Goal: Task Accomplishment & Management: Use online tool/utility

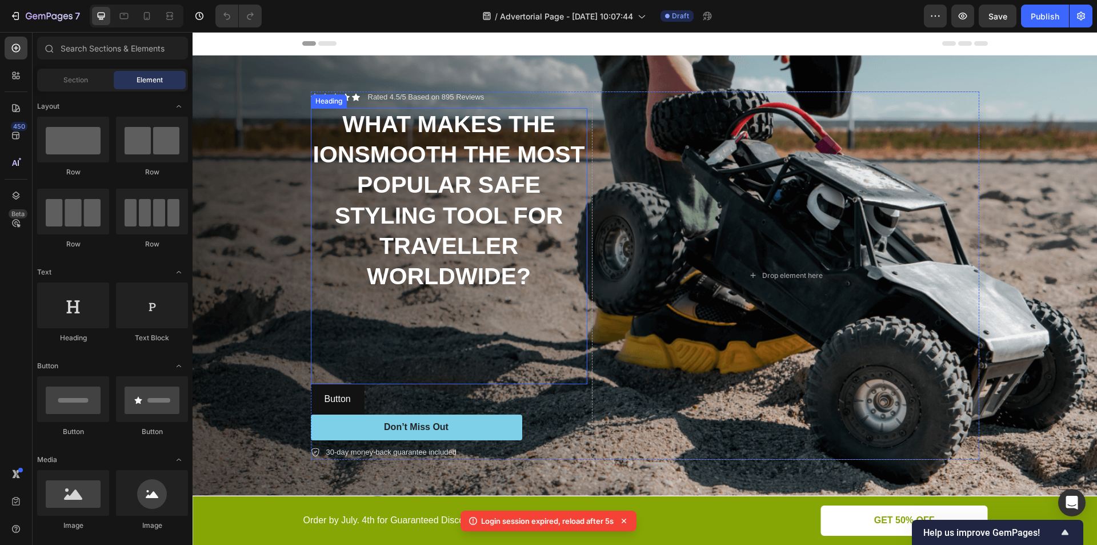
click at [446, 225] on strong "WHAT MAKES THE IONSMOOTH THE MOST POPULAR SAFE STYLING TOOL FOR TRAVELLER WORLD…" at bounding box center [449, 200] width 272 height 178
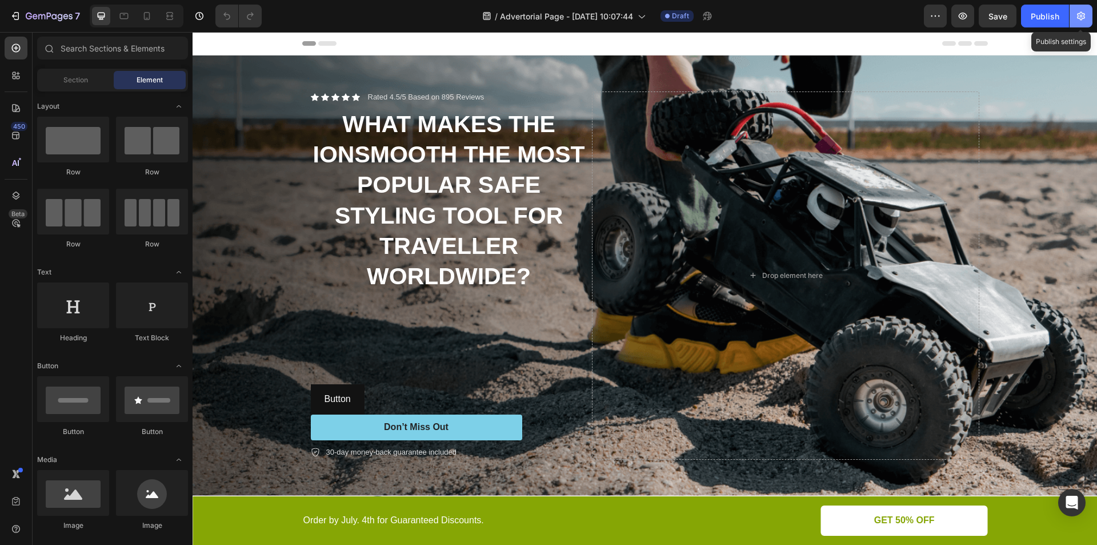
click at [1084, 15] on icon "button" at bounding box center [1081, 16] width 8 height 9
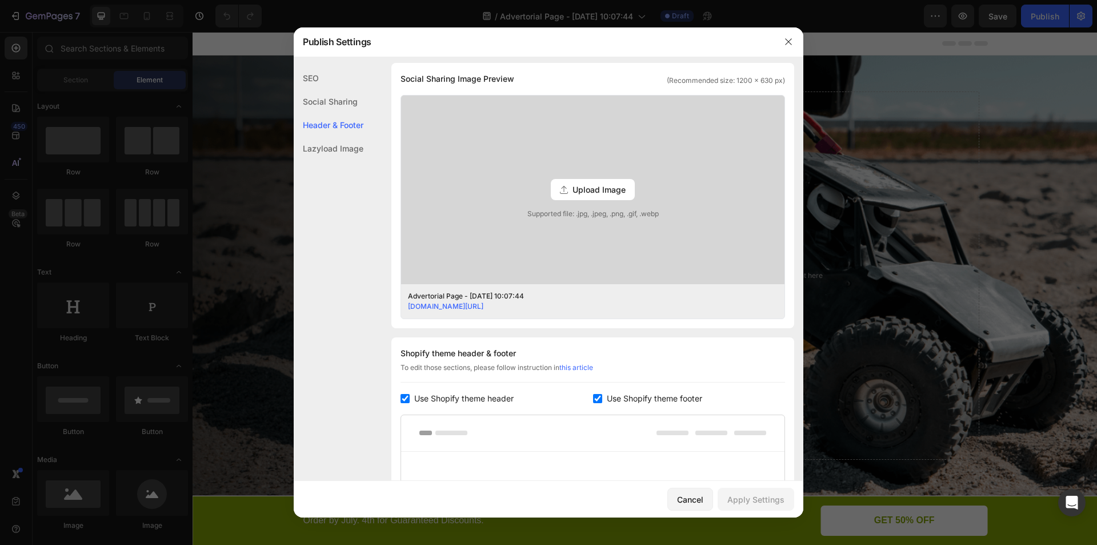
scroll to position [400, 0]
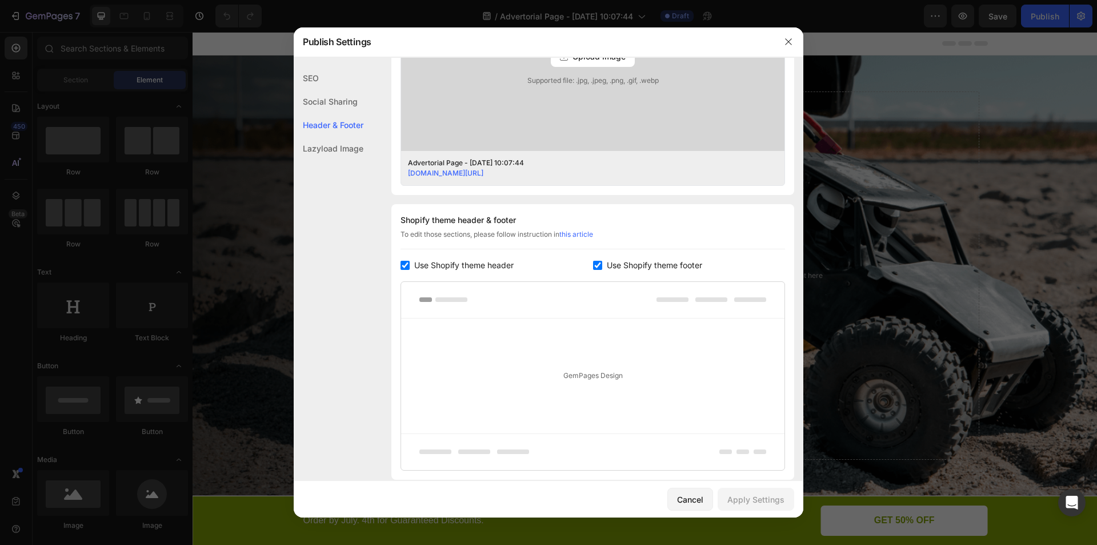
click at [430, 266] on span "Use Shopify theme header" at bounding box center [463, 265] width 99 height 14
checkbox input "false"
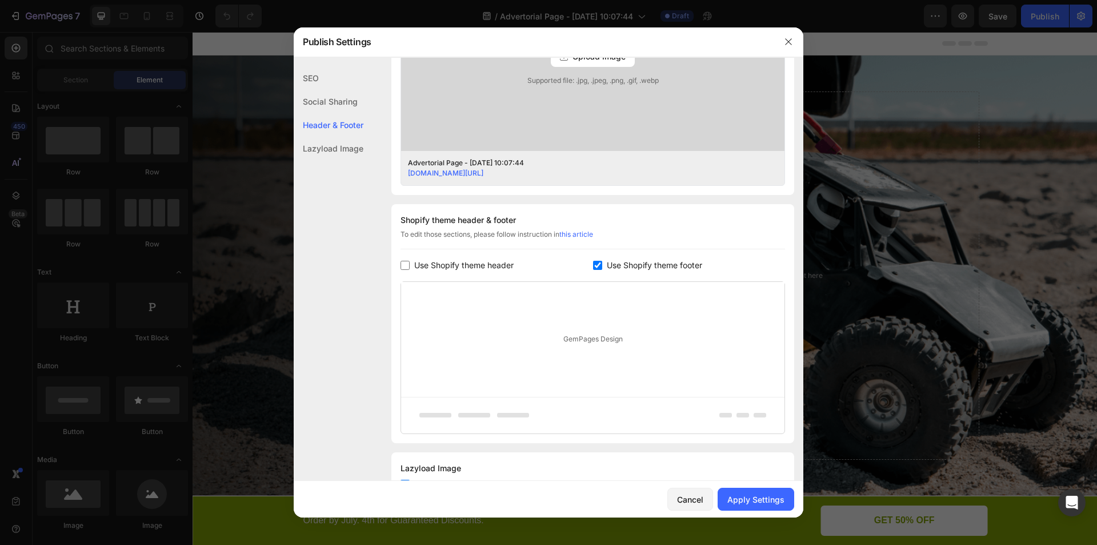
click at [593, 265] on input "checkbox" at bounding box center [597, 265] width 9 height 9
checkbox input "false"
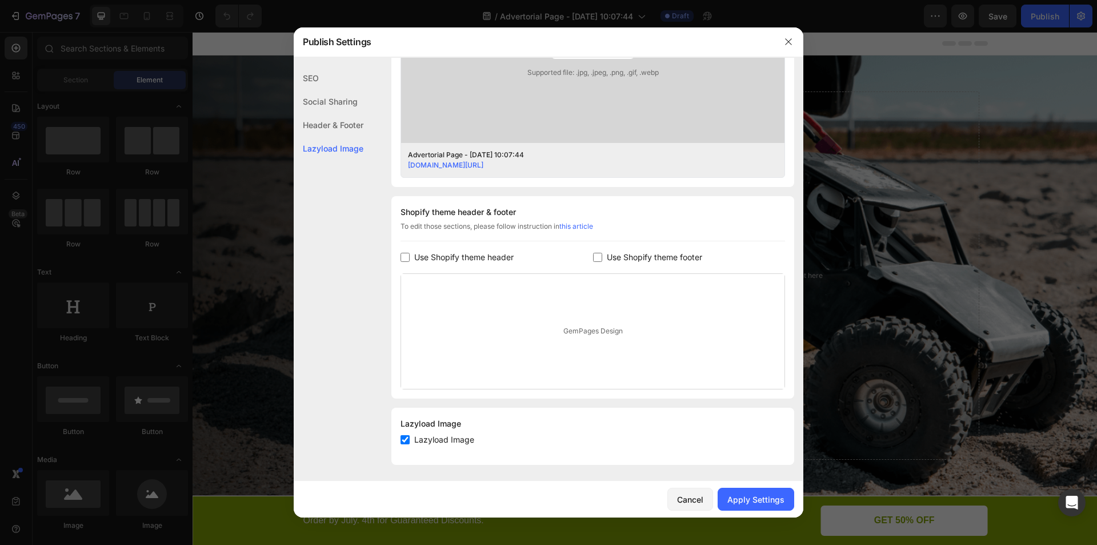
scroll to position [410, 0]
click at [746, 502] on div "Apply Settings" at bounding box center [755, 499] width 57 height 12
click at [789, 40] on icon "button" at bounding box center [788, 41] width 9 height 9
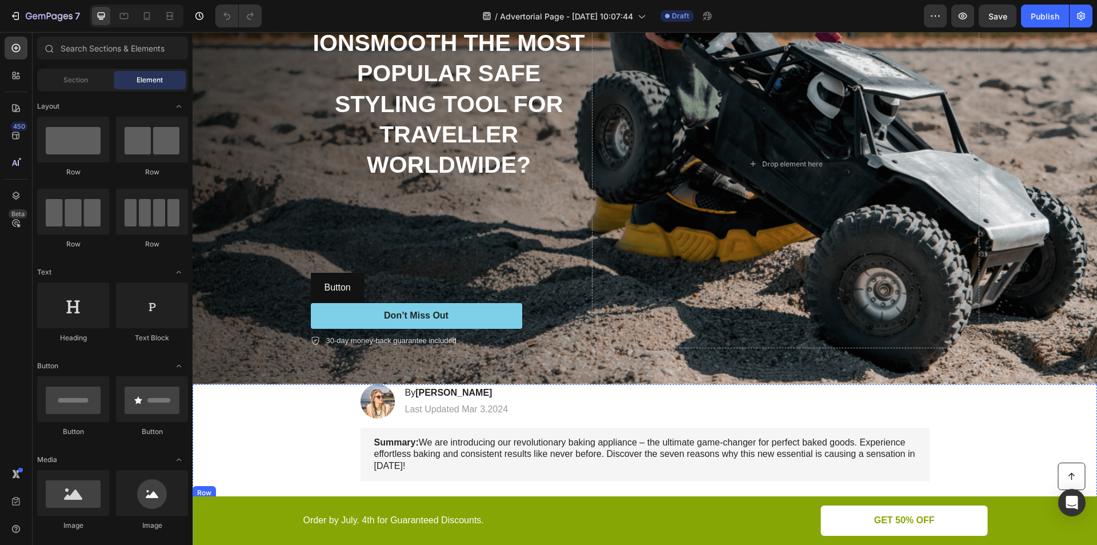
scroll to position [0, 0]
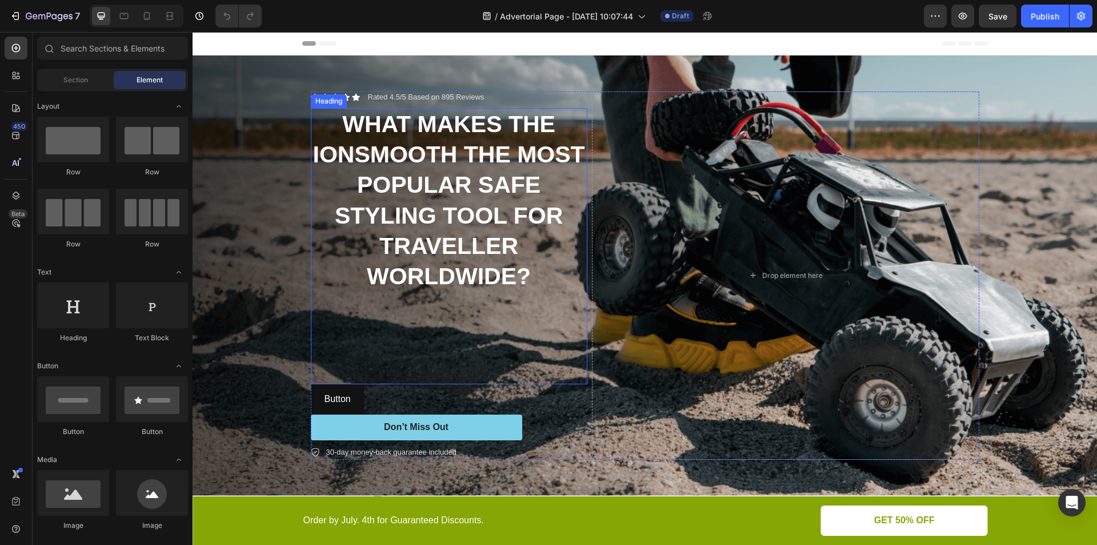
click at [370, 346] on h2 "WHAT MAKES THE IONSMOOTH THE MOST POPULAR SAFE STYLING TOOL FOR TRAVELLER WORLD…" at bounding box center [449, 246] width 277 height 277
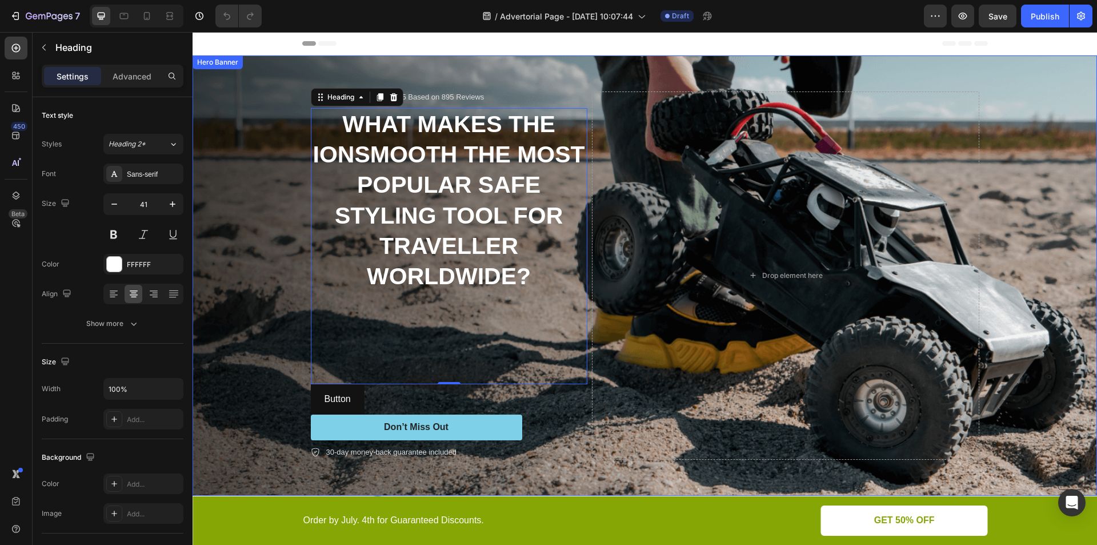
click at [257, 390] on div "Background Image" at bounding box center [645, 275] width 904 height 440
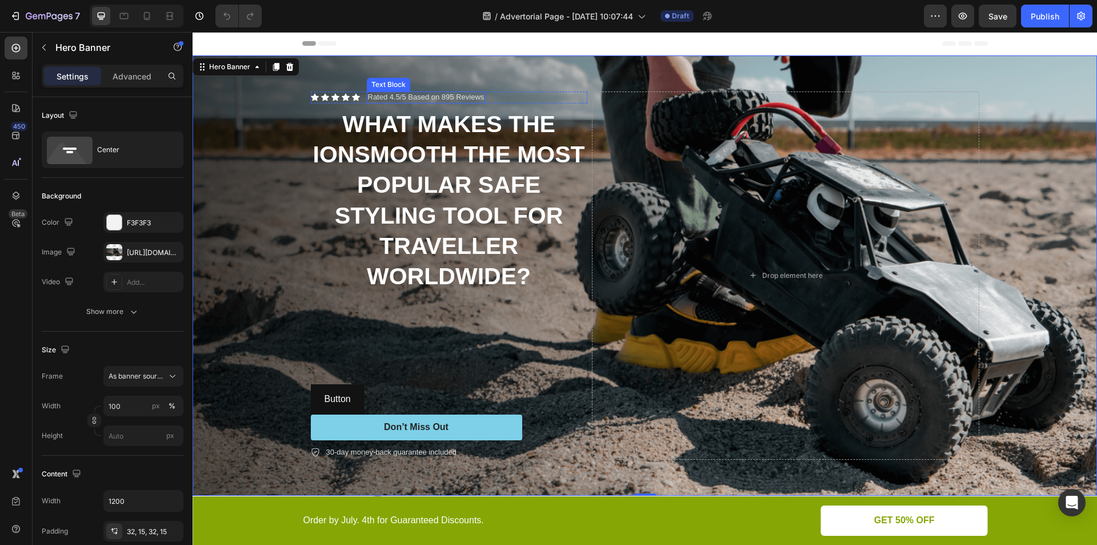
click at [399, 94] on p "Rated 4.5/5 Based on 895 Reviews" at bounding box center [426, 98] width 117 height 10
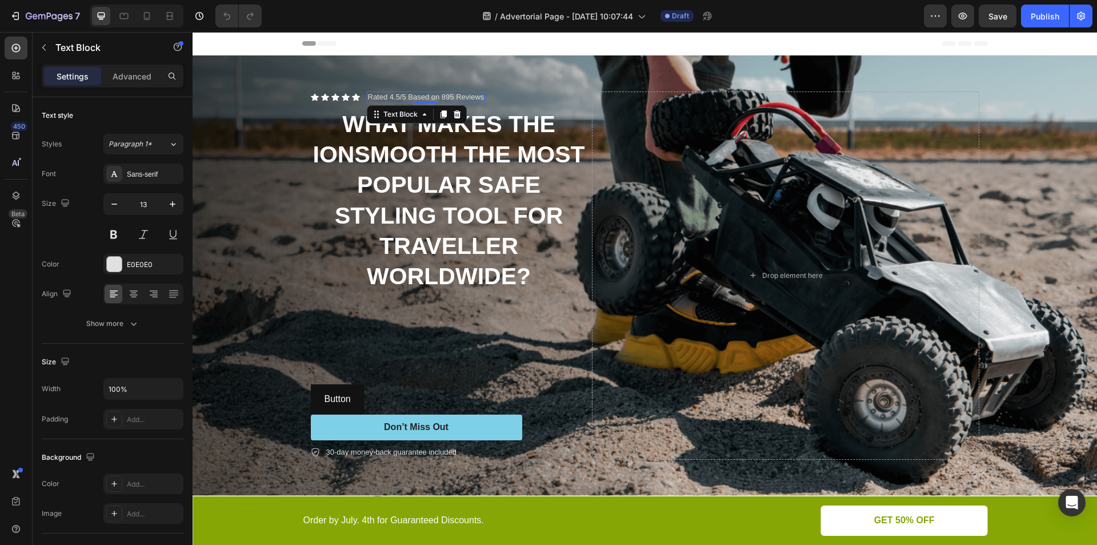
click at [402, 95] on p "Rated 4.5/5 Based on 895 Reviews" at bounding box center [426, 98] width 117 height 10
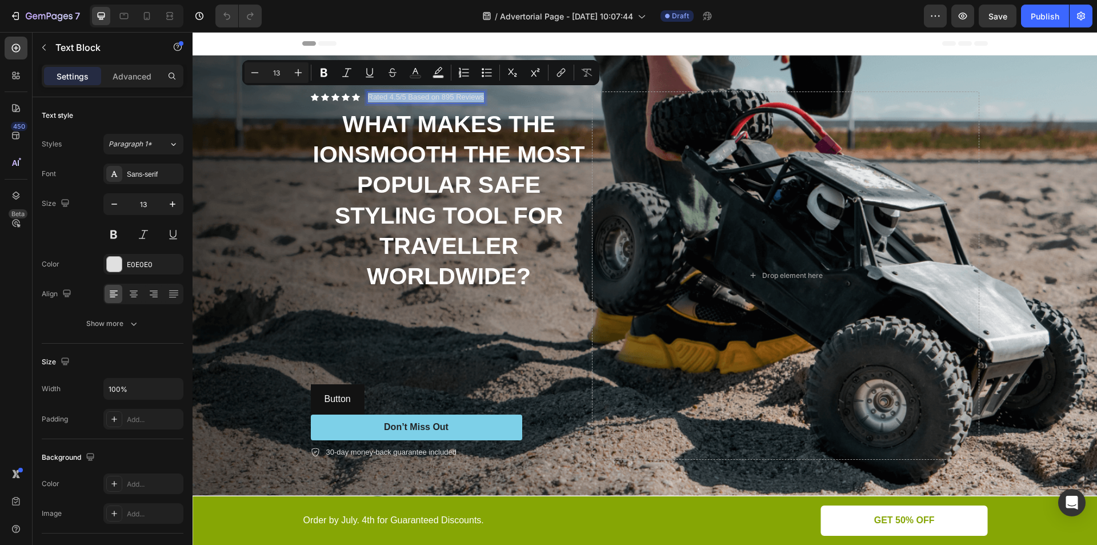
click at [391, 95] on p "Rated 4.5/5 Based on 895 Reviews" at bounding box center [426, 98] width 117 height 10
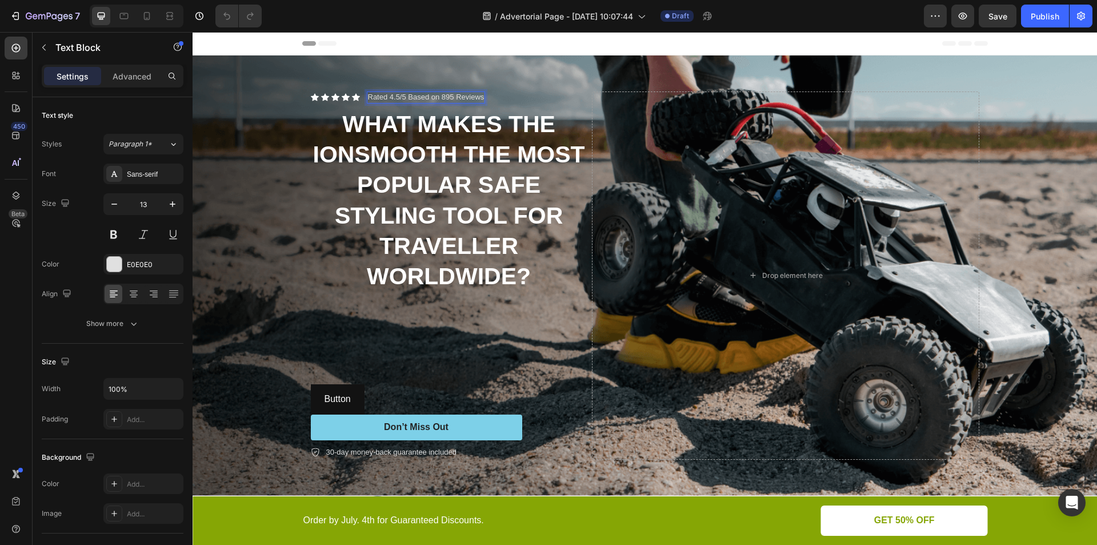
click at [394, 94] on p "Rated 4.5/5 Based on 895 Reviews" at bounding box center [426, 98] width 117 height 10
click at [458, 118] on strong "WHAT MAKES THE IONSMOOTH THE MOST POPULAR SAFE STYLING TOOL FOR TRAVELLER WORLD…" at bounding box center [449, 200] width 272 height 178
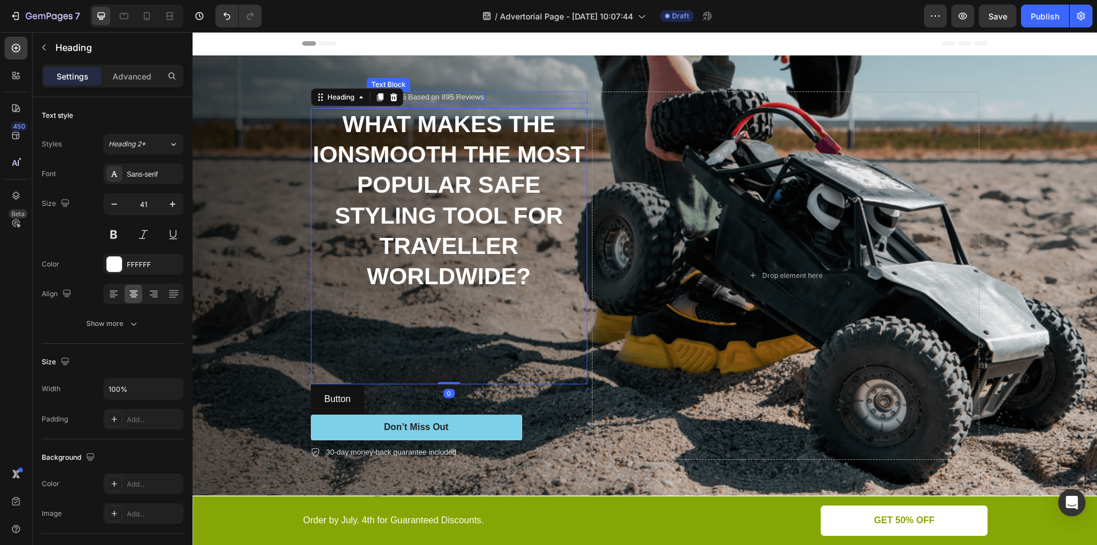
click at [455, 96] on p "Rated 4.9/5 Based on 895 Reviews" at bounding box center [426, 98] width 117 height 10
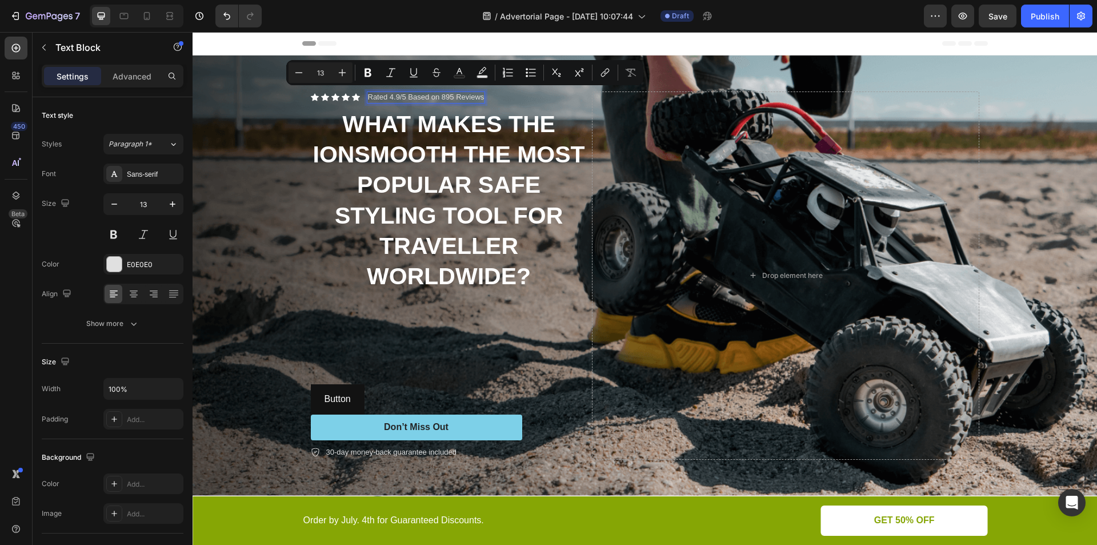
click at [447, 96] on p "Rated 4.9/5 Based on 895 Reviews" at bounding box center [426, 98] width 117 height 10
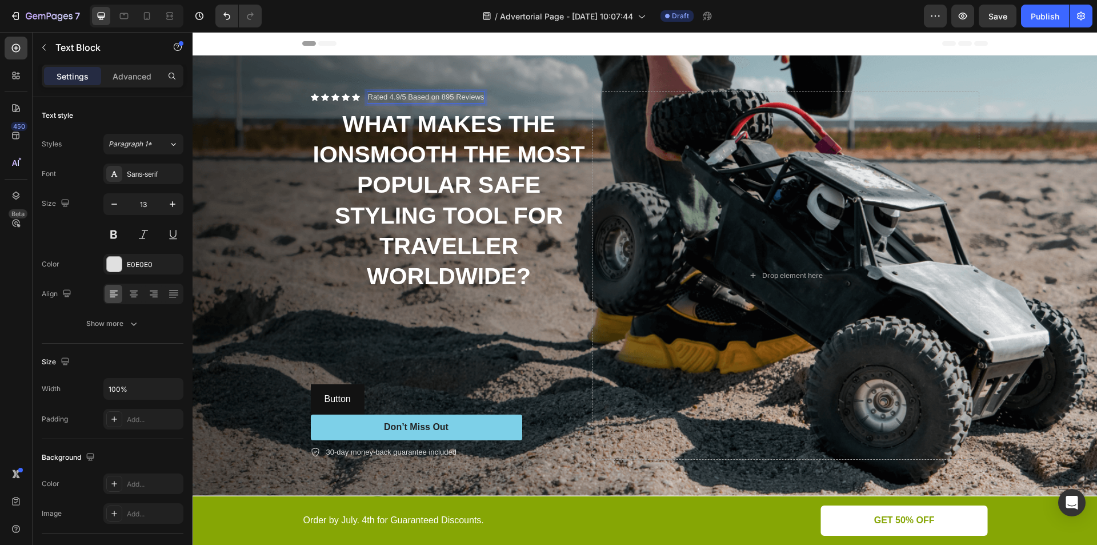
click at [449, 95] on p "Rated 4.9/5 Based on 895 Reviews" at bounding box center [426, 98] width 117 height 10
click at [458, 182] on strong "WHAT MAKES THE IONSMOOTH THE MOST POPULAR SAFE STYLING TOOL FOR TRAVELLER WORLD…" at bounding box center [449, 200] width 272 height 178
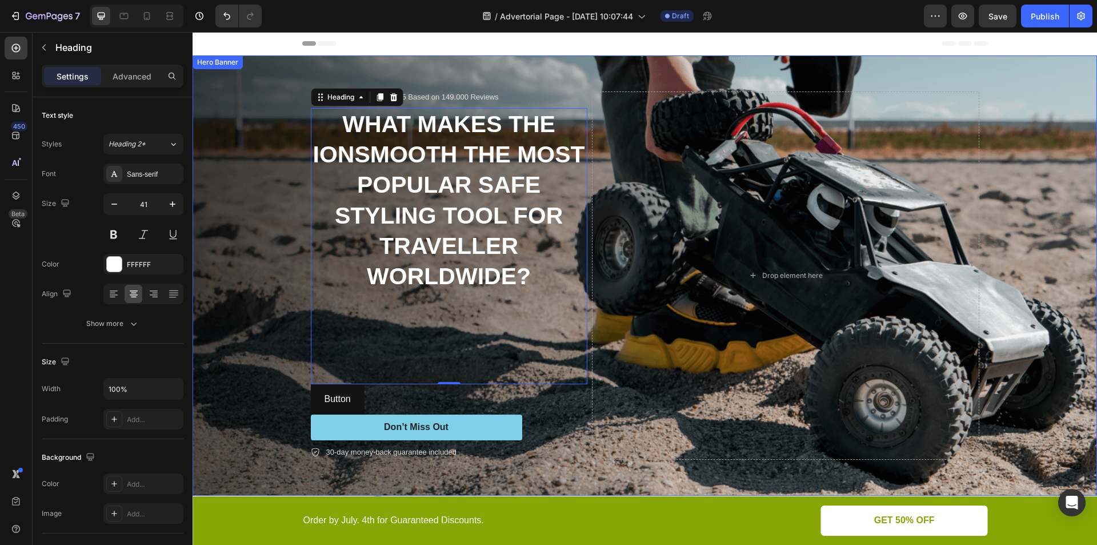
click at [433, 93] on p "Rated 4.9/5 Based on 149.000 Reviews" at bounding box center [433, 98] width 131 height 10
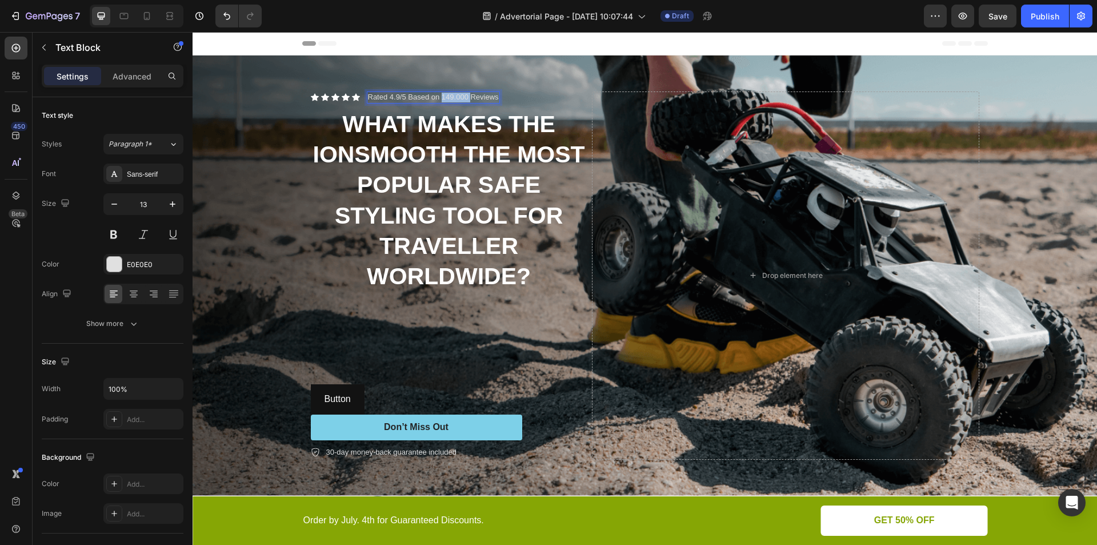
click at [440, 93] on p "Rated 4.9/5 Based on 149.000 Reviews" at bounding box center [433, 98] width 131 height 10
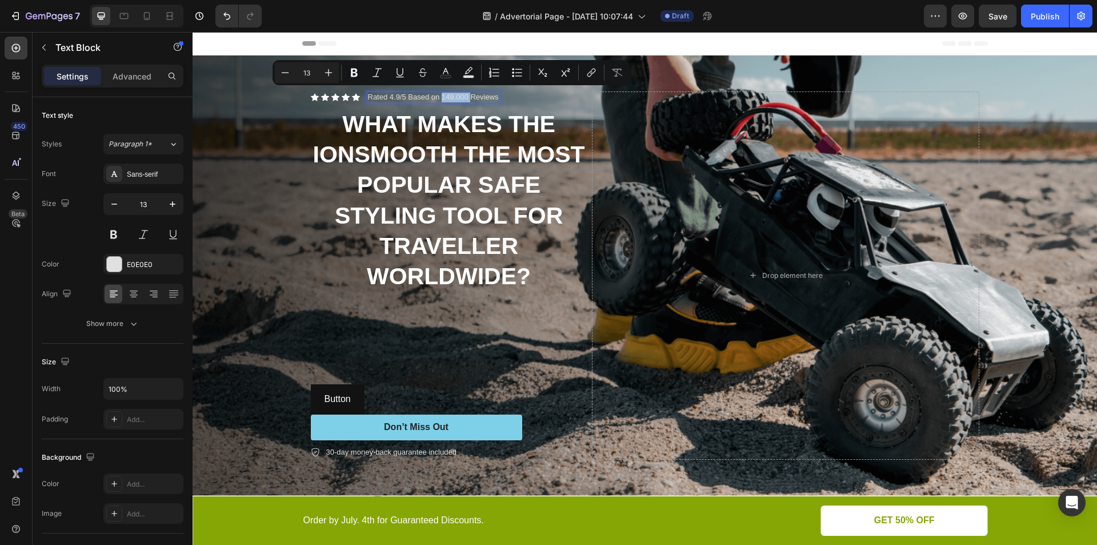
click at [449, 96] on p "Rated 4.9/5 Based on 149.000 Reviews" at bounding box center [433, 98] width 131 height 10
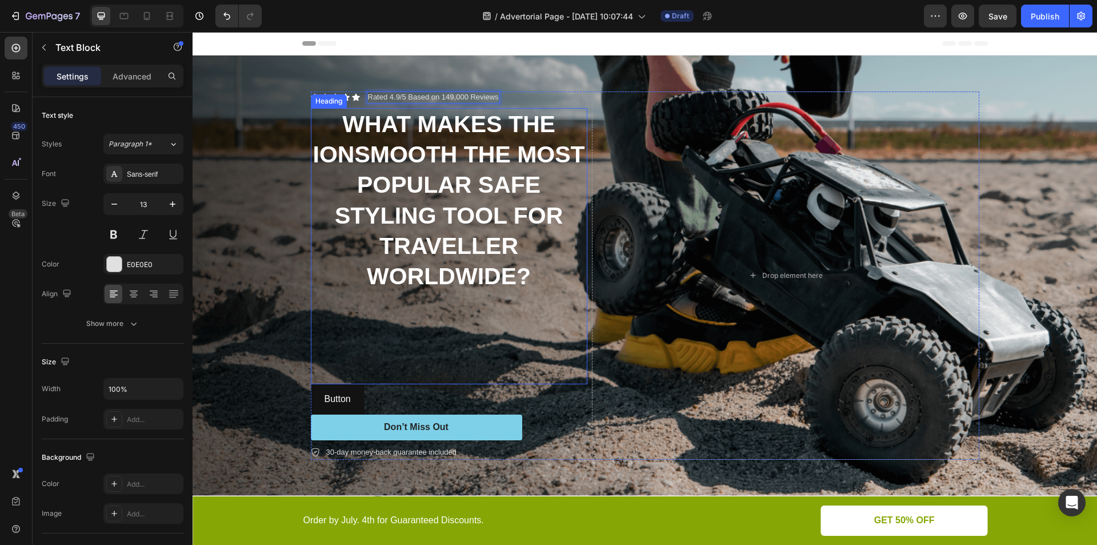
click at [506, 146] on strong "WHAT MAKES THE IONSMOOTH THE MOST POPULAR SAFE STYLING TOOL FOR TRAVELLER WORLD…" at bounding box center [449, 200] width 272 height 178
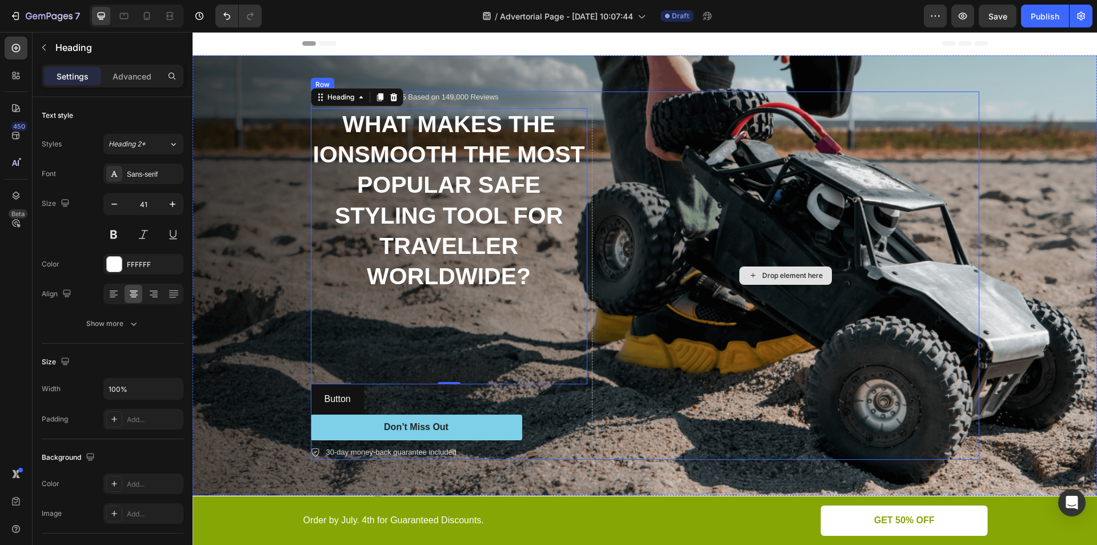
click at [818, 183] on div "Drop element here" at bounding box center [785, 275] width 387 height 368
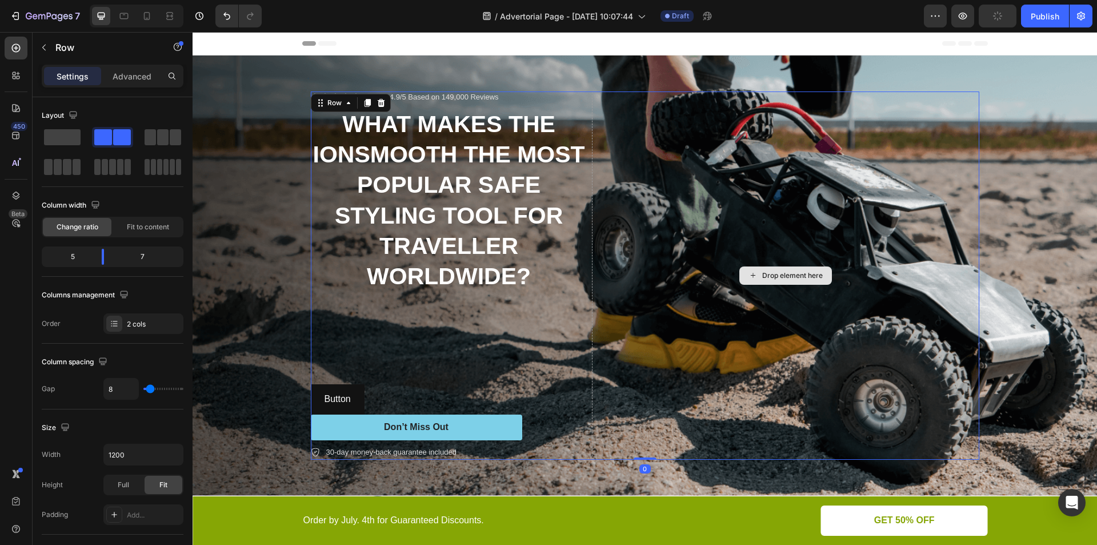
click at [753, 203] on div "Drop element here" at bounding box center [785, 275] width 387 height 368
click at [339, 453] on p "30-day money-back guarantee included" at bounding box center [391, 451] width 130 height 11
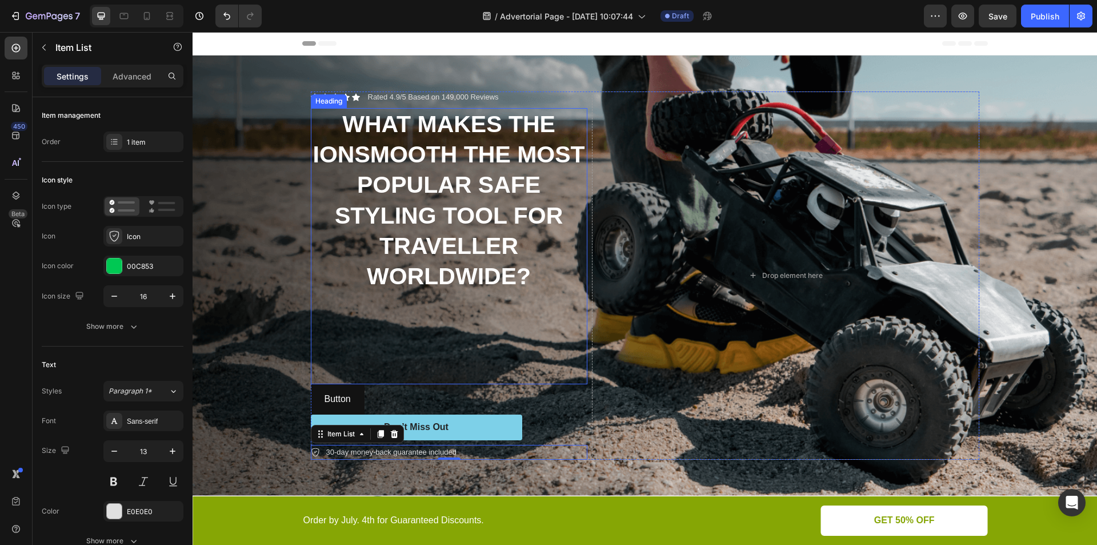
click at [482, 173] on strong "WHAT MAKES THE IONSMOOTH THE MOST POPULAR SAFE STYLING TOOL FOR TRAVELLER WORLD…" at bounding box center [449, 200] width 272 height 178
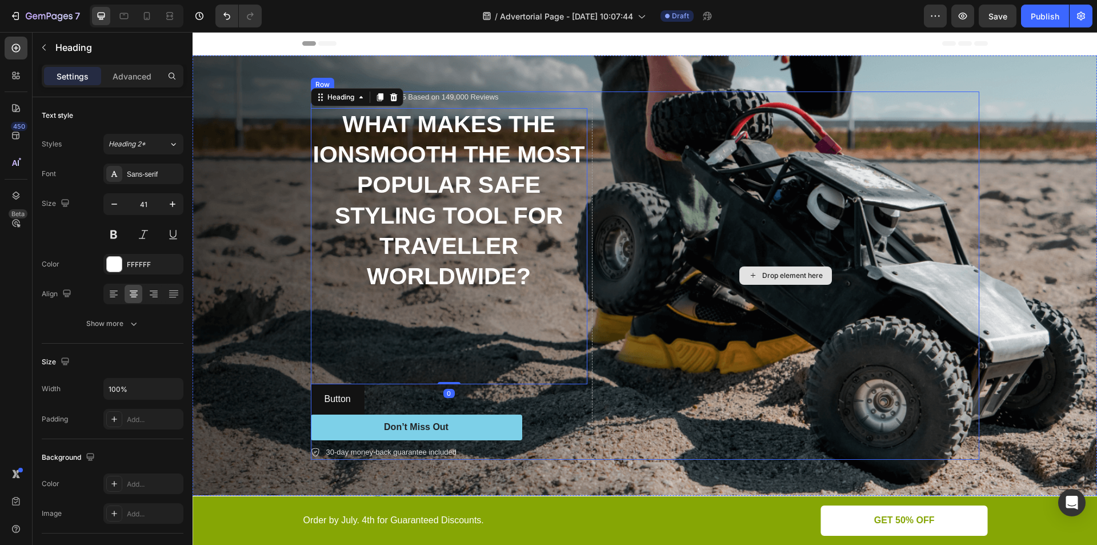
click at [688, 188] on div "Drop element here" at bounding box center [785, 275] width 387 height 368
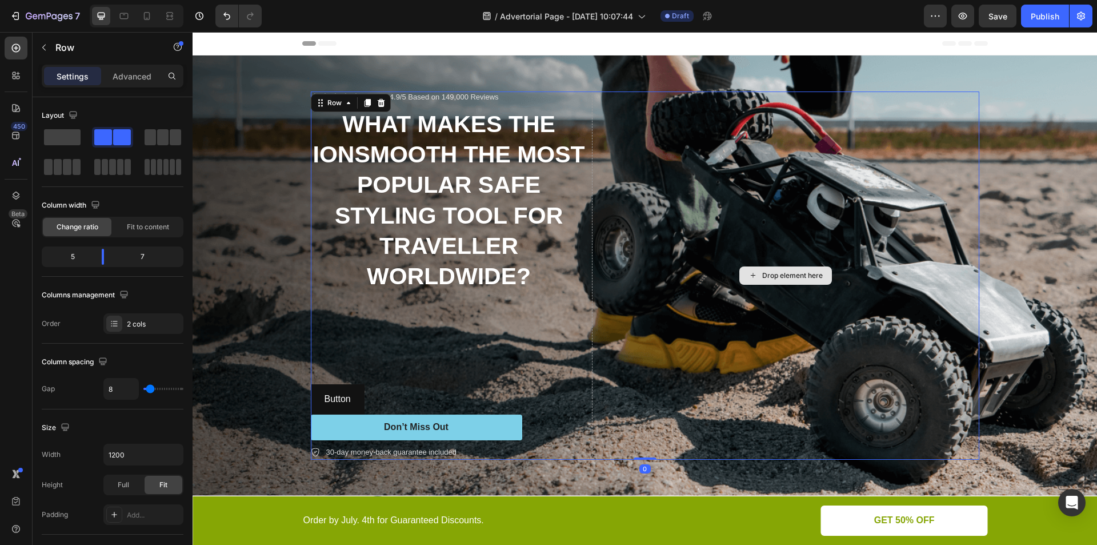
click at [723, 242] on div "Drop element here" at bounding box center [785, 275] width 387 height 368
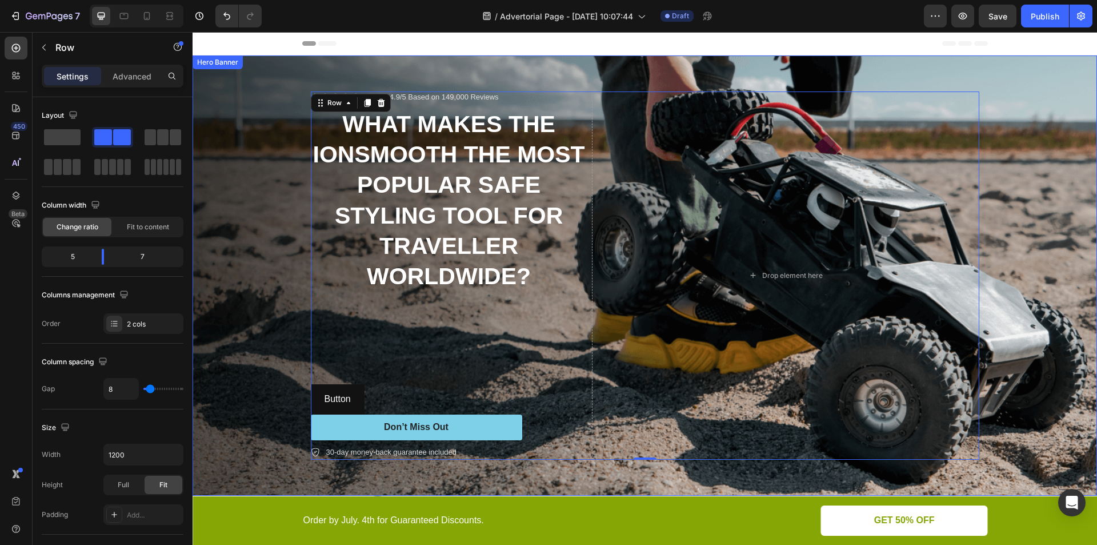
click at [239, 230] on div "Background Image" at bounding box center [645, 275] width 904 height 440
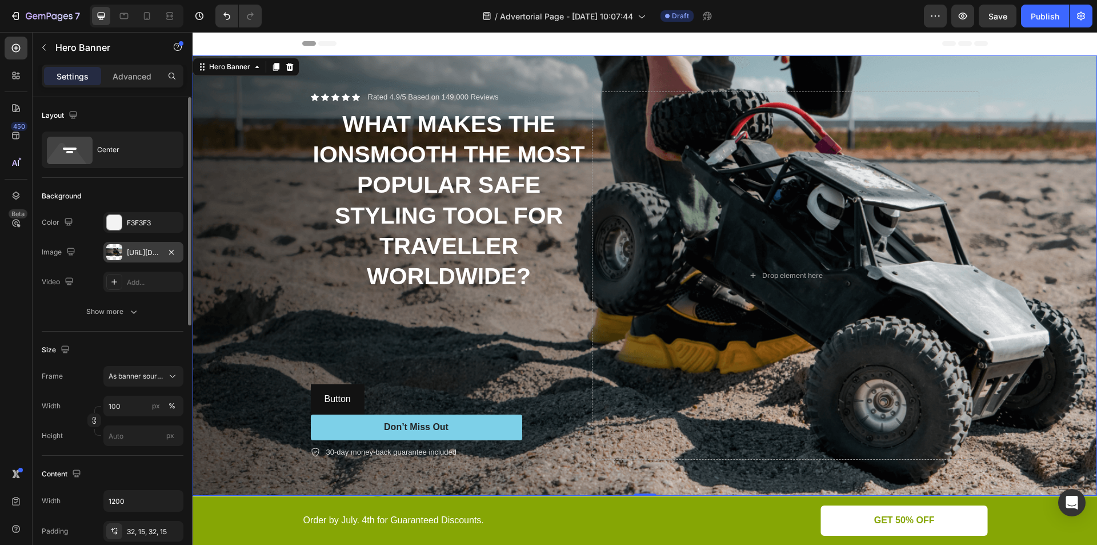
click at [136, 250] on div "https://cdn.shopify.com/s/files/1/0916/9456/3700/files/gempages_586506236850078…" at bounding box center [143, 252] width 33 height 10
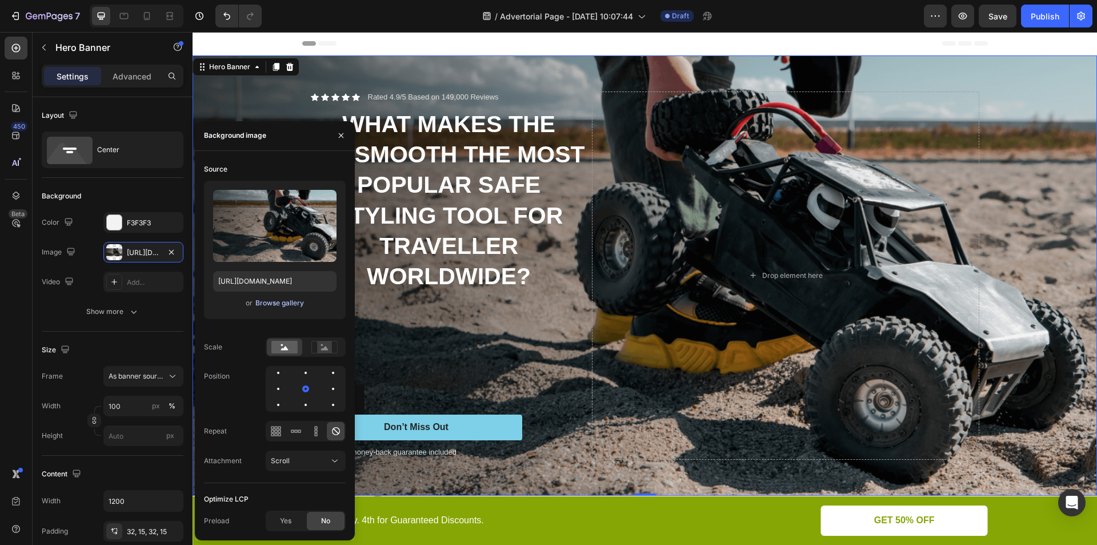
click at [291, 302] on div "Browse gallery" at bounding box center [279, 303] width 49 height 10
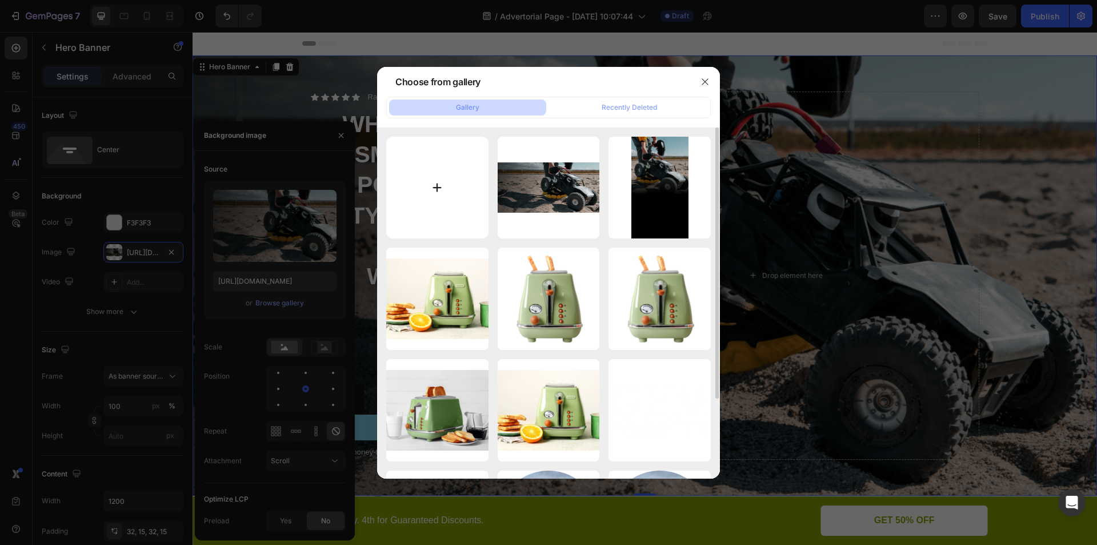
click at [430, 183] on input "file" at bounding box center [437, 188] width 102 height 102
type input "C:\fakepath\assets_task_01k63brrjjeafvvtcrpz03vn0f_1758902216_img_0.jpg"
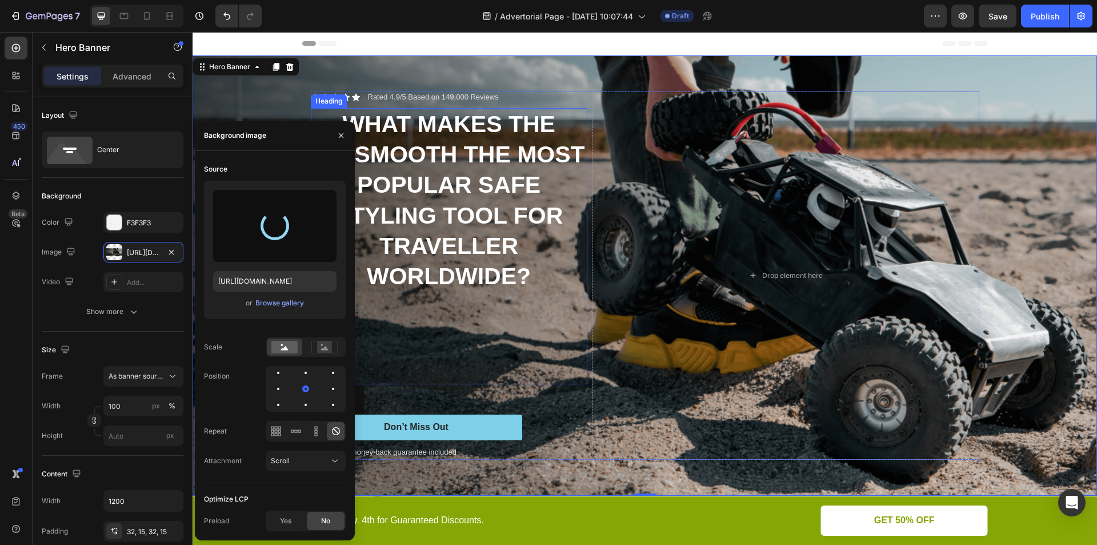
type input "https://cdn.shopify.com/s/files/1/0916/9456/3700/files/gempages_586506236850078…"
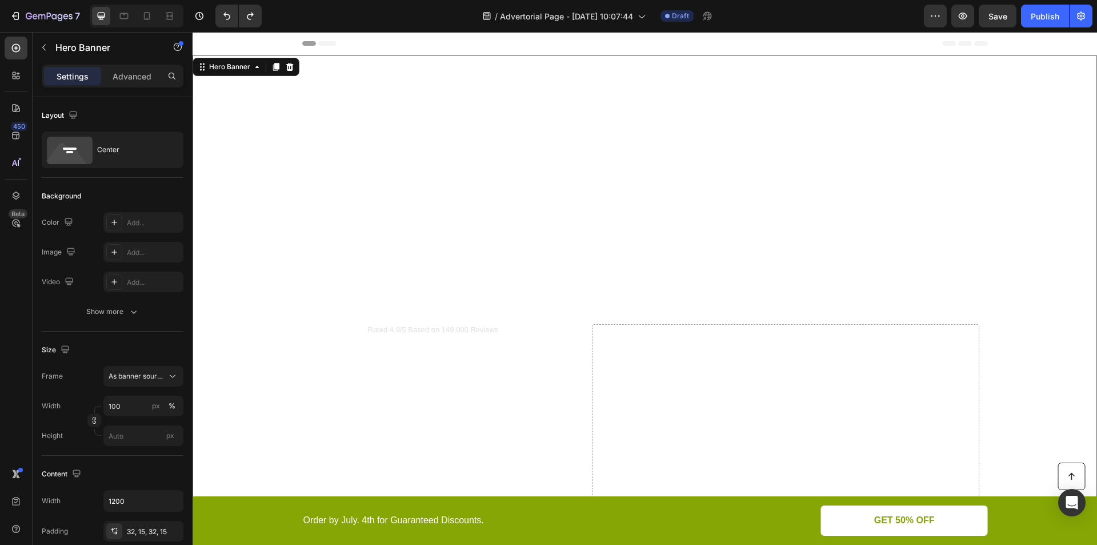
click at [563, 154] on div "Background Image" at bounding box center [645, 507] width 904 height 904
click at [432, 214] on div "Background Image" at bounding box center [645, 507] width 904 height 904
click at [348, 235] on div "Background Image" at bounding box center [645, 507] width 904 height 904
click at [381, 296] on div "Background Image" at bounding box center [645, 507] width 904 height 904
click at [384, 333] on div "Icon Icon Icon Icon Icon Icon List Rated 4.9/5 Based on 149,000 Reviews Text Bl…" at bounding box center [449, 508] width 277 height 368
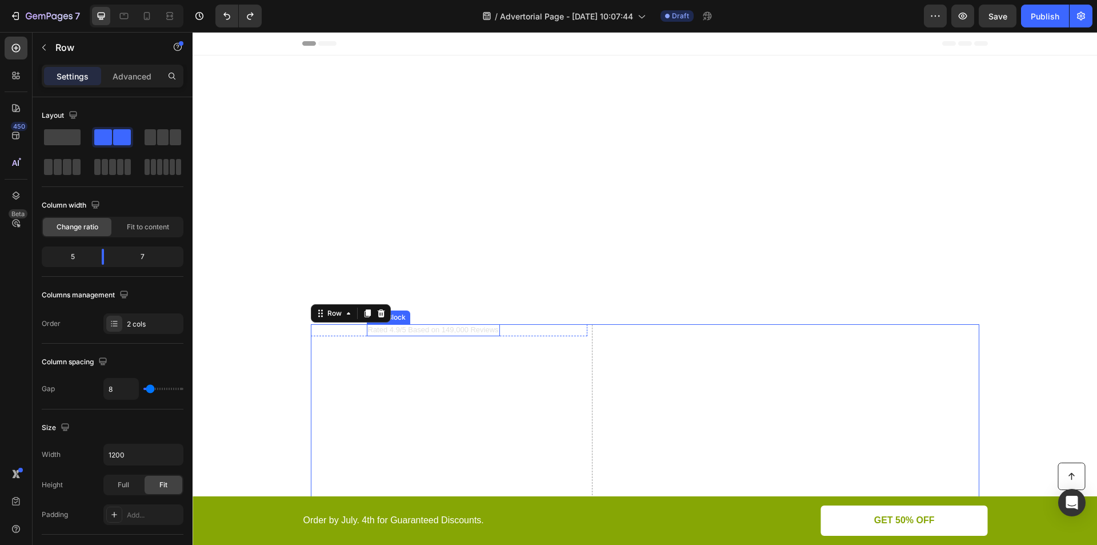
click at [400, 325] on p "Rated 4.9/5 Based on 149,000 Reviews" at bounding box center [433, 330] width 131 height 10
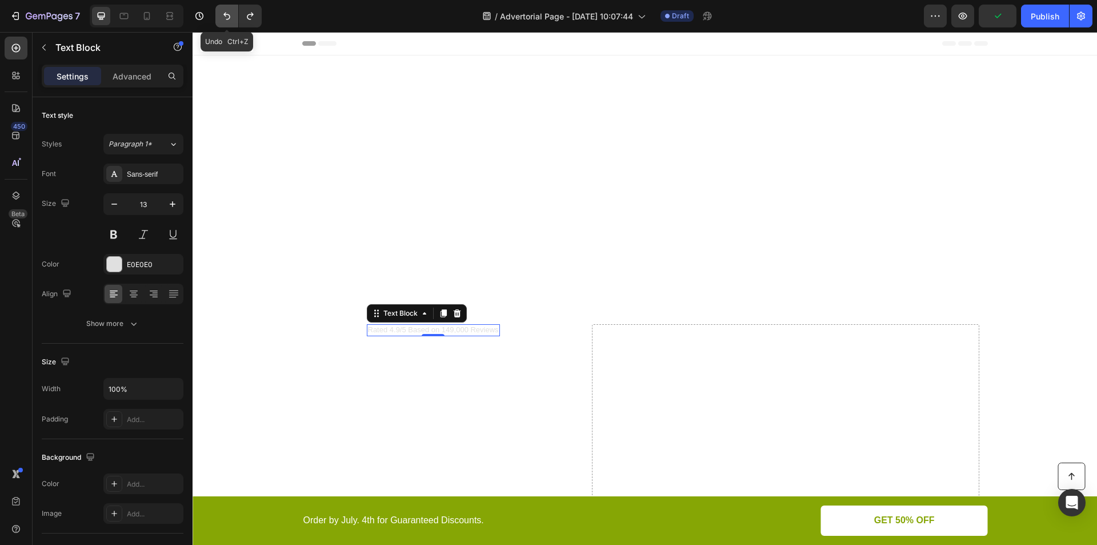
click at [226, 18] on icon "Undo/Redo" at bounding box center [226, 15] width 11 height 11
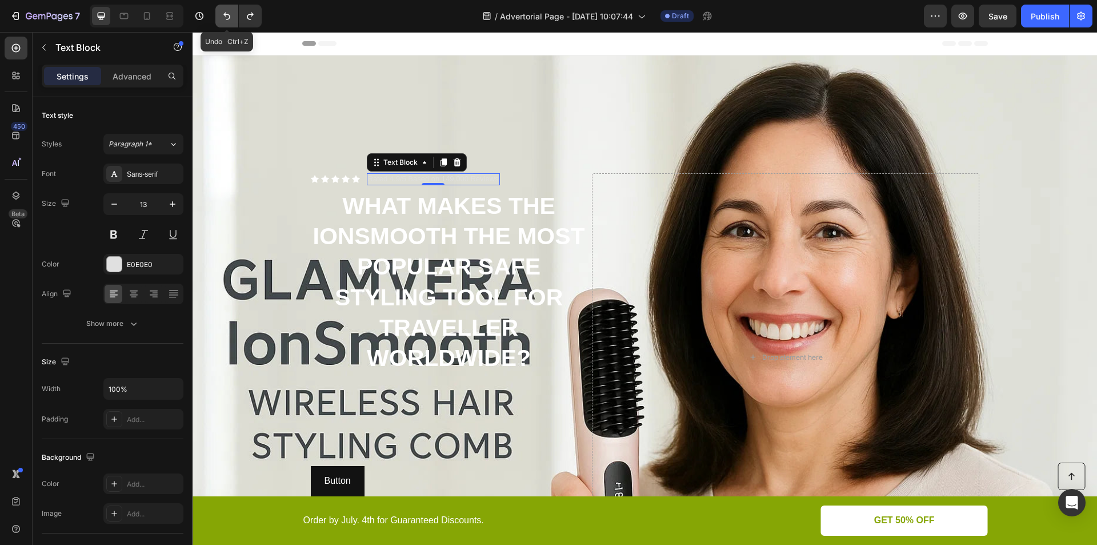
click at [226, 18] on icon "Undo/Redo" at bounding box center [226, 15] width 11 height 11
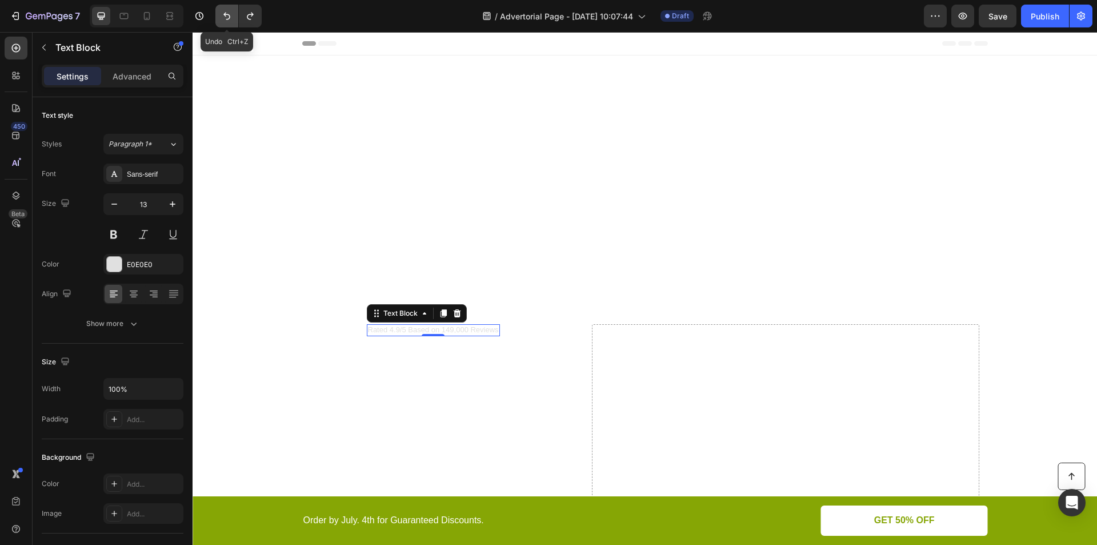
click at [226, 18] on icon "Undo/Redo" at bounding box center [226, 15] width 11 height 11
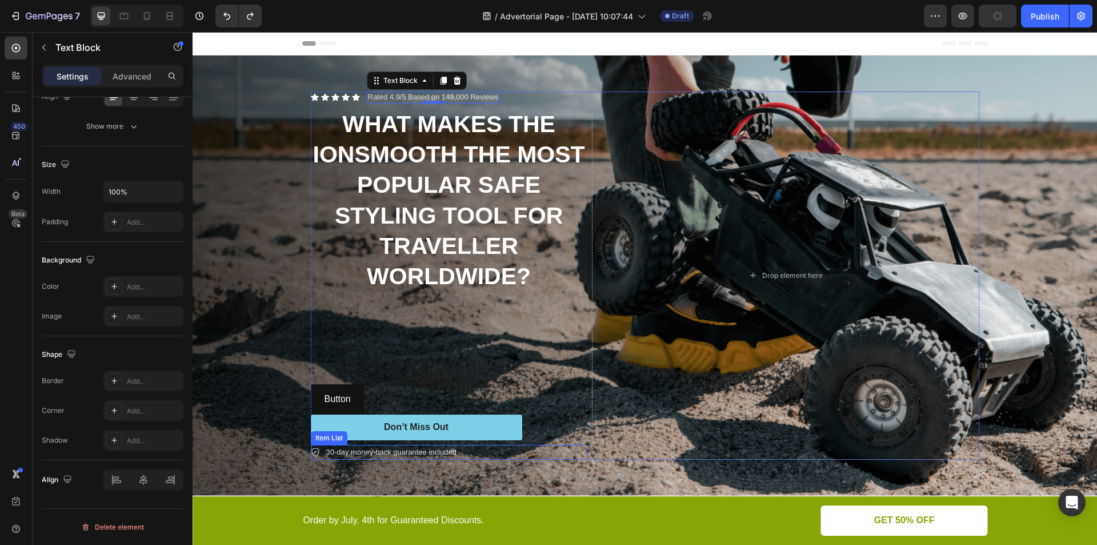
click at [387, 452] on p "30-day money-back guarantee included" at bounding box center [391, 451] width 130 height 11
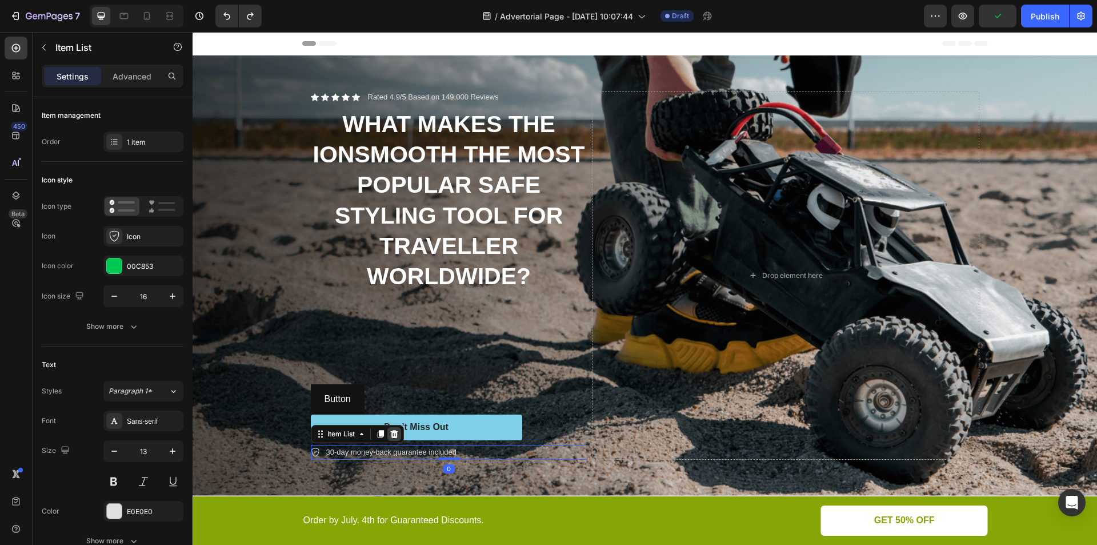
click at [390, 434] on icon at bounding box center [393, 434] width 7 height 8
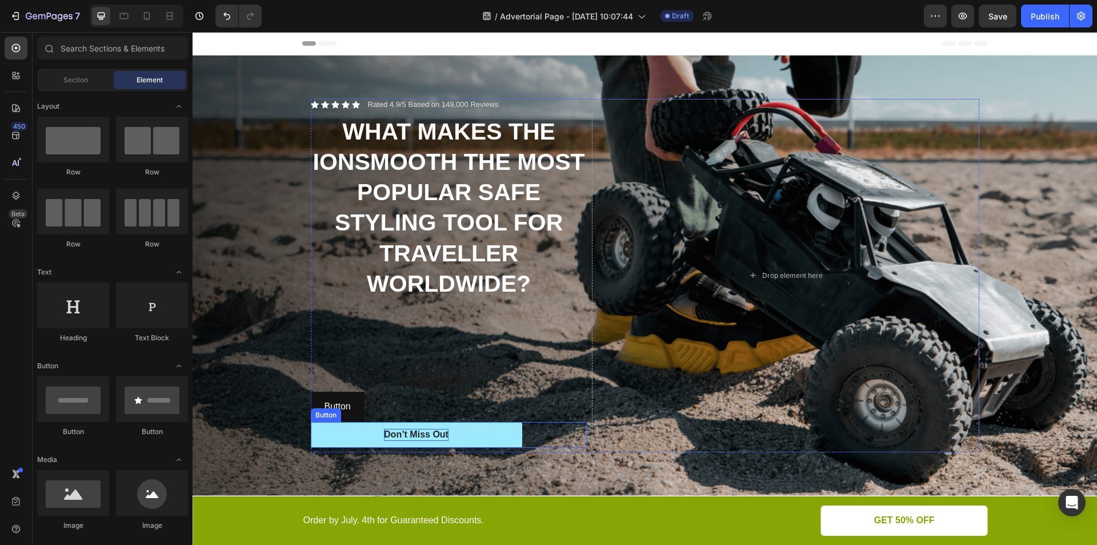
click at [392, 434] on div "Don’t Miss Out" at bounding box center [416, 435] width 65 height 12
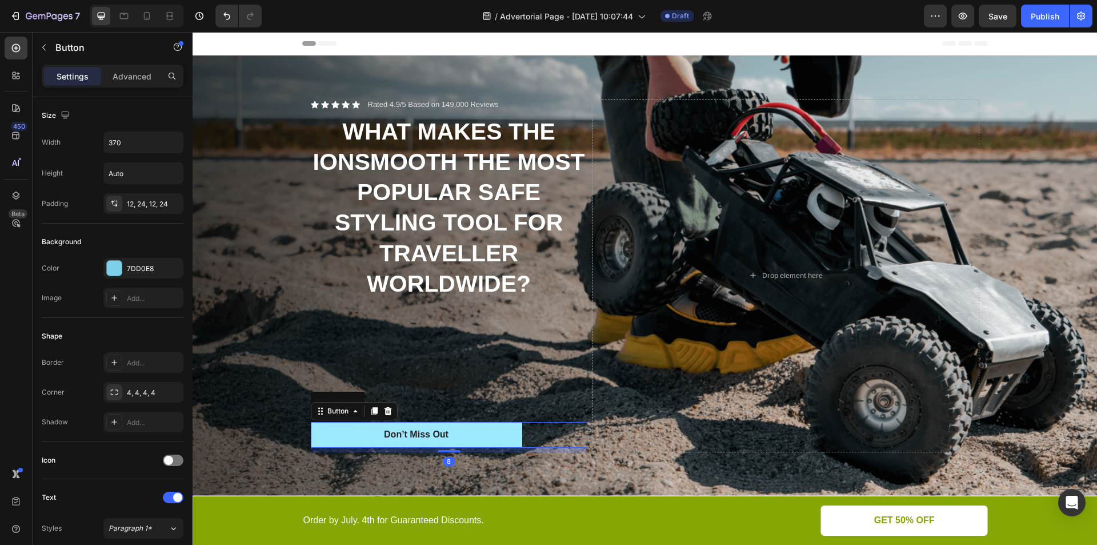
click at [362, 434] on button "Don’t Miss Out" at bounding box center [416, 435] width 211 height 26
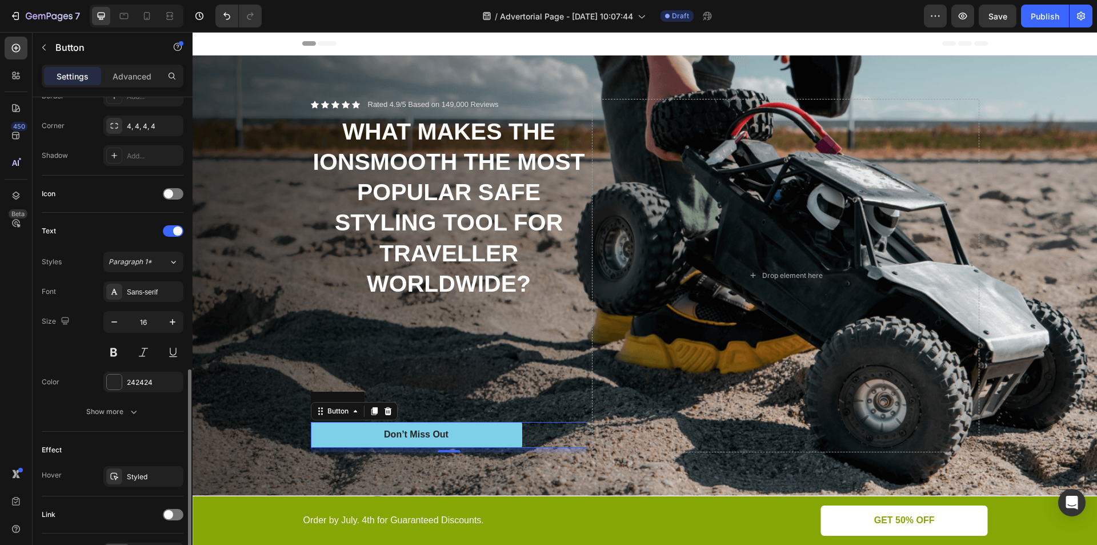
scroll to position [339, 0]
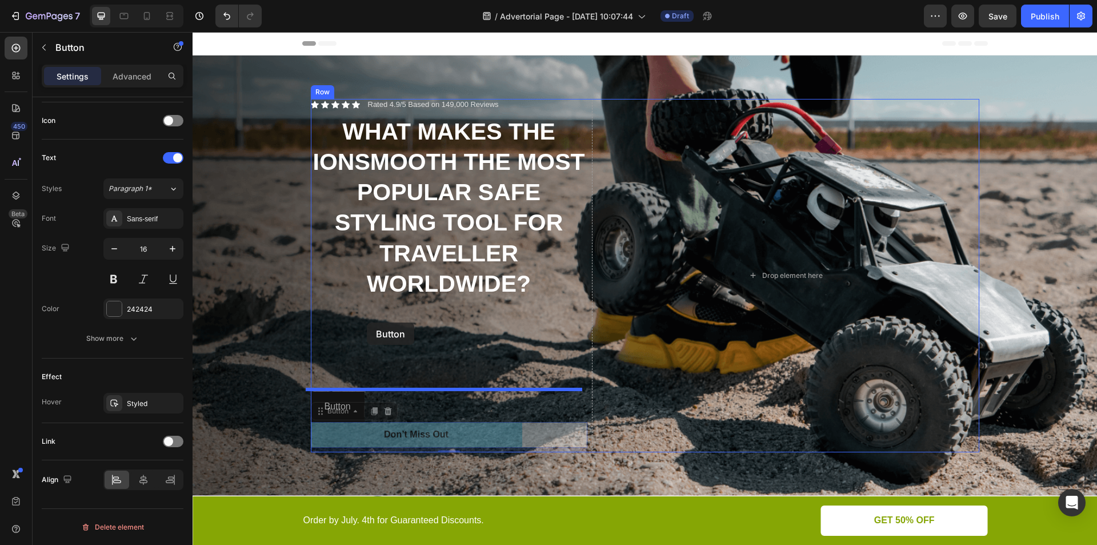
drag, startPoint x: 347, startPoint y: 435, endPoint x: 367, endPoint y: 322, distance: 114.8
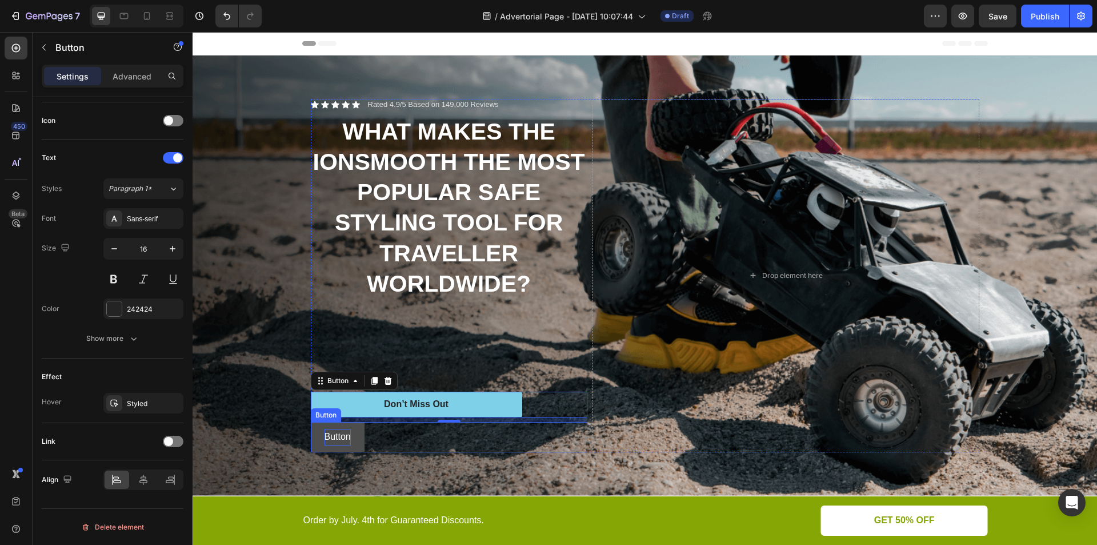
click at [335, 436] on p "Button" at bounding box center [338, 437] width 26 height 17
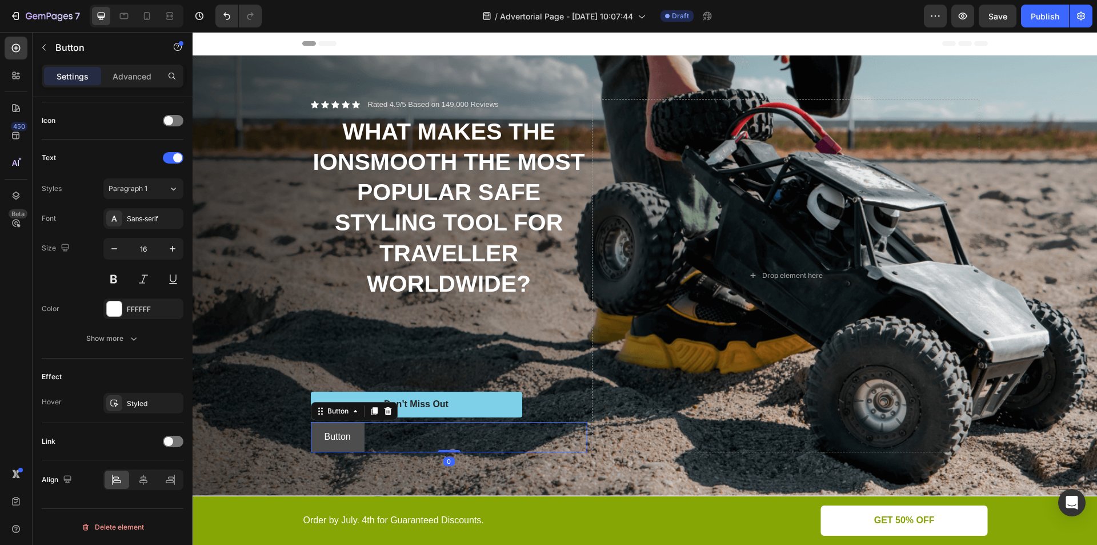
click at [315, 439] on button "Button" at bounding box center [338, 437] width 54 height 30
click at [384, 407] on icon at bounding box center [387, 411] width 7 height 8
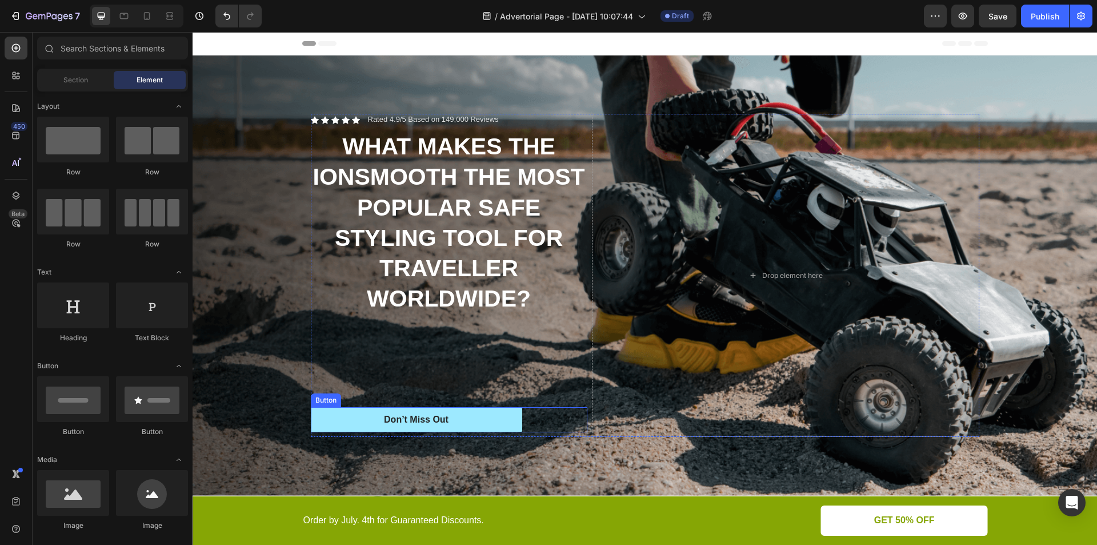
click at [461, 417] on button "Don’t Miss Out" at bounding box center [416, 420] width 211 height 26
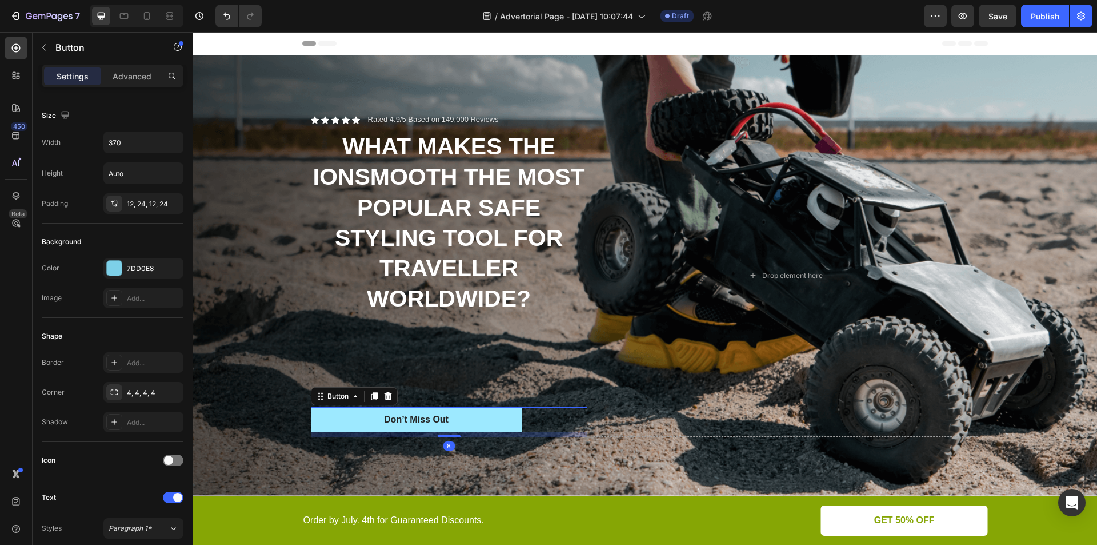
click at [485, 419] on button "Don’t Miss Out" at bounding box center [416, 420] width 211 height 26
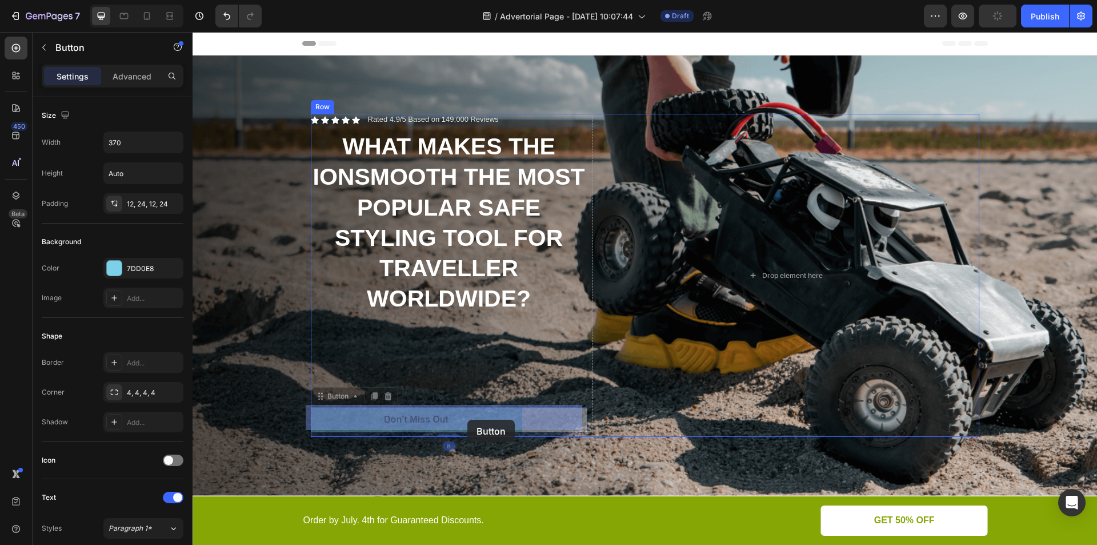
drag, startPoint x: 485, startPoint y: 419, endPoint x: 467, endPoint y: 419, distance: 17.7
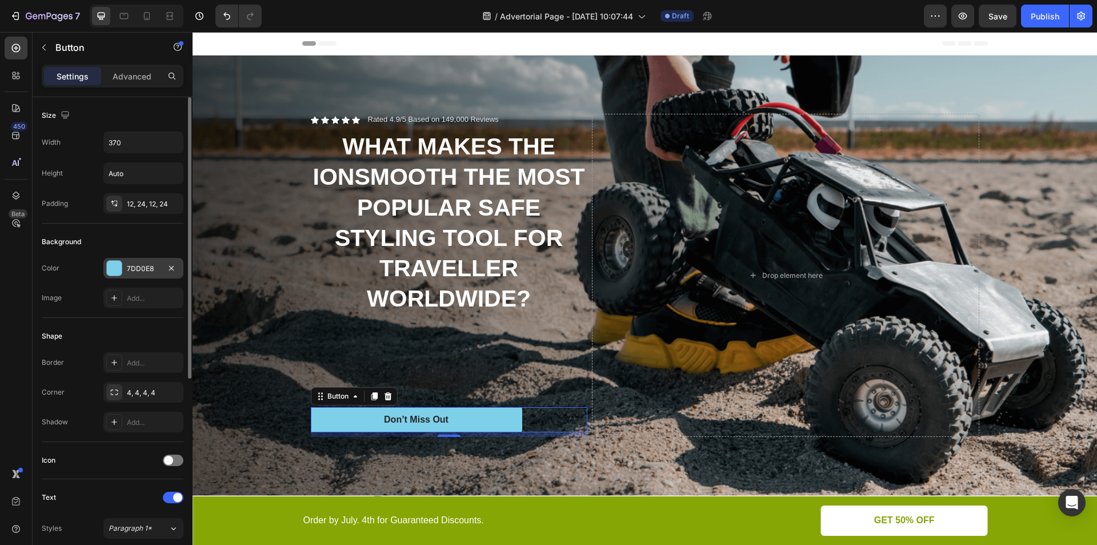
click at [118, 265] on div at bounding box center [114, 268] width 15 height 15
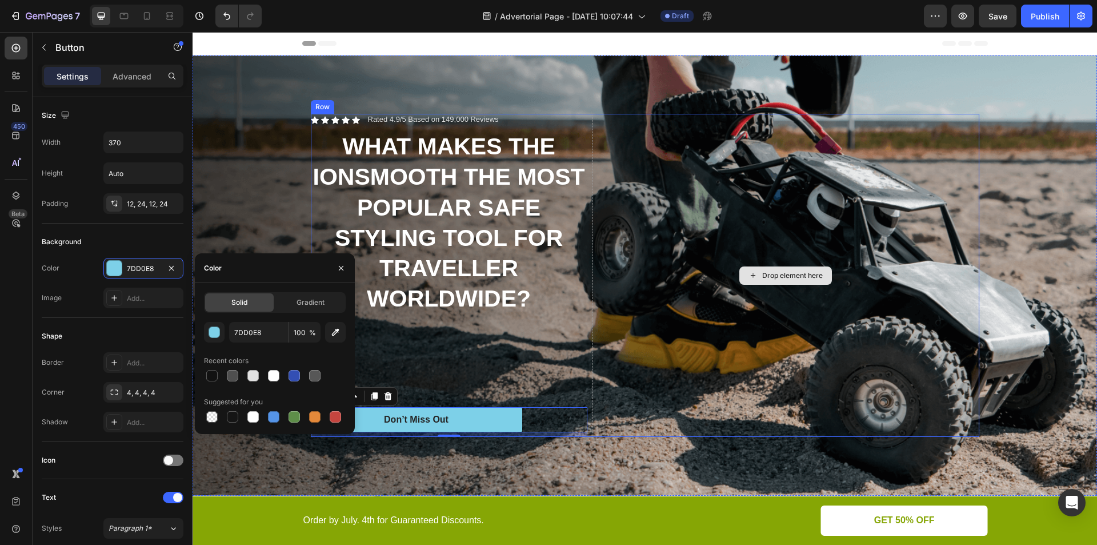
click at [746, 194] on div "Drop element here" at bounding box center [785, 275] width 387 height 323
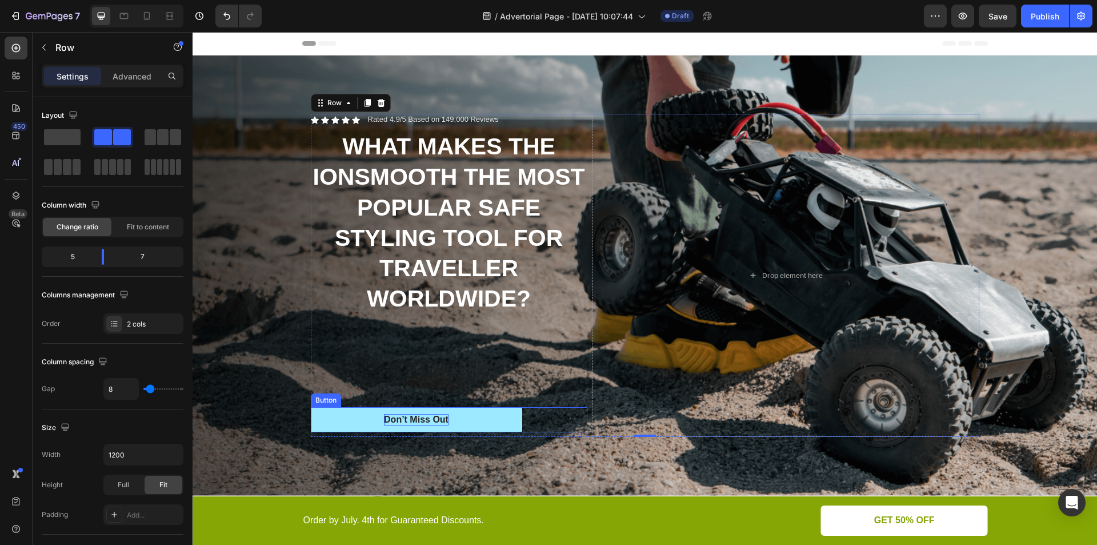
click at [432, 418] on div "Don’t Miss Out" at bounding box center [416, 420] width 65 height 12
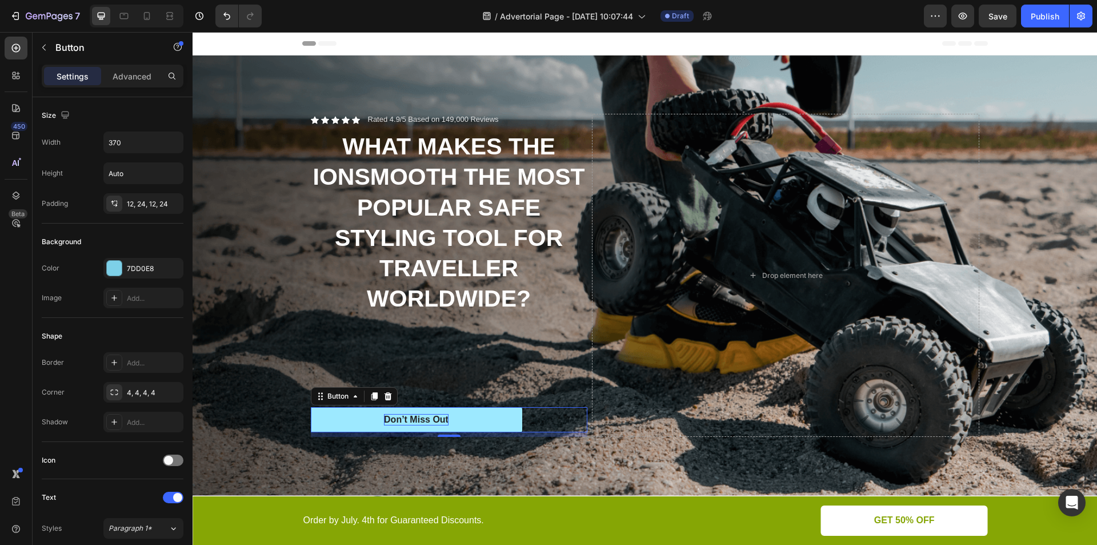
click at [407, 420] on div "Don’t Miss Out" at bounding box center [416, 420] width 65 height 12
click at [407, 420] on p "Don’t Miss Out" at bounding box center [416, 420] width 65 height 12
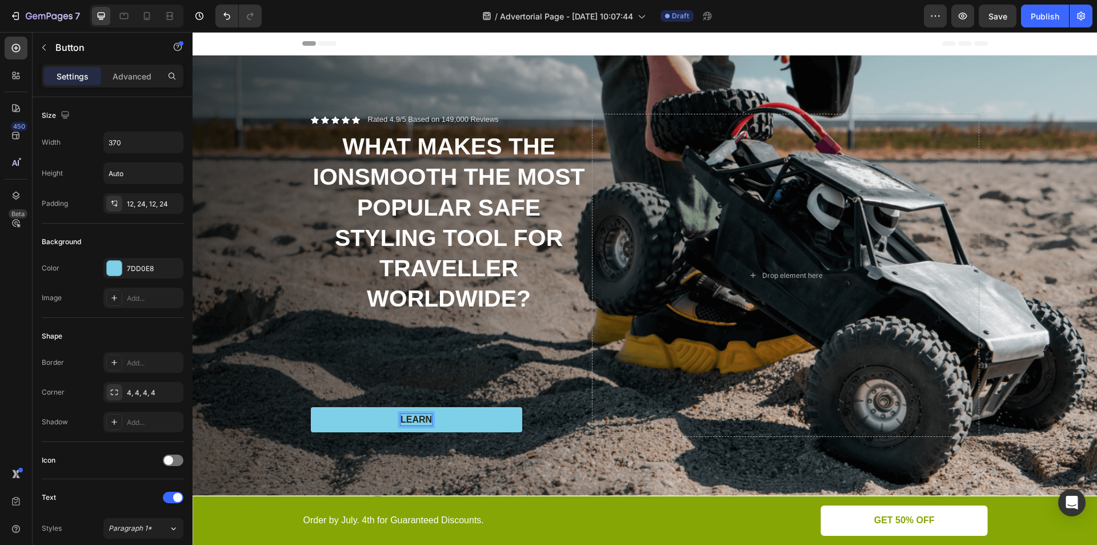
click at [311, 407] on button "LEARN" at bounding box center [416, 420] width 211 height 26
click at [425, 421] on p "LEARN MORE" at bounding box center [417, 420] width 62 height 12
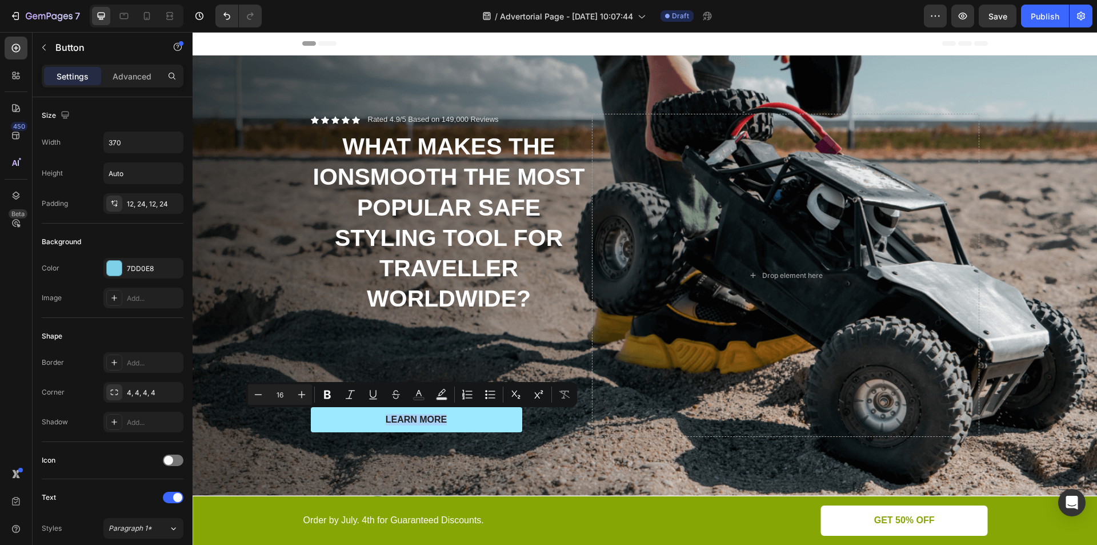
click at [484, 422] on button "LEARN MORE" at bounding box center [416, 420] width 211 height 26
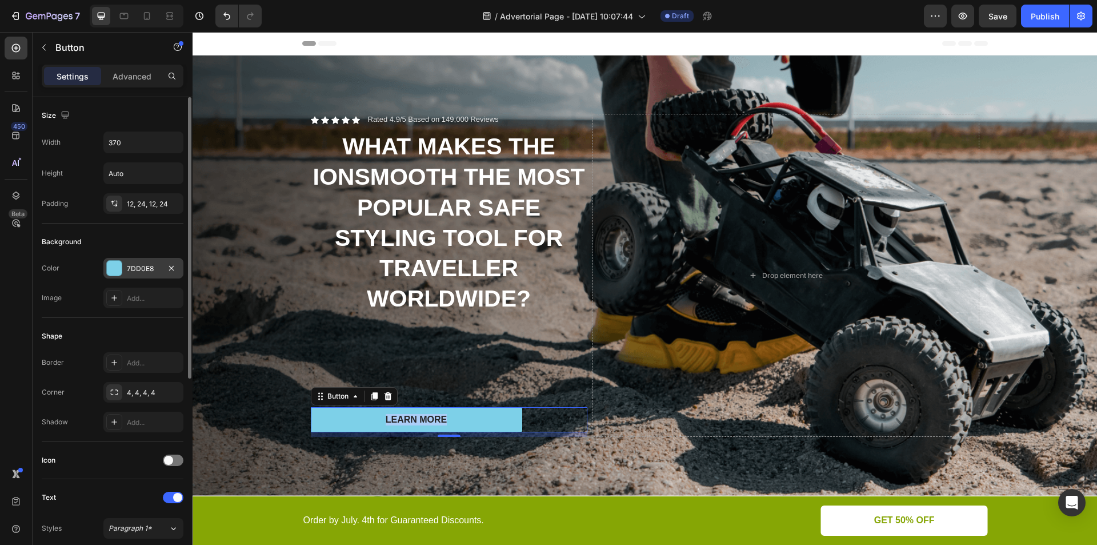
click at [113, 263] on div at bounding box center [114, 268] width 15 height 15
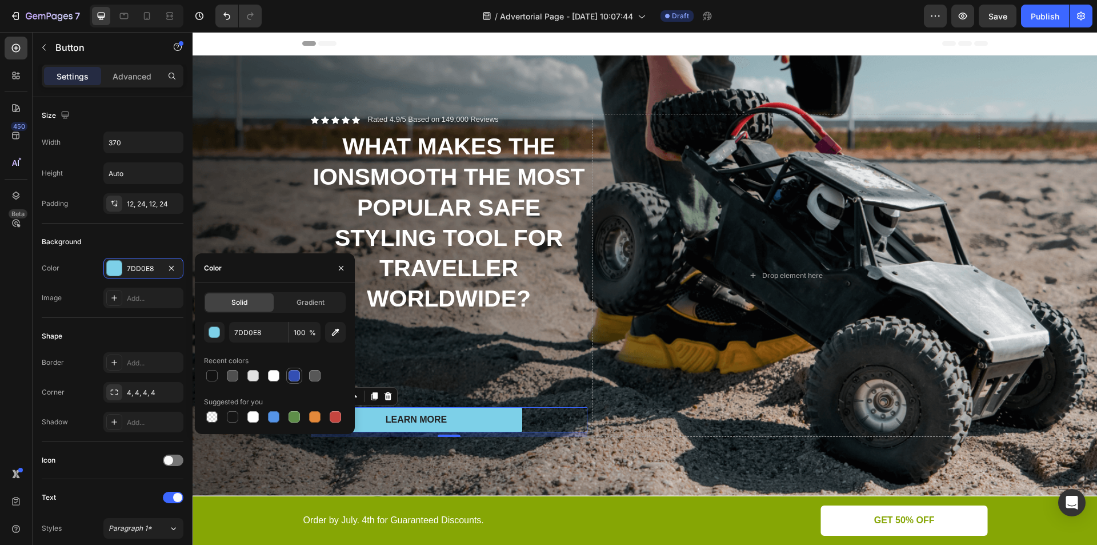
click at [291, 378] on div at bounding box center [294, 375] width 11 height 11
type input "334FB4"
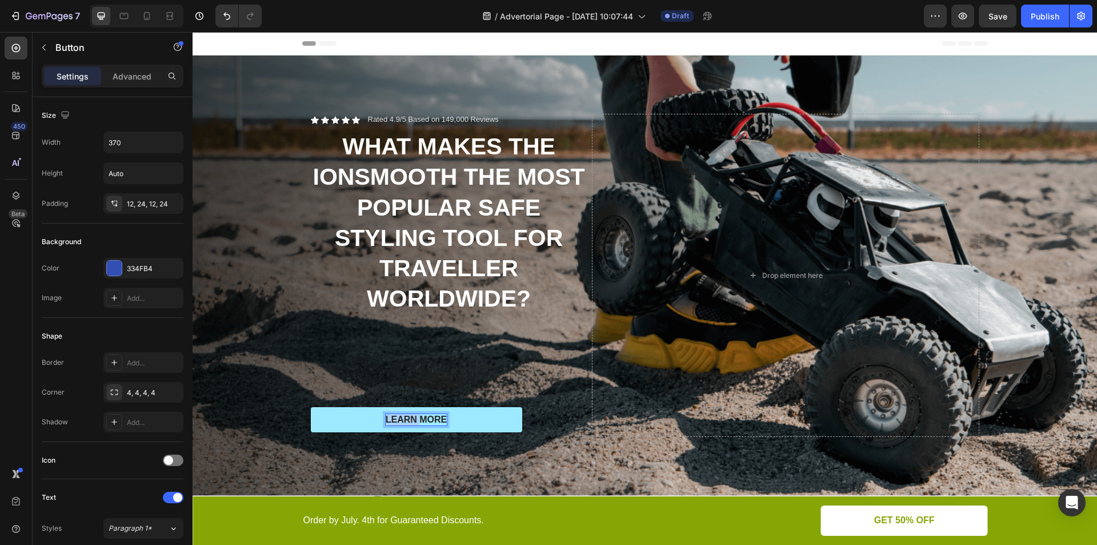
click at [405, 414] on p "LEARN MORE" at bounding box center [417, 420] width 62 height 12
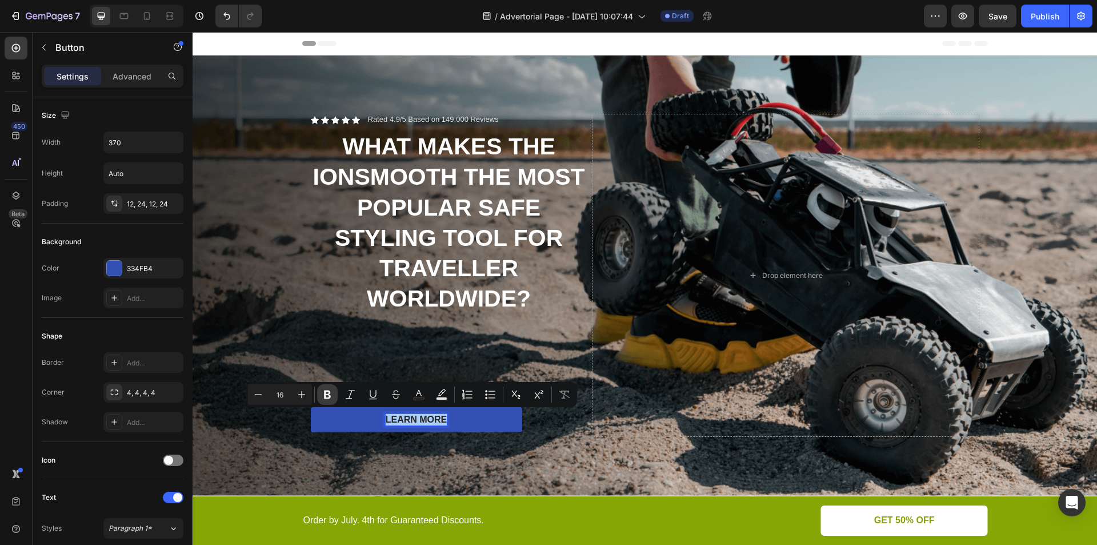
click at [326, 393] on icon "Editor contextual toolbar" at bounding box center [327, 394] width 7 height 9
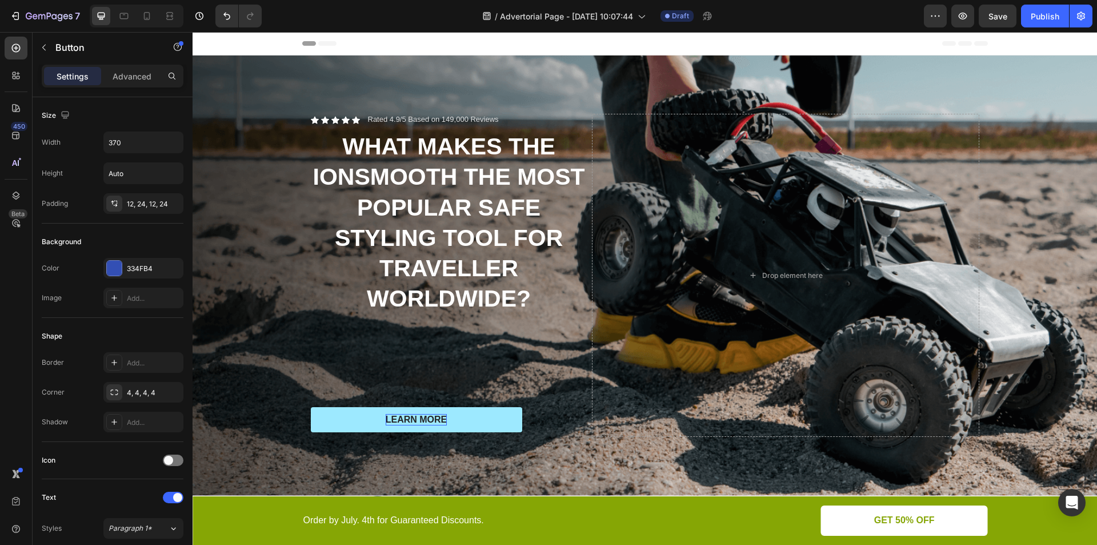
click at [403, 410] on button "LEARN MORE" at bounding box center [416, 420] width 211 height 26
click at [403, 414] on strong "LEARN MORE" at bounding box center [417, 419] width 62 height 10
click at [402, 414] on strong "LEARN MORE" at bounding box center [417, 419] width 62 height 10
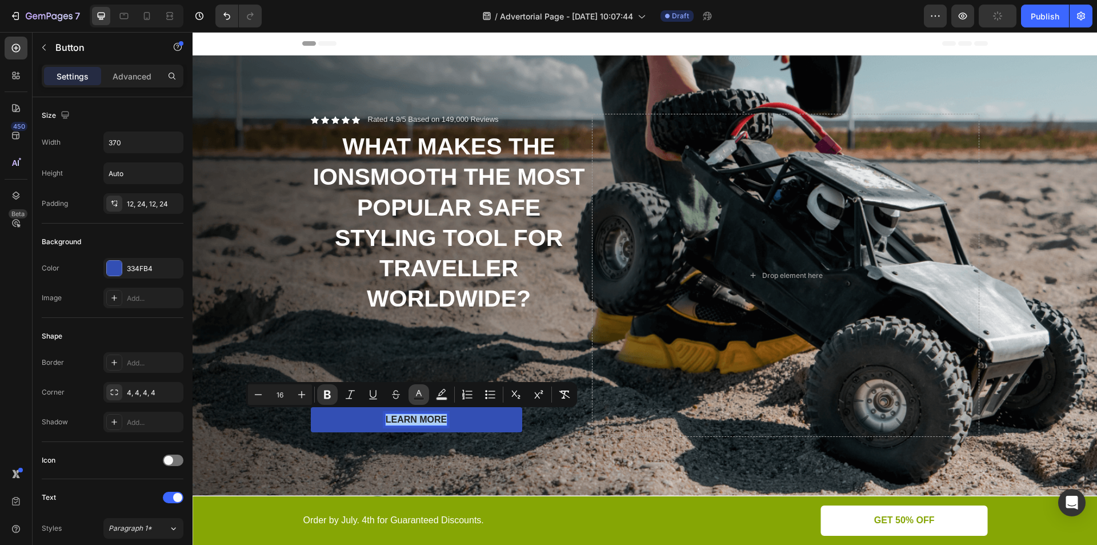
click at [417, 397] on rect "Editor contextual toolbar" at bounding box center [419, 398] width 11 height 3
type input "242424"
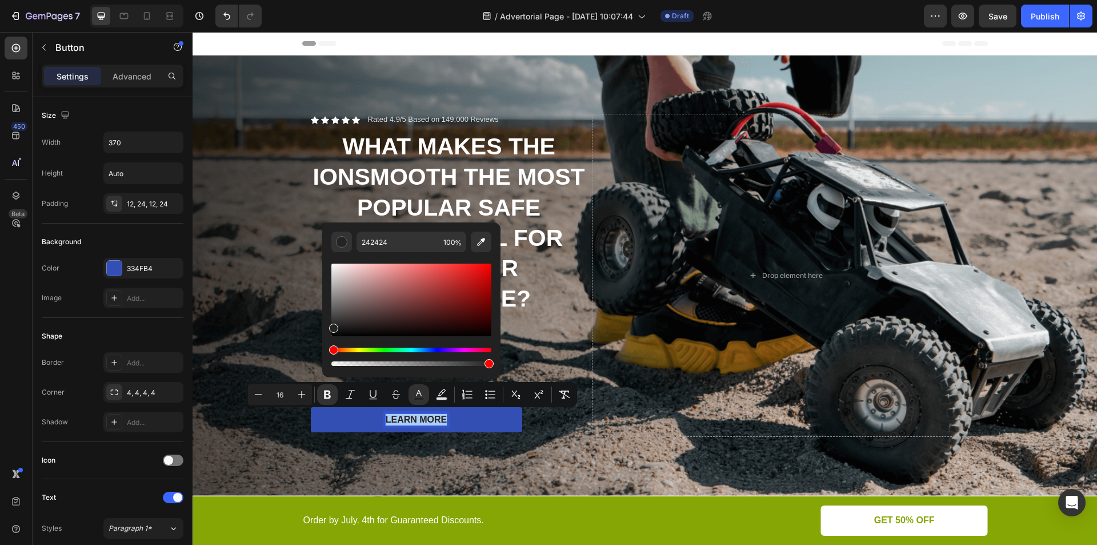
click at [334, 362] on div "Editor contextual toolbar" at bounding box center [411, 363] width 160 height 5
type input "1"
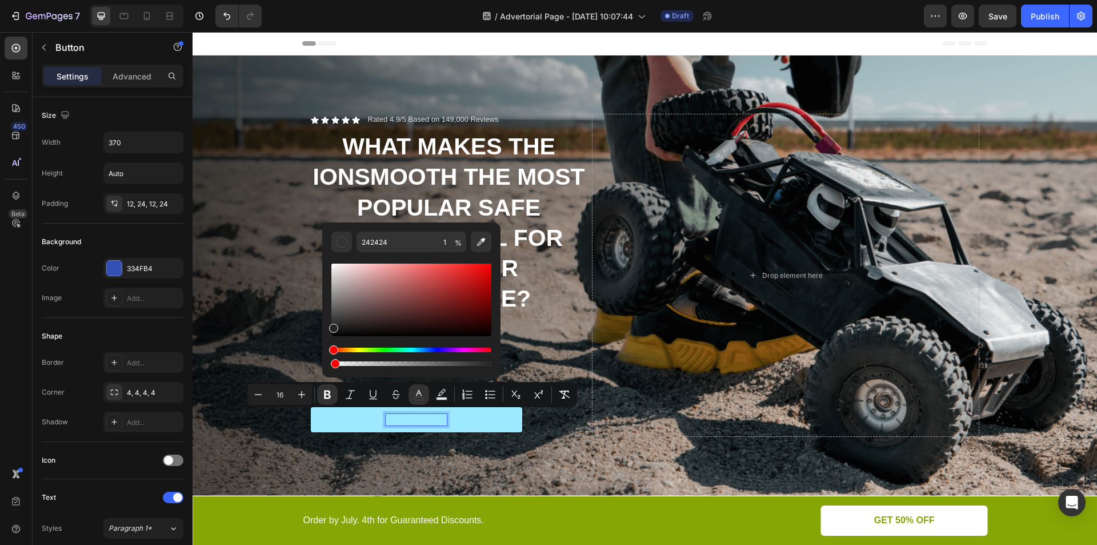
click at [394, 415] on strong "LEARN MORE" at bounding box center [417, 419] width 62 height 10
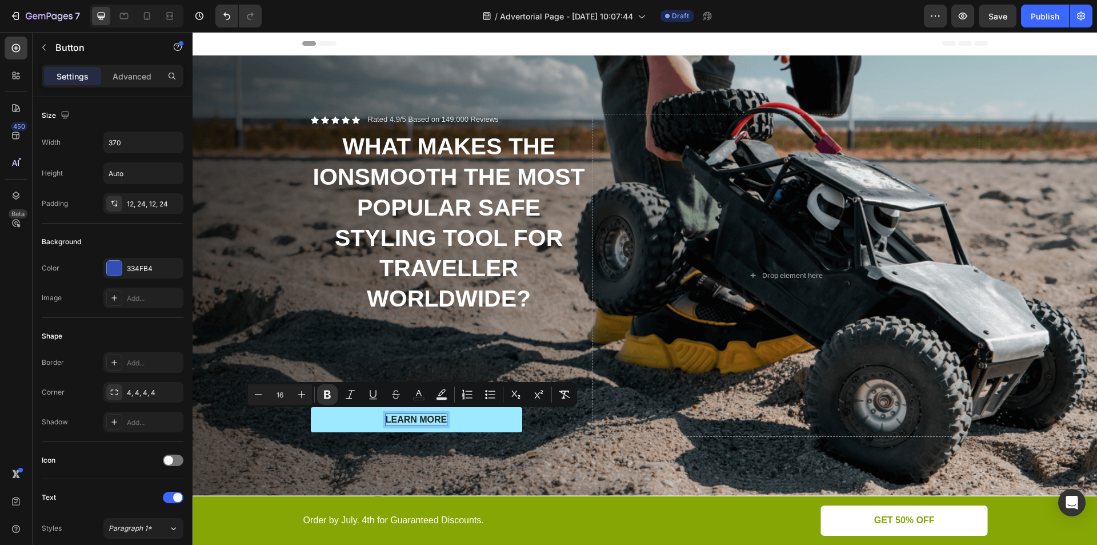
click at [396, 415] on strong "LEARN MORE" at bounding box center [417, 419] width 62 height 10
click at [411, 417] on strong "LEARN MORE" at bounding box center [417, 419] width 62 height 10
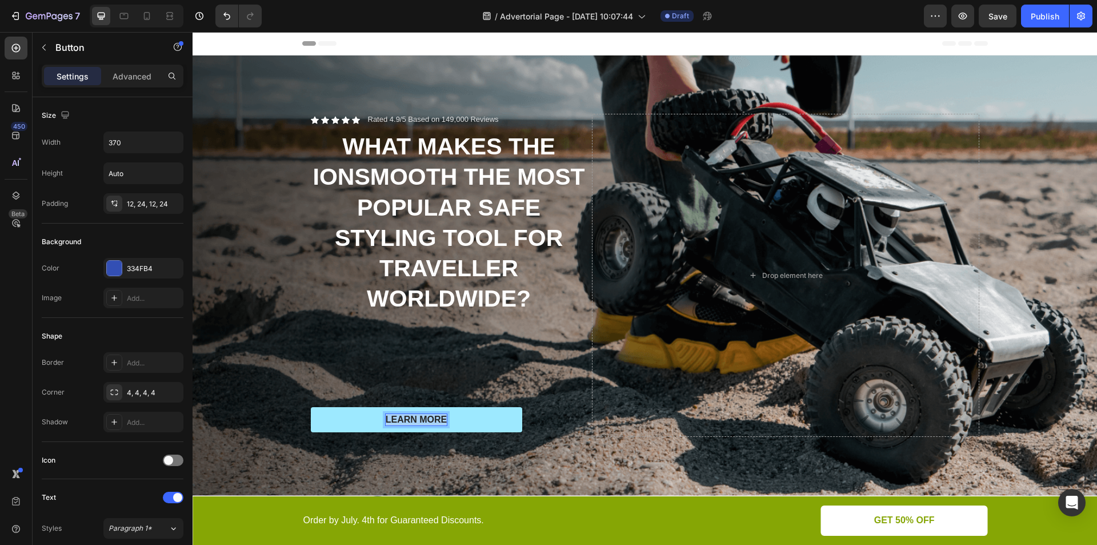
click at [411, 417] on strong "LEARN MORE" at bounding box center [417, 419] width 62 height 10
click at [418, 415] on strong "LEARN MORE" at bounding box center [417, 419] width 62 height 10
click at [416, 419] on strong "LEARN MORE" at bounding box center [417, 419] width 62 height 10
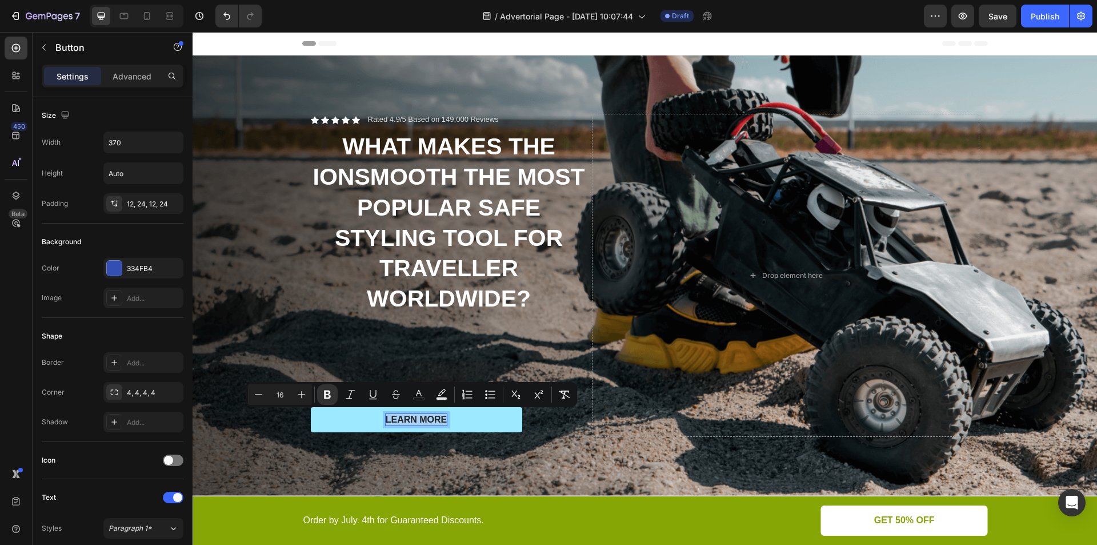
click at [416, 419] on strong "LEARN MORE" at bounding box center [417, 419] width 62 height 10
click at [433, 416] on strong "LEARN MORE" at bounding box center [417, 419] width 62 height 10
click at [458, 418] on button "LEARN MORE" at bounding box center [416, 420] width 211 height 26
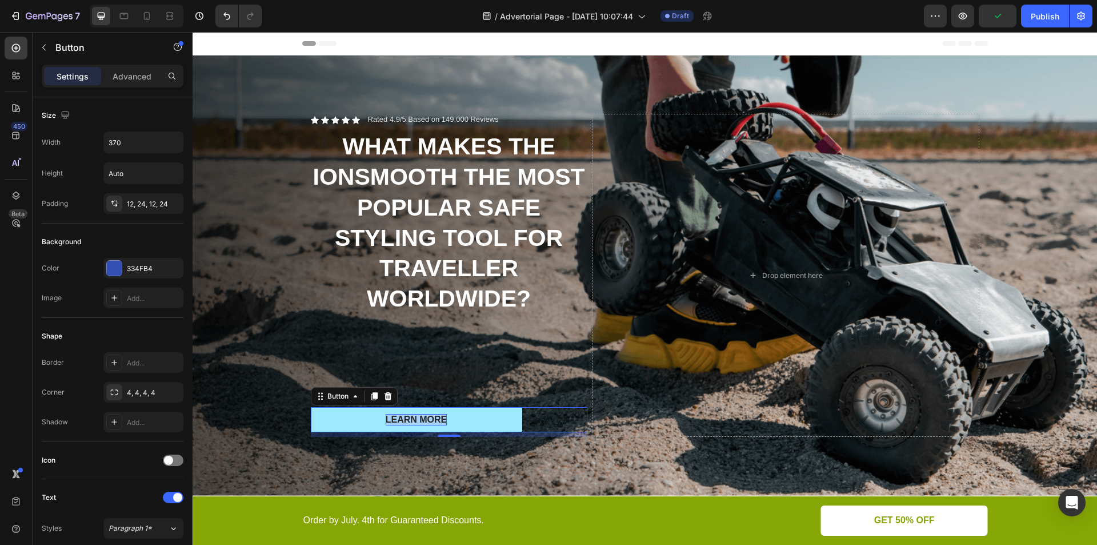
click at [419, 416] on strong "LEARN MORE" at bounding box center [417, 419] width 62 height 10
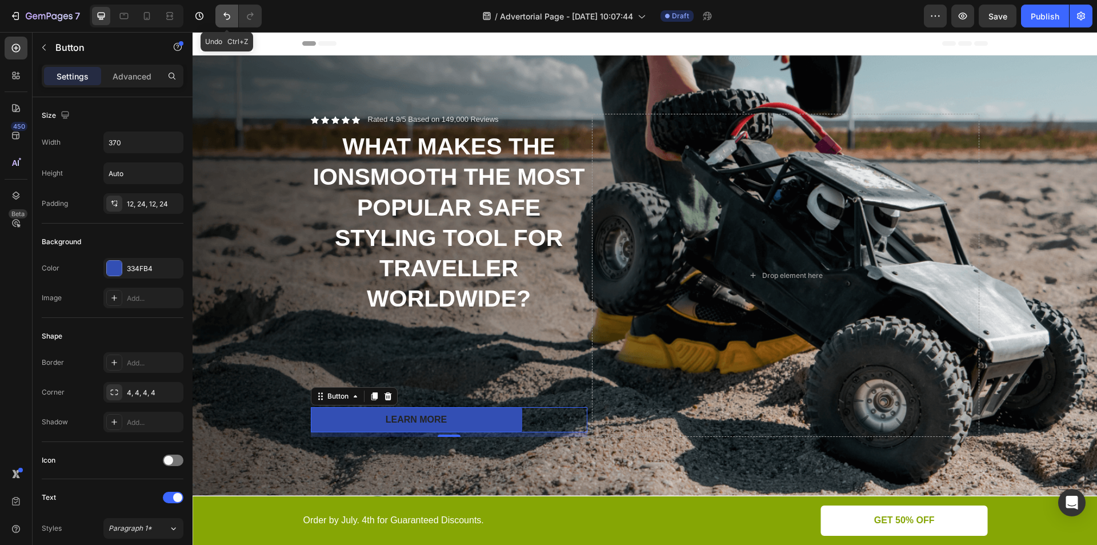
click at [226, 14] on icon "Undo/Redo" at bounding box center [226, 15] width 11 height 11
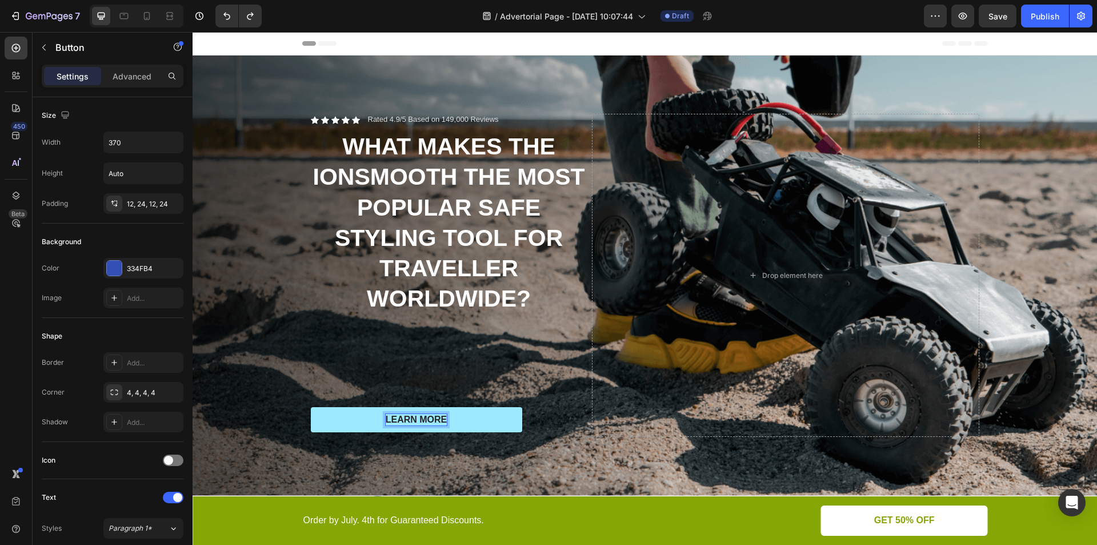
click at [415, 414] on strong "LEARN MORE" at bounding box center [417, 419] width 62 height 10
click at [440, 397] on rect "Editor contextual toolbar" at bounding box center [442, 398] width 11 height 3
type input "000000"
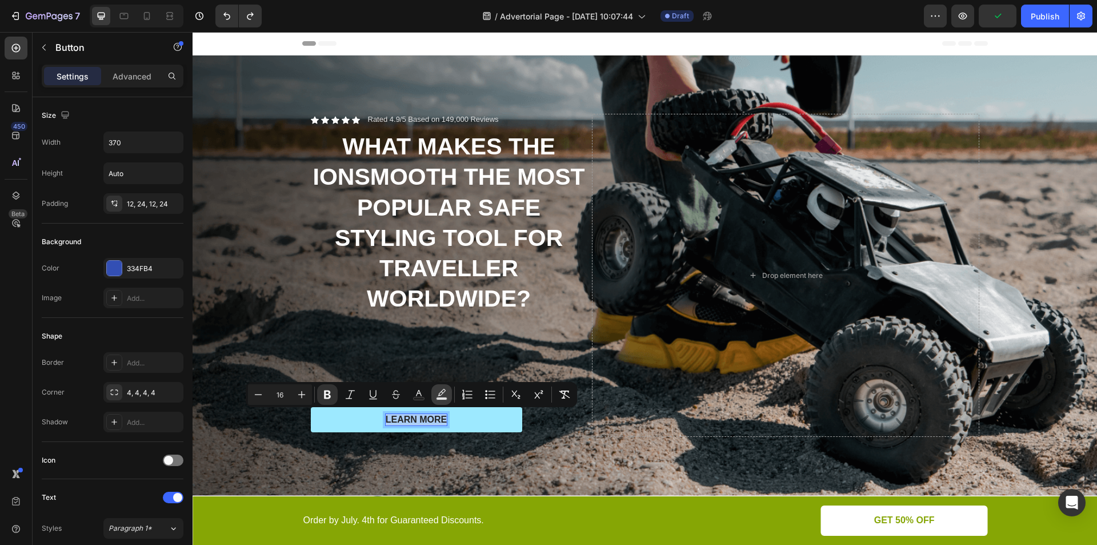
type input "77"
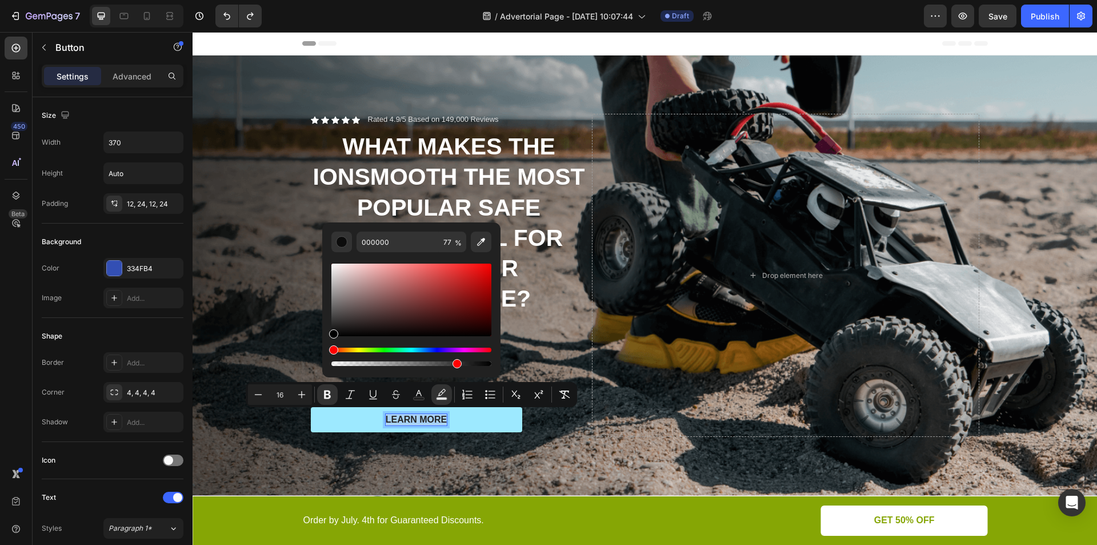
click at [359, 414] on button "LEARN MORE" at bounding box center [416, 420] width 211 height 26
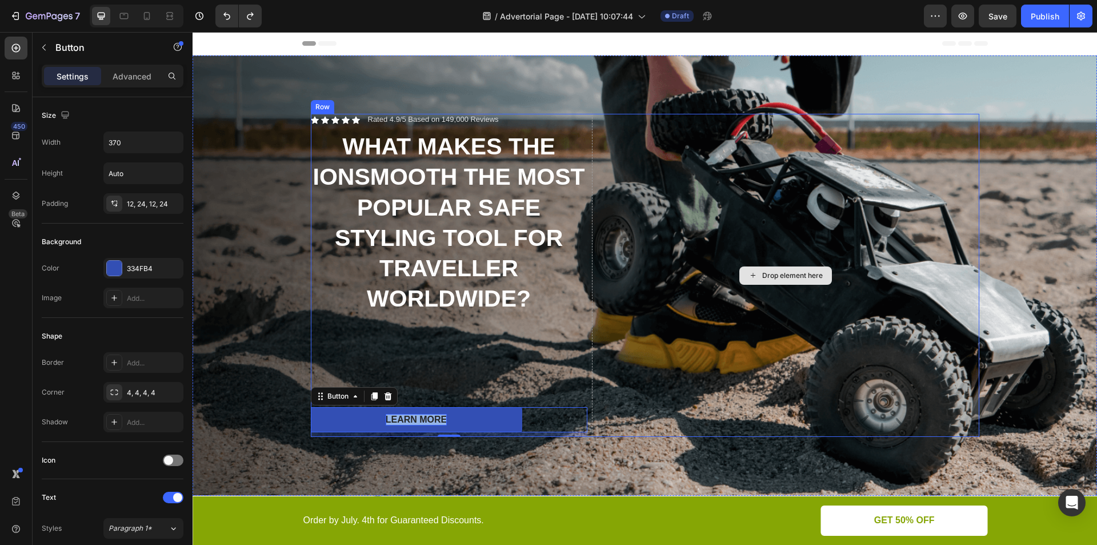
click at [701, 408] on div "Drop element here" at bounding box center [785, 275] width 387 height 323
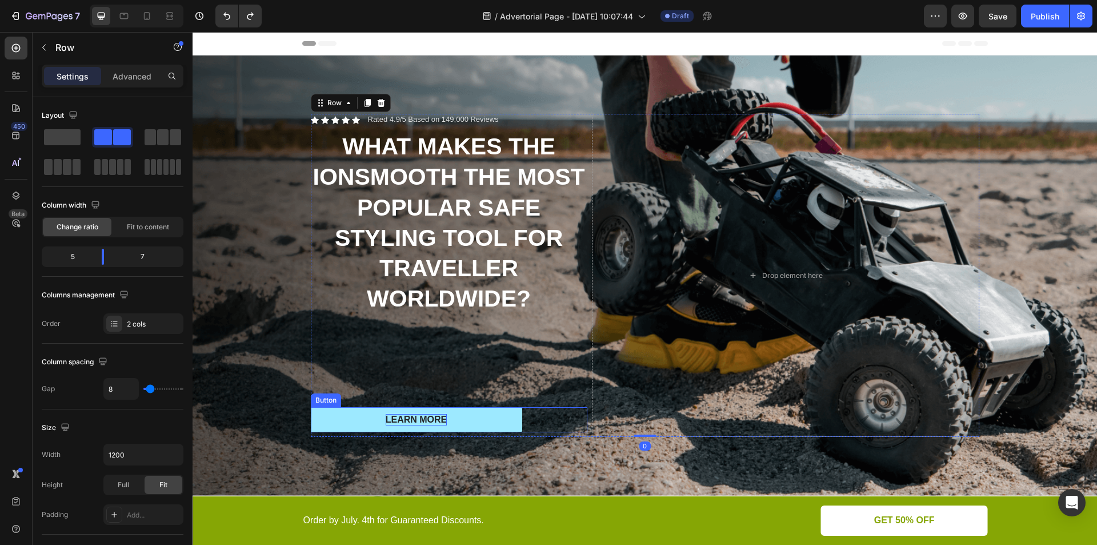
click at [485, 417] on button "LEARN MORE" at bounding box center [416, 420] width 211 height 26
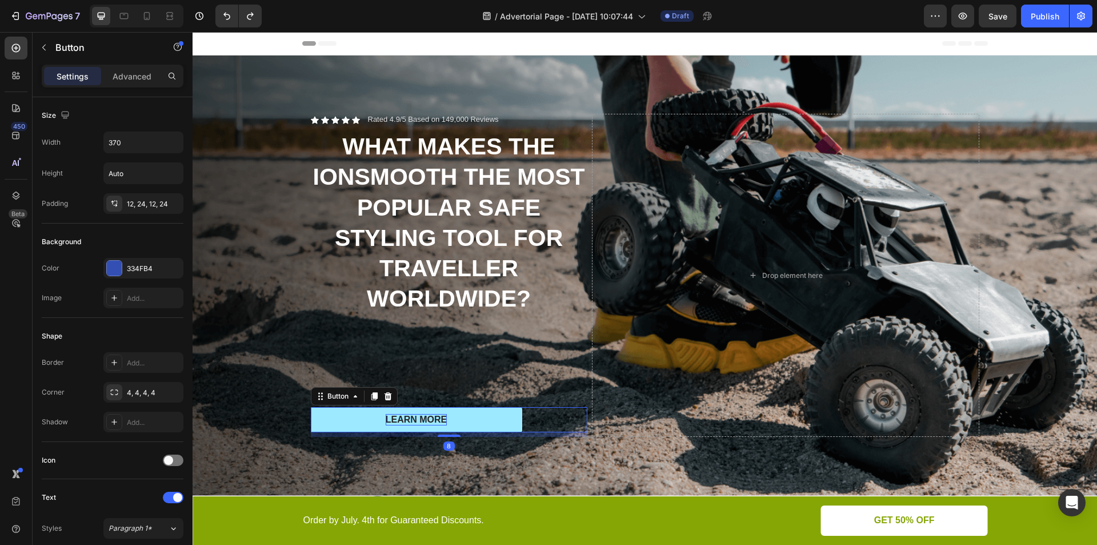
click at [495, 419] on button "LEARN MORE" at bounding box center [416, 420] width 211 height 26
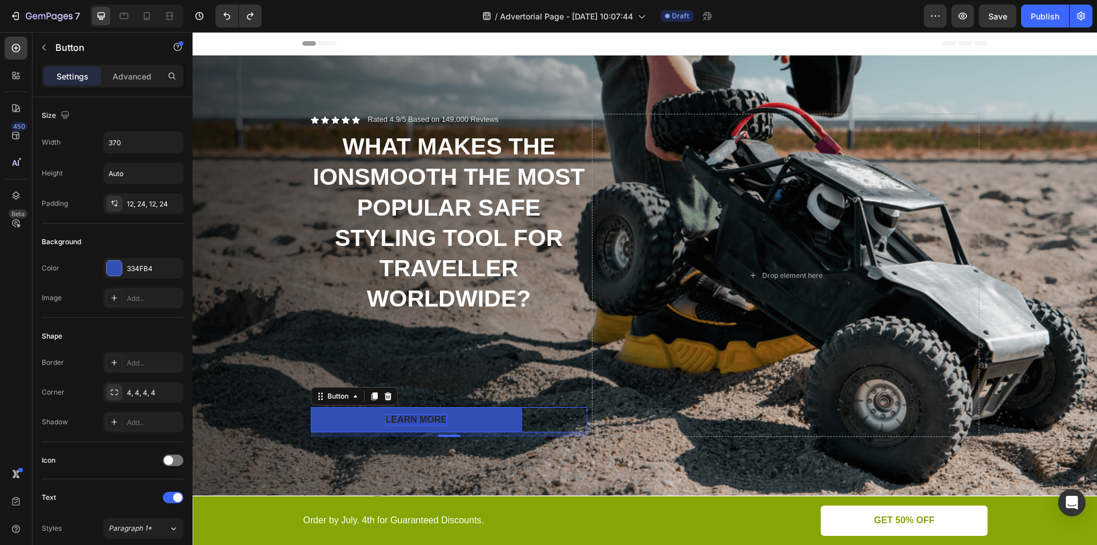
click at [555, 421] on div "LEARN MORE Button 8" at bounding box center [449, 420] width 277 height 26
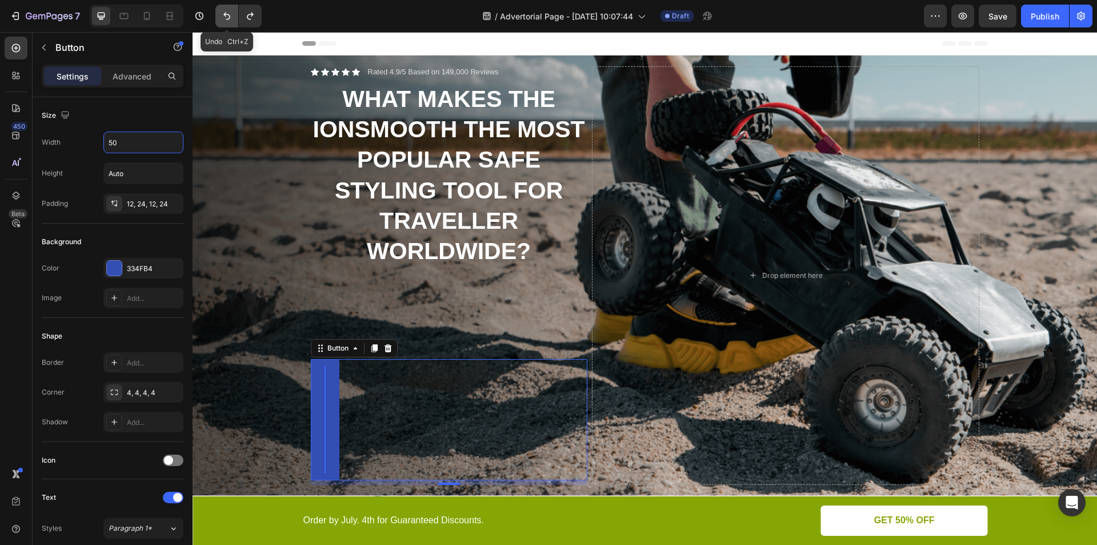
click at [221, 17] on icon "Undo/Redo" at bounding box center [226, 15] width 11 height 11
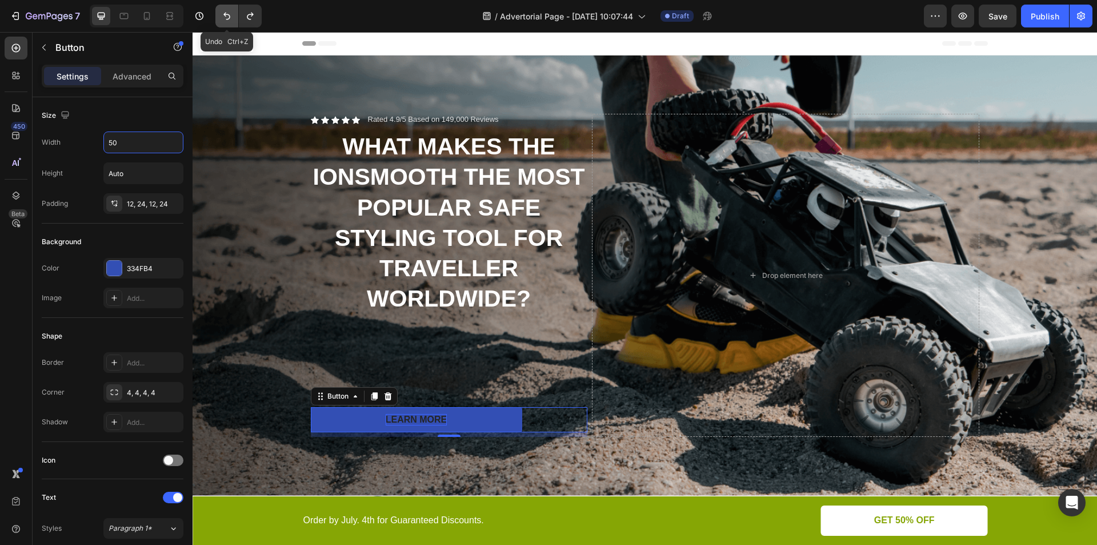
type input "370"
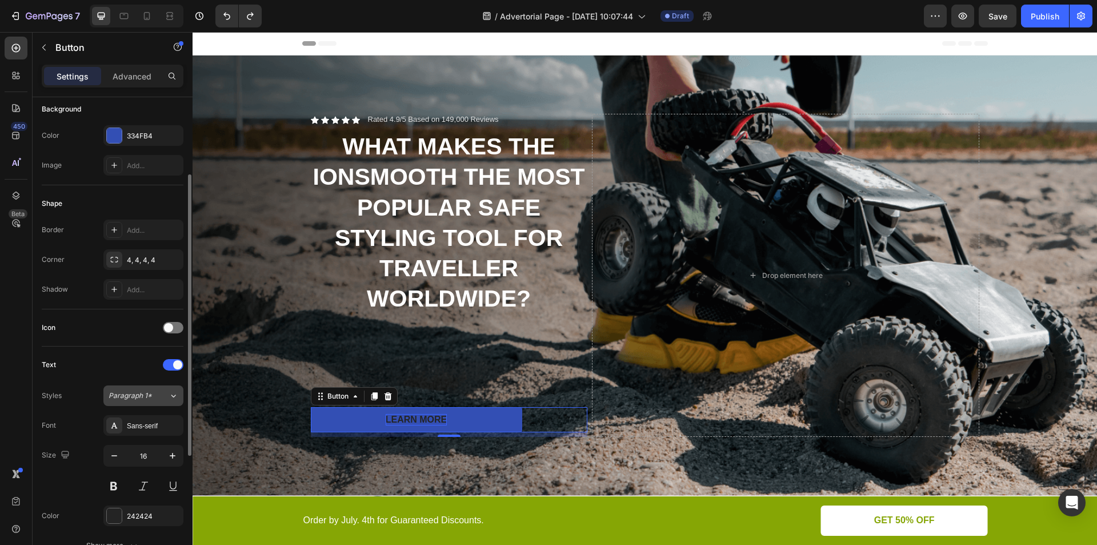
scroll to position [266, 0]
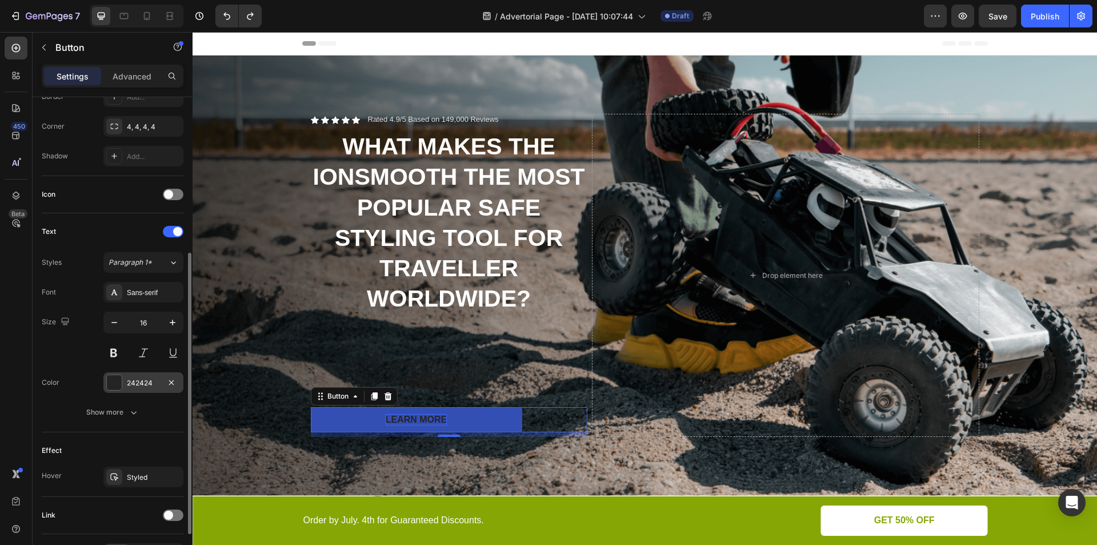
click at [114, 379] on div at bounding box center [114, 382] width 15 height 15
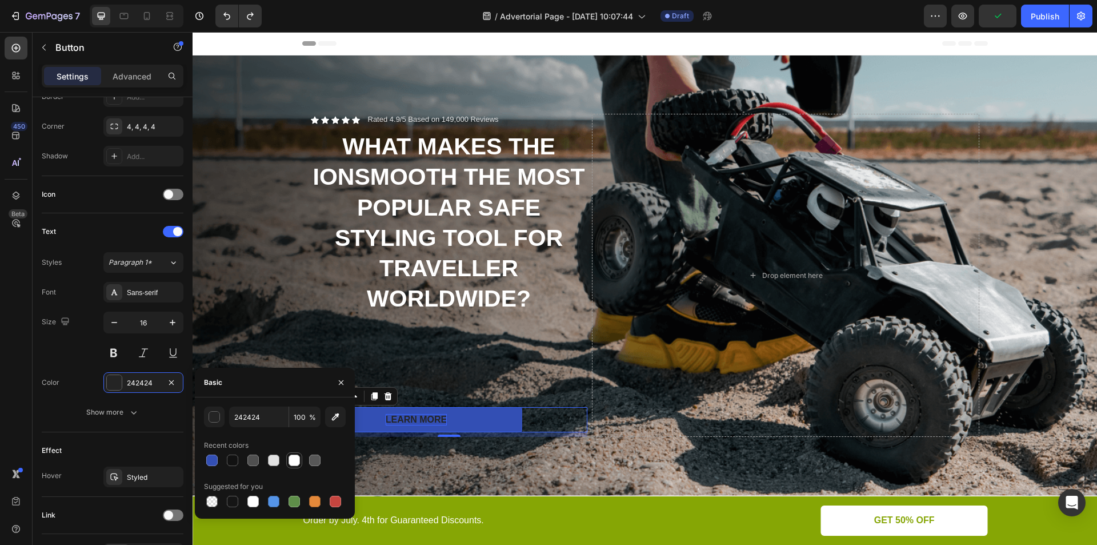
click at [288, 460] on div at bounding box center [294, 460] width 14 height 14
type input "FFFFFF"
click at [679, 401] on div "Drop element here" at bounding box center [785, 275] width 387 height 323
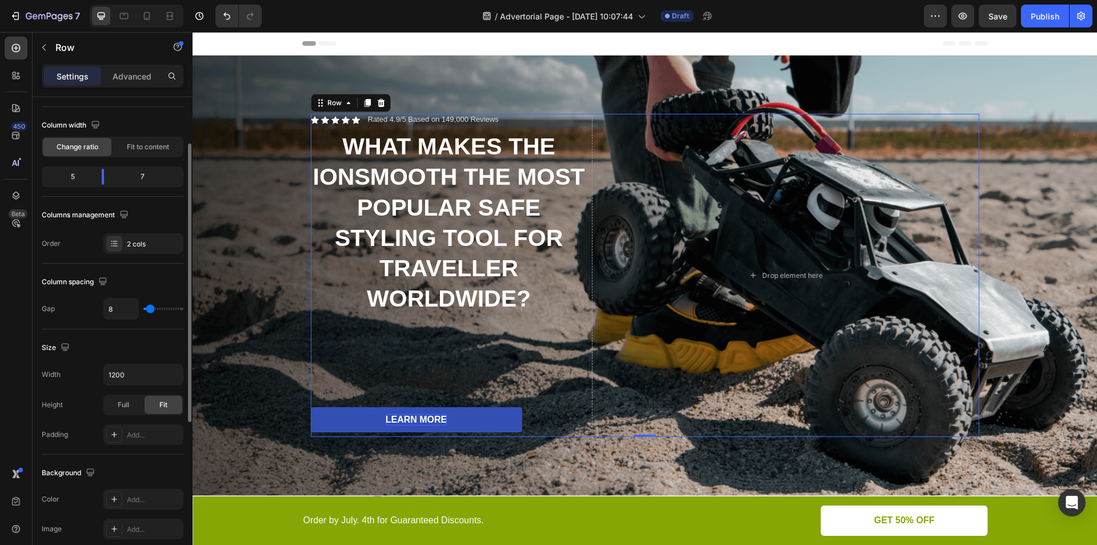
scroll to position [0, 0]
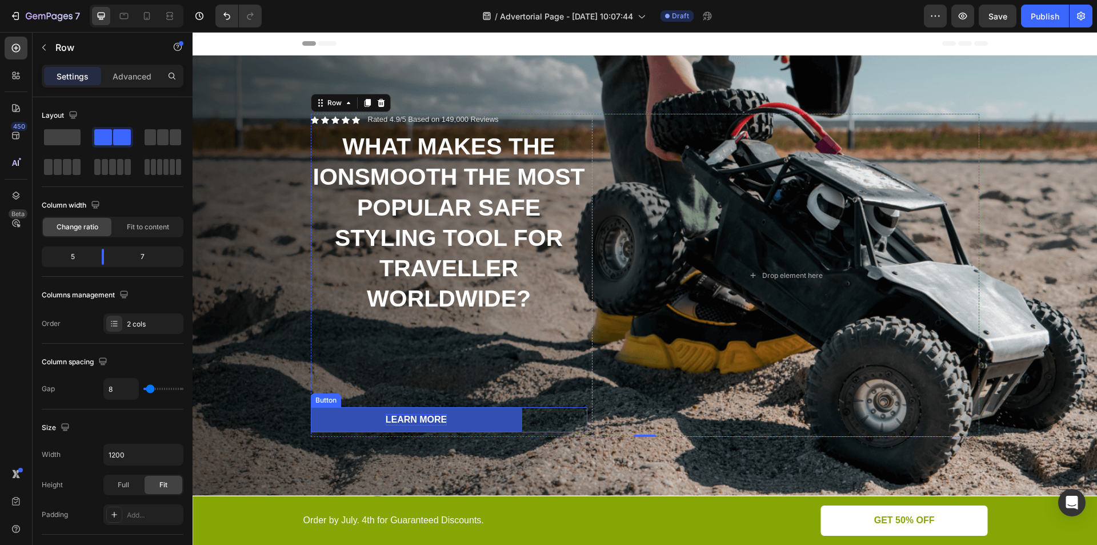
click at [552, 418] on div "LEARN MORE Button" at bounding box center [449, 420] width 277 height 26
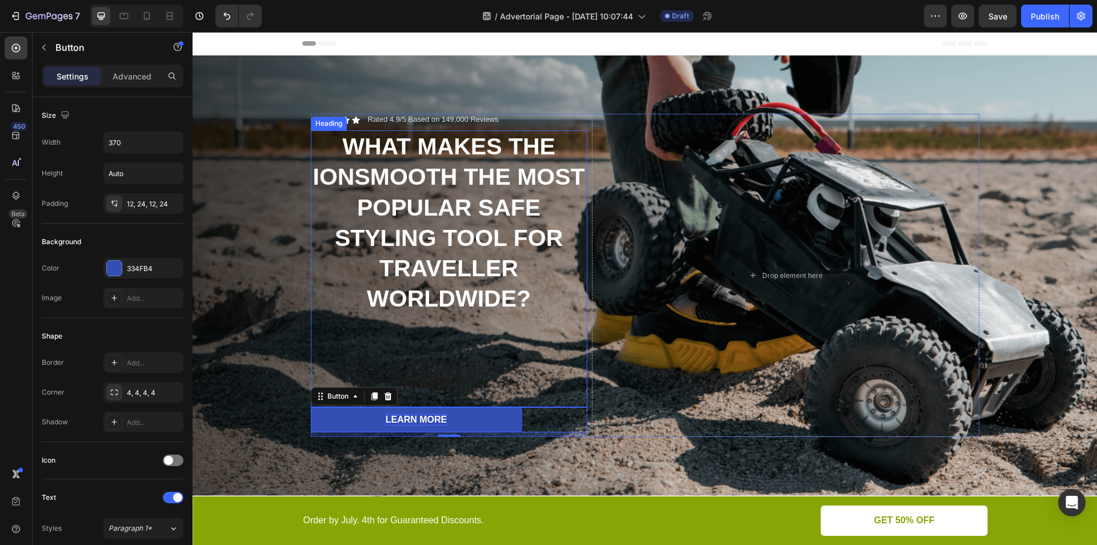
click at [399, 321] on h2 "WHAT MAKES THE IONSMOOTH THE MOST POPULAR SAFE STYLING TOOL FOR TRAVELLER WORLD…" at bounding box center [449, 268] width 277 height 277
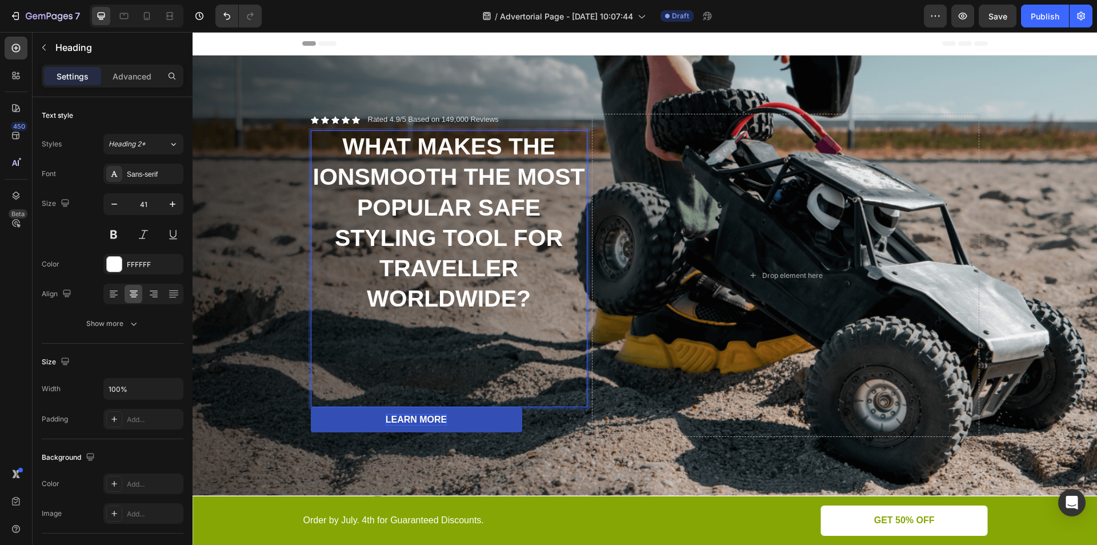
click at [394, 342] on h2 "WHAT MAKES THE IONSMOOTH THE MOST POPULAR SAFE STYLING TOOL FOR TRAVELLER WORLD…" at bounding box center [449, 268] width 277 height 277
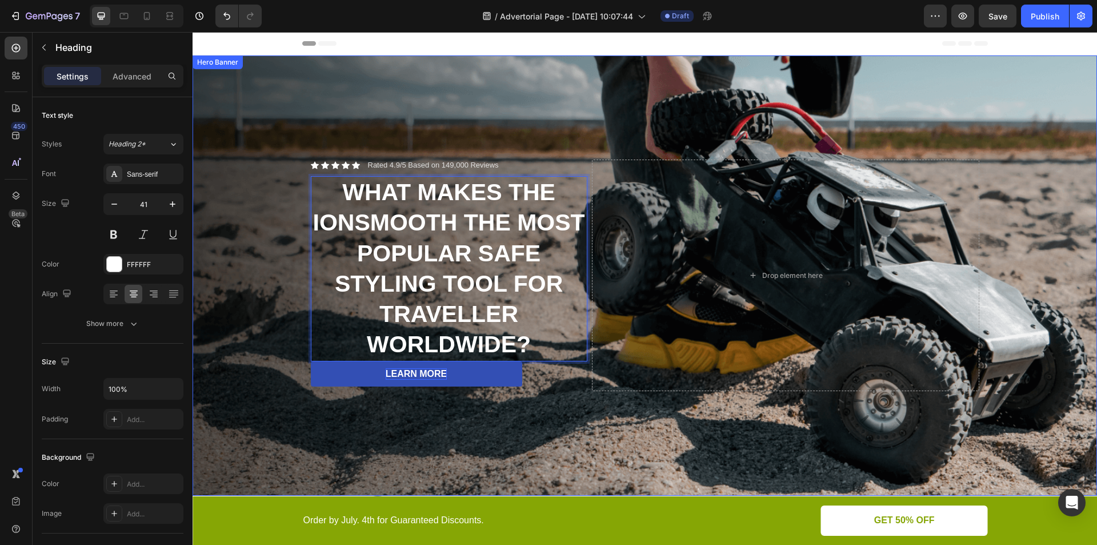
click at [485, 434] on div "Background Image" at bounding box center [645, 275] width 904 height 440
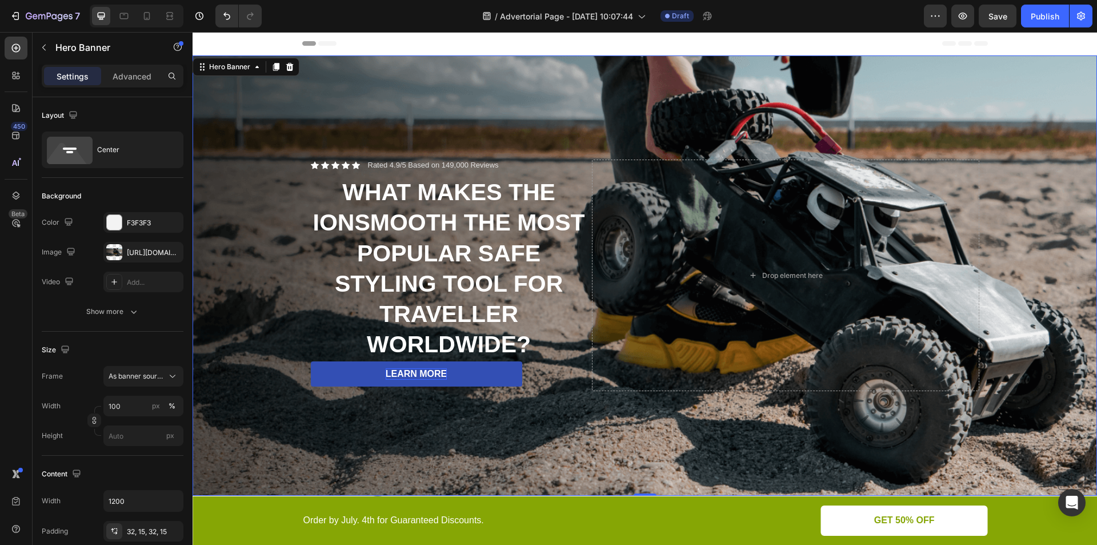
click at [489, 457] on div "Background Image" at bounding box center [645, 275] width 904 height 440
click at [533, 373] on div "LEARN MORE Button" at bounding box center [449, 374] width 277 height 26
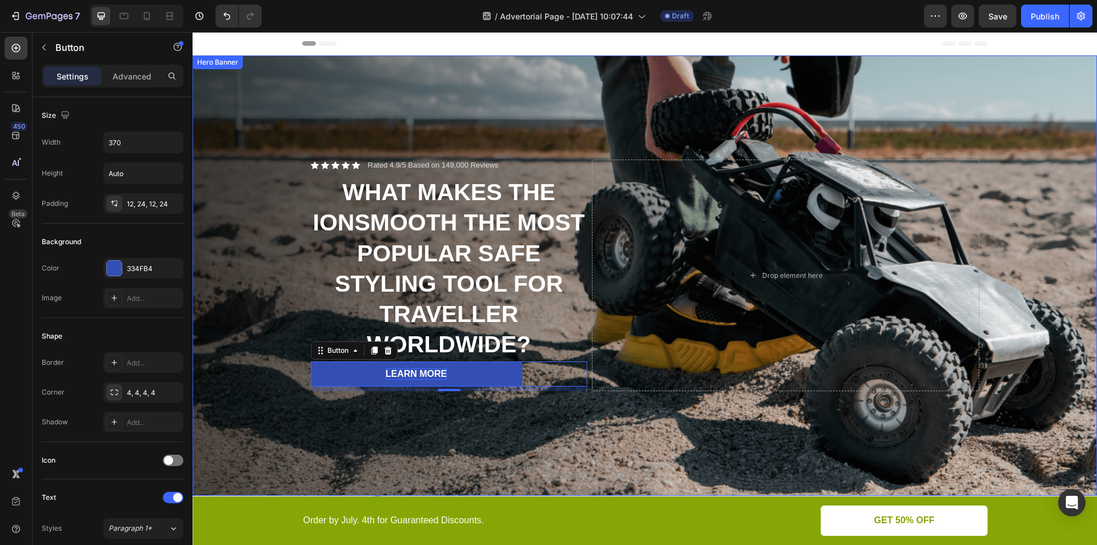
click at [521, 435] on div "Background Image" at bounding box center [645, 275] width 904 height 440
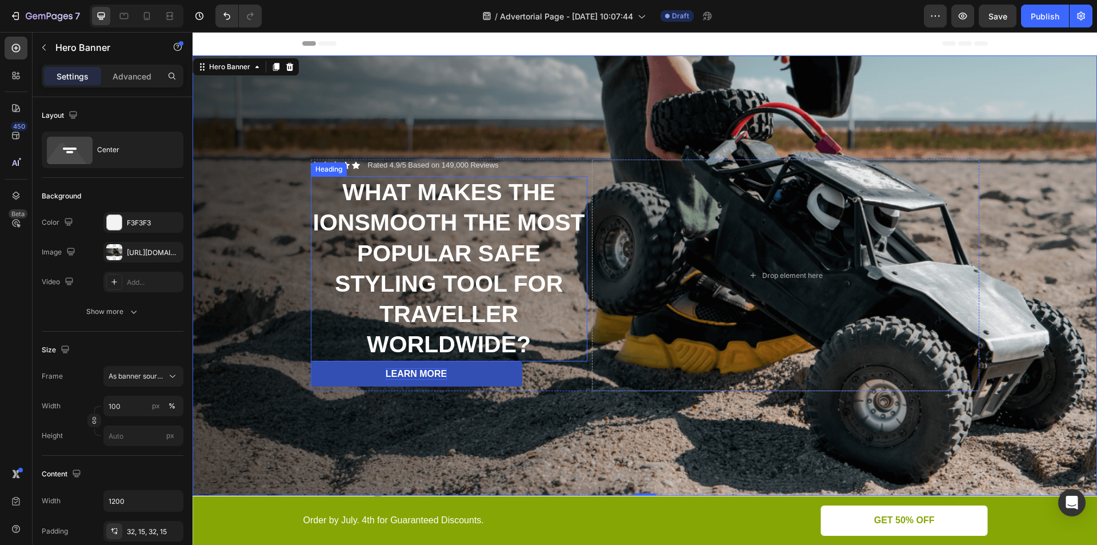
click at [324, 164] on div "Heading" at bounding box center [328, 169] width 31 height 10
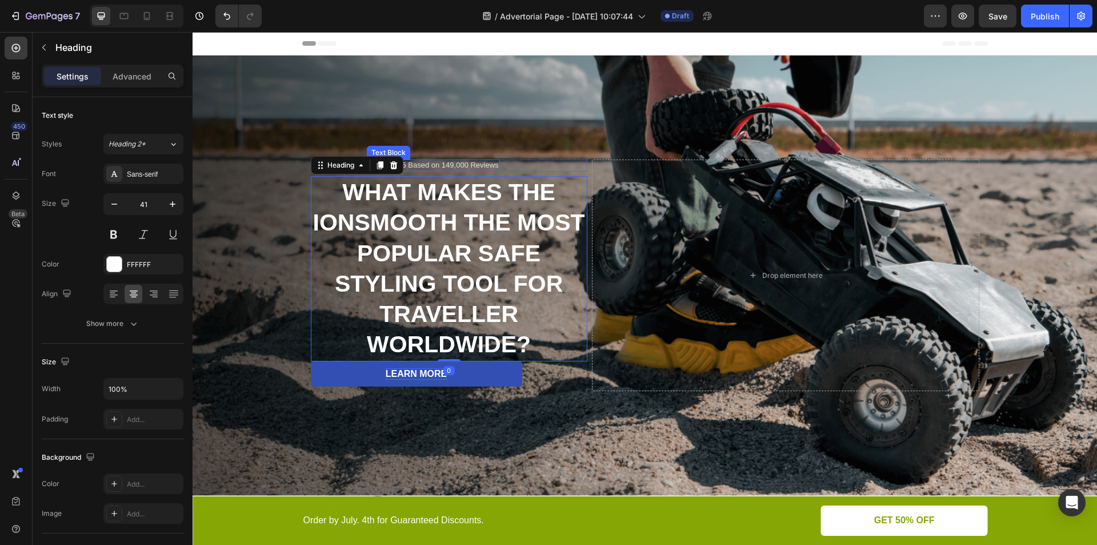
click at [483, 131] on div "Background Image" at bounding box center [645, 275] width 904 height 440
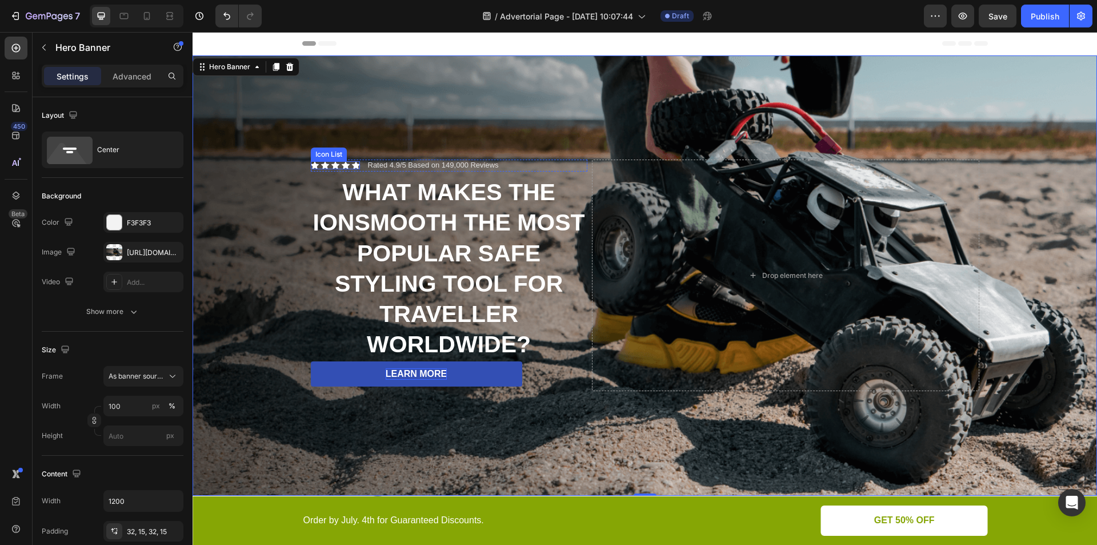
click at [334, 167] on div "Icon Icon Icon Icon Icon Icon List" at bounding box center [335, 165] width 49 height 8
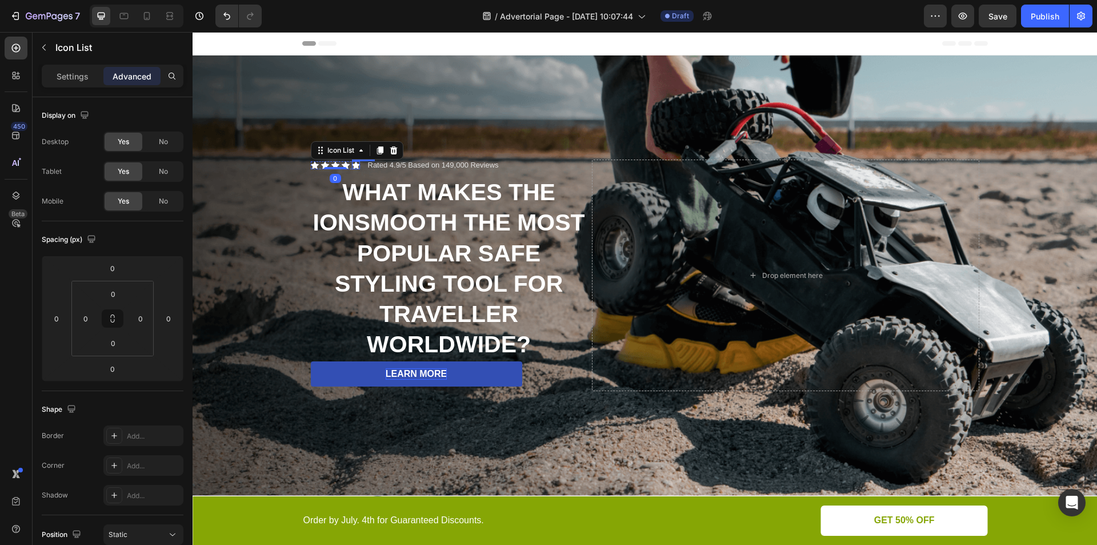
click at [352, 164] on icon at bounding box center [356, 165] width 8 height 7
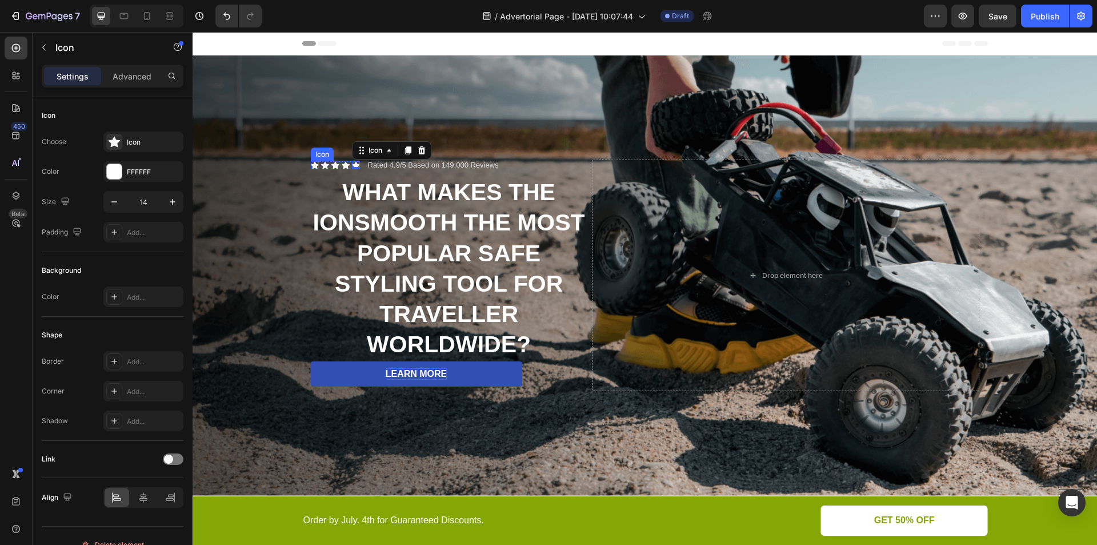
click at [312, 164] on div "Icon" at bounding box center [315, 165] width 8 height 8
click at [321, 165] on div "Icon" at bounding box center [325, 165] width 8 height 8
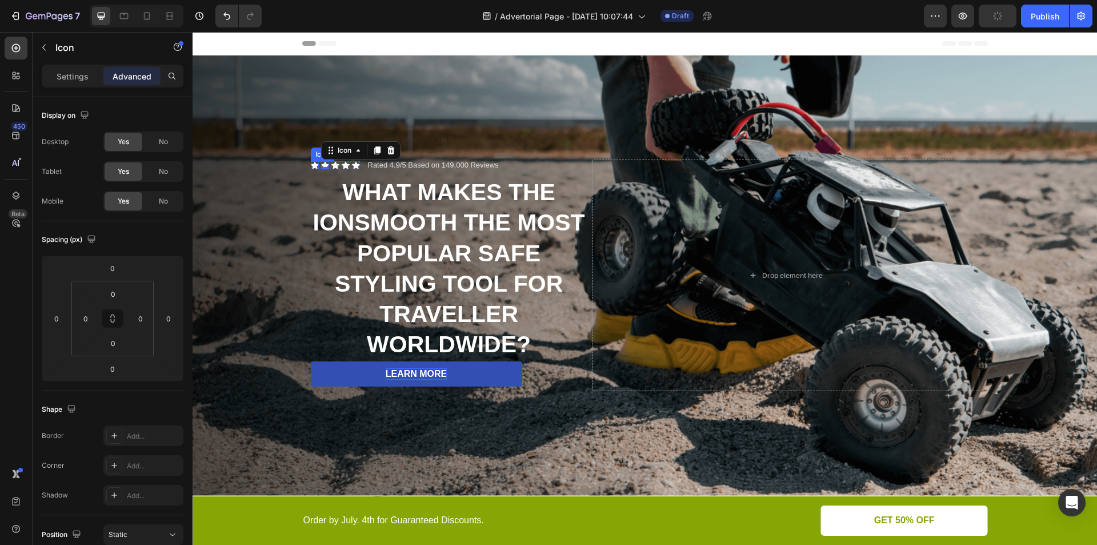
click at [311, 162] on icon at bounding box center [315, 165] width 8 height 7
click at [311, 165] on div "0" at bounding box center [314, 169] width 11 height 9
click at [72, 77] on p "Settings" at bounding box center [73, 76] width 32 height 12
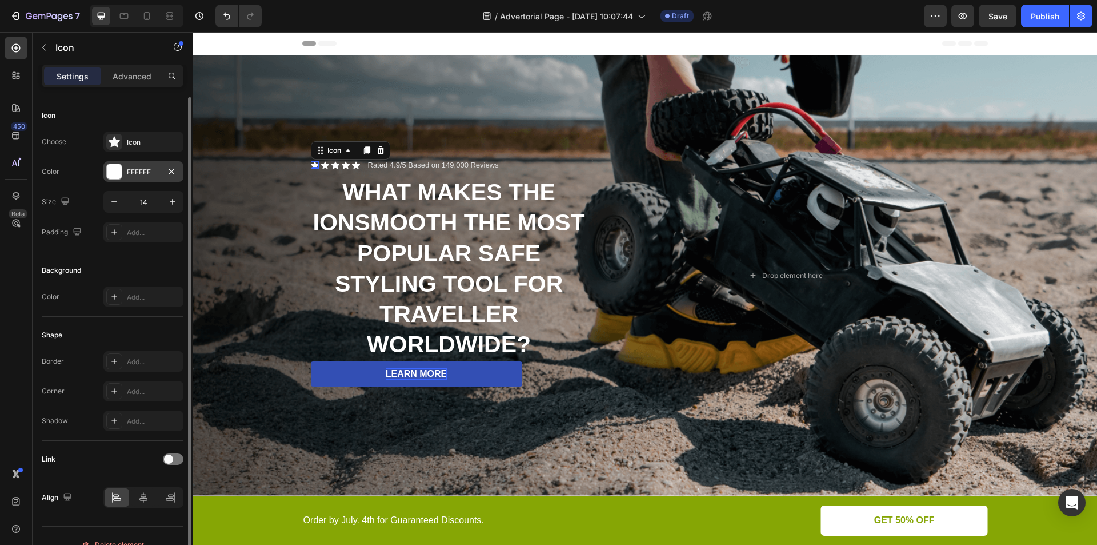
click at [123, 174] on div "FFFFFF" at bounding box center [143, 171] width 80 height 21
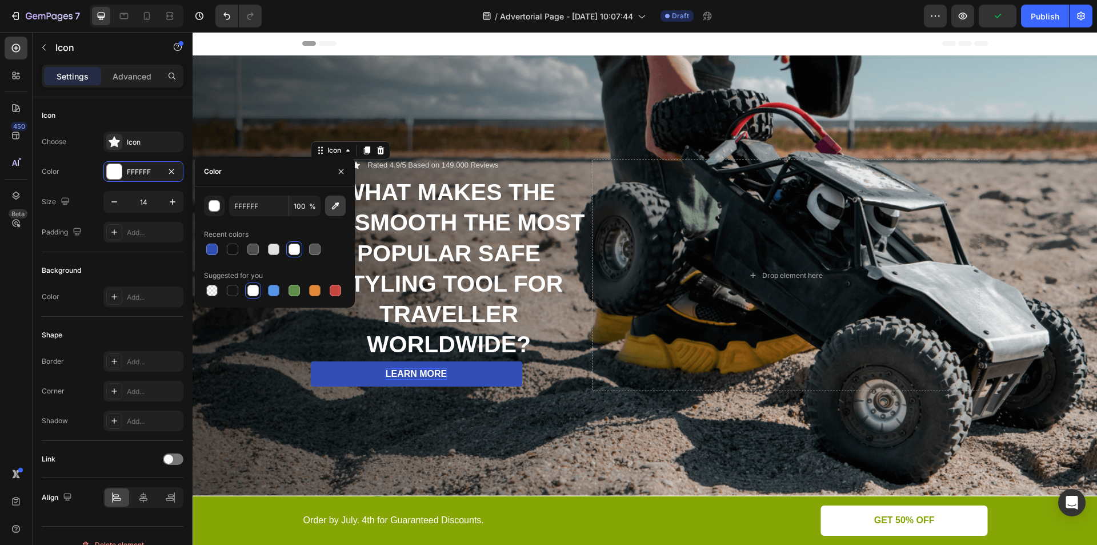
click at [333, 207] on icon "button" at bounding box center [335, 205] width 7 height 7
click at [343, 174] on icon "button" at bounding box center [341, 171] width 9 height 9
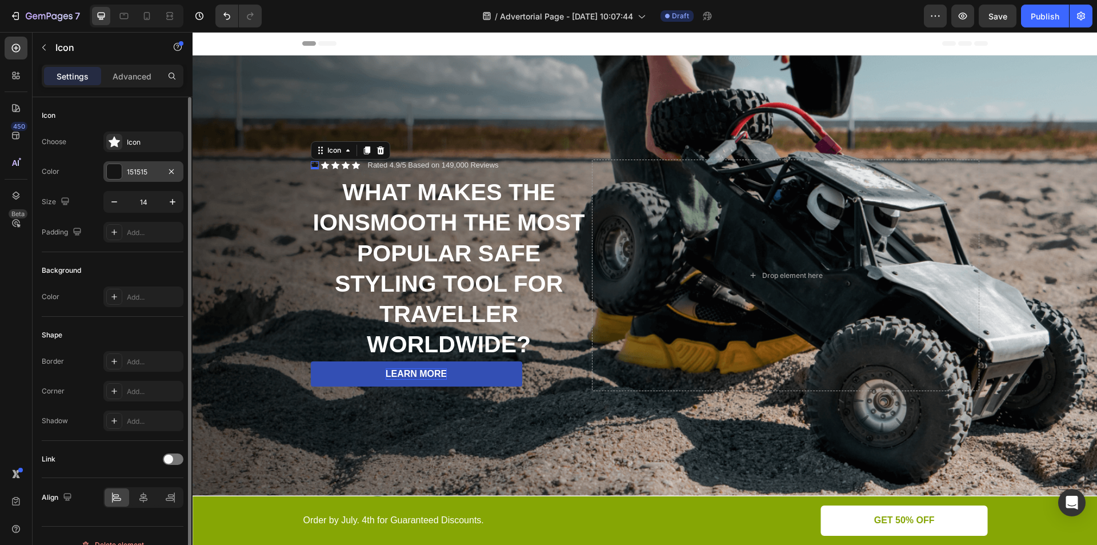
click at [116, 173] on div at bounding box center [114, 171] width 15 height 15
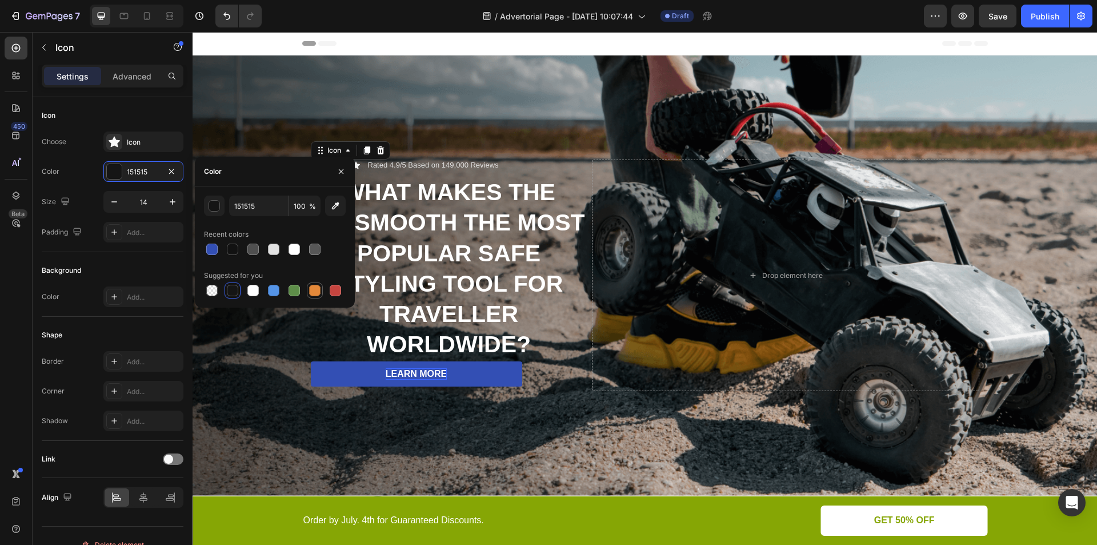
click at [312, 289] on div at bounding box center [314, 290] width 11 height 11
click at [338, 167] on icon "button" at bounding box center [341, 171] width 9 height 9
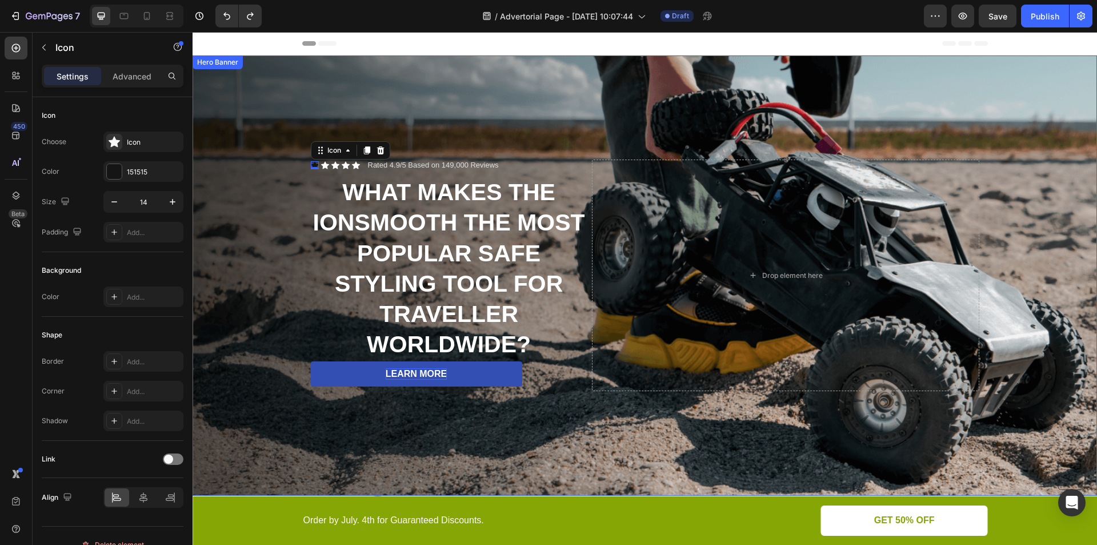
type input "FFFFFF"
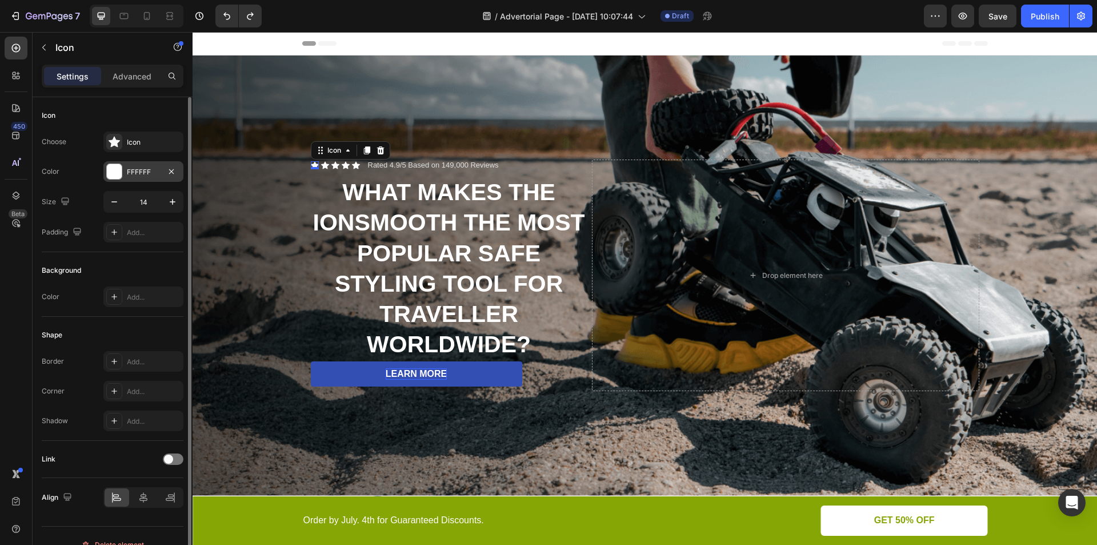
click at [118, 169] on div at bounding box center [114, 171] width 15 height 15
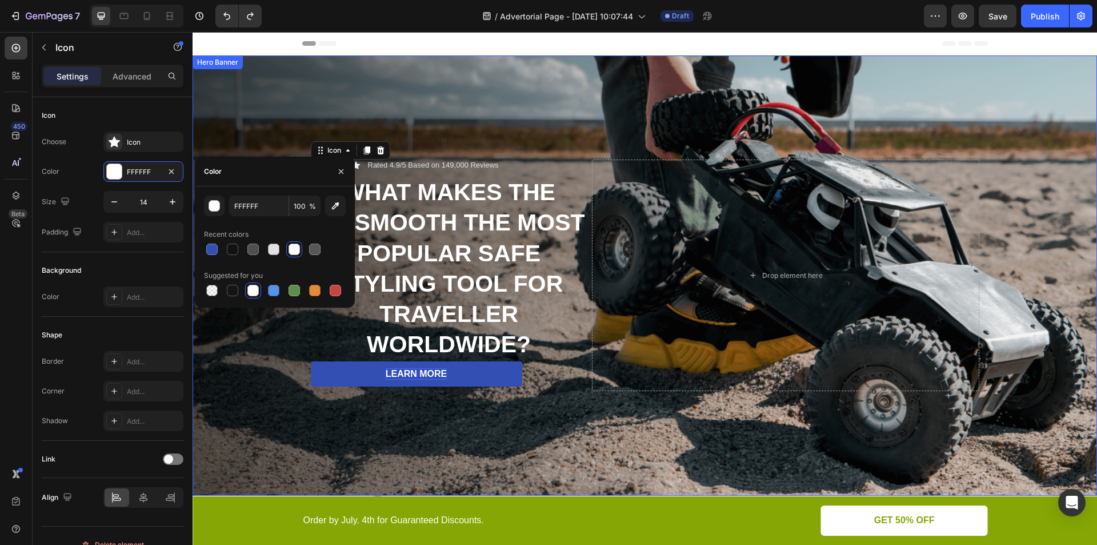
click at [382, 121] on div "Background Image" at bounding box center [645, 275] width 904 height 440
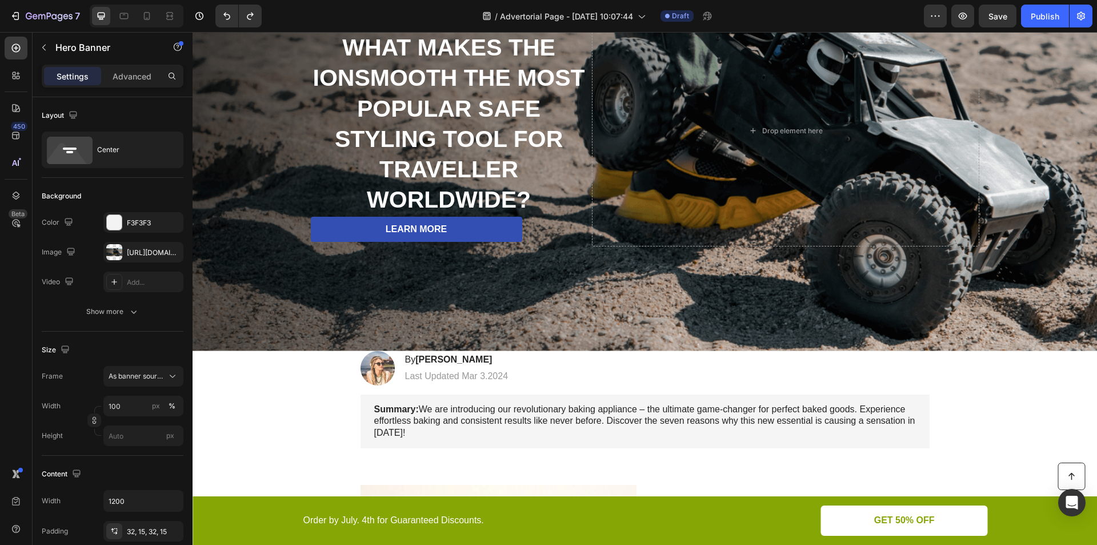
scroll to position [133, 0]
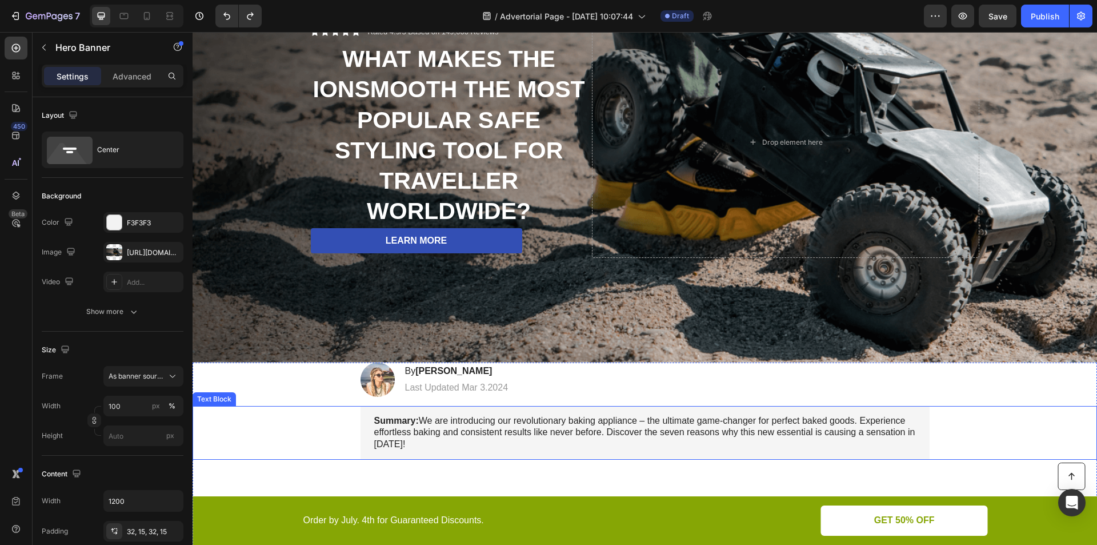
click at [479, 427] on p "Summary: We are introducing our revolutionary baking appliance – the ultimate g…" at bounding box center [645, 432] width 542 height 35
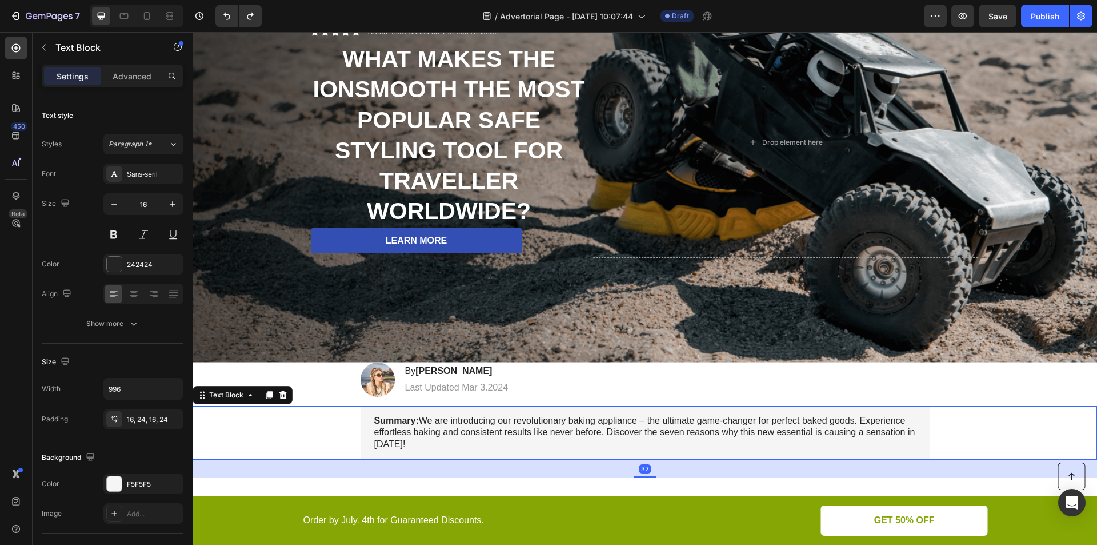
click at [478, 427] on p "Summary: We are introducing our revolutionary baking appliance – the ultimate g…" at bounding box center [645, 432] width 542 height 35
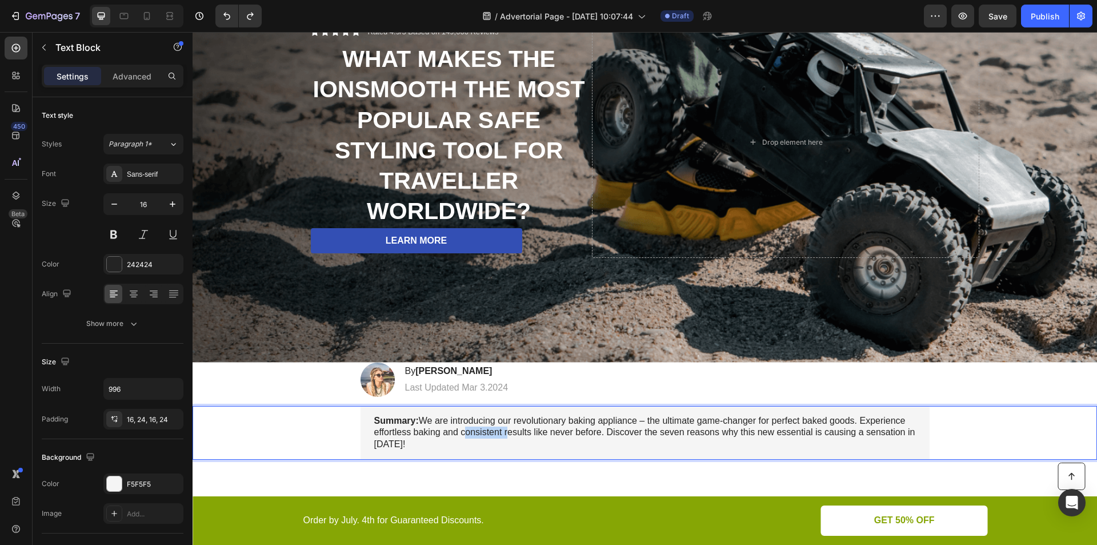
click at [478, 427] on p "Summary: We are introducing our revolutionary baking appliance – the ultimate g…" at bounding box center [645, 432] width 542 height 35
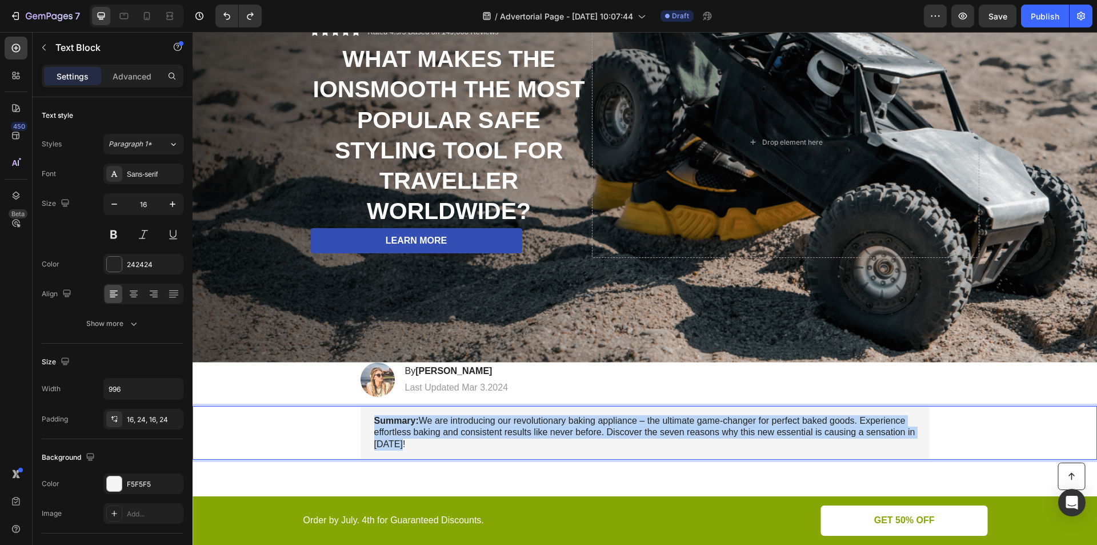
click at [478, 427] on p "Summary: We are introducing our revolutionary baking appliance – the ultimate g…" at bounding box center [645, 432] width 542 height 35
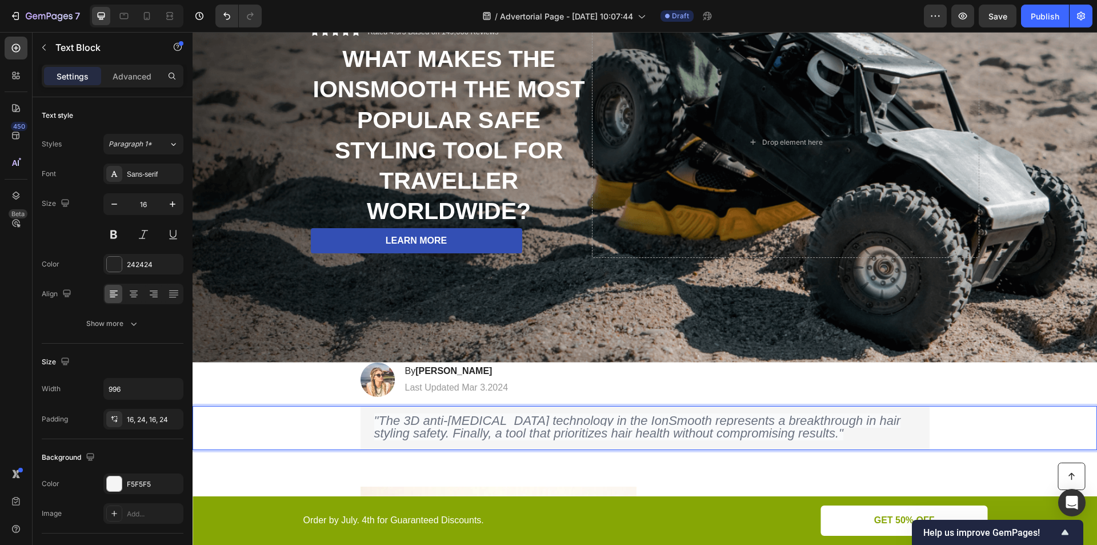
click at [531, 423] on icon ""The 3D anti-scalding technology in the IonSmooth represents a breakthrough in …" at bounding box center [637, 426] width 527 height 27
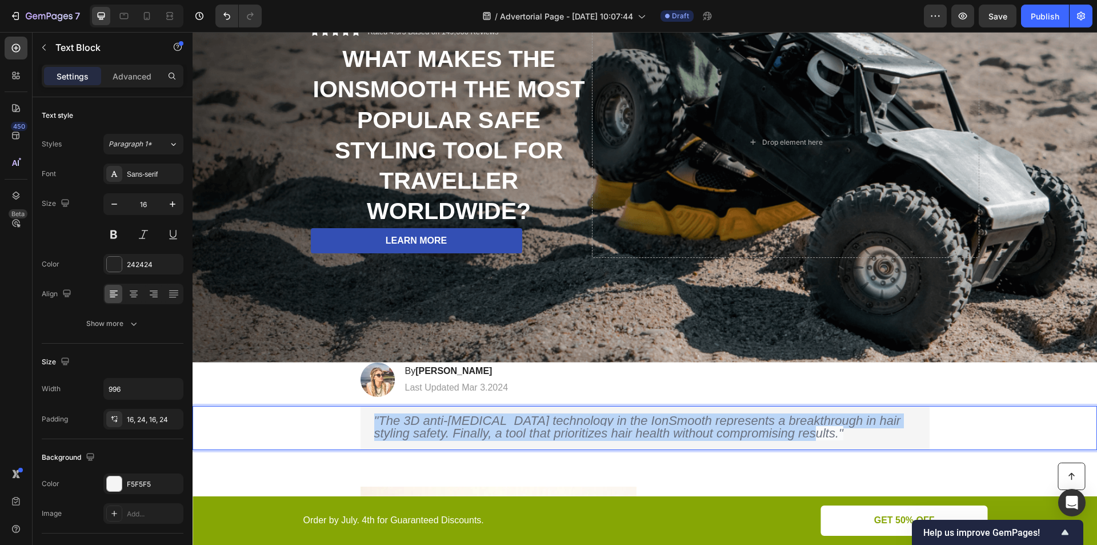
click at [533, 423] on icon ""The 3D anti-scalding technology in the IonSmooth represents a breakthrough in …" at bounding box center [637, 426] width 527 height 27
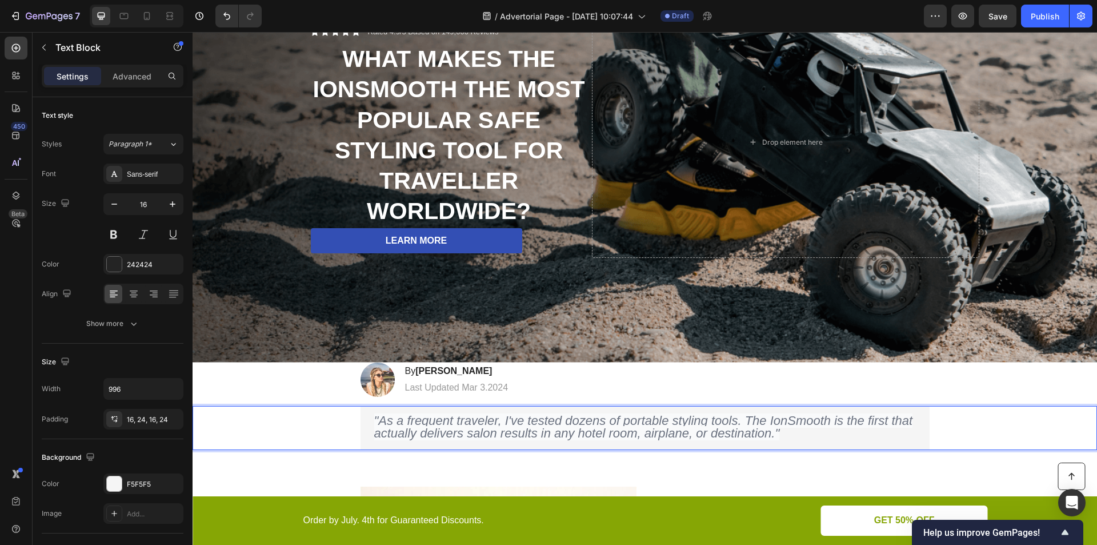
scroll to position [267, 0]
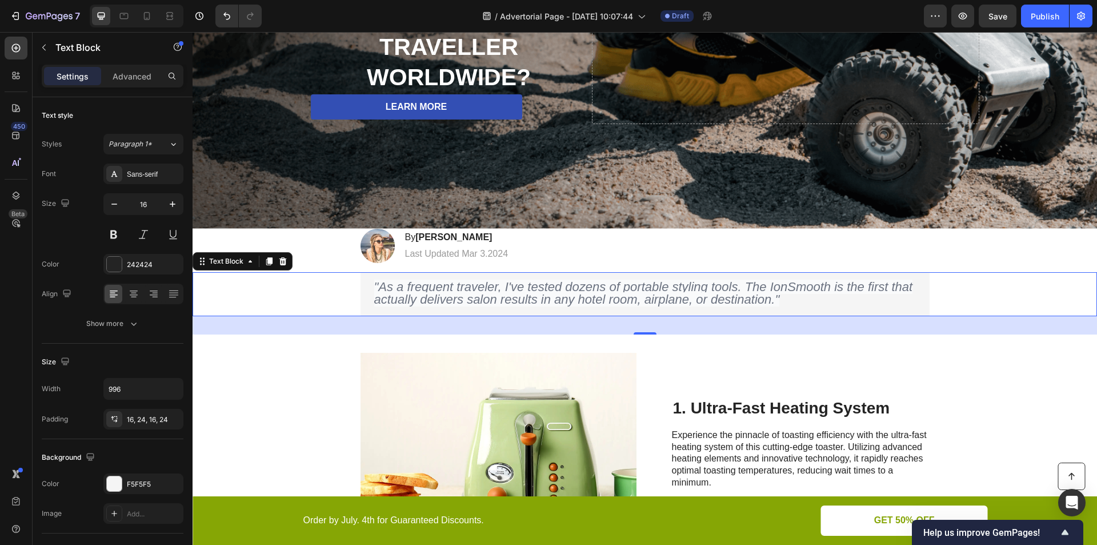
click at [964, 299] on div ""As a frequent traveler, I've tested dozens of portable styling tools. The IonS…" at bounding box center [645, 294] width 882 height 45
click at [956, 302] on div ""As a frequent traveler, I've tested dozens of portable styling tools. The IonS…" at bounding box center [645, 294] width 882 height 45
click at [810, 299] on p ""As a frequent traveler, I've tested dozens of portable styling tools. The IonS…" at bounding box center [645, 294] width 542 height 26
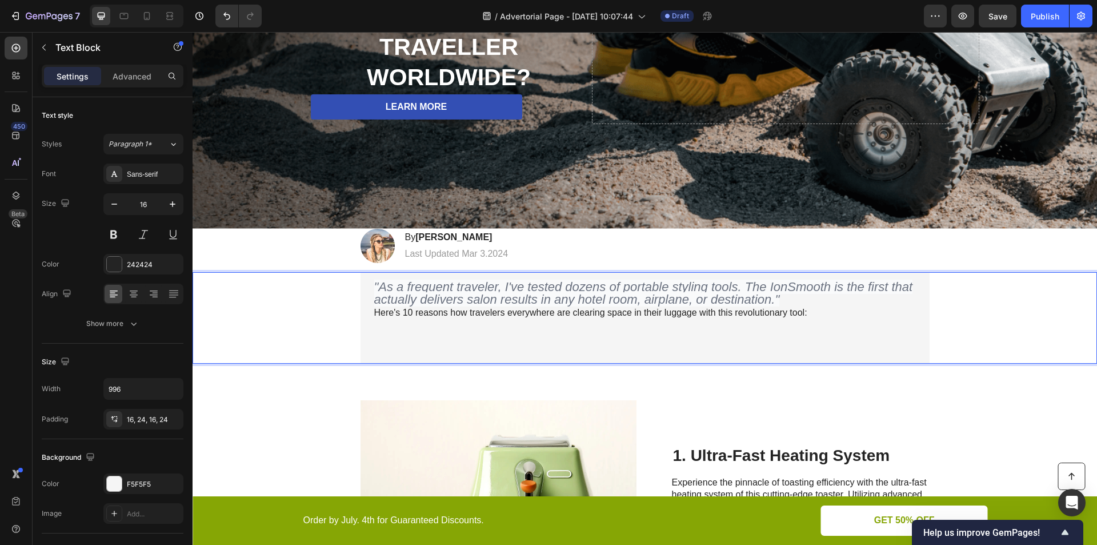
click at [368, 307] on div ""As a frequent traveler, I've tested dozens of portable styling tools. The IonS…" at bounding box center [645, 318] width 569 height 92
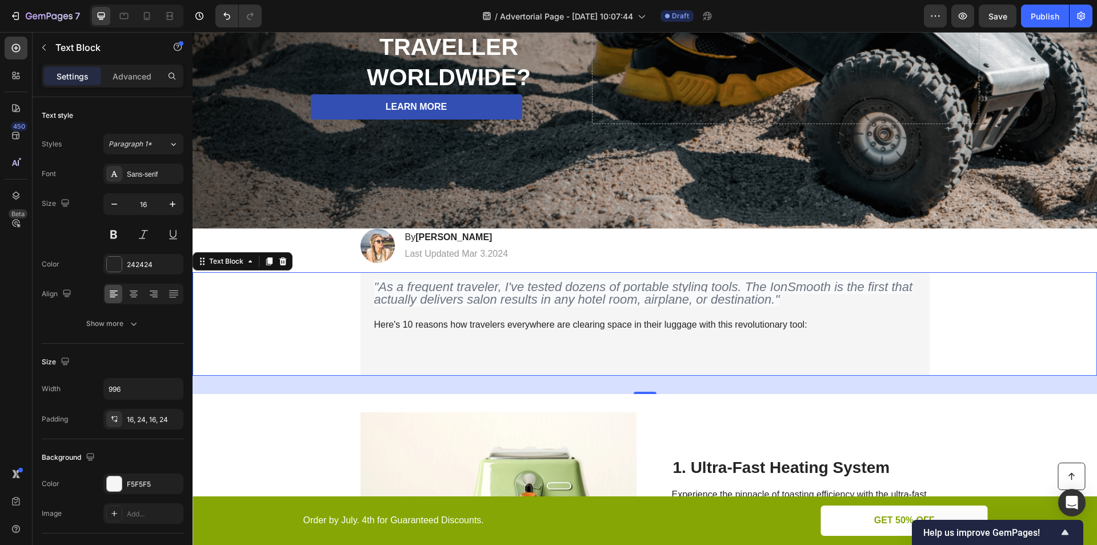
click at [1021, 342] on div ""As a frequent traveler, I've tested dozens of portable styling tools. The IonS…" at bounding box center [645, 324] width 882 height 104
click at [806, 358] on p "Rich Text Editor. Editing area: main" at bounding box center [645, 354] width 542 height 24
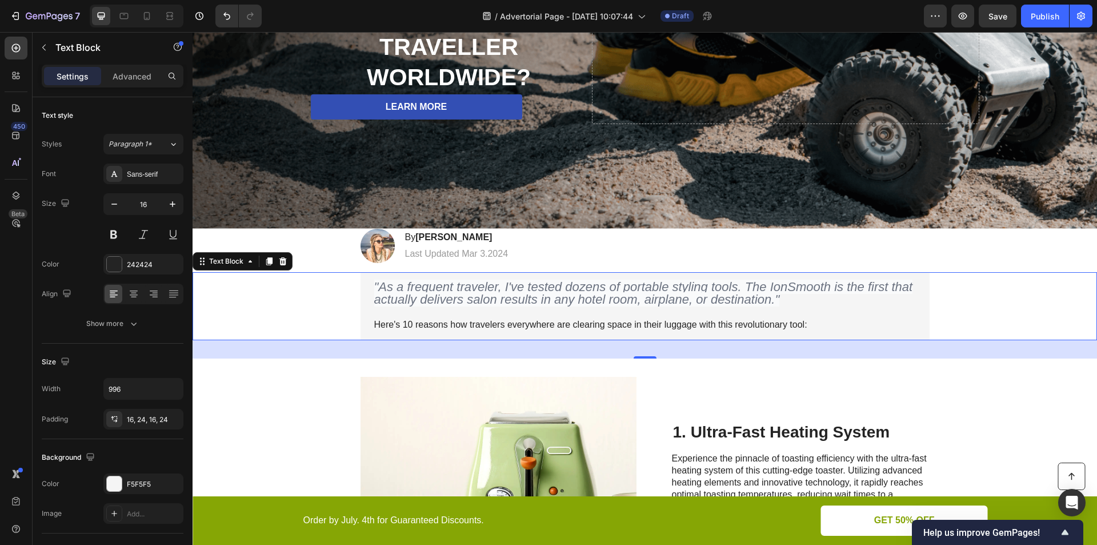
click at [1004, 302] on div ""As a frequent traveler, I've tested dozens of portable styling tools. The IonS…" at bounding box center [645, 306] width 882 height 68
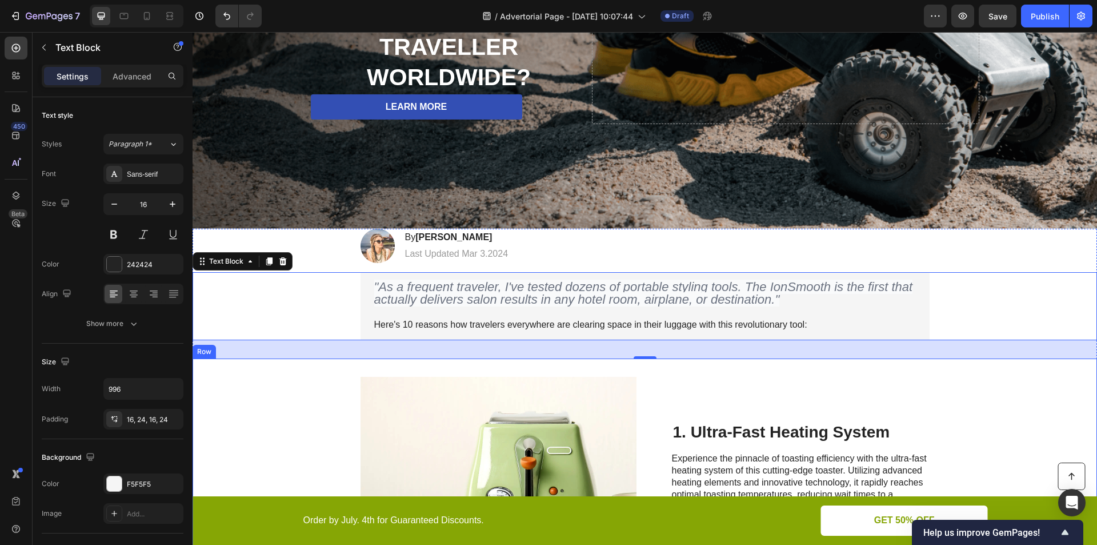
click at [991, 389] on div "Image 1. Ultra-Fast Heating System Heading Experience the pinnacle of toasting …" at bounding box center [645, 485] width 904 height 254
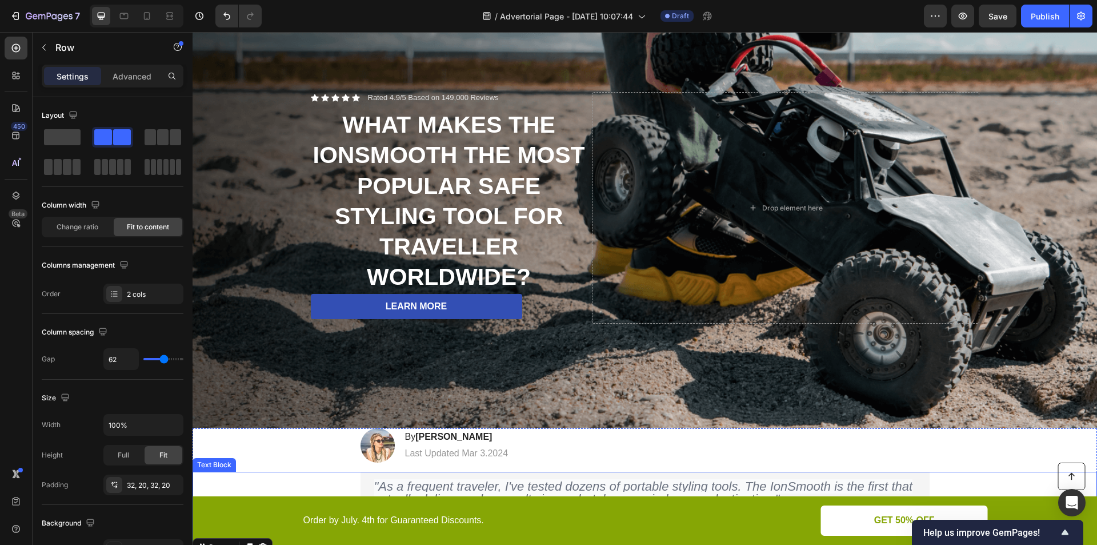
scroll to position [0, 0]
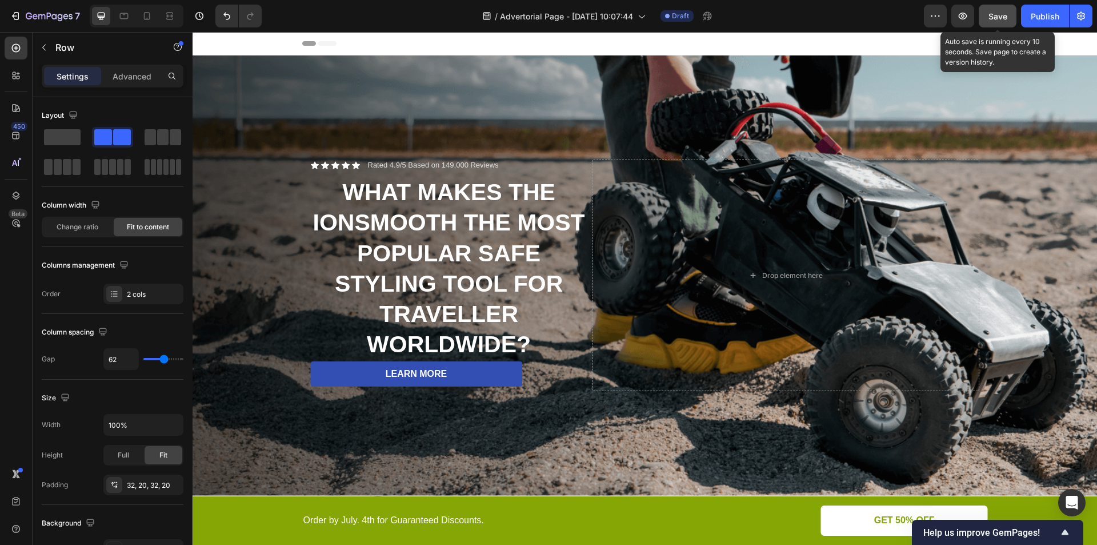
click at [1004, 19] on span "Save" at bounding box center [997, 16] width 19 height 10
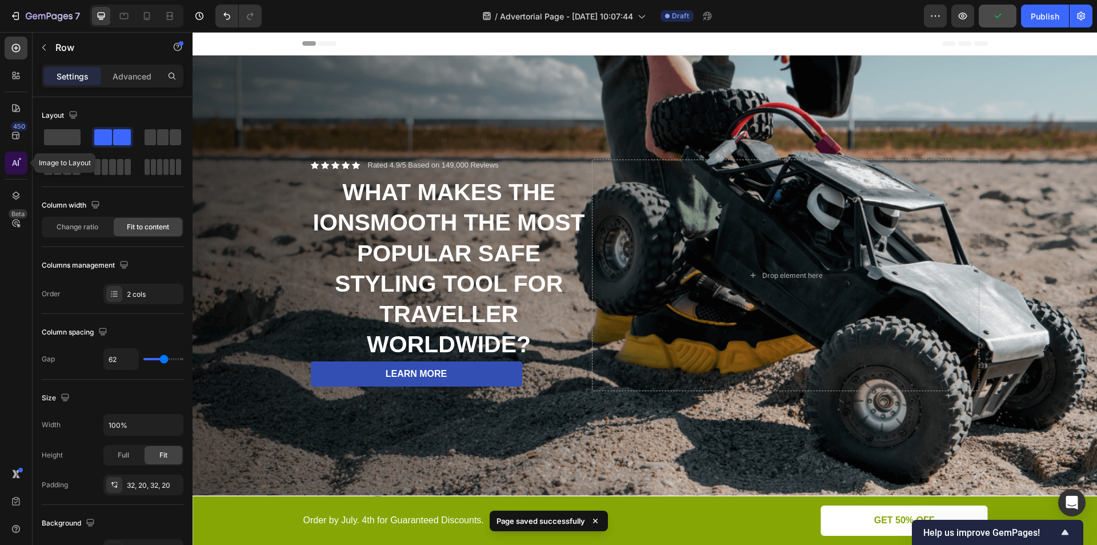
click at [9, 162] on div at bounding box center [16, 162] width 23 height 23
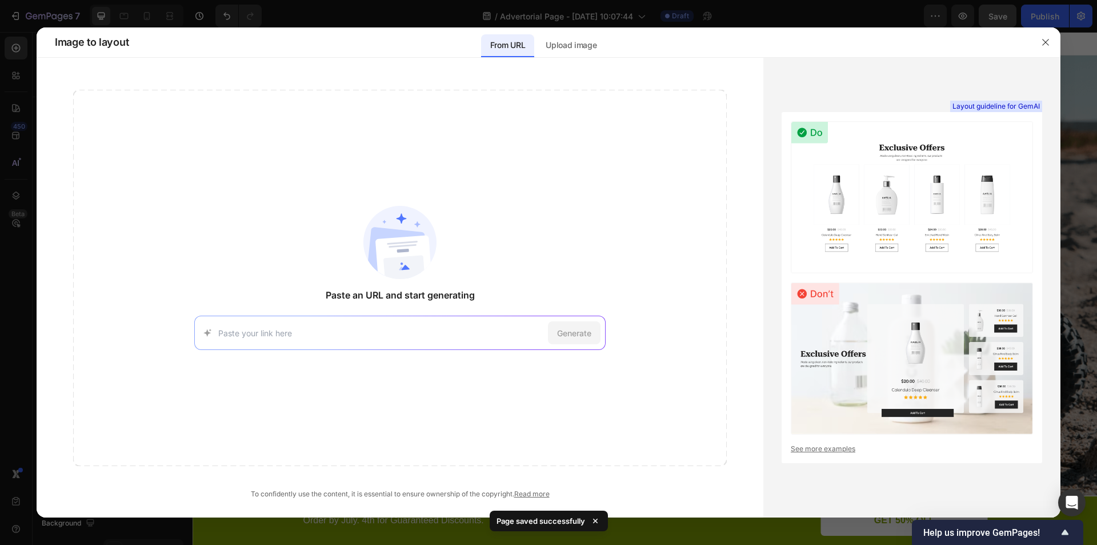
click at [363, 337] on input at bounding box center [380, 333] width 325 height 12
click at [267, 328] on input at bounding box center [380, 333] width 325 height 12
paste input "https://try.numoya.com/lp-travel"
type input "https://try.numoya.com/lp-travel"
click at [567, 335] on span "Generate" at bounding box center [574, 333] width 34 height 12
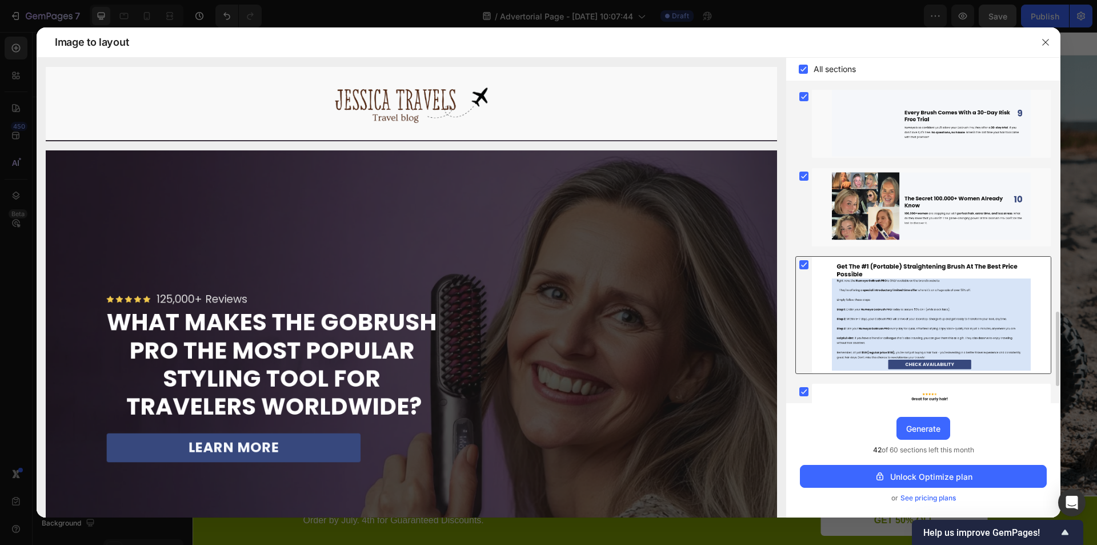
scroll to position [1003, 0]
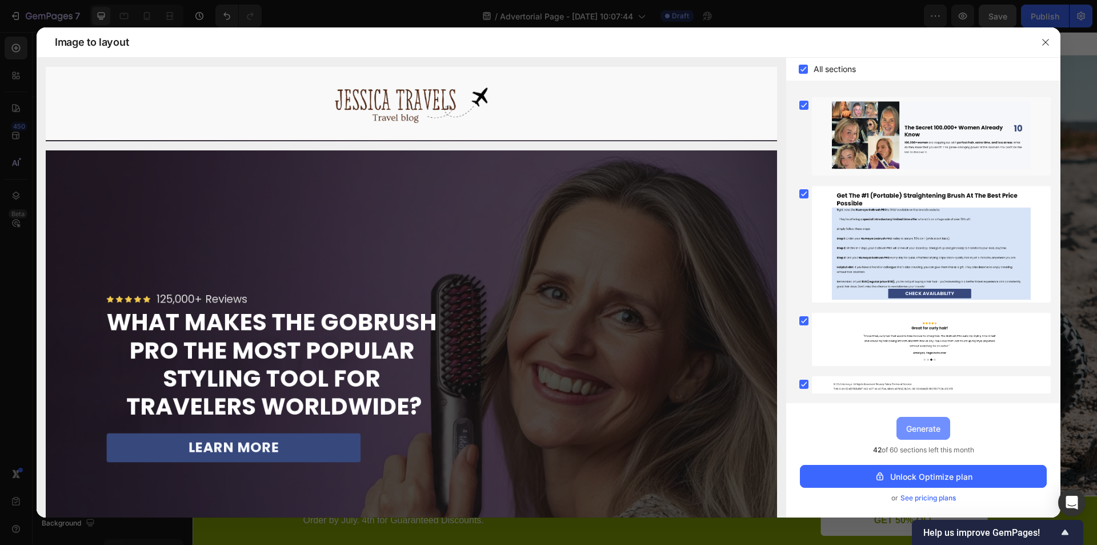
click at [928, 427] on div "Generate" at bounding box center [923, 428] width 34 height 12
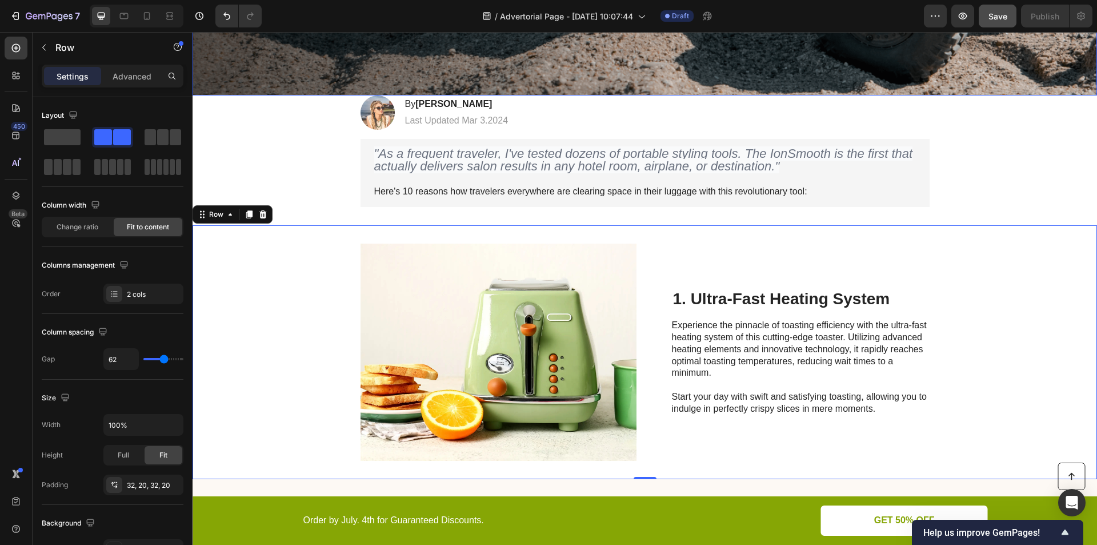
scroll to position [133, 0]
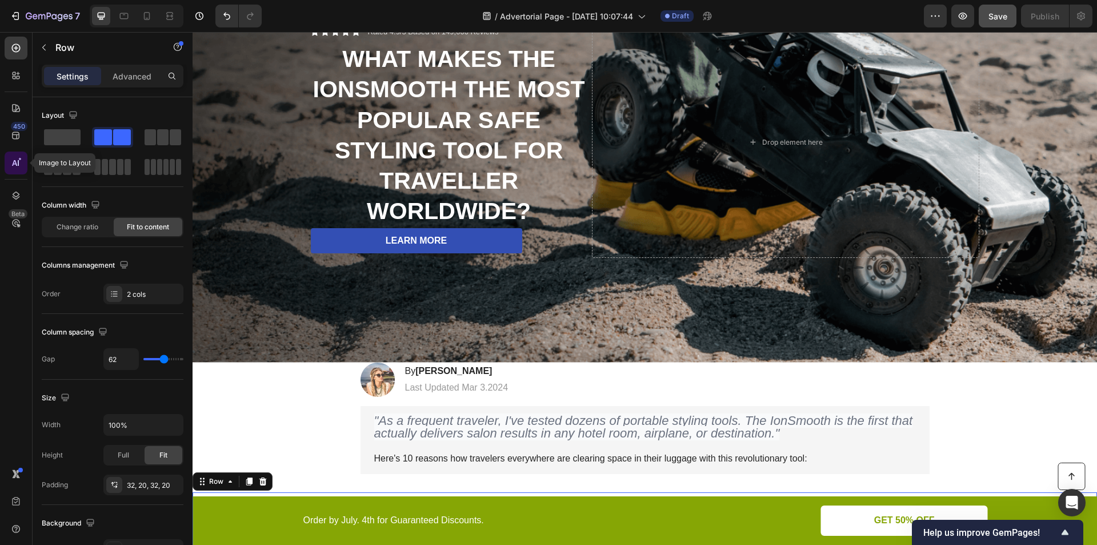
click at [14, 167] on icon at bounding box center [15, 162] width 11 height 11
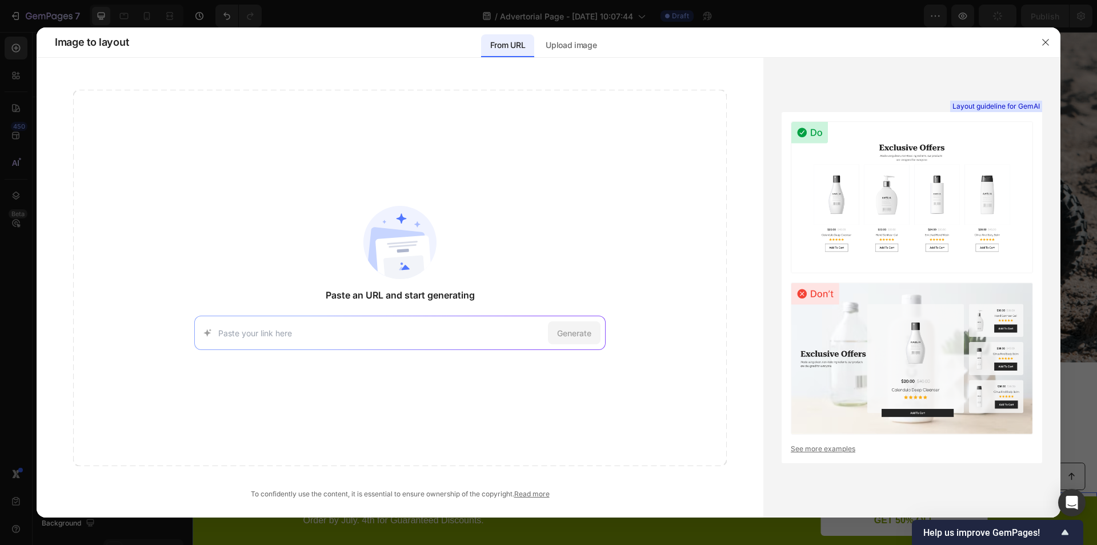
click at [405, 327] on input at bounding box center [380, 333] width 325 height 12
type input "https://try.numoya.com/lp-travel"
click at [578, 340] on div "Generate" at bounding box center [574, 332] width 53 height 23
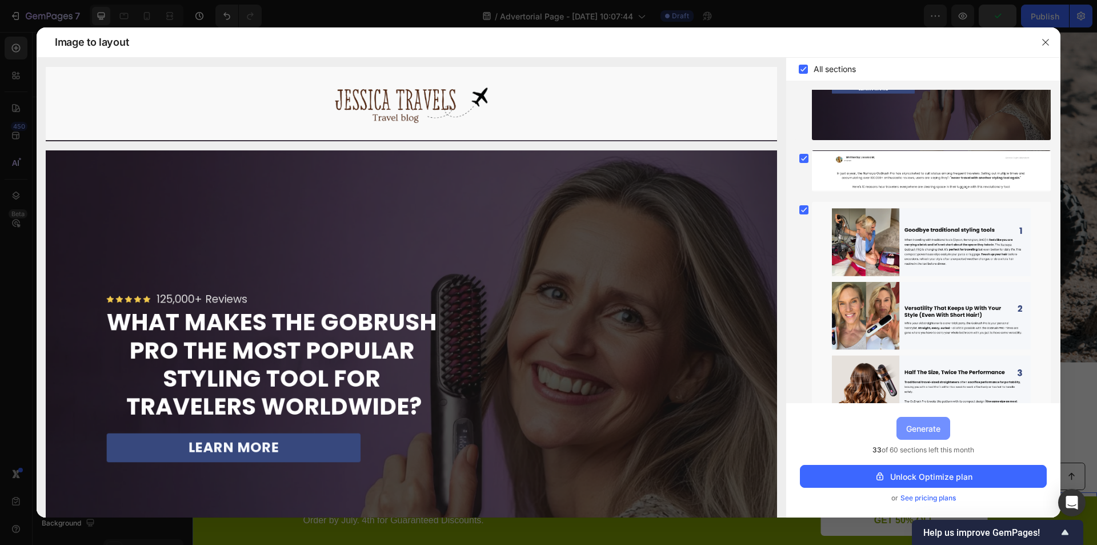
drag, startPoint x: 919, startPoint y: 429, endPoint x: 726, endPoint y: 395, distance: 195.4
click at [919, 429] on div "Generate" at bounding box center [923, 428] width 34 height 12
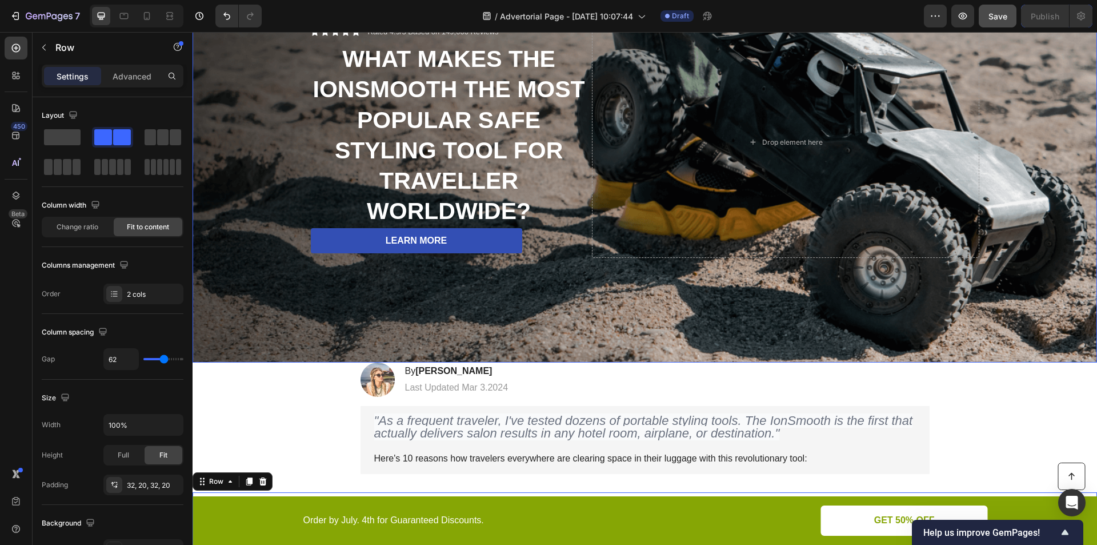
scroll to position [0, 0]
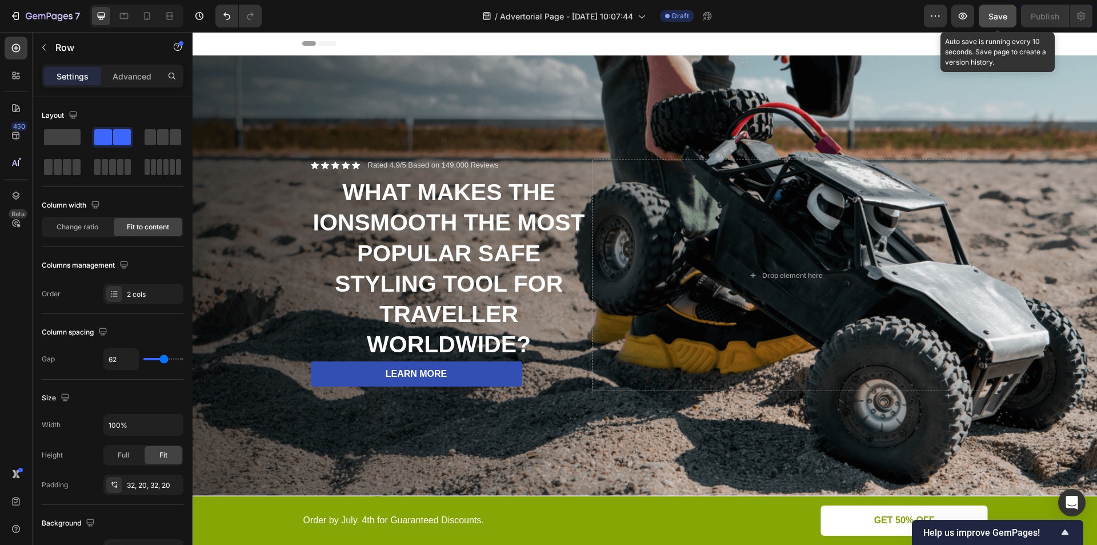
click at [996, 12] on span "Save" at bounding box center [997, 16] width 19 height 10
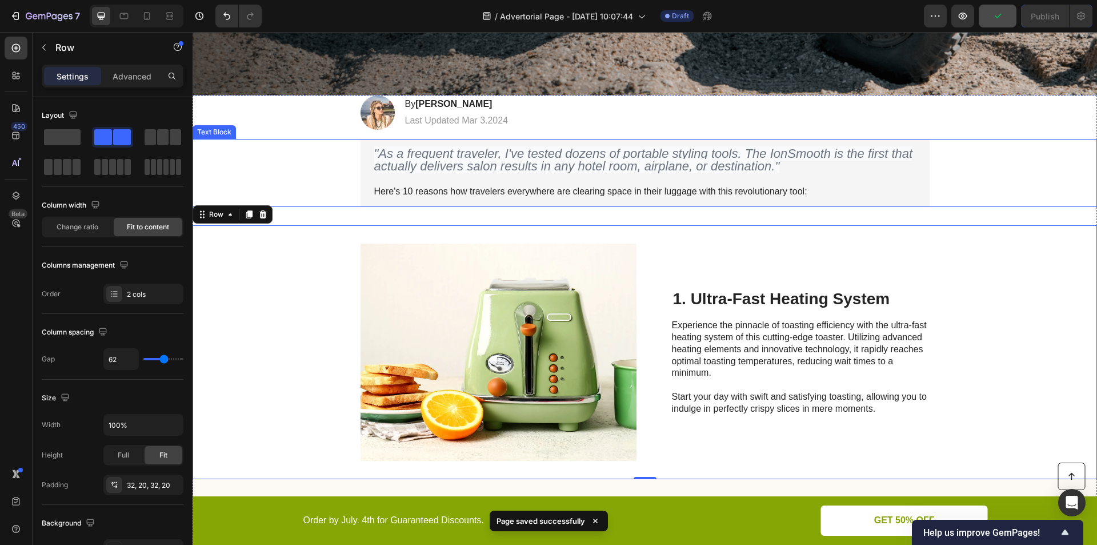
scroll to position [133, 0]
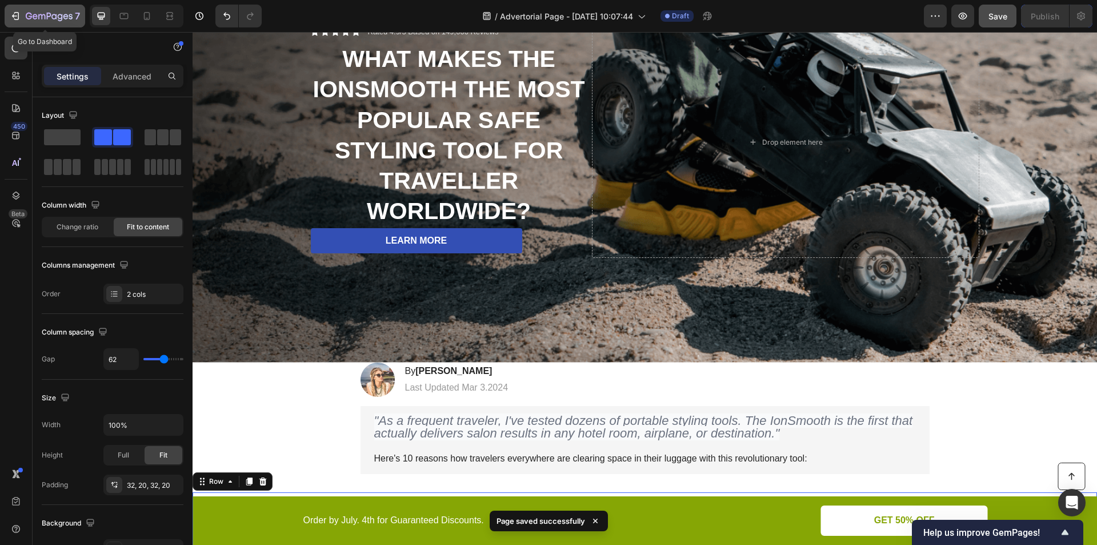
click at [17, 17] on icon "button" at bounding box center [15, 15] width 11 height 11
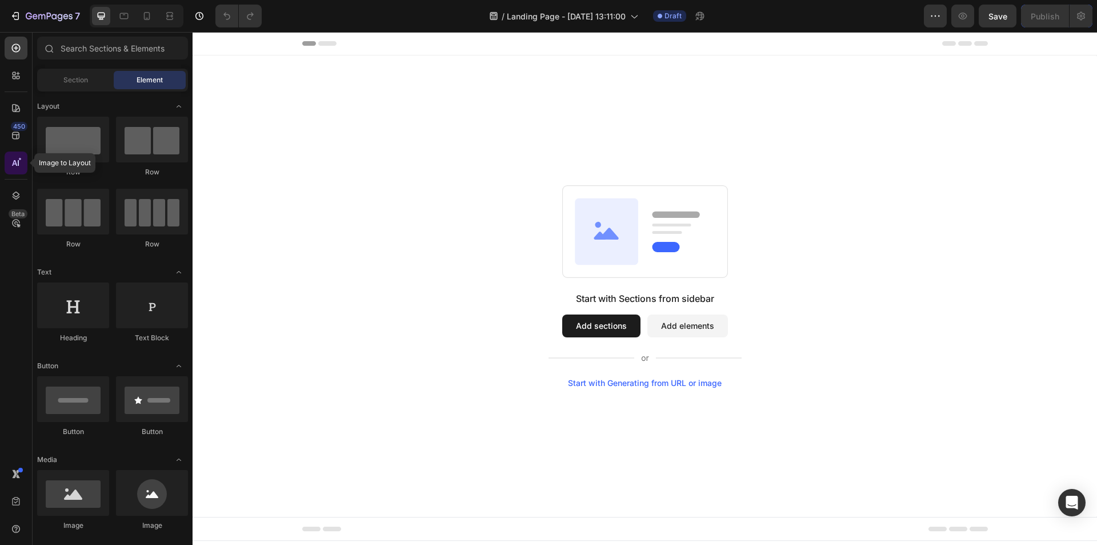
click at [16, 165] on icon at bounding box center [15, 162] width 11 height 11
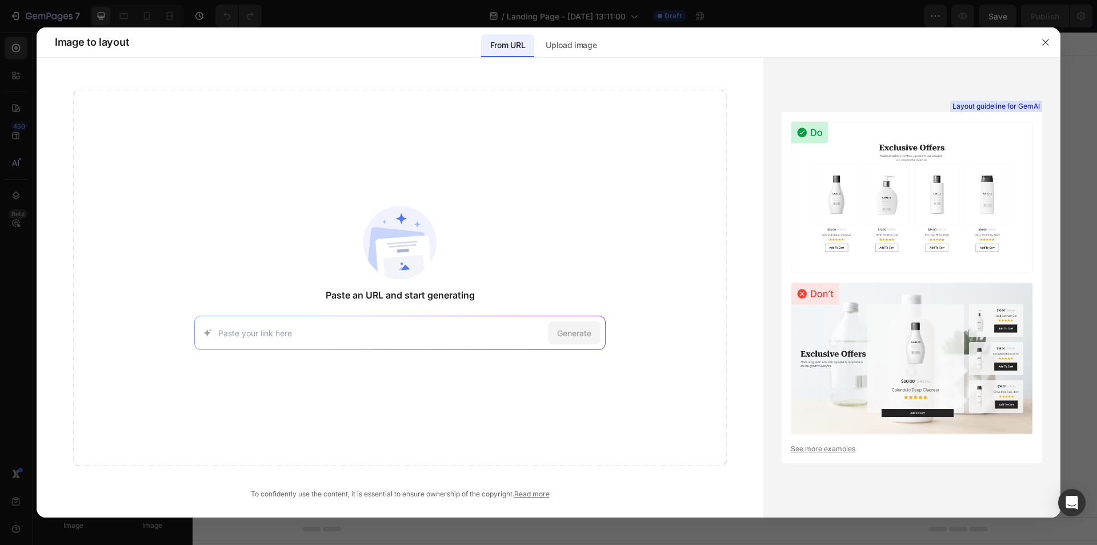
click at [251, 335] on input at bounding box center [380, 333] width 325 height 12
paste input "https://try.numoya.com/lp-travel"
type input "https://try.numoya.com/lp-travel"
click at [579, 334] on span "Generate" at bounding box center [574, 333] width 34 height 12
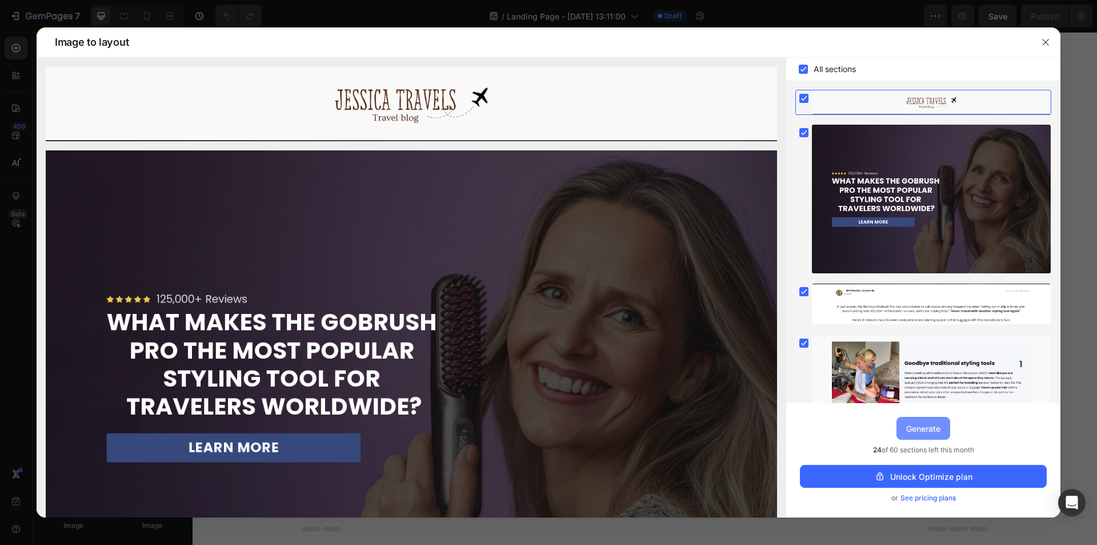
click at [911, 426] on div "Generate" at bounding box center [923, 428] width 34 height 12
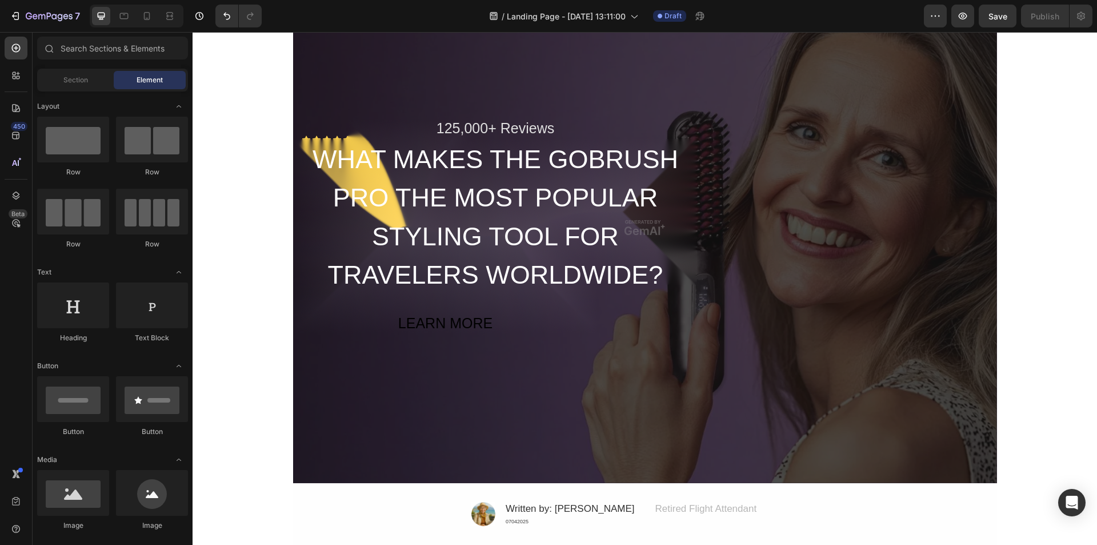
scroll to position [133, 0]
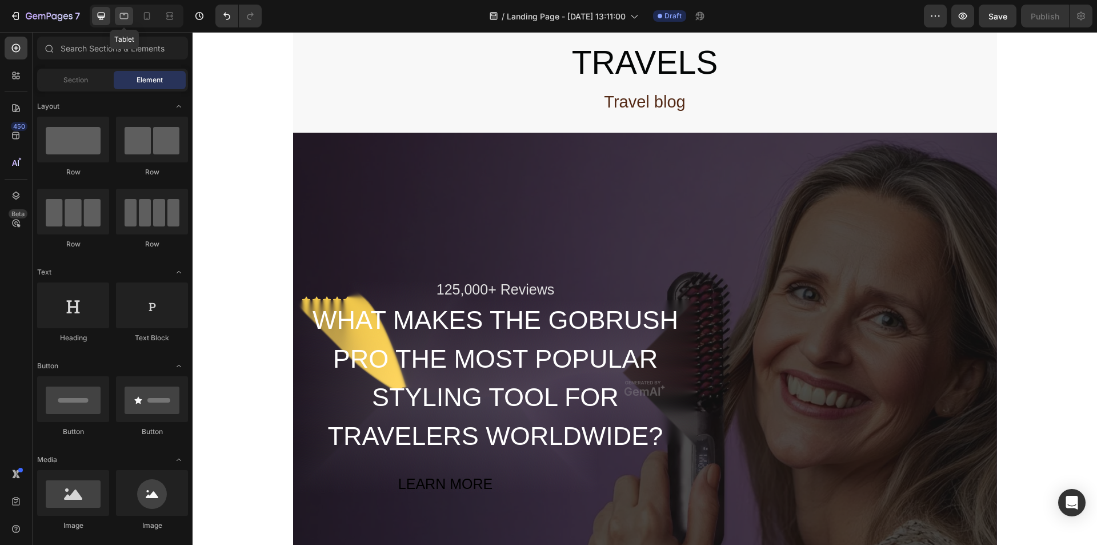
click at [123, 19] on icon at bounding box center [124, 16] width 9 height 6
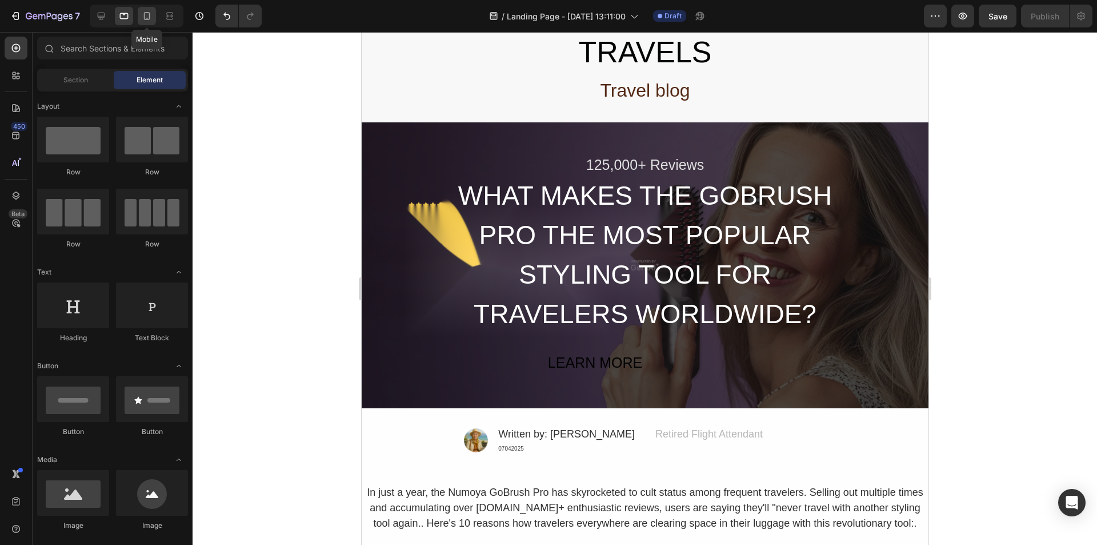
click at [143, 19] on icon at bounding box center [146, 15] width 11 height 11
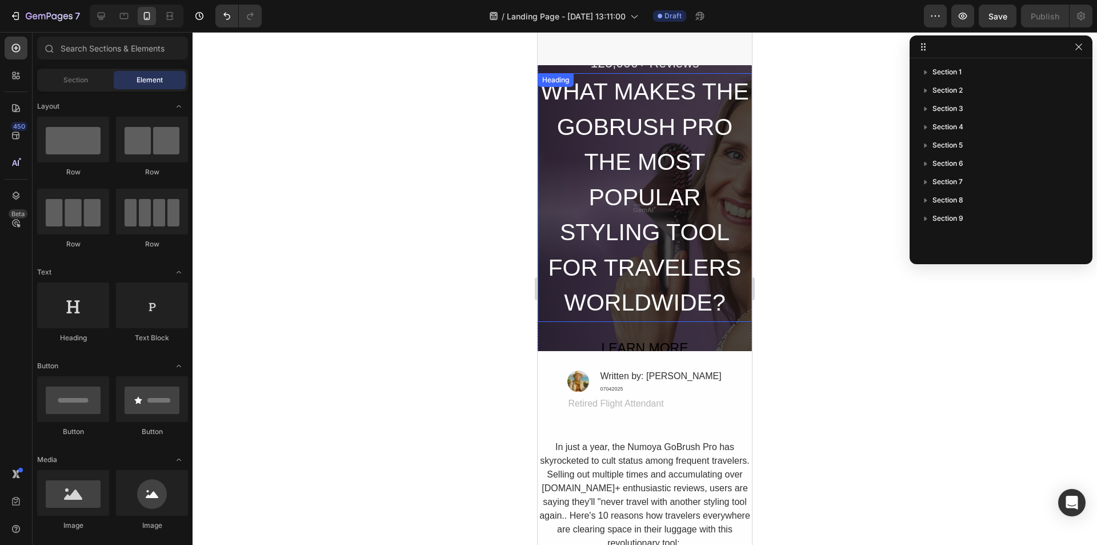
scroll to position [267, 0]
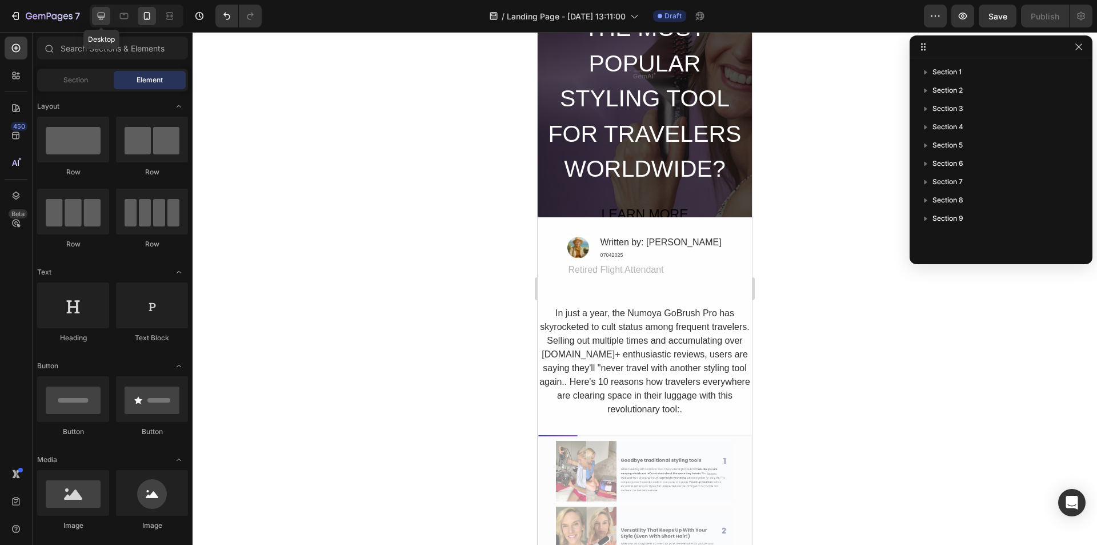
click at [103, 19] on icon at bounding box center [101, 16] width 7 height 7
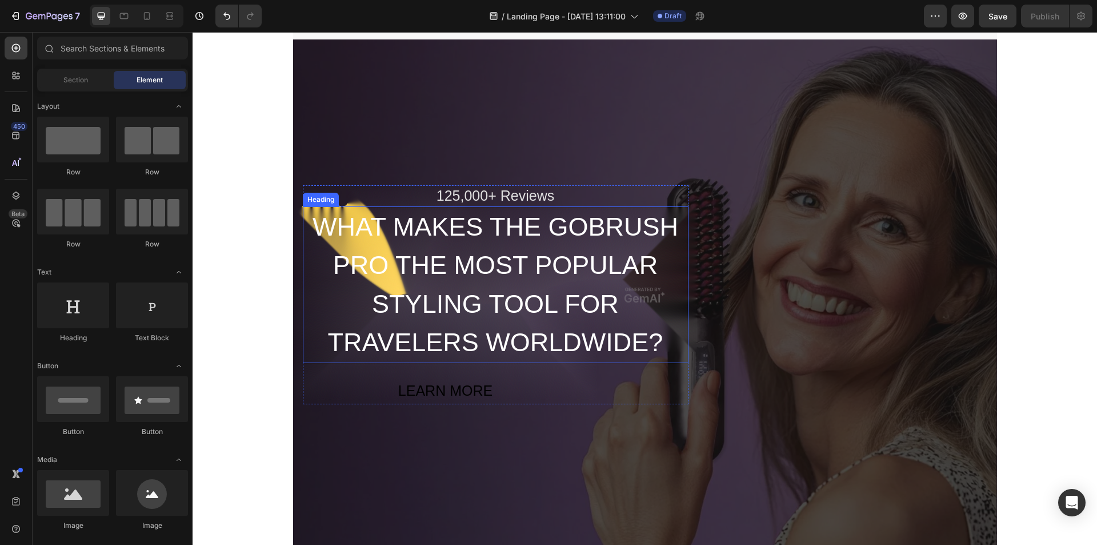
scroll to position [133, 0]
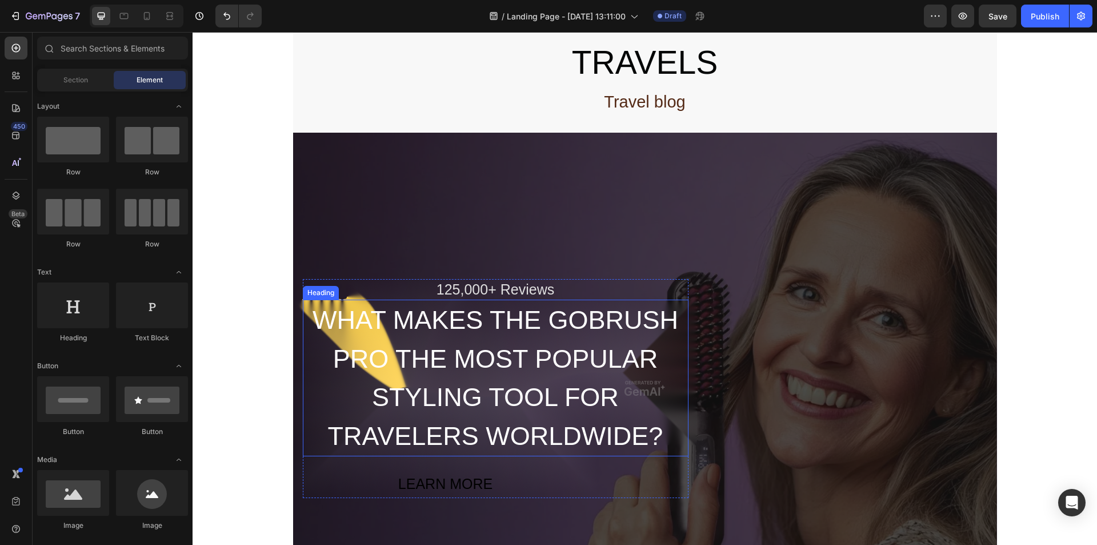
click at [605, 353] on h2 "WHAT MAKES THE GOBRUSH PRO THE MOST POPULAR STYLING TOOL FOR TRAVELERS WORLDWID…" at bounding box center [496, 377] width 386 height 157
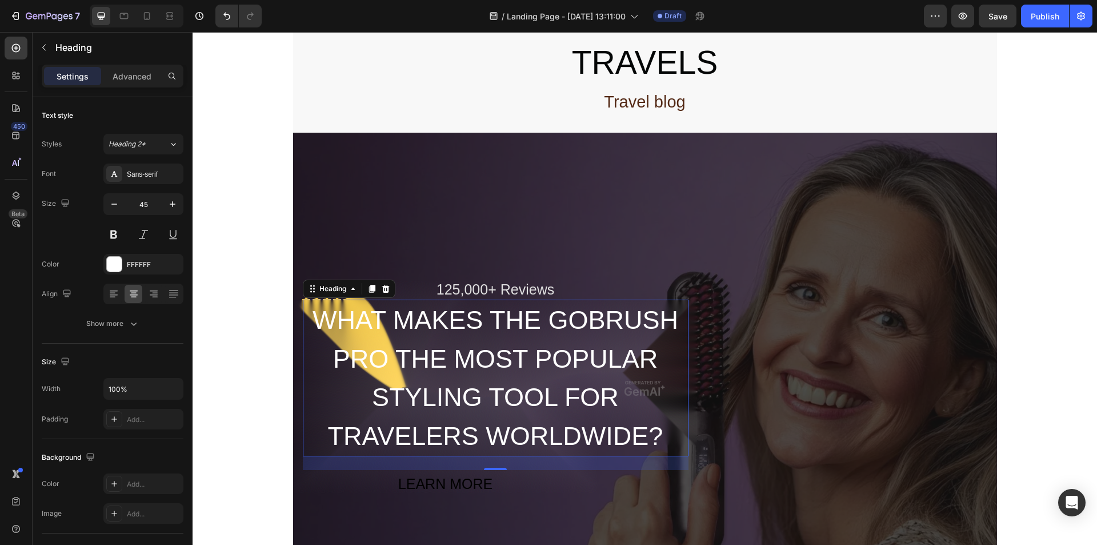
click at [382, 305] on h2 "WHAT MAKES THE GOBRUSH PRO THE MOST POPULAR STYLING TOOL FOR TRAVELERS WORLDWID…" at bounding box center [496, 377] width 386 height 157
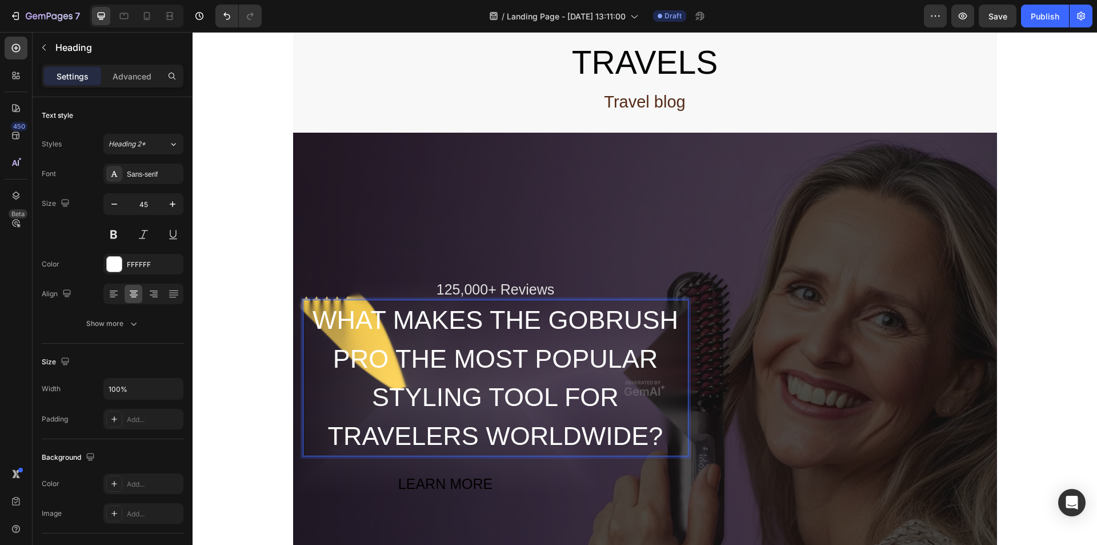
click at [437, 312] on p "WHAT MAKES THE GOBRUSH PRO THE MOST POPULAR STYLING TOOL FOR TRAVELERS WORLDWID…" at bounding box center [495, 378] width 383 height 154
click at [322, 279] on div "125,000+ Reviews" at bounding box center [496, 289] width 386 height 21
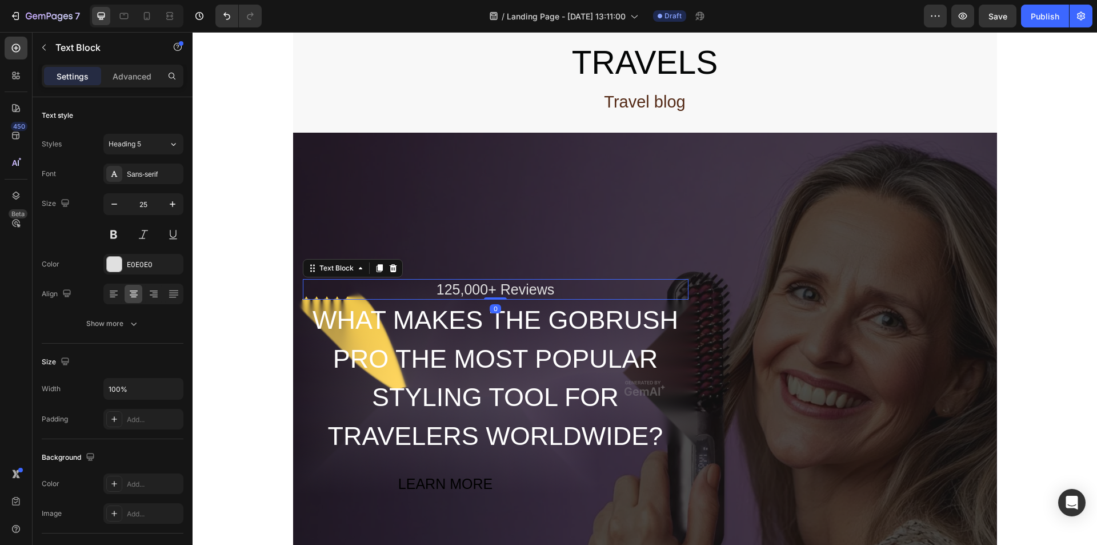
click at [347, 279] on div "125,000+ Reviews" at bounding box center [496, 289] width 386 height 21
click at [347, 280] on p "125,000+ Reviews" at bounding box center [495, 289] width 383 height 19
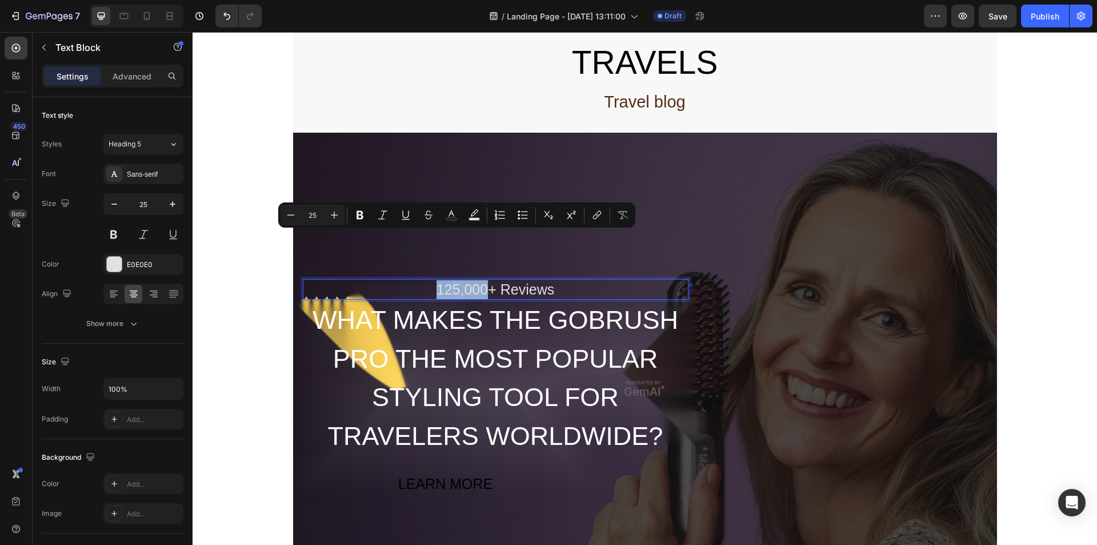
click at [414, 280] on p "125,000+ Reviews" at bounding box center [495, 289] width 383 height 19
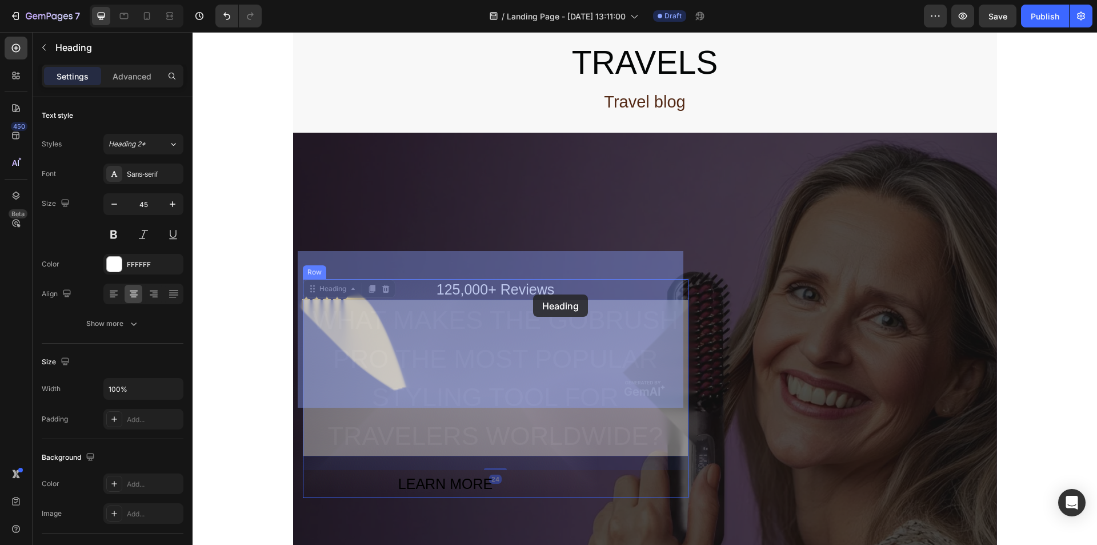
drag, startPoint x: 377, startPoint y: 294, endPoint x: 518, endPoint y: 299, distance: 141.2
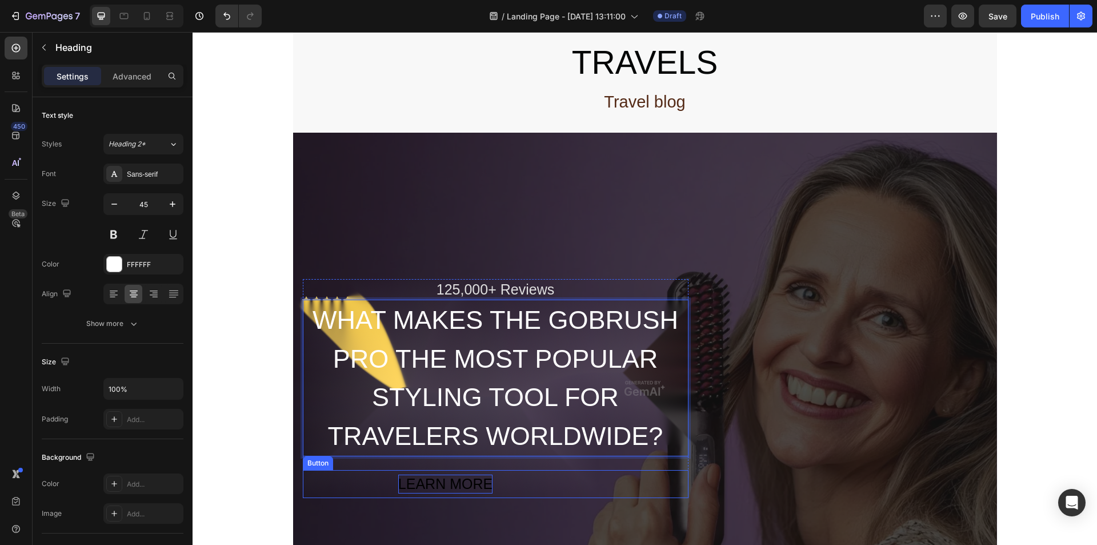
click at [474, 474] on div "LEARN MORE" at bounding box center [445, 483] width 94 height 19
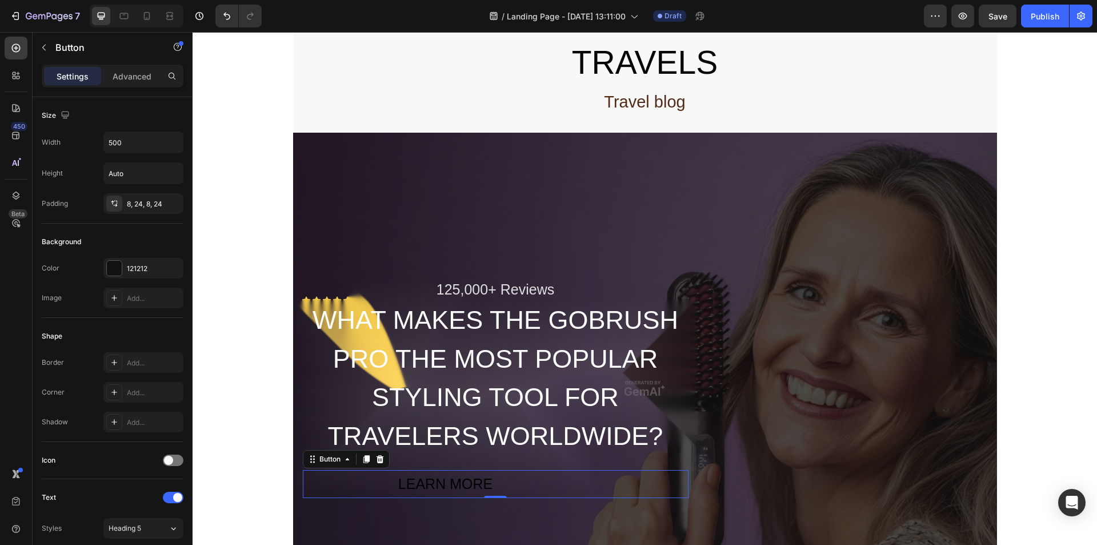
click at [362, 470] on button "LEARN MORE" at bounding box center [446, 484] width 286 height 28
click at [119, 265] on div at bounding box center [114, 268] width 15 height 15
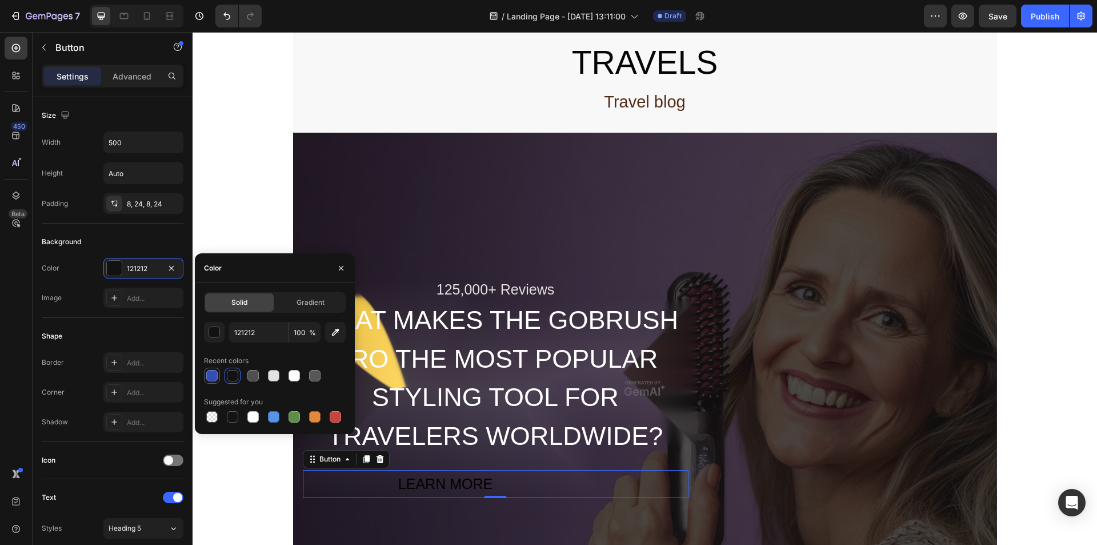
click at [209, 371] on div at bounding box center [211, 375] width 11 height 11
type input "334FB4"
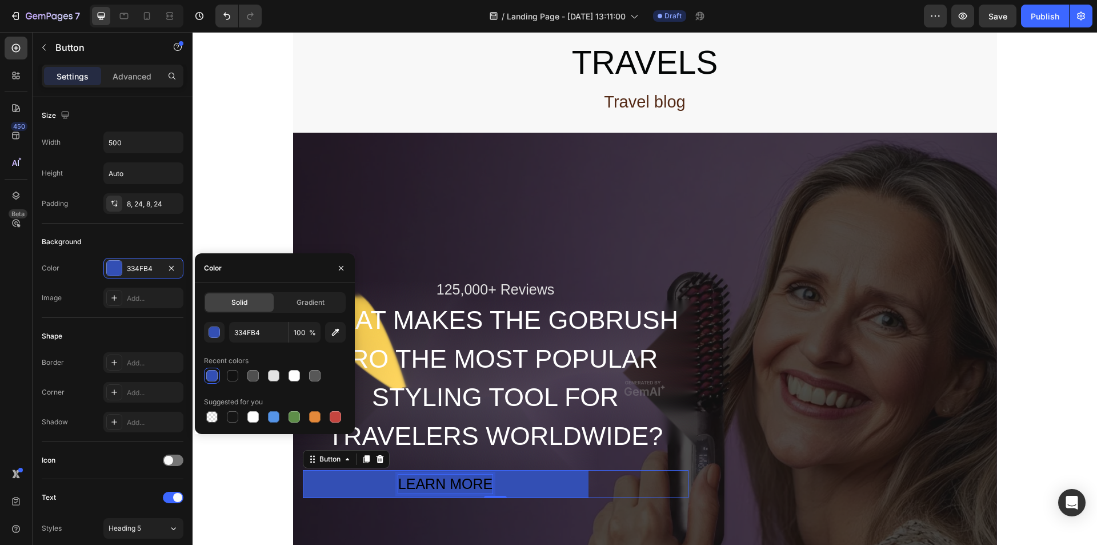
click at [469, 474] on div "LEARN MORE" at bounding box center [445, 483] width 94 height 19
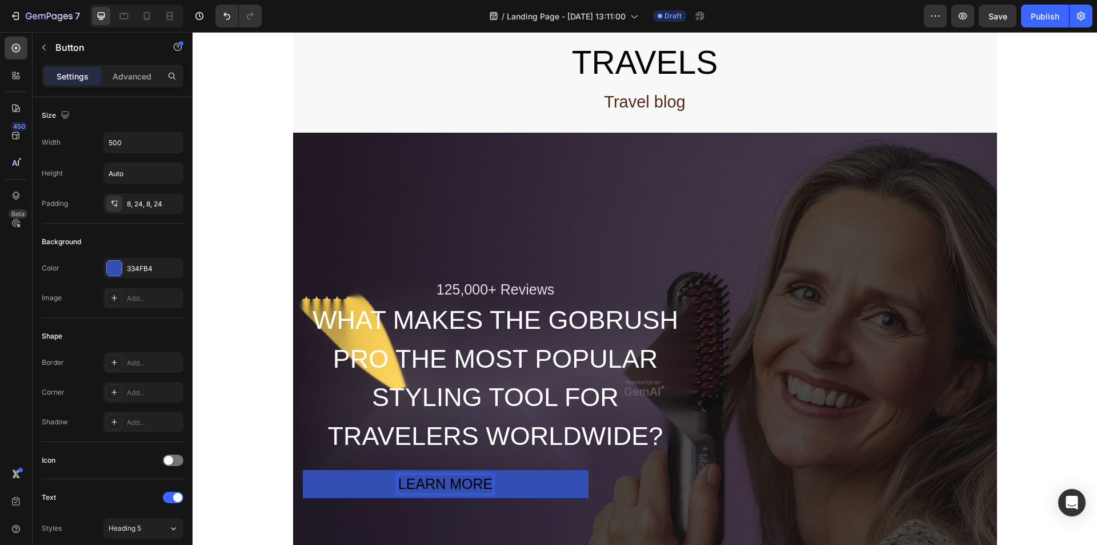
click at [442, 474] on p "LEARN MORE" at bounding box center [445, 483] width 94 height 19
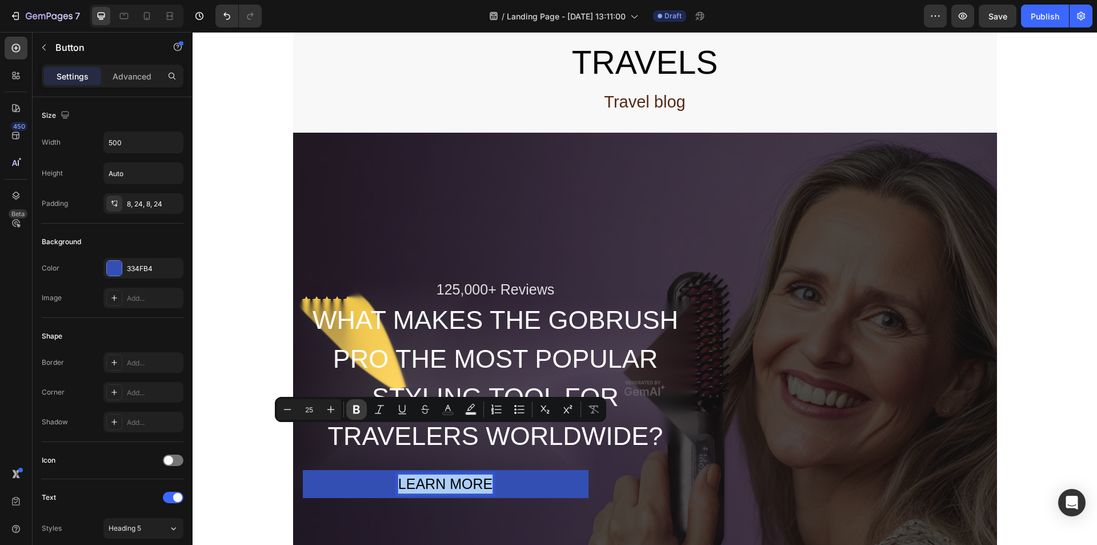
click at [353, 405] on icon "Editor contextual toolbar" at bounding box center [356, 408] width 11 height 11
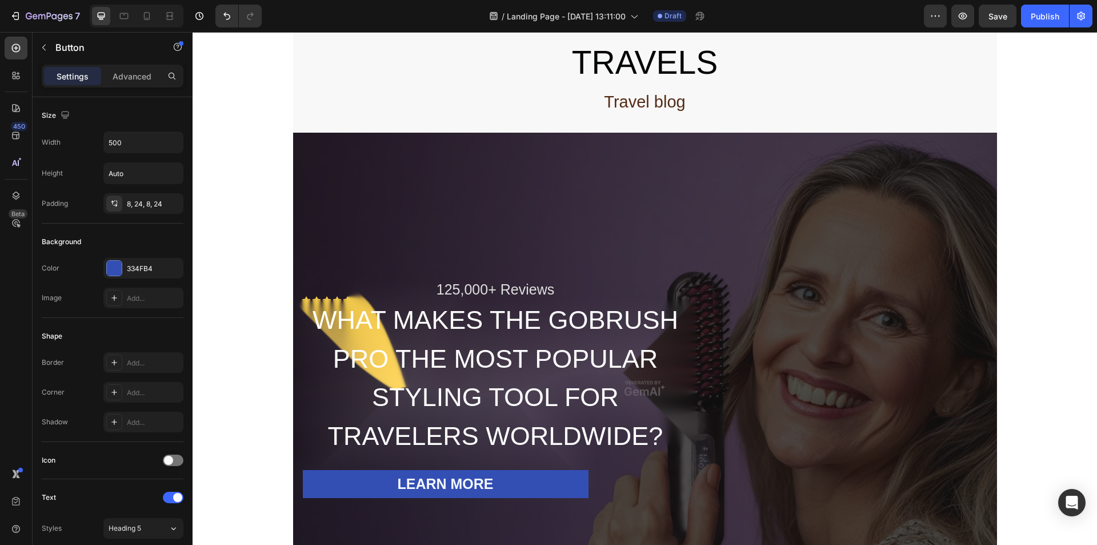
click at [451, 490] on div "Overlay" at bounding box center [645, 388] width 704 height 511
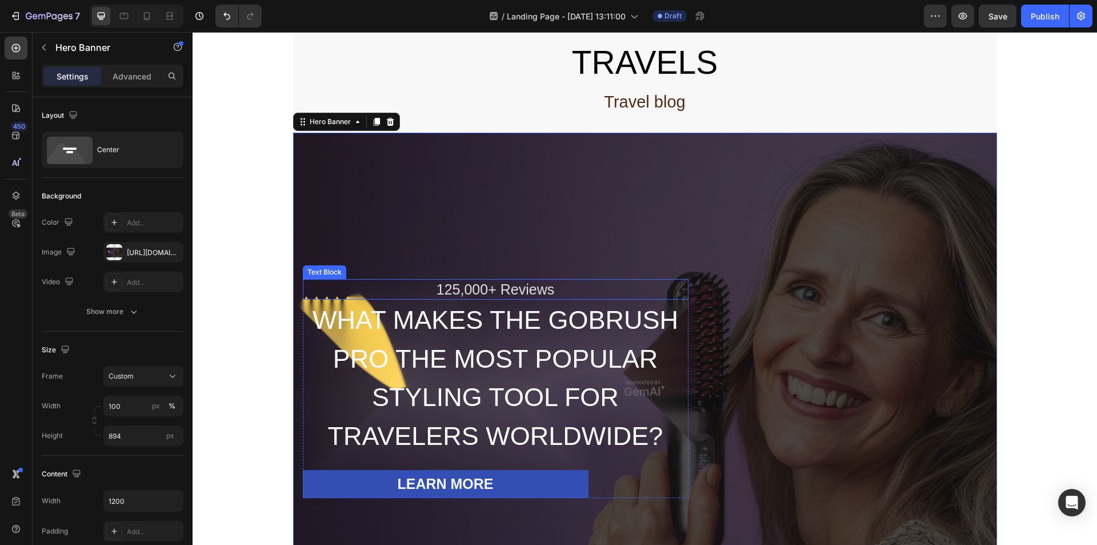
click at [416, 280] on p "125,000+ Reviews" at bounding box center [495, 289] width 383 height 19
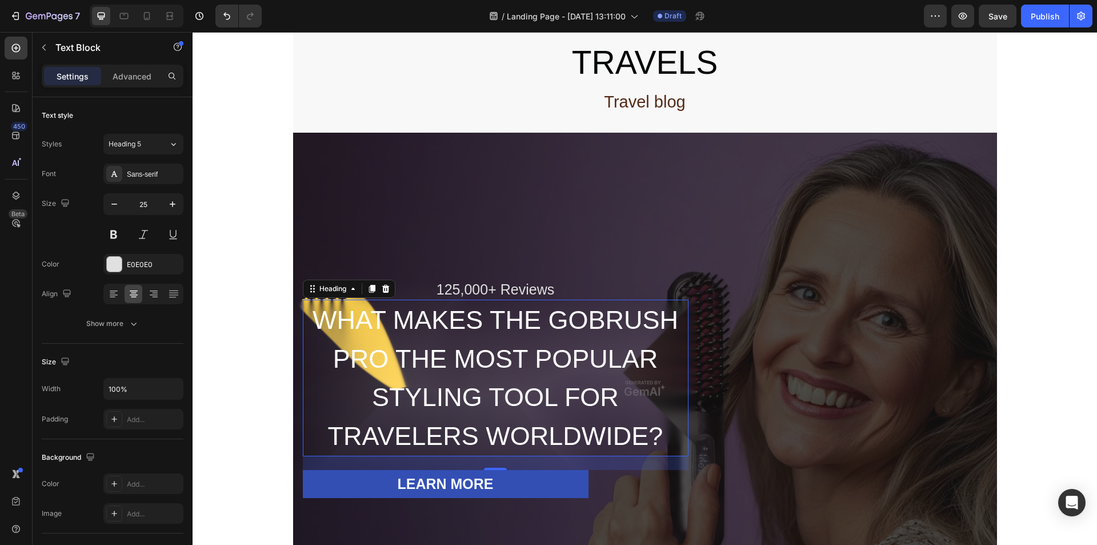
click at [312, 301] on p "WHAT MAKES THE GOBRUSH PRO THE MOST POPULAR STYLING TOOL FOR TRAVELERS WORLDWID…" at bounding box center [495, 378] width 383 height 154
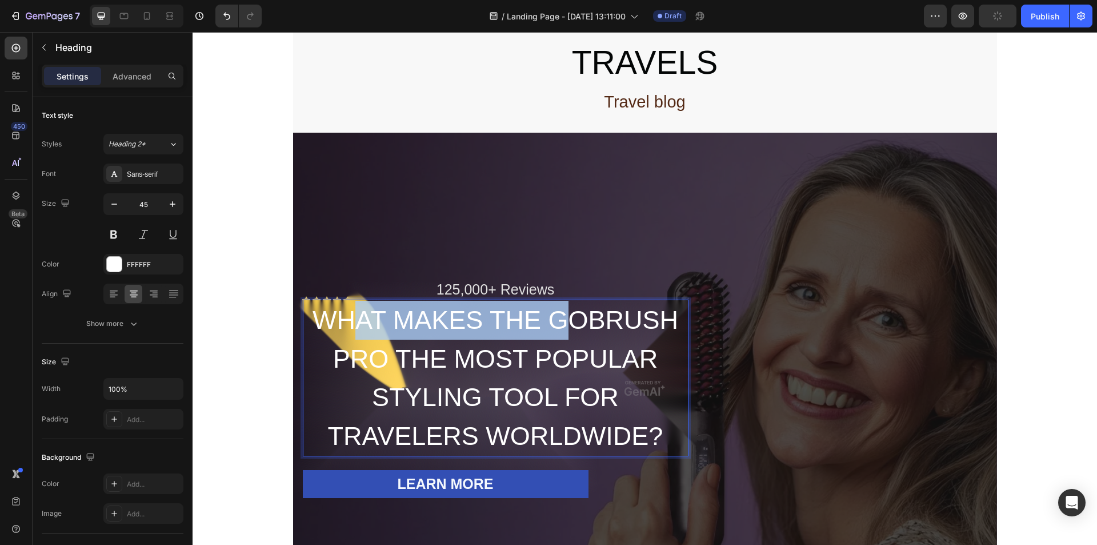
drag, startPoint x: 349, startPoint y: 285, endPoint x: 555, endPoint y: 286, distance: 206.8
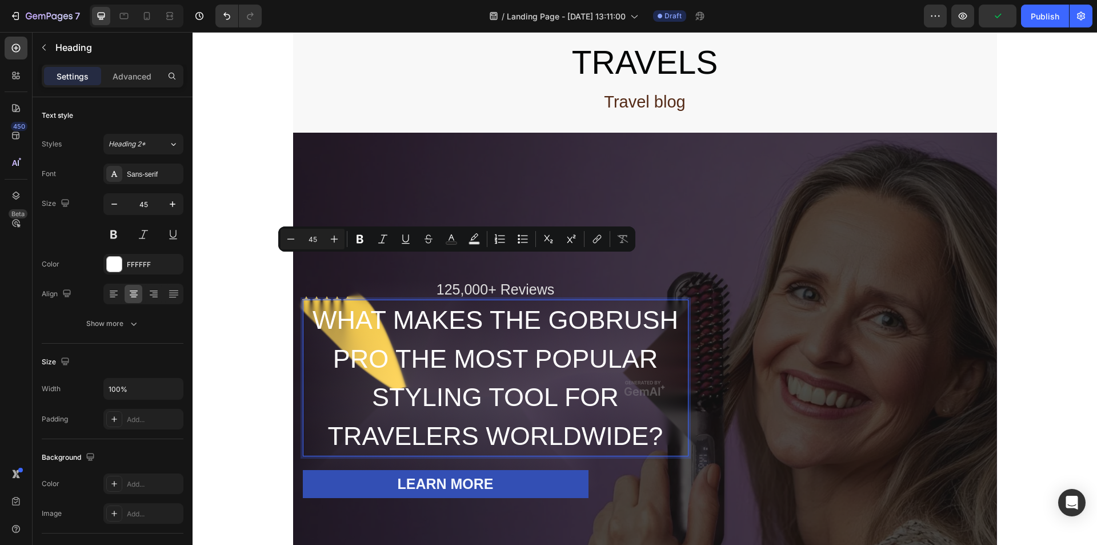
click at [411, 318] on p "WHAT MAKES THE GOBRUSH PRO THE MOST POPULAR STYLING TOOL FOR TRAVELERS WORLDWID…" at bounding box center [495, 378] width 383 height 154
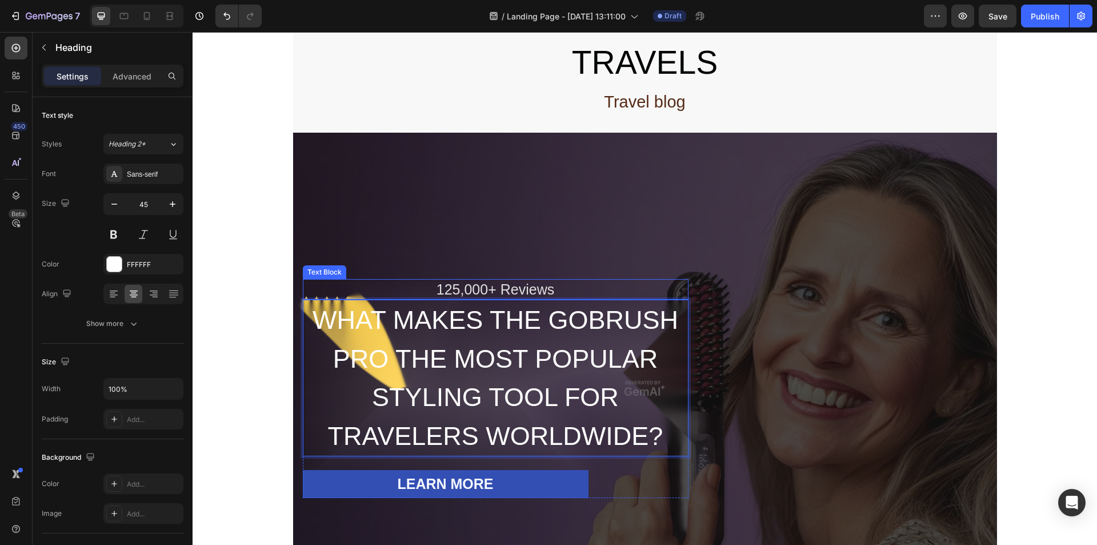
click at [466, 280] on p "125,000+ Reviews" at bounding box center [495, 289] width 383 height 19
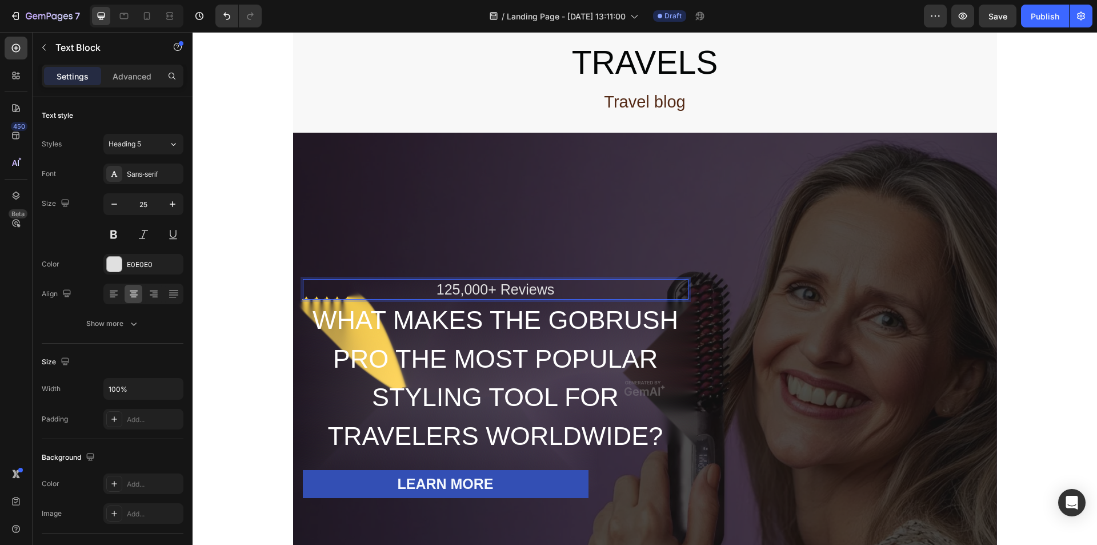
click at [314, 299] on div "WHAT MAKES THE GOBRUSH PRO THE MOST POPULAR STYLING TOOL FOR TRAVELERS WORLDWID…" at bounding box center [496, 377] width 386 height 157
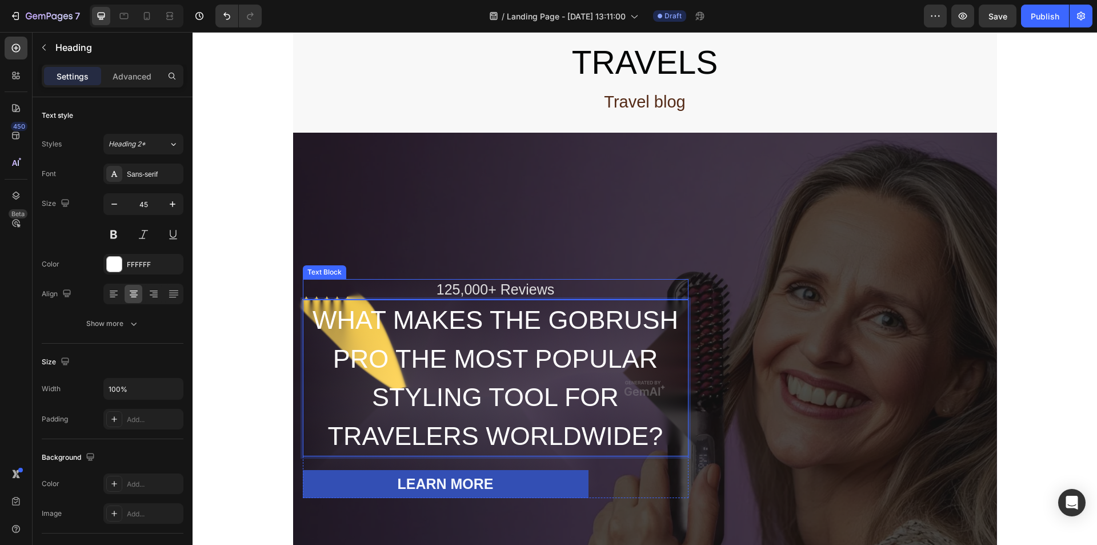
click at [304, 280] on p "125,000+ Reviews" at bounding box center [495, 289] width 383 height 19
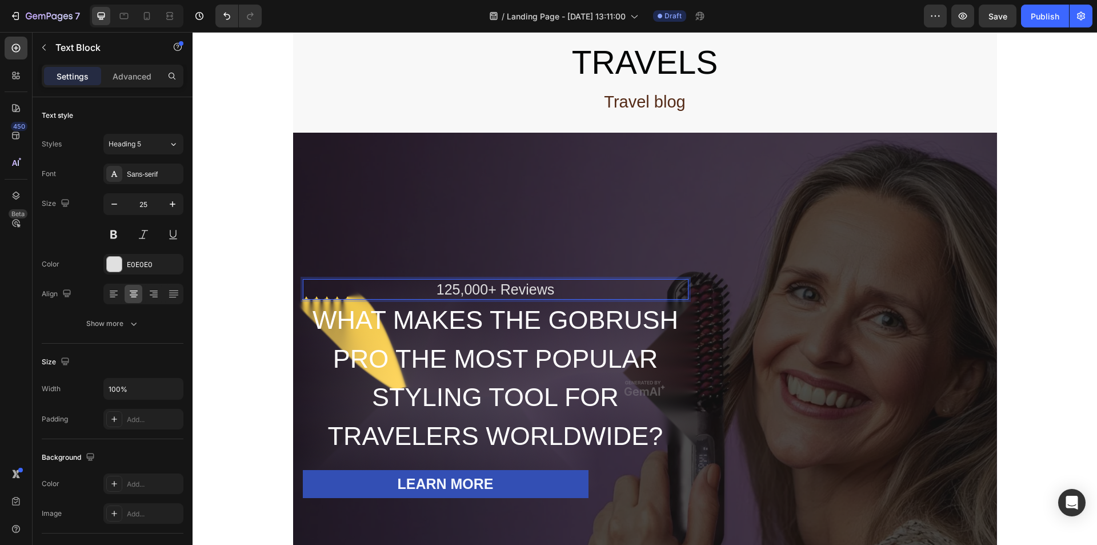
drag, startPoint x: 301, startPoint y: 246, endPoint x: 314, endPoint y: 234, distance: 18.2
click at [533, 301] on p "WHAT MAKES THE GOBRUSH PRO THE MOST POPULAR STYLING TOOL FOR TRAVELERS WORLDWID…" at bounding box center [495, 378] width 383 height 154
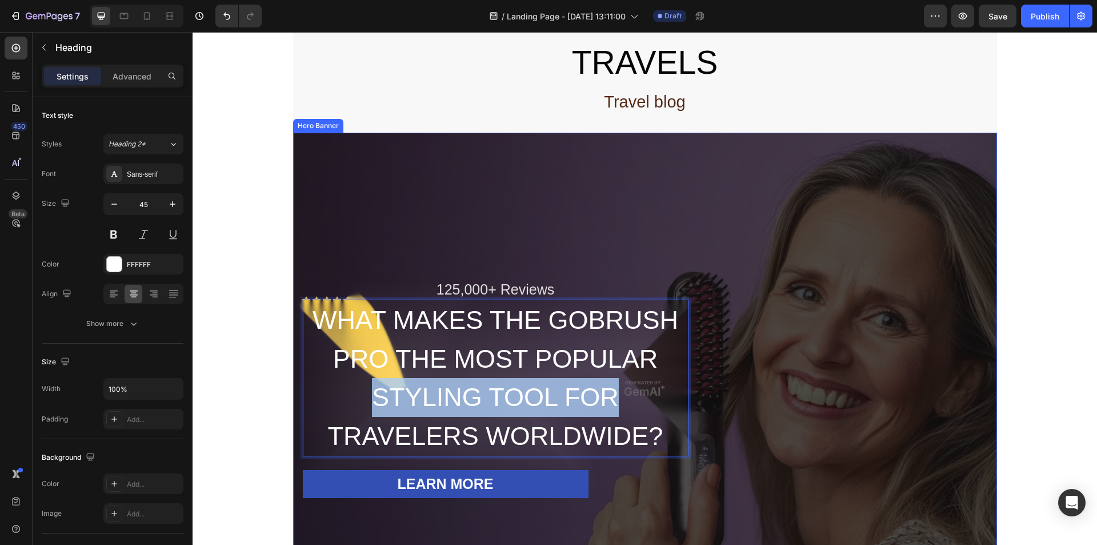
drag, startPoint x: 644, startPoint y: 333, endPoint x: 716, endPoint y: 319, distance: 73.2
click at [716, 319] on div "125,000+ Reviews Text Block WHAT MAKES THE GOBRUSH PRO THE MOST POPULAR STYLING…" at bounding box center [645, 388] width 686 height 219
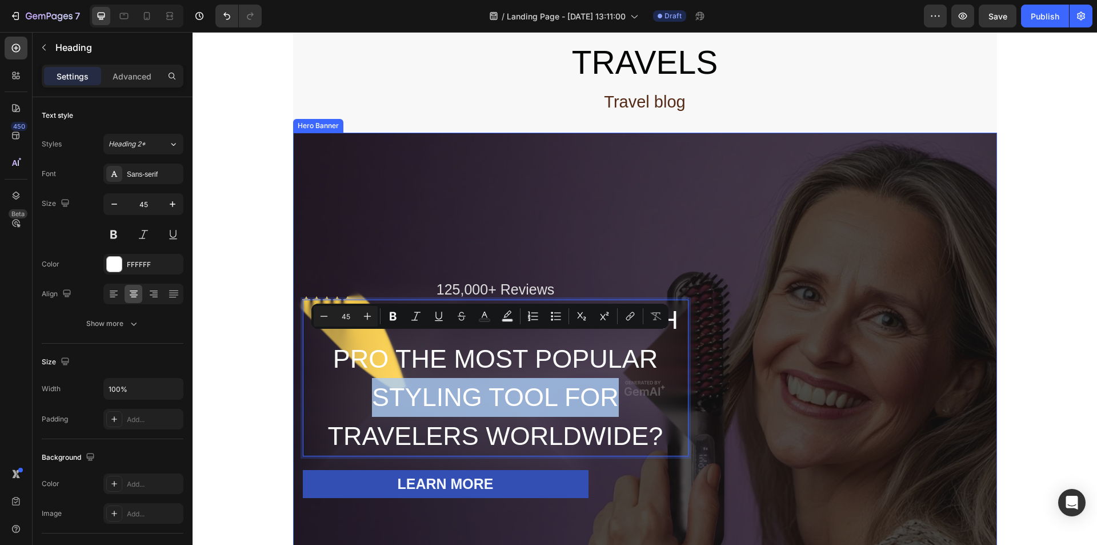
click at [746, 344] on div "125,000+ Reviews Text Block WHAT MAKES THE GOBRUSH PRO THE MOST POPULAR STYLING…" at bounding box center [645, 388] width 686 height 219
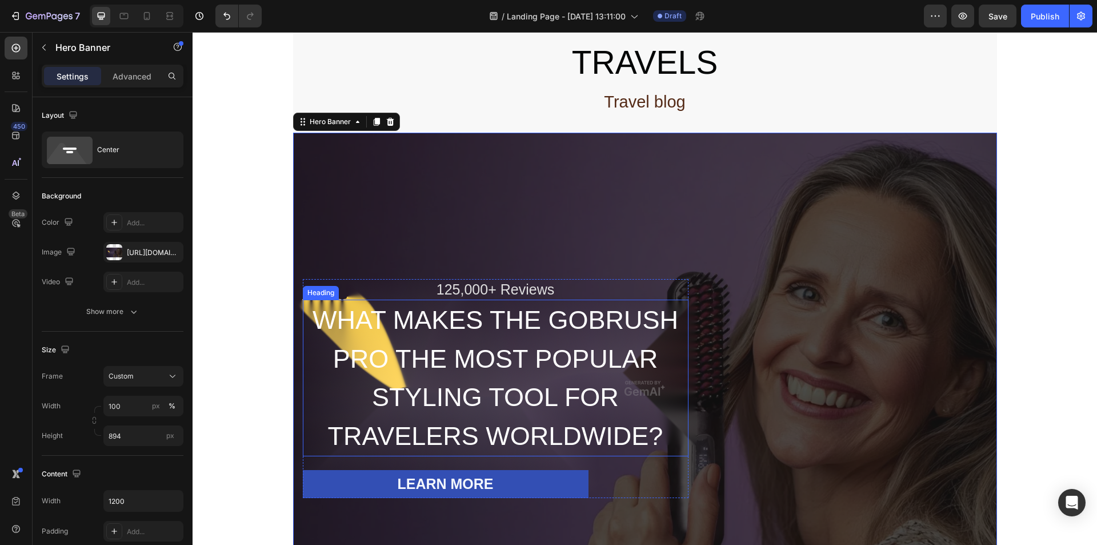
click at [634, 387] on p "WHAT MAKES THE GOBRUSH PRO THE MOST POPULAR STYLING TOOL FOR TRAVELERS WORLDWID…" at bounding box center [495, 378] width 383 height 154
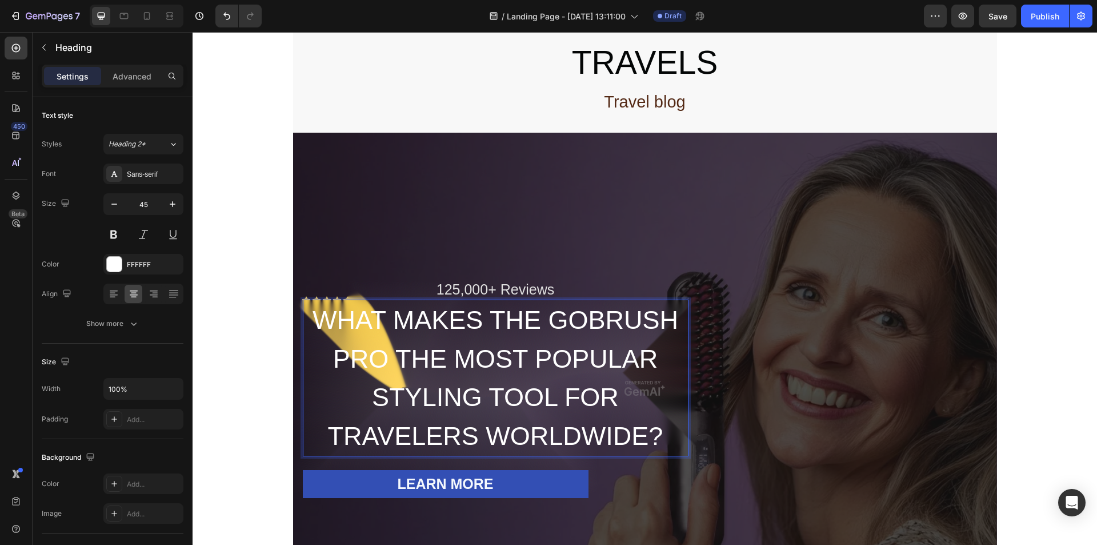
click at [634, 387] on p "WHAT MAKES THE GOBRUSH PRO THE MOST POPULAR STYLING TOOL FOR TRAVELERS WORLDWID…" at bounding box center [495, 378] width 383 height 154
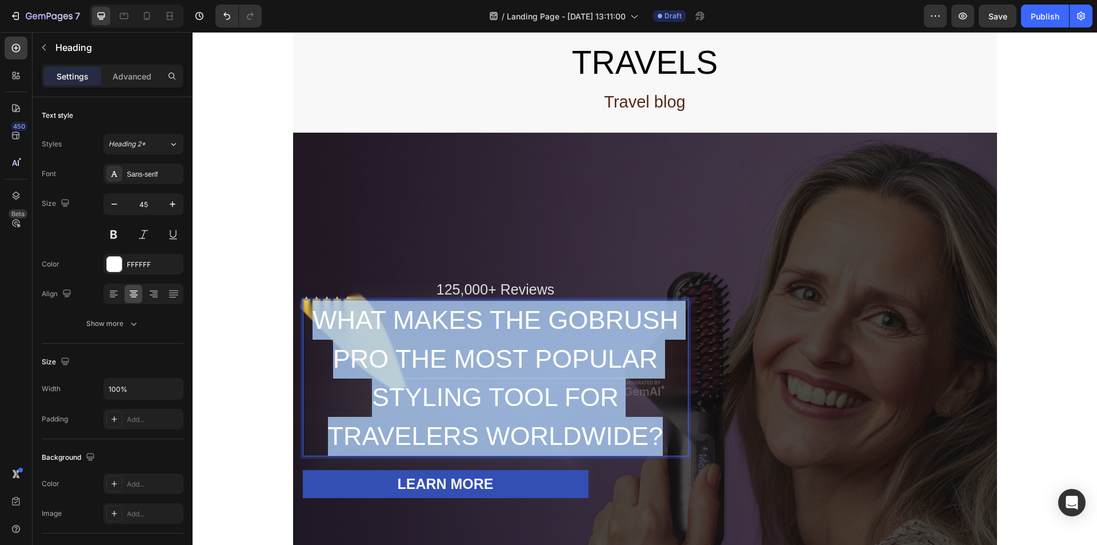
click at [634, 387] on p "WHAT MAKES THE GOBRUSH PRO THE MOST POPULAR STYLING TOOL FOR TRAVELERS WORLDWID…" at bounding box center [495, 378] width 383 height 154
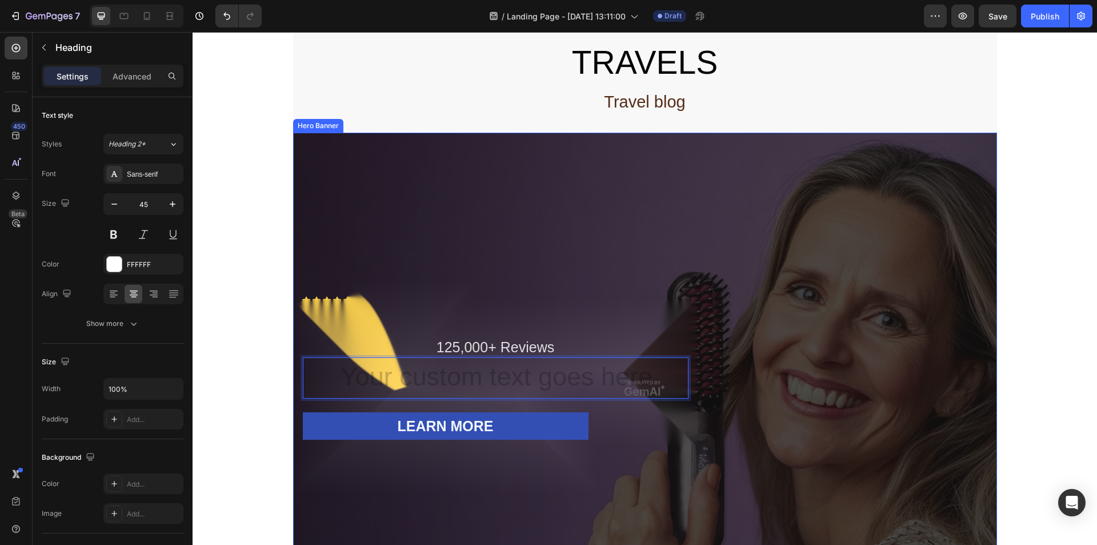
click at [334, 235] on div "Overlay" at bounding box center [645, 388] width 704 height 511
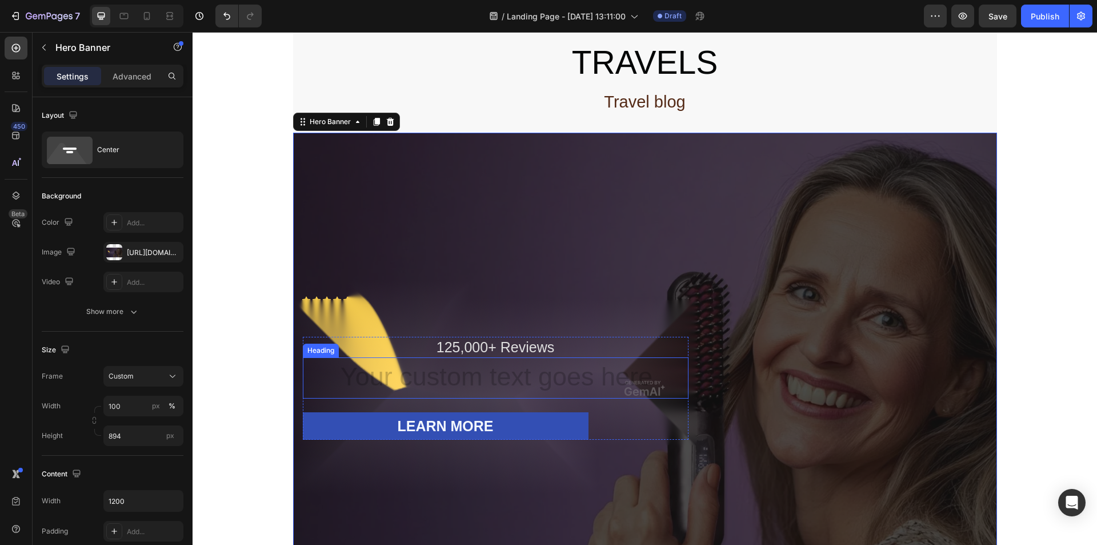
click at [494, 357] on h2 "Rich Text Editor. Editing area: main" at bounding box center [496, 377] width 386 height 41
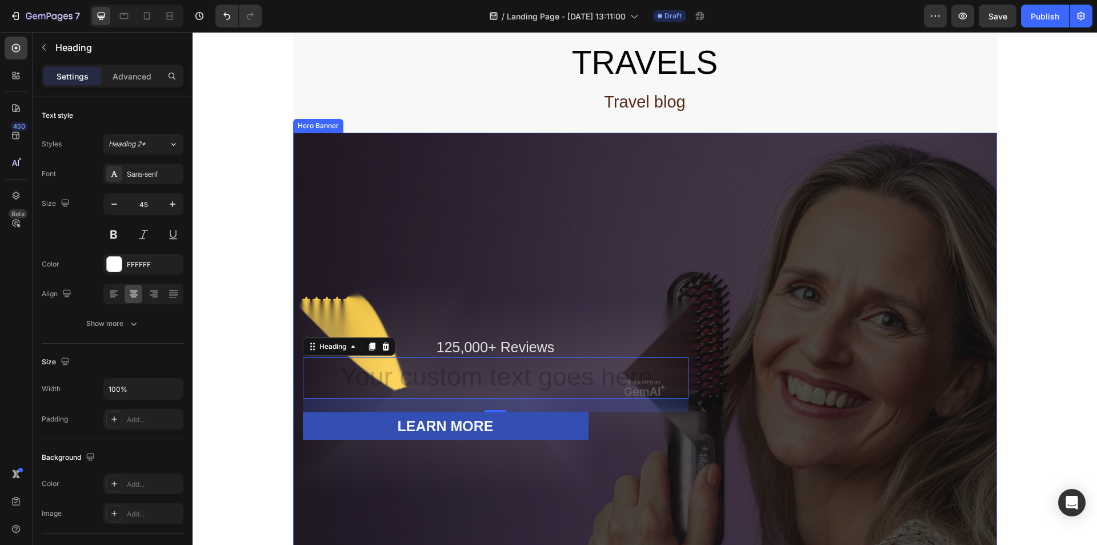
click at [454, 259] on div "Overlay" at bounding box center [645, 388] width 704 height 511
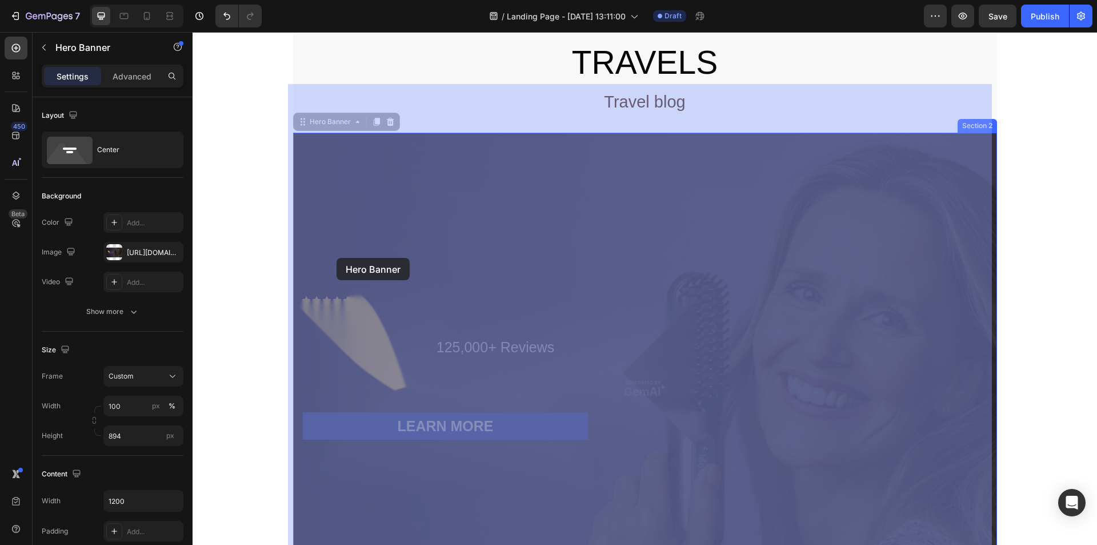
drag, startPoint x: 308, startPoint y: 228, endPoint x: 352, endPoint y: 269, distance: 59.8
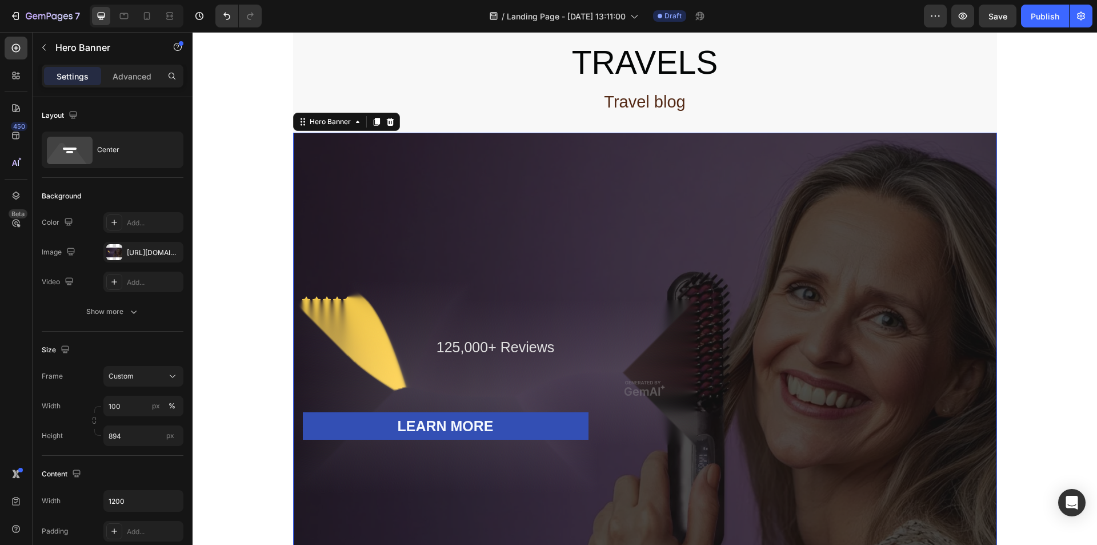
click at [347, 249] on div "Overlay" at bounding box center [645, 388] width 704 height 511
click at [335, 249] on div "Overlay" at bounding box center [645, 388] width 704 height 511
click at [344, 264] on div "Overlay" at bounding box center [645, 388] width 704 height 511
click at [321, 256] on div "Overlay" at bounding box center [645, 388] width 704 height 511
click at [455, 338] on p "125,000+ Reviews" at bounding box center [495, 347] width 383 height 19
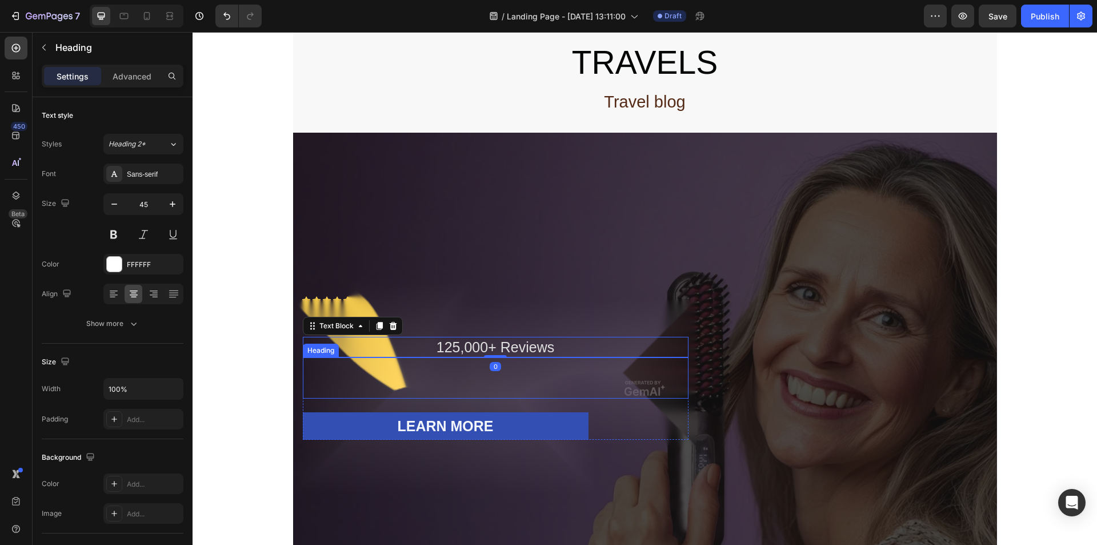
click at [437, 358] on p "Rich Text Editor. Editing area: main" at bounding box center [495, 377] width 383 height 39
click at [435, 357] on h2 "Rich Text Editor. Editing area: main" at bounding box center [496, 377] width 386 height 41
click at [448, 357] on h2 "Rich Text Editor. Editing area: main" at bounding box center [496, 377] width 386 height 41
click at [454, 357] on h2 "Rich Text Editor. Editing area: main" at bounding box center [496, 377] width 386 height 41
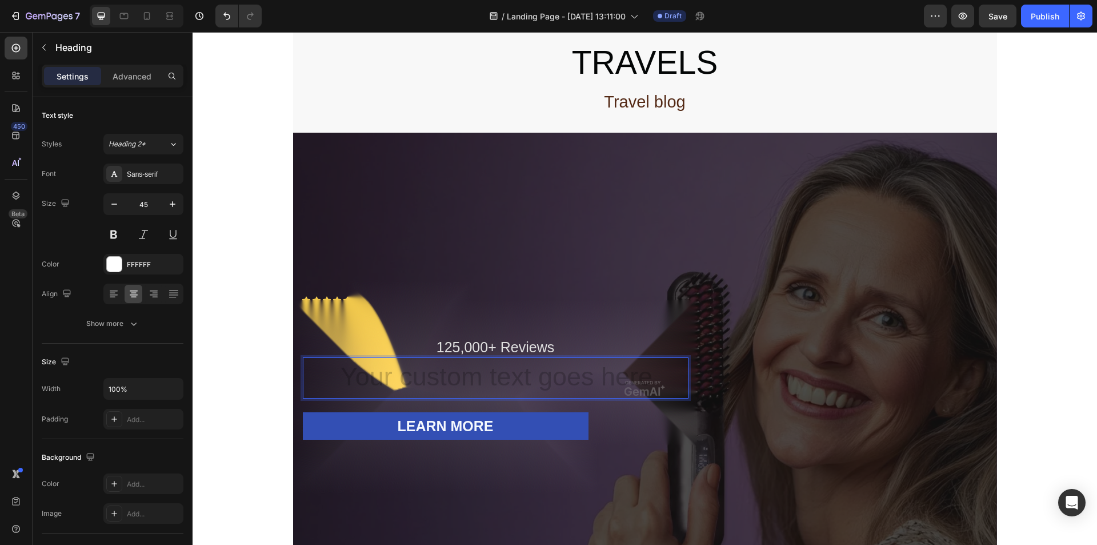
click at [454, 357] on h2 "Rich Text Editor. Editing area: main" at bounding box center [496, 377] width 386 height 41
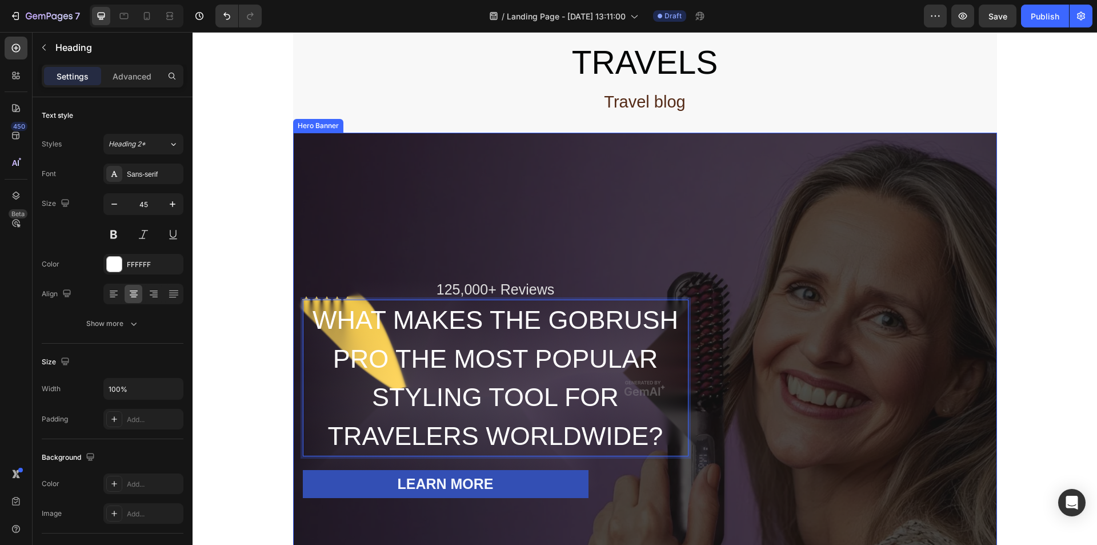
click at [515, 203] on div "Overlay" at bounding box center [645, 388] width 704 height 511
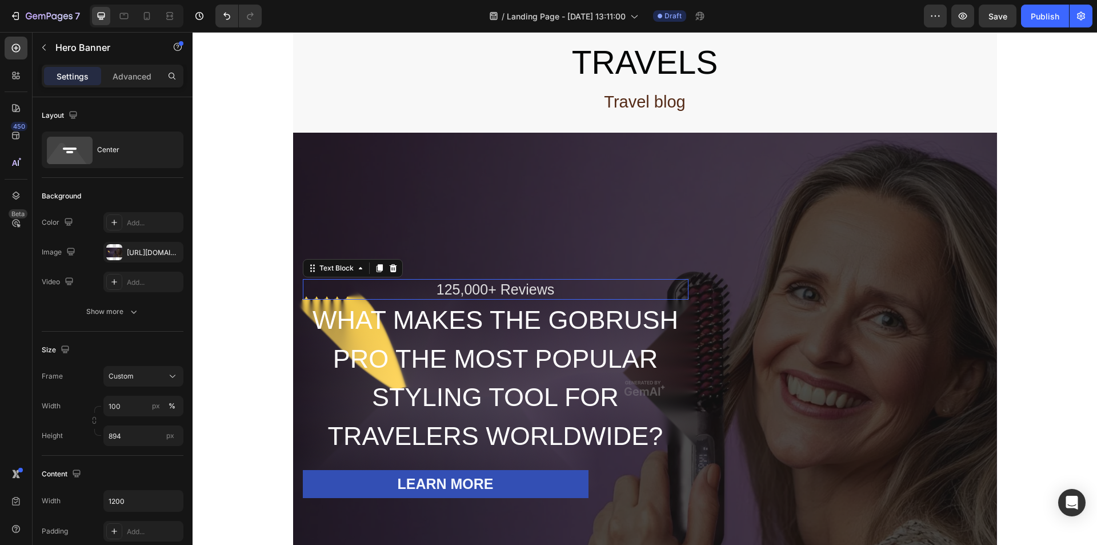
click at [471, 280] on p "125,000+ Reviews" at bounding box center [495, 289] width 383 height 19
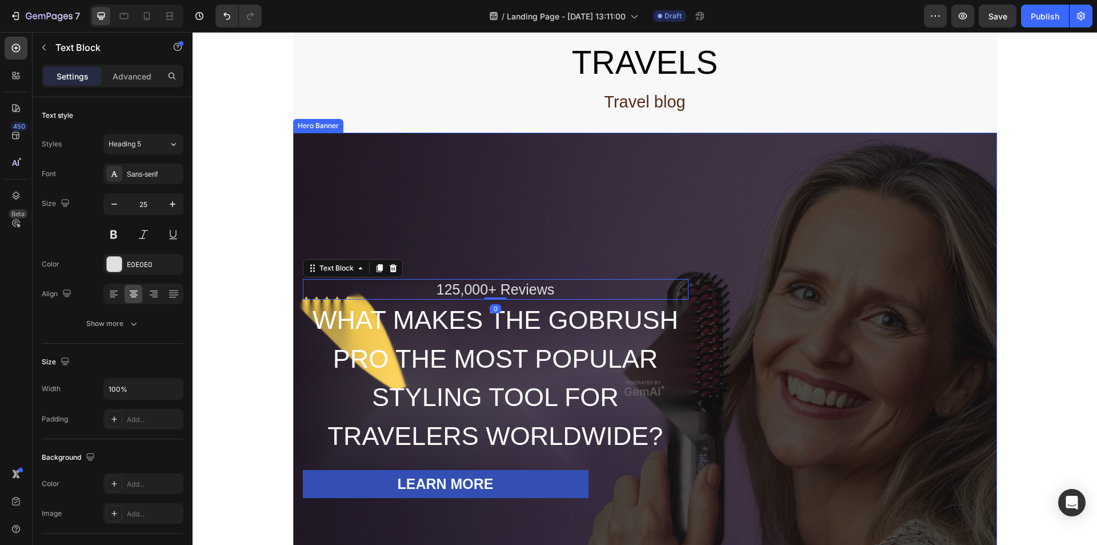
click at [832, 311] on div "125,000+ Reviews Text Block 0 WHAT MAKES THE GOBRUSH PRO THE MOST POPULAR STYLI…" at bounding box center [645, 388] width 686 height 219
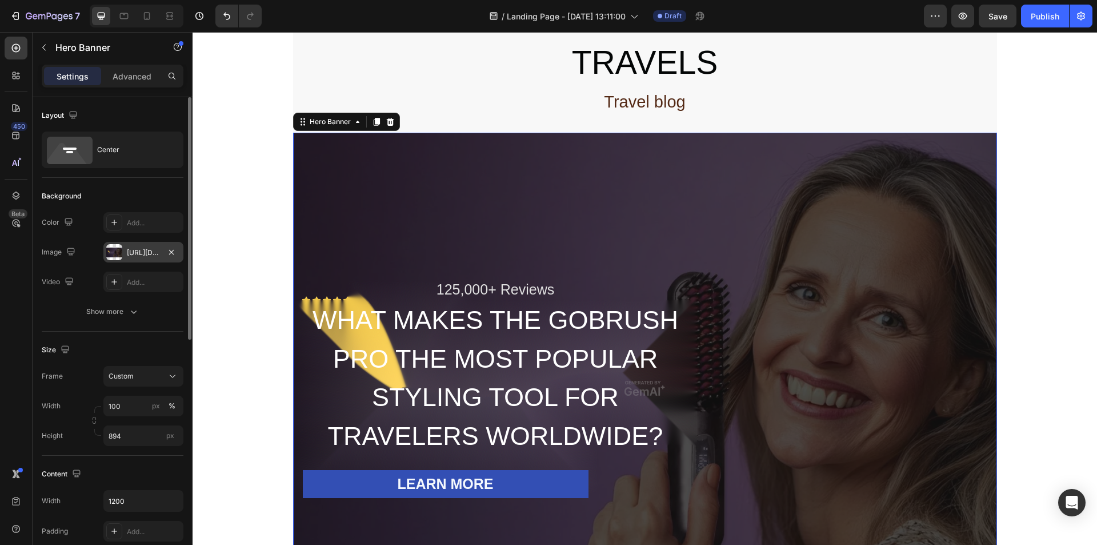
click at [114, 251] on div at bounding box center [114, 252] width 16 height 16
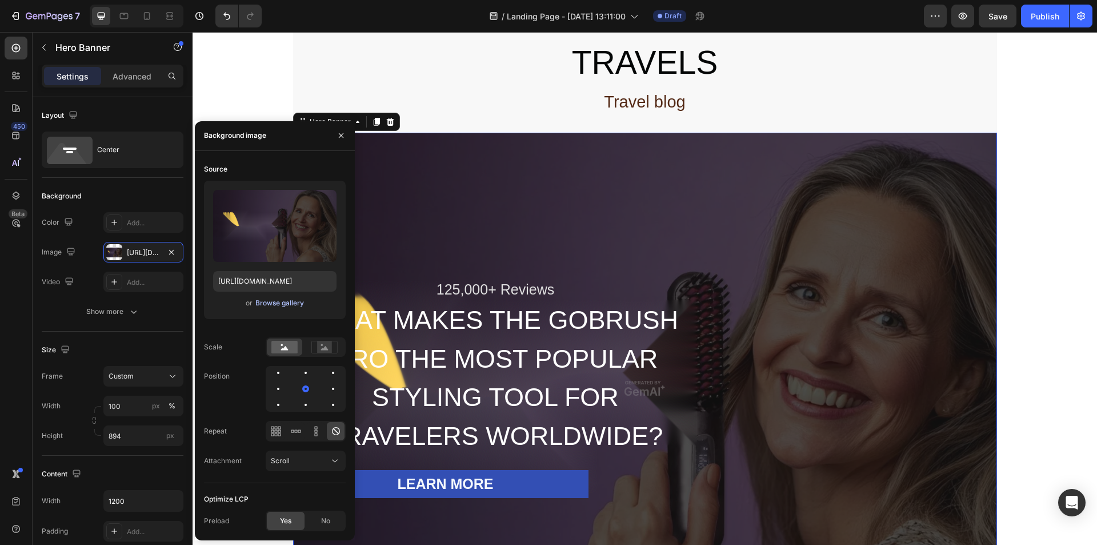
click at [279, 305] on div "Browse gallery" at bounding box center [279, 303] width 49 height 10
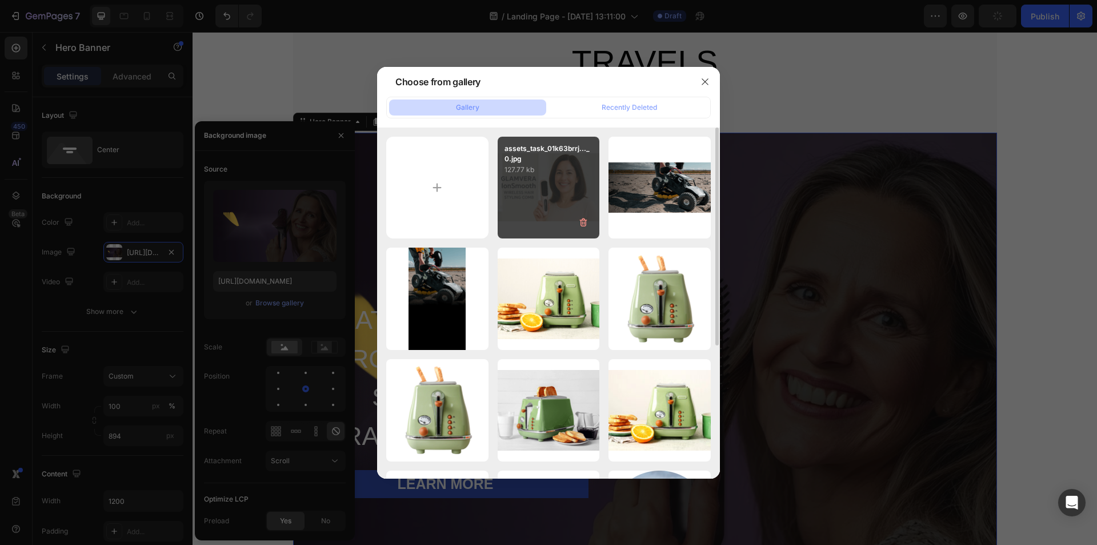
click at [542, 199] on div "assets_task_01k63brrj..._0.jpg 127.77 kb" at bounding box center [549, 188] width 102 height 102
type input "https://cdn.shopify.com/s/files/1/0916/9456/3700/files/gempages_586506236850078…"
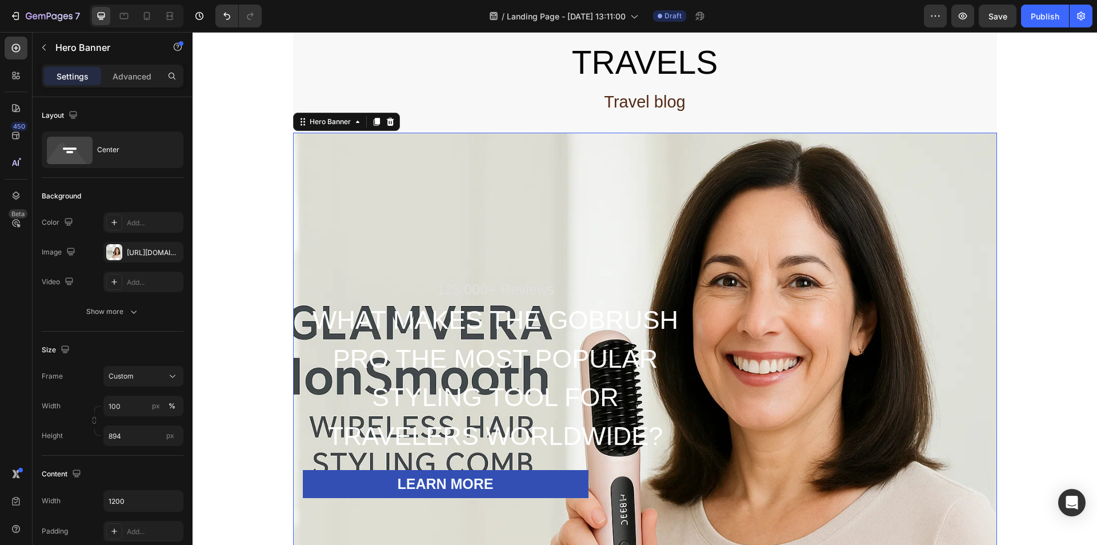
click at [792, 415] on div "125,000+ Reviews Text Block WHAT MAKES THE GOBRUSH PRO THE MOST POPULAR STYLING…" at bounding box center [645, 388] width 686 height 219
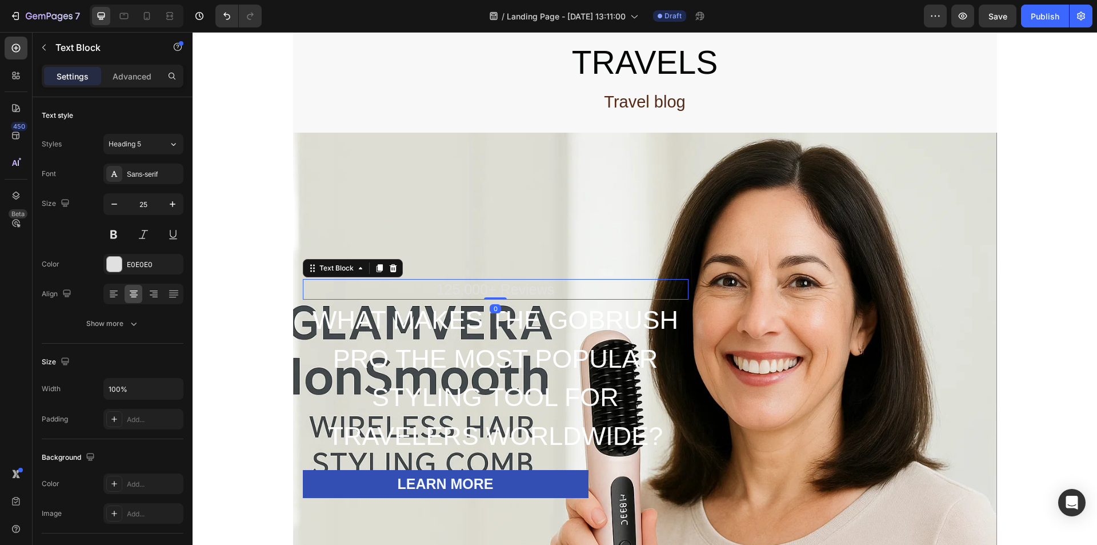
click at [420, 280] on p "125,000+ Reviews" at bounding box center [495, 289] width 383 height 19
click at [222, 6] on button "Undo/Redo" at bounding box center [226, 16] width 23 height 23
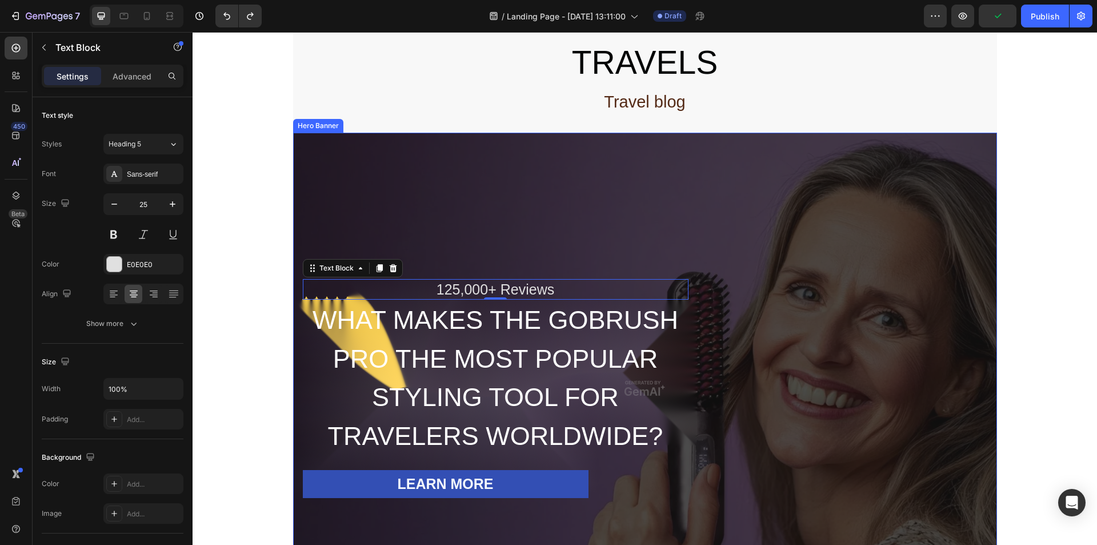
click at [719, 370] on div "125,000+ Reviews Text Block 0 WHAT MAKES THE GOBRUSH PRO THE MOST POPULAR STYLI…" at bounding box center [645, 388] width 686 height 219
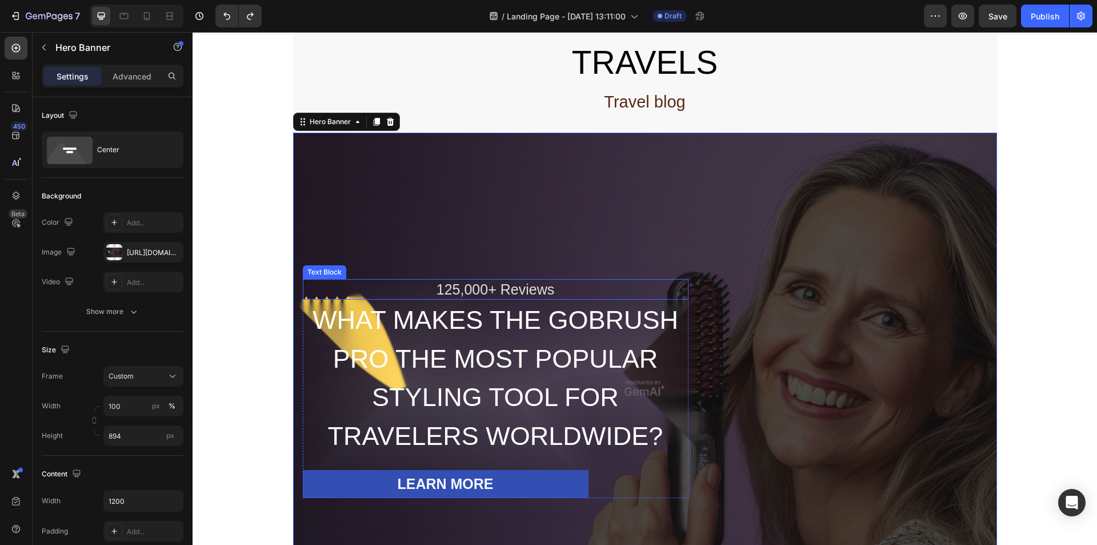
click at [463, 280] on p "125,000+ Reviews" at bounding box center [495, 289] width 383 height 19
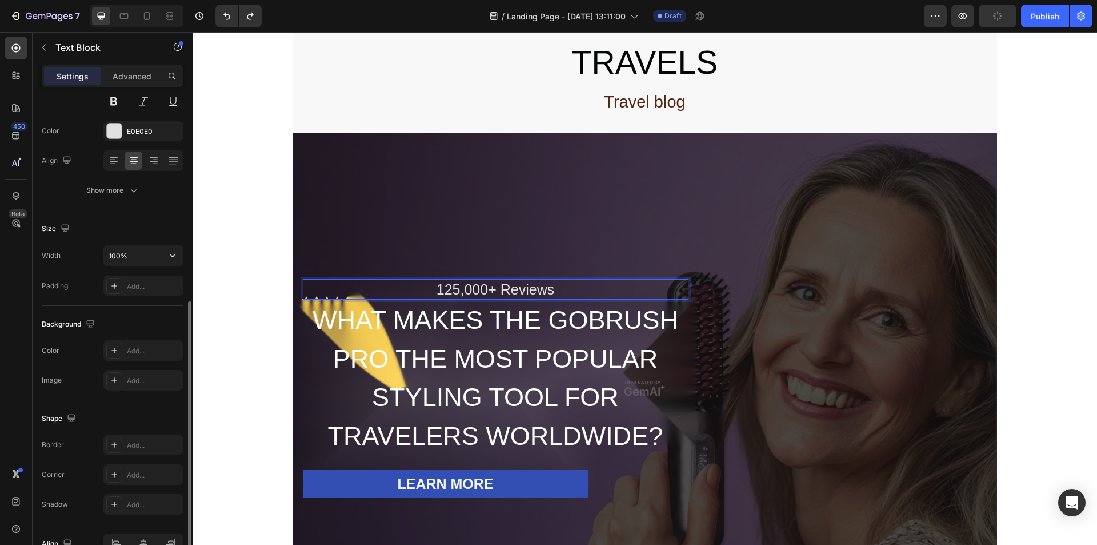
scroll to position [197, 0]
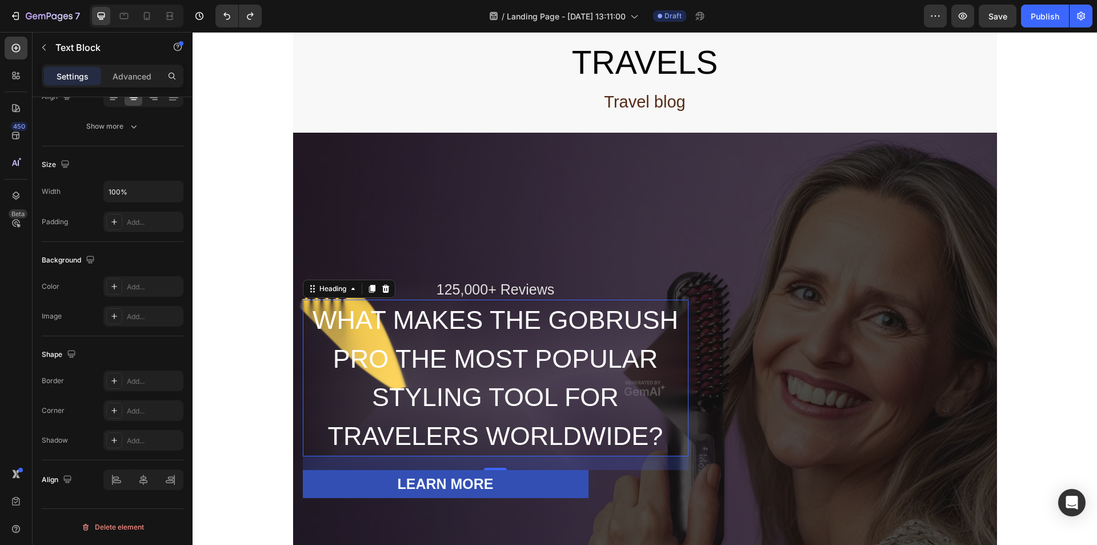
click at [466, 301] on p "WHAT MAKES THE GOBRUSH PRO THE MOST POPULAR STYLING TOOL FOR TRAVELERS WORLDWID…" at bounding box center [495, 378] width 383 height 154
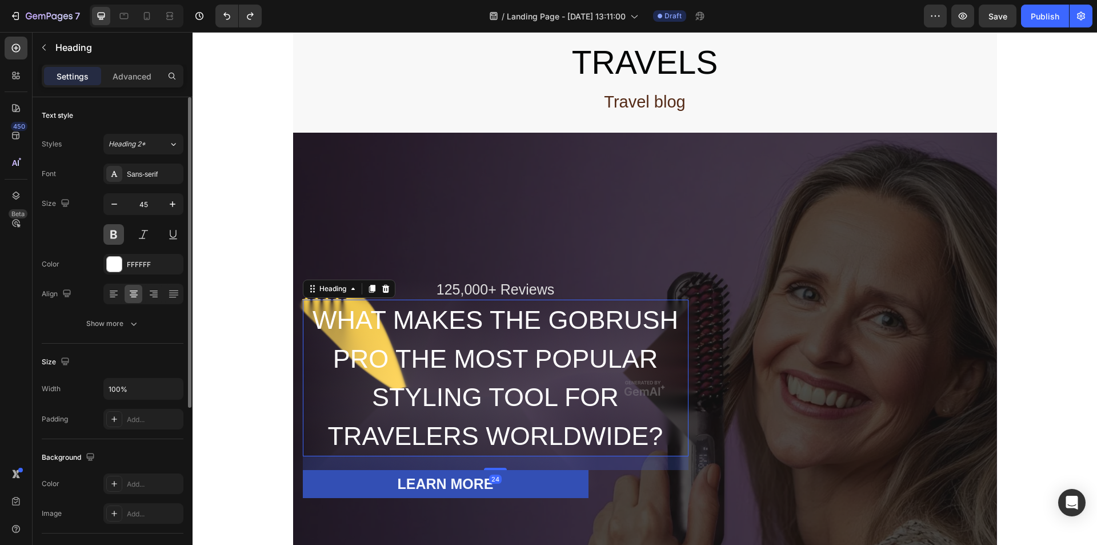
click at [115, 239] on button at bounding box center [113, 234] width 21 height 21
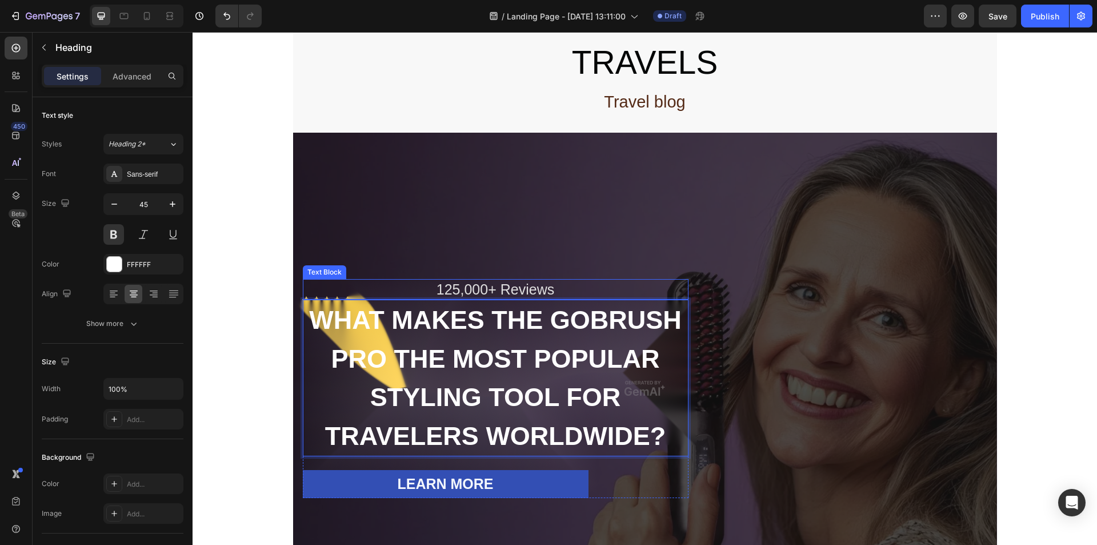
click at [473, 280] on p "125,000+ Reviews" at bounding box center [495, 289] width 383 height 19
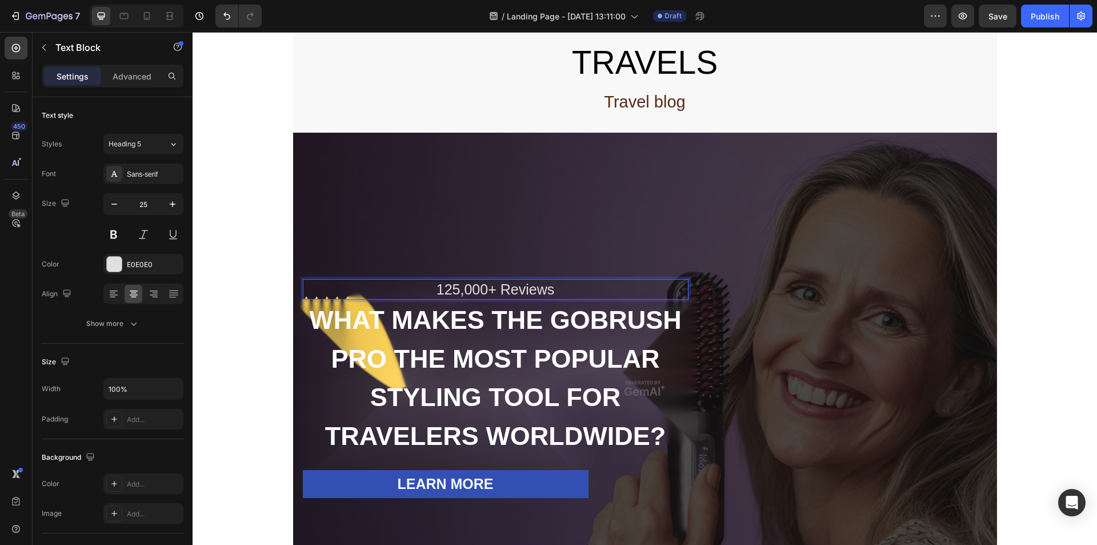
click at [381, 280] on p "125,000+ Reviews" at bounding box center [495, 289] width 383 height 19
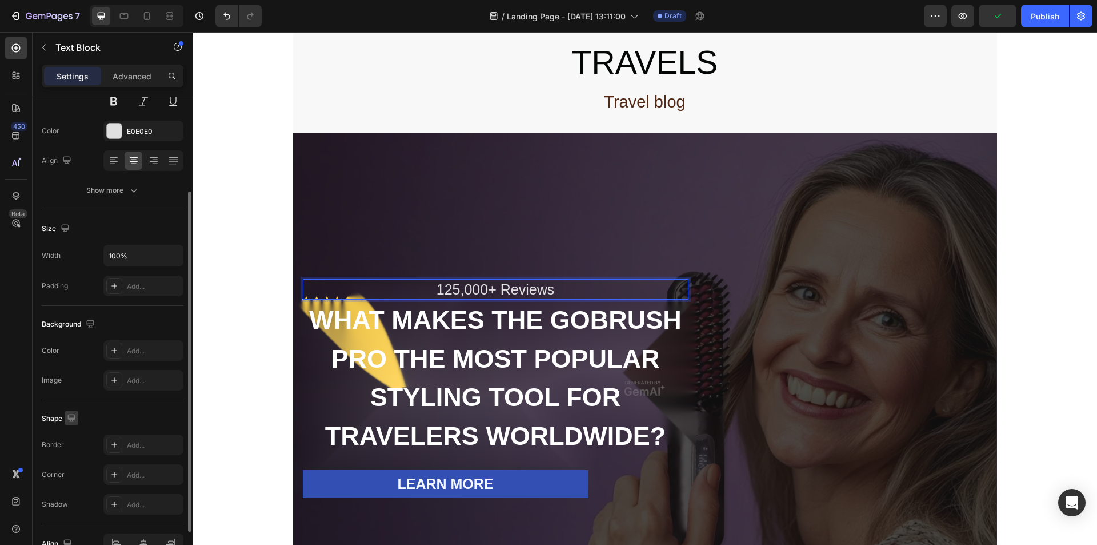
click at [67, 415] on icon "button" at bounding box center [71, 417] width 11 height 11
click at [145, 443] on div "Add..." at bounding box center [154, 445] width 54 height 10
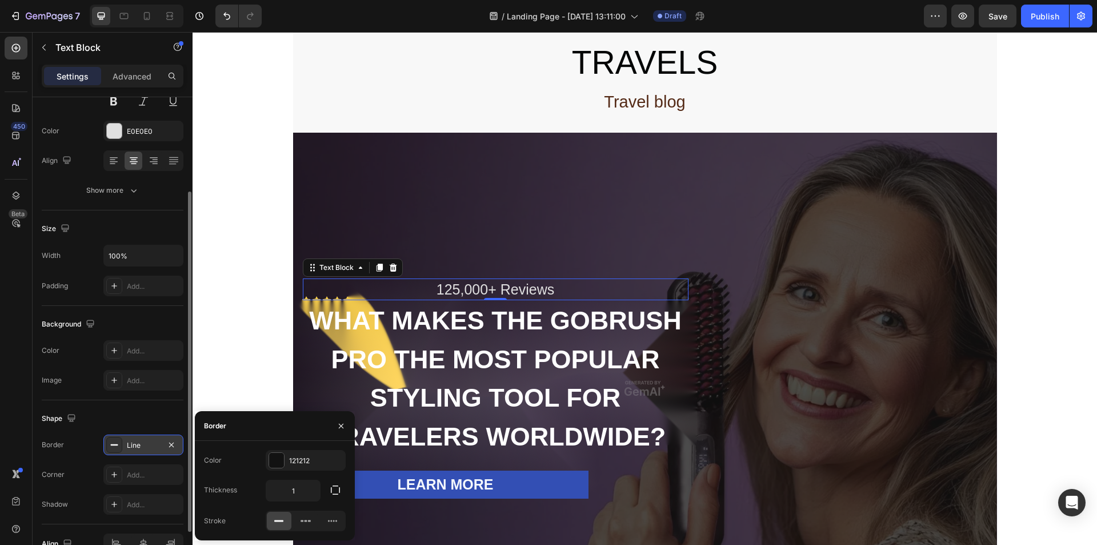
click at [150, 419] on div "Shape" at bounding box center [113, 418] width 142 height 18
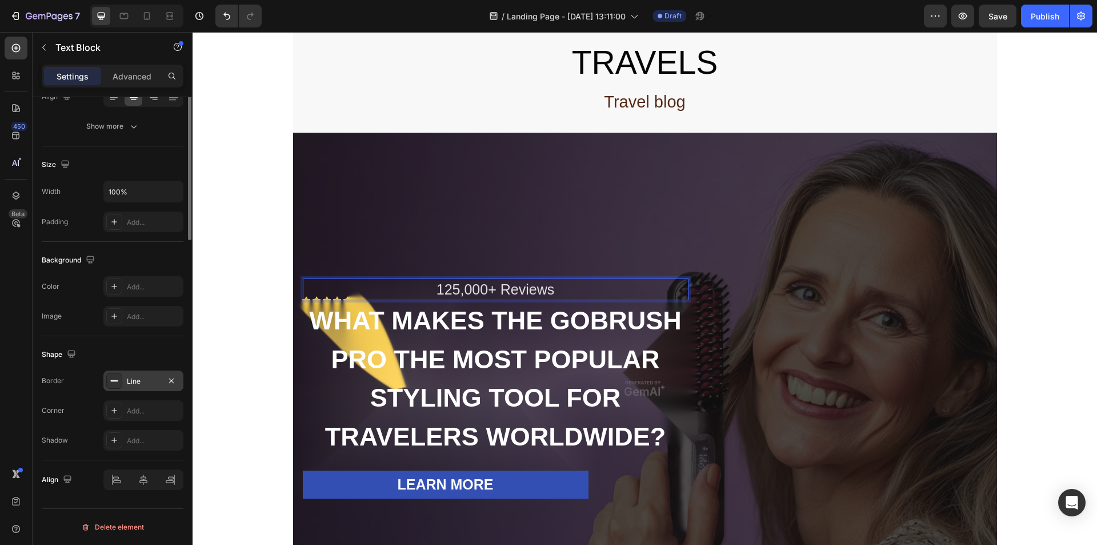
scroll to position [0, 0]
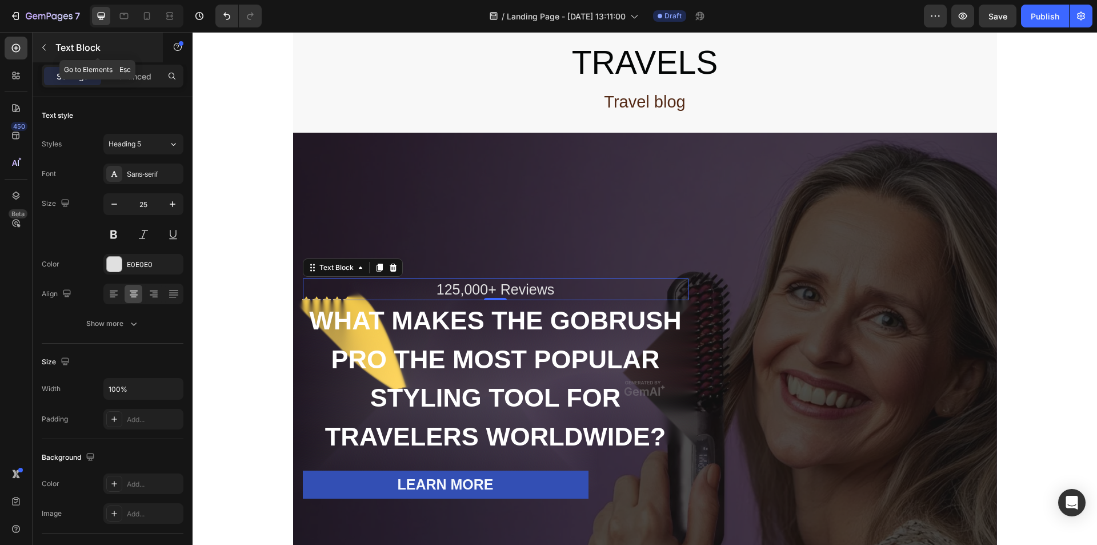
click at [37, 49] on button "button" at bounding box center [44, 47] width 18 height 18
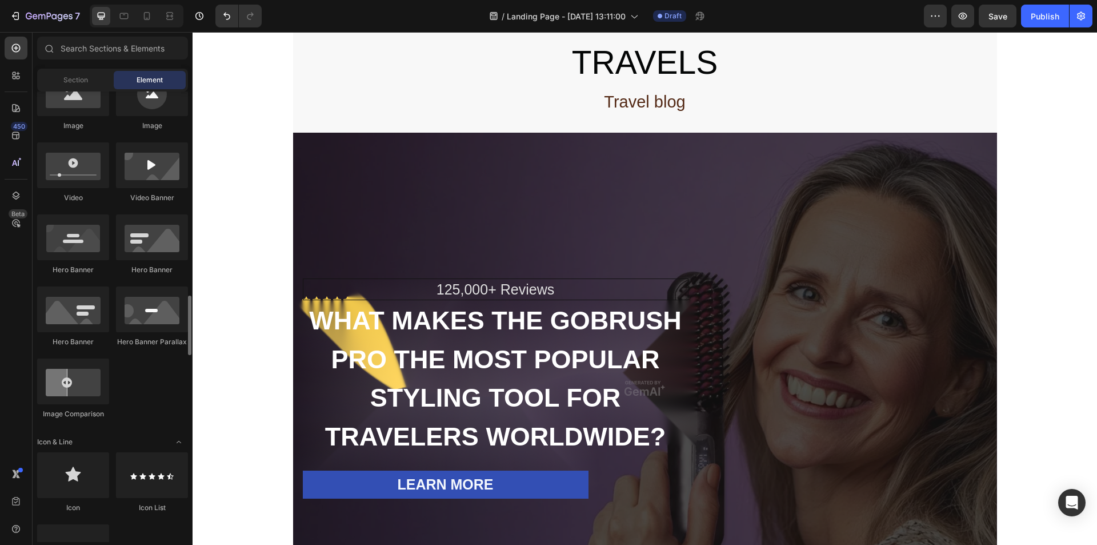
scroll to position [533, 0]
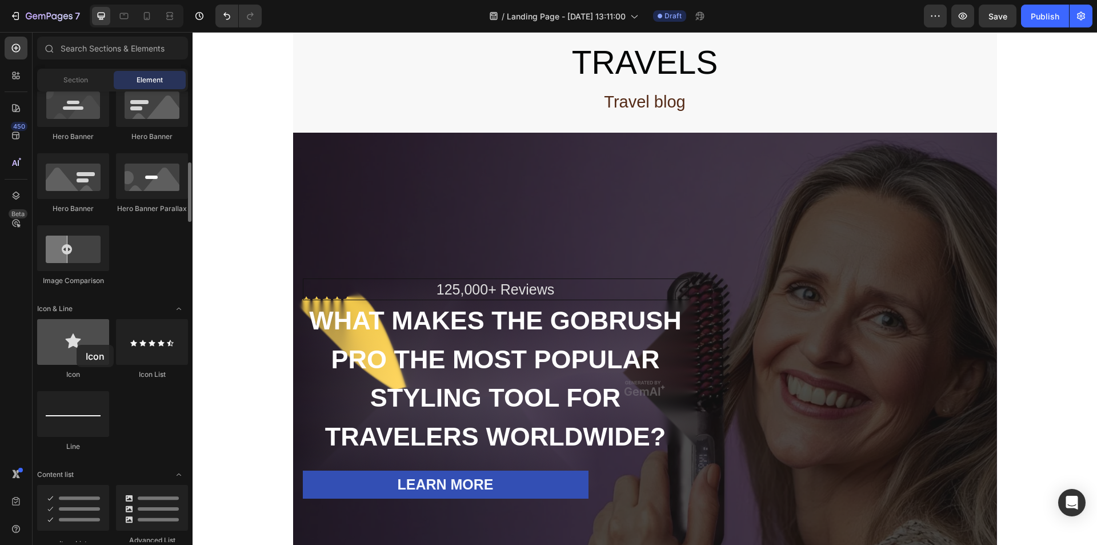
click at [77, 345] on div at bounding box center [73, 342] width 72 height 46
click at [164, 349] on div at bounding box center [152, 342] width 72 height 46
click at [146, 358] on div at bounding box center [152, 342] width 72 height 46
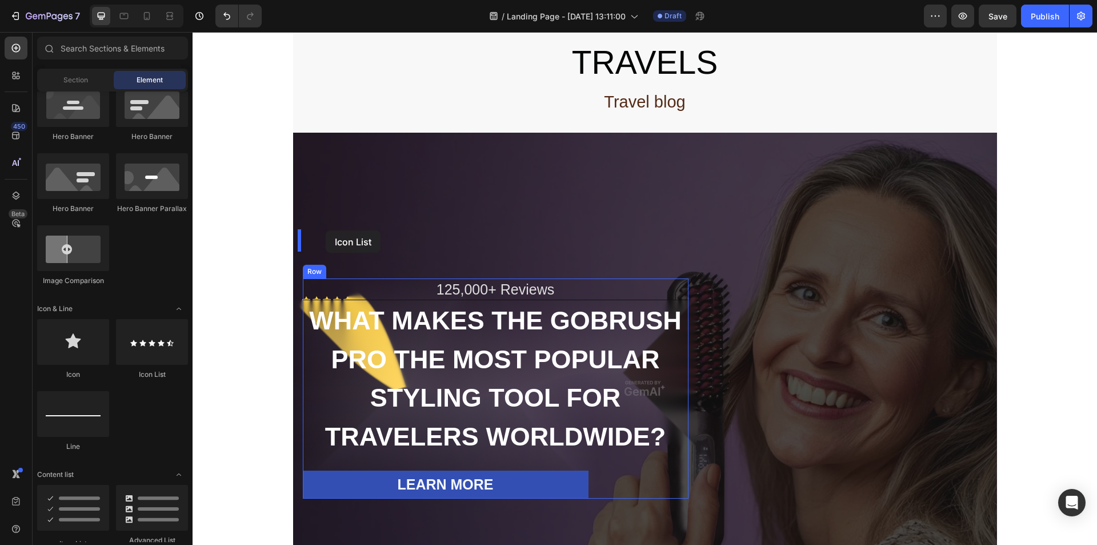
drag, startPoint x: 337, startPoint y: 388, endPoint x: 326, endPoint y: 230, distance: 158.1
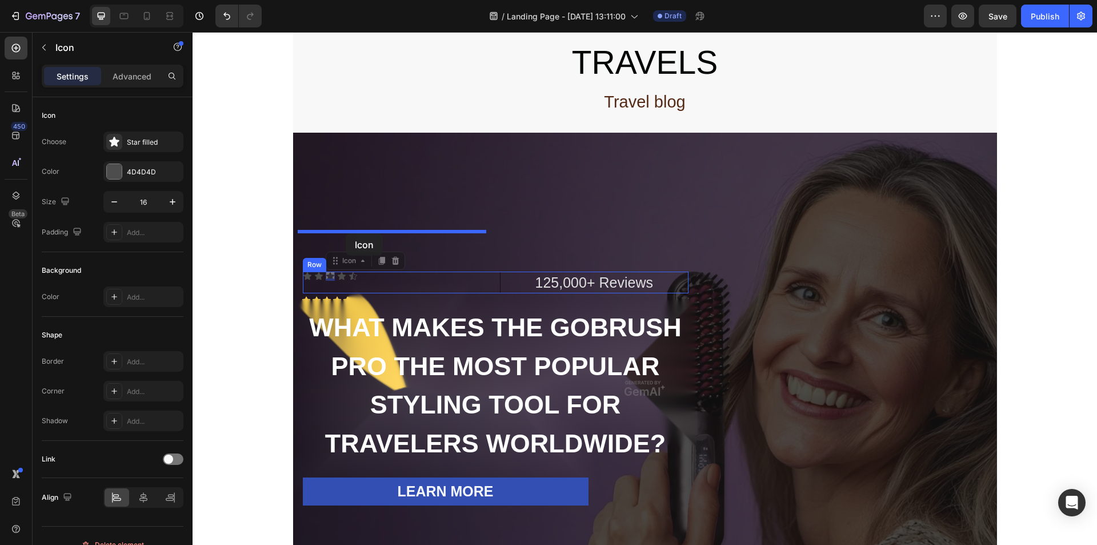
drag, startPoint x: 322, startPoint y: 226, endPoint x: 346, endPoint y: 233, distance: 25.0
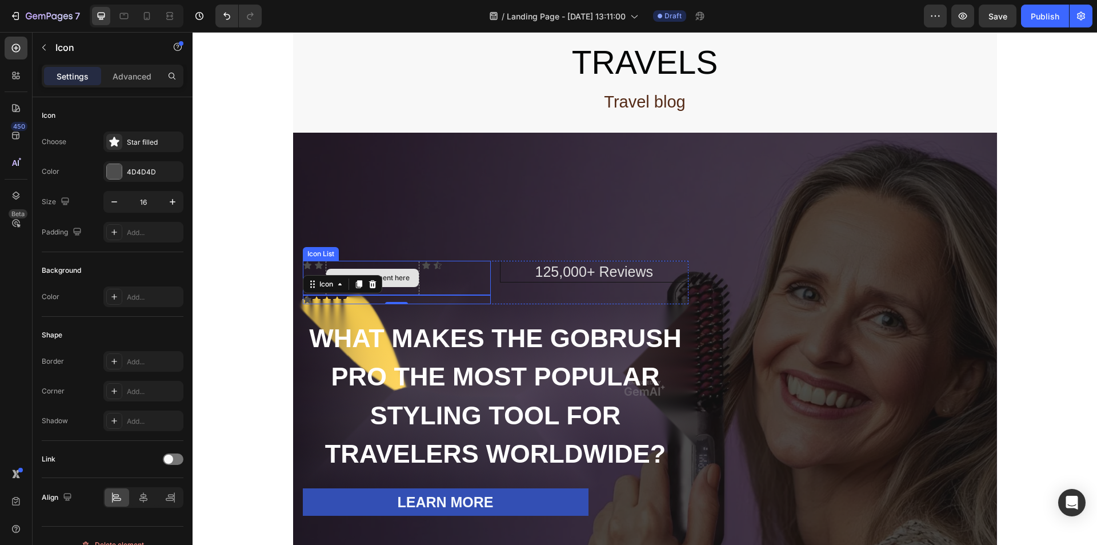
click at [459, 171] on div "Overlay" at bounding box center [645, 388] width 704 height 511
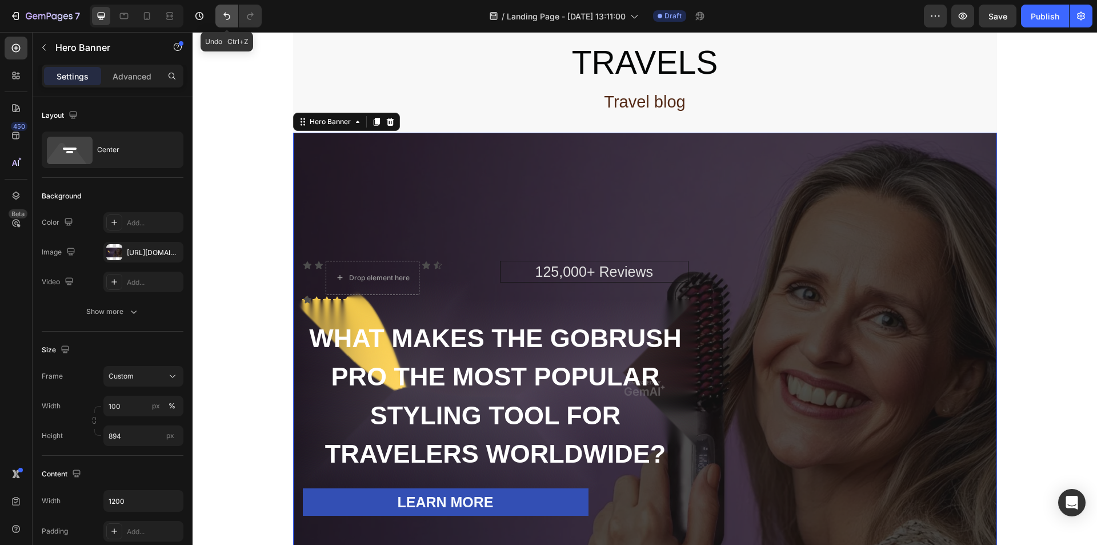
click at [226, 15] on icon "Undo/Redo" at bounding box center [226, 16] width 7 height 7
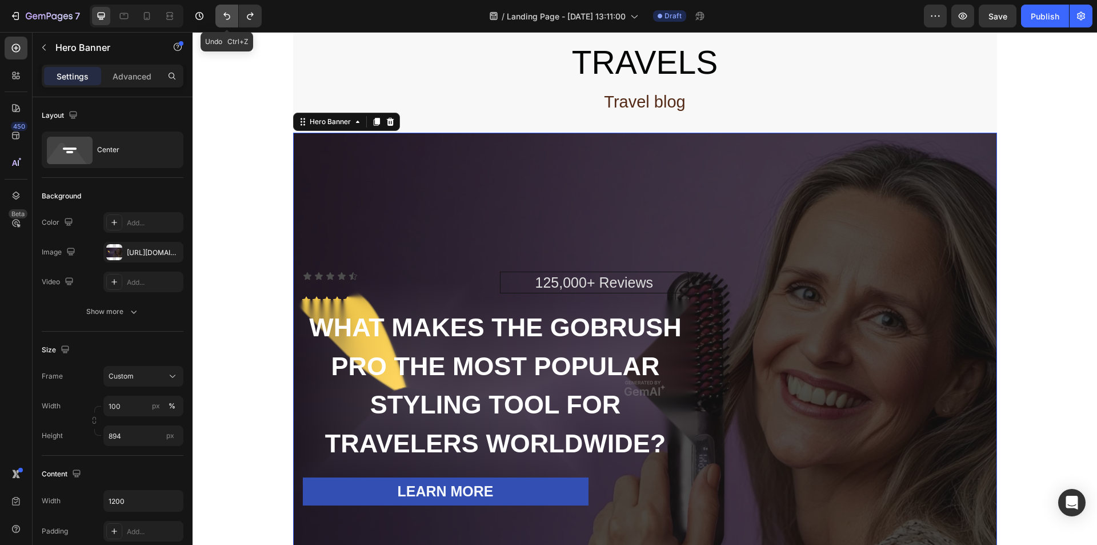
click at [226, 15] on icon "Undo/Redo" at bounding box center [226, 16] width 7 height 7
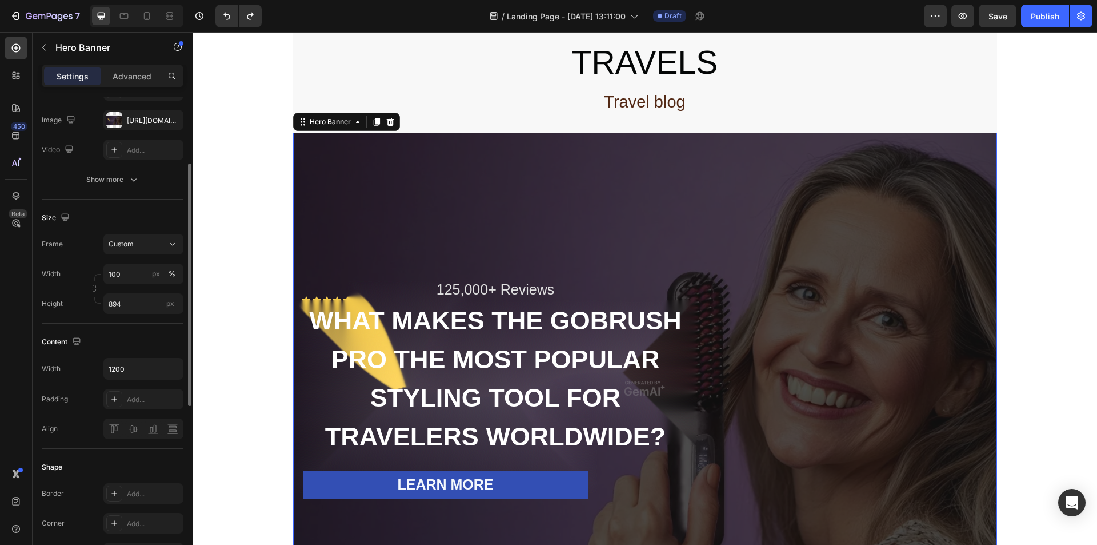
scroll to position [0, 0]
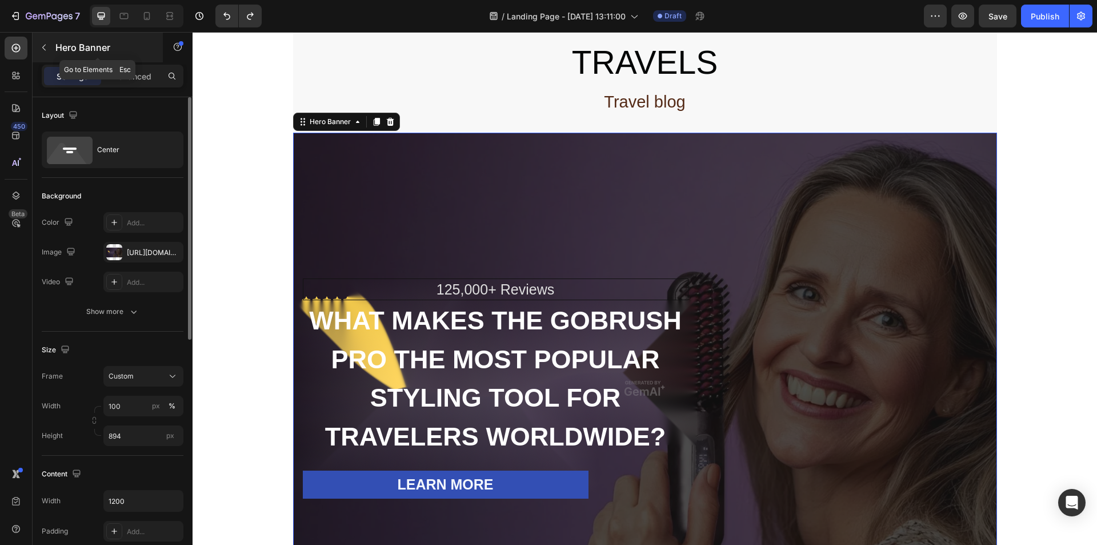
click at [36, 42] on button "button" at bounding box center [44, 47] width 18 height 18
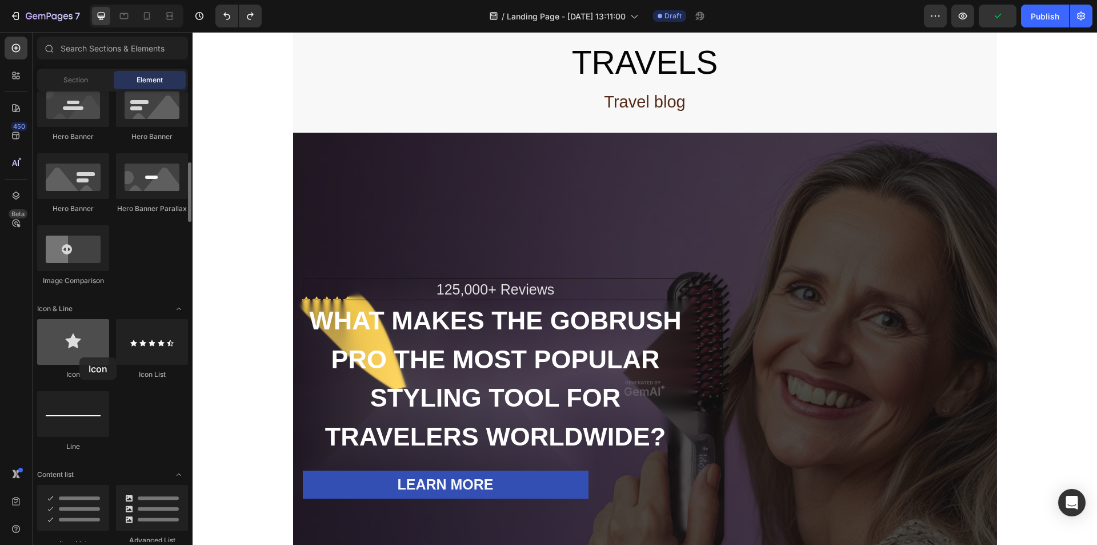
click at [79, 357] on div at bounding box center [73, 342] width 72 height 46
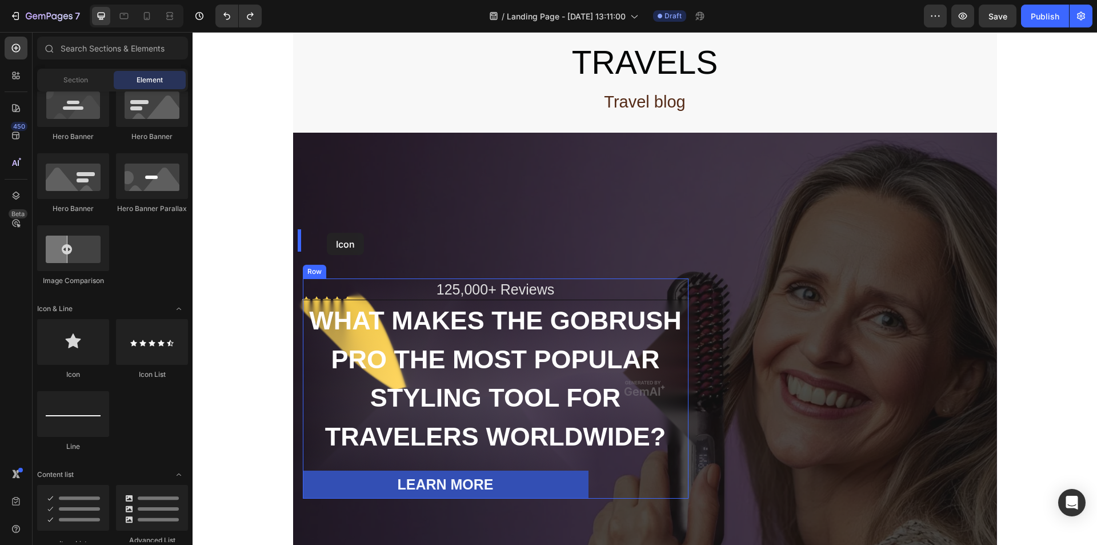
drag, startPoint x: 262, startPoint y: 382, endPoint x: 327, endPoint y: 233, distance: 162.5
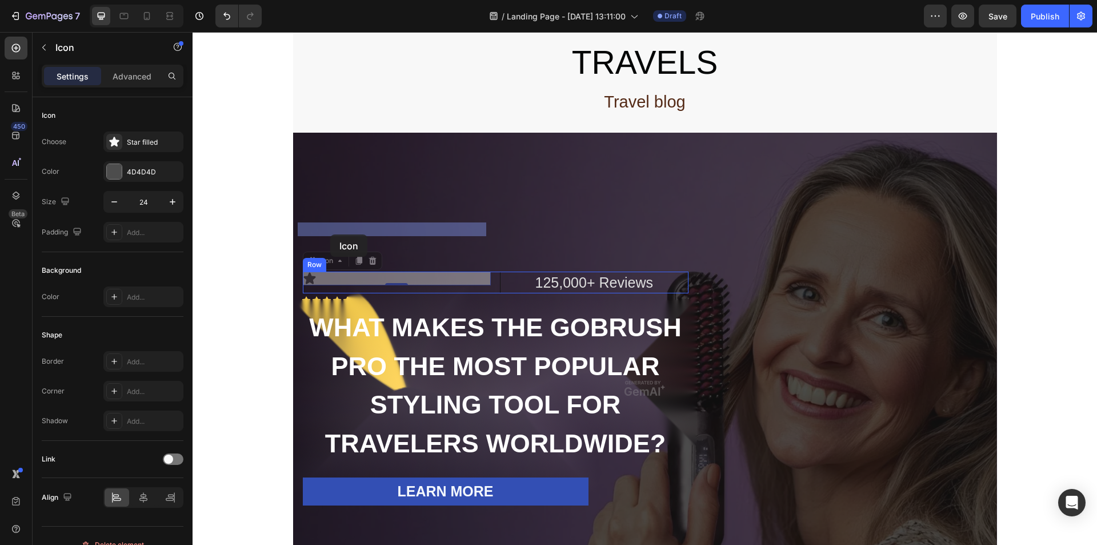
drag, startPoint x: 303, startPoint y: 226, endPoint x: 317, endPoint y: 233, distance: 15.1
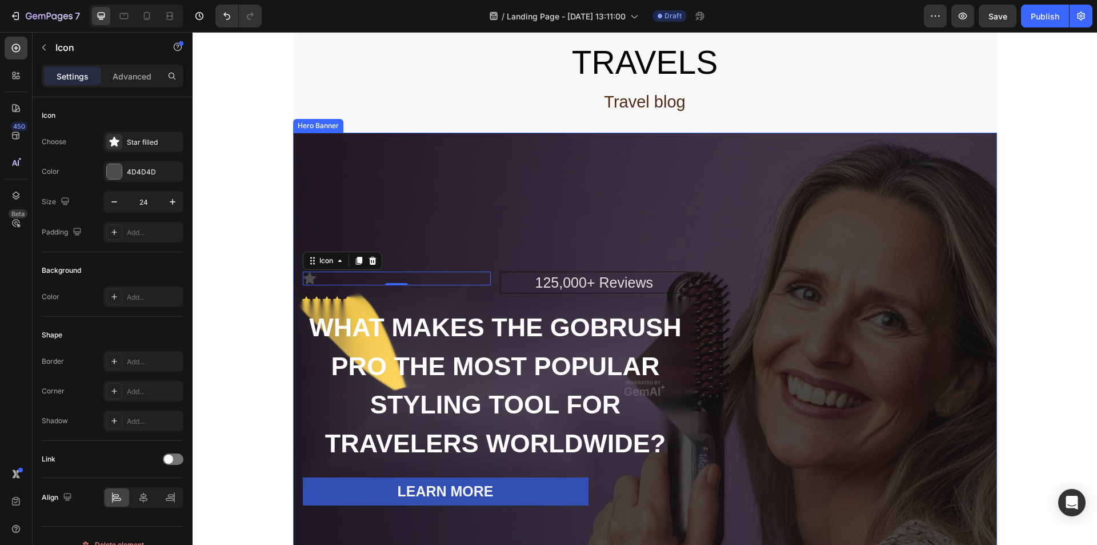
click at [527, 192] on div "Overlay" at bounding box center [645, 388] width 704 height 511
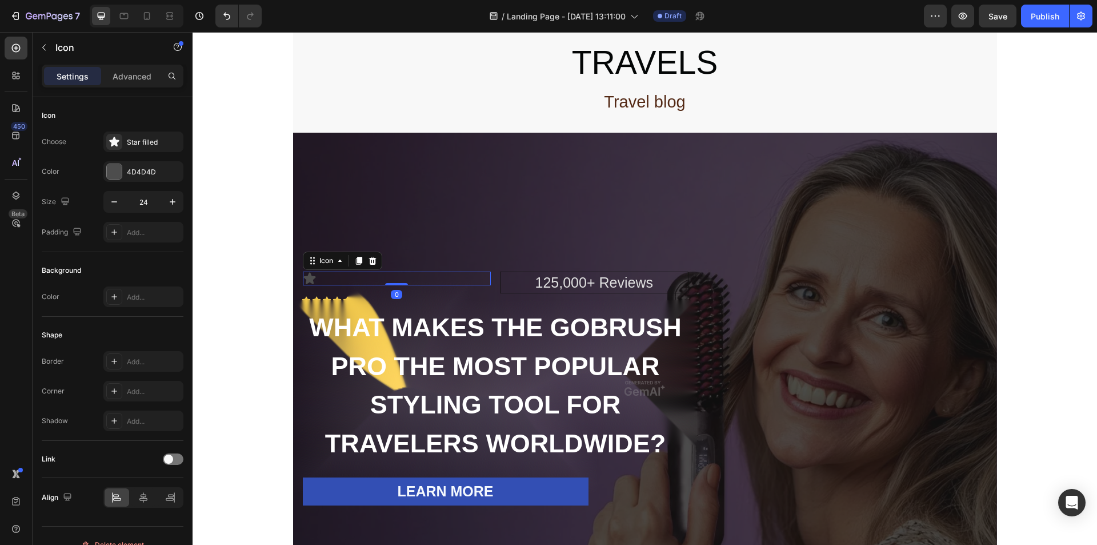
click at [303, 272] on icon at bounding box center [309, 277] width 12 height 11
click at [228, 19] on icon "Undo/Redo" at bounding box center [226, 16] width 7 height 7
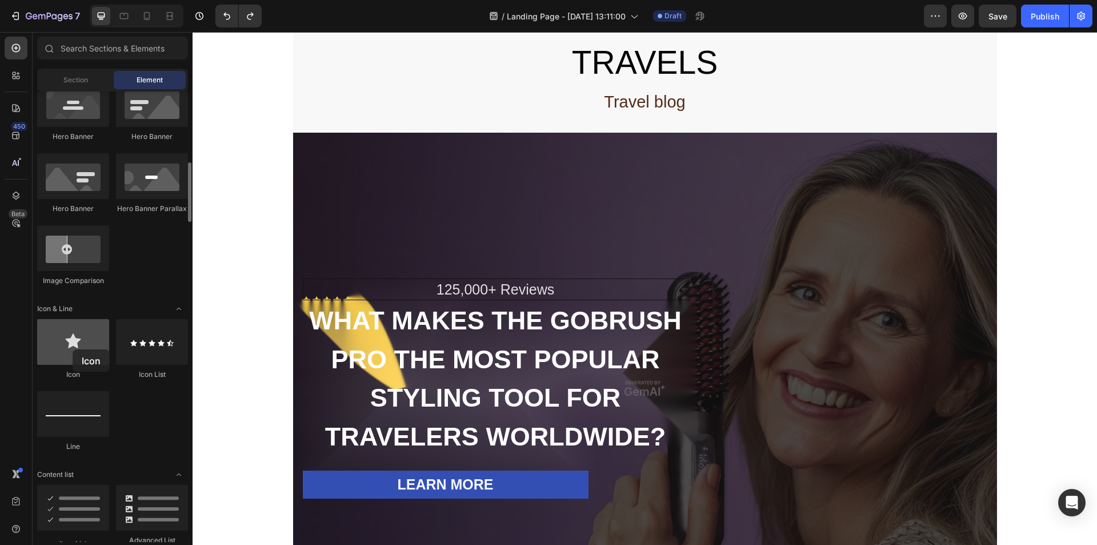
click at [73, 349] on div at bounding box center [73, 342] width 72 height 46
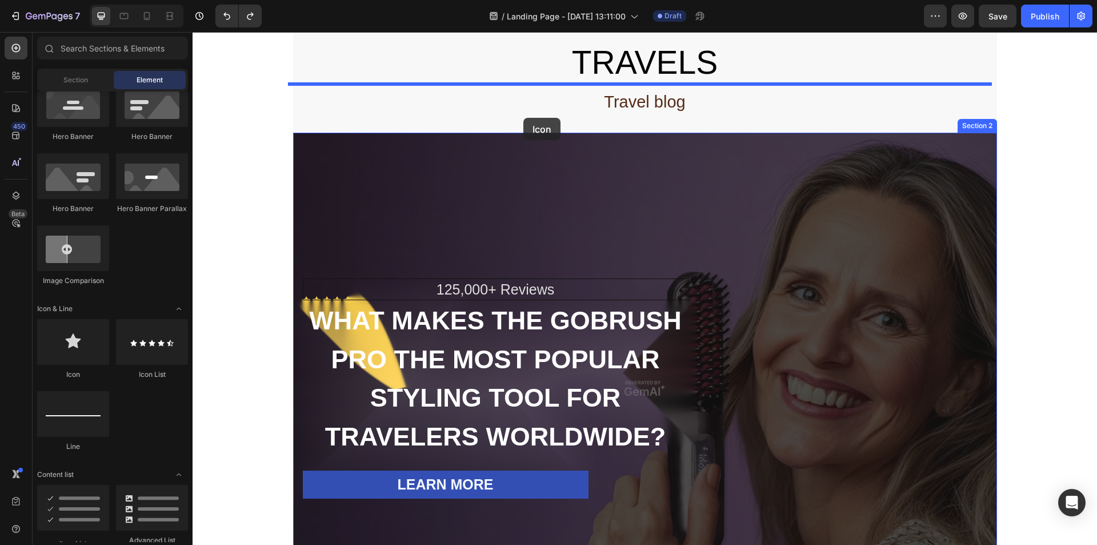
drag, startPoint x: 271, startPoint y: 373, endPoint x: 523, endPoint y: 118, distance: 359.2
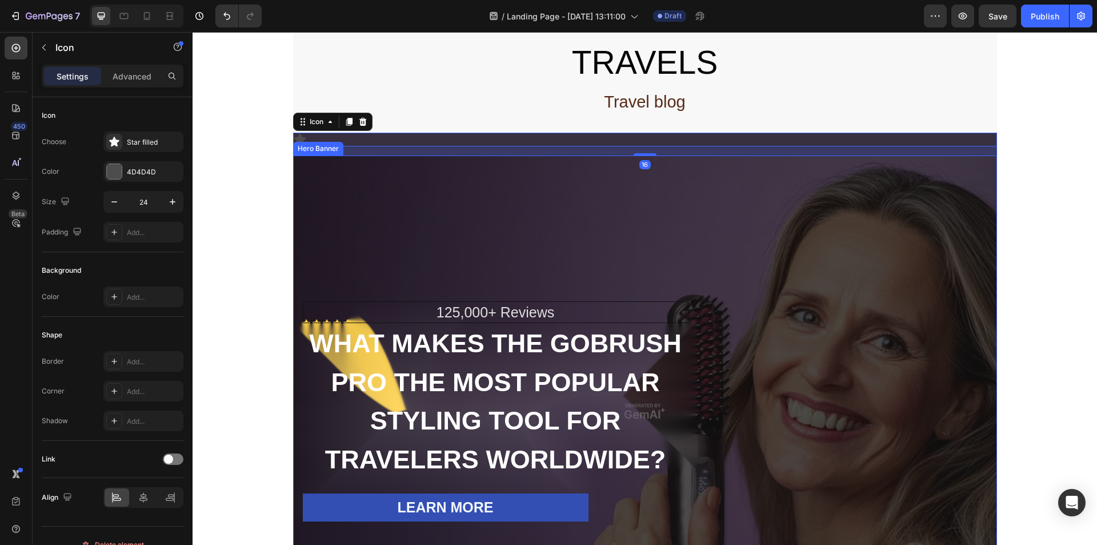
click at [515, 171] on div "Overlay" at bounding box center [645, 410] width 704 height 511
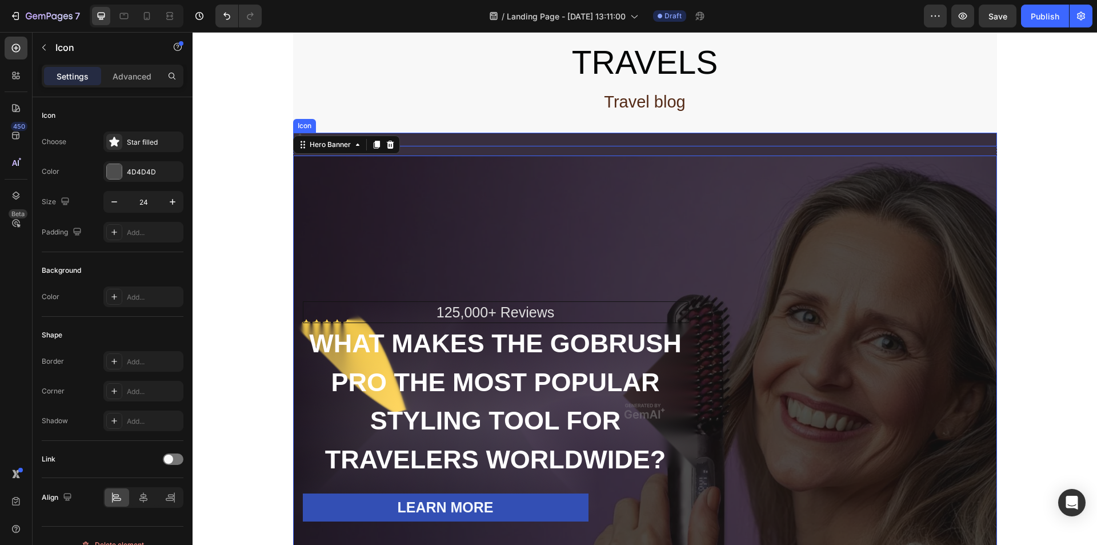
click at [447, 133] on div "Icon" at bounding box center [645, 140] width 704 height 14
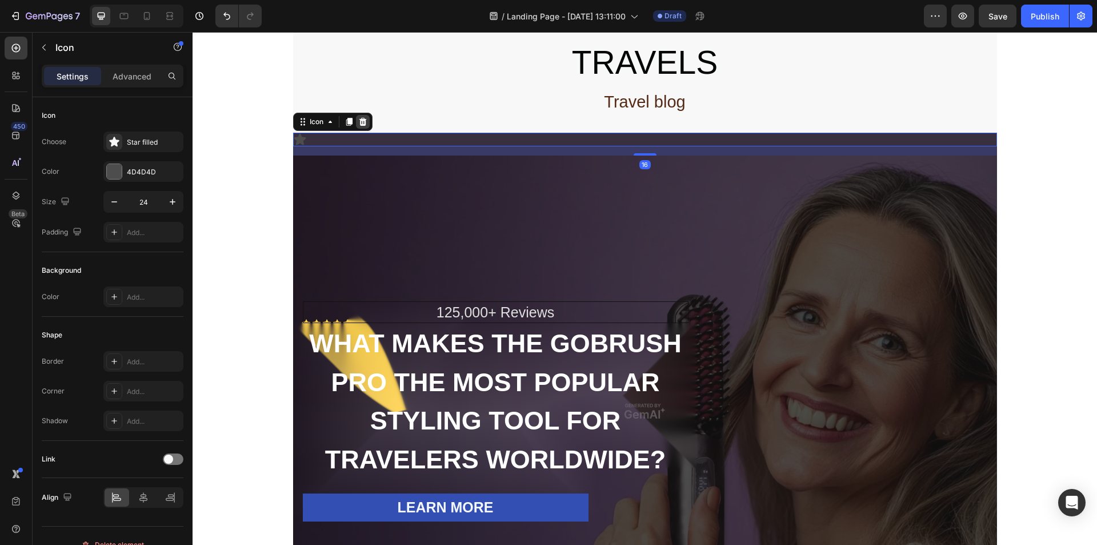
click at [361, 117] on icon at bounding box center [362, 121] width 9 height 9
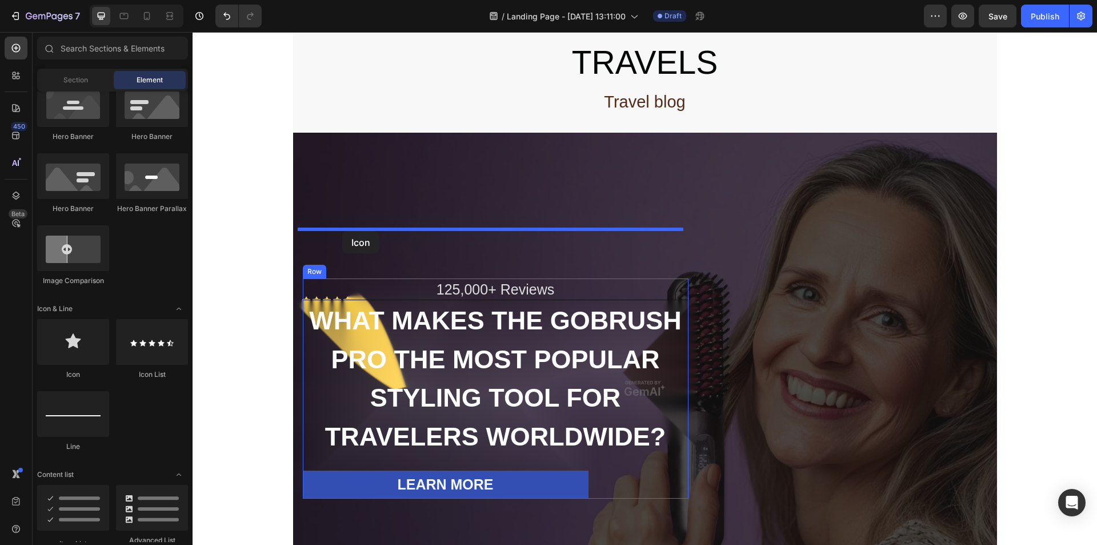
drag, startPoint x: 264, startPoint y: 394, endPoint x: 342, endPoint y: 231, distance: 180.7
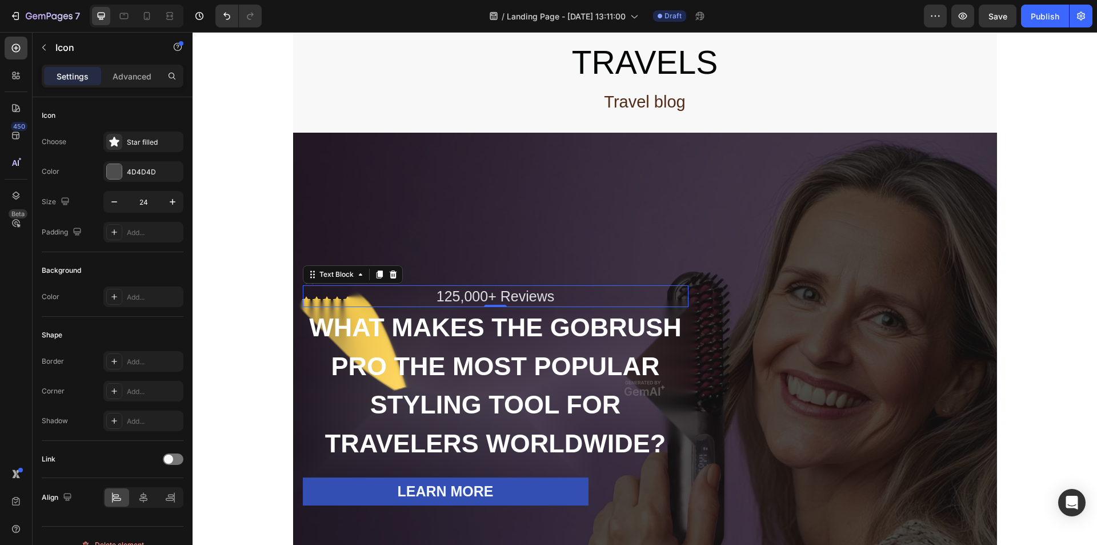
click at [449, 285] on div "125,000+ Reviews" at bounding box center [496, 296] width 386 height 22
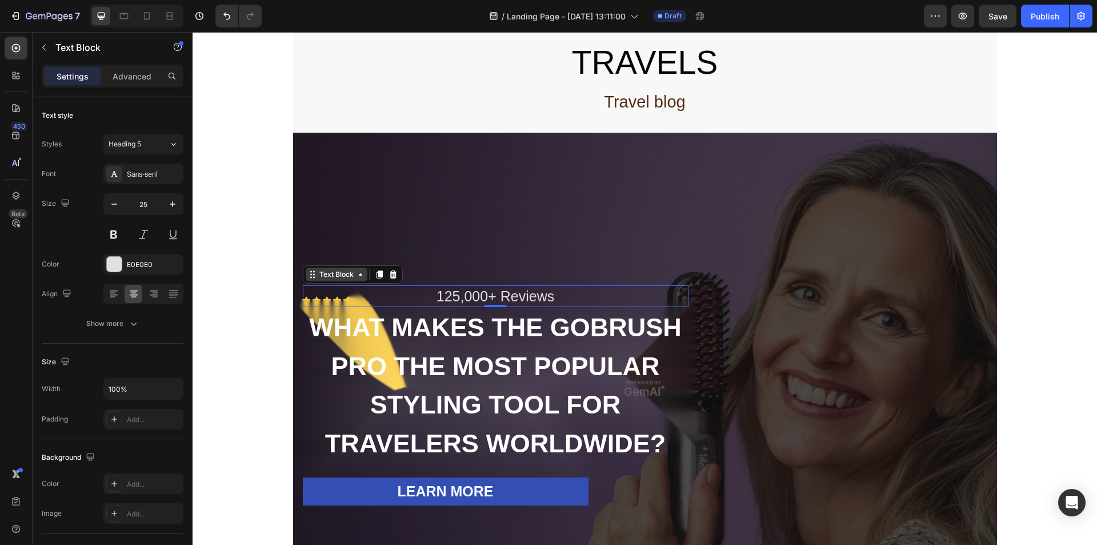
click at [356, 270] on icon at bounding box center [360, 274] width 9 height 9
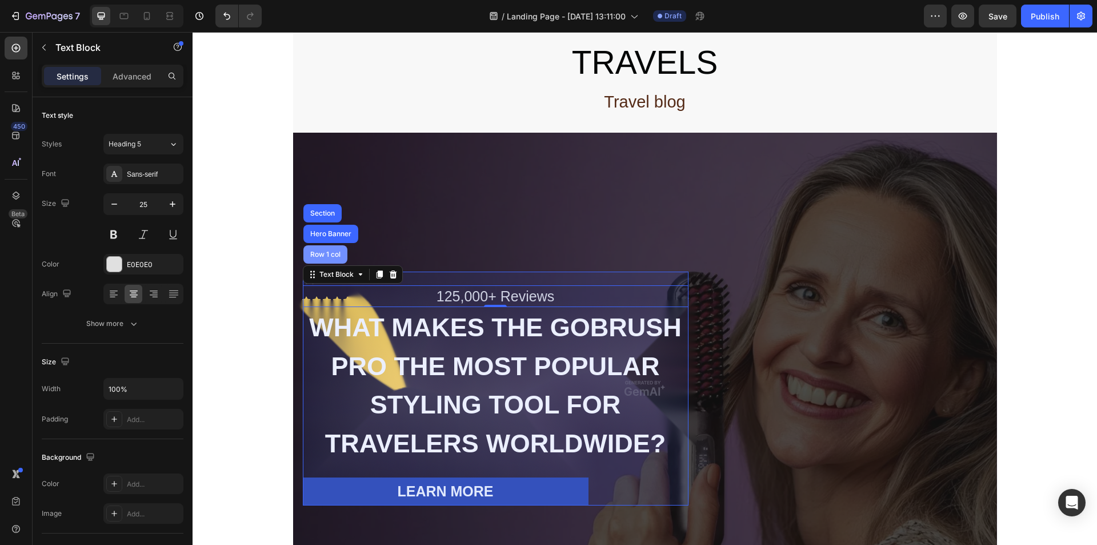
click at [330, 251] on div "Row 1 col" at bounding box center [325, 254] width 35 height 7
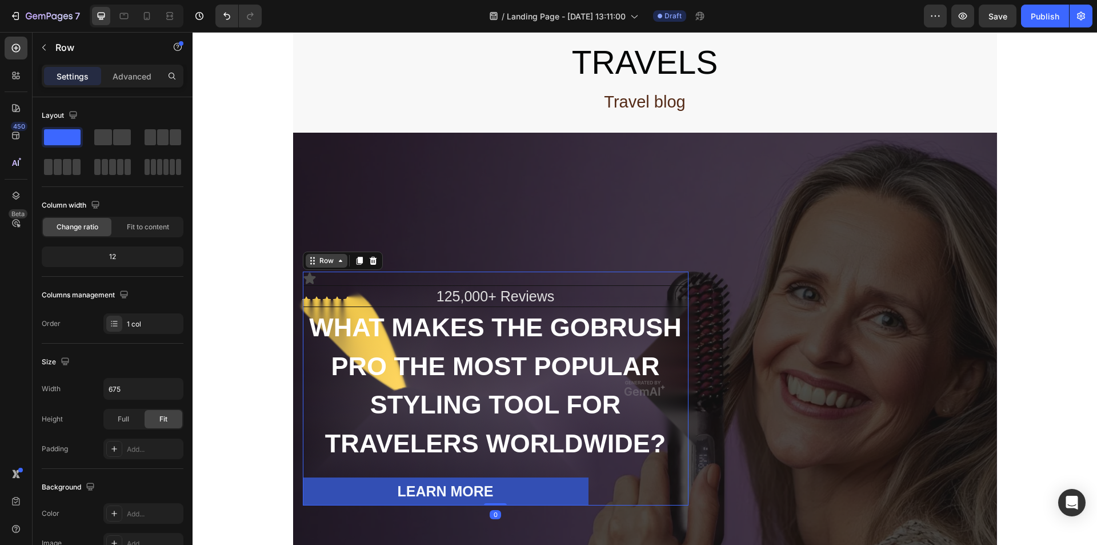
click at [336, 256] on icon at bounding box center [340, 260] width 9 height 9
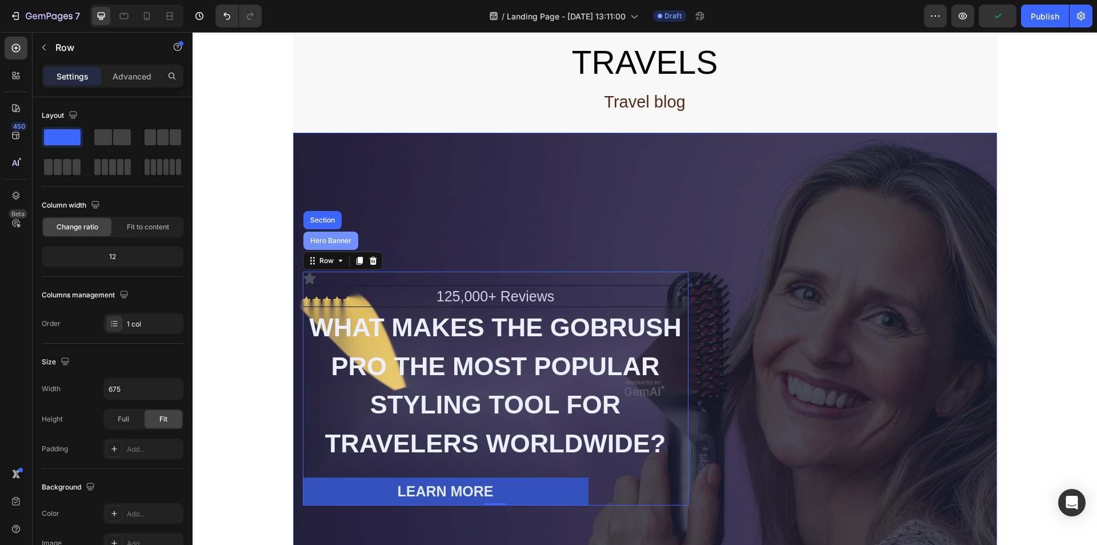
click at [327, 237] on div "Hero Banner" at bounding box center [331, 240] width 46 height 7
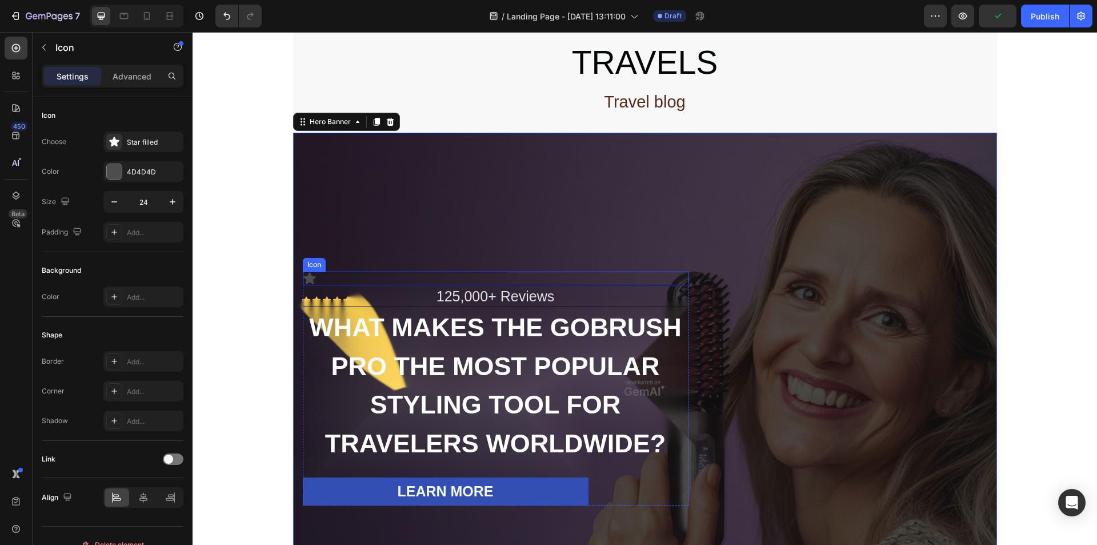
click at [317, 271] on div "Icon" at bounding box center [496, 278] width 386 height 14
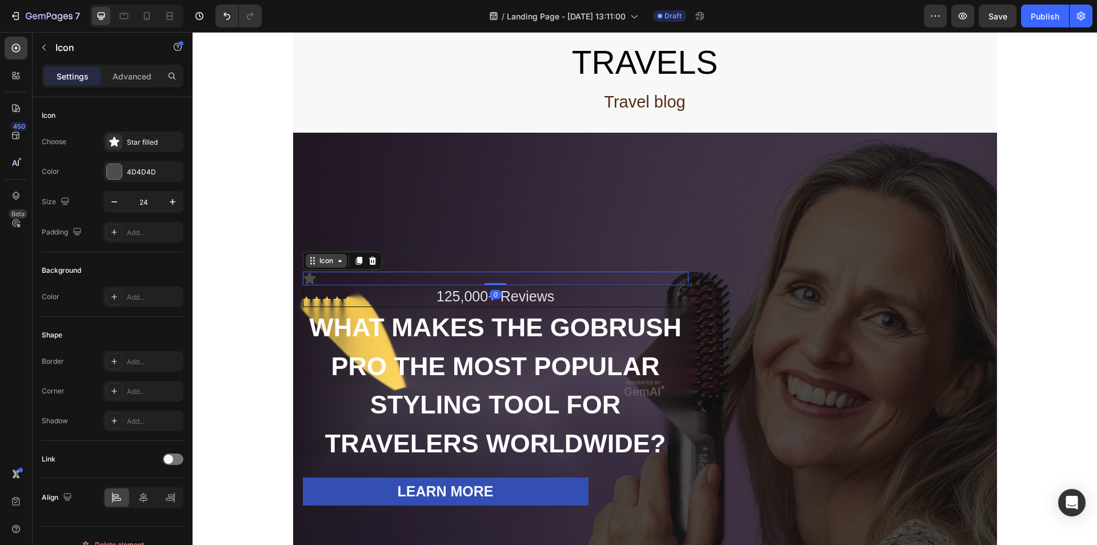
click at [329, 254] on div "Icon" at bounding box center [326, 261] width 41 height 14
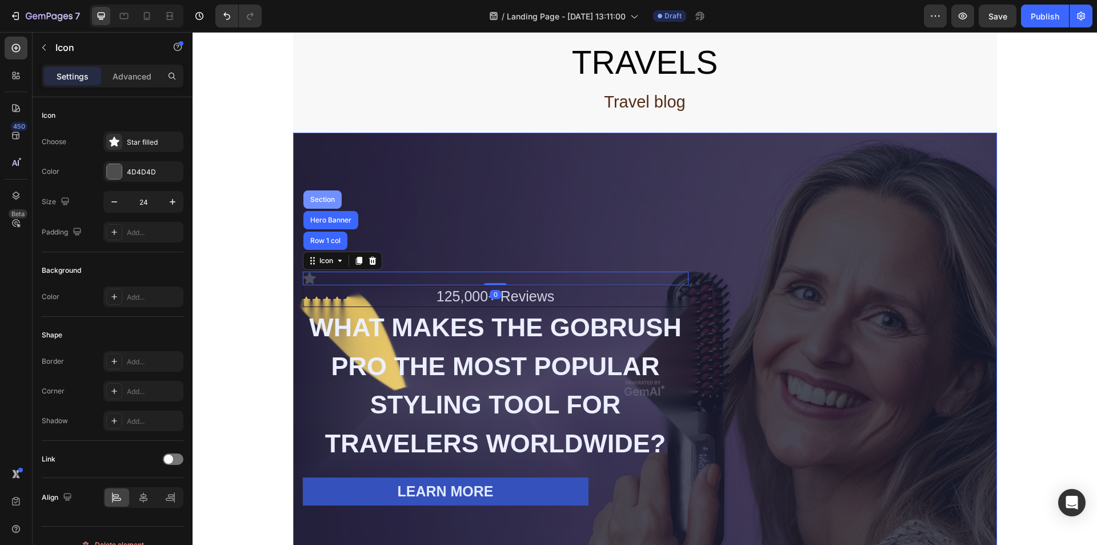
click at [313, 190] on div "Section" at bounding box center [322, 199] width 38 height 18
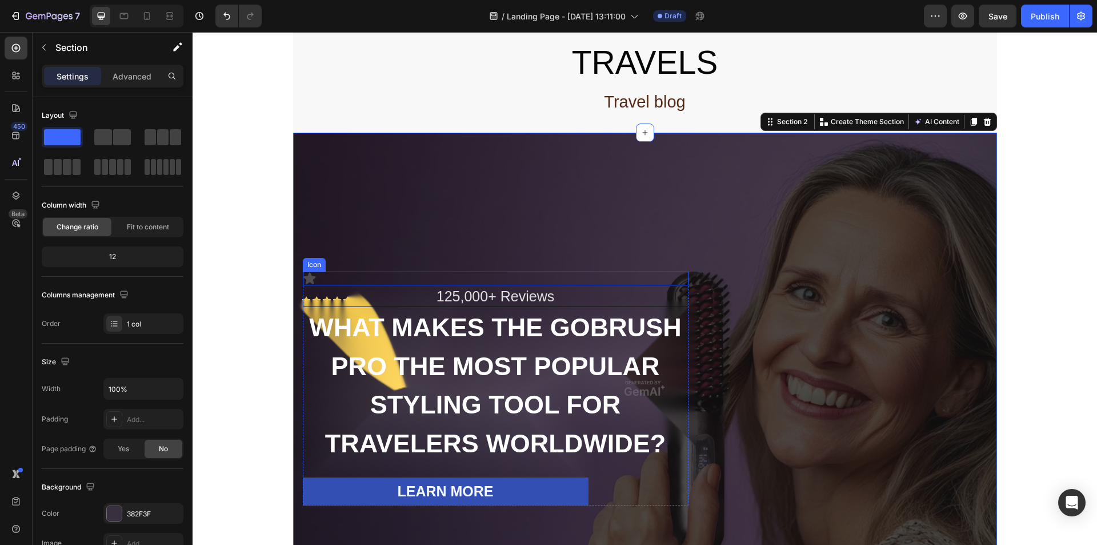
click at [328, 271] on div "Icon" at bounding box center [496, 278] width 386 height 14
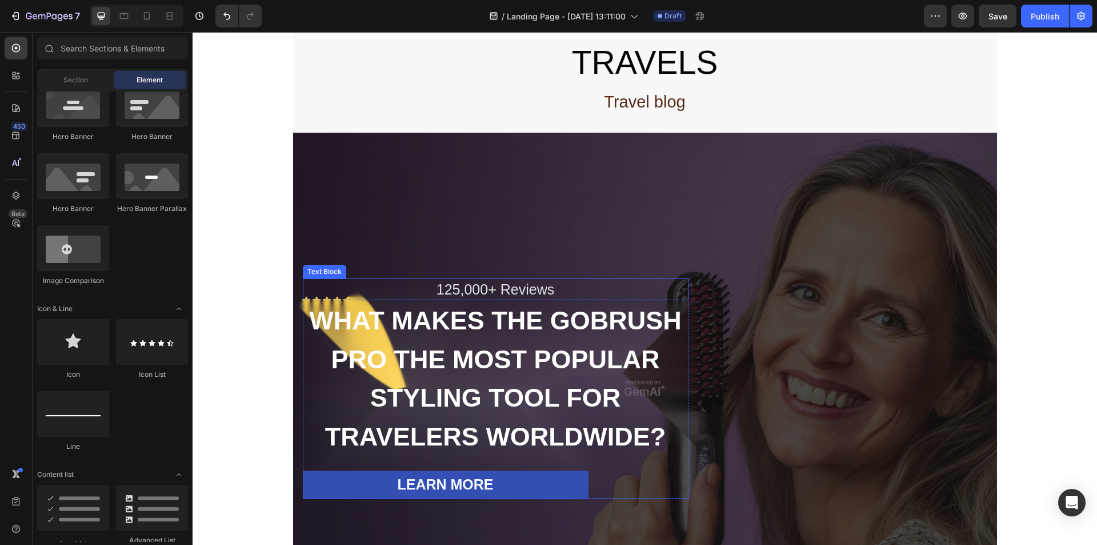
click at [392, 278] on div "125,000+ Reviews" at bounding box center [496, 289] width 386 height 22
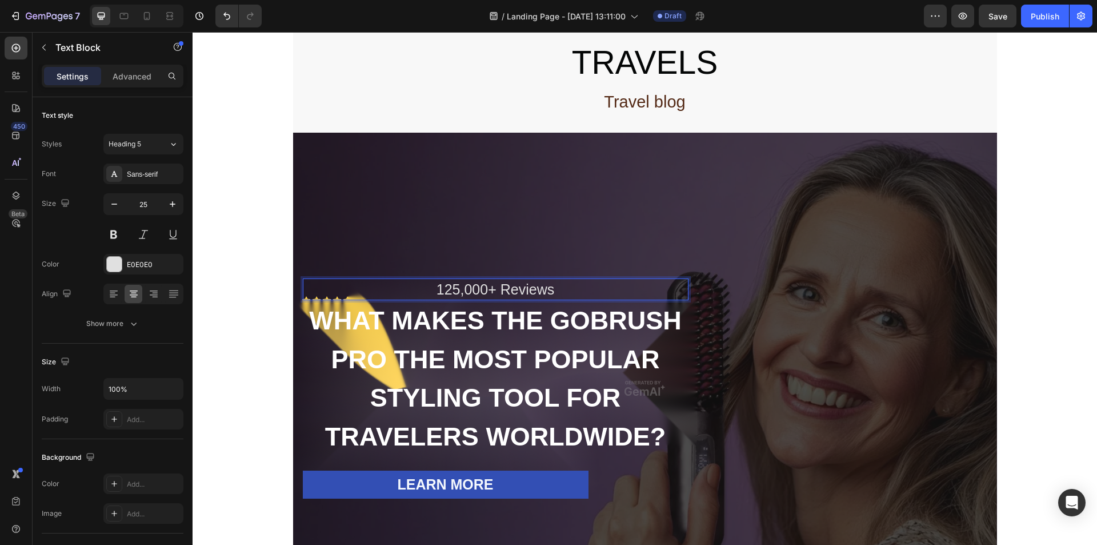
click at [346, 278] on div "125,000+ Reviews" at bounding box center [496, 289] width 386 height 22
click at [568, 280] on p "125,000+ Reviews" at bounding box center [496, 289] width 382 height 19
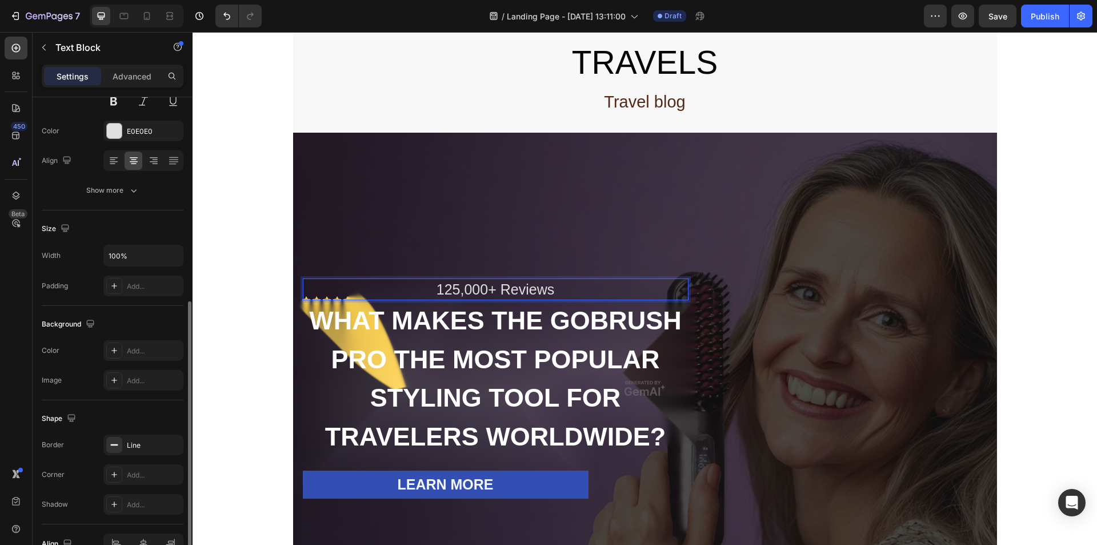
scroll to position [197, 0]
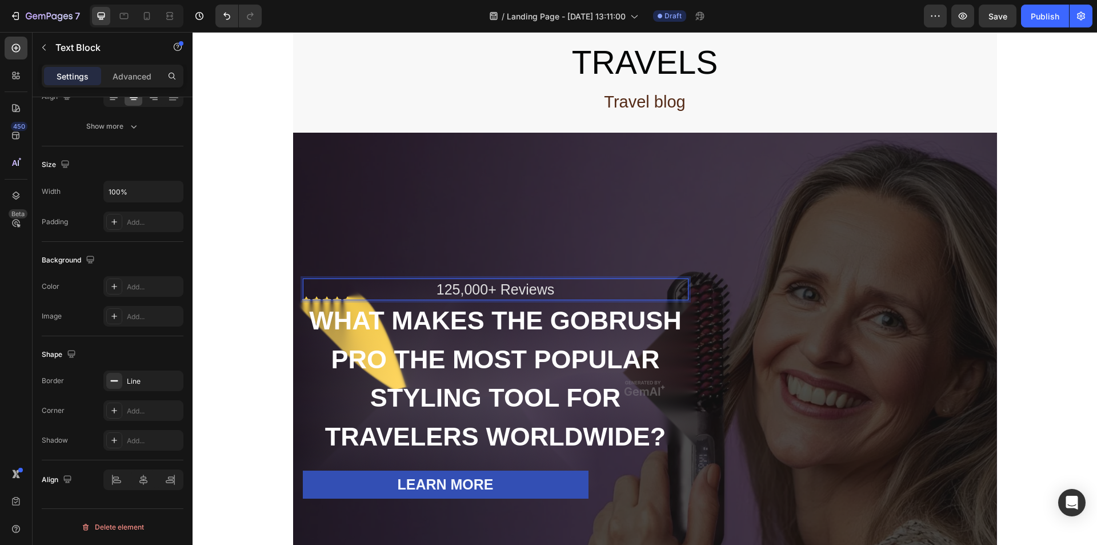
click at [347, 280] on p "125,000+ Reviews" at bounding box center [496, 289] width 382 height 19
click at [41, 46] on icon "button" at bounding box center [43, 47] width 9 height 9
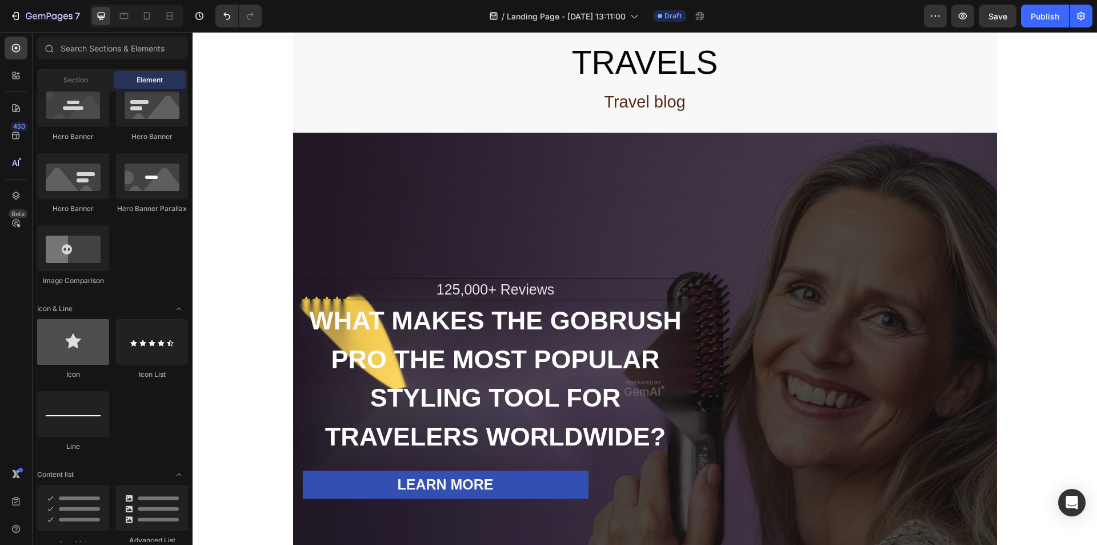
click at [78, 348] on div at bounding box center [73, 342] width 72 height 46
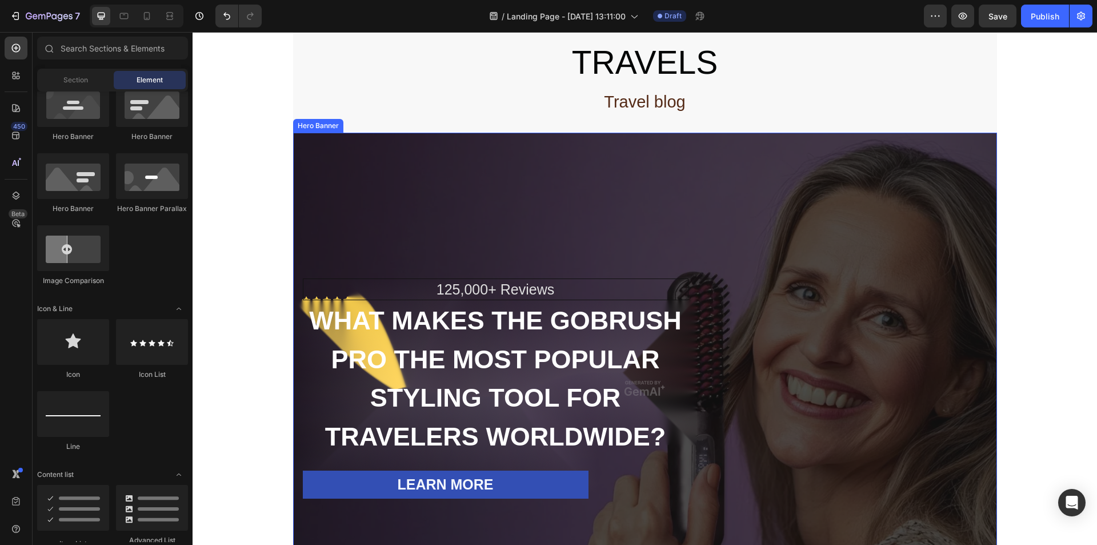
click at [381, 226] on div "Overlay" at bounding box center [645, 388] width 704 height 511
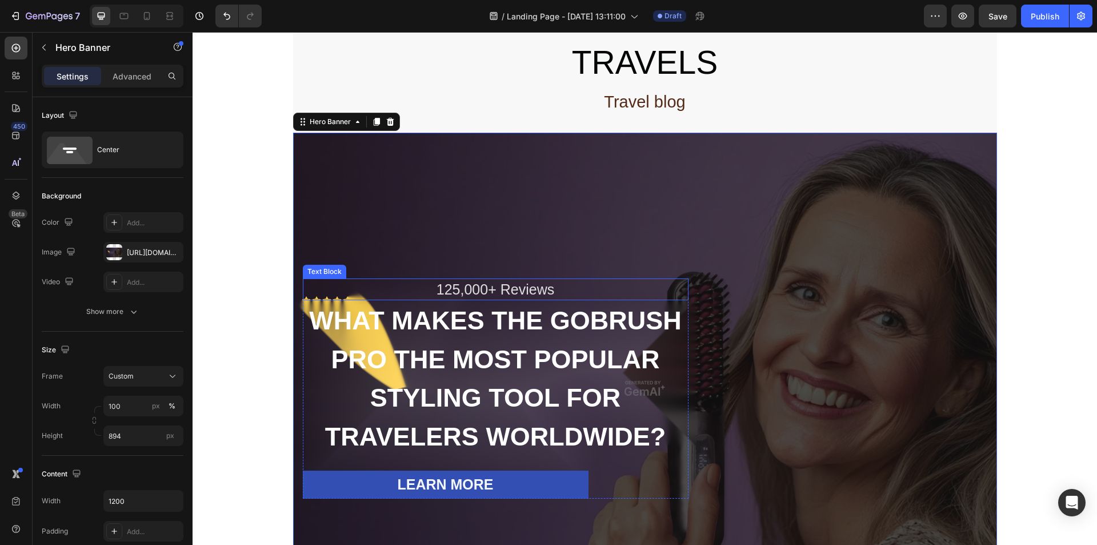
click at [379, 280] on p "125,000+ Reviews" at bounding box center [496, 289] width 382 height 19
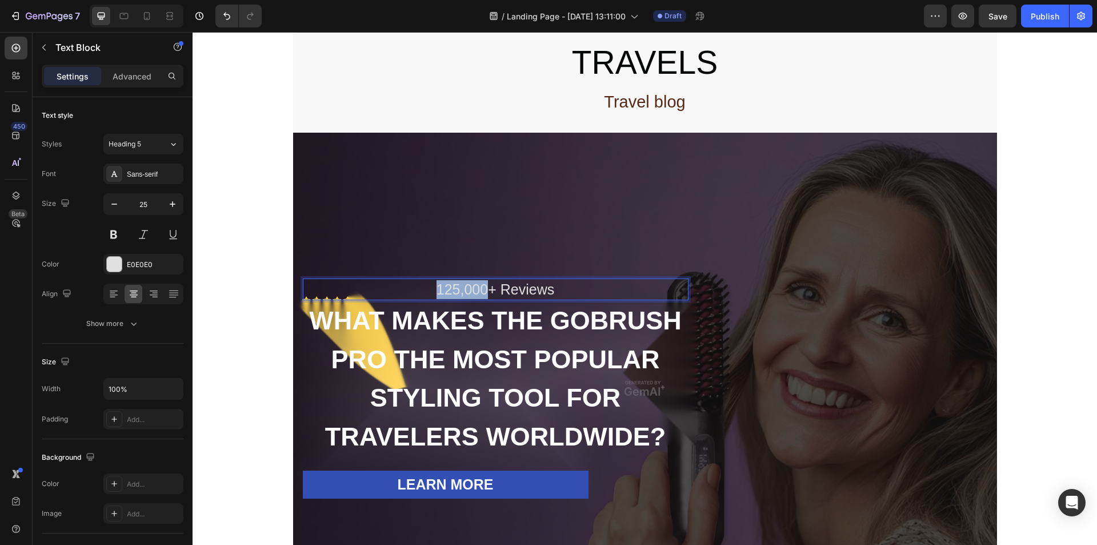
click at [478, 280] on p "125,000+ Reviews" at bounding box center [496, 289] width 382 height 19
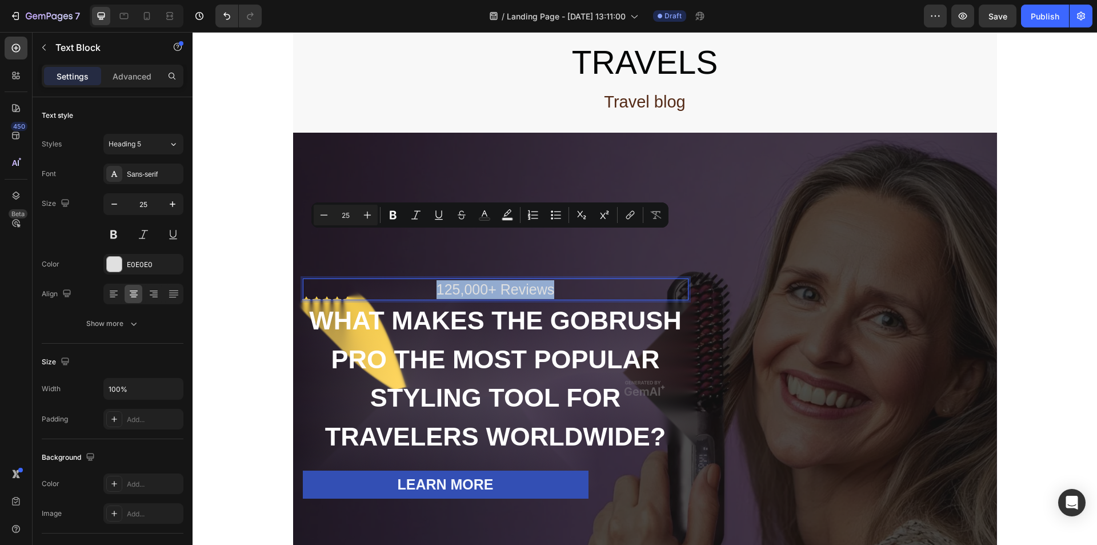
copy p "125,000+ Reviews"
click at [46, 42] on button "button" at bounding box center [44, 47] width 18 height 18
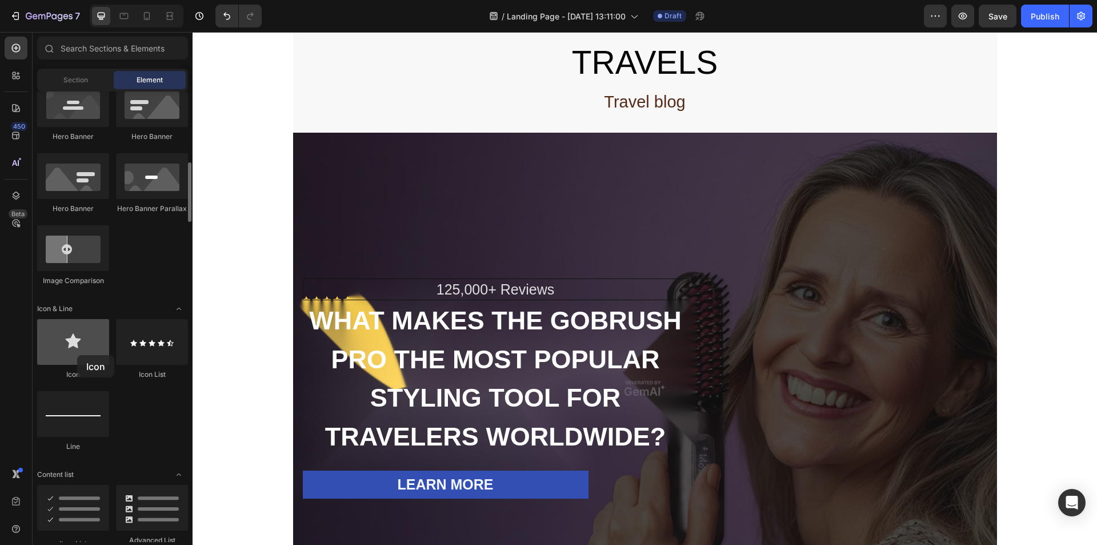
click at [77, 355] on div at bounding box center [73, 342] width 72 height 46
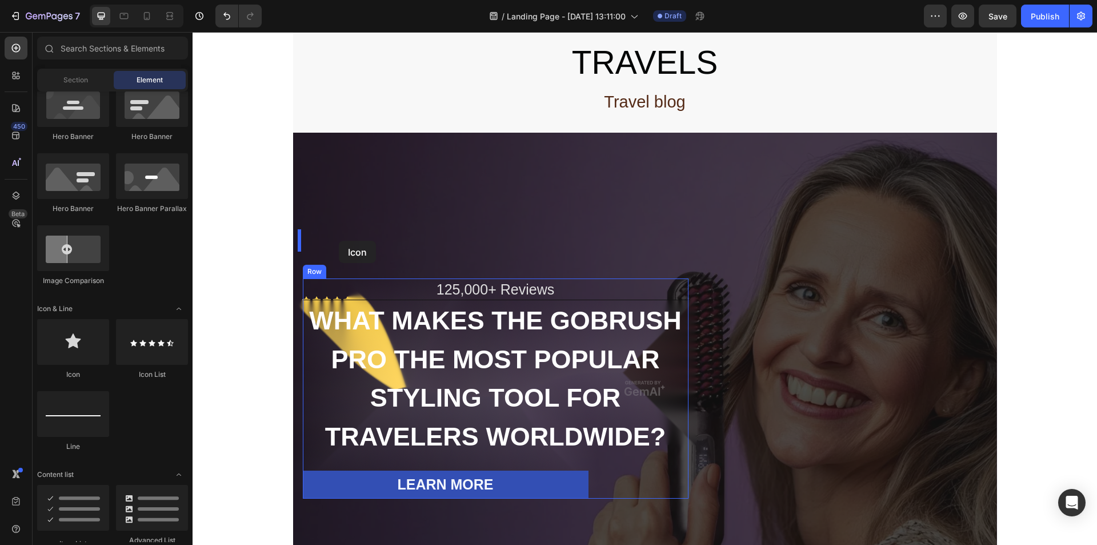
drag, startPoint x: 270, startPoint y: 387, endPoint x: 339, endPoint y: 241, distance: 161.8
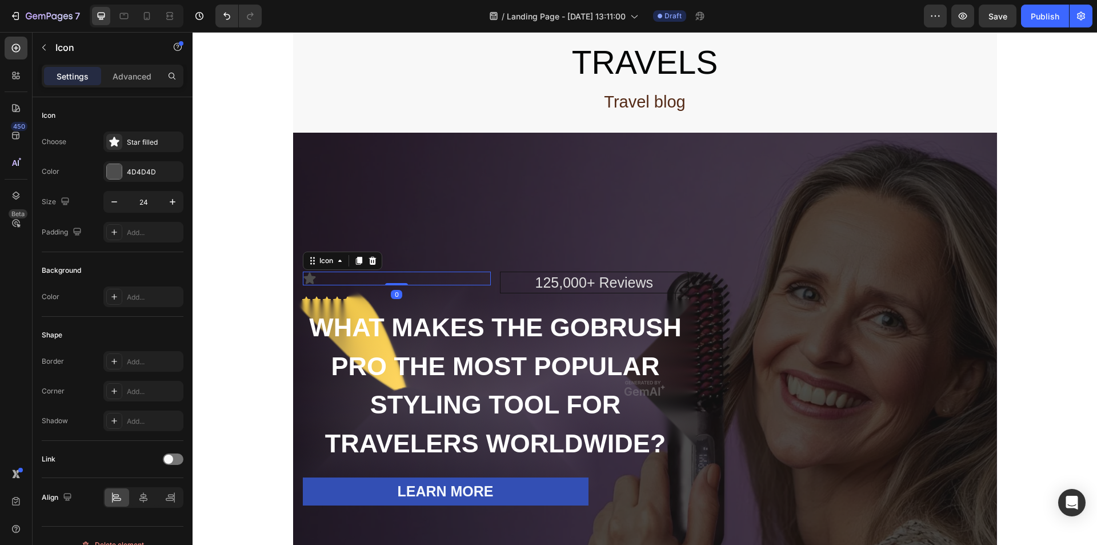
click at [370, 271] on div "Icon 0" at bounding box center [397, 278] width 189 height 14
click at [367, 271] on div "Icon 0" at bounding box center [397, 278] width 189 height 14
click at [370, 271] on div "Icon 0" at bounding box center [397, 278] width 189 height 14
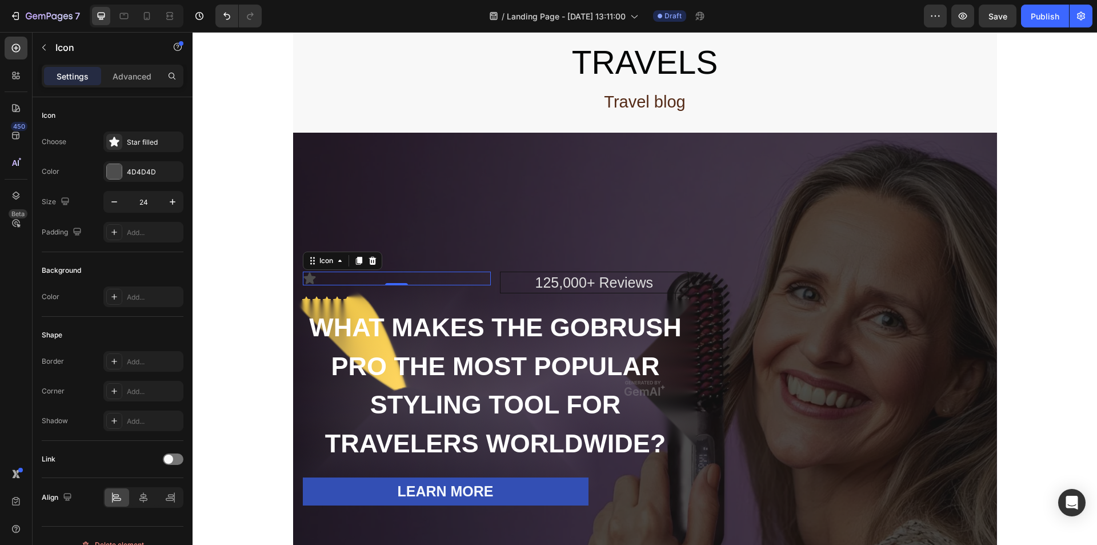
click at [370, 271] on div "Icon 0" at bounding box center [397, 278] width 189 height 14
click at [372, 271] on div "Icon 0" at bounding box center [397, 278] width 189 height 14
click at [355, 257] on icon at bounding box center [358, 261] width 6 height 8
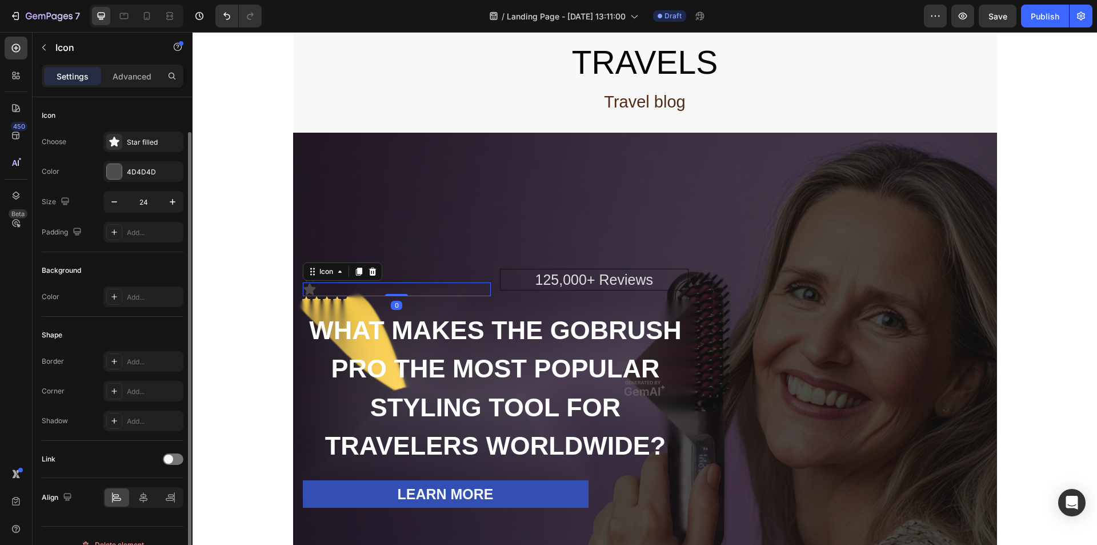
scroll to position [18, 0]
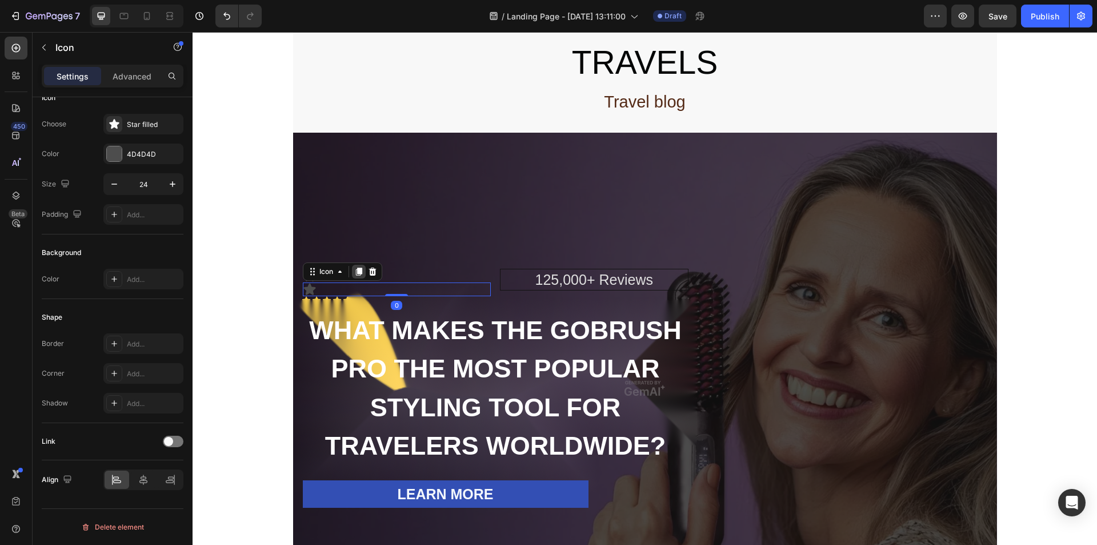
click at [355, 267] on icon at bounding box center [358, 271] width 6 height 8
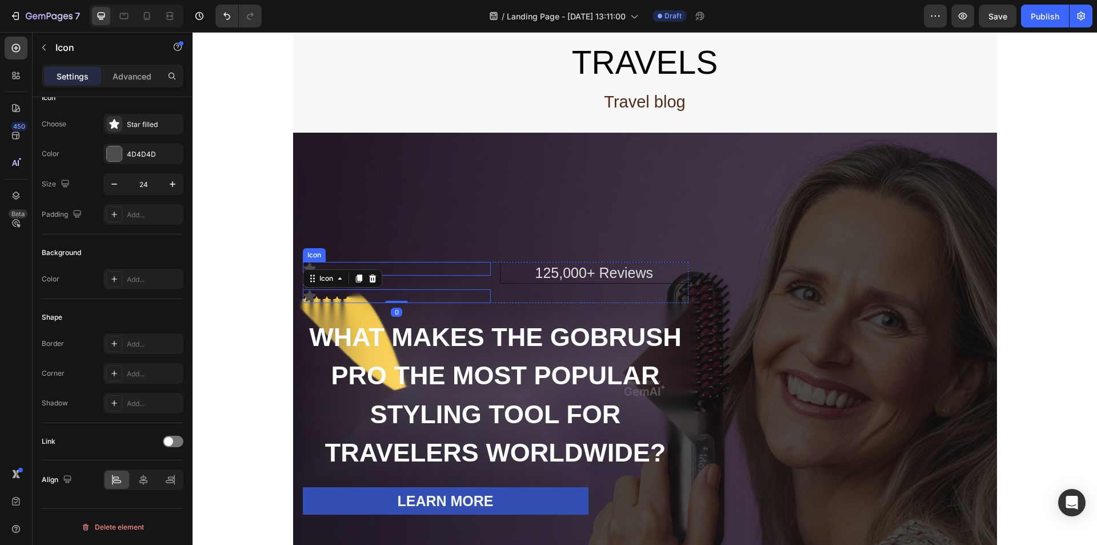
click at [437, 197] on div "Overlay" at bounding box center [645, 388] width 704 height 511
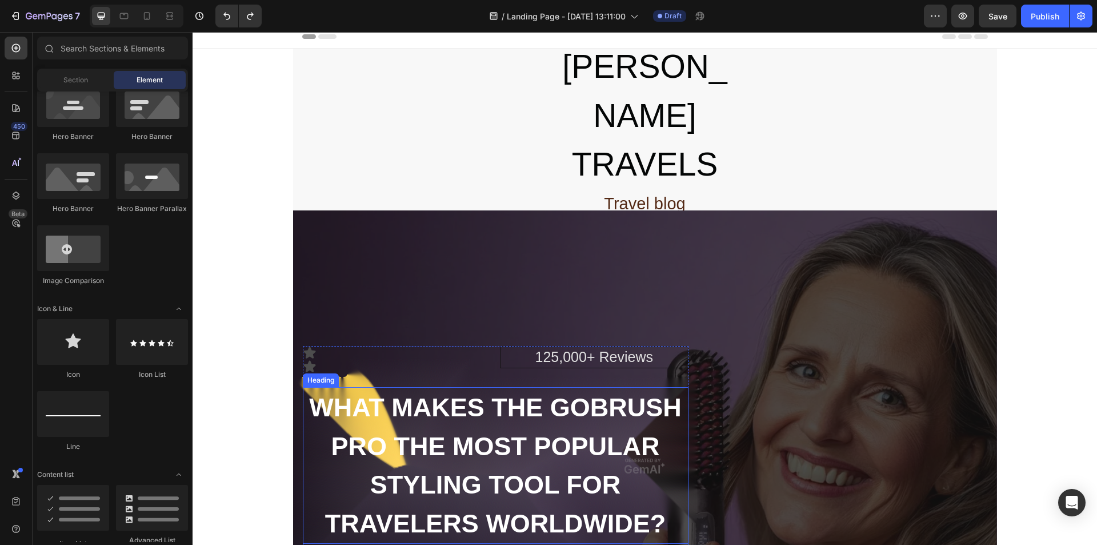
scroll to position [0, 0]
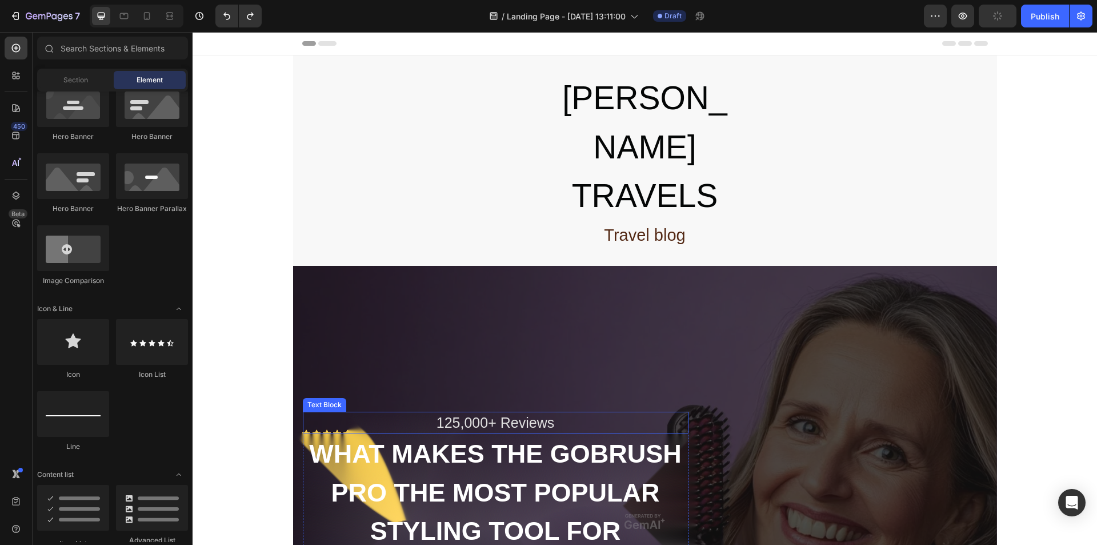
click at [330, 411] on div "125,000+ Reviews" at bounding box center [496, 422] width 386 height 22
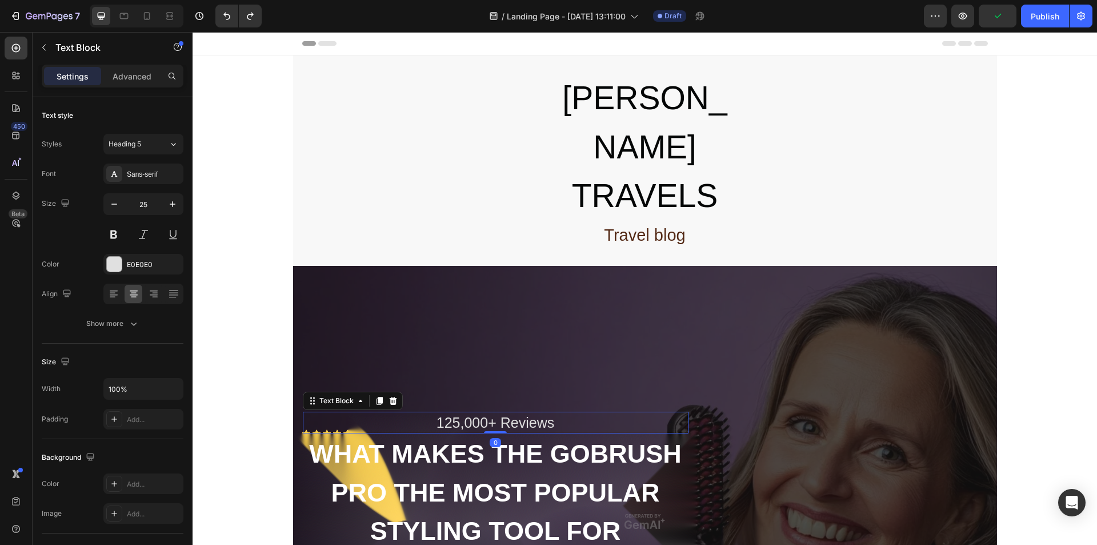
click at [323, 411] on div "125,000+ Reviews" at bounding box center [496, 422] width 386 height 22
click at [323, 413] on p "125,000+ Reviews" at bounding box center [496, 422] width 382 height 19
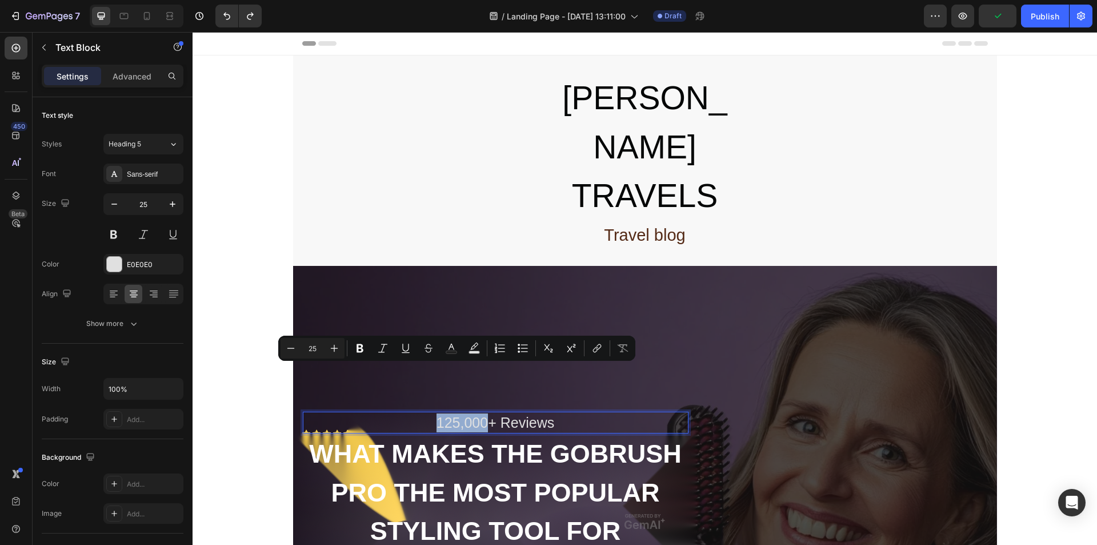
click at [309, 433] on div "WHAT MAKES THE GOBRUSH PRO THE MOST POPULAR STYLING TOOL FOR TRAVELERS WORLDWID…" at bounding box center [496, 511] width 386 height 157
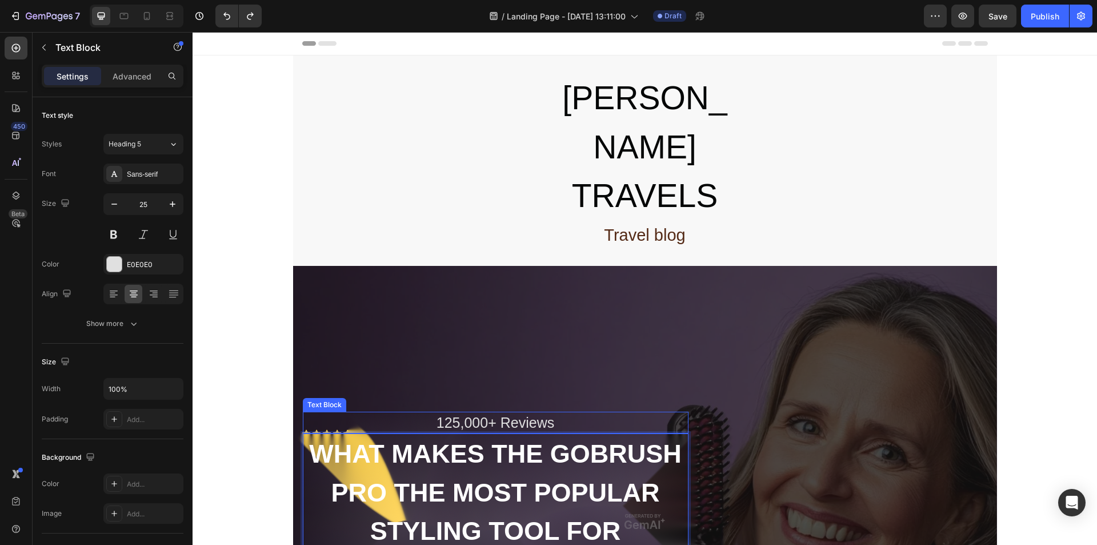
click at [366, 413] on p "125,000+ Reviews" at bounding box center [496, 422] width 382 height 19
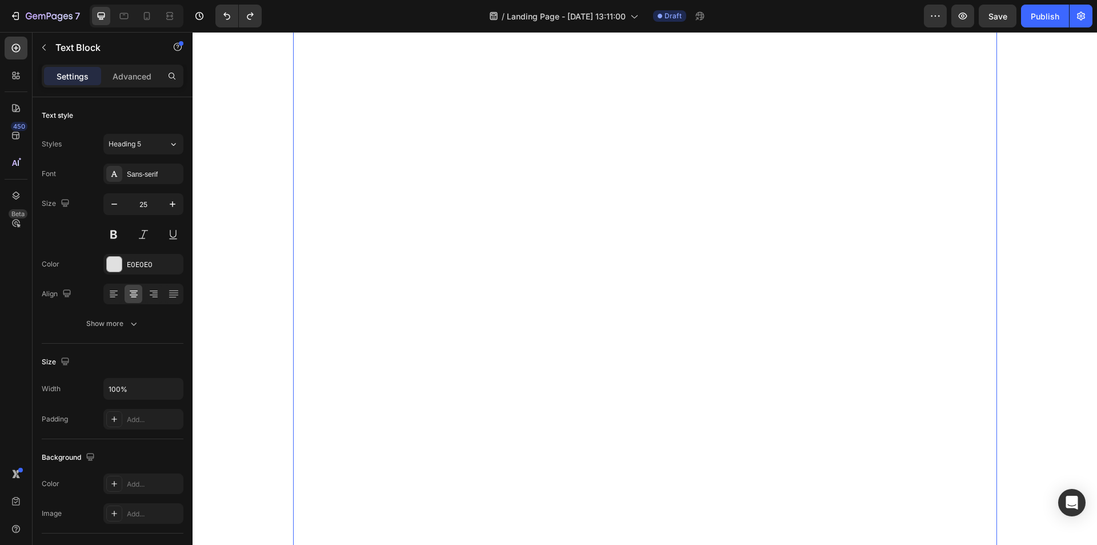
scroll to position [933, 0]
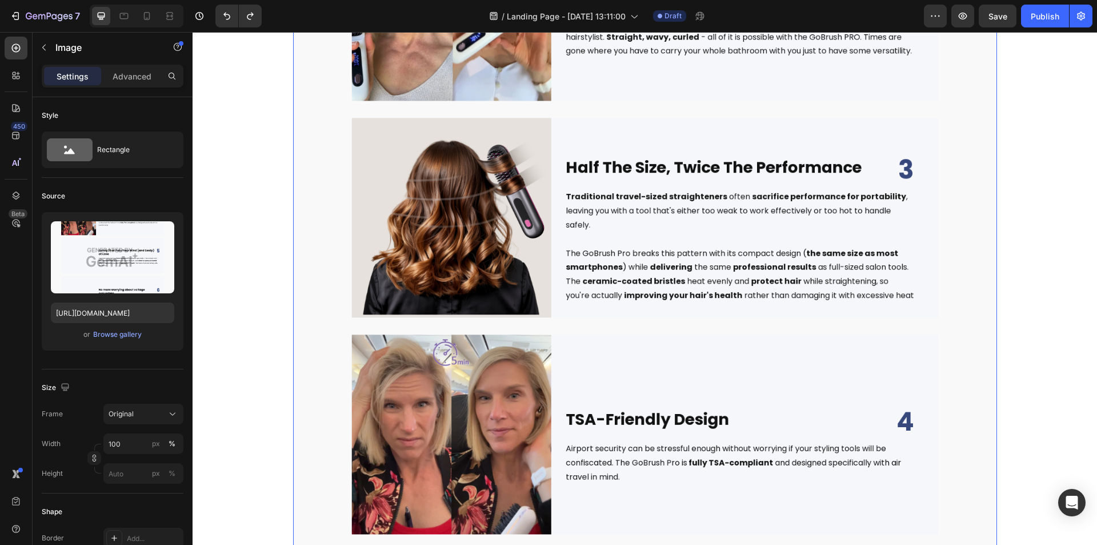
scroll to position [1200, 0]
drag, startPoint x: 677, startPoint y: 269, endPoint x: 660, endPoint y: 270, distance: 17.2
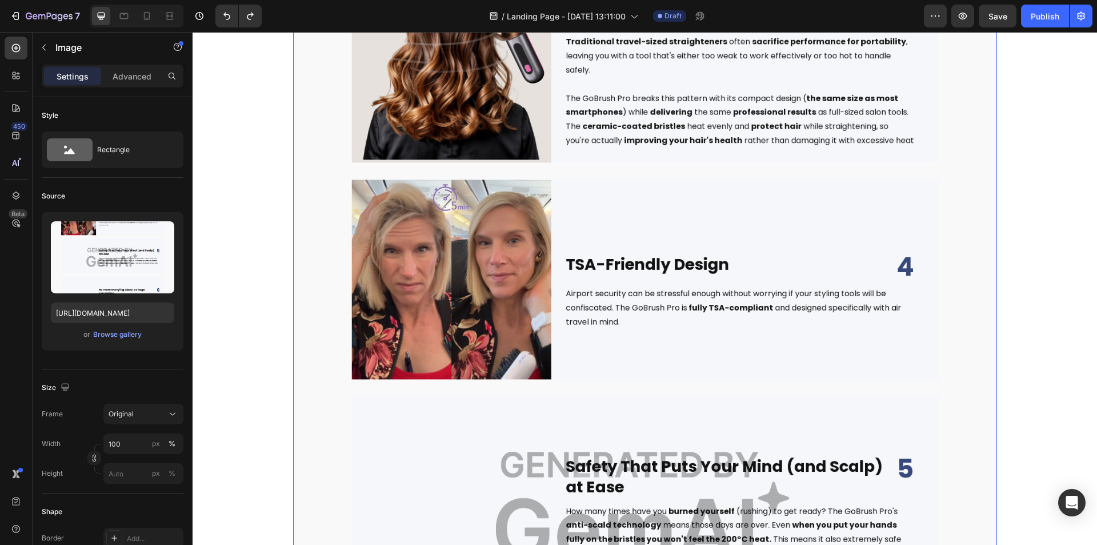
scroll to position [1467, 0]
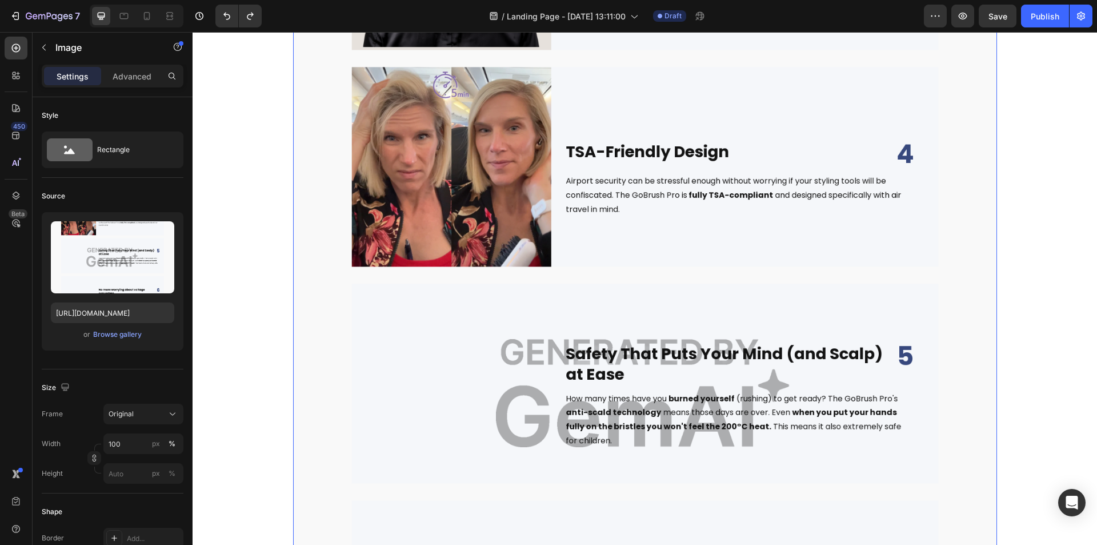
click at [660, 226] on img at bounding box center [645, 393] width 704 height 1990
click at [662, 194] on img at bounding box center [645, 393] width 704 height 1990
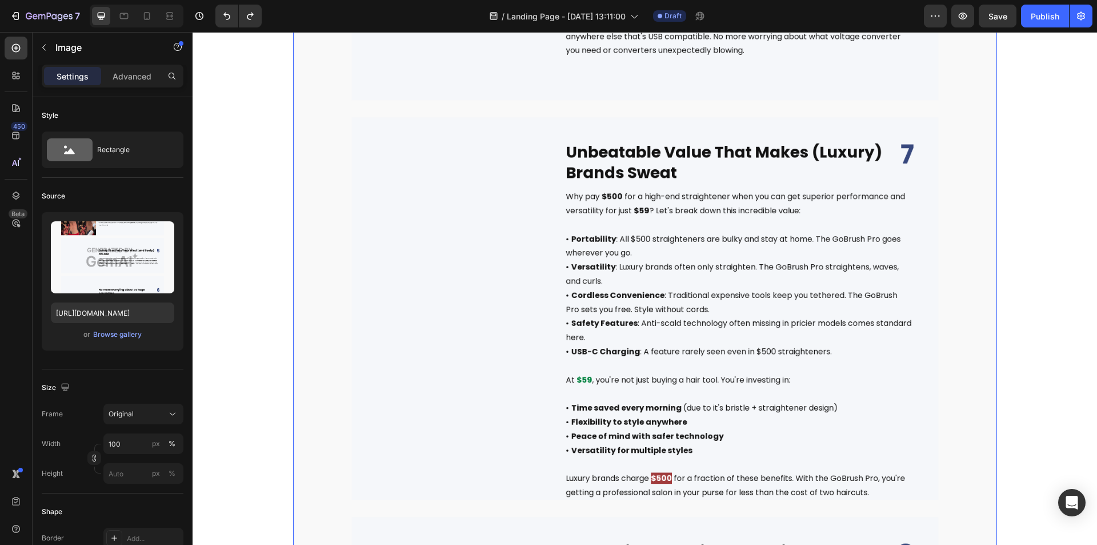
scroll to position [2267, 0]
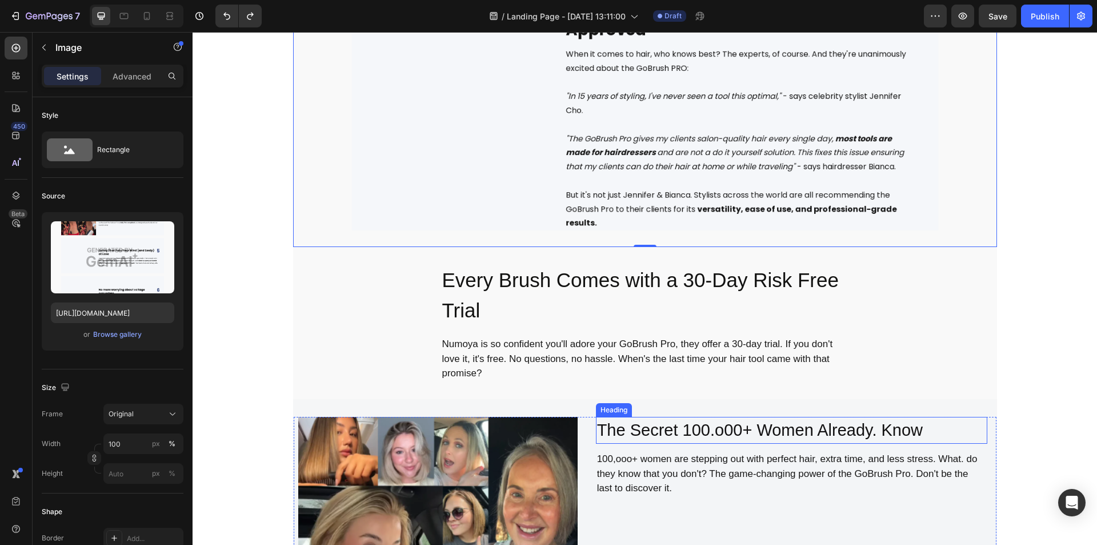
scroll to position [2800, 0]
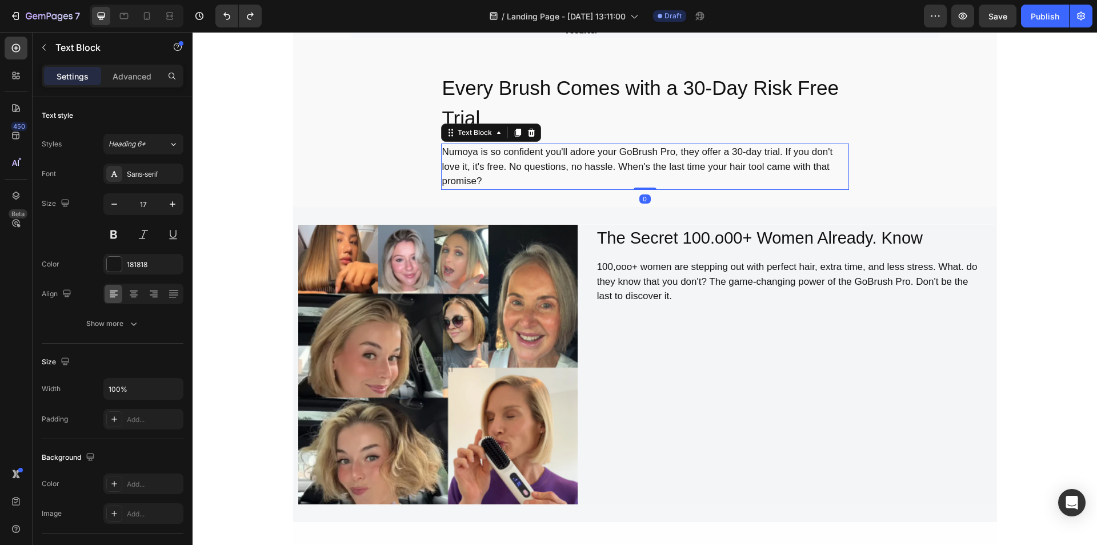
click at [639, 157] on div "Numoya is so confident you'll adore your GoBrush Pro, they offer a 30-day trial…" at bounding box center [645, 166] width 408 height 46
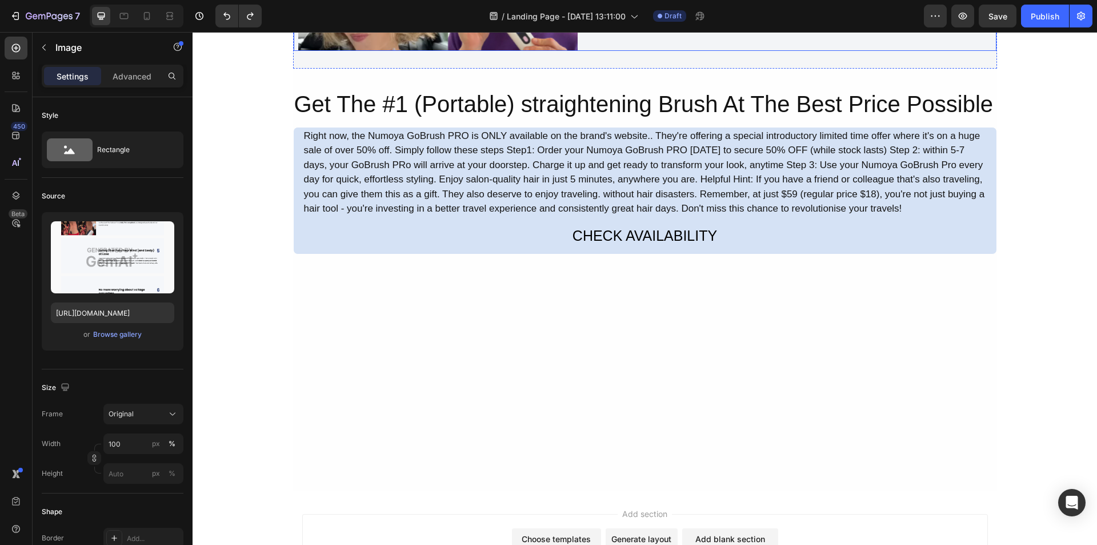
scroll to position [3364, 0]
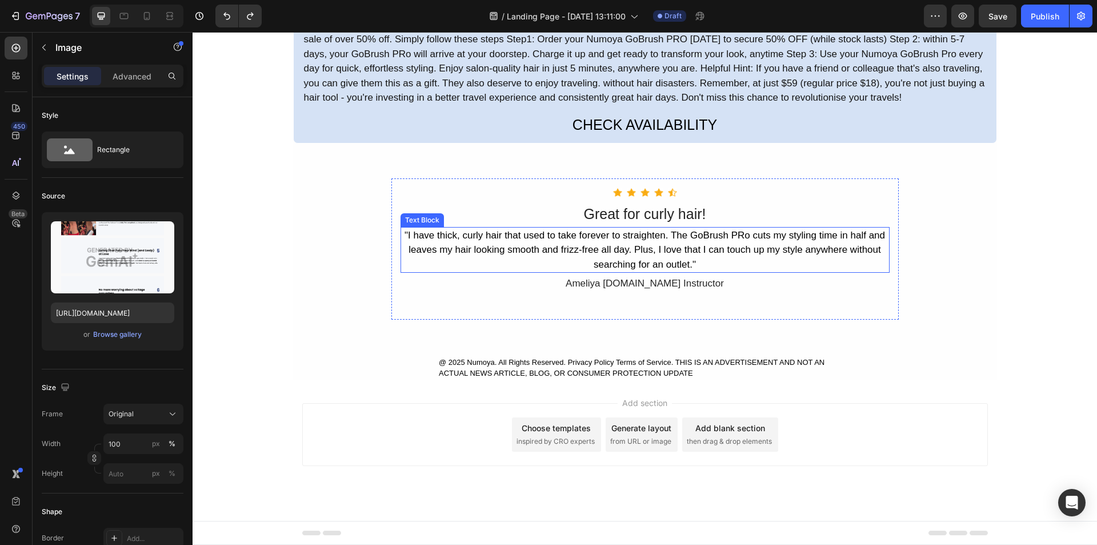
click at [630, 233] on div ""I have thick, curly hair that used to take forever to straighten. The GoBrush …" at bounding box center [645, 250] width 489 height 46
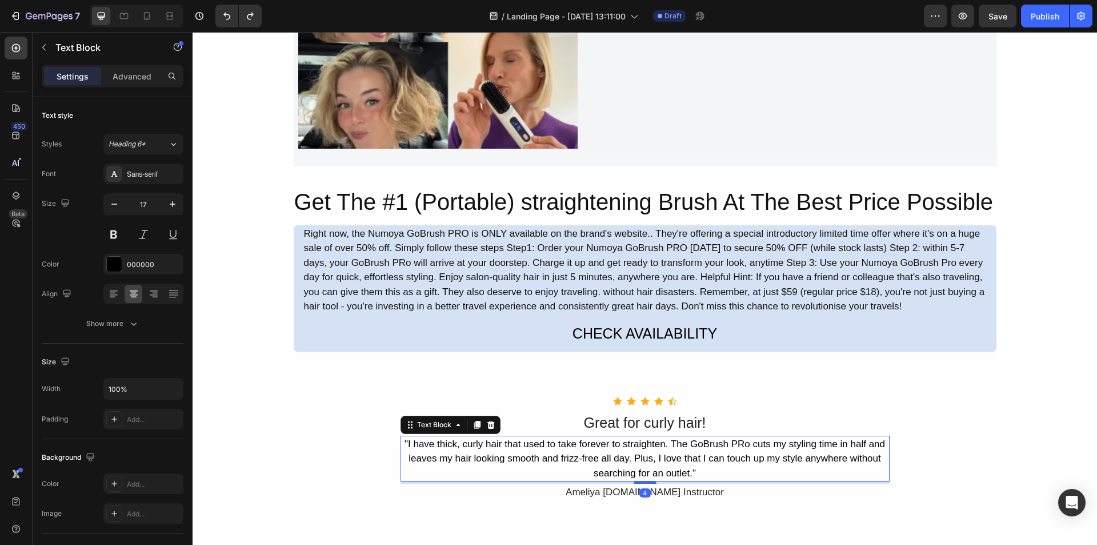
scroll to position [3097, 0]
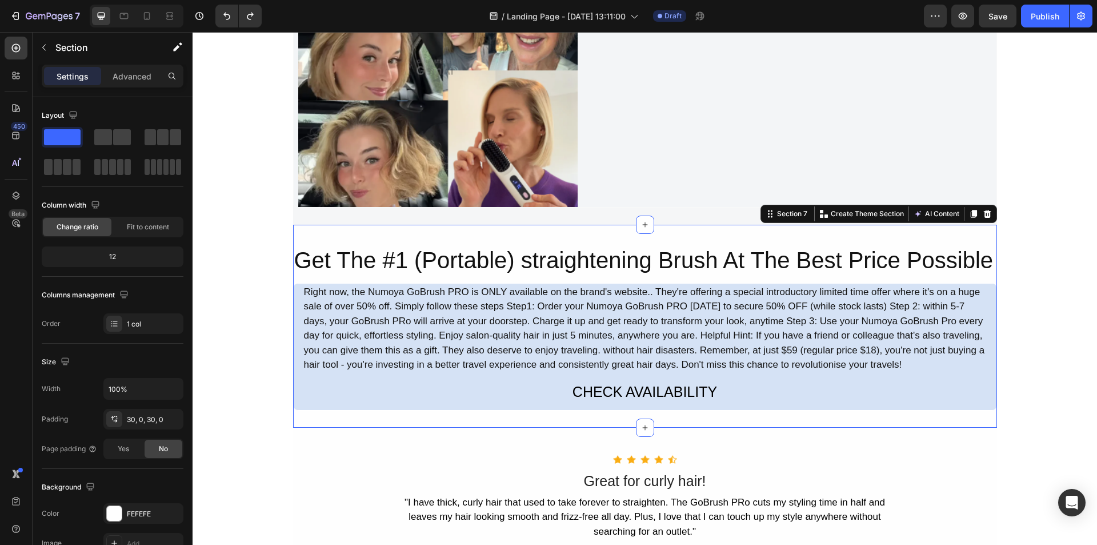
drag, startPoint x: 616, startPoint y: 230, endPoint x: 592, endPoint y: 285, distance: 59.9
click at [616, 231] on div "Get The #1 (Portable) straightening Brush At The Best Price Possible Heading Ri…" at bounding box center [645, 326] width 704 height 203
click at [591, 290] on div "Right now, the Numoya GoBrush PRO is ONLY available on the brand's website.. Th…" at bounding box center [645, 328] width 685 height 90
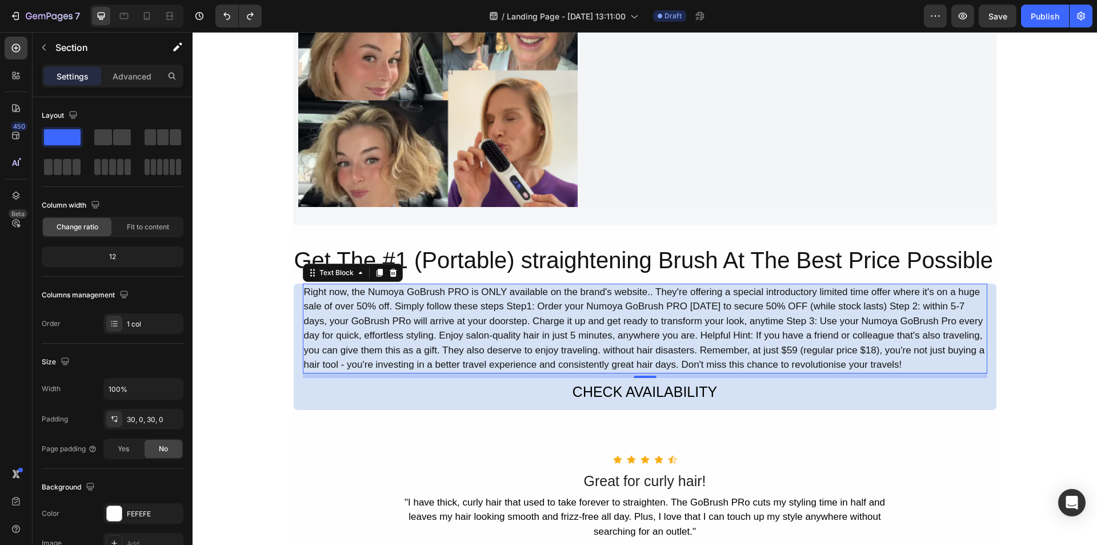
click at [591, 290] on div "Right now, the Numoya GoBrush PRO is ONLY available on the brand's website.. Th…" at bounding box center [645, 328] width 685 height 90
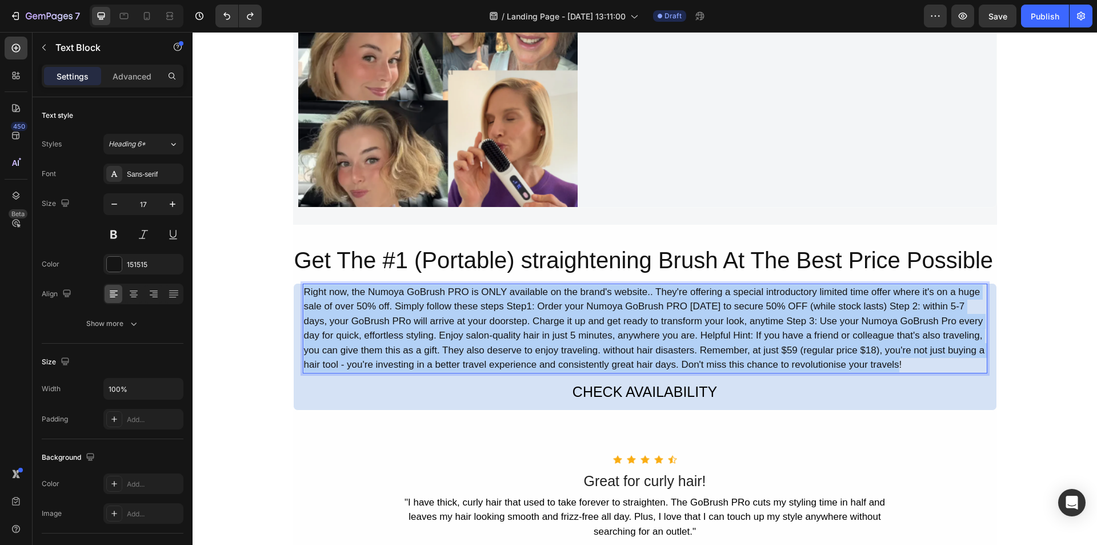
click at [591, 290] on p "Right now, the Numoya GoBrush PRO is ONLY available on the brand's website.. Th…" at bounding box center [645, 328] width 682 height 87
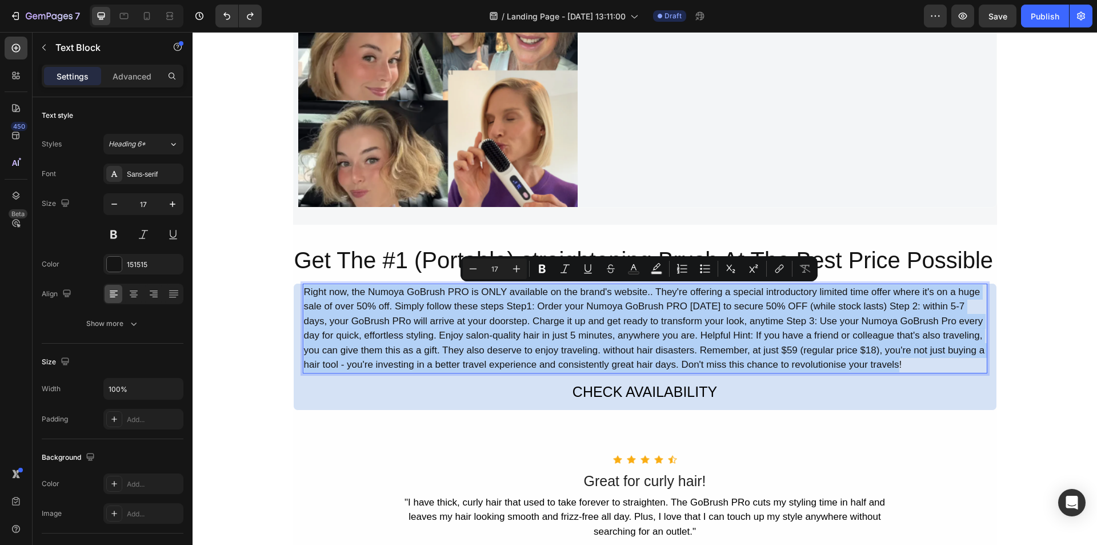
click at [591, 290] on p "Right now, the Numoya GoBrush PRO is ONLY available on the brand's website.. Th…" at bounding box center [645, 328] width 682 height 87
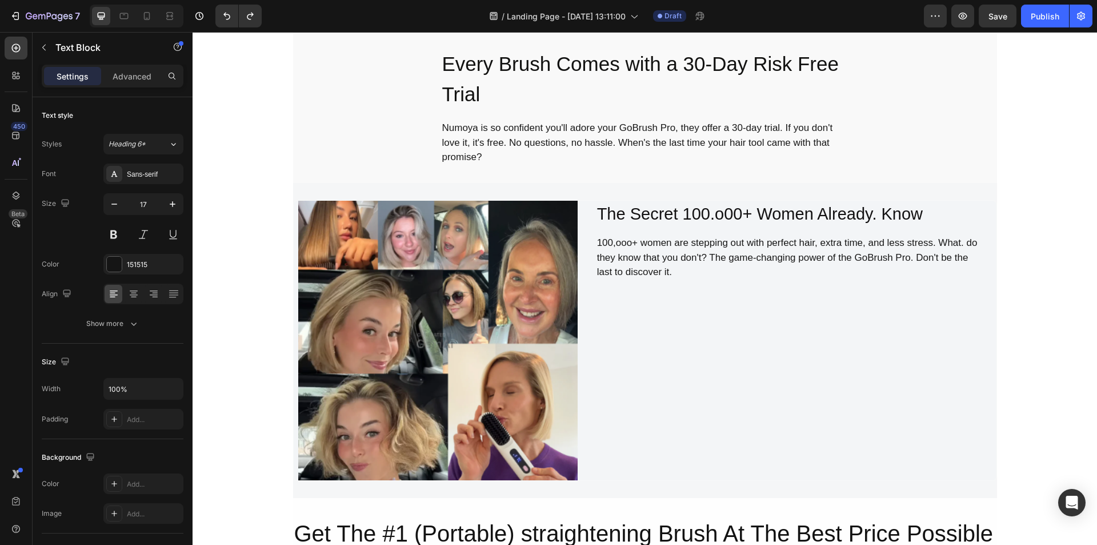
scroll to position [2697, 0]
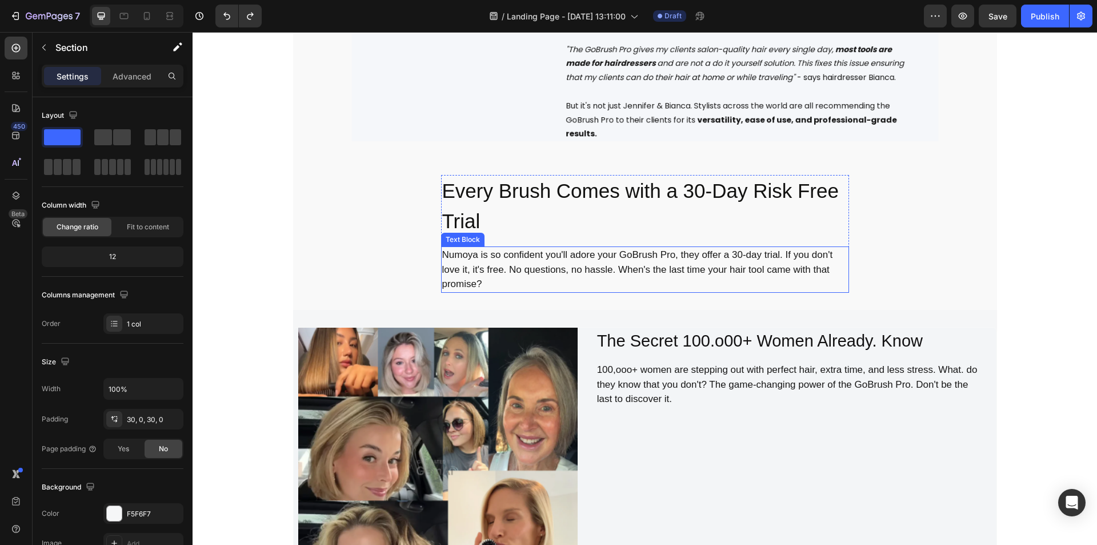
click at [463, 311] on div "Image The Secret 100.o00+ Women Already. Know Heading 100,ooo+ women are steppi…" at bounding box center [645, 467] width 704 height 315
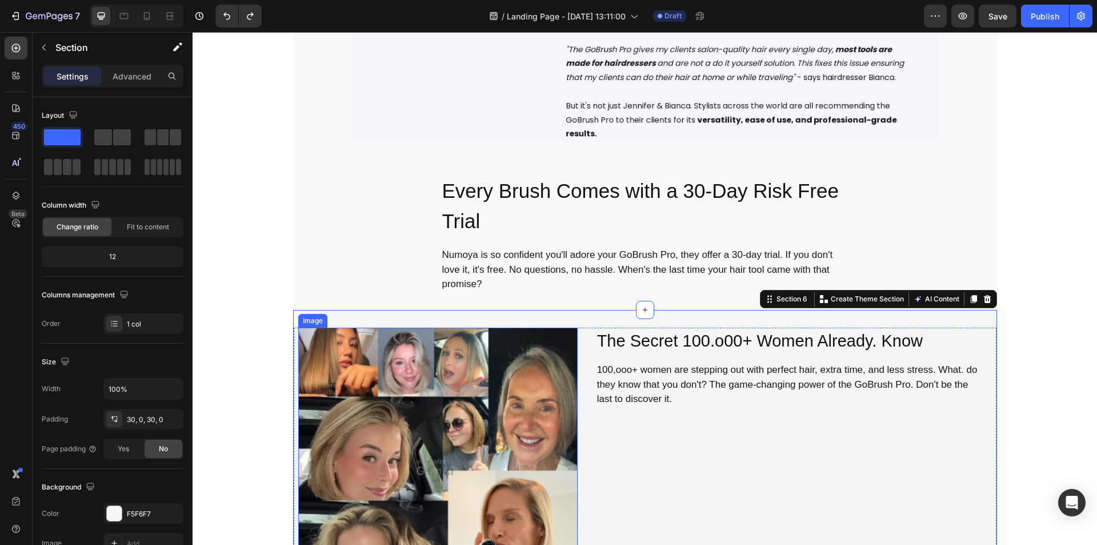
click at [457, 369] on img at bounding box center [437, 466] width 279 height 279
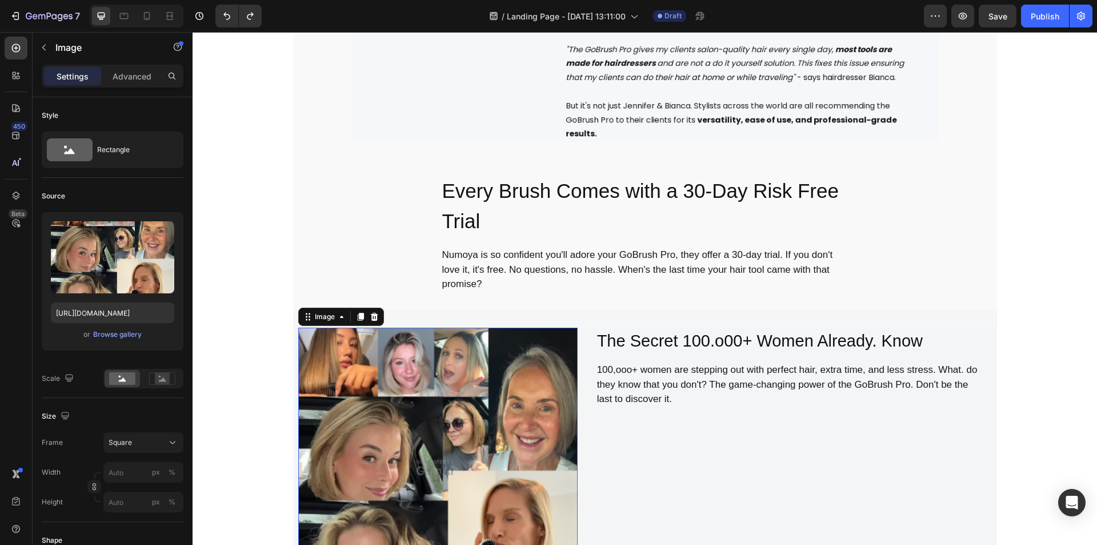
click at [443, 373] on img at bounding box center [437, 466] width 279 height 279
click at [651, 350] on h2 "The Secret 100.o00+ Women Already. Know" at bounding box center [791, 340] width 391 height 27
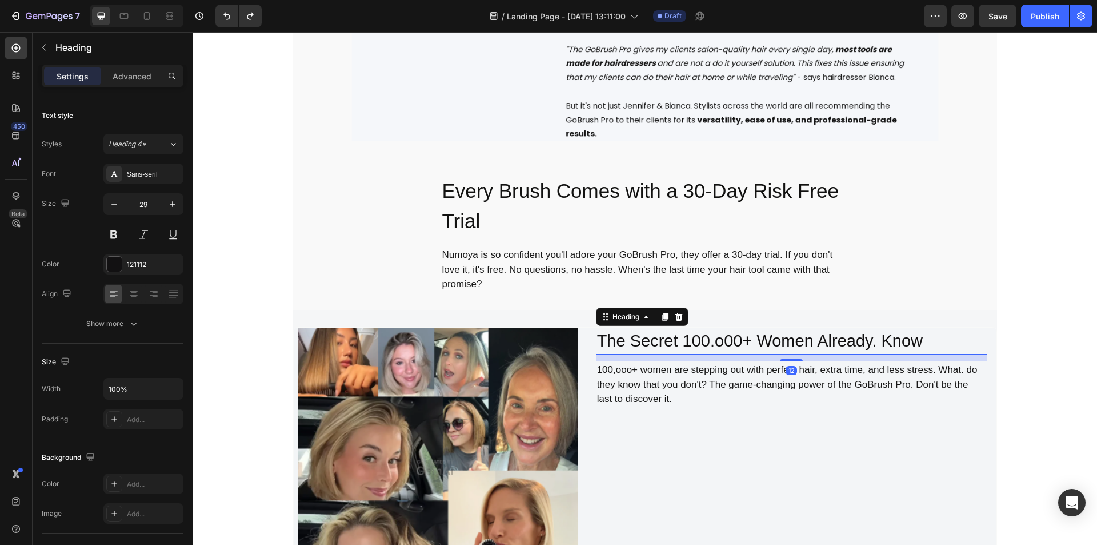
click at [658, 375] on div "100,ooo+ women are stepping out with perfect hair, extra time, and less stress.…" at bounding box center [791, 384] width 391 height 46
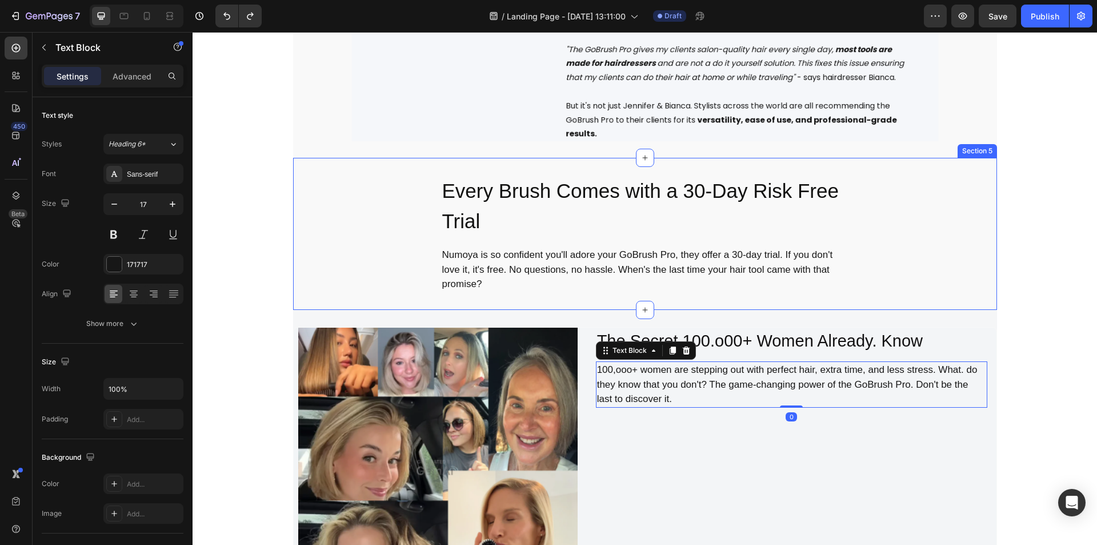
click at [589, 264] on div "Numoya is so confident you'll adore your GoBrush Pro, they offer a 30-day trial…" at bounding box center [645, 269] width 408 height 46
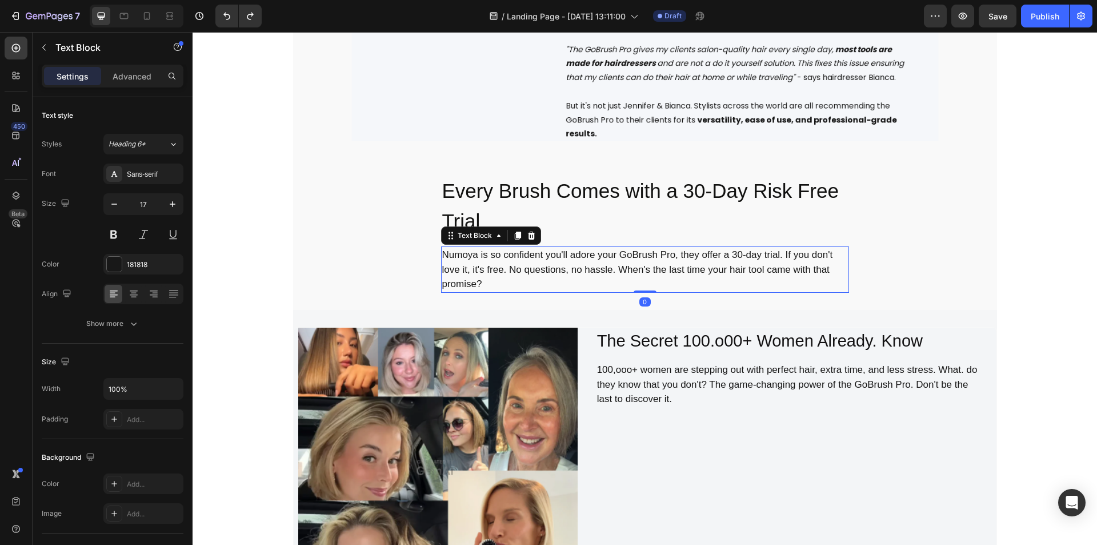
scroll to position [2564, 0]
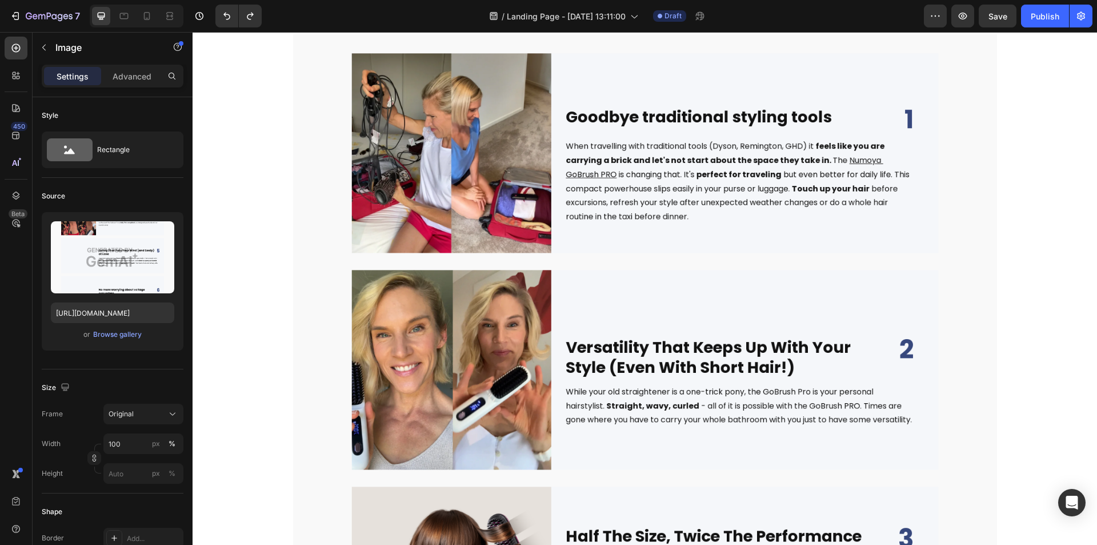
scroll to position [564, 0]
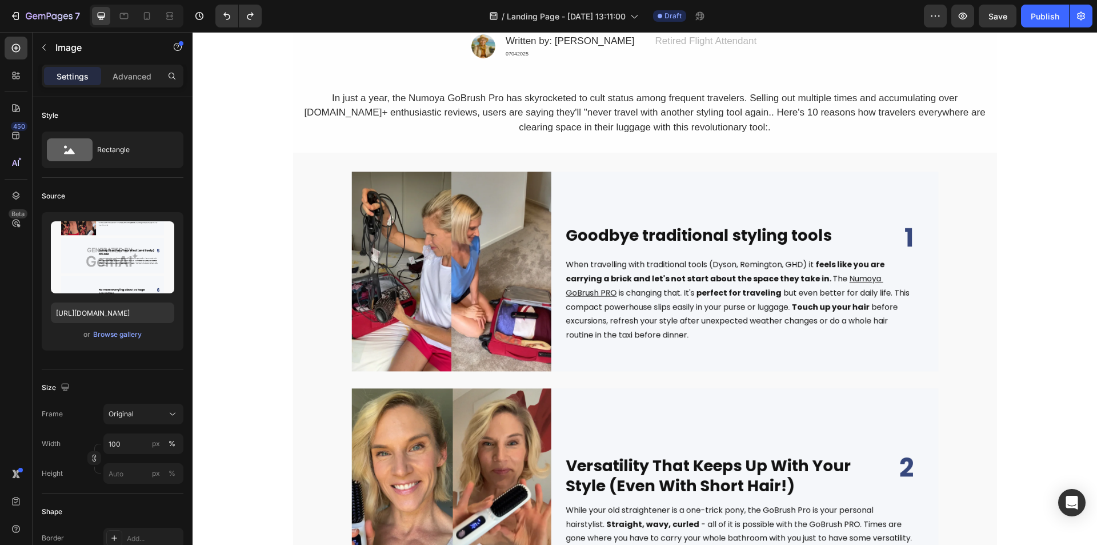
scroll to position [831, 0]
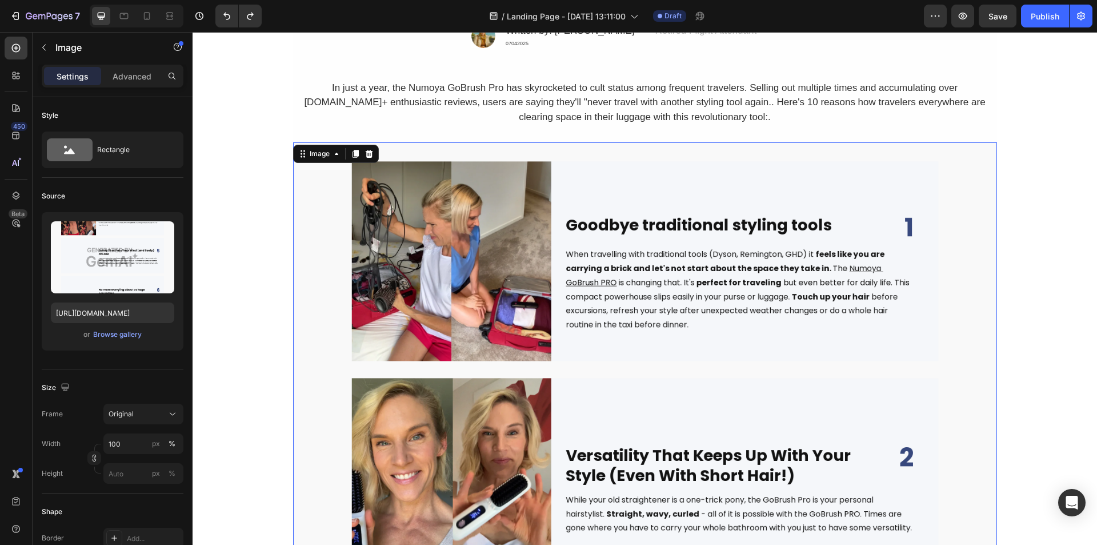
scroll to position [697, 0]
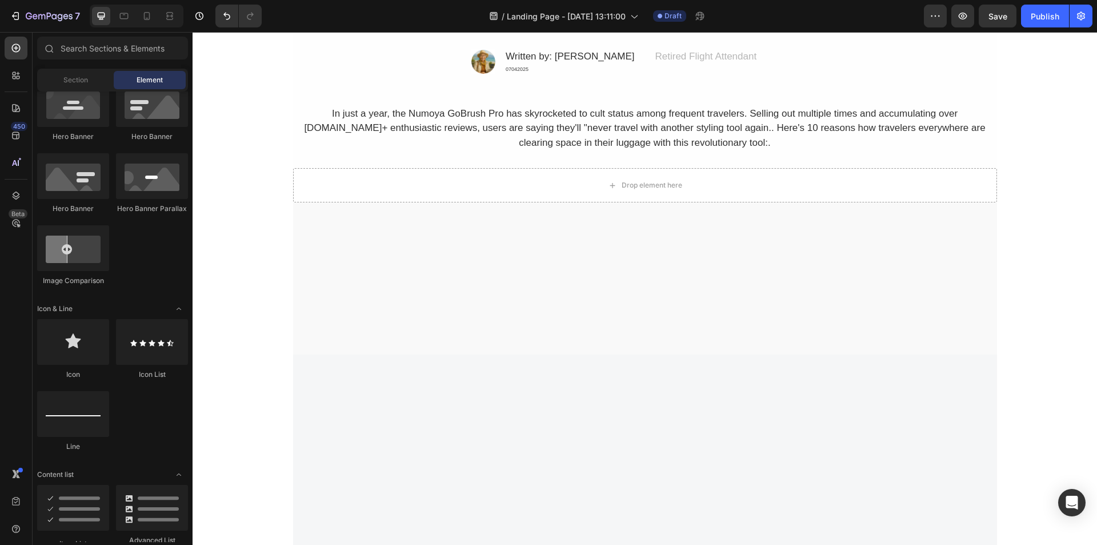
click at [211, 340] on div "Image Written by: Jessica M. Text Block 07042025 Text Block Row Advanced list R…" at bounding box center [645, 224] width 904 height 1733
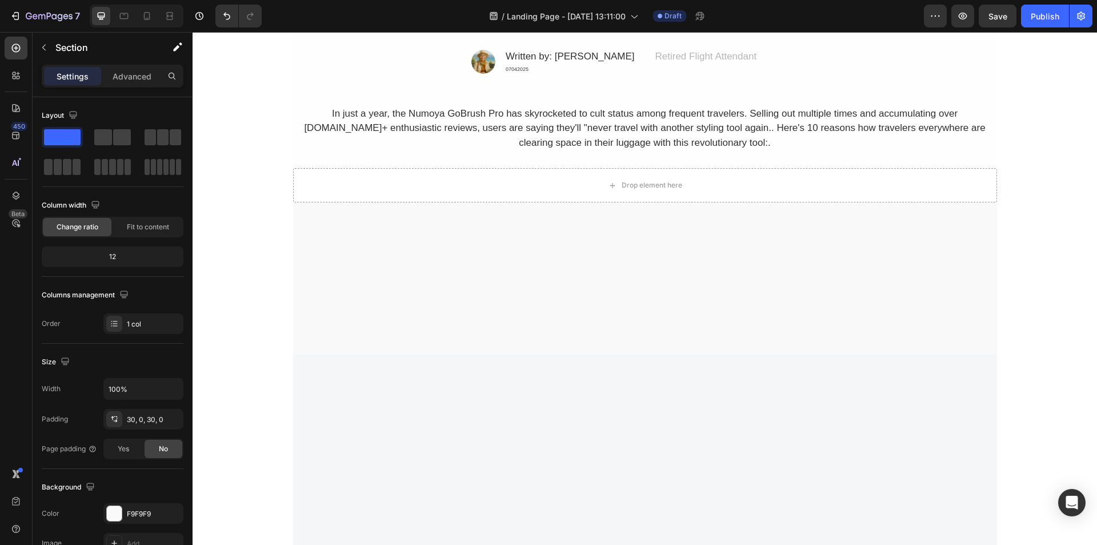
click at [575, 291] on div at bounding box center [645, 278] width 704 height 152
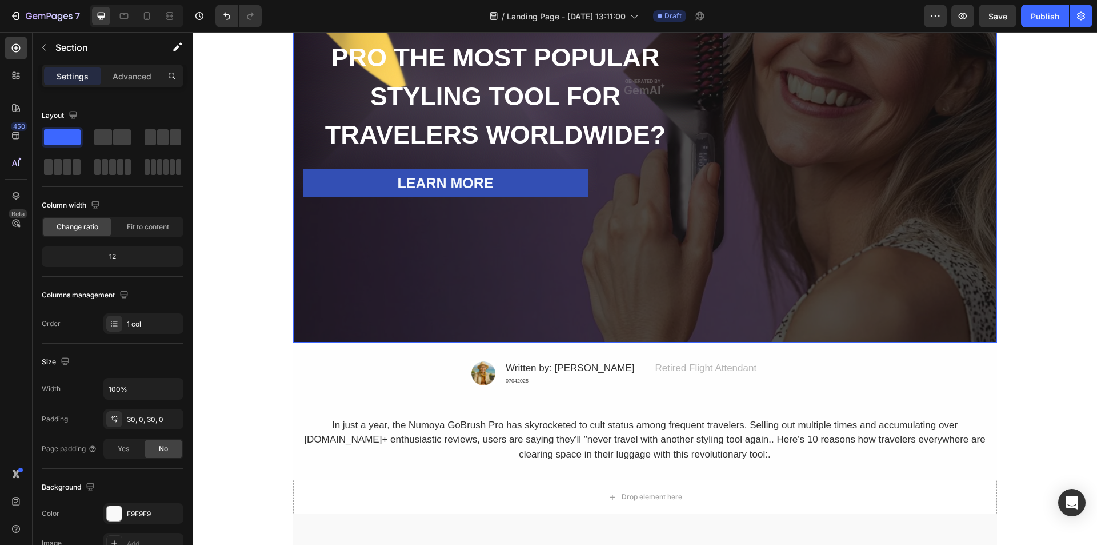
scroll to position [431, 0]
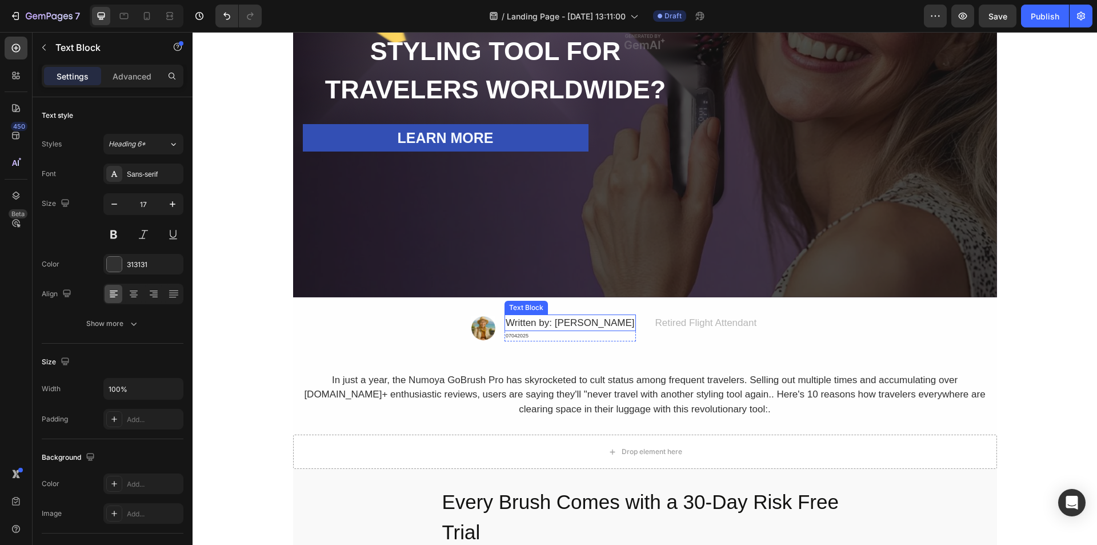
click at [587, 323] on div "Written by: [PERSON_NAME]" at bounding box center [570, 322] width 131 height 17
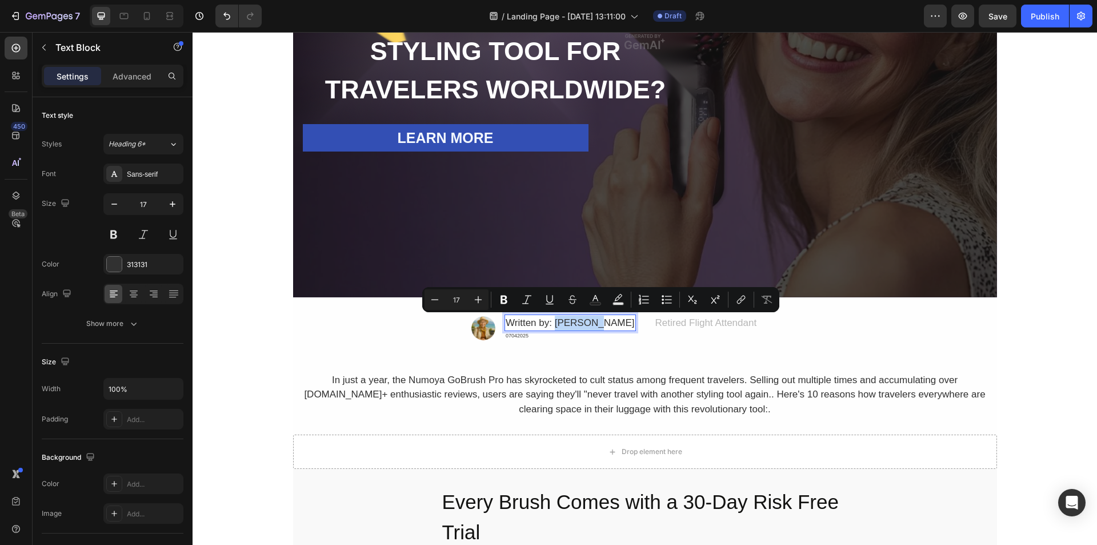
click at [594, 323] on p "Written by: [PERSON_NAME]" at bounding box center [570, 322] width 129 height 15
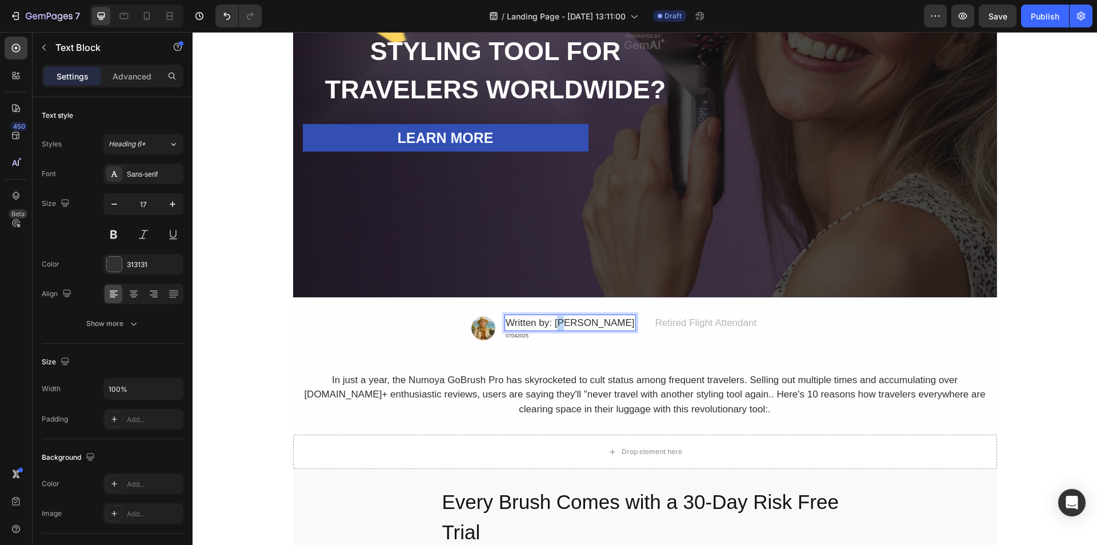
drag, startPoint x: 587, startPoint y: 322, endPoint x: 602, endPoint y: 322, distance: 14.3
click at [597, 322] on p "Written by: [PERSON_NAME]" at bounding box center [570, 322] width 129 height 15
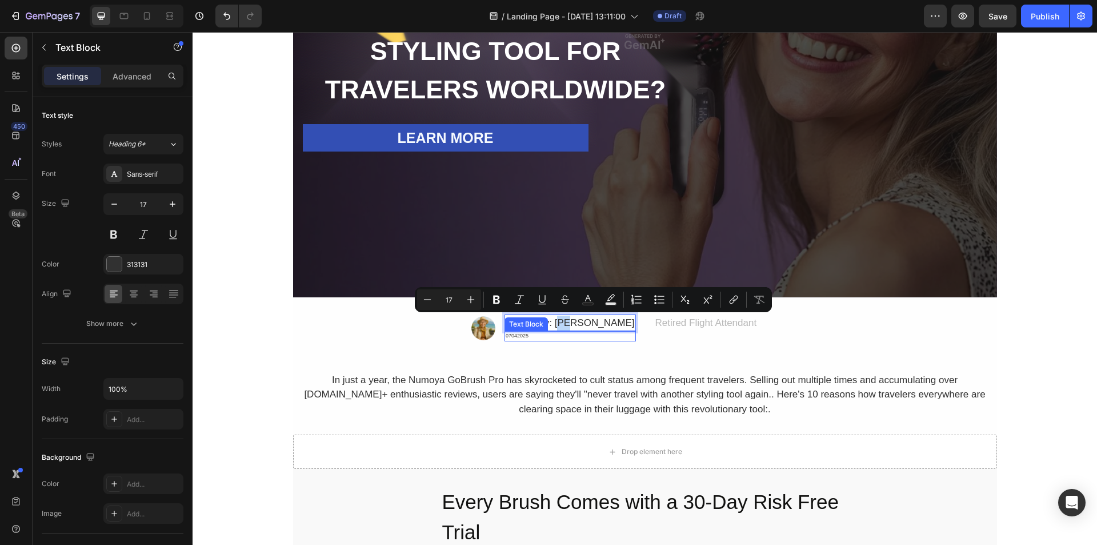
click at [578, 360] on div "Image Written by: Jessica M. Text Block 0 07042025 Text Block Row Advanced list…" at bounding box center [645, 365] width 704 height 103
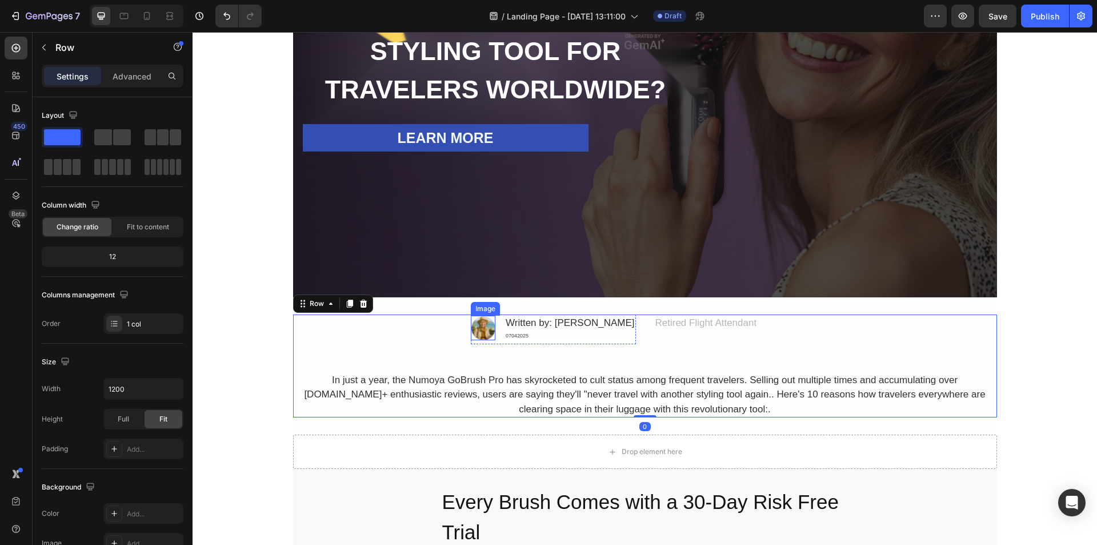
click at [495, 324] on img at bounding box center [483, 327] width 25 height 25
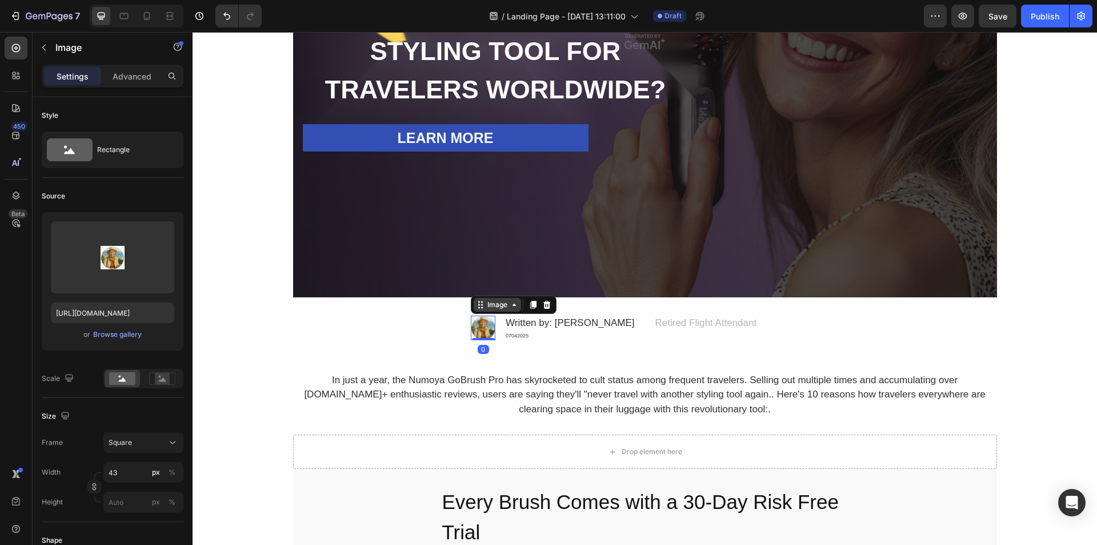
click at [510, 305] on div "Image" at bounding box center [497, 304] width 25 height 10
click at [601, 367] on div "Image Advanced list Row 2 cols Row 1 col 0 Written by: Jessica M. Text Block 07…" at bounding box center [645, 365] width 704 height 103
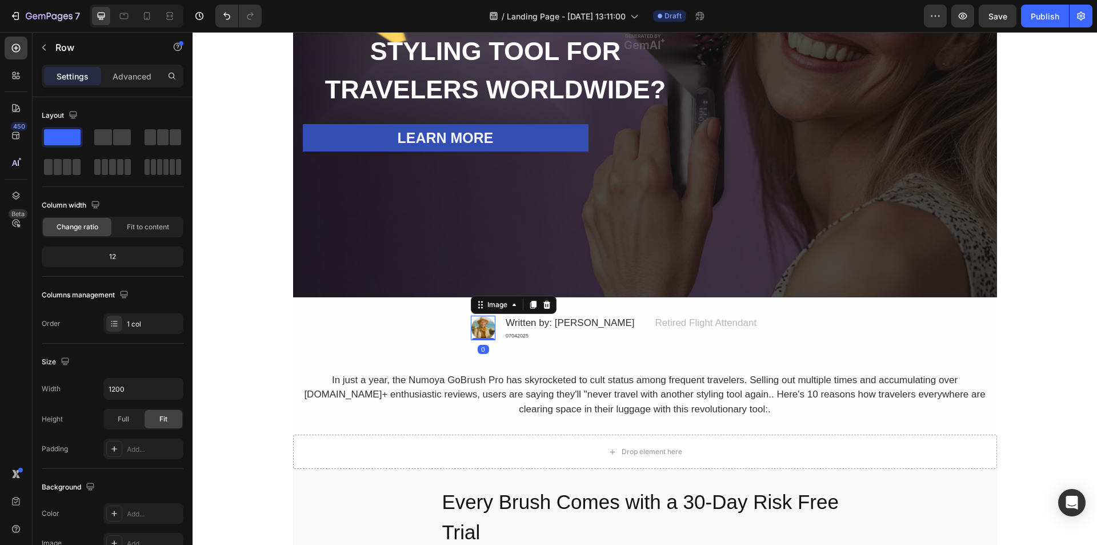
click at [495, 330] on img at bounding box center [483, 327] width 25 height 25
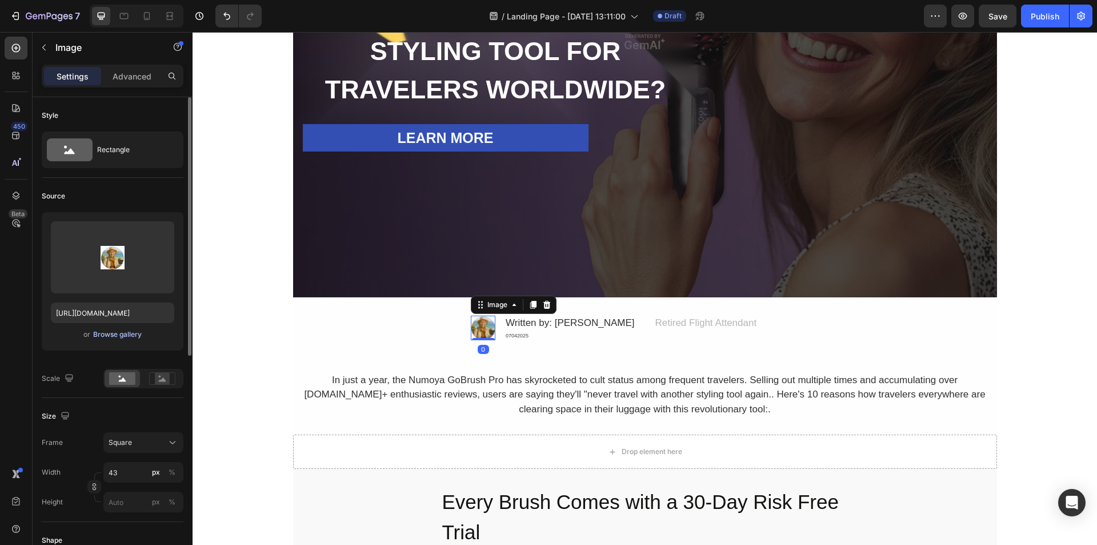
click at [105, 332] on div "Browse gallery" at bounding box center [117, 334] width 49 height 10
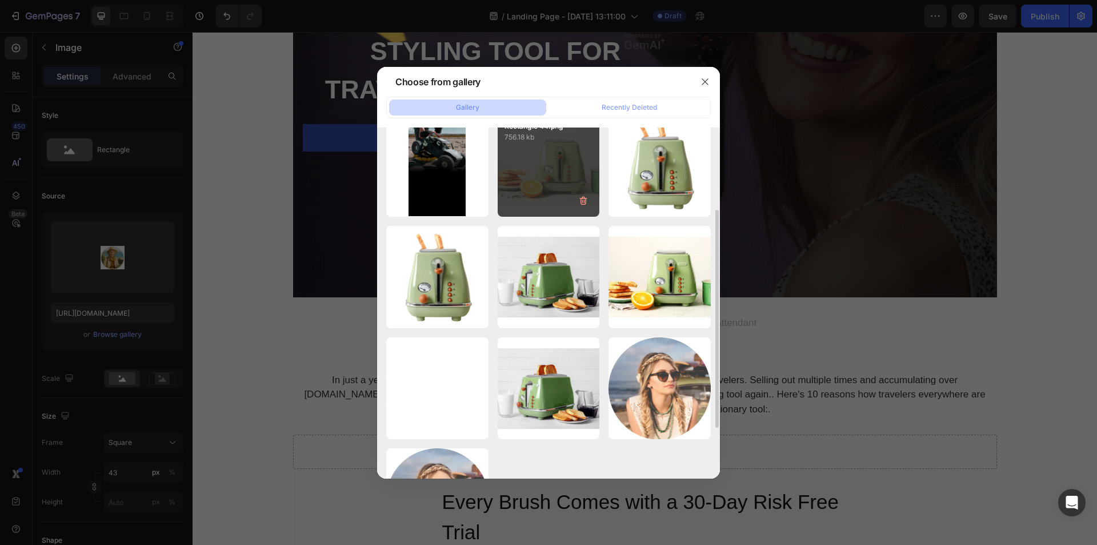
scroll to position [214, 0]
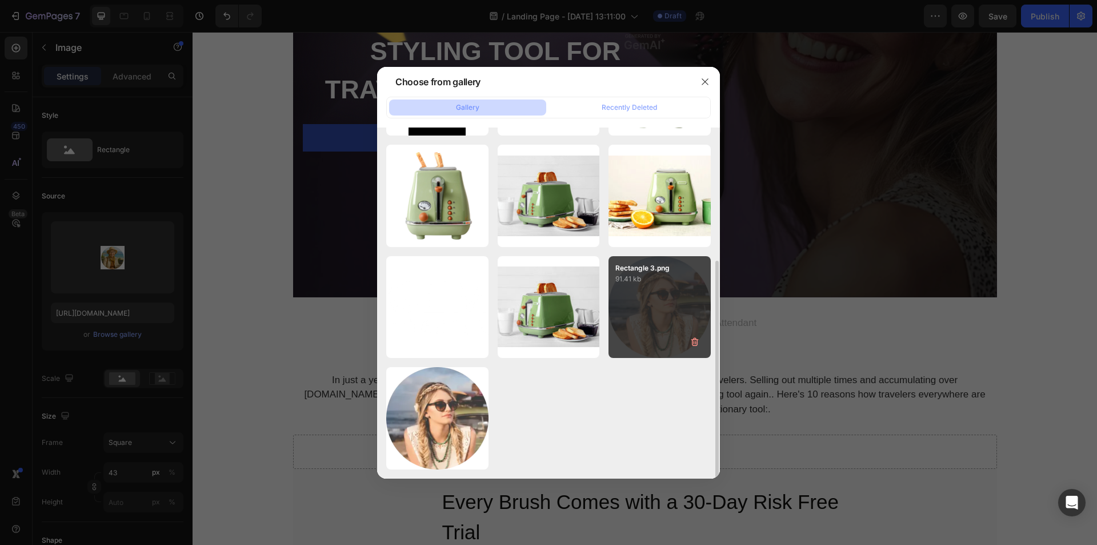
click at [649, 314] on div "Rectangle 3.png 91.41 kb" at bounding box center [660, 307] width 102 height 102
type input "https://cdn.shopify.com/s/files/1/0916/9456/3700/files/gempages_586506236850078…"
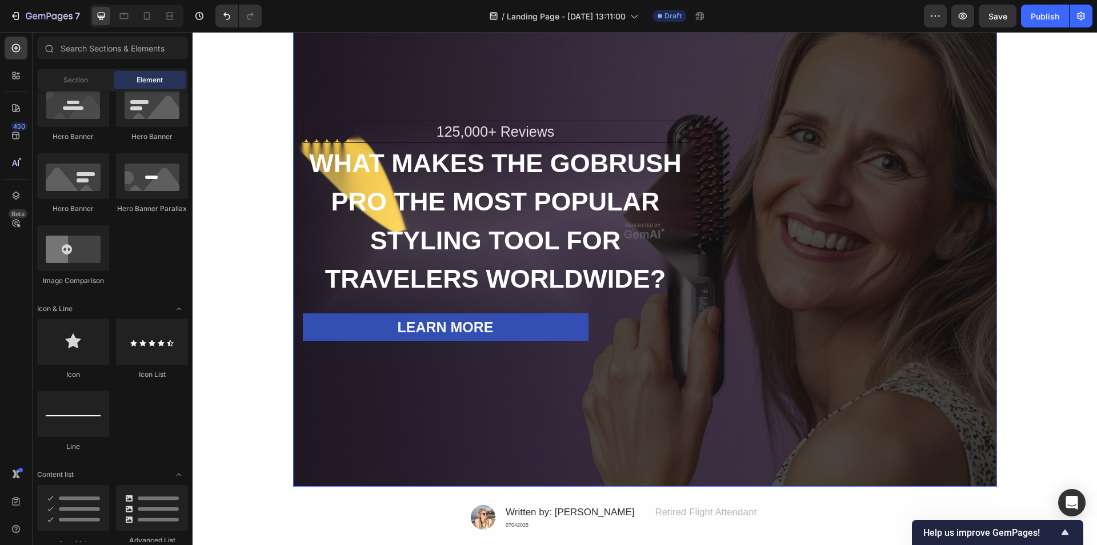
scroll to position [267, 0]
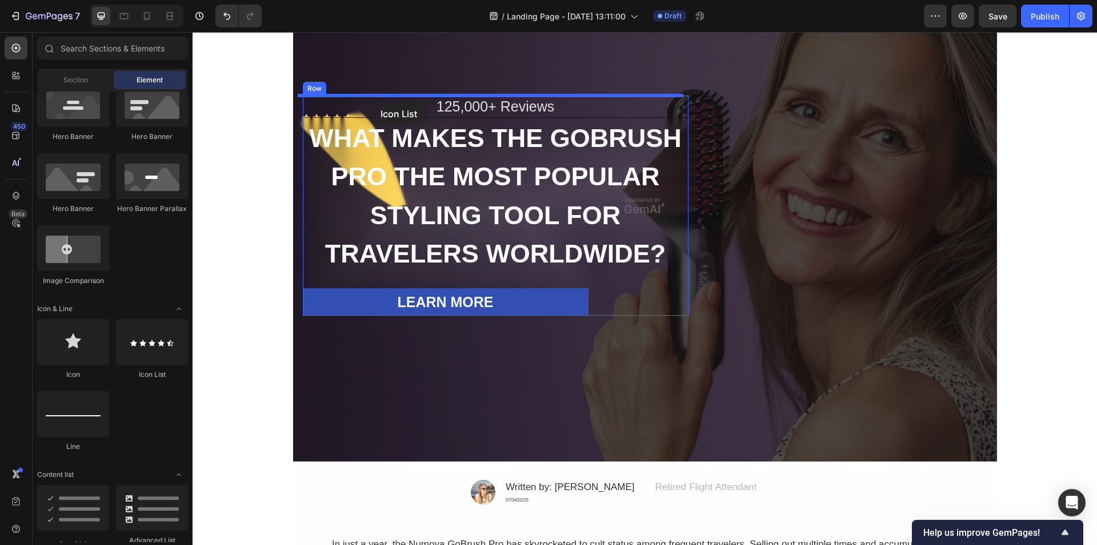
drag, startPoint x: 341, startPoint y: 381, endPoint x: 371, endPoint y: 102, distance: 280.5
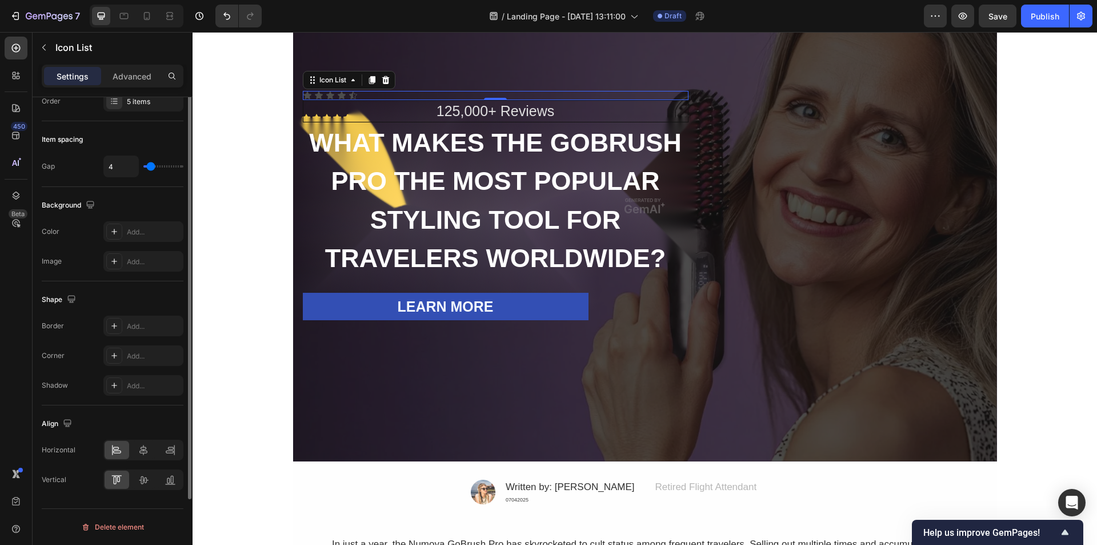
scroll to position [0, 0]
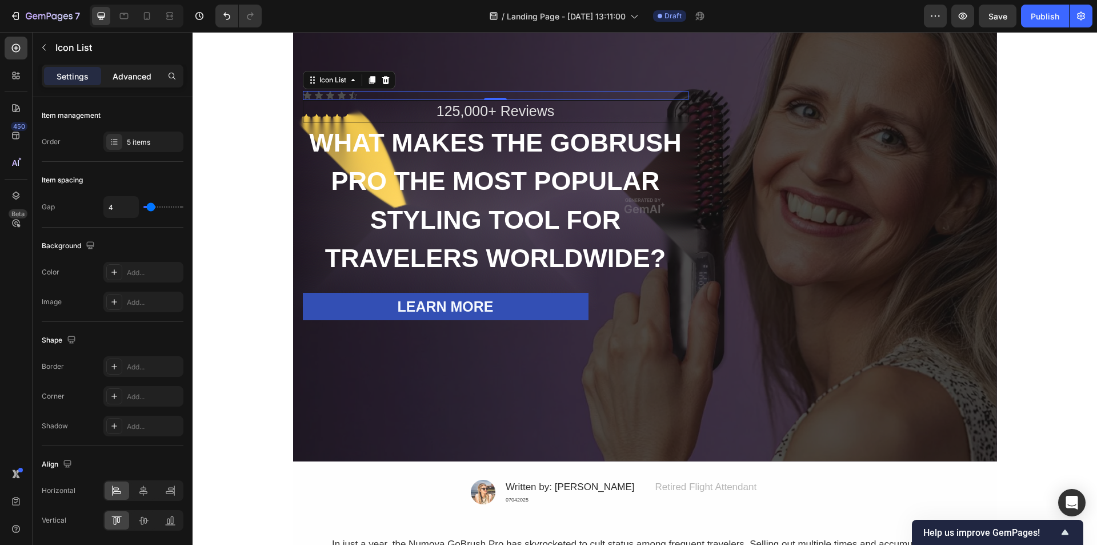
click at [138, 78] on p "Advanced" at bounding box center [132, 76] width 39 height 12
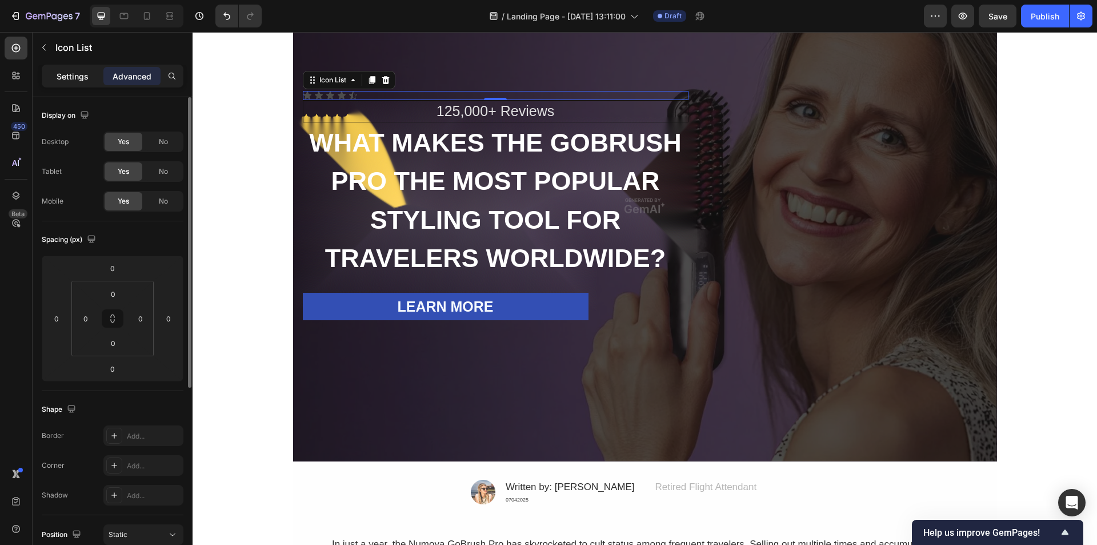
click at [78, 74] on p "Settings" at bounding box center [73, 76] width 32 height 12
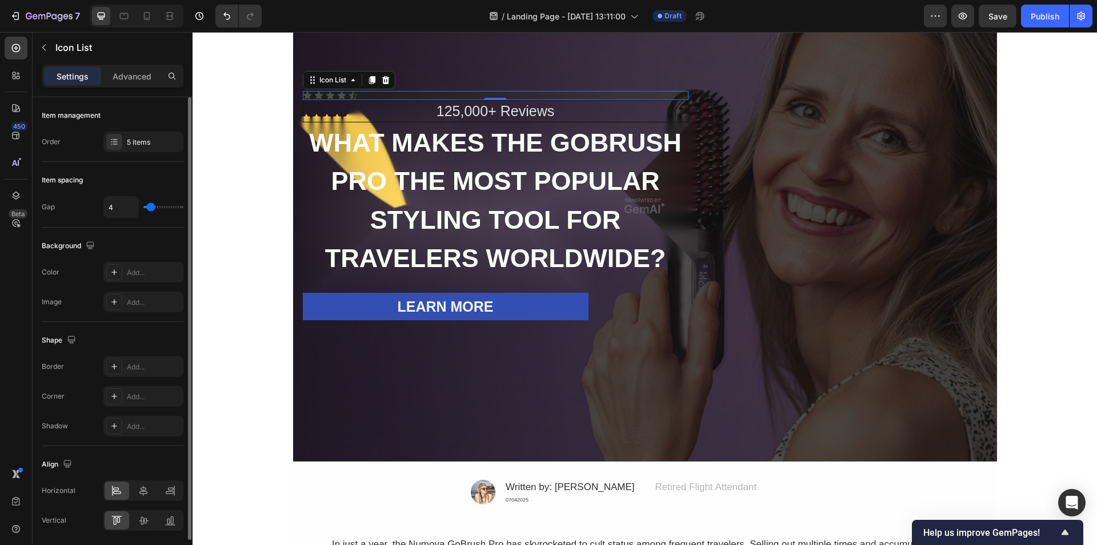
click at [70, 139] on div "Order 5 items" at bounding box center [113, 141] width 142 height 21
click at [127, 77] on p "Advanced" at bounding box center [132, 76] width 39 height 12
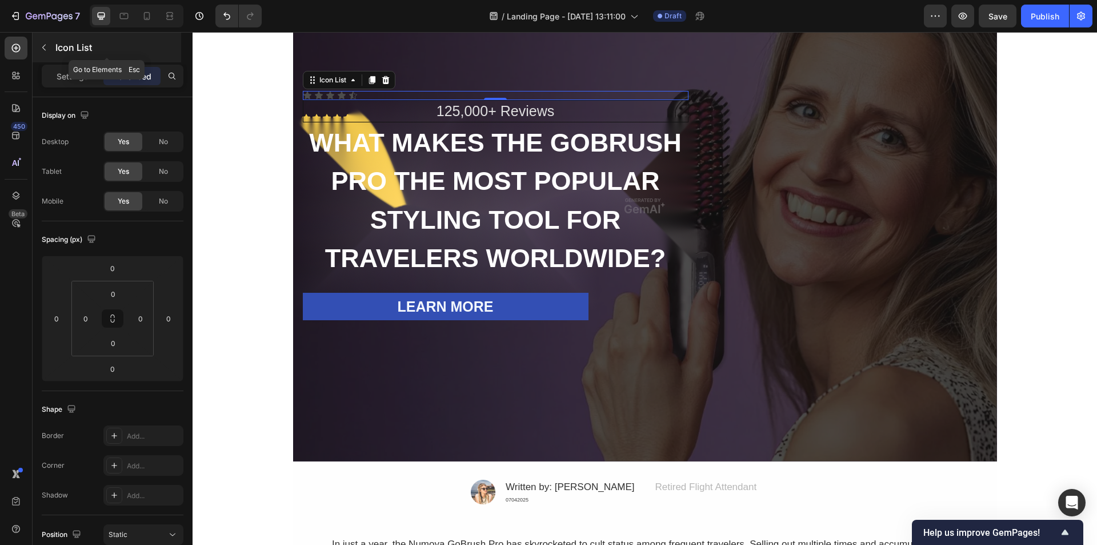
click at [44, 47] on icon "button" at bounding box center [43, 47] width 9 height 9
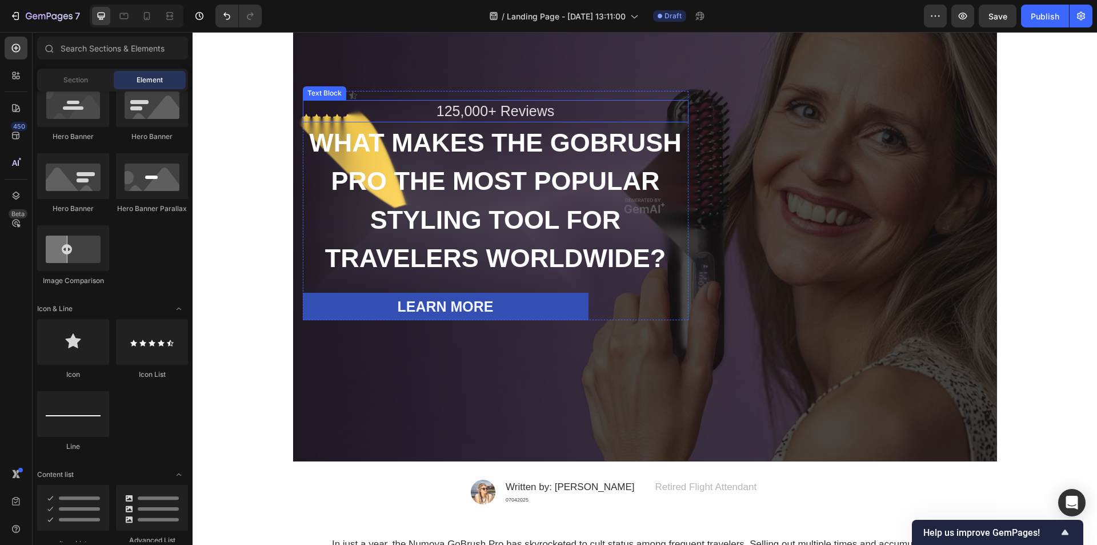
click at [326, 93] on div "Text Block" at bounding box center [324, 93] width 39 height 10
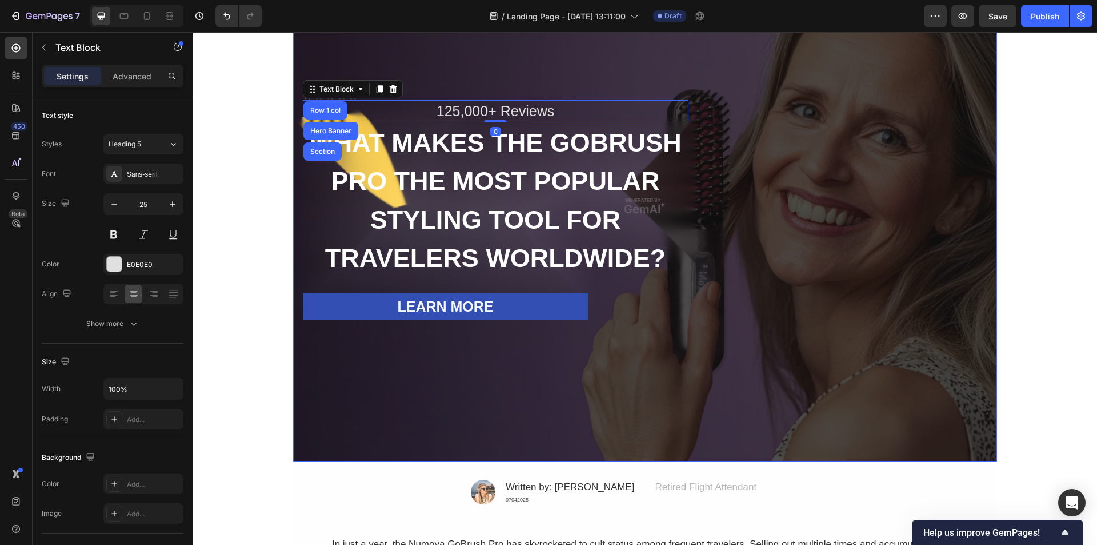
click at [481, 62] on div "Overlay" at bounding box center [645, 205] width 704 height 511
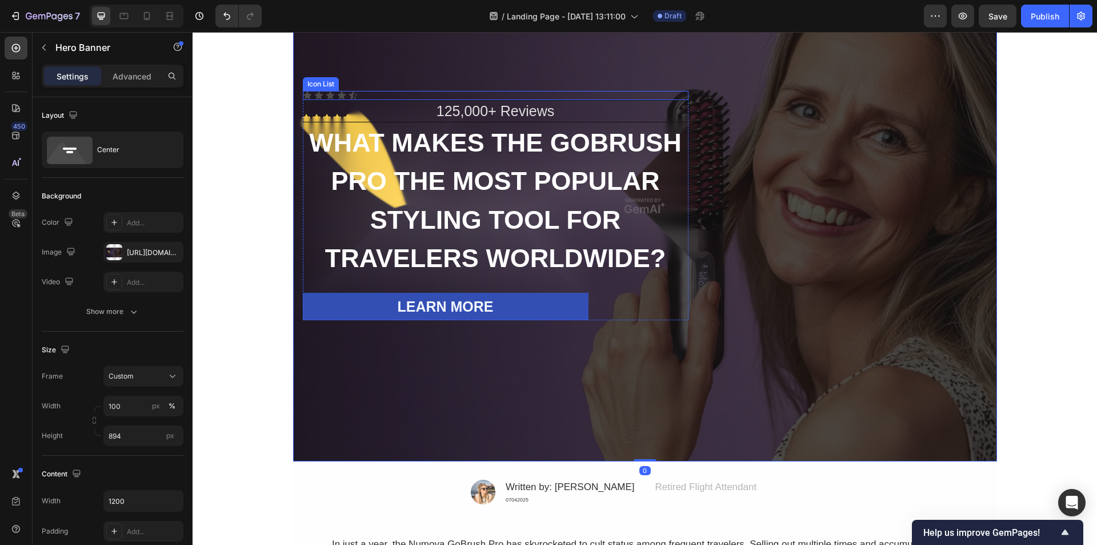
click at [342, 93] on div "Icon Icon Icon Icon Icon" at bounding box center [496, 95] width 386 height 9
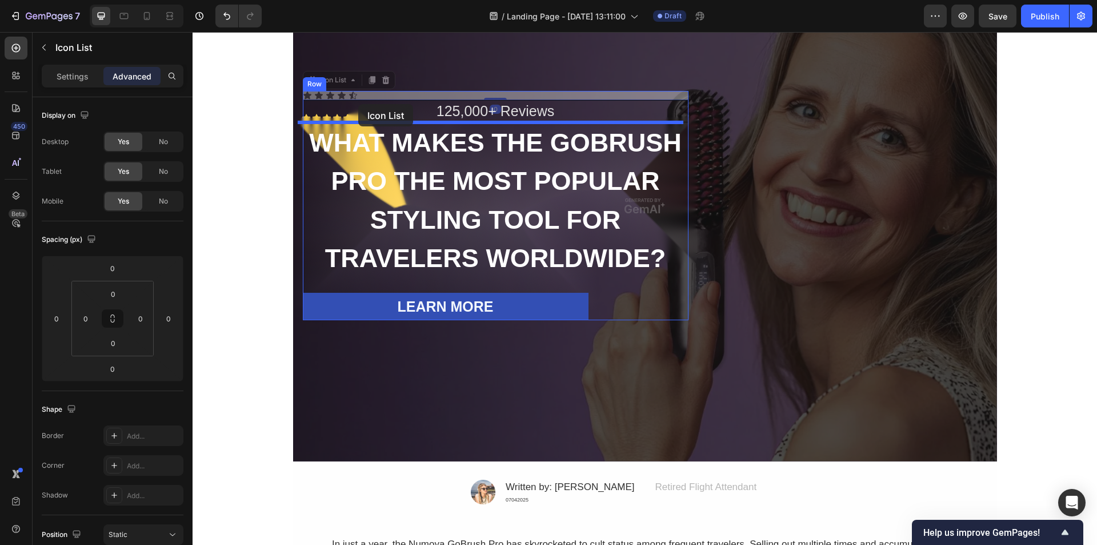
drag, startPoint x: 356, startPoint y: 94, endPoint x: 358, endPoint y: 104, distance: 10.5
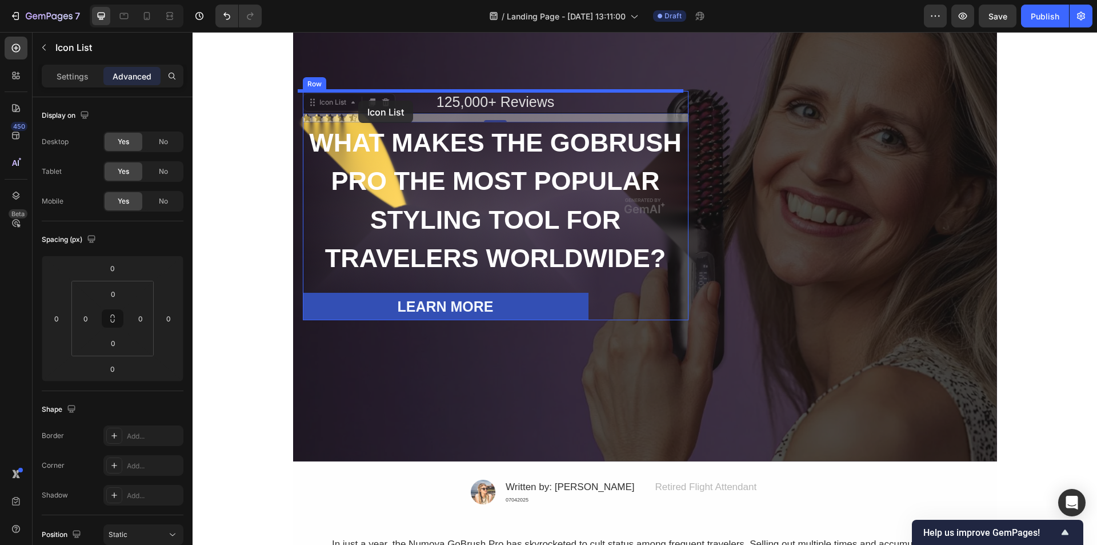
drag, startPoint x: 354, startPoint y: 116, endPoint x: 358, endPoint y: 101, distance: 15.9
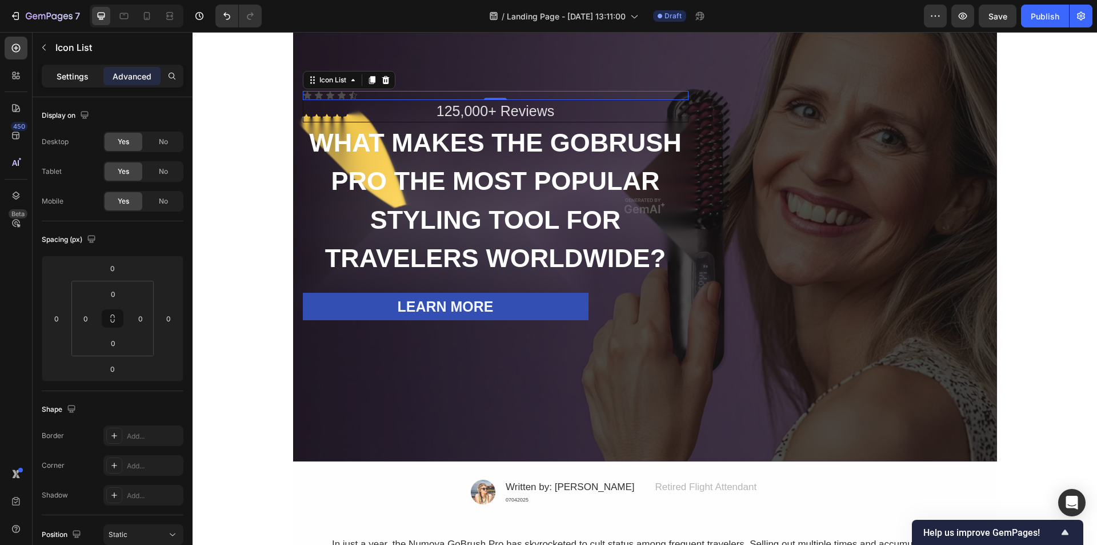
click at [77, 75] on p "Settings" at bounding box center [73, 76] width 32 height 12
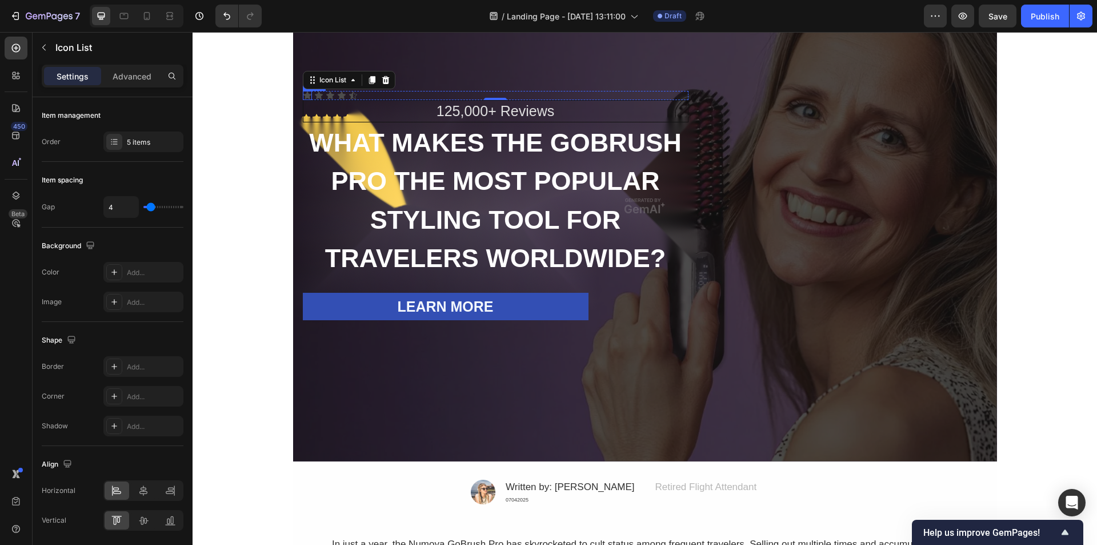
click at [303, 95] on div "Icon" at bounding box center [307, 95] width 9 height 9
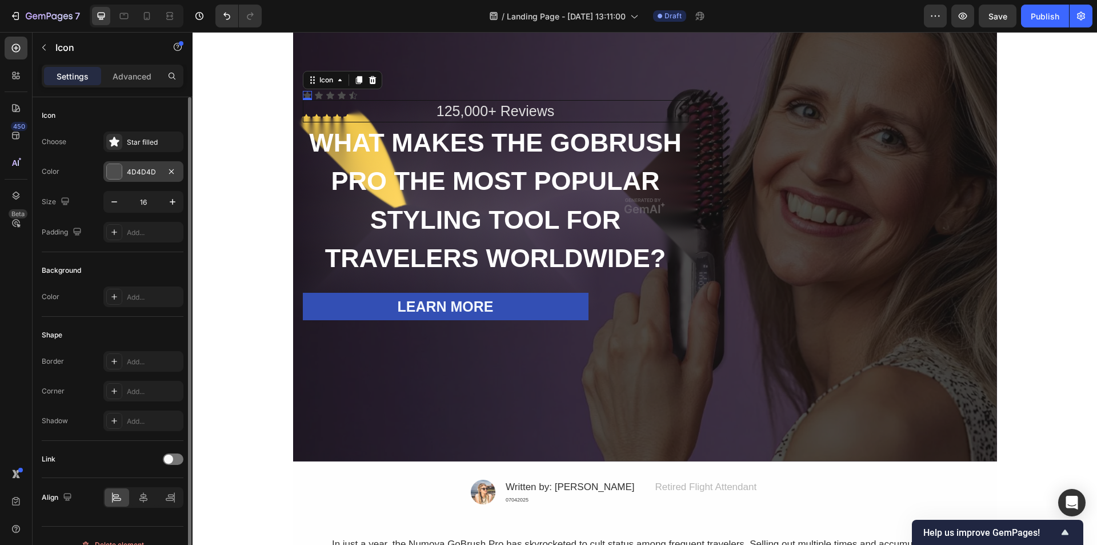
click at [118, 173] on div at bounding box center [114, 171] width 15 height 15
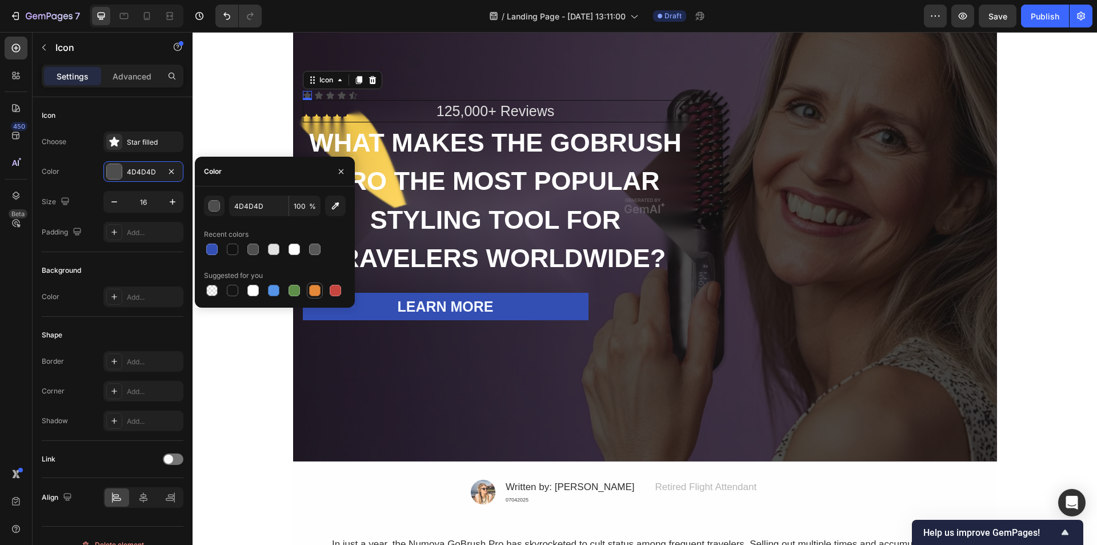
click at [310, 290] on div at bounding box center [314, 290] width 11 height 11
type input "E4893A"
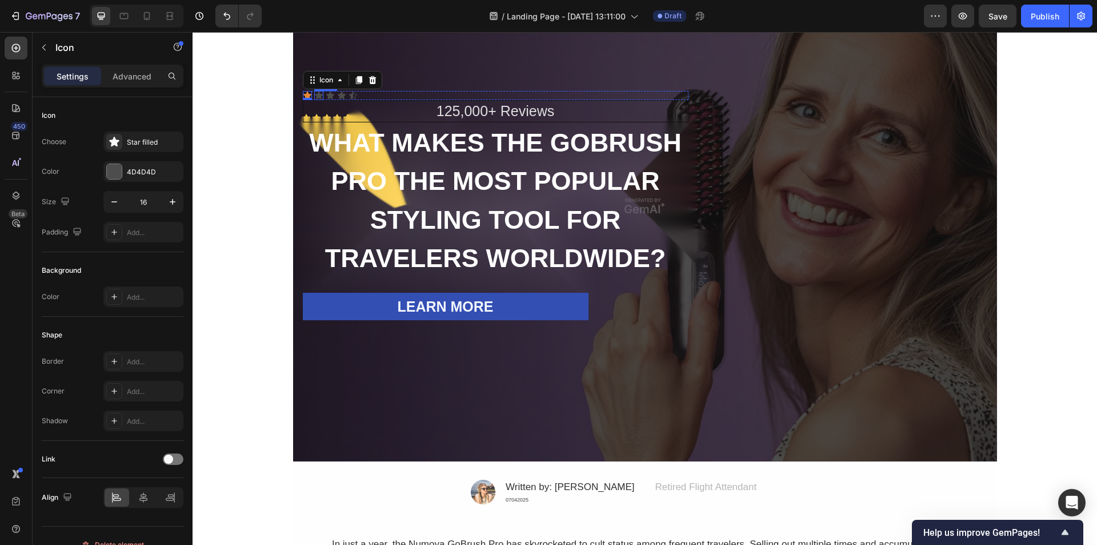
click at [314, 98] on div "Icon" at bounding box center [318, 95] width 9 height 9
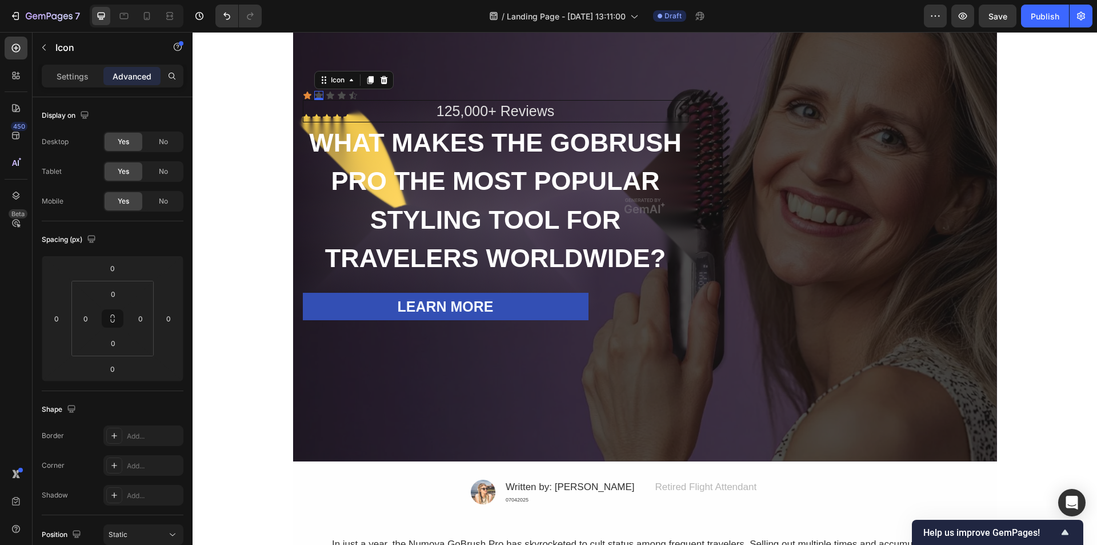
click at [314, 91] on icon at bounding box center [318, 95] width 9 height 9
click at [69, 75] on p "Settings" at bounding box center [73, 76] width 32 height 12
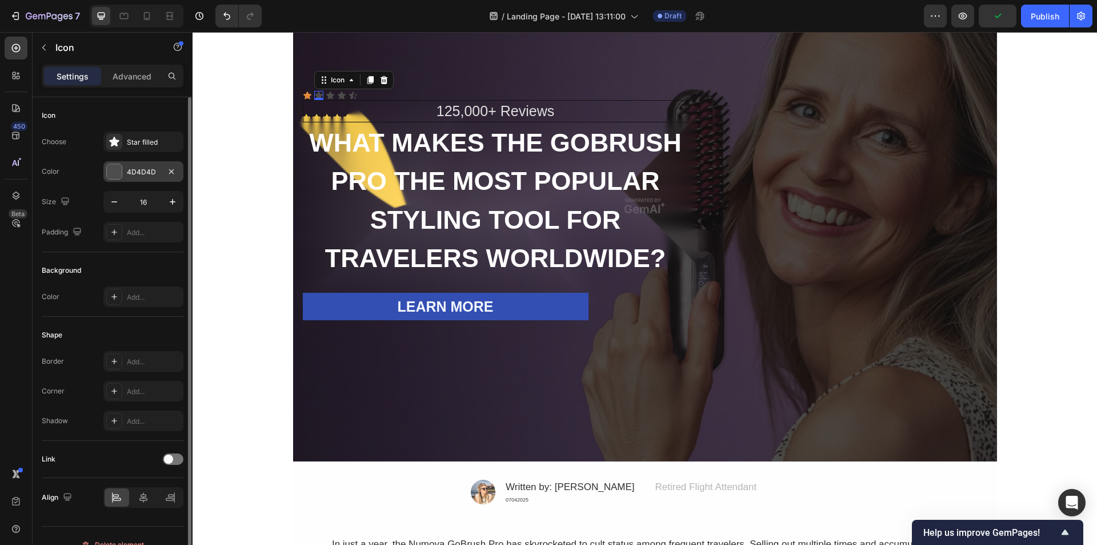
click at [116, 171] on div at bounding box center [114, 171] width 15 height 15
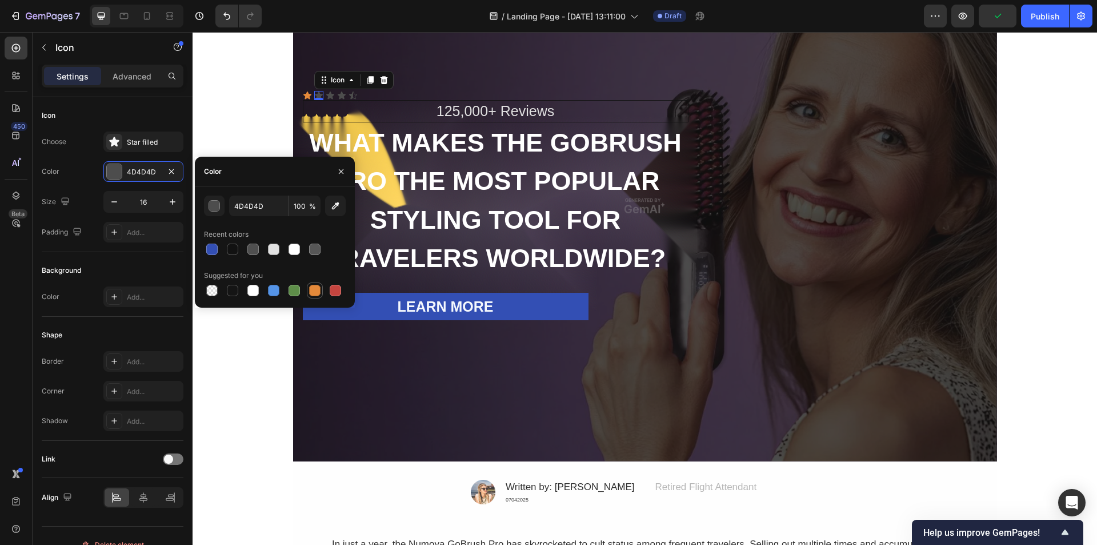
click at [312, 291] on div at bounding box center [314, 290] width 11 height 11
type input "E4893A"
click at [351, 94] on icon at bounding box center [353, 95] width 9 height 9
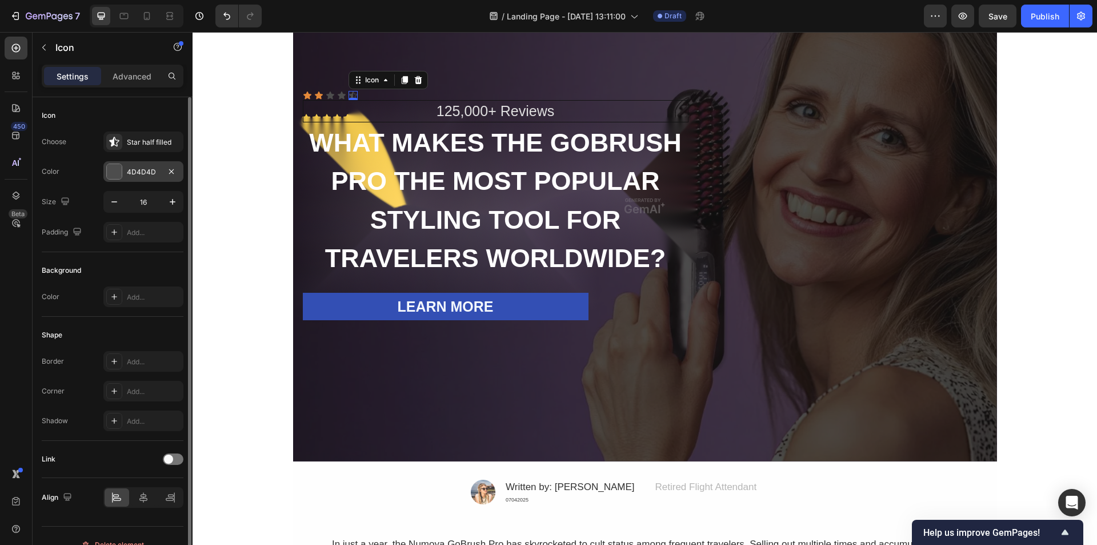
click at [120, 168] on div at bounding box center [114, 171] width 15 height 15
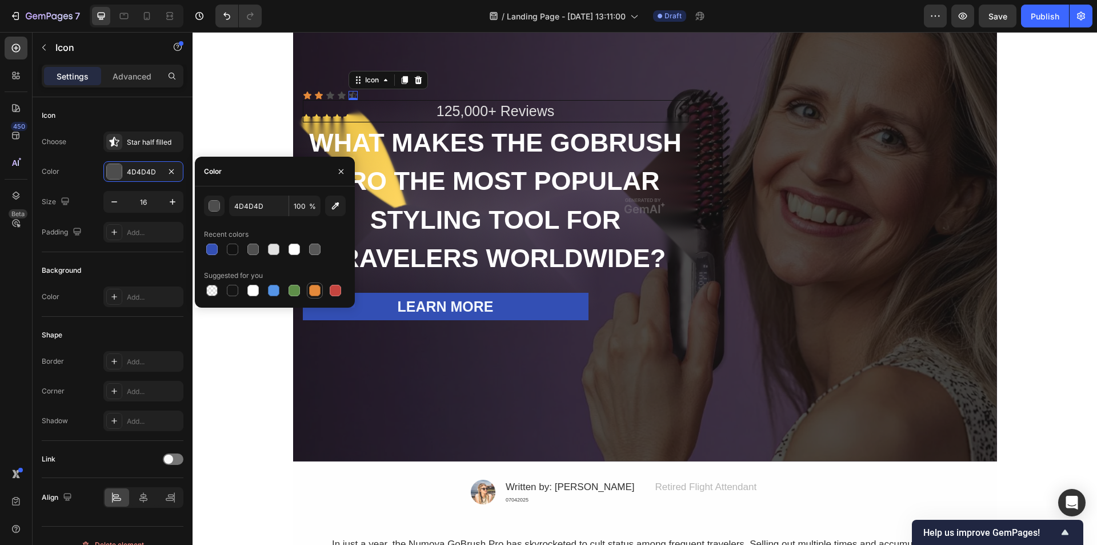
click at [317, 296] on div at bounding box center [315, 290] width 14 height 14
type input "E4893A"
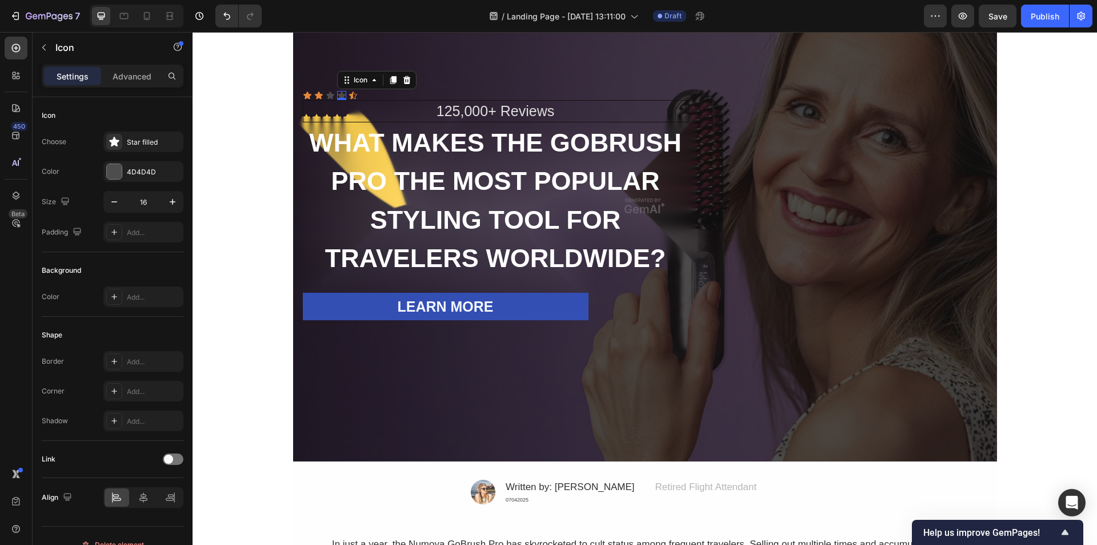
click at [337, 95] on div "Icon 0" at bounding box center [341, 95] width 9 height 9
click at [121, 166] on div at bounding box center [114, 171] width 15 height 15
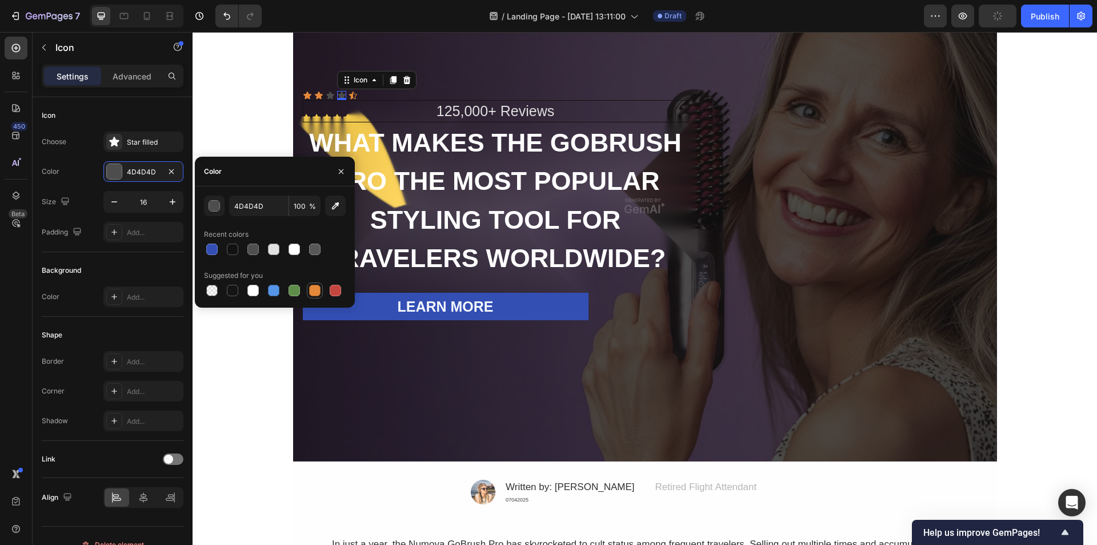
click at [315, 293] on div at bounding box center [314, 290] width 11 height 11
type input "E4893A"
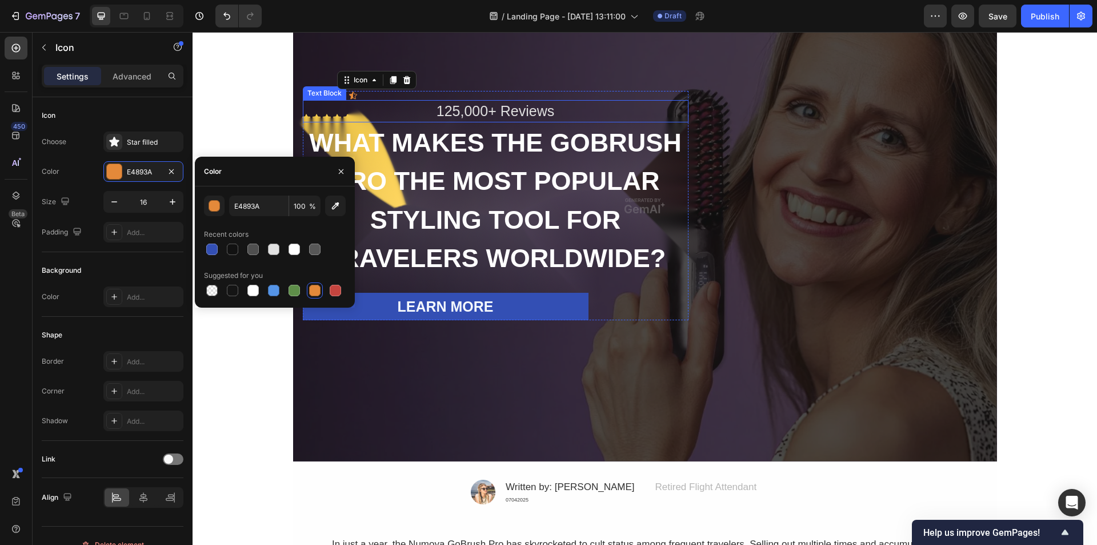
click at [325, 95] on div "Text Block" at bounding box center [324, 93] width 39 height 10
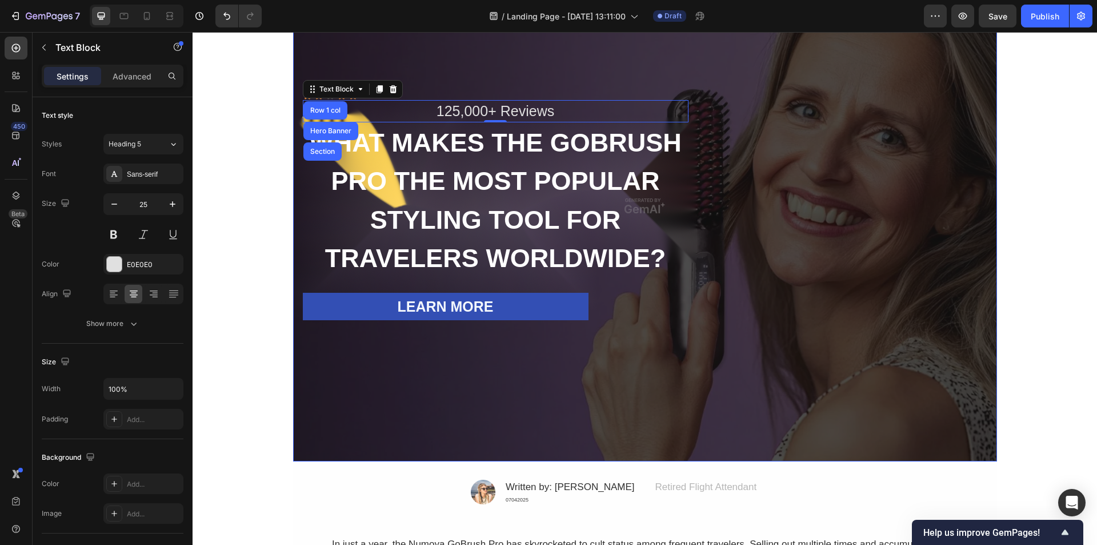
click at [462, 75] on div "Overlay" at bounding box center [645, 205] width 704 height 511
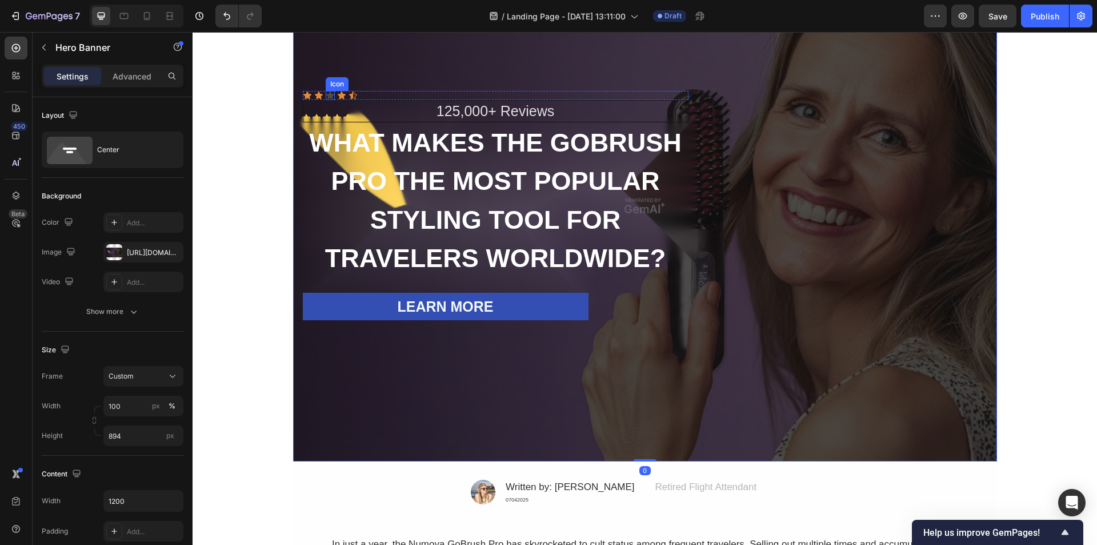
click at [326, 95] on div "Icon" at bounding box center [330, 95] width 9 height 9
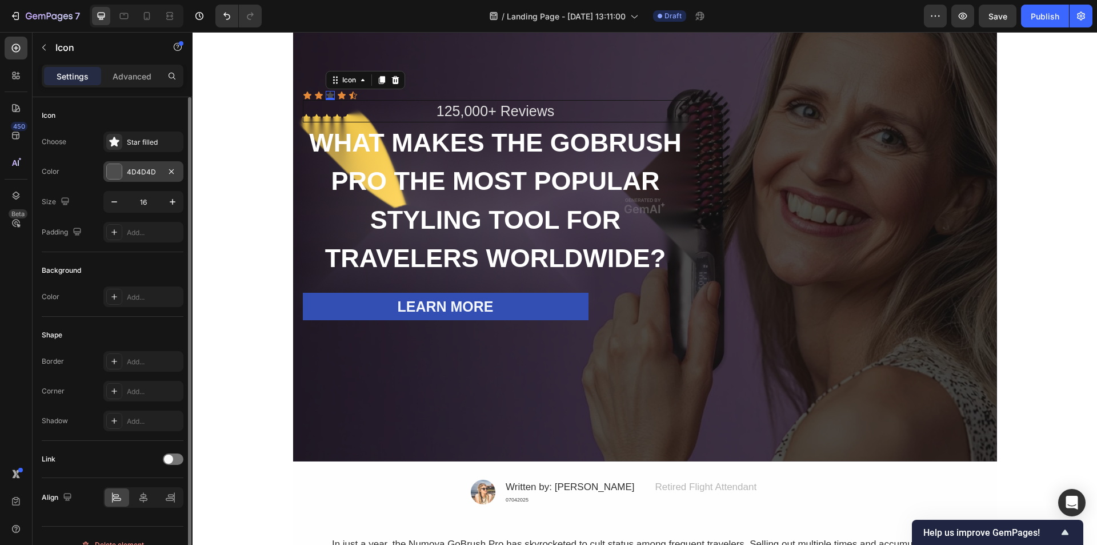
click at [121, 169] on div at bounding box center [114, 171] width 15 height 15
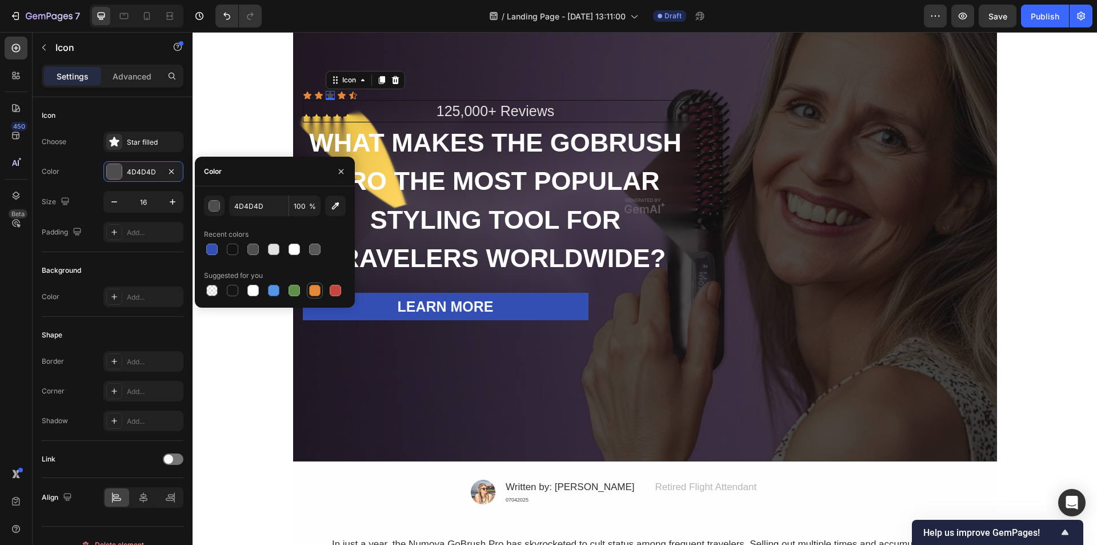
click at [315, 294] on div at bounding box center [314, 290] width 11 height 11
type input "E4893A"
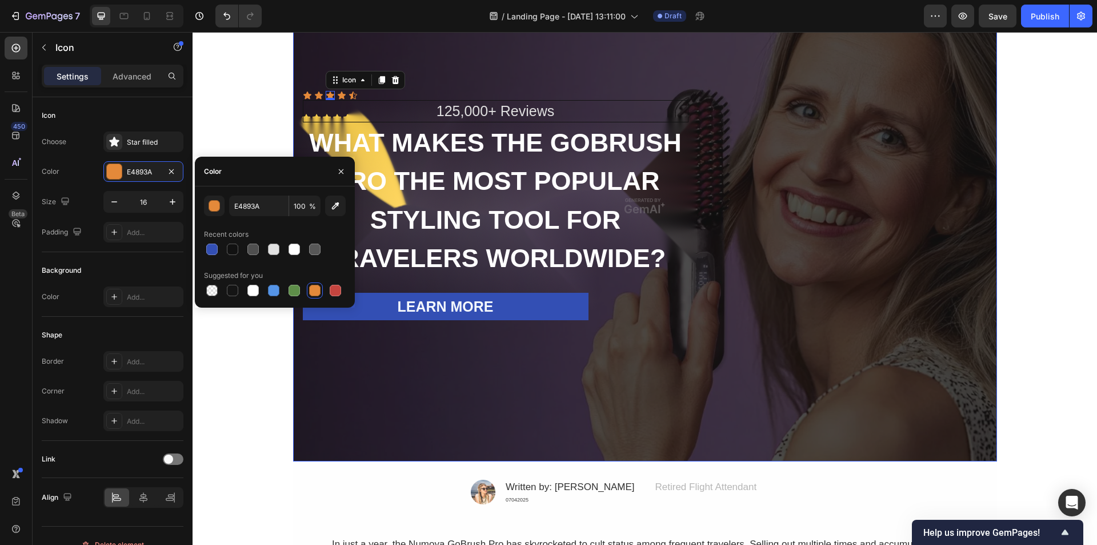
click at [479, 68] on div "Overlay" at bounding box center [645, 205] width 704 height 511
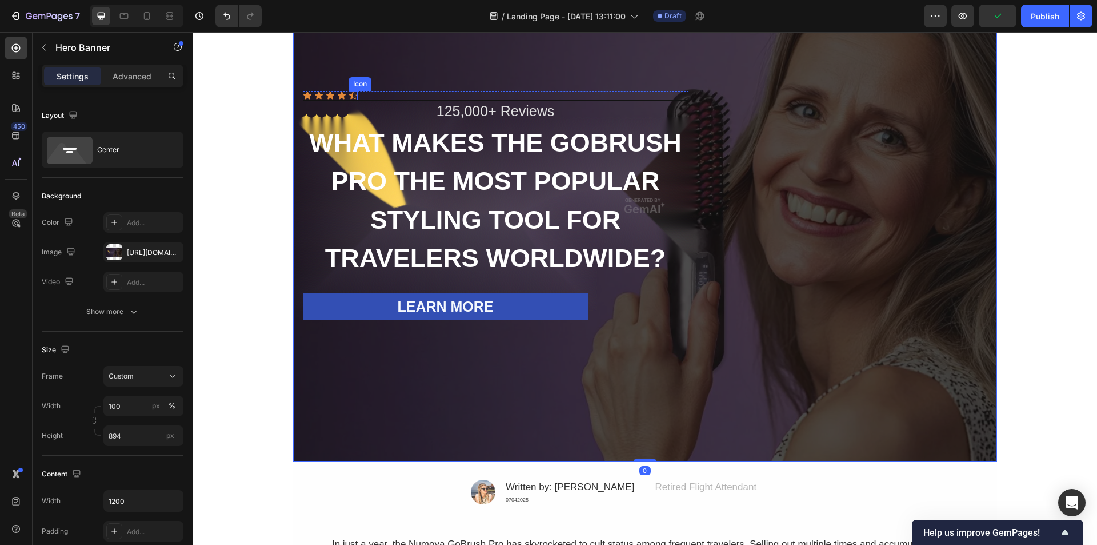
click at [349, 95] on div "Icon" at bounding box center [353, 95] width 9 height 9
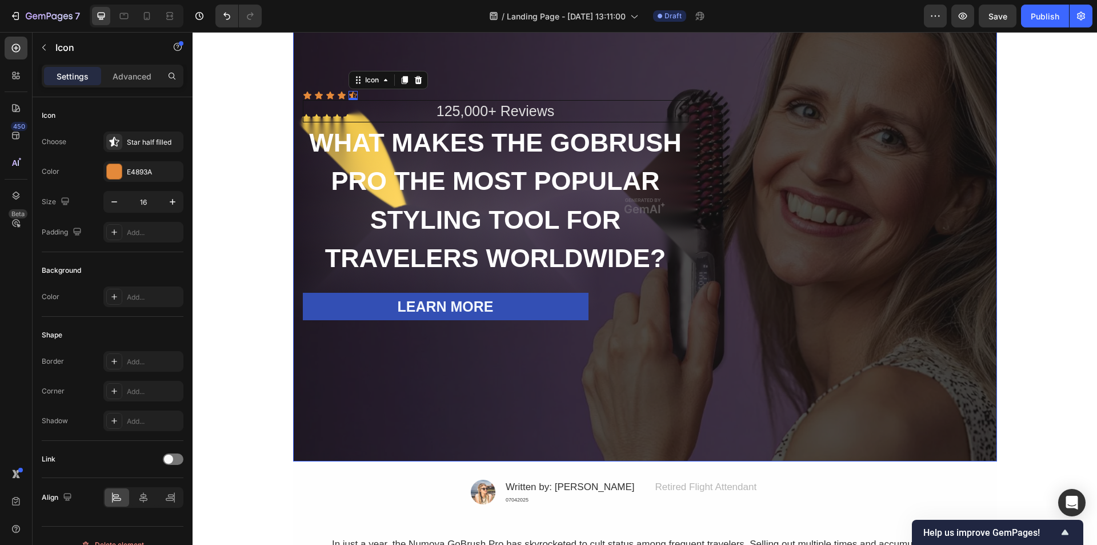
click at [476, 63] on div "Overlay" at bounding box center [645, 205] width 704 height 511
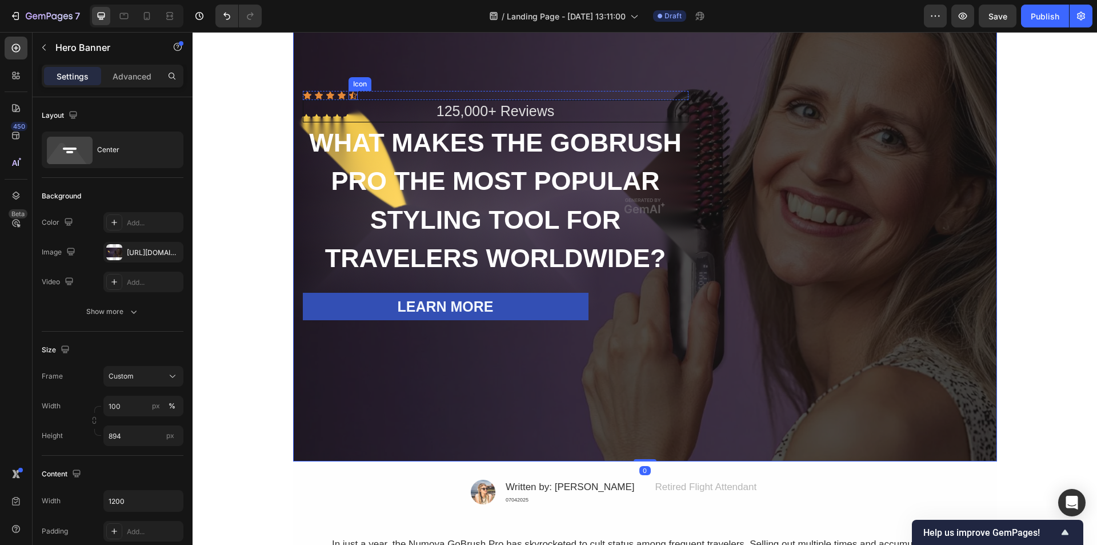
click at [349, 92] on icon at bounding box center [353, 94] width 8 height 7
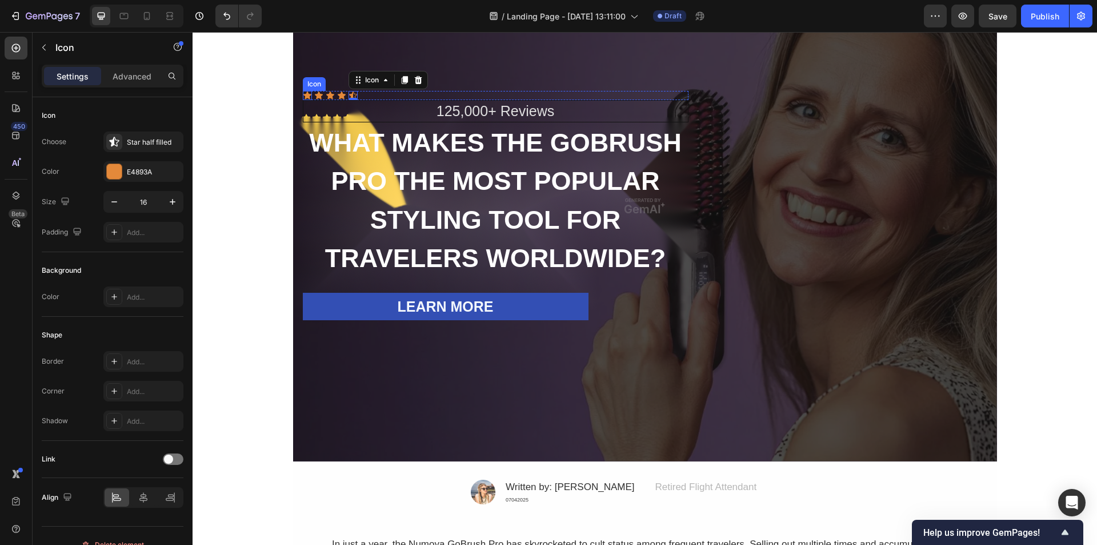
click at [303, 92] on icon at bounding box center [307, 95] width 9 height 9
click at [381, 92] on div "Icon 0 Icon Icon Icon Icon" at bounding box center [496, 95] width 386 height 9
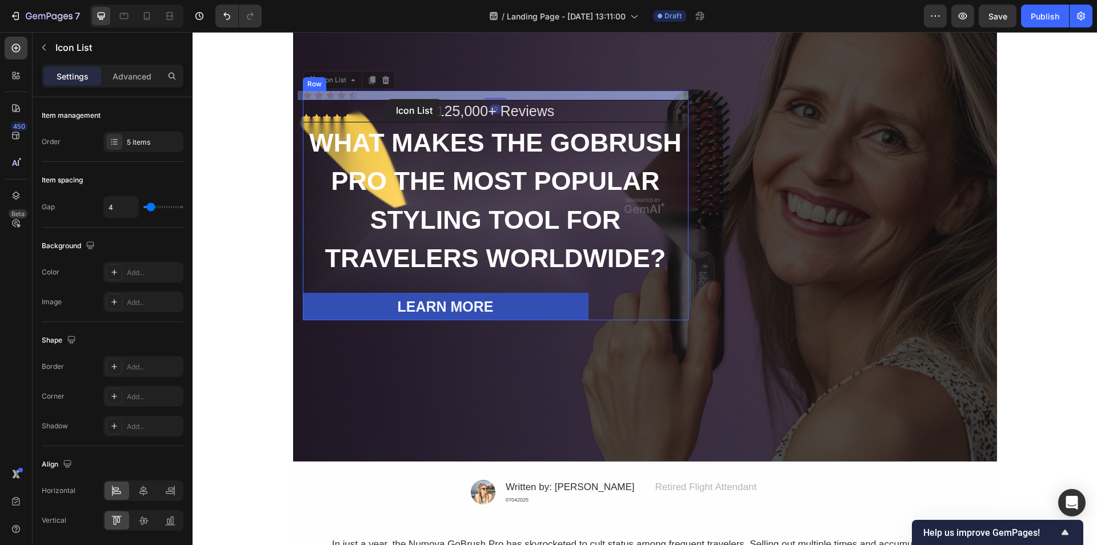
drag, startPoint x: 374, startPoint y: 94, endPoint x: 387, endPoint y: 99, distance: 14.1
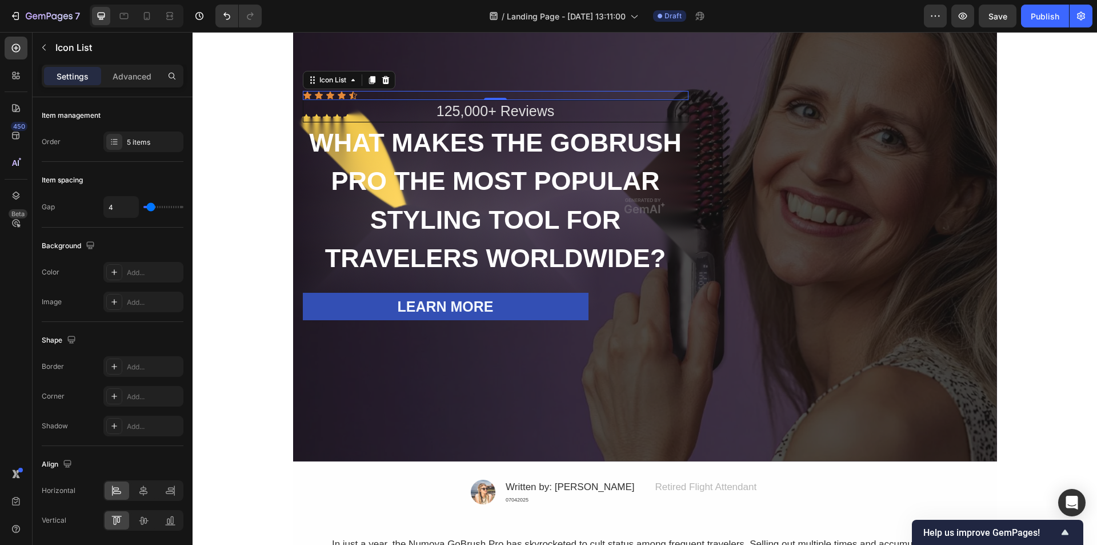
click at [365, 94] on div "Icon Icon Icon Icon Icon" at bounding box center [496, 95] width 386 height 9
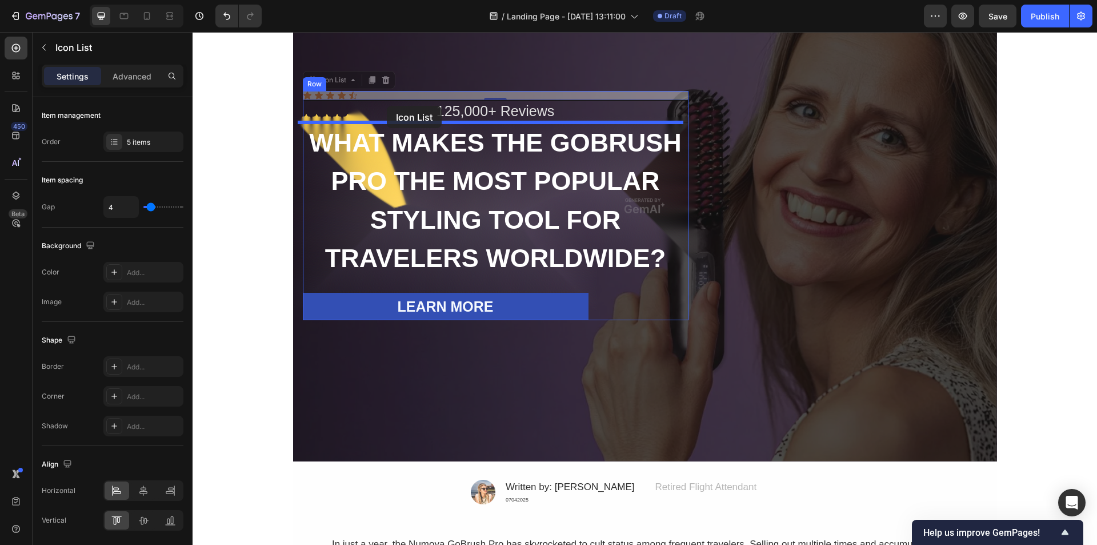
drag, startPoint x: 359, startPoint y: 94, endPoint x: 385, endPoint y: 105, distance: 27.4
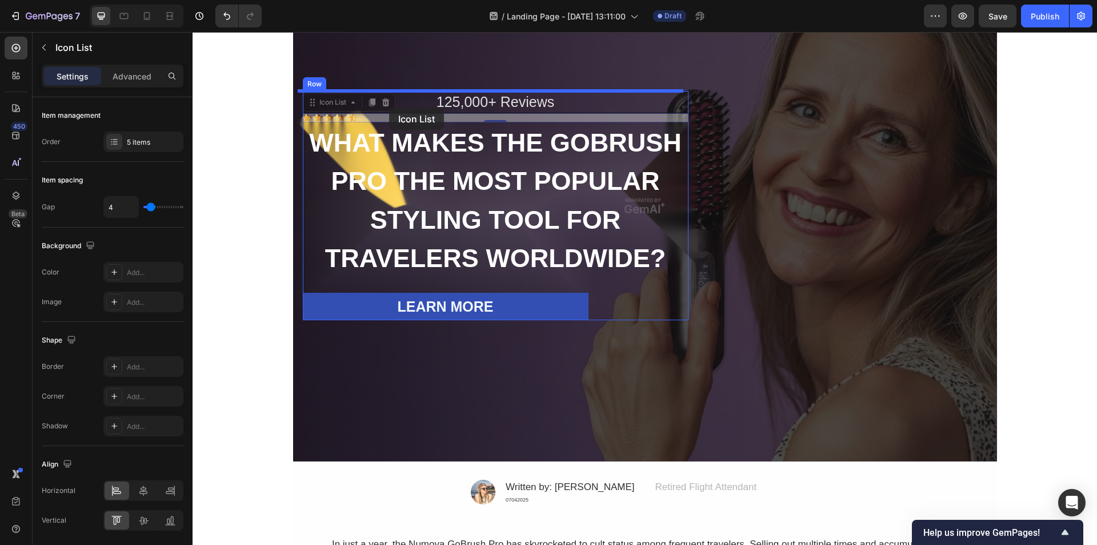
drag, startPoint x: 382, startPoint y: 115, endPoint x: 389, endPoint y: 107, distance: 10.9
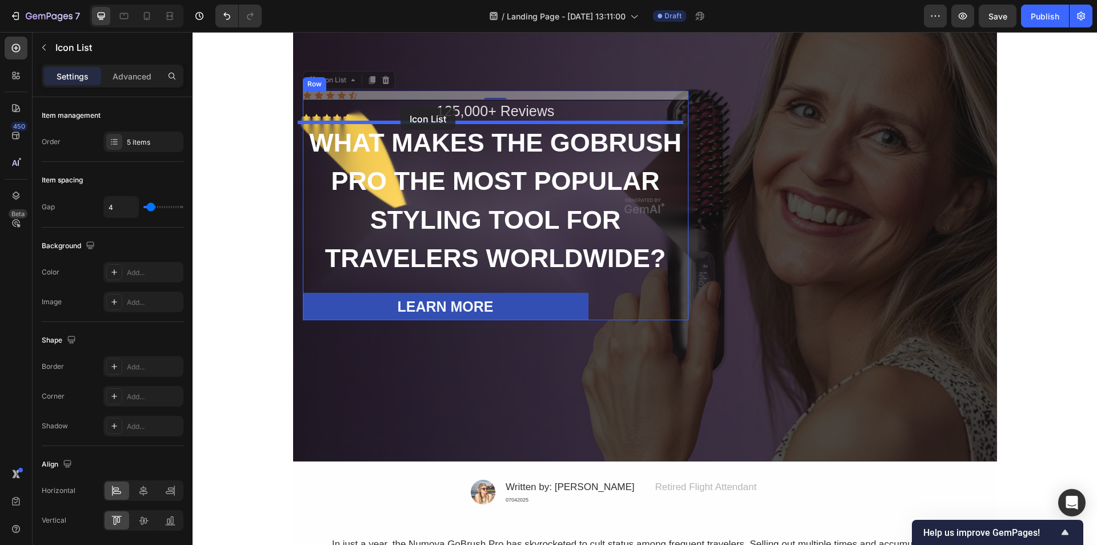
drag, startPoint x: 392, startPoint y: 93, endPoint x: 401, endPoint y: 107, distance: 17.2
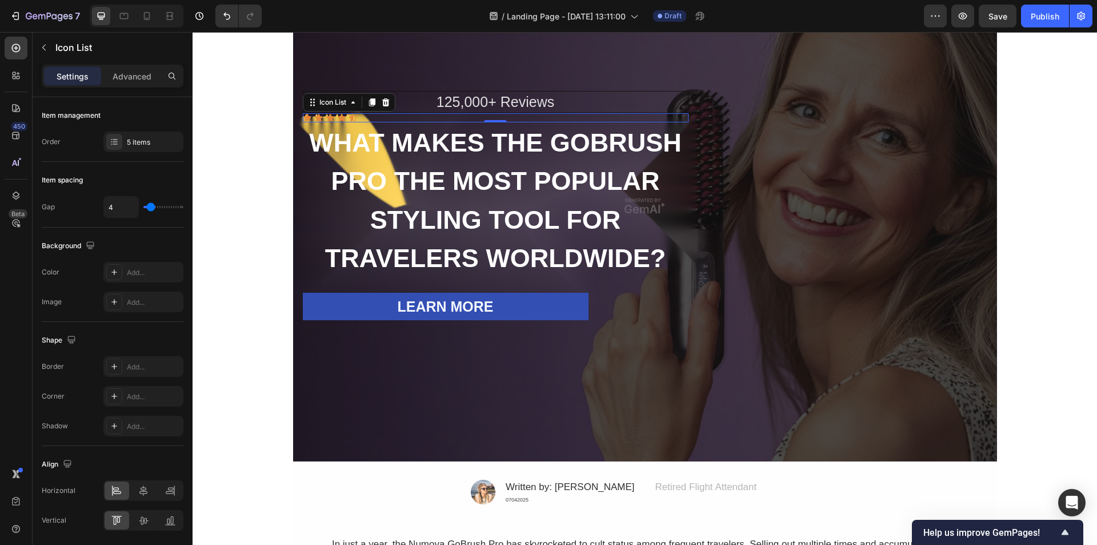
click at [506, 118] on div "Icon Icon Icon Icon Icon" at bounding box center [496, 117] width 386 height 9
click at [505, 120] on div "Icon Icon Icon Icon Icon" at bounding box center [496, 117] width 386 height 9
click at [505, 123] on div "125,000+ Reviews Text Block Icon Icon Icon Icon Icon Icon List 0 WHAT MAKES THE…" at bounding box center [496, 205] width 386 height 229
click at [506, 125] on h2 "WHAT MAKES THE GOBRUSH PRO THE MOST POPULAR STYLING TOOL FOR TRAVELERS WORLDWID…" at bounding box center [496, 200] width 386 height 157
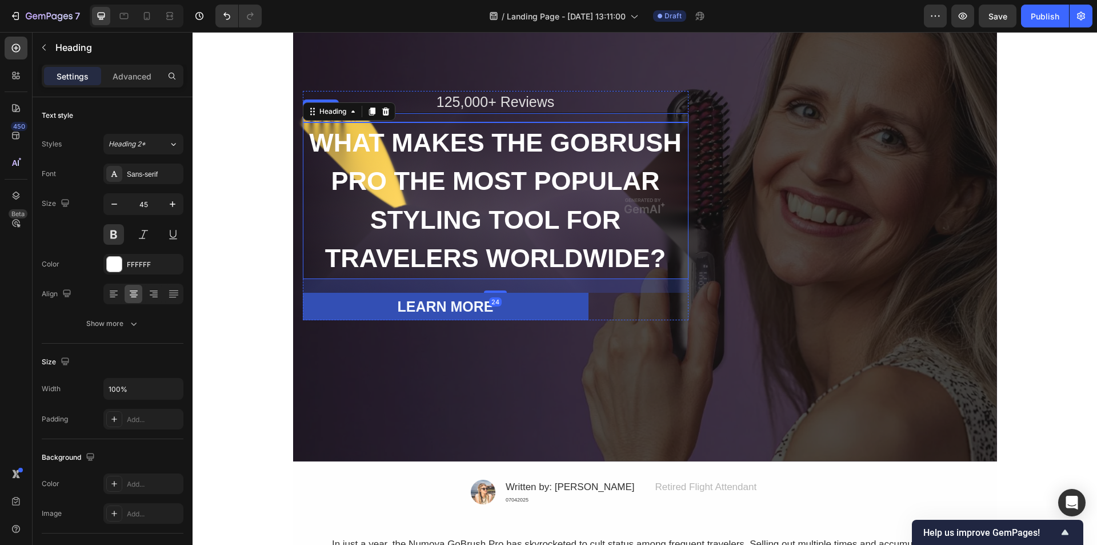
click at [502, 117] on div "Icon Icon Icon Icon Icon" at bounding box center [496, 117] width 386 height 9
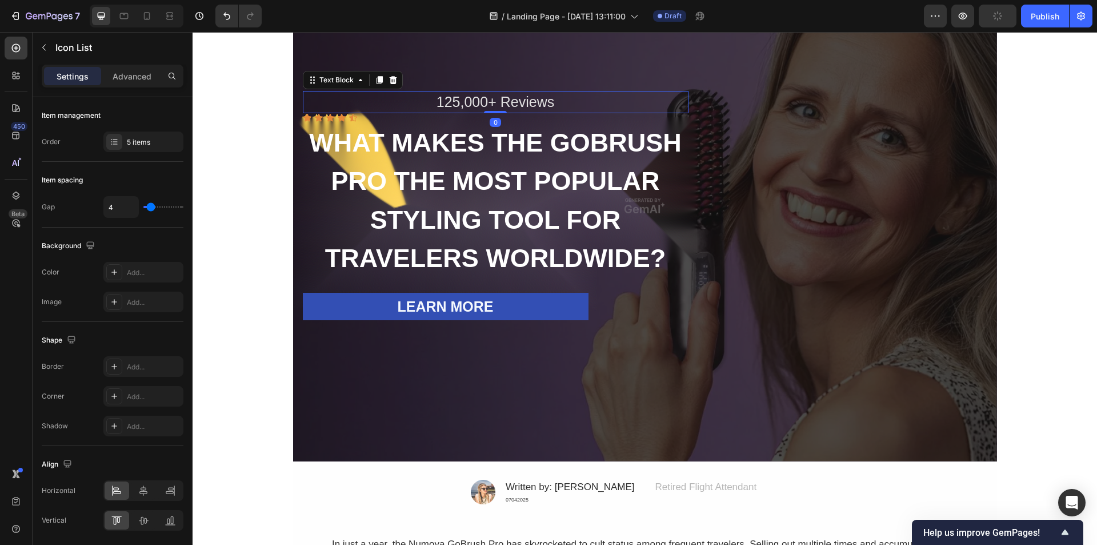
click at [513, 98] on div "125,000+ Reviews" at bounding box center [496, 102] width 386 height 22
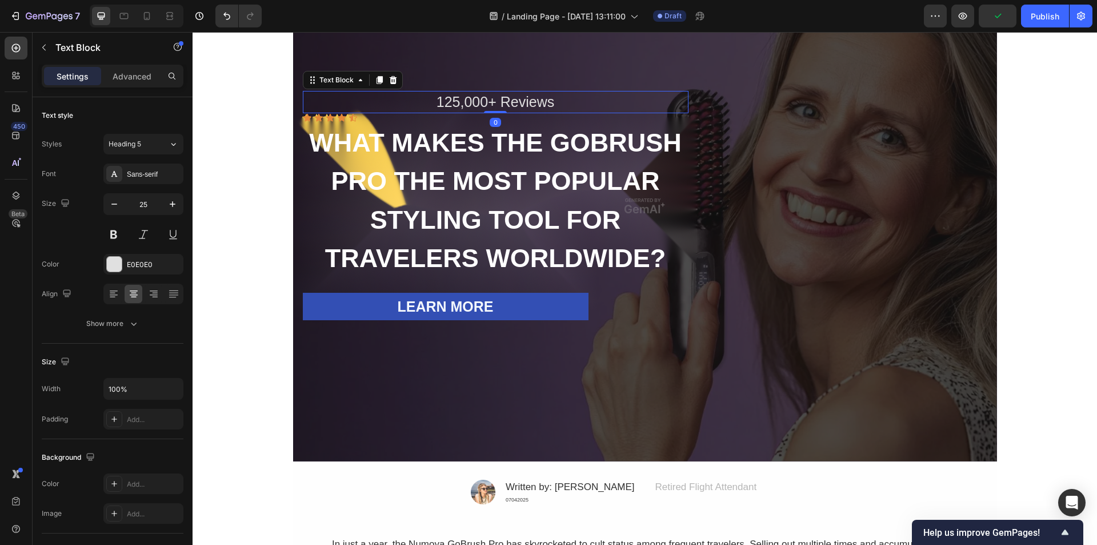
click at [510, 98] on div "125,000+ Reviews" at bounding box center [496, 102] width 386 height 22
click at [510, 98] on p "125,000+ Reviews" at bounding box center [496, 102] width 382 height 19
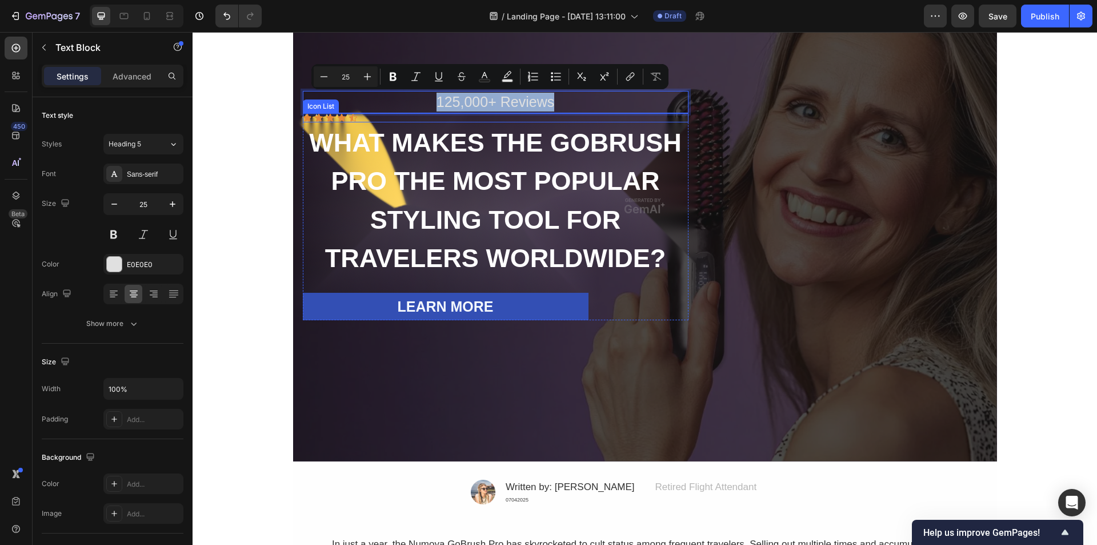
copy p "125,000+ Reviews"
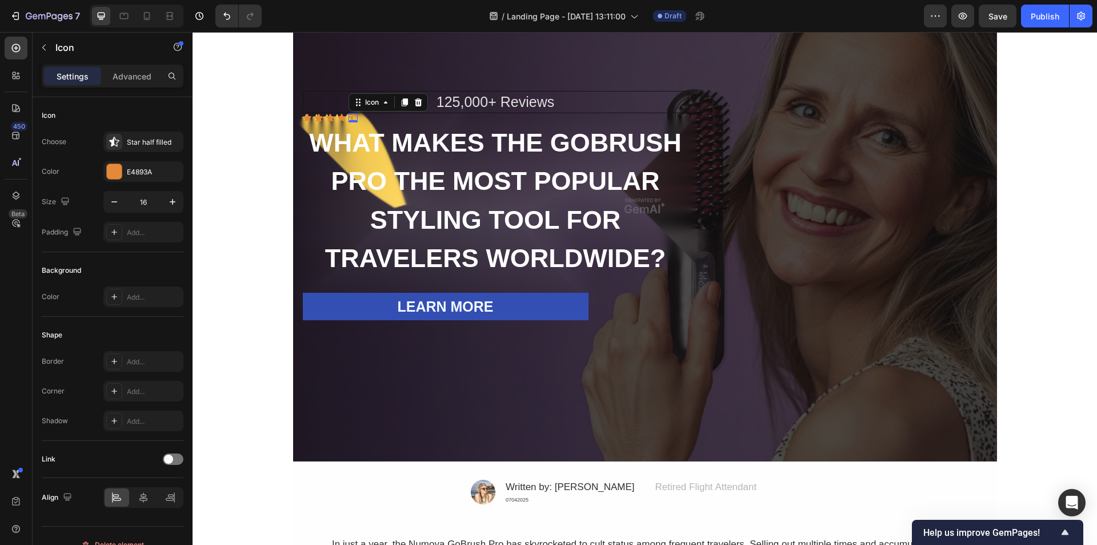
click at [349, 116] on icon at bounding box center [353, 117] width 8 height 7
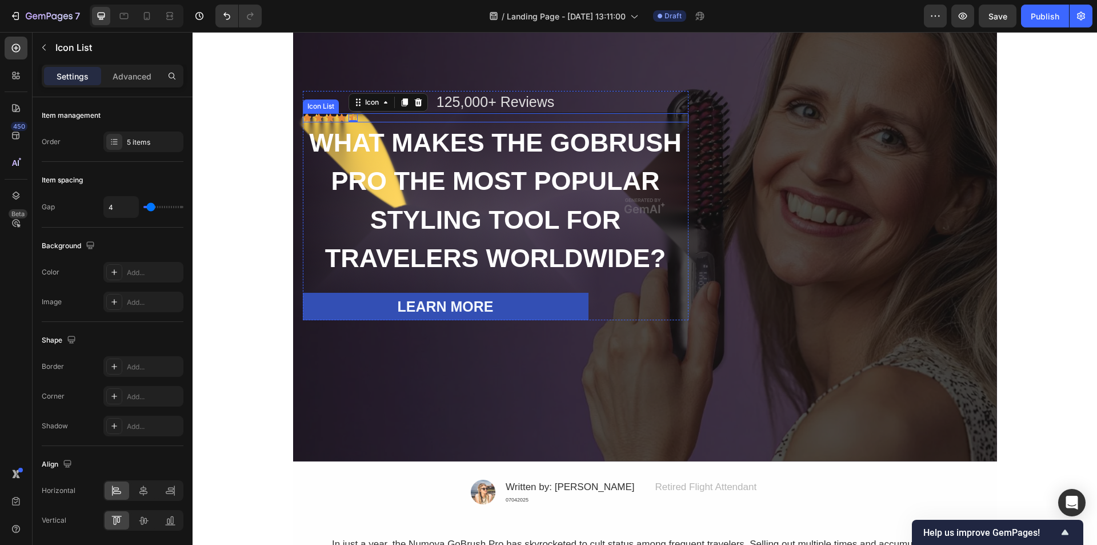
click at [378, 118] on div "Icon Icon Icon Icon Icon 0" at bounding box center [496, 117] width 386 height 9
click at [381, 118] on div "Icon Icon Icon Icon Icon" at bounding box center [496, 117] width 386 height 9
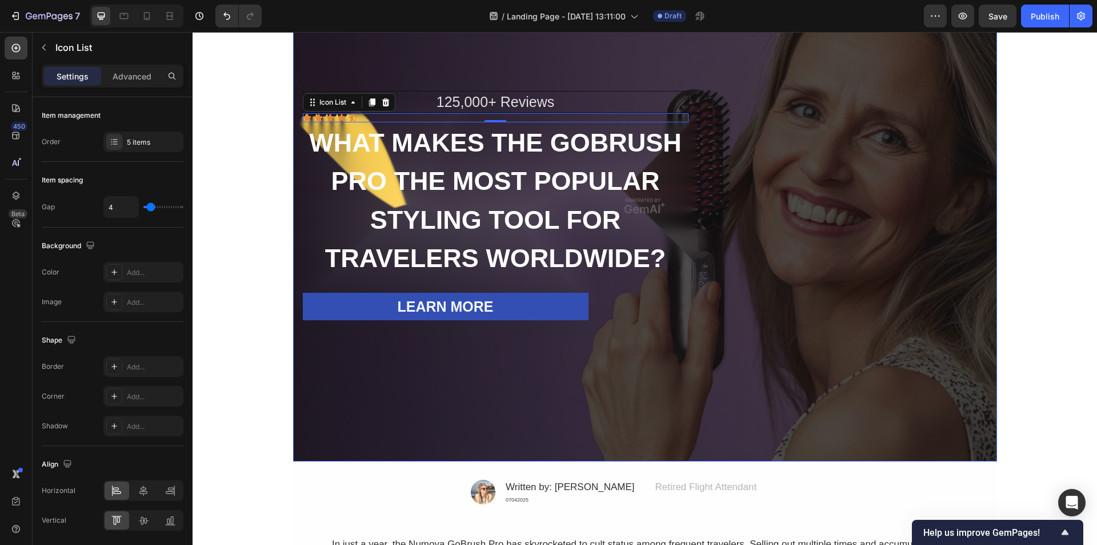
click at [772, 72] on div "Overlay" at bounding box center [645, 205] width 704 height 511
click at [363, 119] on div "Icon Icon Icon Icon Icon" at bounding box center [496, 117] width 386 height 9
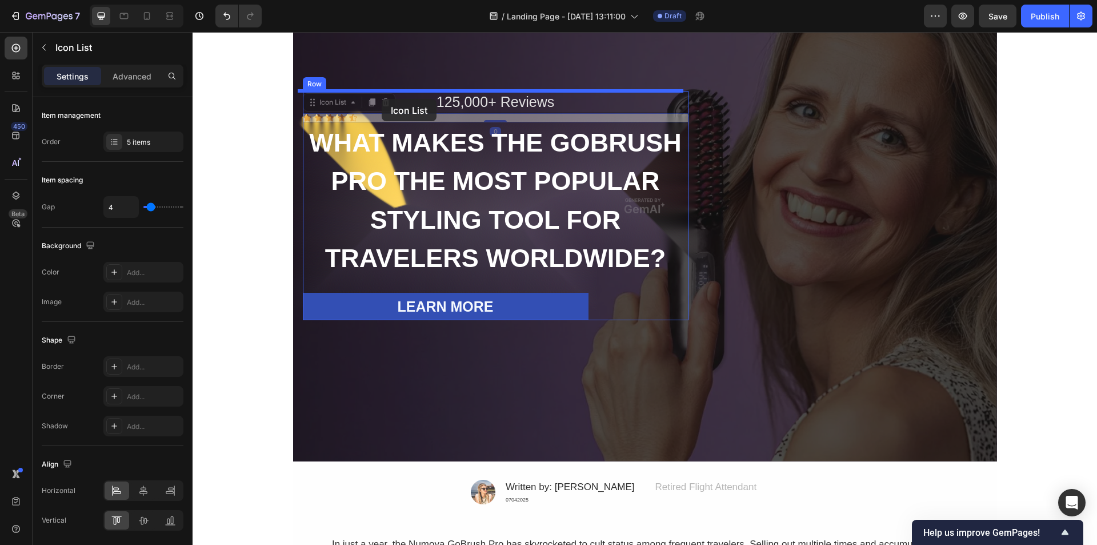
drag, startPoint x: 356, startPoint y: 118, endPoint x: 382, endPoint y: 99, distance: 31.9
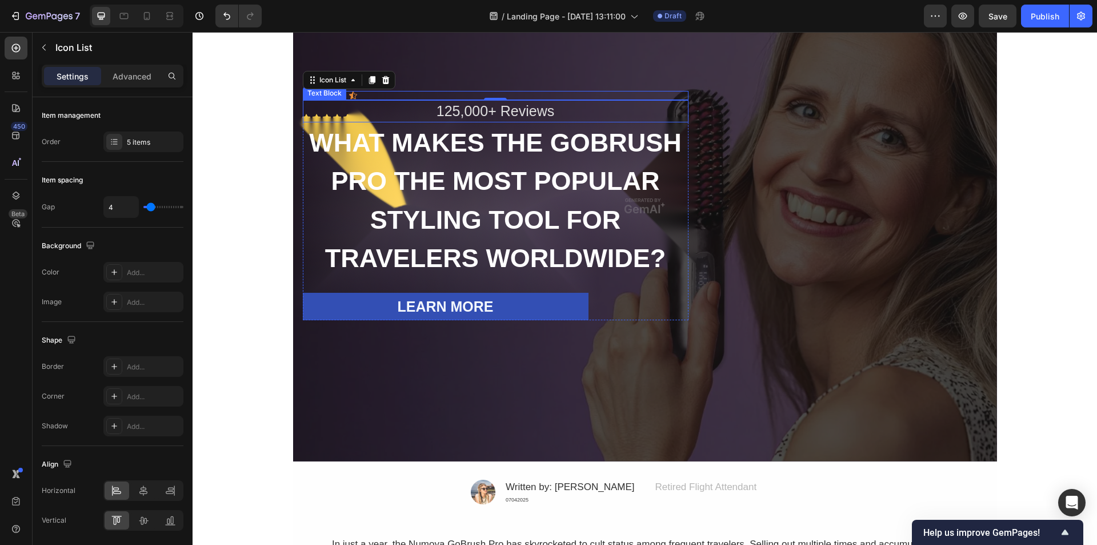
click at [499, 114] on p "125,000+ Reviews" at bounding box center [496, 111] width 382 height 19
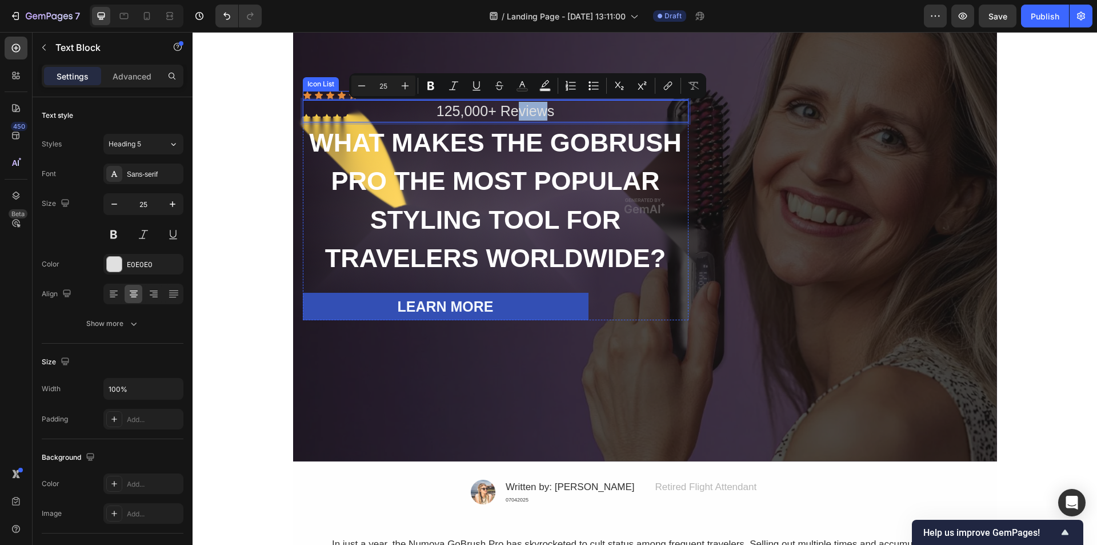
drag, startPoint x: 510, startPoint y: 117, endPoint x: 541, endPoint y: 91, distance: 39.7
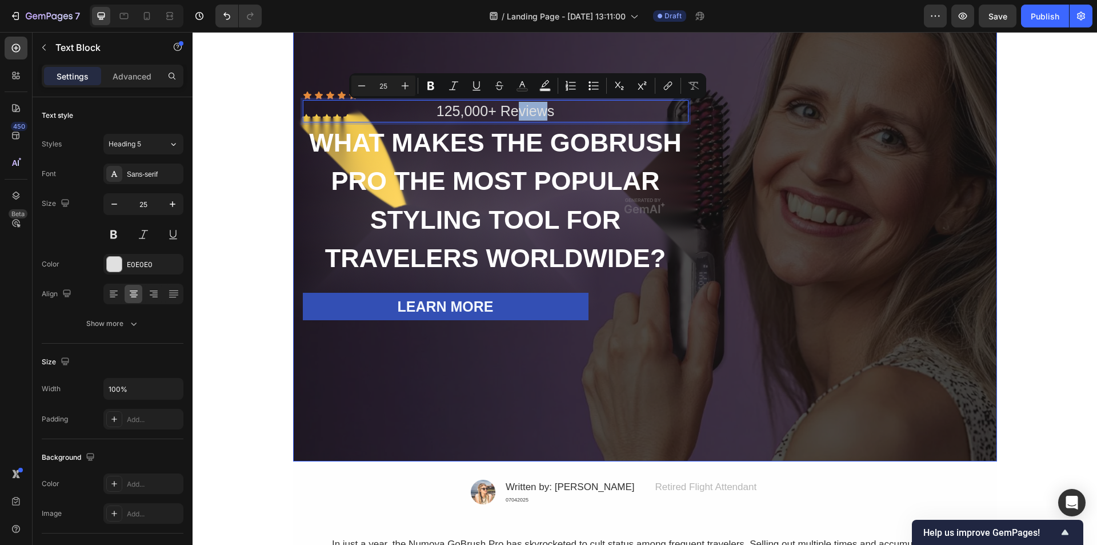
click at [750, 105] on div "Icon Icon Icon Icon Icon Icon List 125,000+ Reviews Text Block 0 WHAT MAKES THE…" at bounding box center [645, 205] width 686 height 229
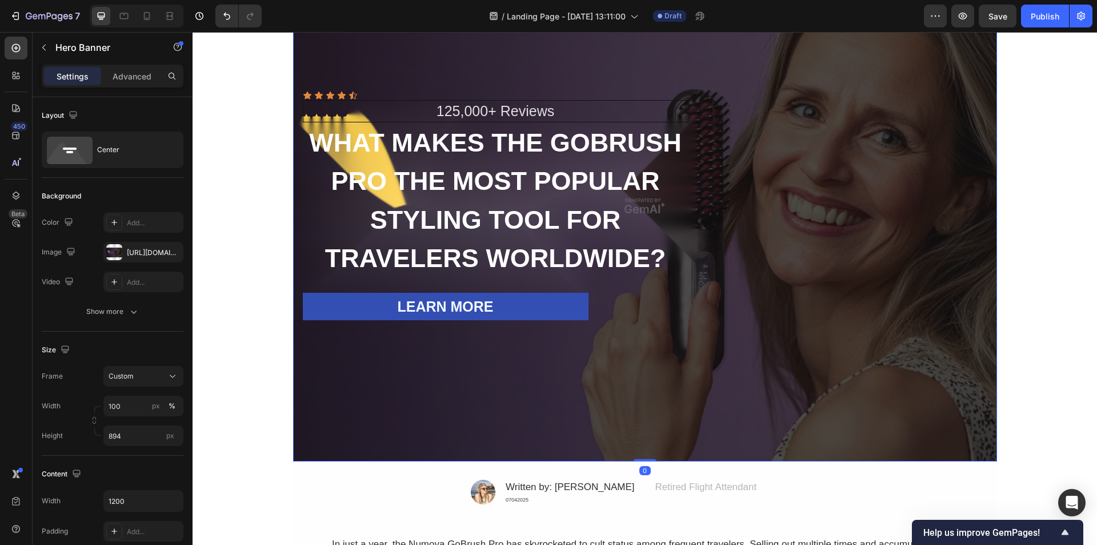
click at [659, 109] on p "125,000+ Reviews" at bounding box center [496, 111] width 382 height 19
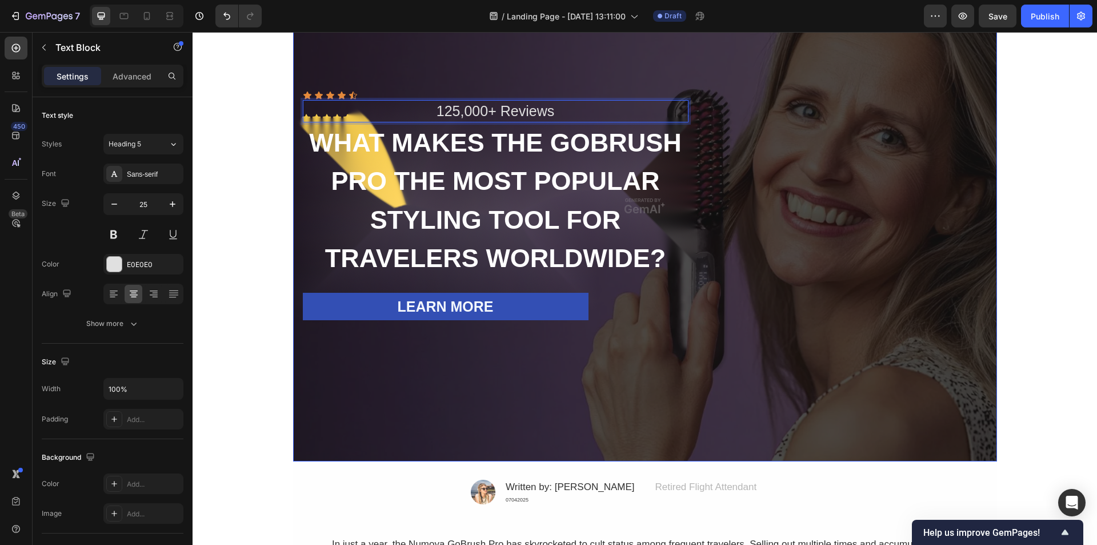
drag, startPoint x: 636, startPoint y: 112, endPoint x: 686, endPoint y: 89, distance: 55.2
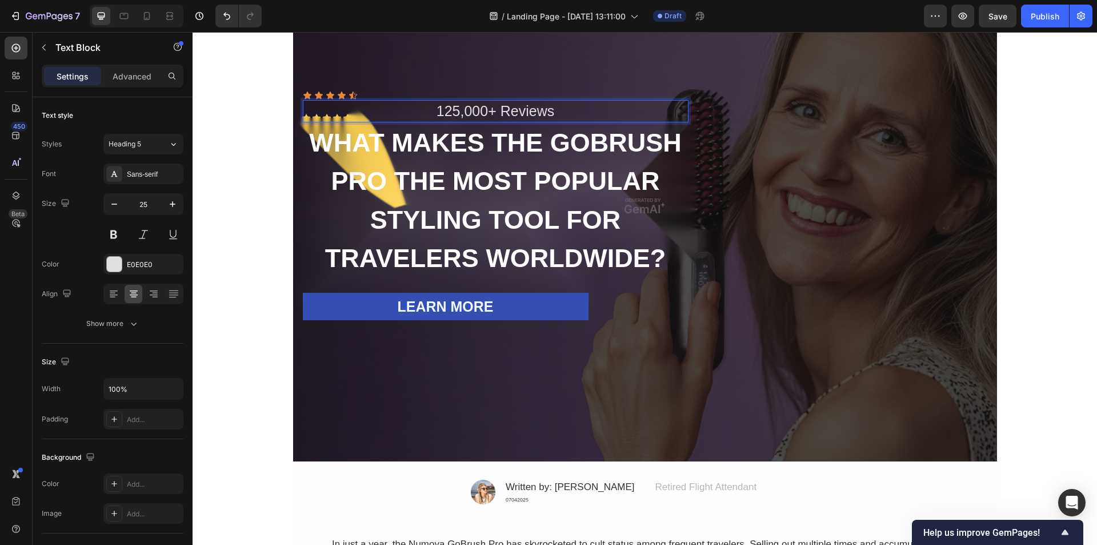
click at [591, 114] on p "125,000+ Reviews" at bounding box center [496, 111] width 382 height 19
click at [747, 101] on div "Icon Icon Icon Icon Icon Icon List 125,000+ Reviews Text Block 0 WHAT MAKES THE…" at bounding box center [645, 205] width 686 height 229
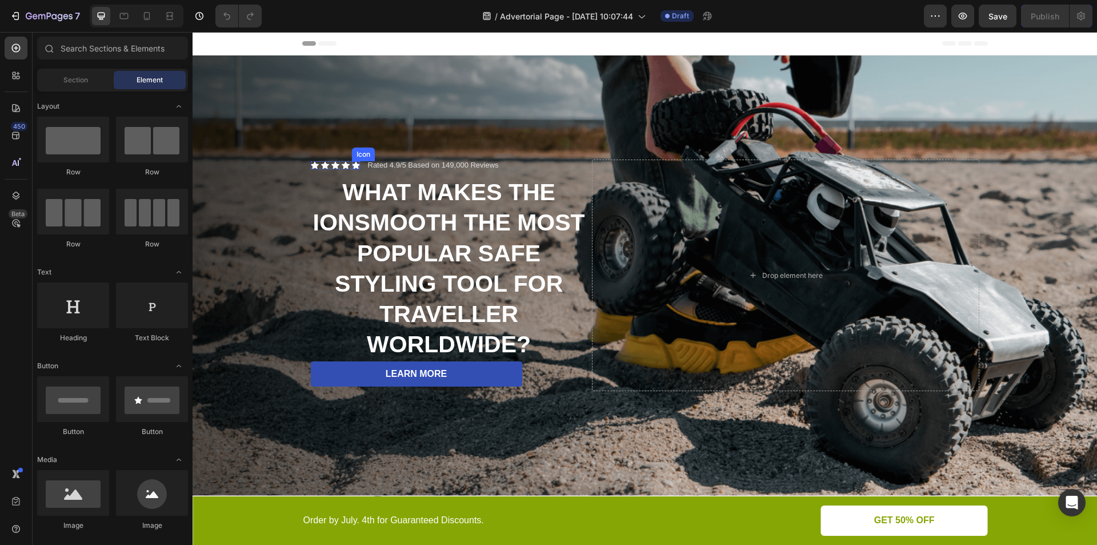
click at [342, 165] on icon at bounding box center [346, 165] width 8 height 7
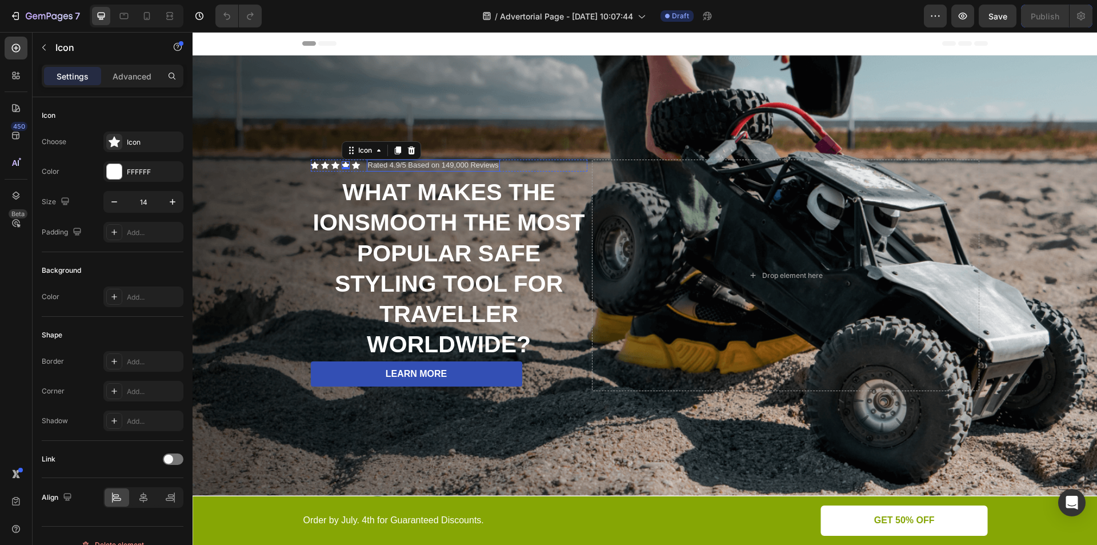
click at [414, 166] on p "Rated 4.9/5 Based on 149,000 Reviews" at bounding box center [433, 166] width 131 height 10
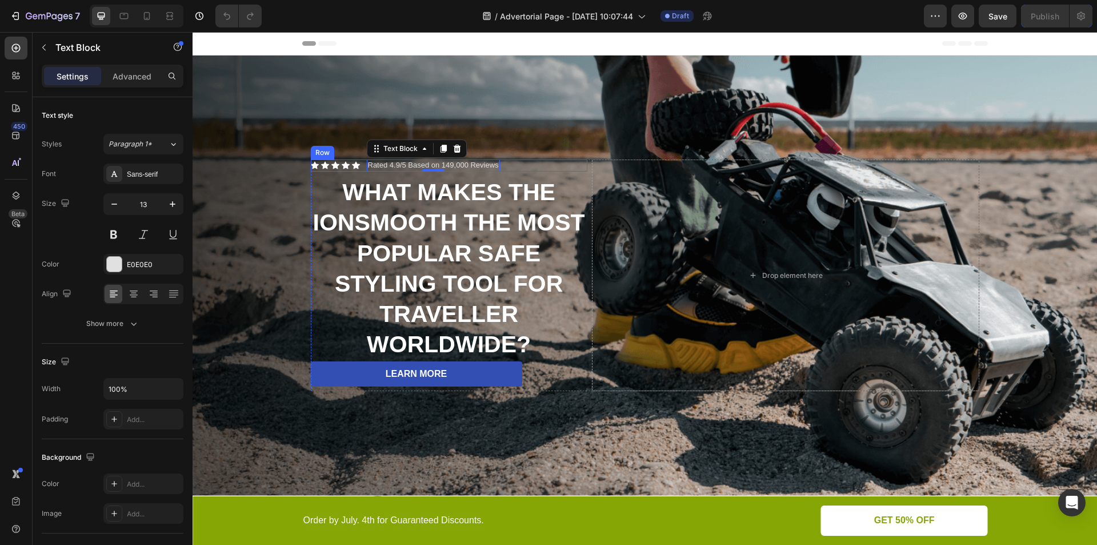
click at [514, 164] on div "Icon Icon Icon Icon Icon Icon List Rated 4.9/5 Based on 149,000 Reviews Text Bl…" at bounding box center [449, 165] width 277 height 12
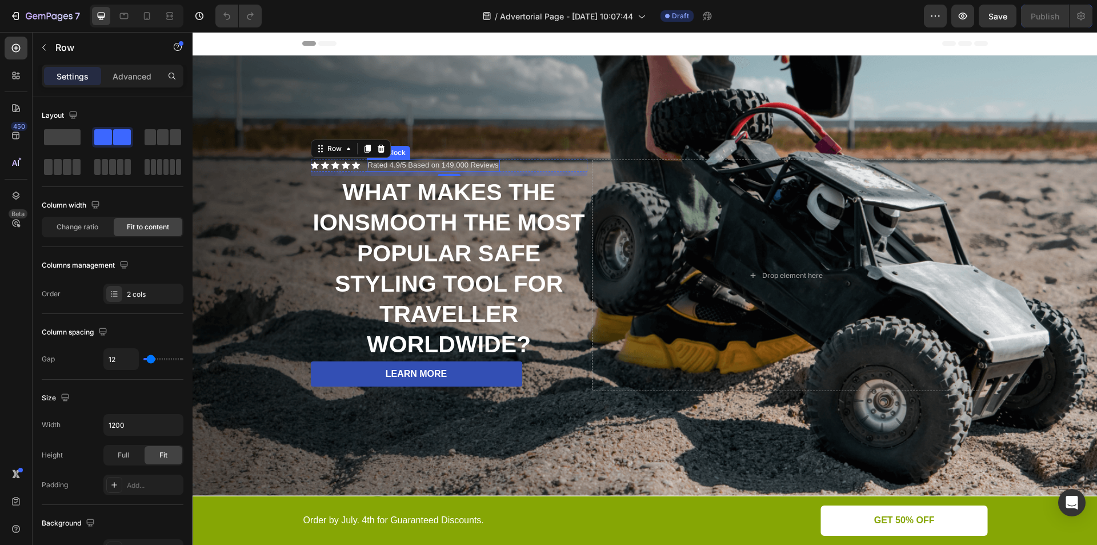
click at [406, 161] on p "Rated 4.9/5 Based on 149,000 Reviews" at bounding box center [433, 166] width 131 height 10
click at [361, 164] on div "Icon Icon Icon Icon Icon Icon List Rated 4.9/5 Based on 149,000 Reviews Text Bl…" at bounding box center [449, 165] width 277 height 12
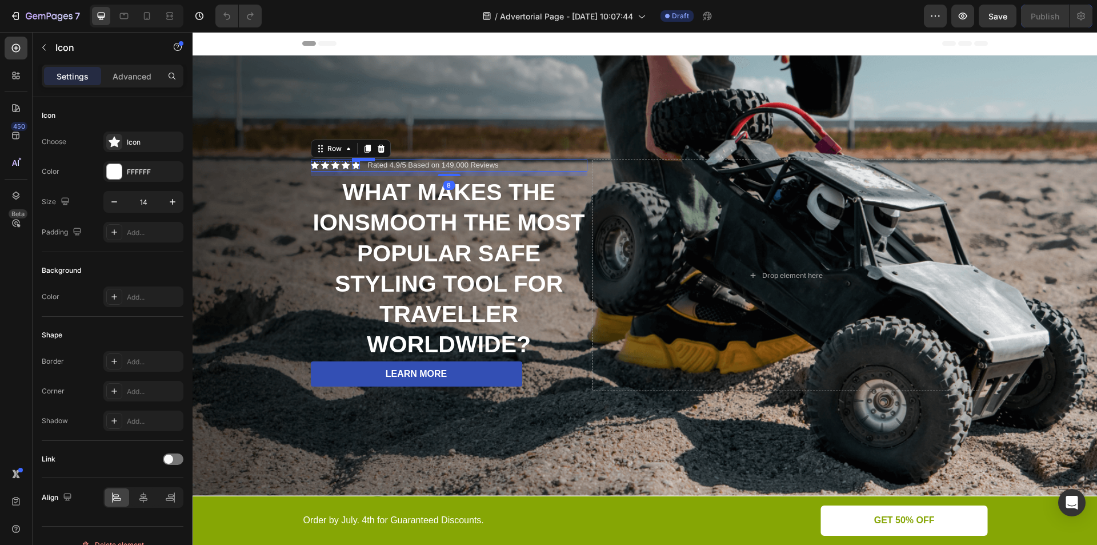
click at [354, 162] on div "Icon" at bounding box center [356, 165] width 8 height 8
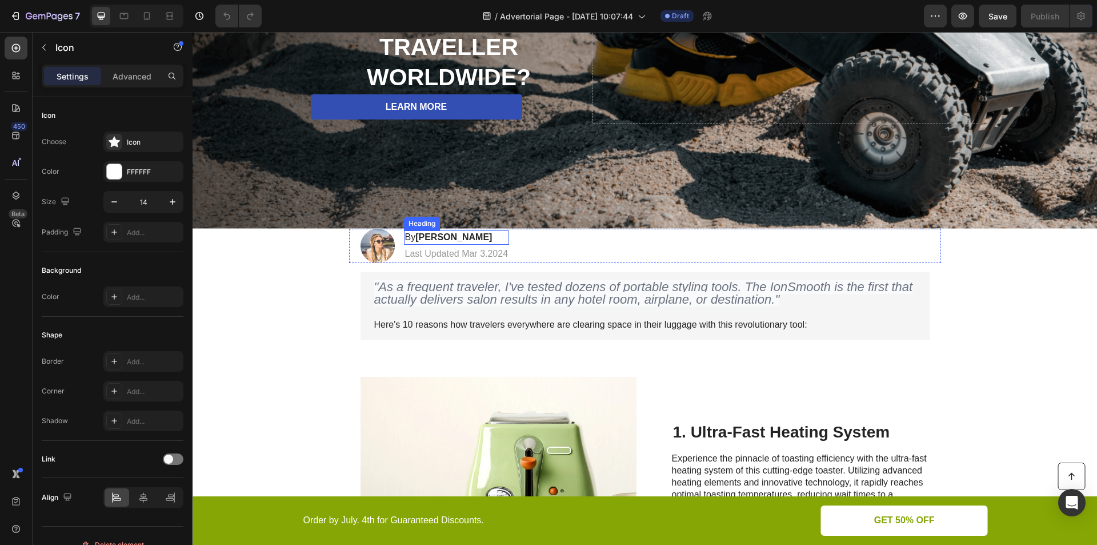
click at [459, 230] on h2 "By Jessica M." at bounding box center [457, 237] width 106 height 14
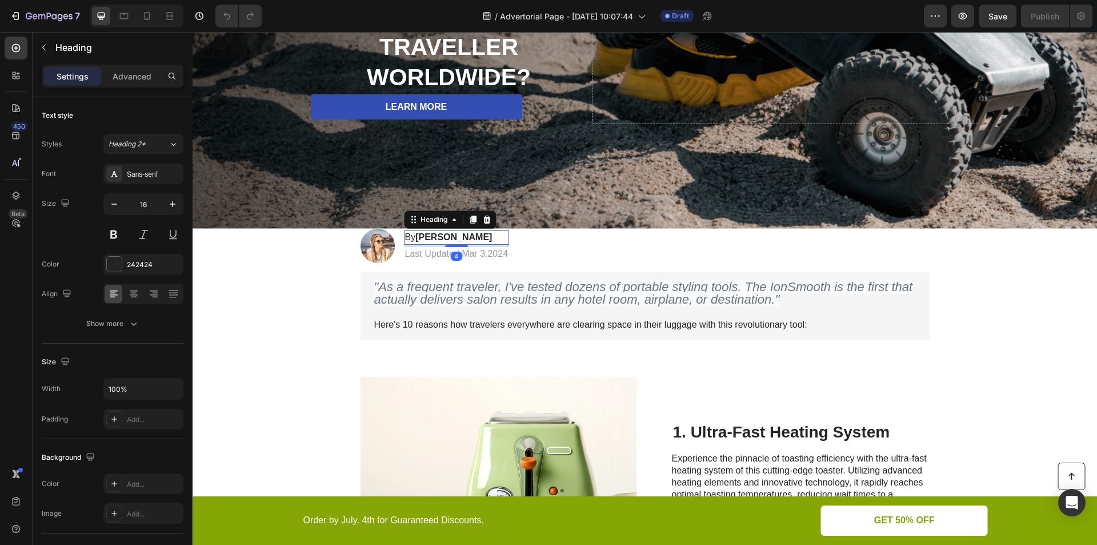
click at [459, 230] on h2 "By Jessica M." at bounding box center [457, 237] width 106 height 14
click at [459, 231] on p "By Jessica M." at bounding box center [456, 237] width 103 height 12
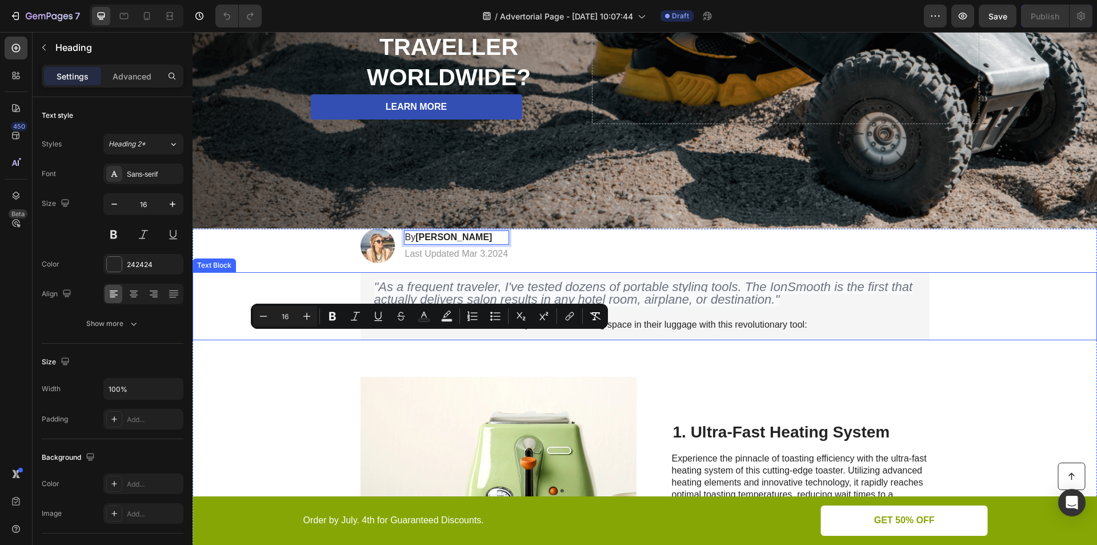
scroll to position [133, 0]
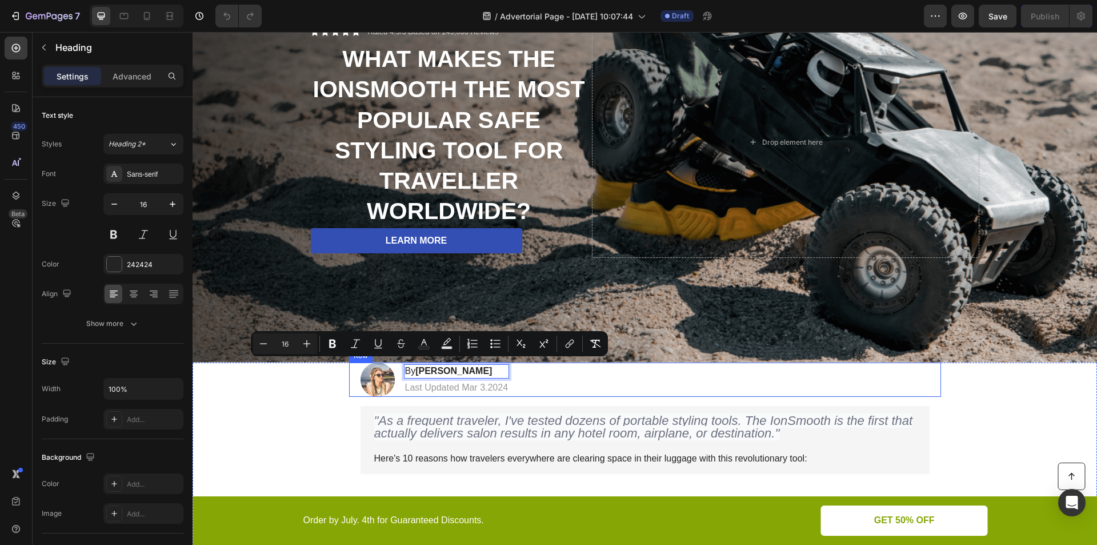
click at [855, 391] on div "Image By Jessica M. Heading 4 Last Updated Mar 3.2024 Text Block Row" at bounding box center [645, 379] width 592 height 34
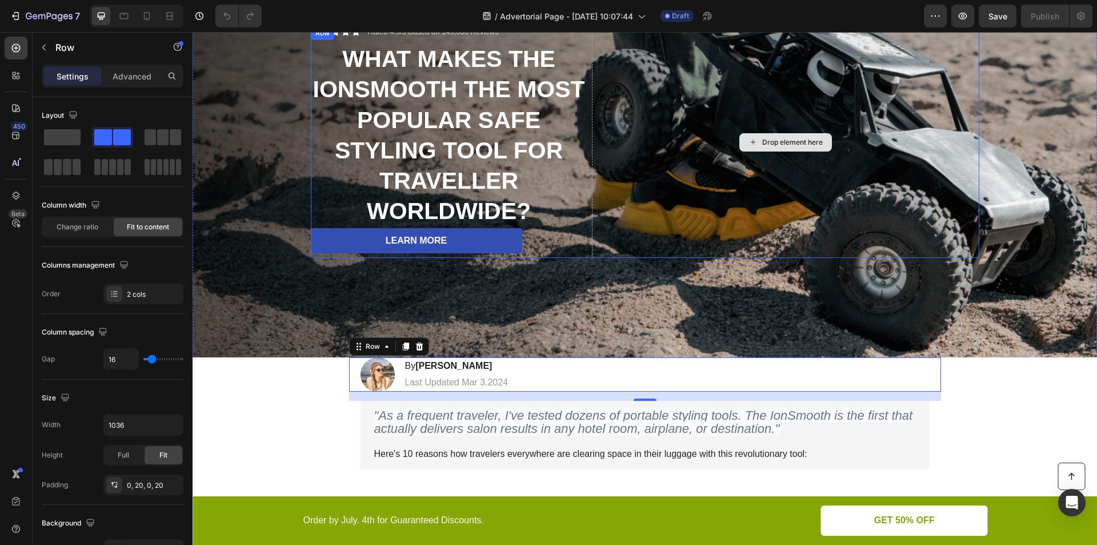
scroll to position [0, 0]
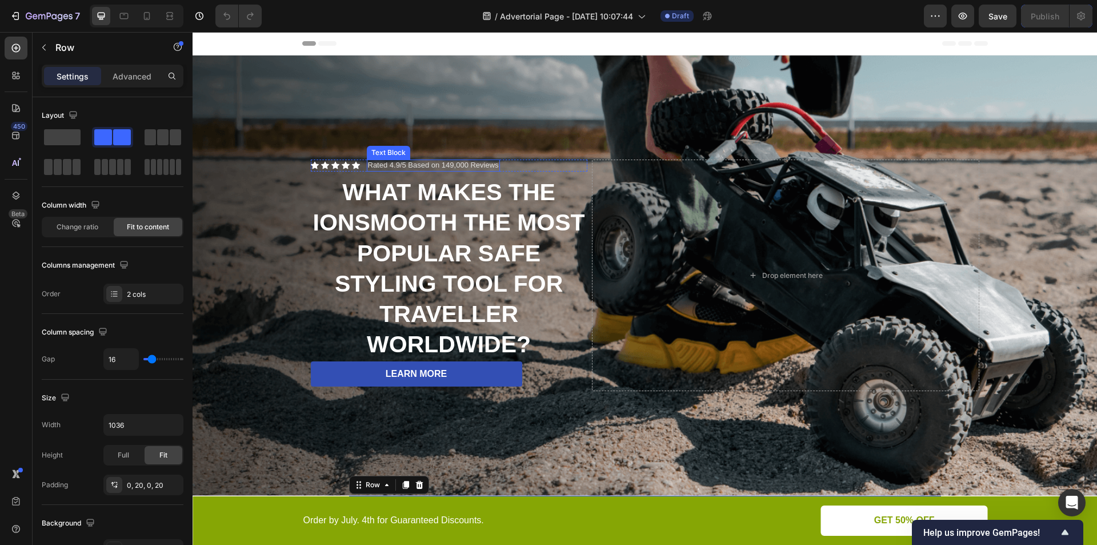
click at [387, 164] on p "Rated 4.9/5 Based on 149,000 Reviews" at bounding box center [433, 166] width 131 height 10
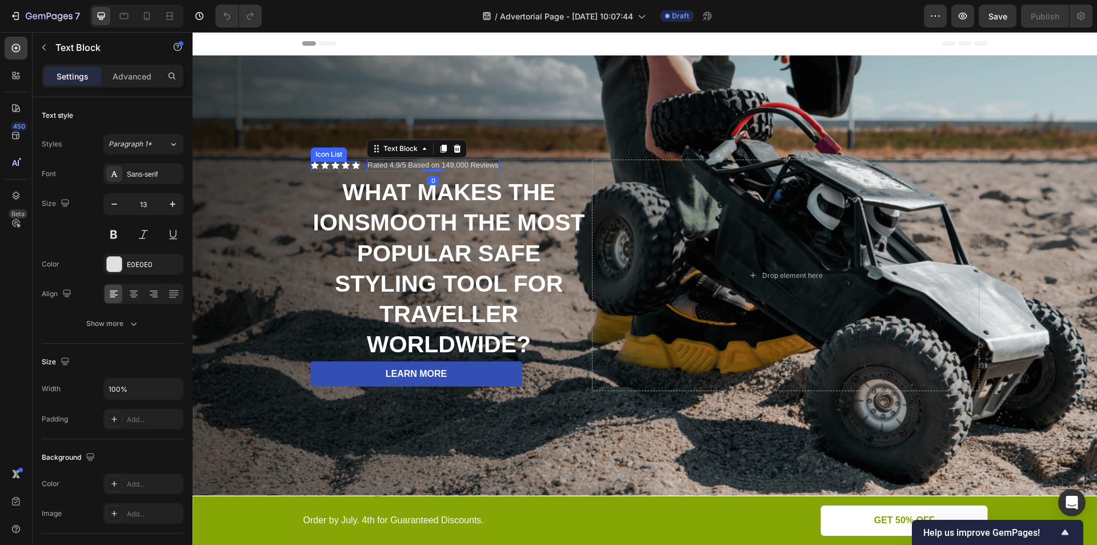
click at [335, 162] on div "Icon Icon Icon Icon Icon" at bounding box center [335, 165] width 49 height 8
click at [401, 165] on p "Rated 4.9/5 Based on 149,000 Reviews" at bounding box center [433, 166] width 131 height 10
click at [342, 163] on div "Icon" at bounding box center [346, 165] width 8 height 8
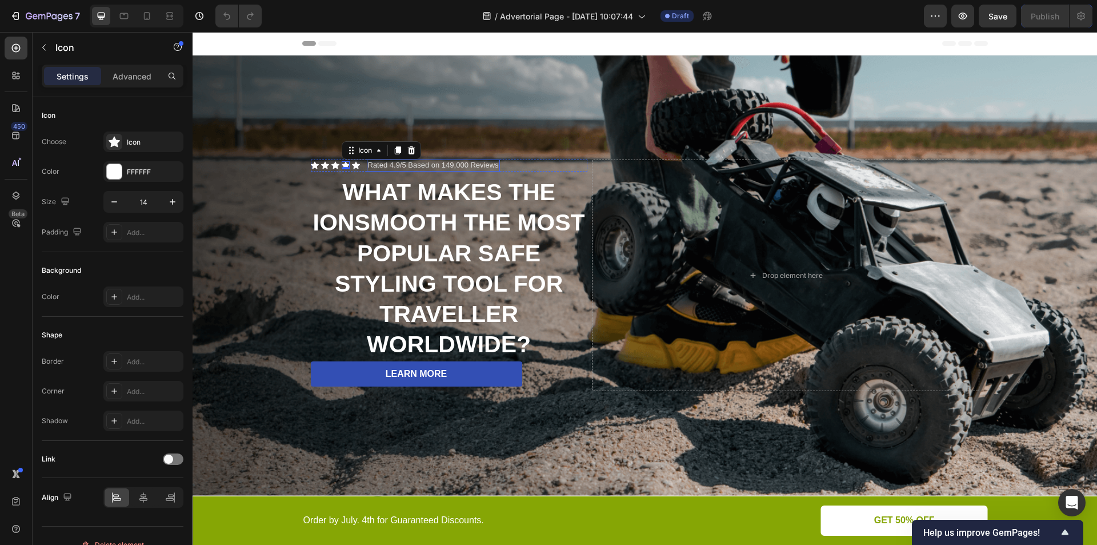
click at [421, 163] on p "Rated 4.9/5 Based on 149,000 Reviews" at bounding box center [433, 166] width 131 height 10
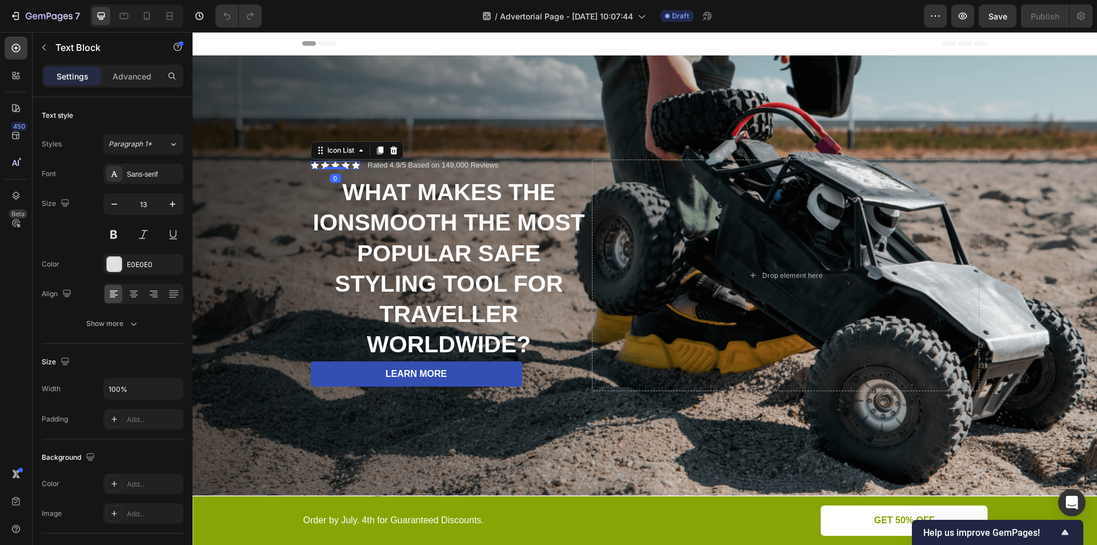
click at [335, 163] on div "Icon Icon Icon Icon Icon" at bounding box center [335, 165] width 49 height 8
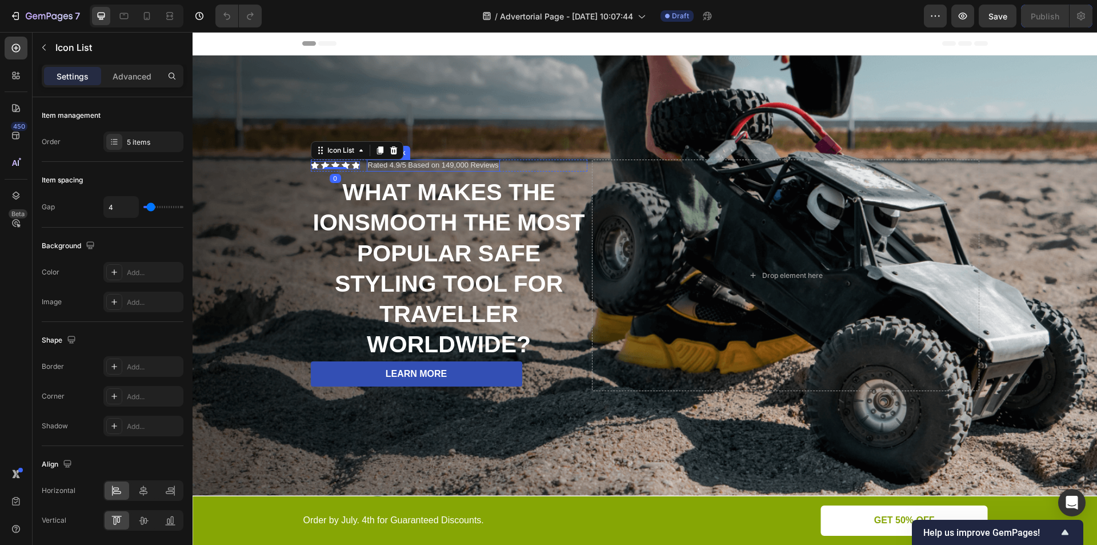
click at [417, 161] on p "Rated 4.9/5 Based on 149,000 Reviews" at bounding box center [433, 166] width 131 height 10
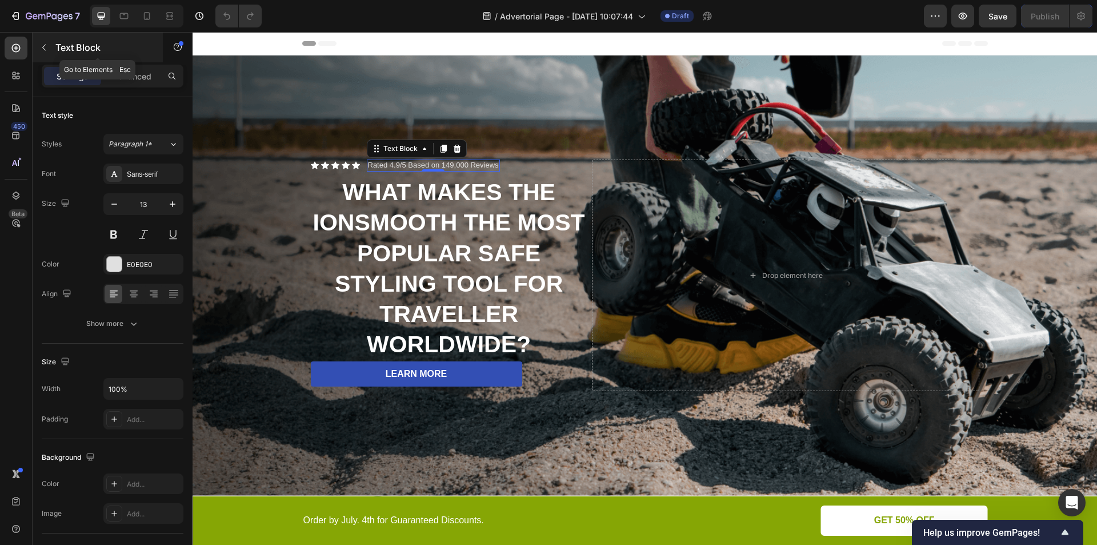
click at [42, 46] on icon "button" at bounding box center [43, 47] width 9 height 9
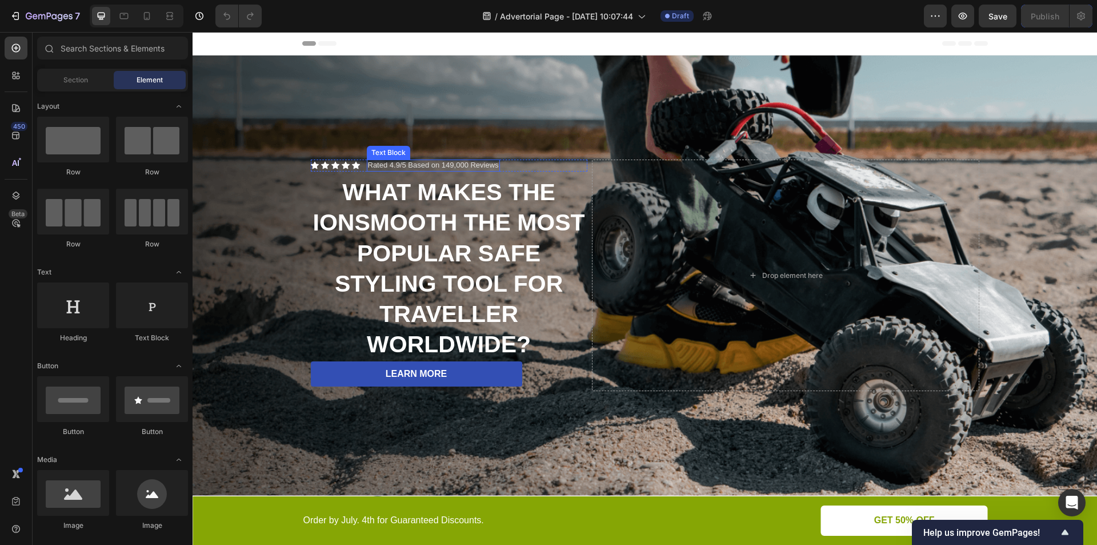
click at [404, 161] on p "Rated 4.9/5 Based on 149,000 Reviews" at bounding box center [433, 166] width 131 height 10
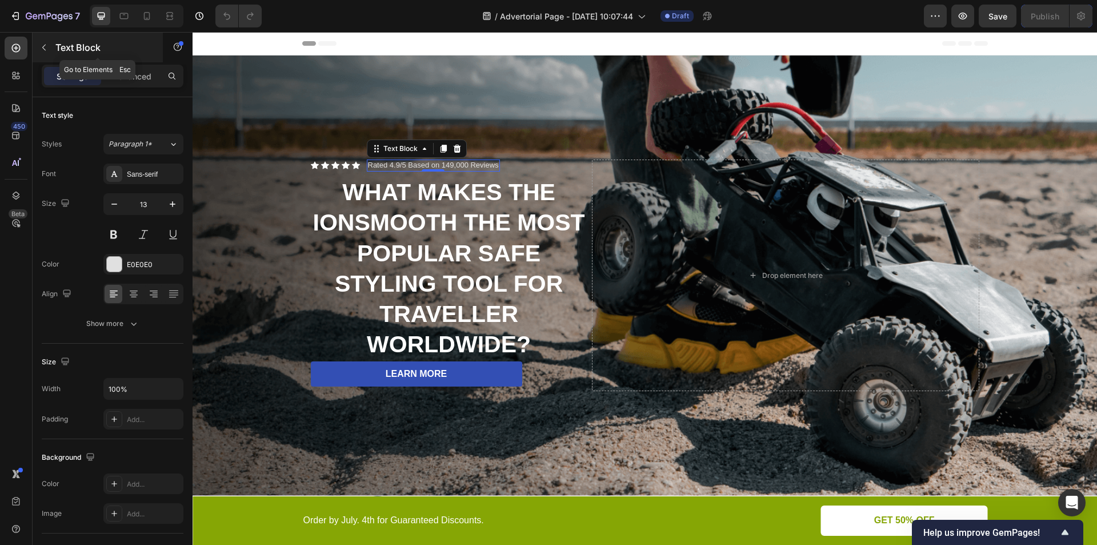
click at [41, 44] on icon "button" at bounding box center [43, 47] width 9 height 9
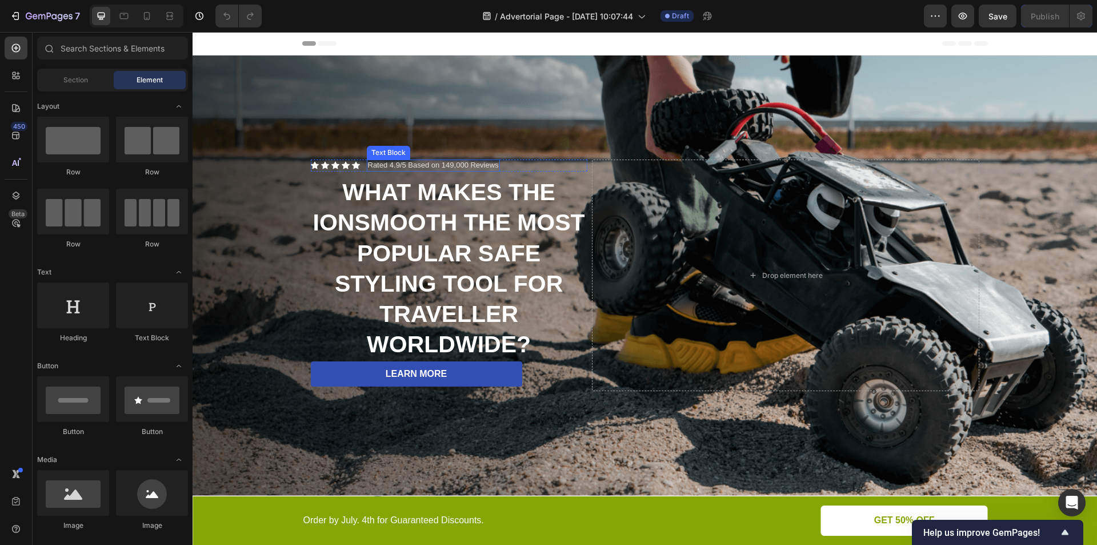
click at [410, 162] on p "Rated 4.9/5 Based on 149,000 Reviews" at bounding box center [433, 166] width 131 height 10
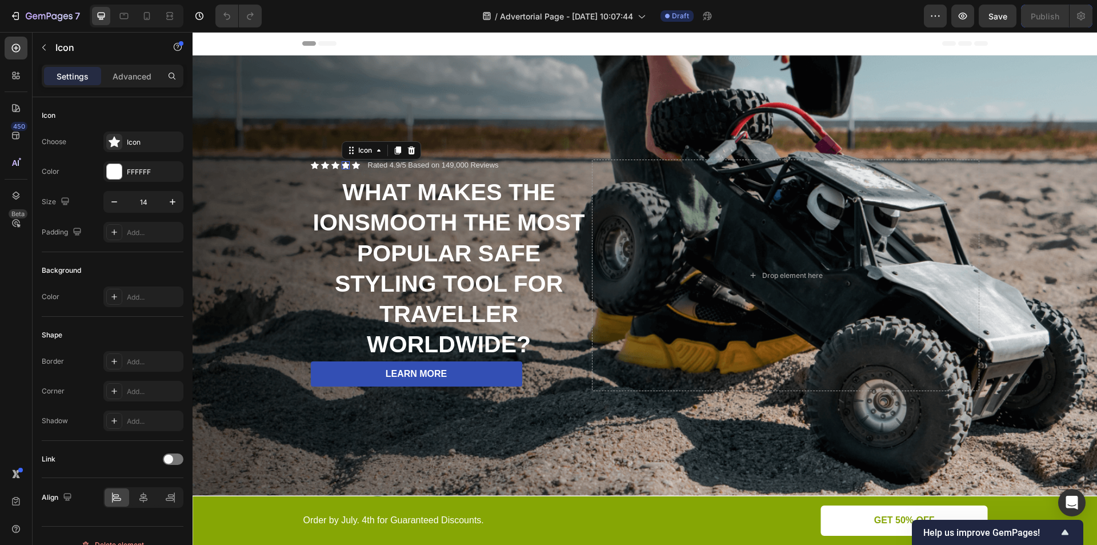
click at [342, 163] on div "Icon 0" at bounding box center [346, 165] width 8 height 8
click at [280, 165] on div "Background Image" at bounding box center [645, 275] width 904 height 440
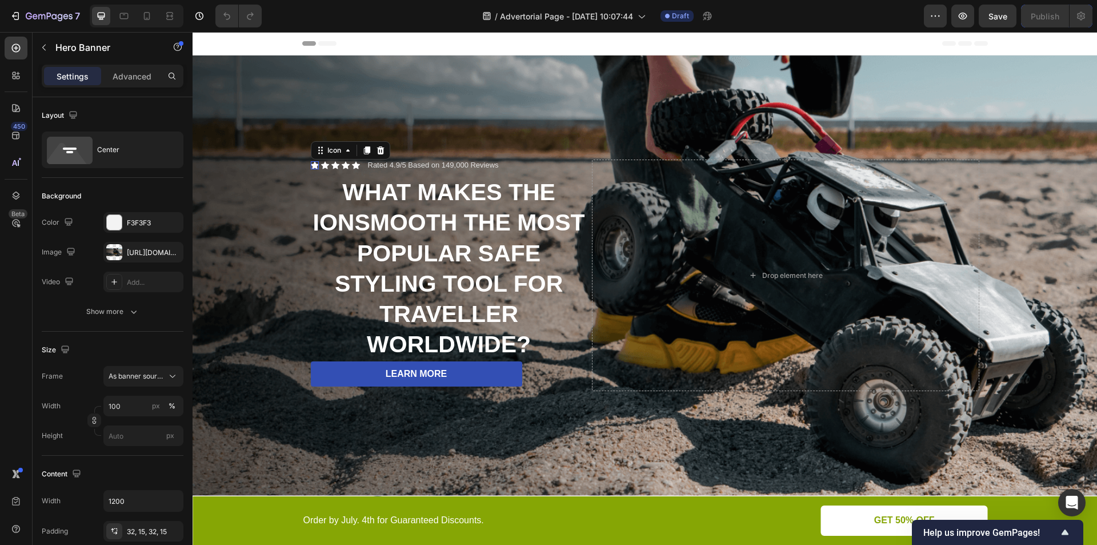
click at [313, 163] on div "Icon 0" at bounding box center [315, 165] width 8 height 8
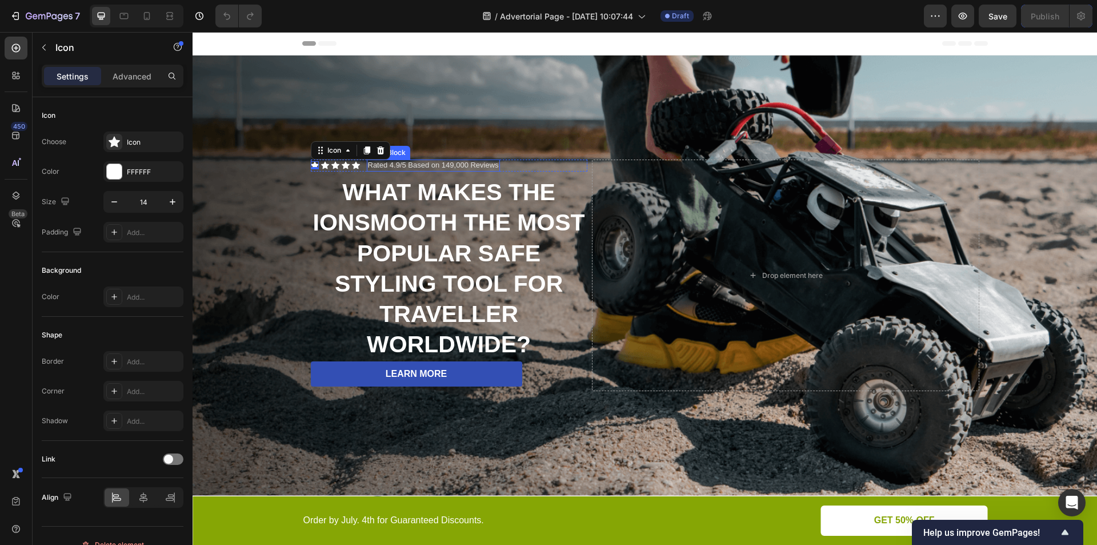
click at [393, 162] on p "Rated 4.9/5 Based on 149,000 Reviews" at bounding box center [433, 166] width 131 height 10
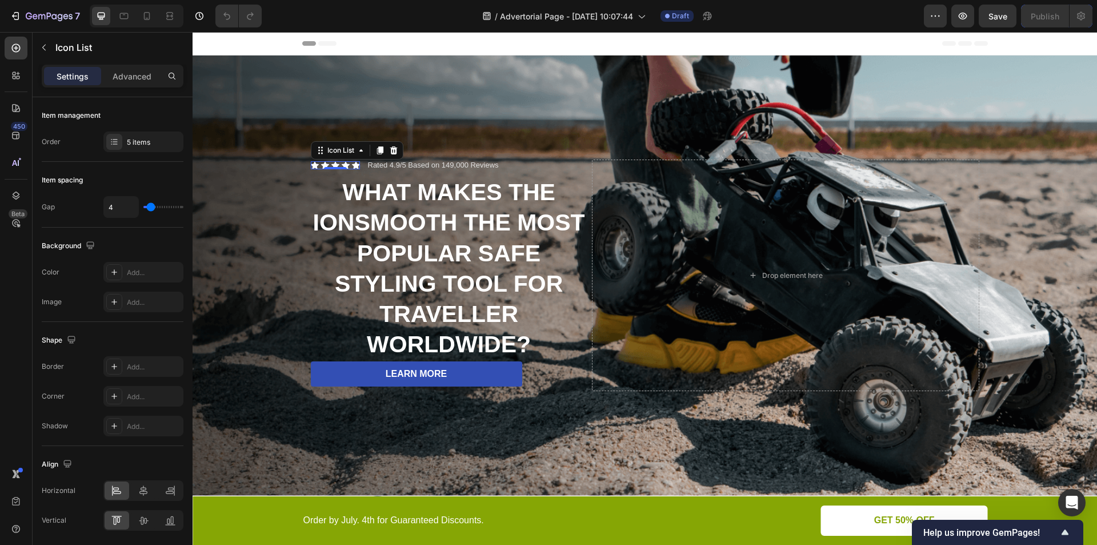
click at [336, 165] on div "Icon Icon Icon Icon Icon Icon List 0" at bounding box center [335, 165] width 49 height 8
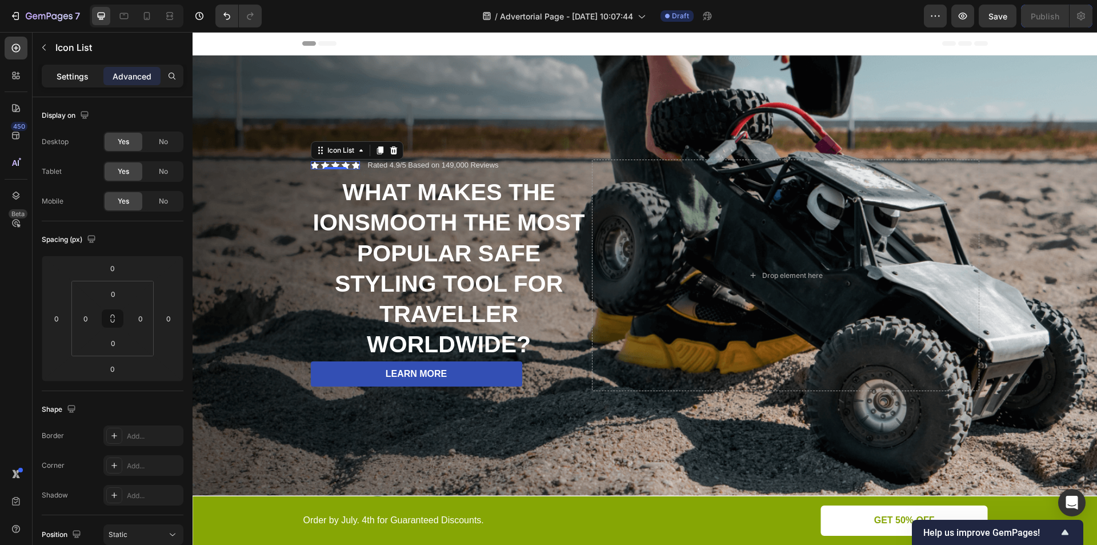
click at [67, 76] on p "Settings" at bounding box center [73, 76] width 32 height 12
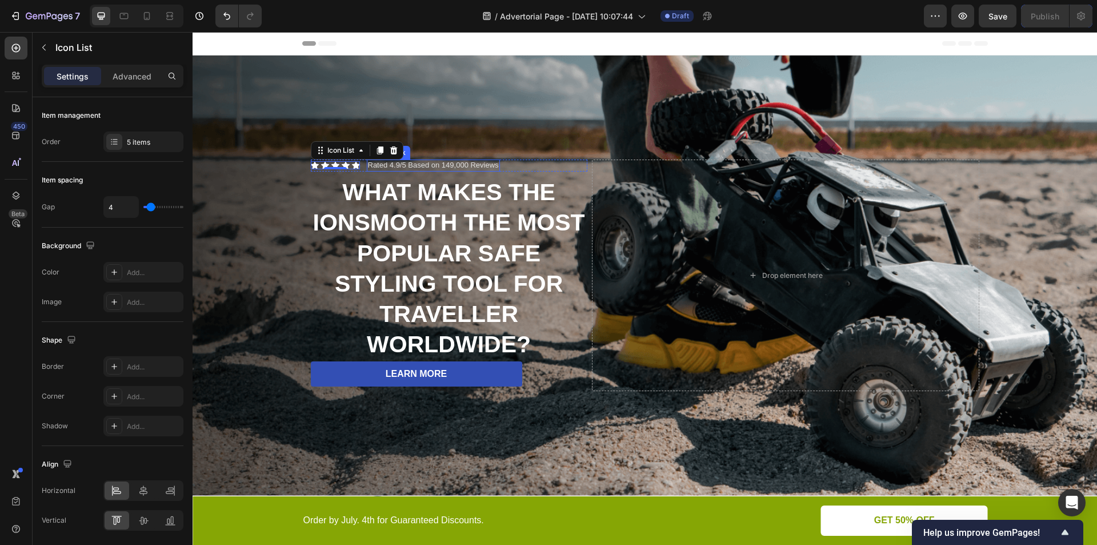
click at [377, 162] on p "Rated 4.9/5 Based on 149,000 Reviews" at bounding box center [433, 166] width 131 height 10
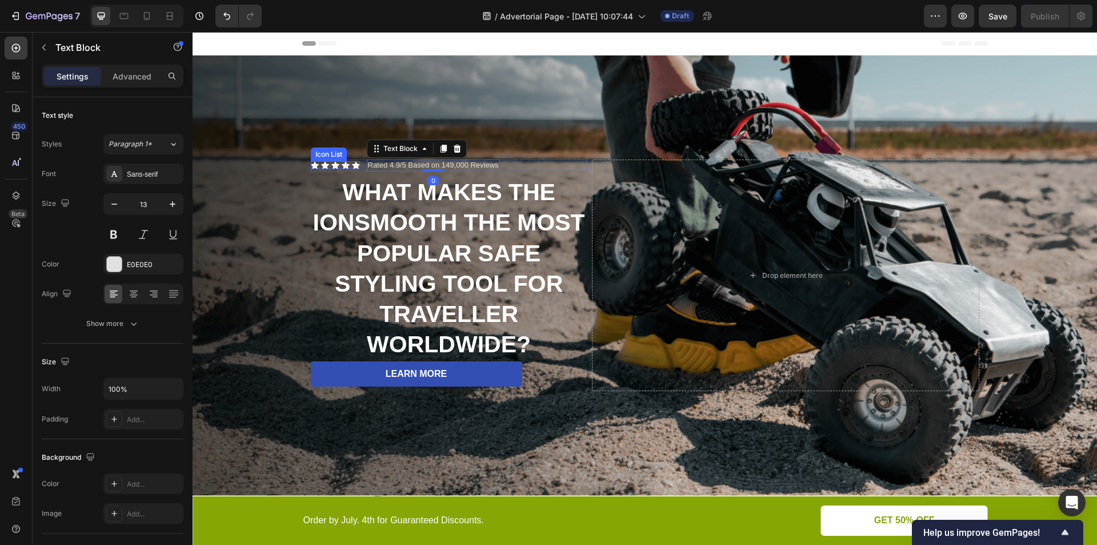
click at [334, 164] on div "Icon Icon Icon Icon Icon" at bounding box center [335, 165] width 49 height 8
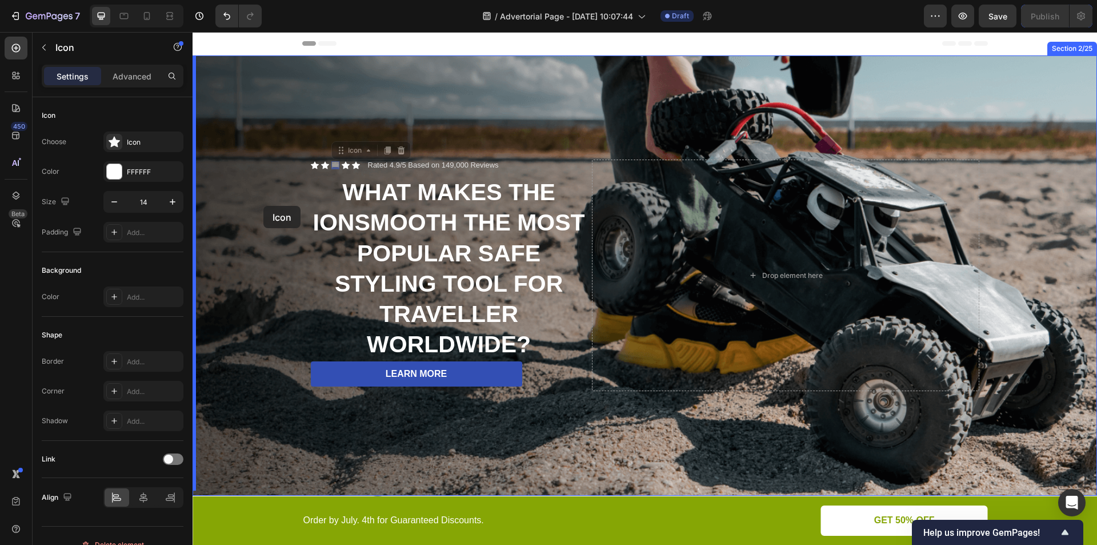
drag, startPoint x: 328, startPoint y: 162, endPoint x: 263, endPoint y: 206, distance: 77.8
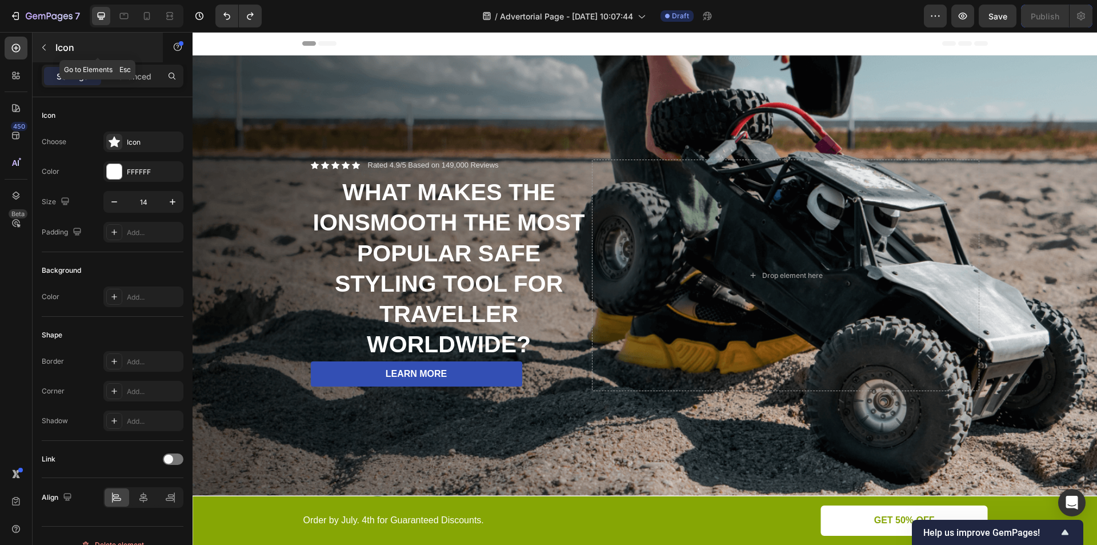
click at [46, 49] on icon "button" at bounding box center [43, 47] width 9 height 9
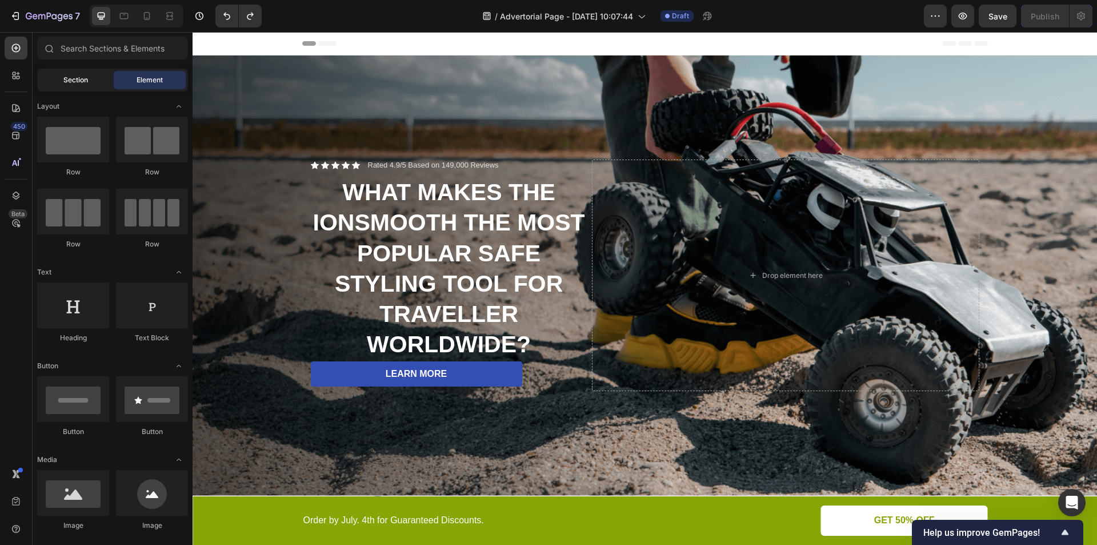
click at [81, 77] on span "Section" at bounding box center [75, 80] width 25 height 10
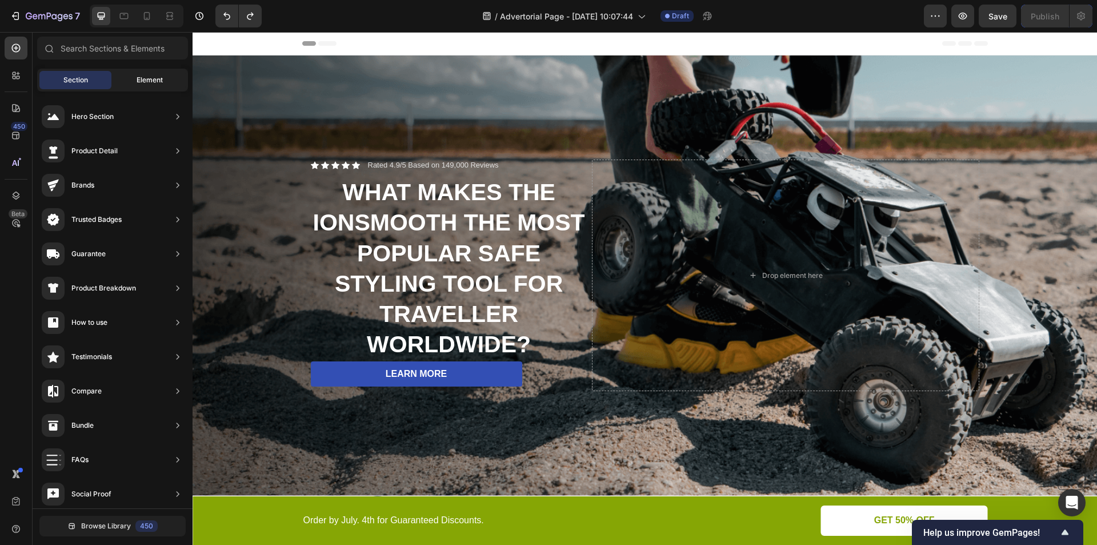
click at [140, 76] on span "Element" at bounding box center [150, 80] width 26 height 10
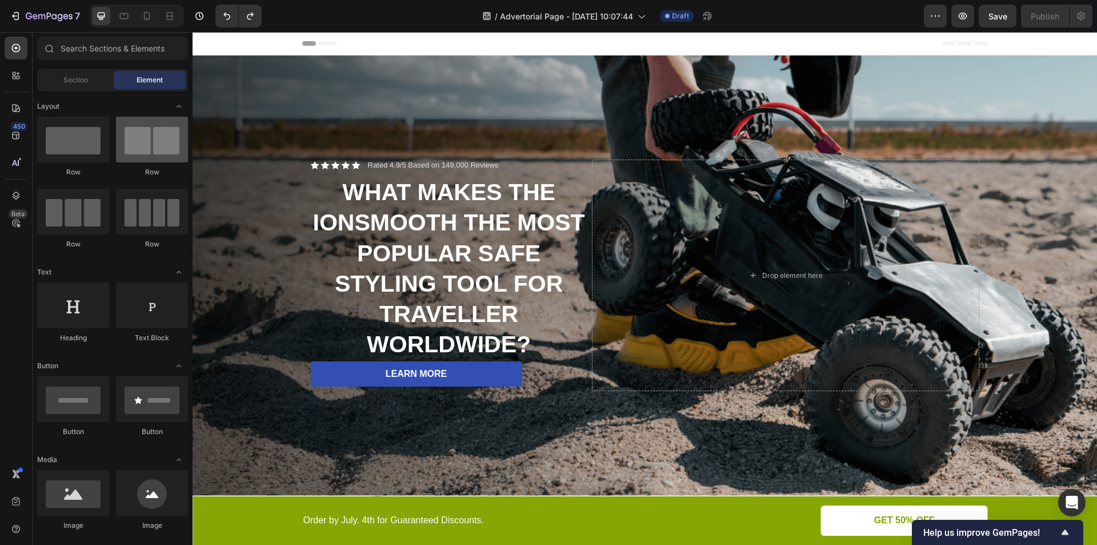
click at [150, 149] on div at bounding box center [152, 140] width 72 height 46
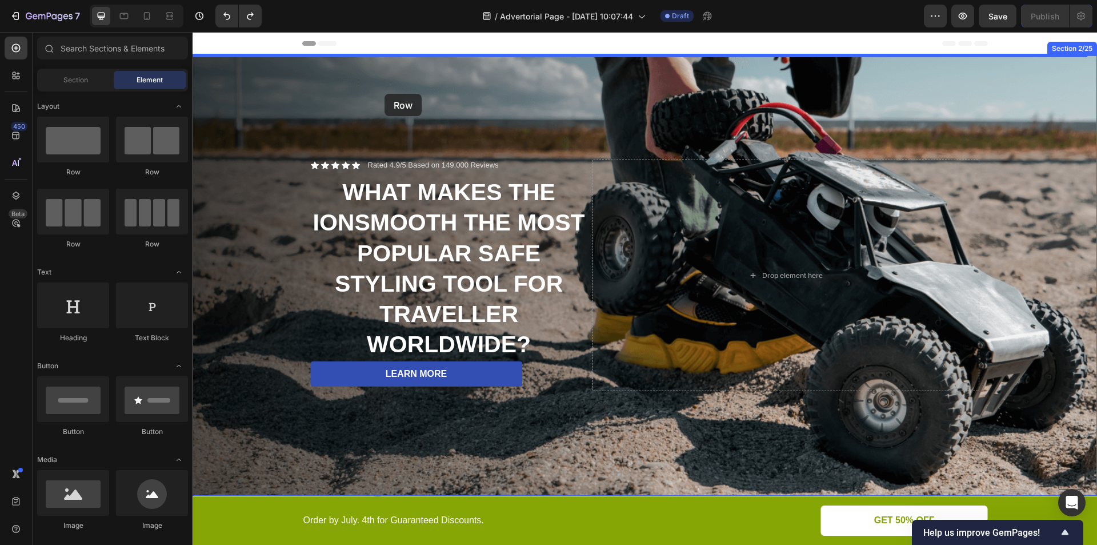
drag, startPoint x: 397, startPoint y: 159, endPoint x: 385, endPoint y: 94, distance: 66.8
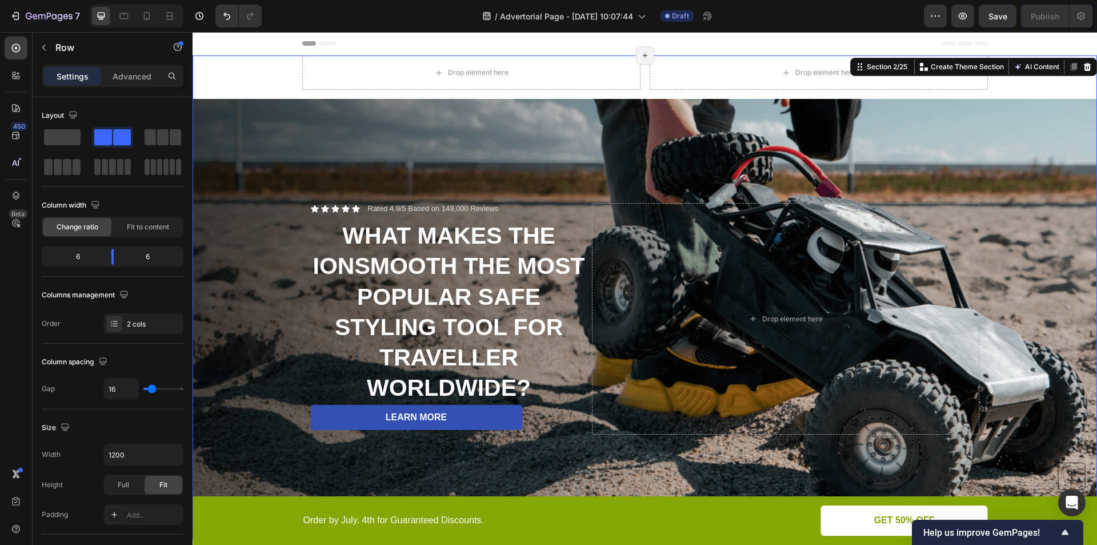
click at [1045, 70] on div "Drop element here Drop element here Row Icon Icon Icon Icon Icon Icon List Rate…" at bounding box center [645, 296] width 904 height 483
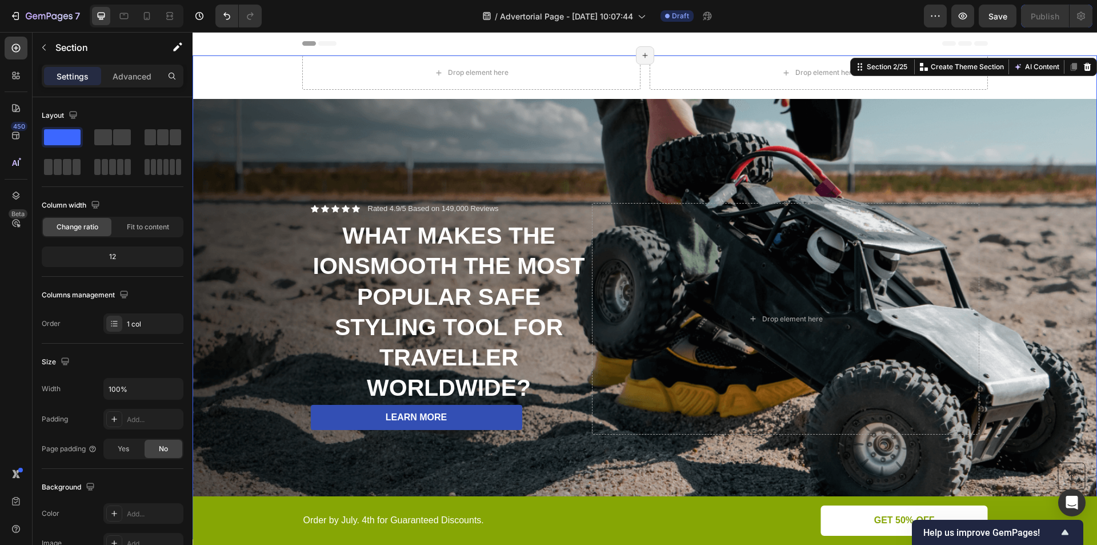
click at [255, 78] on div "Drop element here Drop element here Row Icon Icon Icon Icon Icon Icon List Rate…" at bounding box center [645, 296] width 904 height 483
click at [1084, 66] on icon at bounding box center [1087, 67] width 7 height 8
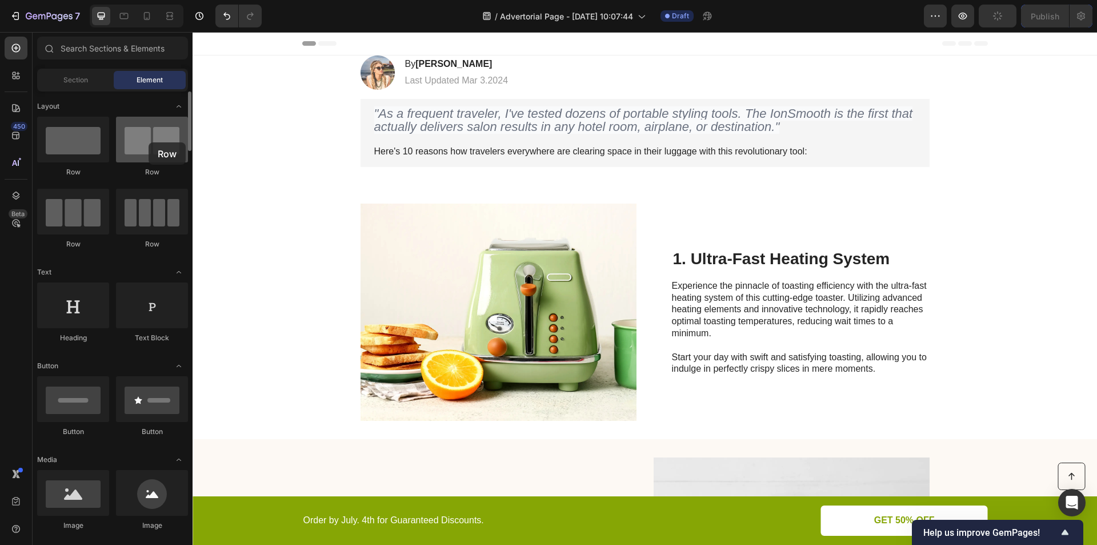
click at [149, 142] on div at bounding box center [152, 140] width 72 height 46
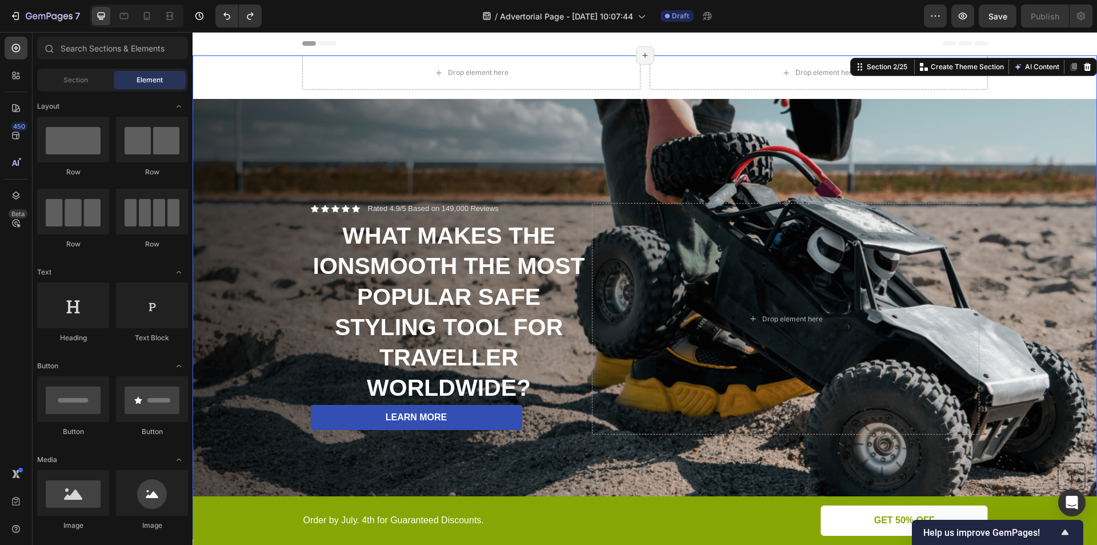
click at [1035, 80] on div "Drop element here Drop element here Row Icon Icon Icon Icon Icon Icon List Rate…" at bounding box center [645, 296] width 904 height 483
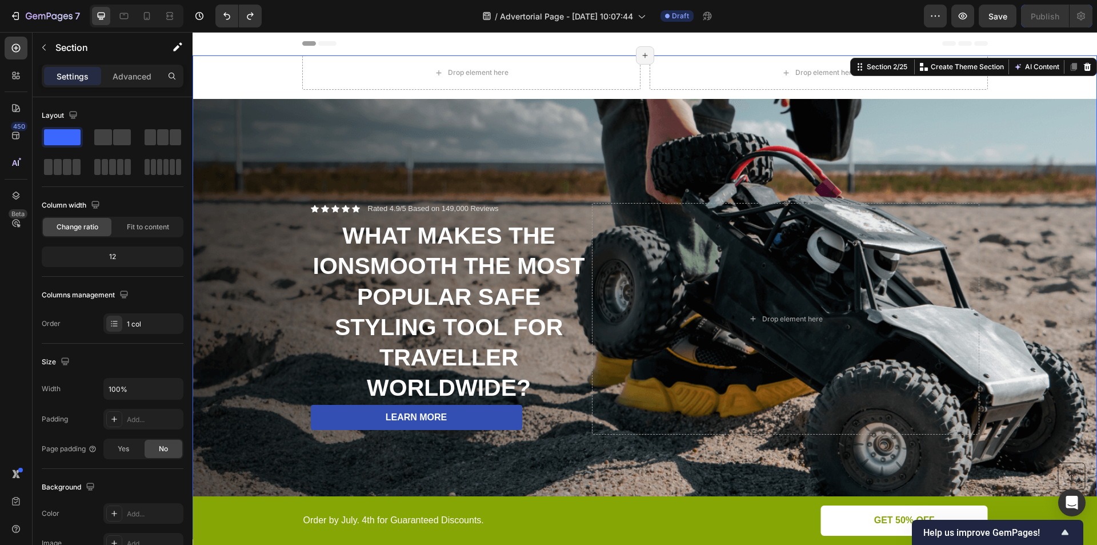
click at [1022, 87] on div "Drop element here Drop element here Row Icon Icon Icon Icon Icon Icon List Rate…" at bounding box center [645, 296] width 904 height 483
click at [1084, 67] on icon at bounding box center [1087, 67] width 7 height 8
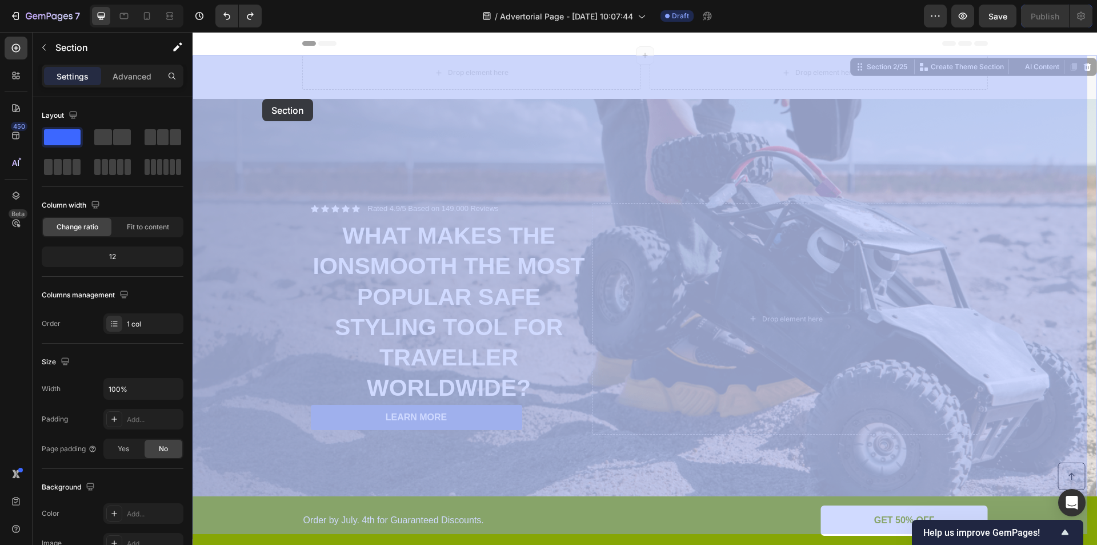
drag, startPoint x: 257, startPoint y: 72, endPoint x: 258, endPoint y: 78, distance: 6.5
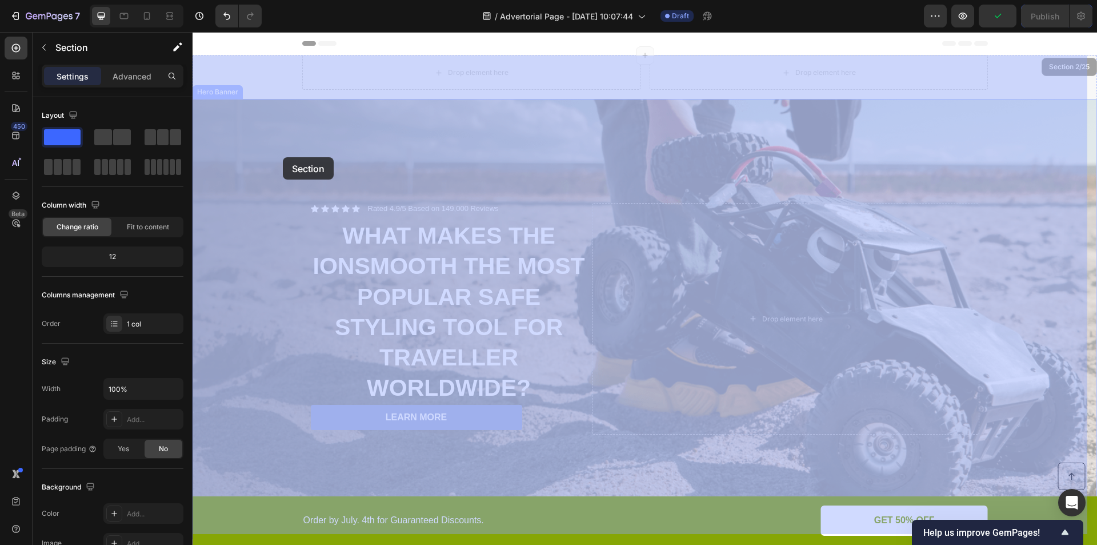
drag, startPoint x: 271, startPoint y: 79, endPoint x: 282, endPoint y: 157, distance: 79.0
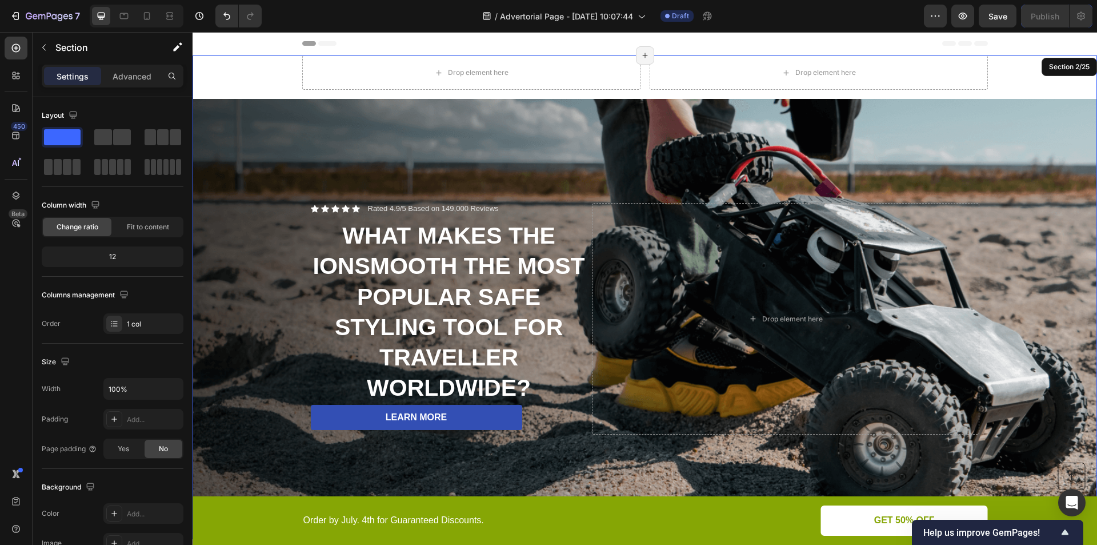
click at [252, 69] on div "Drop element here Drop element here Row Icon Icon Icon Icon Icon Icon List Rate…" at bounding box center [645, 296] width 904 height 483
click at [224, 15] on icon "Undo/Redo" at bounding box center [226, 16] width 7 height 7
click at [226, 8] on button "Undo/Redo" at bounding box center [226, 16] width 23 height 23
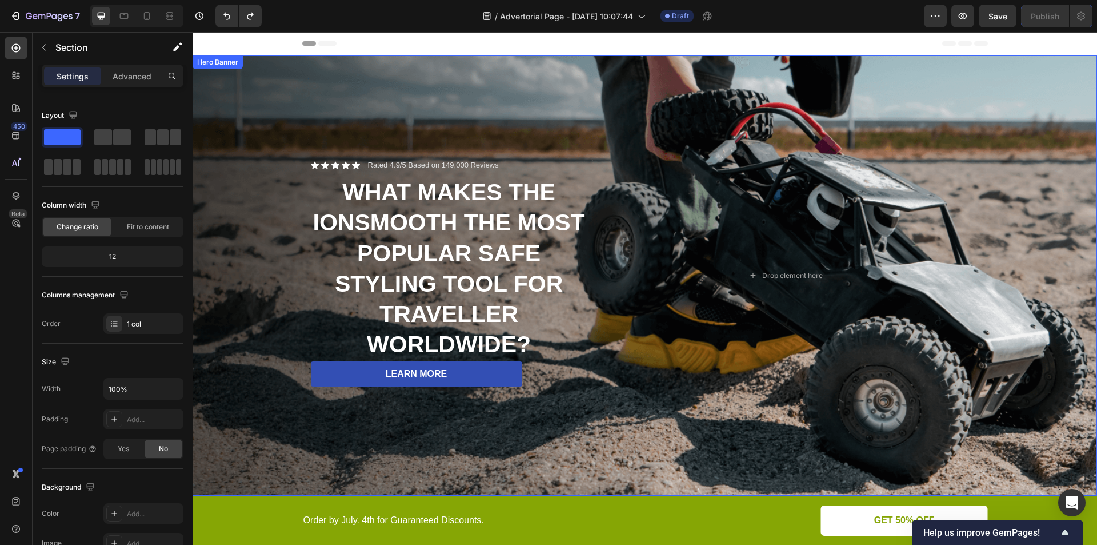
click at [287, 210] on div "Background Image" at bounding box center [645, 275] width 904 height 440
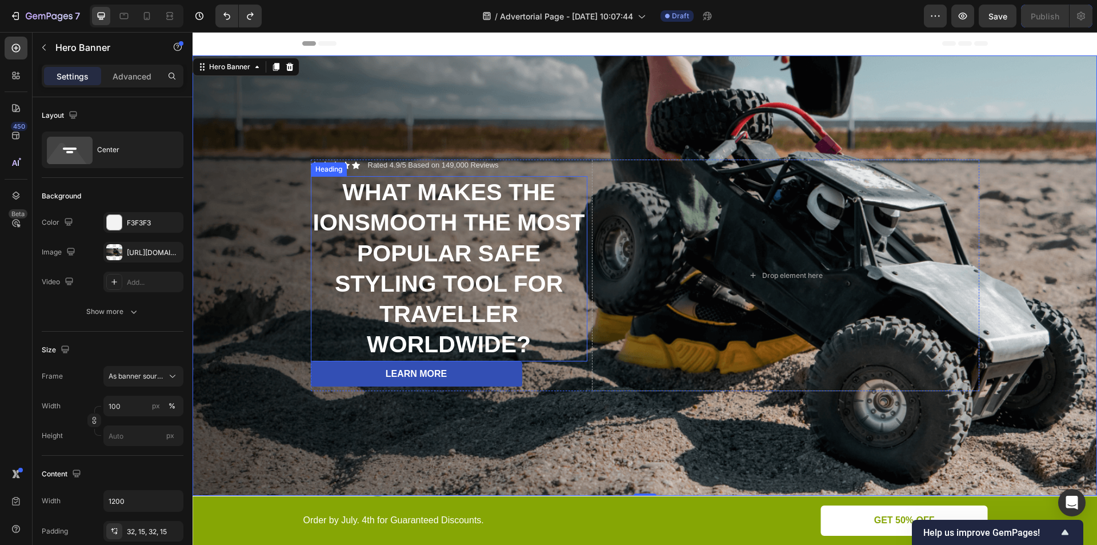
click at [370, 223] on strong "WHAT MAKES THE IONSMOOTH THE MOST POPULAR SAFE STYLING TOOL FOR TRAVELLER WORLD…" at bounding box center [449, 268] width 272 height 178
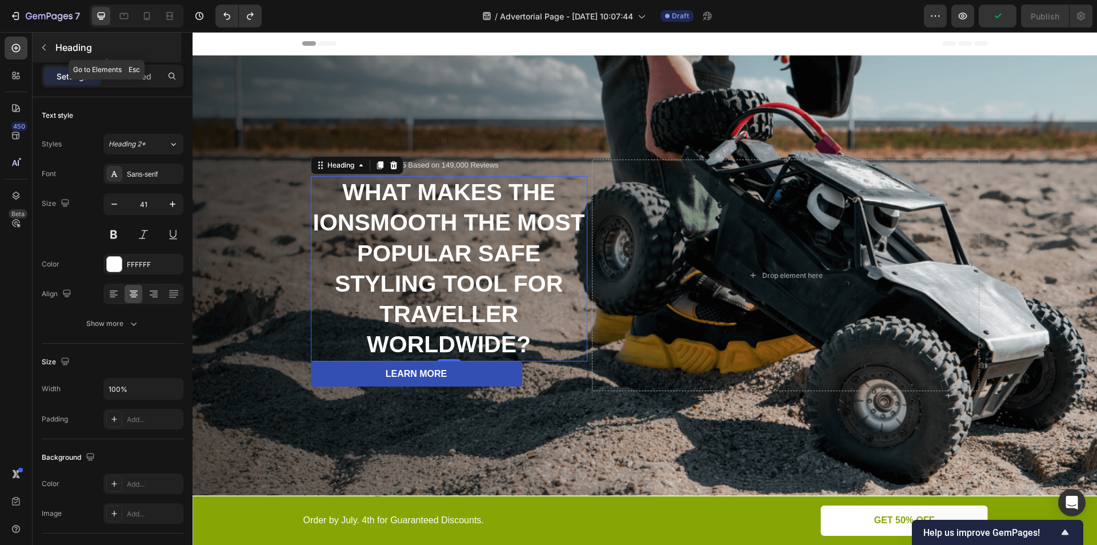
click at [44, 47] on icon "button" at bounding box center [43, 47] width 9 height 9
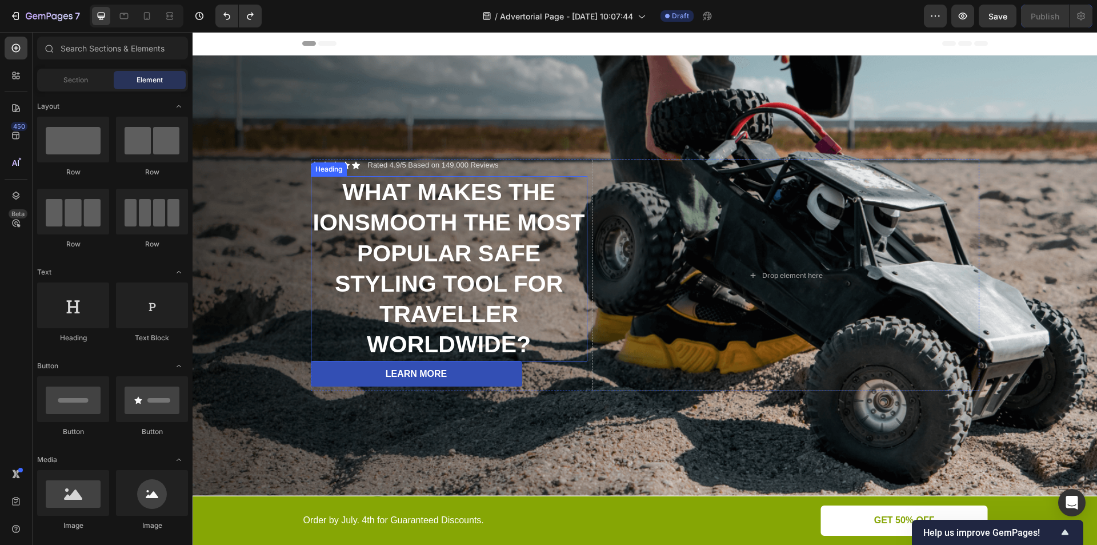
click at [345, 239] on h2 "WHAT MAKES THE IONSMOOTH THE MOST POPULAR SAFE STYLING TOOL FOR TRAVELLER WORLD…" at bounding box center [449, 268] width 277 height 185
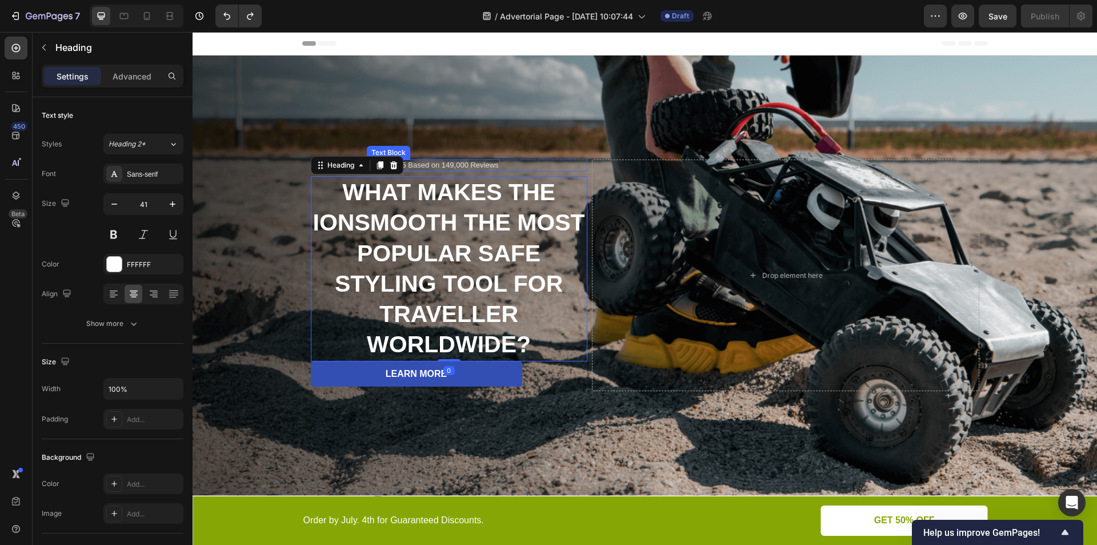
click at [427, 161] on p "Rated 4.9/5 Based on 149,000 Reviews" at bounding box center [433, 166] width 131 height 10
click at [478, 234] on h2 "WHAT MAKES THE IONSMOOTH THE MOST POPULAR SAFE STYLING TOOL FOR TRAVELLER WORLD…" at bounding box center [449, 268] width 277 height 185
click at [479, 161] on p "Rated 4.9/5 Based on 149,000 Reviews" at bounding box center [433, 166] width 131 height 10
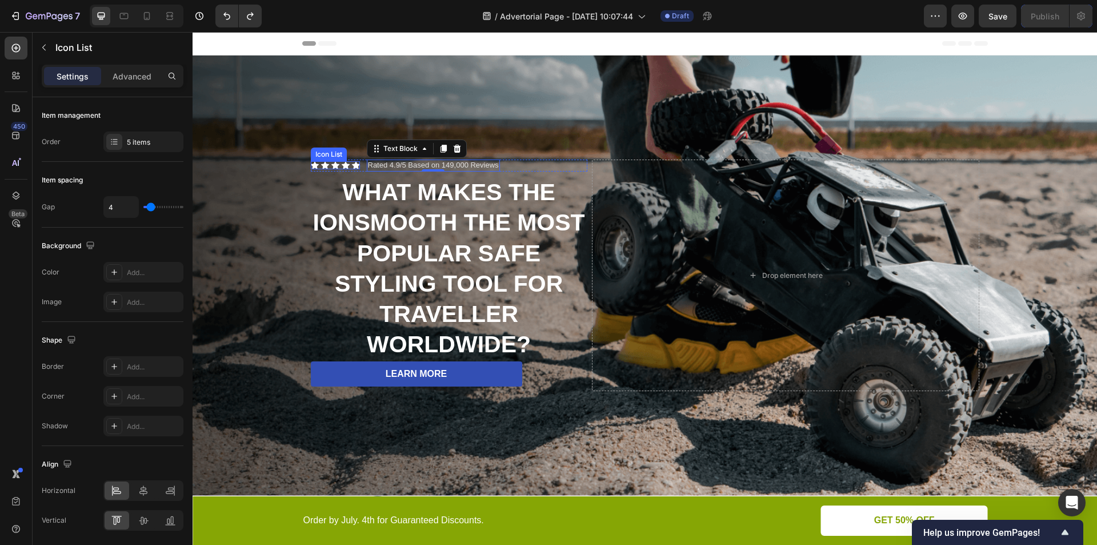
click at [335, 161] on div "Icon Icon Icon Icon Icon" at bounding box center [335, 165] width 49 height 8
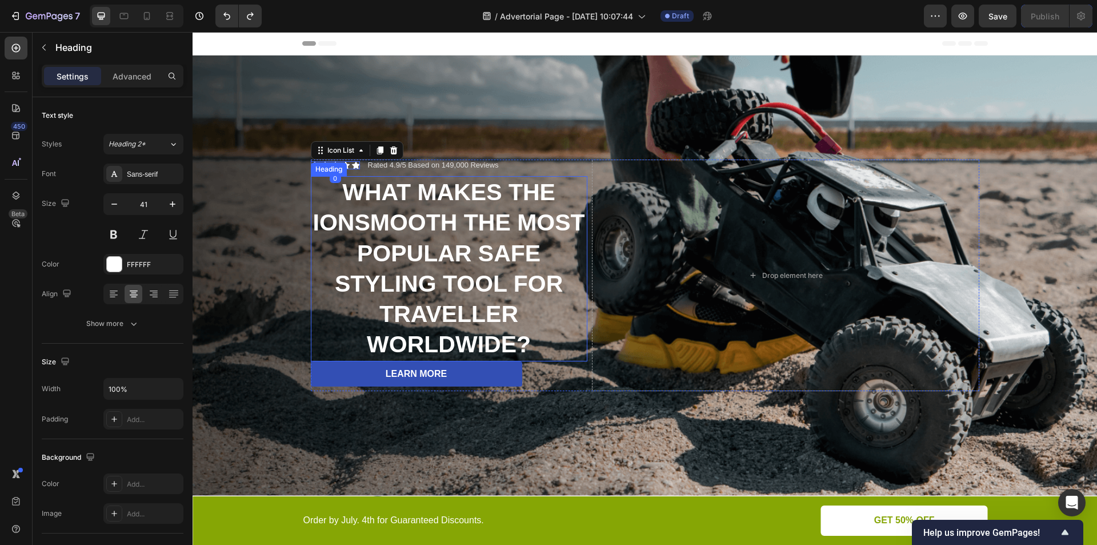
click at [381, 207] on strong "WHAT MAKES THE IONSMOOTH THE MOST POPULAR SAFE STYLING TOOL FOR TRAVELLER WORLD…" at bounding box center [449, 268] width 272 height 178
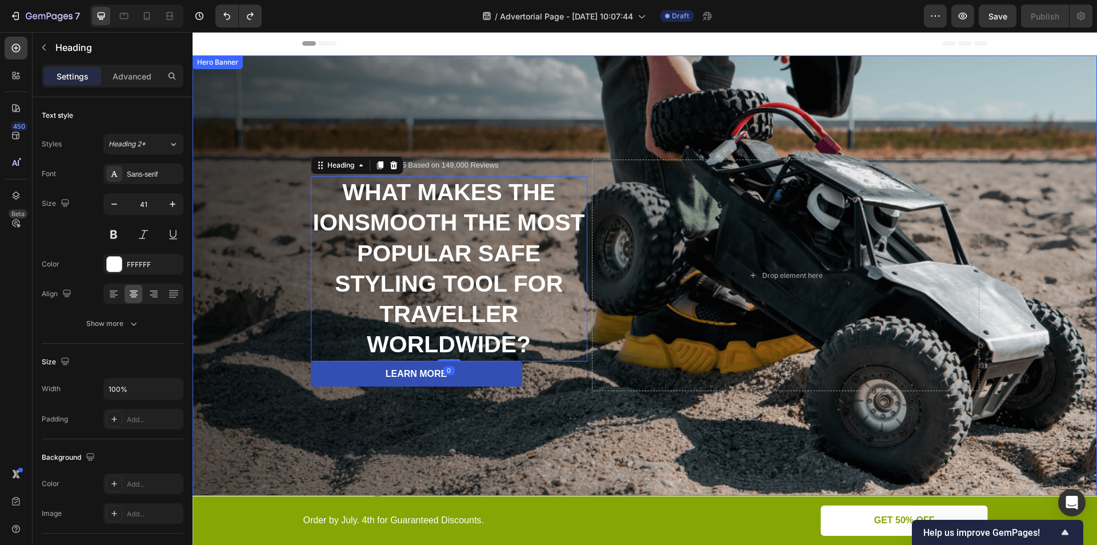
click at [274, 217] on div "Background Image" at bounding box center [645, 275] width 904 height 440
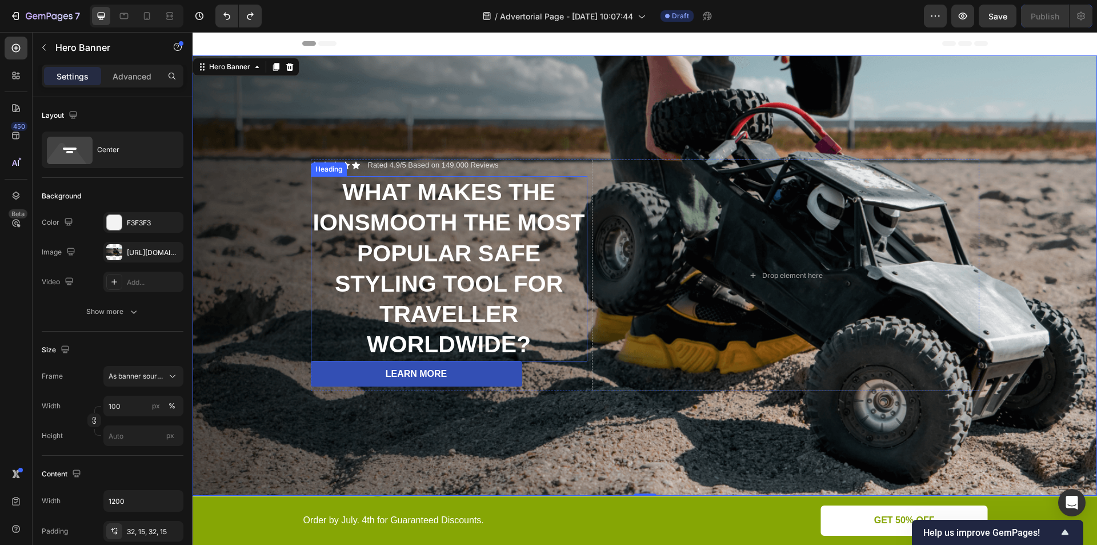
click at [358, 209] on strong "WHAT MAKES THE IONSMOOTH THE MOST POPULAR SAFE STYLING TOOL FOR TRAVELLER WORLD…" at bounding box center [449, 268] width 272 height 178
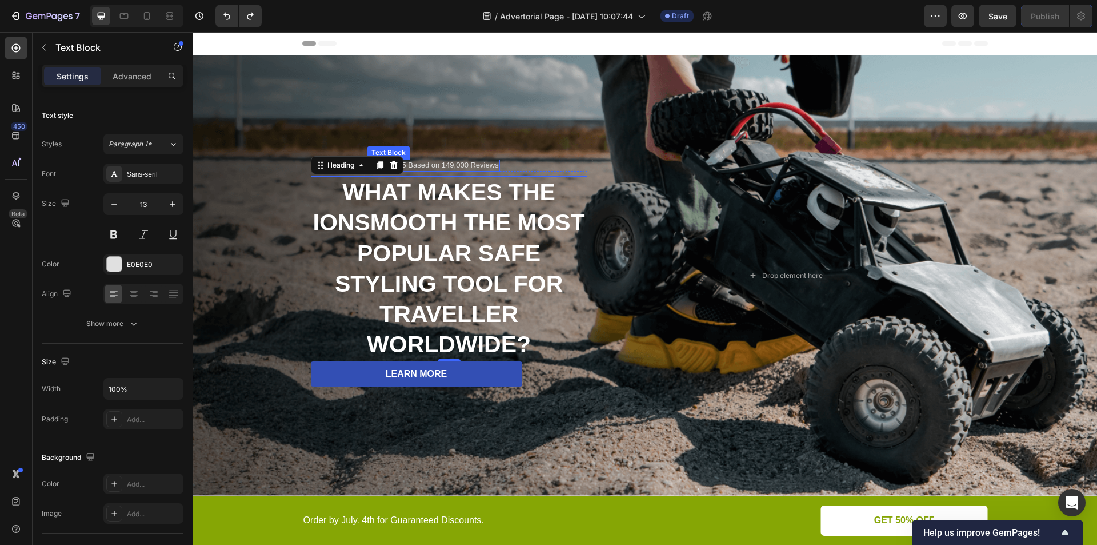
click at [449, 166] on p "Rated 4.9/5 Based on 149,000 Reviews" at bounding box center [433, 166] width 131 height 10
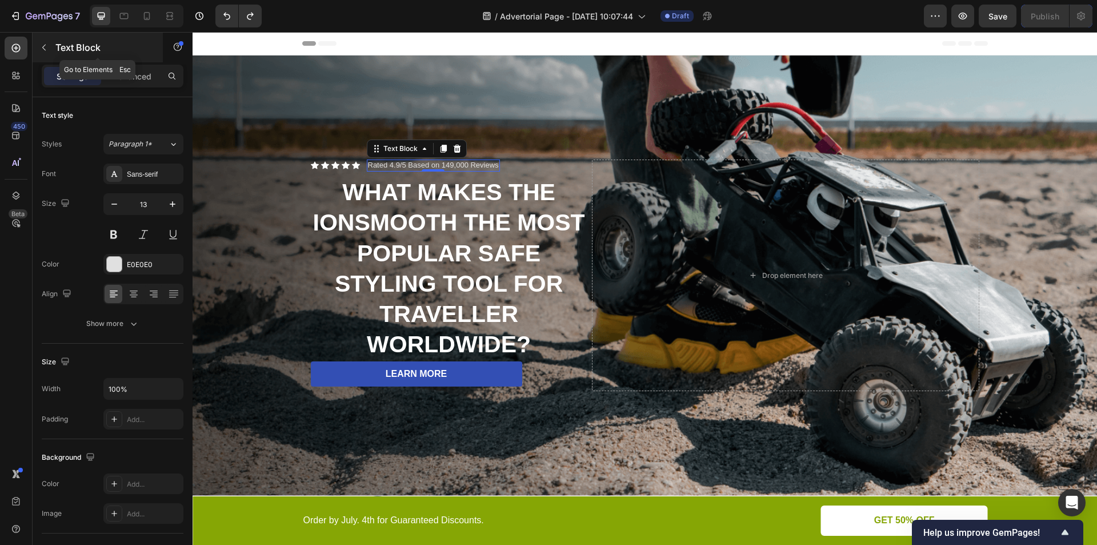
click at [42, 49] on icon "button" at bounding box center [43, 47] width 9 height 9
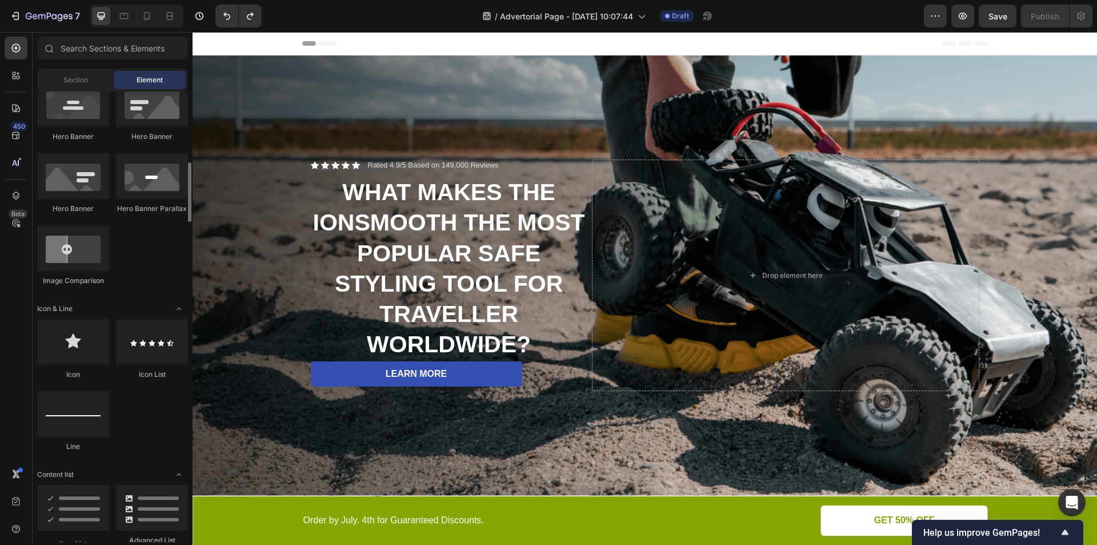
scroll to position [666, 0]
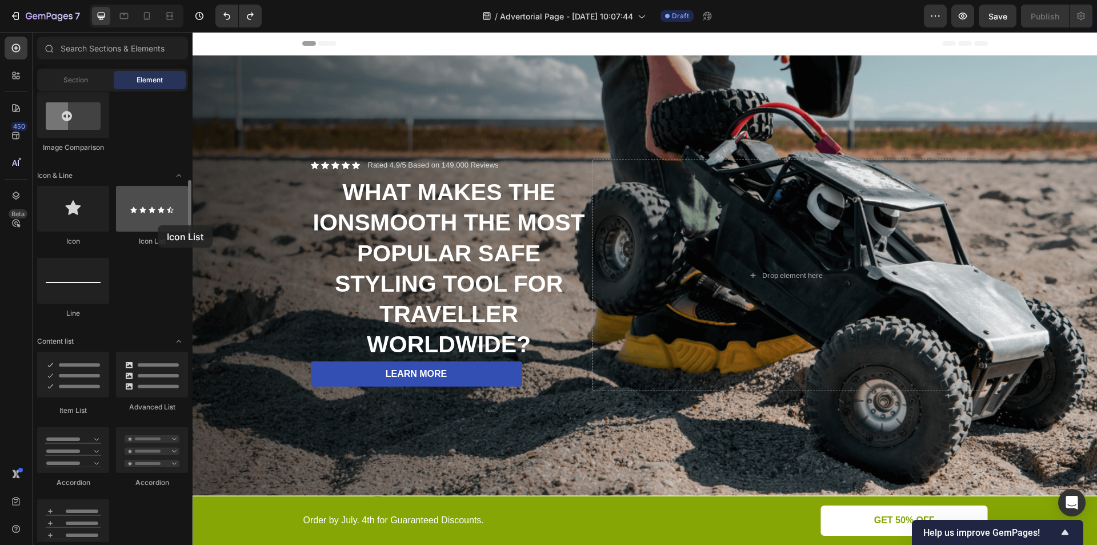
click at [158, 225] on div at bounding box center [152, 209] width 72 height 46
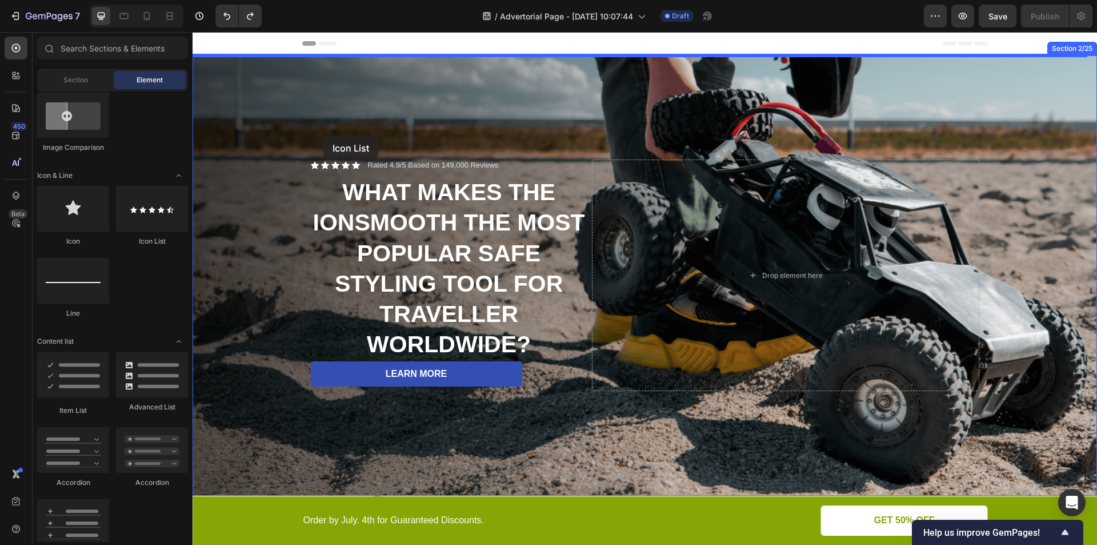
drag, startPoint x: 358, startPoint y: 258, endPoint x: 323, endPoint y: 137, distance: 125.9
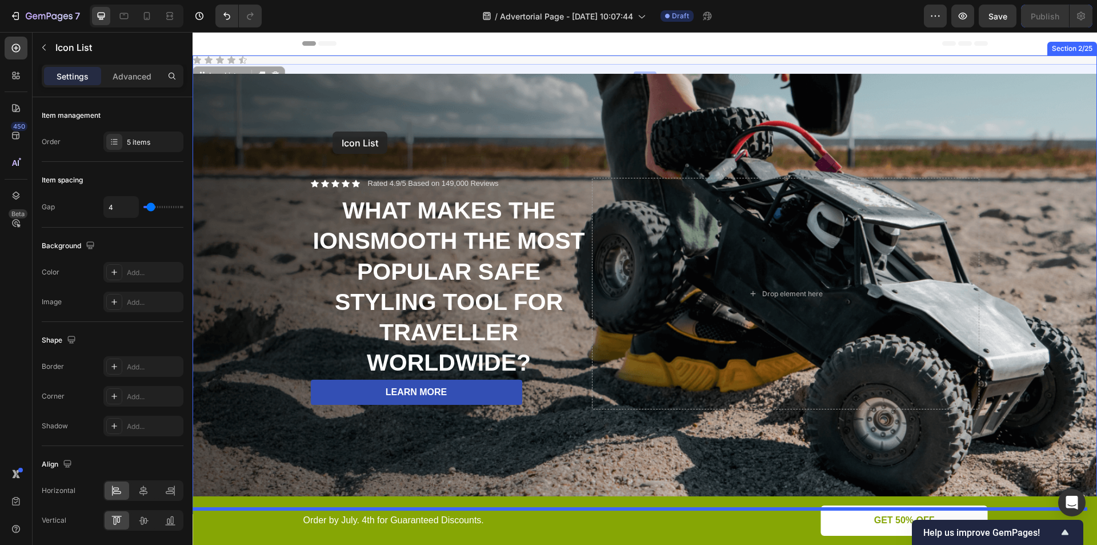
drag, startPoint x: 269, startPoint y: 57, endPoint x: 333, endPoint y: 133, distance: 98.9
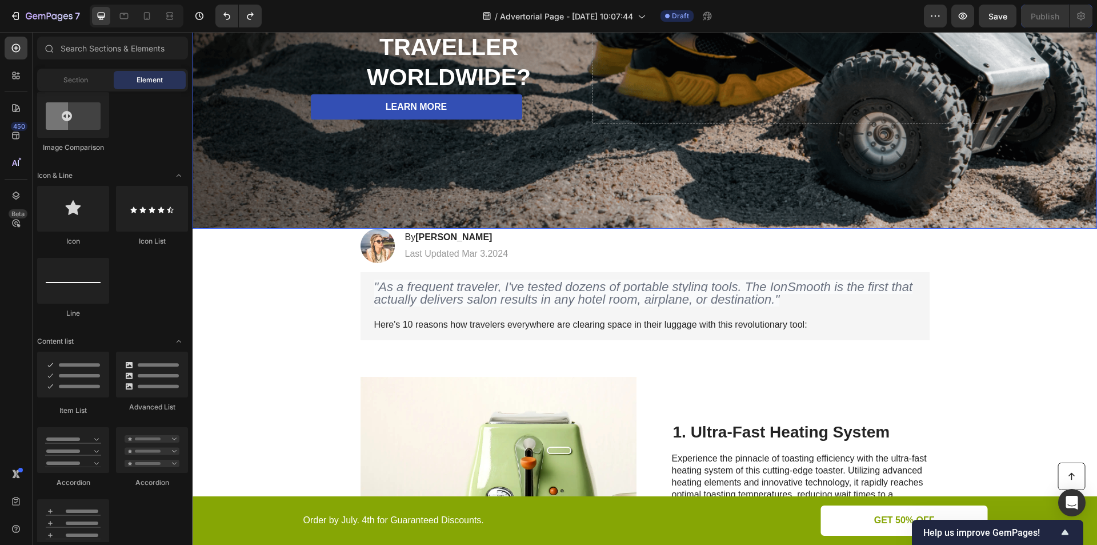
scroll to position [0, 0]
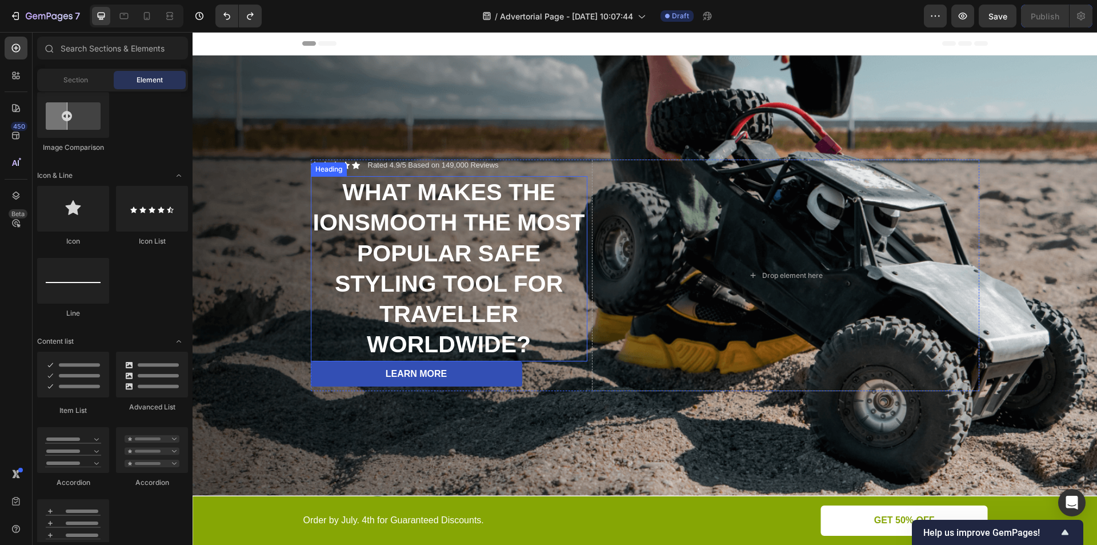
click at [498, 302] on strong "WHAT MAKES THE IONSMOOTH THE MOST POPULAR SAFE STYLING TOOL FOR TRAVELLER WORLD…" at bounding box center [449, 268] width 272 height 178
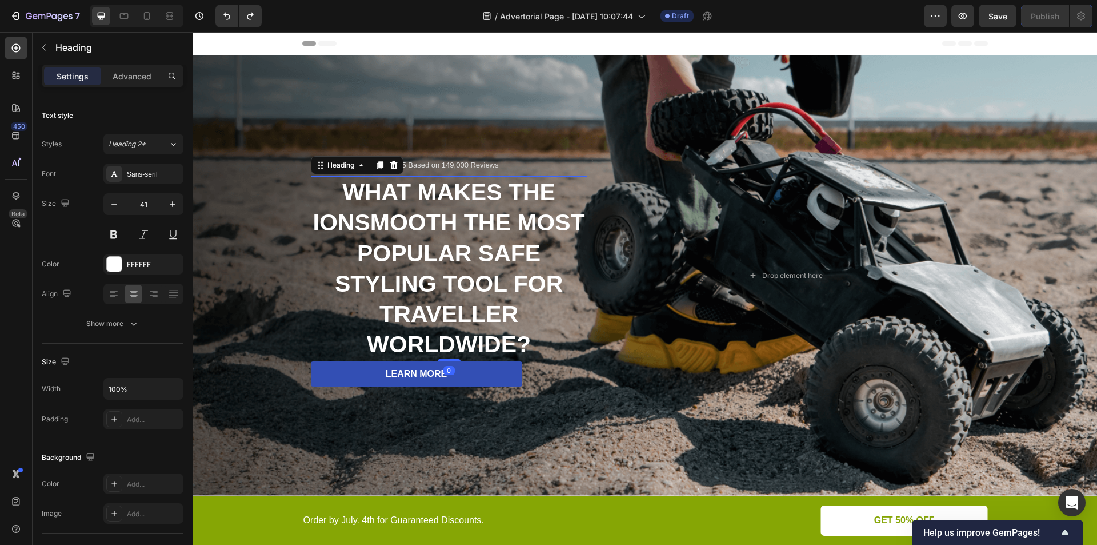
click at [522, 314] on h2 "WHAT MAKES THE IONSMOOTH THE MOST POPULAR SAFE STYLING TOOL FOR TRAVELLER WORLD…" at bounding box center [449, 268] width 277 height 185
click at [522, 314] on p "WHAT MAKES THE IONSMOOTH THE MOST POPULAR SAFE STYLING TOOL FOR TRAVELLER WORLD…" at bounding box center [449, 268] width 274 height 183
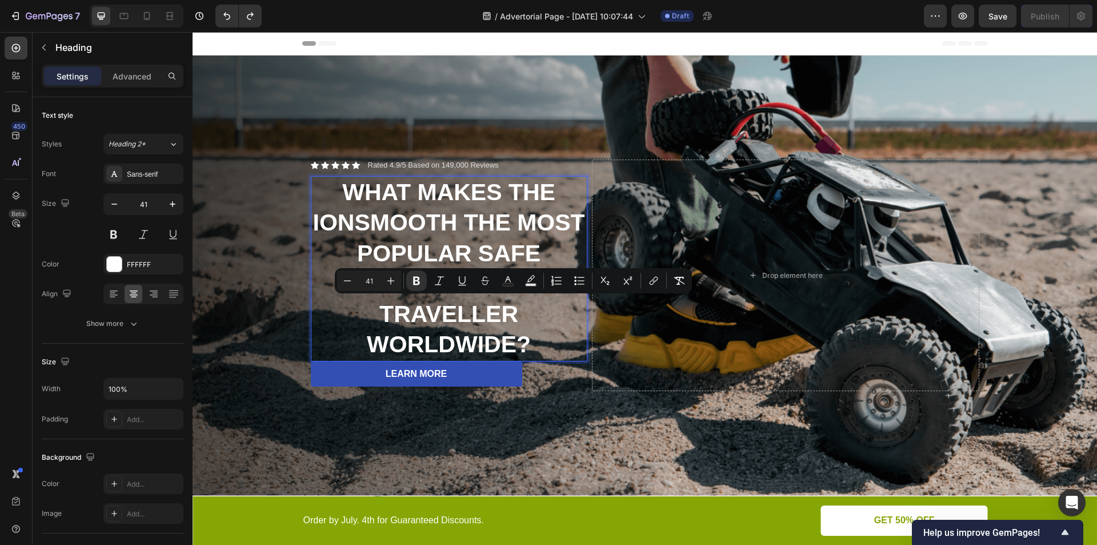
click at [517, 314] on p "WHAT MAKES THE IONSMOOTH THE MOST POPULAR SAFE STYLING TOOL FOR TRAVELLER WORLD…" at bounding box center [449, 268] width 274 height 183
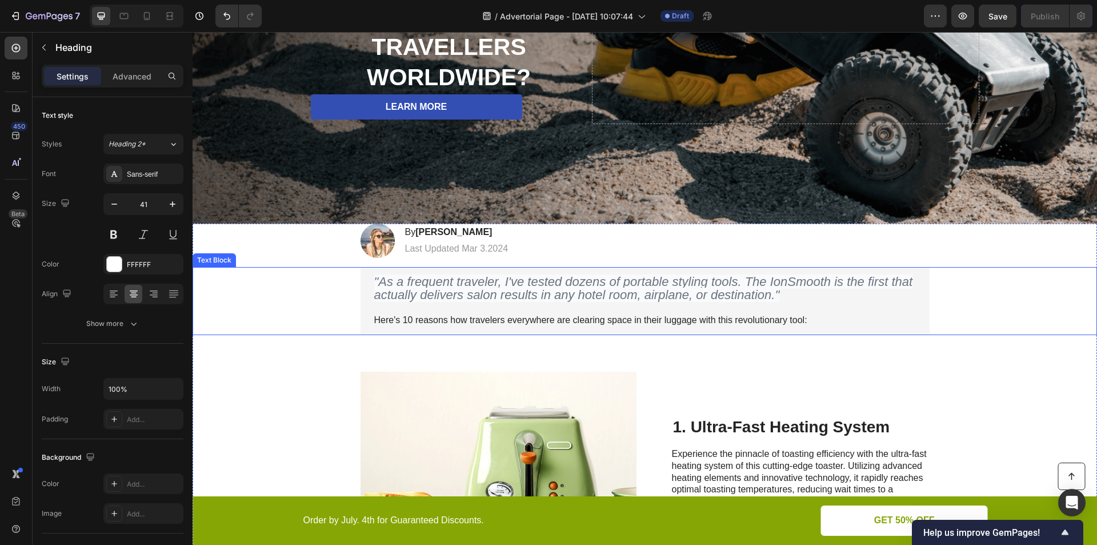
scroll to position [400, 0]
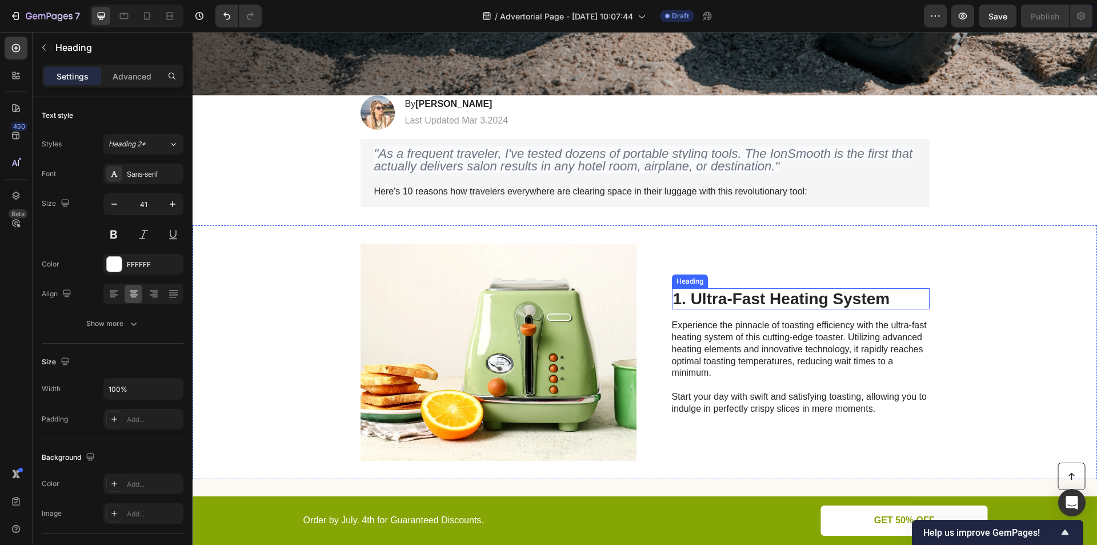
click at [719, 295] on h2 "1. Ultra-Fast Heating System" at bounding box center [801, 299] width 258 height 22
click at [721, 293] on h2 "1. Ultra-Fast Heating System" at bounding box center [801, 299] width 258 height 22
click at [721, 293] on p "1. Ultra-Fast Heating System" at bounding box center [800, 298] width 255 height 19
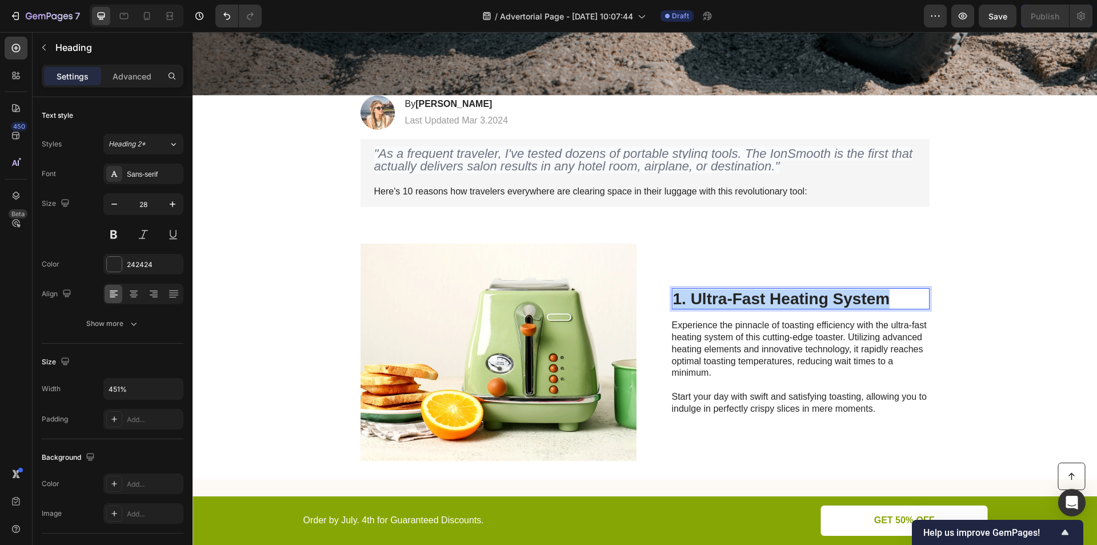
click at [721, 293] on p "1. Ultra-Fast Heating System" at bounding box center [800, 298] width 255 height 19
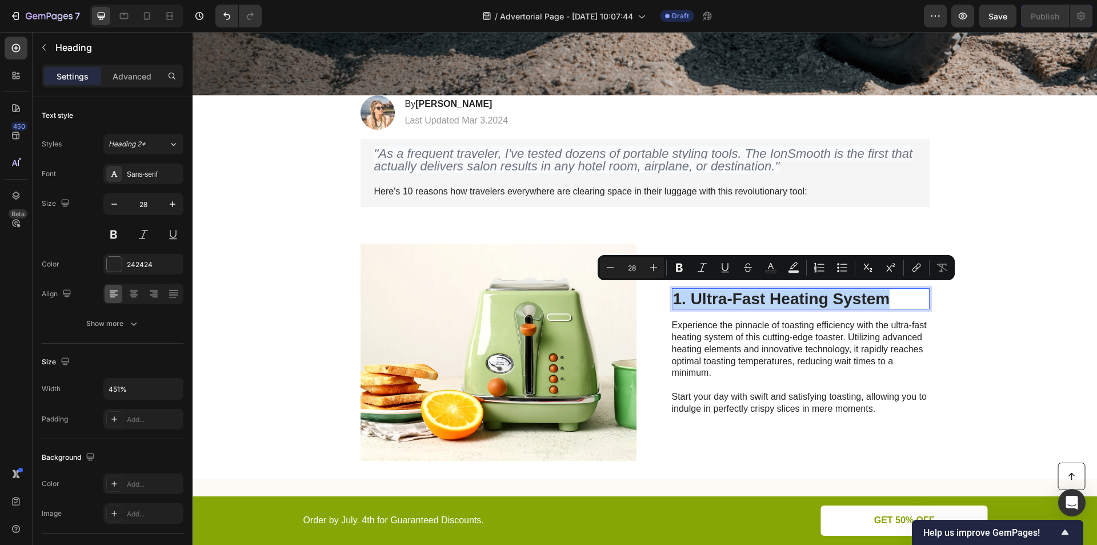
click at [698, 293] on p "1. Ultra-Fast Heating System" at bounding box center [800, 298] width 255 height 19
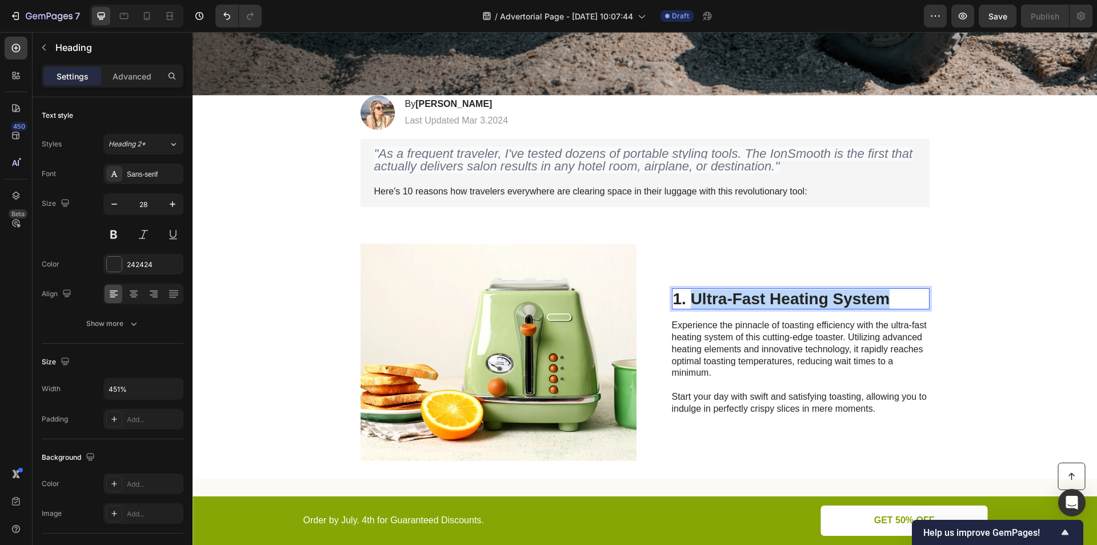
drag, startPoint x: 689, startPoint y: 293, endPoint x: 889, endPoint y: 297, distance: 200.0
click at [889, 297] on p "1. Ultra-Fast Heating System" at bounding box center [800, 298] width 255 height 19
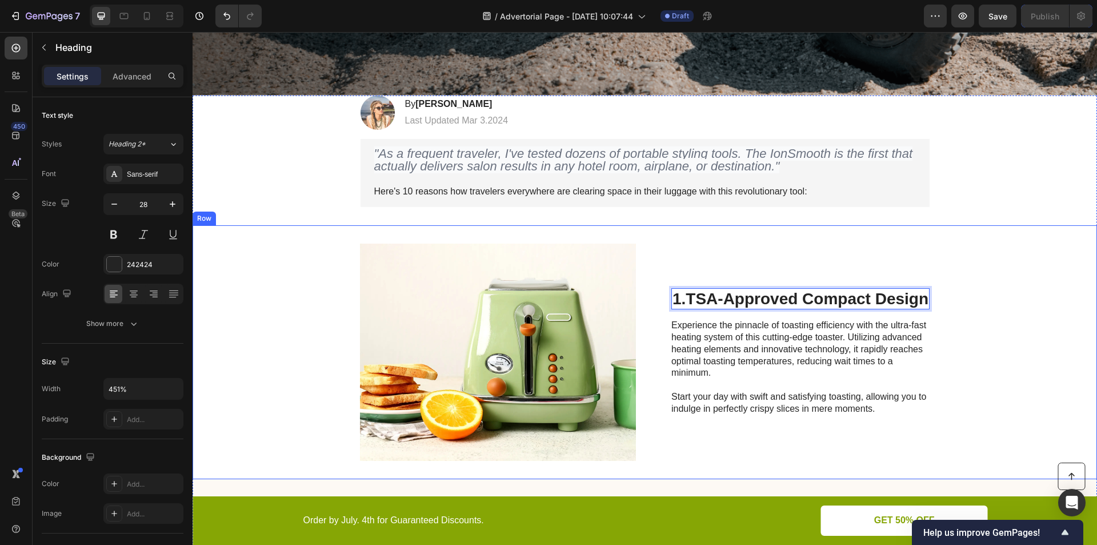
click at [1002, 351] on div "Image 1. TSA-Approved Compact Design Heading 16 Experience the pinnacle of toas…" at bounding box center [645, 352] width 904 height 254
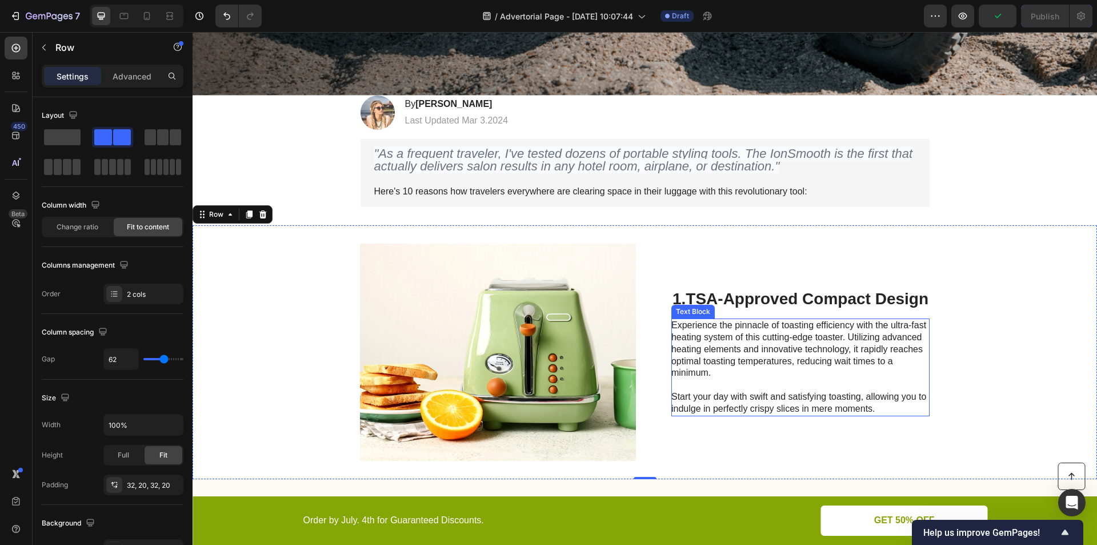
click at [730, 356] on p "Experience the pinnacle of toasting efficiency with the ultra-fast heating syst…" at bounding box center [799, 366] width 257 height 95
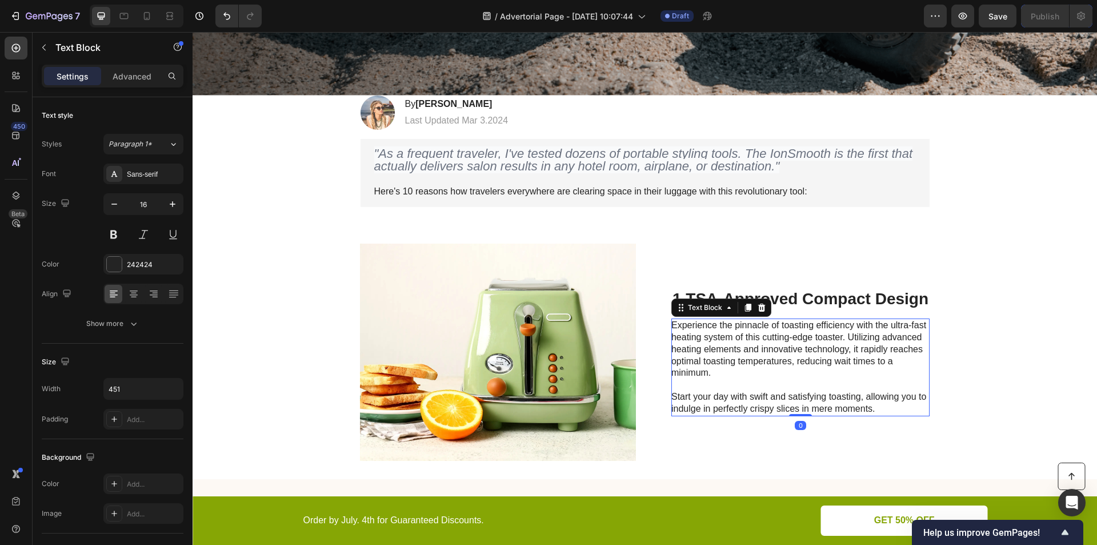
click at [730, 355] on p "Experience the pinnacle of toasting efficiency with the ultra-fast heating syst…" at bounding box center [799, 366] width 257 height 95
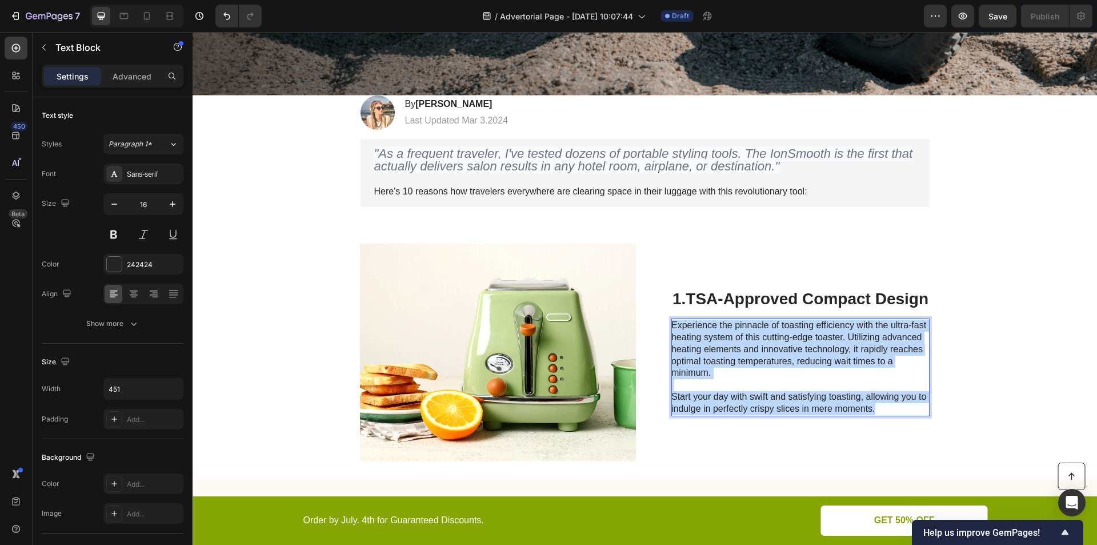
scroll to position [406, 0]
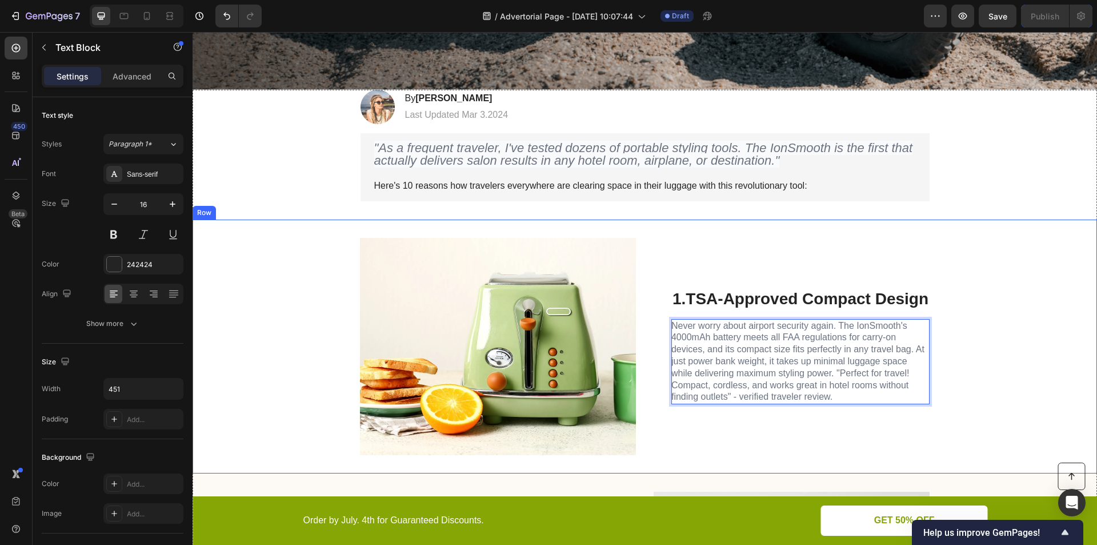
click at [1043, 359] on div "Image 1. TSA-Approved Compact Design Heading Never worry about airport security…" at bounding box center [645, 346] width 904 height 254
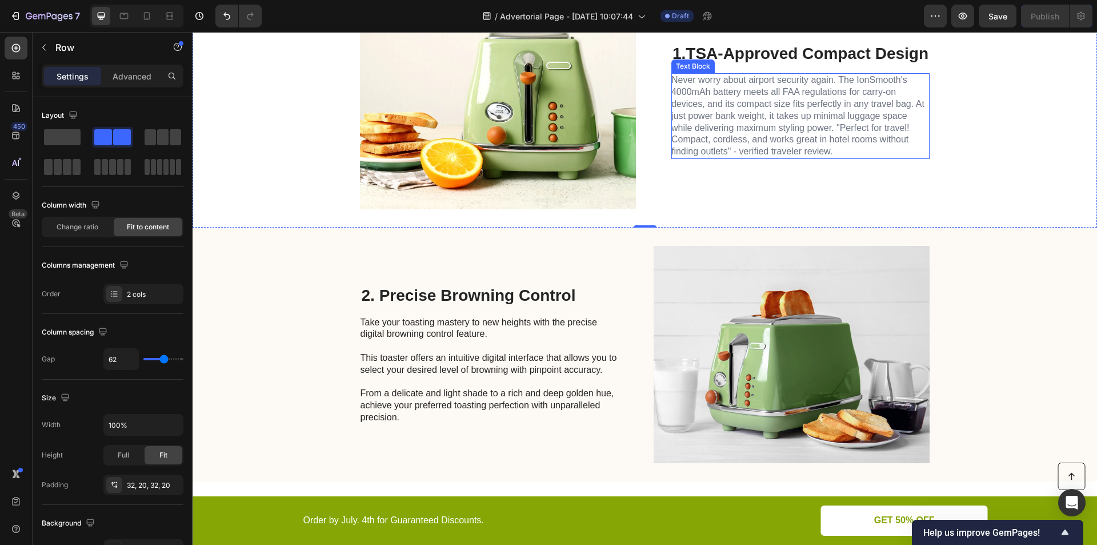
scroll to position [673, 0]
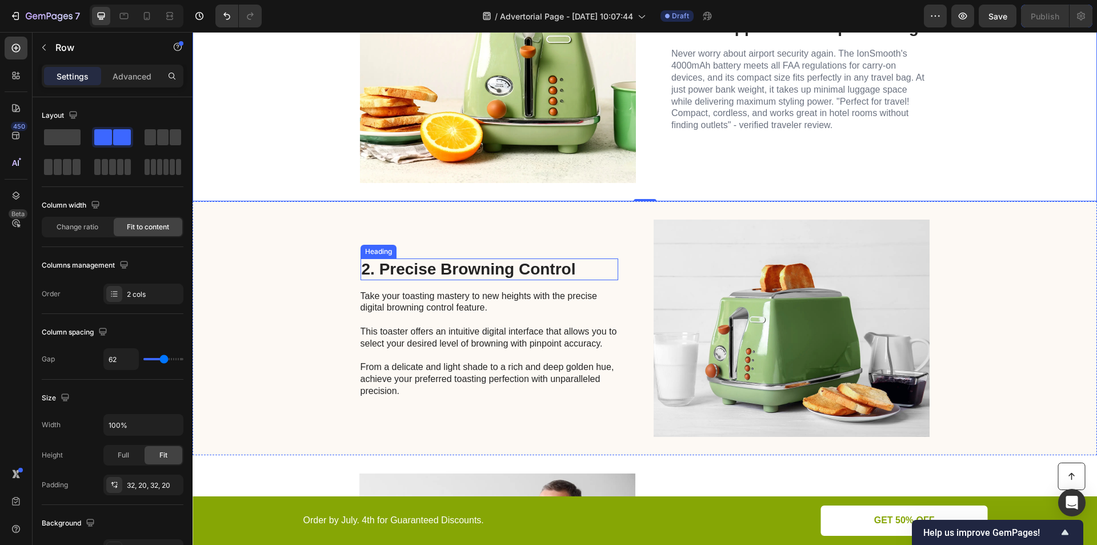
click at [454, 264] on h2 "2. Precise Browning Control" at bounding box center [490, 269] width 258 height 22
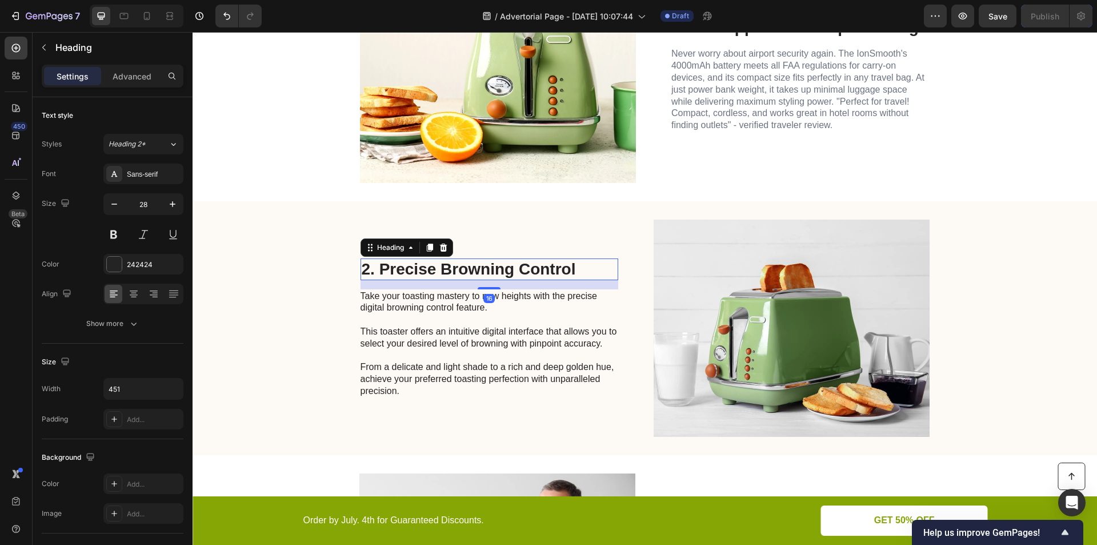
click at [438, 266] on h2 "2. Precise Browning Control" at bounding box center [490, 269] width 258 height 22
click at [399, 264] on p "2. Precise Browning Control" at bounding box center [489, 268] width 255 height 19
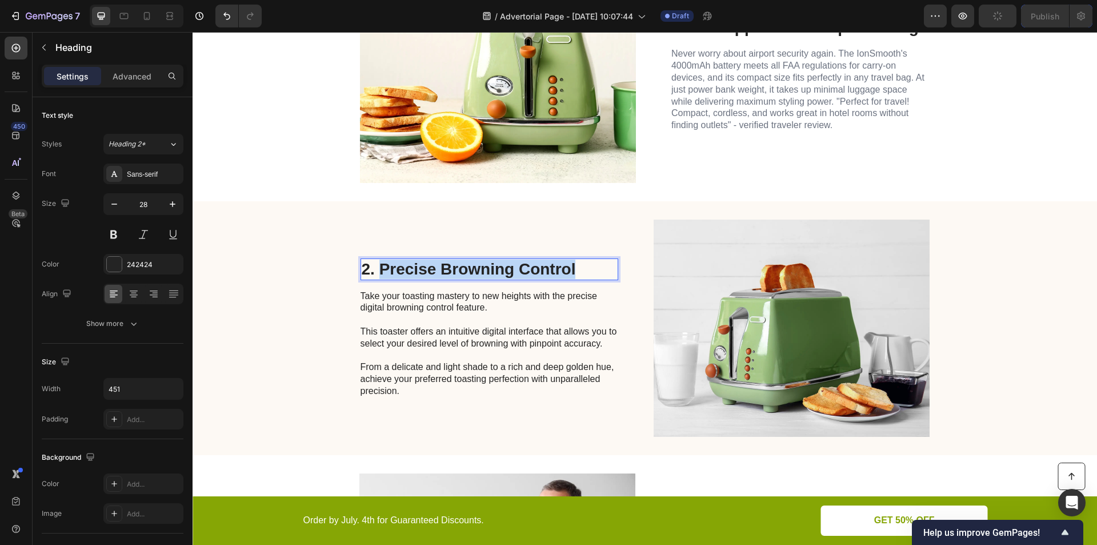
drag, startPoint x: 377, startPoint y: 266, endPoint x: 581, endPoint y: 272, distance: 203.5
click at [581, 272] on p "2. Precise Browning Control" at bounding box center [489, 268] width 255 height 19
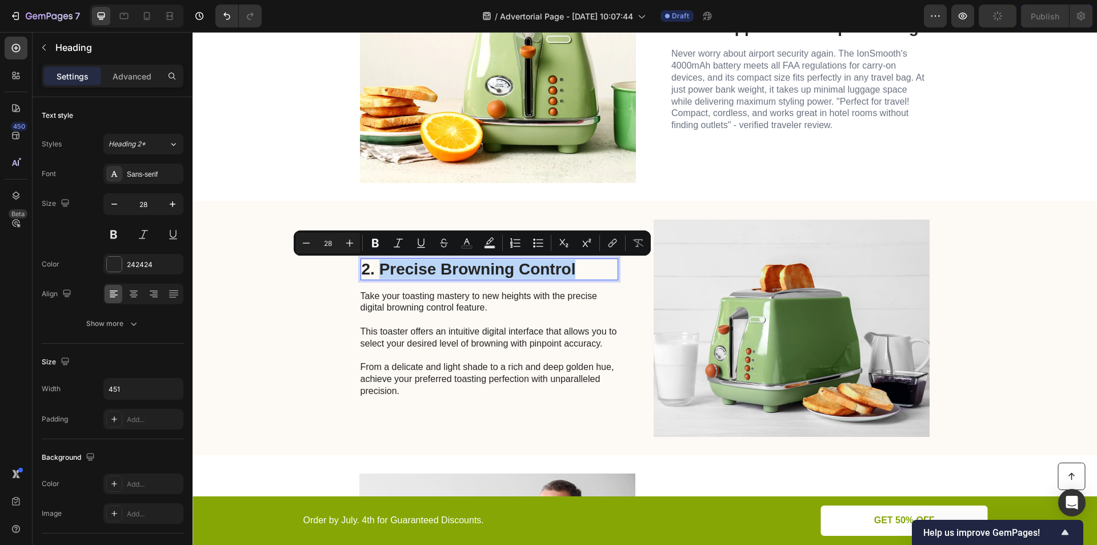
scroll to position [663, 0]
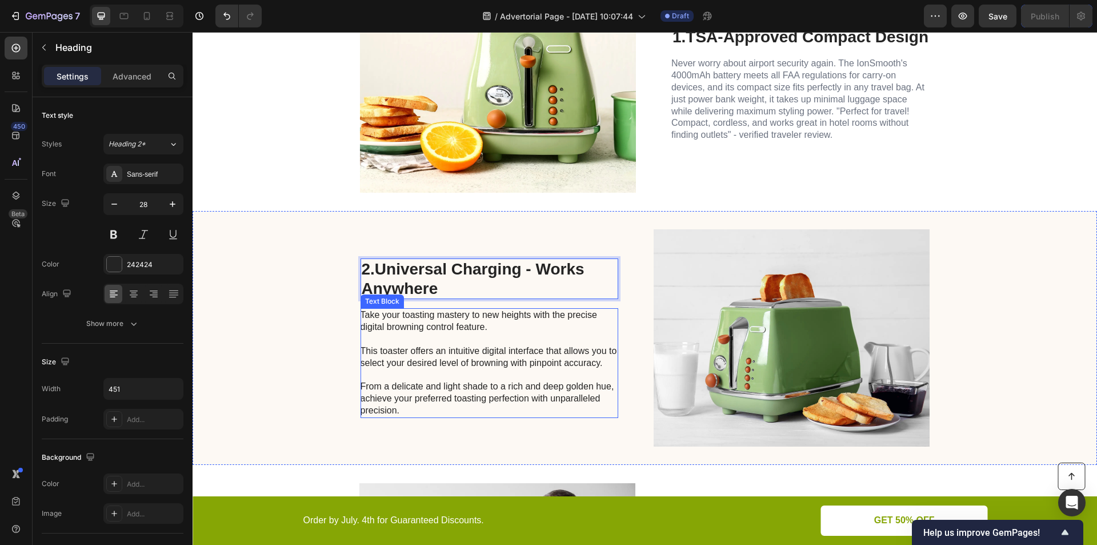
click at [454, 347] on p "Take your toasting mastery to new heights with the precise digital browning con…" at bounding box center [489, 362] width 257 height 107
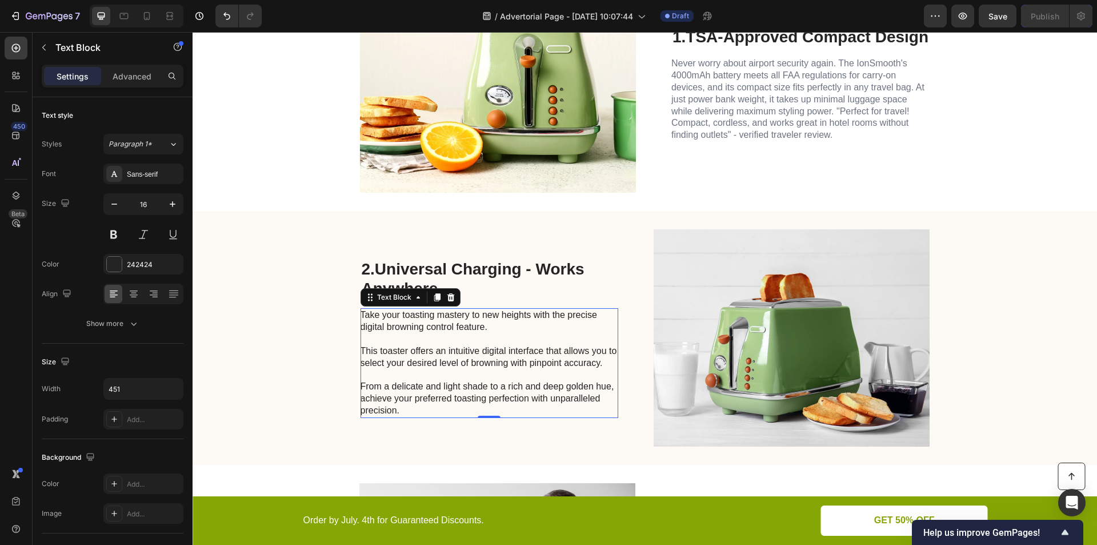
click at [454, 347] on p "Take your toasting mastery to new heights with the precise digital browning con…" at bounding box center [489, 362] width 257 height 107
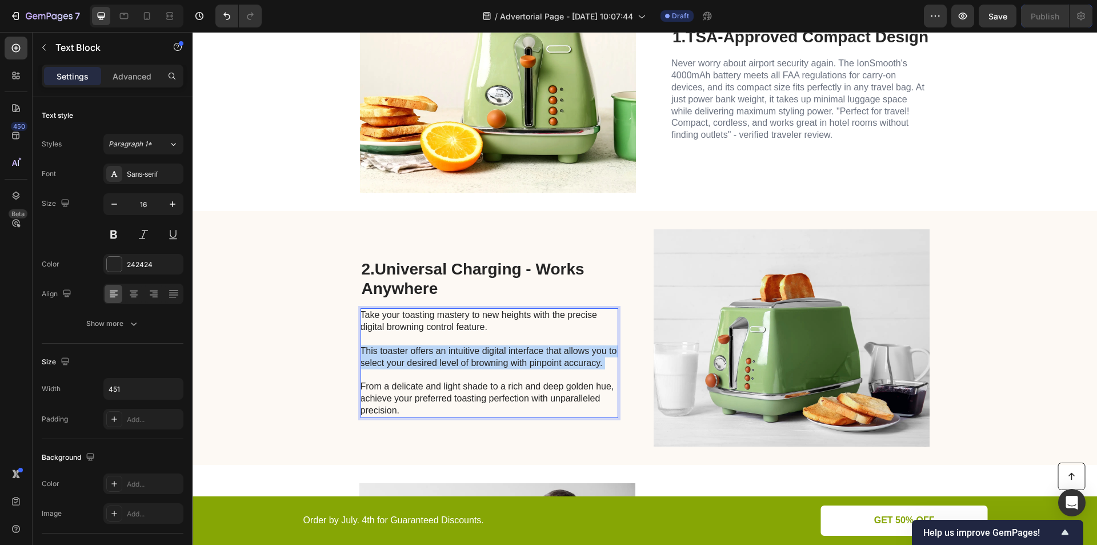
click at [454, 347] on p "Take your toasting mastery to new heights with the precise digital browning con…" at bounding box center [489, 362] width 257 height 107
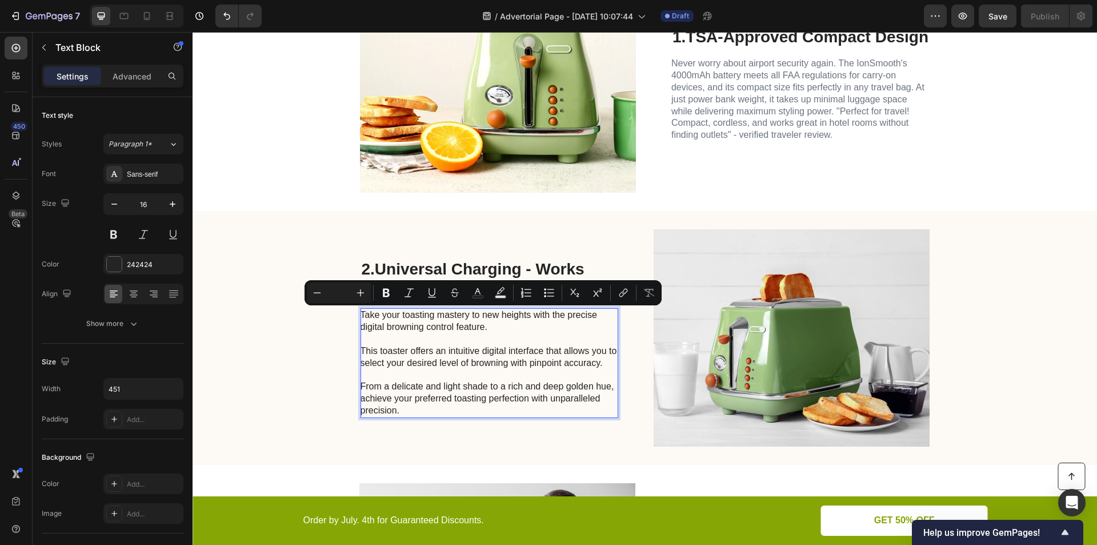
scroll to position [675, 0]
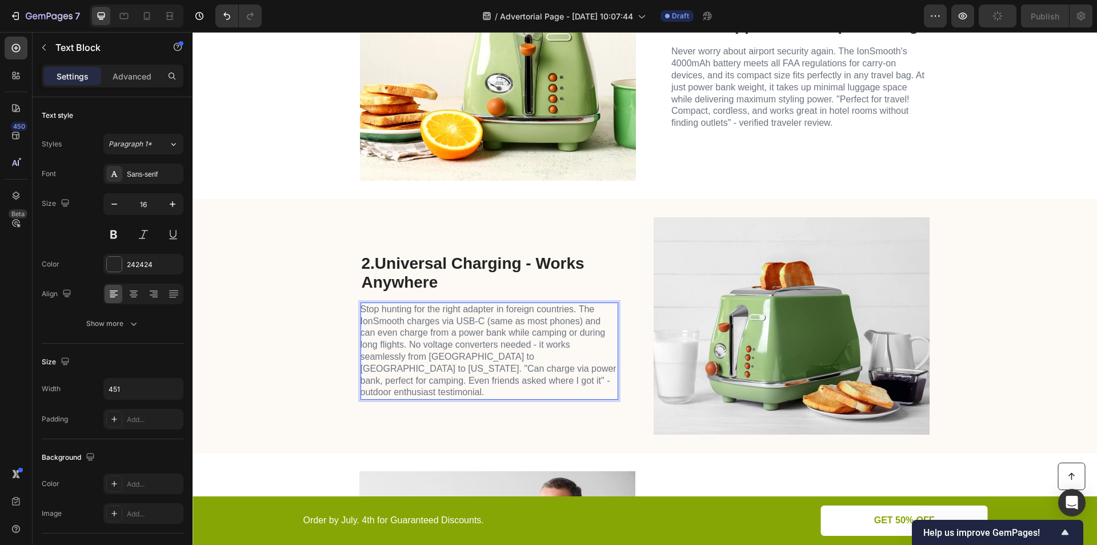
click at [293, 378] on div "2. Universal Charging - Works Anywhere Heading Stop hunting for the right adapt…" at bounding box center [645, 326] width 904 height 254
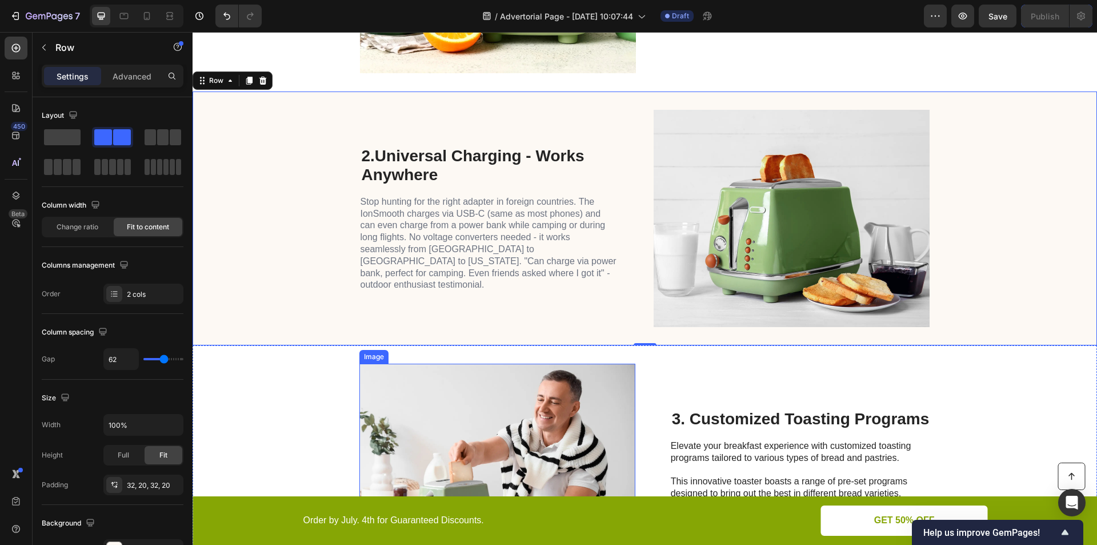
scroll to position [941, 0]
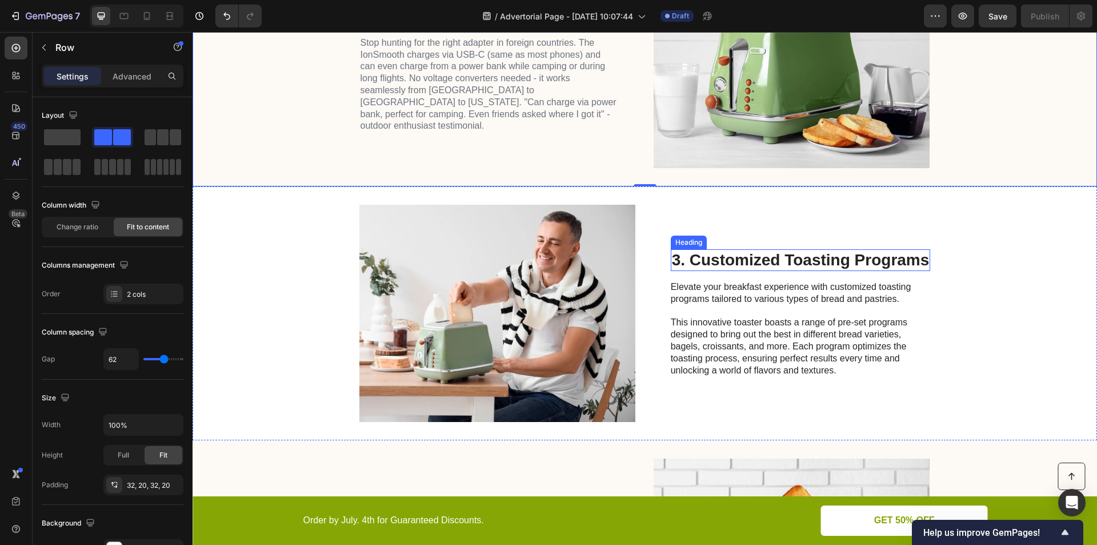
click at [763, 250] on h2 "3. Customized Toasting Programs" at bounding box center [801, 260] width 260 height 22
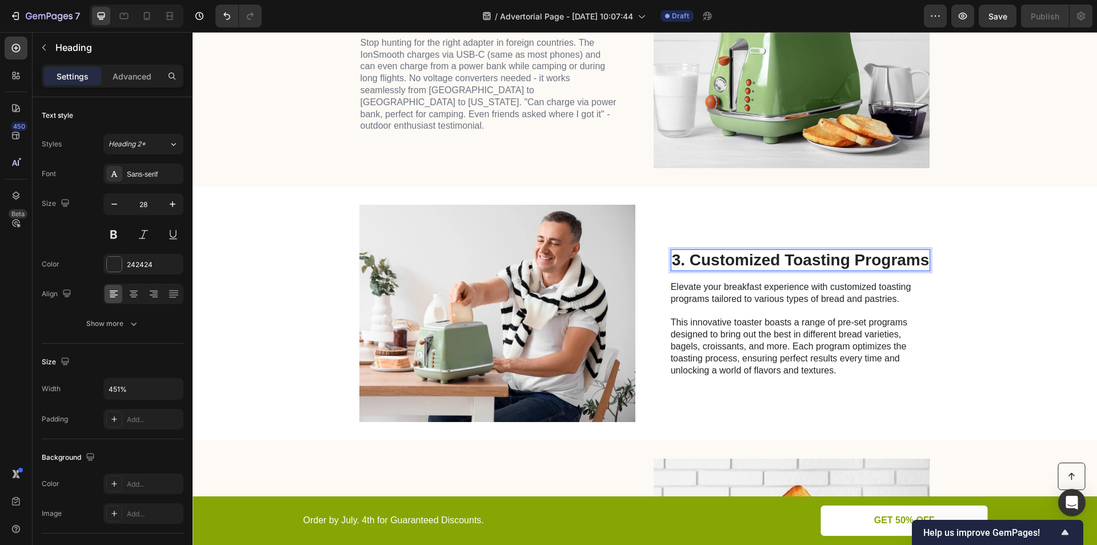
click at [745, 257] on h2 "3. Customized Toasting Programs" at bounding box center [801, 260] width 260 height 22
click at [745, 257] on p "3. Customized Toasting Programs" at bounding box center [801, 259] width 258 height 19
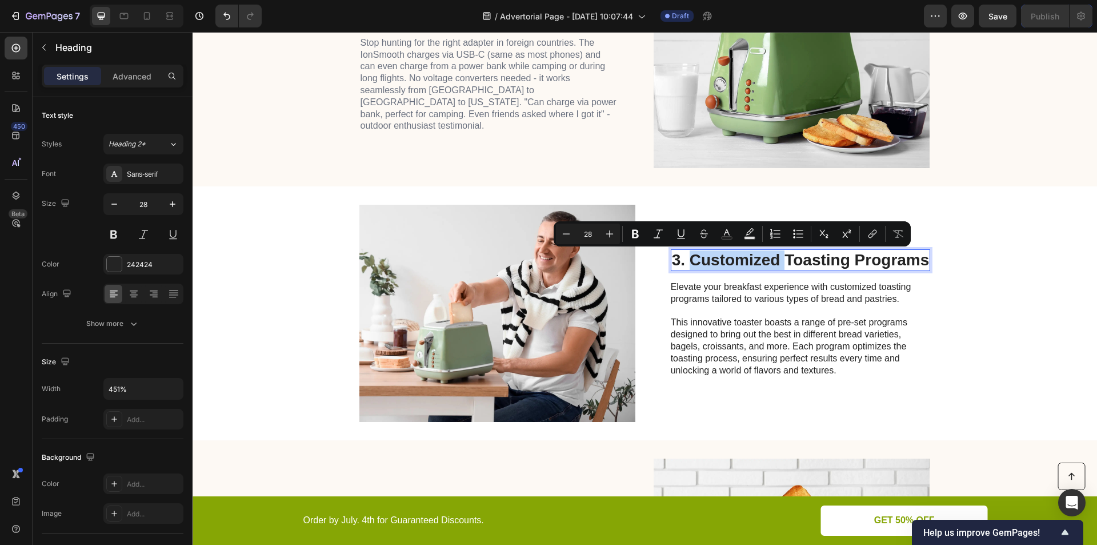
click at [713, 260] on p "3. Customized Toasting Programs" at bounding box center [801, 259] width 258 height 19
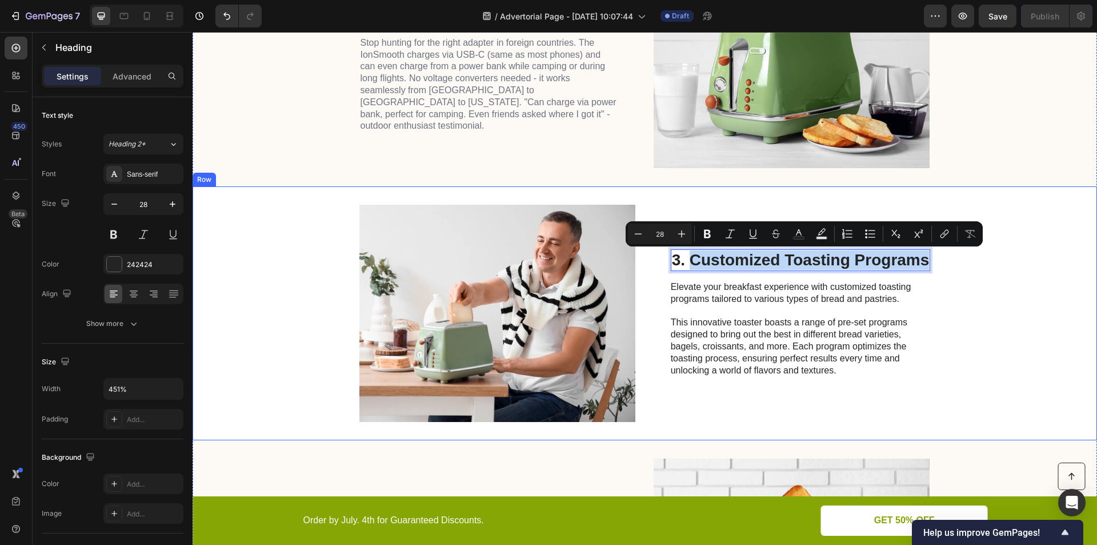
drag, startPoint x: 687, startPoint y: 257, endPoint x: 946, endPoint y: 251, distance: 258.3
click at [946, 251] on div "Image 3. Customized Toasting Programs Heading 16 Elevate your breakfast experie…" at bounding box center [645, 313] width 904 height 254
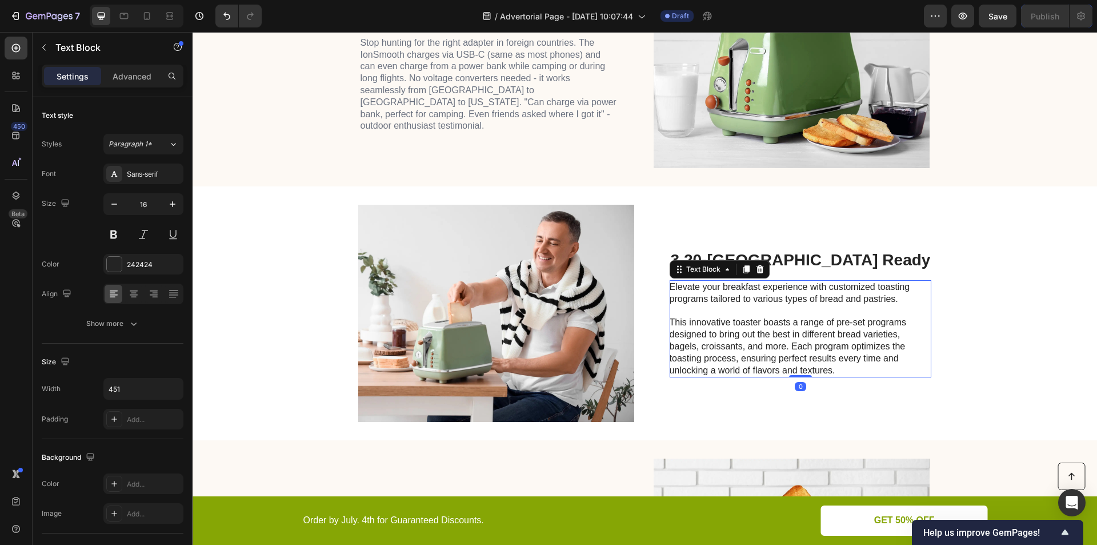
click at [769, 359] on p "This innovative toaster boasts a range of pre-set programs designed to bring ou…" at bounding box center [798, 346] width 257 height 59
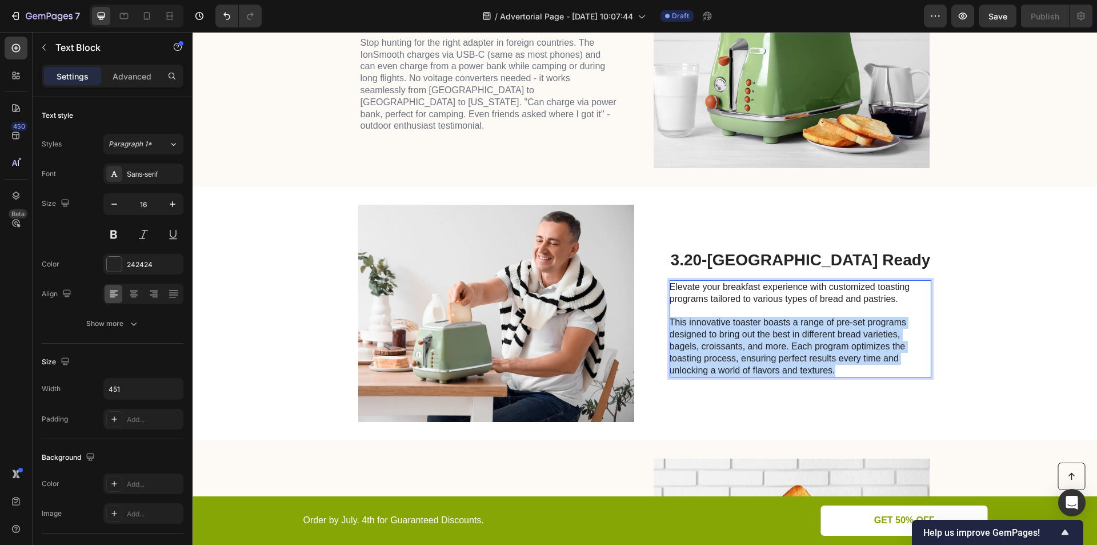
click at [769, 359] on p "This innovative toaster boasts a range of pre-set programs designed to bring ou…" at bounding box center [798, 346] width 257 height 59
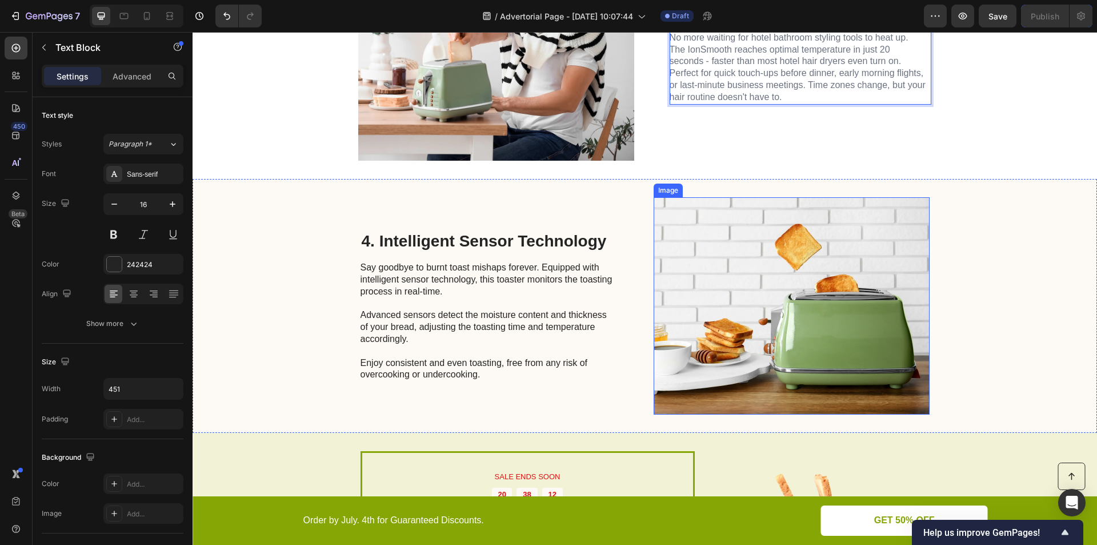
scroll to position [1220, 0]
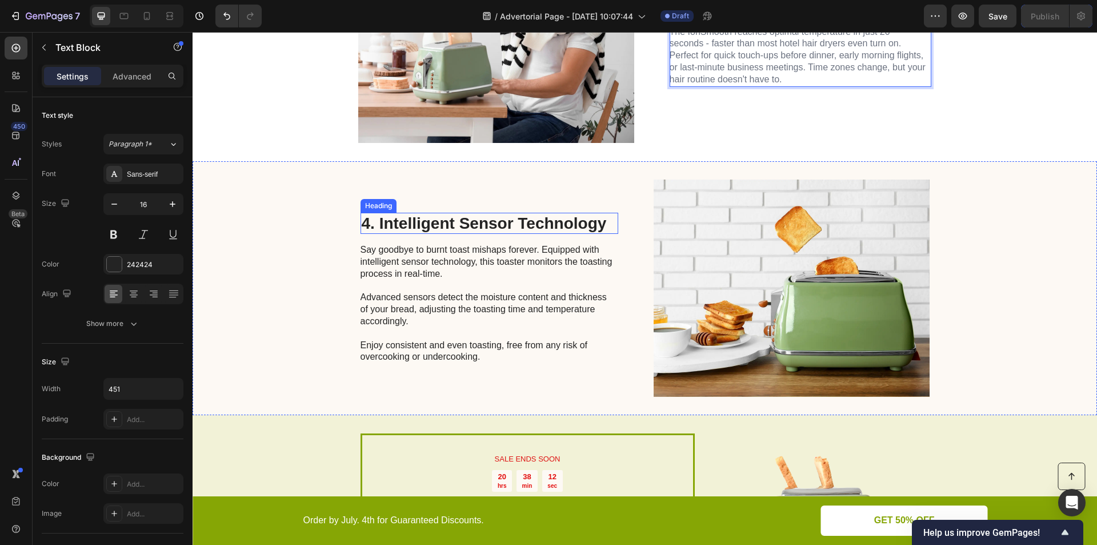
click at [445, 224] on h2 "4. Intelligent Sensor Technology" at bounding box center [490, 224] width 258 height 22
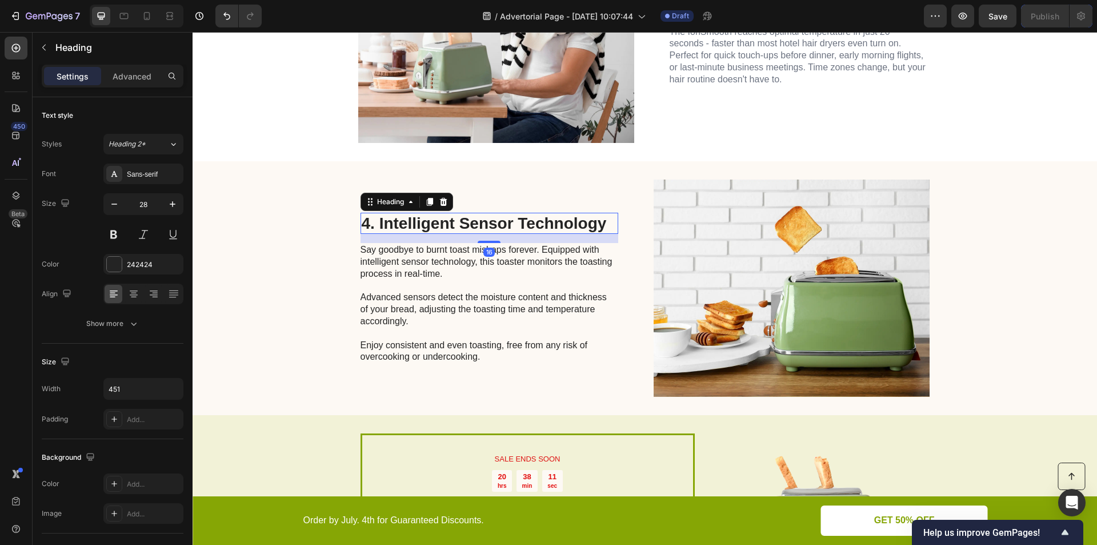
click at [431, 223] on h2 "4. Intelligent Sensor Technology" at bounding box center [490, 224] width 258 height 22
click at [431, 223] on p "4. Intelligent Sensor Technology" at bounding box center [489, 223] width 255 height 19
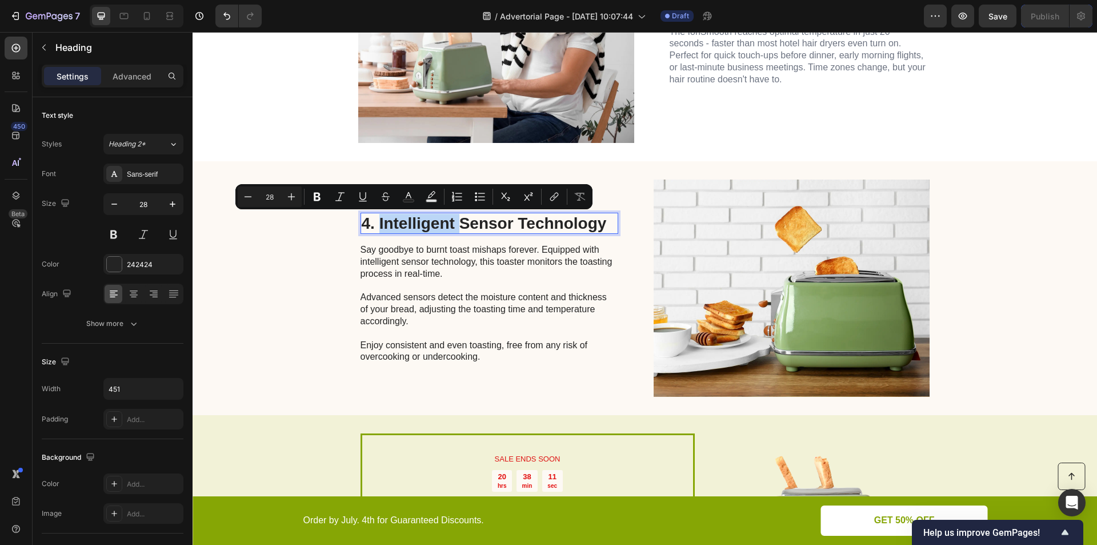
click at [381, 222] on p "4. Intelligent Sensor Technology" at bounding box center [489, 223] width 255 height 19
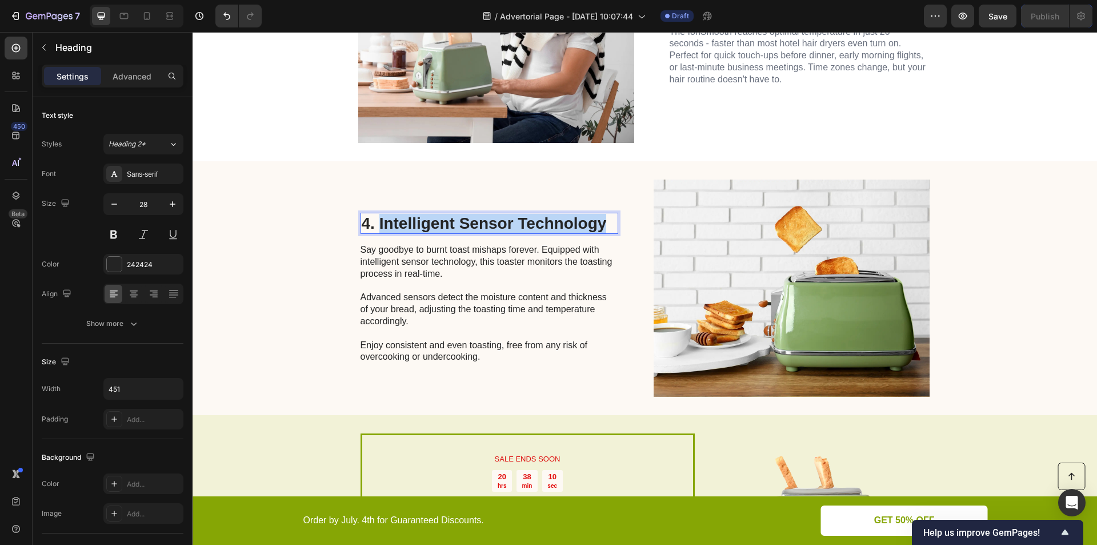
drag, startPoint x: 375, startPoint y: 221, endPoint x: 613, endPoint y: 224, distance: 237.7
click at [613, 224] on h2 "4. Intelligent Sensor Technology" at bounding box center [490, 224] width 258 height 22
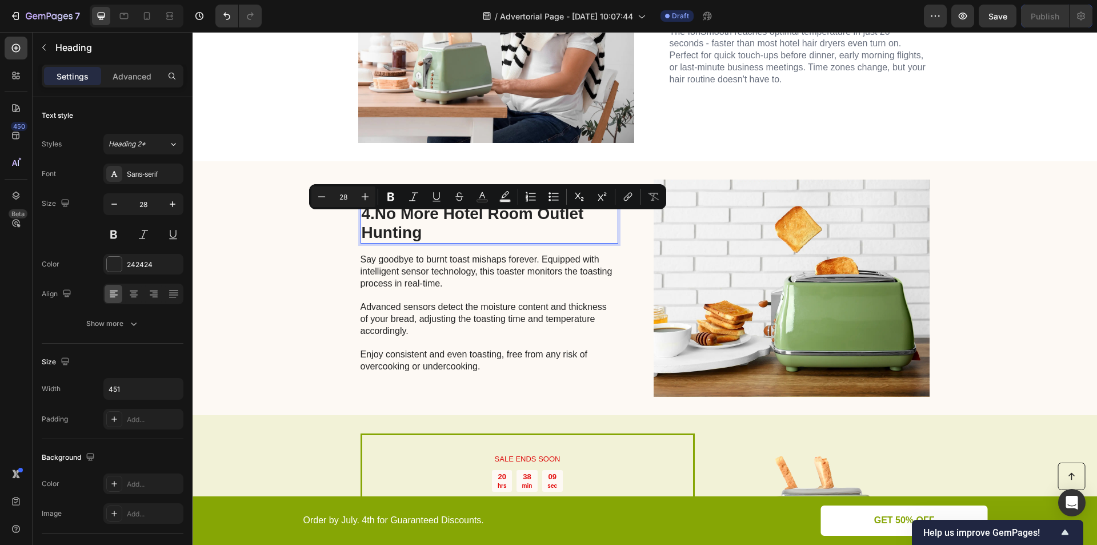
scroll to position [1210, 0]
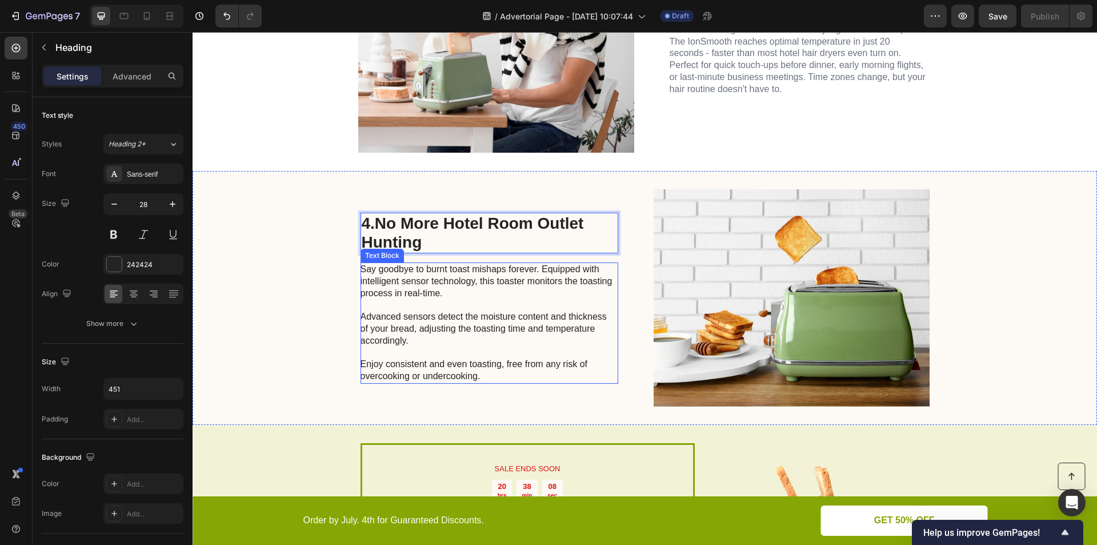
click at [450, 328] on p "Say goodbye to burnt toast mishaps forever. Equipped with intelligent sensor te…" at bounding box center [489, 322] width 257 height 119
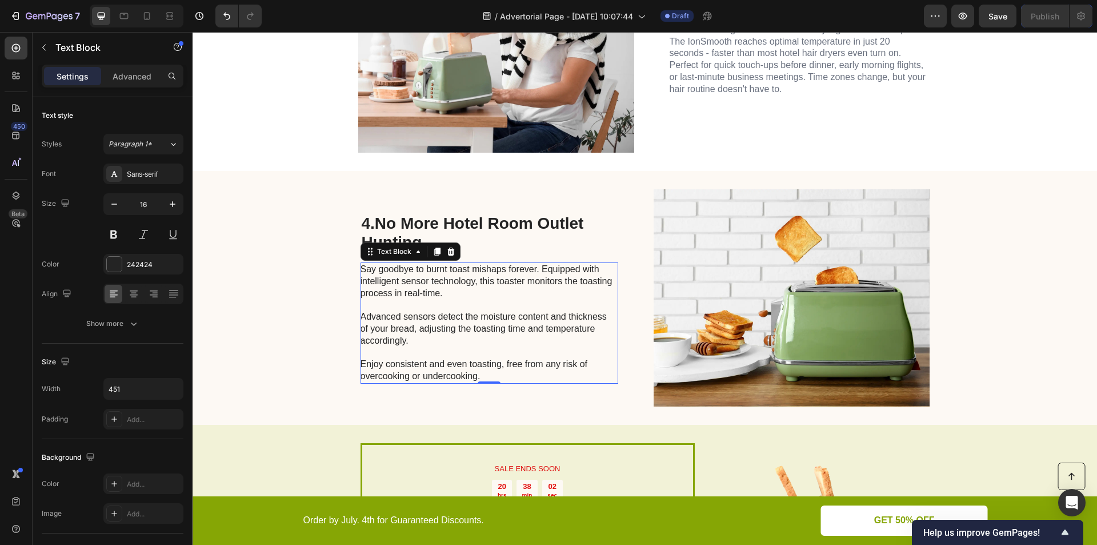
click at [502, 333] on p "Say goodbye to burnt toast mishaps forever. Equipped with intelligent sensor te…" at bounding box center [489, 322] width 257 height 119
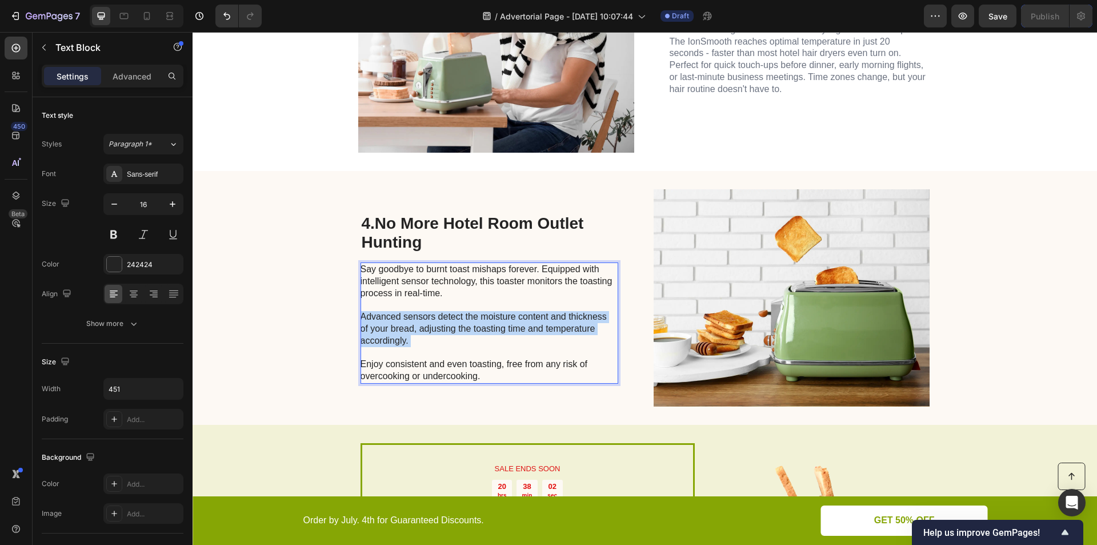
click at [502, 333] on p "Say goodbye to burnt toast mishaps forever. Equipped with intelligent sensor te…" at bounding box center [489, 322] width 257 height 119
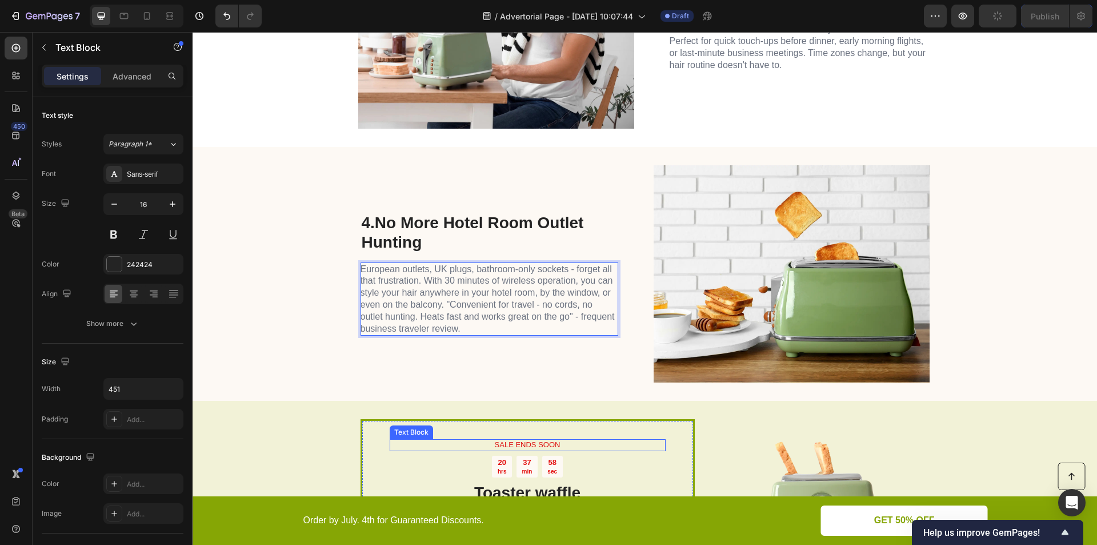
scroll to position [1367, 0]
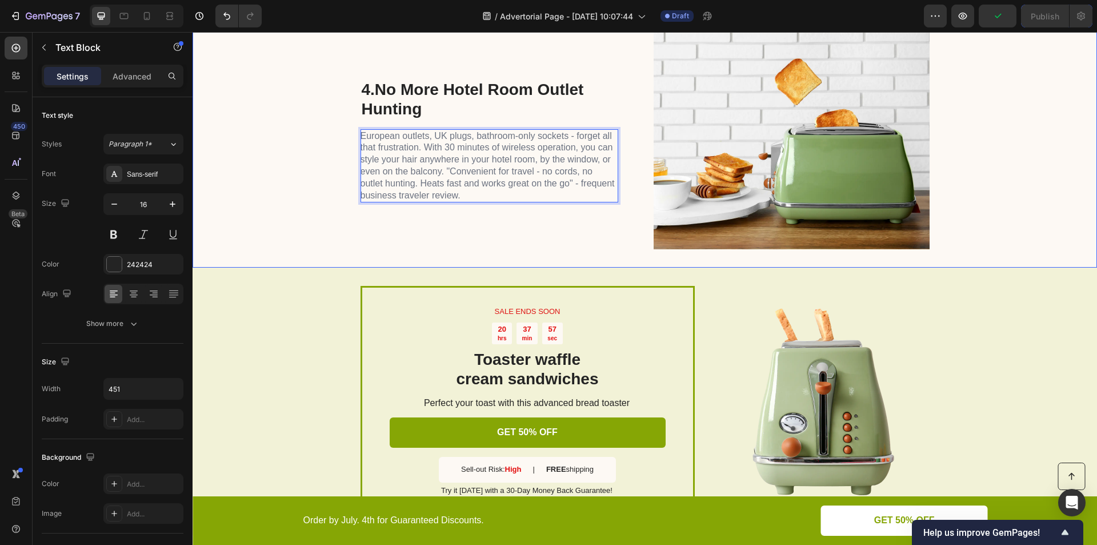
click at [538, 239] on div "4. No More Hotel Room Outlet Hunting Heading European outlets, UK plugs, bathro…" at bounding box center [490, 140] width 258 height 217
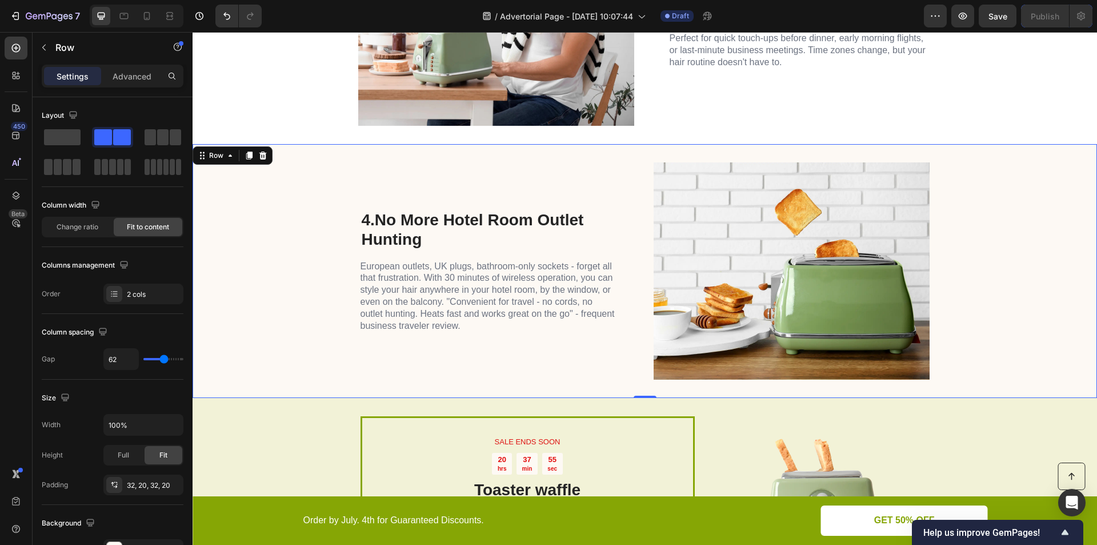
scroll to position [1234, 0]
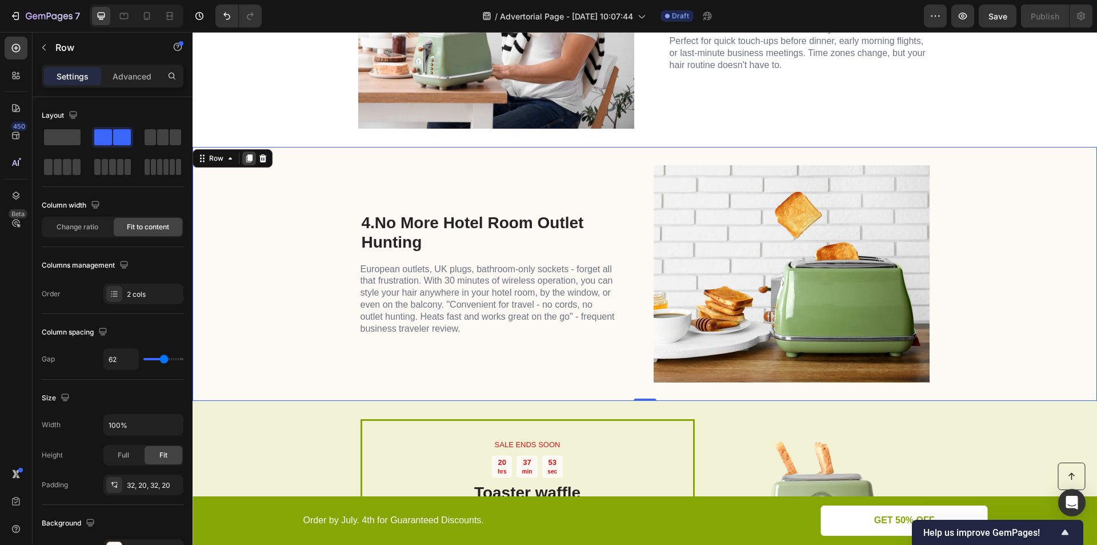
click at [249, 162] on icon at bounding box center [249, 159] width 6 height 8
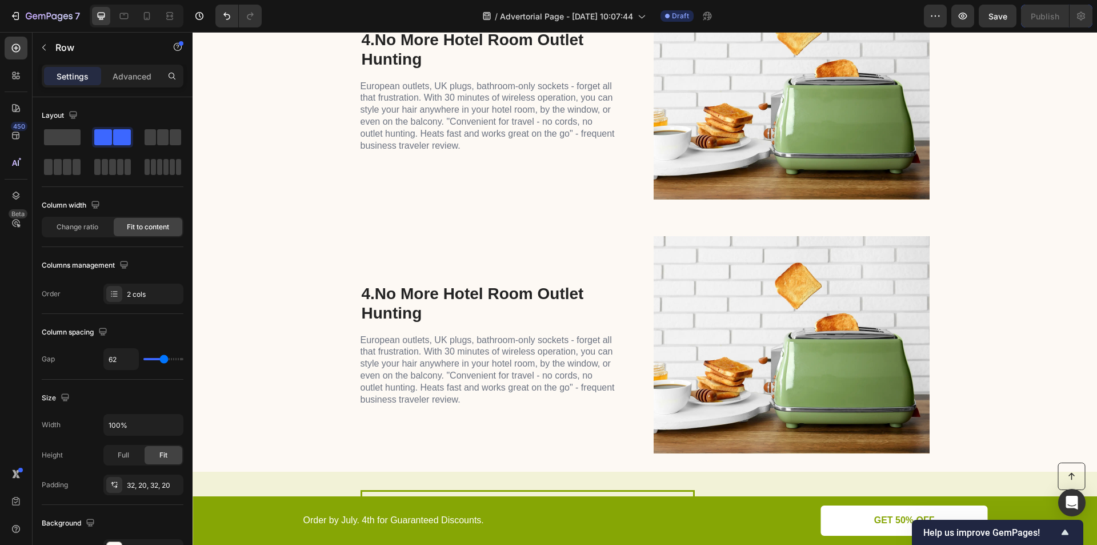
scroll to position [1430, 0]
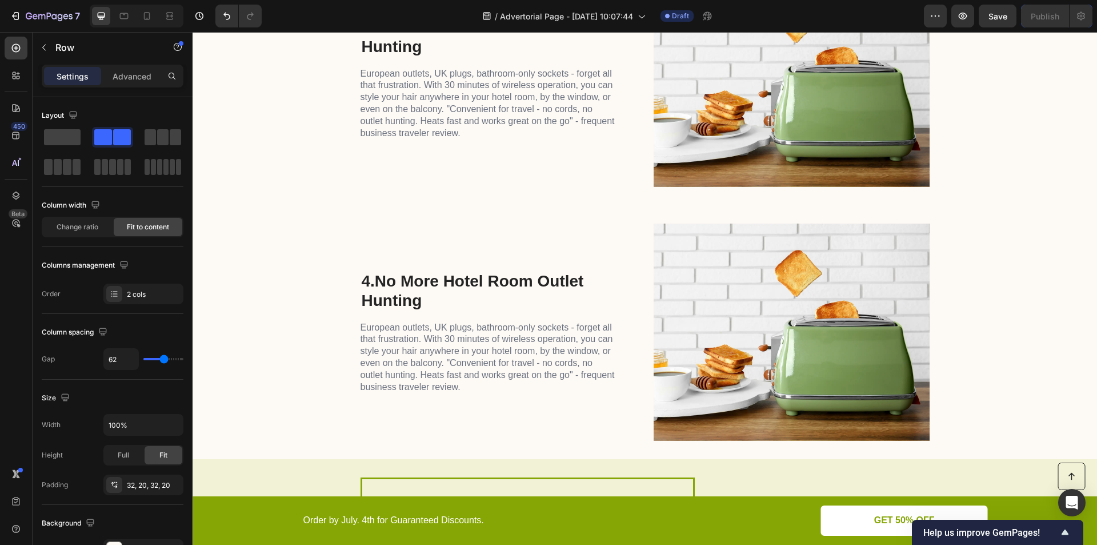
click at [258, 310] on div "4. No More Hotel Room Outlet Hunting Heading European outlets, UK plugs, bathro…" at bounding box center [645, 332] width 904 height 254
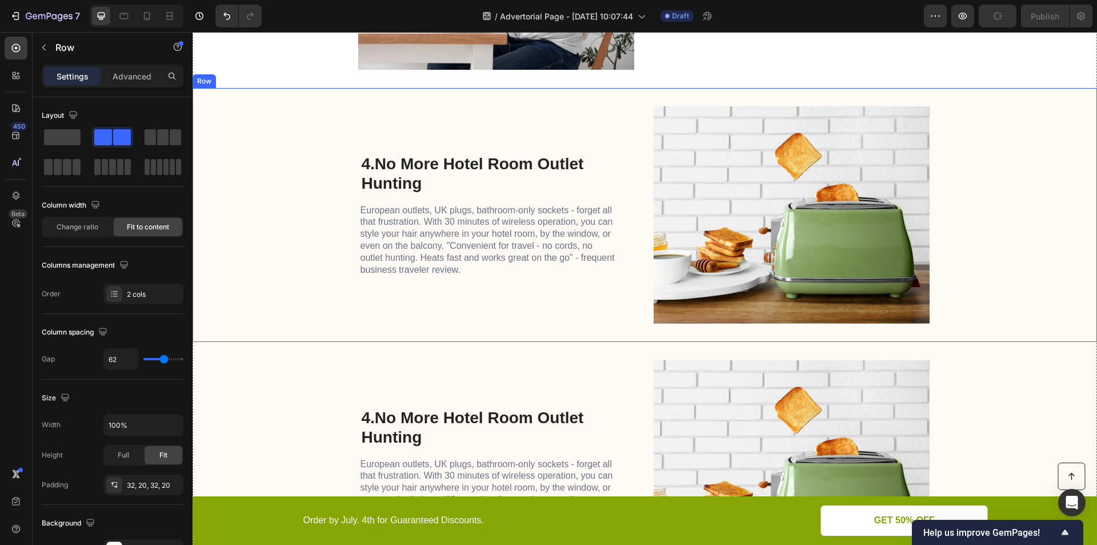
scroll to position [1296, 0]
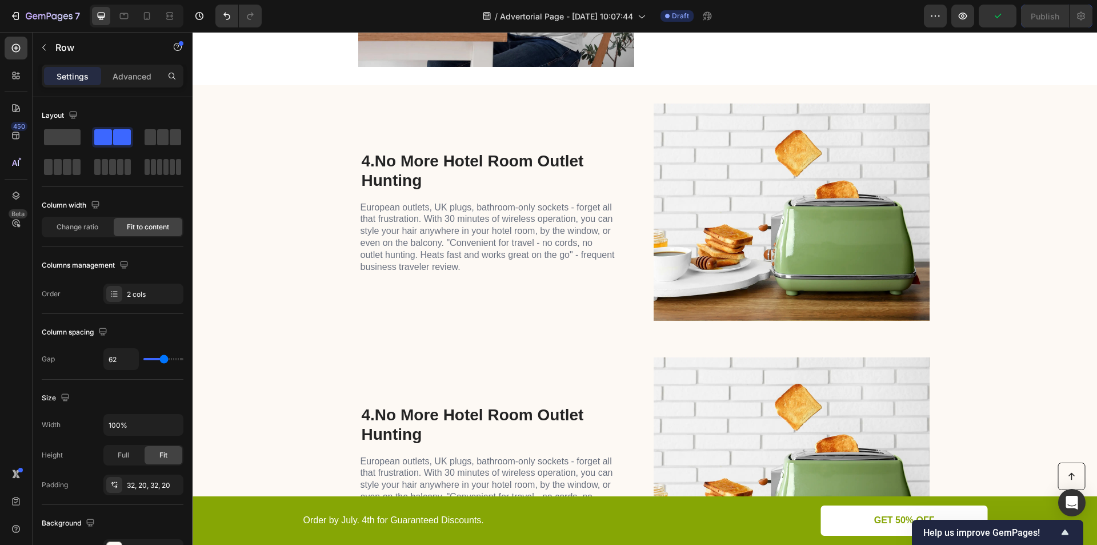
click at [308, 431] on div "4. No More Hotel Room Outlet Hunting Heading European outlets, UK plugs, bathro…" at bounding box center [645, 466] width 904 height 254
click at [281, 374] on div "4. No More Hotel Room Outlet Hunting Heading European outlets, UK plugs, bathro…" at bounding box center [645, 466] width 904 height 254
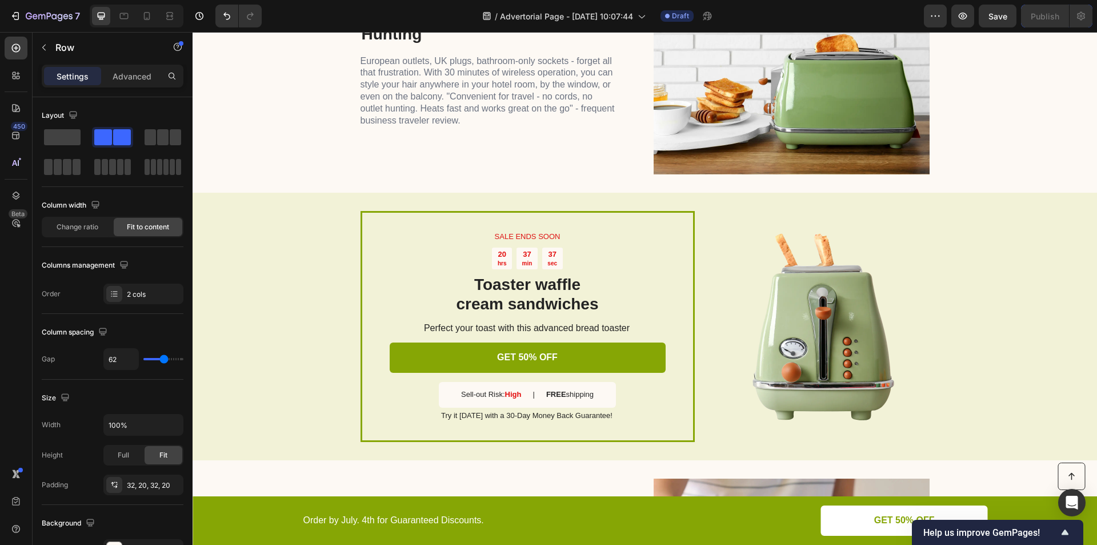
scroll to position [1563, 0]
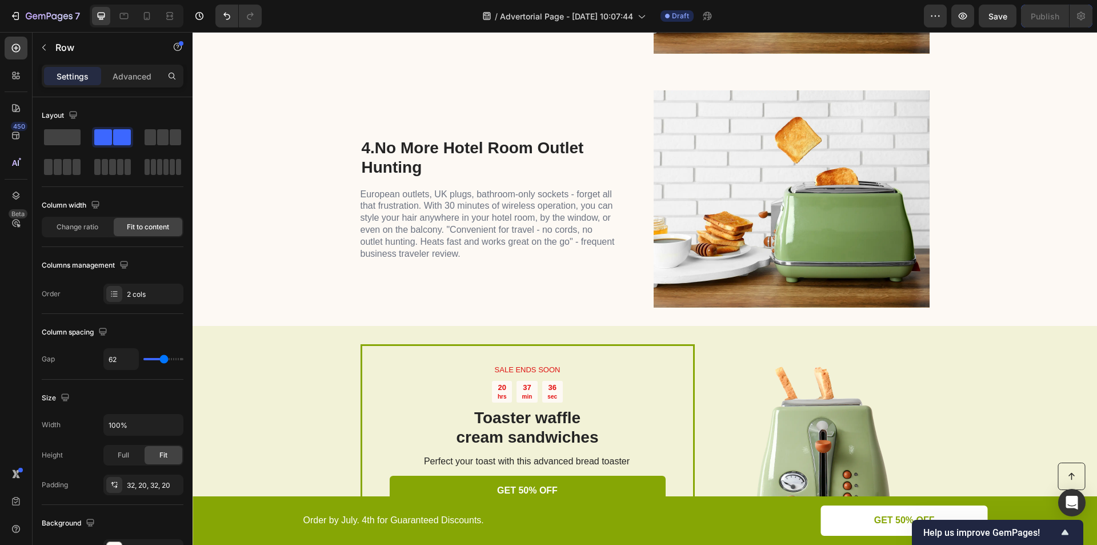
click at [289, 251] on div "4. No More Hotel Room Outlet Hunting Heading European outlets, UK plugs, bathro…" at bounding box center [645, 199] width 904 height 254
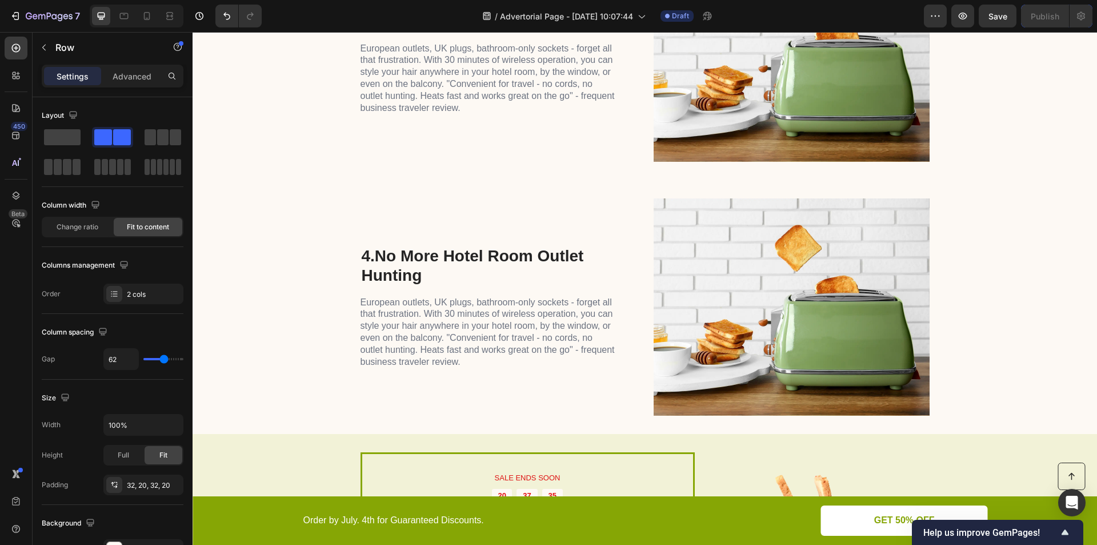
scroll to position [1296, 0]
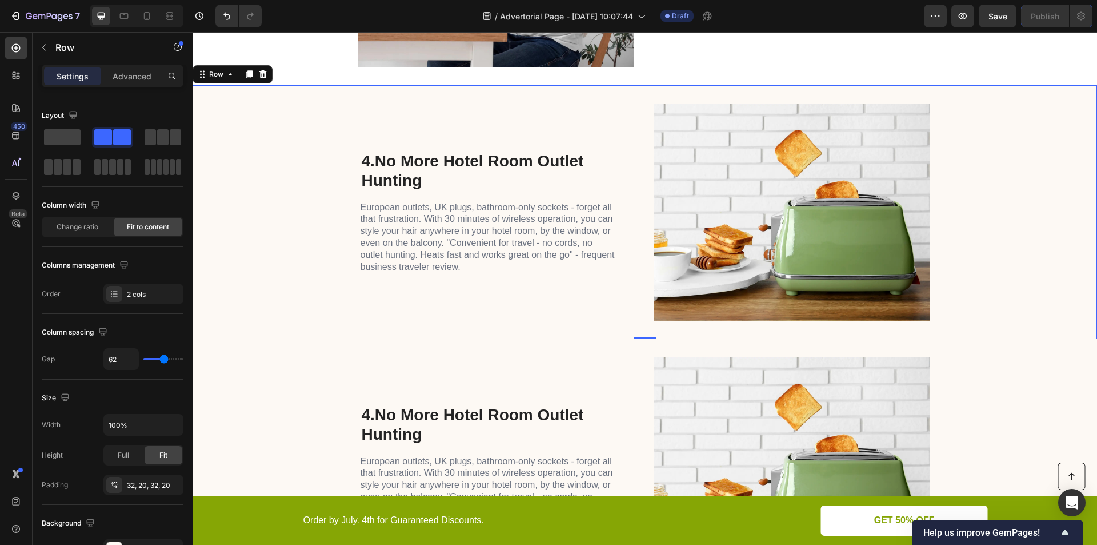
click at [312, 230] on div "4. No More Hotel Room Outlet Hunting Heading European outlets, UK plugs, bathro…" at bounding box center [645, 212] width 904 height 254
click at [261, 73] on icon at bounding box center [262, 74] width 7 height 8
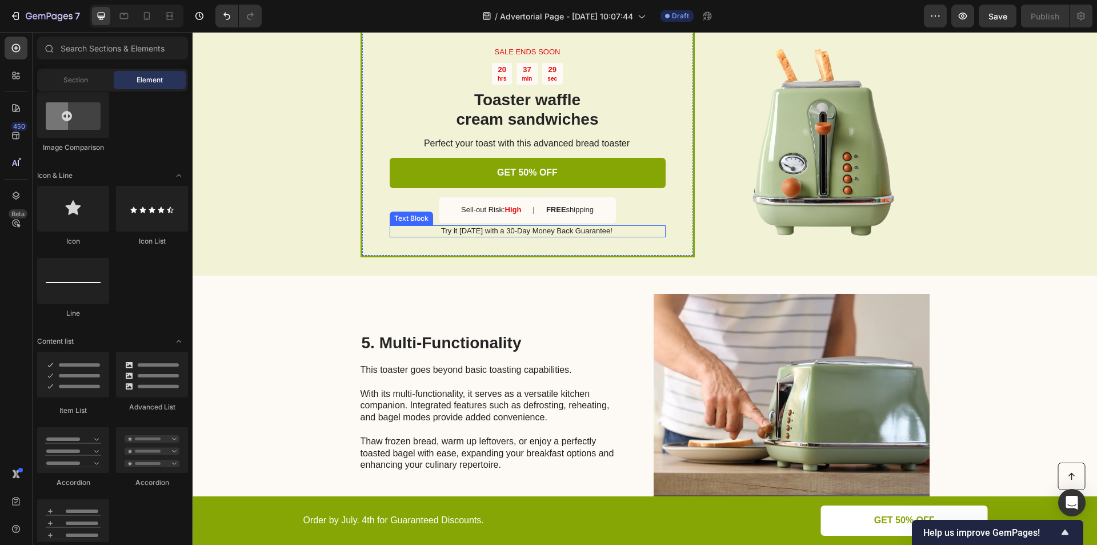
scroll to position [1430, 0]
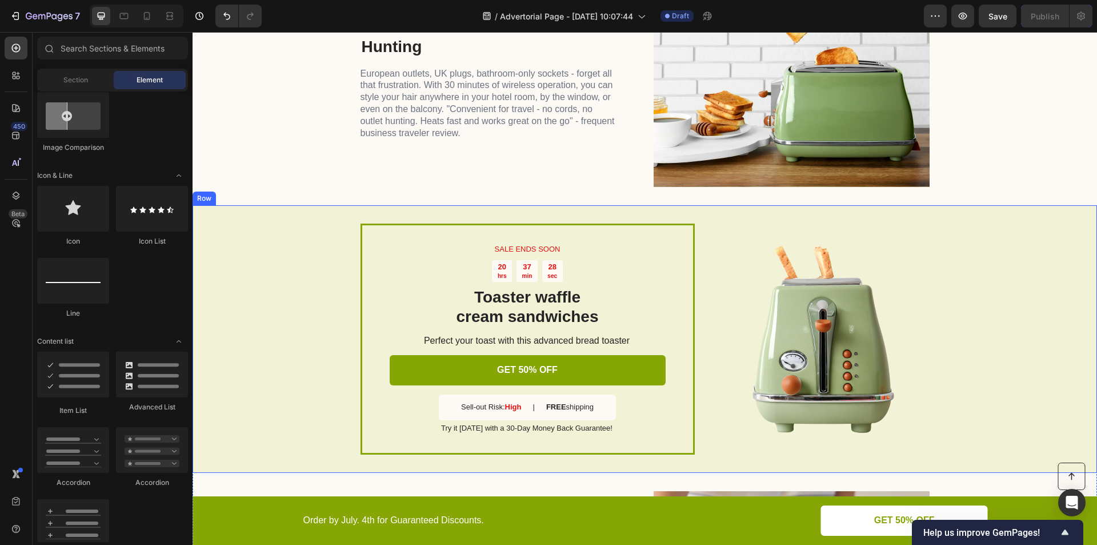
click at [255, 298] on div "SALE ENDS SOON Text Block 20 hrs 37 min 28 sec Countdown Timer Toaster waffle c…" at bounding box center [645, 338] width 904 height 267
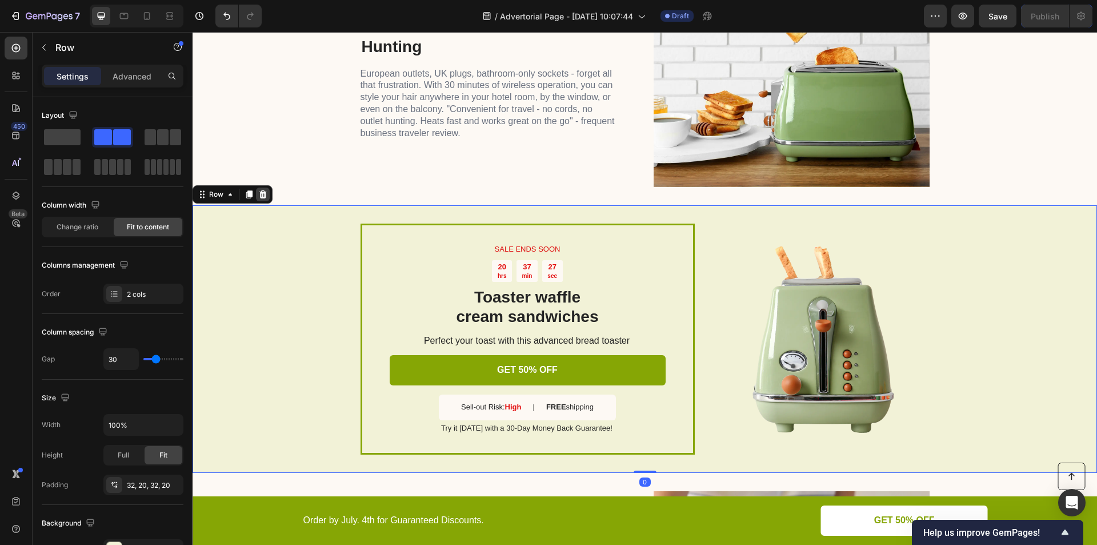
click at [264, 190] on icon at bounding box center [262, 194] width 9 height 9
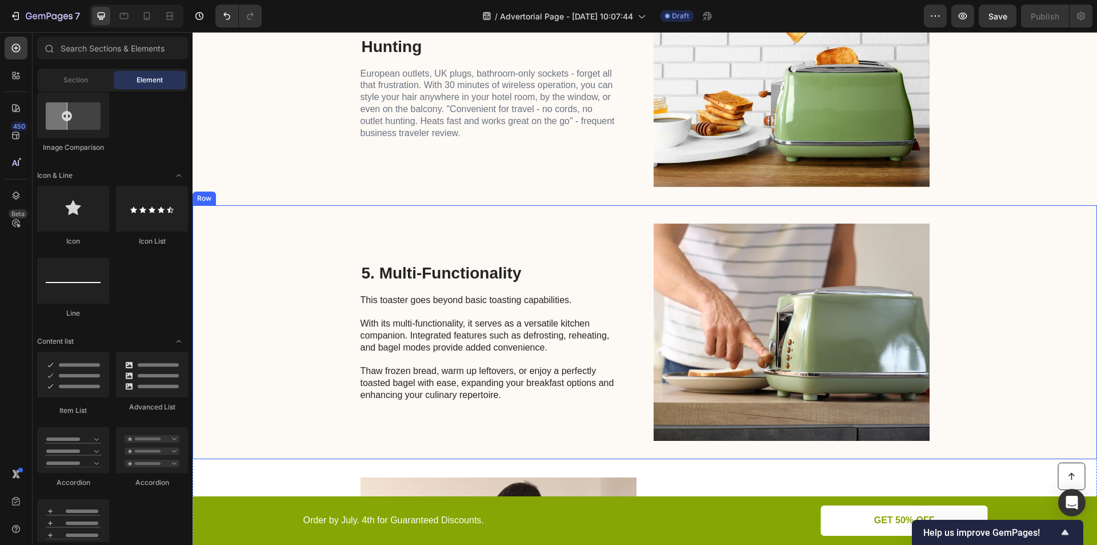
scroll to position [1296, 0]
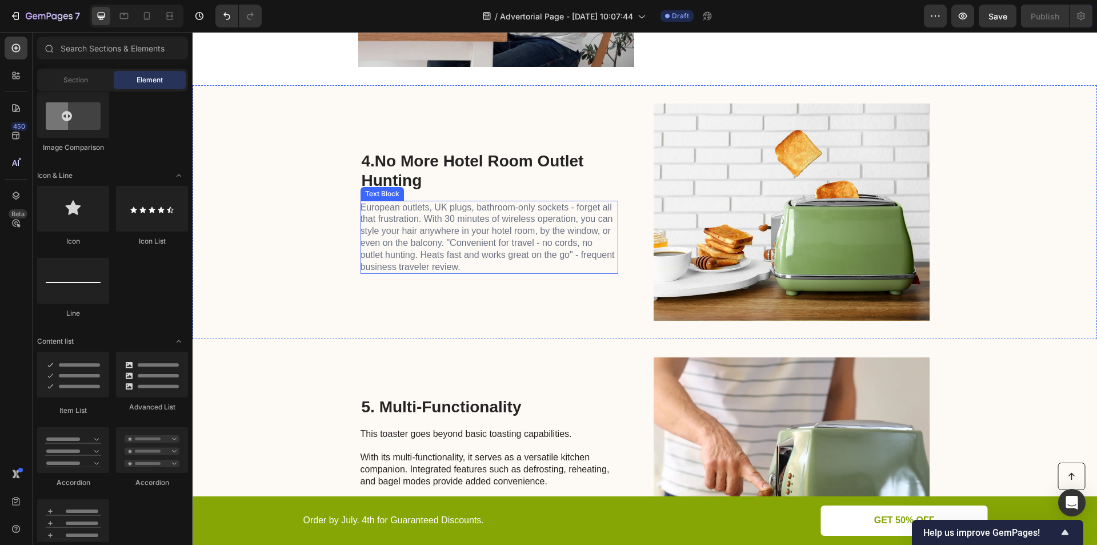
click at [413, 233] on span "European outlets, UK plugs, bathroom-only sockets - forget all that frustration…" at bounding box center [488, 236] width 254 height 69
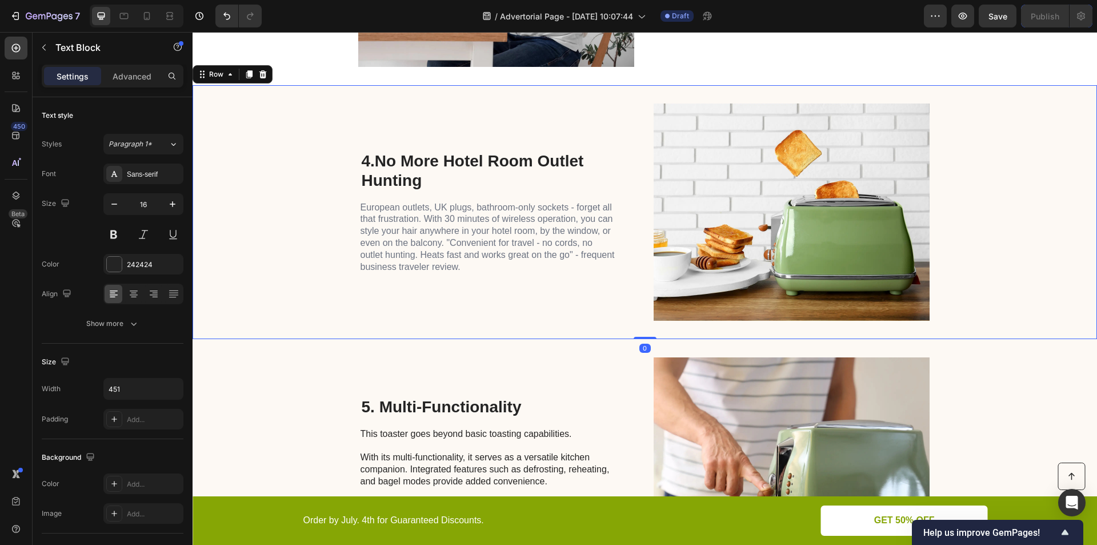
click at [300, 254] on div "4. No More Hotel Room Outlet Hunting Heading European outlets, UK plugs, bathro…" at bounding box center [645, 212] width 904 height 254
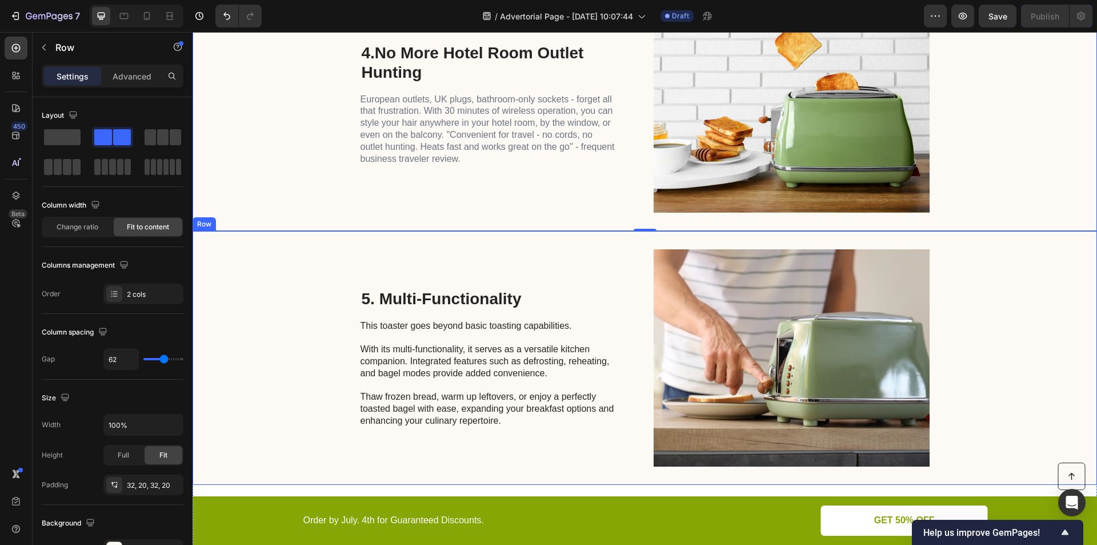
scroll to position [1430, 0]
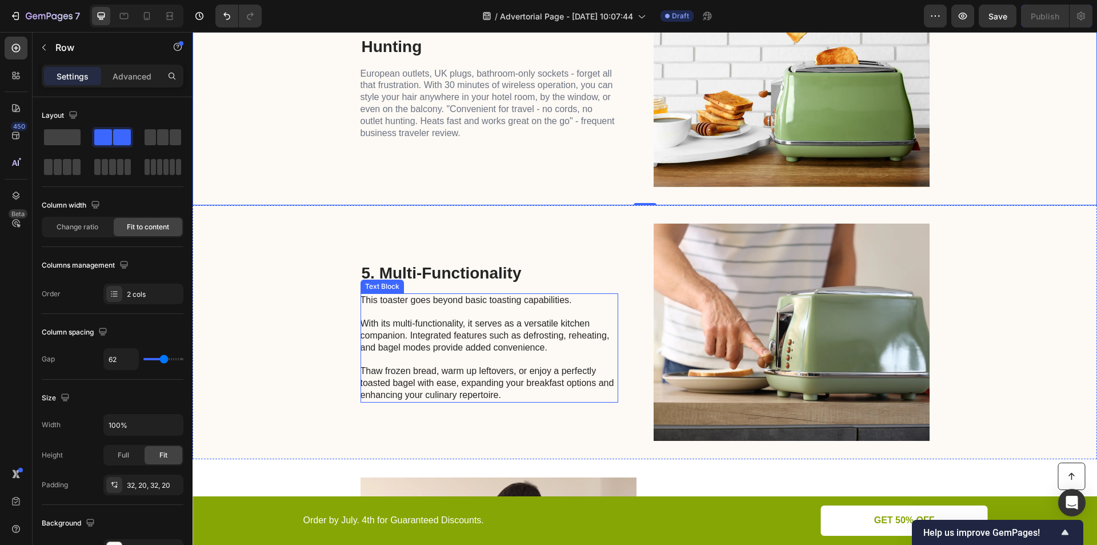
click at [452, 282] on h2 "5. Multi-Functionality" at bounding box center [490, 273] width 258 height 22
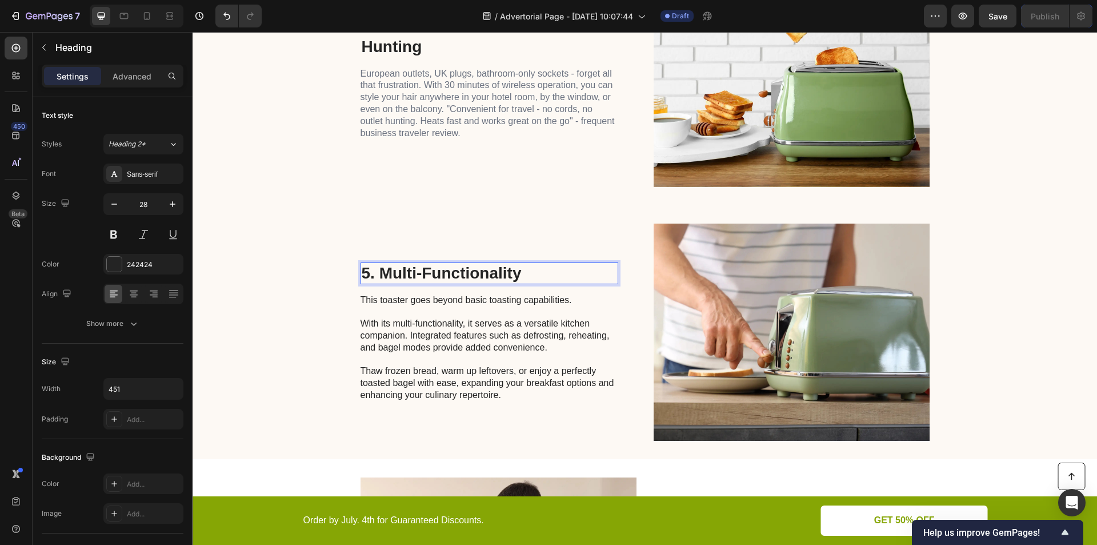
click at [449, 273] on h2 "5. Multi-Functionality" at bounding box center [490, 273] width 258 height 22
click at [449, 273] on p "5. Multi-Functionality" at bounding box center [489, 272] width 255 height 19
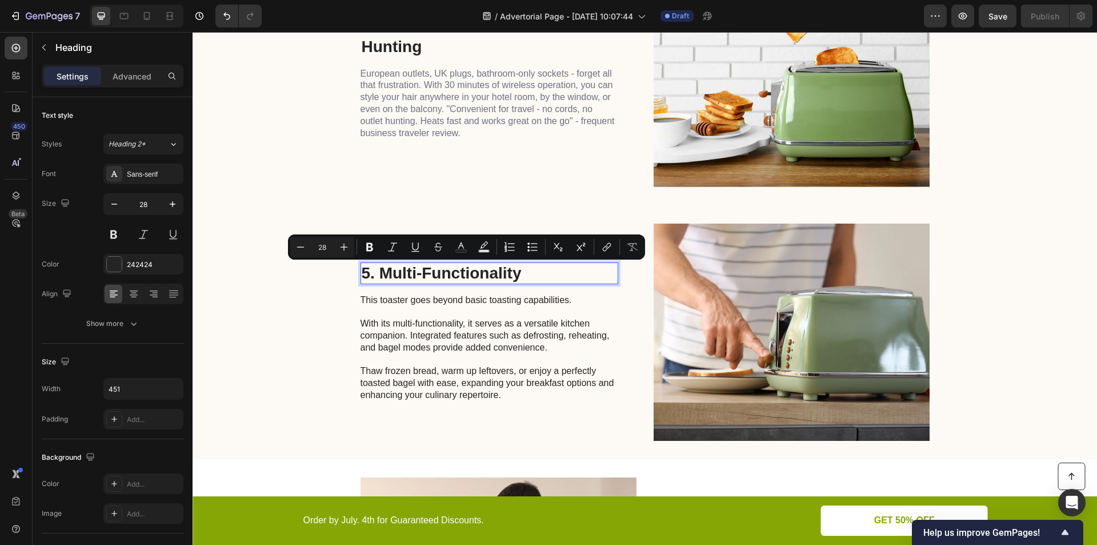
click at [394, 273] on p "5. Multi-Functionality" at bounding box center [489, 272] width 255 height 19
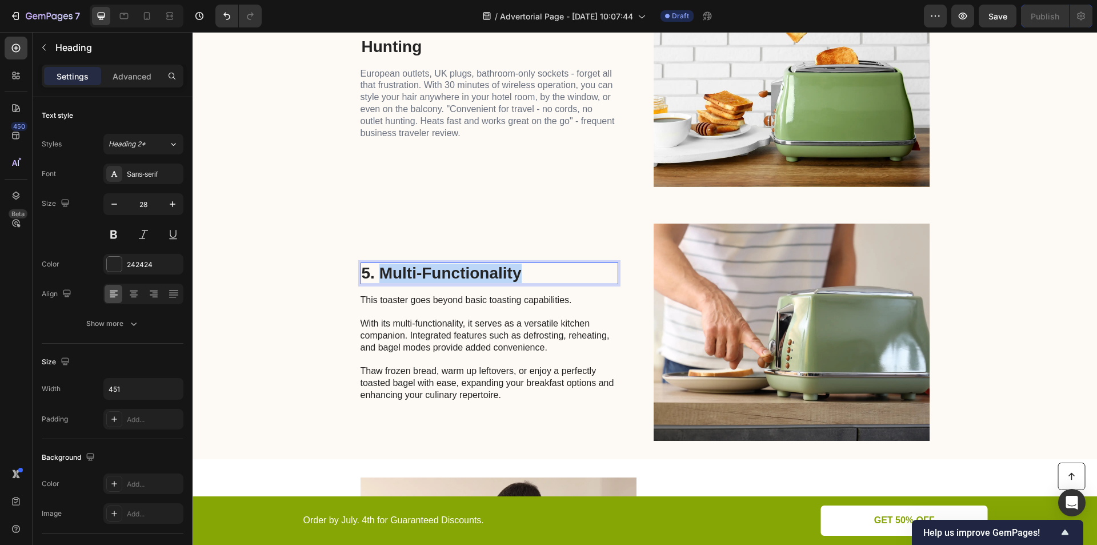
drag, startPoint x: 376, startPoint y: 270, endPoint x: 517, endPoint y: 275, distance: 141.2
click at [518, 275] on p "5. Multi-Functionality" at bounding box center [489, 272] width 255 height 19
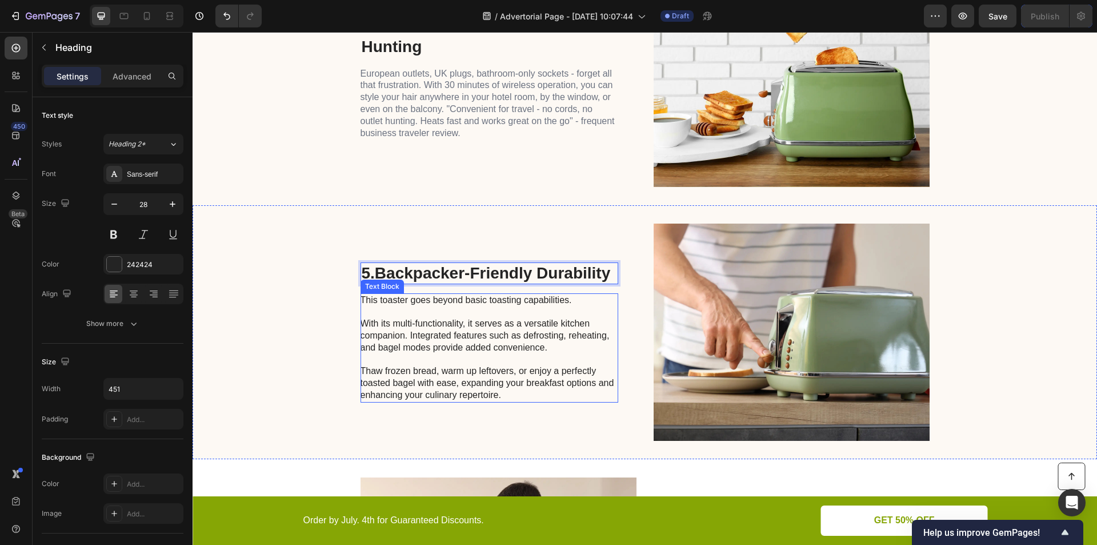
click at [486, 367] on p "This toaster goes beyond basic toasting capabilities. With its multi-functional…" at bounding box center [489, 347] width 257 height 107
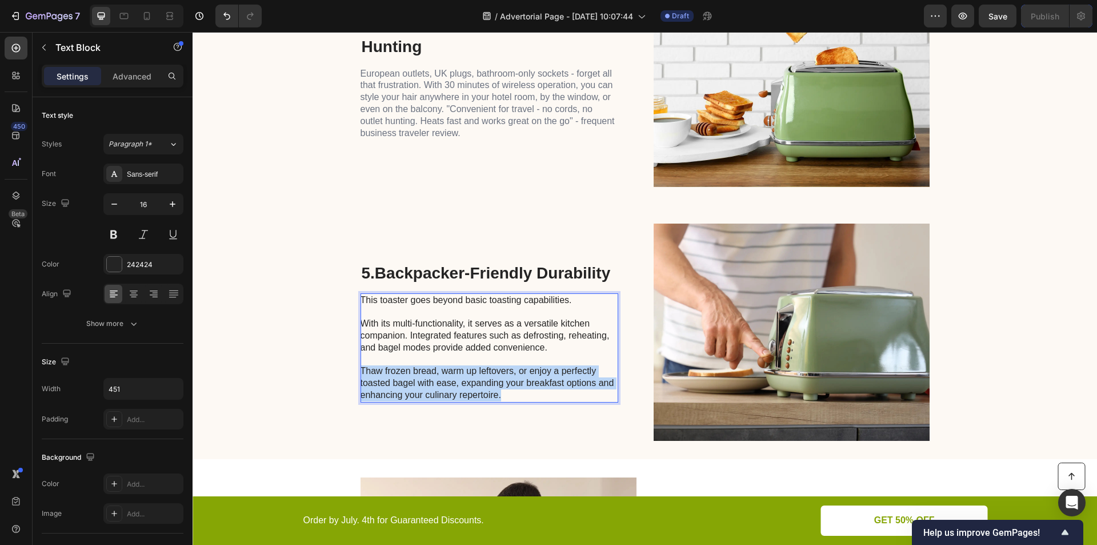
click at [486, 367] on p "This toaster goes beyond basic toasting capabilities. With its multi-functional…" at bounding box center [489, 347] width 257 height 107
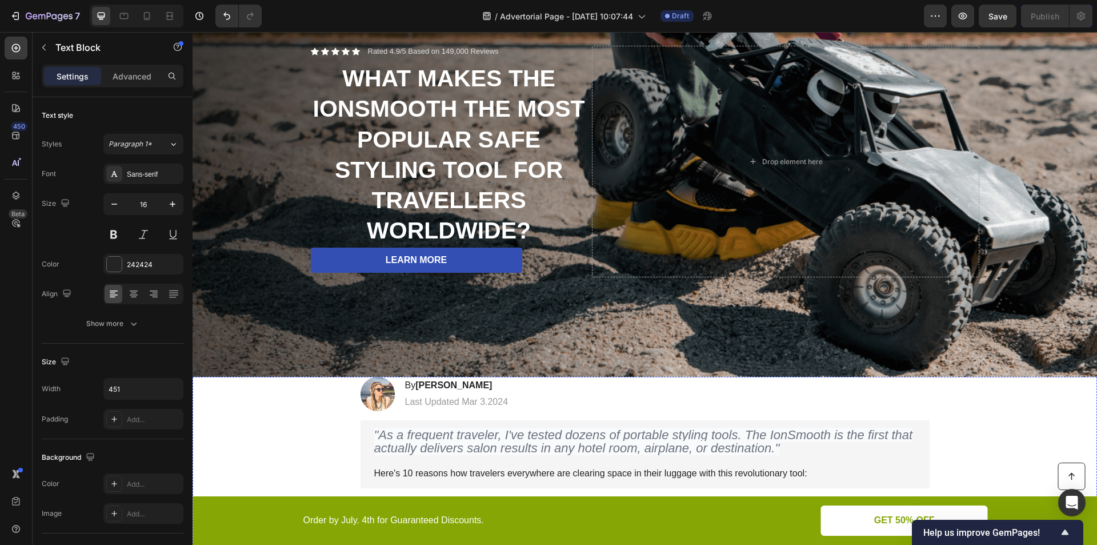
scroll to position [381, 0]
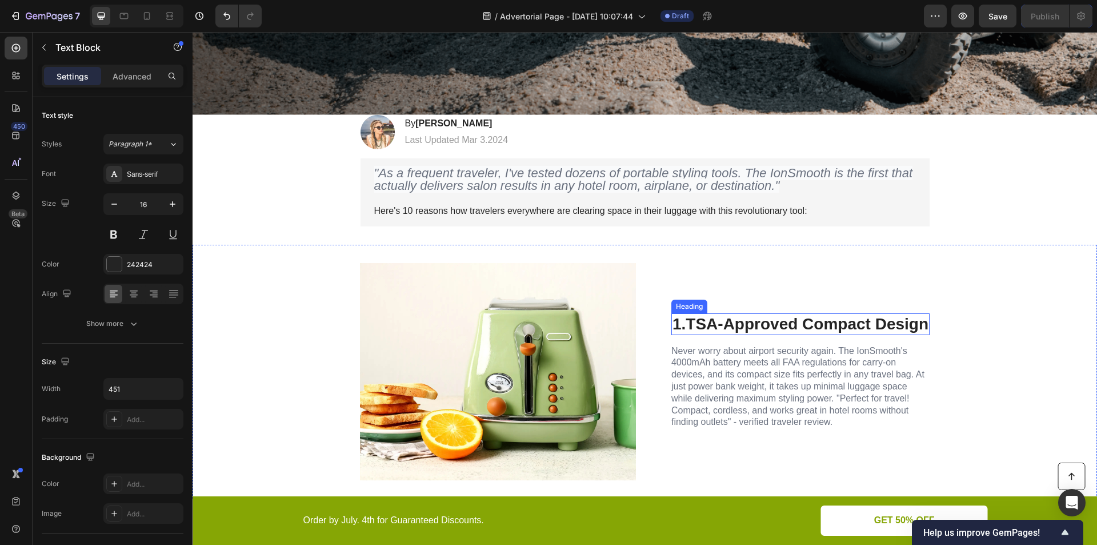
click at [798, 363] on p "Never worry about airport security again. The IonSmooth's 4000mAh battery meets…" at bounding box center [799, 386] width 257 height 83
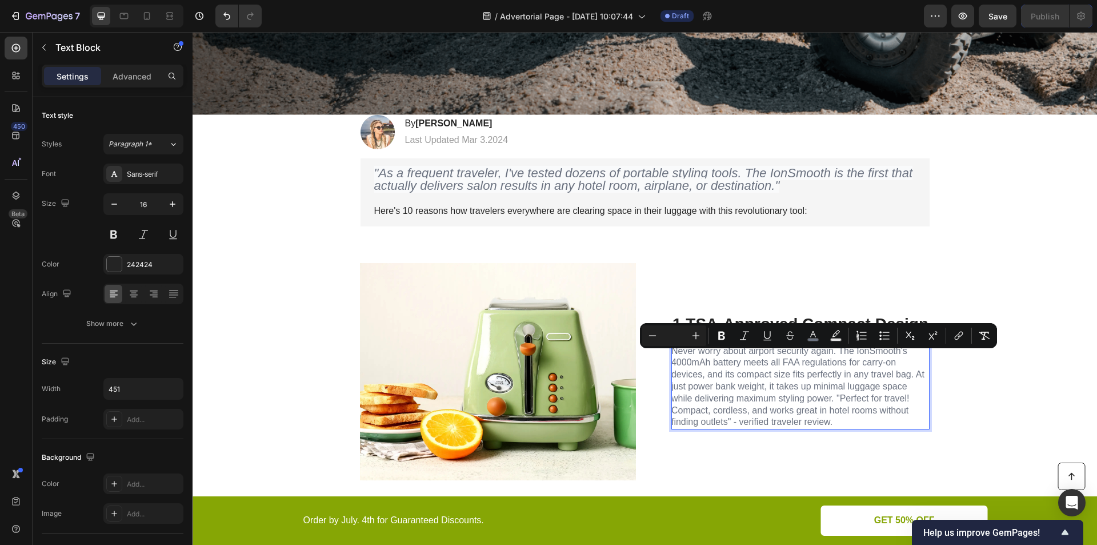
click at [759, 366] on span "Never worry about airport security again. The IonSmooth's 4000mAh battery meets…" at bounding box center [797, 386] width 253 height 81
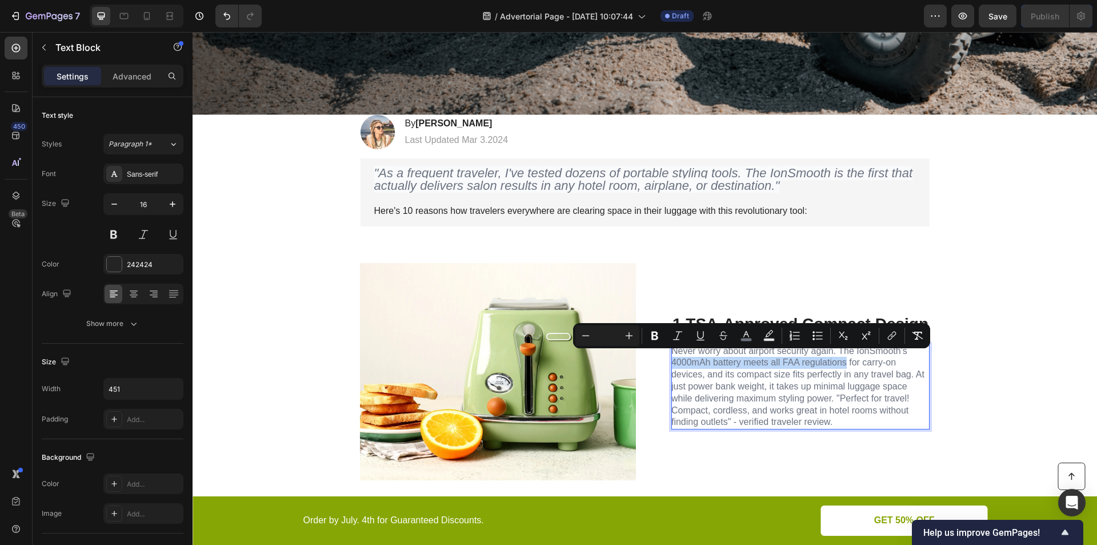
drag, startPoint x: 840, startPoint y: 361, endPoint x: 665, endPoint y: 358, distance: 175.4
click at [671, 358] on span "Never worry about airport security again. The IonSmooth's 4000mAh battery meets…" at bounding box center [797, 386] width 253 height 81
click at [657, 336] on icon "Editor contextual toolbar" at bounding box center [654, 335] width 7 height 9
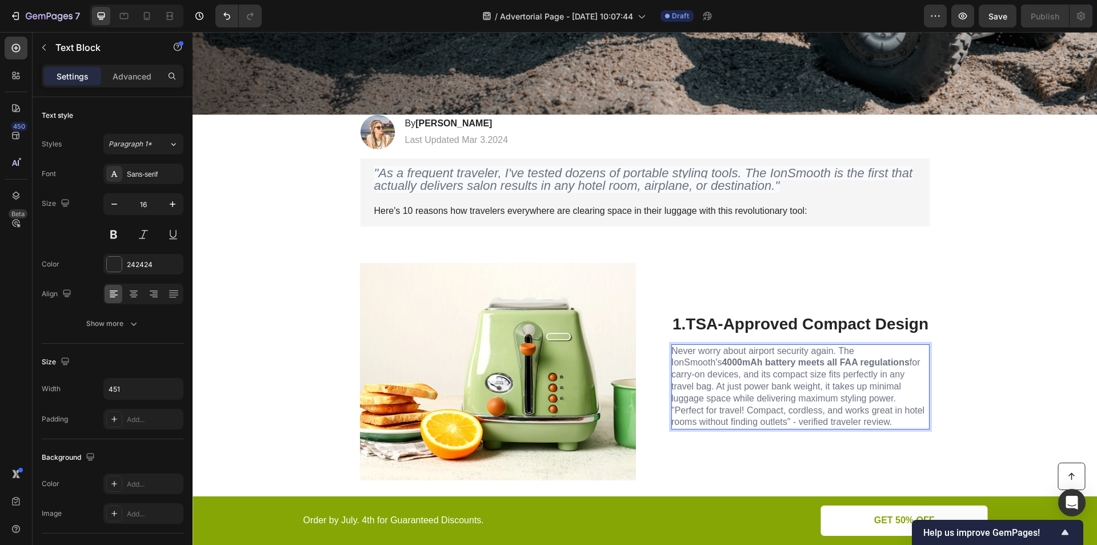
click at [755, 377] on span "Never worry about airport security again. The IonSmooth's 4000mAh battery meets…" at bounding box center [797, 386] width 253 height 81
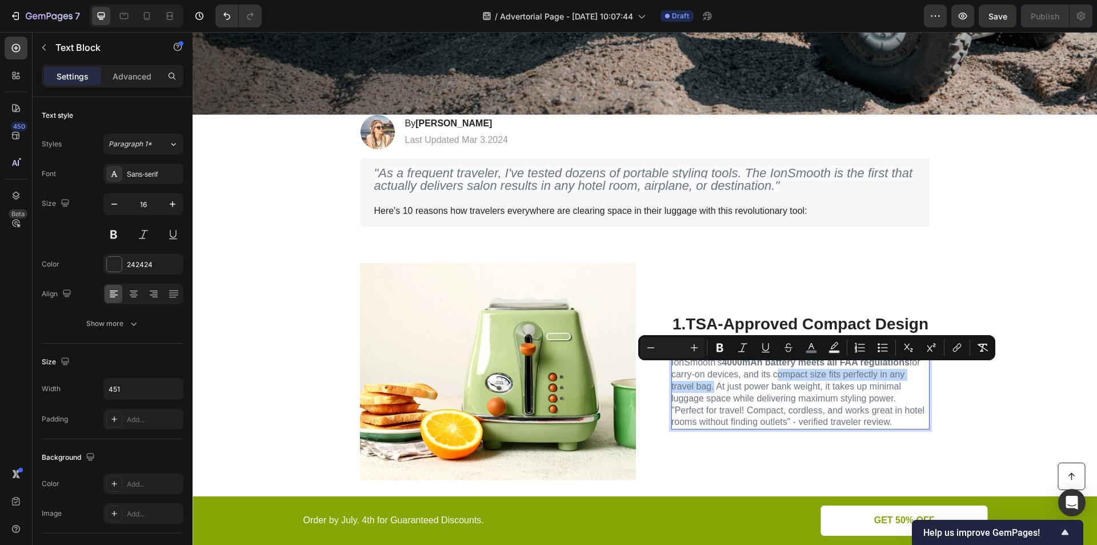
drag, startPoint x: 731, startPoint y: 370, endPoint x: 878, endPoint y: 378, distance: 147.0
click at [899, 370] on span "Never worry about airport security again. The IonSmooth's 4000mAh battery meets…" at bounding box center [797, 386] width 253 height 81
click at [896, 371] on span "Never worry about airport security again. The IonSmooth's 4000mAh battery meets…" at bounding box center [797, 386] width 253 height 81
drag, startPoint x: 732, startPoint y: 369, endPoint x: 903, endPoint y: 367, distance: 170.9
click at [903, 367] on span "Never worry about airport security again. The IonSmooth's 4000mAh battery meets…" at bounding box center [797, 386] width 253 height 81
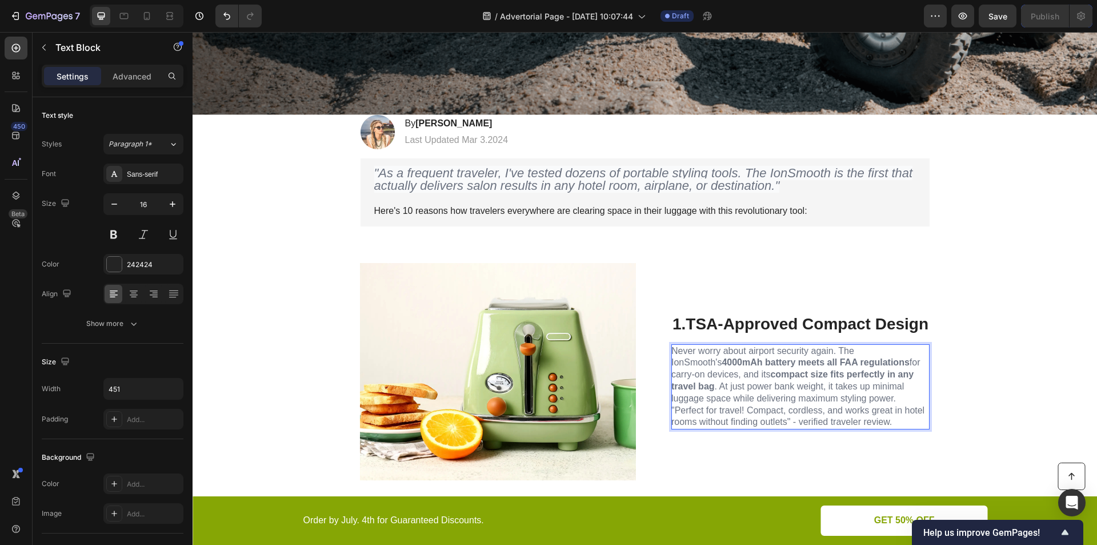
click at [876, 409] on span "Never worry about airport security again. The IonSmooth's 4000mAh battery meets…" at bounding box center [797, 386] width 253 height 81
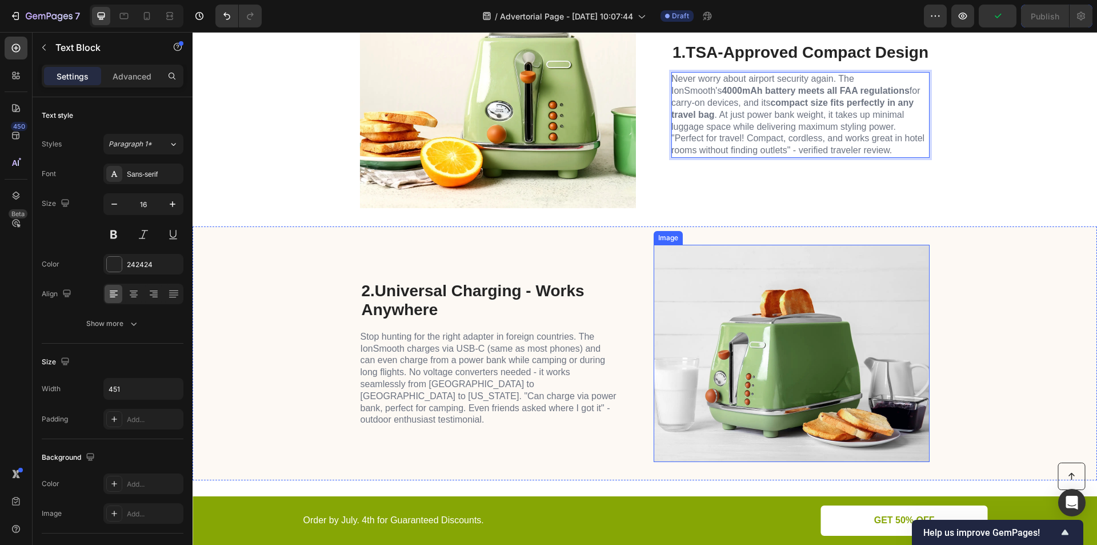
scroll to position [780, 0]
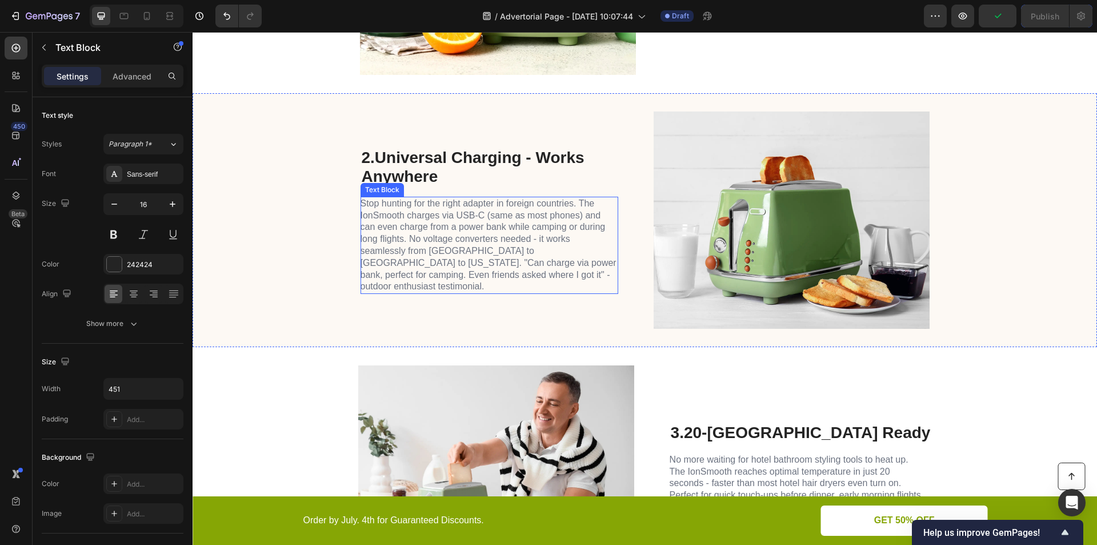
click at [462, 237] on span "Stop hunting for the right adapter in foreign countries. The IonSmooth charges …" at bounding box center [489, 244] width 256 height 93
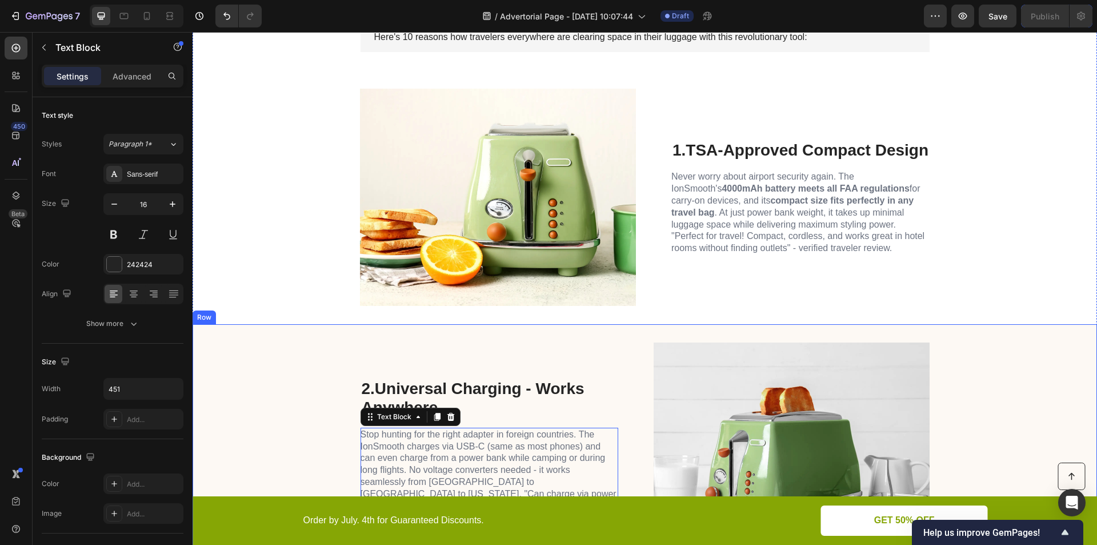
scroll to position [514, 0]
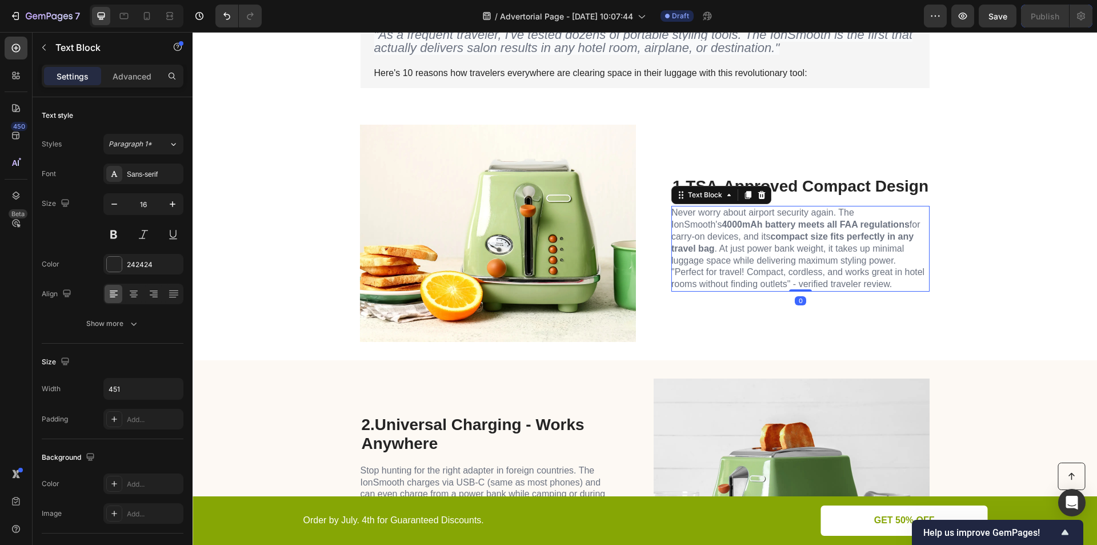
click at [824, 257] on span "Never worry about airport security again. The IonSmooth's 4000mAh battery meets…" at bounding box center [797, 247] width 253 height 81
click at [786, 269] on span "Never worry about airport security again. The IonSmooth's 4000mAh battery meets…" at bounding box center [797, 247] width 253 height 81
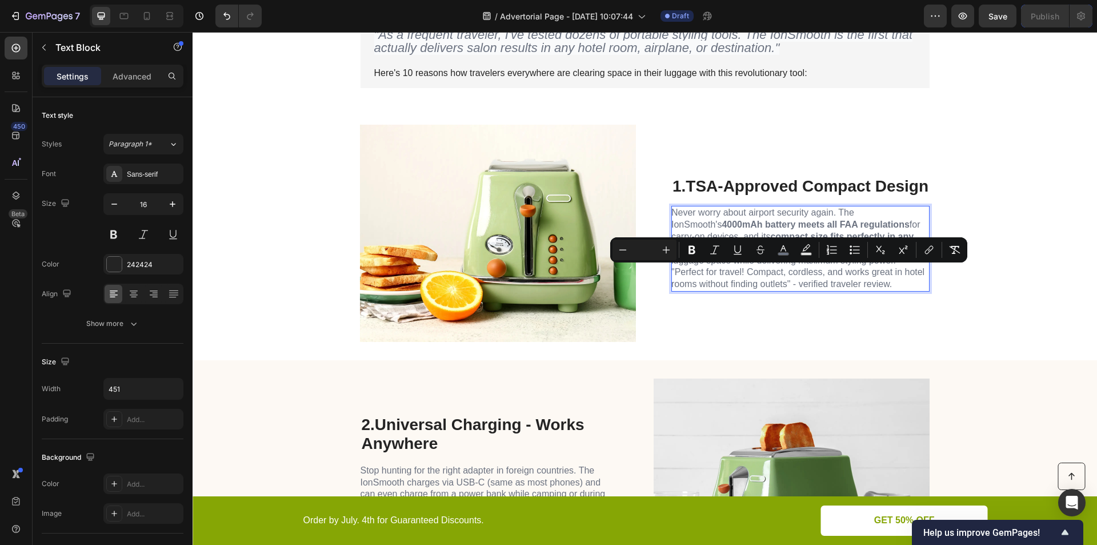
click at [780, 269] on span "Never worry about airport security again. The IonSmooth's 4000mAh battery meets…" at bounding box center [797, 247] width 253 height 81
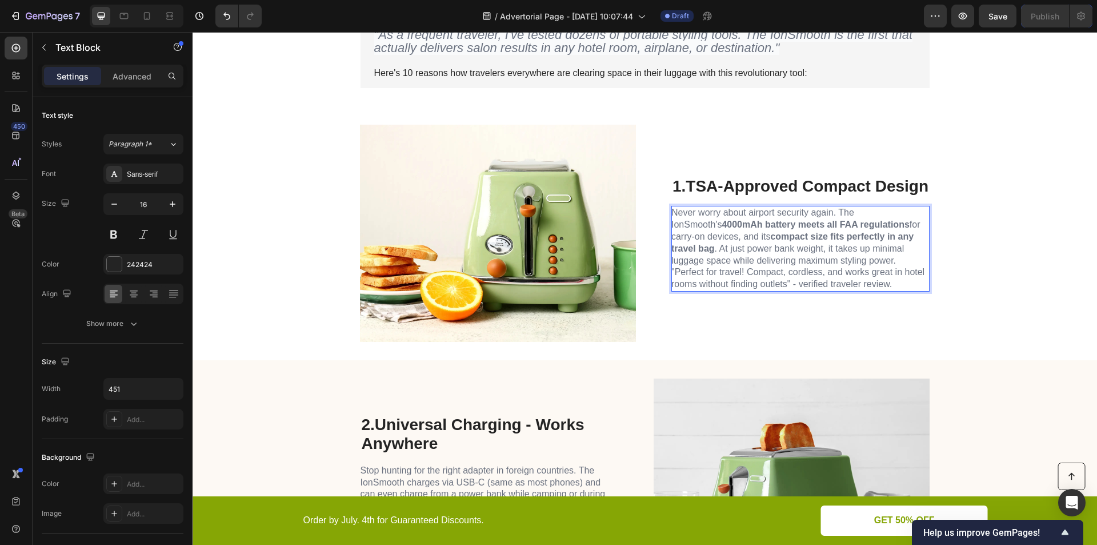
click at [848, 249] on span "Never worry about airport security again. The IonSmooth's 4000mAh battery meets…" at bounding box center [797, 247] width 253 height 81
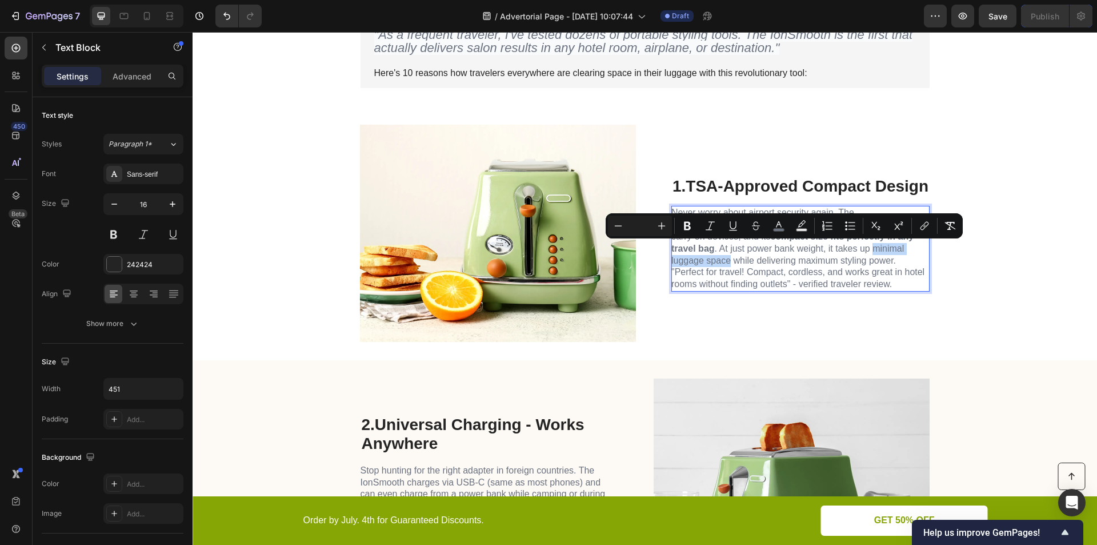
drag, startPoint x: 840, startPoint y: 249, endPoint x: 690, endPoint y: 262, distance: 150.8
click at [690, 262] on span "Never worry about airport security again. The IonSmooth's 4000mAh battery meets…" at bounding box center [797, 247] width 253 height 81
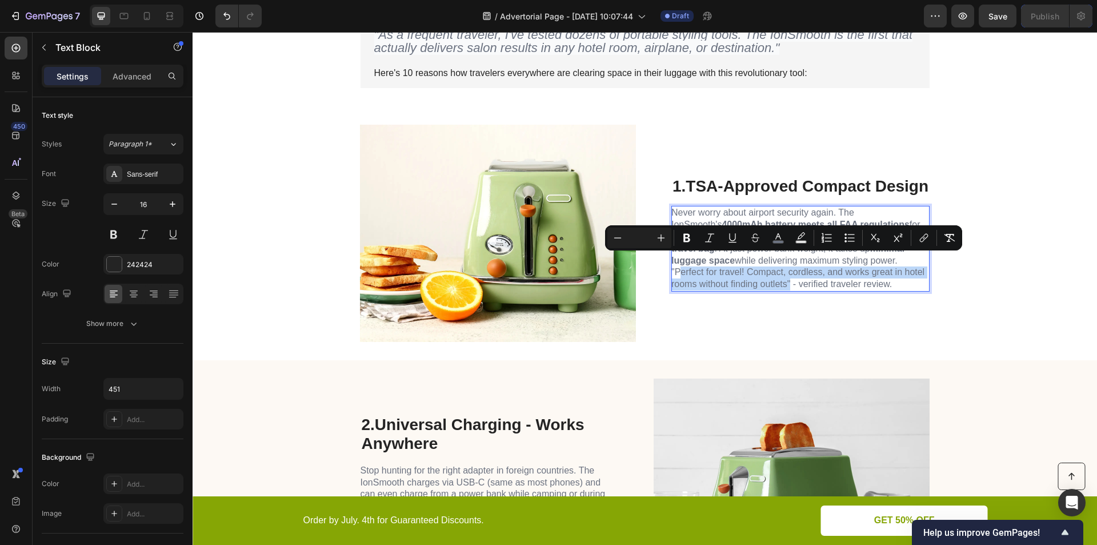
drag, startPoint x: 862, startPoint y: 259, endPoint x: 751, endPoint y: 287, distance: 114.7
click at [751, 287] on span "Never worry about airport security again. The IonSmooth's 4000mAh battery meets…" at bounding box center [797, 247] width 253 height 81
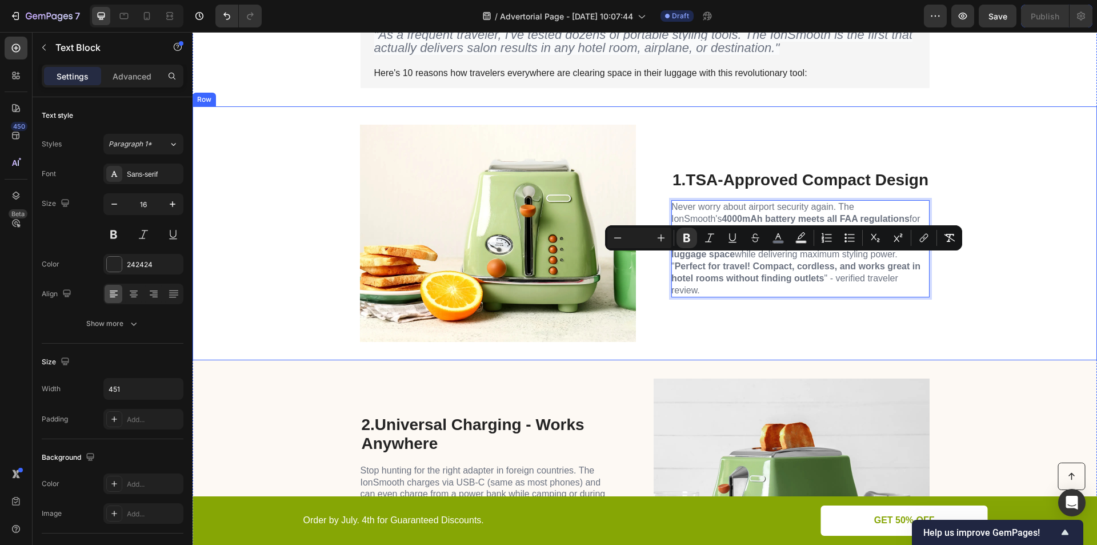
click at [984, 309] on div "Image 1. TSA-Approved Compact Design Heading Never worry about airport security…" at bounding box center [645, 233] width 904 height 254
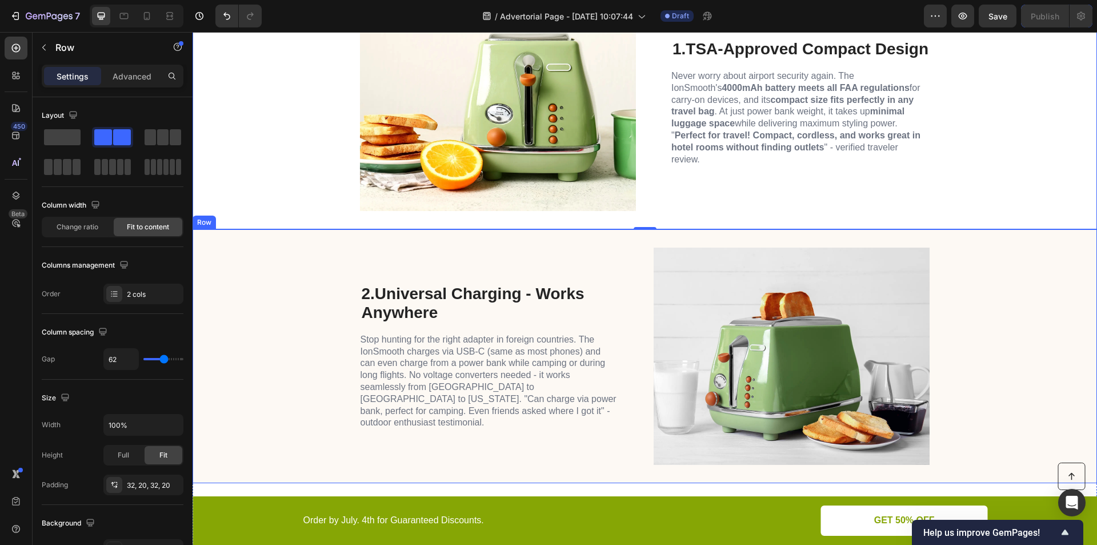
scroll to position [647, 0]
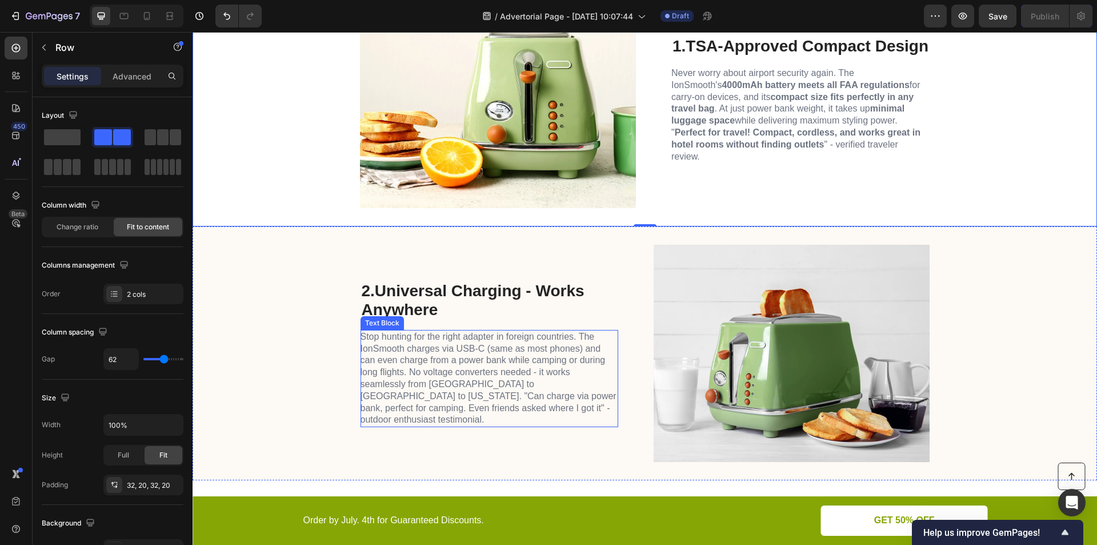
click at [415, 361] on span "Stop hunting for the right adapter in foreign countries. The IonSmooth charges …" at bounding box center [489, 377] width 256 height 93
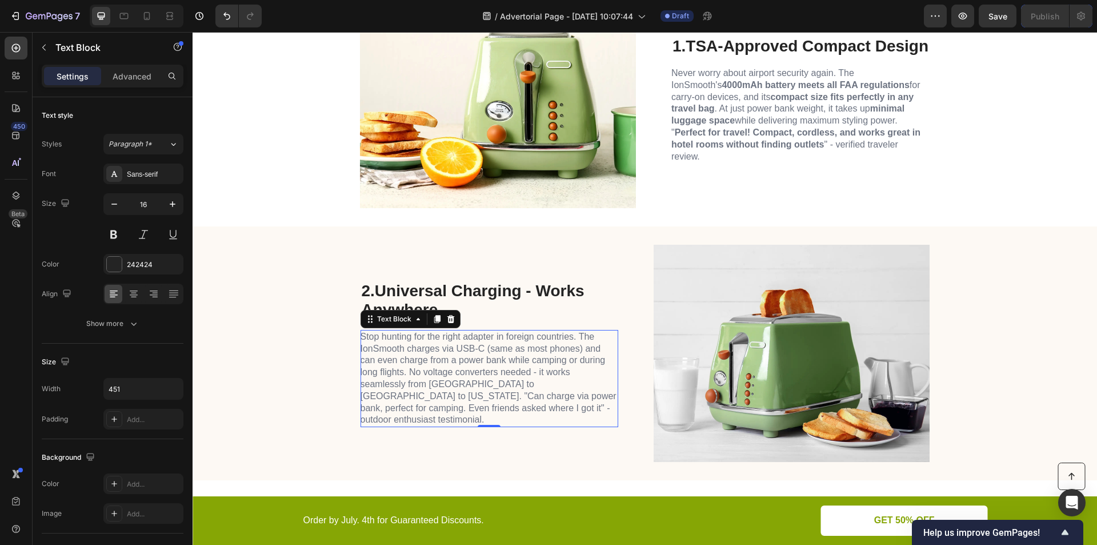
click at [415, 361] on span "Stop hunting for the right adapter in foreign countries. The IonSmooth charges …" at bounding box center [489, 377] width 256 height 93
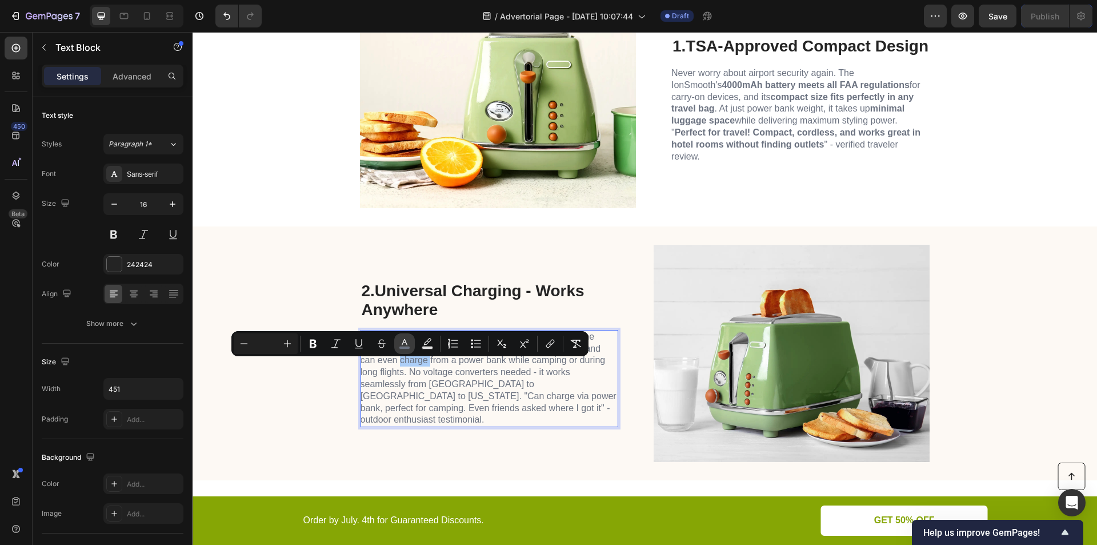
click at [411, 349] on button "color" at bounding box center [404, 343] width 21 height 21
type input "6B7280"
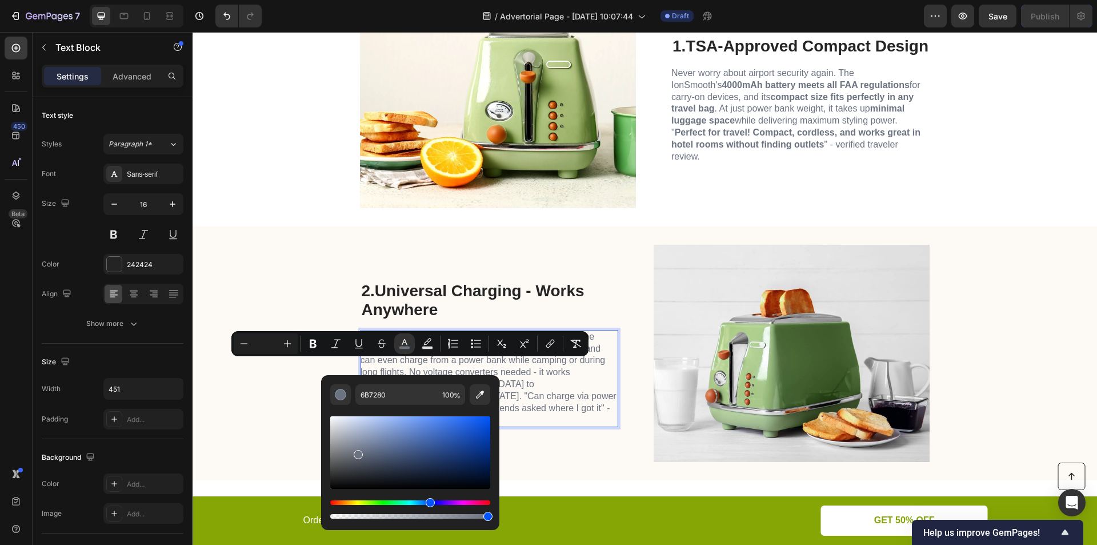
click at [539, 369] on span "Stop hunting for the right adapter in foreign countries. The IonSmooth charges …" at bounding box center [489, 377] width 256 height 93
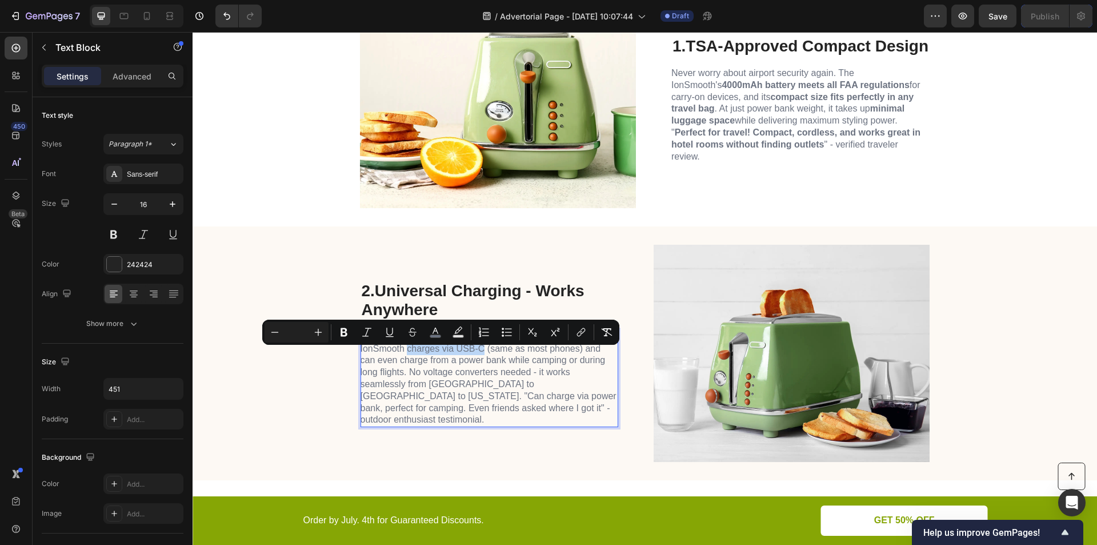
drag, startPoint x: 403, startPoint y: 354, endPoint x: 478, endPoint y: 356, distance: 75.5
click at [478, 356] on span "Stop hunting for the right adapter in foreign countries. The IonSmooth charges …" at bounding box center [489, 377] width 256 height 93
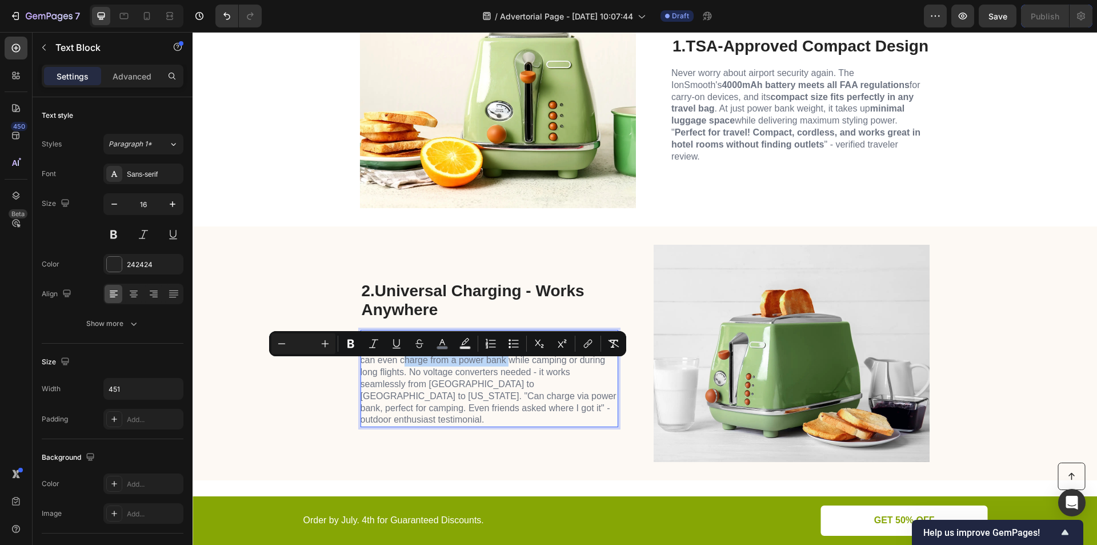
drag, startPoint x: 395, startPoint y: 366, endPoint x: 501, endPoint y: 366, distance: 105.1
click at [501, 366] on span "Stop hunting for the right adapter in foreign countries. The IonSmooth charges …" at bounding box center [489, 377] width 256 height 93
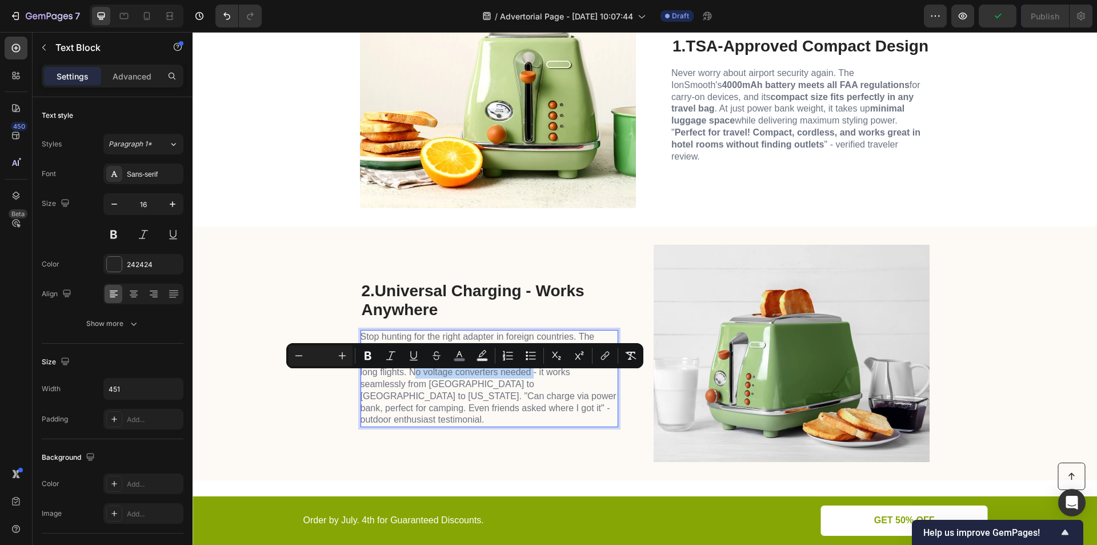
drag, startPoint x: 408, startPoint y: 380, endPoint x: 526, endPoint y: 379, distance: 118.3
click at [526, 379] on span "Stop hunting for the right adapter in foreign countries. The IonSmooth charges …" at bounding box center [489, 377] width 256 height 93
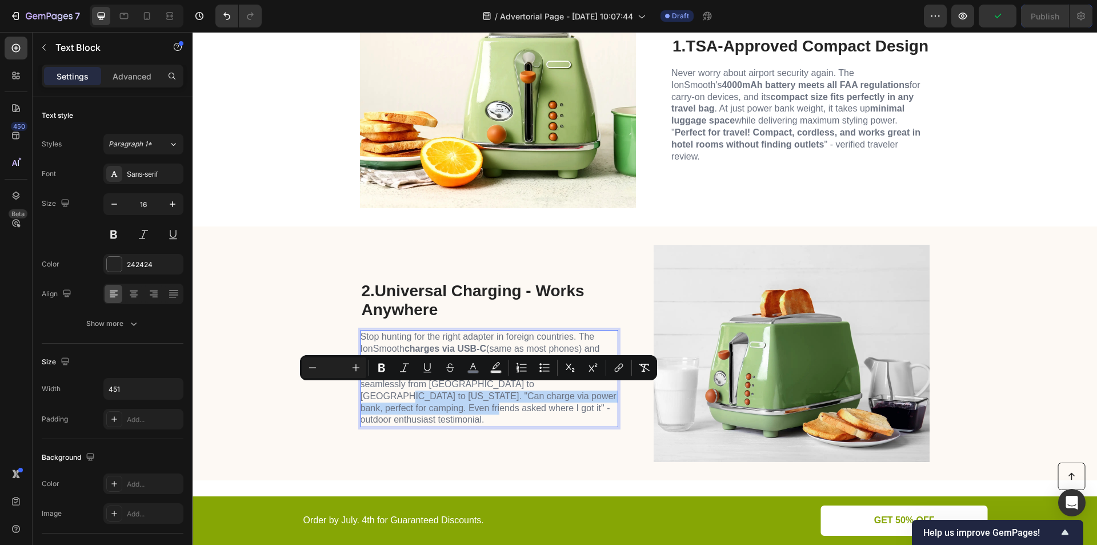
drag, startPoint x: 544, startPoint y: 387, endPoint x: 380, endPoint y: 417, distance: 166.6
click at [375, 415] on span "Stop hunting for the right adapter in foreign countries. The IonSmooth charges …" at bounding box center [489, 377] width 256 height 93
click at [494, 441] on div "2. Universal Charging - Works Anywhere Heading Stop hunting for the right adapt…" at bounding box center [490, 353] width 258 height 217
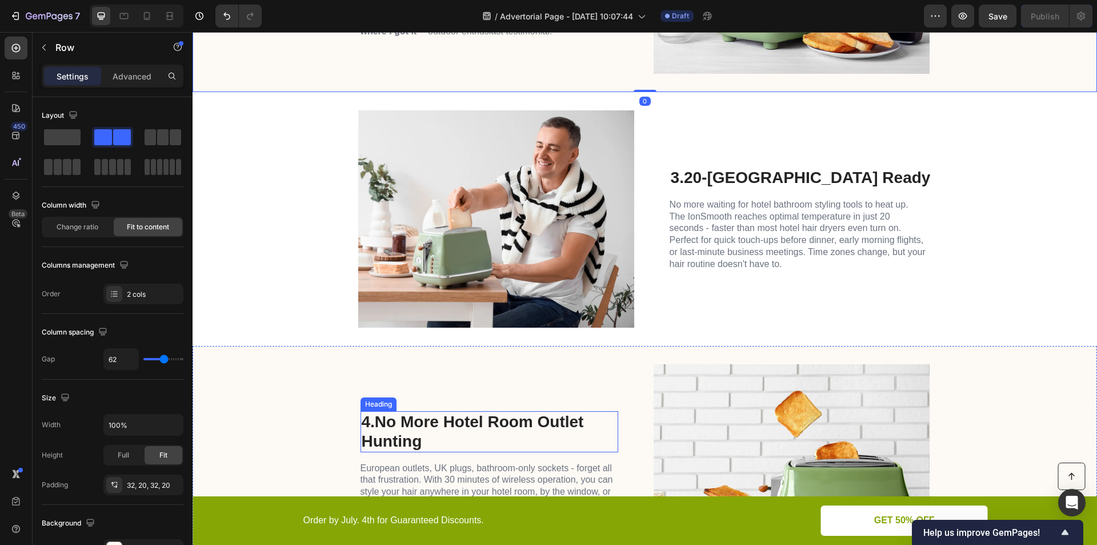
scroll to position [1047, 0]
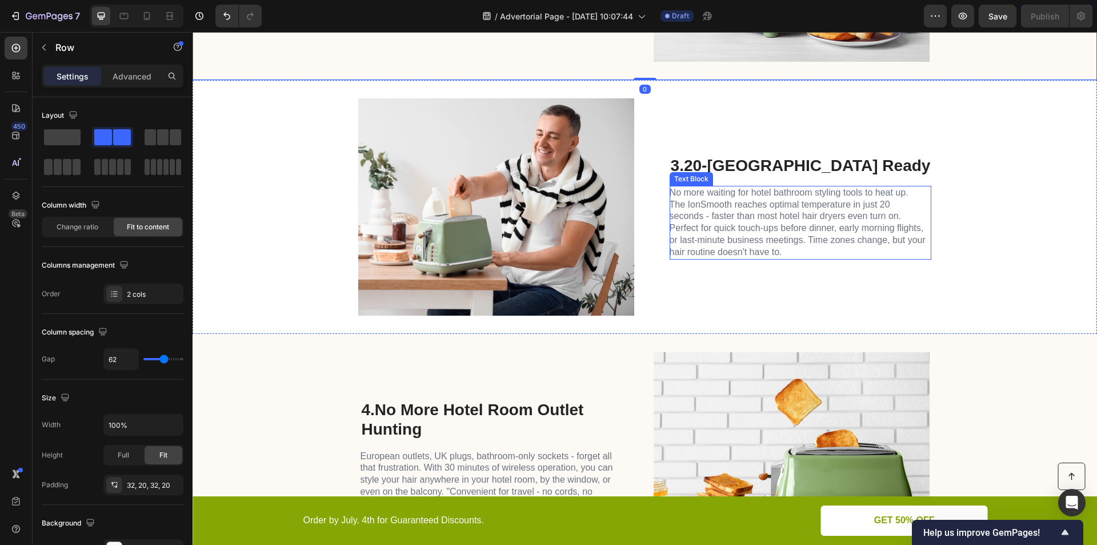
click at [721, 212] on span "No more waiting for hotel bathroom styling tools to heat up. The IonSmooth reac…" at bounding box center [798, 221] width 256 height 69
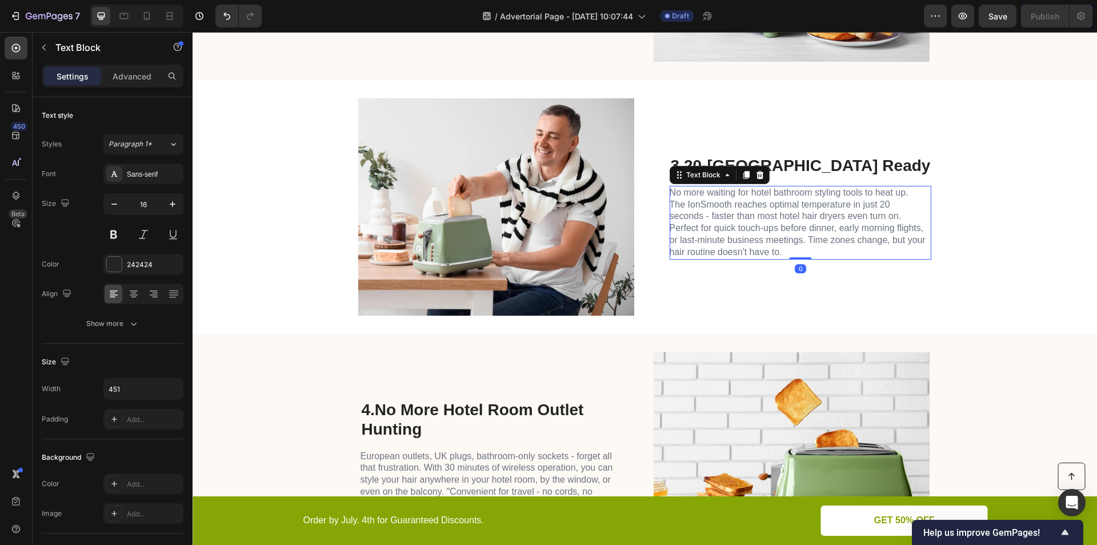
click at [799, 209] on p "No more waiting for hotel bathroom styling tools to heat up. The IonSmooth reac…" at bounding box center [798, 222] width 257 height 71
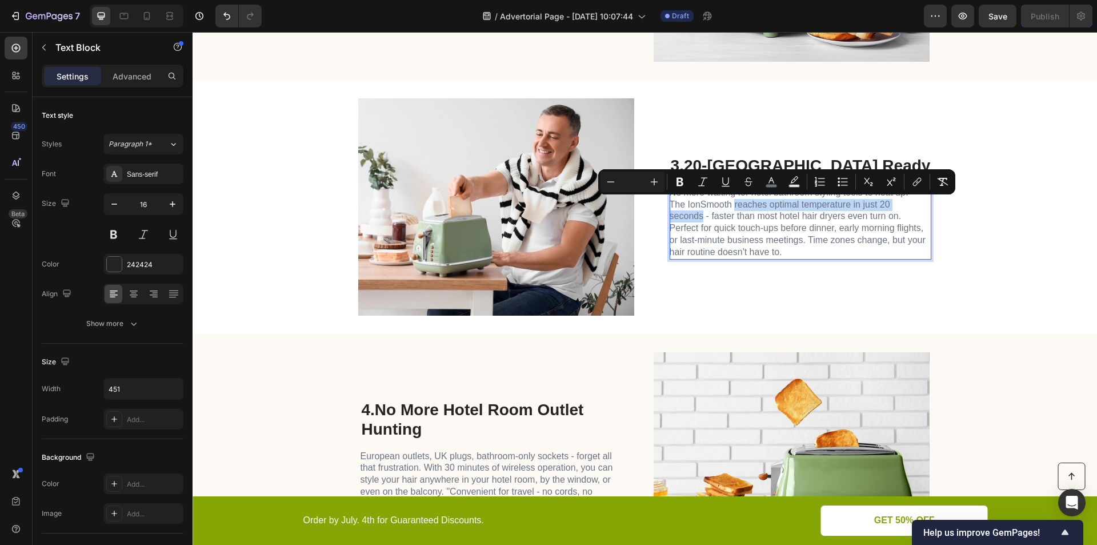
drag, startPoint x: 732, startPoint y: 204, endPoint x: 702, endPoint y: 215, distance: 32.4
click at [702, 215] on span "No more waiting for hotel bathroom styling tools to heat up. The IonSmooth reac…" at bounding box center [798, 221] width 256 height 69
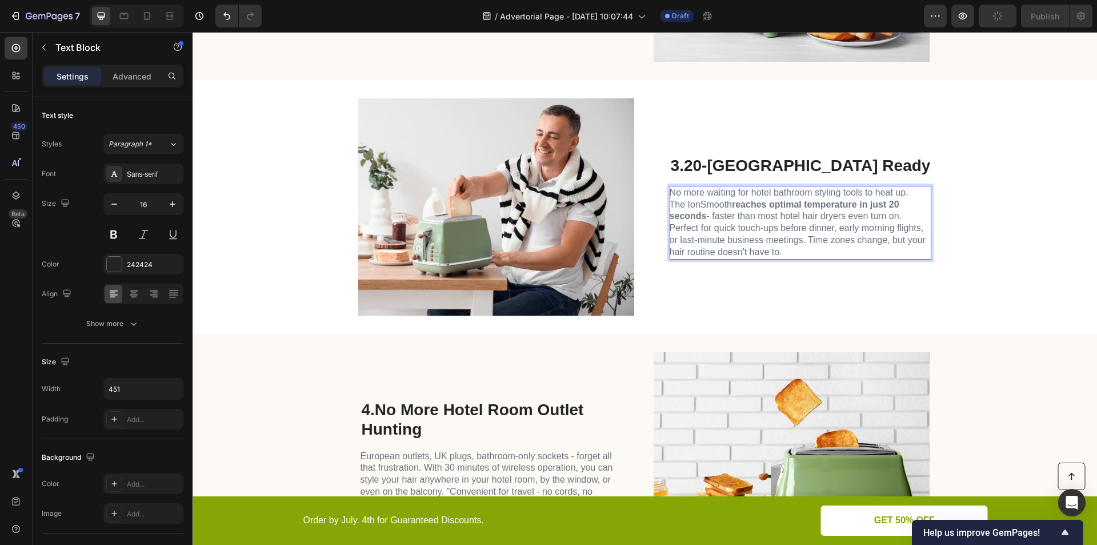
click at [712, 225] on span "No more waiting for hotel bathroom styling tools to heat up. The IonSmooth reac…" at bounding box center [798, 221] width 256 height 69
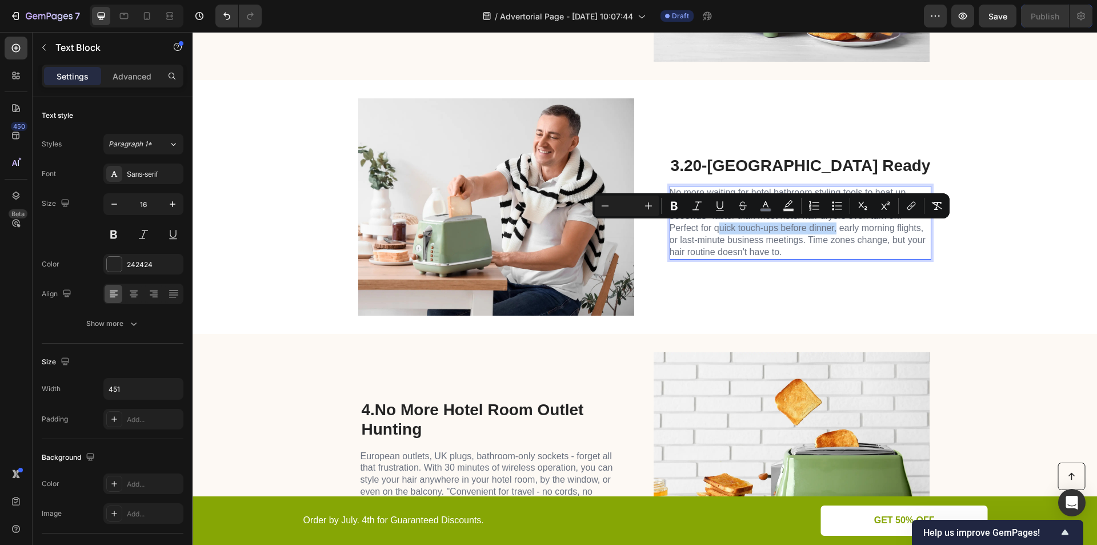
drag, startPoint x: 713, startPoint y: 225, endPoint x: 831, endPoint y: 230, distance: 118.9
click at [831, 230] on span "No more waiting for hotel bathroom styling tools to heat up. The IonSmooth reac…" at bounding box center [798, 221] width 256 height 69
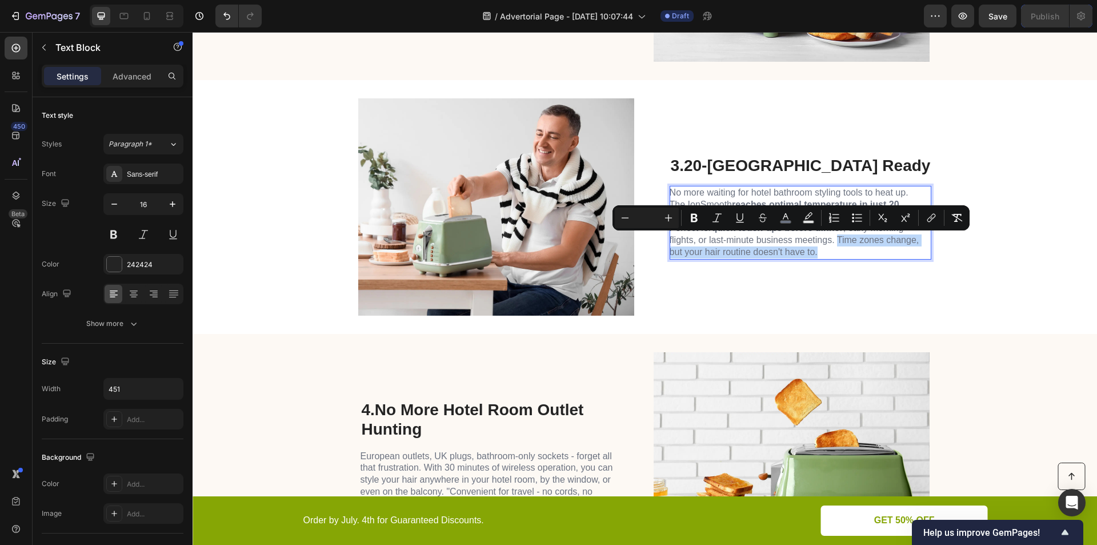
drag, startPoint x: 837, startPoint y: 242, endPoint x: 833, endPoint y: 251, distance: 10.0
click at [831, 251] on p "No more waiting for hotel bathroom styling tools to heat up. The IonSmooth reac…" at bounding box center [798, 222] width 257 height 71
click at [983, 243] on div "Image 3. 20-Second Hotel Room Ready Heading No more waiting for hotel bathroom …" at bounding box center [645, 207] width 904 height 254
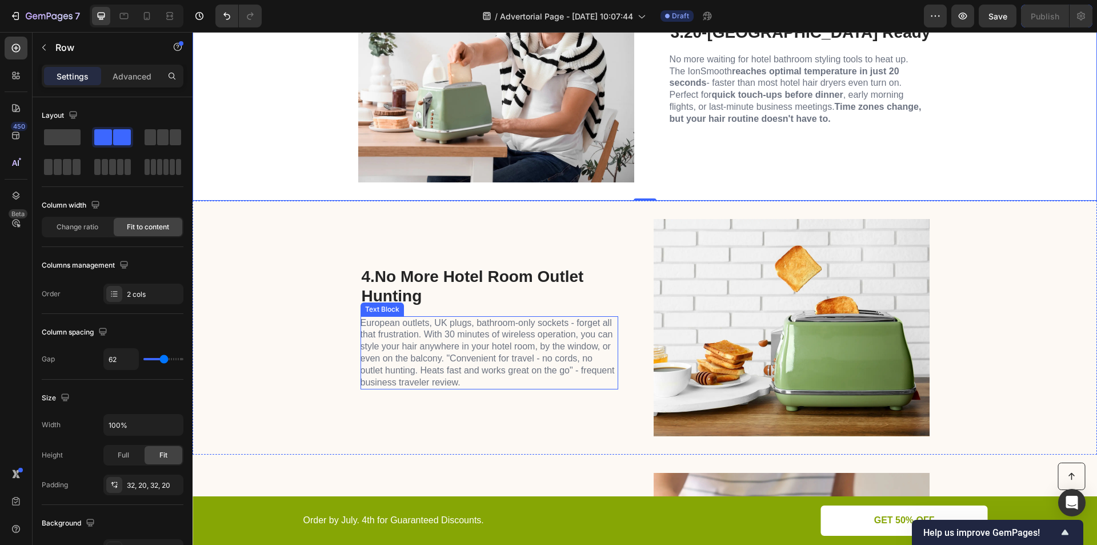
scroll to position [1314, 0]
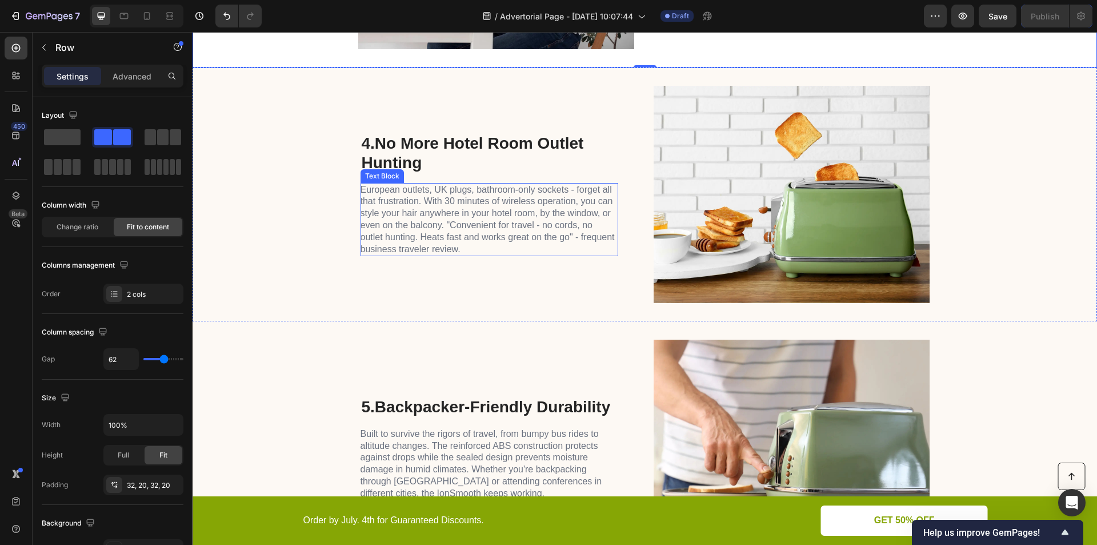
click at [519, 227] on span "European outlets, UK plugs, bathroom-only sockets - forget all that frustration…" at bounding box center [488, 219] width 254 height 69
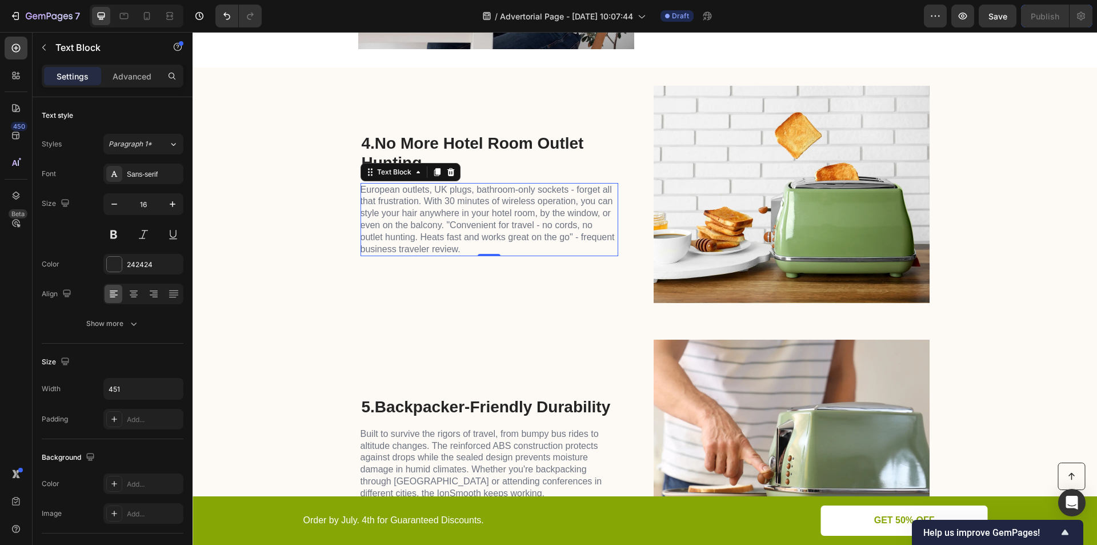
click at [519, 227] on span "European outlets, UK plugs, bathroom-only sockets - forget all that frustration…" at bounding box center [488, 219] width 254 height 69
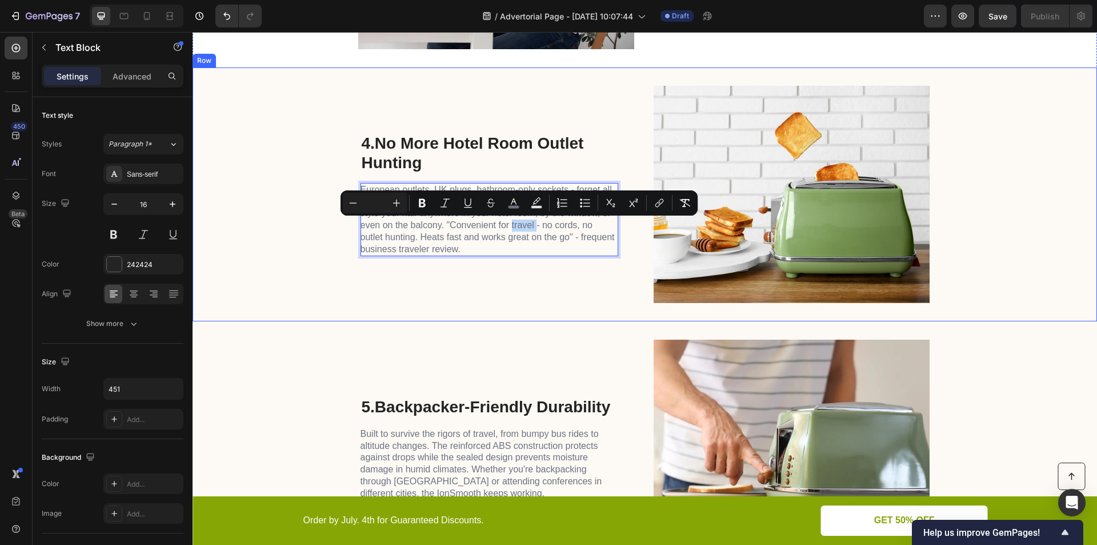
click at [576, 181] on div "4. No More Hotel Room Outlet Hunting Heading European outlets, UK plugs, bathro…" at bounding box center [490, 194] width 258 height 217
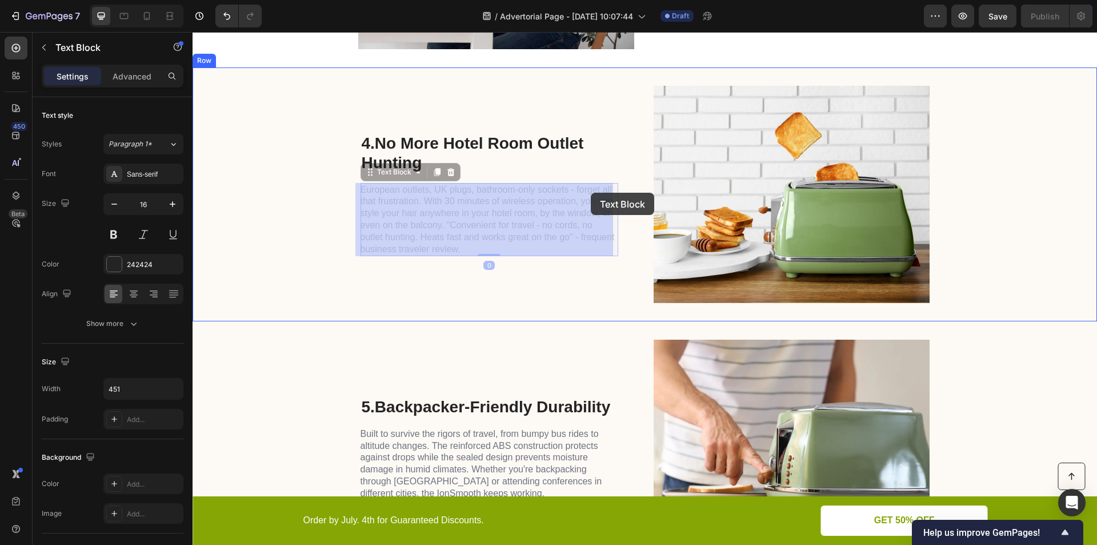
drag, startPoint x: 571, startPoint y: 187, endPoint x: 578, endPoint y: 189, distance: 7.1
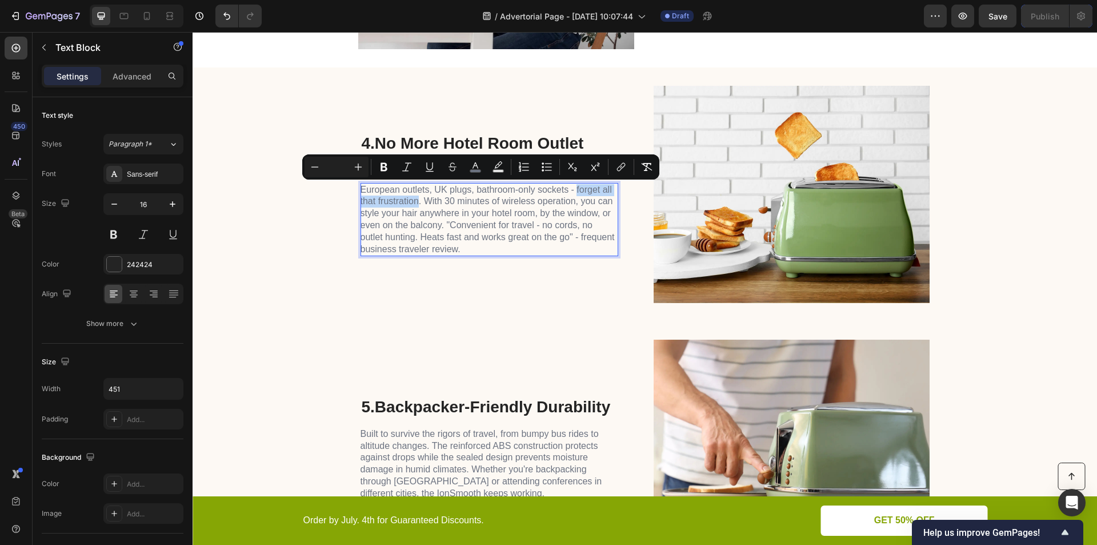
drag, startPoint x: 573, startPoint y: 186, endPoint x: 413, endPoint y: 203, distance: 160.3
click at [413, 203] on span "European outlets, UK plugs, bathroom-only sockets - forget all that frustration…" at bounding box center [488, 219] width 254 height 69
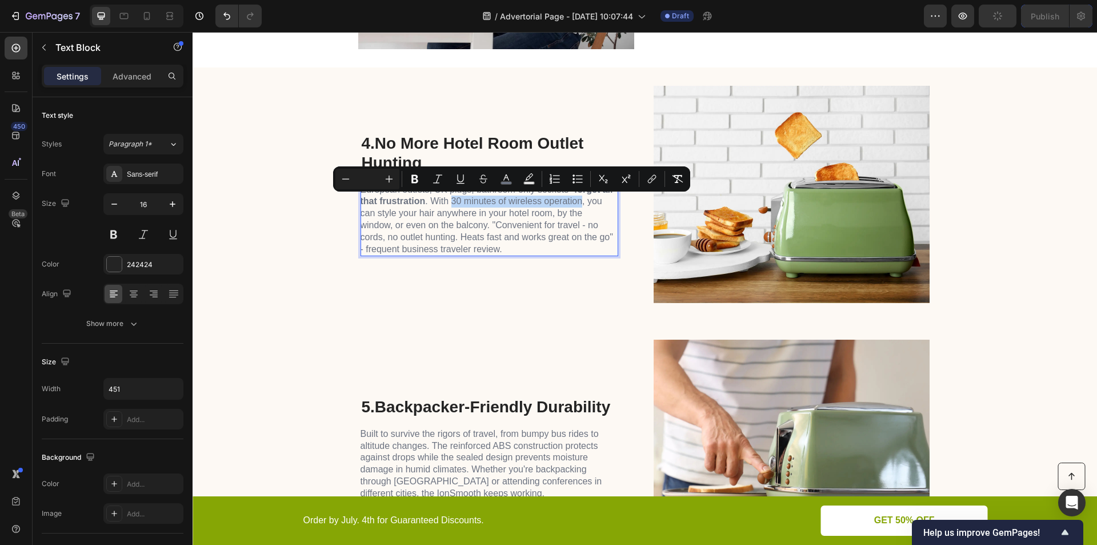
drag, startPoint x: 449, startPoint y: 203, endPoint x: 576, endPoint y: 203, distance: 127.4
click at [576, 203] on span "European outlets, UK plugs, bathroom-only sockets - forget all that frustration…" at bounding box center [487, 219] width 253 height 69
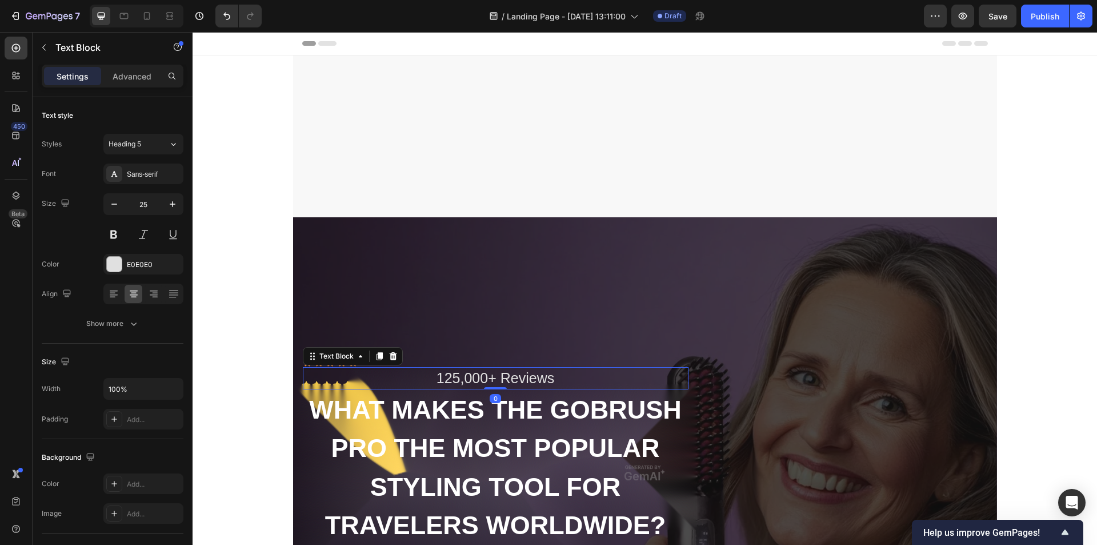
scroll to position [267, 0]
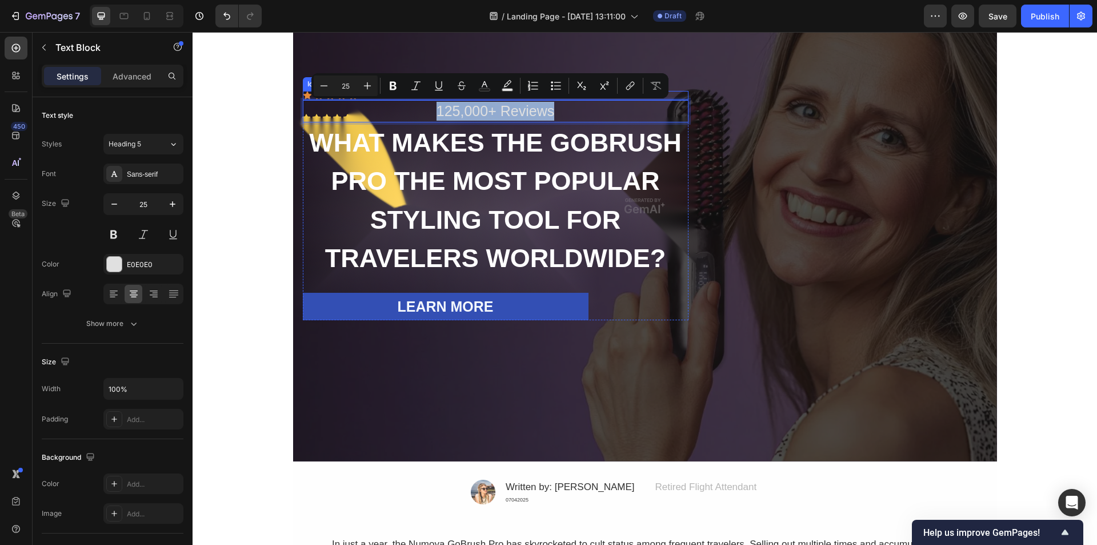
drag, startPoint x: 310, startPoint y: 111, endPoint x: 576, endPoint y: 105, distance: 265.8
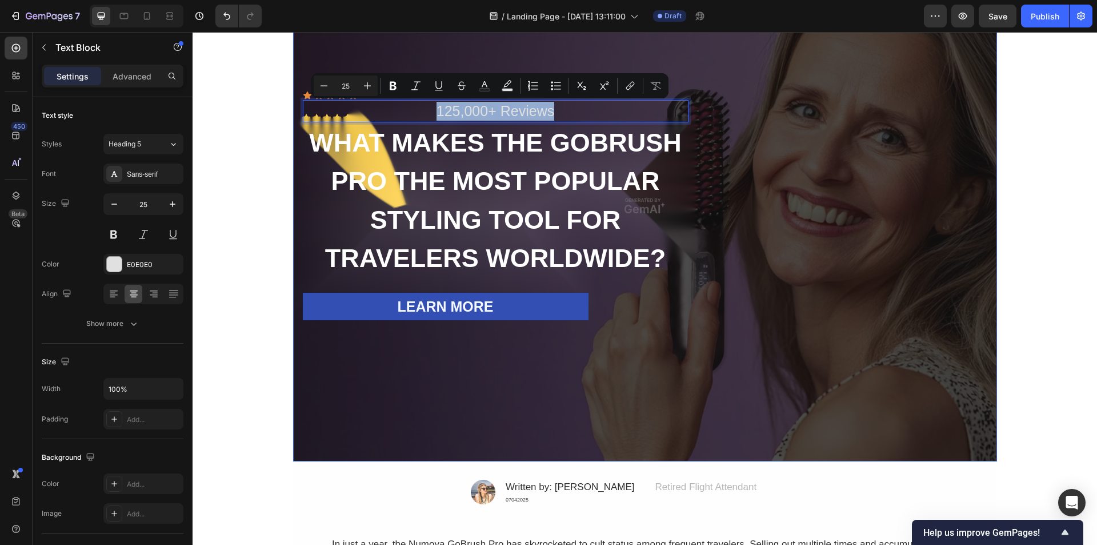
click at [763, 101] on div "Icon Icon Icon Icon Icon Icon List 125,000+ Reviews Text Block 0 WHAT MAKES THE…" at bounding box center [645, 205] width 686 height 229
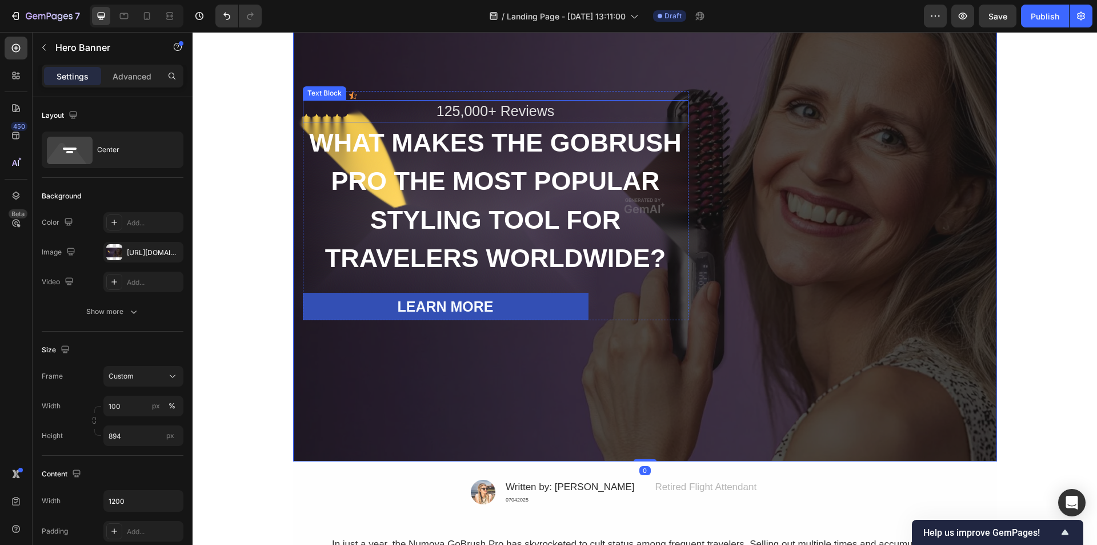
click at [665, 111] on p "125,000+ Reviews" at bounding box center [496, 111] width 382 height 19
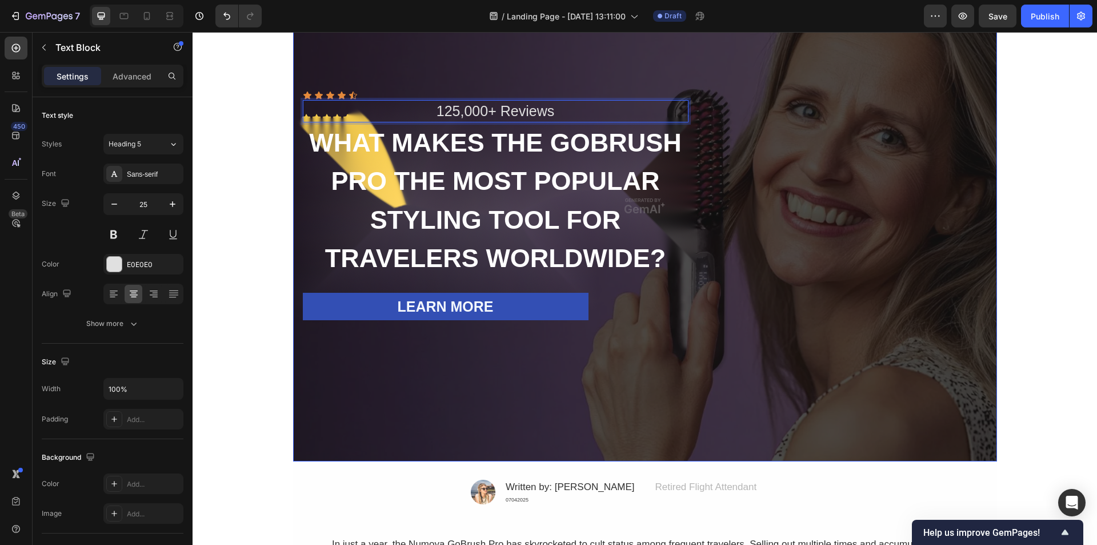
drag, startPoint x: 672, startPoint y: 111, endPoint x: 703, endPoint y: 66, distance: 55.0
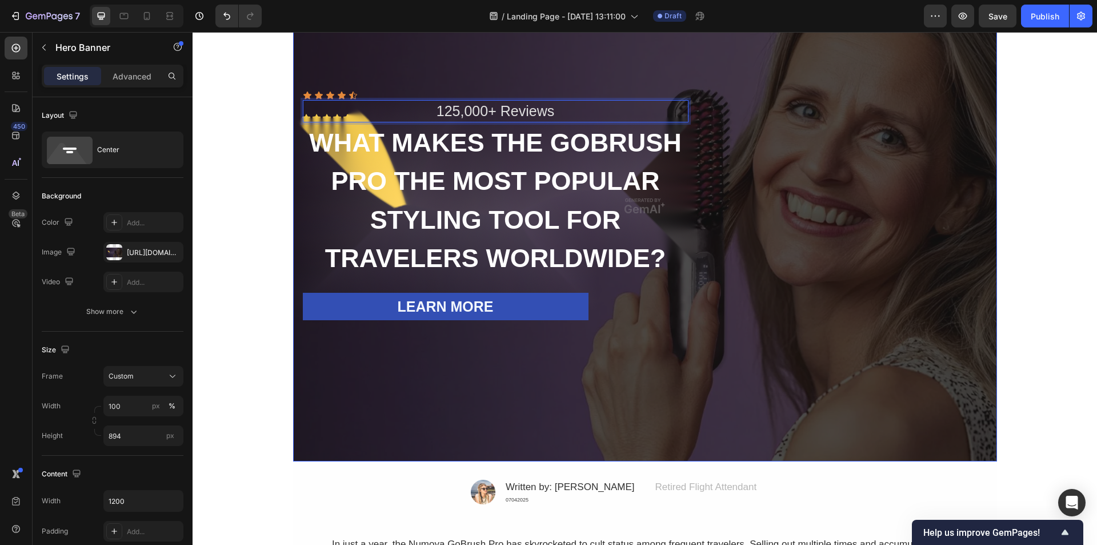
click at [776, 239] on div "Icon Icon Icon Icon Icon Icon List 125,000+ Reviews Text Block 0 WHAT MAKES THE…" at bounding box center [645, 205] width 686 height 229
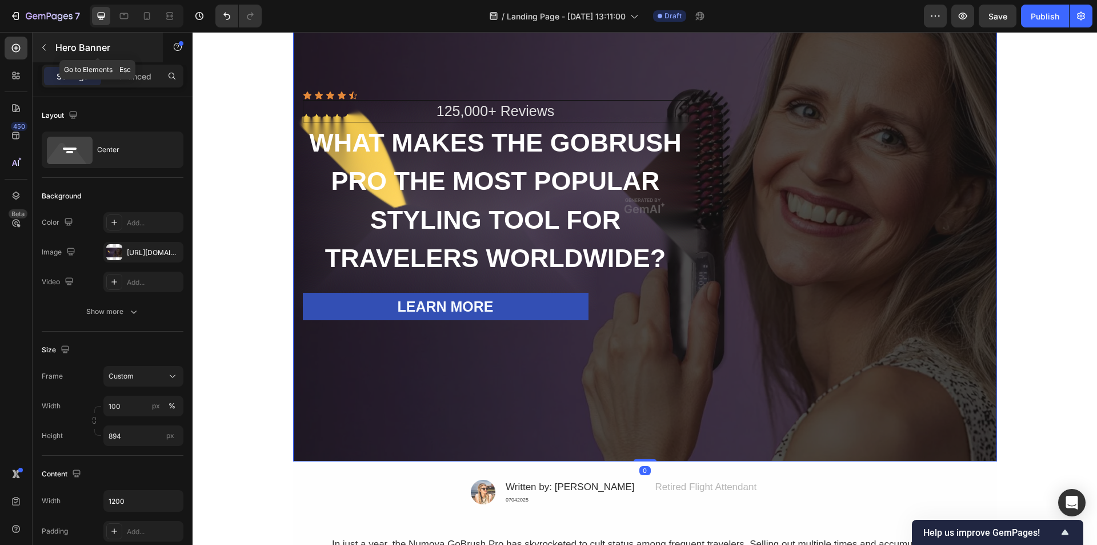
click at [42, 46] on icon "button" at bounding box center [43, 47] width 9 height 9
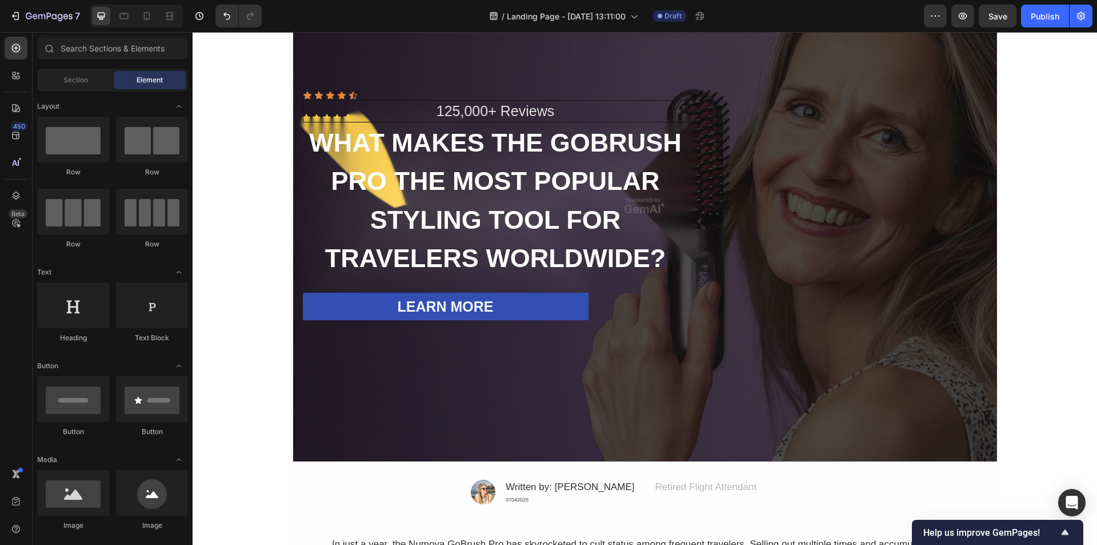
click at [155, 79] on span "Element" at bounding box center [150, 80] width 26 height 10
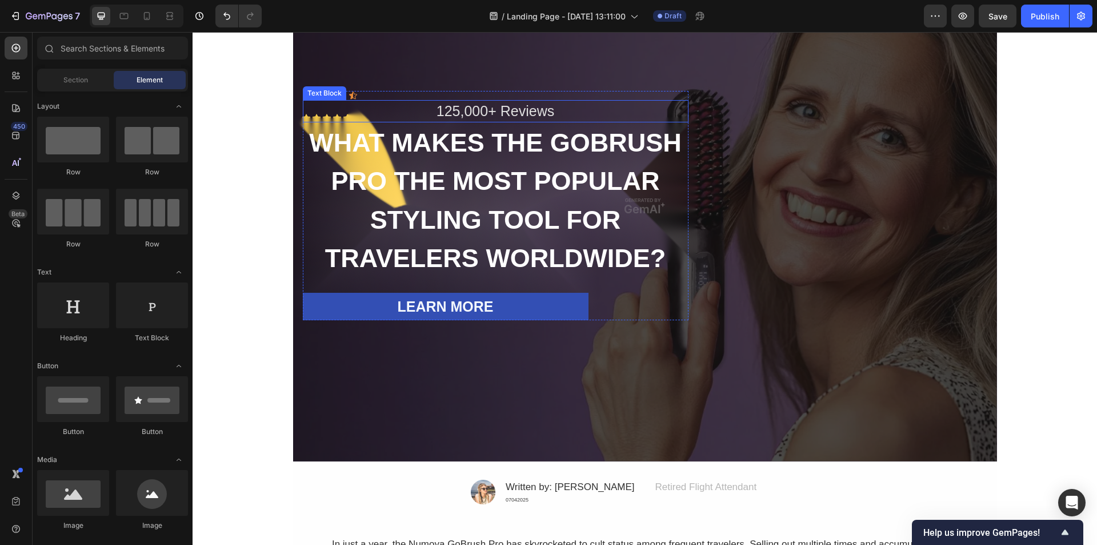
click at [395, 111] on p "125,000+ Reviews" at bounding box center [496, 111] width 382 height 19
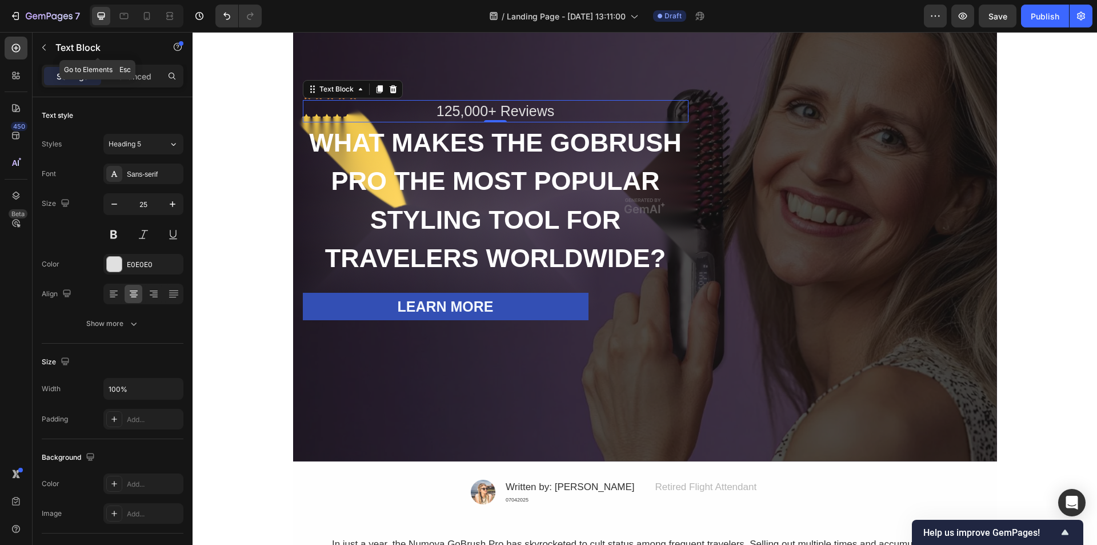
click at [43, 46] on icon "button" at bounding box center [43, 47] width 9 height 9
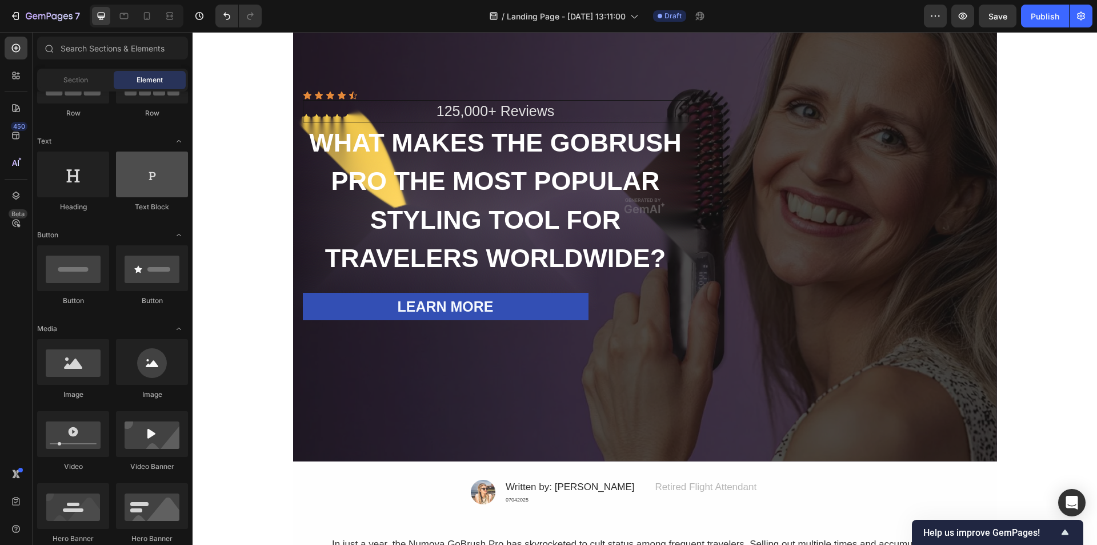
scroll to position [0, 0]
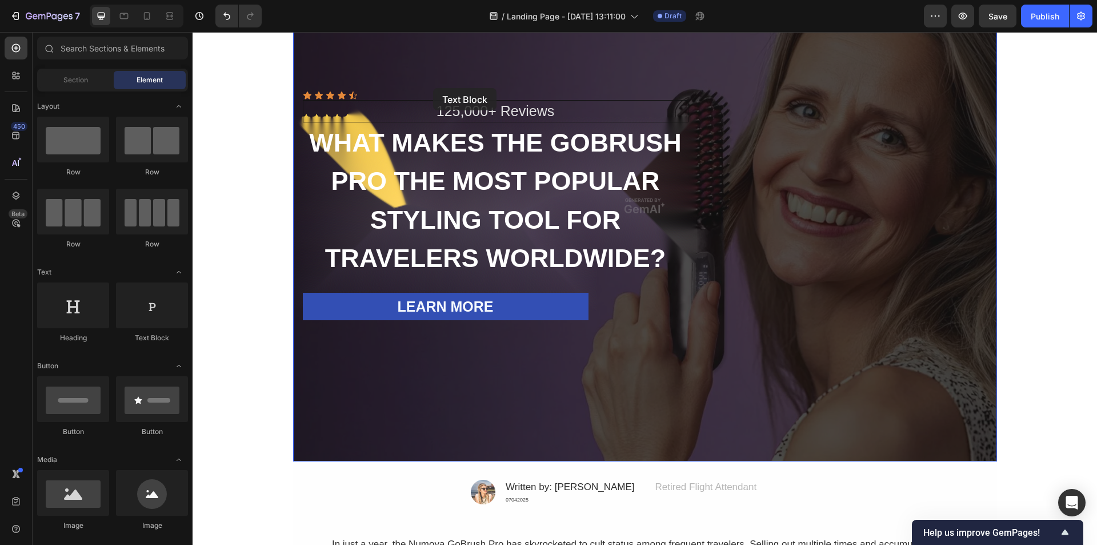
drag, startPoint x: 348, startPoint y: 347, endPoint x: 433, endPoint y: 88, distance: 273.0
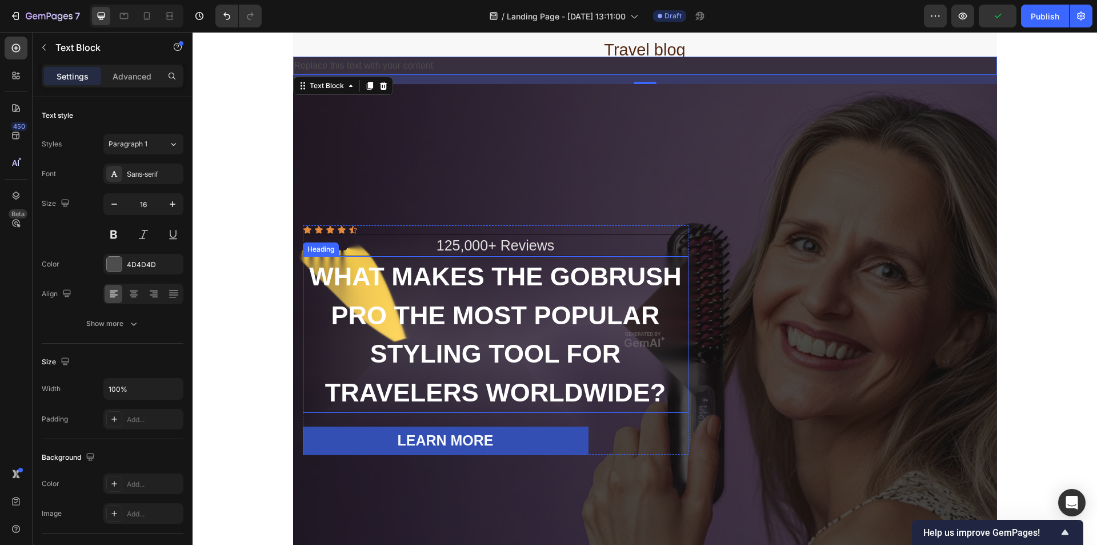
scroll to position [294, 0]
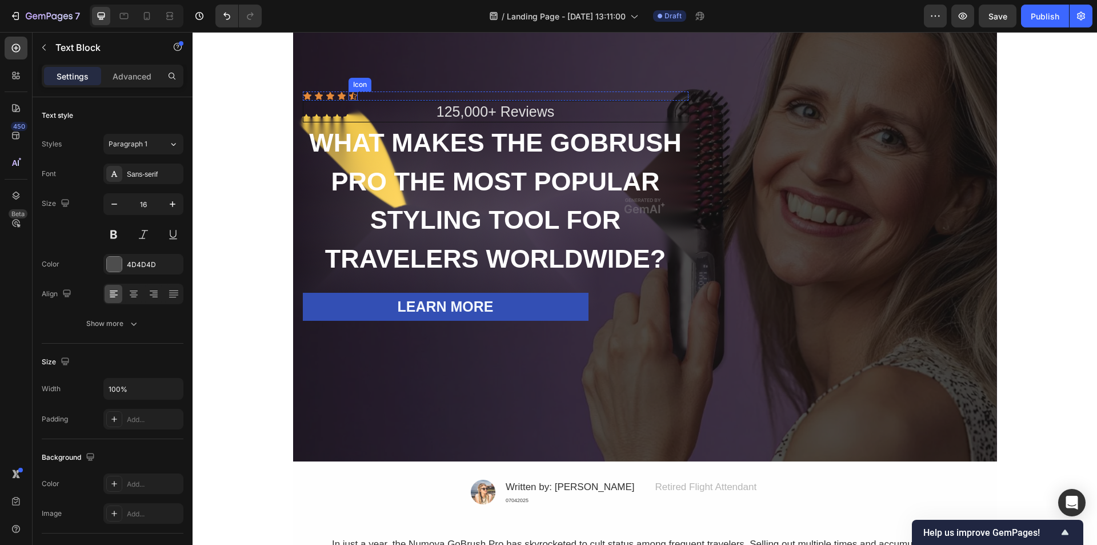
click at [352, 95] on icon at bounding box center [353, 95] width 9 height 9
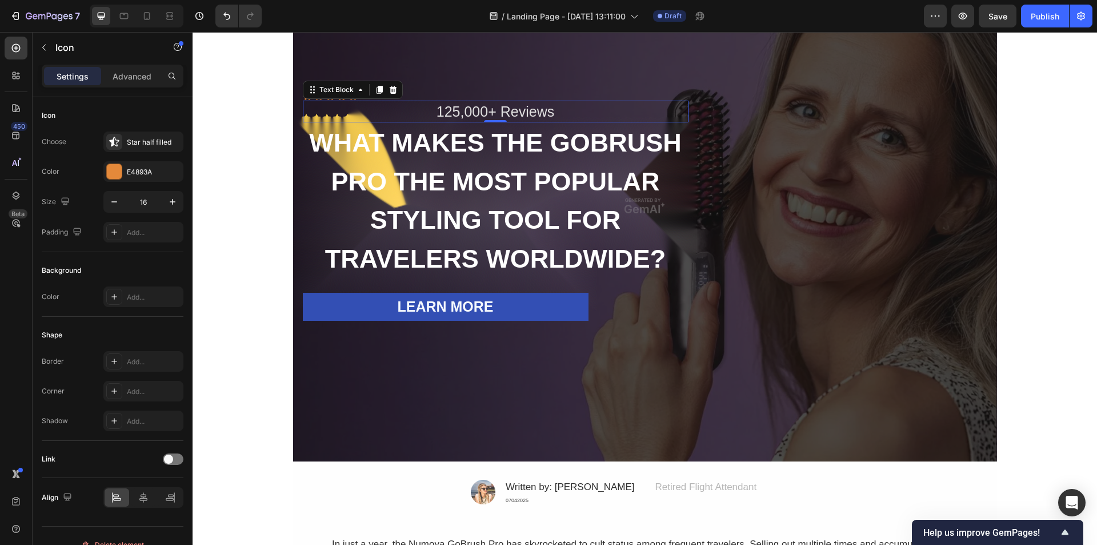
click at [385, 108] on p "125,000+ Reviews" at bounding box center [496, 111] width 382 height 19
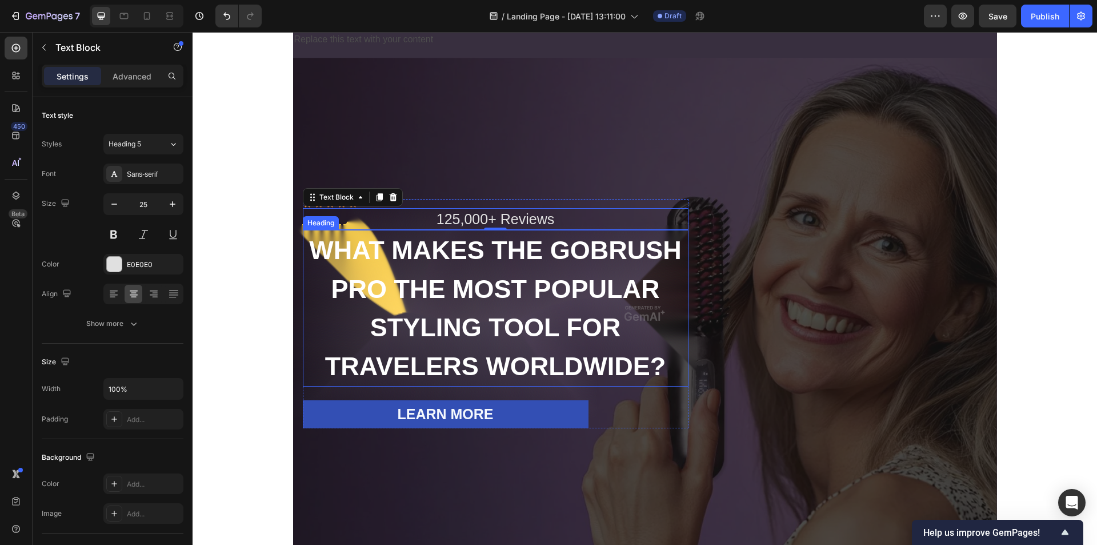
scroll to position [161, 0]
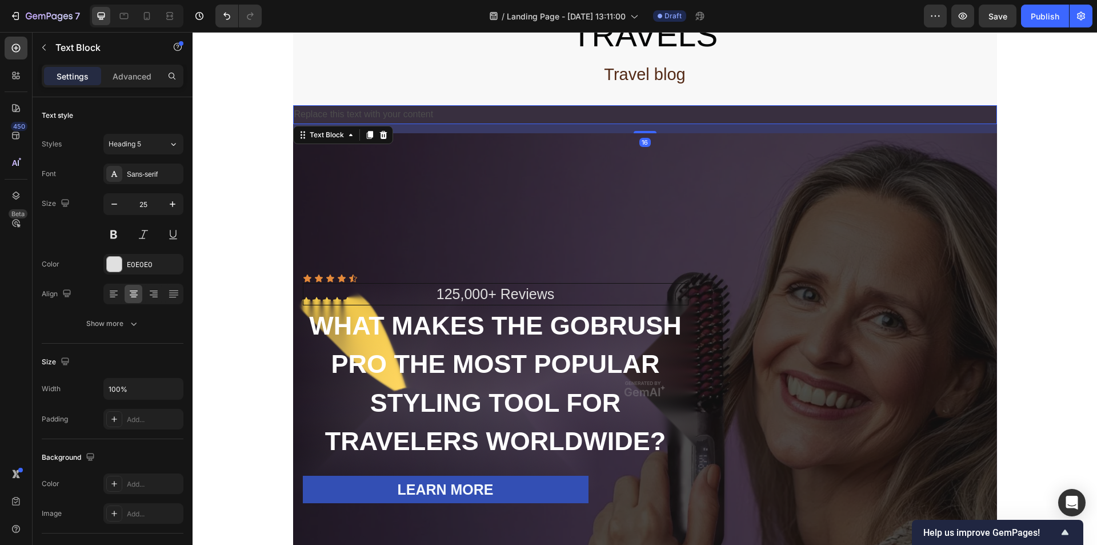
click at [426, 105] on div "Replace this text with your content" at bounding box center [645, 114] width 704 height 19
click at [445, 124] on div "16" at bounding box center [645, 128] width 704 height 9
click at [377, 128] on div at bounding box center [384, 135] width 14 height 14
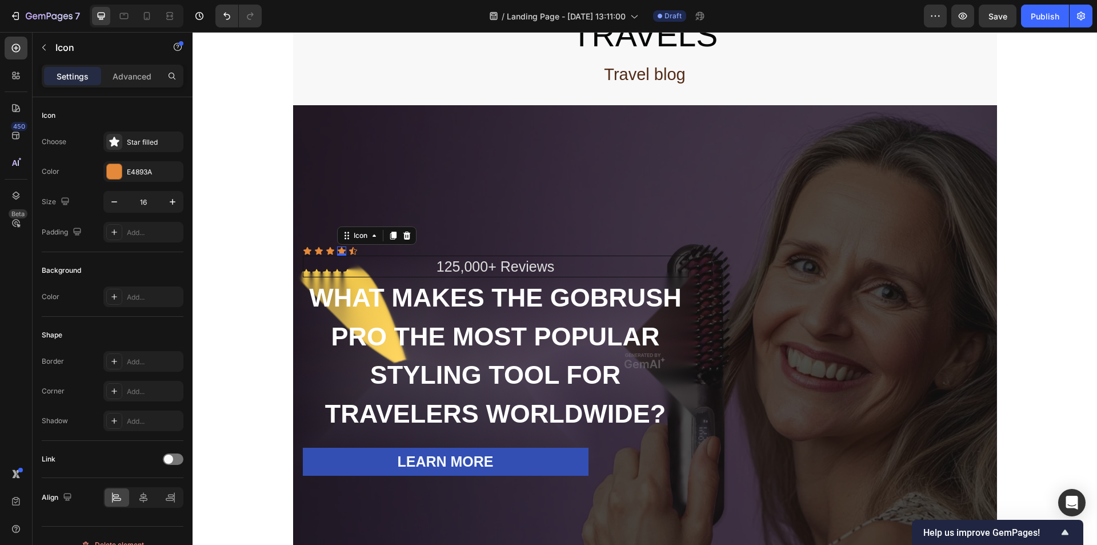
click at [339, 246] on icon at bounding box center [341, 250] width 9 height 9
click at [472, 167] on div "Overlay" at bounding box center [645, 360] width 704 height 511
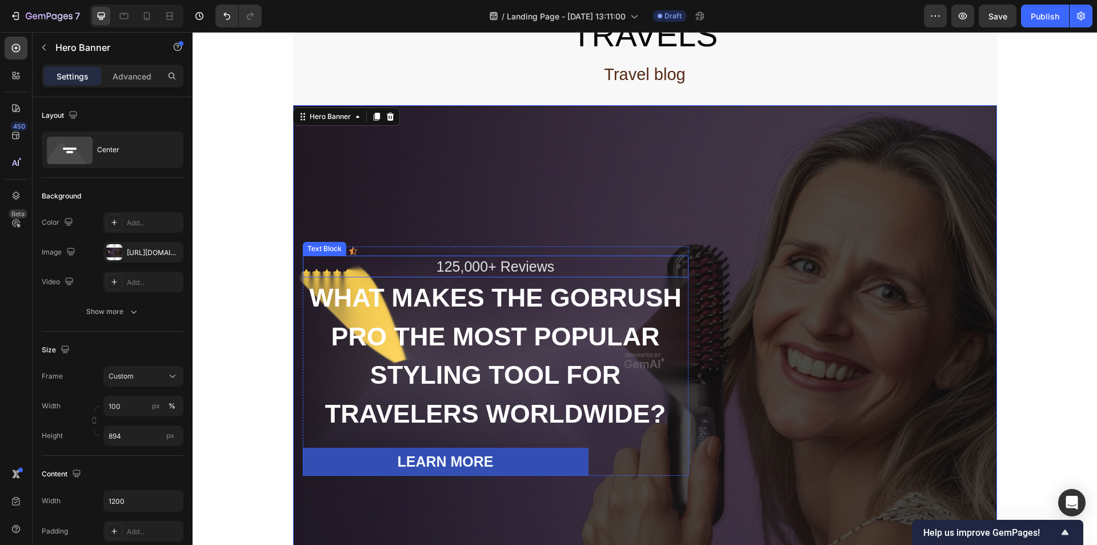
click at [448, 257] on p "125,000+ Reviews" at bounding box center [496, 266] width 382 height 19
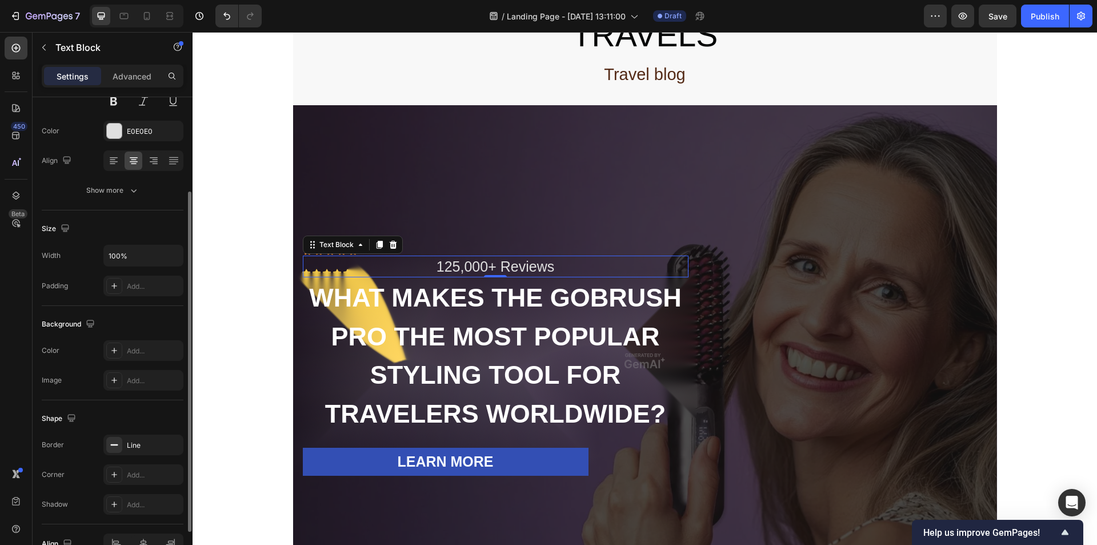
scroll to position [197, 0]
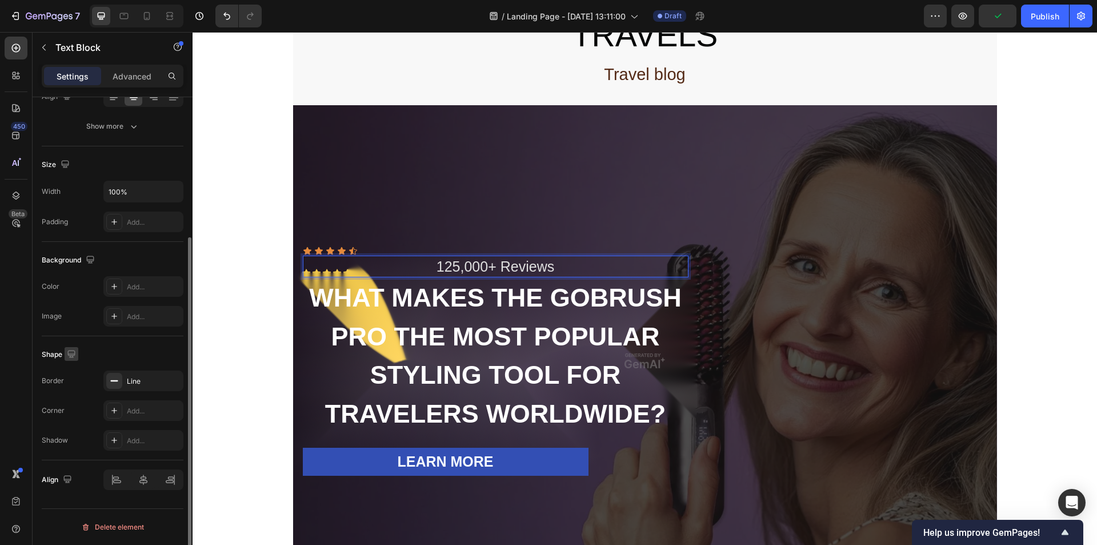
click at [70, 352] on icon "button" at bounding box center [71, 353] width 11 height 11
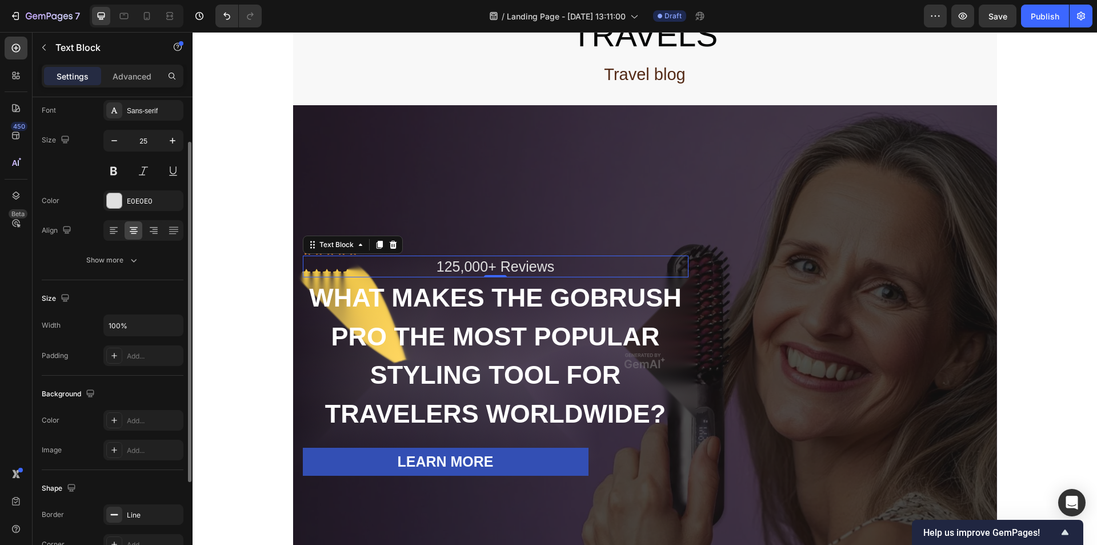
scroll to position [0, 0]
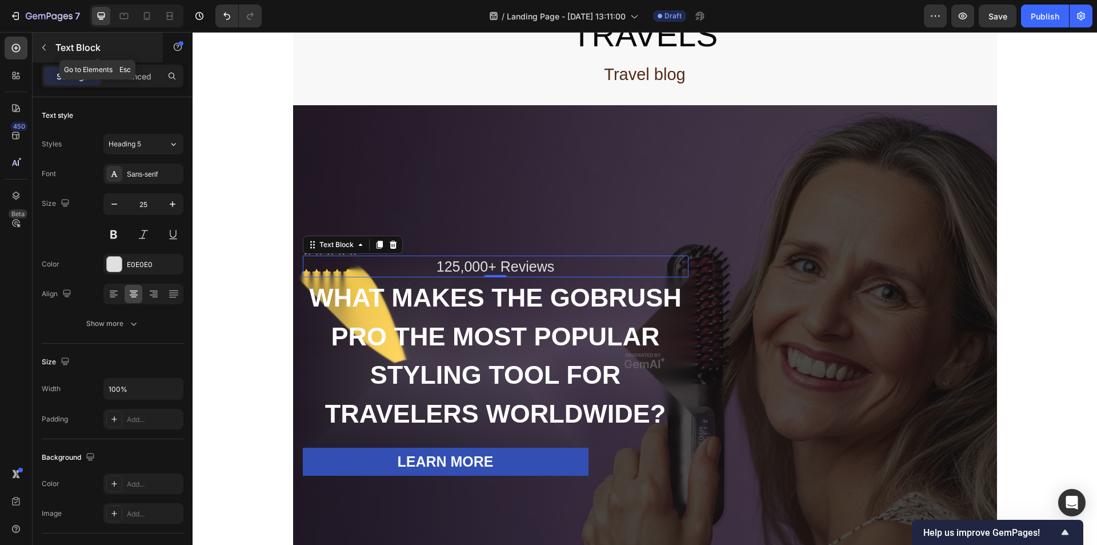
click at [46, 49] on icon "button" at bounding box center [43, 47] width 9 height 9
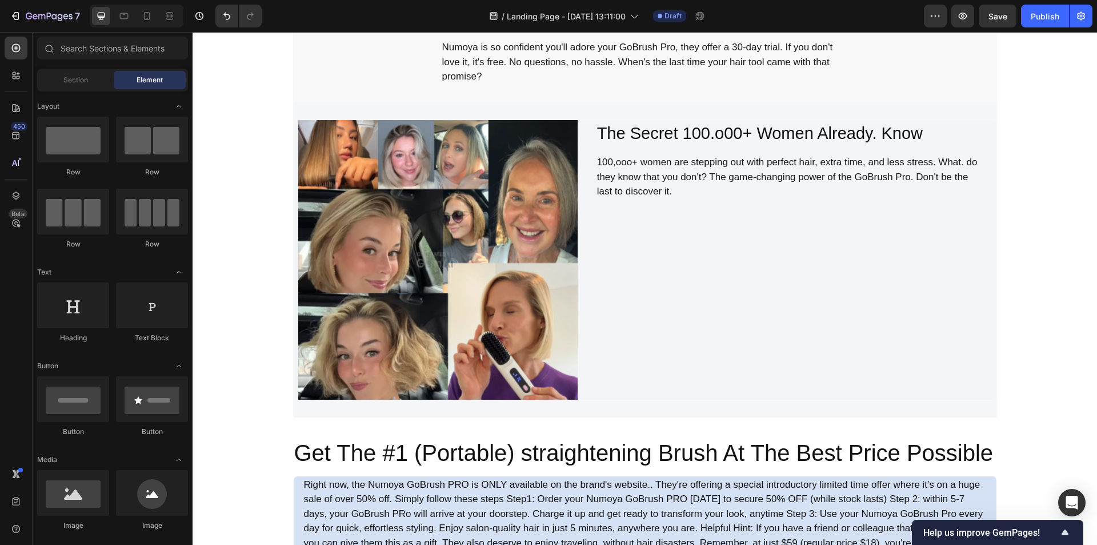
scroll to position [960, 0]
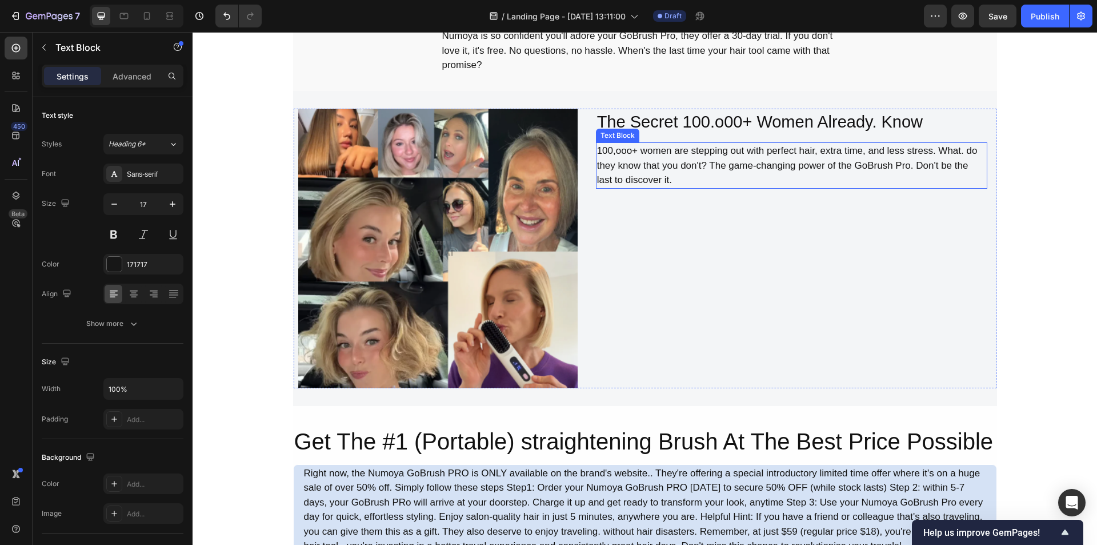
click at [659, 149] on div "100,ooo+ women are stepping out with perfect hair, extra time, and less stress.…" at bounding box center [791, 165] width 391 height 46
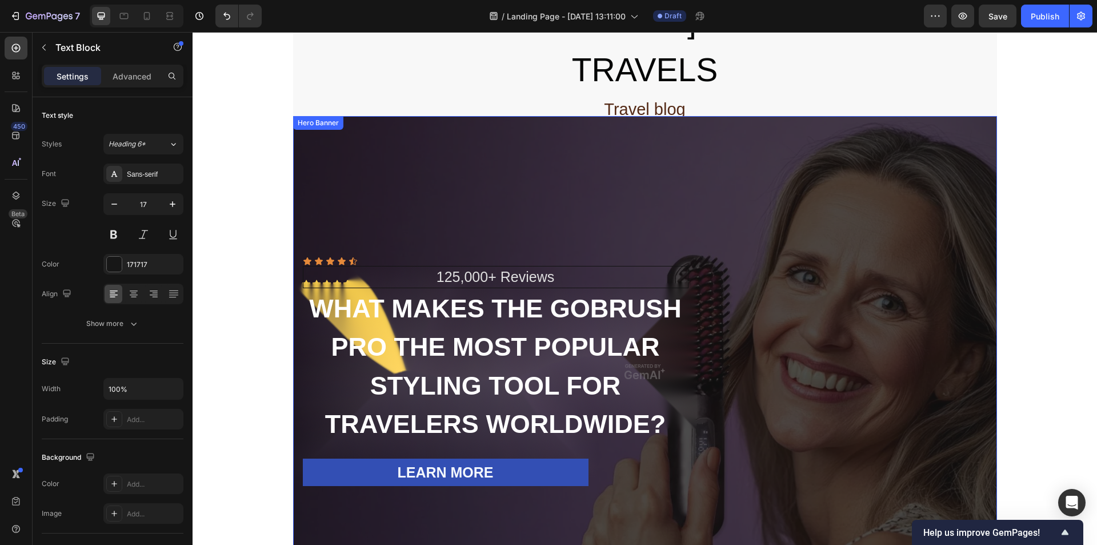
scroll to position [27, 0]
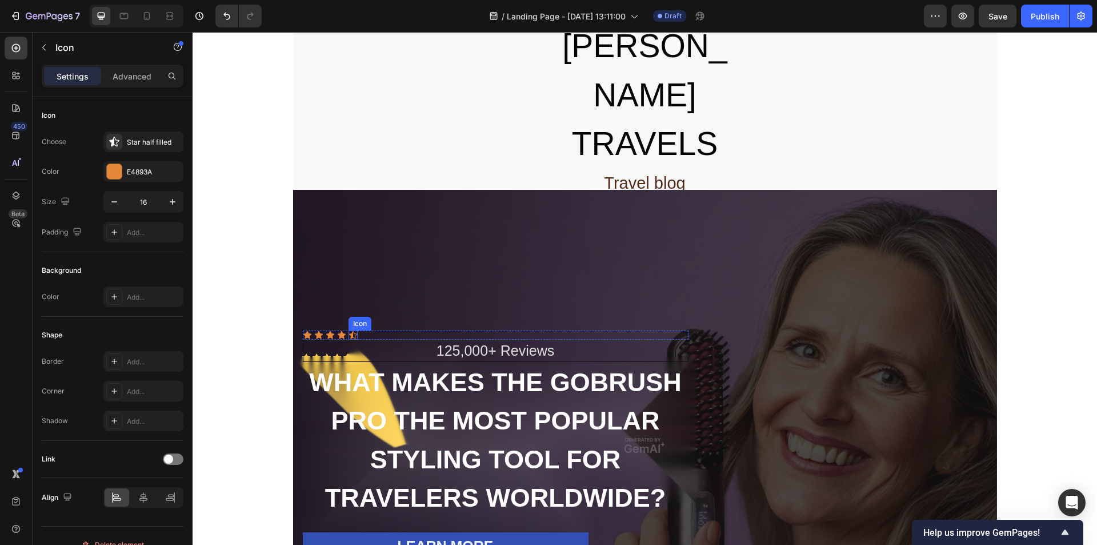
click at [349, 337] on div "Icon" at bounding box center [353, 334] width 9 height 9
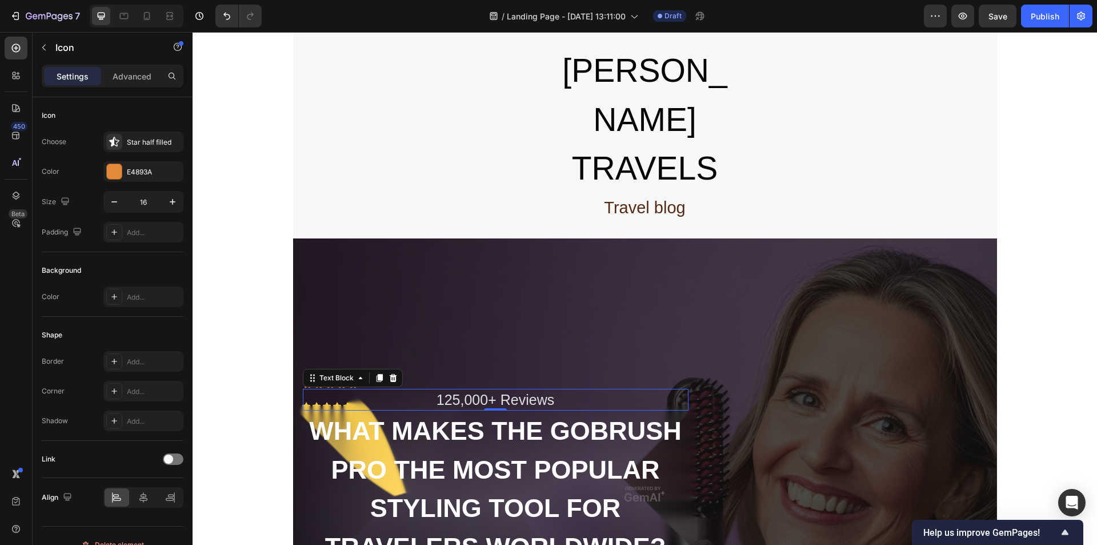
click at [424, 389] on div "125,000+ Reviews" at bounding box center [496, 400] width 386 height 22
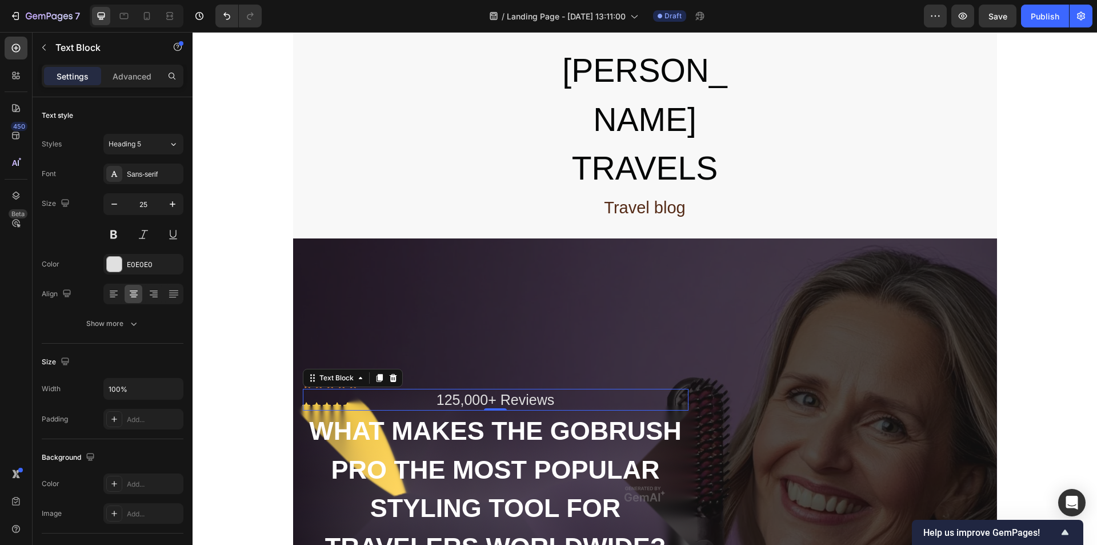
click at [484, 389] on div "125,000+ Reviews" at bounding box center [496, 400] width 386 height 22
click at [434, 294] on div "Overlay" at bounding box center [645, 493] width 704 height 511
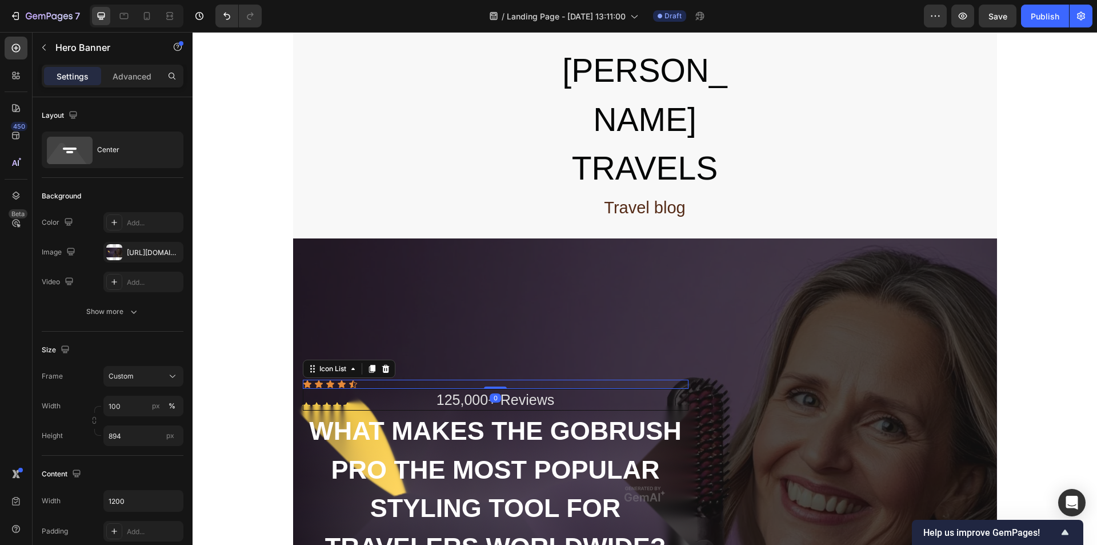
click at [331, 379] on div "Icon Icon Icon Icon Icon" at bounding box center [496, 383] width 386 height 9
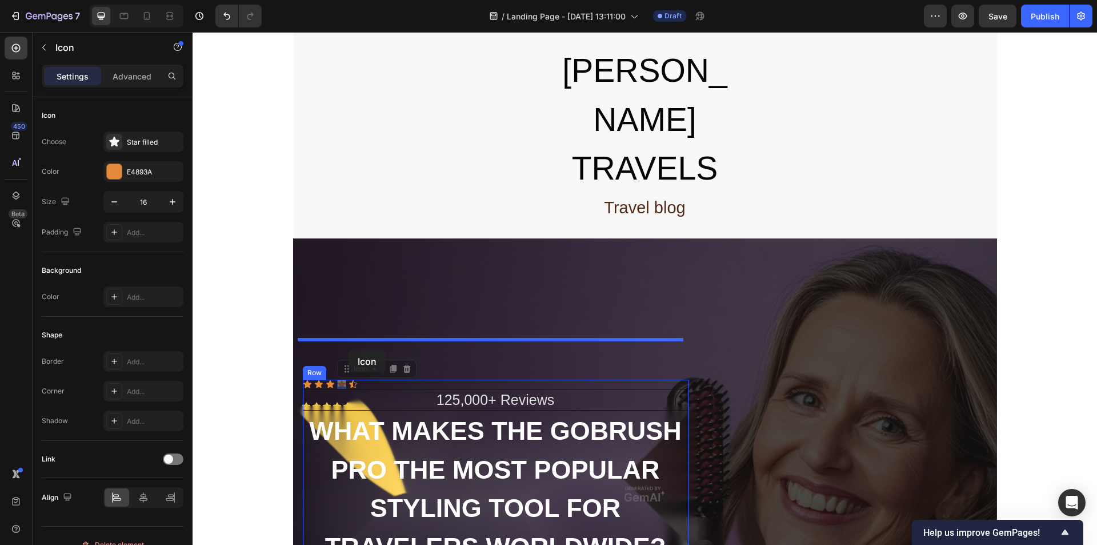
drag, startPoint x: 335, startPoint y: 335, endPoint x: 349, endPoint y: 350, distance: 20.2
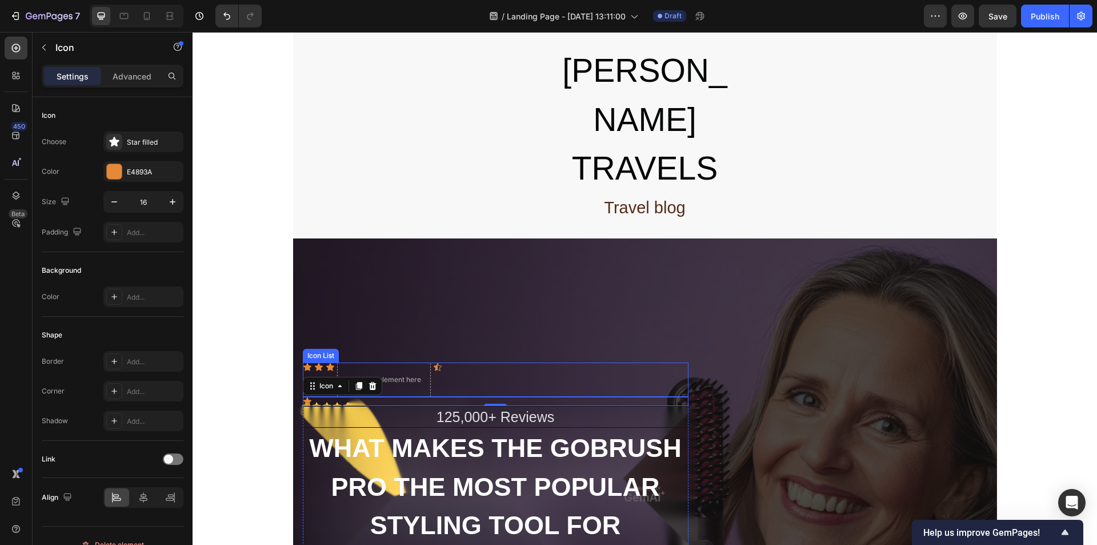
click at [534, 306] on div "Overlay" at bounding box center [645, 493] width 704 height 511
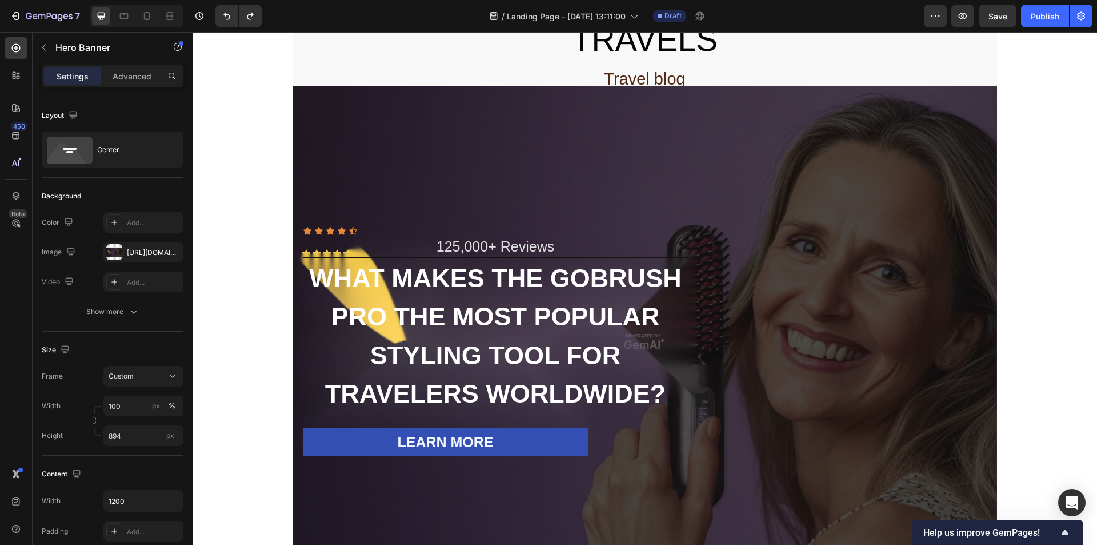
scroll to position [75, 0]
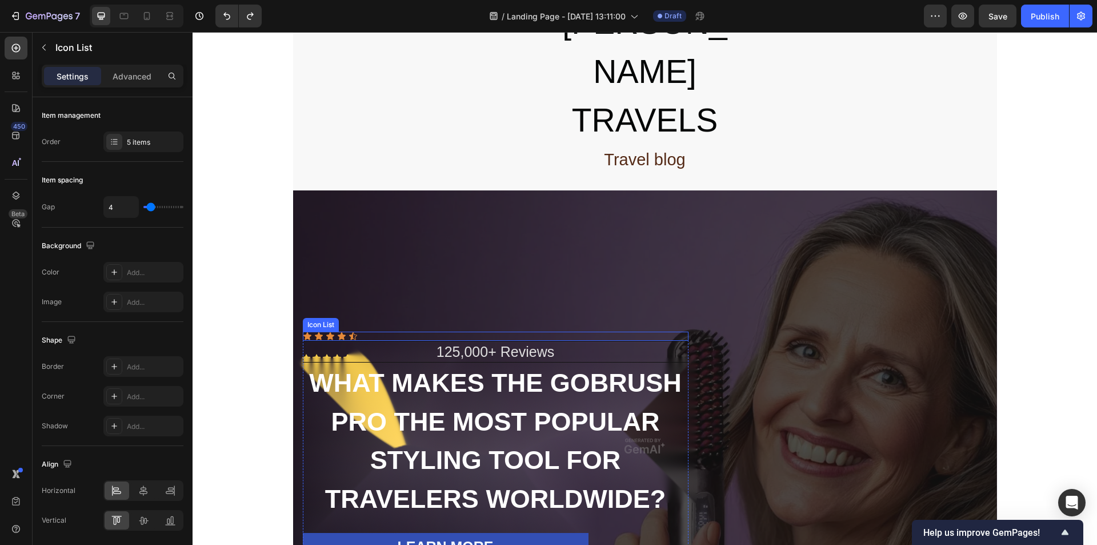
click at [371, 331] on div "Icon Icon Icon Icon Icon" at bounding box center [496, 335] width 386 height 9
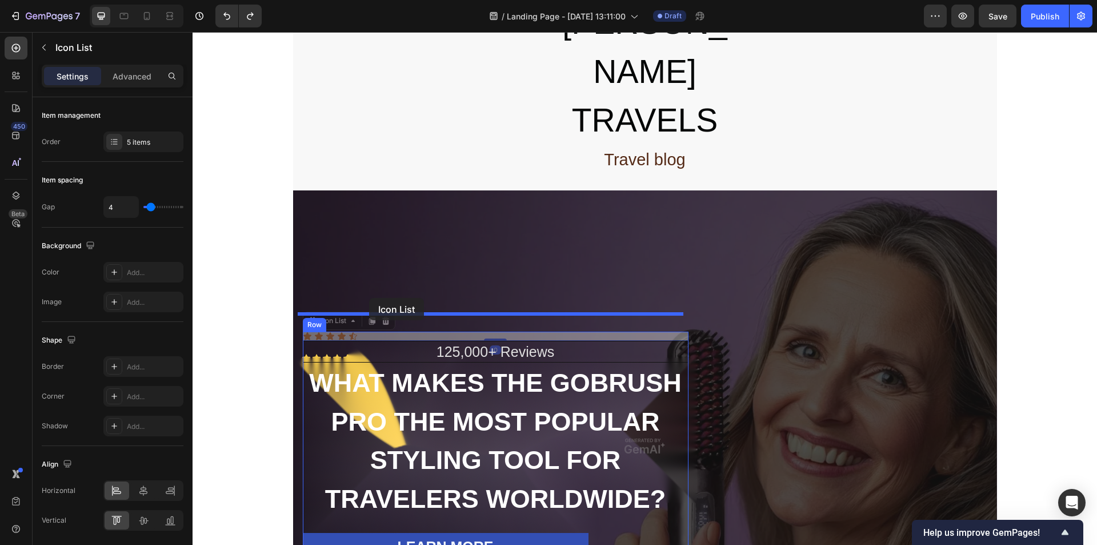
drag, startPoint x: 371, startPoint y: 285, endPoint x: 369, endPoint y: 298, distance: 13.3
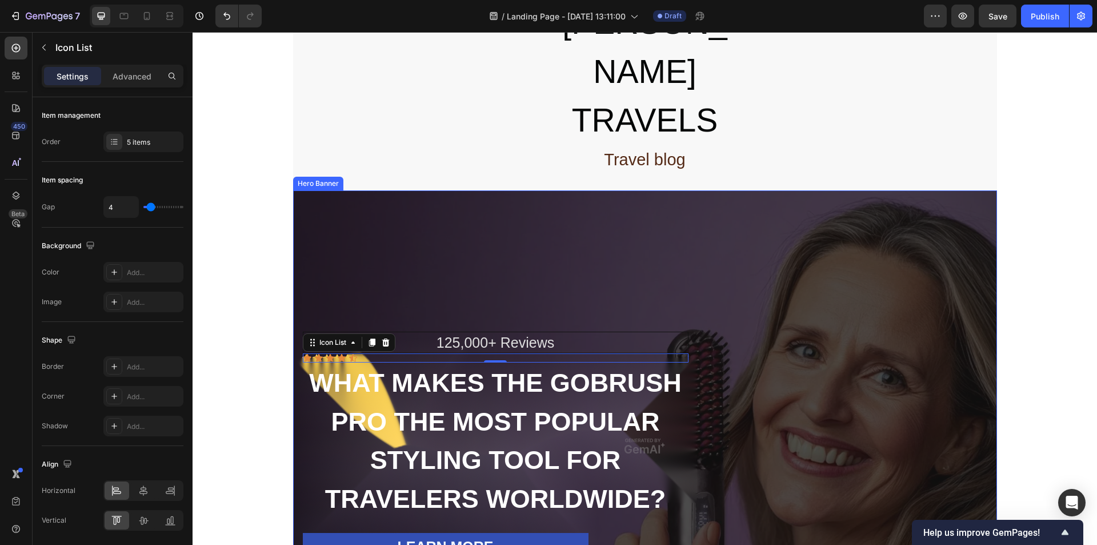
click at [652, 265] on div "Overlay" at bounding box center [645, 445] width 704 height 511
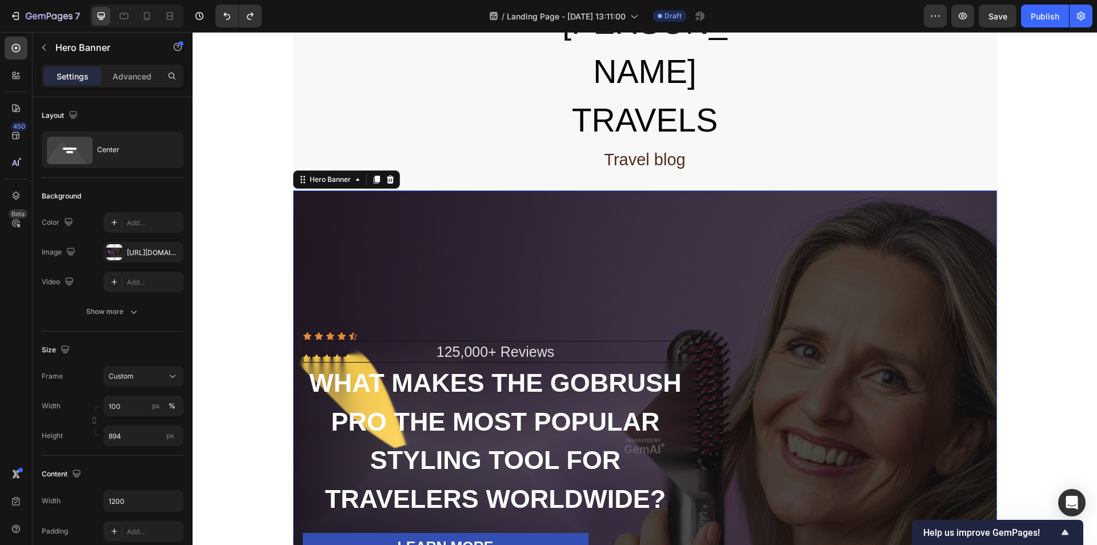
click at [598, 262] on div "Overlay" at bounding box center [645, 445] width 704 height 511
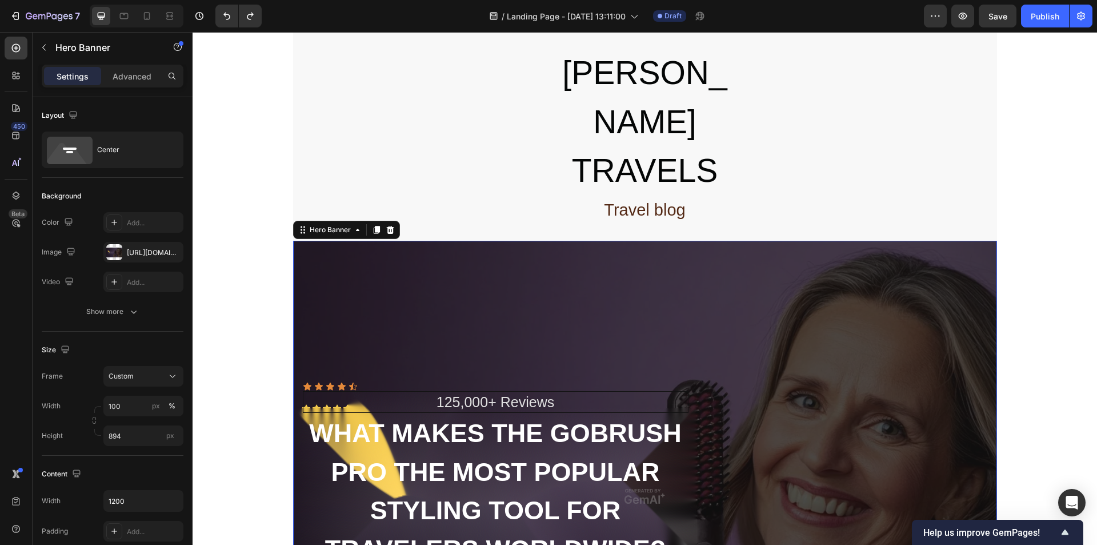
scroll to position [0, 0]
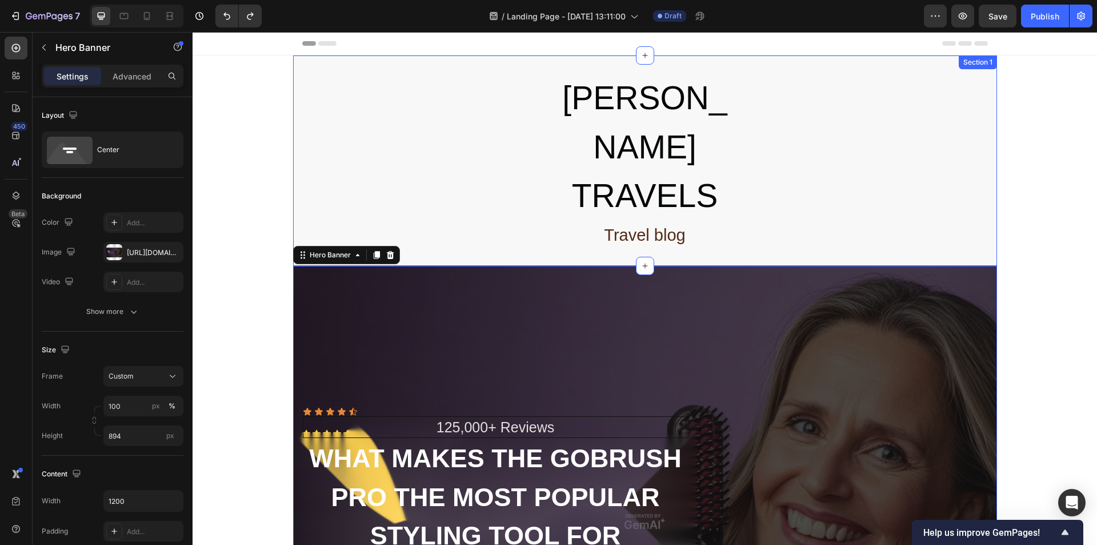
click at [804, 136] on div "[PERSON_NAME] TRAVELS Heading Travel blog Heading Row" at bounding box center [645, 161] width 704 height 176
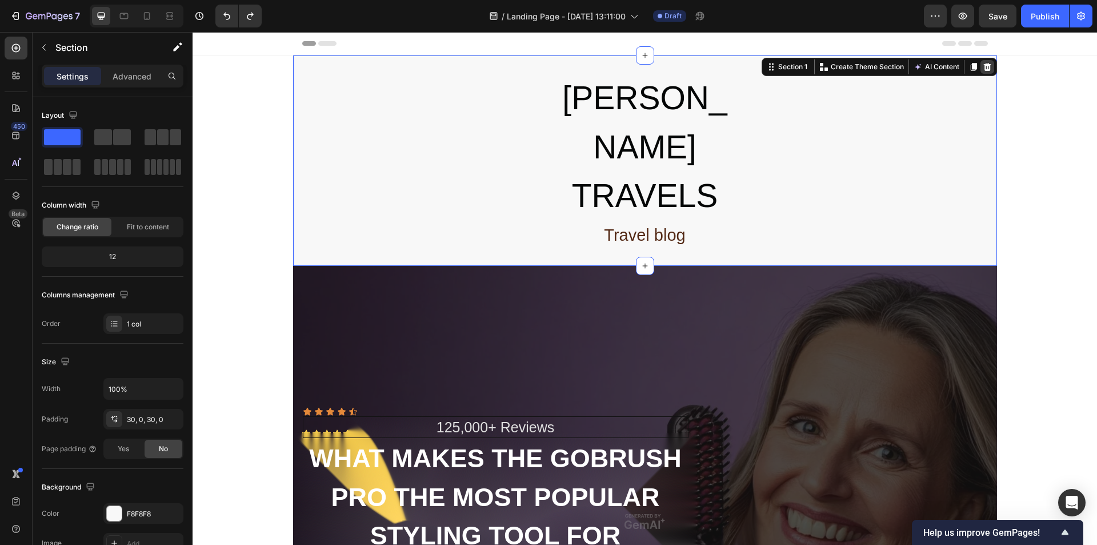
click at [983, 68] on icon at bounding box center [987, 66] width 9 height 9
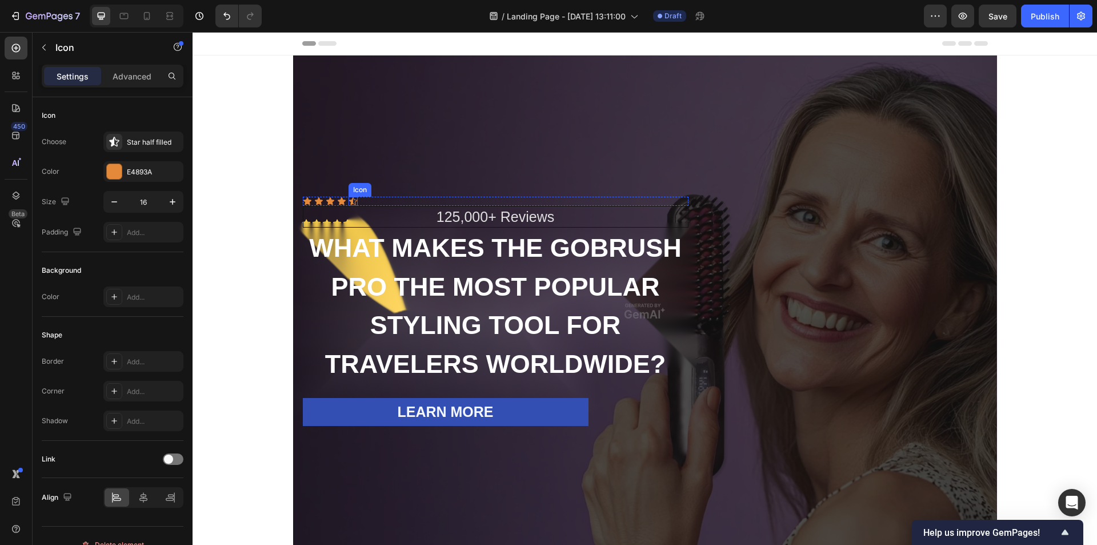
click at [349, 201] on div "Icon" at bounding box center [353, 201] width 9 height 9
click at [453, 212] on div "125,000+ Reviews" at bounding box center [496, 217] width 386 height 22
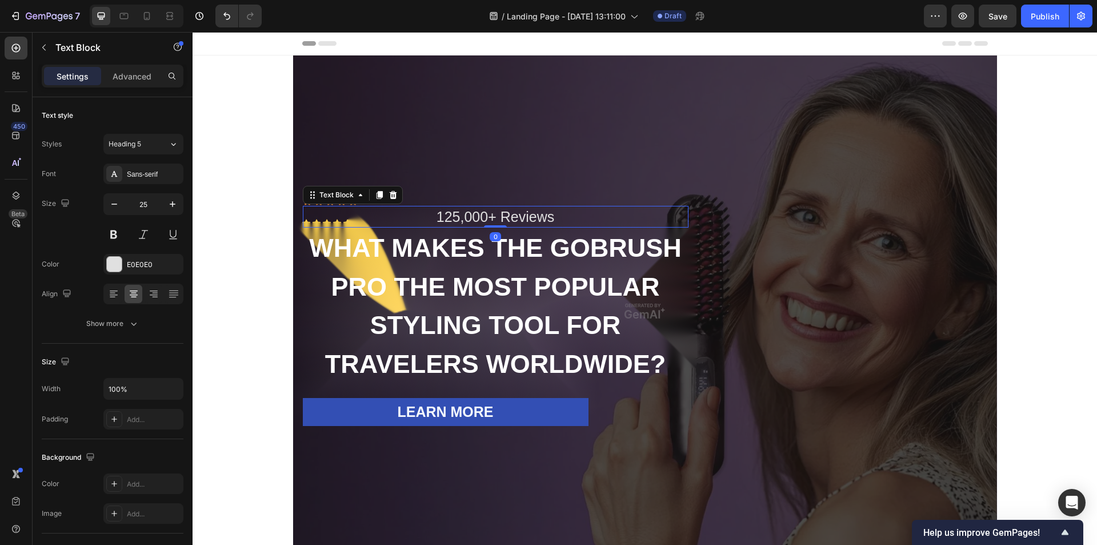
click at [463, 218] on div "125,000+ Reviews" at bounding box center [496, 217] width 386 height 22
click at [463, 218] on p "125,000+ Reviews" at bounding box center [496, 216] width 382 height 19
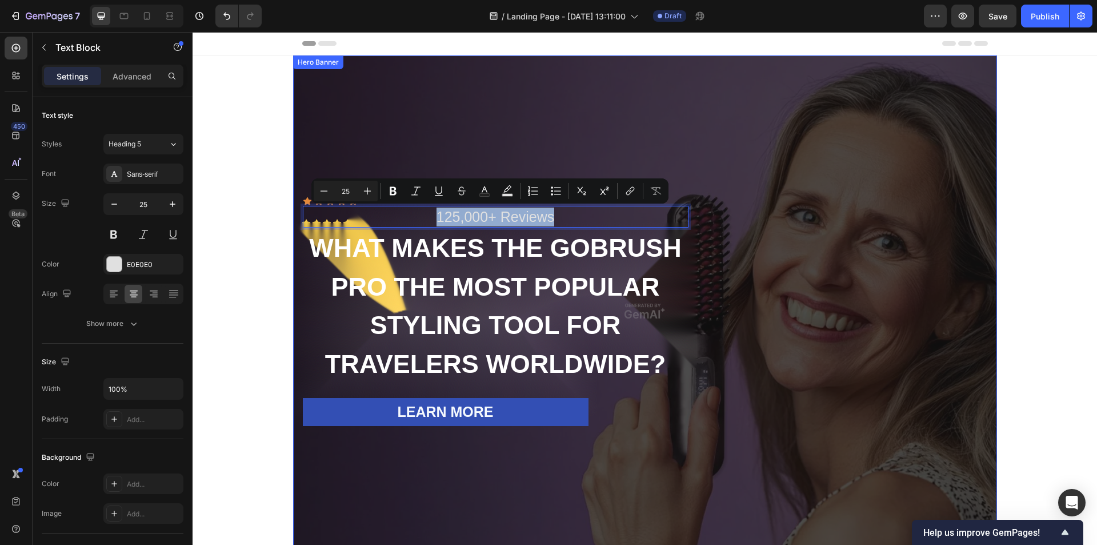
click at [695, 146] on div "Overlay" at bounding box center [645, 310] width 704 height 511
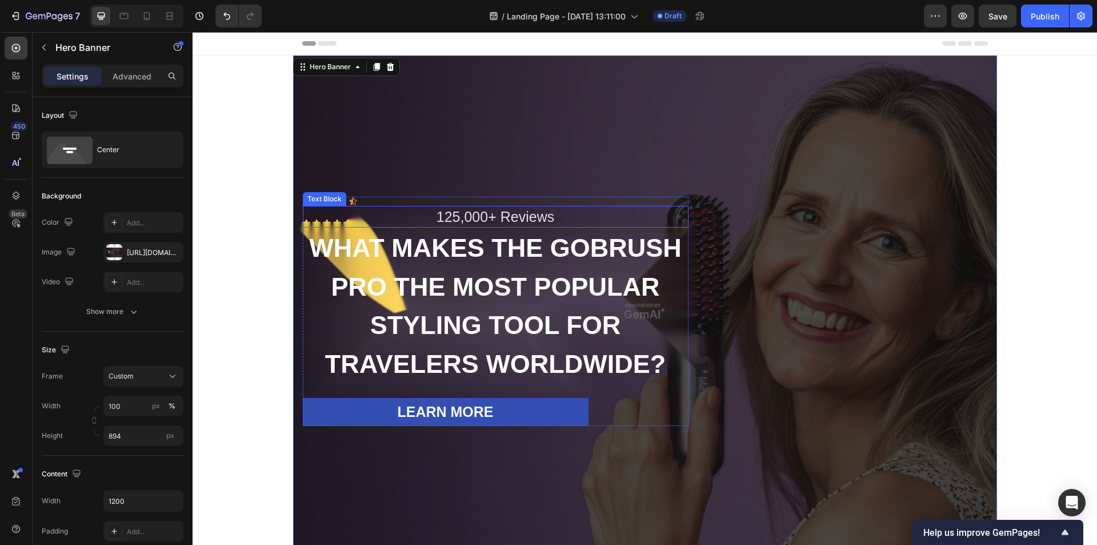
click at [613, 213] on p "125,000+ Reviews" at bounding box center [496, 216] width 382 height 19
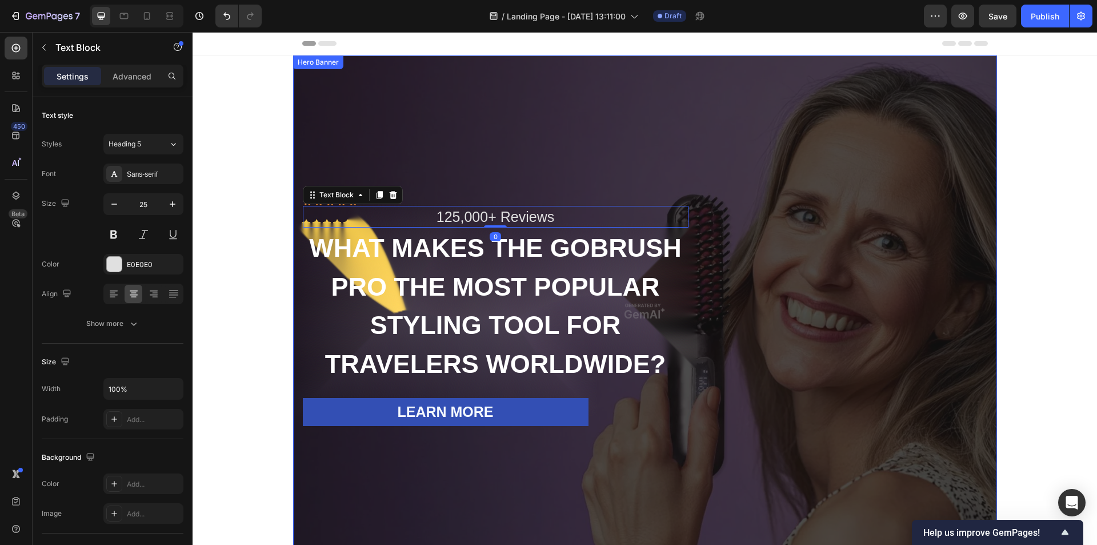
click at [663, 177] on div "Overlay" at bounding box center [645, 310] width 704 height 511
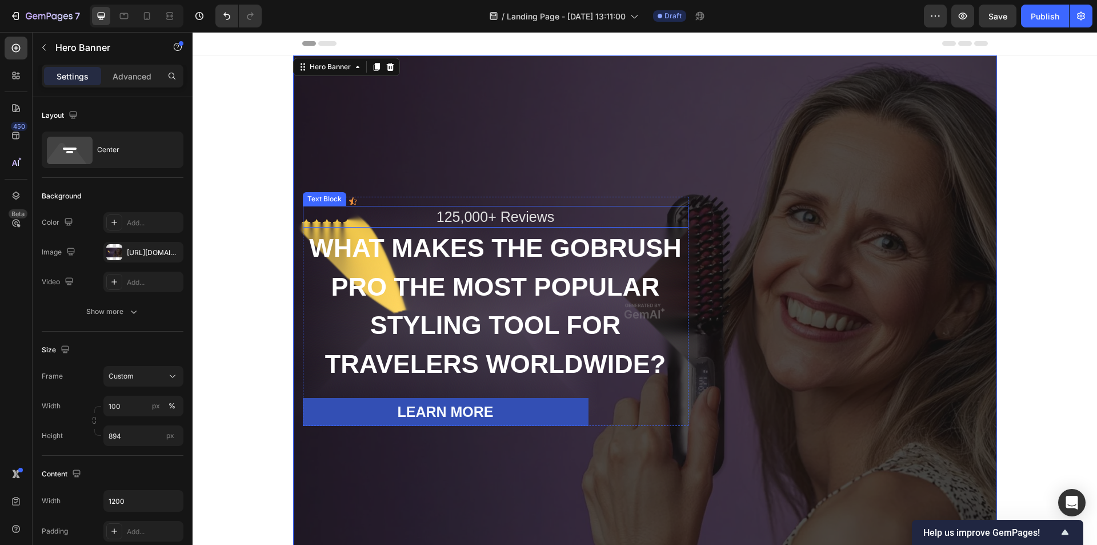
click at [534, 216] on p "125,000+ Reviews" at bounding box center [496, 216] width 382 height 19
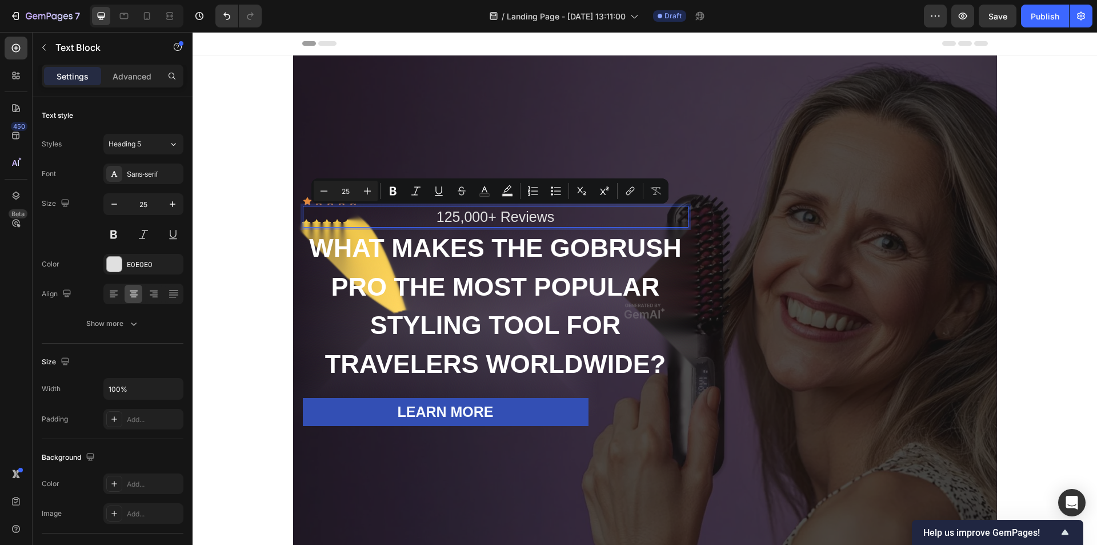
drag, startPoint x: 337, startPoint y: 222, endPoint x: 520, endPoint y: 214, distance: 183.6
click at [587, 215] on p "125,000+ Reviews" at bounding box center [496, 216] width 382 height 19
click at [667, 218] on p "125,000+ Reviews" at bounding box center [496, 216] width 382 height 19
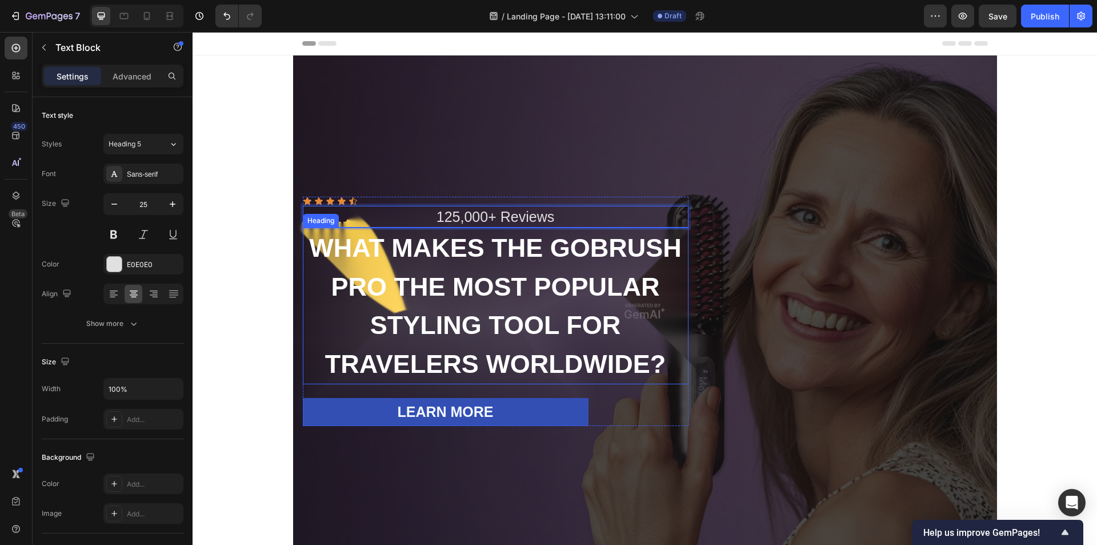
click at [691, 295] on div "Icon Icon Icon Icon Icon Icon List 125,000+ Reviews Text Block 0 WHAT MAKES THE…" at bounding box center [645, 311] width 686 height 229
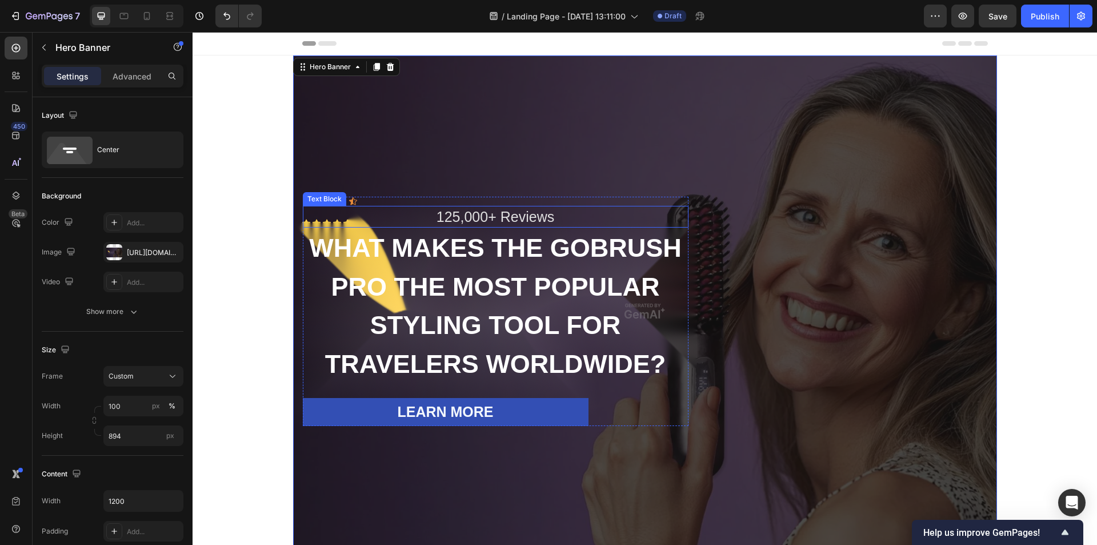
click at [628, 214] on p "125,000+ Reviews" at bounding box center [496, 216] width 382 height 19
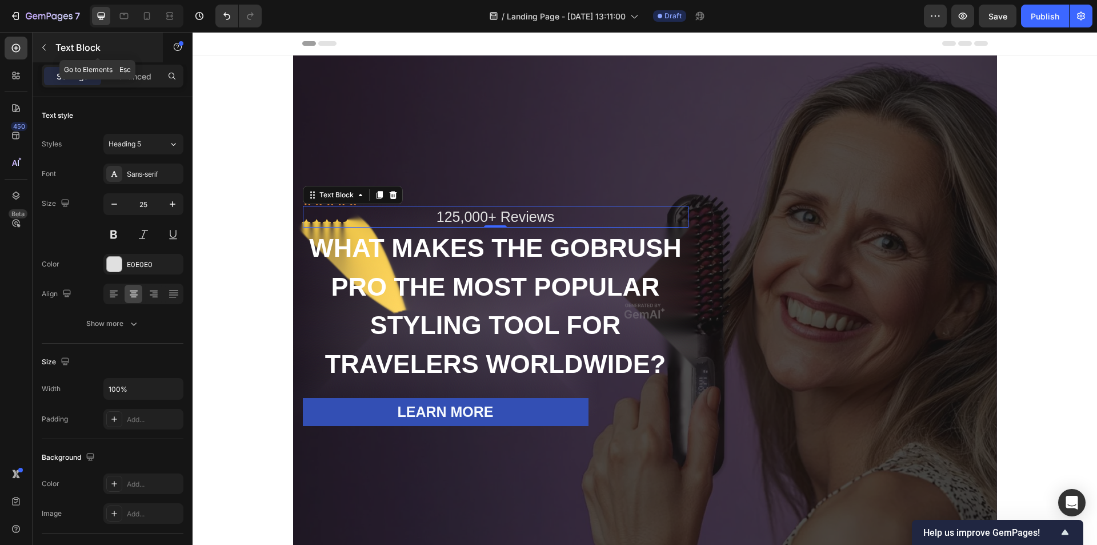
click at [50, 46] on button "button" at bounding box center [44, 47] width 18 height 18
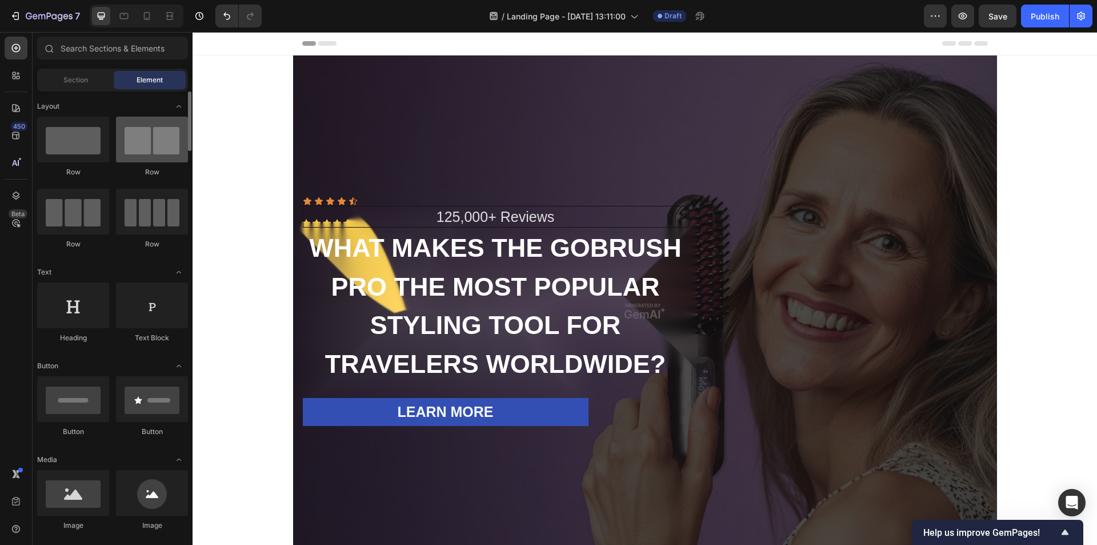
click at [143, 155] on div at bounding box center [152, 140] width 72 height 46
click at [149, 155] on div at bounding box center [152, 140] width 72 height 46
click at [65, 142] on div at bounding box center [73, 140] width 72 height 46
click at [157, 149] on div at bounding box center [152, 140] width 72 height 46
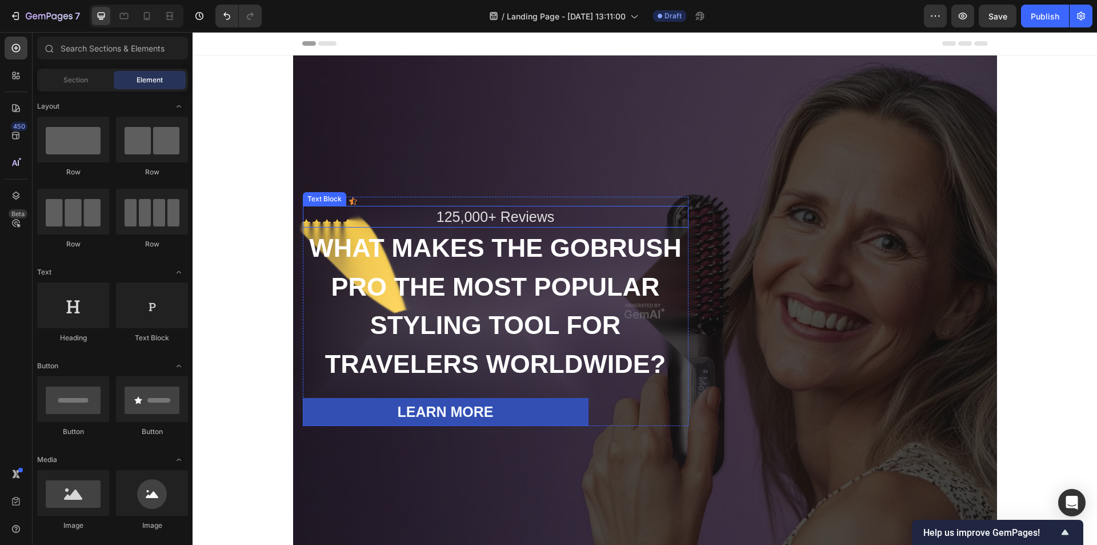
click at [460, 219] on p "125,000+ Reviews" at bounding box center [496, 216] width 382 height 19
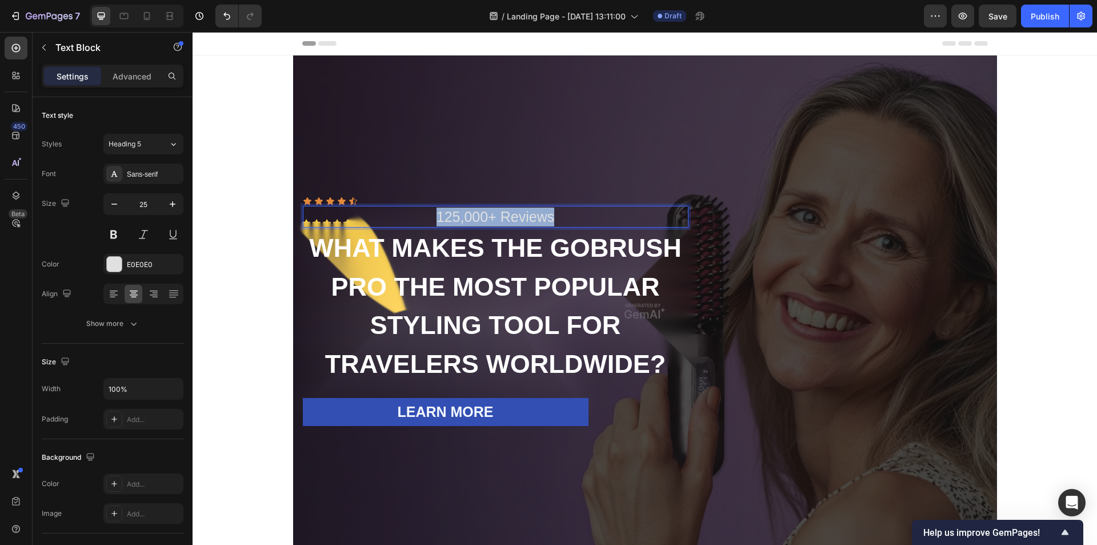
drag, startPoint x: 354, startPoint y: 216, endPoint x: 560, endPoint y: 224, distance: 206.4
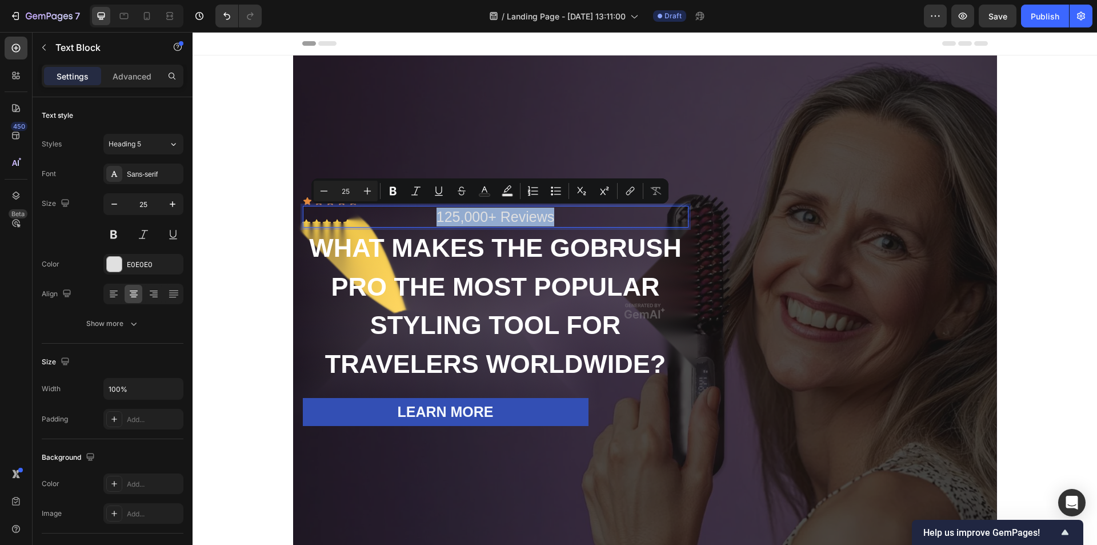
click at [573, 206] on div "125,000+ Reviews" at bounding box center [496, 217] width 386 height 22
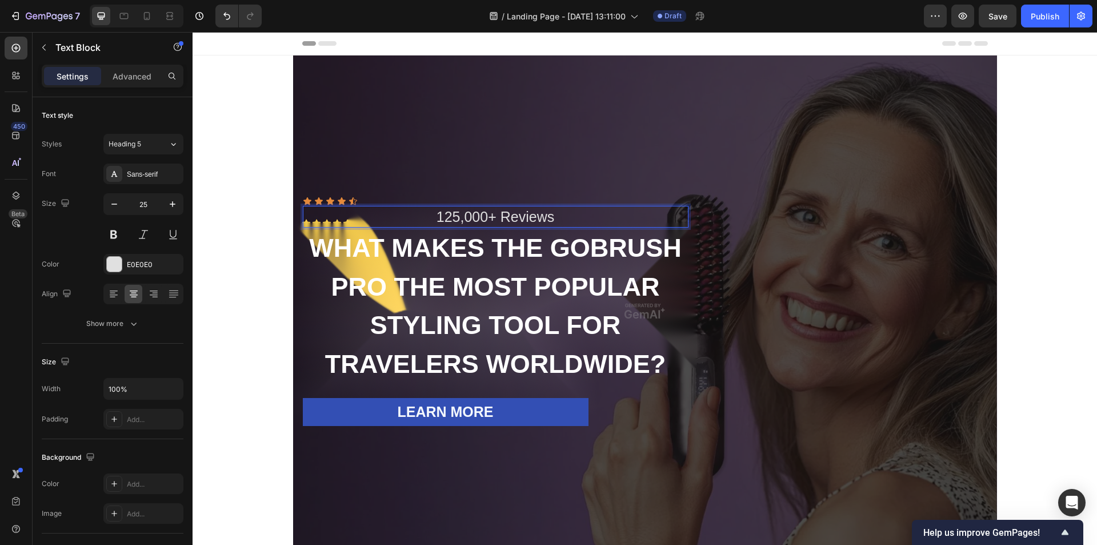
drag, startPoint x: 630, startPoint y: 165, endPoint x: 625, endPoint y: 169, distance: 6.7
click at [630, 165] on div "Overlay" at bounding box center [645, 310] width 704 height 511
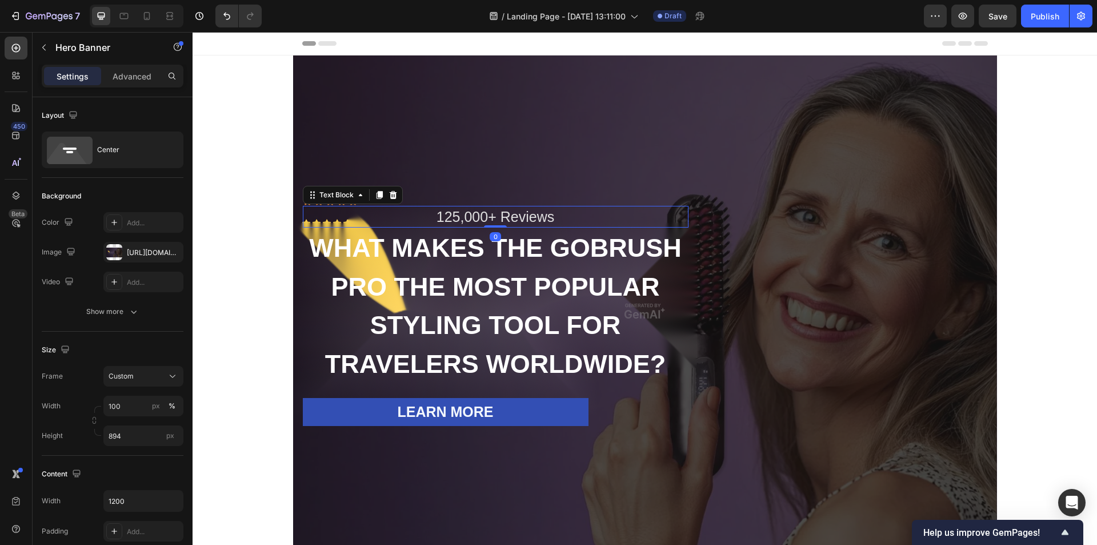
click at [553, 214] on p "125,000+ Reviews" at bounding box center [496, 216] width 382 height 19
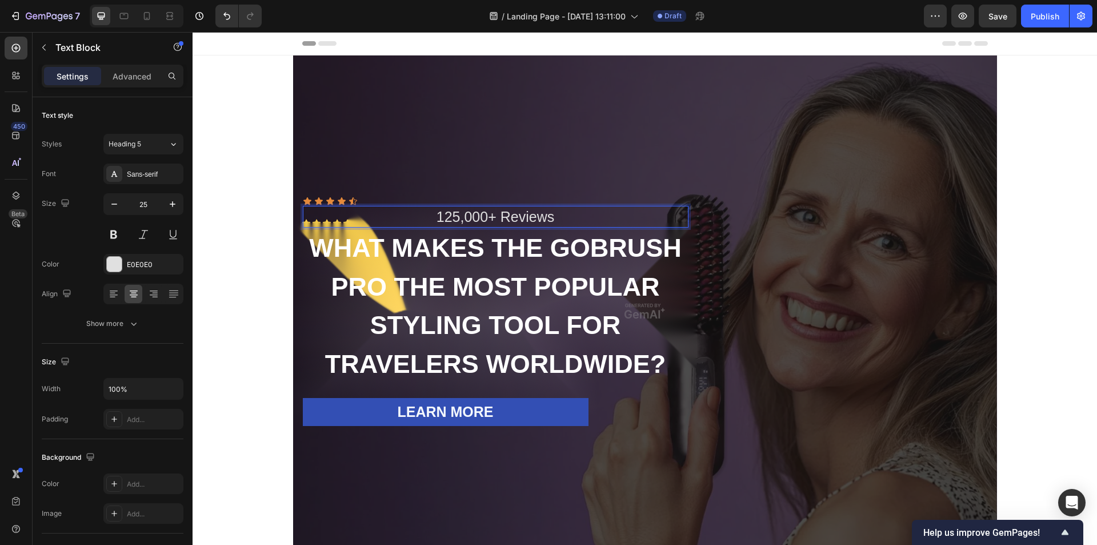
click at [490, 217] on p "125,000+ Reviews" at bounding box center [496, 216] width 382 height 19
drag, startPoint x: 188, startPoint y: 327, endPoint x: 190, endPoint y: 259, distance: 68.0
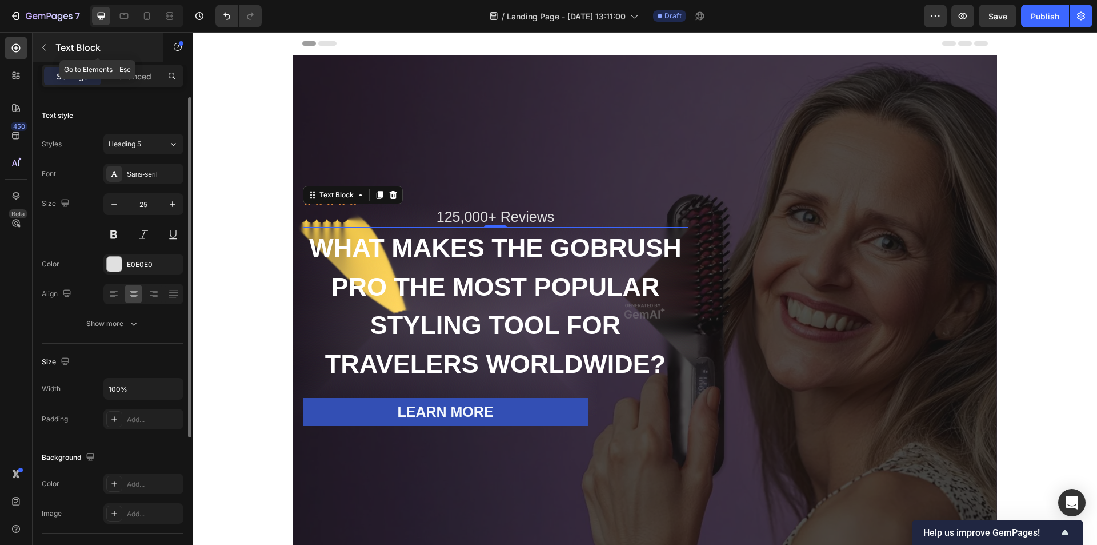
click at [47, 48] on icon "button" at bounding box center [43, 47] width 9 height 9
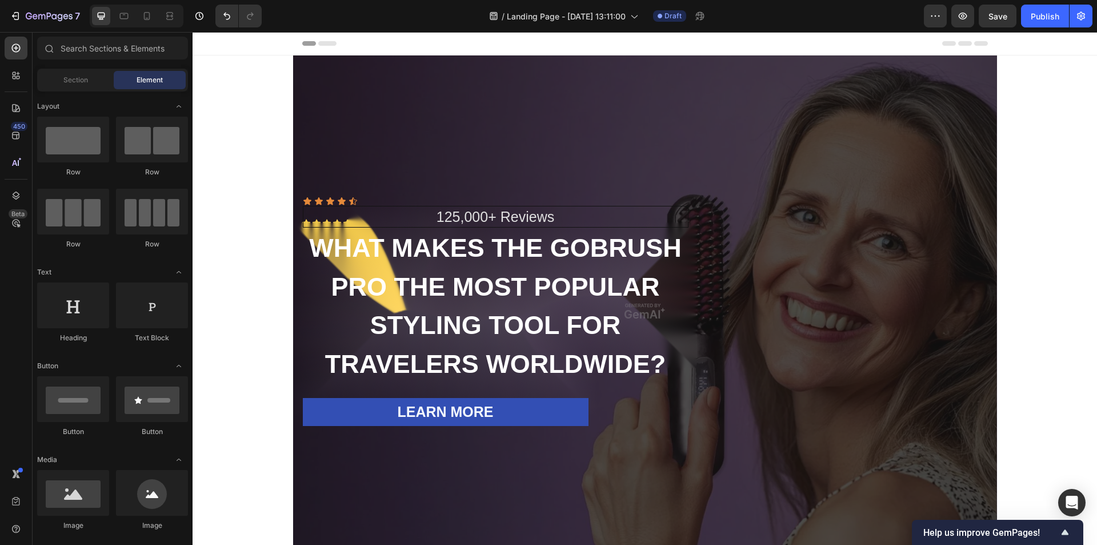
click at [142, 80] on span "Element" at bounding box center [150, 80] width 26 height 10
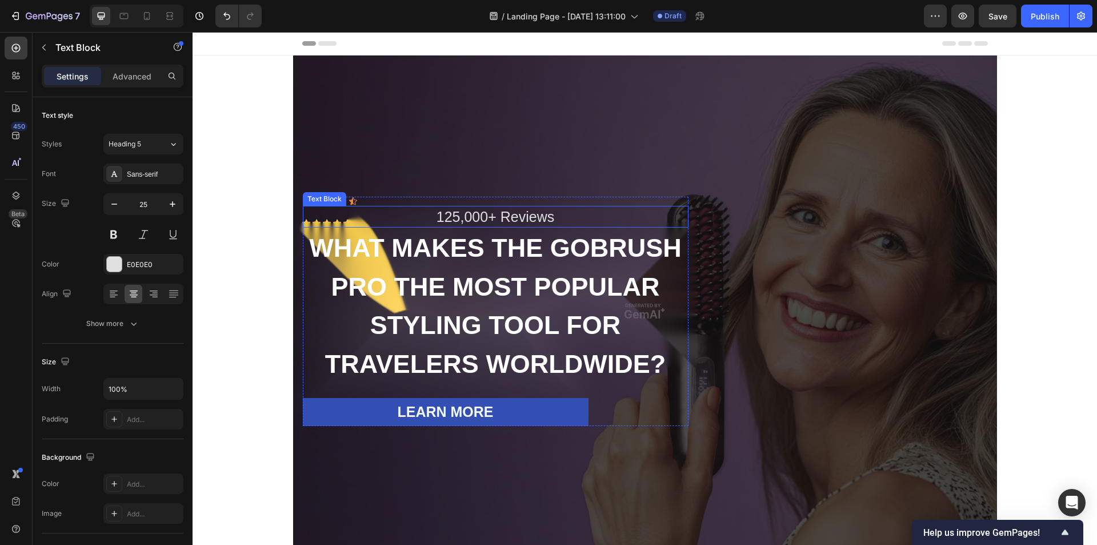
click at [462, 213] on p "125,000+ Reviews" at bounding box center [496, 216] width 382 height 19
click at [359, 194] on icon at bounding box center [360, 195] width 3 height 2
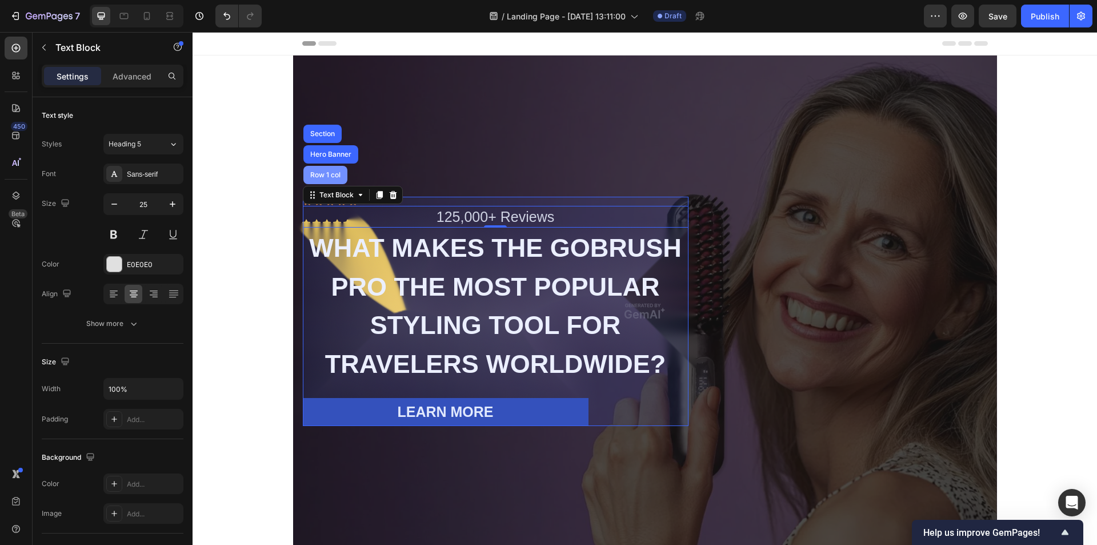
click at [323, 177] on div "Row 1 col" at bounding box center [325, 174] width 35 height 7
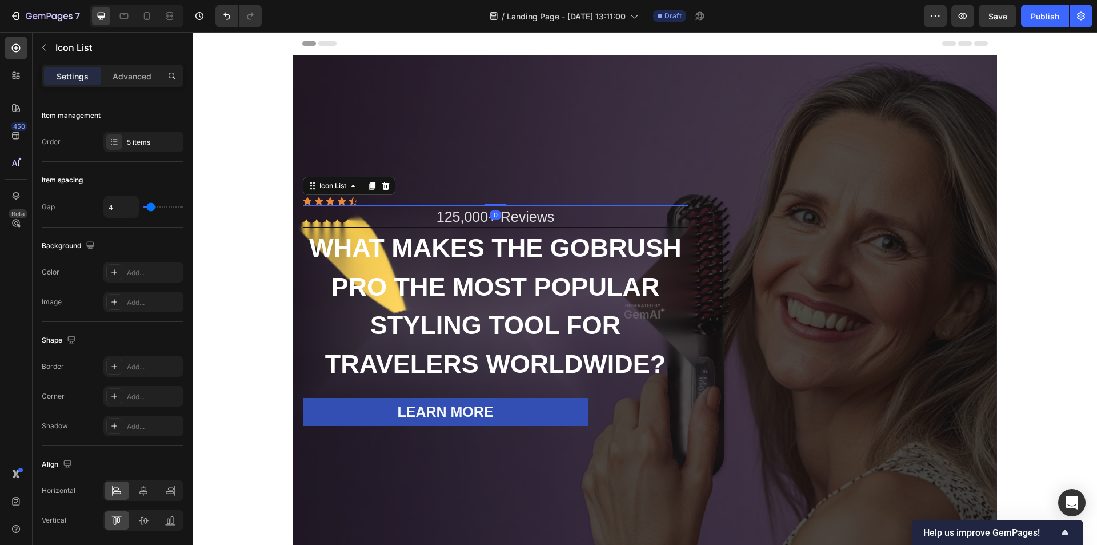
click at [342, 201] on div "Icon Icon Icon Icon Icon" at bounding box center [496, 201] width 386 height 9
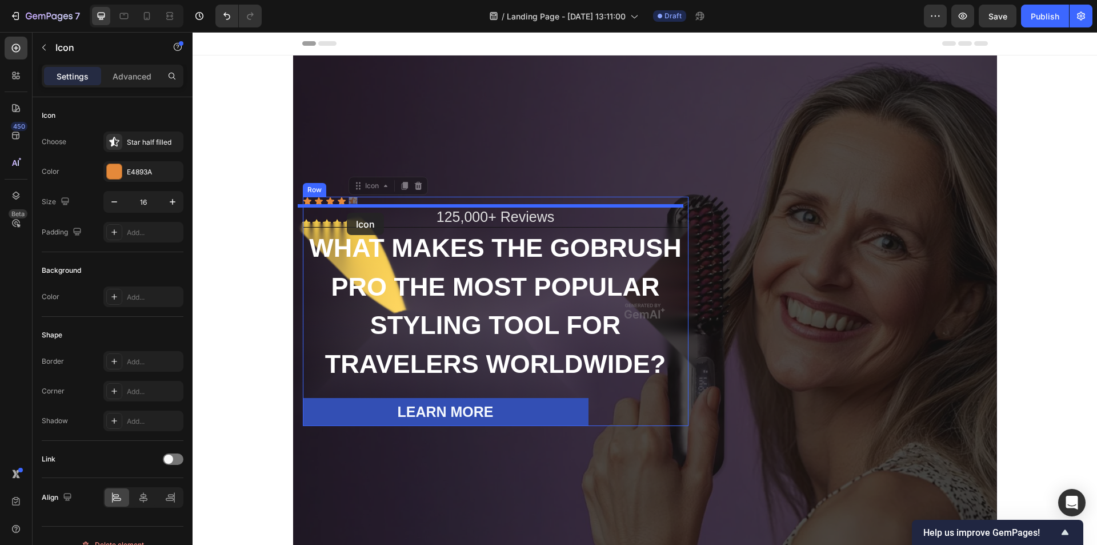
drag, startPoint x: 345, startPoint y: 201, endPoint x: 347, endPoint y: 213, distance: 11.6
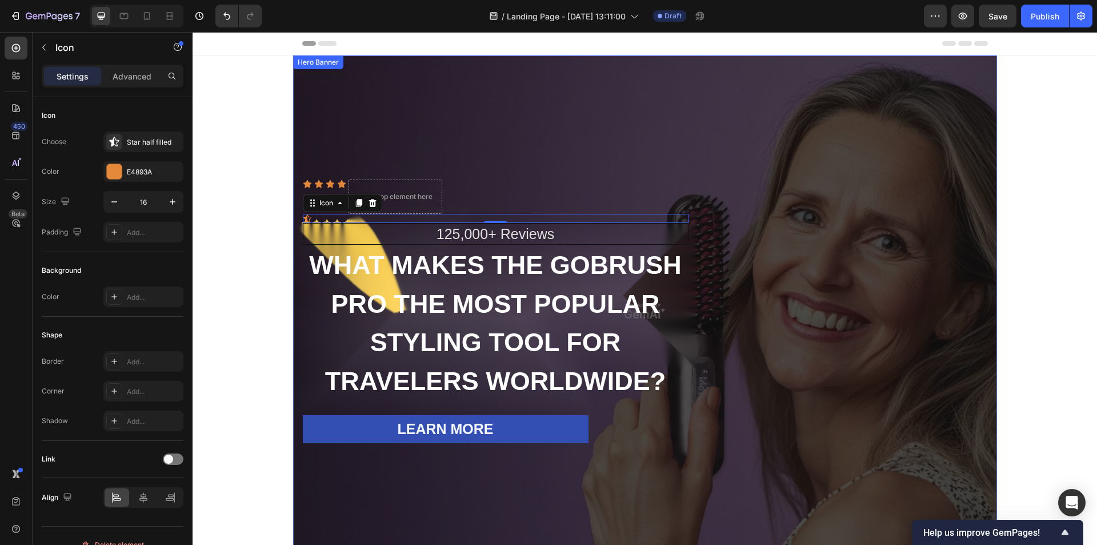
click at [585, 167] on div "Overlay" at bounding box center [645, 310] width 704 height 511
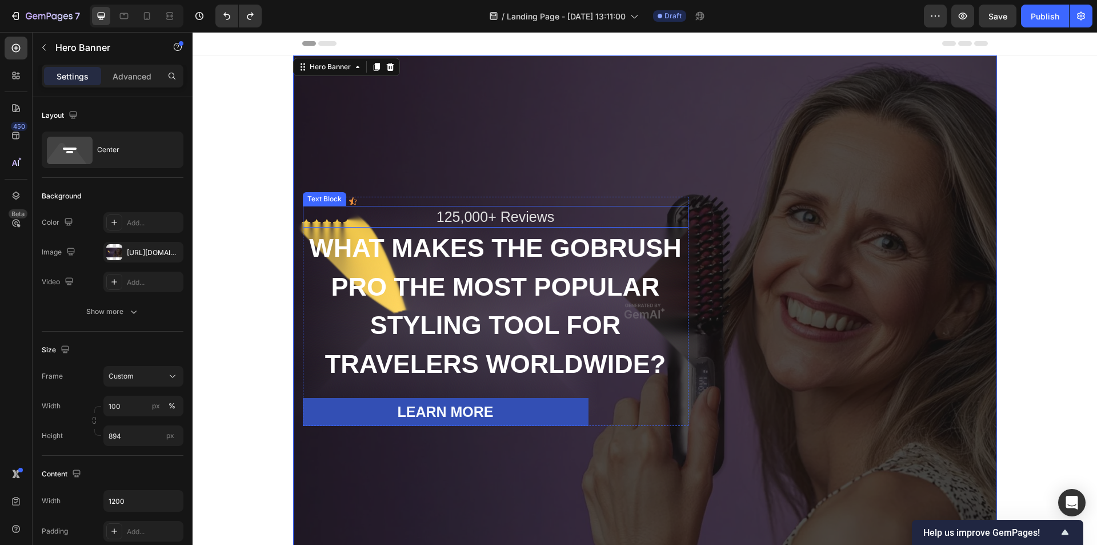
click at [454, 222] on p "125,000+ Reviews" at bounding box center [496, 216] width 382 height 19
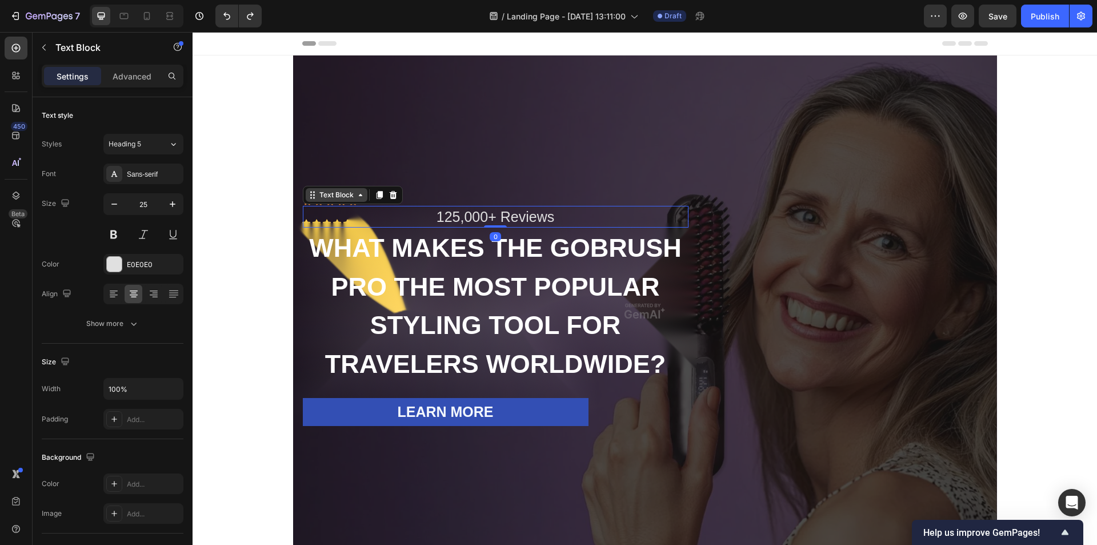
click at [356, 195] on icon at bounding box center [360, 194] width 9 height 9
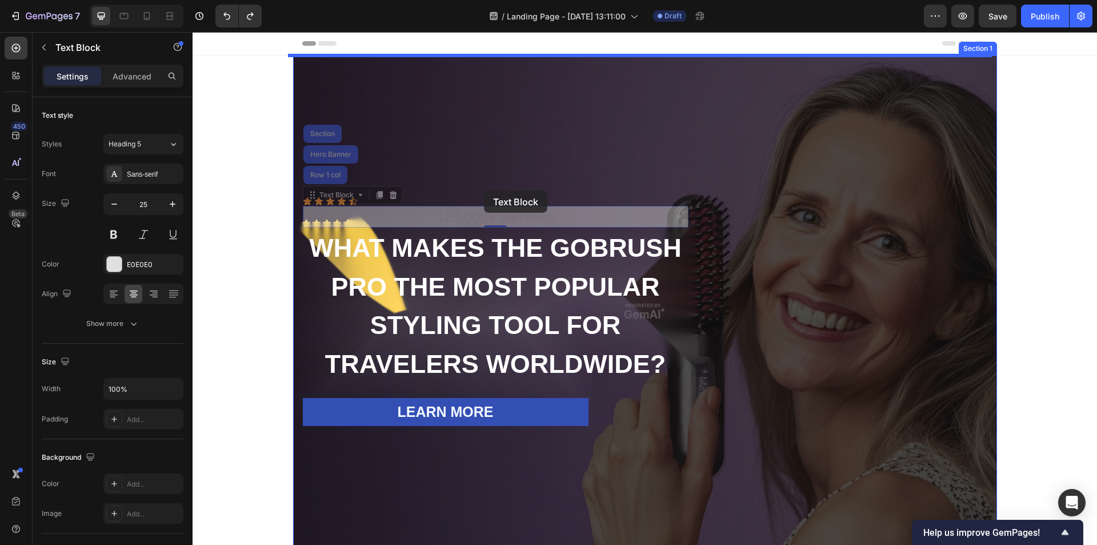
drag, startPoint x: 309, startPoint y: 197, endPoint x: 484, endPoint y: 190, distance: 175.0
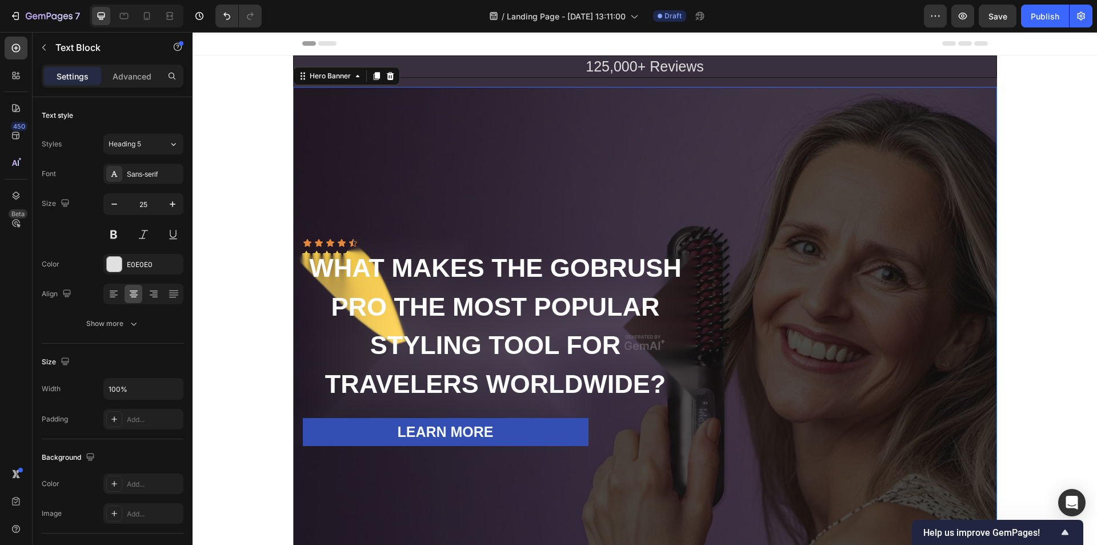
click at [413, 162] on div "Overlay" at bounding box center [645, 342] width 704 height 511
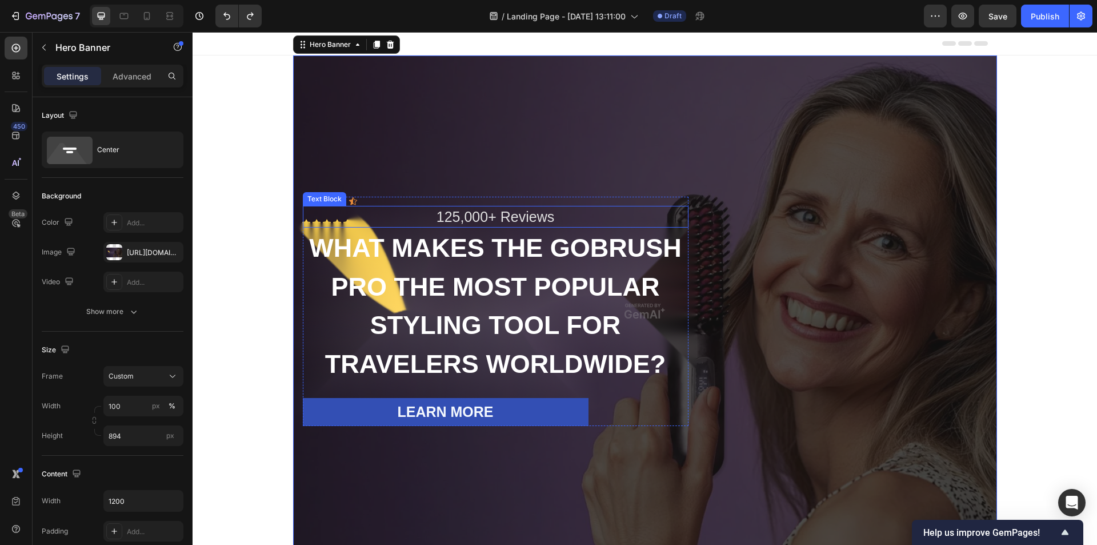
click at [498, 211] on div "125,000+ Reviews" at bounding box center [496, 217] width 386 height 22
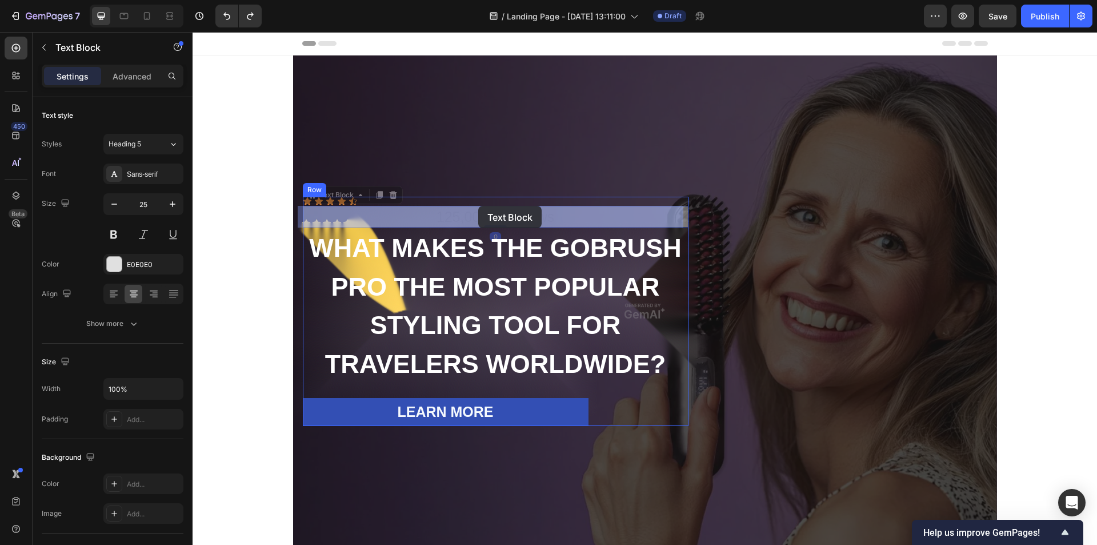
drag, startPoint x: 306, startPoint y: 198, endPoint x: 478, endPoint y: 206, distance: 172.7
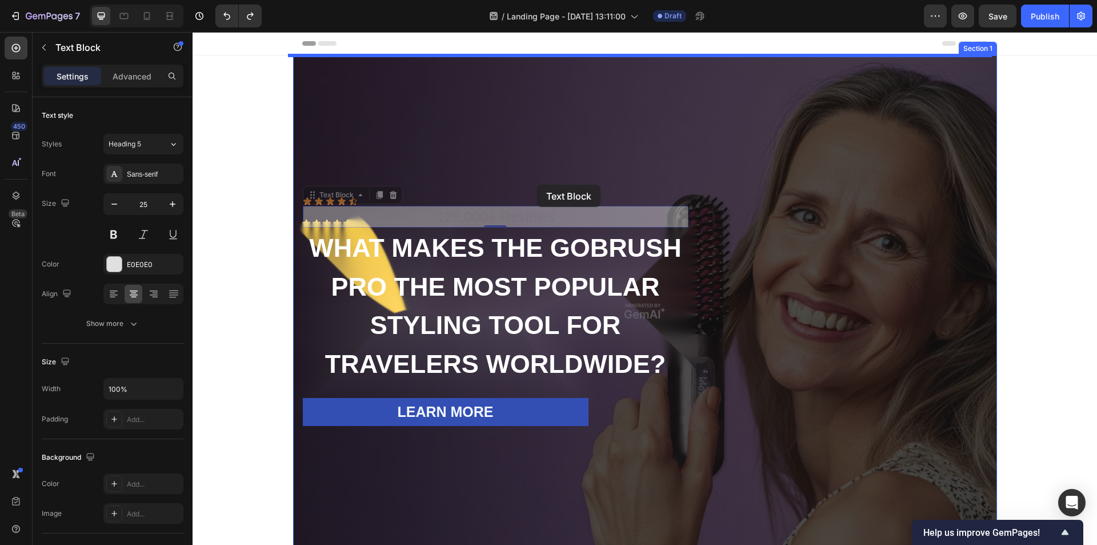
drag, startPoint x: 309, startPoint y: 196, endPoint x: 537, endPoint y: 185, distance: 228.3
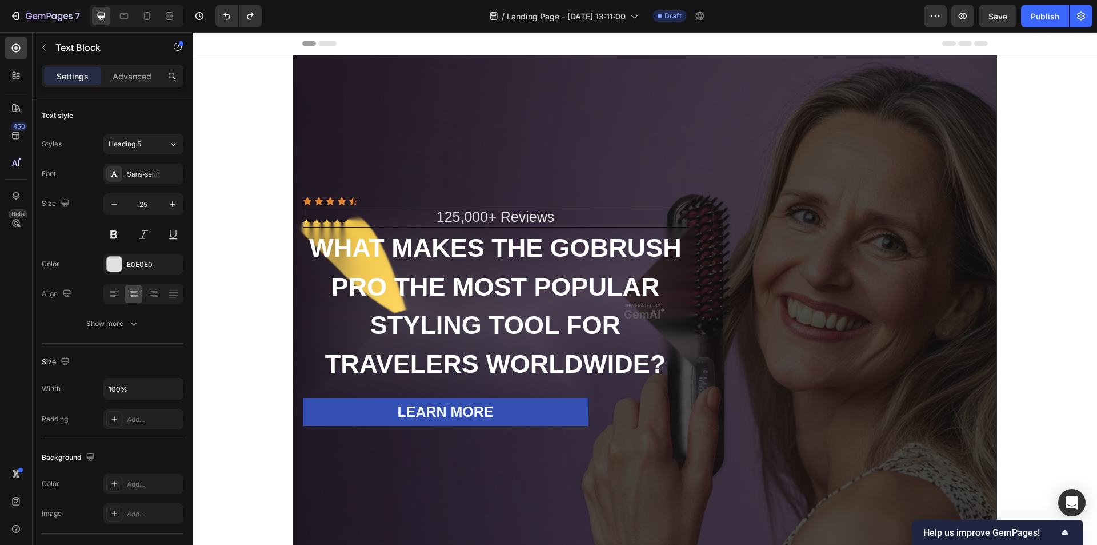
click at [505, 223] on div "125,000+ Reviews" at bounding box center [496, 217] width 386 height 22
click at [331, 218] on p "125,000+ Reviews" at bounding box center [496, 216] width 382 height 19
click at [751, 175] on div "Overlay" at bounding box center [645, 310] width 704 height 511
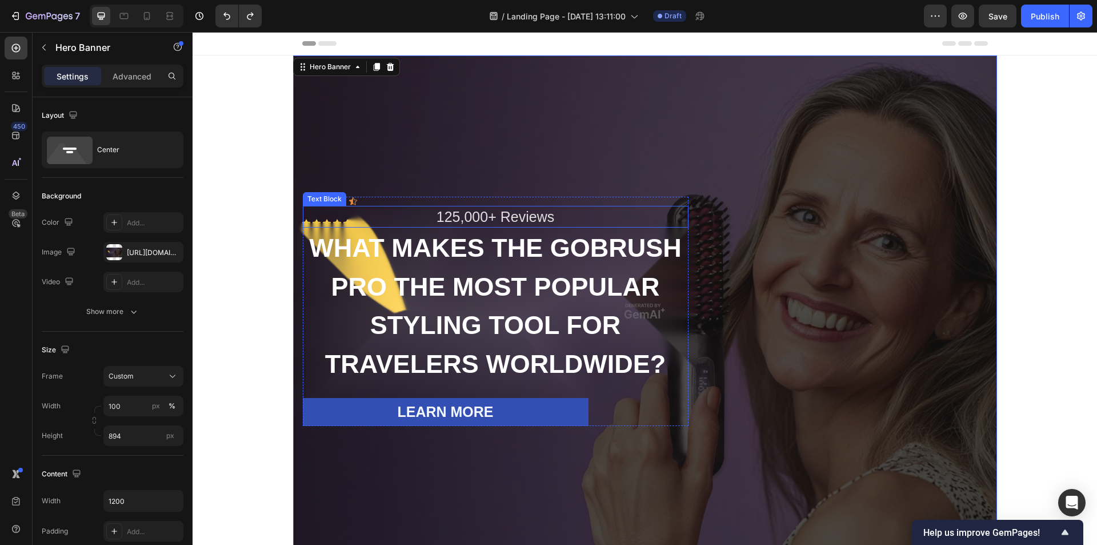
click at [545, 214] on p "125,000+ Reviews" at bounding box center [496, 216] width 382 height 19
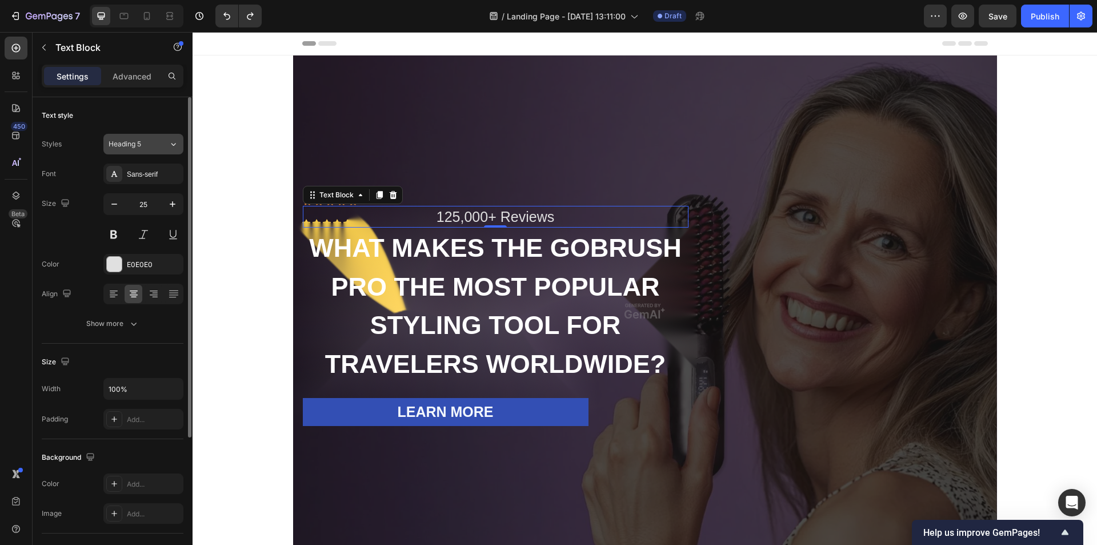
click at [120, 142] on span "Heading 5" at bounding box center [125, 144] width 33 height 10
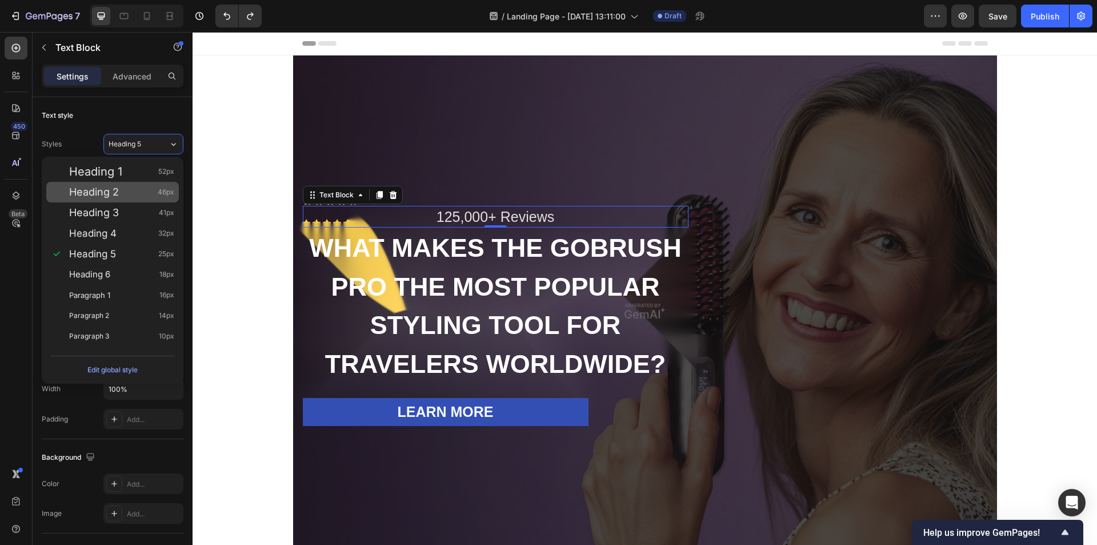
click at [117, 194] on span "Heading 2" at bounding box center [94, 191] width 50 height 11
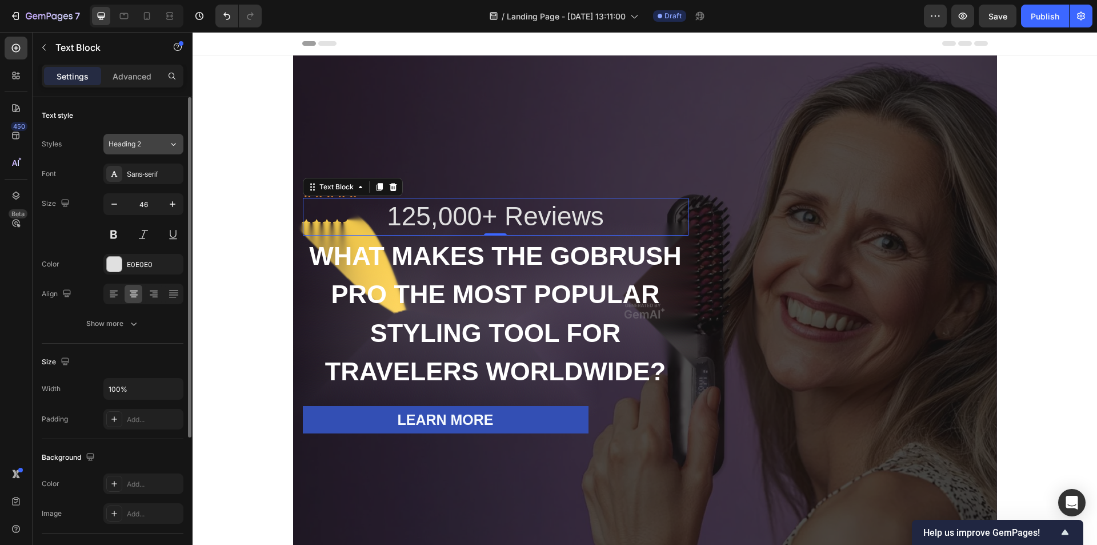
click at [141, 142] on span "Heading 2" at bounding box center [125, 144] width 33 height 10
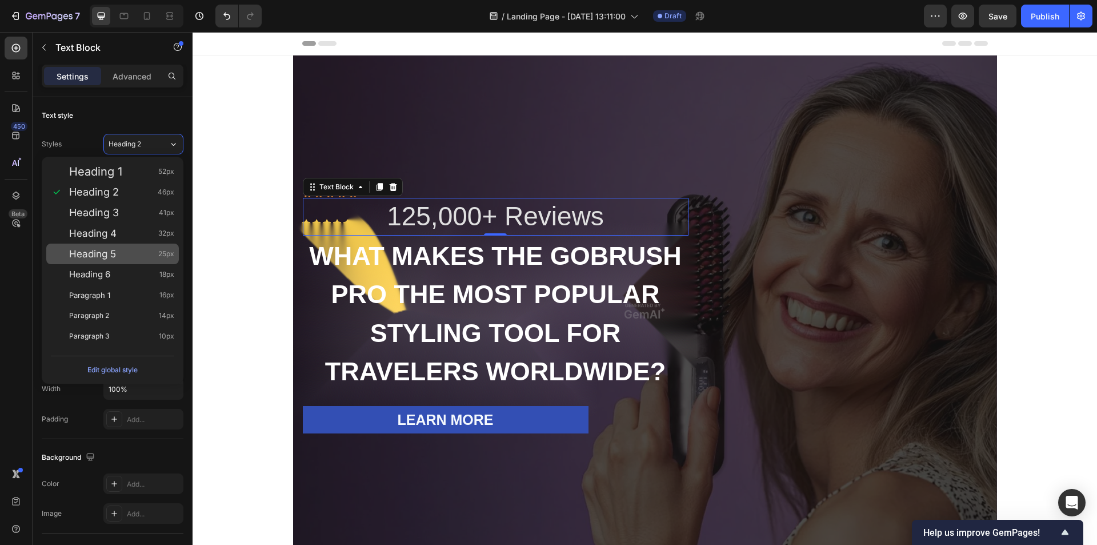
click at [121, 257] on div "Heading 5 25px" at bounding box center [121, 253] width 105 height 11
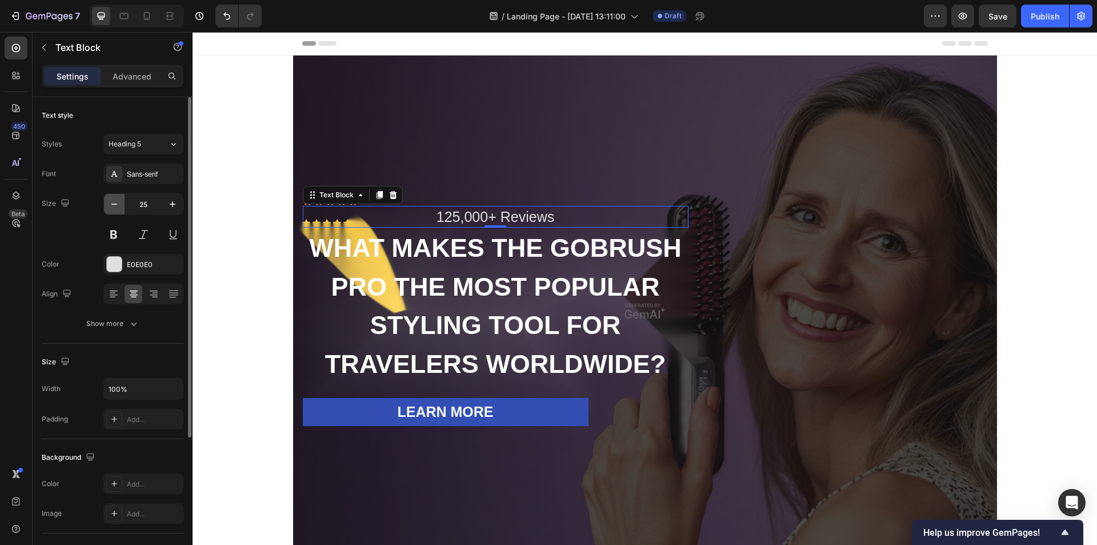
click at [112, 205] on icon "button" at bounding box center [114, 203] width 11 height 11
click at [168, 203] on icon "button" at bounding box center [172, 203] width 11 height 11
type input "25"
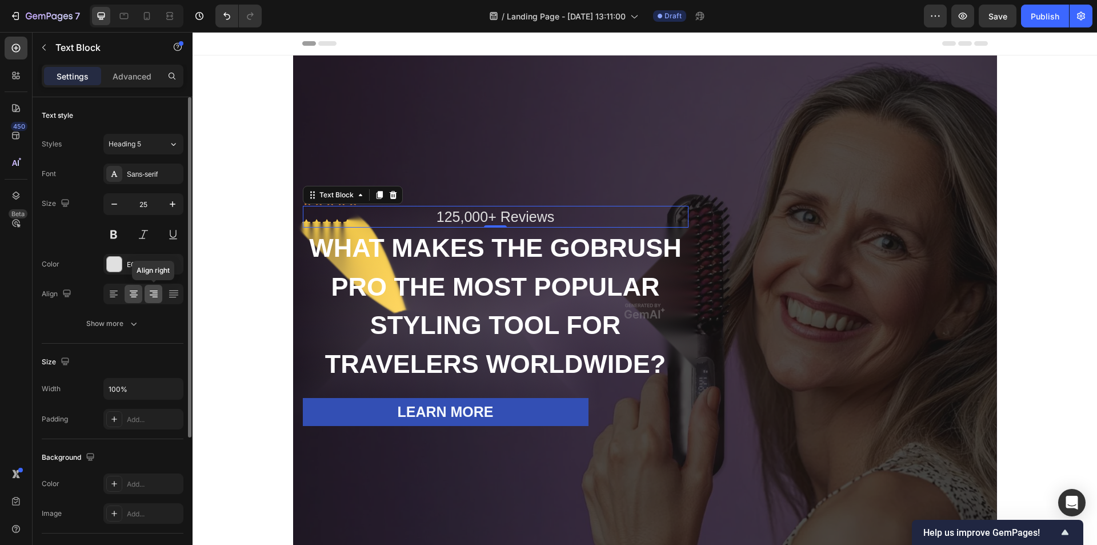
click at [154, 293] on icon at bounding box center [155, 293] width 6 height 1
click at [130, 292] on icon at bounding box center [133, 293] width 11 height 11
click at [150, 292] on icon at bounding box center [153, 293] width 11 height 11
click at [175, 294] on icon at bounding box center [173, 293] width 11 height 11
click at [153, 294] on icon at bounding box center [153, 293] width 11 height 11
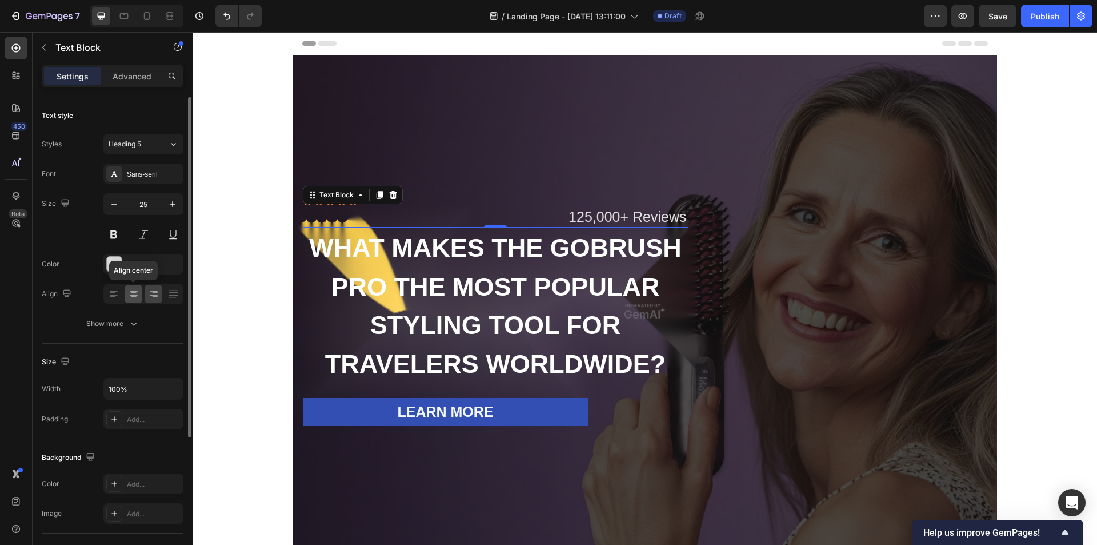
click at [133, 294] on icon at bounding box center [133, 293] width 11 height 11
click at [145, 362] on div "Size" at bounding box center [113, 362] width 142 height 18
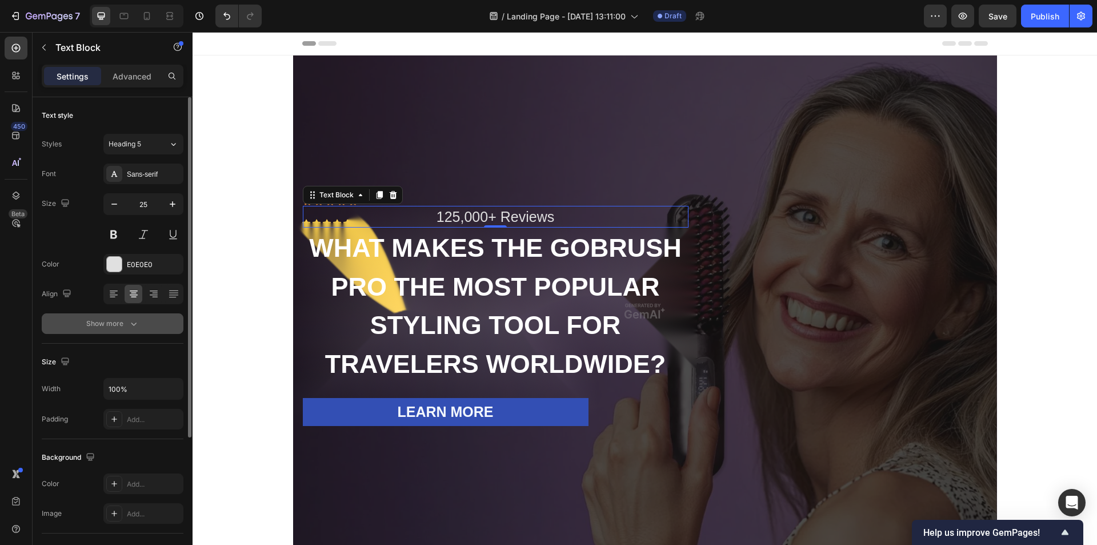
click at [136, 323] on icon "button" at bounding box center [134, 323] width 6 height 3
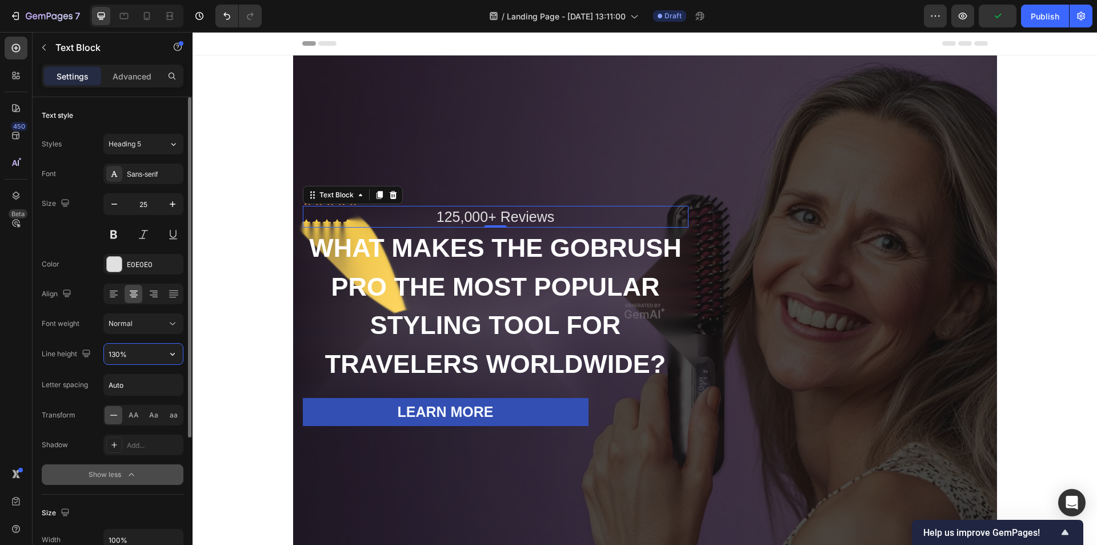
click at [142, 354] on input "130%" at bounding box center [143, 353] width 79 height 21
click at [170, 350] on icon "button" at bounding box center [172, 353] width 11 height 11
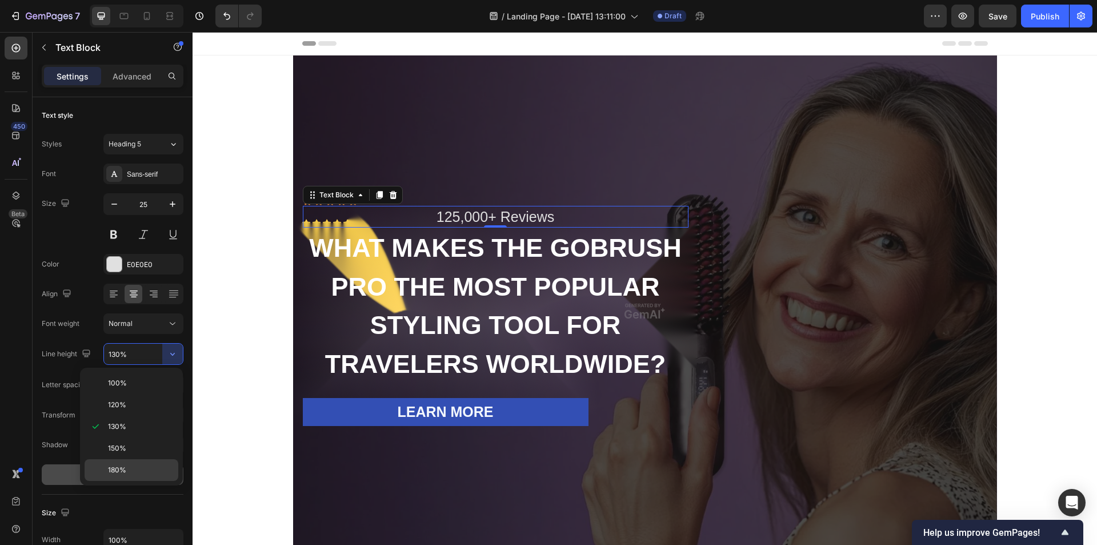
click at [127, 467] on p "180%" at bounding box center [140, 470] width 65 height 10
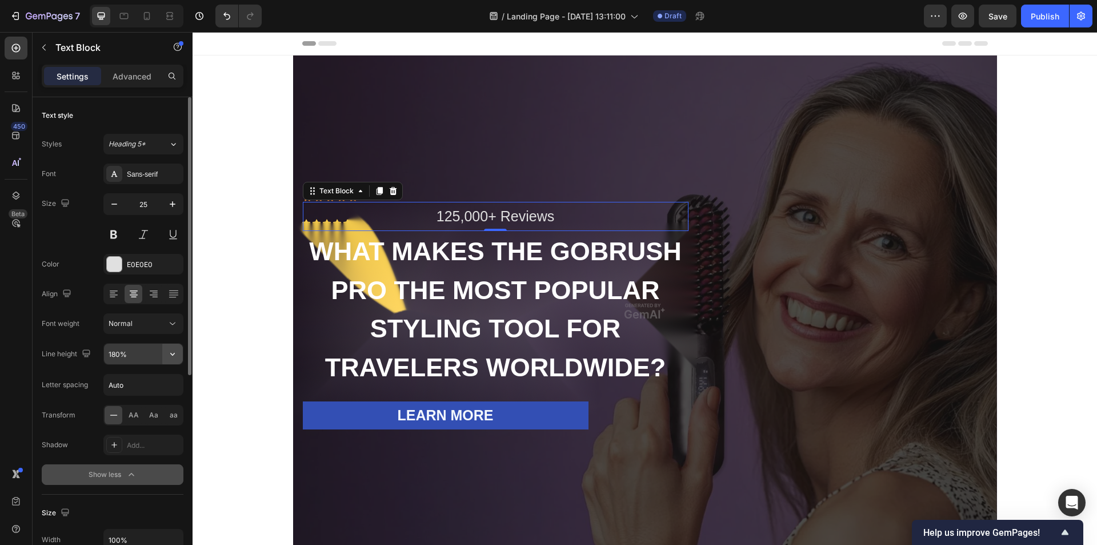
click at [173, 353] on icon "button" at bounding box center [172, 353] width 11 height 11
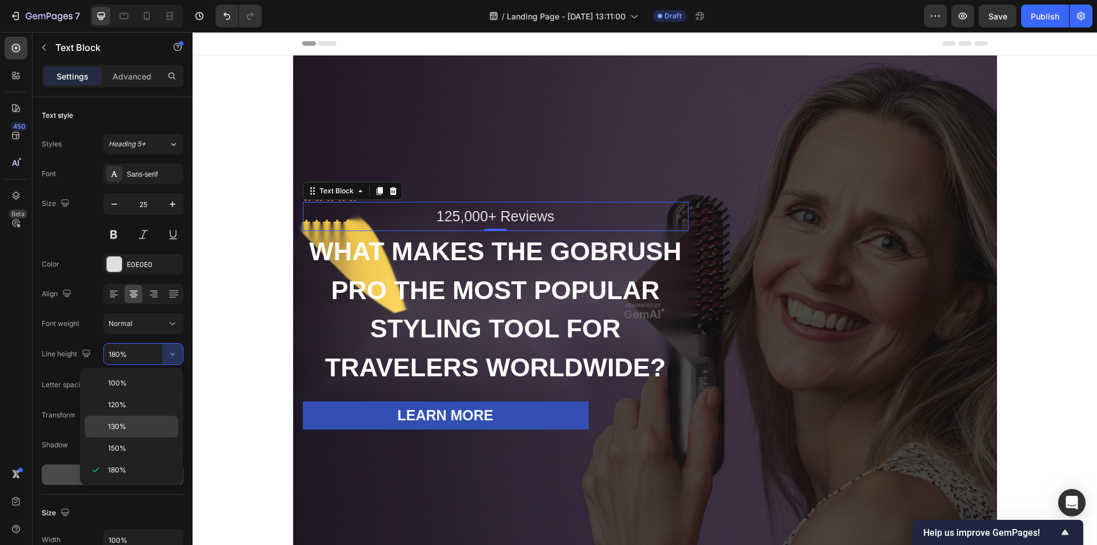
click at [136, 424] on p "130%" at bounding box center [140, 426] width 65 height 10
type input "130%"
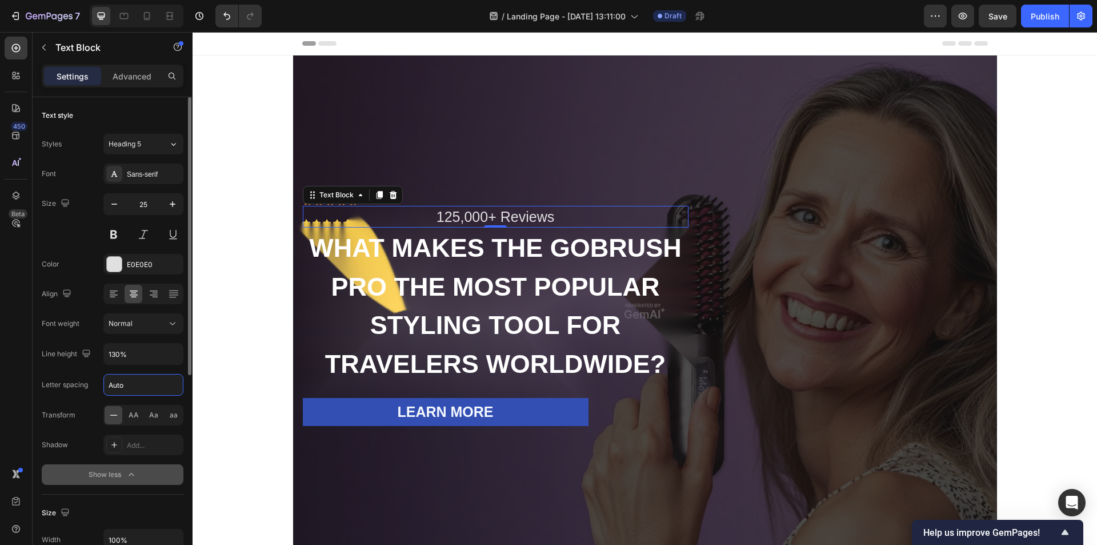
click at [142, 383] on input "Auto" at bounding box center [143, 384] width 79 height 21
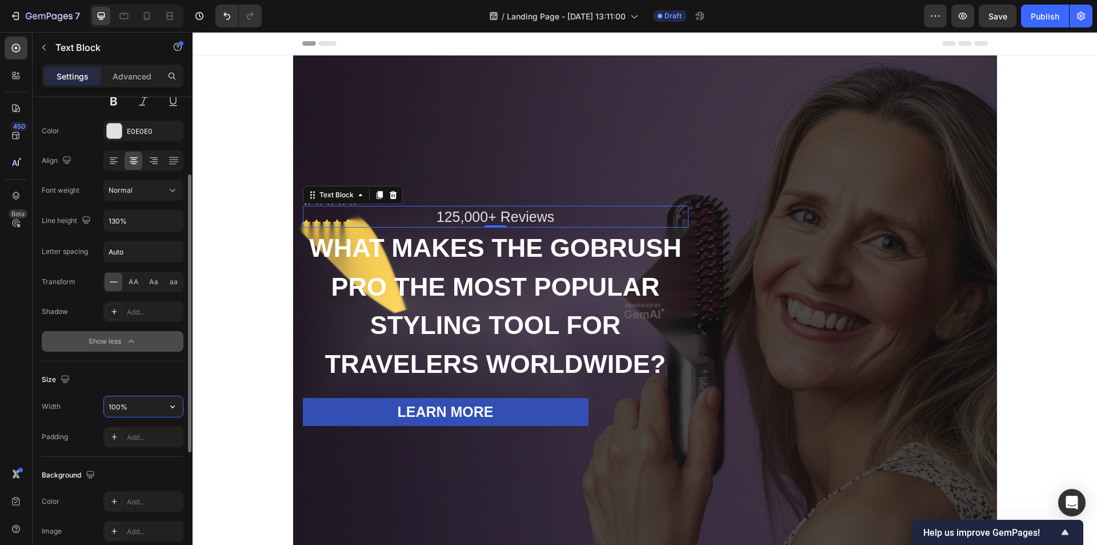
click at [139, 407] on input "100%" at bounding box center [143, 406] width 79 height 21
click at [170, 406] on icon "button" at bounding box center [172, 406] width 11 height 11
click at [134, 404] on input "100%" at bounding box center [143, 406] width 79 height 21
drag, startPoint x: 141, startPoint y: 404, endPoint x: 88, endPoint y: 406, distance: 52.6
click at [88, 406] on div "Width 100%" at bounding box center [113, 406] width 142 height 22
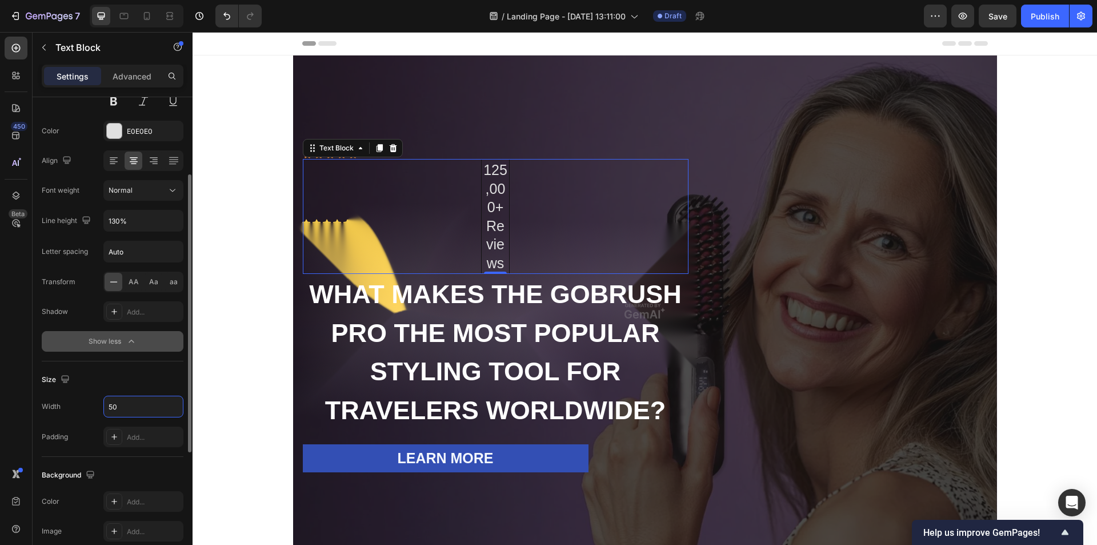
click at [102, 366] on div "Size Width 50 Padding Add..." at bounding box center [113, 408] width 142 height 95
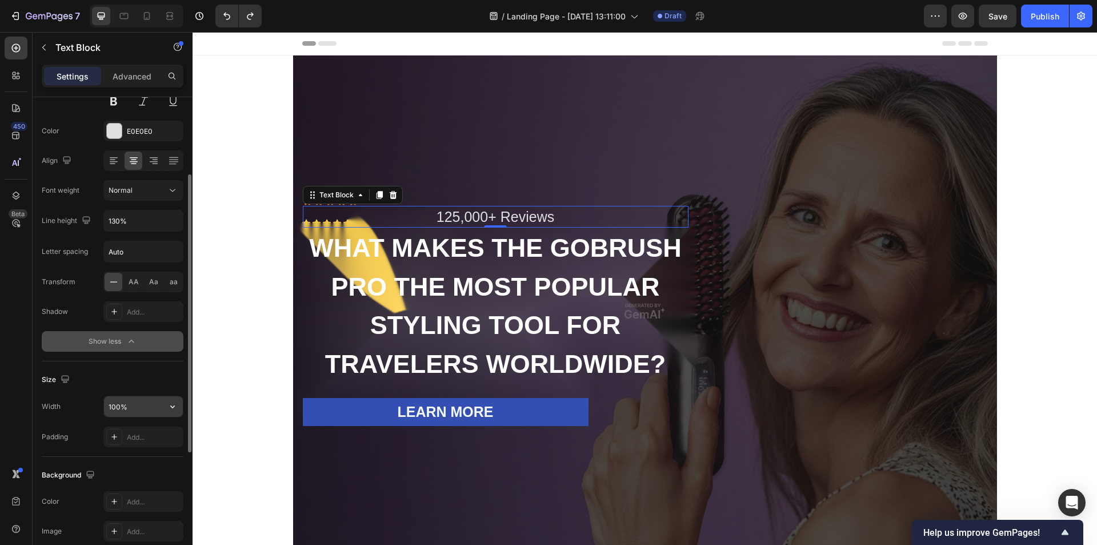
click at [139, 409] on input "100%" at bounding box center [143, 406] width 79 height 21
click at [121, 405] on input "100%" at bounding box center [143, 406] width 79 height 21
drag, startPoint x: 121, startPoint y: 405, endPoint x: 91, endPoint y: 403, distance: 30.4
click at [93, 403] on div "Width 100%" at bounding box center [113, 406] width 142 height 22
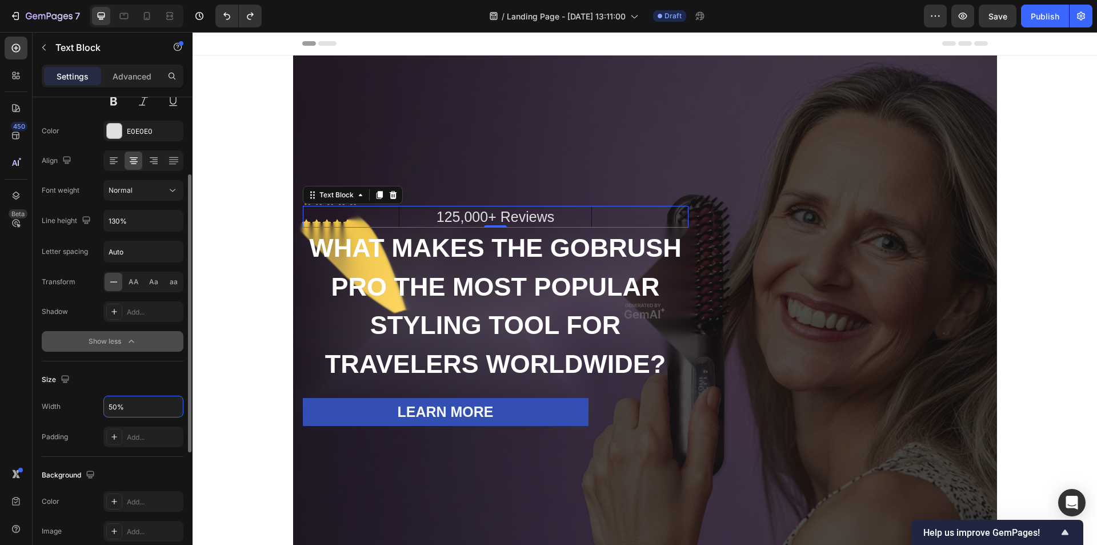
click at [157, 385] on div "Size" at bounding box center [113, 379] width 142 height 18
click at [146, 405] on input "50%" at bounding box center [143, 406] width 79 height 21
type input "100%"
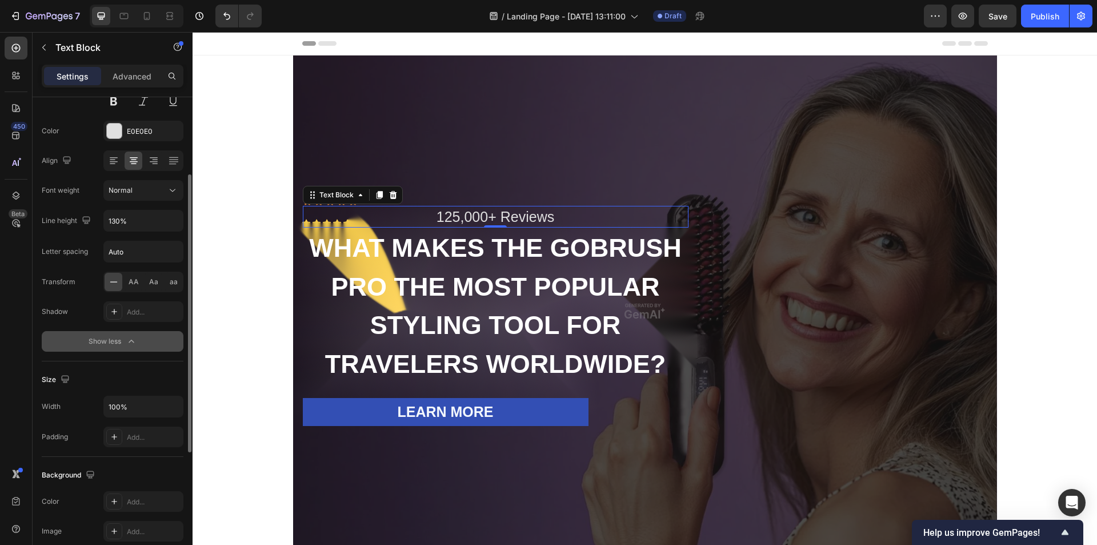
click at [131, 387] on div "Size" at bounding box center [113, 379] width 142 height 18
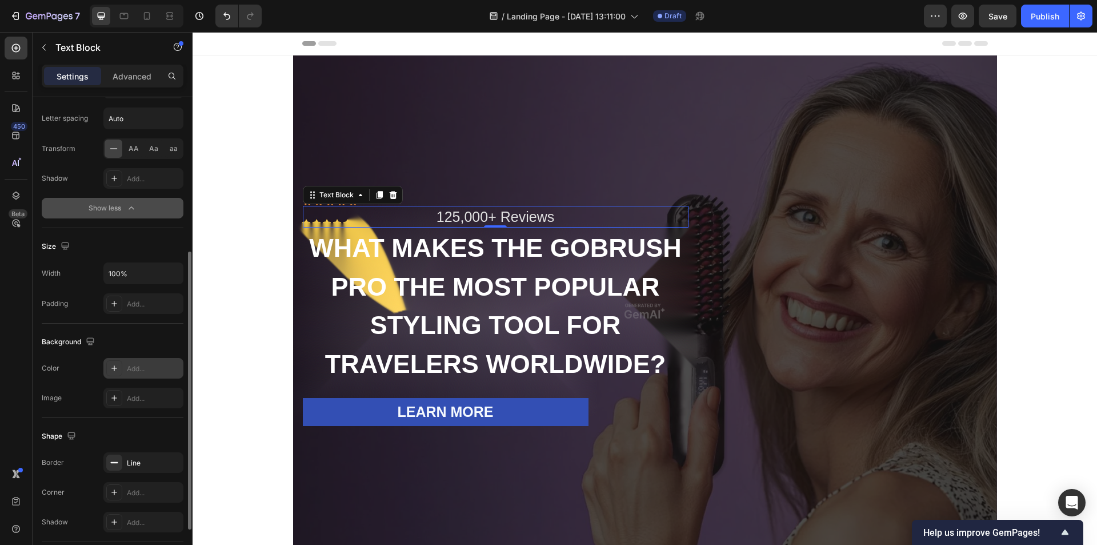
scroll to position [348, 0]
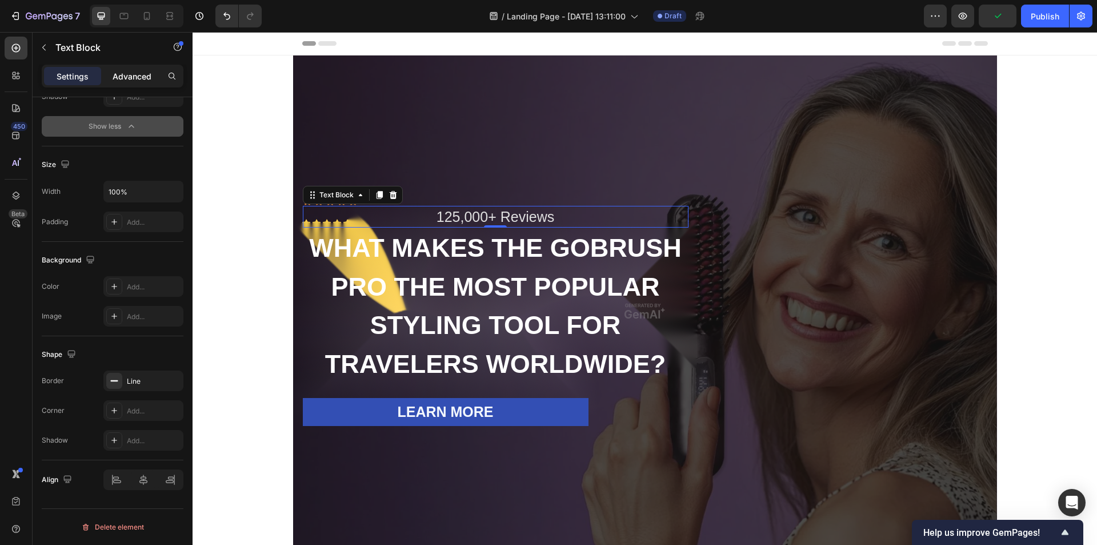
click at [117, 78] on p "Advanced" at bounding box center [132, 76] width 39 height 12
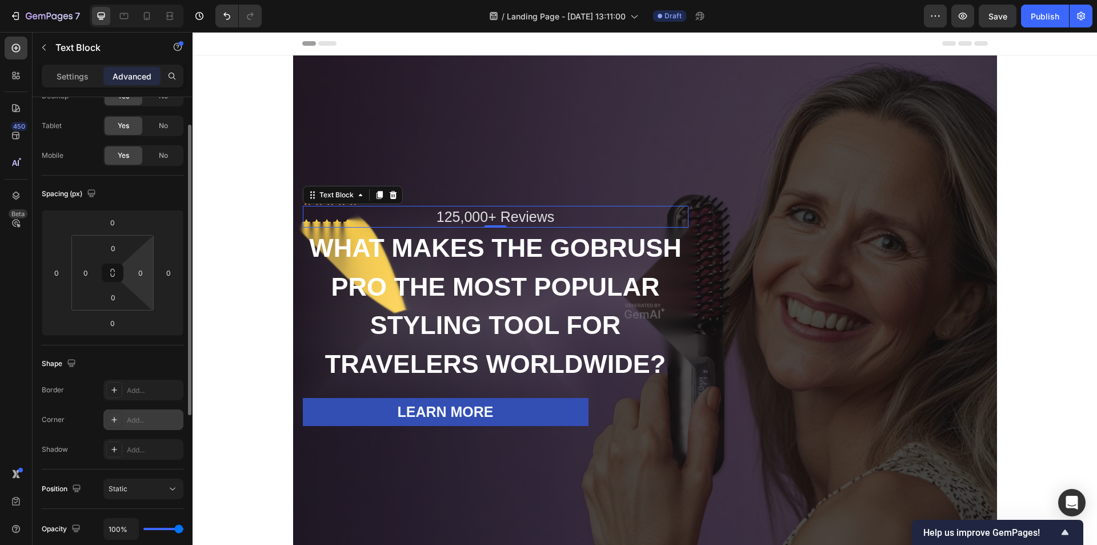
scroll to position [0, 0]
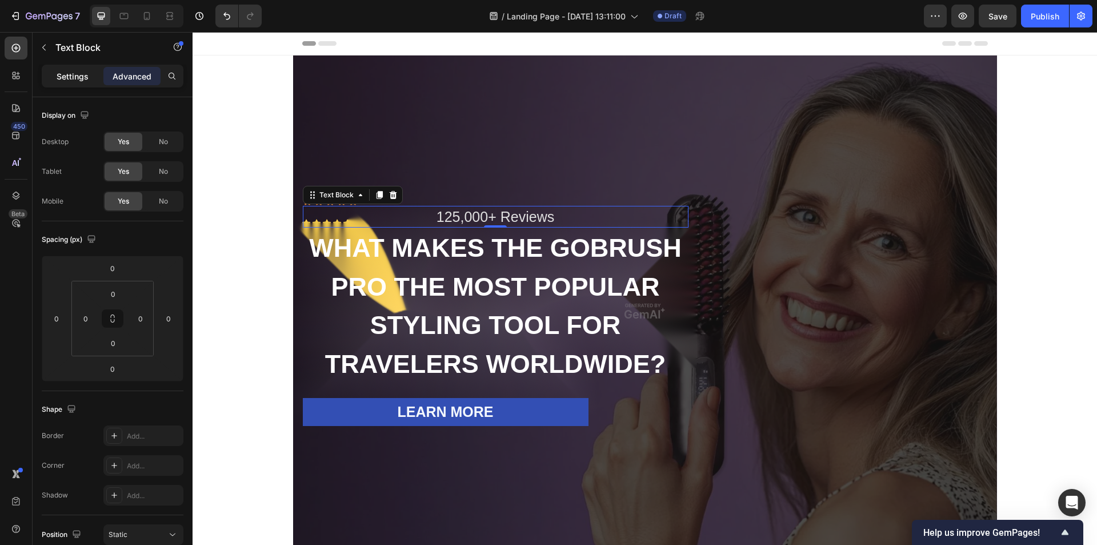
click at [74, 73] on p "Settings" at bounding box center [73, 76] width 32 height 12
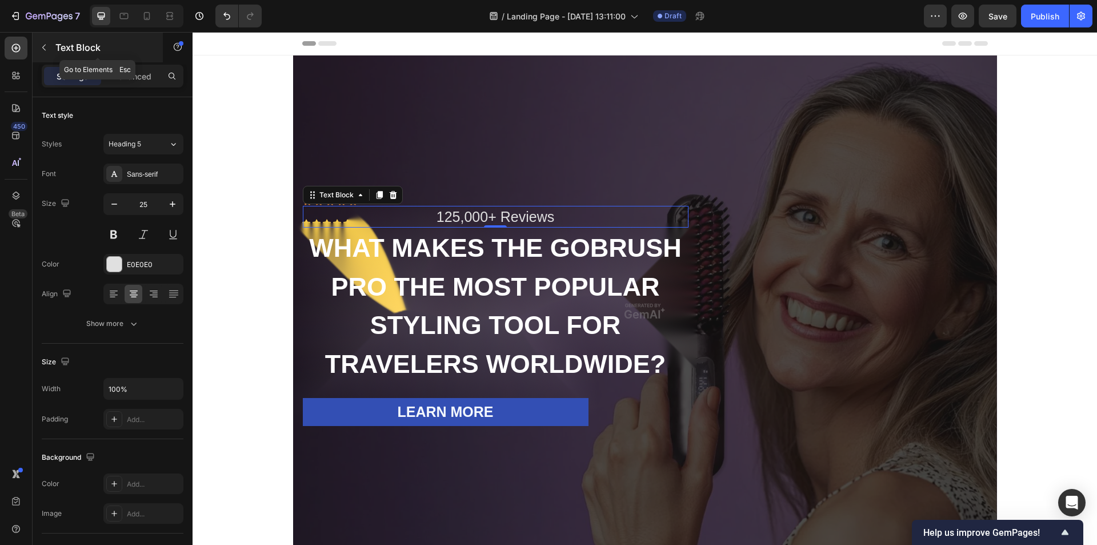
click at [50, 49] on button "button" at bounding box center [44, 47] width 18 height 18
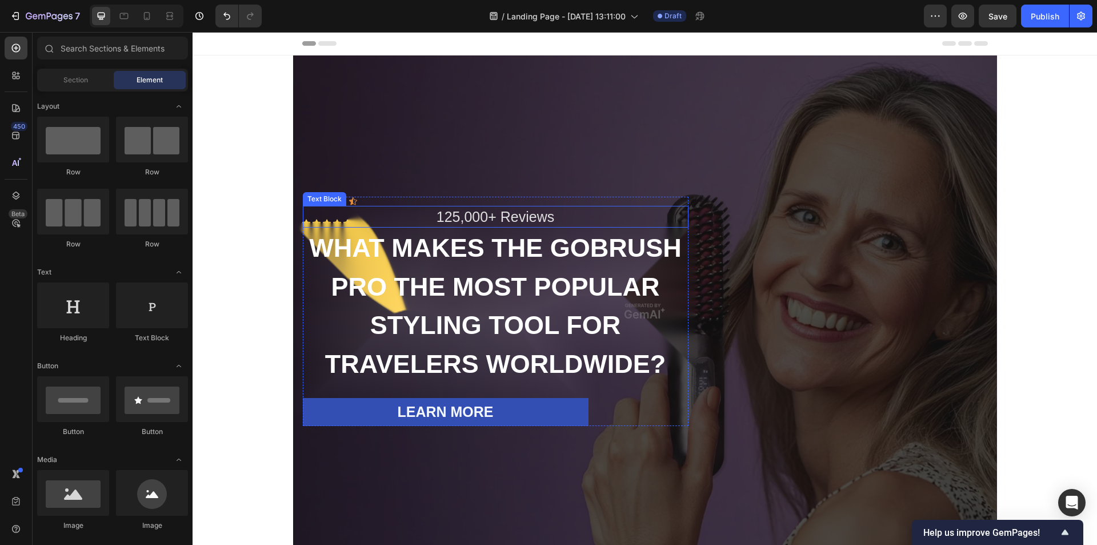
click at [395, 217] on p "125,000+ Reviews" at bounding box center [496, 216] width 382 height 19
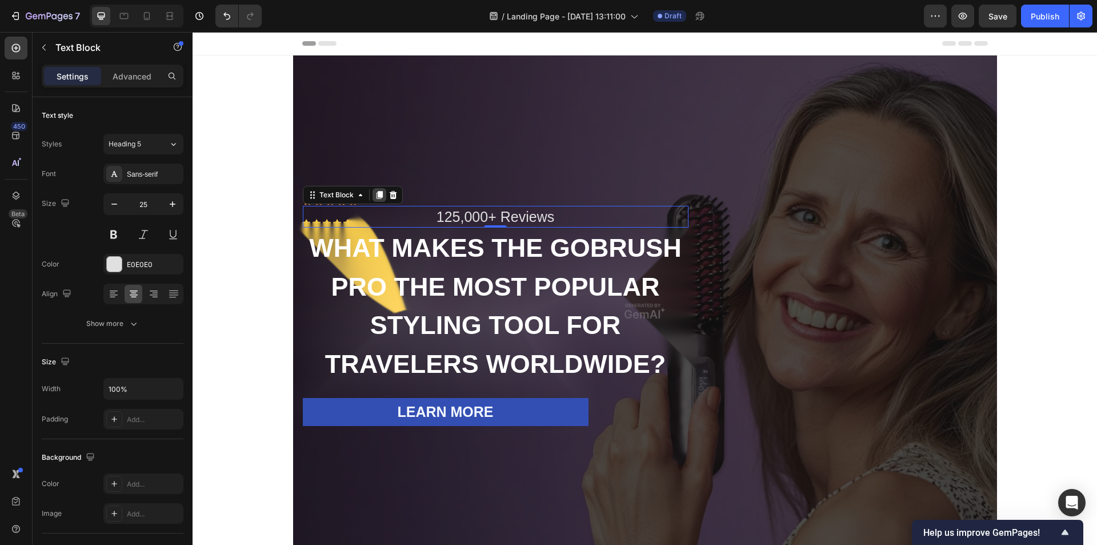
click at [375, 194] on icon at bounding box center [379, 194] width 9 height 9
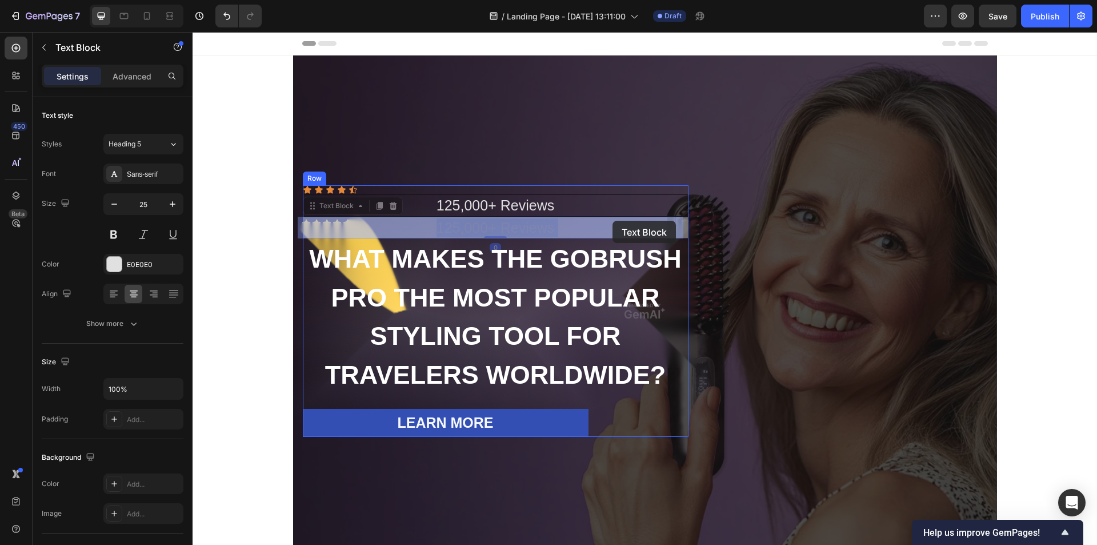
drag, startPoint x: 489, startPoint y: 225, endPoint x: 614, endPoint y: 221, distance: 124.6
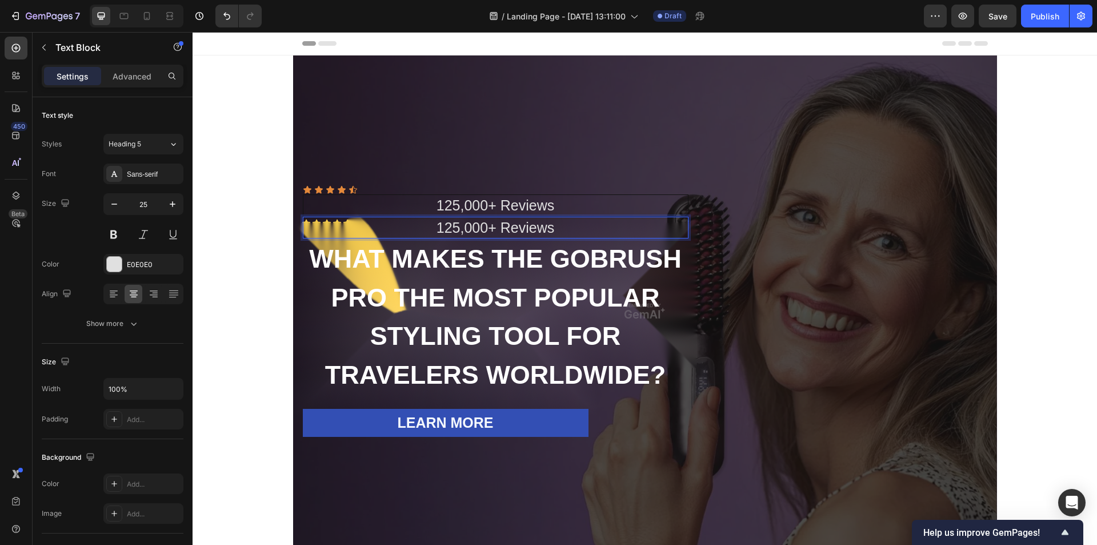
drag, startPoint x: 565, startPoint y: 220, endPoint x: 622, endPoint y: 219, distance: 57.7
drag, startPoint x: 309, startPoint y: 230, endPoint x: 420, endPoint y: 228, distance: 110.9
click at [420, 228] on p "125,000+ Reviews" at bounding box center [496, 227] width 382 height 19
click at [465, 118] on div "Overlay" at bounding box center [645, 310] width 704 height 511
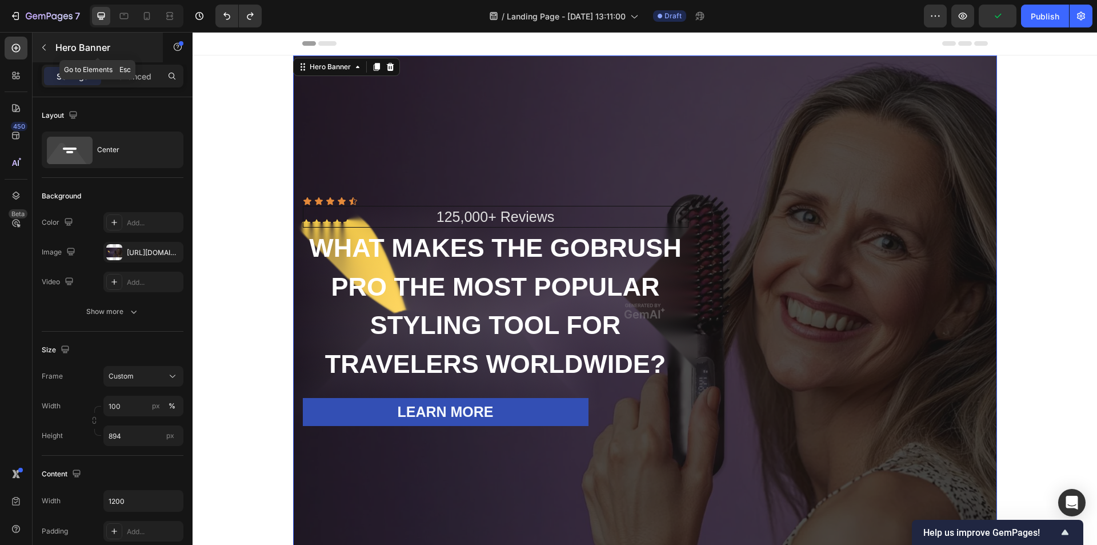
click at [38, 45] on button "button" at bounding box center [44, 47] width 18 height 18
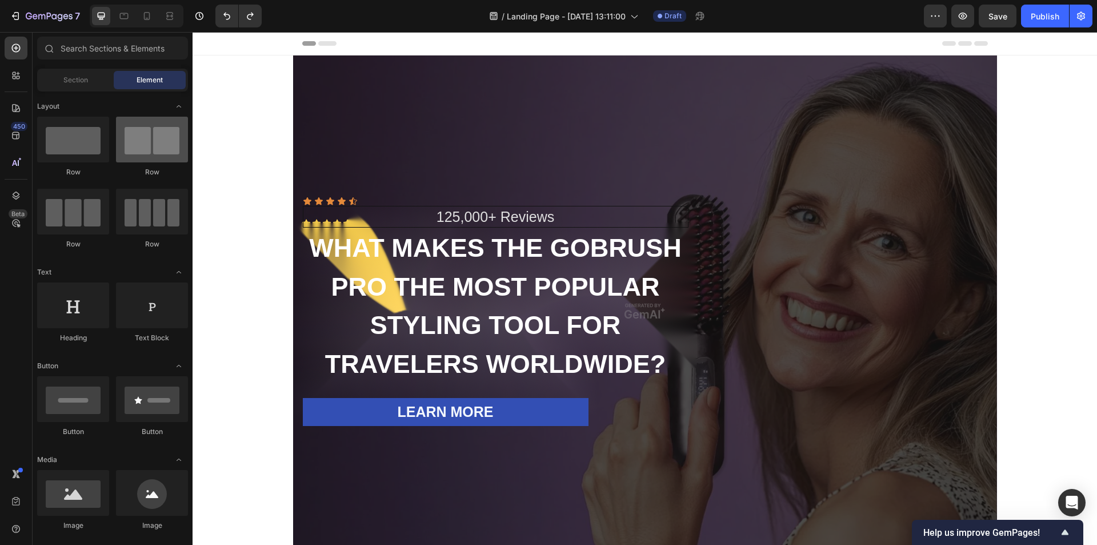
click at [156, 153] on div at bounding box center [152, 140] width 72 height 46
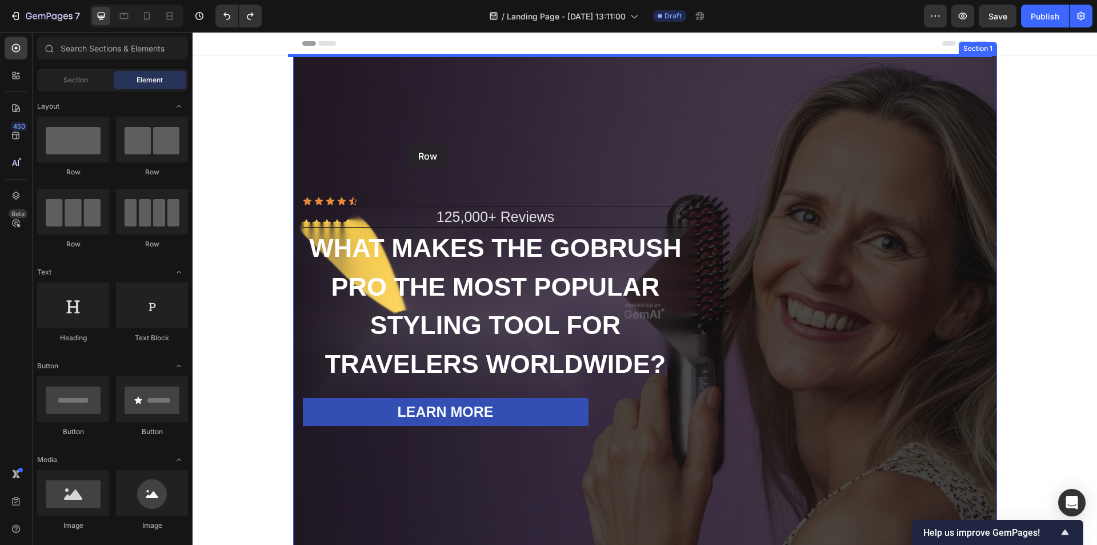
drag, startPoint x: 350, startPoint y: 185, endPoint x: 409, endPoint y: 145, distance: 72.0
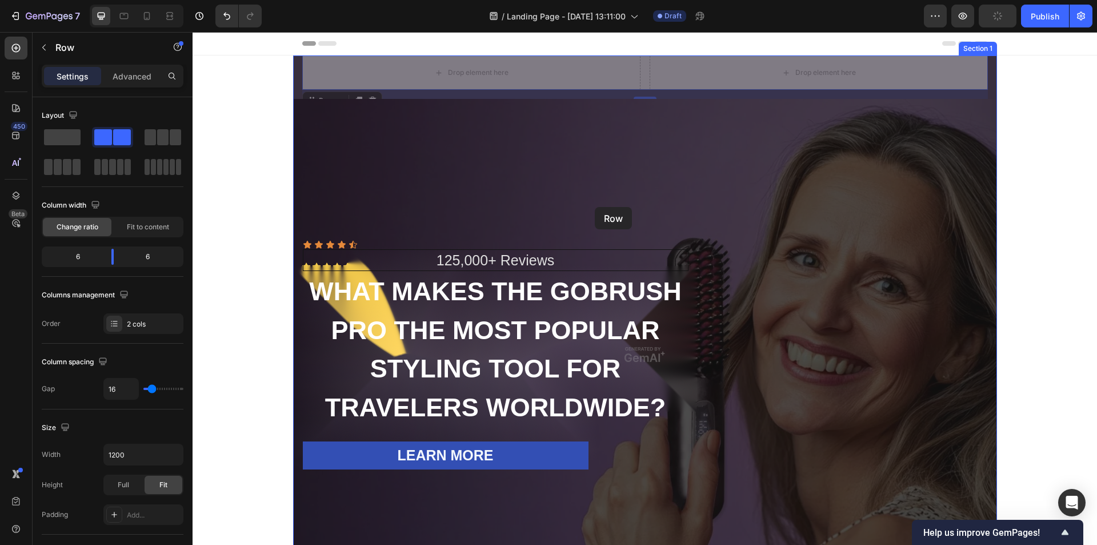
drag, startPoint x: 611, startPoint y: 69, endPoint x: 591, endPoint y: 201, distance: 132.9
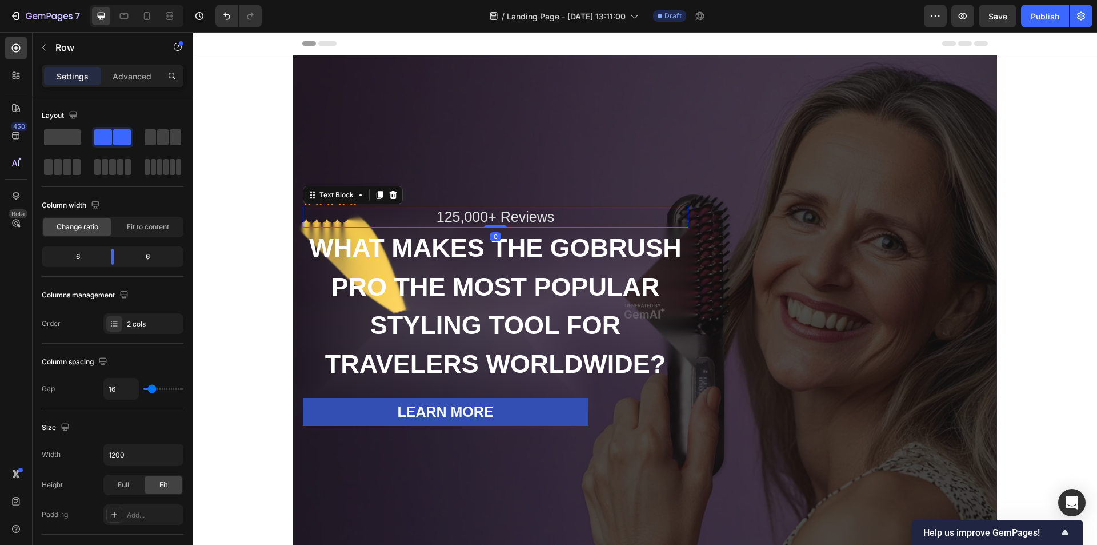
click at [515, 223] on p "125,000+ Reviews" at bounding box center [496, 216] width 382 height 19
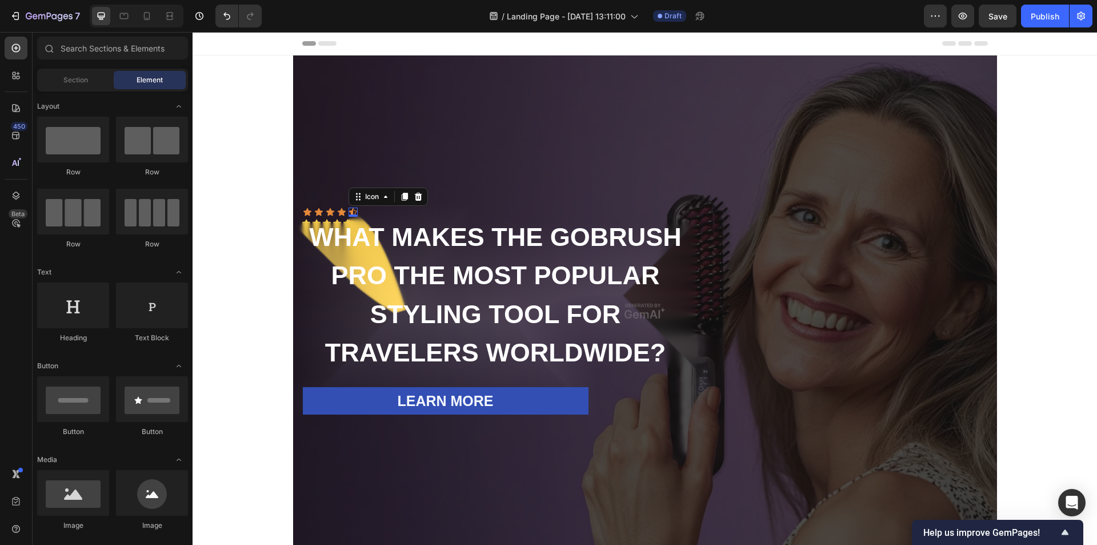
click at [349, 212] on div "Icon 0" at bounding box center [353, 211] width 9 height 9
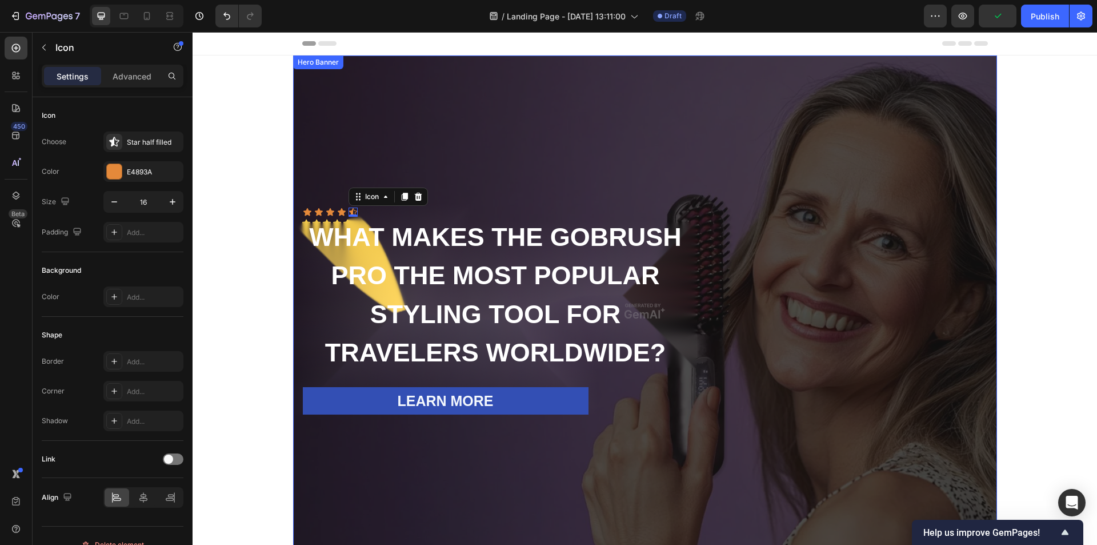
click at [533, 165] on div "Overlay" at bounding box center [645, 310] width 704 height 511
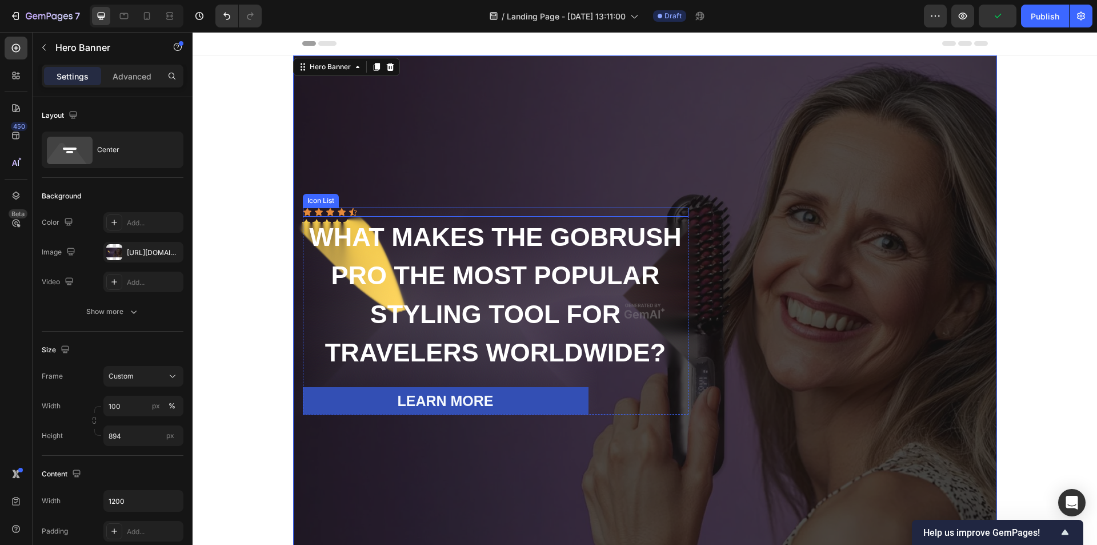
click at [319, 208] on div "Icon Icon Icon Icon Icon" at bounding box center [496, 211] width 386 height 9
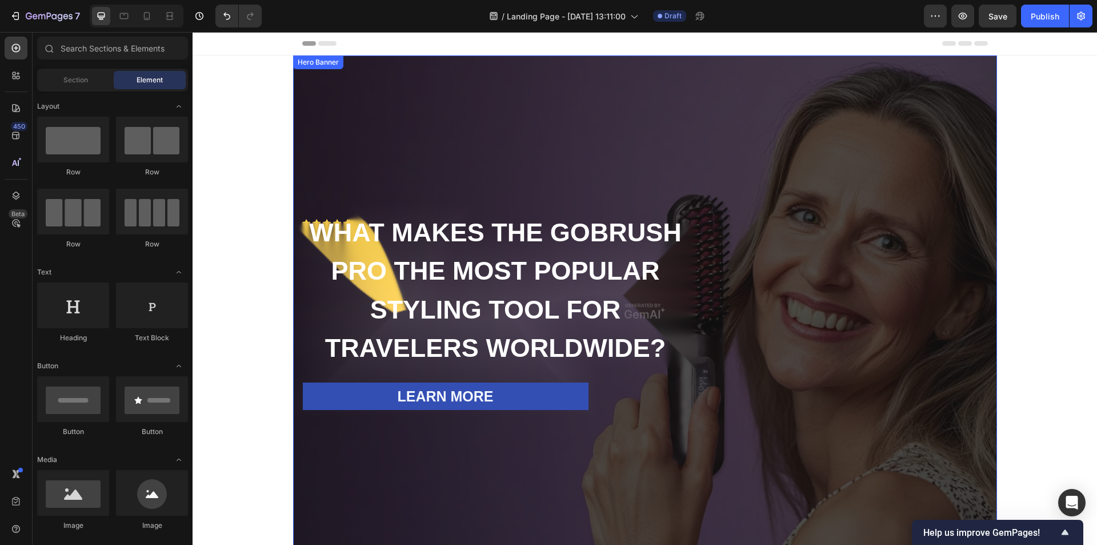
click at [478, 142] on div "Overlay" at bounding box center [645, 310] width 704 height 511
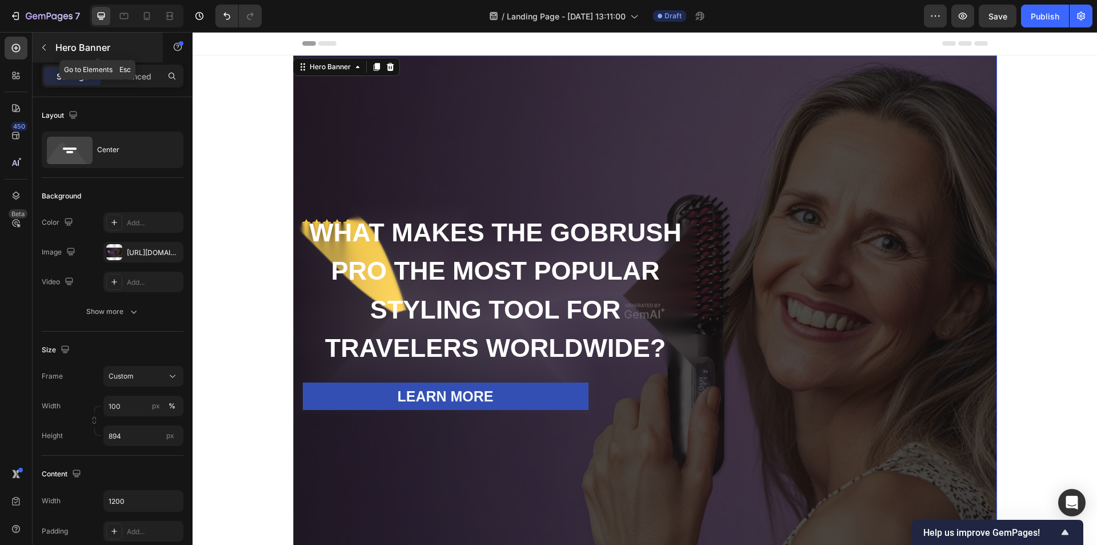
click at [47, 54] on button "button" at bounding box center [44, 47] width 18 height 18
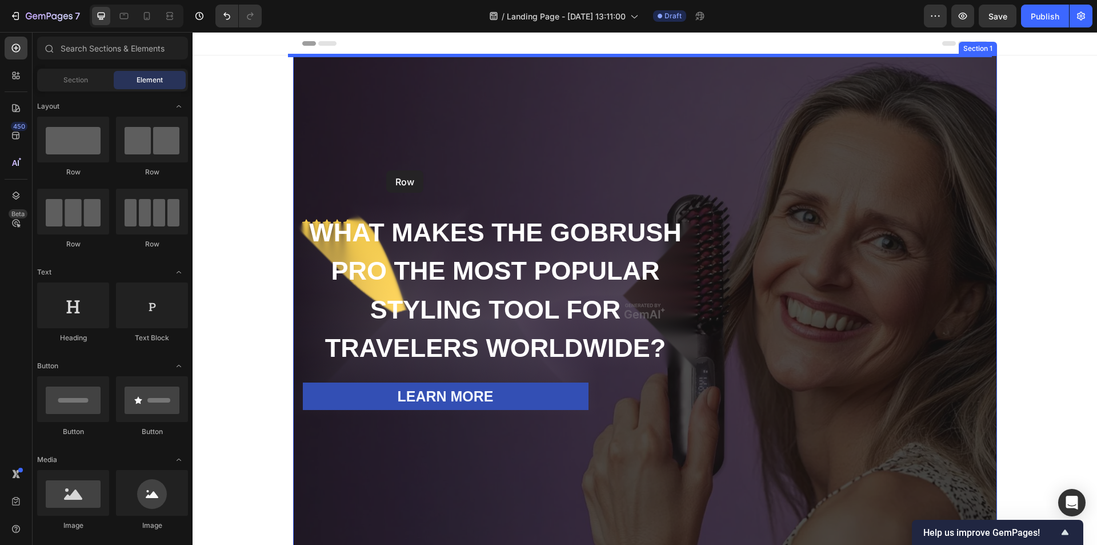
drag, startPoint x: 341, startPoint y: 178, endPoint x: 387, endPoint y: 170, distance: 47.0
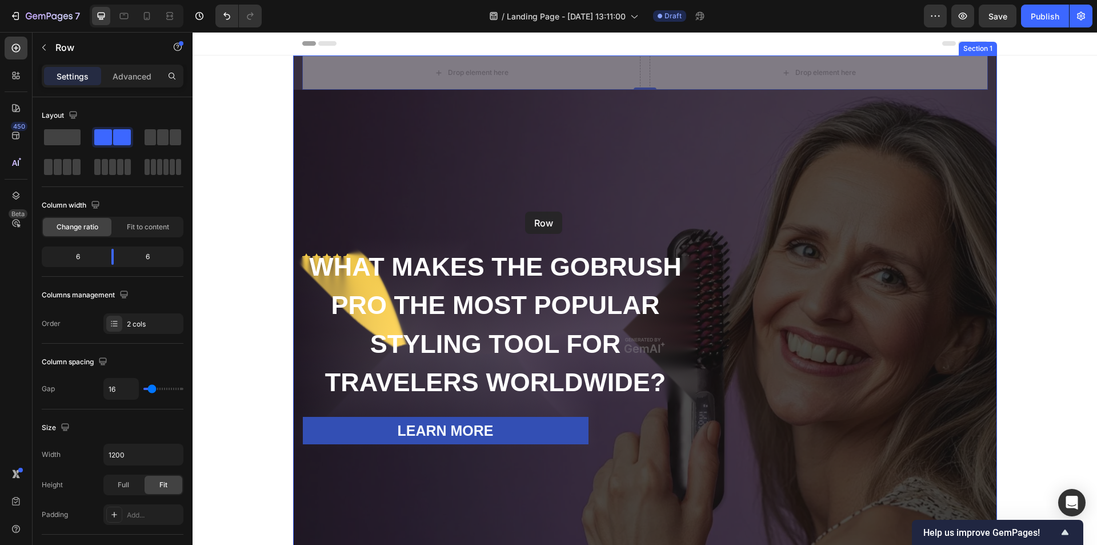
drag, startPoint x: 613, startPoint y: 67, endPoint x: 525, endPoint y: 212, distance: 169.4
drag, startPoint x: 618, startPoint y: 68, endPoint x: 613, endPoint y: 112, distance: 44.4
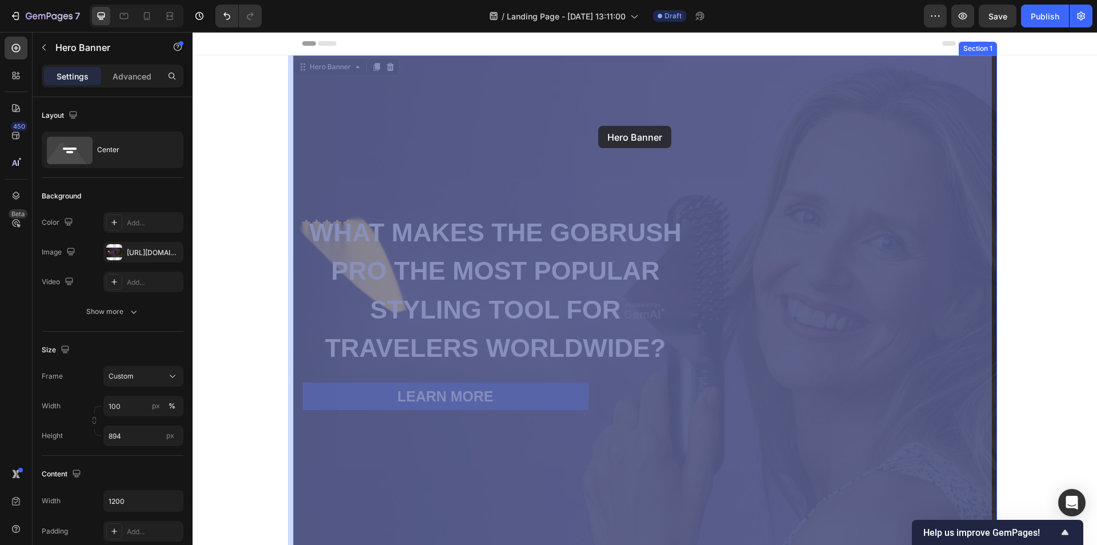
drag, startPoint x: 598, startPoint y: 89, endPoint x: 586, endPoint y: 125, distance: 37.8
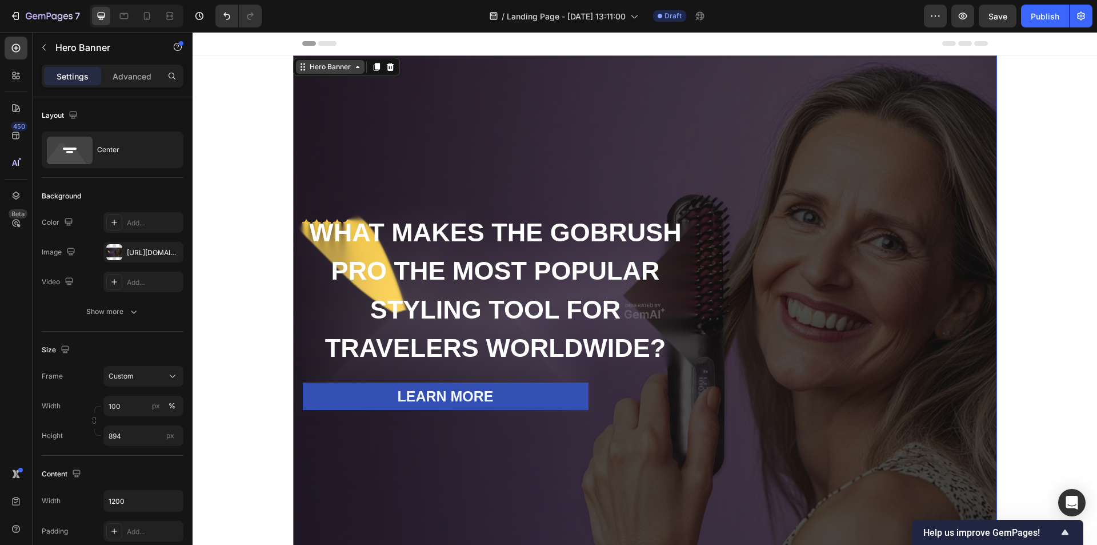
click at [353, 71] on icon at bounding box center [357, 66] width 9 height 9
click at [501, 128] on div "Overlay" at bounding box center [645, 310] width 704 height 511
click at [477, 204] on div "Overlay" at bounding box center [645, 310] width 704 height 511
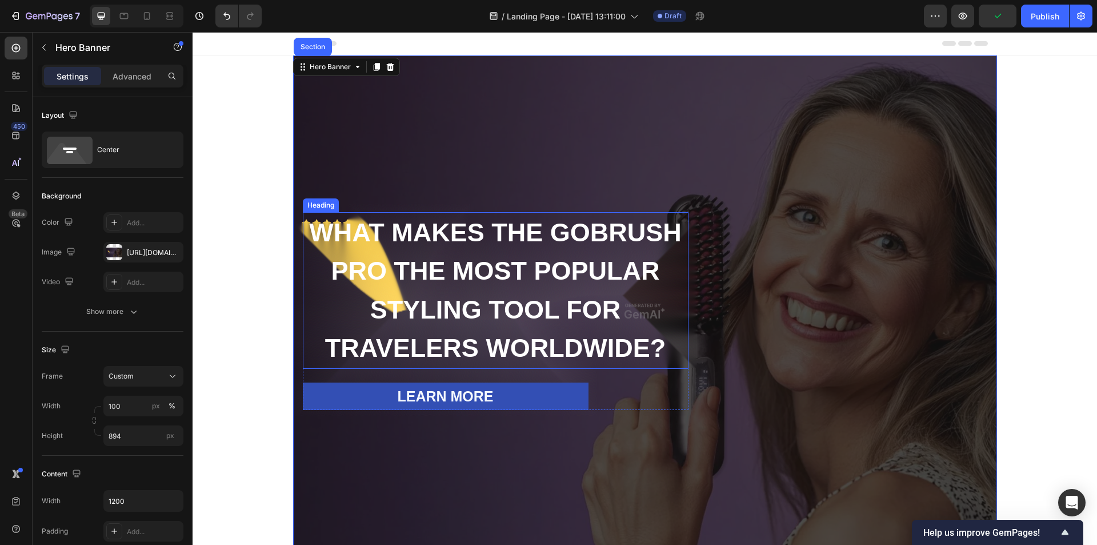
click at [635, 301] on h2 "WHAT MAKES THE GOBRUSH PRO THE MOST POPULAR STYLING TOOL FOR TRAVELERS WORLDWID…" at bounding box center [496, 290] width 386 height 157
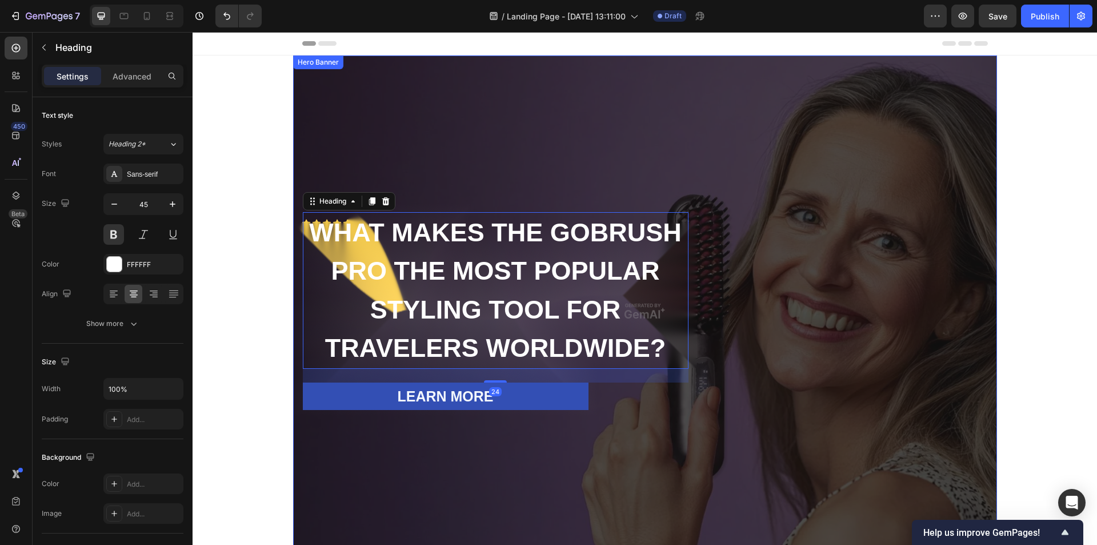
click at [465, 145] on div "Overlay" at bounding box center [645, 310] width 704 height 511
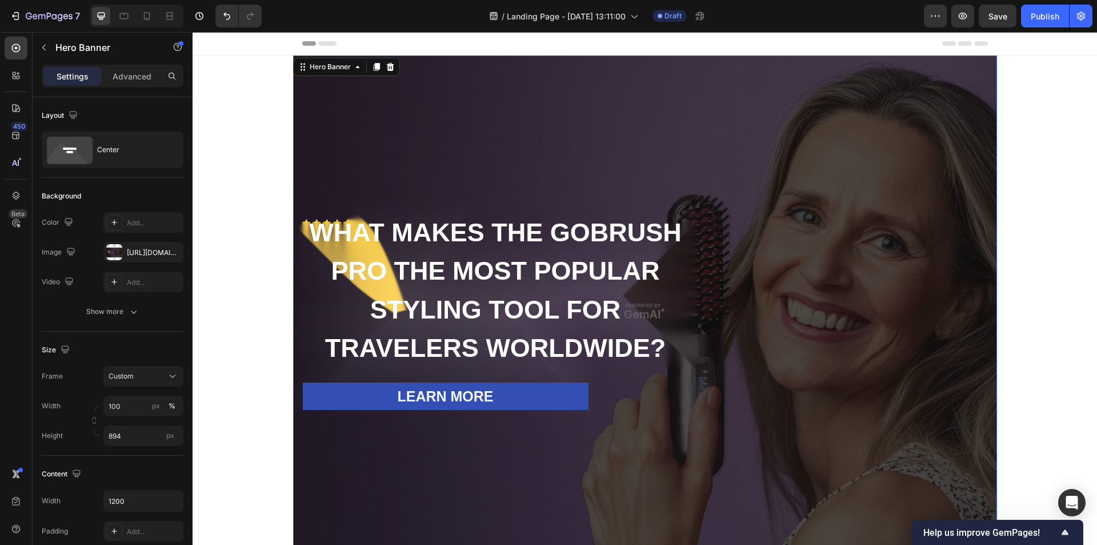
click at [407, 142] on div "Overlay" at bounding box center [645, 310] width 704 height 511
click at [556, 79] on div "Overlay" at bounding box center [645, 310] width 704 height 511
click at [223, 17] on icon "Undo/Redo" at bounding box center [226, 15] width 11 height 11
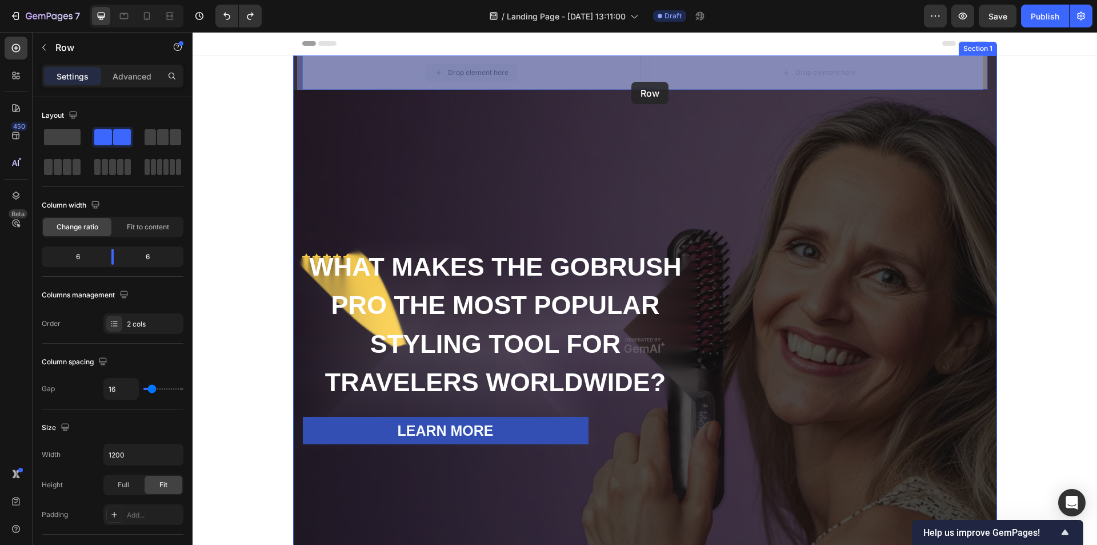
drag, startPoint x: 630, startPoint y: 71, endPoint x: 631, endPoint y: 82, distance: 10.9
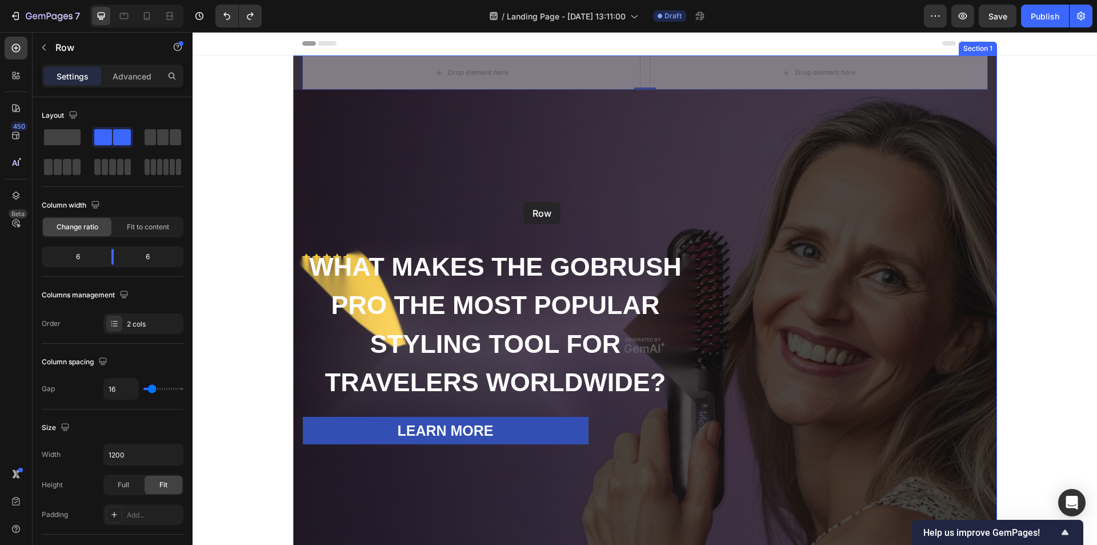
drag, startPoint x: 629, startPoint y: 76, endPoint x: 523, endPoint y: 202, distance: 164.7
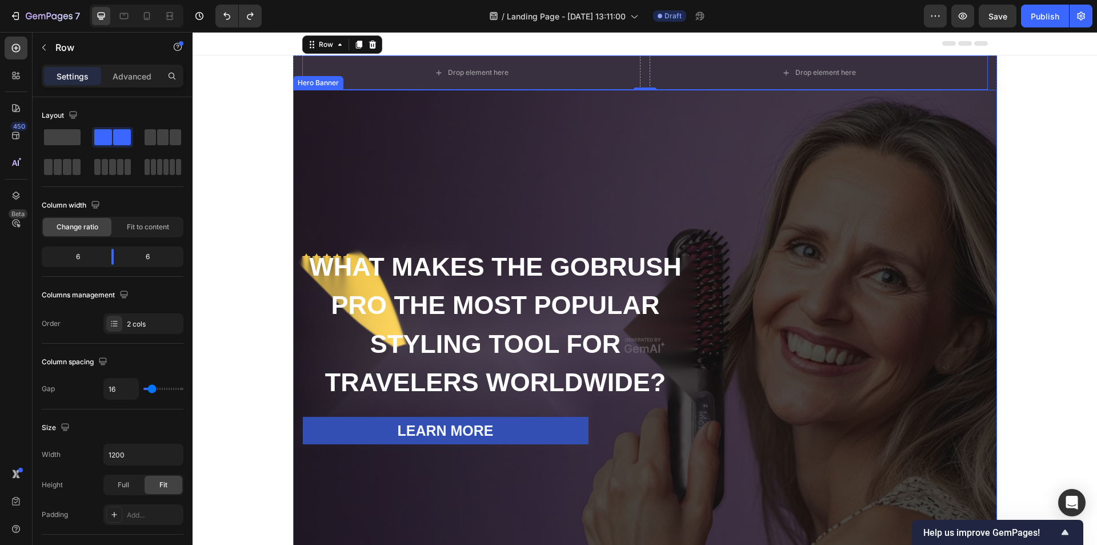
click at [423, 233] on div "Overlay" at bounding box center [645, 345] width 704 height 511
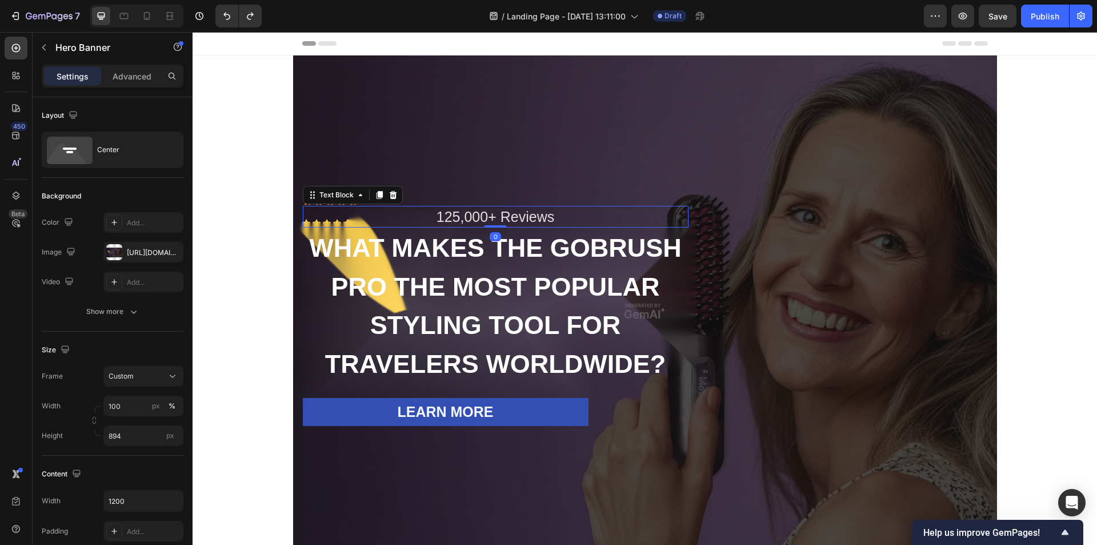
click at [389, 216] on div "125,000+ Reviews" at bounding box center [496, 217] width 386 height 22
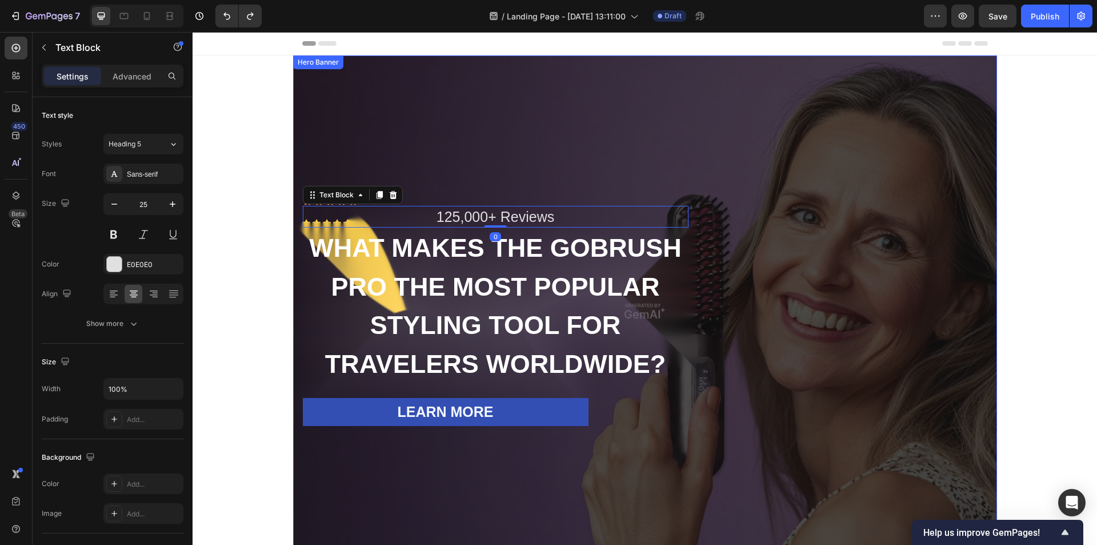
click at [430, 175] on div "Overlay" at bounding box center [645, 310] width 704 height 511
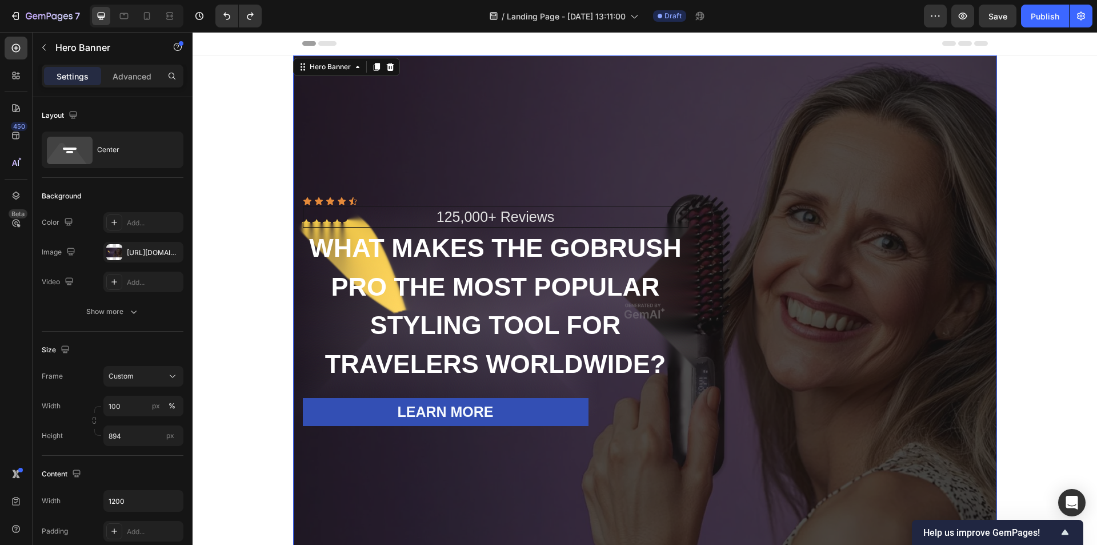
click at [413, 216] on div "125,000+ Reviews" at bounding box center [496, 217] width 386 height 22
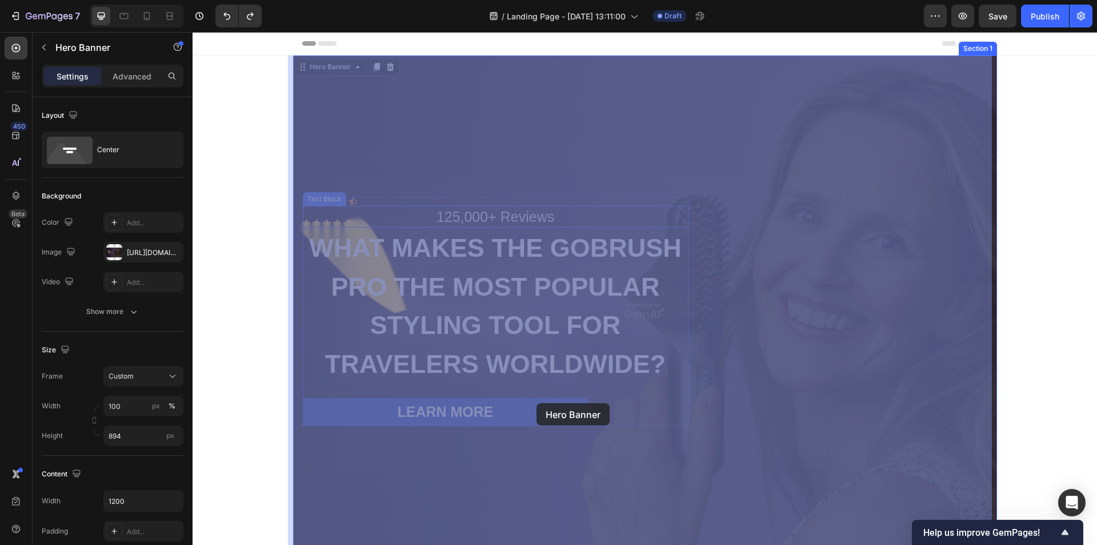
drag, startPoint x: 375, startPoint y: 131, endPoint x: 537, endPoint y: 403, distance: 315.9
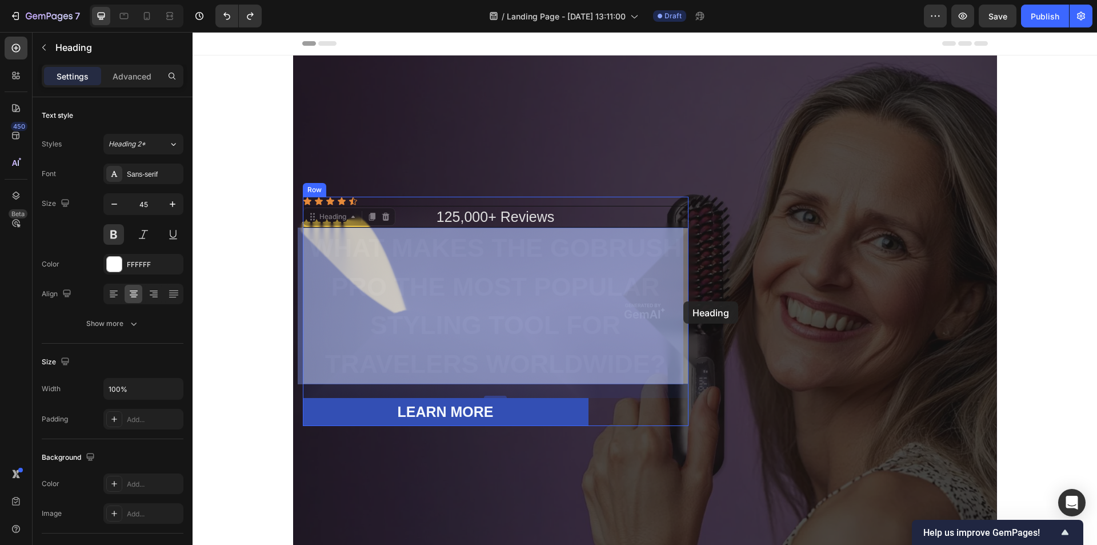
drag, startPoint x: 545, startPoint y: 297, endPoint x: 683, endPoint y: 301, distance: 138.9
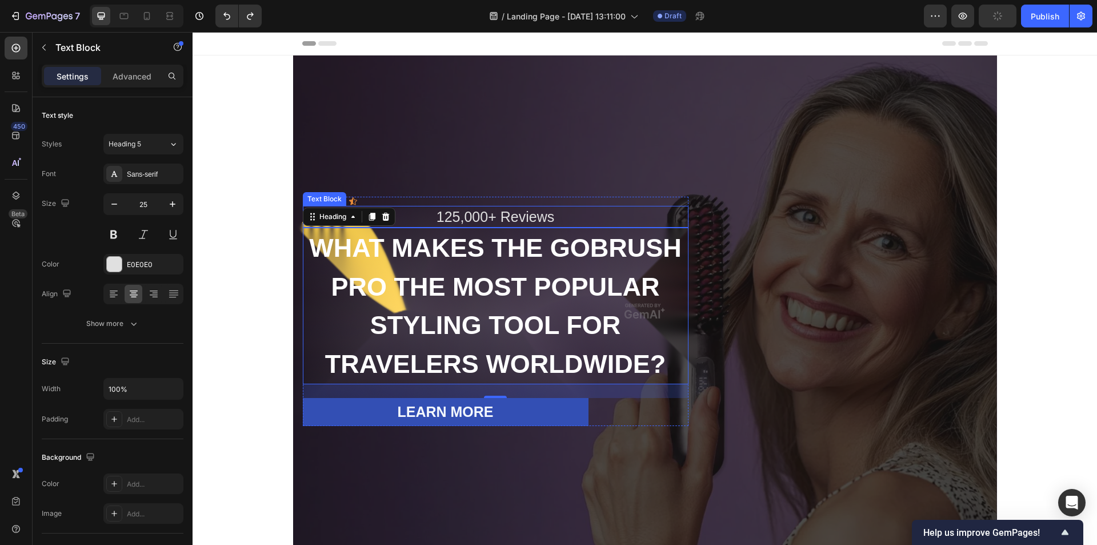
click at [447, 215] on div "125,000+ Reviews" at bounding box center [496, 217] width 386 height 22
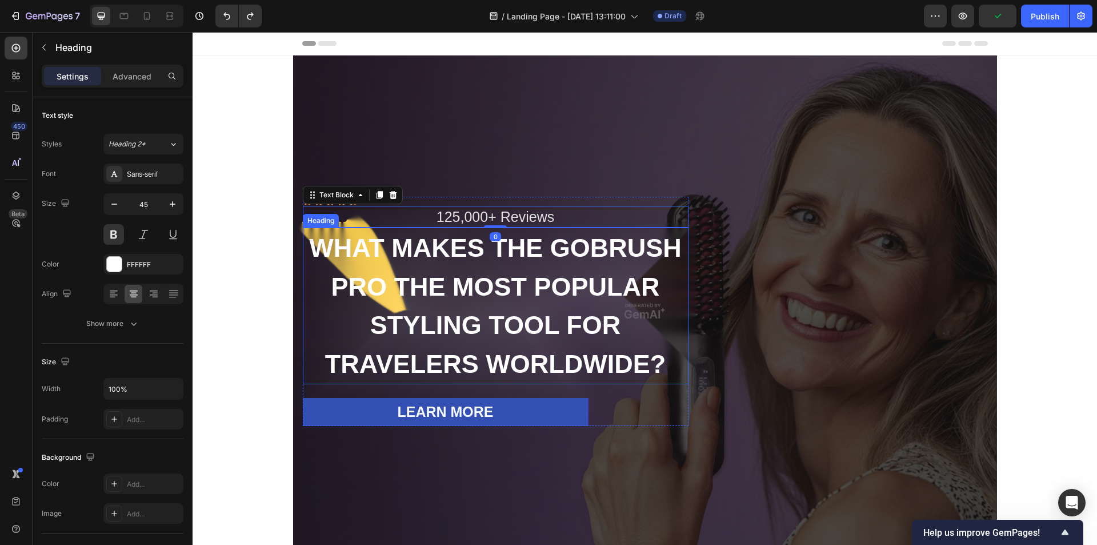
click at [391, 253] on h2 "WHAT MAKES THE GOBRUSH PRO THE MOST POPULAR STYLING TOOL FOR TRAVELERS WORLDWID…" at bounding box center [496, 305] width 386 height 157
click at [424, 221] on div "125,000+ Reviews" at bounding box center [496, 217] width 386 height 22
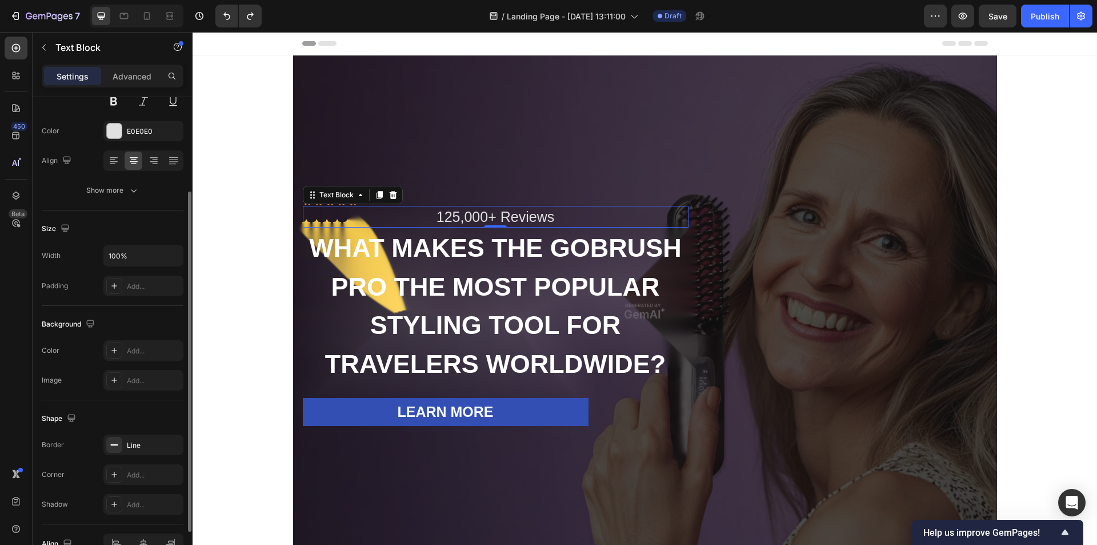
scroll to position [197, 0]
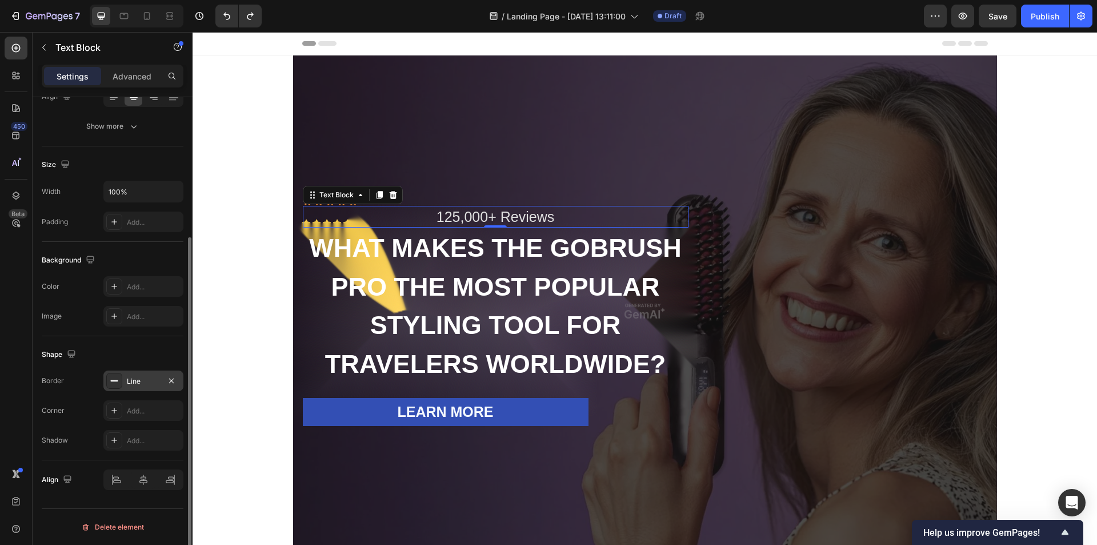
click at [113, 382] on icon at bounding box center [114, 380] width 9 height 9
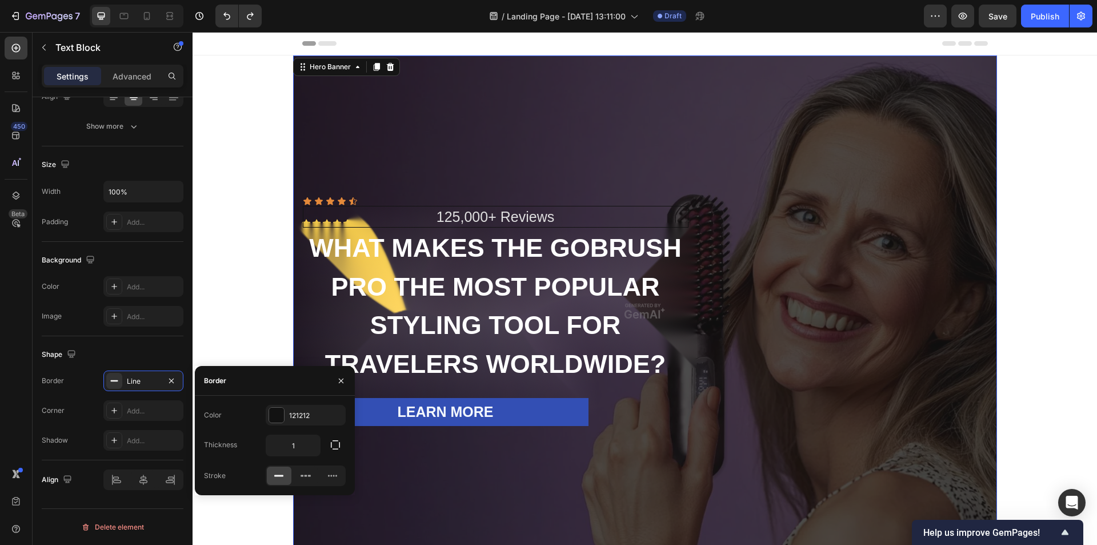
click at [505, 137] on div "Overlay" at bounding box center [645, 310] width 704 height 511
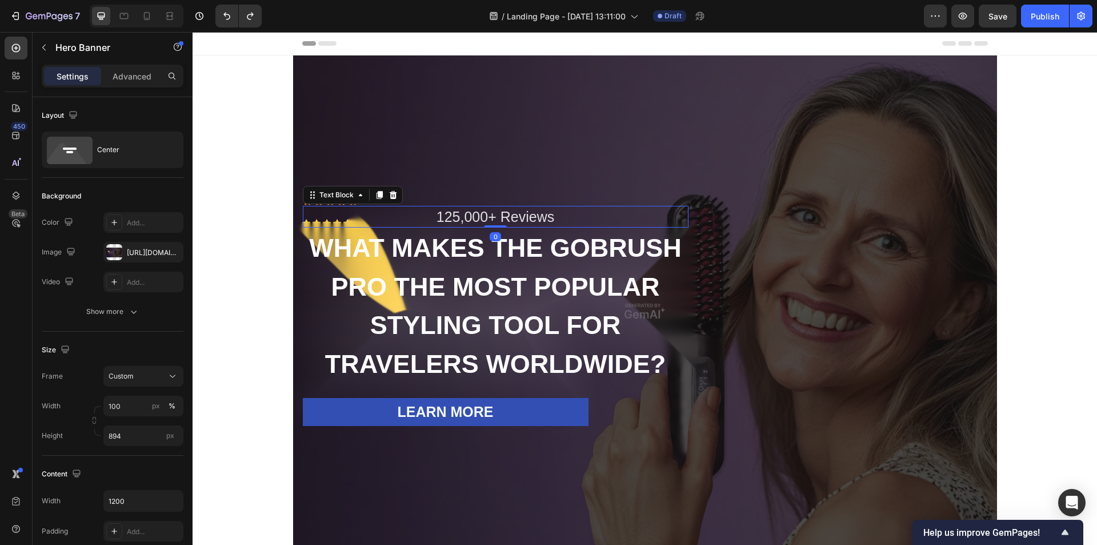
click at [378, 217] on div "125,000+ Reviews" at bounding box center [496, 217] width 386 height 22
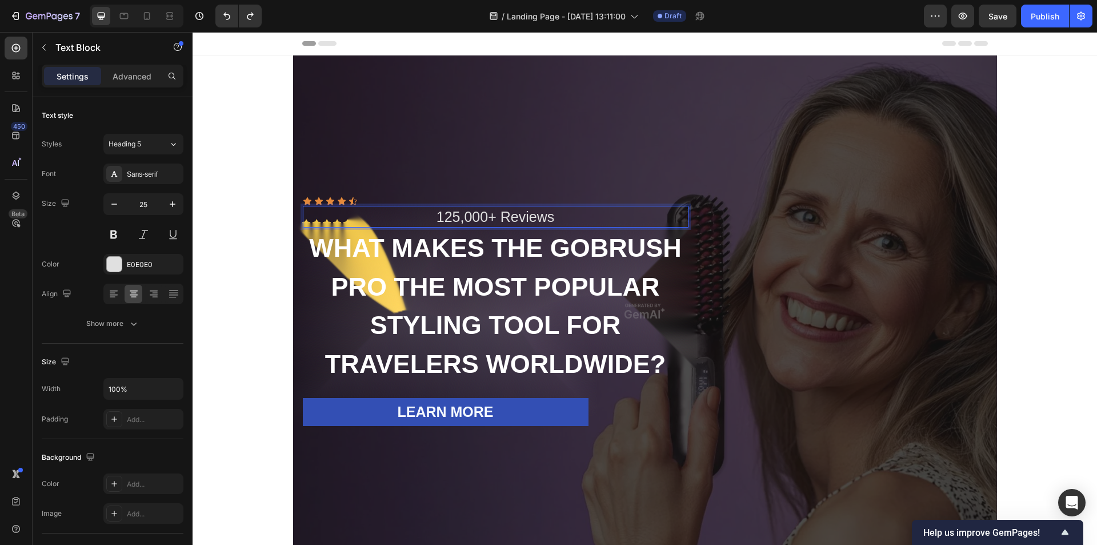
click at [378, 217] on div "125,000+ Reviews" at bounding box center [496, 217] width 386 height 22
click at [499, 298] on h2 "WHAT MAKES THE GOBRUSH PRO THE MOST POPULAR STYLING TOOL FOR TRAVELERS WORLDWID…" at bounding box center [496, 305] width 386 height 157
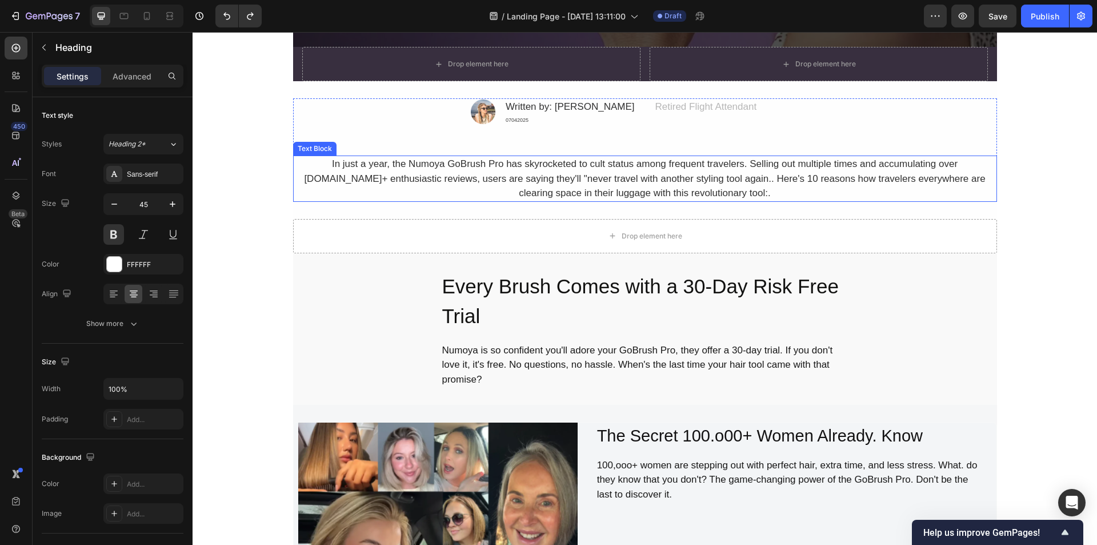
scroll to position [533, 0]
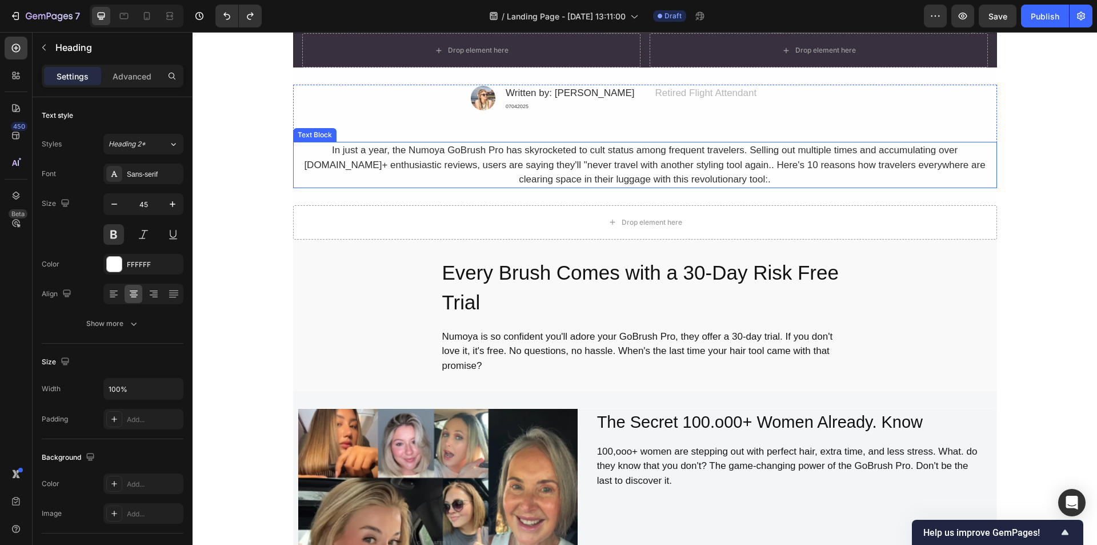
click at [595, 169] on div "In just a year, the Numoya GoBrush Pro has skyrocketed to cult status among fre…" at bounding box center [645, 165] width 704 height 46
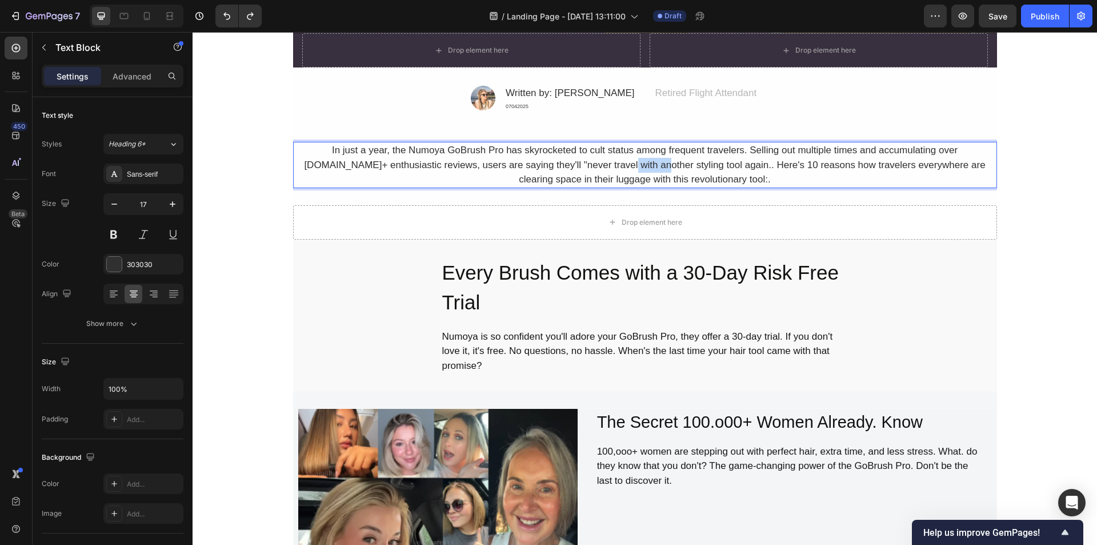
click at [595, 169] on div "In just a year, the Numoya GoBrush Pro has skyrocketed to cult status among fre…" at bounding box center [645, 165] width 704 height 46
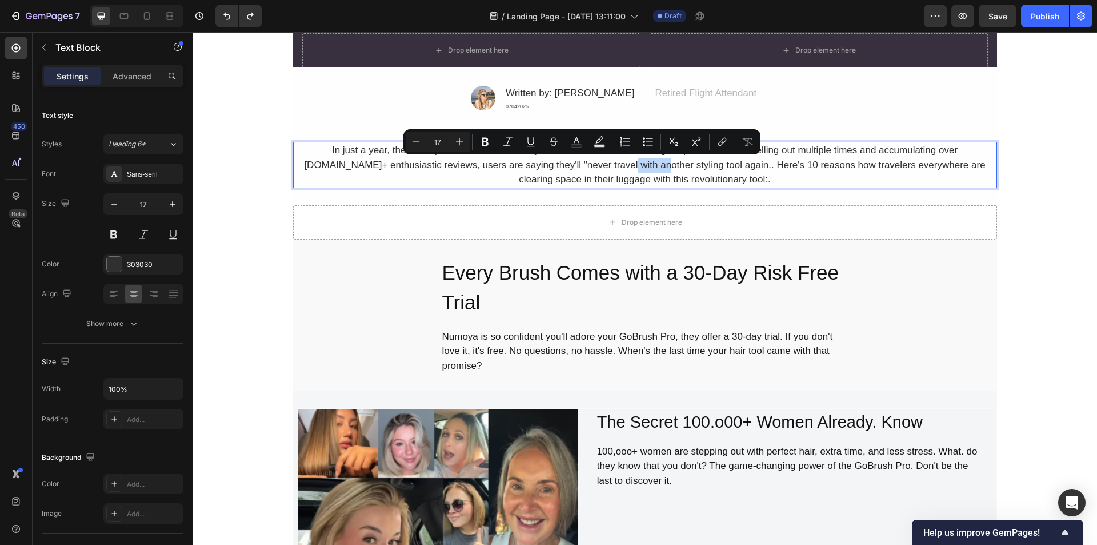
click at [564, 170] on p "In just a year, the Numoya GoBrush Pro has skyrocketed to cult status among fre…" at bounding box center [645, 165] width 702 height 44
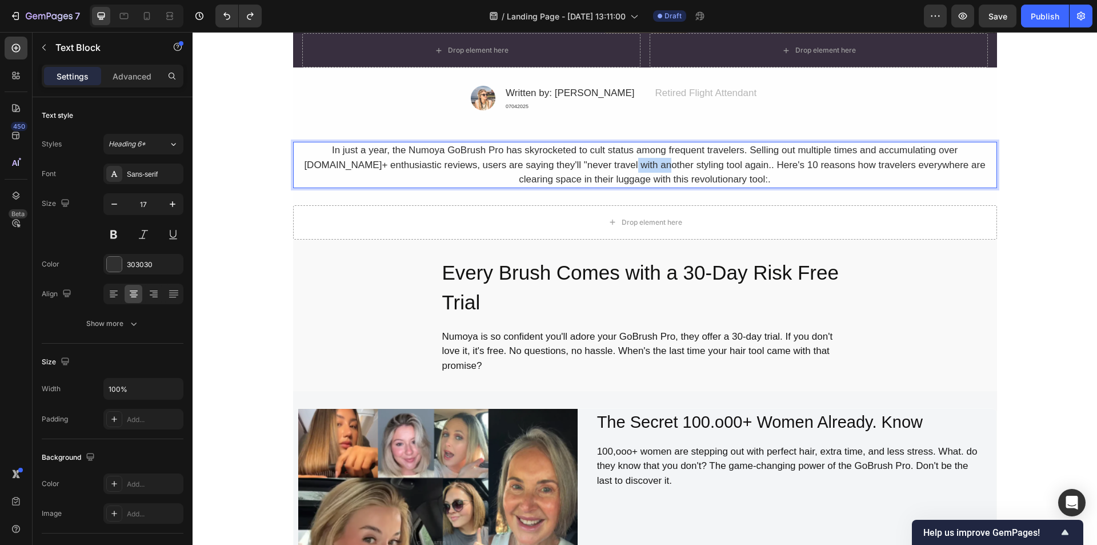
click at [564, 170] on p "In just a year, the Numoya GoBrush Pro has skyrocketed to cult status among fre…" at bounding box center [645, 165] width 702 height 44
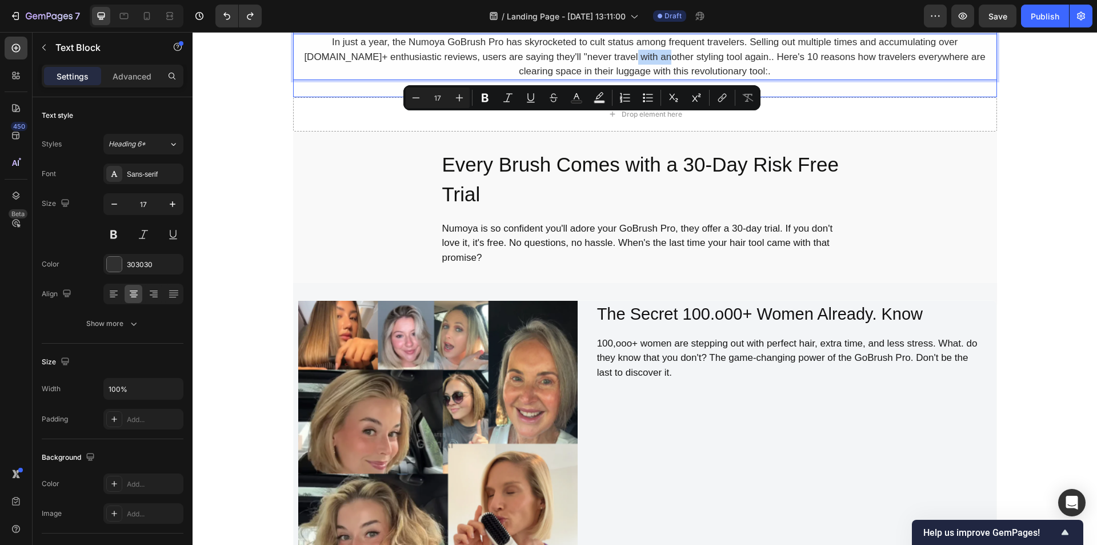
scroll to position [667, 0]
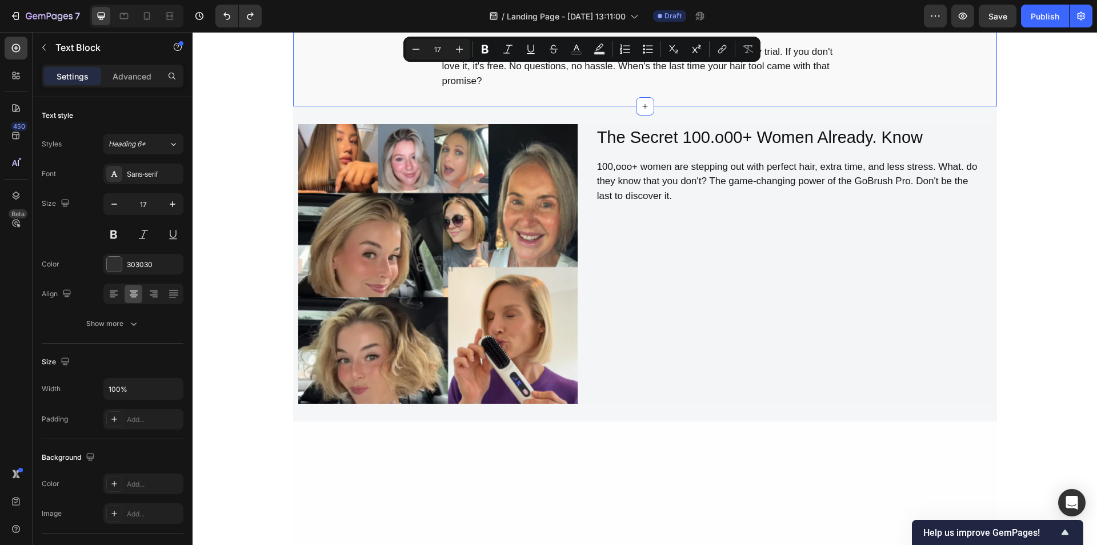
type input "16"
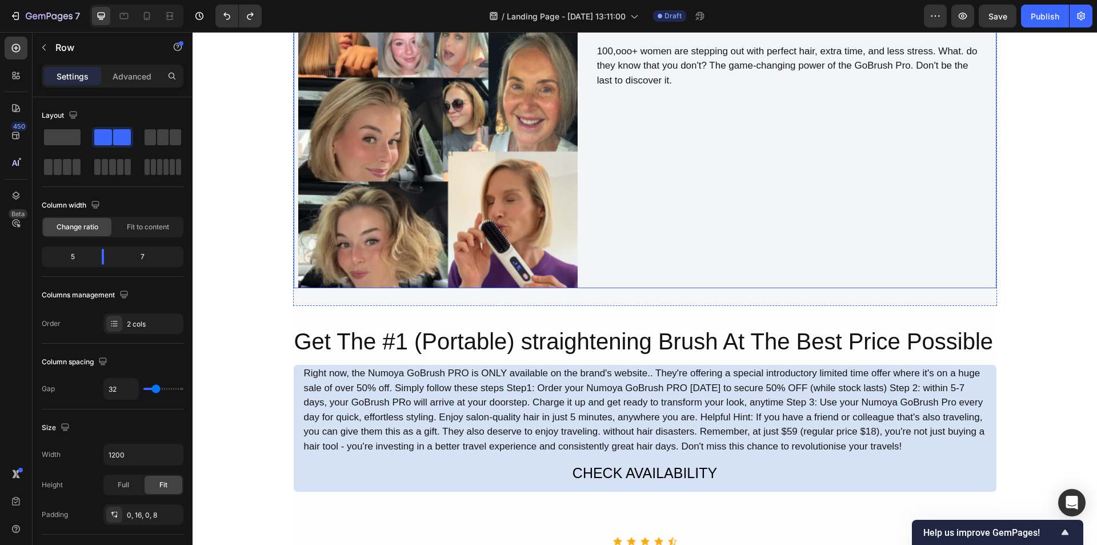
click at [627, 150] on div "The Secret 100.o00+ Women Already. Know Heading 100,ooo+ women are stepping out…" at bounding box center [791, 148] width 391 height 279
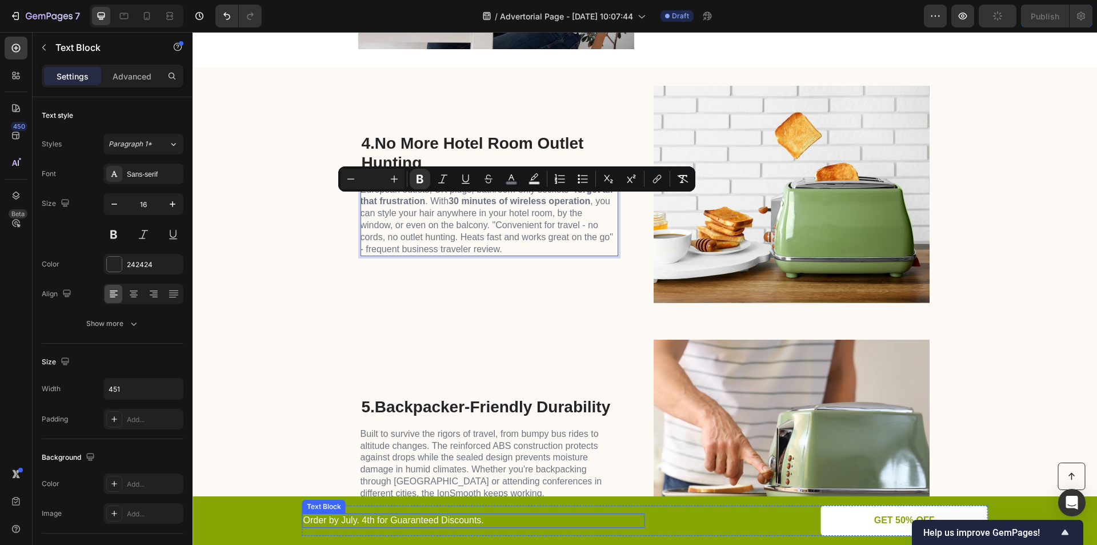
scroll to position [1314, 0]
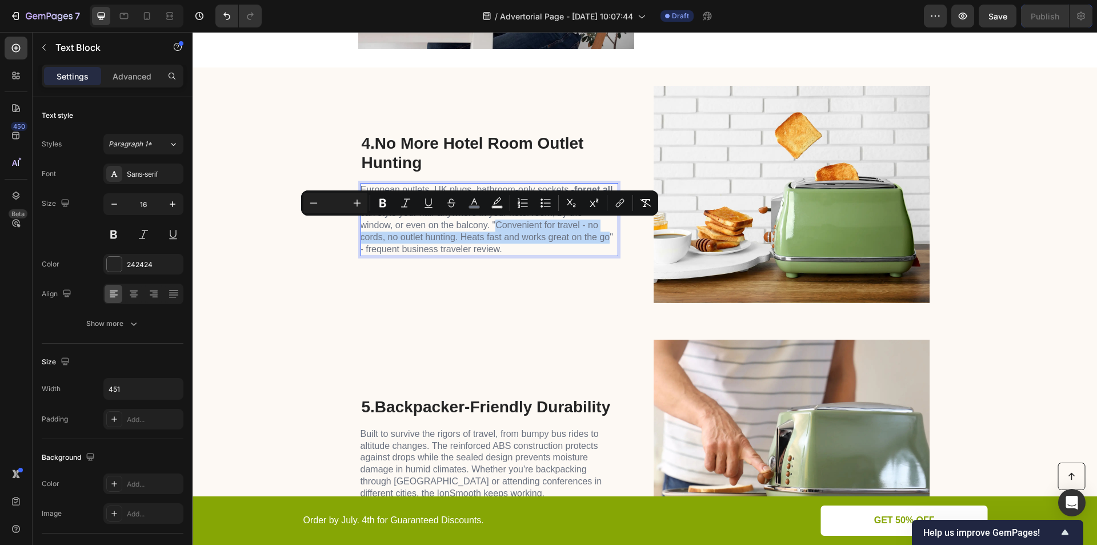
drag, startPoint x: 494, startPoint y: 225, endPoint x: 605, endPoint y: 238, distance: 111.6
click at [605, 238] on span "European outlets, UK plugs, bathroom-only sockets - forget all that frustration…" at bounding box center [487, 219] width 253 height 69
click at [437, 298] on div "4. No More Hotel Room Outlet Hunting Heading European outlets, UK plugs, bathro…" at bounding box center [490, 194] width 258 height 217
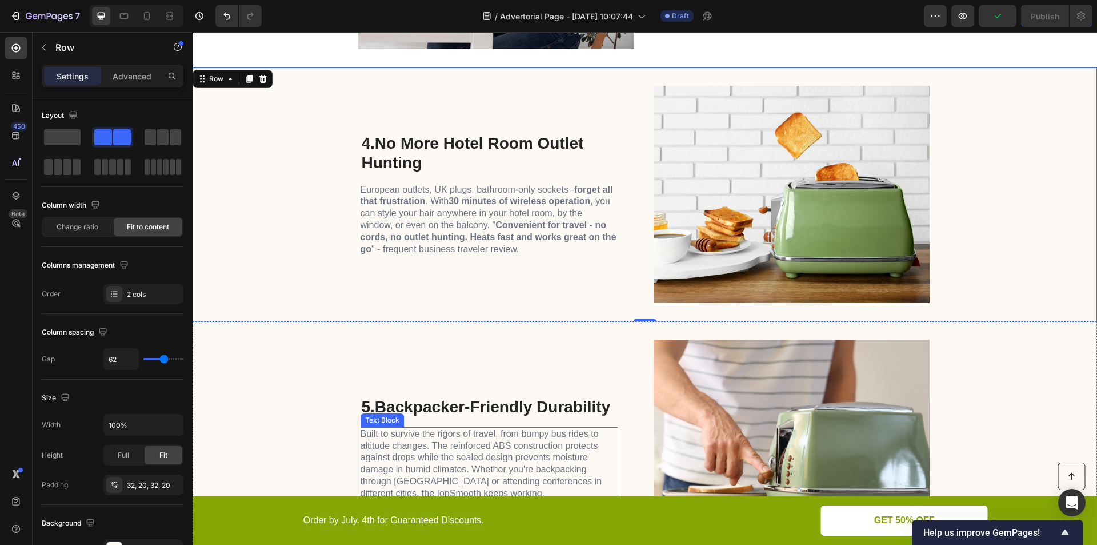
scroll to position [1447, 0]
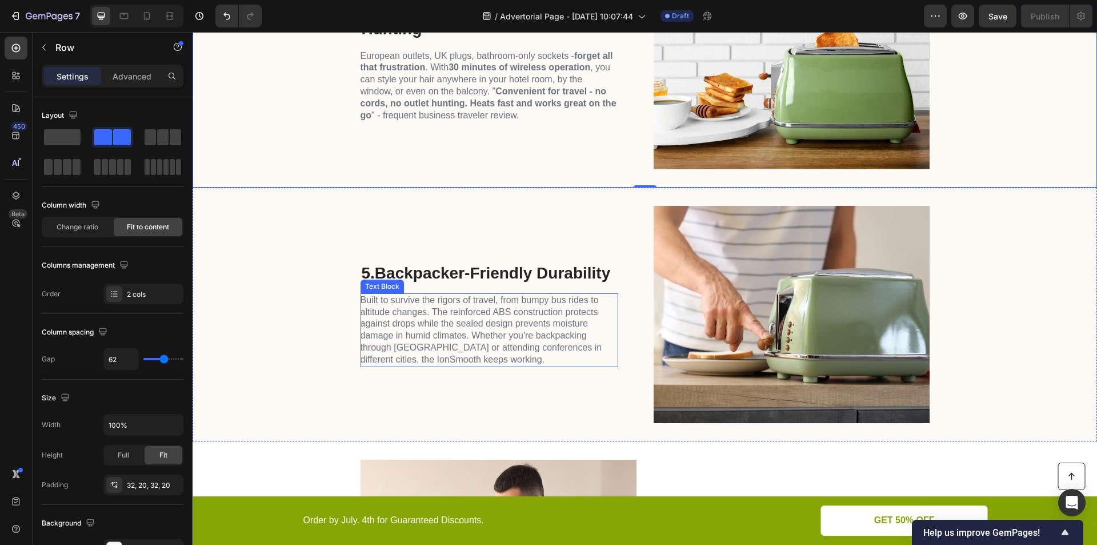
click at [430, 302] on span "Built to survive the rigors of travel, from bumpy bus rides to altitude changes…" at bounding box center [482, 329] width 242 height 69
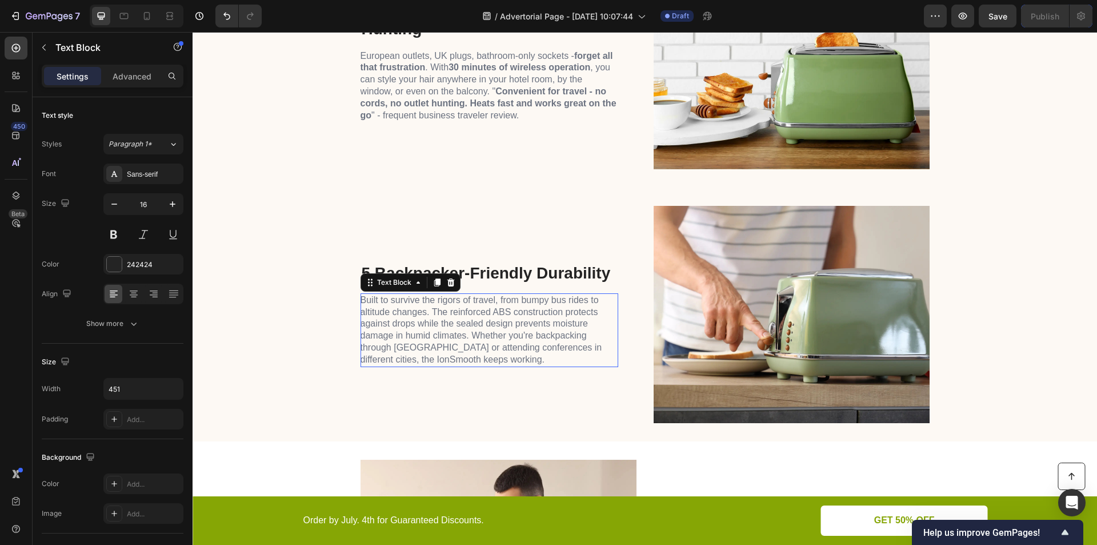
click at [430, 302] on span "Built to survive the rigors of travel, from bumpy bus rides to altitude changes…" at bounding box center [482, 329] width 242 height 69
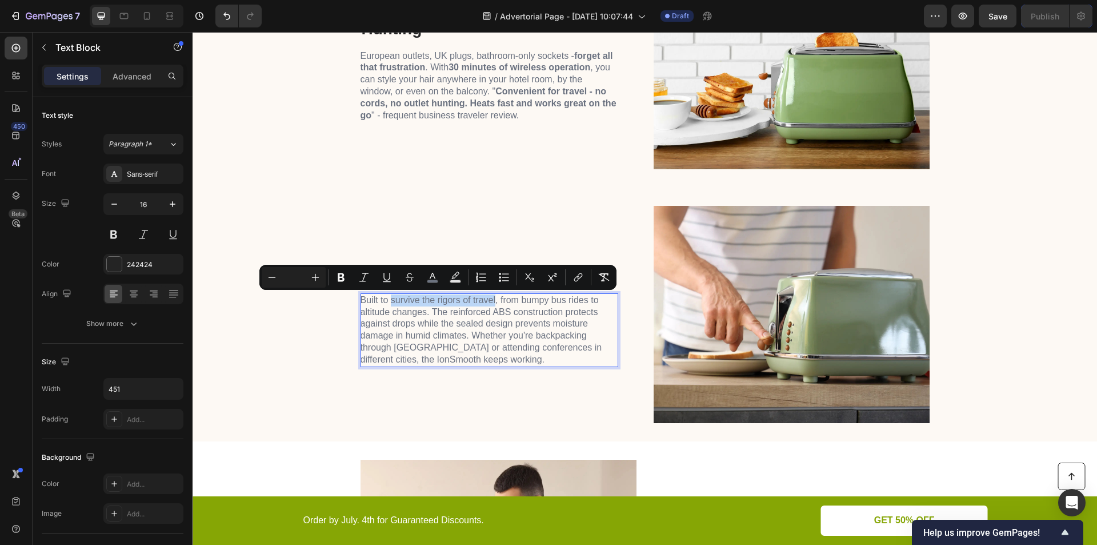
drag, startPoint x: 386, startPoint y: 299, endPoint x: 491, endPoint y: 299, distance: 105.7
click at [491, 299] on span "Built to survive the rigors of travel, from bumpy bus rides to altitude changes…" at bounding box center [482, 329] width 242 height 69
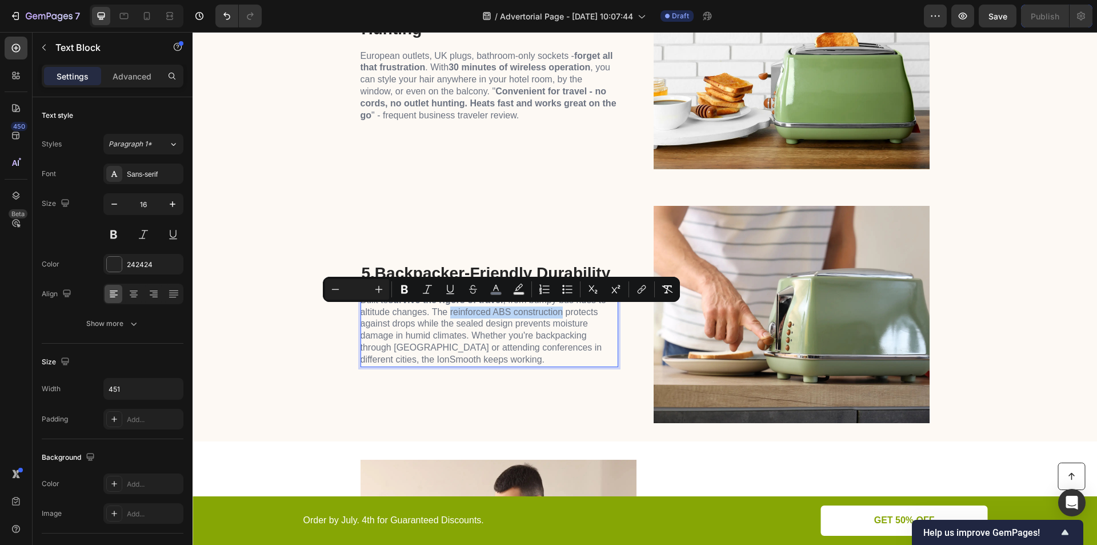
drag, startPoint x: 446, startPoint y: 311, endPoint x: 557, endPoint y: 310, distance: 111.4
click at [557, 310] on span "Built to survive the rigors of travel , from bumpy bus rides to altitude change…" at bounding box center [484, 329] width 246 height 69
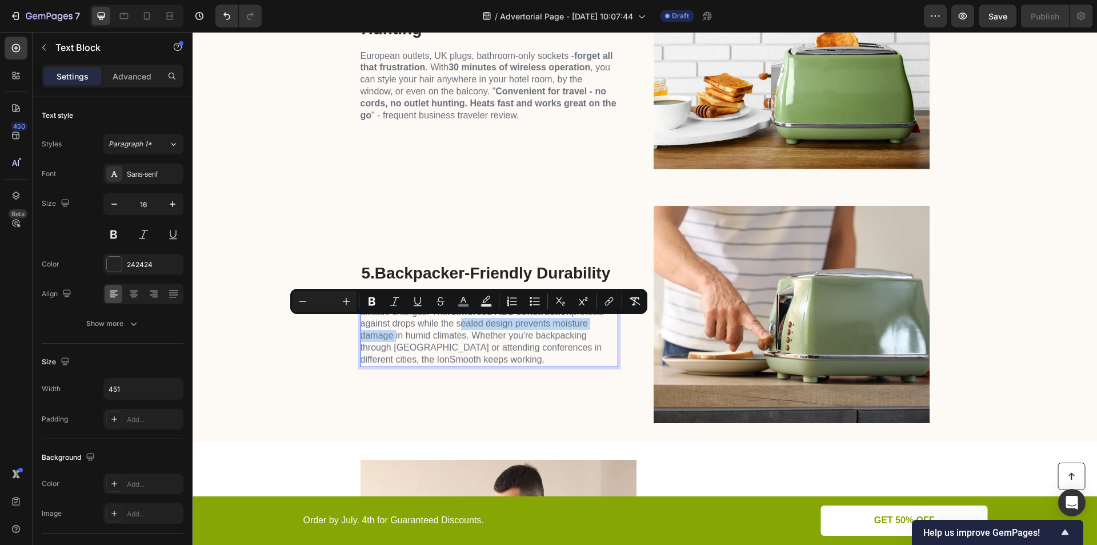
drag, startPoint x: 453, startPoint y: 323, endPoint x: 390, endPoint y: 336, distance: 64.1
click at [390, 336] on span "Built to survive the rigors of travel , from bumpy bus rides to altitude change…" at bounding box center [484, 329] width 246 height 69
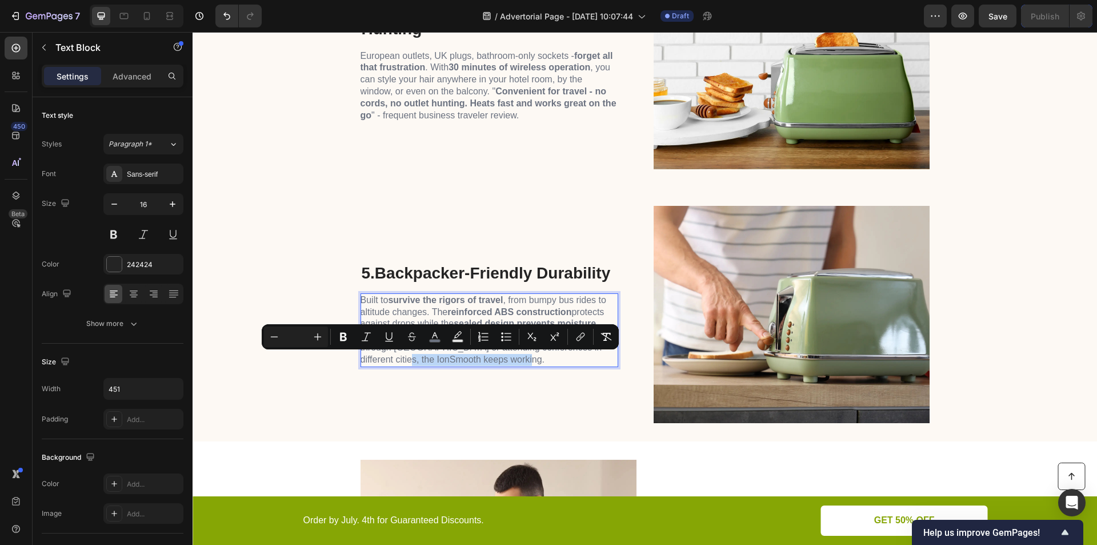
drag, startPoint x: 380, startPoint y: 357, endPoint x: 483, endPoint y: 373, distance: 104.1
click at [500, 361] on span "Built to survive the rigors of travel , from bumpy bus rides to altitude change…" at bounding box center [484, 329] width 246 height 69
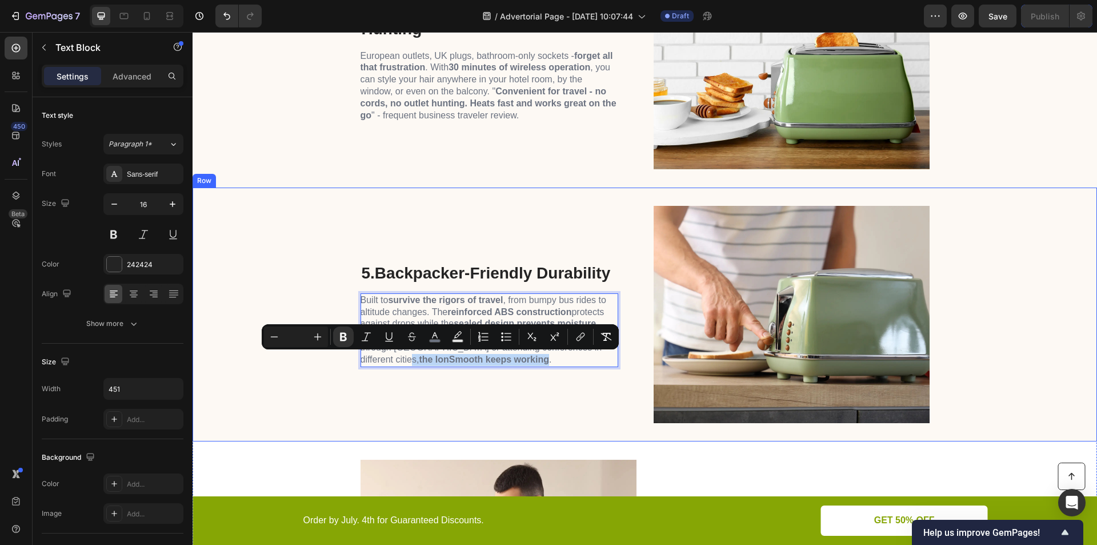
click at [346, 363] on div "5. Backpacker-Friendly Durability Heading Built to survive the rigors of travel…" at bounding box center [645, 314] width 904 height 254
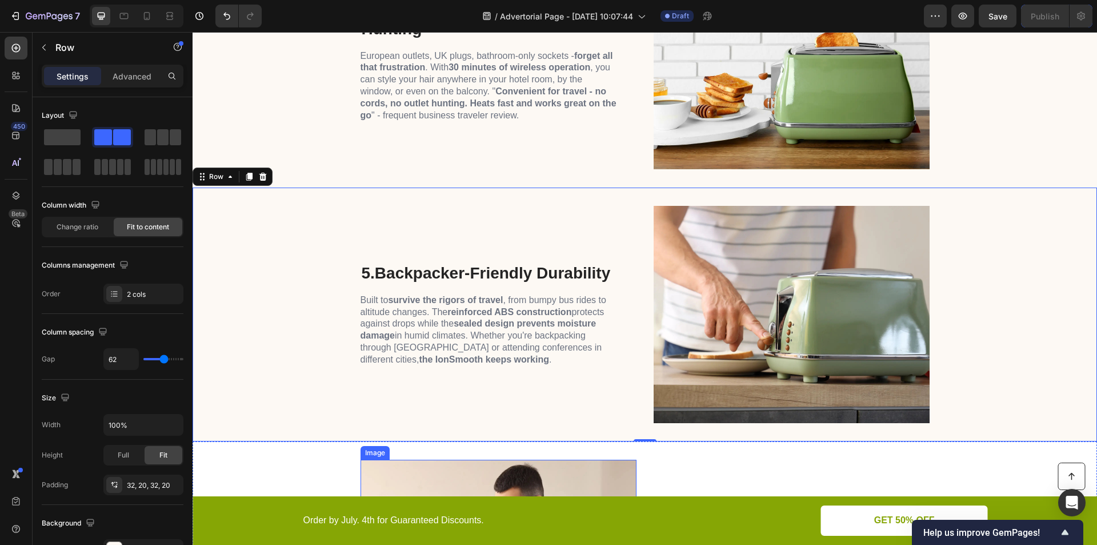
scroll to position [1714, 0]
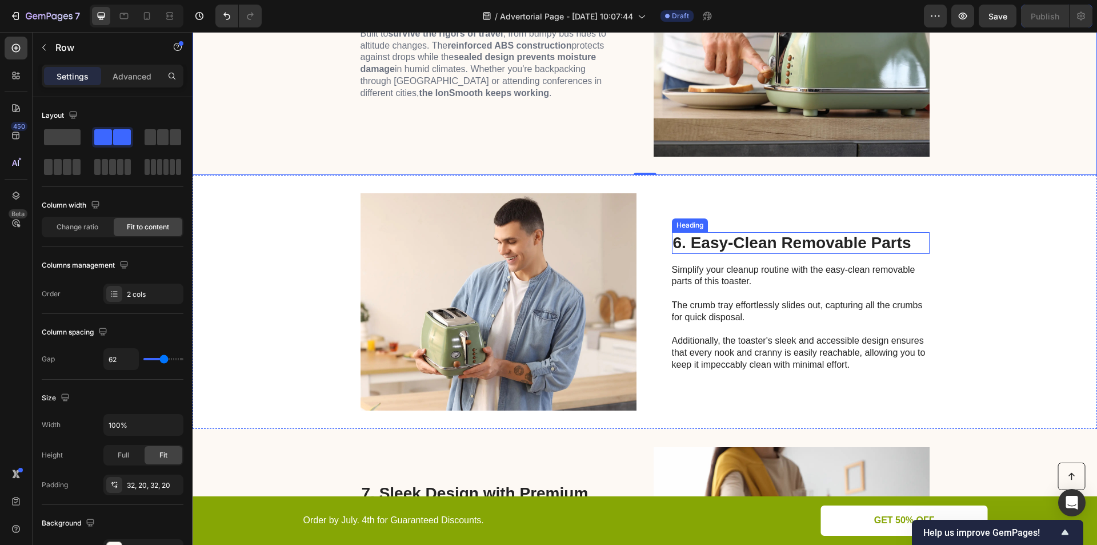
click at [744, 238] on h2 "6. Easy-Clean Removable Parts" at bounding box center [801, 243] width 258 height 22
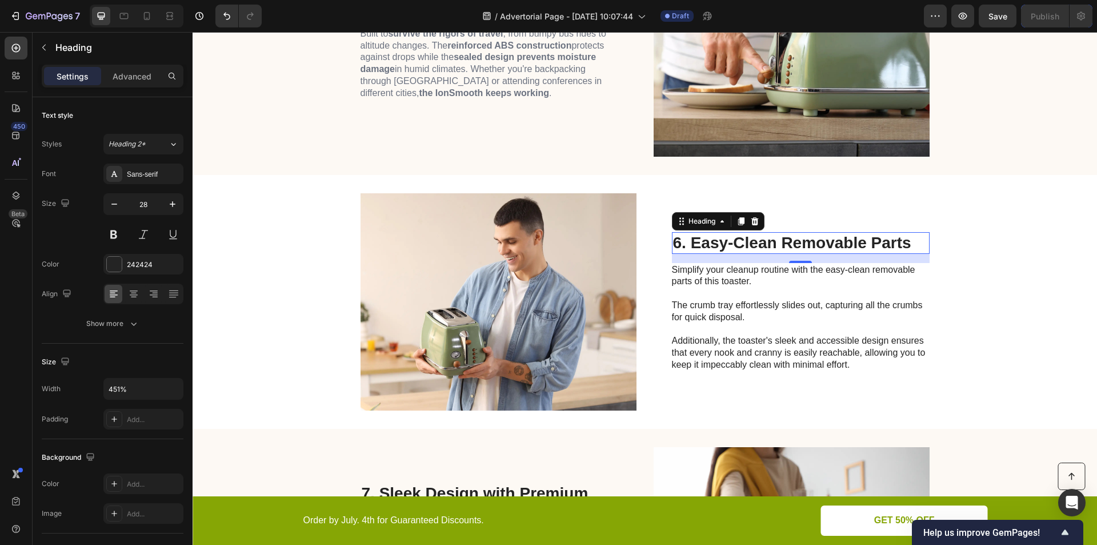
click at [737, 243] on h2 "6. Easy-Clean Removable Parts" at bounding box center [801, 243] width 258 height 22
click at [737, 243] on p "6. Easy-Clean Removable Parts" at bounding box center [800, 242] width 255 height 19
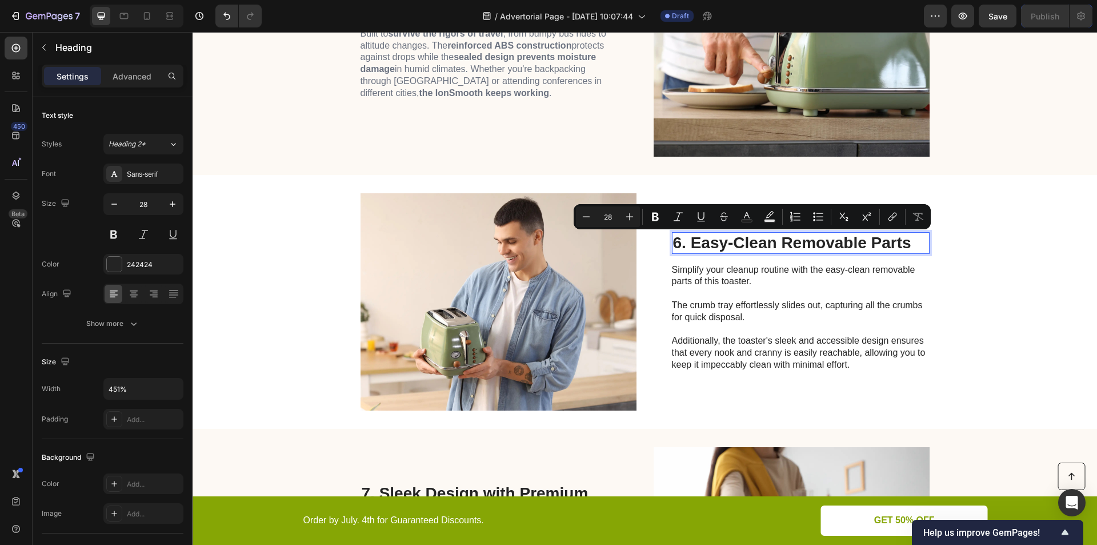
click at [689, 238] on p "6. Easy-Clean Removable Parts" at bounding box center [800, 242] width 255 height 19
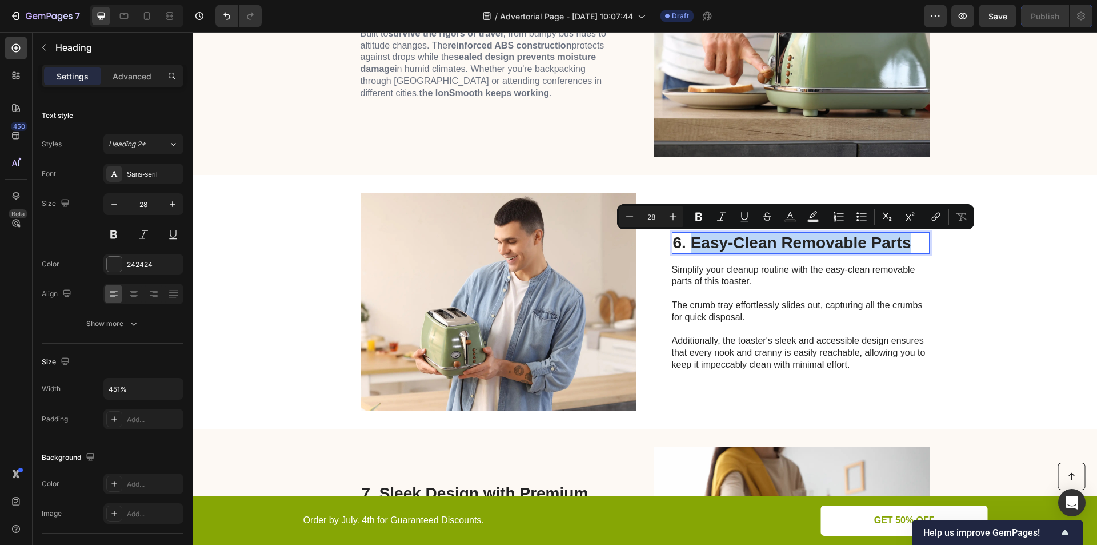
drag, startPoint x: 687, startPoint y: 238, endPoint x: 912, endPoint y: 242, distance: 224.6
click at [919, 241] on p "6. Easy-Clean Removable Parts" at bounding box center [800, 242] width 255 height 19
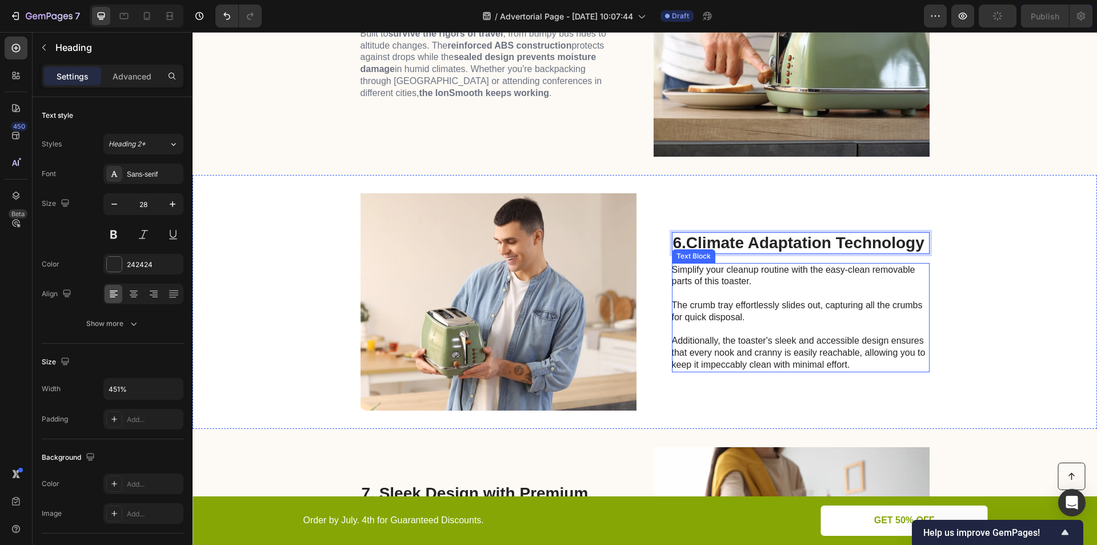
click at [745, 299] on p "Simplify your cleanup routine with the easy-clean removable parts of this toast…" at bounding box center [800, 317] width 257 height 107
click at [193, 32] on div "Text Block" at bounding box center [193, 32] width 0 height 0
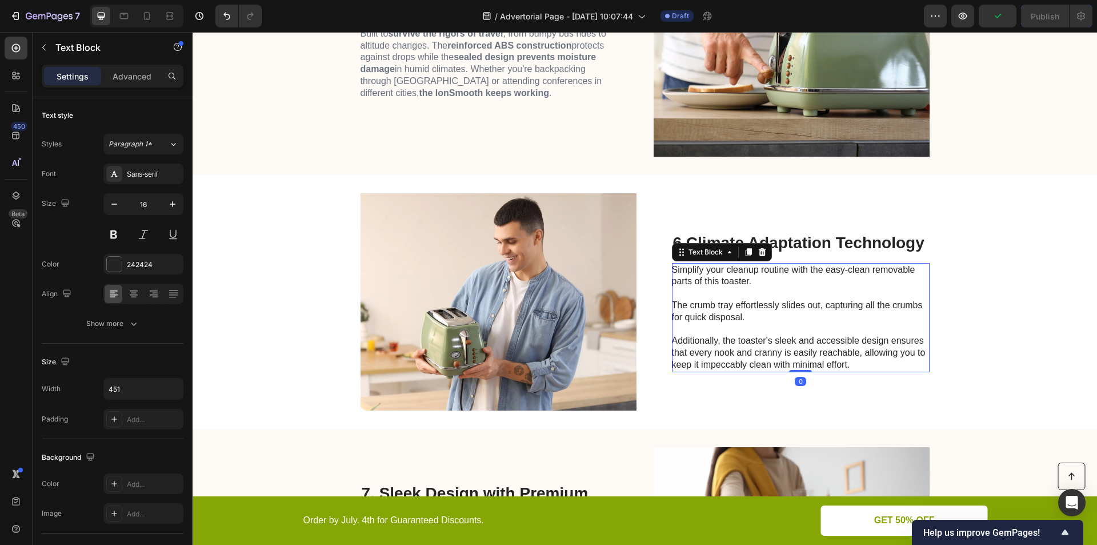
scroll to position [1675, 0]
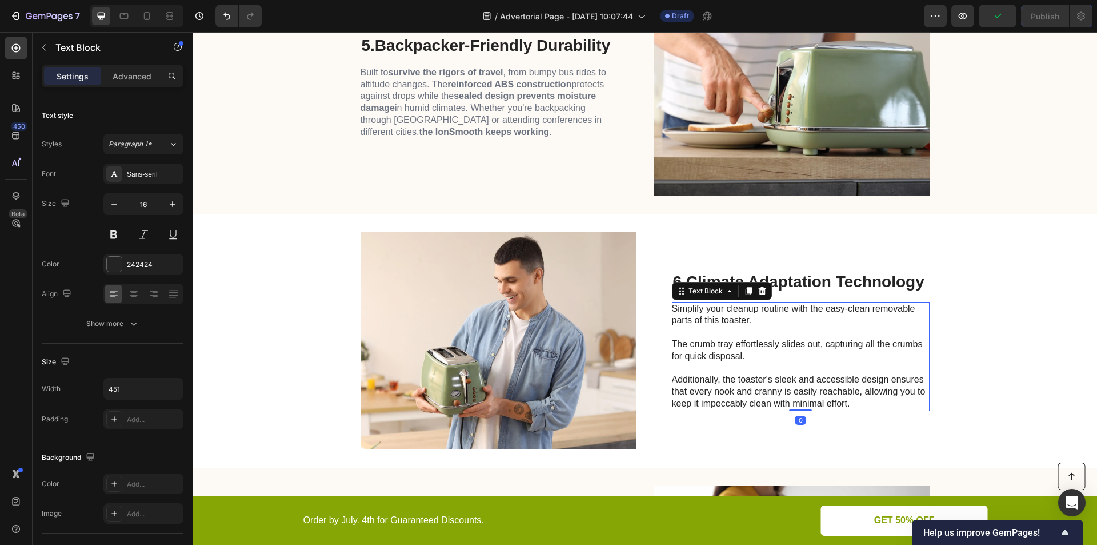
click at [746, 299] on div "Text Block" at bounding box center [722, 291] width 100 height 18
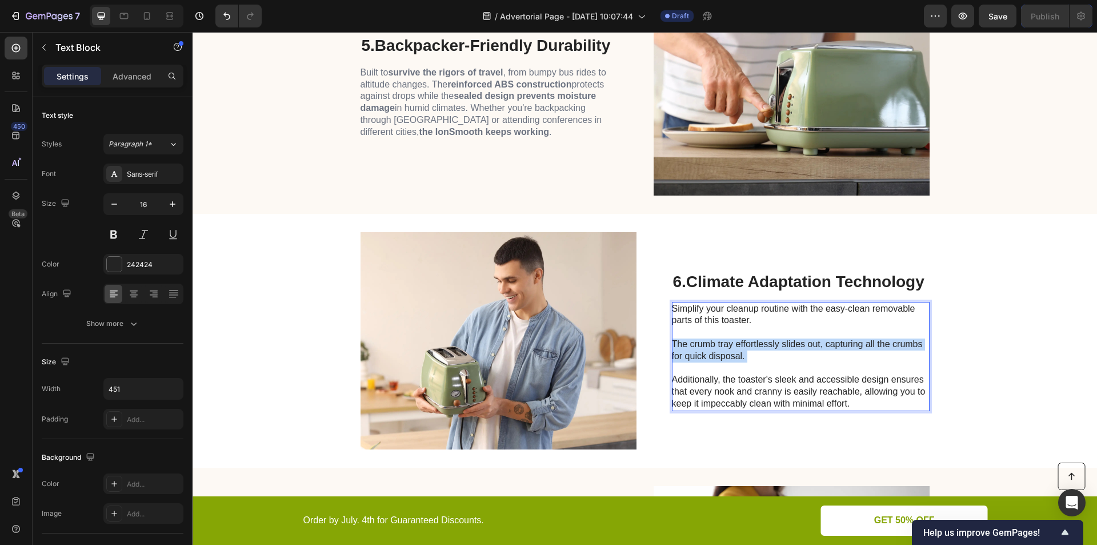
click at [744, 351] on p "Simplify your cleanup routine with the easy-clean removable parts of this toast…" at bounding box center [800, 356] width 257 height 107
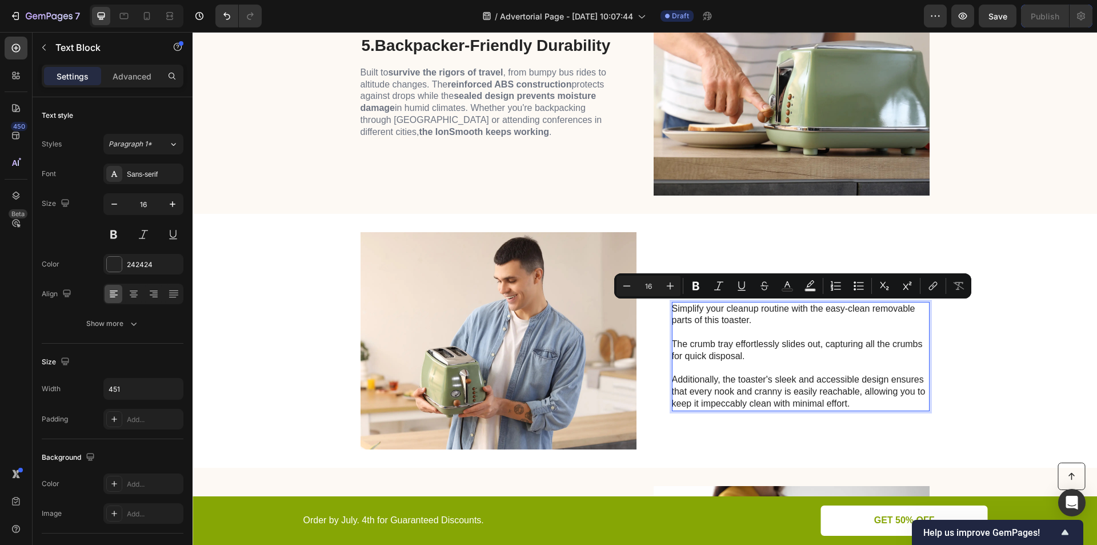
scroll to position [1680, 0]
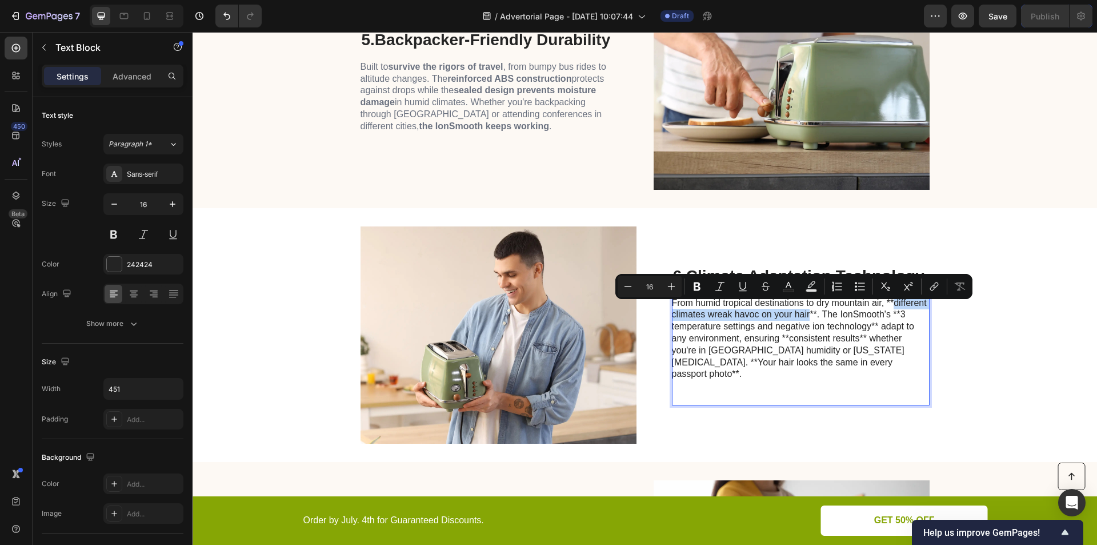
drag, startPoint x: 891, startPoint y: 304, endPoint x: 804, endPoint y: 320, distance: 87.7
click at [805, 320] on p "From humid tropical destinations to dry mountain air, **different climates wrea…" at bounding box center [800, 338] width 257 height 83
click at [868, 322] on p "From humid tropical destinations to dry mountain air, ** different climates wre…" at bounding box center [800, 338] width 257 height 83
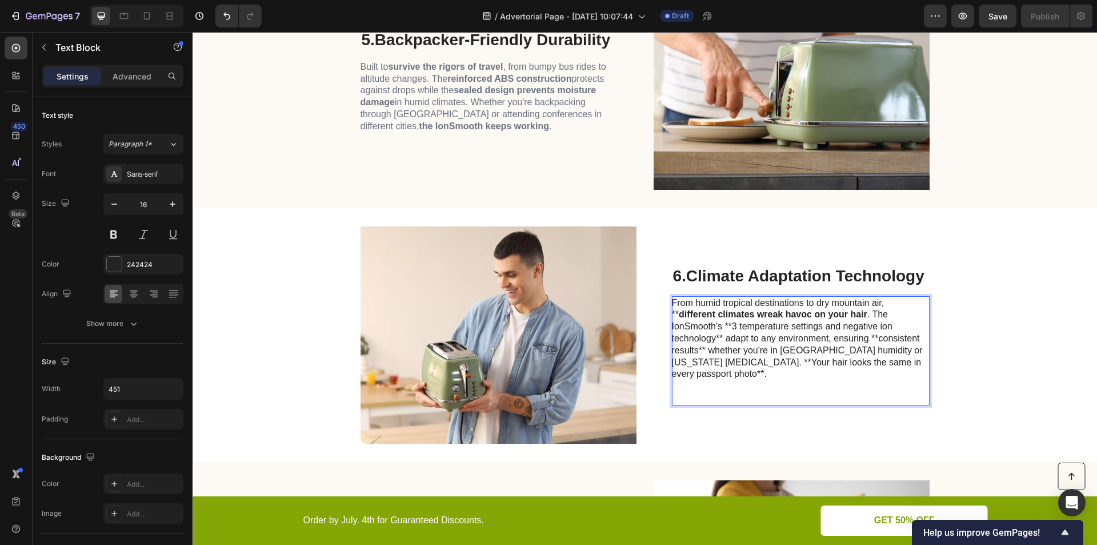
click at [679, 318] on strong "different climates wreak havoc on your hair" at bounding box center [773, 314] width 189 height 10
click at [896, 323] on p "From humid tropical destinations to dry mountain air, different climates wreak …" at bounding box center [800, 338] width 257 height 83
click at [900, 321] on p "From humid tropical destinations to dry mountain air, different climates wreak …" at bounding box center [800, 338] width 257 height 83
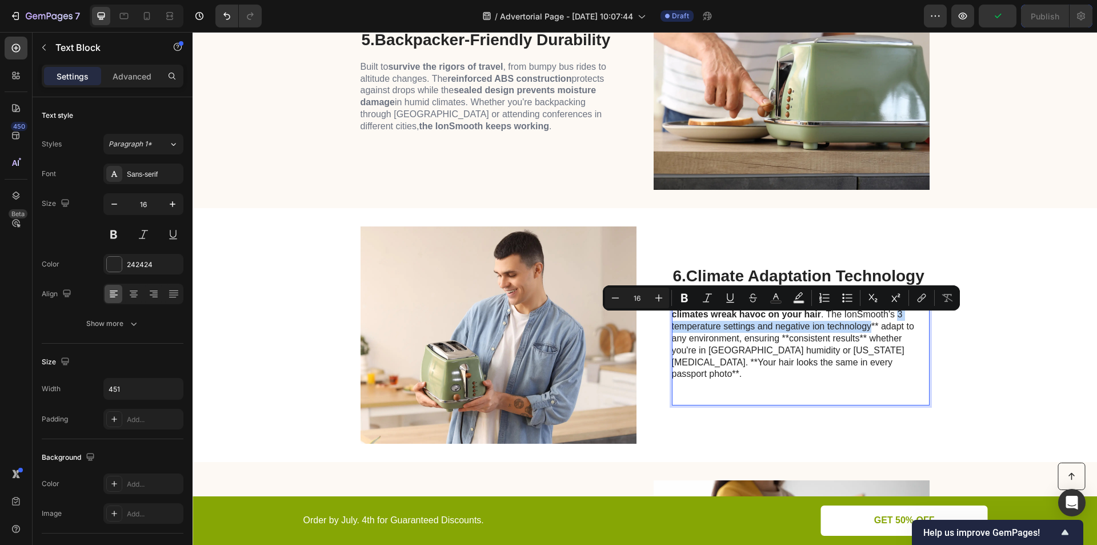
drag, startPoint x: 894, startPoint y: 321, endPoint x: 865, endPoint y: 334, distance: 32.0
click at [865, 334] on p "From humid tropical destinations to dry mountain air, different climates wreak …" at bounding box center [800, 338] width 257 height 83
click at [889, 332] on p "From humid tropical destinations to dry mountain air, different climates wreak …" at bounding box center [800, 338] width 257 height 83
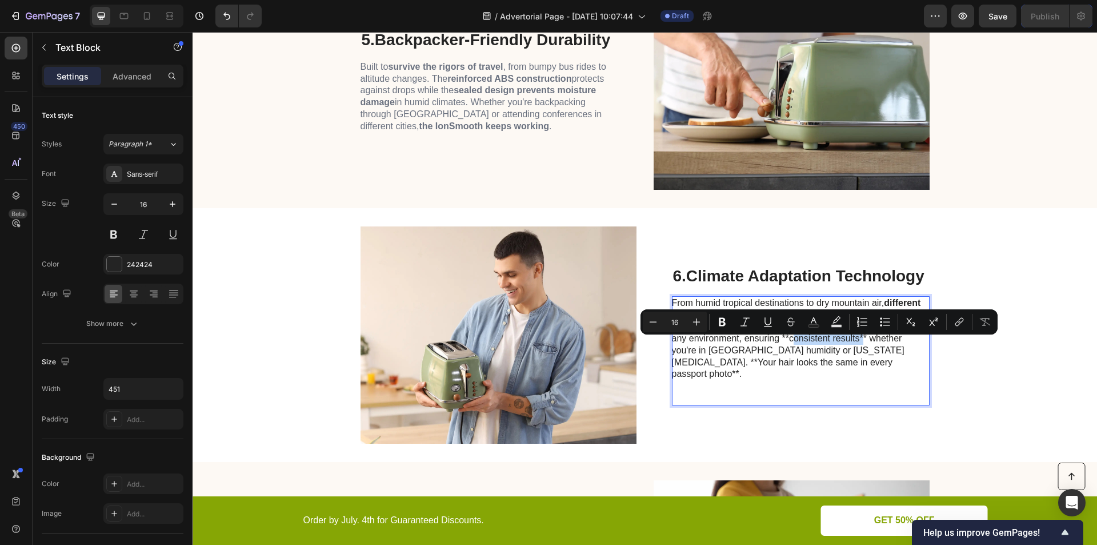
drag, startPoint x: 787, startPoint y: 343, endPoint x: 854, endPoint y: 349, distance: 67.1
click at [854, 349] on p "From humid tropical destinations to dry mountain air, different climates wreak …" at bounding box center [800, 338] width 257 height 83
click at [783, 341] on p "From humid tropical destinations to dry mountain air, different climates wreak …" at bounding box center [800, 338] width 257 height 83
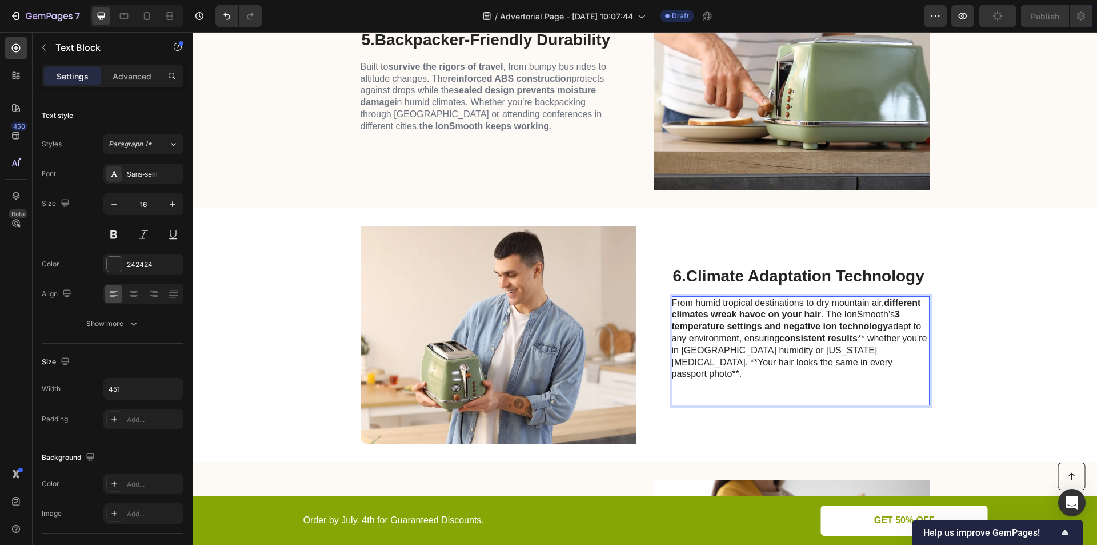
click at [865, 342] on p "From humid tropical destinations to dry mountain air, different climates wreak …" at bounding box center [800, 338] width 257 height 83
click at [862, 344] on p "From humid tropical destinations to dry mountain air, different climates wreak …" at bounding box center [800, 338] width 257 height 83
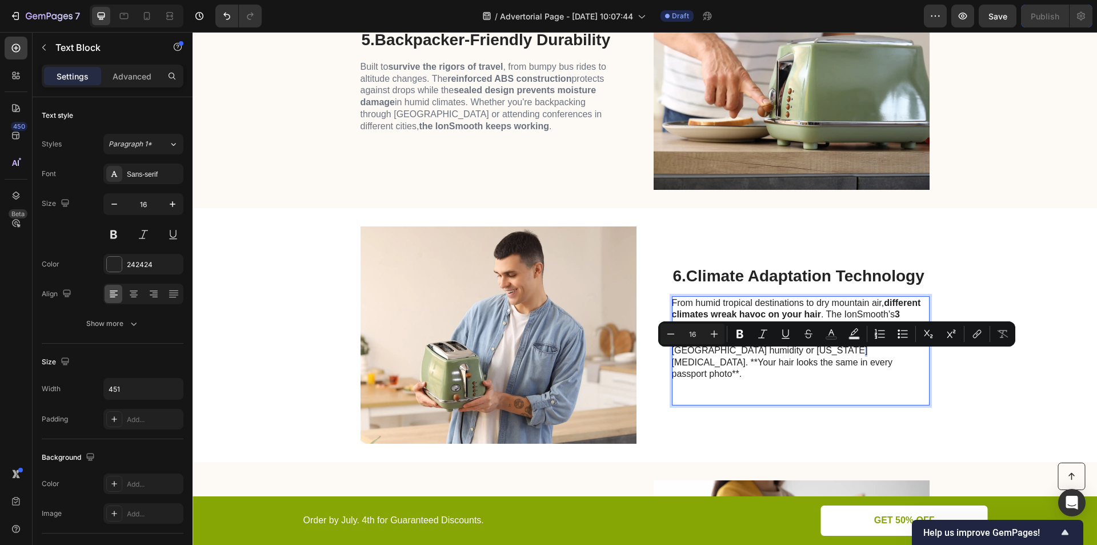
click at [837, 354] on p "From humid tropical destinations to dry mountain air, different climates wreak …" at bounding box center [800, 338] width 257 height 83
click at [840, 362] on p "From humid tropical destinations to dry mountain air, different climates wreak …" at bounding box center [800, 338] width 257 height 83
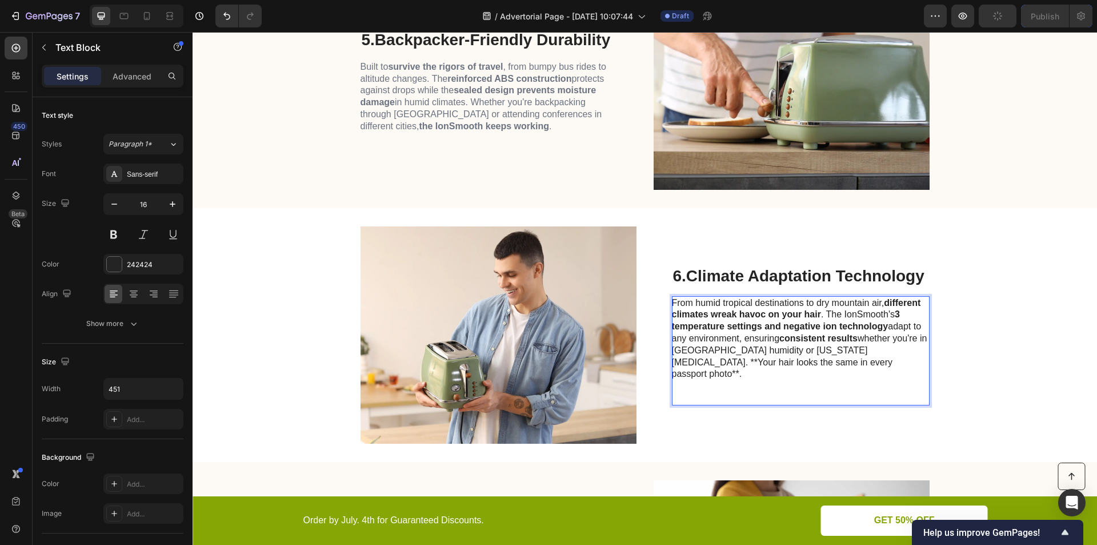
drag, startPoint x: 838, startPoint y: 355, endPoint x: 841, endPoint y: 361, distance: 6.7
click at [841, 361] on p "From humid tropical destinations to dry mountain air, different climates wreak …" at bounding box center [800, 338] width 257 height 83
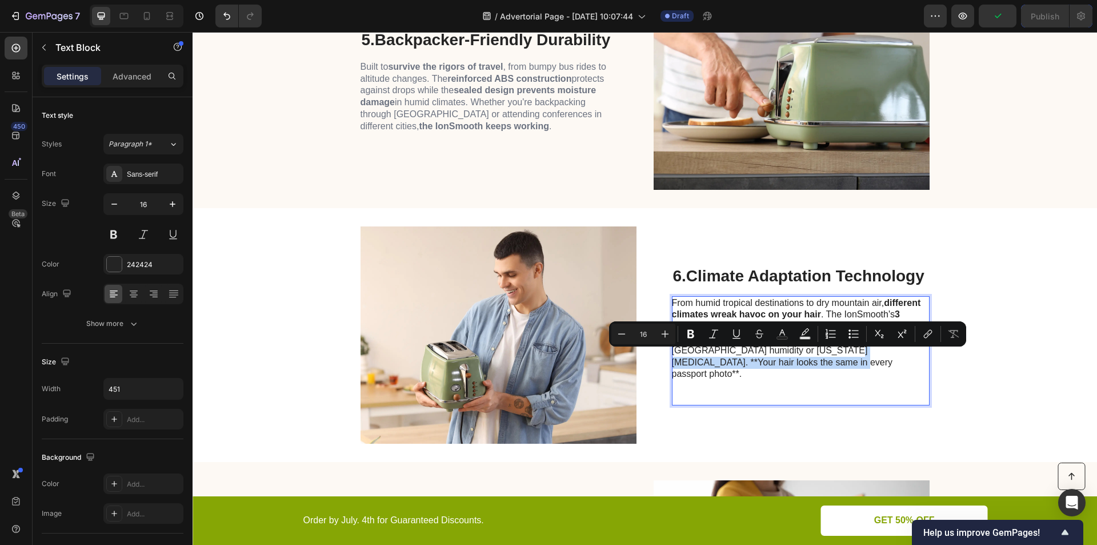
drag, startPoint x: 836, startPoint y: 355, endPoint x: 786, endPoint y: 370, distance: 51.9
click at [786, 370] on p "From humid tropical destinations to dry mountain air, different climates wreak …" at bounding box center [800, 338] width 257 height 83
click at [832, 355] on p "From humid tropical destinations to dry mountain air, different climates wreak …" at bounding box center [800, 338] width 257 height 83
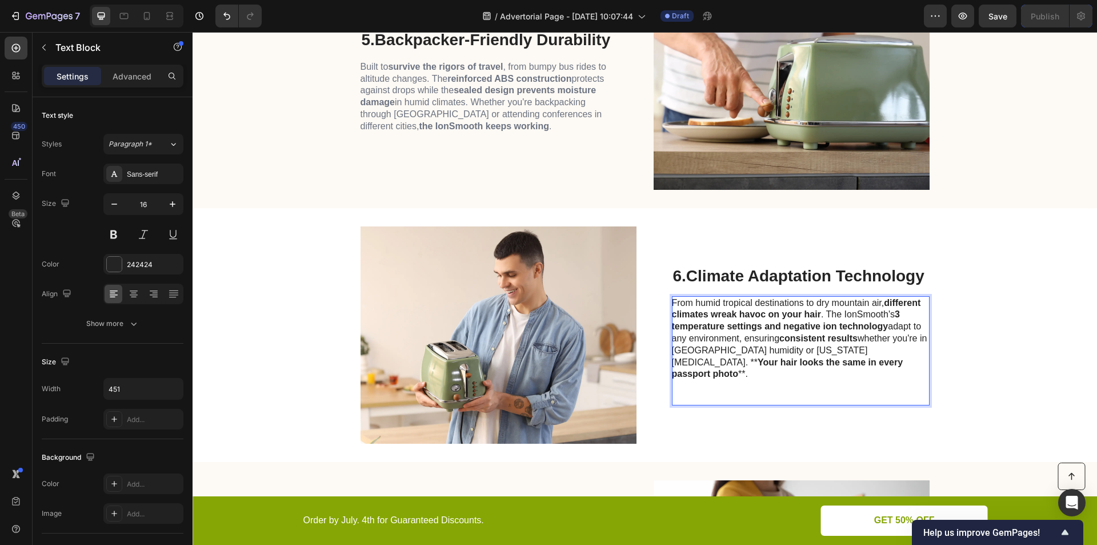
click at [834, 357] on strong "Your hair looks the same in every passport photo" at bounding box center [787, 368] width 231 height 22
click at [803, 367] on p "From humid tropical destinations to dry mountain air, different climates wreak …" at bounding box center [800, 338] width 257 height 83
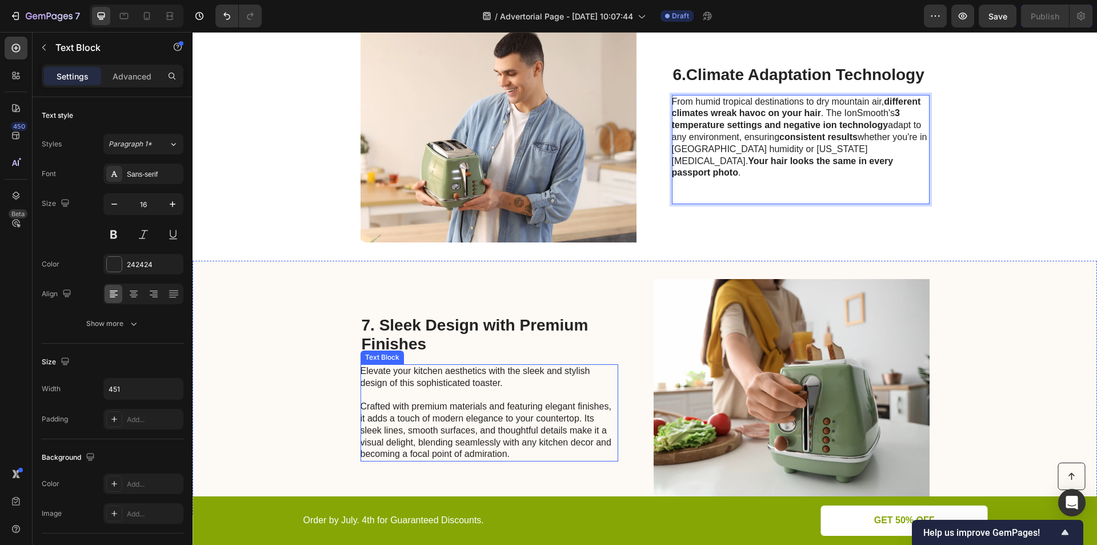
scroll to position [1947, 0]
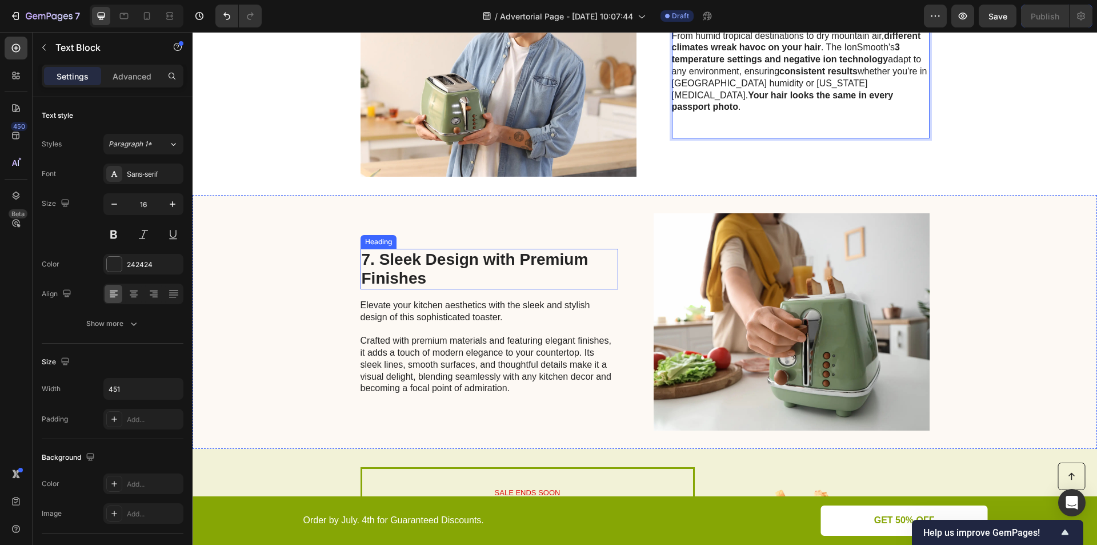
click at [449, 267] on h2 "7. Sleek Design with Premium Finishes" at bounding box center [490, 269] width 258 height 41
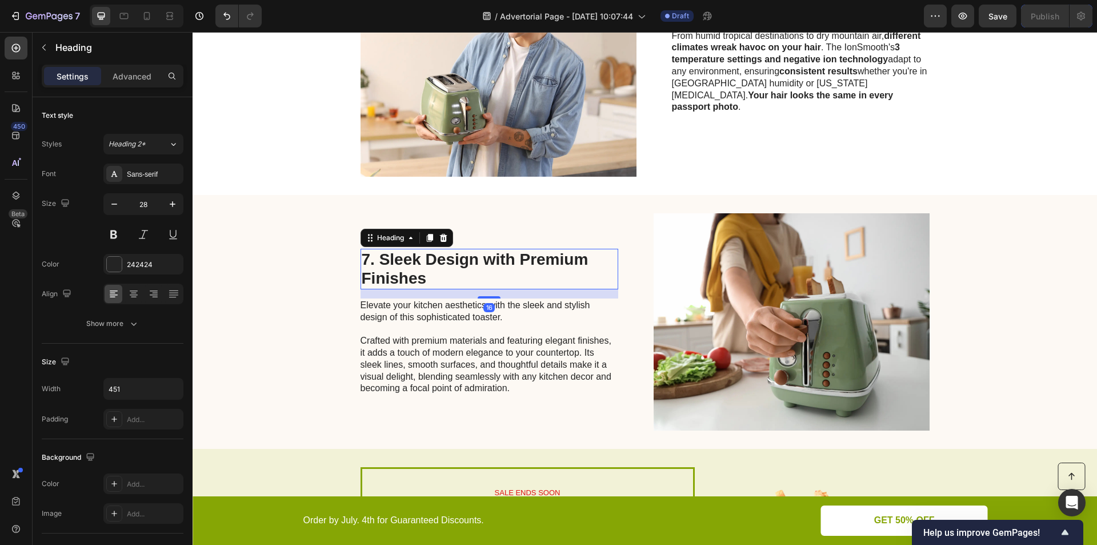
click at [433, 267] on h2 "7. Sleek Design with Premium Finishes" at bounding box center [490, 269] width 258 height 41
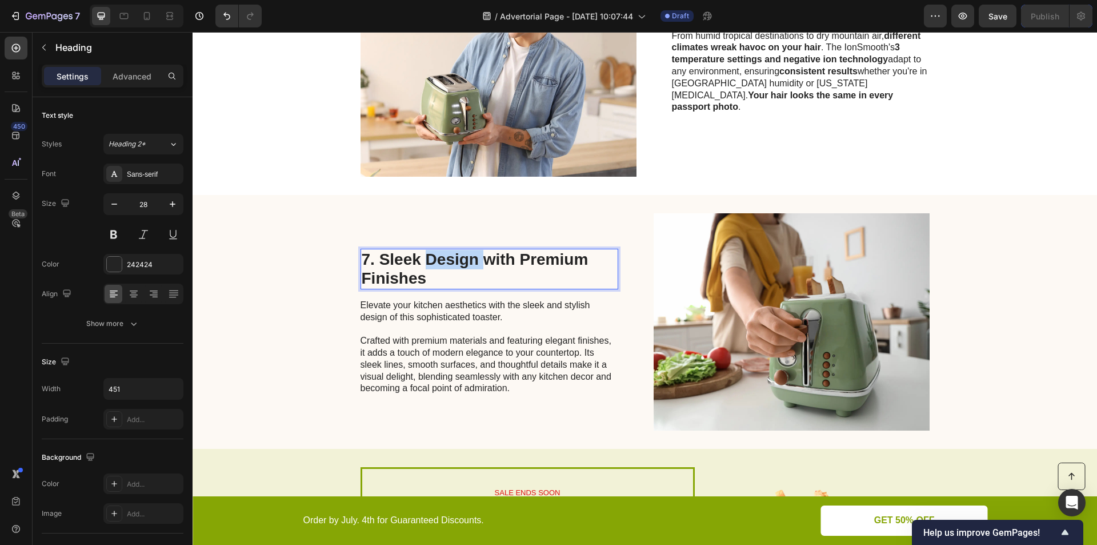
click at [433, 267] on p "7. Sleek Design with Premium Finishes" at bounding box center [489, 269] width 255 height 38
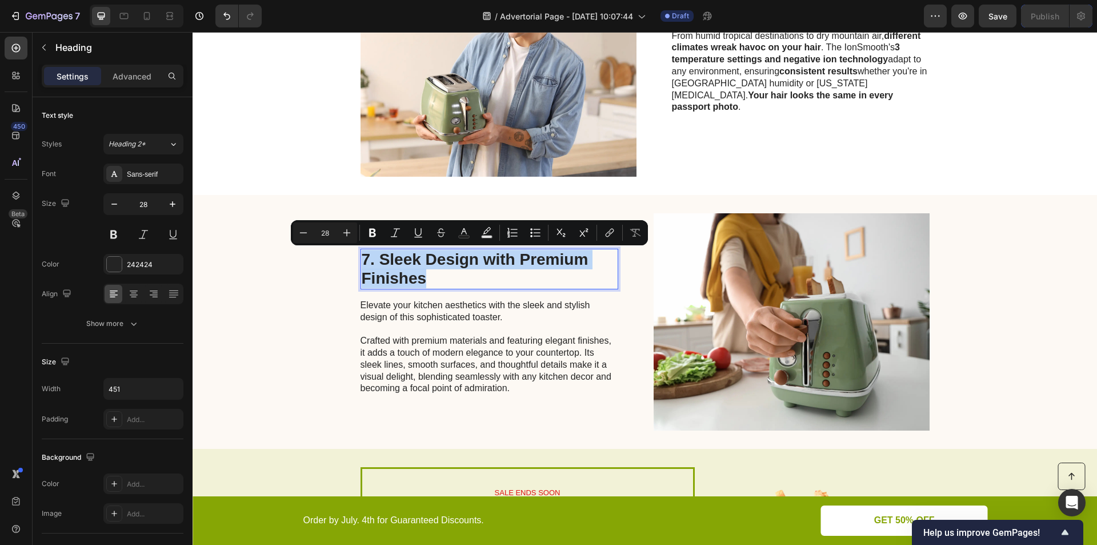
click at [429, 279] on p "7. Sleek Design with Premium Finishes" at bounding box center [489, 269] width 255 height 38
drag, startPoint x: 429, startPoint y: 280, endPoint x: 379, endPoint y: 257, distance: 55.0
click at [379, 257] on p "7. Sleek Design with Premium Finishes" at bounding box center [489, 269] width 255 height 38
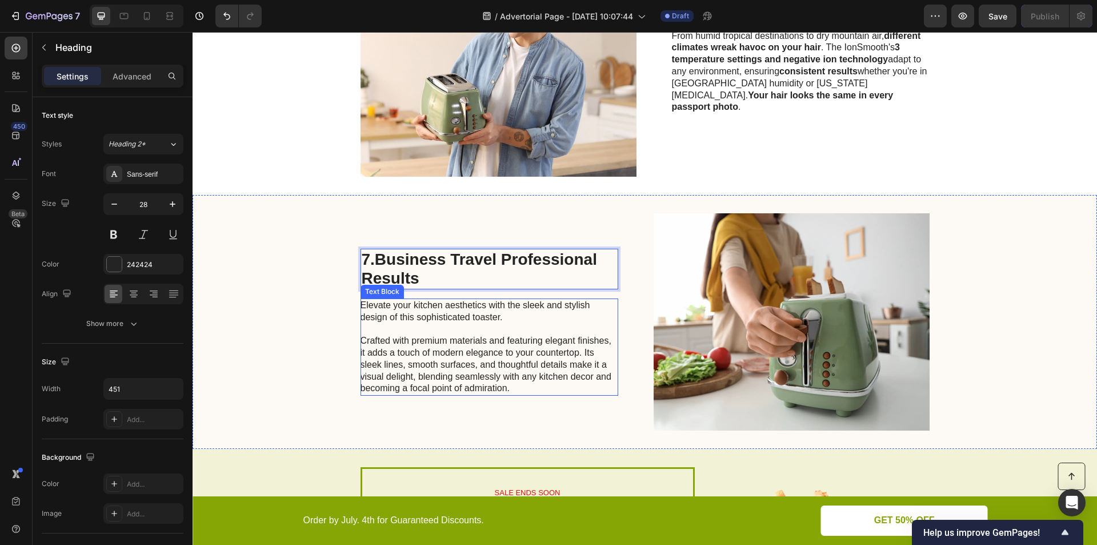
click at [426, 347] on p "Elevate your kitchen aesthetics with the sleek and stylish design of this sophi…" at bounding box center [489, 346] width 257 height 95
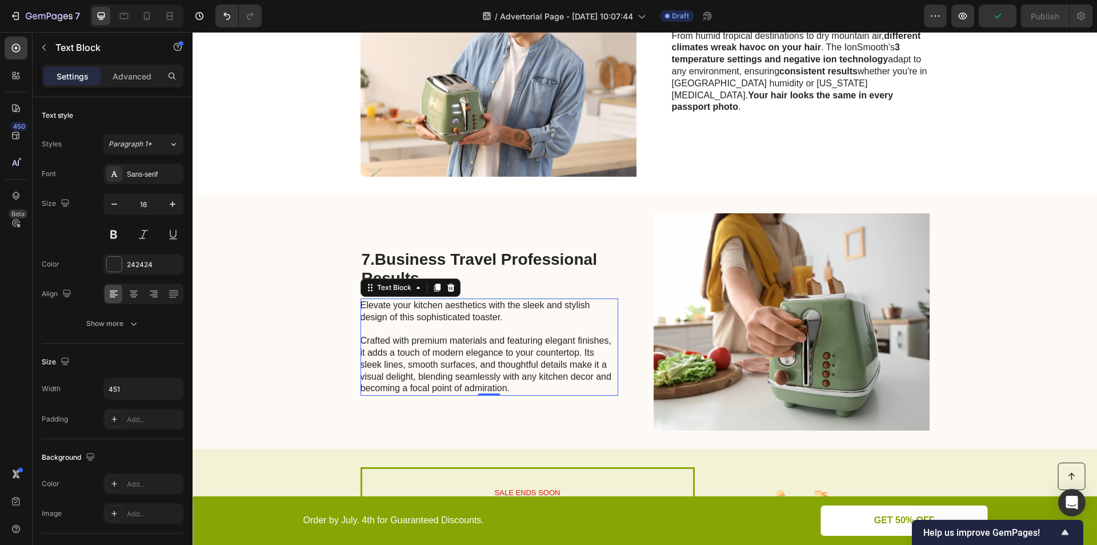
click at [452, 353] on p "Elevate your kitchen aesthetics with the sleek and stylish design of this sophi…" at bounding box center [489, 346] width 257 height 95
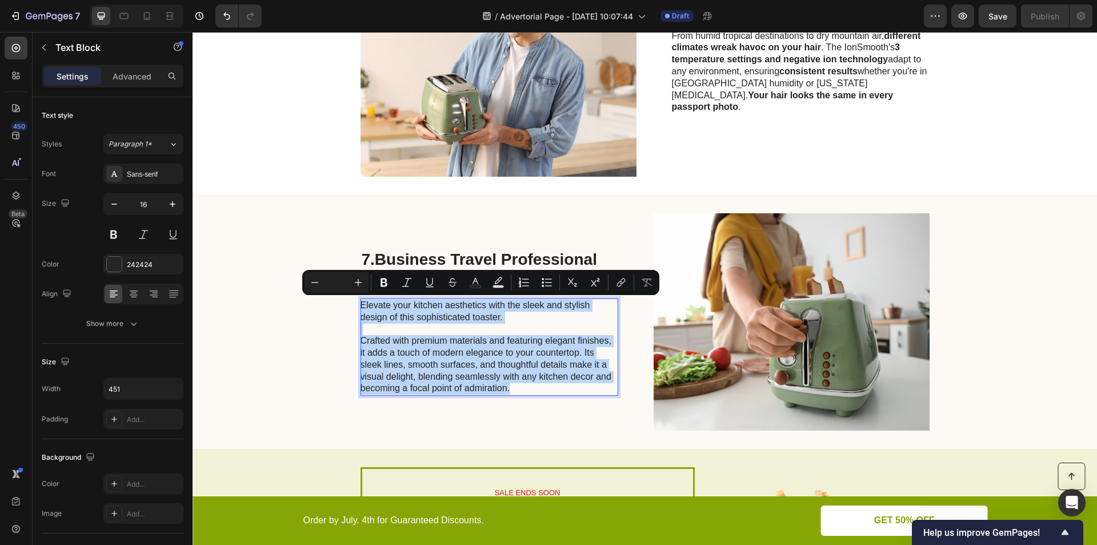
scroll to position [1959, 0]
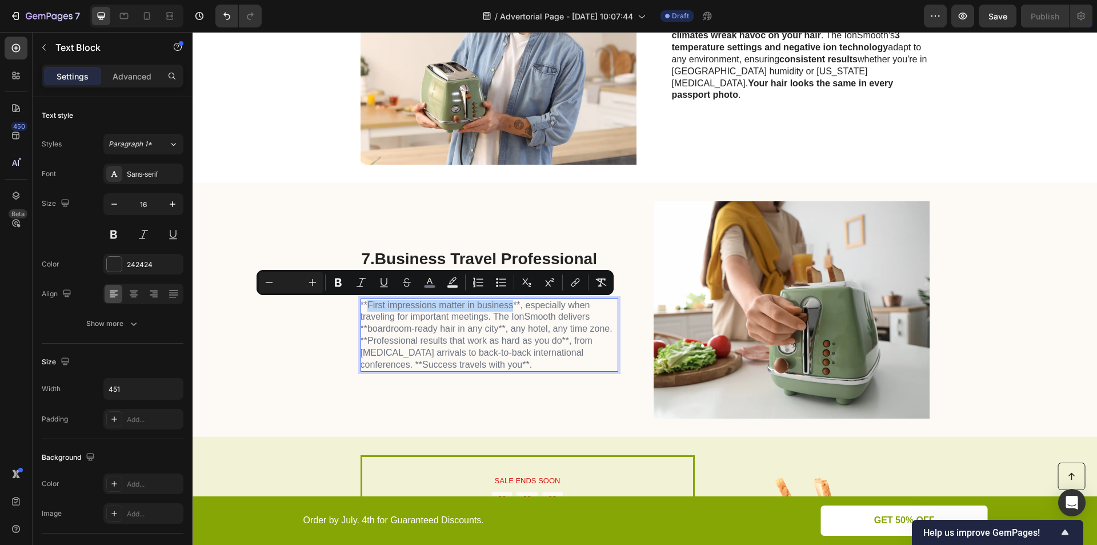
drag, startPoint x: 364, startPoint y: 303, endPoint x: 507, endPoint y: 308, distance: 142.9
click at [507, 308] on span "**First impressions matter in business**, especially when traveling for importa…" at bounding box center [487, 334] width 252 height 69
click at [527, 308] on span "** First impressions matter in business **, especially when traveling for impor…" at bounding box center [487, 334] width 252 height 69
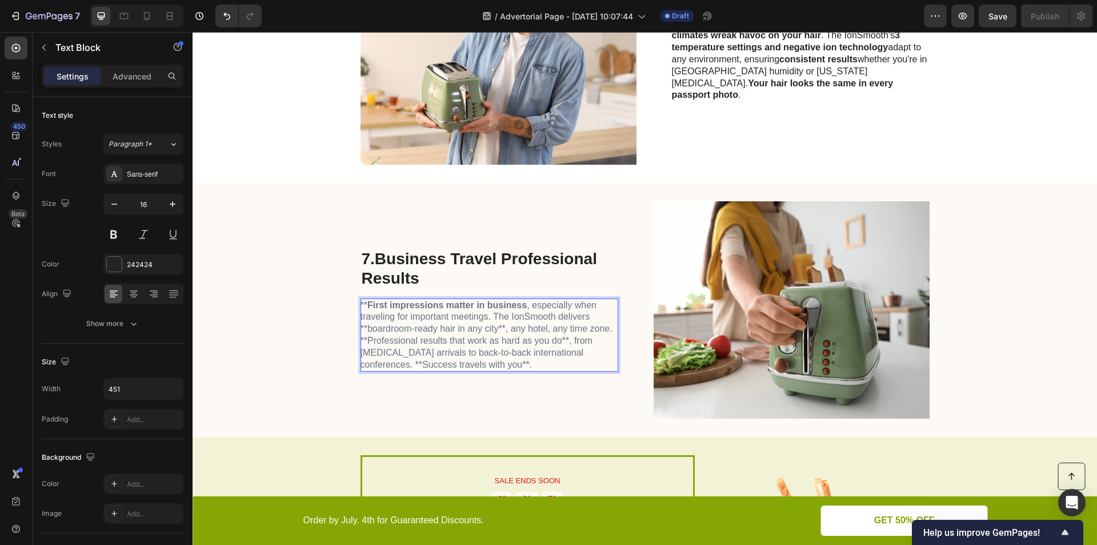
click at [361, 305] on span "** First impressions matter in business , especially when traveling for importa…" at bounding box center [487, 334] width 252 height 69
click at [367, 305] on strong "First impressions matter in business" at bounding box center [446, 305] width 159 height 10
click at [363, 327] on span "First impressions matter in business , especially when traveling for important …" at bounding box center [487, 334] width 252 height 69
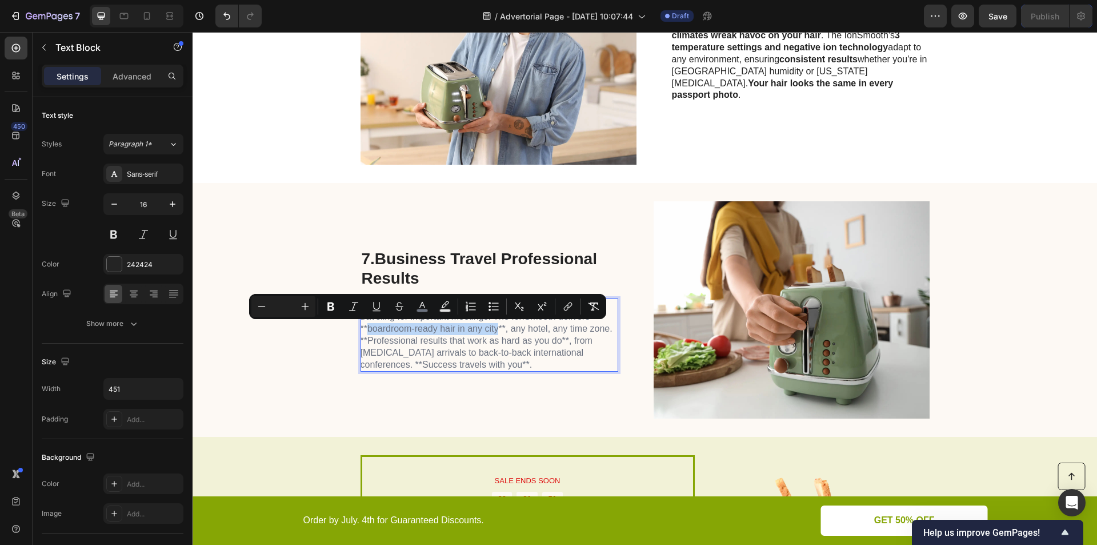
drag, startPoint x: 362, startPoint y: 329, endPoint x: 495, endPoint y: 334, distance: 133.8
click at [495, 334] on p "First impressions matter in business , especially when traveling for important …" at bounding box center [489, 334] width 257 height 71
click at [510, 328] on span "First impressions matter in business , especially when traveling for important …" at bounding box center [483, 334] width 244 height 69
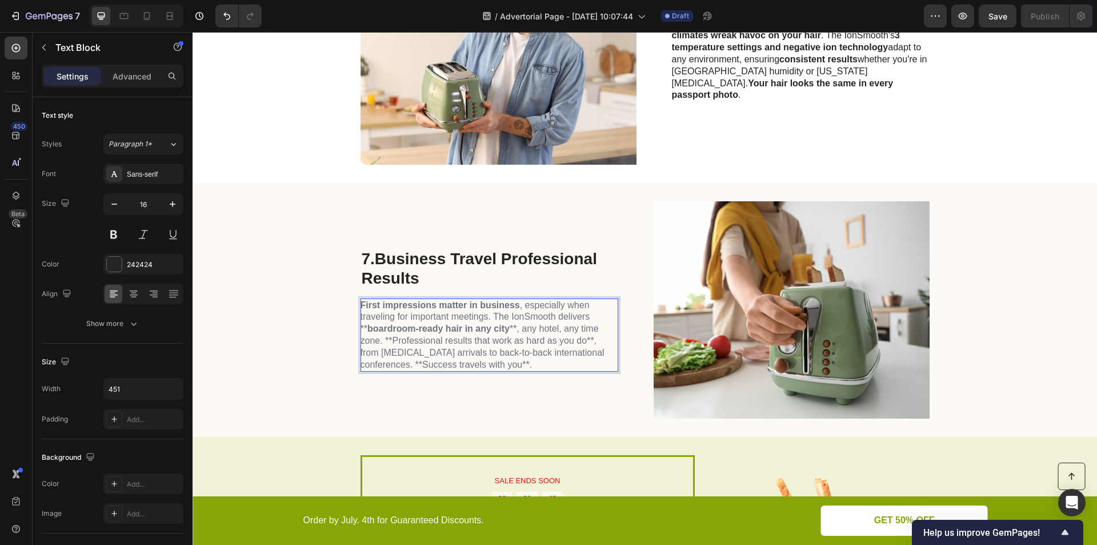
click at [510, 328] on span "First impressions matter in business , especially when traveling for important …" at bounding box center [483, 334] width 244 height 69
click at [514, 331] on span "First impressions matter in business , especially when traveling for important …" at bounding box center [483, 334] width 244 height 69
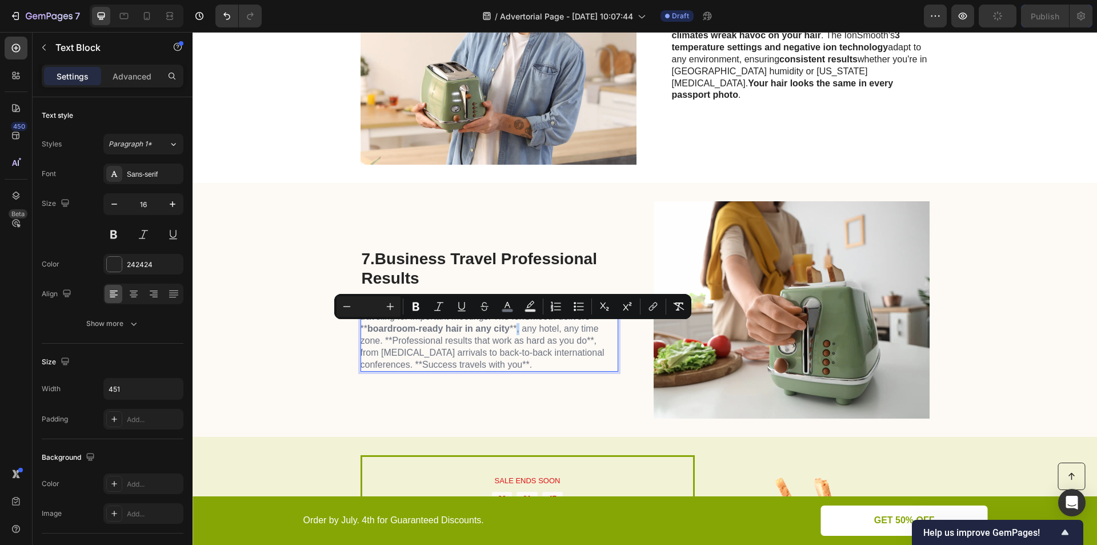
click at [511, 330] on span "First impressions matter in business , especially when traveling for important …" at bounding box center [483, 334] width 244 height 69
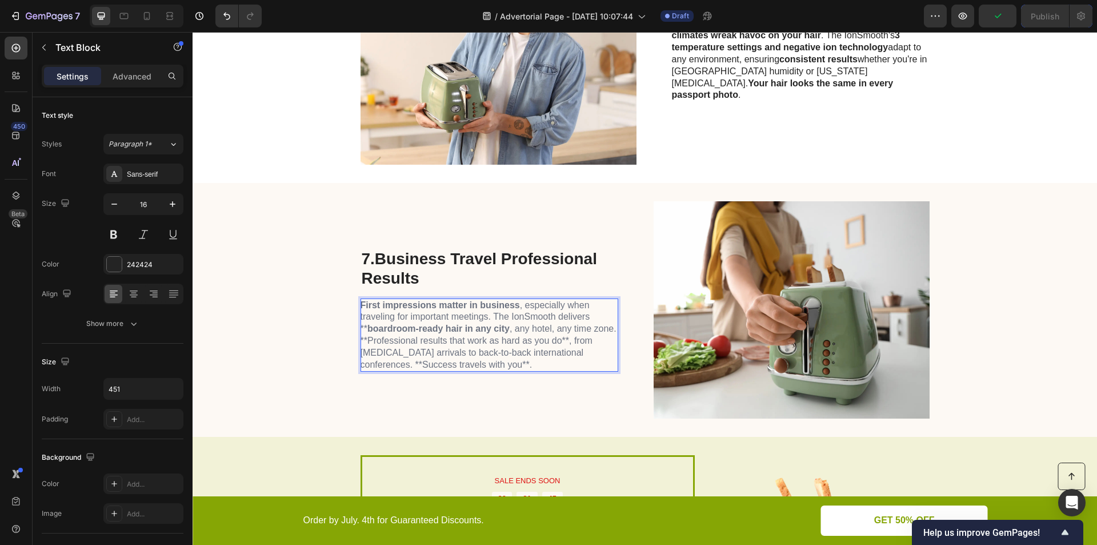
click at [367, 329] on strong "boardroom-ready hair in any city" at bounding box center [438, 328] width 142 height 10
click at [555, 342] on span "First impressions matter in business , especially when traveling for important …" at bounding box center [488, 334] width 255 height 69
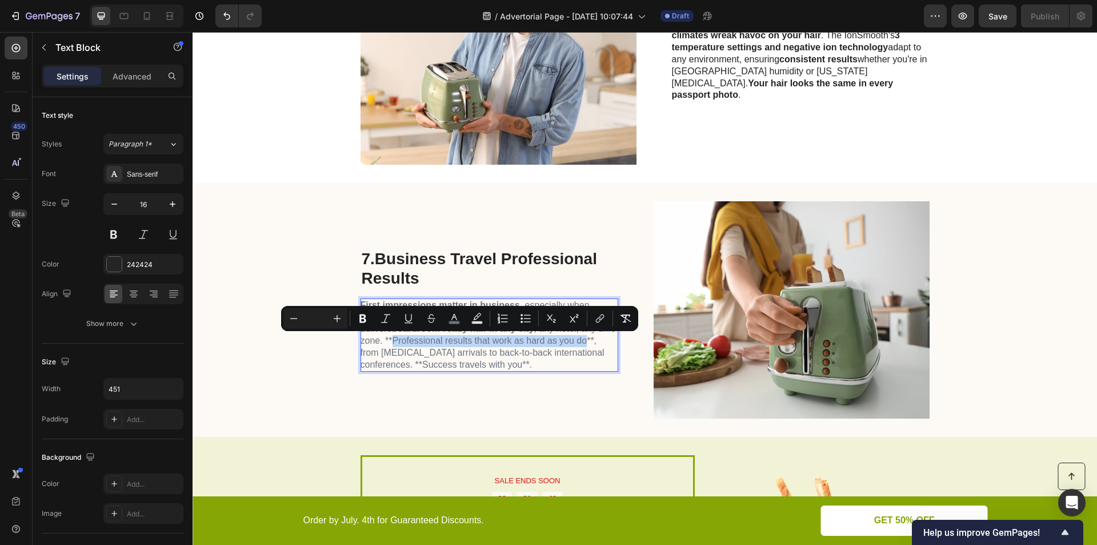
drag, startPoint x: 557, startPoint y: 342, endPoint x: 365, endPoint y: 338, distance: 191.5
click at [365, 338] on span "First impressions matter in business , especially when traveling for important …" at bounding box center [488, 334] width 255 height 69
click at [361, 339] on span "First impressions matter in business , especially when traveling for important …" at bounding box center [488, 334] width 255 height 69
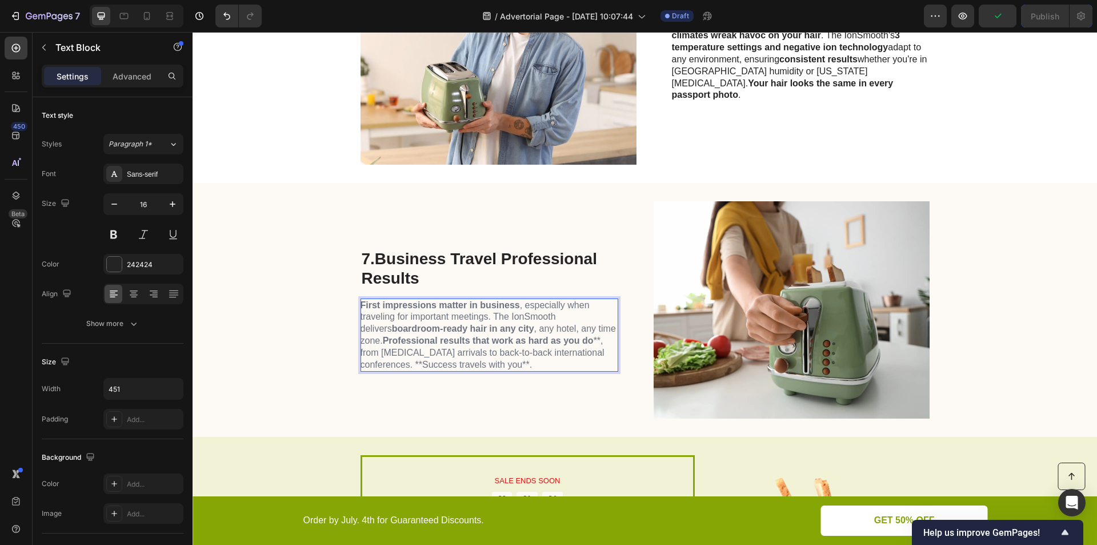
click at [573, 339] on span "First impressions matter in business , especially when traveling for important …" at bounding box center [488, 334] width 255 height 69
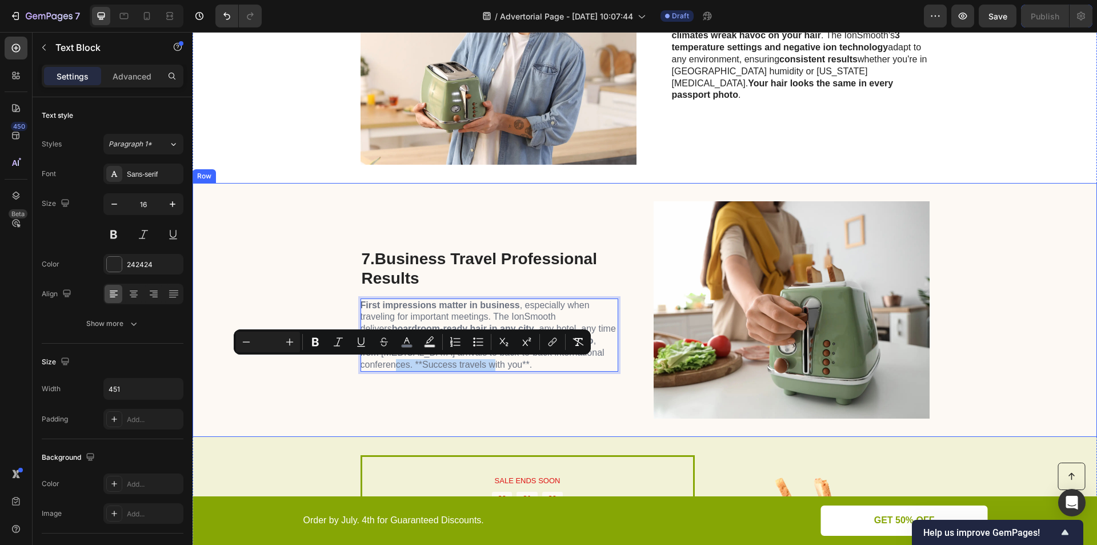
drag, startPoint x: 463, startPoint y: 365, endPoint x: 363, endPoint y: 373, distance: 100.3
click at [363, 373] on div "7. Business Travel Professional Results Heading First impressions matter in bus…" at bounding box center [490, 309] width 258 height 217
click at [480, 363] on span "First impressions matter in business , especially when traveling for important …" at bounding box center [488, 334] width 255 height 69
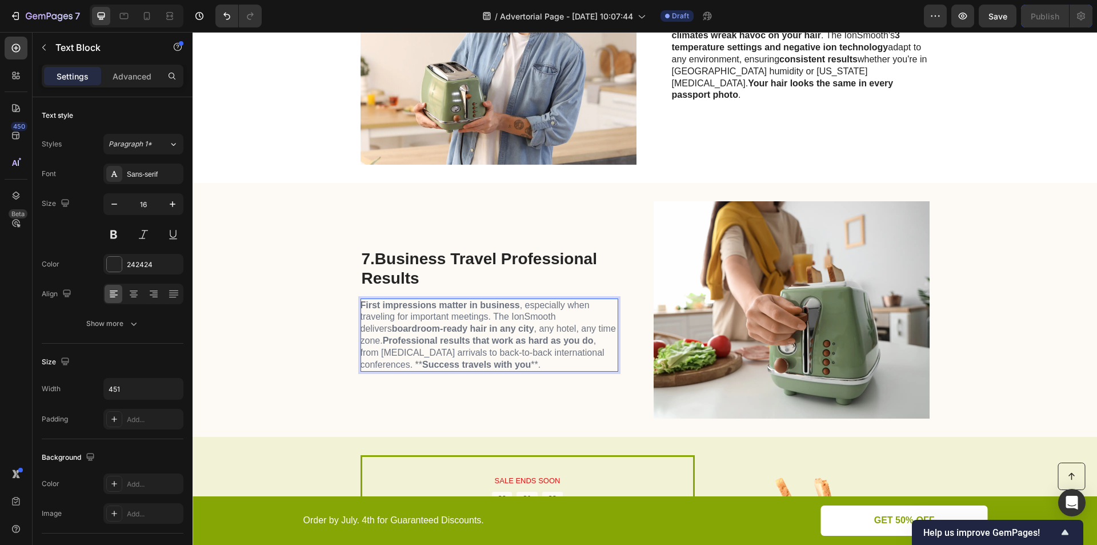
click at [476, 363] on span "First impressions matter in business , especially when traveling for important …" at bounding box center [488, 334] width 255 height 69
click at [479, 365] on span "First impressions matter in business , especially when traveling for important …" at bounding box center [488, 334] width 255 height 69
click at [362, 363] on span "First impressions matter in business , especially when traveling for important …" at bounding box center [488, 334] width 255 height 69
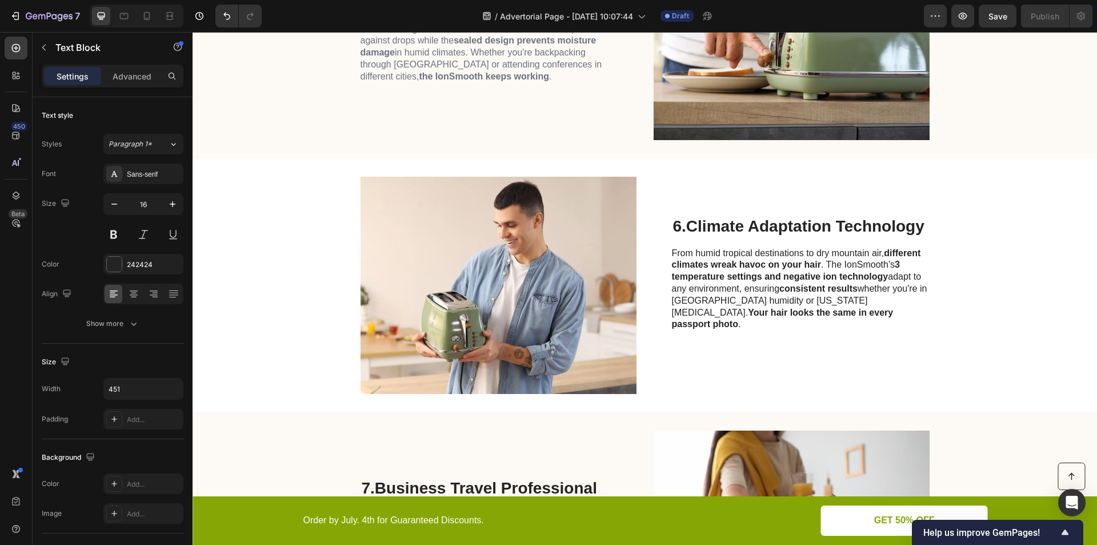
scroll to position [1692, 0]
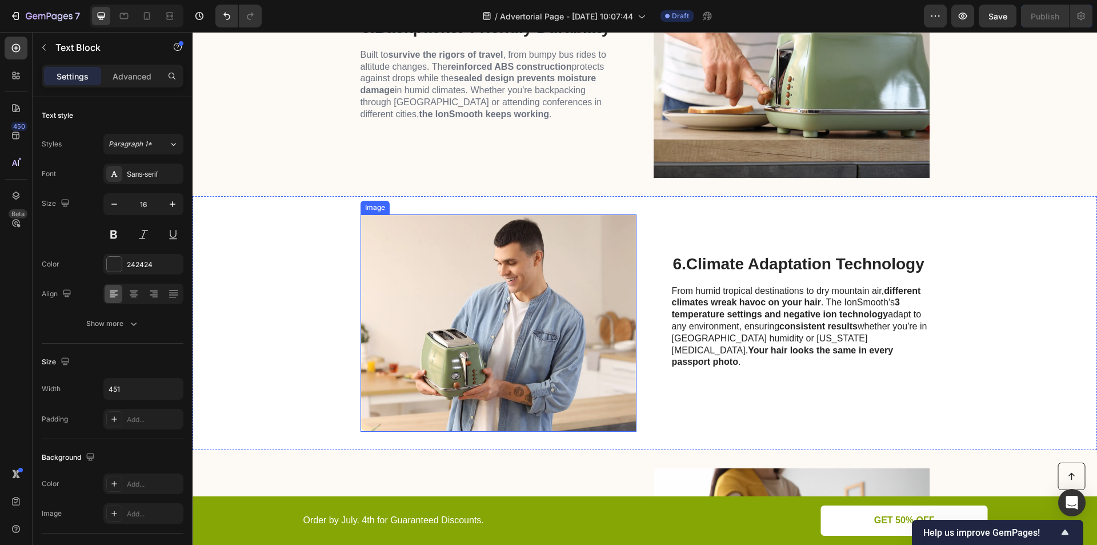
click at [297, 374] on div "Image 6. Climate Adaptation Technology Heading From humid tropical destinations…" at bounding box center [645, 323] width 904 height 254
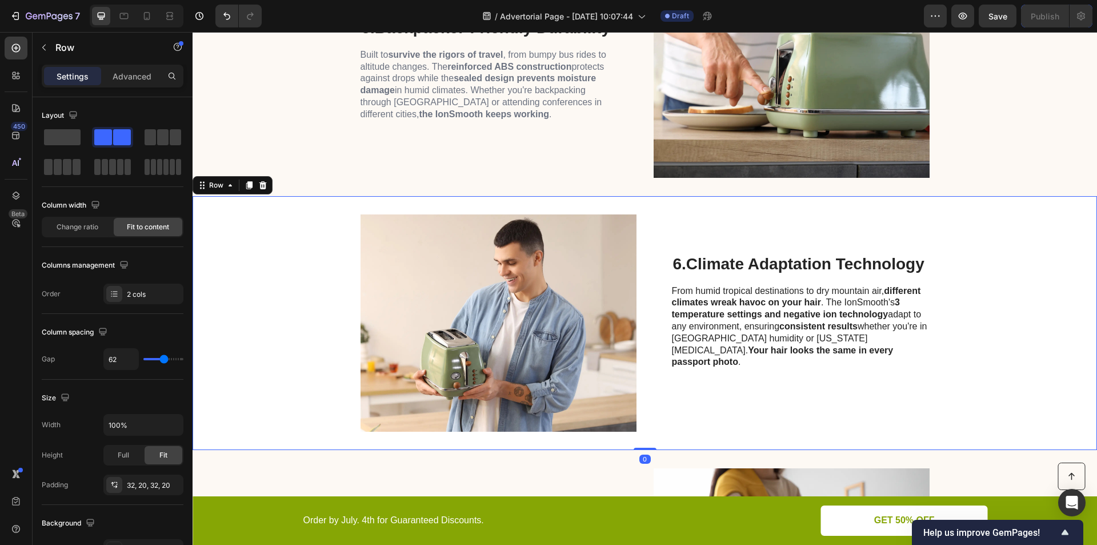
drag, startPoint x: 250, startPoint y: 183, endPoint x: 265, endPoint y: 193, distance: 17.7
click at [250, 182] on icon at bounding box center [249, 186] width 6 height 8
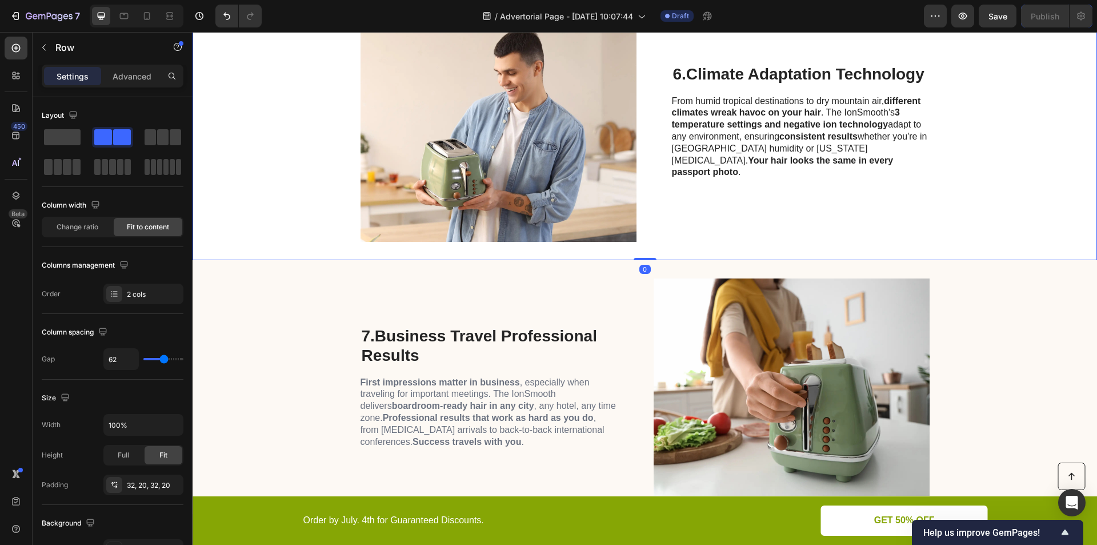
scroll to position [2188, 0]
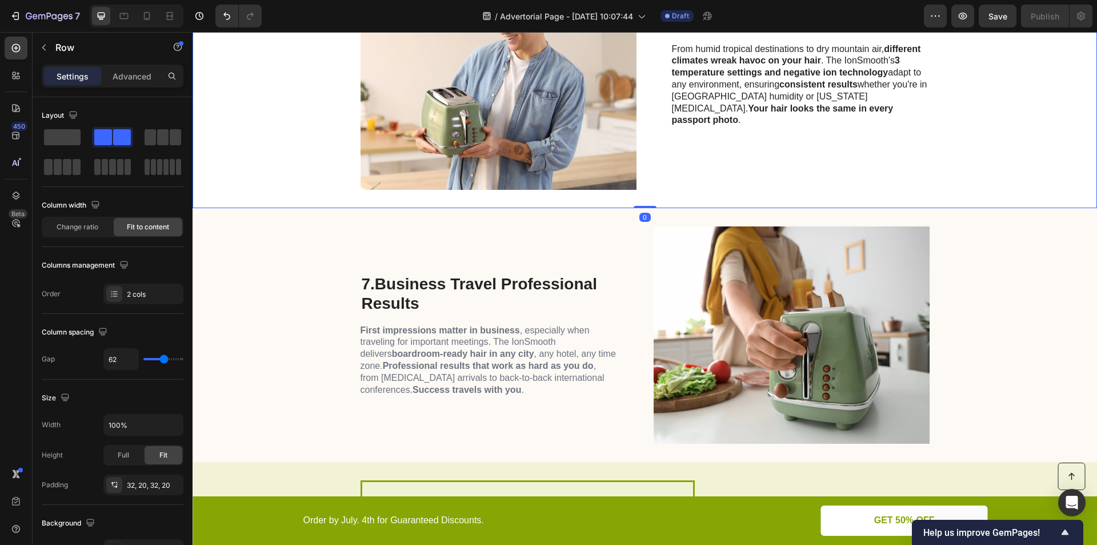
click at [282, 138] on div "Image 6. Climate Adaptation Technology Heading From humid tropical destinations…" at bounding box center [645, 81] width 904 height 254
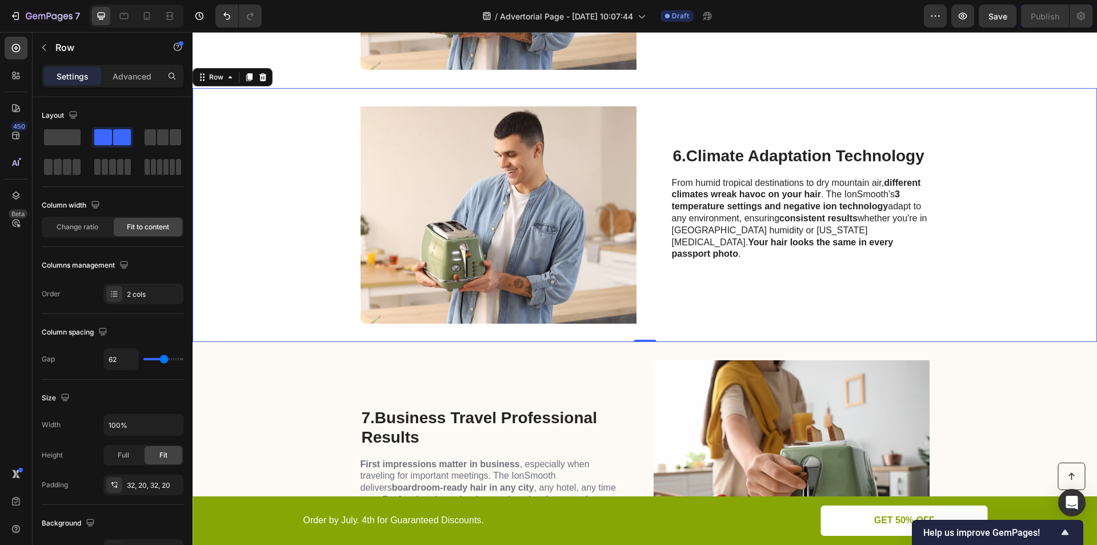
click at [287, 189] on div "Image 6. Climate Adaptation Technology Heading From humid tropical destinations…" at bounding box center [645, 215] width 904 height 254
click at [42, 49] on icon "button" at bounding box center [43, 47] width 9 height 9
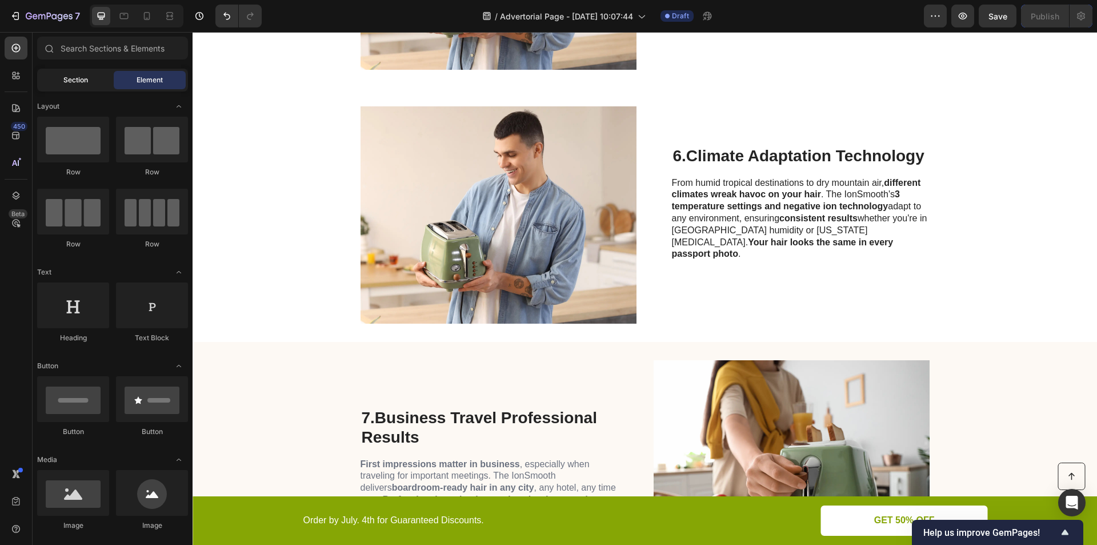
click at [74, 81] on span "Section" at bounding box center [75, 80] width 25 height 10
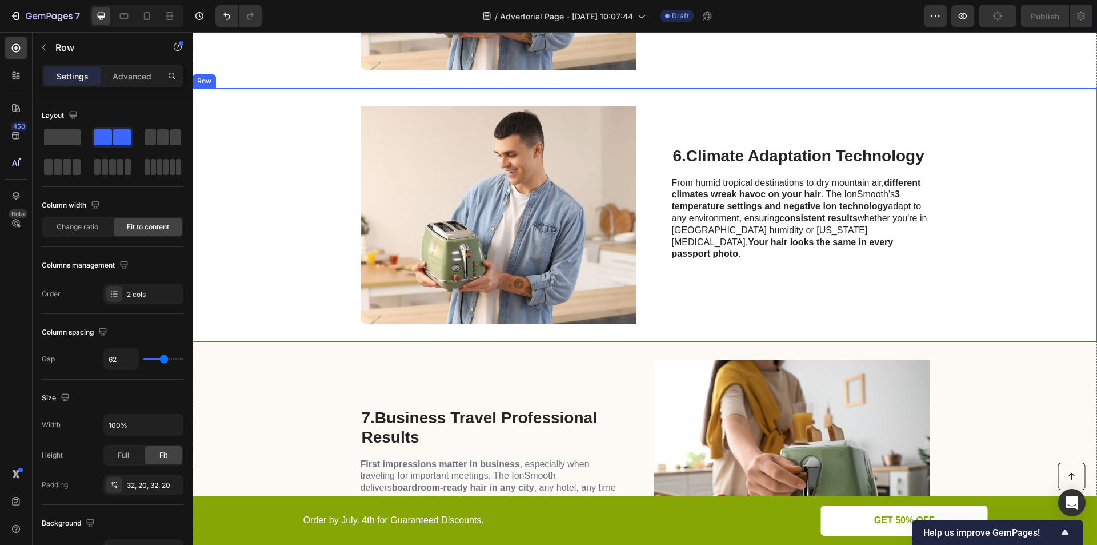
click at [266, 174] on div "Image 6. Climate Adaptation Technology Heading From humid tropical destinations…" at bounding box center [645, 215] width 904 height 254
click at [231, 78] on icon at bounding box center [230, 77] width 3 height 2
click at [227, 81] on icon at bounding box center [230, 77] width 9 height 9
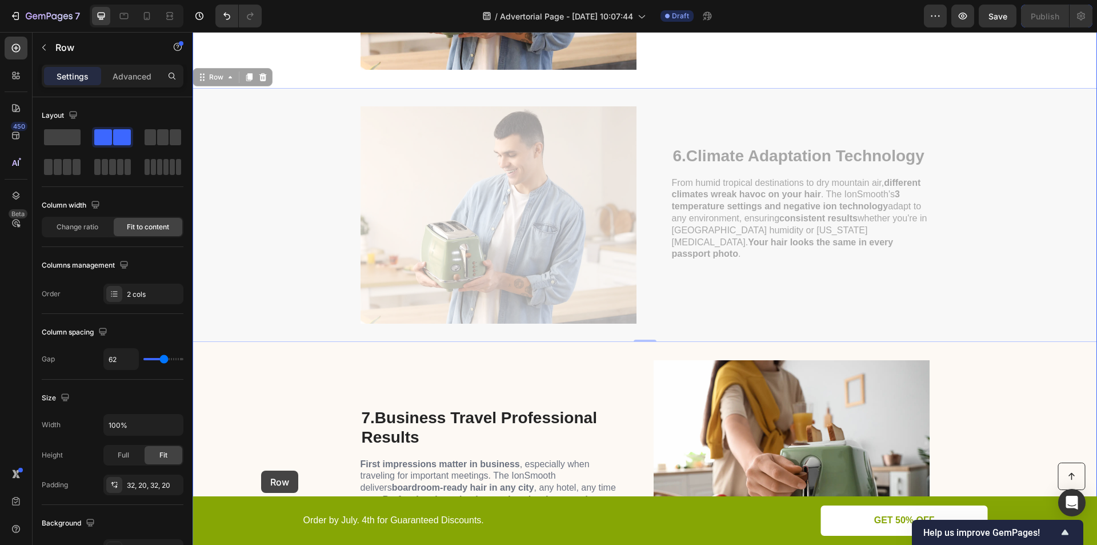
drag, startPoint x: 218, startPoint y: 75, endPoint x: 266, endPoint y: 462, distance: 389.8
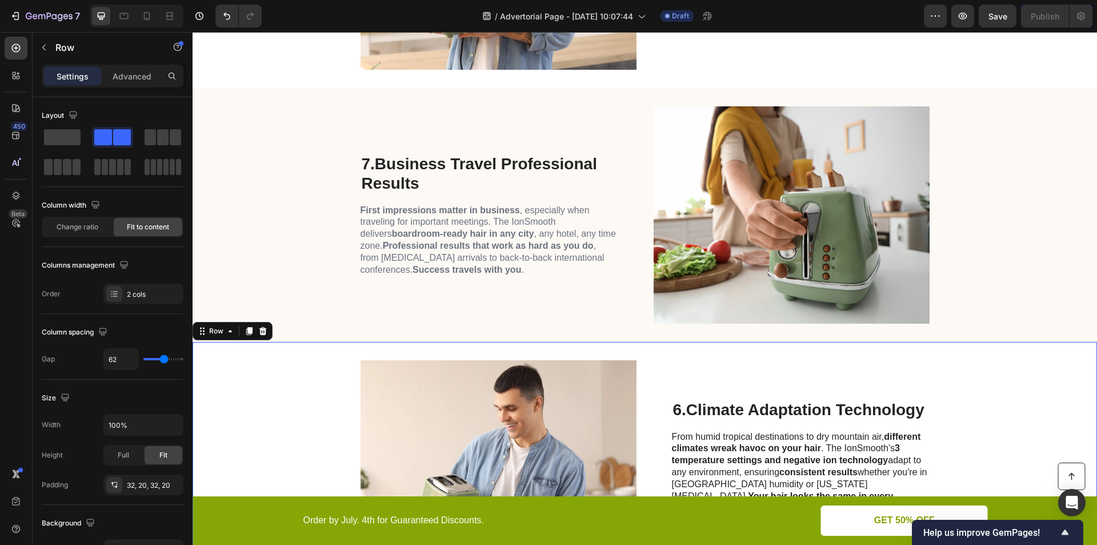
scroll to position [2188, 0]
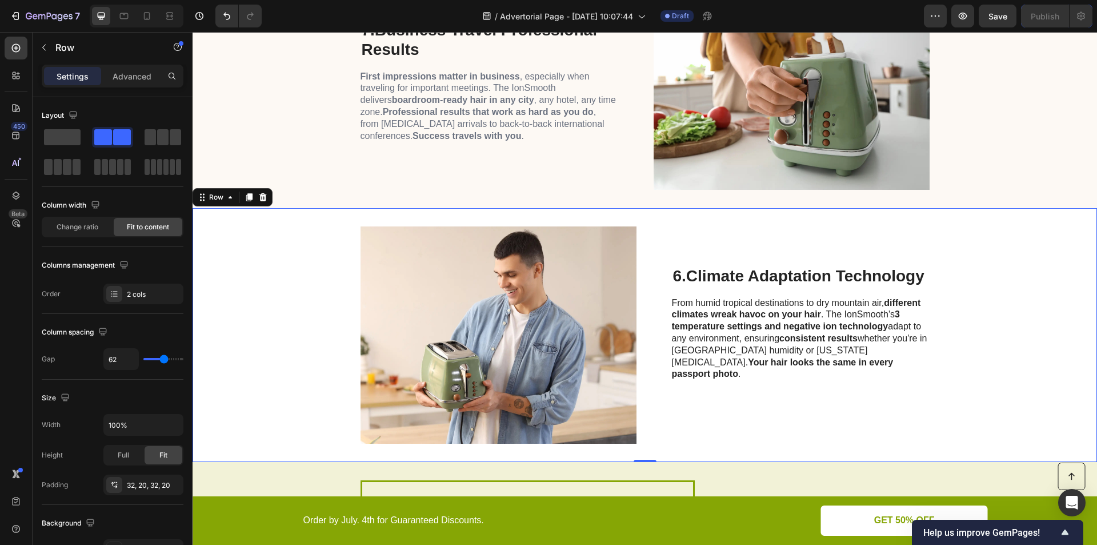
click at [274, 294] on div "Image 6. Climate Adaptation Technology Heading From humid tropical destinations…" at bounding box center [645, 335] width 904 height 254
click at [698, 278] on strong "Climate Adaptation Technology" at bounding box center [805, 276] width 238 height 18
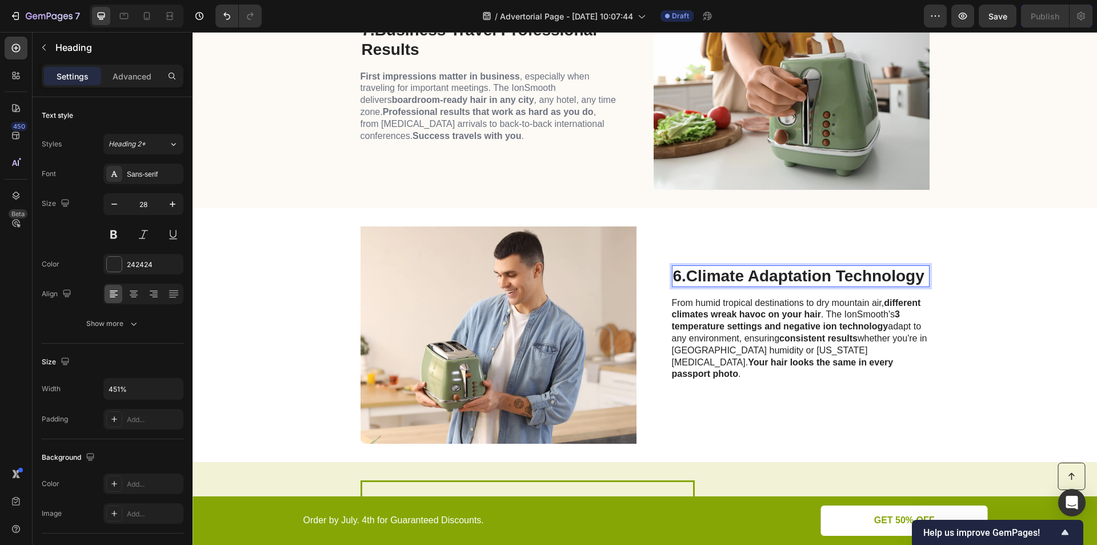
click at [679, 280] on h2 "6. Climate Adaptation Technology" at bounding box center [801, 276] width 258 height 22
click at [674, 281] on p "6. Climate Adaptation Technology" at bounding box center [800, 275] width 255 height 19
click at [700, 277] on strong "Climate Adaptation Technology" at bounding box center [805, 276] width 238 height 18
click at [702, 277] on strong "Climate Adaptation Technology" at bounding box center [805, 276] width 238 height 18
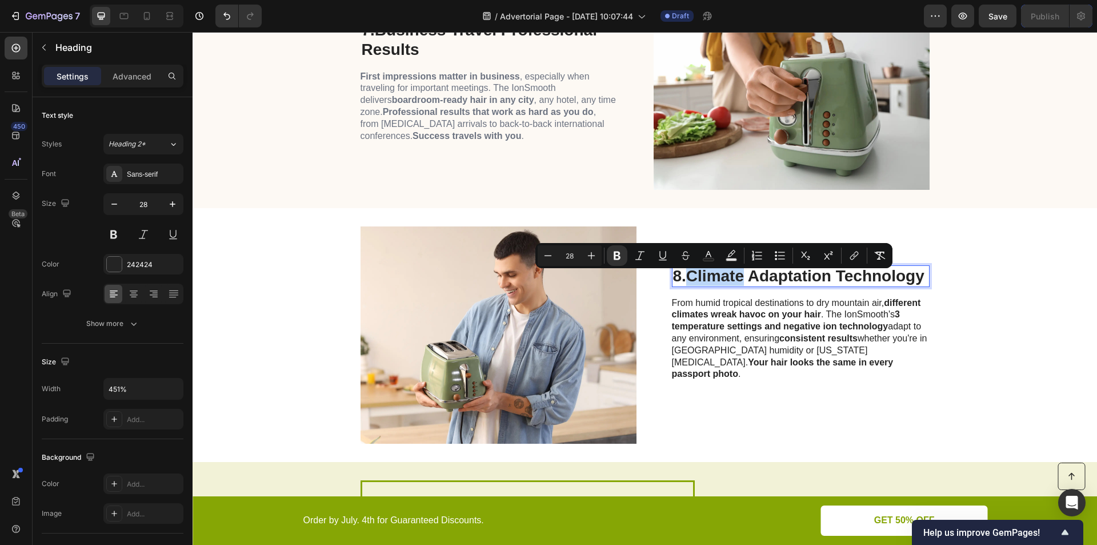
click at [703, 278] on strong "Climate Adaptation Technology" at bounding box center [805, 276] width 238 height 18
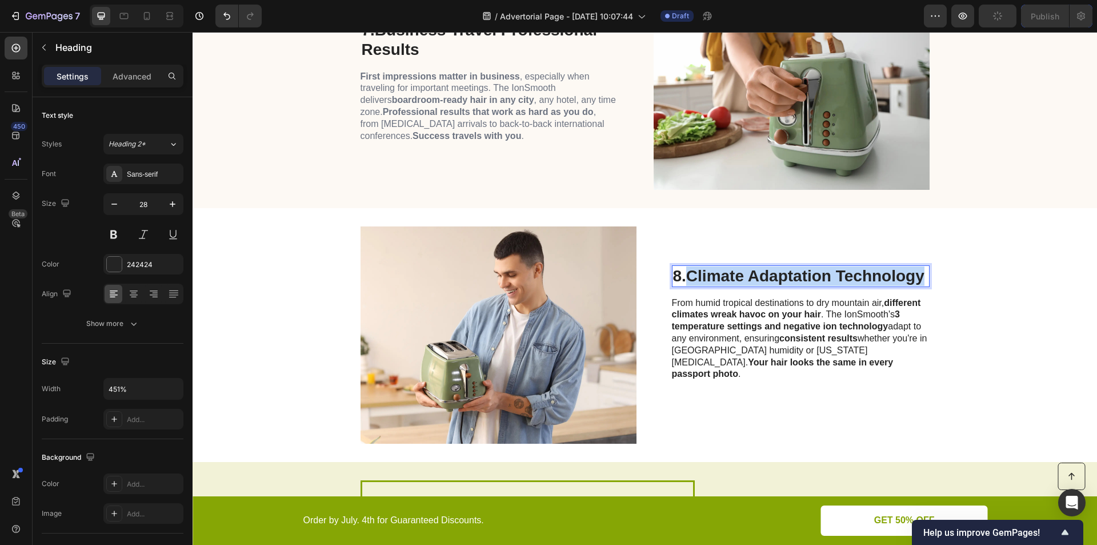
drag, startPoint x: 687, startPoint y: 283, endPoint x: 915, endPoint y: 287, distance: 228.6
click at [923, 285] on strong "Climate Adaptation Technology" at bounding box center [805, 276] width 238 height 18
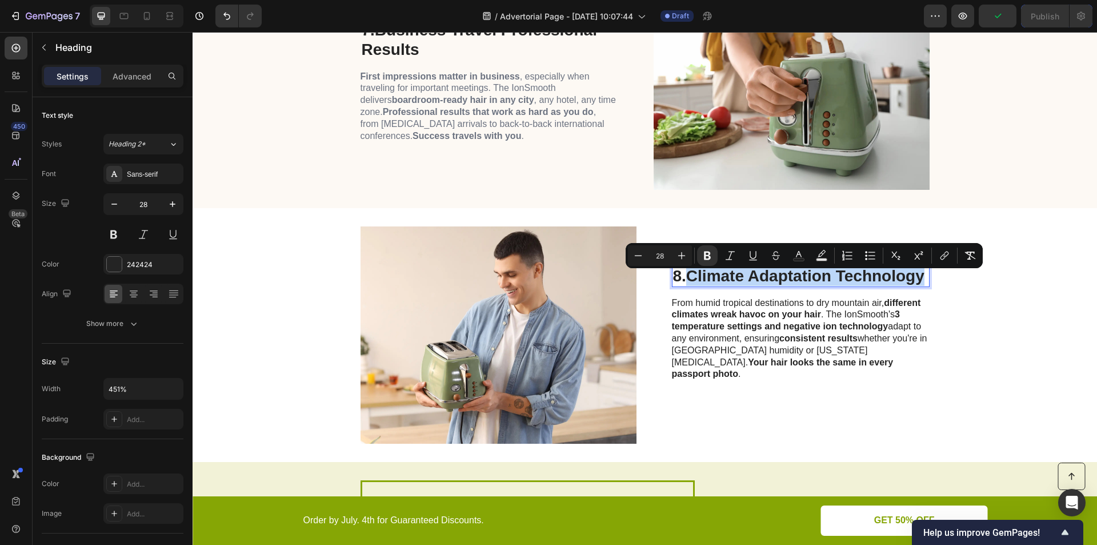
scroll to position [2179, 0]
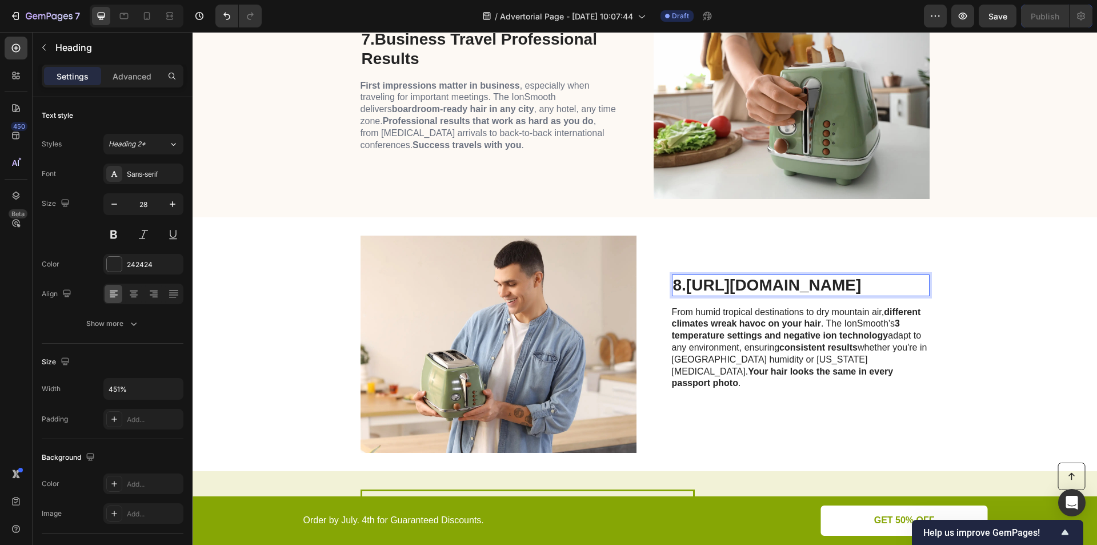
drag, startPoint x: 535, startPoint y: 278, endPoint x: 615, endPoint y: 301, distance: 82.6
click at [686, 294] on strong "https://glamverapro.com/products/glamvera-ionsmooth-wireless-hair-styling-comb" at bounding box center [773, 285] width 175 height 18
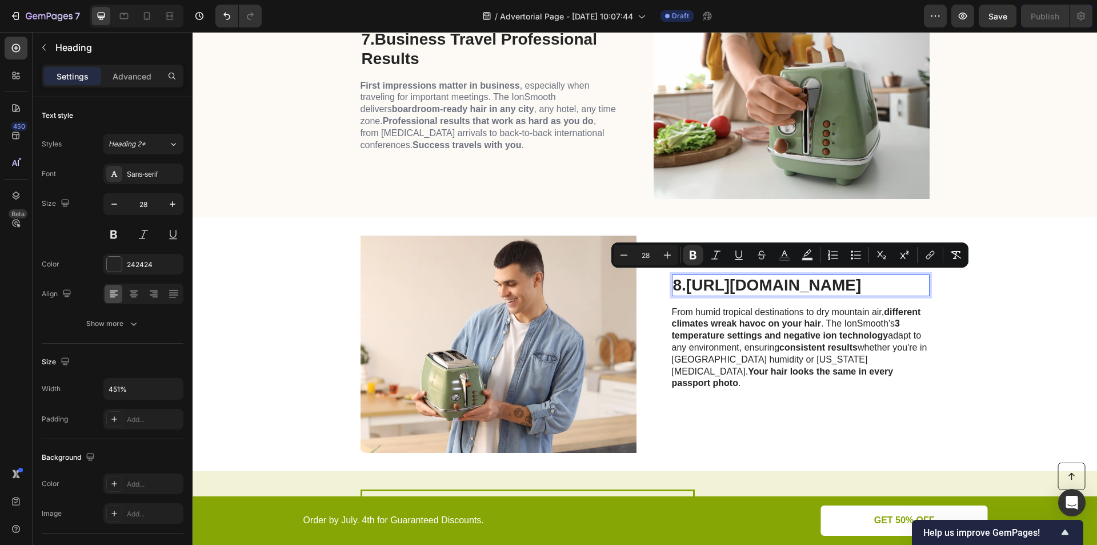
scroll to position [2188, 0]
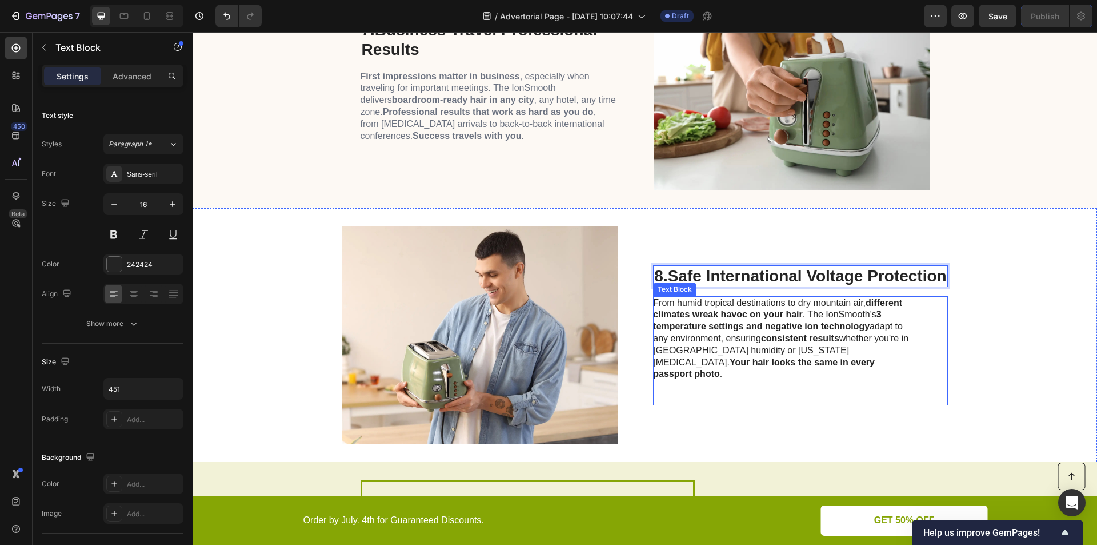
click at [686, 331] on strong "3 temperature settings and negative ion technology" at bounding box center [767, 320] width 228 height 22
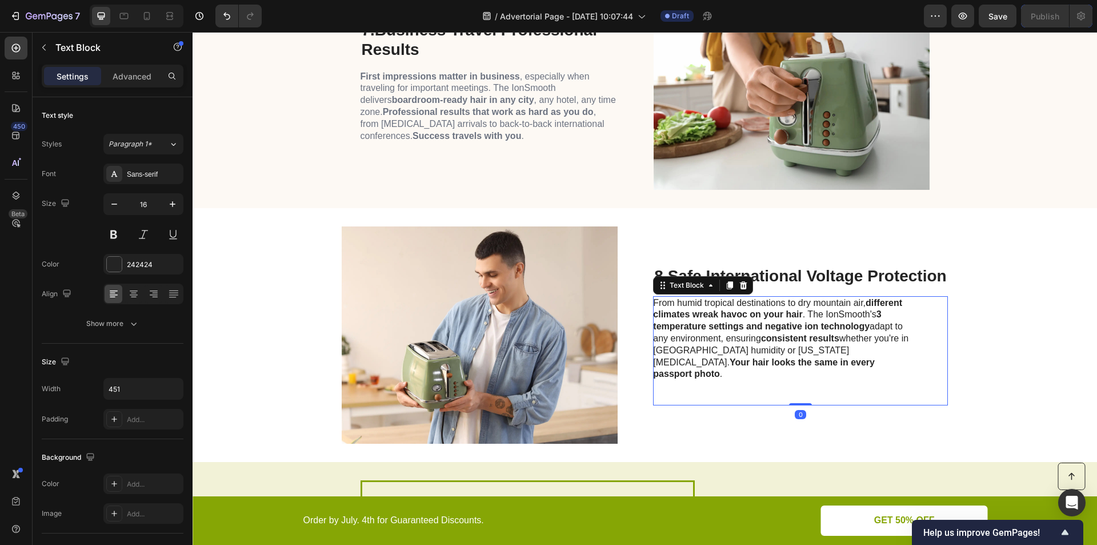
click at [686, 331] on strong "3 temperature settings and negative ion technology" at bounding box center [767, 320] width 228 height 22
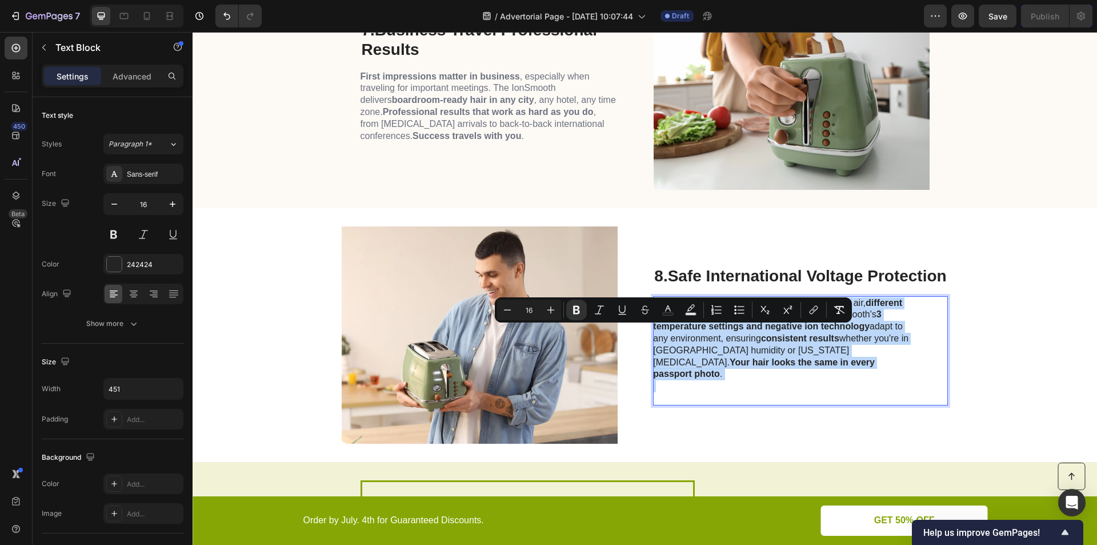
click at [686, 331] on strong "3 temperature settings and negative ion technology" at bounding box center [767, 320] width 228 height 22
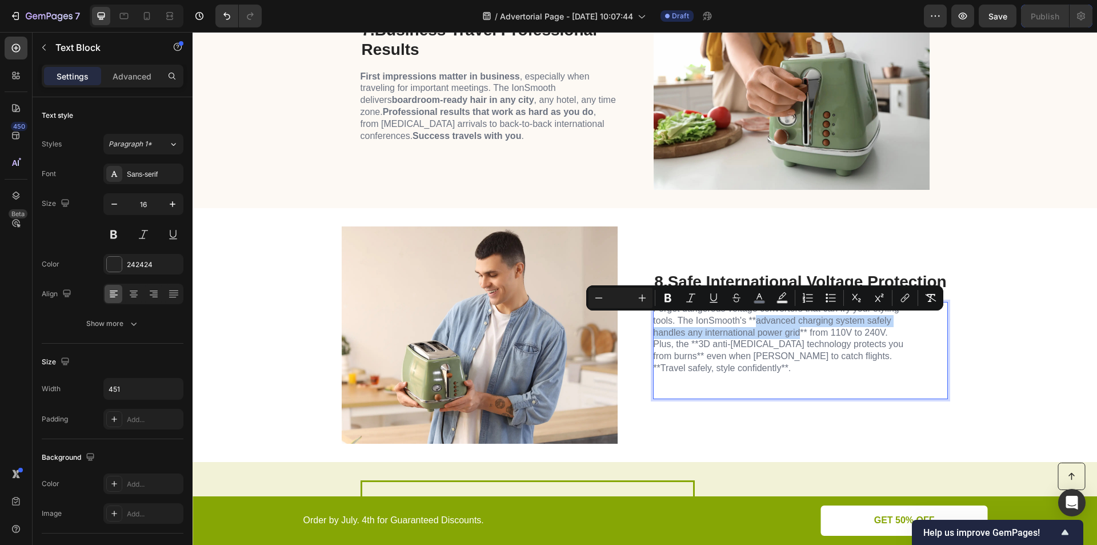
drag, startPoint x: 750, startPoint y: 321, endPoint x: 791, endPoint y: 333, distance: 42.7
click at [791, 333] on span "Forget dangerous voltage converters that can fry your styling tools. The IonSmo…" at bounding box center [778, 337] width 250 height 69
click at [845, 371] on p "Forget dangerous voltage converters that can fry your styling tools. The IonSmo…" at bounding box center [781, 338] width 257 height 71
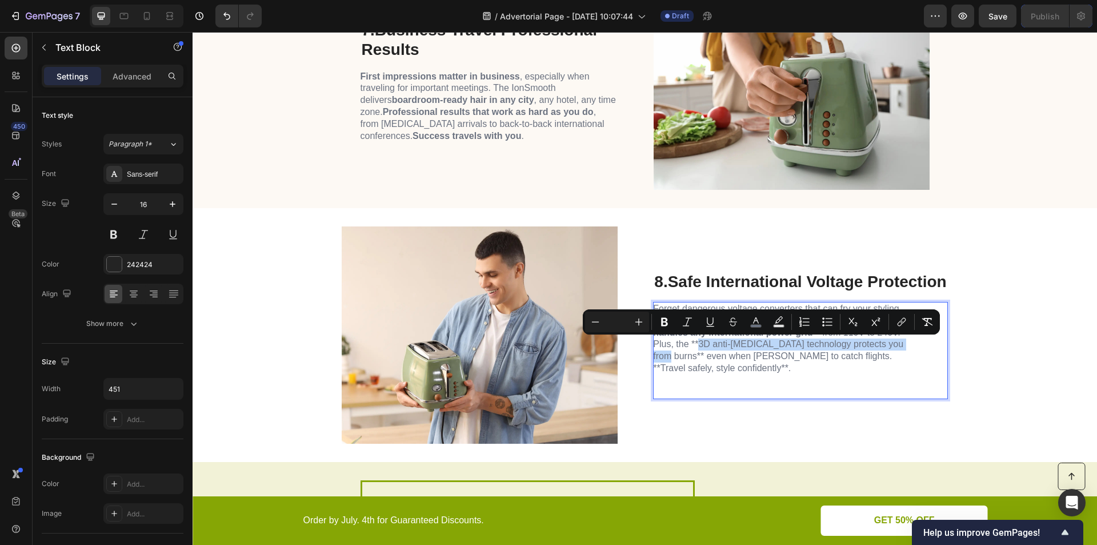
drag, startPoint x: 694, startPoint y: 344, endPoint x: 670, endPoint y: 357, distance: 26.6
click at [670, 357] on span "Forget dangerous voltage converters that can fry your styling tools. The IonSmo…" at bounding box center [778, 337] width 250 height 69
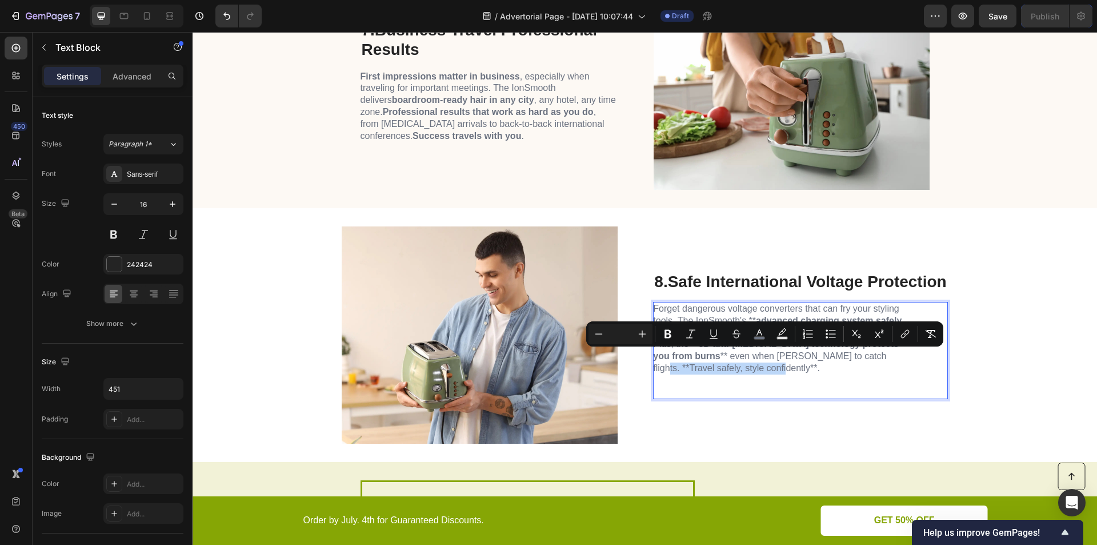
drag, startPoint x: 834, startPoint y: 354, endPoint x: 709, endPoint y: 372, distance: 125.9
click at [709, 372] on span "Forget dangerous voltage converters that can fry your styling tools. The IonSmo…" at bounding box center [777, 337] width 249 height 69
click at [747, 387] on p "Rich Text Editor. Editing area: main" at bounding box center [781, 386] width 257 height 24
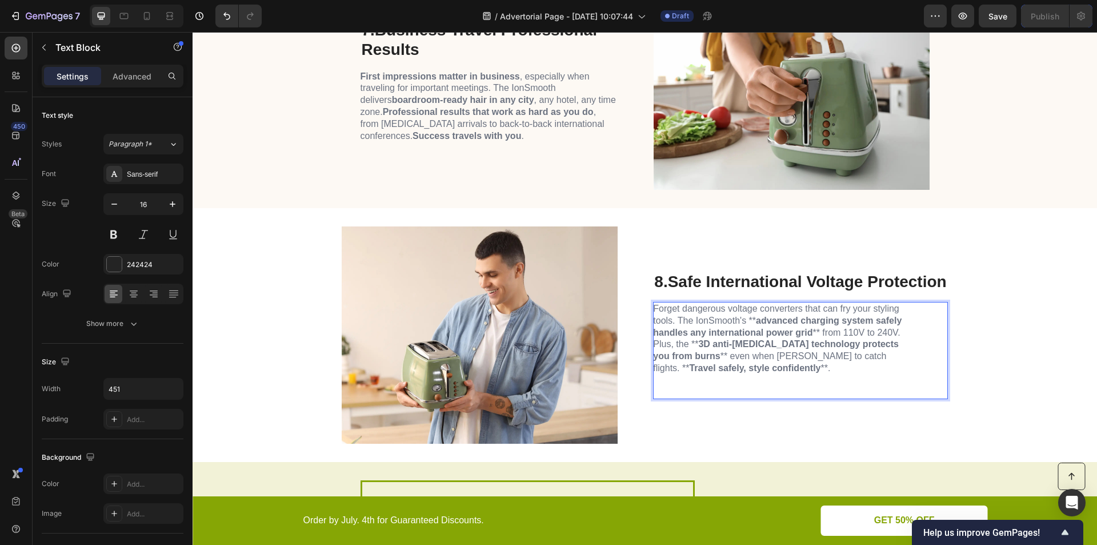
click at [733, 362] on p "Forget dangerous voltage converters that can fry your styling tools. The IonSmo…" at bounding box center [781, 338] width 257 height 71
click at [725, 369] on span "Forget dangerous voltage converters that can fry your styling tools. The IonSmo…" at bounding box center [777, 337] width 249 height 69
click at [681, 354] on span "Forget dangerous voltage converters that can fry your styling tools. The IonSmo…" at bounding box center [777, 337] width 249 height 69
click at [678, 354] on span "Forget dangerous voltage converters that can fry your styling tools. The IonSmo…" at bounding box center [777, 337] width 249 height 69
click at [747, 319] on span "Forget dangerous voltage converters that can fry your styling tools. The IonSmo…" at bounding box center [779, 337] width 253 height 69
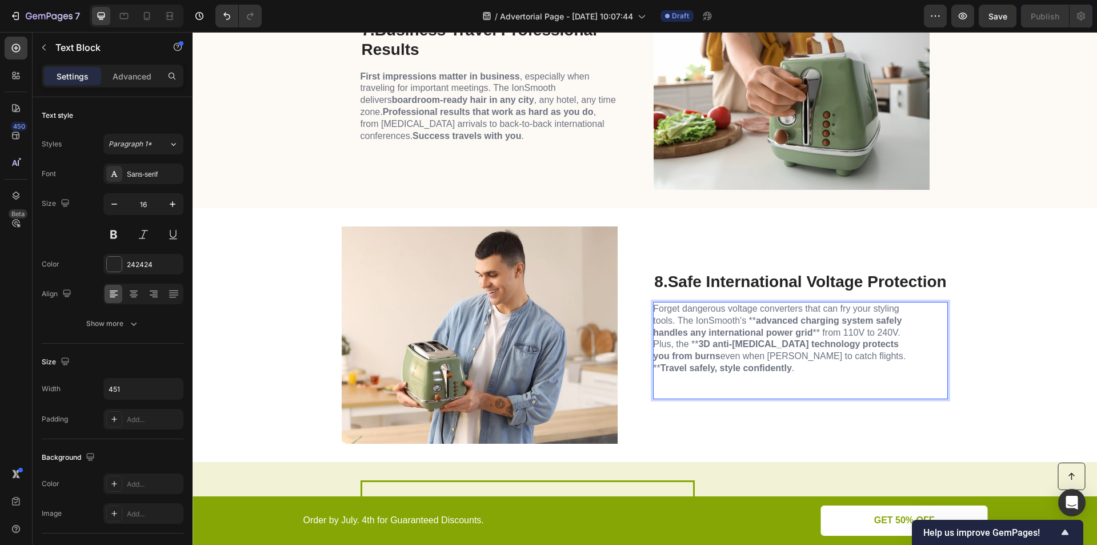
click at [748, 321] on span "Forget dangerous voltage converters that can fry your styling tools. The IonSmo…" at bounding box center [779, 337] width 253 height 69
click at [693, 342] on strong "3D anti-[MEDICAL_DATA] technology protects you from burns" at bounding box center [776, 350] width 246 height 22
click at [822, 357] on span "Forget dangerous voltage converters that can fry your styling tools. The IonSmo…" at bounding box center [780, 337] width 255 height 69
click at [792, 363] on strong "Travel safely, style confidently" at bounding box center [726, 368] width 131 height 10
click at [812, 335] on span "Forget dangerous voltage converters that can fry your styling tools. The IonSmo…" at bounding box center [780, 337] width 255 height 69
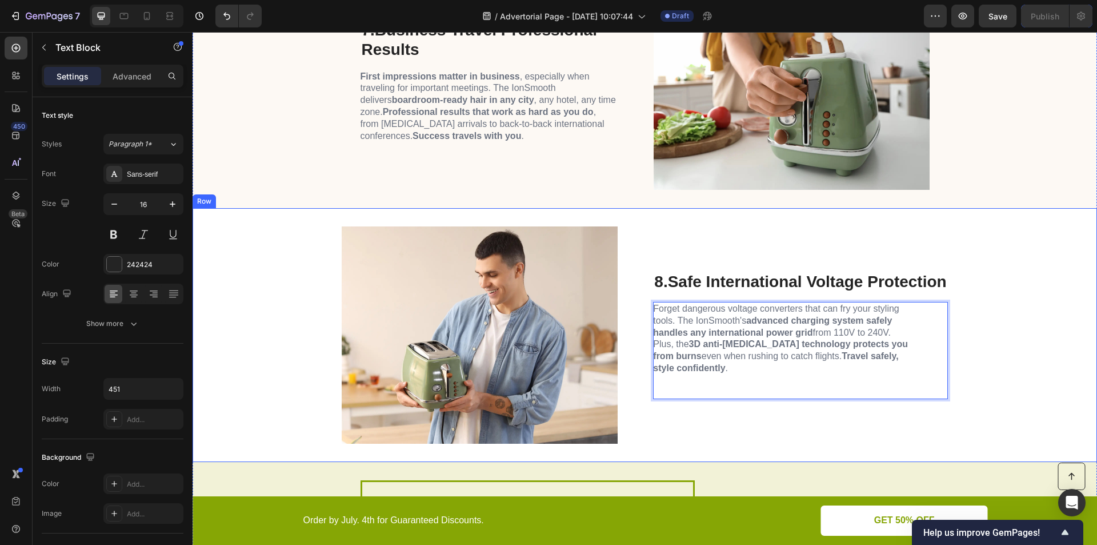
click at [987, 310] on div "Image 8. Safe International Voltage Protection Heading Forget dangerous voltage…" at bounding box center [645, 335] width 904 height 254
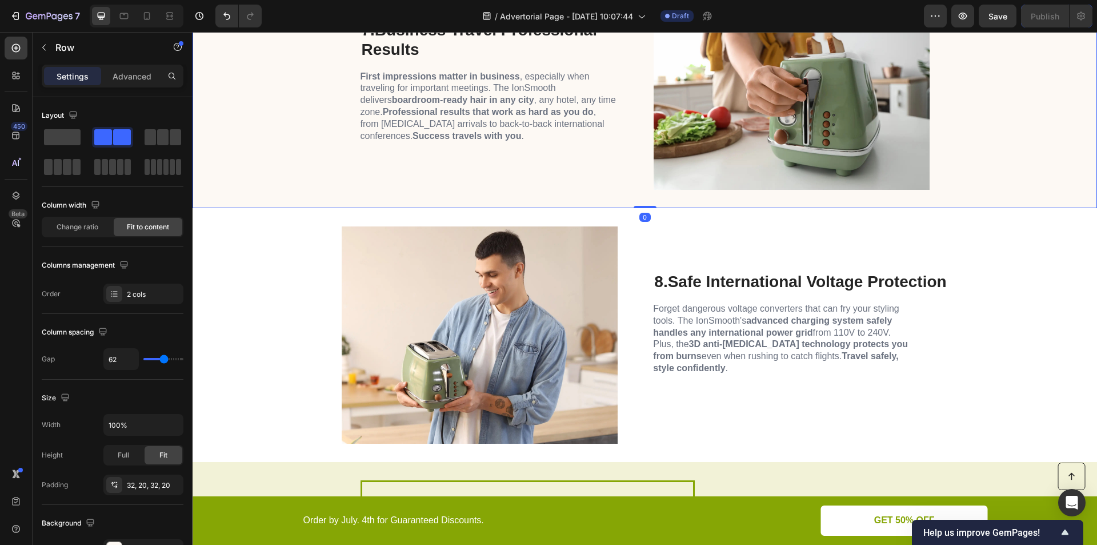
click at [439, 144] on div "7. Business Travel Professional Results Heading First impressions matter in bus…" at bounding box center [490, 81] width 258 height 217
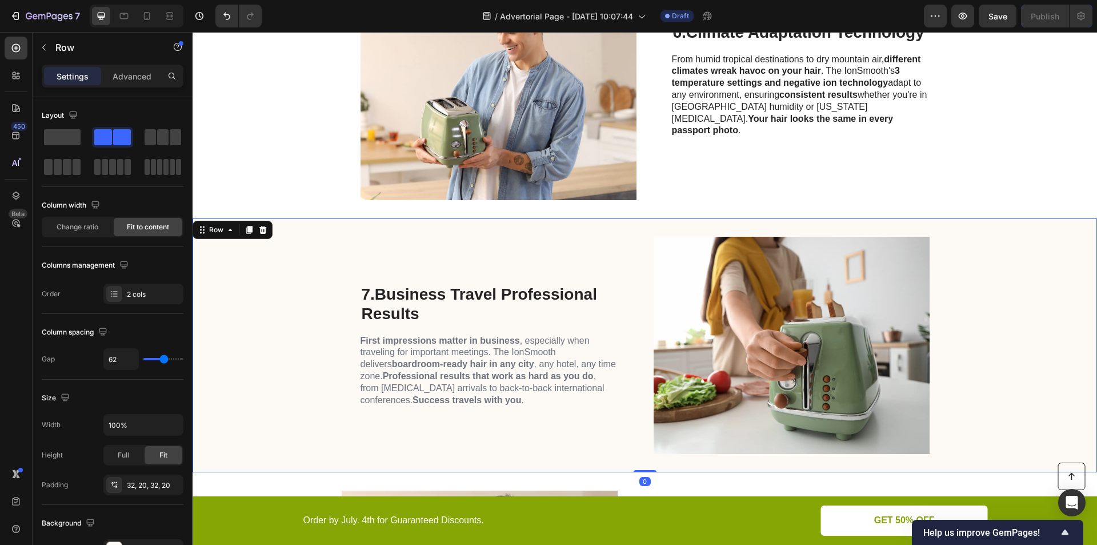
scroll to position [1921, 0]
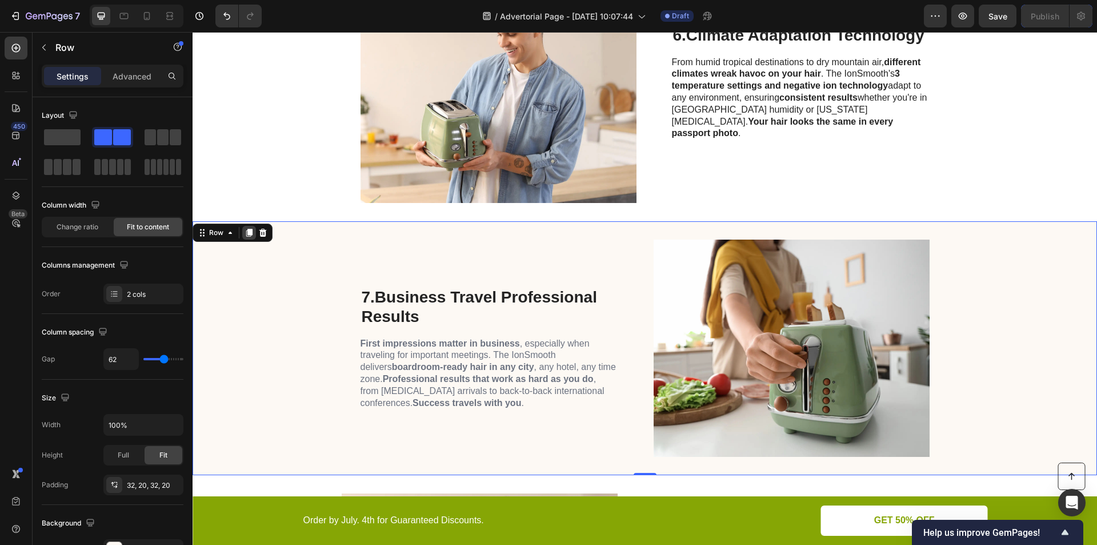
click at [250, 235] on icon at bounding box center [249, 232] width 9 height 9
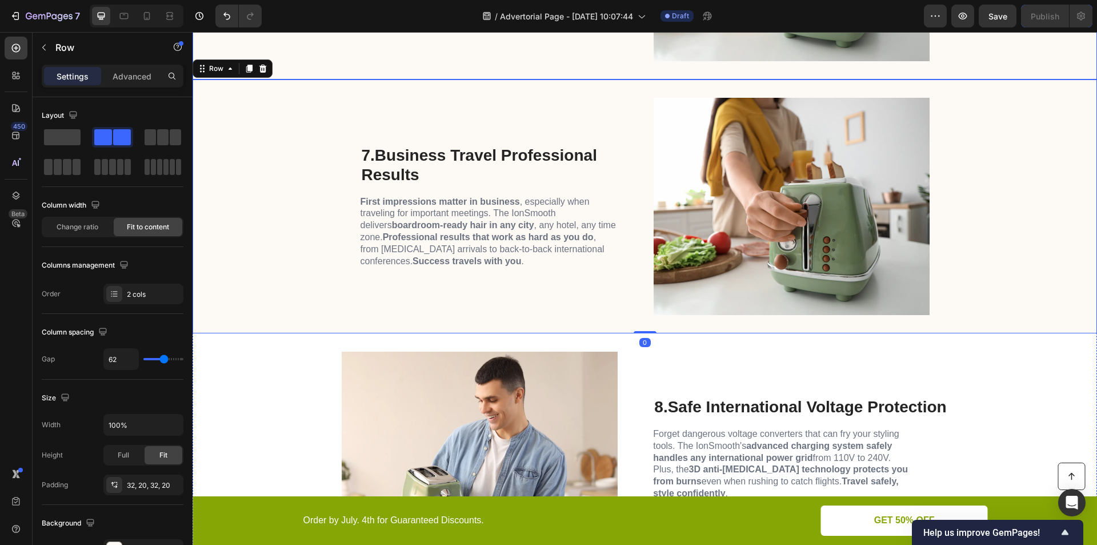
scroll to position [2230, 0]
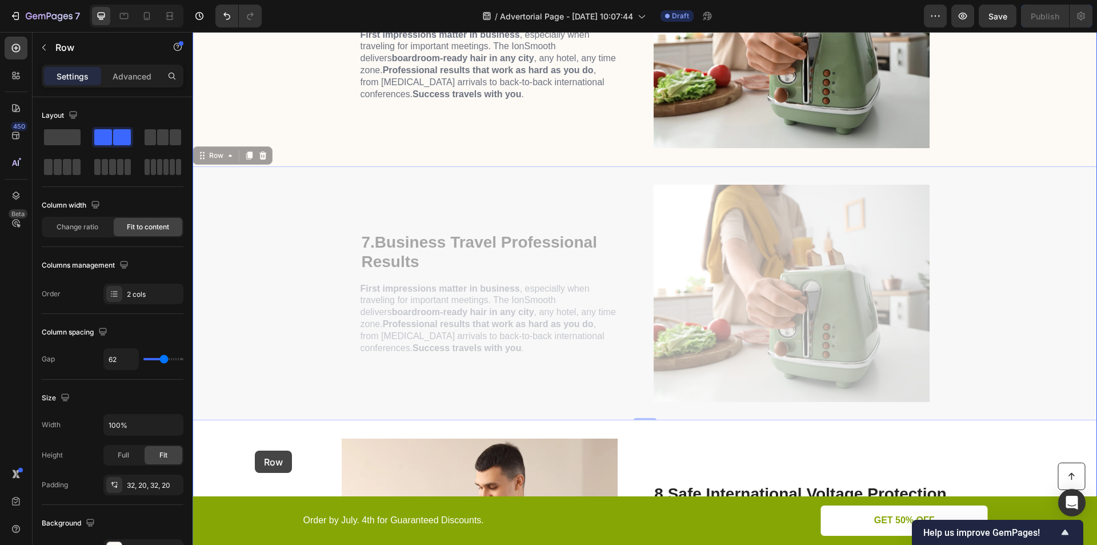
drag, startPoint x: 202, startPoint y: 157, endPoint x: 255, endPoint y: 450, distance: 297.9
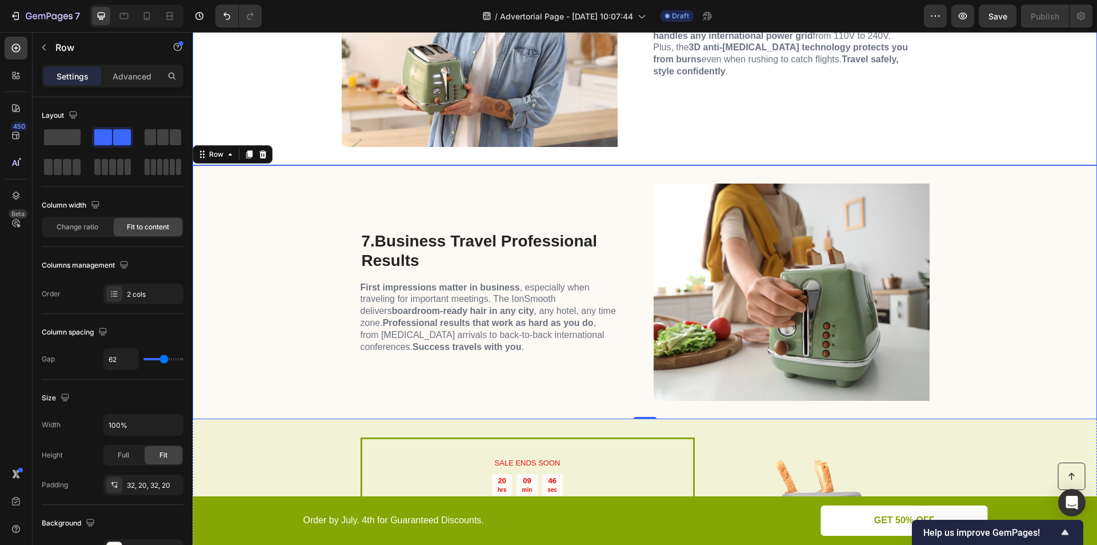
scroll to position [2496, 0]
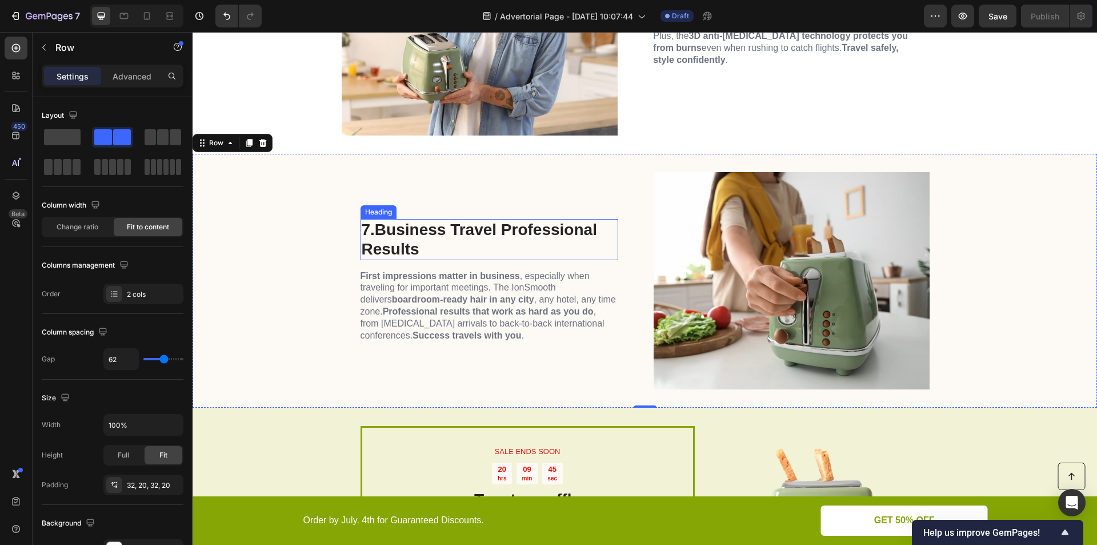
click at [386, 221] on strong "Business Travel Professional Results" at bounding box center [479, 239] width 235 height 37
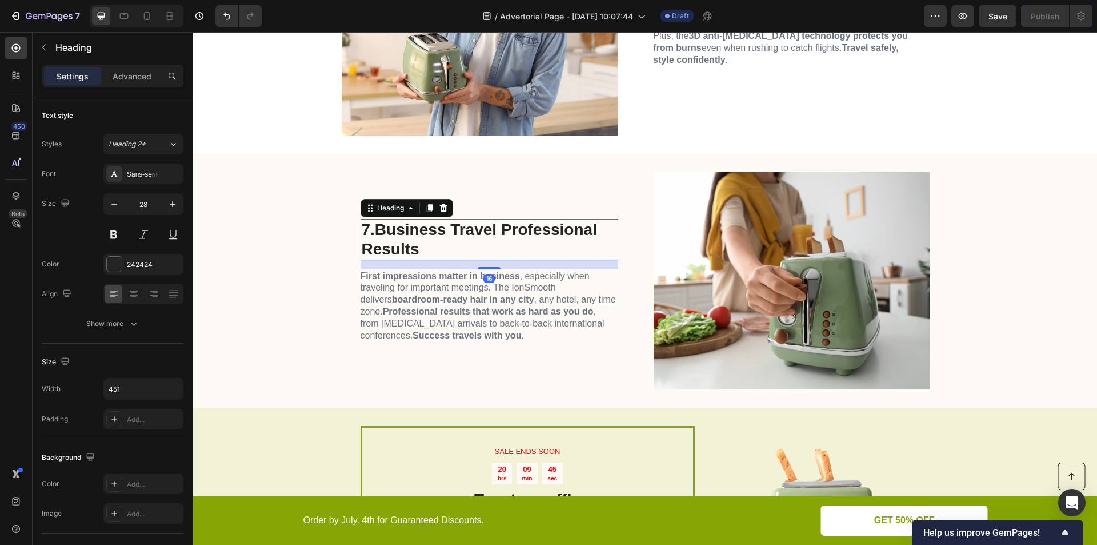
click at [366, 229] on h2 "7. Business Travel Professional Results" at bounding box center [490, 239] width 258 height 41
click at [409, 229] on strong "Business Travel Professional Results" at bounding box center [479, 239] width 235 height 37
click at [434, 252] on p "9. Business Travel Professional Results" at bounding box center [489, 239] width 255 height 38
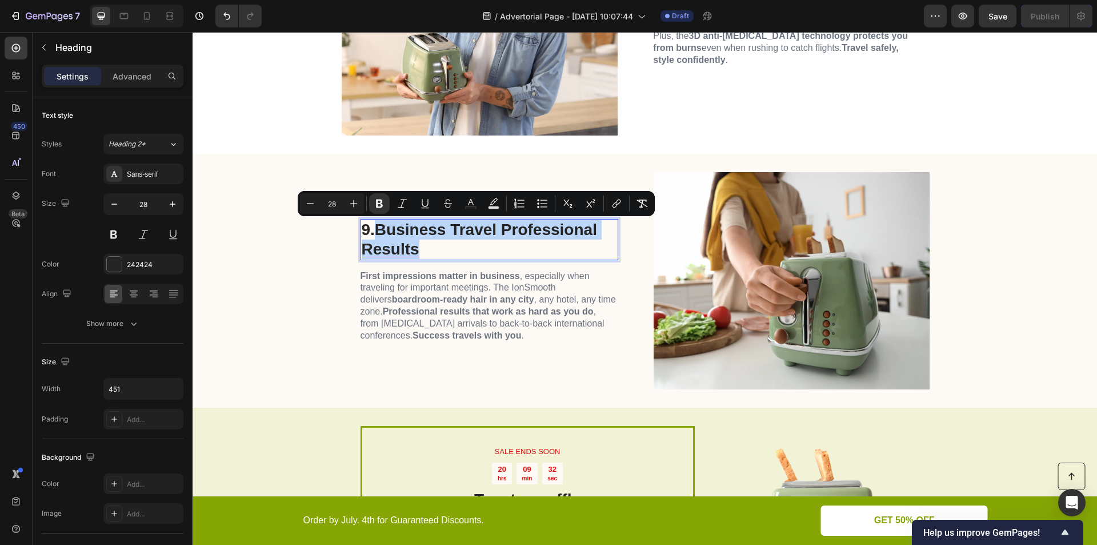
drag, startPoint x: 422, startPoint y: 247, endPoint x: 374, endPoint y: 230, distance: 51.2
click at [374, 230] on p "9. Business Travel Professional Results" at bounding box center [489, 239] width 255 height 38
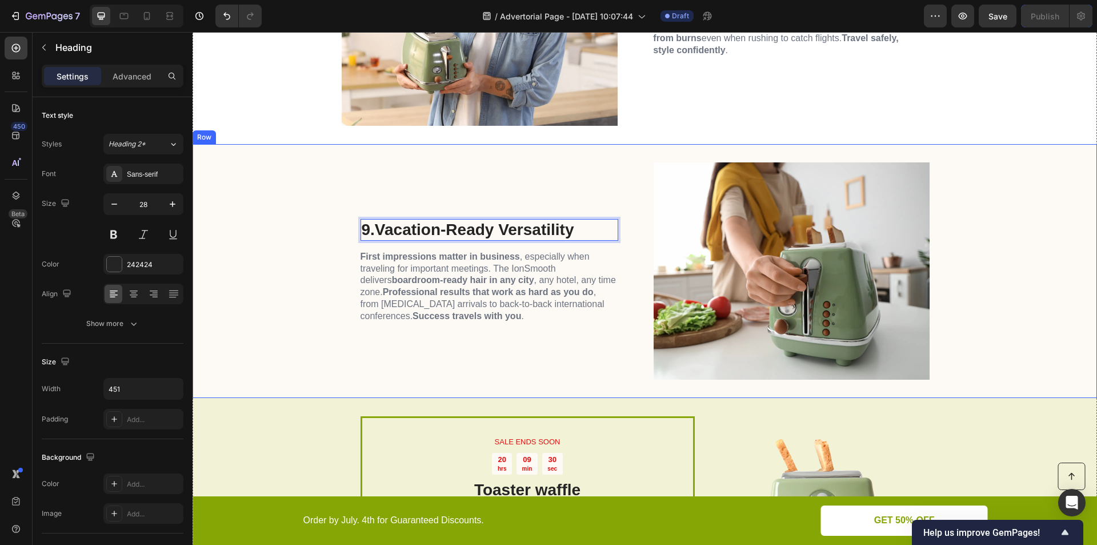
click at [311, 311] on div "9. Vacation-Ready Versatility Heading 16 First impressions matter in business ,…" at bounding box center [645, 271] width 904 height 254
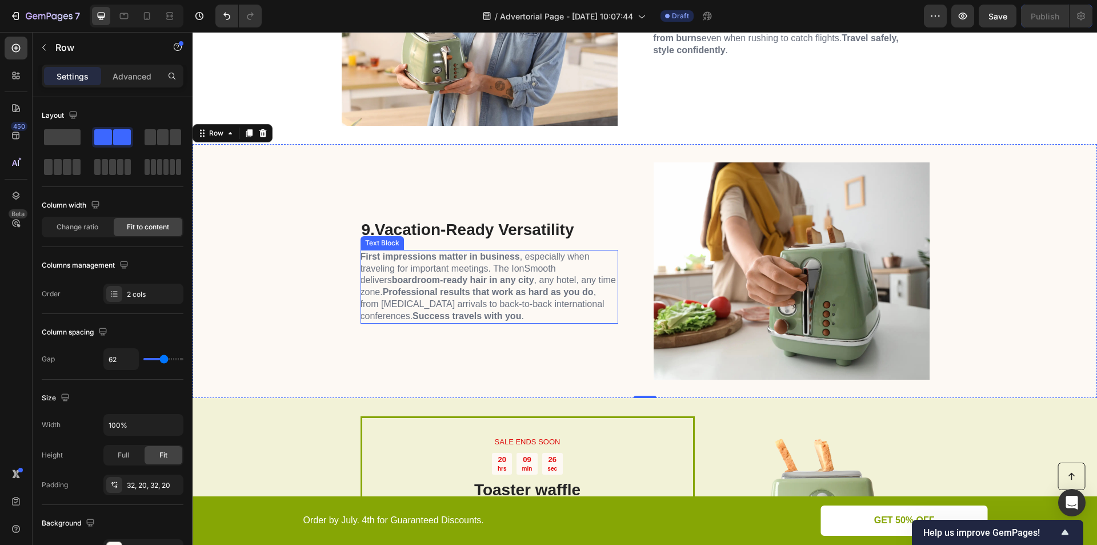
click at [526, 300] on span "First impressions matter in business , especially when traveling for important …" at bounding box center [488, 285] width 255 height 69
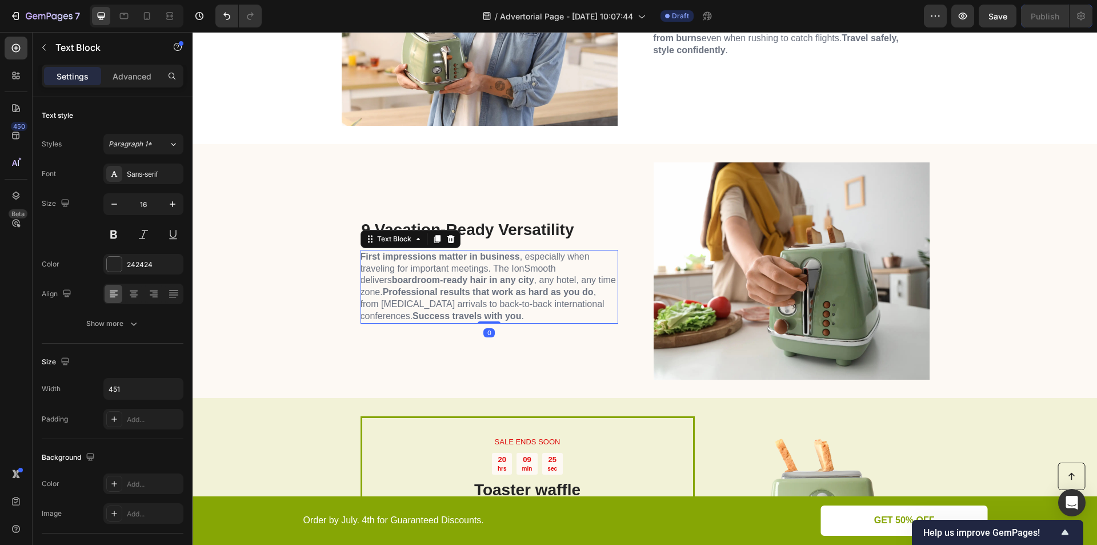
click at [526, 300] on span "First impressions matter in business , especially when traveling for important …" at bounding box center [488, 285] width 255 height 69
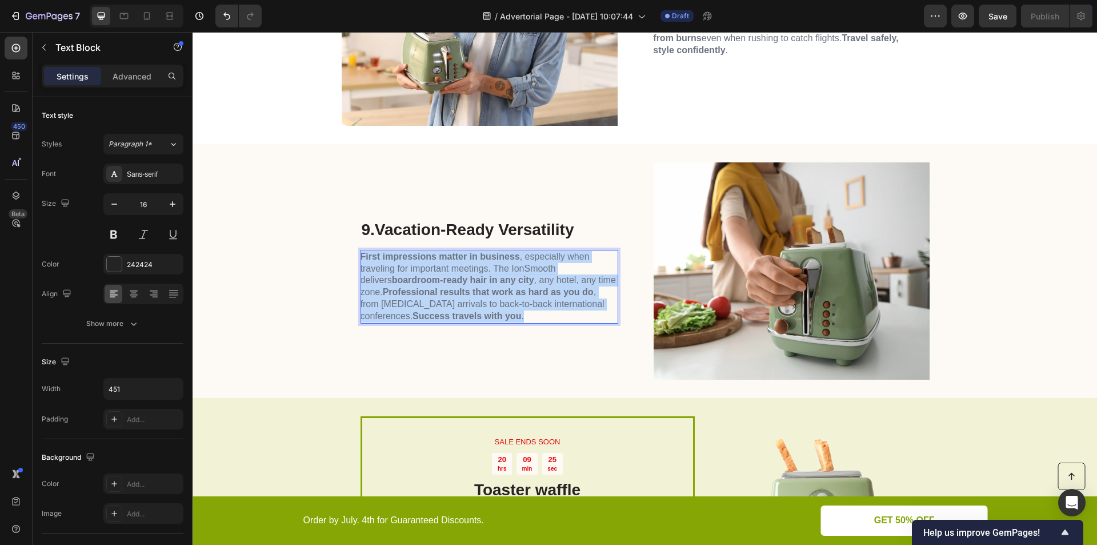
click at [526, 300] on span "First impressions matter in business , especially when traveling for important …" at bounding box center [488, 285] width 255 height 69
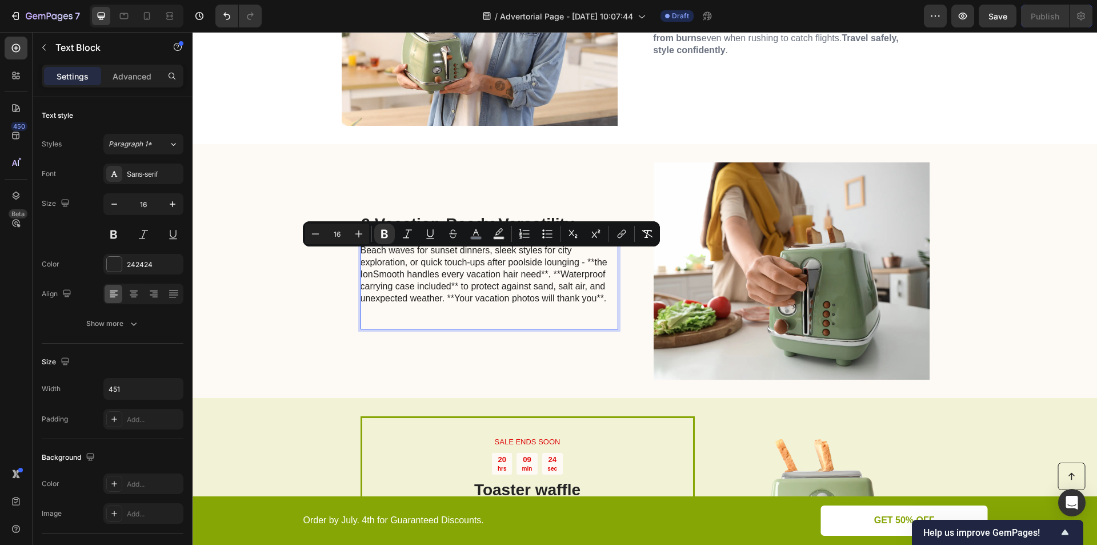
scroll to position [2499, 0]
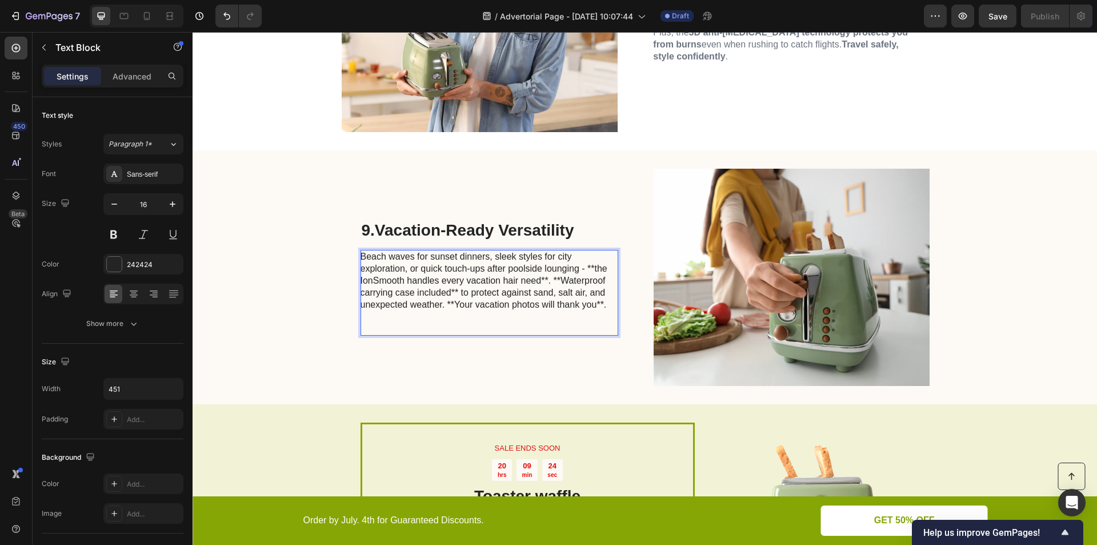
click at [488, 304] on p "Beach waves for sunset dinners, sleek styles for city exploration, or quick tou…" at bounding box center [489, 280] width 257 height 59
click at [493, 321] on p "Rich Text Editor. Editing area: main" at bounding box center [489, 322] width 257 height 24
click at [431, 325] on p "⁠⁠⁠⁠⁠⁠⁠" at bounding box center [489, 322] width 257 height 24
click at [398, 326] on p "Rich Text Editor. Editing area: main" at bounding box center [489, 322] width 257 height 24
click at [365, 327] on p "Rich Text Editor. Editing area: main" at bounding box center [489, 322] width 257 height 24
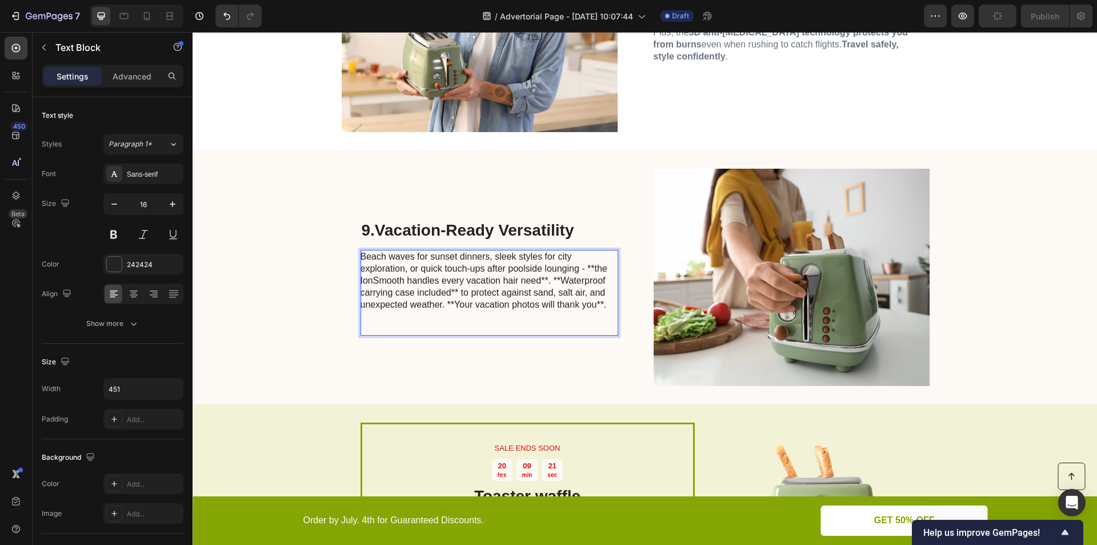
click at [365, 327] on p "Rich Text Editor. Editing area: main" at bounding box center [489, 322] width 257 height 24
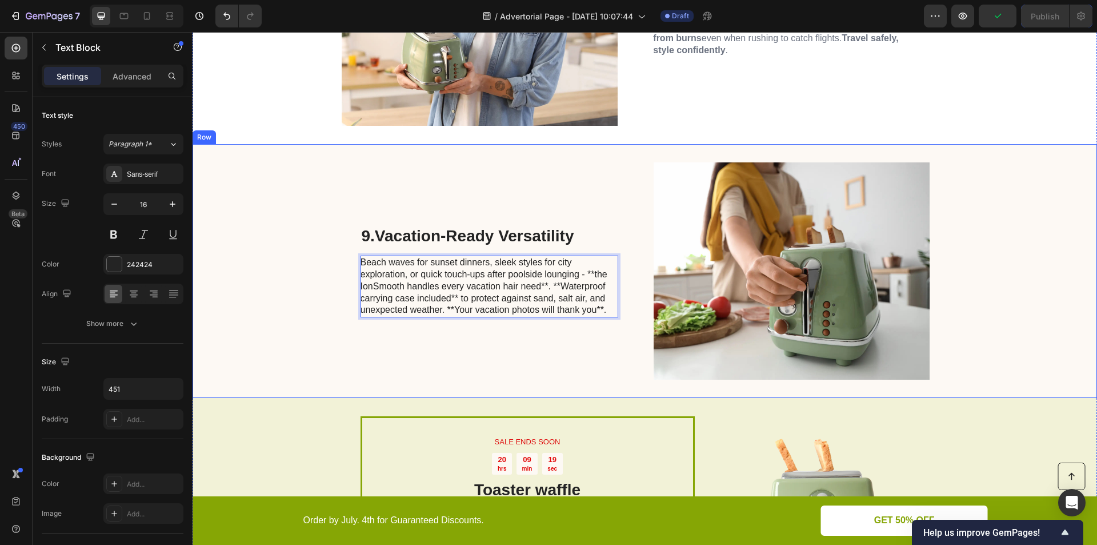
scroll to position [2511, 0]
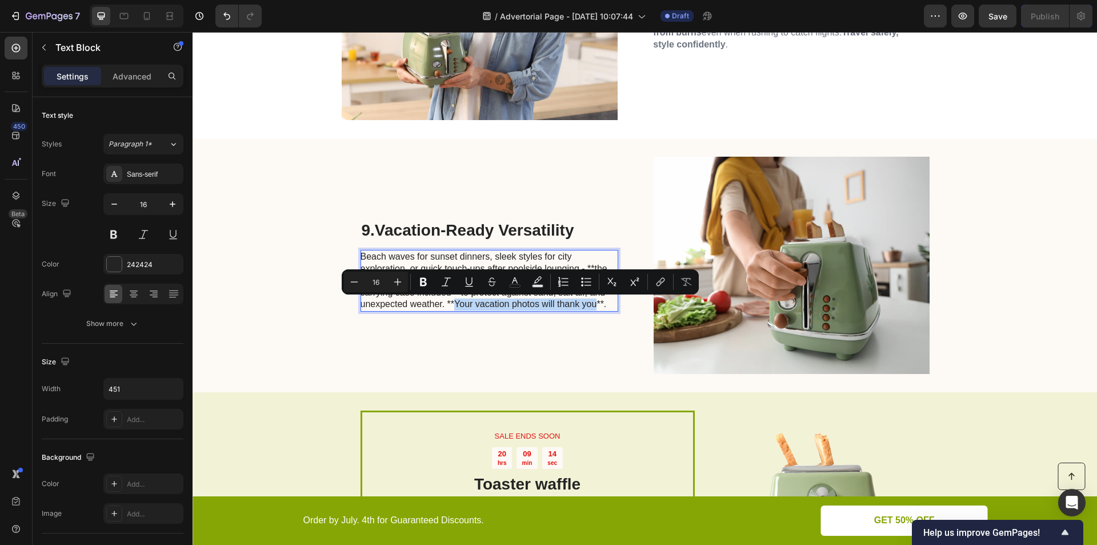
drag, startPoint x: 448, startPoint y: 302, endPoint x: 591, endPoint y: 307, distance: 143.5
click at [591, 307] on p "Beach waves for sunset dinners, sleek styles for city exploration, or quick tou…" at bounding box center [489, 280] width 257 height 59
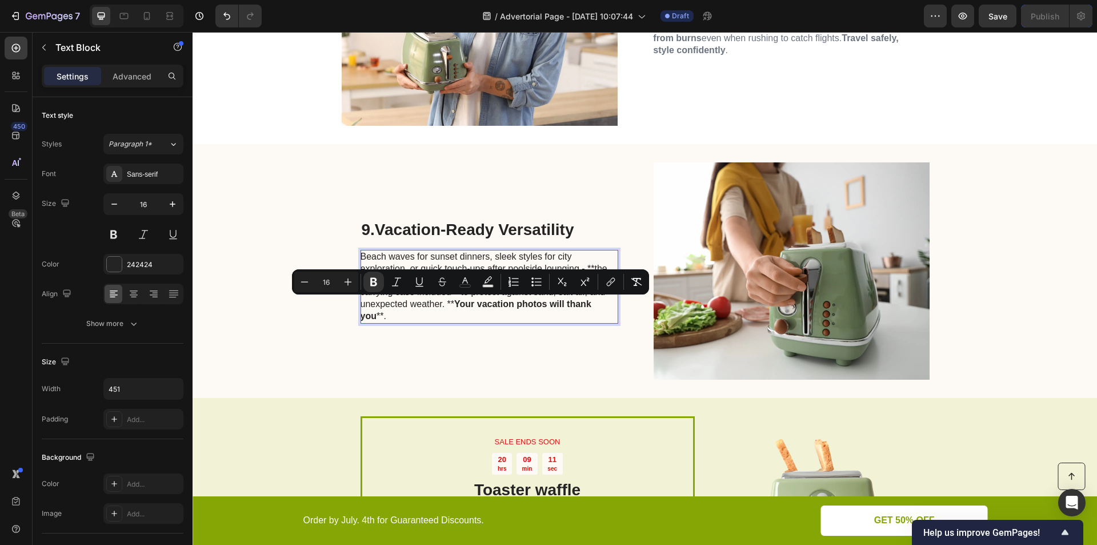
click at [447, 304] on p "Beach waves for sunset dinners, sleek styles for city exploration, or quick tou…" at bounding box center [489, 286] width 257 height 71
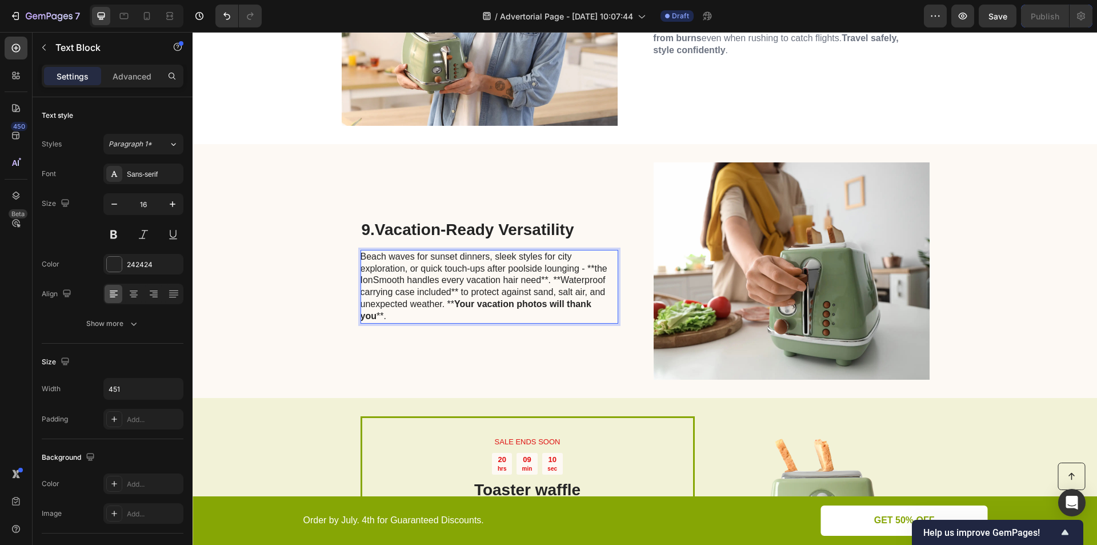
click at [448, 304] on p "Beach waves for sunset dinners, sleek styles for city exploration, or quick tou…" at bounding box center [489, 286] width 257 height 71
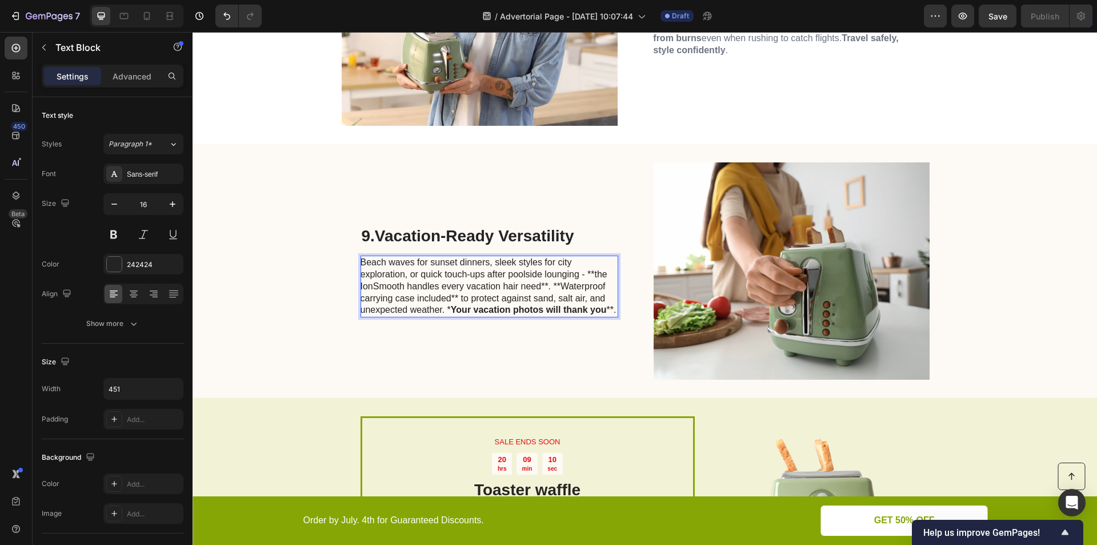
scroll to position [2511, 0]
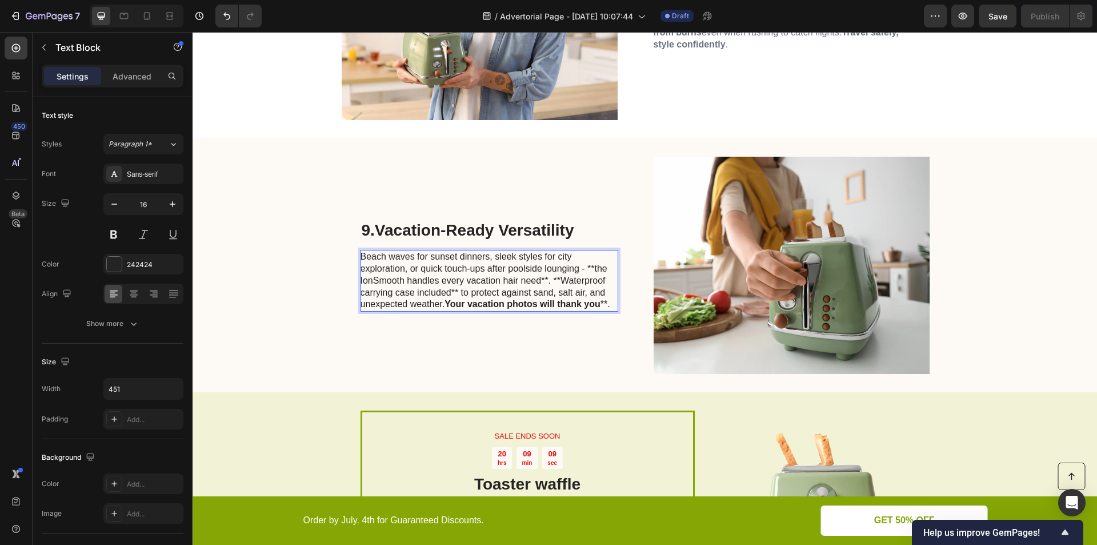
click at [602, 304] on p "Beach waves for sunset dinners, sleek styles for city exploration, or quick tou…" at bounding box center [489, 280] width 257 height 59
click at [606, 306] on p "Beach waves for sunset dinners, sleek styles for city exploration, or quick tou…" at bounding box center [489, 280] width 257 height 59
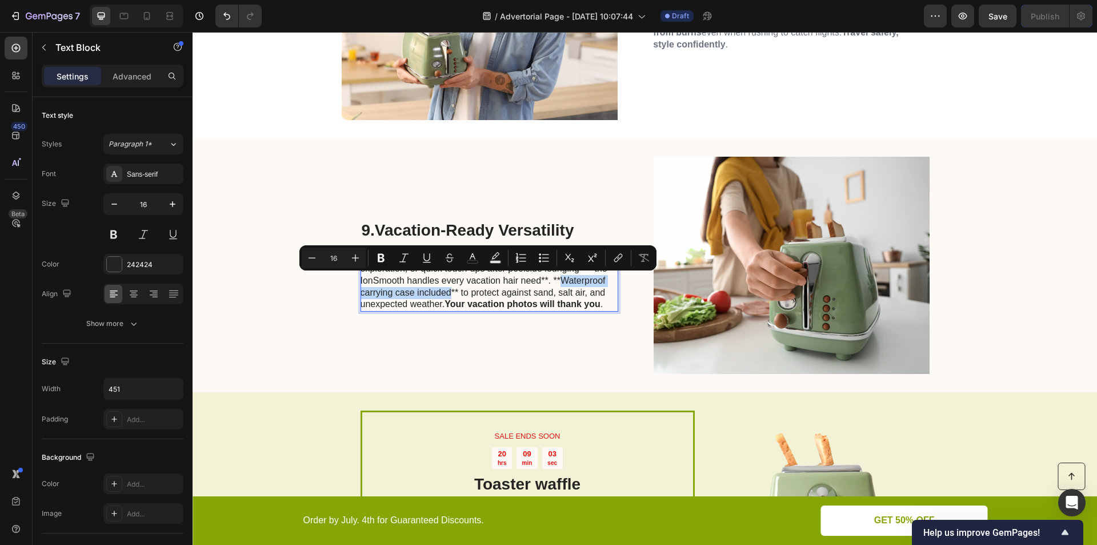
drag, startPoint x: 557, startPoint y: 279, endPoint x: 446, endPoint y: 291, distance: 111.0
click at [446, 291] on p "Beach waves for sunset dinners, sleek styles for city exploration, or quick tou…" at bounding box center [489, 280] width 257 height 59
click at [554, 280] on p "Beach waves for sunset dinners, sleek styles for city exploration, or quick tou…" at bounding box center [489, 280] width 257 height 59
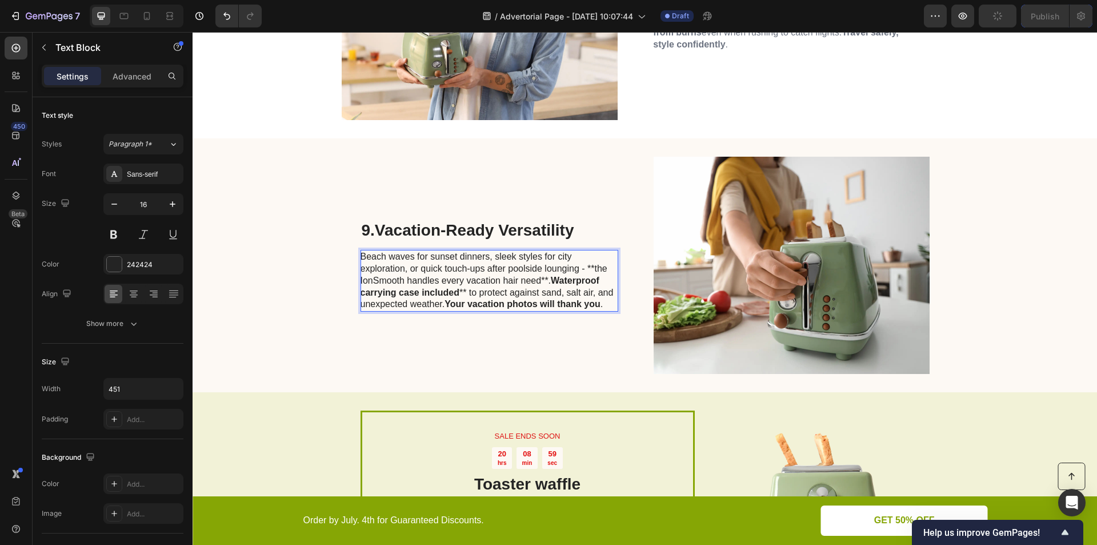
click at [543, 280] on p "Beach waves for sunset dinners, sleek styles for city exploration, or quick tou…" at bounding box center [489, 280] width 257 height 59
click at [459, 294] on p "Beach waves for sunset dinners, sleek styles for city exploration, or quick tou…" at bounding box center [489, 280] width 257 height 59
click at [462, 294] on p "Beach waves for sunset dinners, sleek styles for city exploration, or quick tou…" at bounding box center [489, 280] width 257 height 59
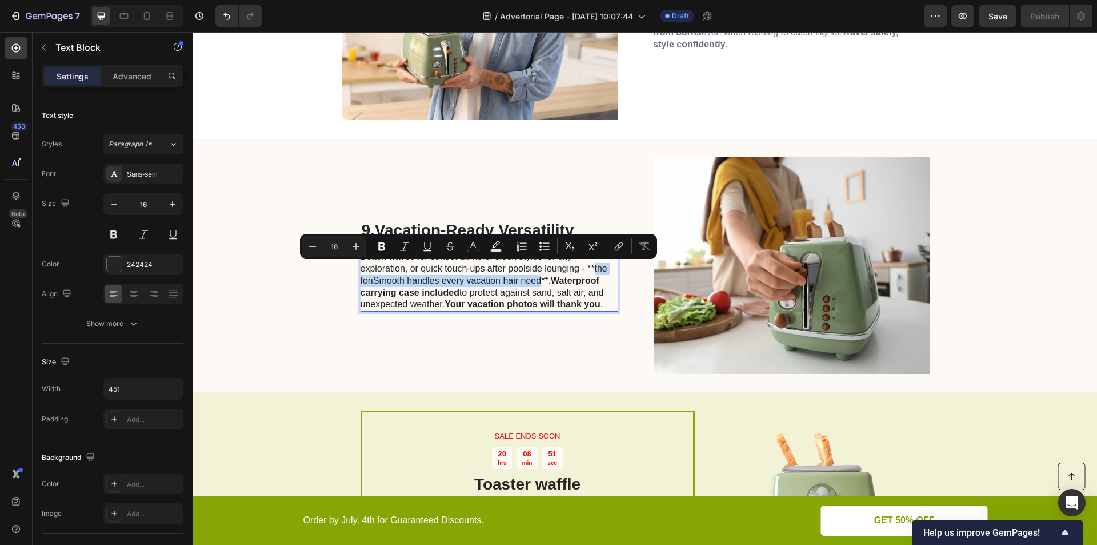
drag, startPoint x: 589, startPoint y: 269, endPoint x: 538, endPoint y: 282, distance: 52.9
click at [538, 282] on p "Beach waves for sunset dinners, sleek styles for city exploration, or quick tou…" at bounding box center [489, 280] width 257 height 59
click at [556, 278] on p "Beach waves for sunset dinners, sleek styles for city exploration, or quick tou…" at bounding box center [489, 280] width 257 height 59
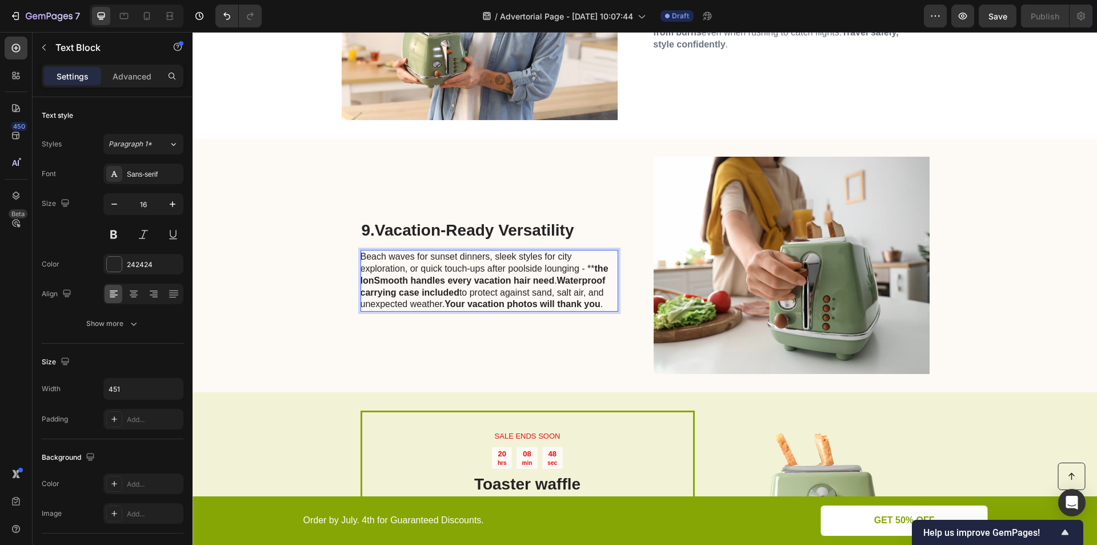
click at [588, 268] on p "Beach waves for sunset dinners, sleek styles for city exploration, or quick tou…" at bounding box center [489, 280] width 257 height 59
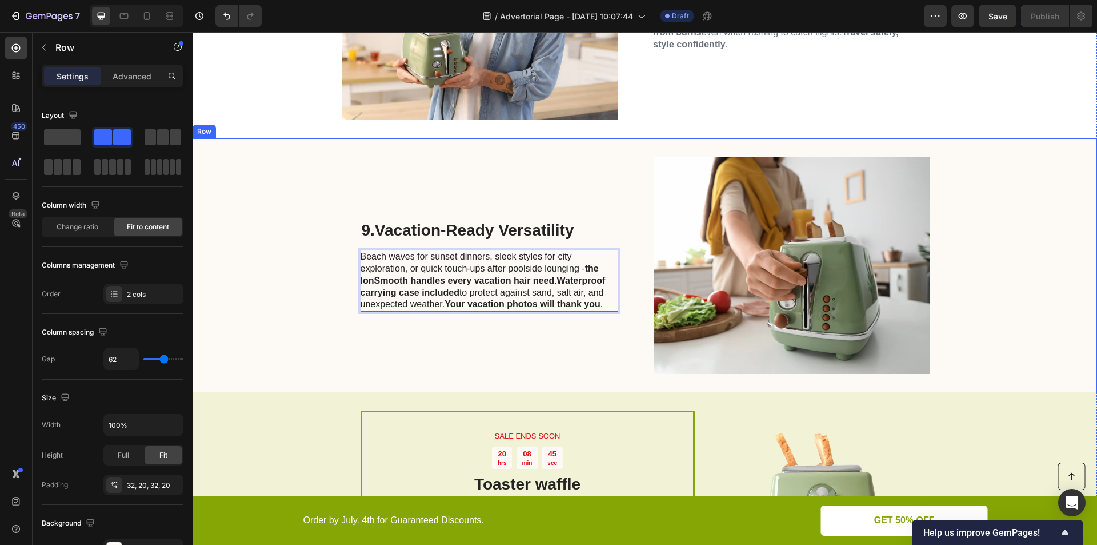
click at [314, 306] on div "9. Vacation-Ready Versatility Heading Beach waves for sunset dinners, sleek sty…" at bounding box center [645, 265] width 904 height 254
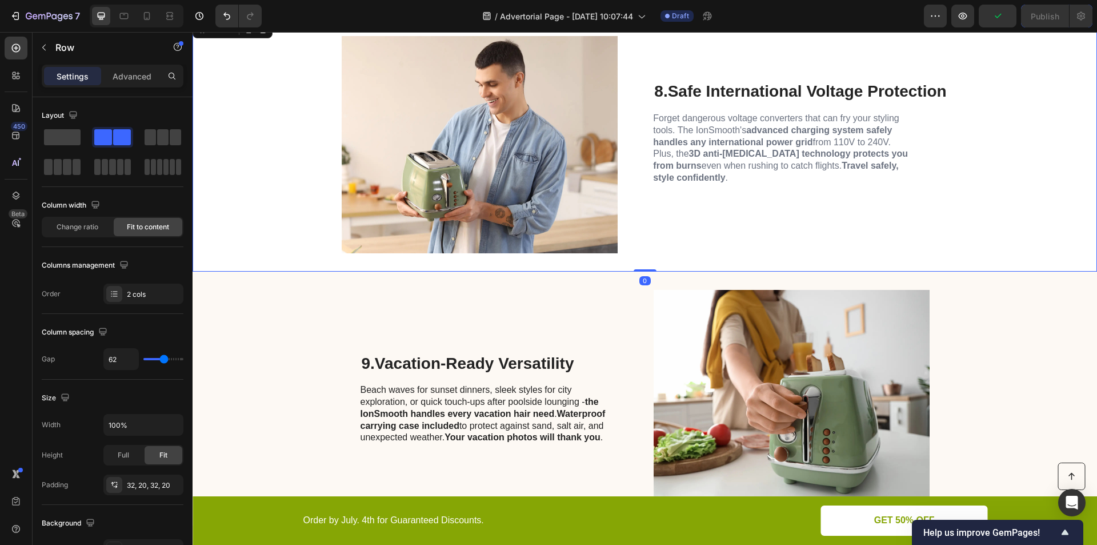
click at [283, 190] on div "Image 8. Safe International Voltage Protection Heading Forget dangerous voltage…" at bounding box center [645, 145] width 904 height 254
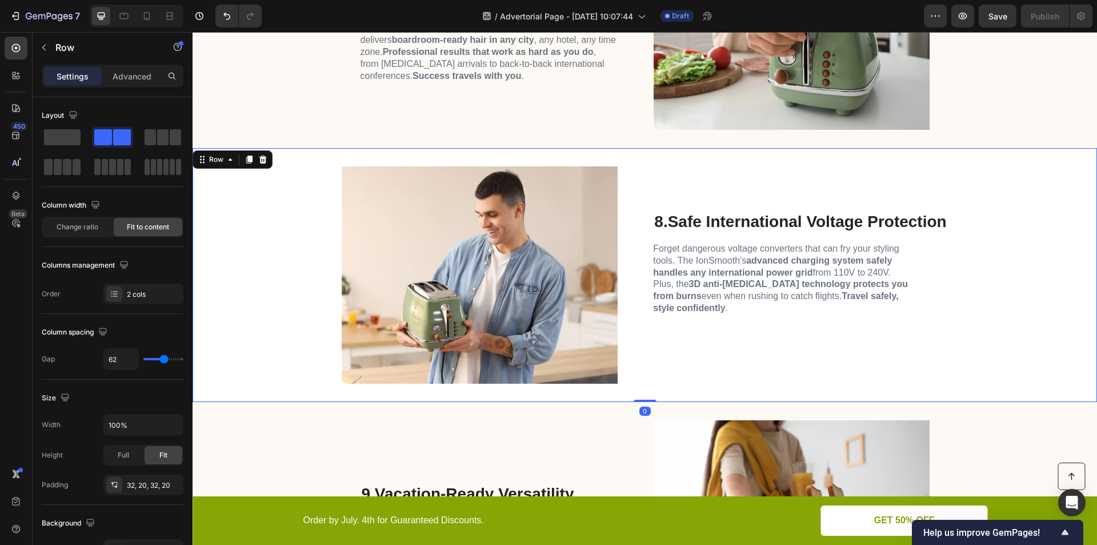
scroll to position [2245, 0]
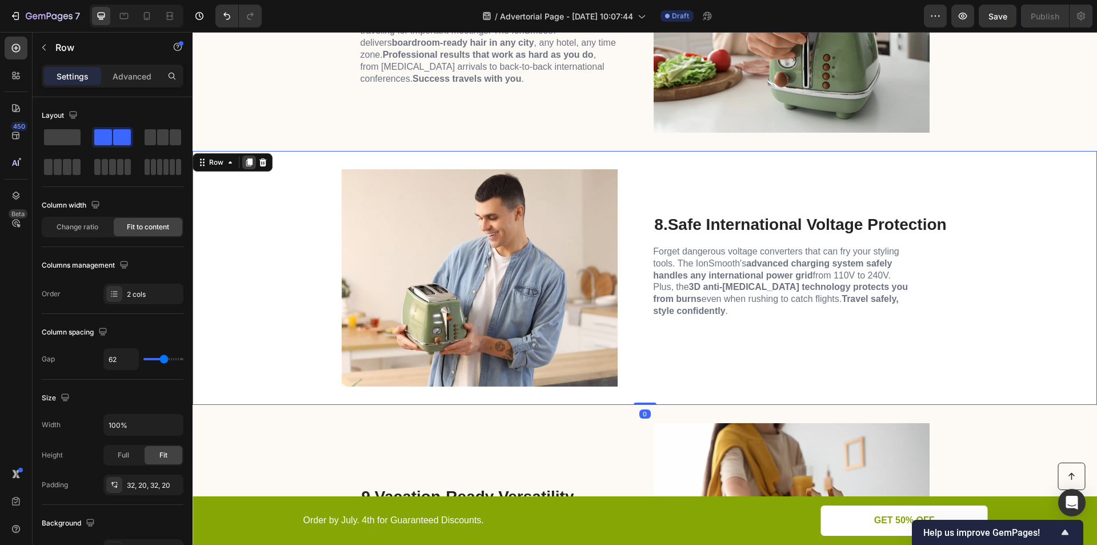
click at [251, 161] on icon at bounding box center [249, 163] width 6 height 8
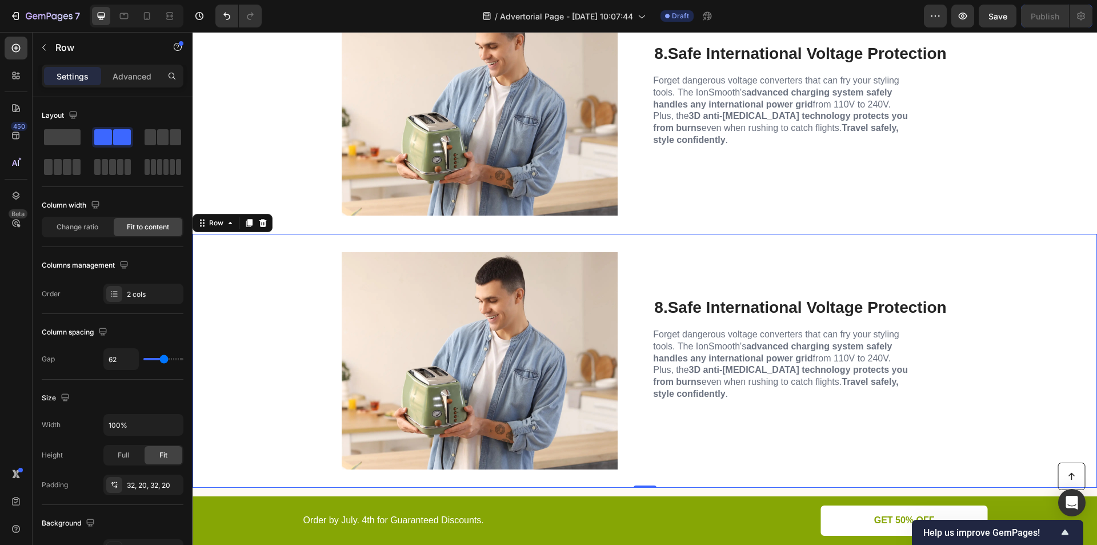
scroll to position [2577, 0]
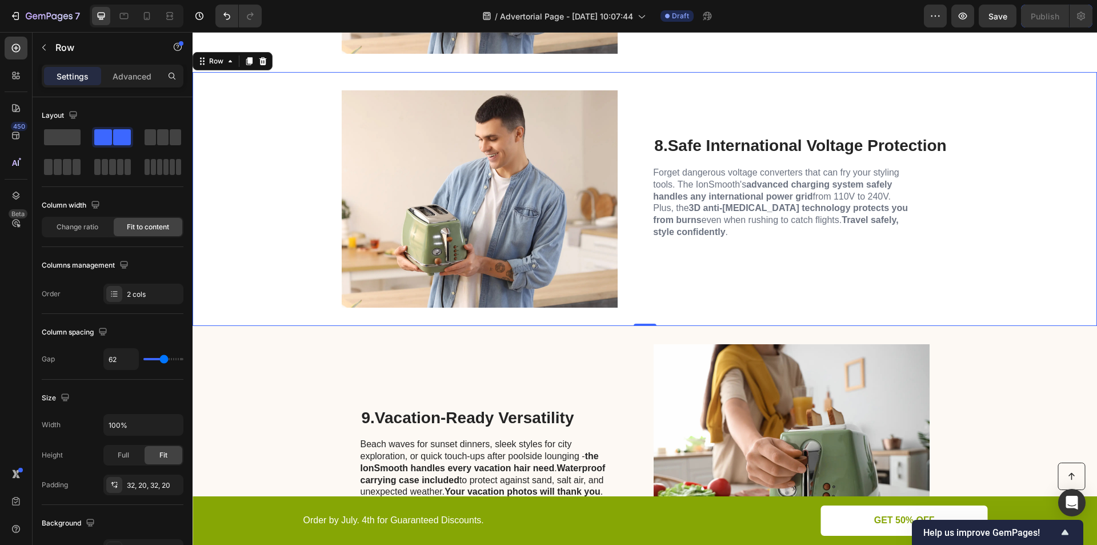
click at [253, 198] on div "Image 8. Safe International Voltage Protection Heading Forget dangerous voltage…" at bounding box center [645, 199] width 904 height 254
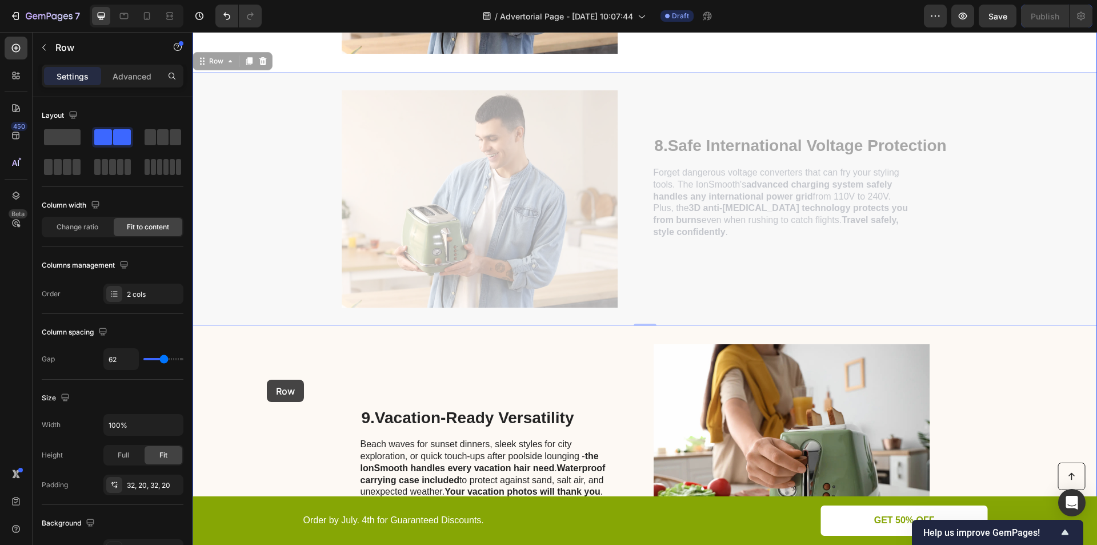
drag, startPoint x: 202, startPoint y: 60, endPoint x: 267, endPoint y: 379, distance: 325.9
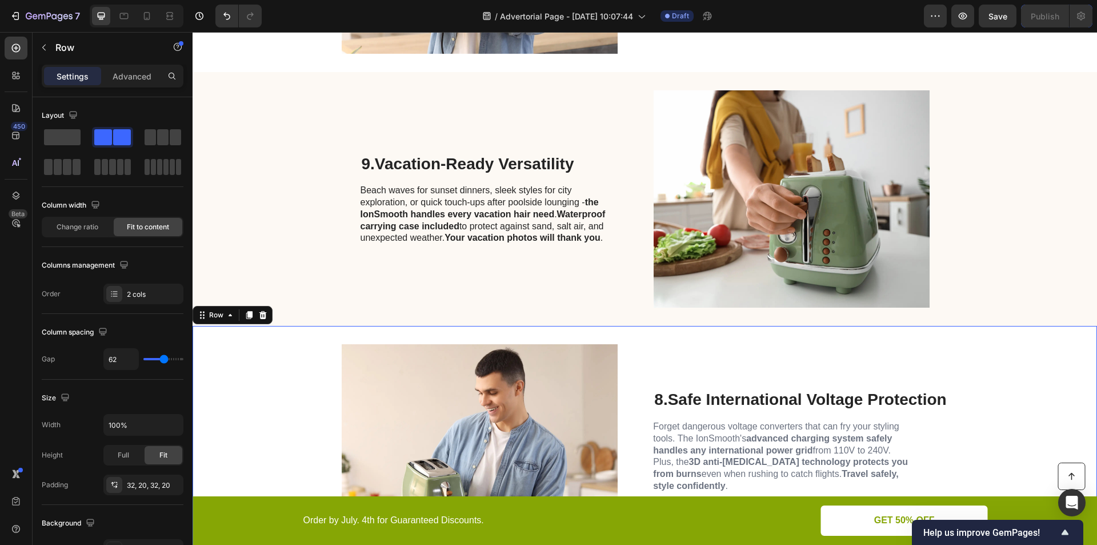
scroll to position [2711, 0]
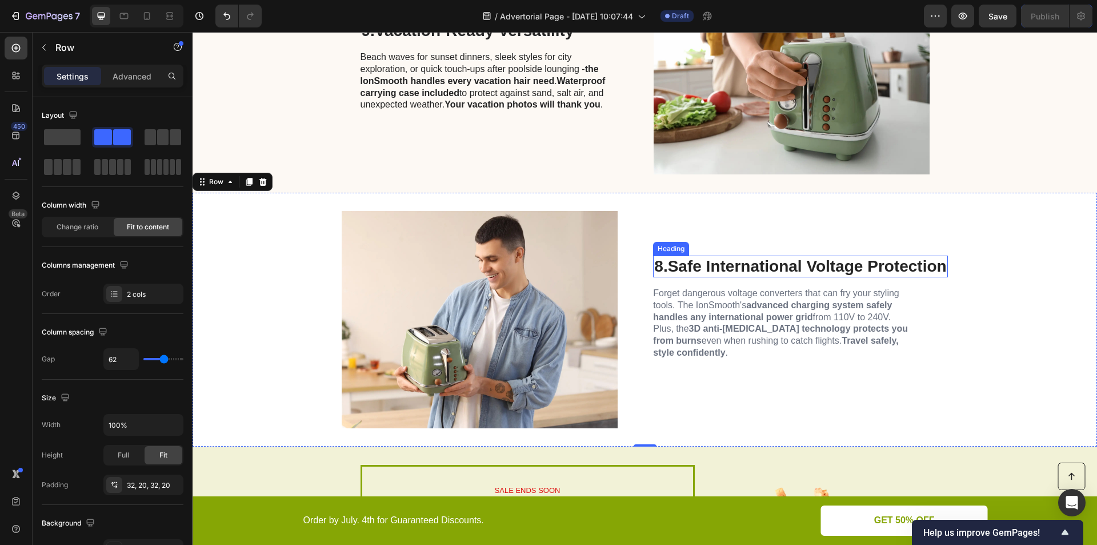
click at [705, 266] on strong "Safe International Voltage Protection" at bounding box center [807, 266] width 279 height 18
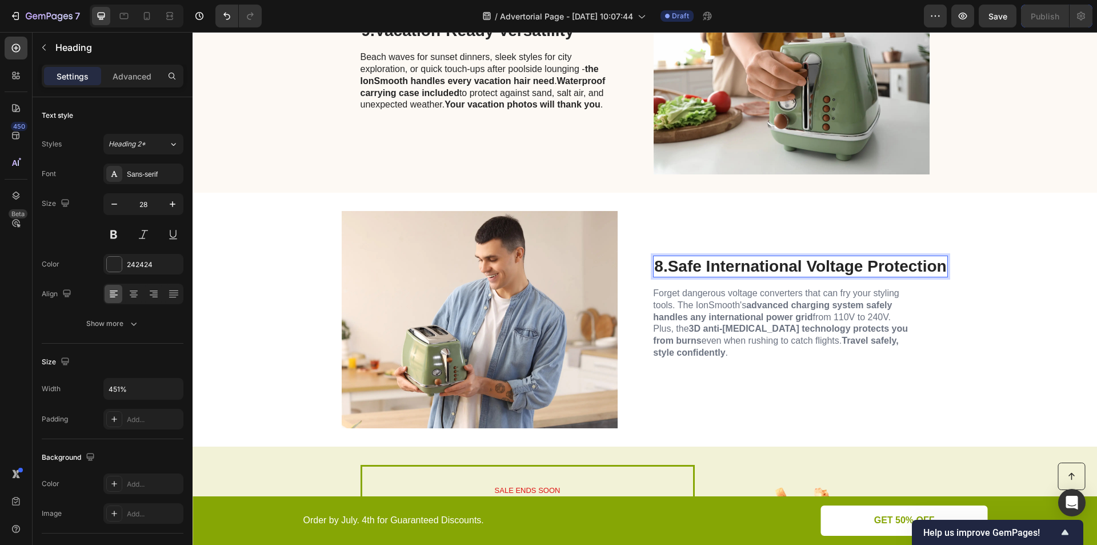
click at [654, 263] on p "8. Safe International Voltage Protection" at bounding box center [800, 266] width 292 height 19
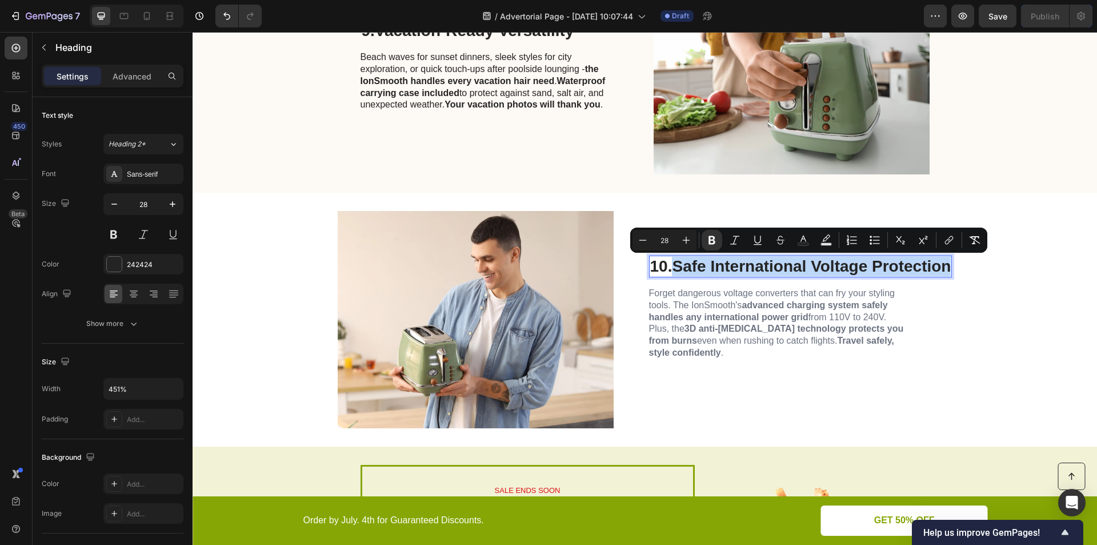
drag, startPoint x: 674, startPoint y: 269, endPoint x: 931, endPoint y: 273, distance: 256.6
click at [947, 267] on strong "Safe International Voltage Protection" at bounding box center [811, 266] width 279 height 18
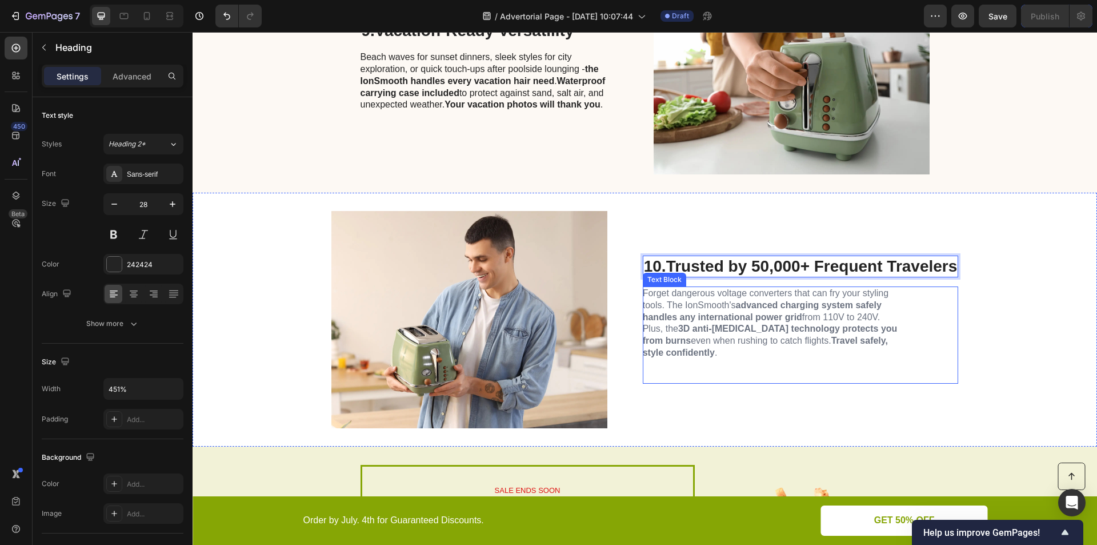
click at [813, 375] on p at bounding box center [771, 371] width 257 height 24
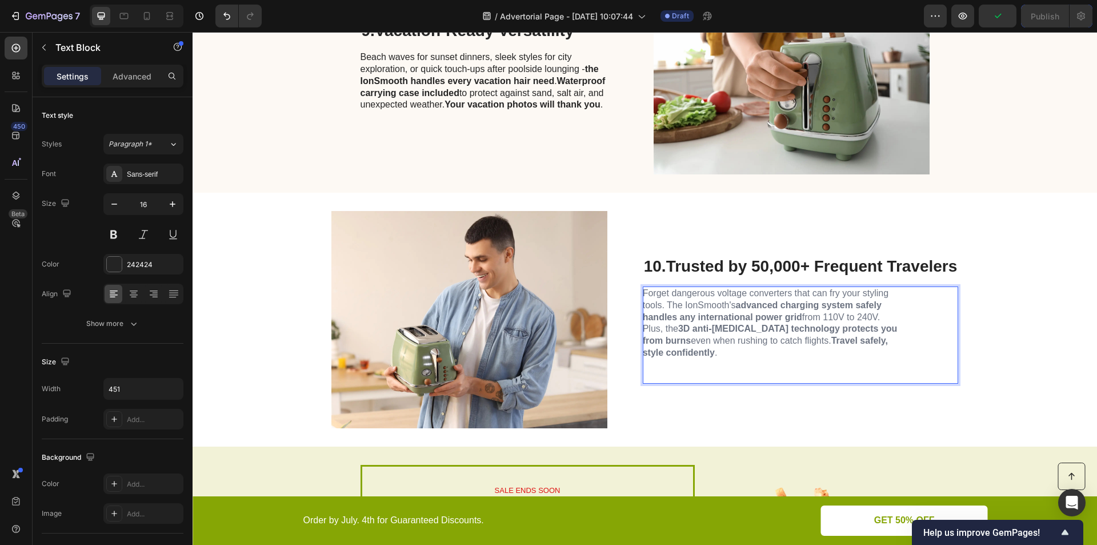
click at [698, 311] on strong "advanced charging system safely handles any international power grid" at bounding box center [762, 311] width 239 height 22
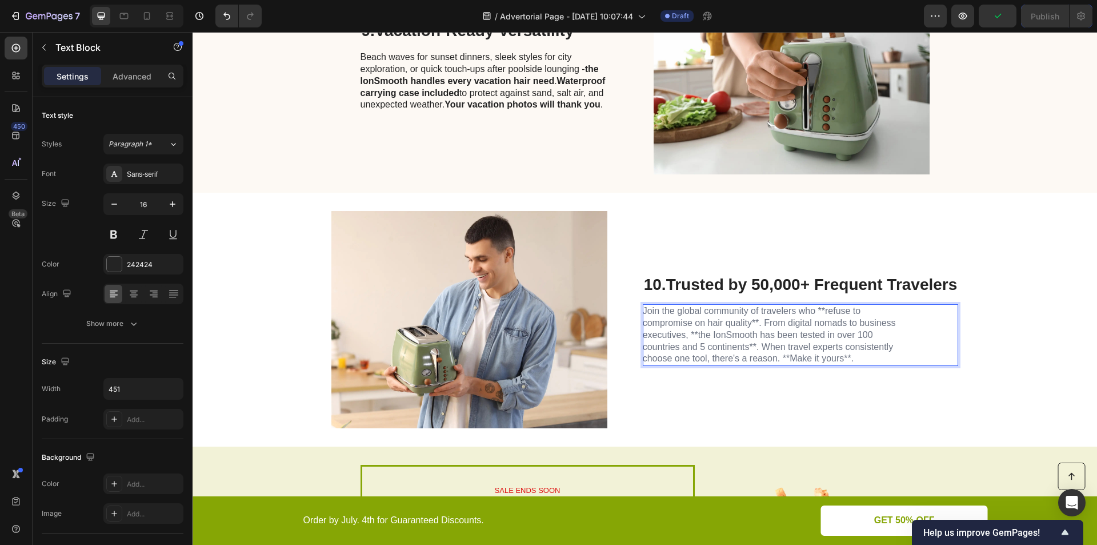
scroll to position [2728, 0]
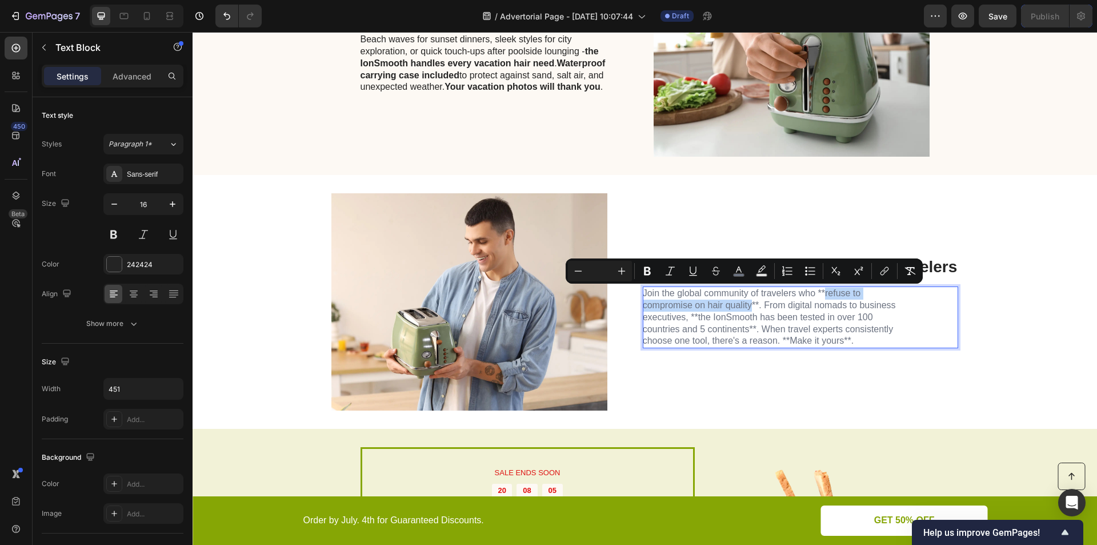
drag, startPoint x: 818, startPoint y: 293, endPoint x: 743, endPoint y: 306, distance: 76.0
click at [743, 306] on span "Join the global community of travelers who **refuse to compromise on hair quali…" at bounding box center [769, 316] width 253 height 57
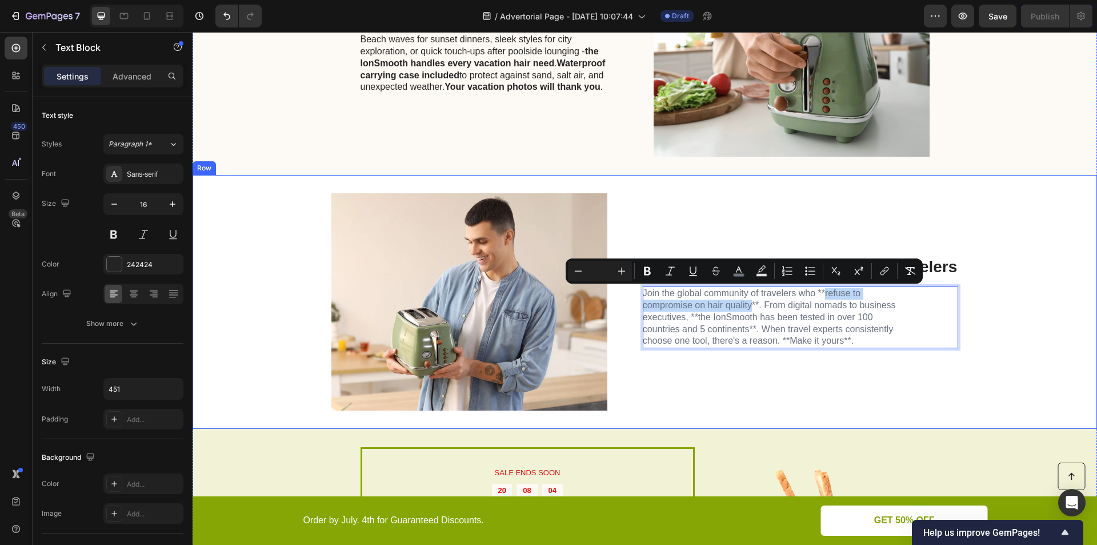
scroll to position [2723, 0]
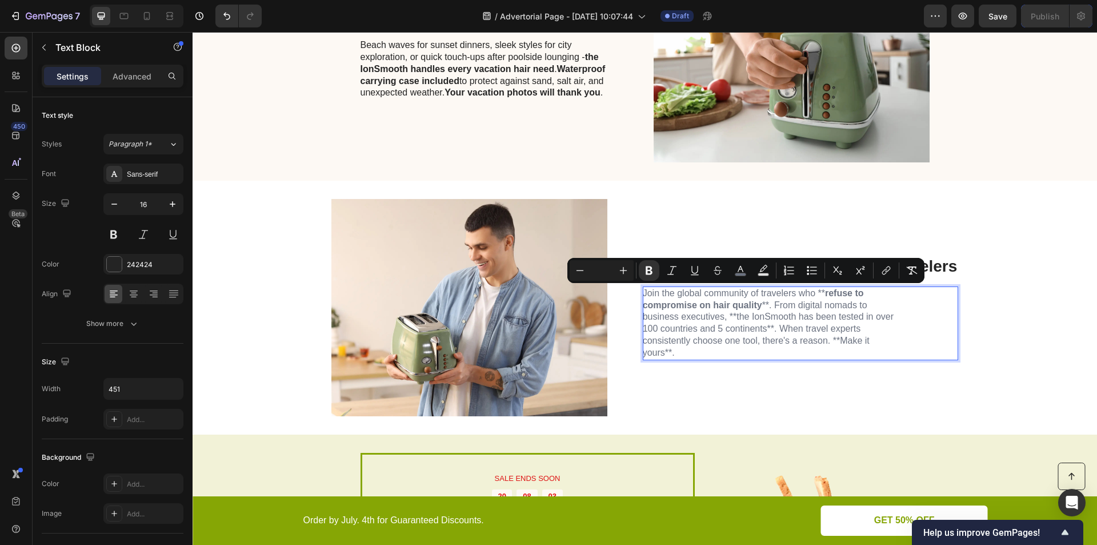
click at [818, 291] on strong "refuse to compromise on hair quality" at bounding box center [753, 299] width 221 height 22
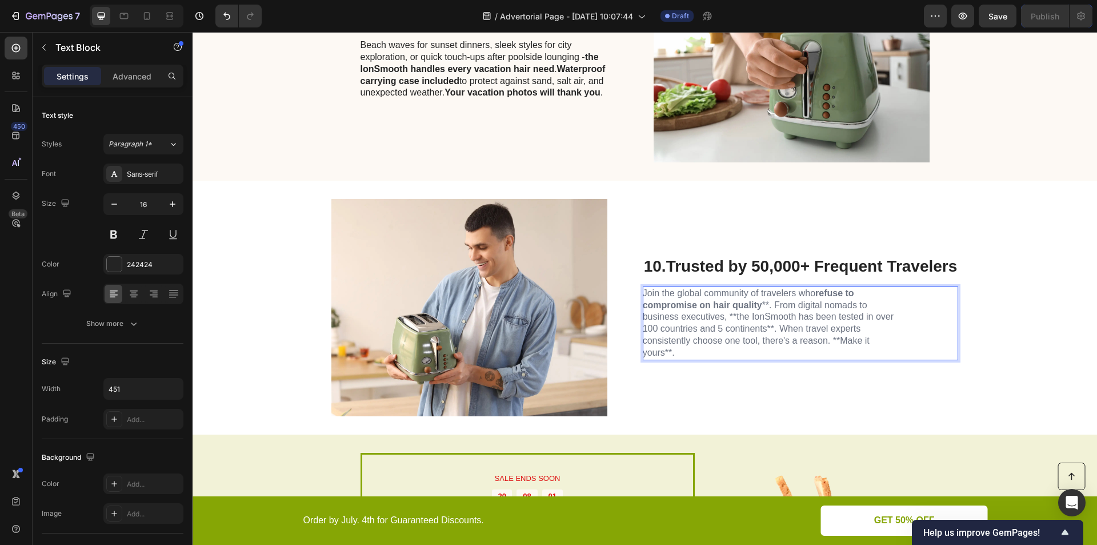
click at [762, 305] on span "Join the global community of travelers who refuse to compromise on hair quality…" at bounding box center [768, 322] width 251 height 69
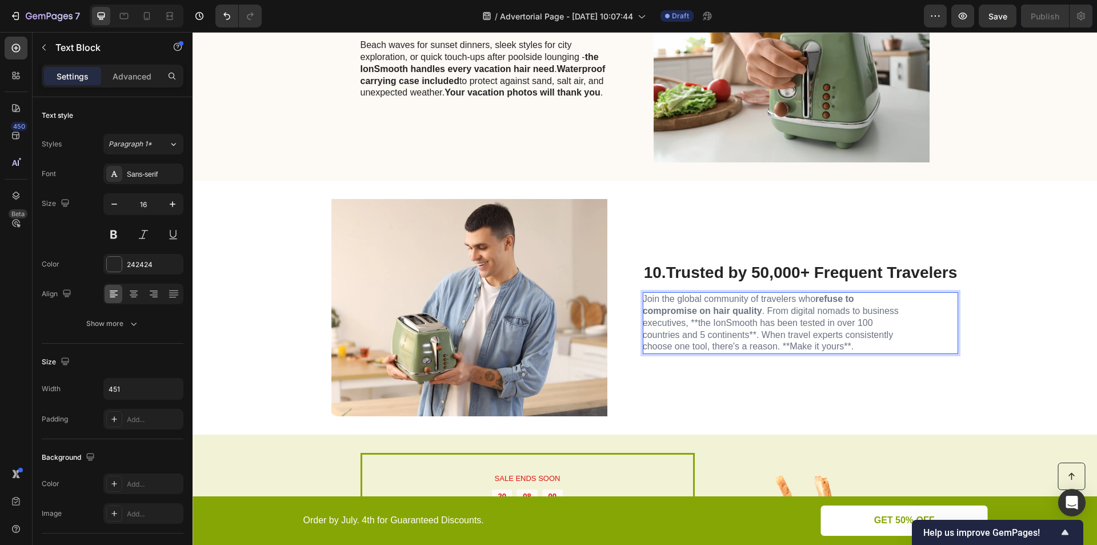
scroll to position [2728, 0]
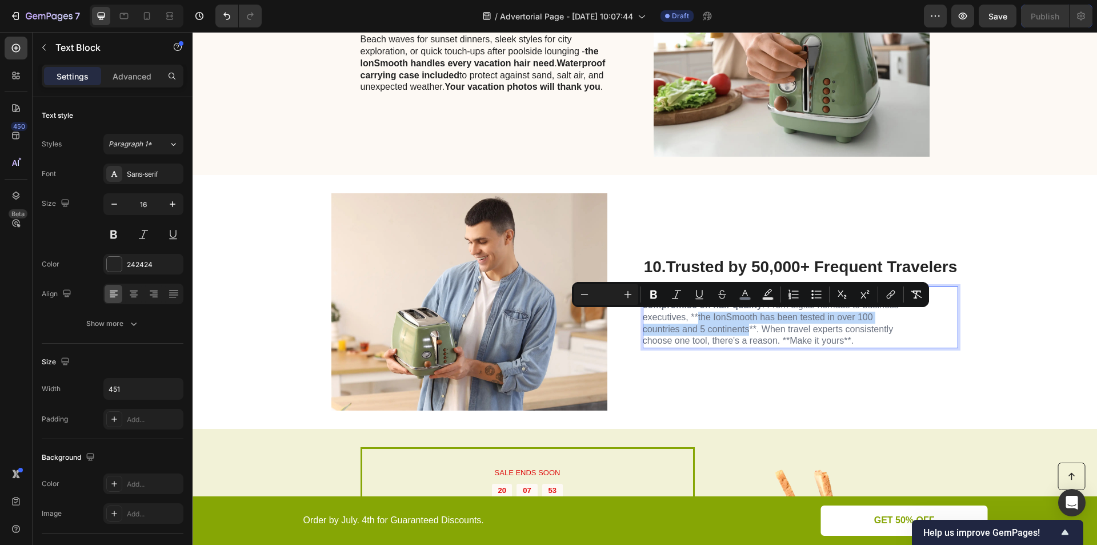
drag, startPoint x: 690, startPoint y: 320, endPoint x: 741, endPoint y: 331, distance: 51.6
click at [741, 331] on span "Join the global community of travelers who refuse to compromise on hair quality…" at bounding box center [771, 316] width 256 height 57
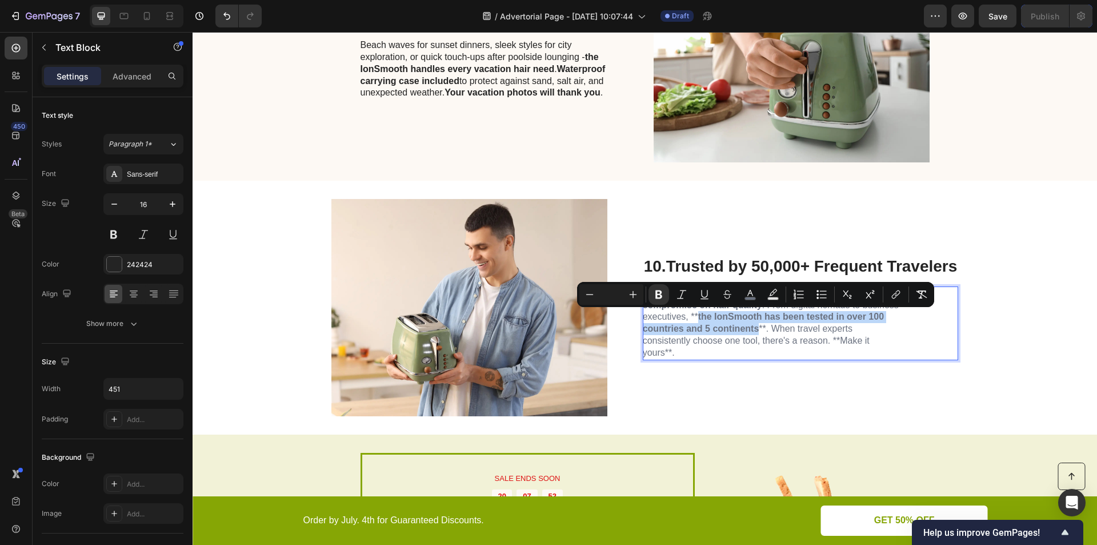
click at [691, 315] on strong "the IonSmooth has been tested in over 100 countries and 5 continents" at bounding box center [763, 322] width 241 height 22
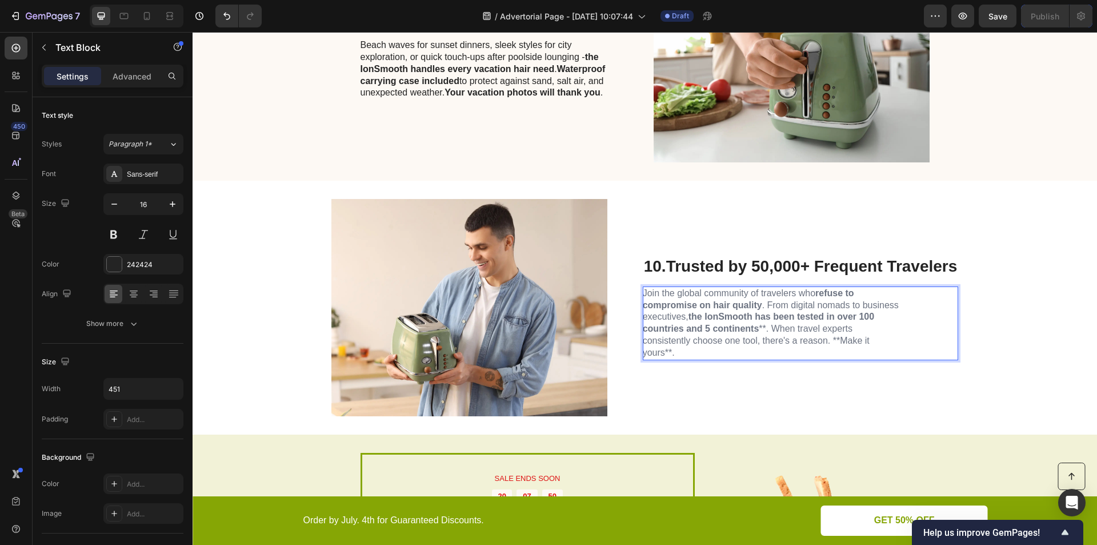
click at [758, 333] on span "Join the global community of travelers who refuse to compromise on hair quality…" at bounding box center [771, 322] width 256 height 69
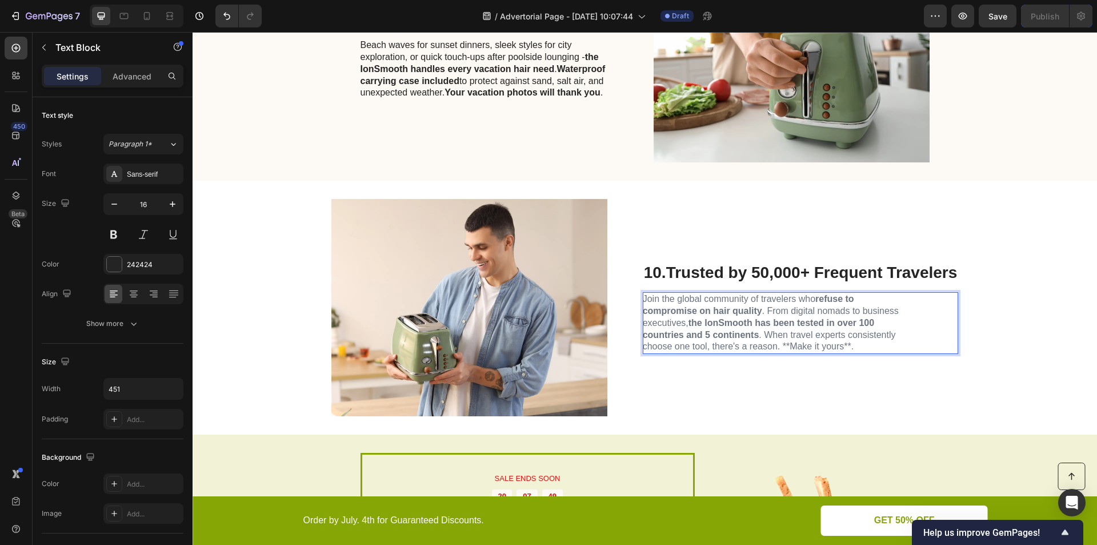
scroll to position [2728, 0]
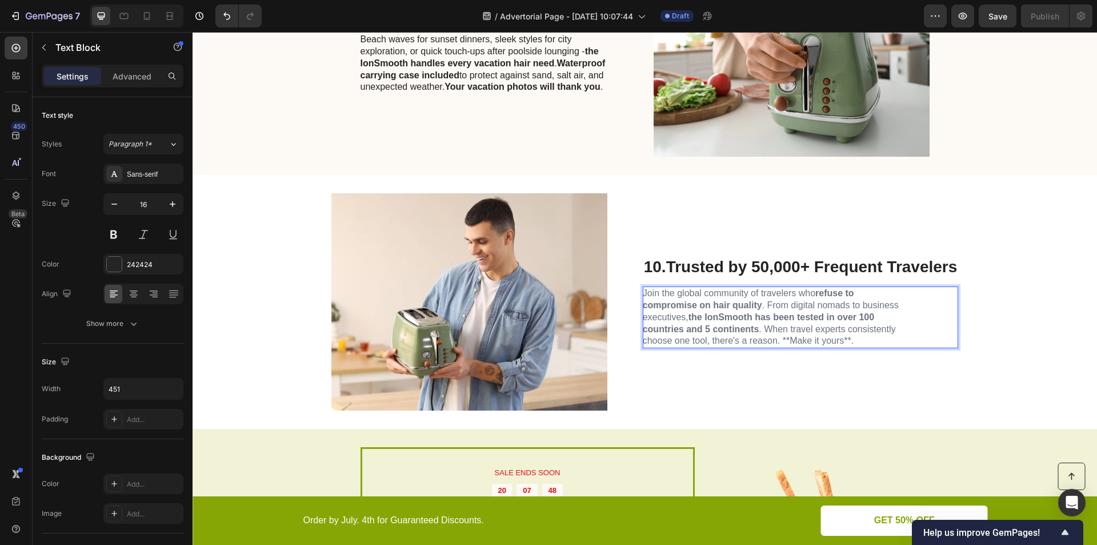
click at [883, 327] on span "Join the global community of travelers who refuse to compromise on hair quality…" at bounding box center [771, 316] width 256 height 57
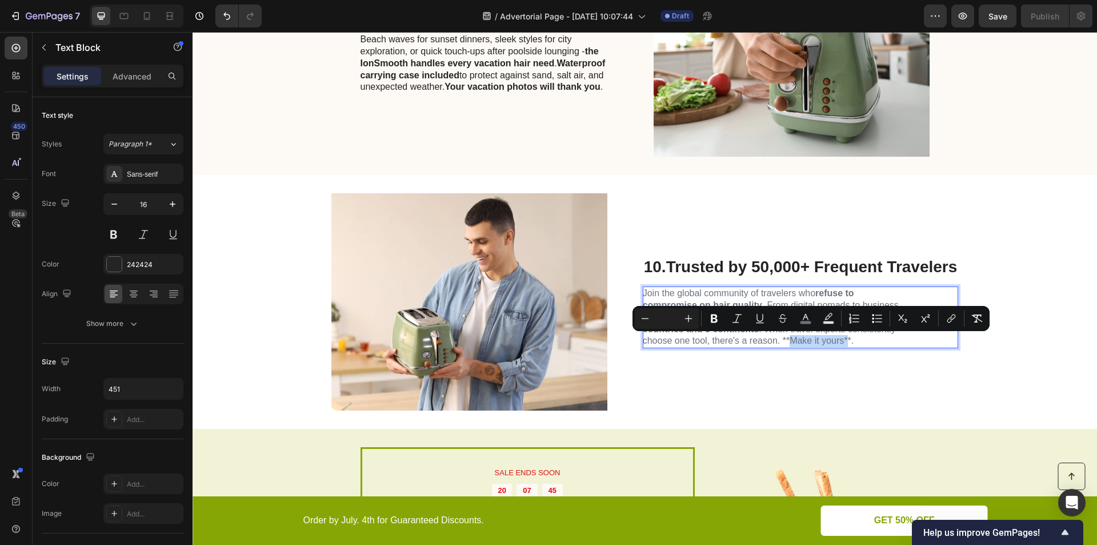
drag, startPoint x: 783, startPoint y: 340, endPoint x: 839, endPoint y: 347, distance: 56.4
click at [839, 347] on p "Join the global community of travelers who refuse to compromise on hair quality…" at bounding box center [771, 316] width 257 height 59
click at [835, 345] on span "Join the global community of travelers who refuse to compromise on hair quality…" at bounding box center [771, 316] width 256 height 57
drag, startPoint x: 786, startPoint y: 341, endPoint x: 836, endPoint y: 342, distance: 50.3
click at [836, 342] on span "Join the global community of travelers who refuse to compromise on hair quality…" at bounding box center [771, 316] width 256 height 57
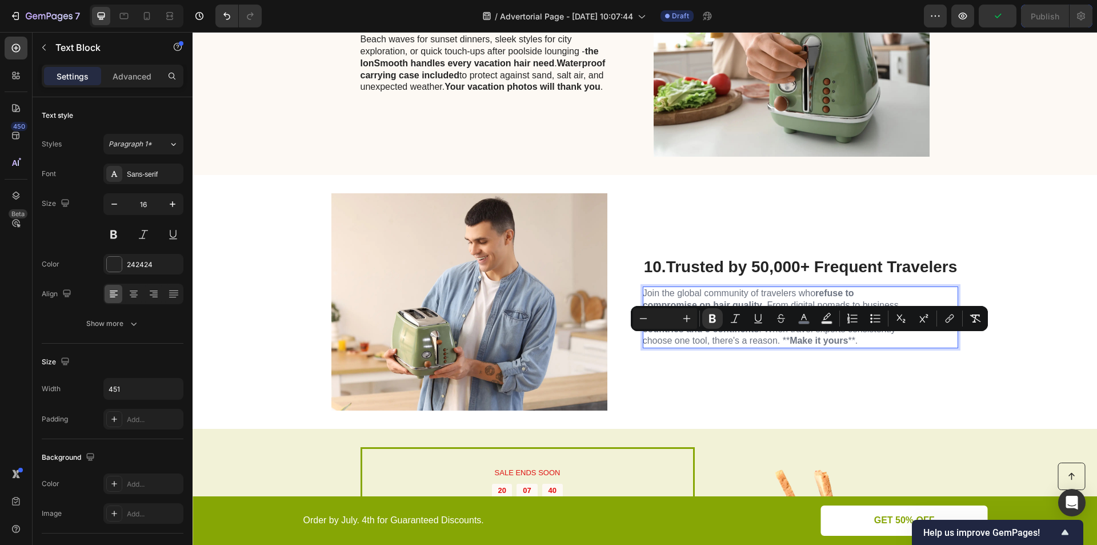
click at [752, 342] on span "Join the global community of travelers who refuse to compromise on hair quality…" at bounding box center [771, 316] width 256 height 57
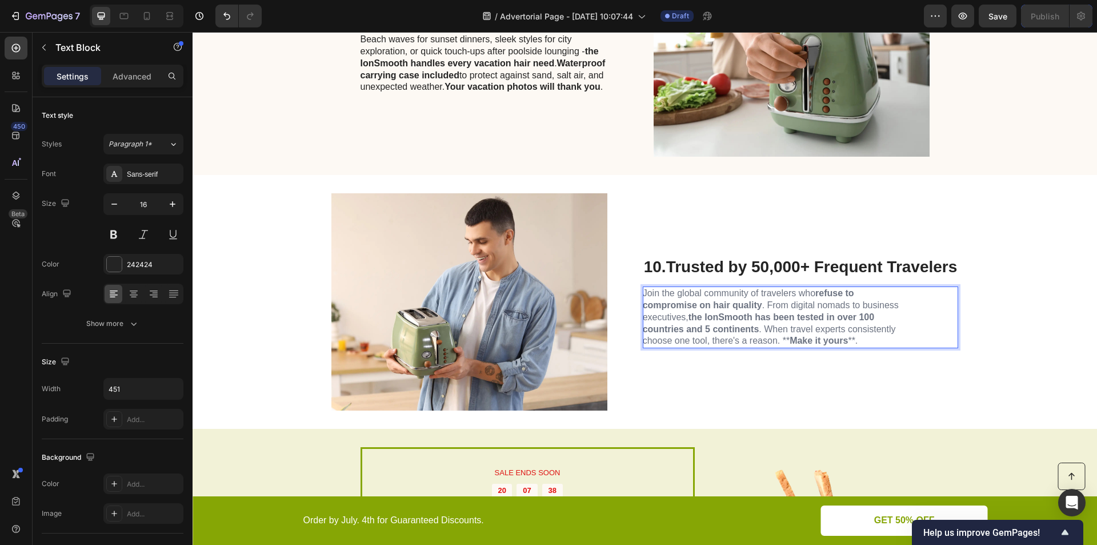
click at [851, 343] on p "Join the global community of travelers who refuse to compromise on hair quality…" at bounding box center [771, 316] width 257 height 59
click at [844, 345] on span "Join the global community of travelers who refuse to compromise on hair quality…" at bounding box center [771, 316] width 256 height 57
click at [846, 345] on span "Join the global community of travelers who refuse to compromise on hair quality…" at bounding box center [771, 316] width 256 height 57
click at [849, 342] on span "Join the global community of travelers who refuse to compromise on hair quality…" at bounding box center [771, 316] width 256 height 57
click at [790, 341] on strong "Make it yours" at bounding box center [819, 340] width 58 height 10
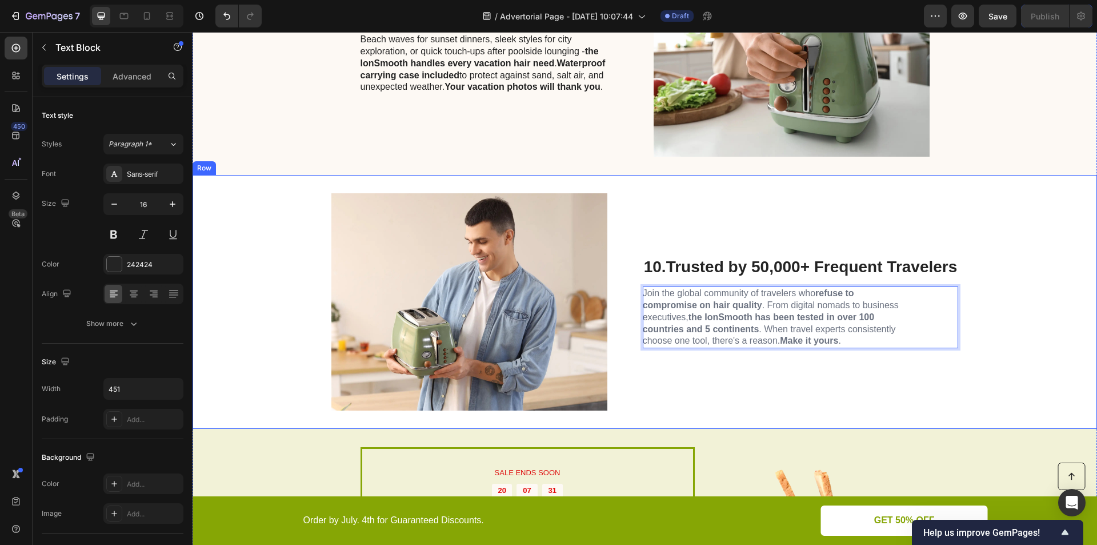
click at [999, 329] on div "Image 10. Trusted by 50,000+ Frequent Travelers Heading Join the global communi…" at bounding box center [645, 302] width 904 height 254
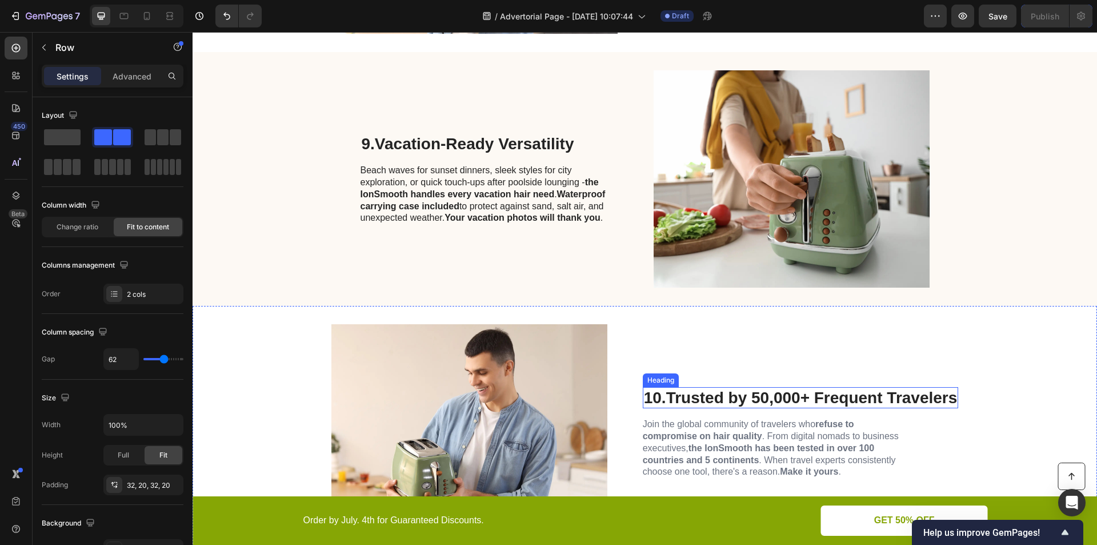
scroll to position [2595, 0]
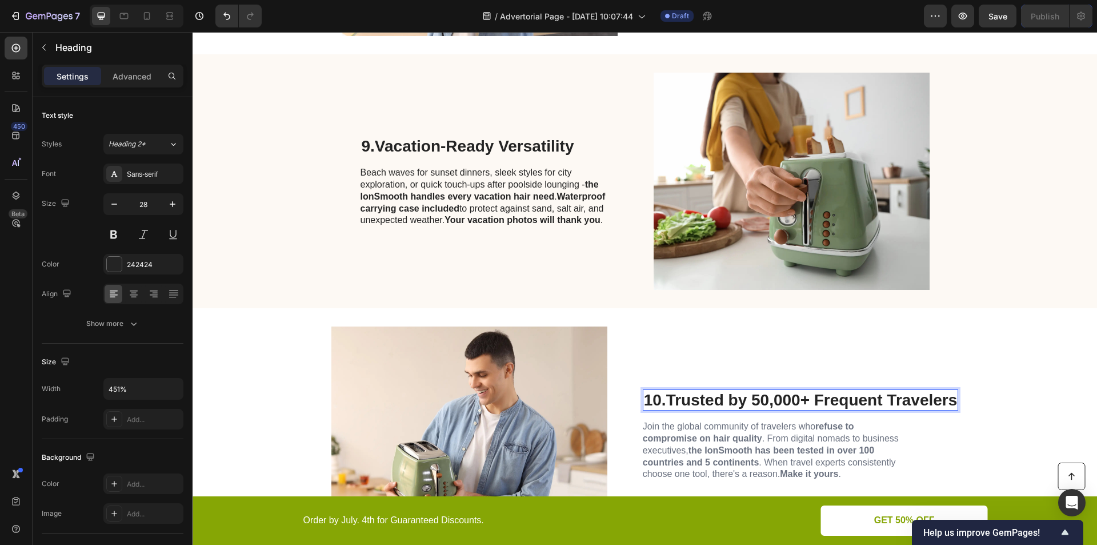
click at [759, 401] on strong "Trusted by 50,000+ Frequent Travelers" at bounding box center [811, 400] width 291 height 18
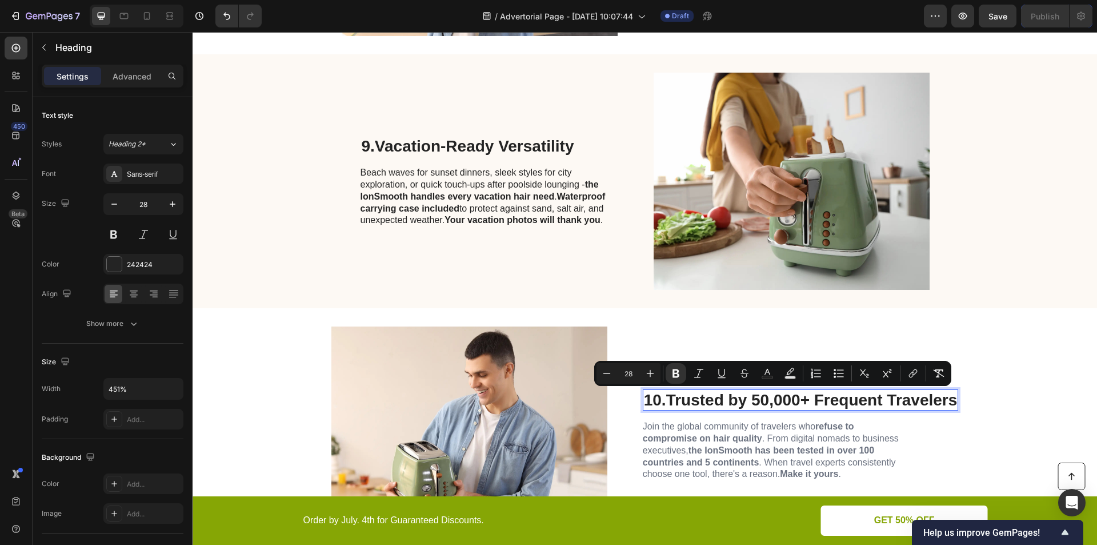
click at [766, 401] on strong "Trusted by 50,000+ Frequent Travelers" at bounding box center [811, 400] width 291 height 18
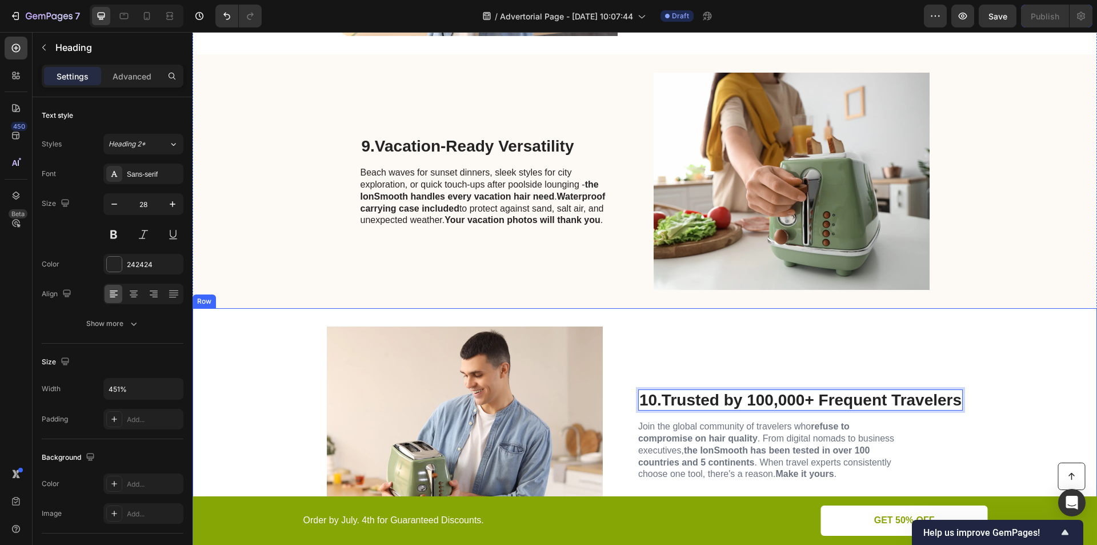
click at [783, 348] on div "10. Trusted by 100,000+ Frequent Travelers Heading 16 Join the global community…" at bounding box center [800, 434] width 325 height 217
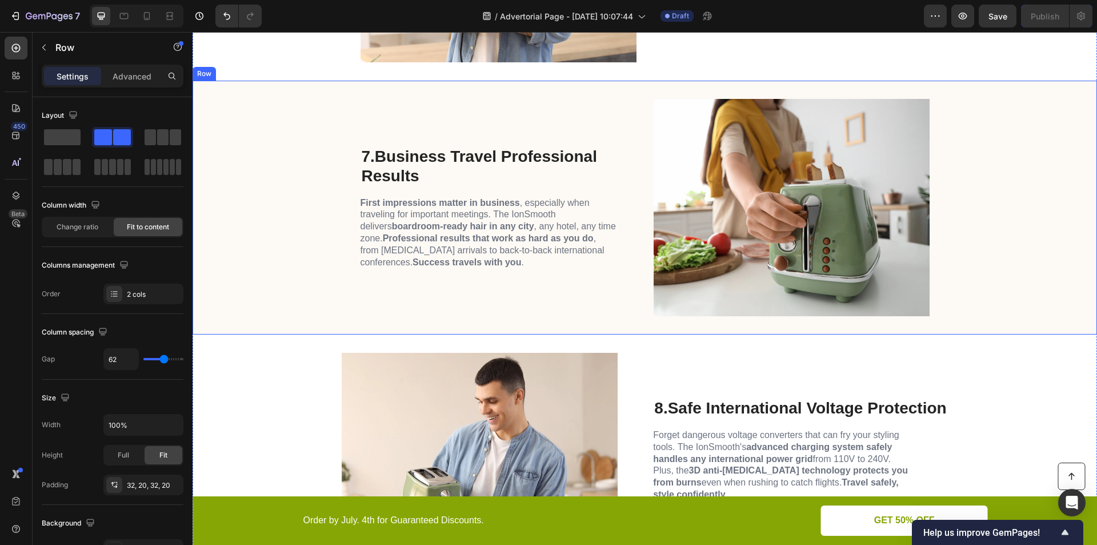
scroll to position [2328, 0]
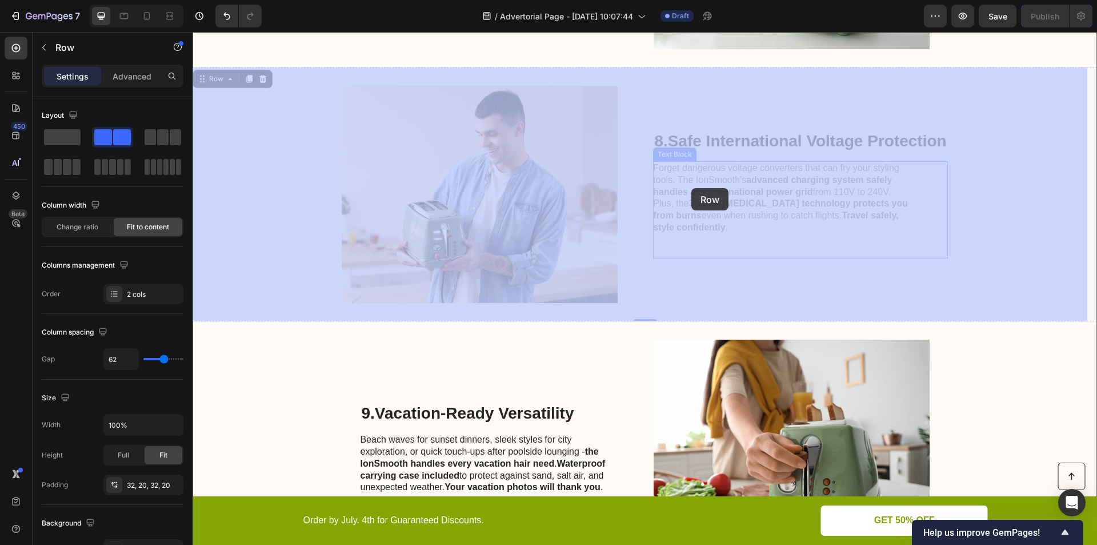
drag, startPoint x: 653, startPoint y: 166, endPoint x: 693, endPoint y: 189, distance: 46.4
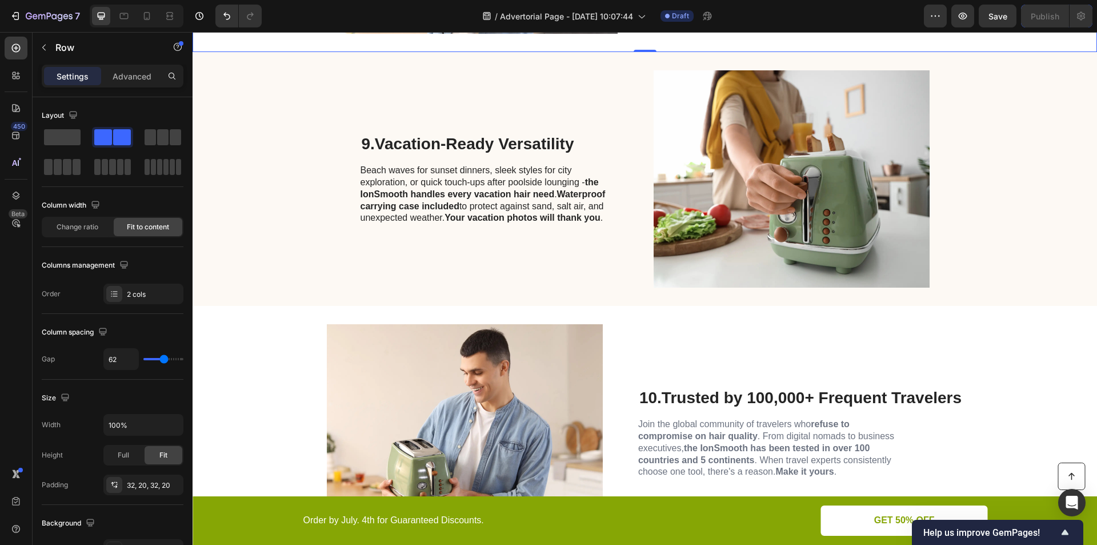
scroll to position [2595, 0]
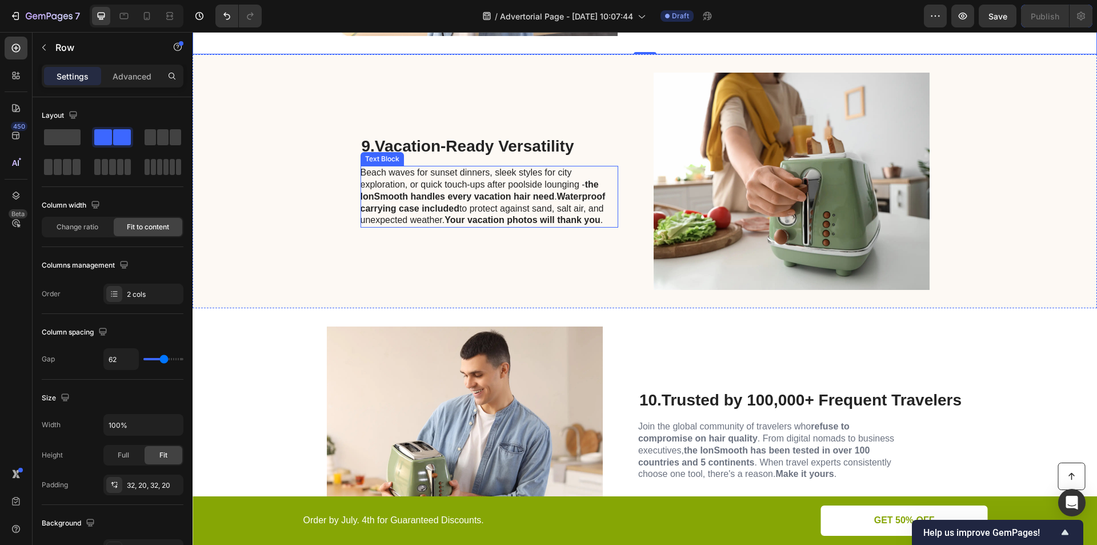
click at [526, 189] on p "Beach waves for sunset dinners, sleek styles for city exploration, or quick tou…" at bounding box center [489, 196] width 257 height 59
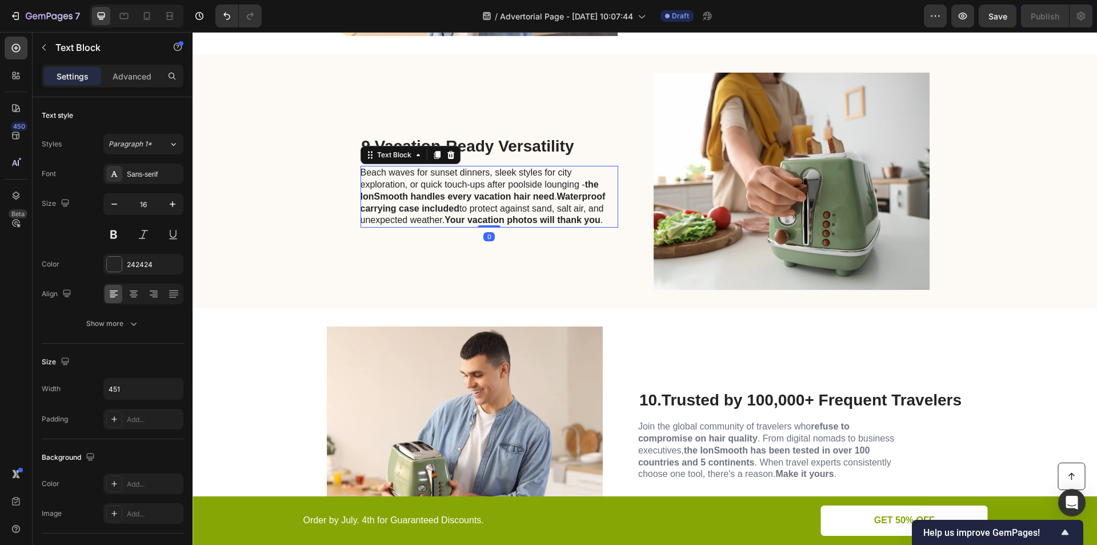
click at [506, 190] on p "Beach waves for sunset dinners, sleek styles for city exploration, or quick tou…" at bounding box center [489, 196] width 257 height 59
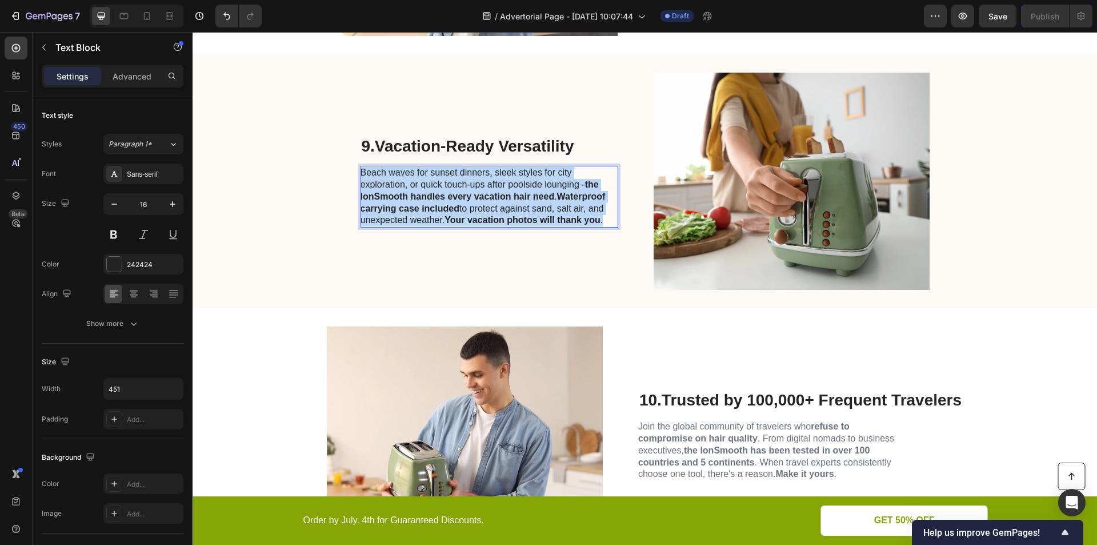
click at [506, 190] on p "Beach waves for sunset dinners, sleek styles for city exploration, or quick tou…" at bounding box center [489, 196] width 257 height 59
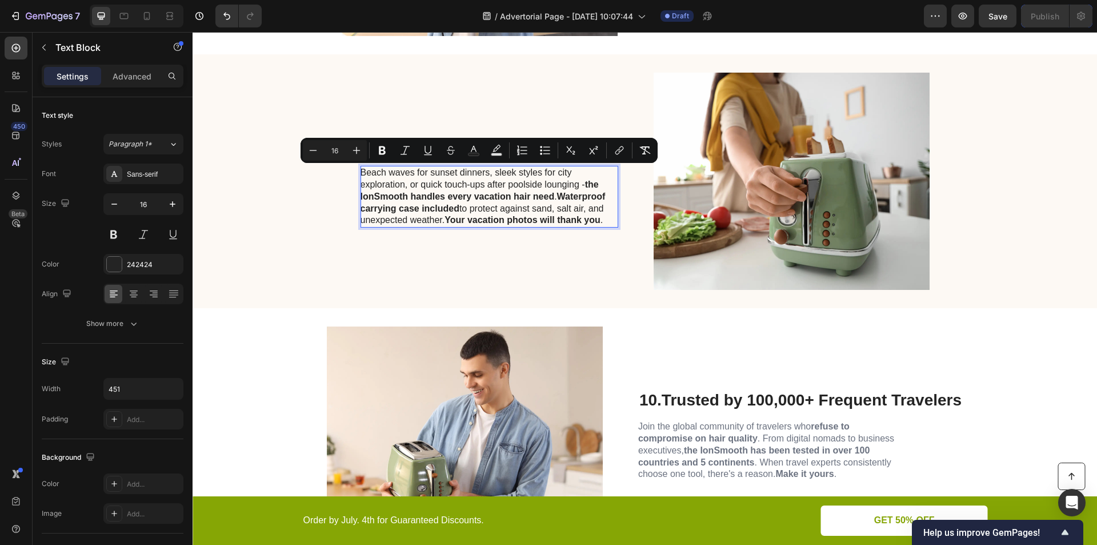
click at [510, 190] on p "Beach waves for sunset dinners, sleek styles for city exploration, or quick tou…" at bounding box center [489, 196] width 257 height 59
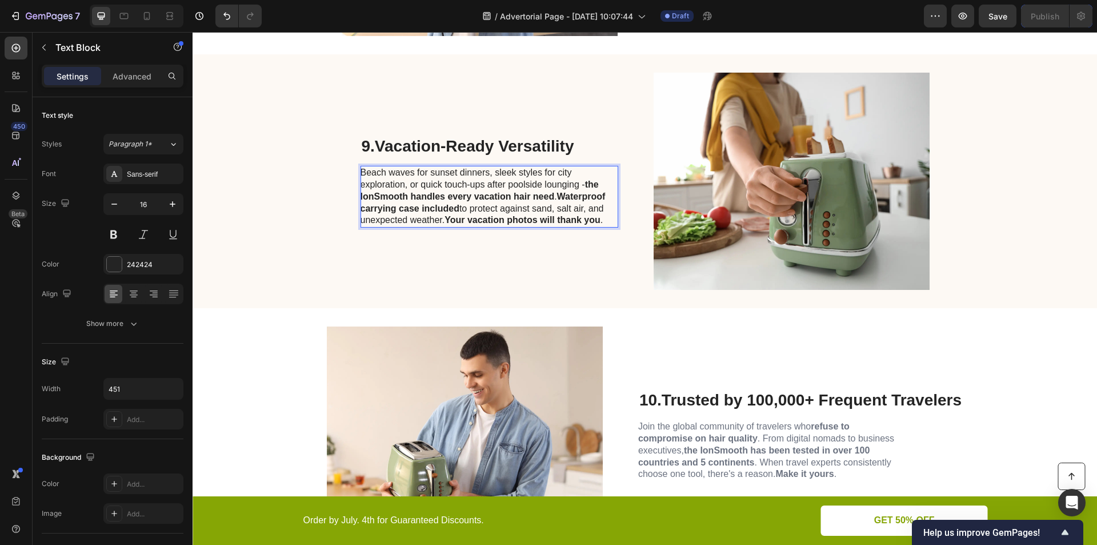
click at [530, 190] on p "Beach waves for sunset dinners, sleek styles for city exploration, or quick tou…" at bounding box center [489, 196] width 257 height 59
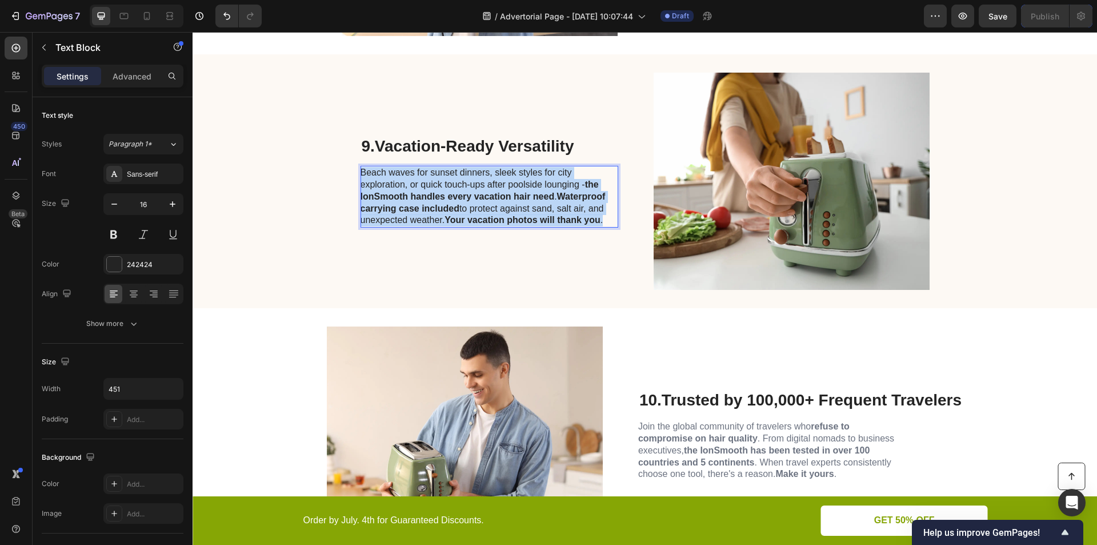
click at [530, 190] on p "Beach waves for sunset dinners, sleek styles for city exploration, or quick tou…" at bounding box center [489, 196] width 257 height 59
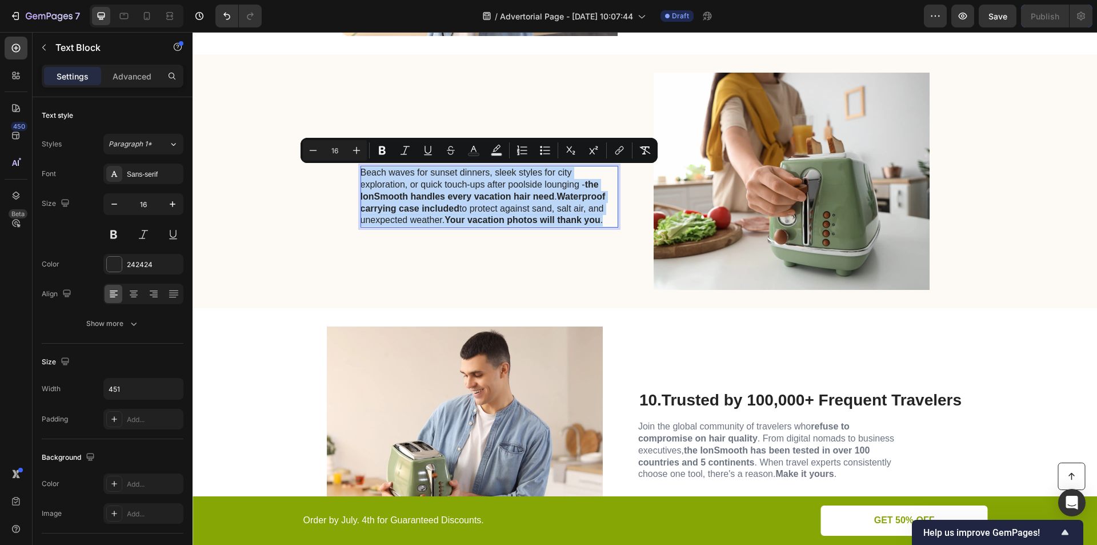
click at [464, 190] on p "Beach waves for sunset dinners, sleek styles for city exploration, or quick tou…" at bounding box center [489, 196] width 257 height 59
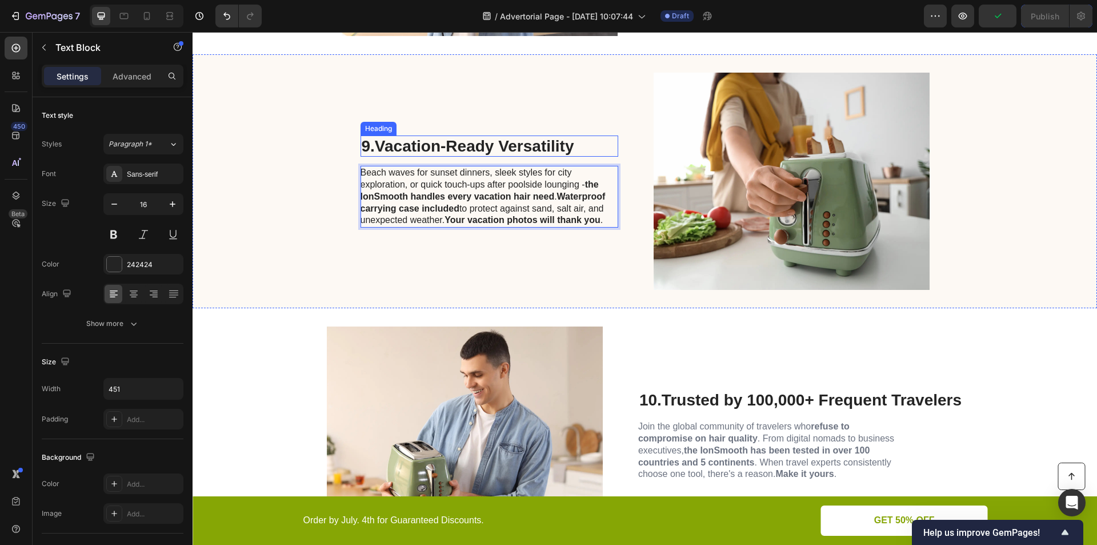
click at [513, 141] on strong "Vacation-Ready Versatility" at bounding box center [474, 146] width 199 height 18
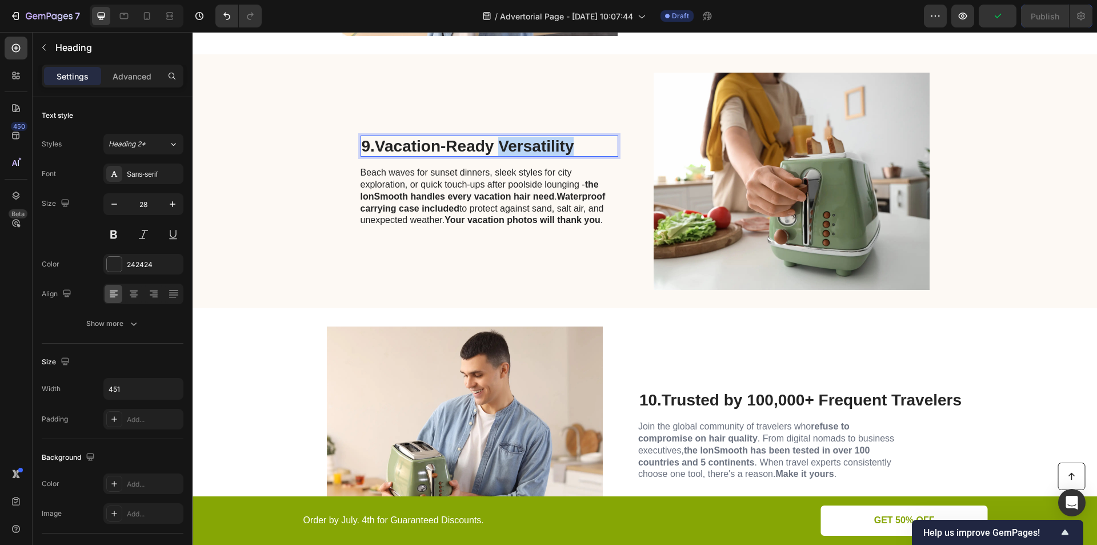
click at [510, 143] on strong "Vacation-Ready Versatility" at bounding box center [474, 146] width 199 height 18
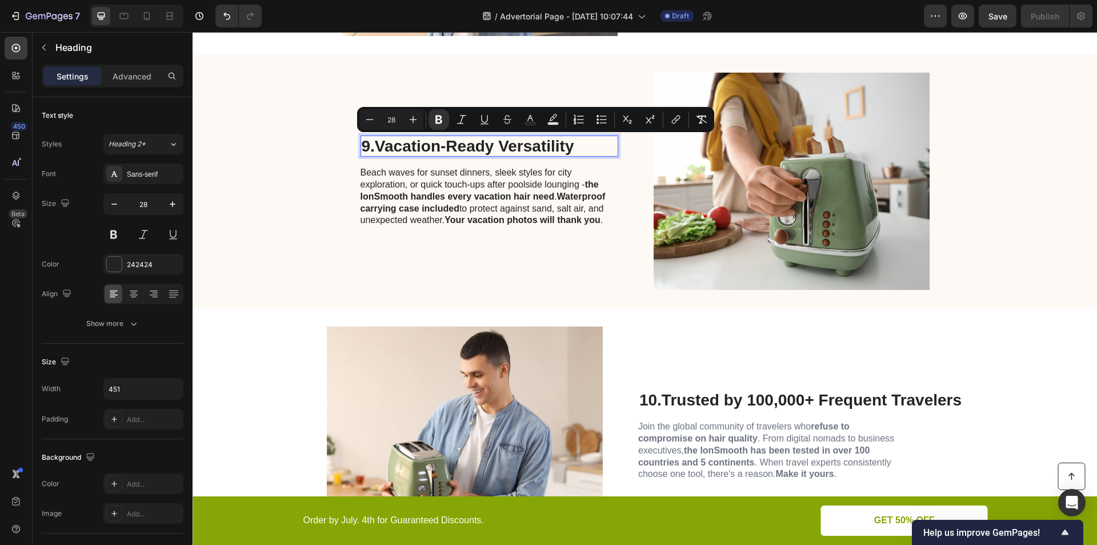
click at [382, 146] on strong "Vacation-Ready Versatility" at bounding box center [474, 146] width 199 height 18
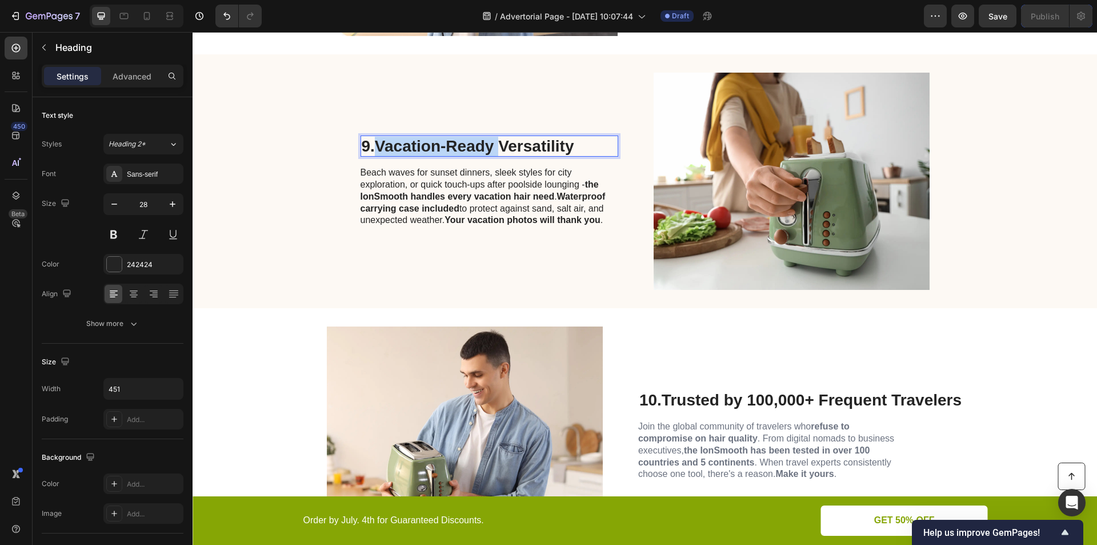
drag, startPoint x: 371, startPoint y: 146, endPoint x: 497, endPoint y: 138, distance: 125.9
click at [497, 138] on p "9. Vacation-Ready Versatility" at bounding box center [489, 146] width 255 height 19
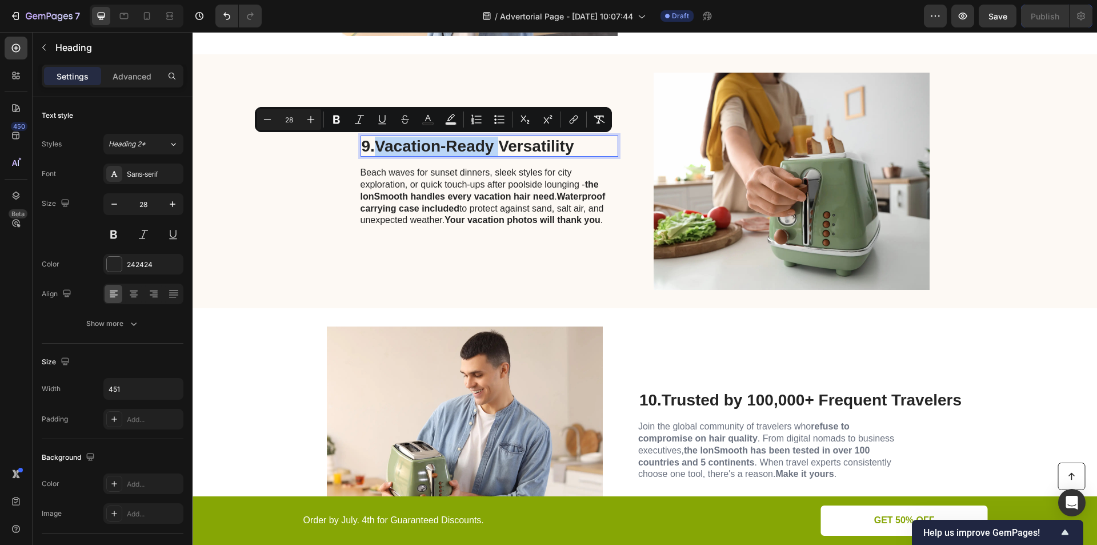
click at [493, 140] on strong "Vacation-Ready Versatility" at bounding box center [474, 146] width 199 height 18
drag, startPoint x: 378, startPoint y: 145, endPoint x: 575, endPoint y: 146, distance: 197.1
click at [575, 146] on p "9. Vacation-Ready Versatility" at bounding box center [489, 146] width 255 height 19
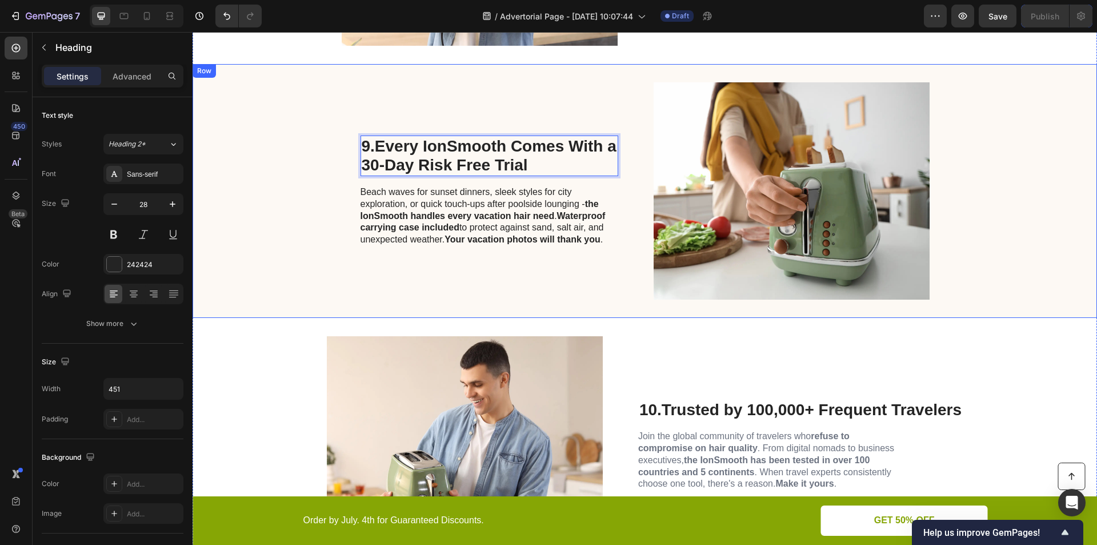
click at [477, 210] on p "Beach waves for sunset dinners, sleek styles for city exploration, or quick tou…" at bounding box center [489, 215] width 257 height 59
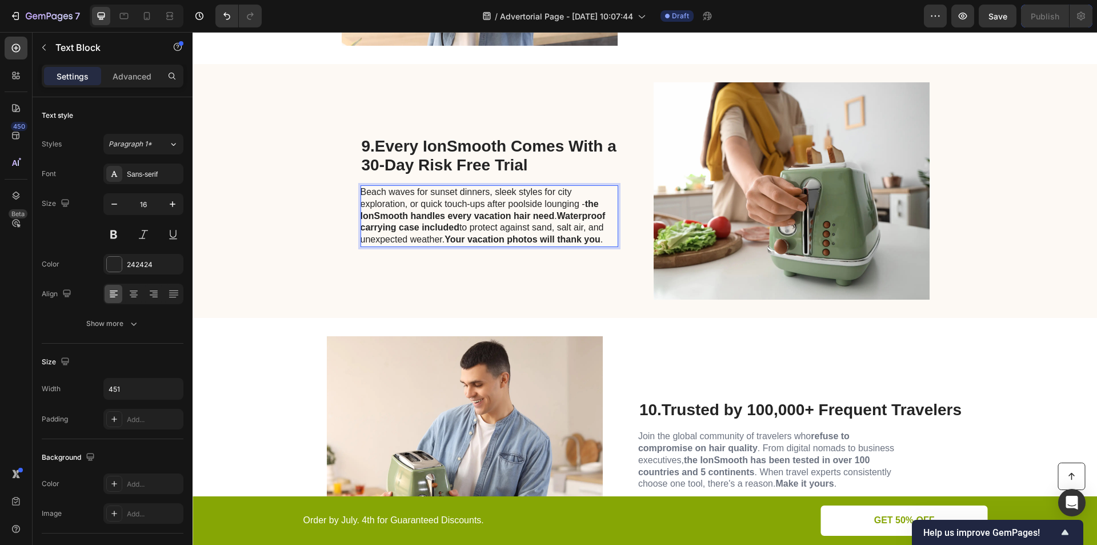
click at [506, 232] on p "Beach waves for sunset dinners, sleek styles for city exploration, or quick tou…" at bounding box center [489, 215] width 257 height 59
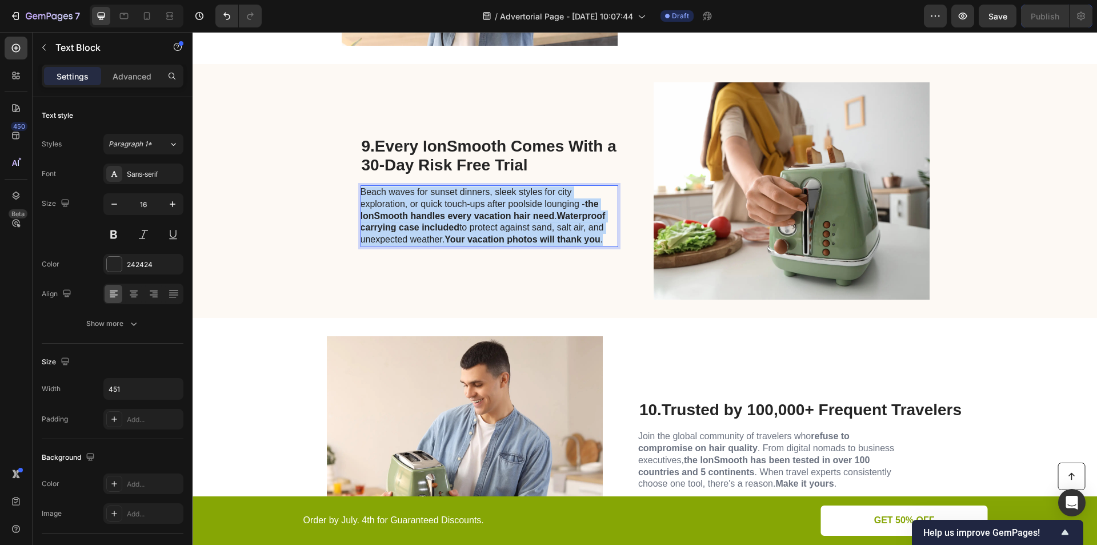
click at [506, 232] on p "Beach waves for sunset dinners, sleek styles for city exploration, or quick tou…" at bounding box center [489, 215] width 257 height 59
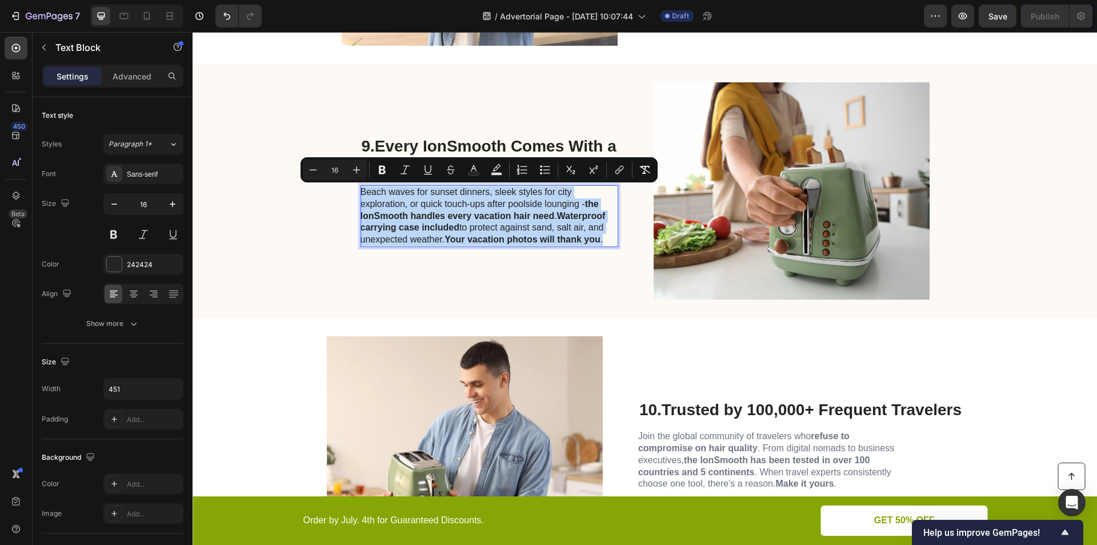
scroll to position [2580, 0]
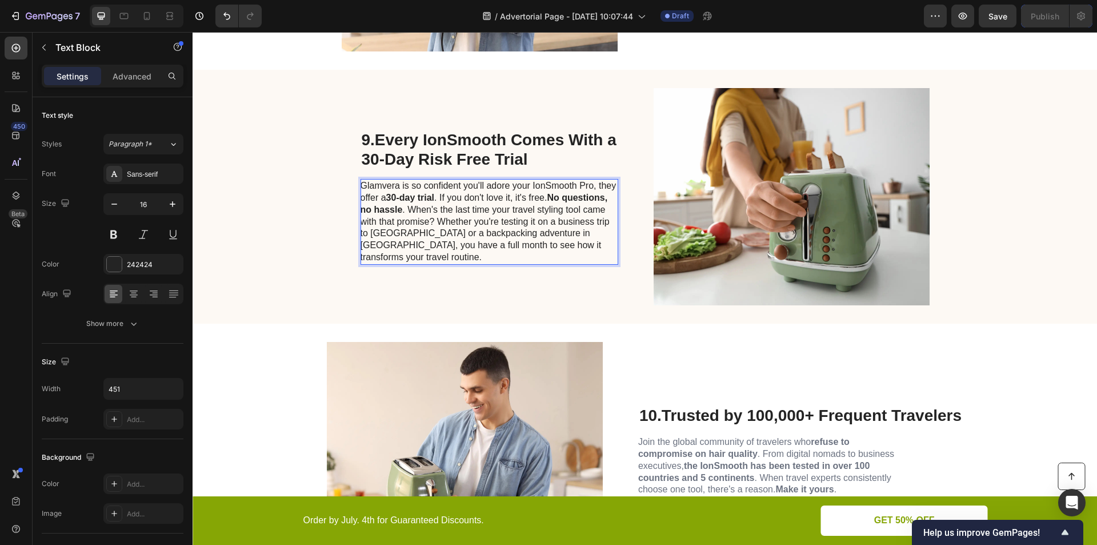
click at [506, 232] on p "Glamvera is so confident you'll adore your IonSmooth Pro, they offer a 30-day t…" at bounding box center [489, 221] width 257 height 83
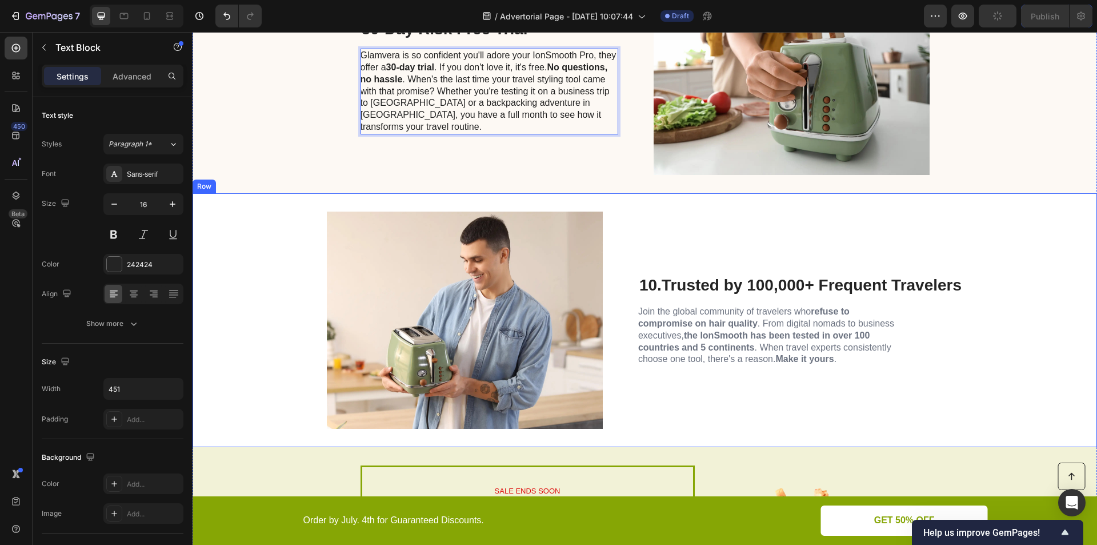
scroll to position [2713, 0]
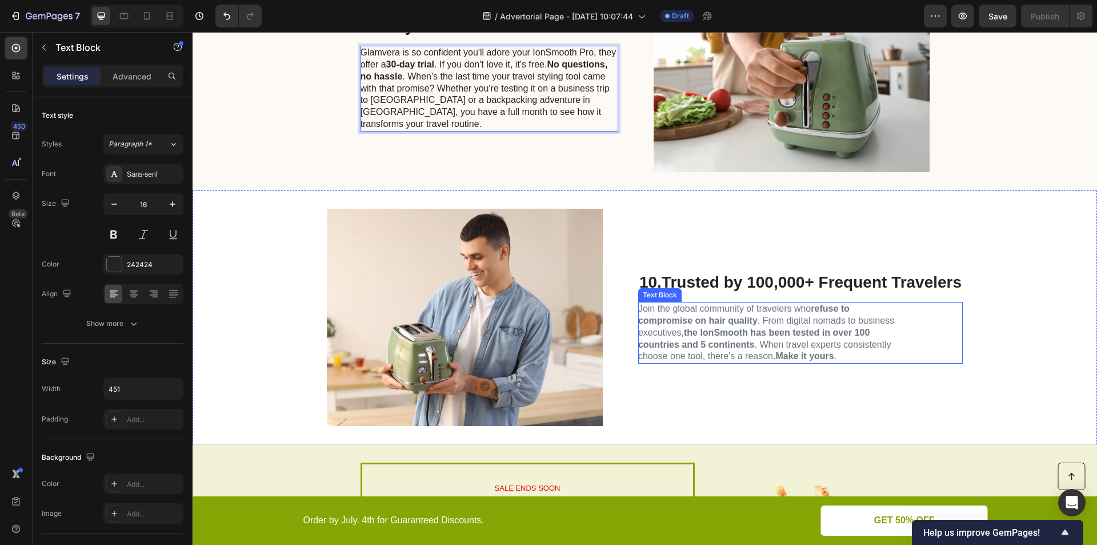
click at [727, 282] on strong "Trusted by 100,000+ Frequent Travelers" at bounding box center [812, 282] width 300 height 18
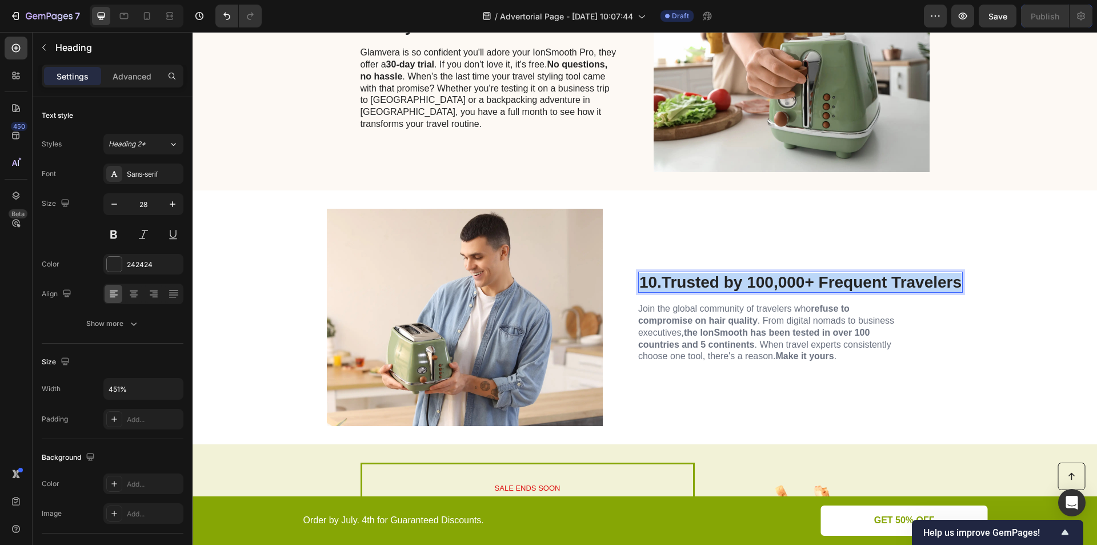
click at [727, 282] on strong "Trusted by 100,000+ Frequent Travelers" at bounding box center [812, 282] width 300 height 18
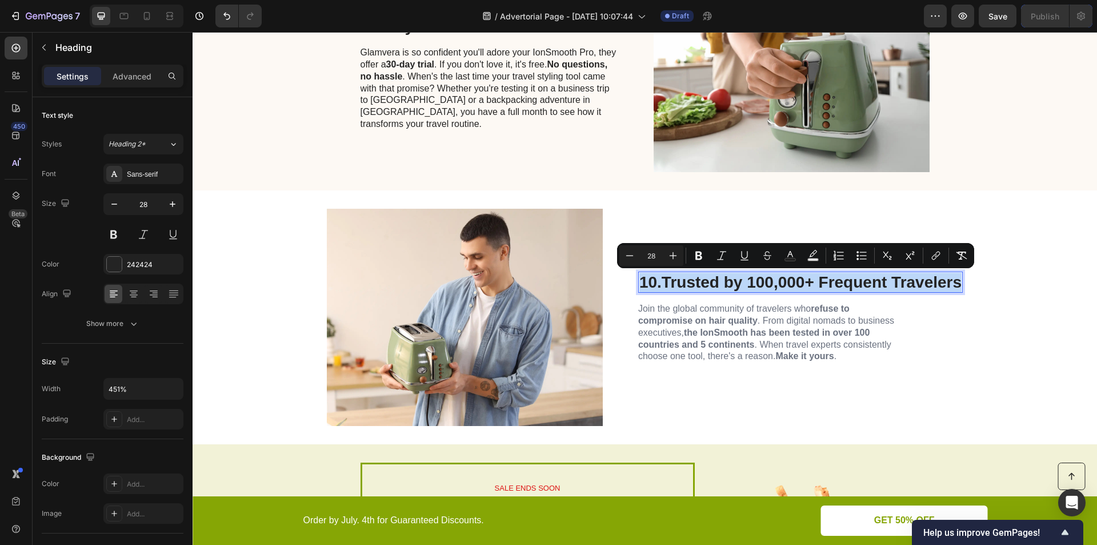
click at [696, 282] on strong "Trusted by 100,000+ Frequent Travelers" at bounding box center [812, 282] width 300 height 18
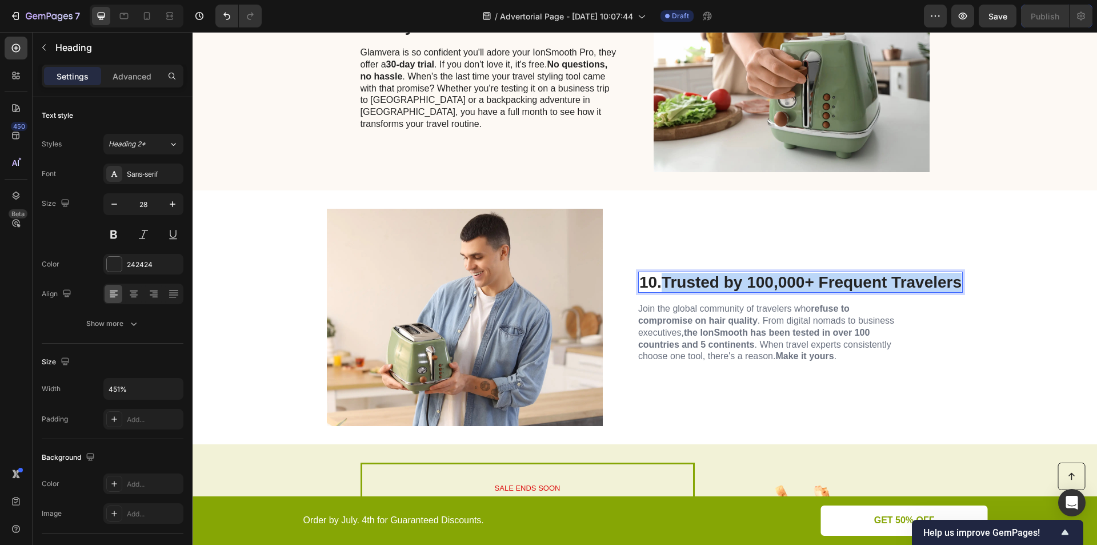
drag, startPoint x: 662, startPoint y: 284, endPoint x: 957, endPoint y: 281, distance: 294.8
click at [957, 281] on strong "Trusted by 100,000+ Frequent Travelers" at bounding box center [812, 282] width 300 height 18
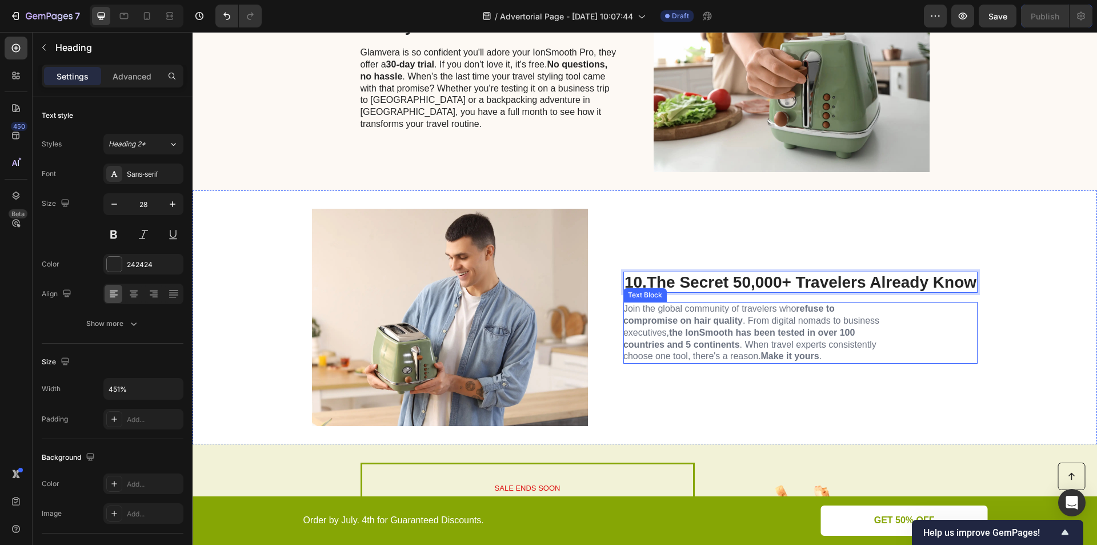
click at [724, 338] on p "Join the global community of travelers who refuse to compromise on hair quality…" at bounding box center [751, 332] width 257 height 59
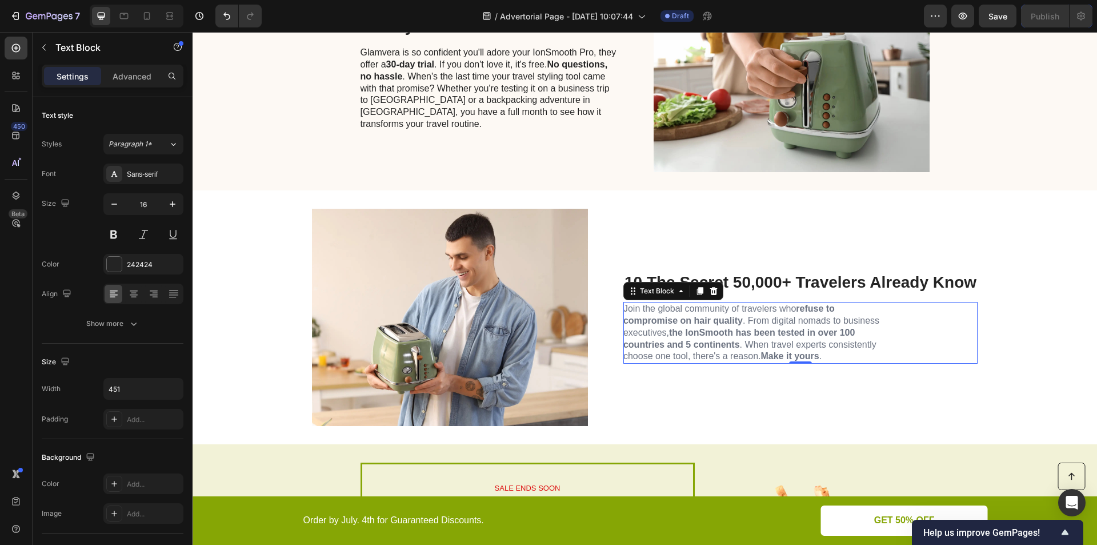
click at [705, 310] on span "Join the global community of travelers who refuse to compromise on hair quality…" at bounding box center [751, 331] width 256 height 57
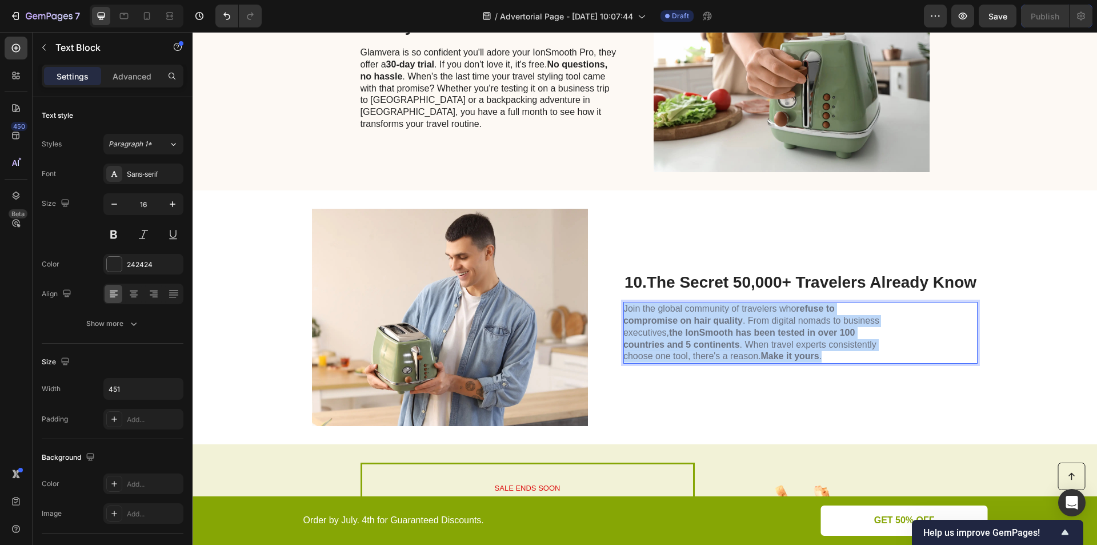
click at [705, 310] on span "Join the global community of travelers who refuse to compromise on hair quality…" at bounding box center [751, 331] width 256 height 57
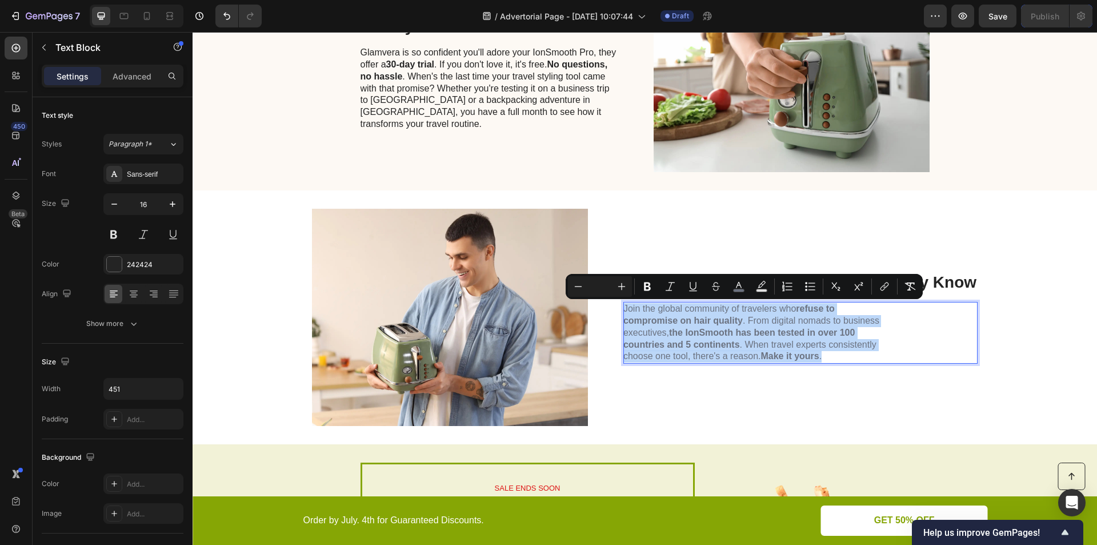
scroll to position [2701, 0]
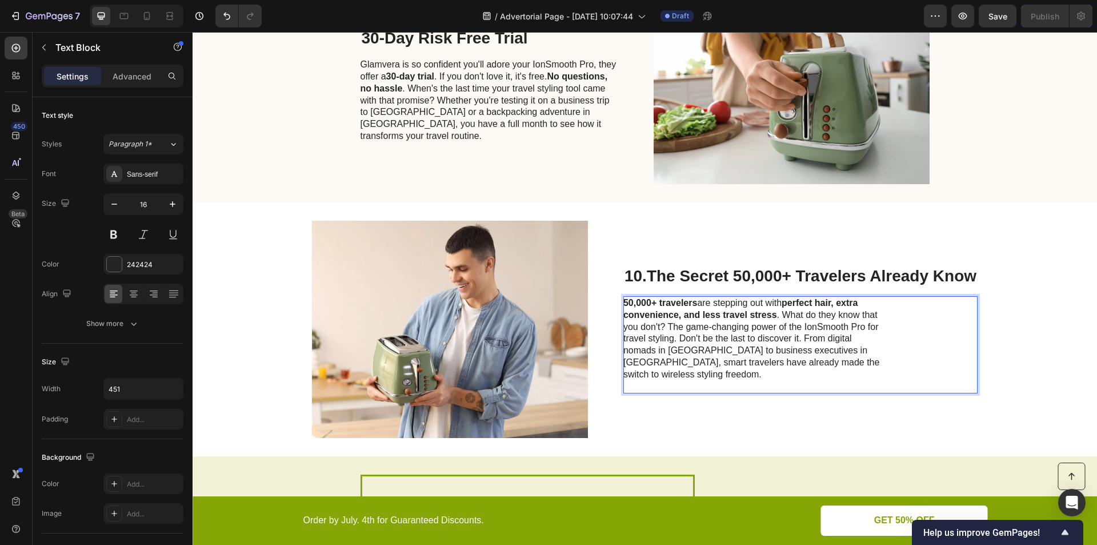
click at [739, 343] on p "50,000+ travelers are stepping out with perfect hair, extra convenience, and le…" at bounding box center [751, 338] width 257 height 83
click at [756, 386] on p "Rich Text Editor. Editing area: main" at bounding box center [751, 387] width 257 height 12
drag, startPoint x: 767, startPoint y: 382, endPoint x: 839, endPoint y: 369, distance: 73.1
click at [767, 381] on p "Rich Text Editor. Editing area: main" at bounding box center [751, 387] width 257 height 12
click at [772, 381] on p "Rich Text Editor. Editing area: main" at bounding box center [751, 387] width 257 height 12
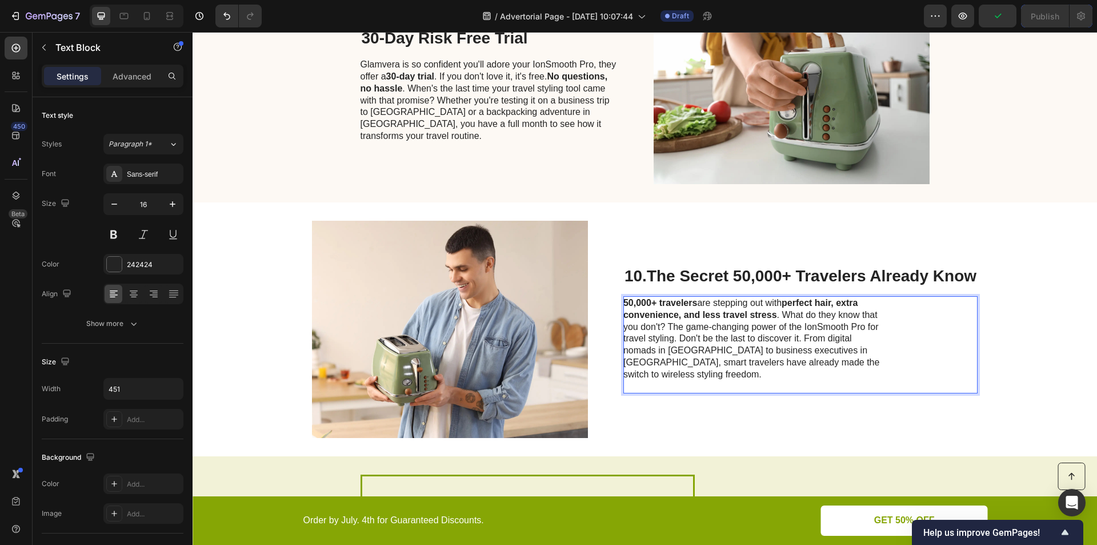
click at [865, 361] on p "50,000+ travelers are stepping out with perfect hair, extra convenience, and le…" at bounding box center [751, 338] width 257 height 83
click at [866, 373] on p "50,000+ travelers are stepping out with perfect hair, extra convenience, and le…" at bounding box center [751, 338] width 257 height 83
click at [872, 397] on div "10. The Secret 50,000+ Travelers Already Know Heading 50,000+ travelers are ste…" at bounding box center [800, 329] width 354 height 217
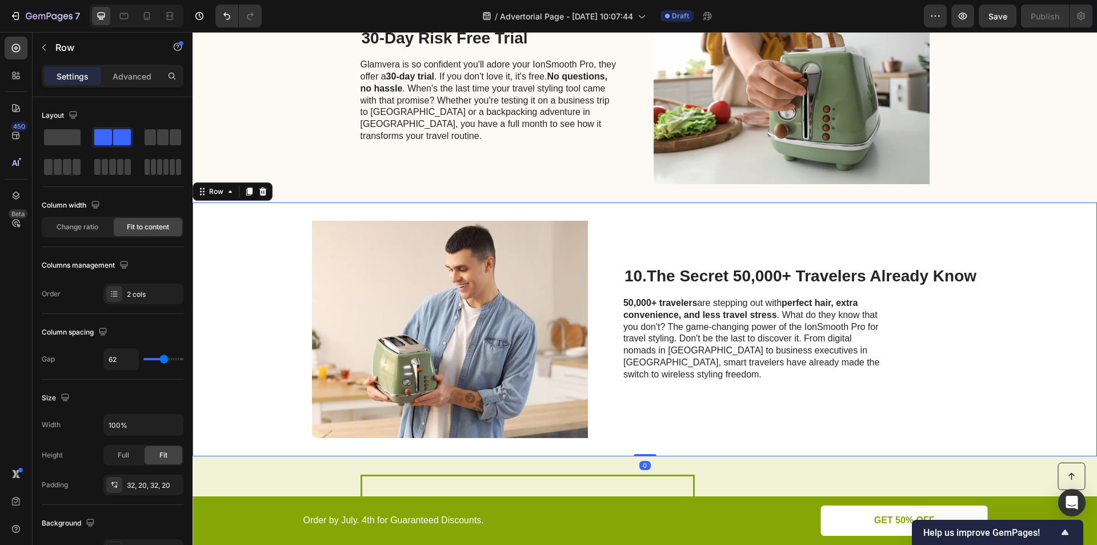
click at [748, 269] on div "10. The Secret 50,000+ Travelers Already Know Heading 50,000+ travelers are ste…" at bounding box center [800, 329] width 354 height 217
click at [743, 277] on strong "The Secret 50,000+ Travelers Already Know" at bounding box center [812, 276] width 330 height 18
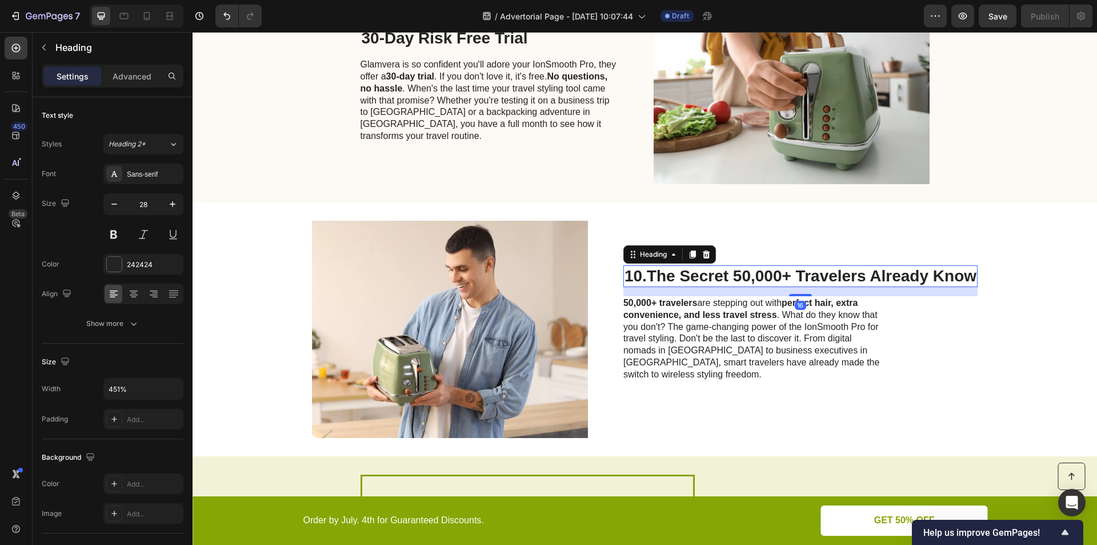
click at [736, 285] on strong "The Secret 50,000+ Travelers Already Know" at bounding box center [812, 276] width 330 height 18
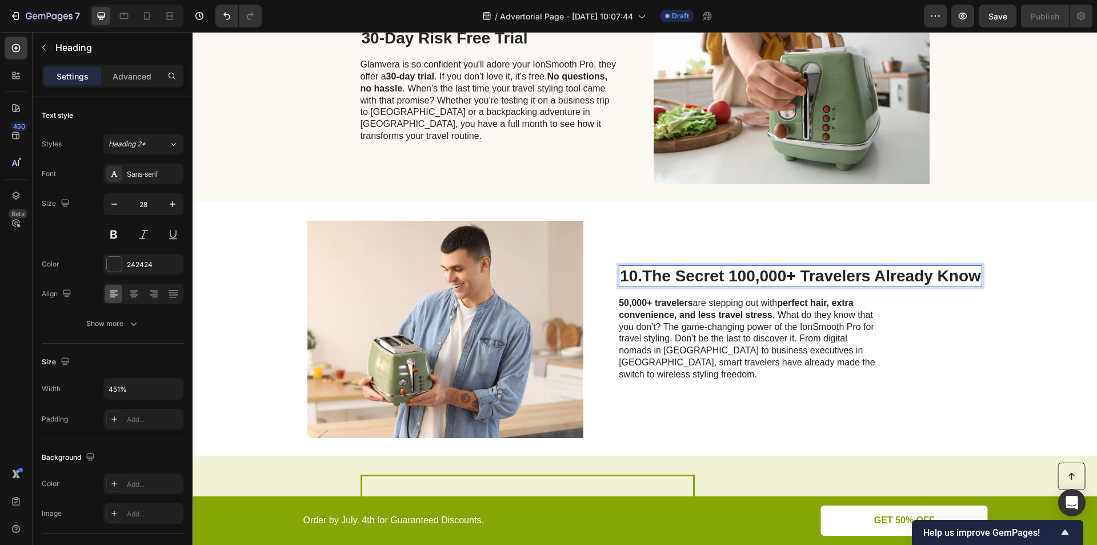
click at [746, 304] on p "50,000+ travelers are stepping out with perfect hair, extra convenience, and le…" at bounding box center [747, 338] width 257 height 83
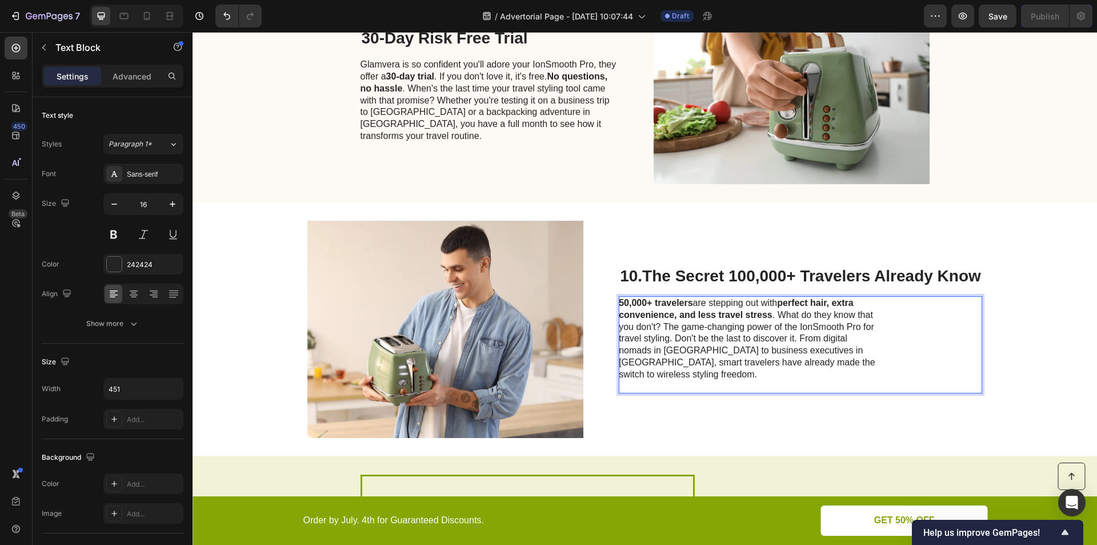
click at [619, 307] on strong "50,000+ travelers" at bounding box center [656, 303] width 74 height 10
click at [699, 336] on p "100,000+ travelers are stepping out with perfect hair, extra convenience, and l…" at bounding box center [747, 338] width 257 height 83
click at [803, 400] on div "10. The Secret 100,000+ Travelers Already Know Heading 100,000+ travelers are s…" at bounding box center [800, 329] width 363 height 217
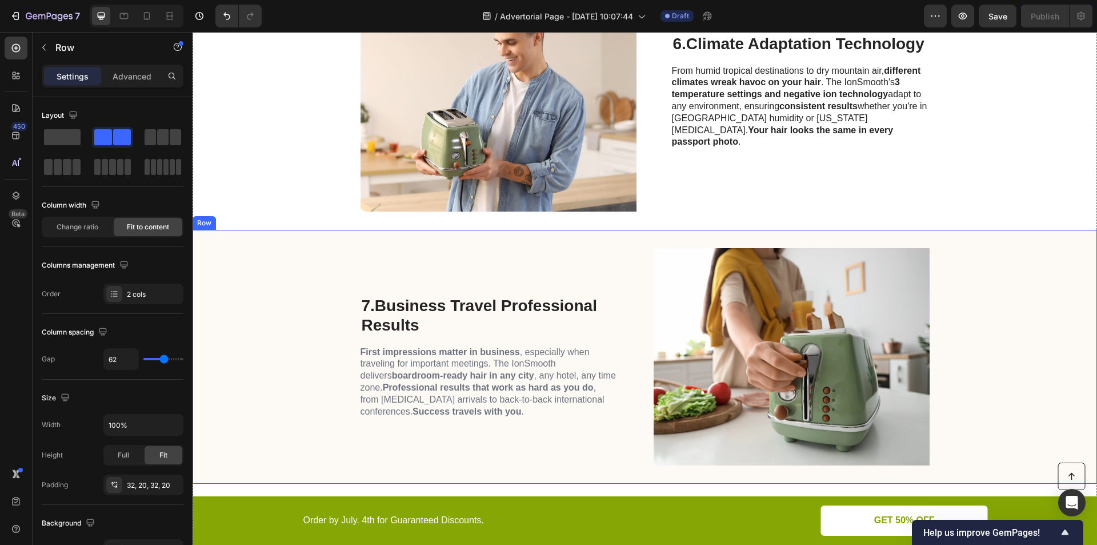
scroll to position [1901, 0]
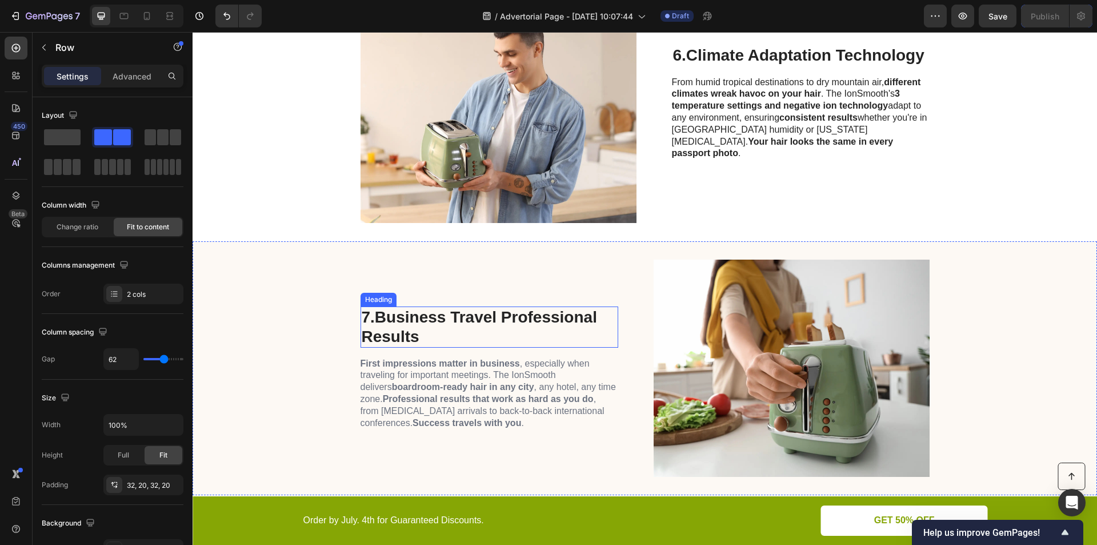
click at [495, 312] on strong "Business Travel Professional Results" at bounding box center [479, 326] width 235 height 37
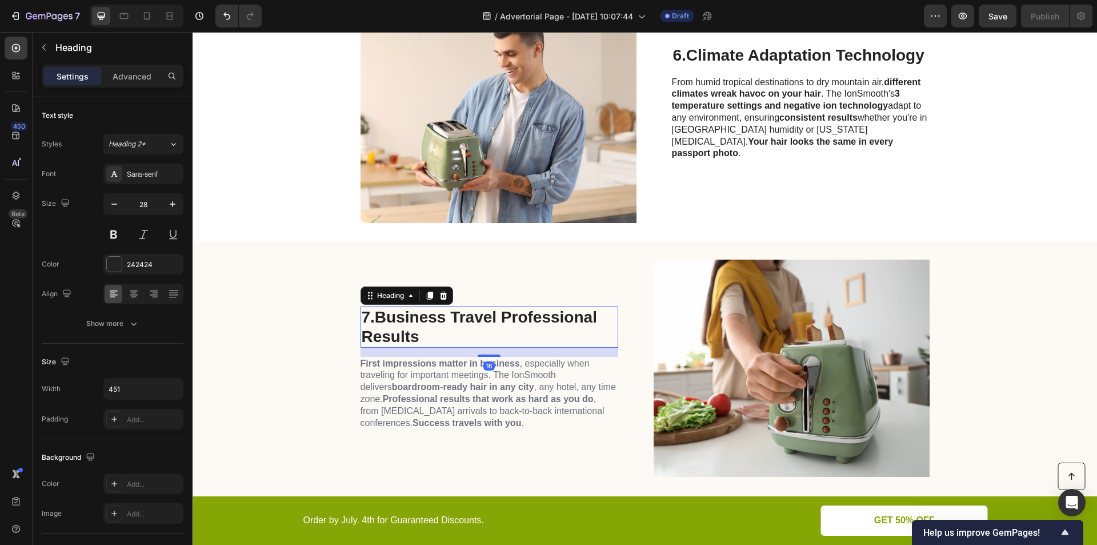
click at [495, 312] on strong "Business Travel Professional Results" at bounding box center [479, 326] width 235 height 37
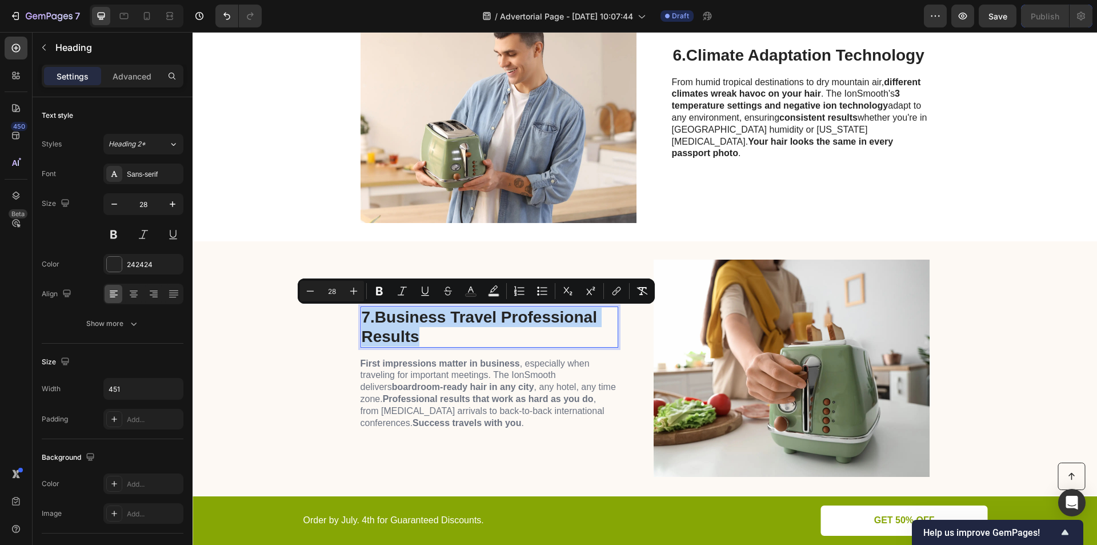
click at [414, 331] on strong "Business Travel Professional Results" at bounding box center [479, 326] width 235 height 37
drag, startPoint x: 418, startPoint y: 340, endPoint x: 379, endPoint y: 318, distance: 45.0
click at [379, 318] on p "7. Business Travel Professional Results" at bounding box center [489, 326] width 255 height 38
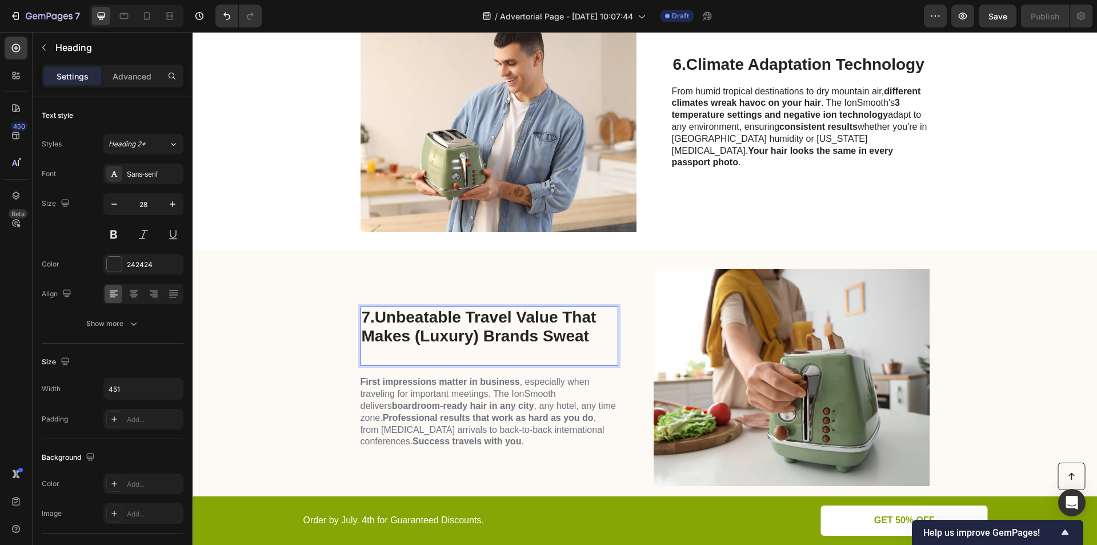
click at [378, 357] on p "Rich Text Editor. Editing area: main" at bounding box center [489, 355] width 255 height 19
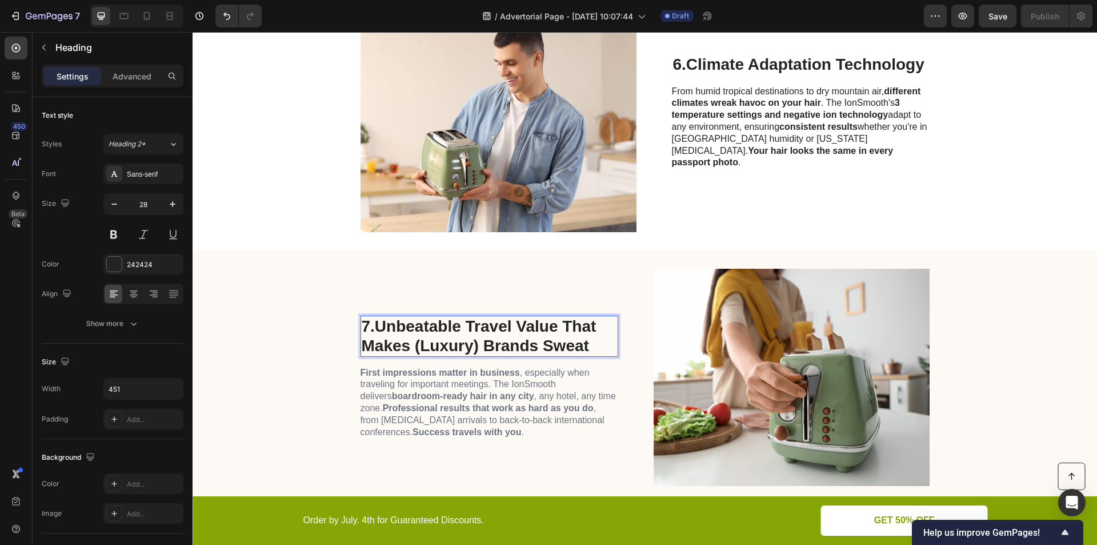
scroll to position [1901, 0]
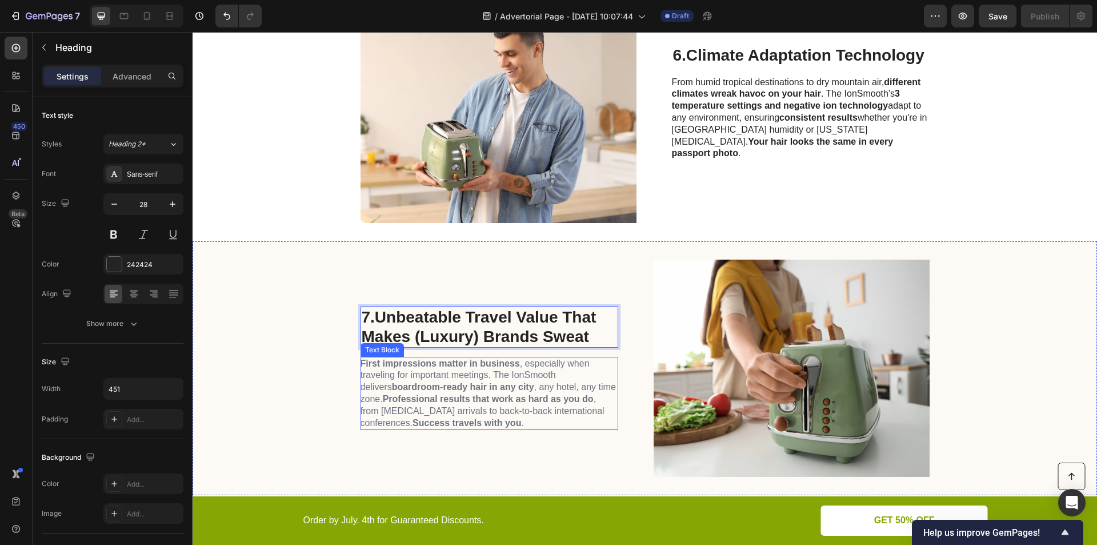
click at [499, 399] on strong "Professional results that work as hard as you do" at bounding box center [488, 399] width 211 height 10
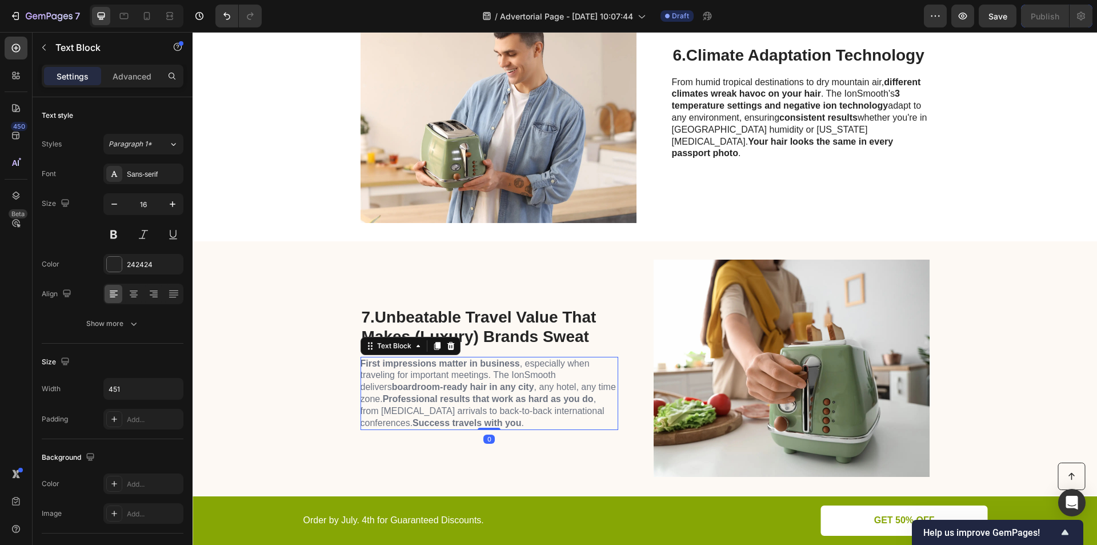
click at [499, 399] on strong "Professional results that work as hard as you do" at bounding box center [488, 399] width 211 height 10
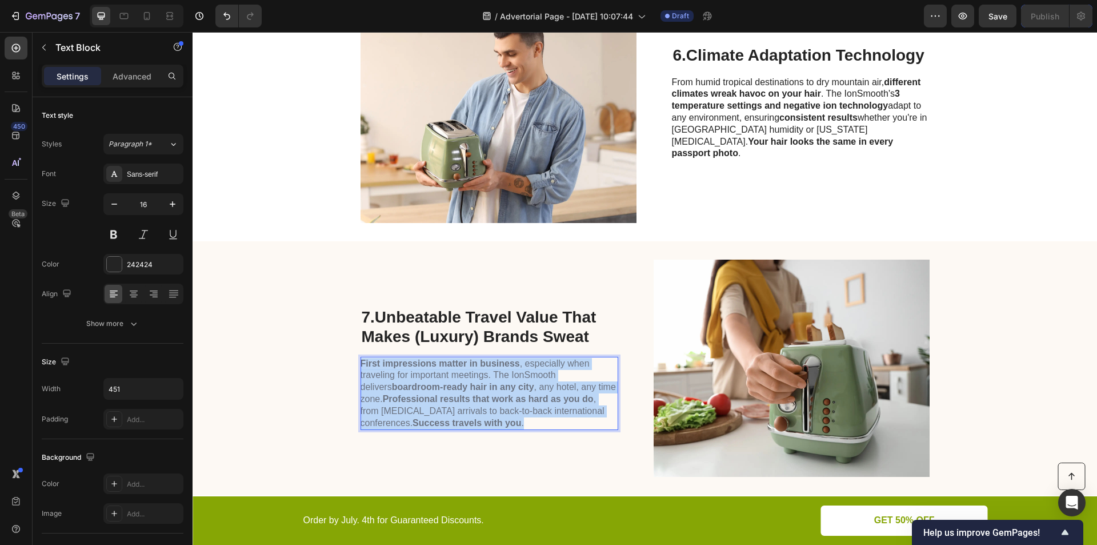
click at [499, 399] on strong "Professional results that work as hard as you do" at bounding box center [488, 399] width 211 height 10
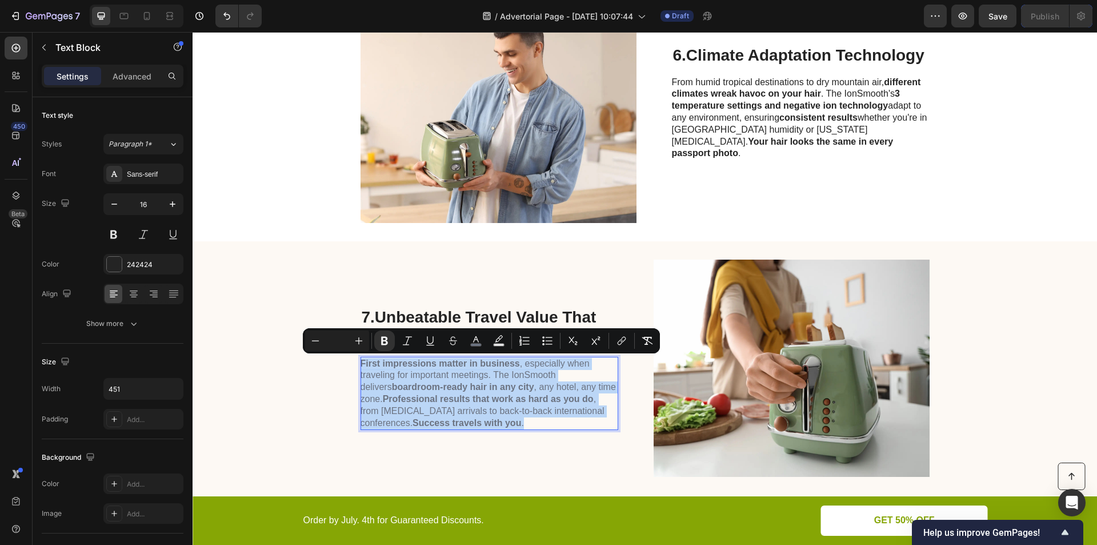
click at [499, 399] on strong "Professional results that work as hard as you do" at bounding box center [488, 399] width 211 height 10
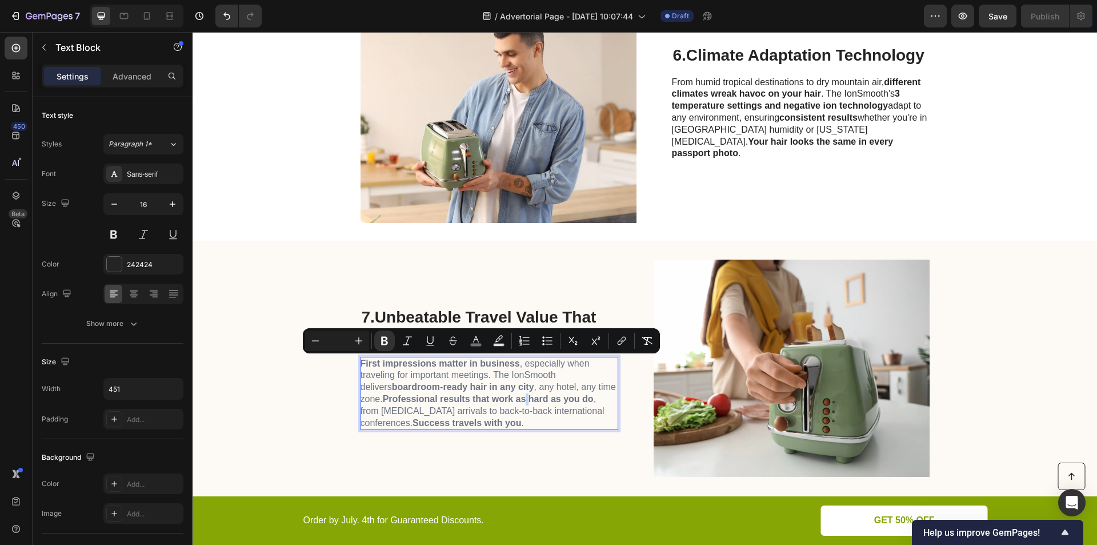
click at [499, 399] on strong "Professional results that work as hard as you do" at bounding box center [488, 399] width 211 height 10
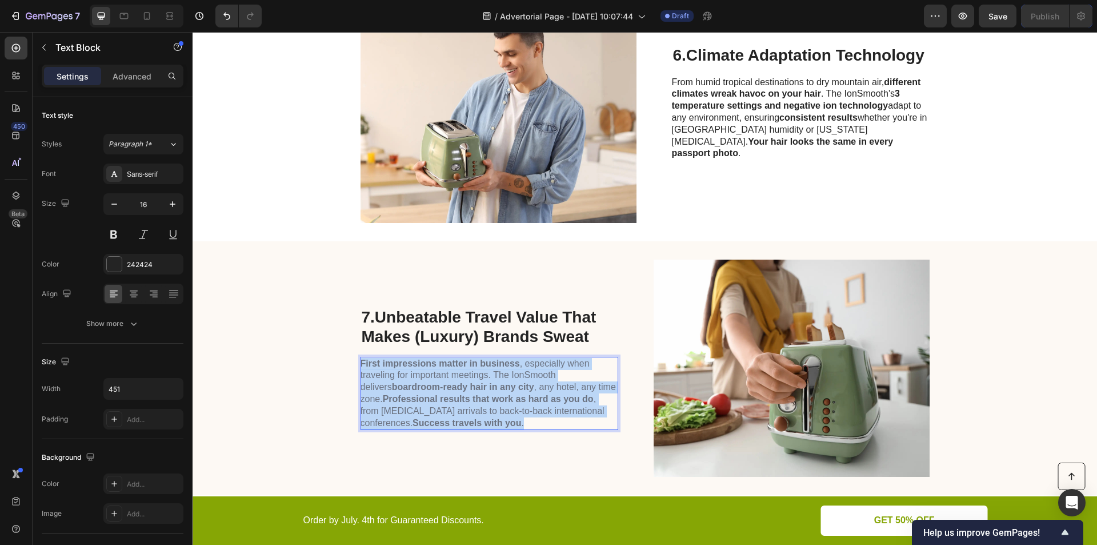
click at [499, 399] on strong "Professional results that work as hard as you do" at bounding box center [488, 399] width 211 height 10
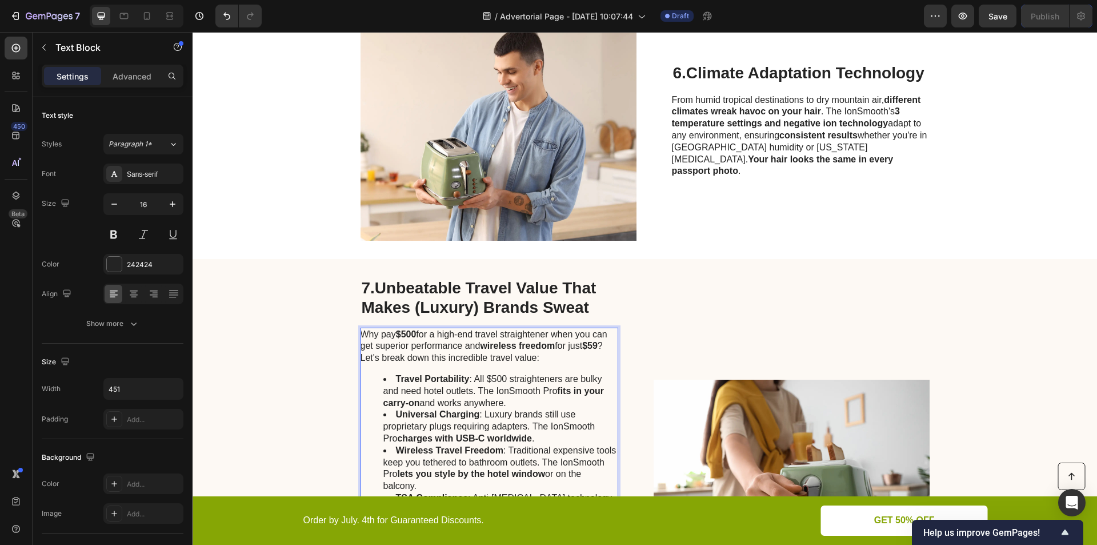
scroll to position [2046, 0]
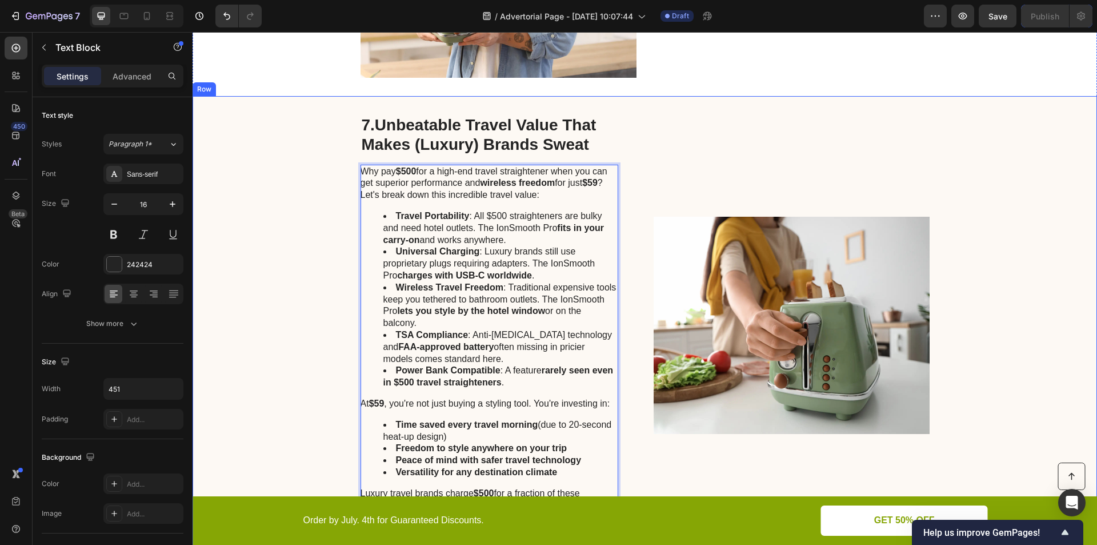
click at [317, 345] on div "7. Unbeatable Travel Value That Makes (Luxury) Brands Sweat Heading Why pay $50…" at bounding box center [645, 325] width 904 height 458
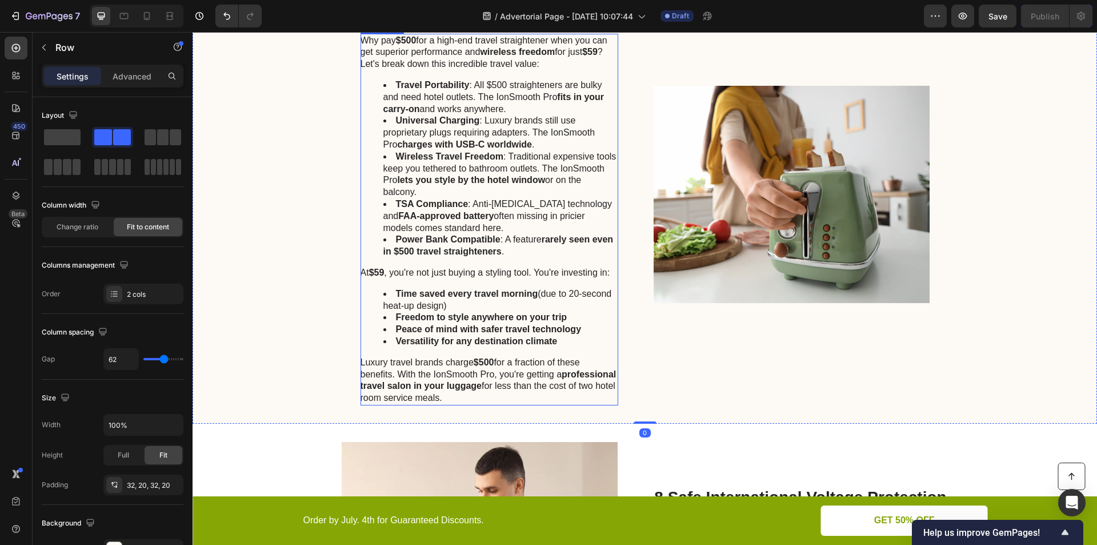
scroll to position [2179, 0]
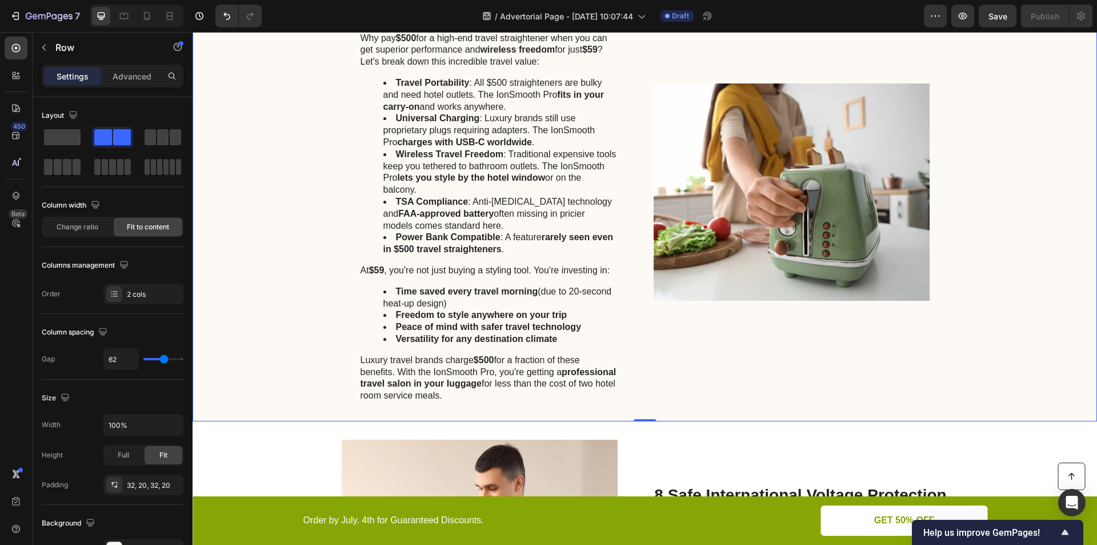
click at [306, 319] on div "7. Unbeatable Travel Value That Makes (Luxury) Brands Sweat Heading Why pay $50…" at bounding box center [645, 192] width 904 height 458
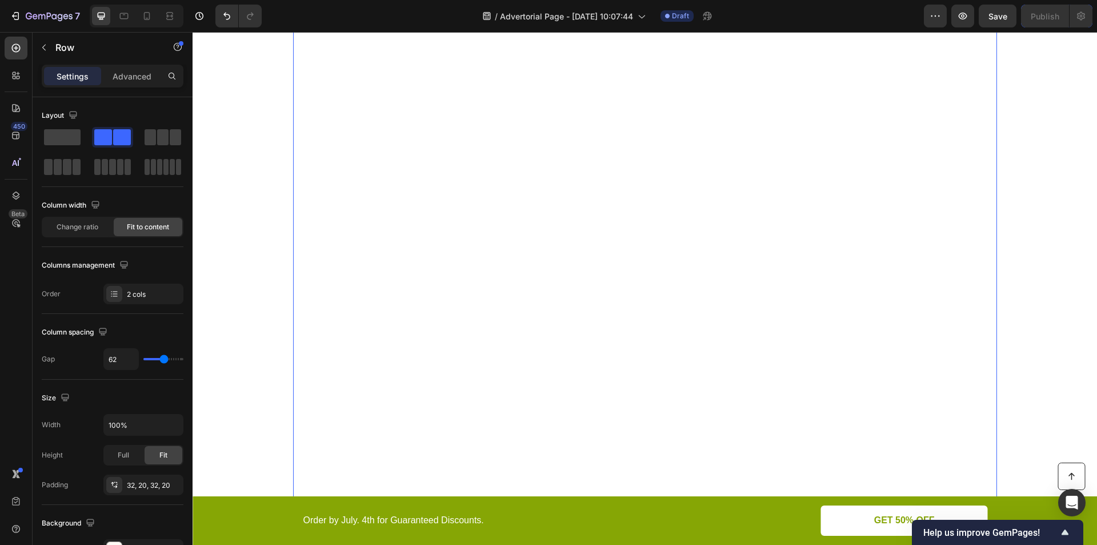
scroll to position [4846, 0]
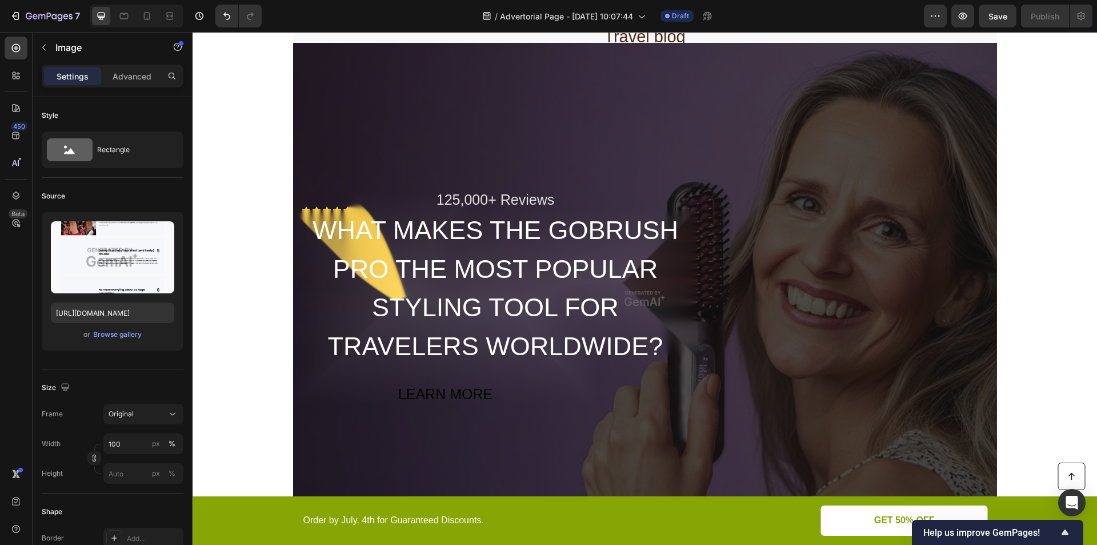
scroll to position [4000, 0]
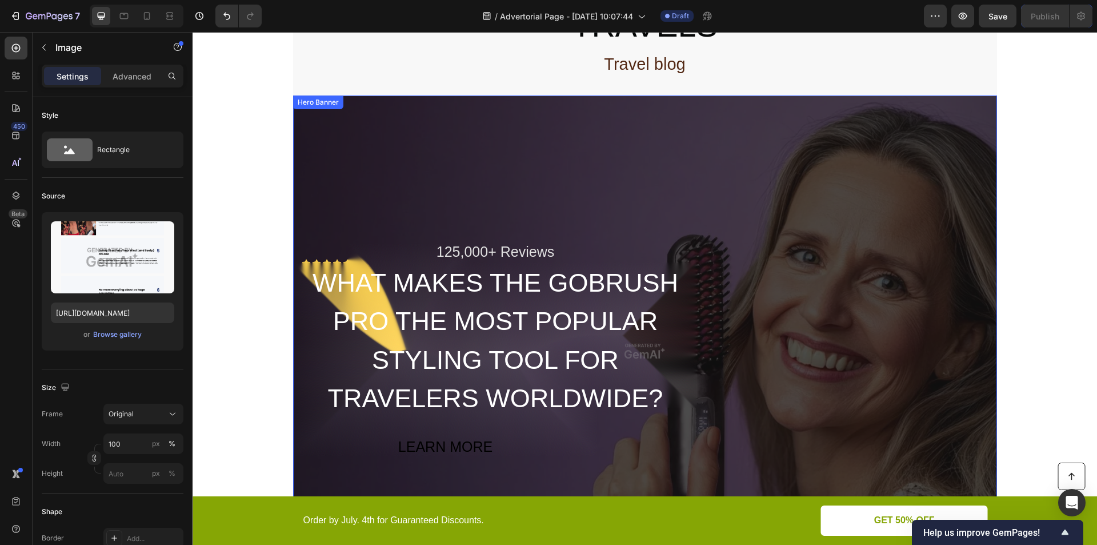
click at [780, 241] on div "125,000+ Reviews Text Block WHAT MAKES THE GOBRUSH PRO THE MOST POPULAR STYLING…" at bounding box center [645, 350] width 686 height 219
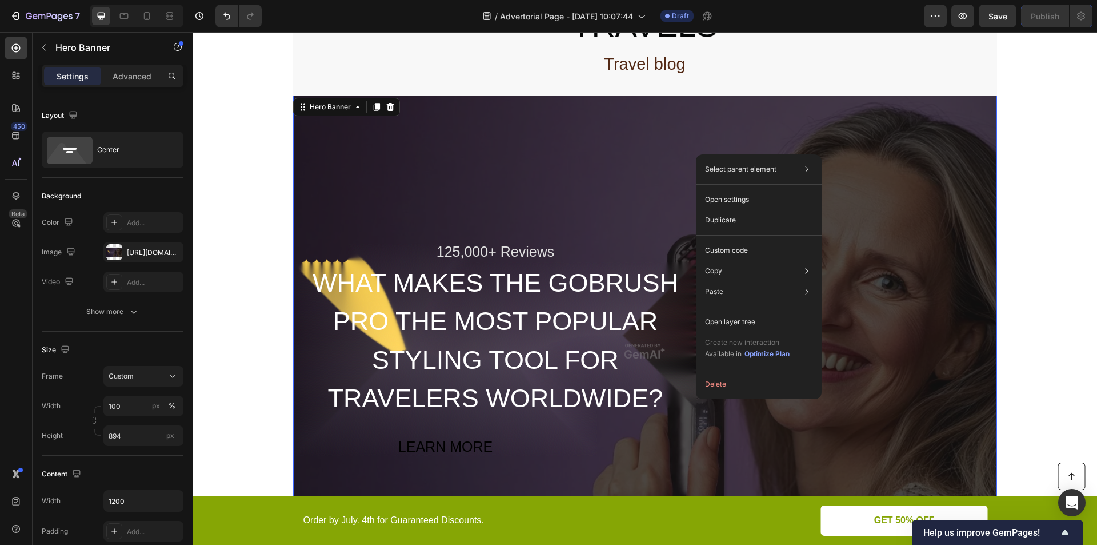
click at [650, 120] on div "Overlay" at bounding box center [645, 350] width 704 height 511
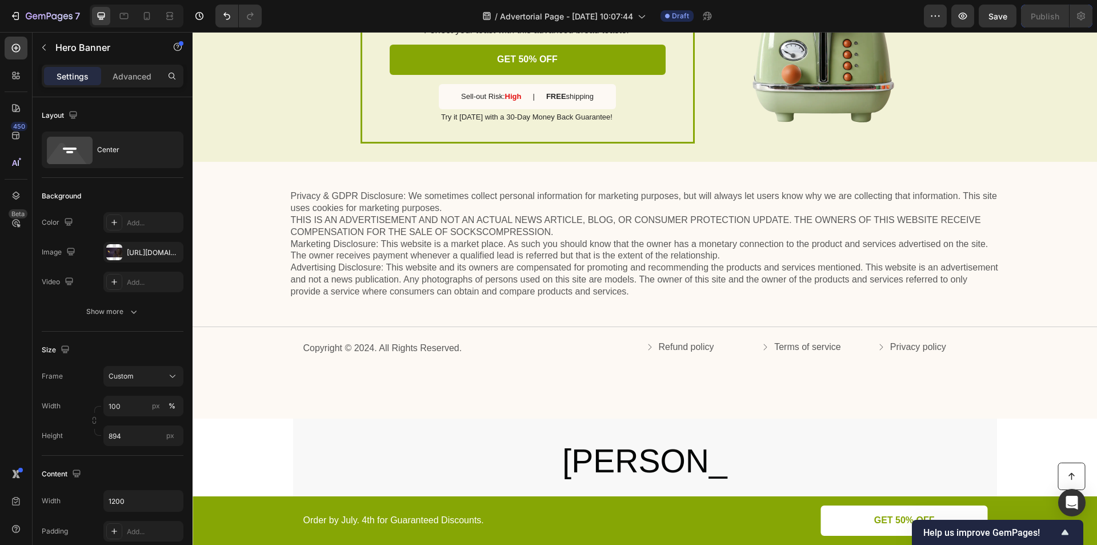
scroll to position [3600, 0]
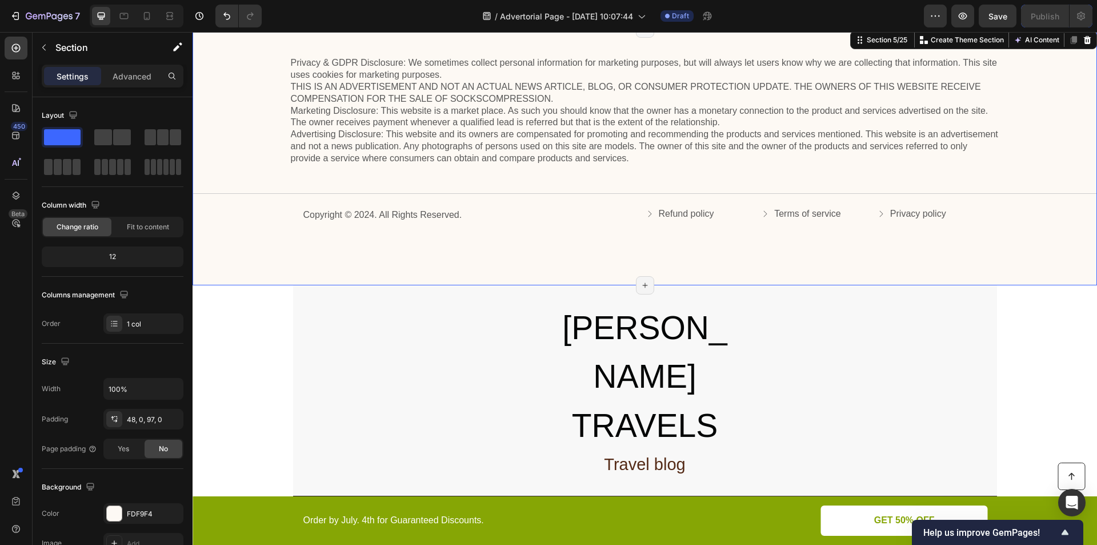
click at [262, 249] on div "Privacy & GDPR Disclosure: We sometimes collect personal information for market…" at bounding box center [645, 157] width 904 height 257
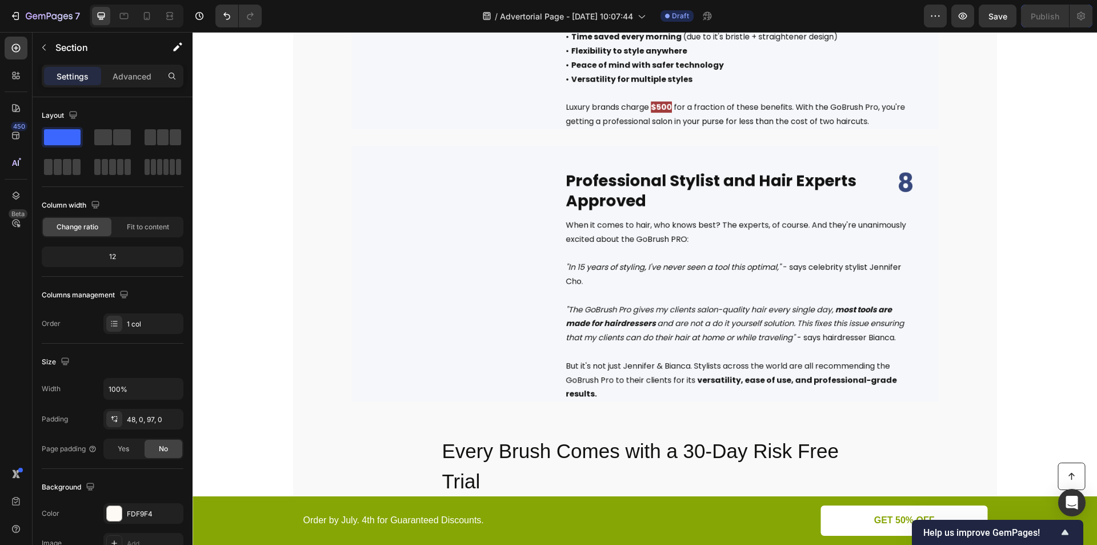
scroll to position [6533, 0]
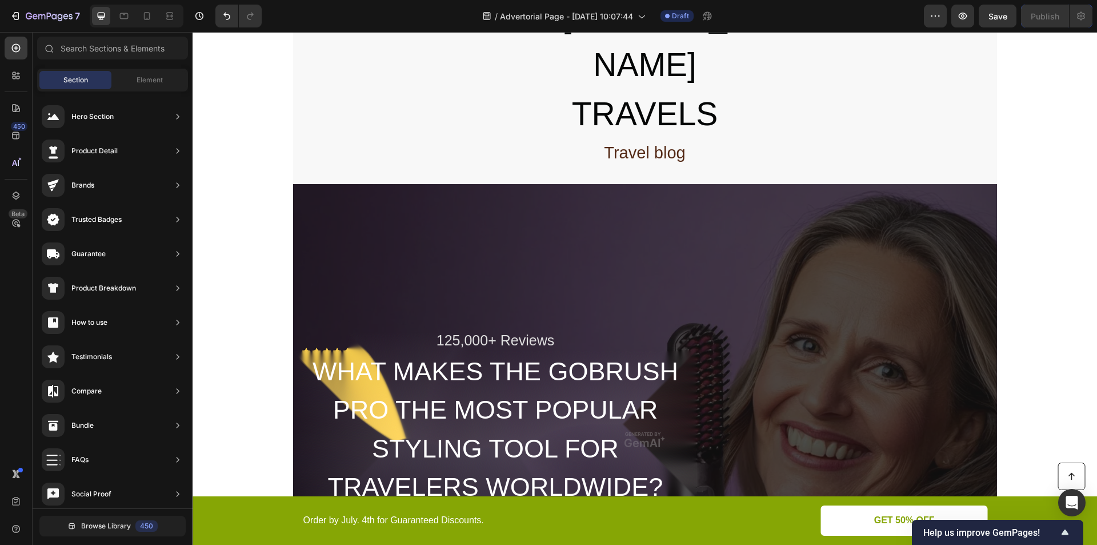
scroll to position [7732, 0]
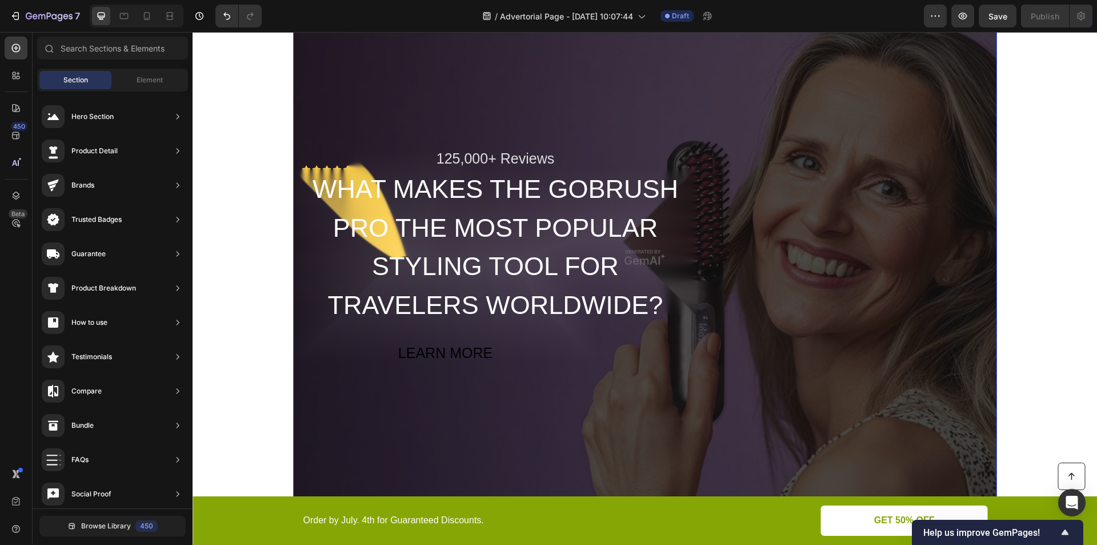
click at [525, 417] on div "Overlay" at bounding box center [645, 257] width 704 height 511
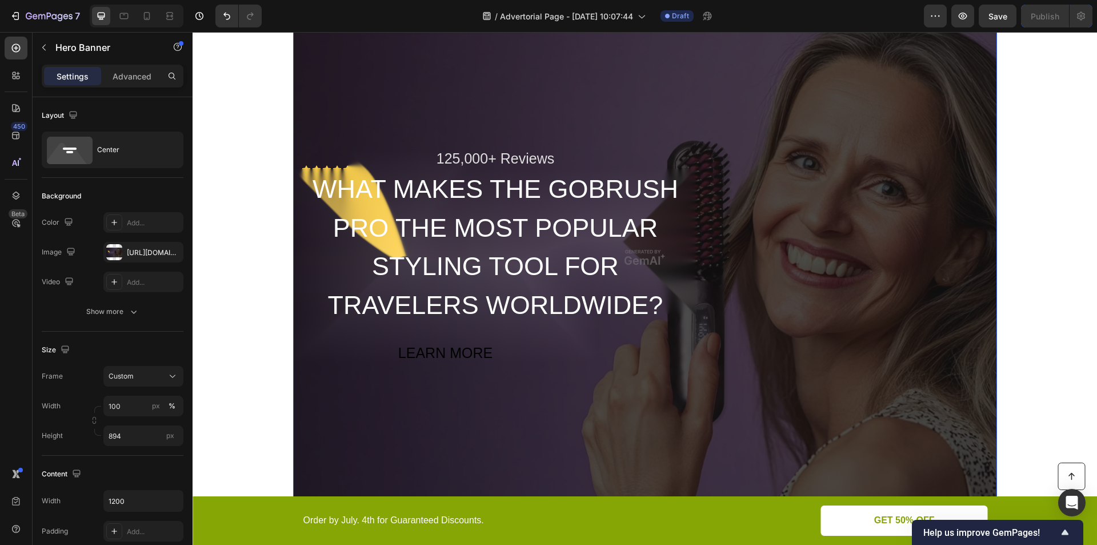
click at [552, 403] on div "Overlay" at bounding box center [645, 257] width 704 height 511
click at [147, 250] on div "https://image2layout-detection-trainimagebucket-02g83vbxbb2s.s3.amazonaws.com/i…" at bounding box center [143, 252] width 33 height 10
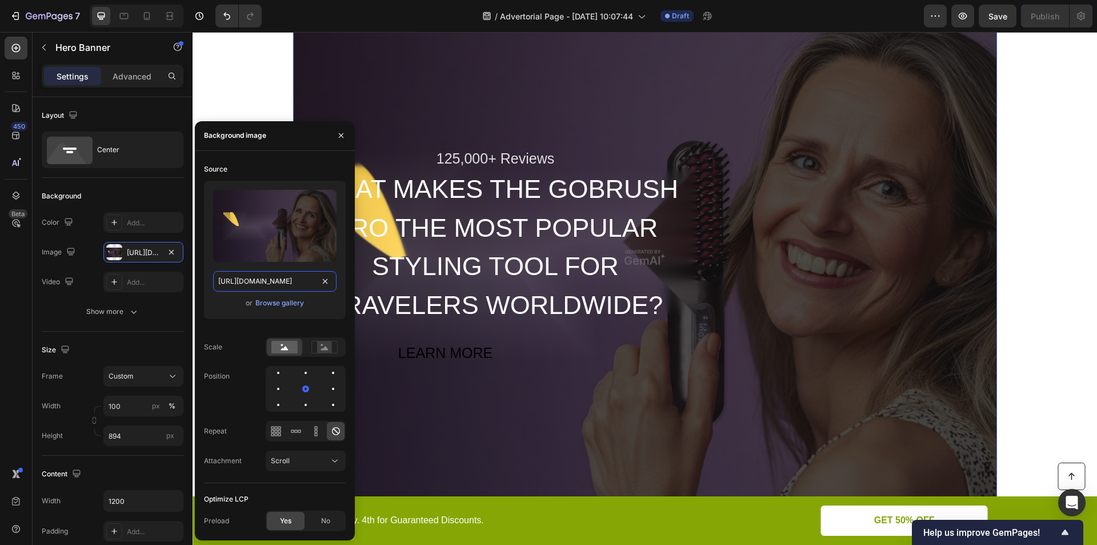
click at [281, 279] on input "https://image2layout-detection-trainimagebucket-02g83vbxbb2s.s3.amazonaws.com/i…" at bounding box center [274, 281] width 123 height 21
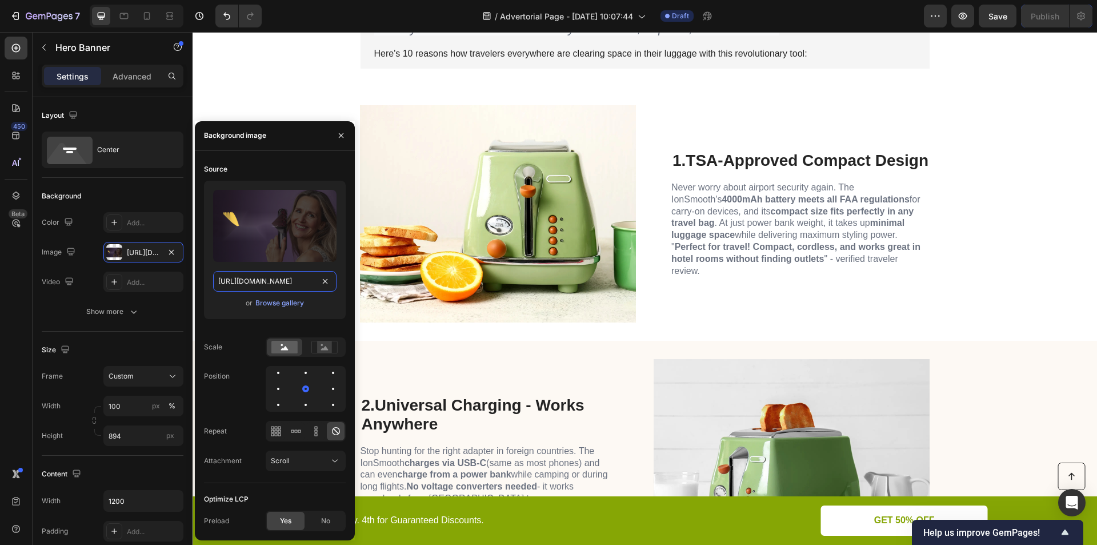
scroll to position [0, 0]
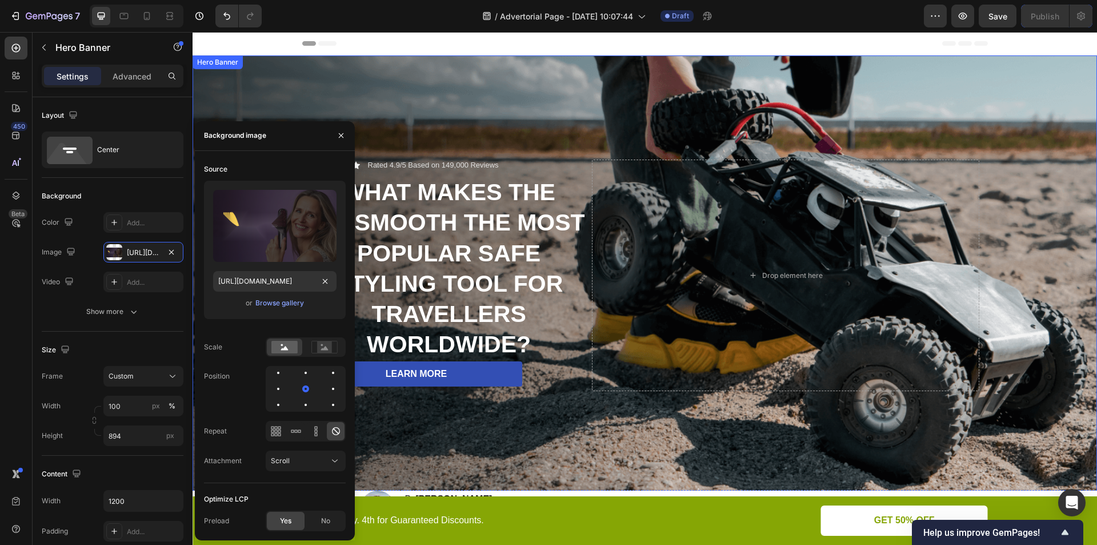
click at [503, 446] on div "Background Image" at bounding box center [645, 275] width 904 height 440
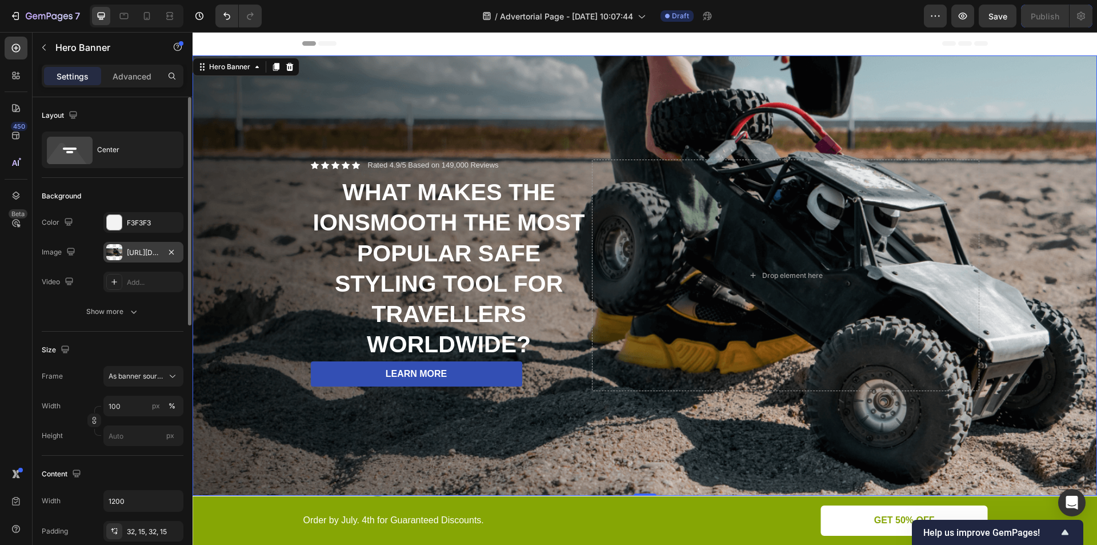
click at [151, 250] on div "https://cdn.shopify.com/s/files/1/0916/9456/3700/files/gempages_586506236850078…" at bounding box center [143, 252] width 33 height 10
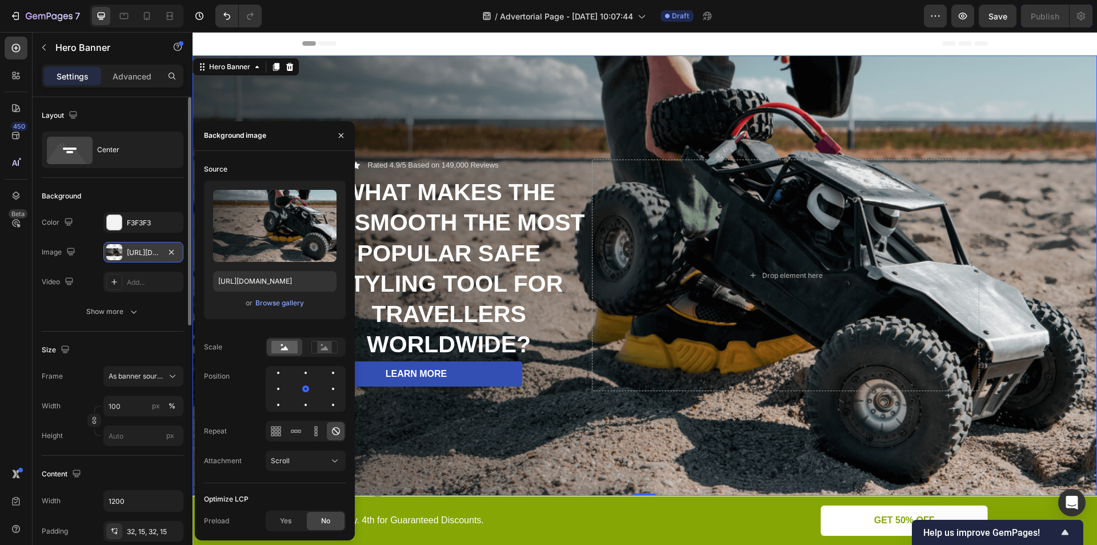
click at [151, 250] on div "https://cdn.shopify.com/s/files/1/0916/9456/3700/files/gempages_586506236850078…" at bounding box center [143, 252] width 33 height 10
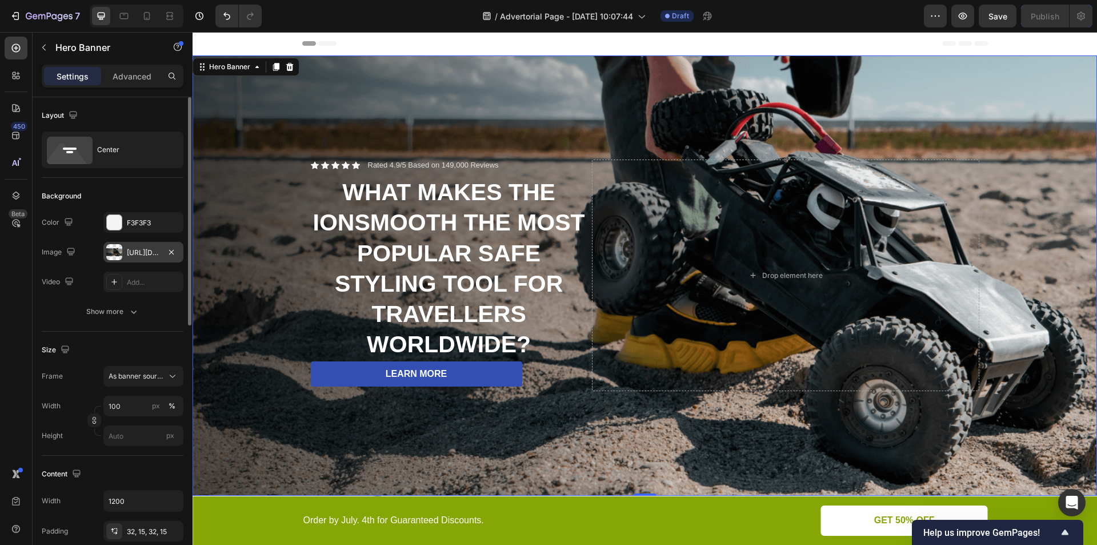
click at [151, 250] on div "https://cdn.shopify.com/s/files/1/0916/9456/3700/files/gempages_586506236850078…" at bounding box center [143, 252] width 33 height 10
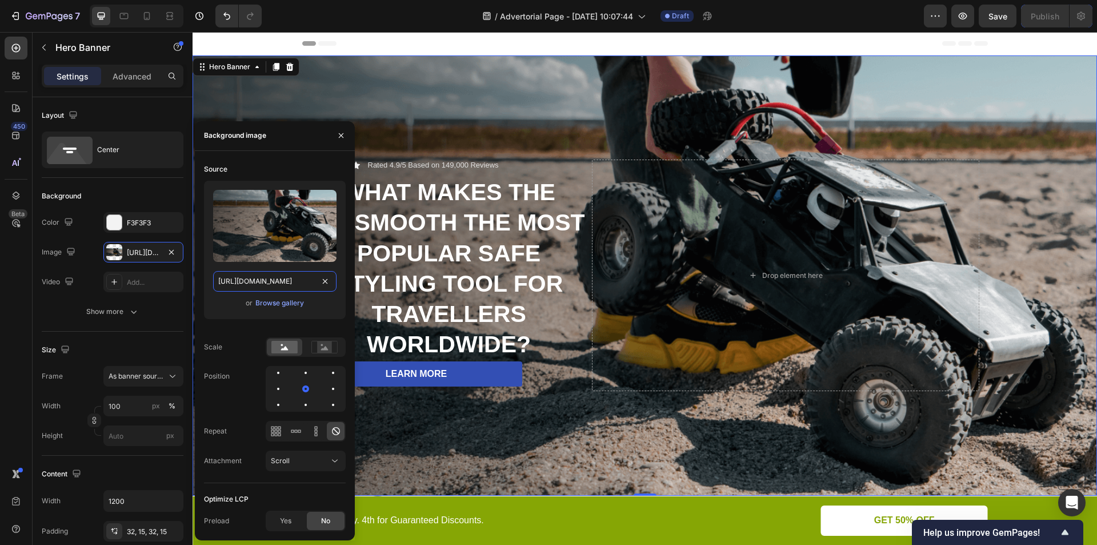
click at [309, 281] on input "https://cdn.shopify.com/s/files/1/0916/9456/3700/files/gempages_586506236850078…" at bounding box center [274, 281] width 123 height 21
paste input "image2layout-detection-trainimagebucket-02g83vbxbb2s.s3.amazonaws.com/image2lay…"
type input "https://image2layout-detection-trainimagebucket-02g83vbxbb2s.s3.amazonaws.com/i…"
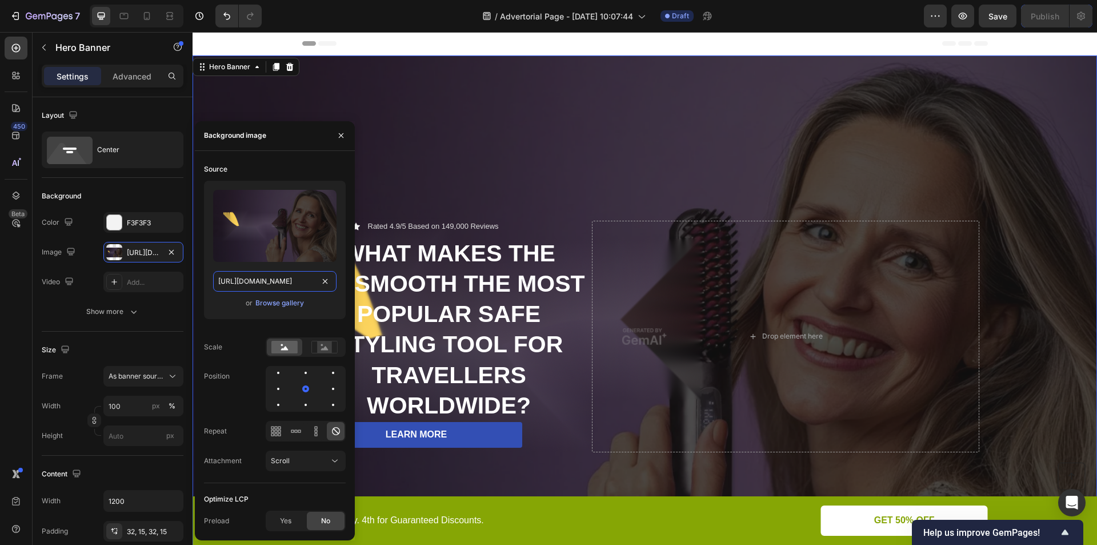
scroll to position [0, 318]
click at [460, 157] on div "Background Image" at bounding box center [645, 336] width 904 height 562
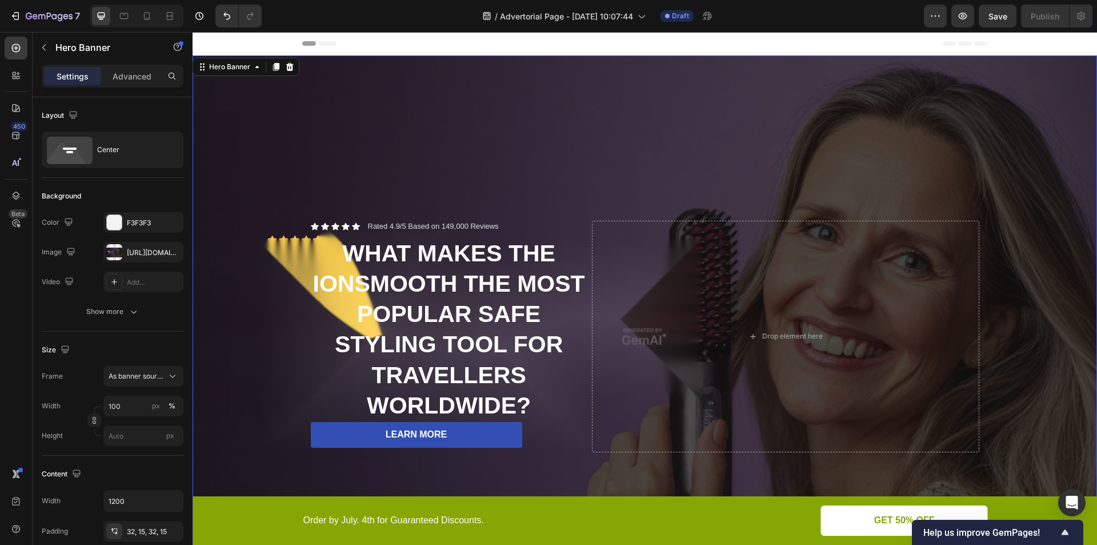
click at [530, 182] on div "Background Image" at bounding box center [645, 336] width 904 height 562
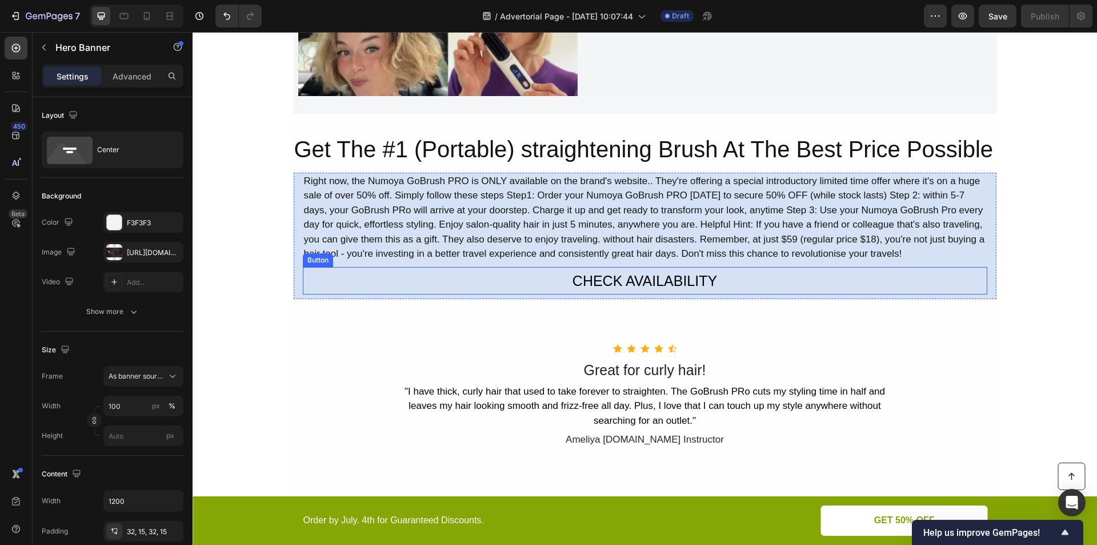
scroll to position [7066, 0]
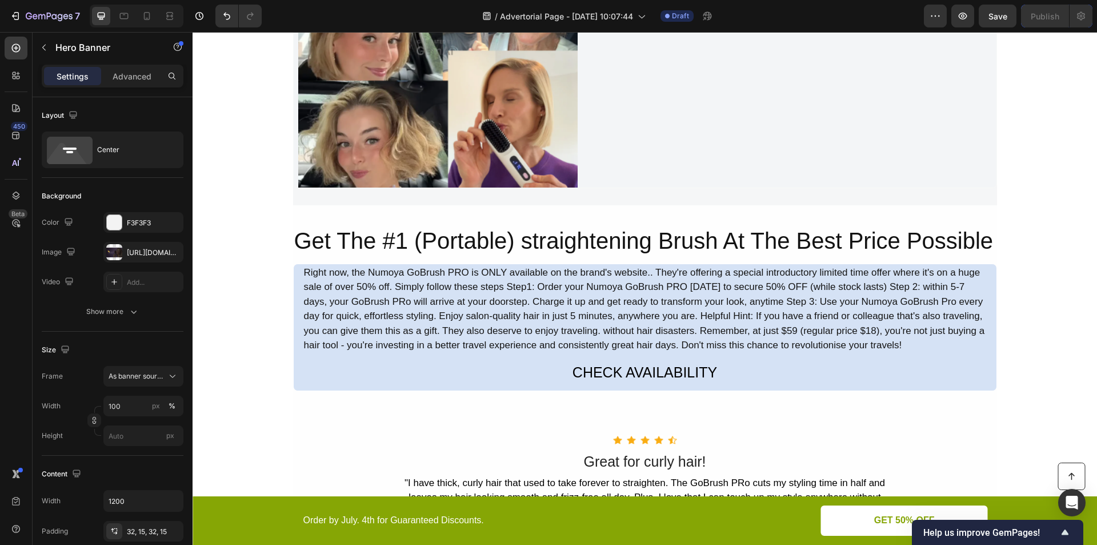
click at [267, 294] on div "Button Order by July. 4th for Guaranteed Discounts. Text Block GET 50% OFF Butt…" at bounding box center [645, 525] width 904 height 15073
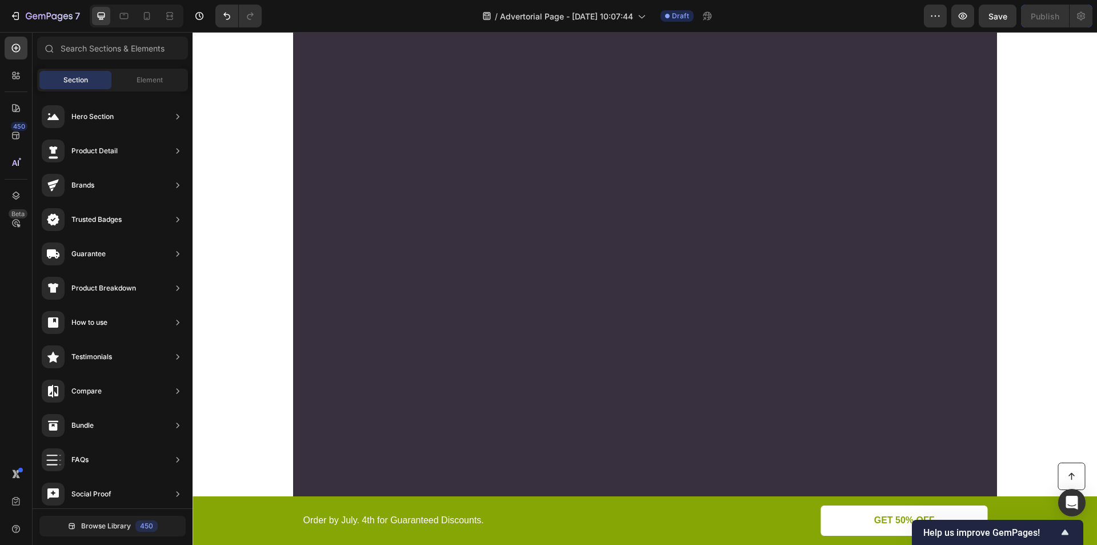
scroll to position [8399, 0]
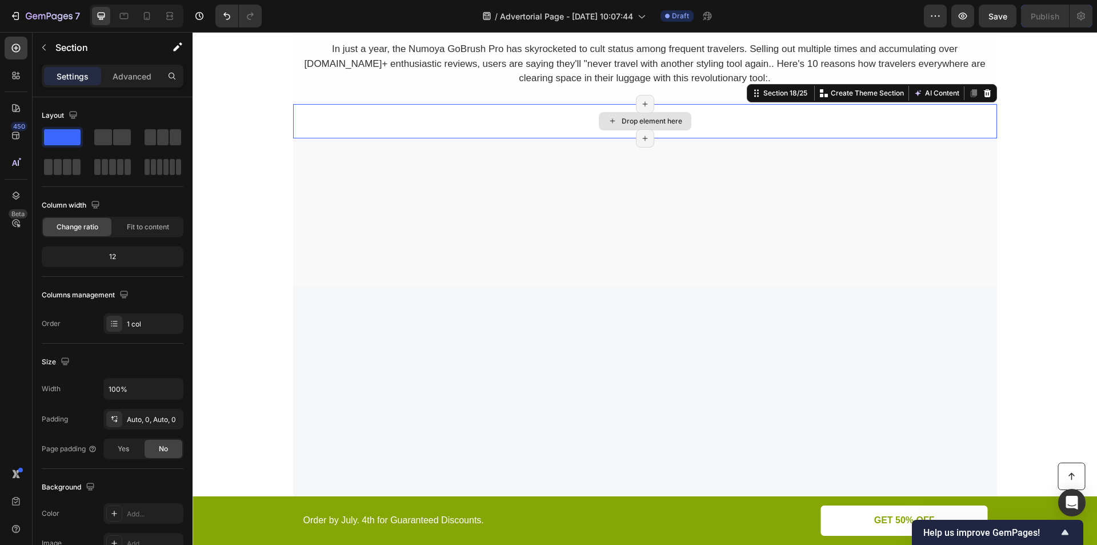
click at [519, 126] on div "Drop element here" at bounding box center [645, 121] width 704 height 34
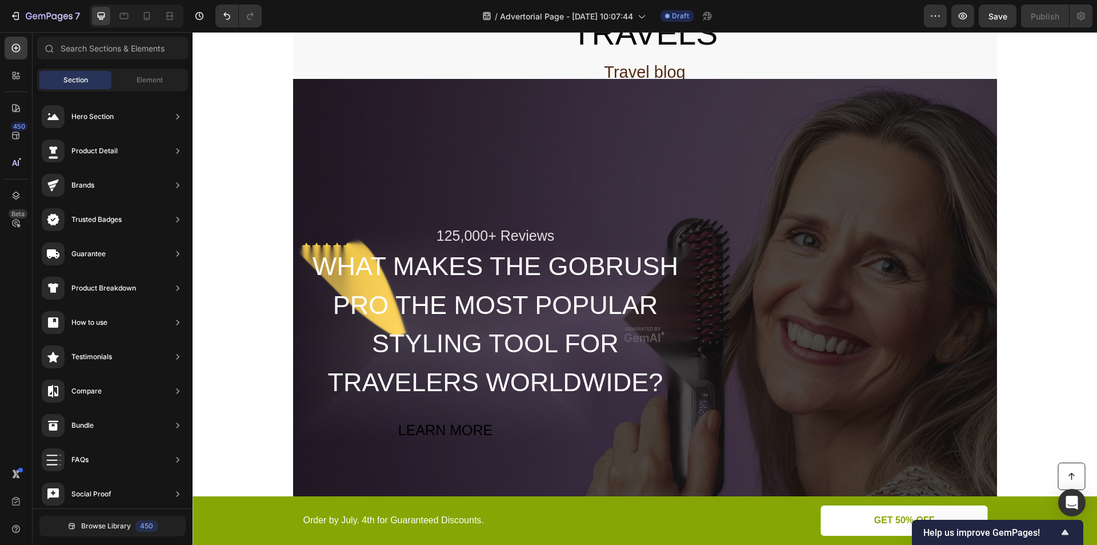
scroll to position [7866, 0]
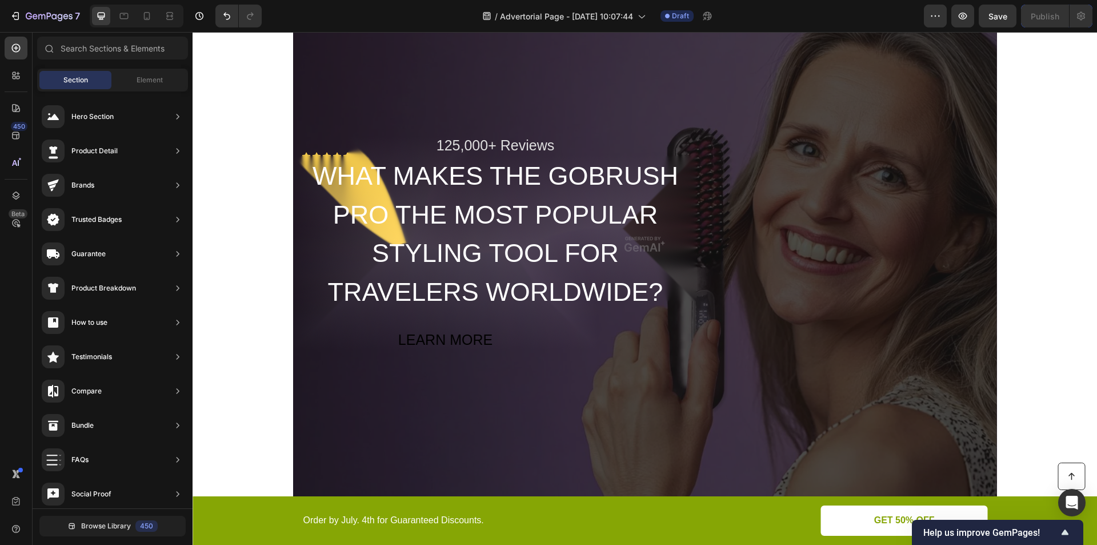
click at [562, 194] on h2 "WHAT MAKES THE GOBRUSH PRO THE MOST POPULAR STYLING TOOL FOR TRAVELERS WORLDWID…" at bounding box center [496, 233] width 386 height 157
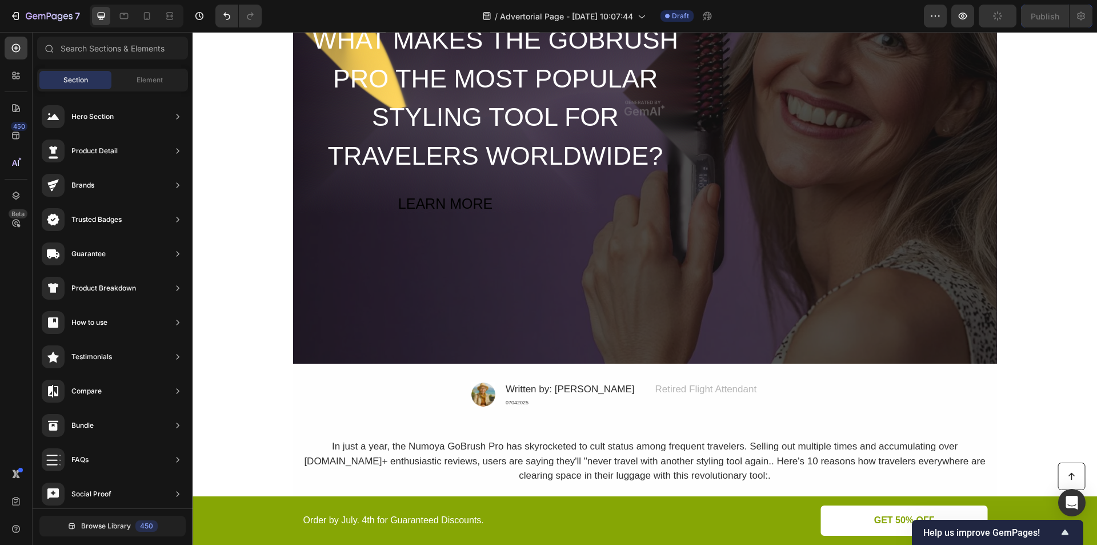
scroll to position [8132, 0]
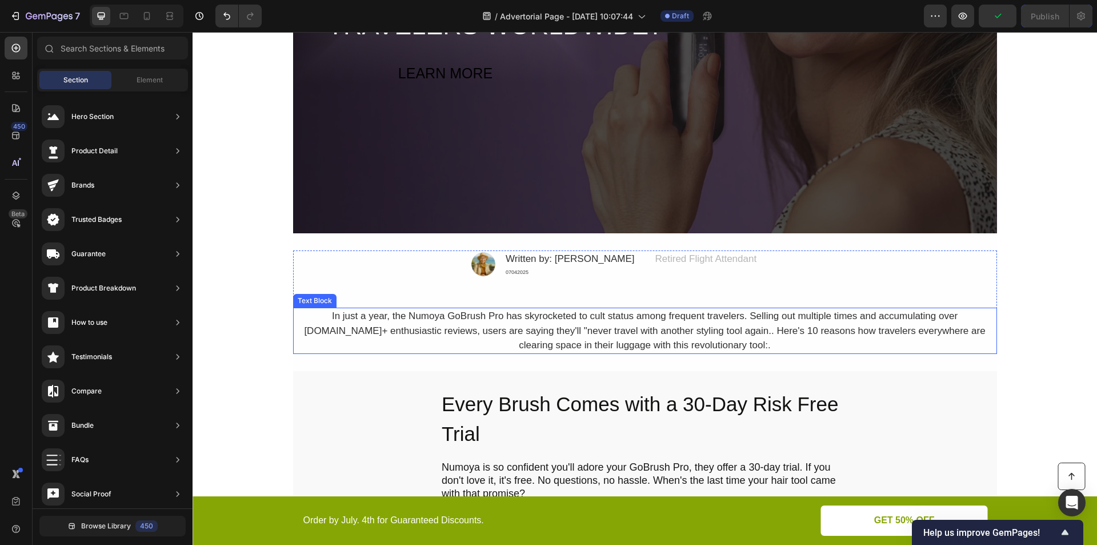
click at [379, 325] on div "In just a year, the Numoya GoBrush Pro has skyrocketed to cult status among fre…" at bounding box center [645, 330] width 704 height 46
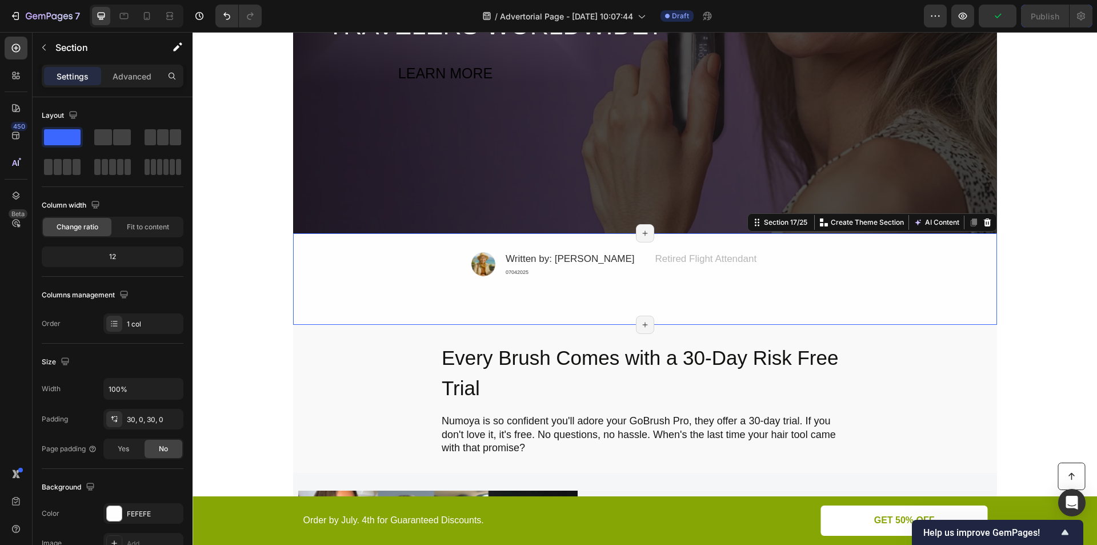
click at [378, 273] on div "Image Written by: Jessica M. Text Block 07042025 Text Block Row Advanced list R…" at bounding box center [645, 278] width 704 height 57
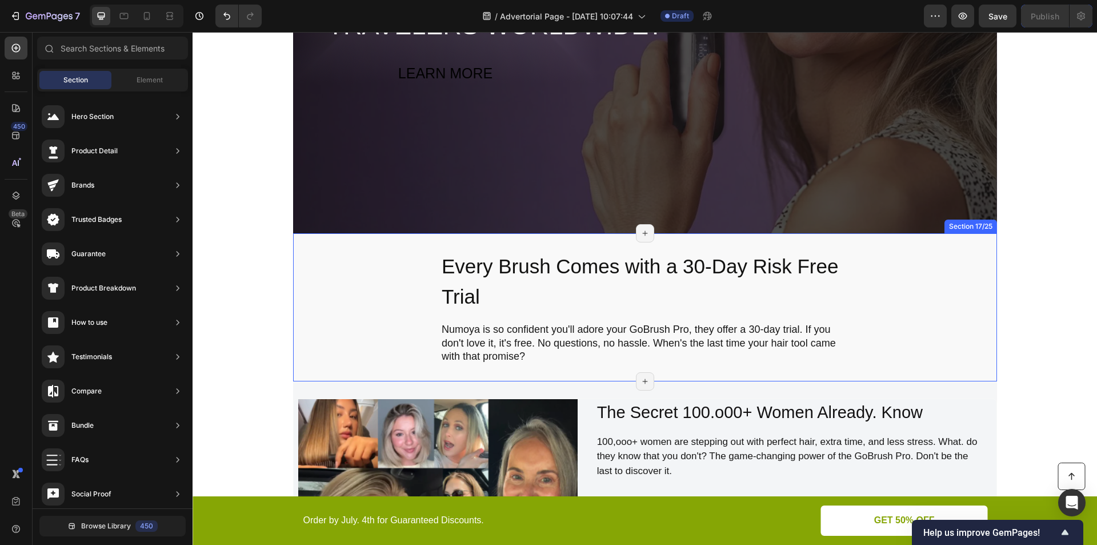
click at [363, 324] on div "Every Brush Comes with a 30-Day Risk Free Trial Heading Numoya is so confident …" at bounding box center [645, 307] width 704 height 114
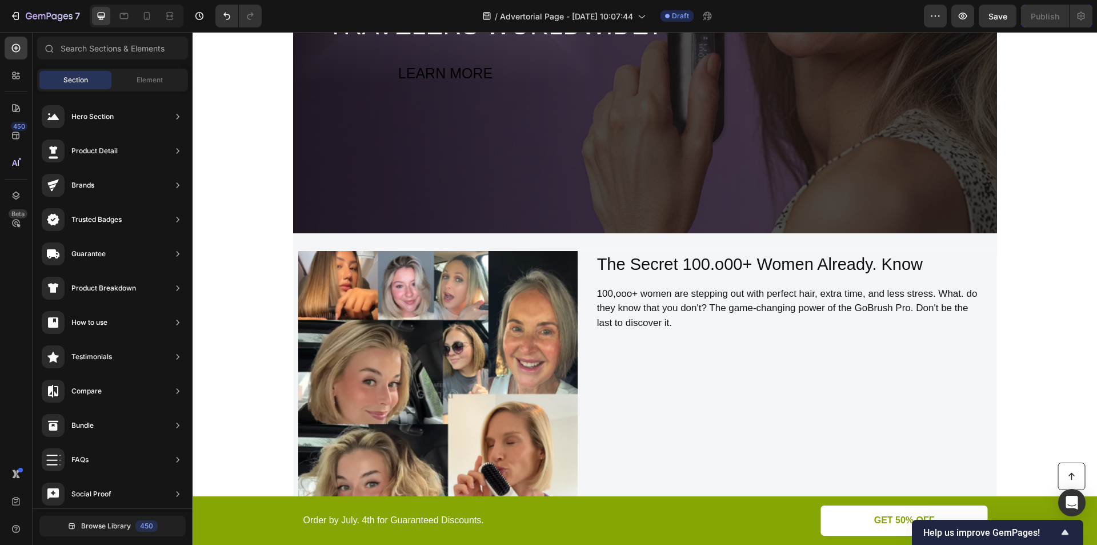
click at [363, 324] on img at bounding box center [437, 390] width 279 height 279
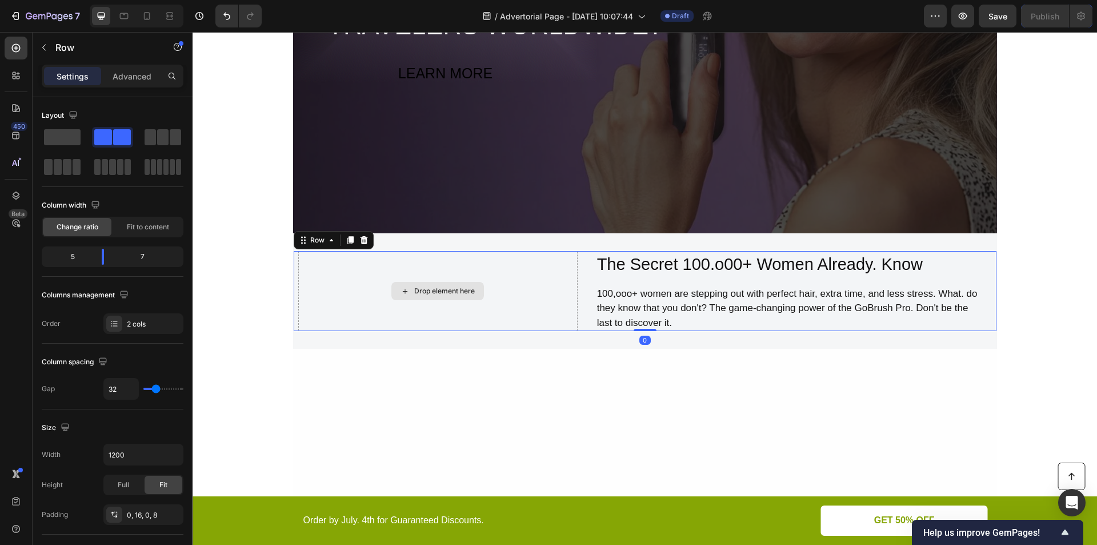
click at [371, 318] on div "Drop element here" at bounding box center [437, 291] width 279 height 80
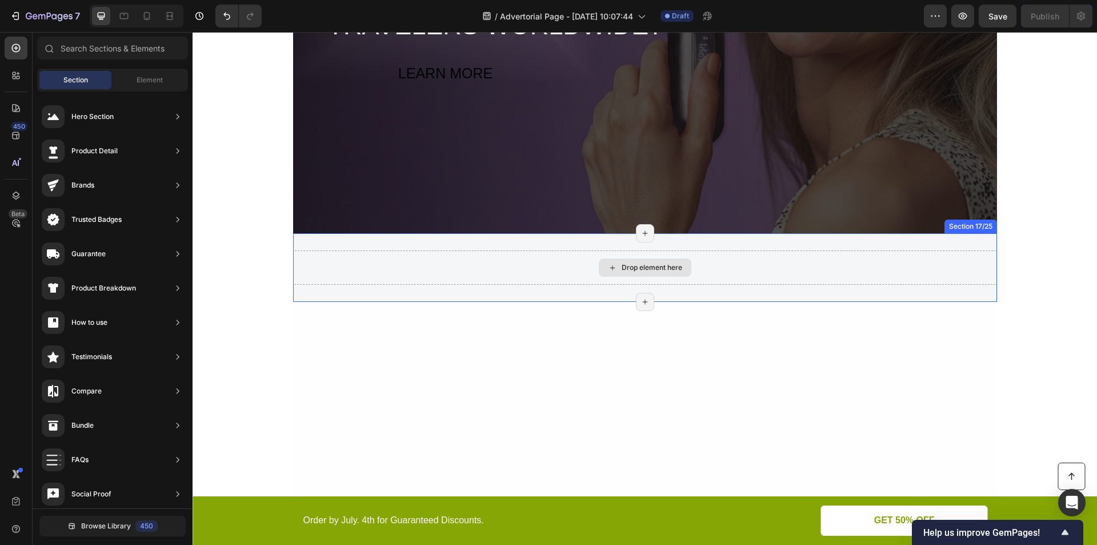
click at [380, 282] on div "Drop element here" at bounding box center [645, 267] width 704 height 34
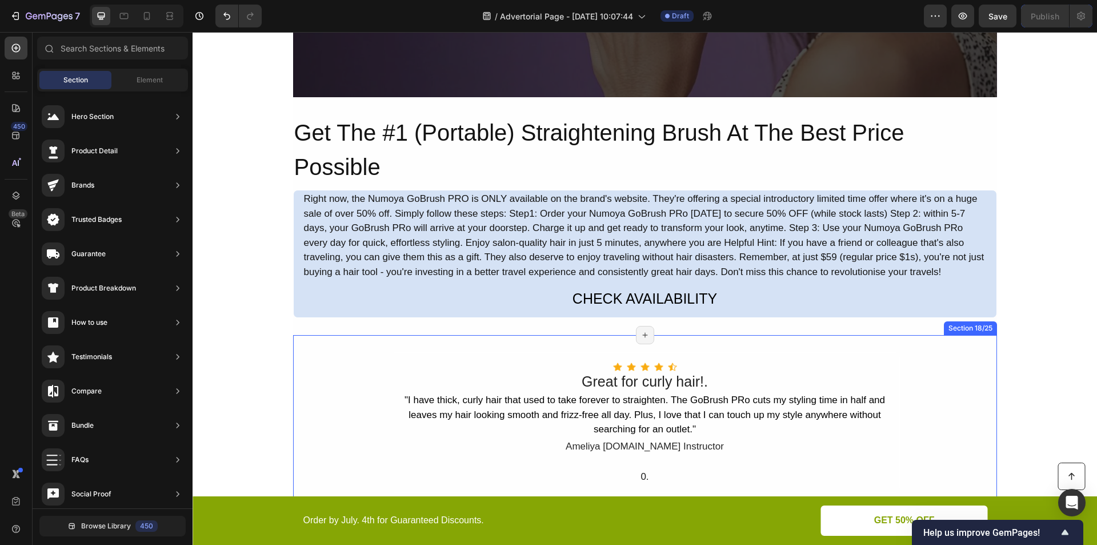
scroll to position [8266, 0]
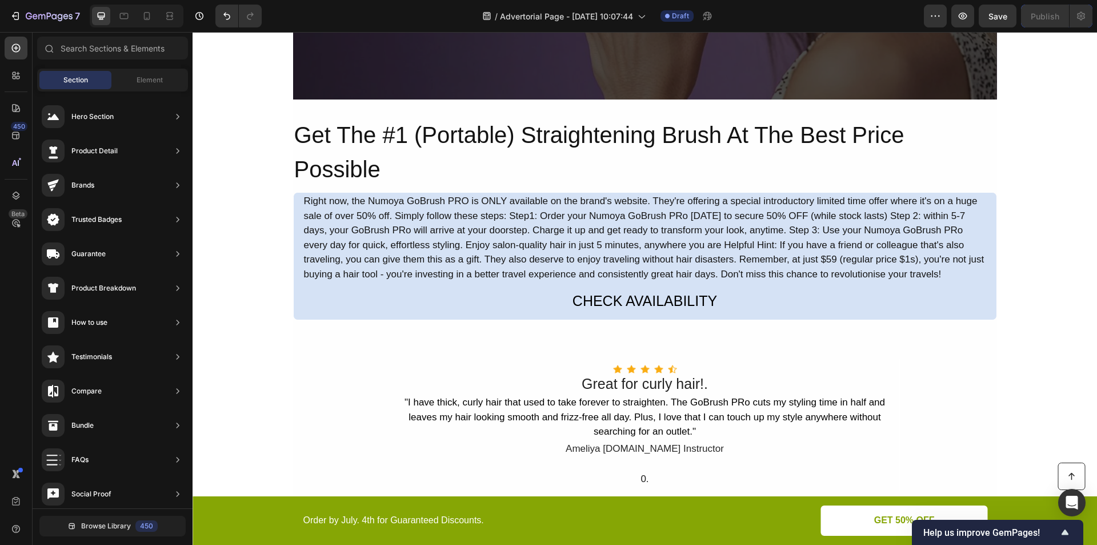
click at [320, 254] on div "Right now, the Numoya GoBrush PRO is ONLY available on the brand's website. The…" at bounding box center [645, 238] width 685 height 90
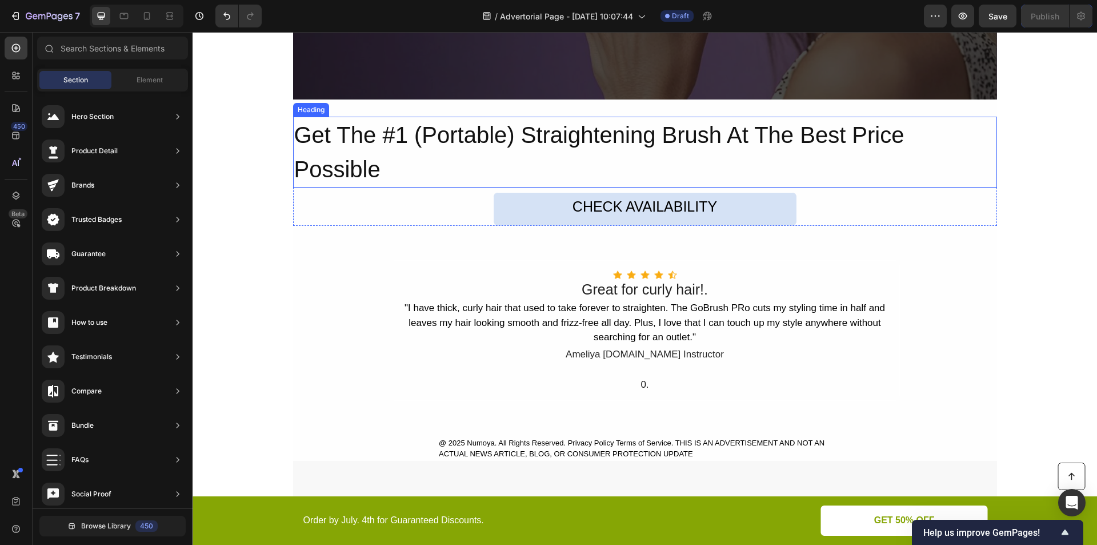
click at [379, 158] on h2 "Get The #1 (Portable) Straightening Brush At The Best Price Possible" at bounding box center [645, 152] width 704 height 71
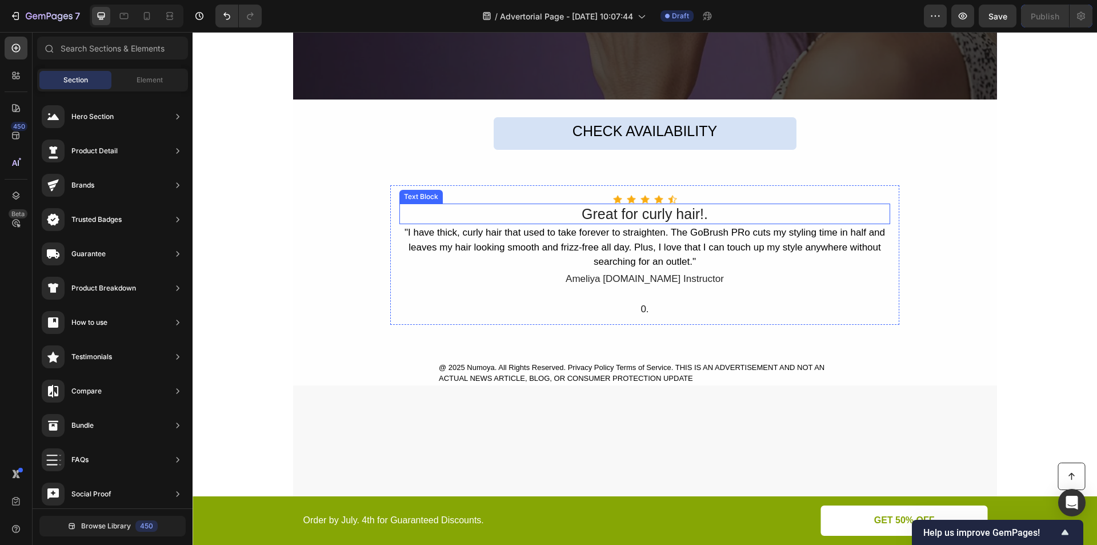
click at [510, 209] on div "Great for curly hair!." at bounding box center [644, 213] width 491 height 21
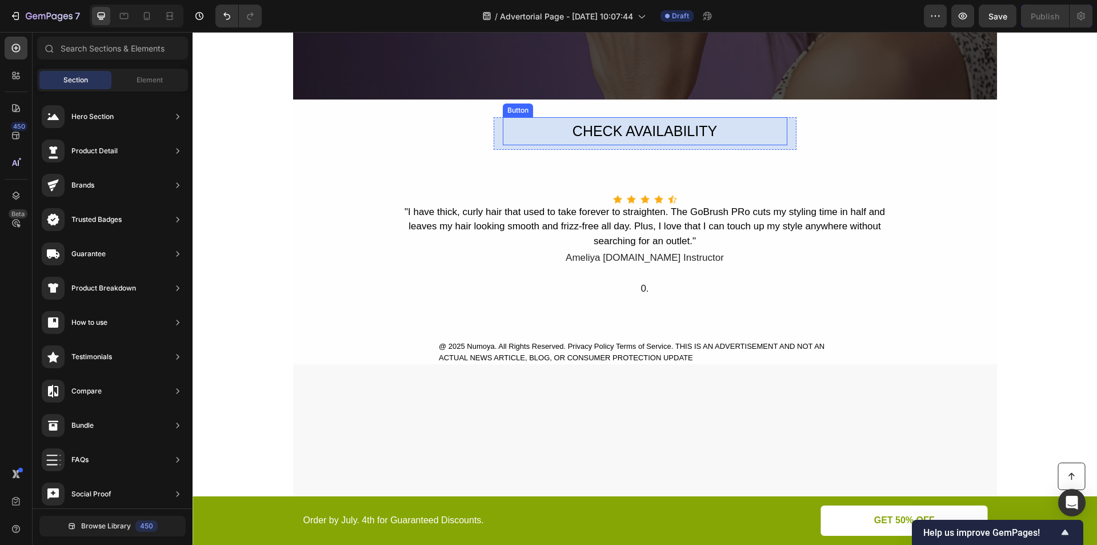
click at [552, 135] on button "CHECK AVAILABILITY" at bounding box center [645, 131] width 285 height 28
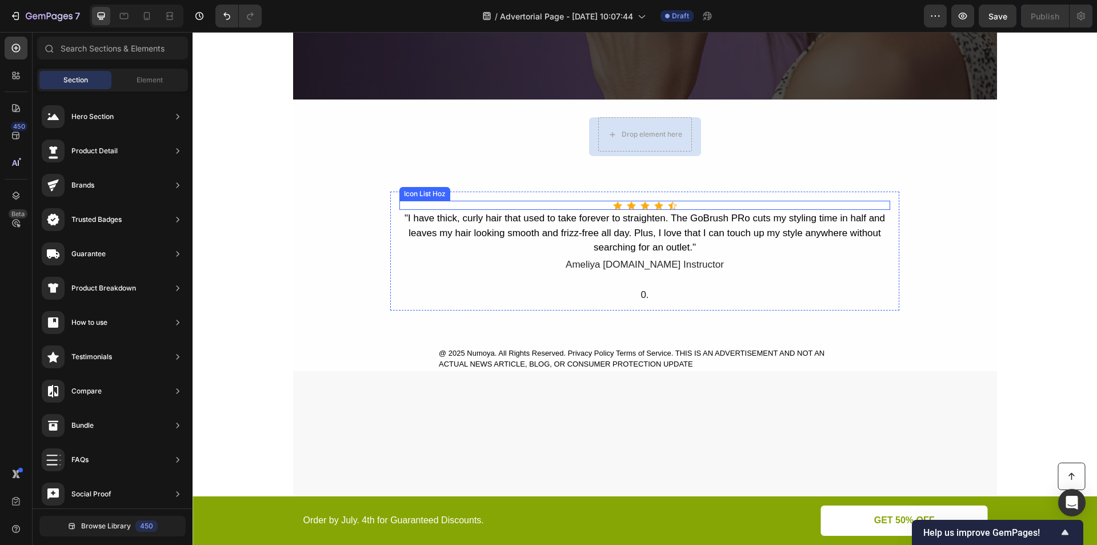
click at [551, 203] on div "Icon Icon Icon Icon Icon" at bounding box center [644, 205] width 491 height 9
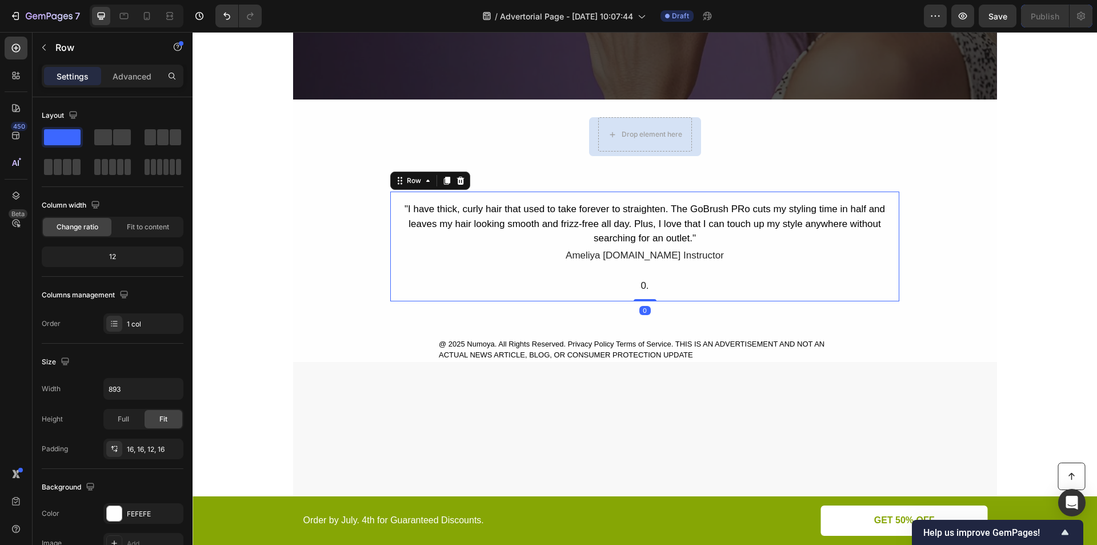
drag, startPoint x: 576, startPoint y: 267, endPoint x: 588, endPoint y: 310, distance: 44.0
click at [576, 268] on div ""I have thick, curly hair that used to take forever to straighten. The GoBrush …" at bounding box center [644, 248] width 491 height 94
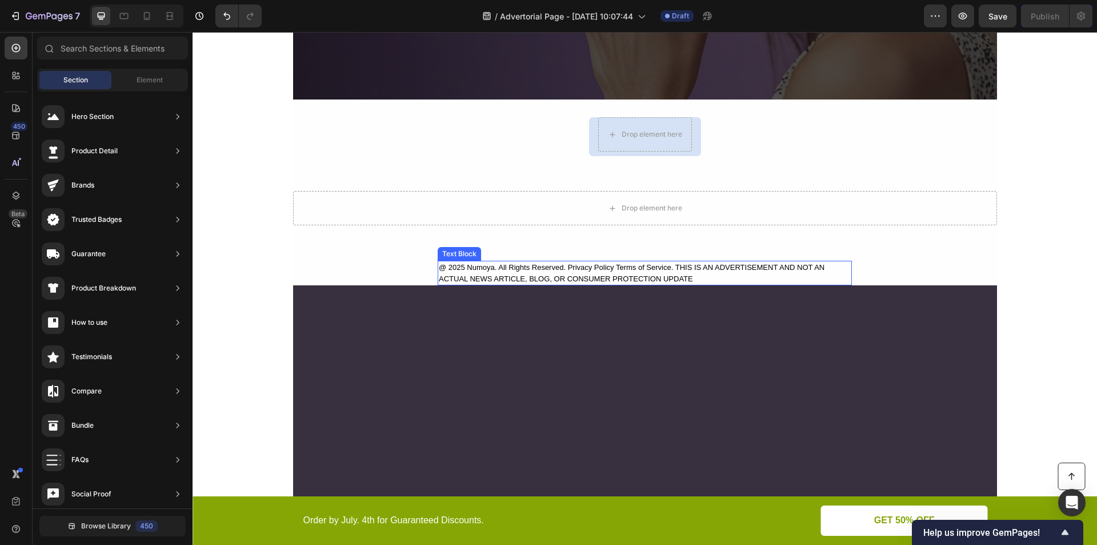
click at [613, 249] on div "@ 2025 Numoya. All Rights Reserved. Privacy Policy Terms of Service. THIS IS AN…" at bounding box center [645, 263] width 704 height 43
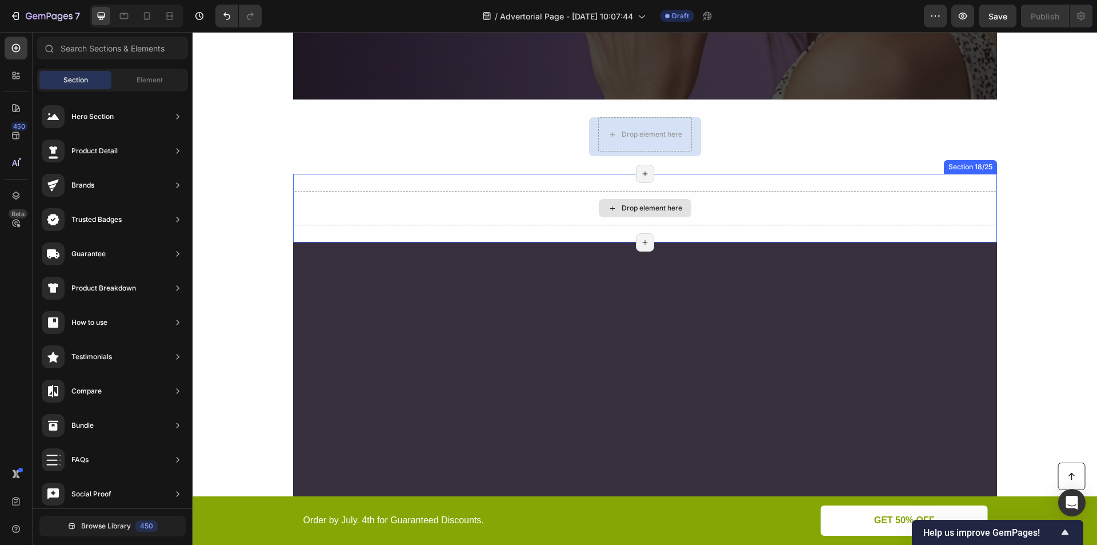
click at [617, 215] on div "Drop element here" at bounding box center [645, 208] width 93 height 18
click at [556, 213] on div "Drop element here" at bounding box center [645, 208] width 704 height 34
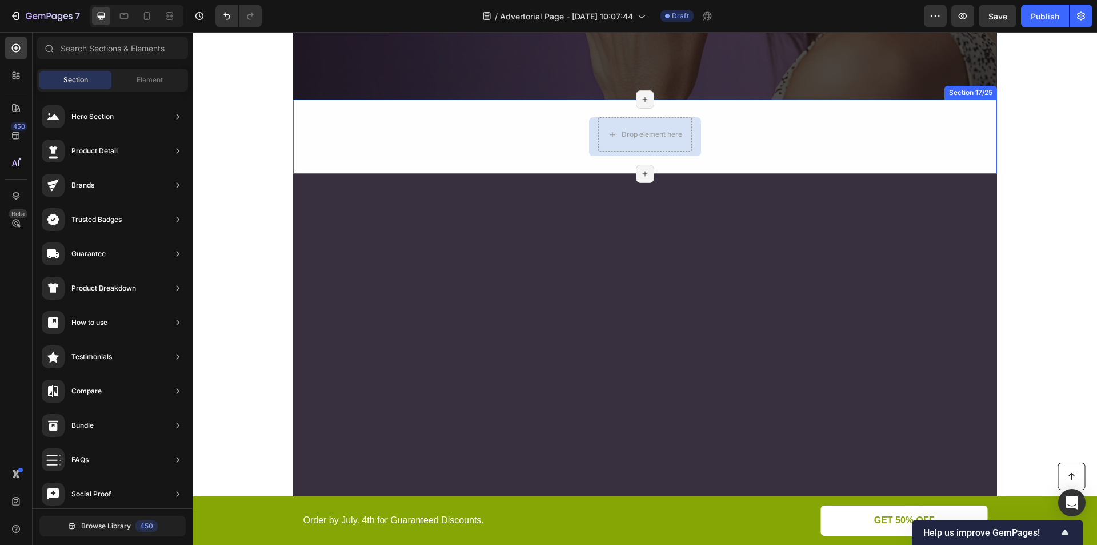
click at [559, 153] on div "Drop element here Row Row" at bounding box center [645, 137] width 704 height 40
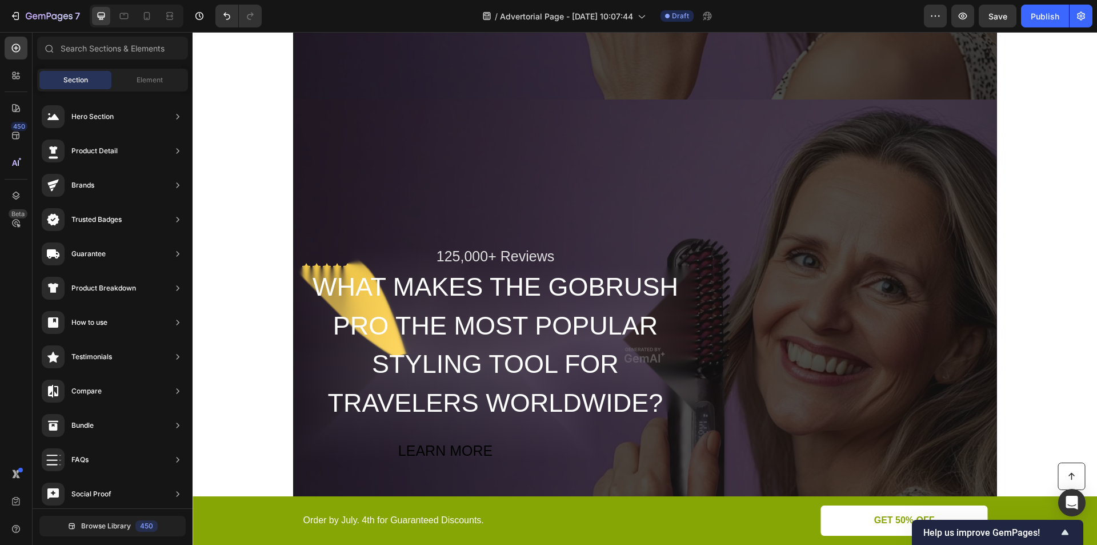
scroll to position [8132, 0]
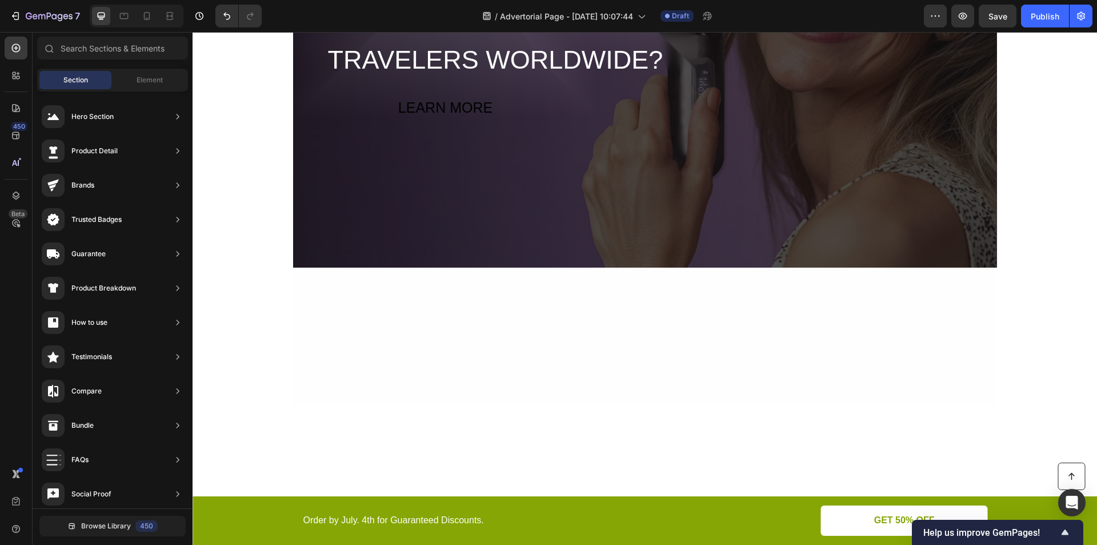
click at [468, 206] on div "Overlay" at bounding box center [645, 12] width 704 height 511
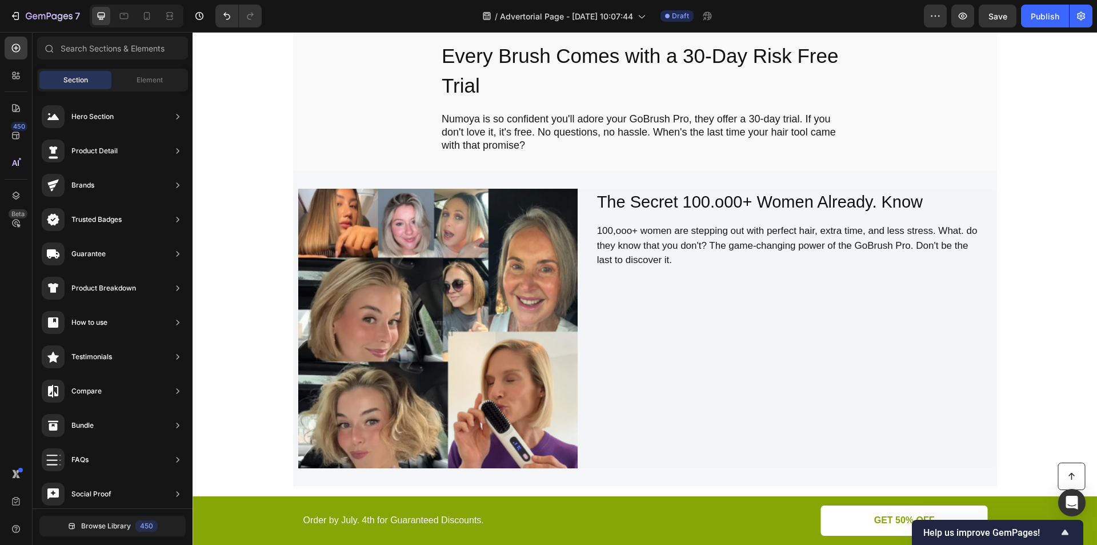
scroll to position [10561, 0]
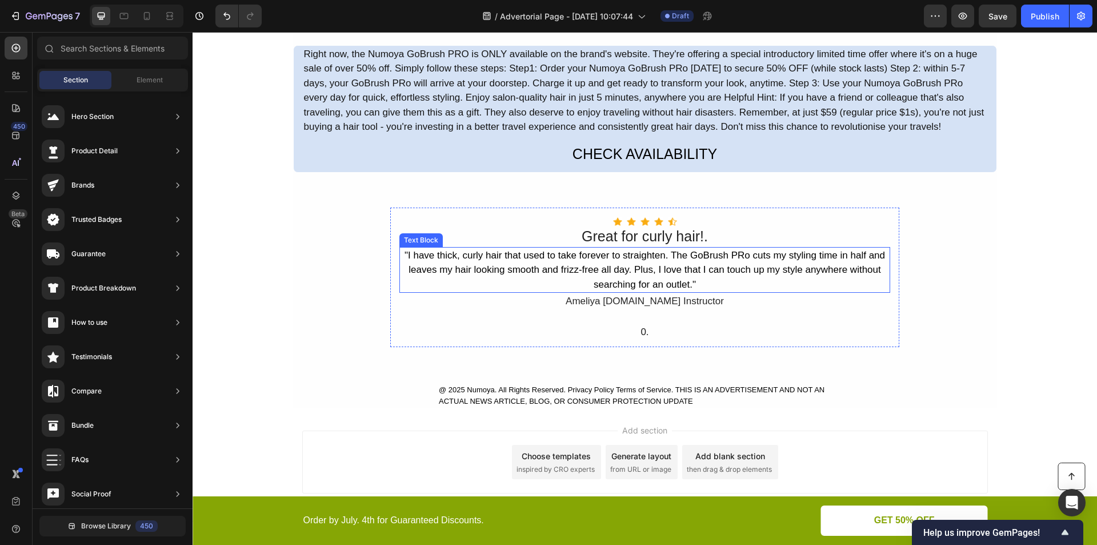
click at [506, 247] on div ""I have thick, curly hair that used to take forever to straighten. The GoBrush …" at bounding box center [644, 270] width 491 height 46
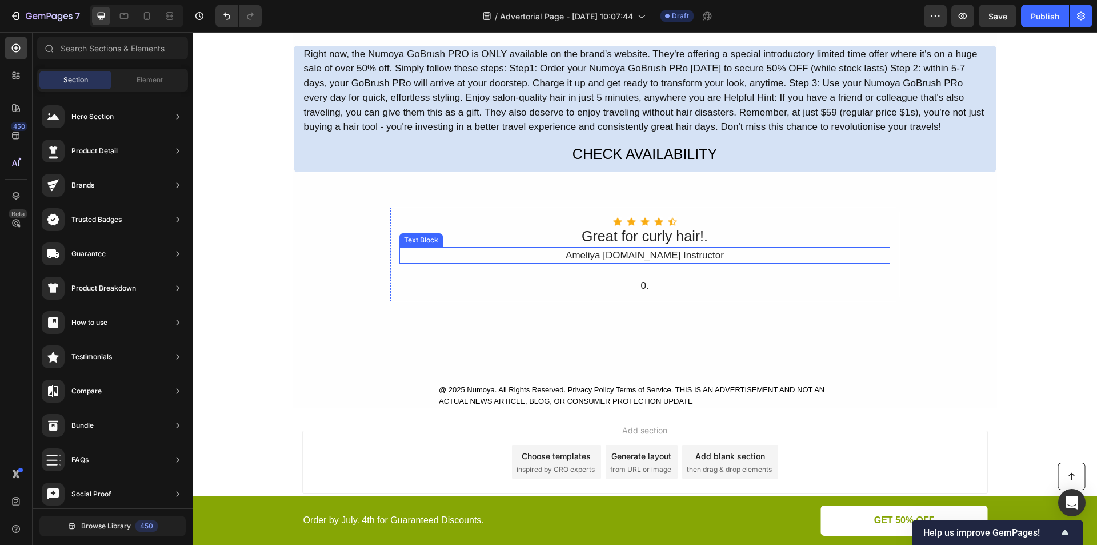
scroll to position [10516, 0]
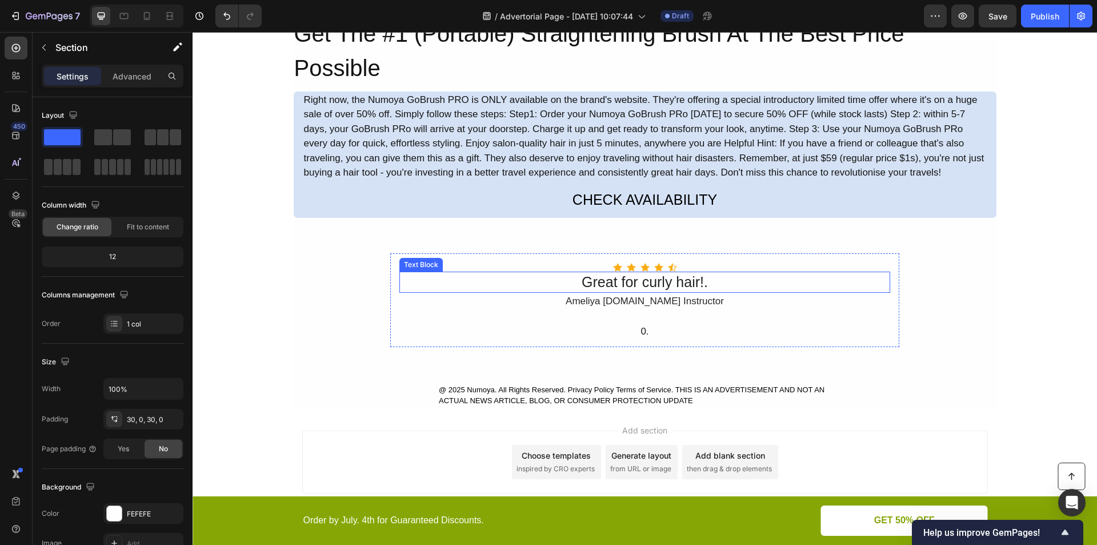
click at [529, 241] on div "Icon Icon Icon Icon Icon Icon List Hoz Great for curly hair!. Text Block Ameliy…" at bounding box center [645, 299] width 704 height 129
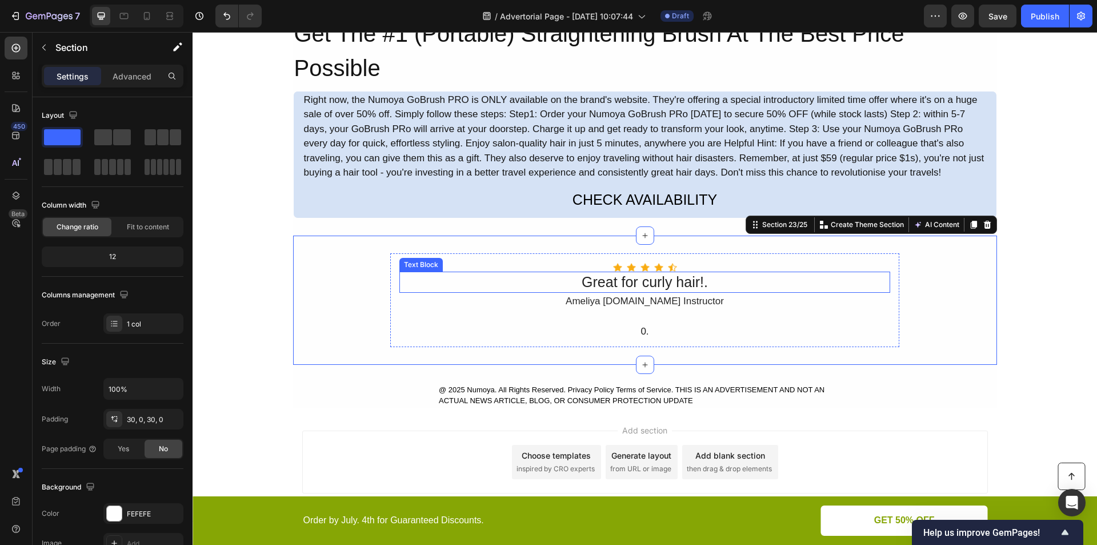
click at [592, 293] on div "Ameliya [DOMAIN_NAME] Instructor" at bounding box center [644, 301] width 491 height 17
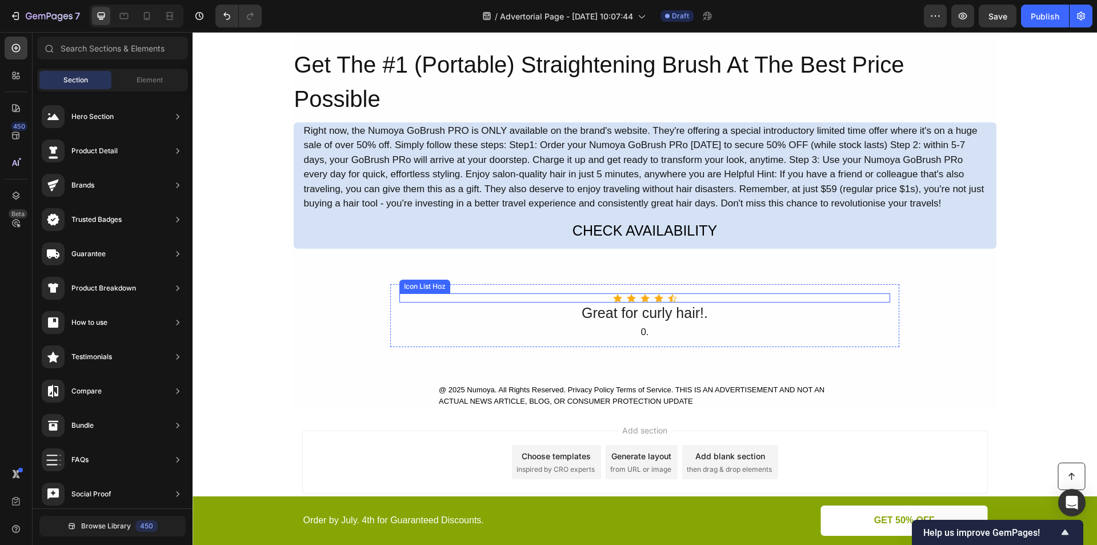
scroll to position [10485, 0]
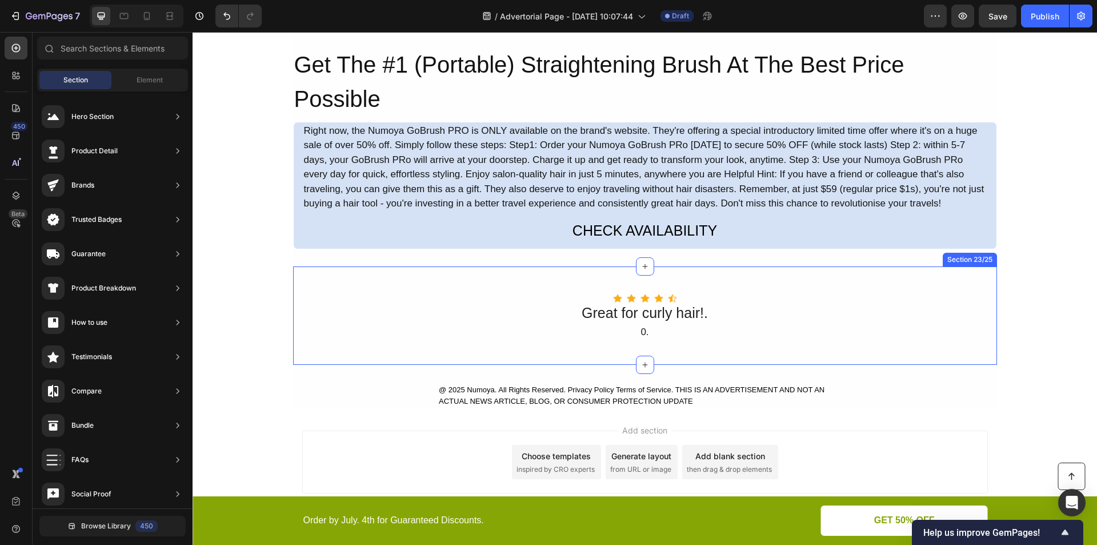
click at [599, 280] on div "Icon Icon Icon Icon Icon Icon List Hoz Great for curly hair!. Text Block 0. Tex…" at bounding box center [645, 315] width 704 height 98
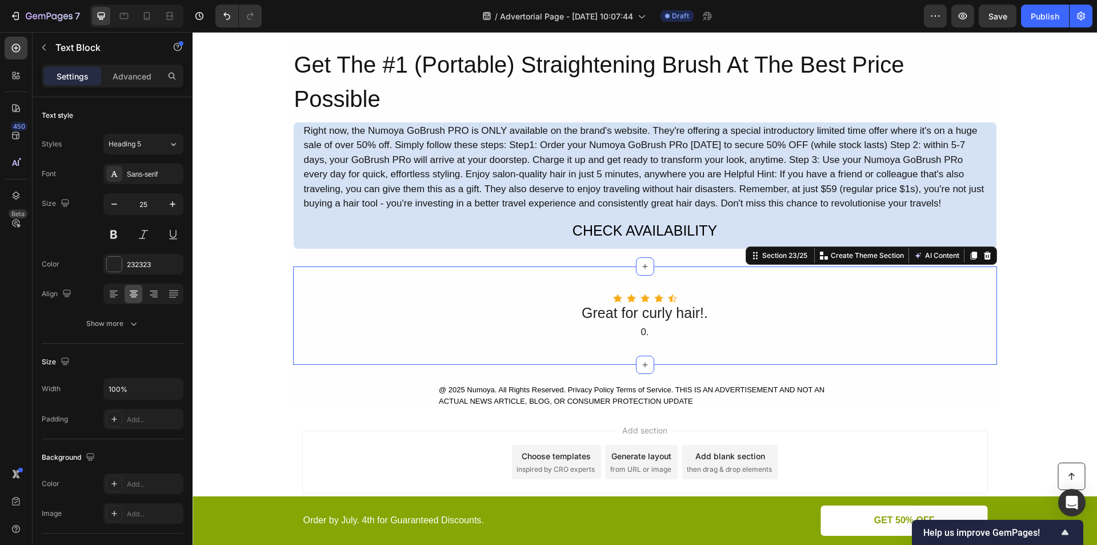
click at [594, 309] on div "Great for curly hair!." at bounding box center [644, 312] width 491 height 21
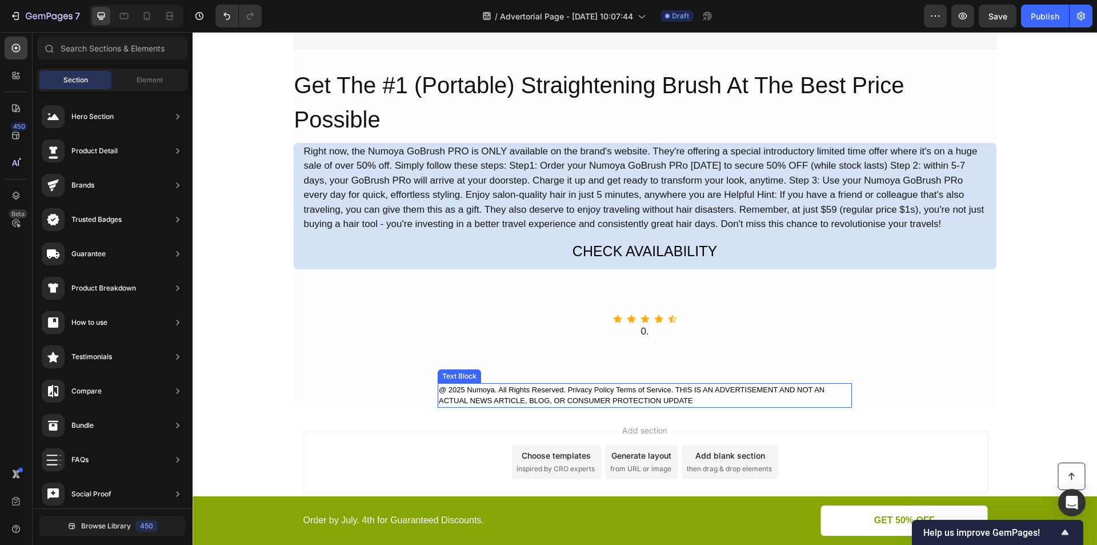
click at [612, 391] on div "@ 2025 Numoya. All Rights Reserved. Privacy Policy Terms of Service. THIS IS AN…" at bounding box center [645, 395] width 414 height 25
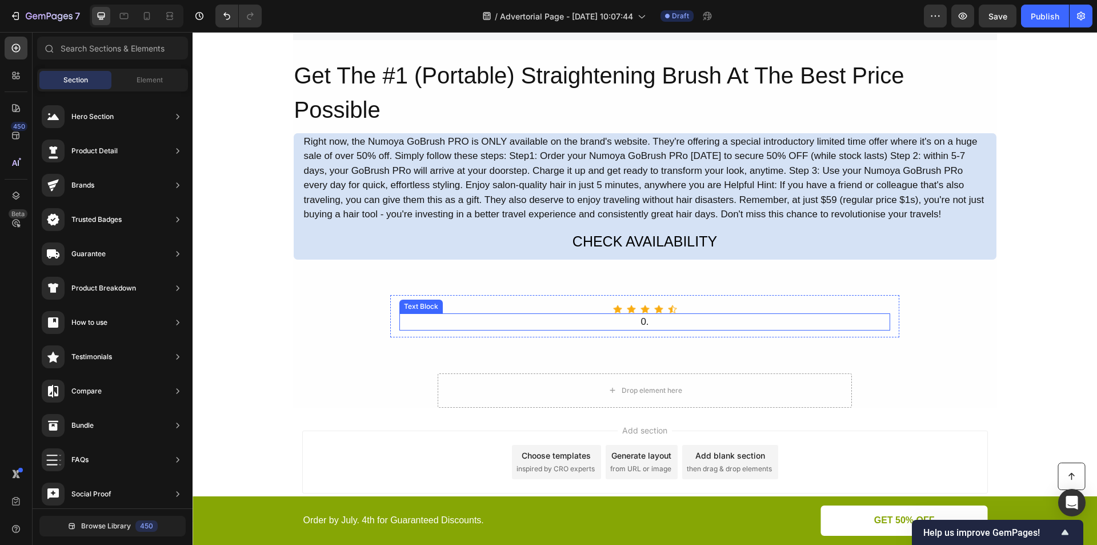
click at [632, 313] on div "0." at bounding box center [644, 321] width 491 height 17
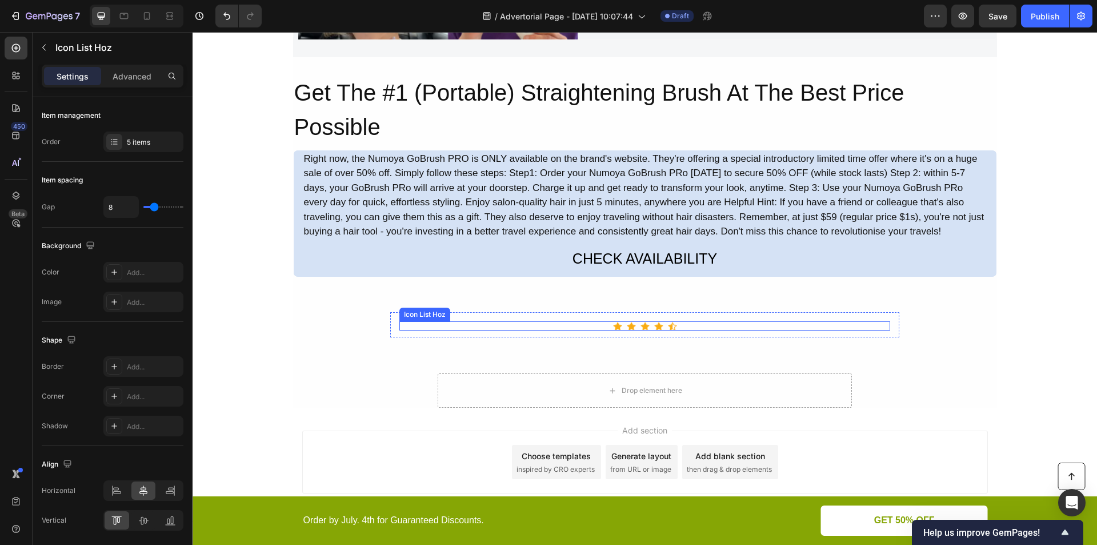
click at [634, 321] on div "Icon Icon Icon Icon Icon" at bounding box center [644, 325] width 491 height 9
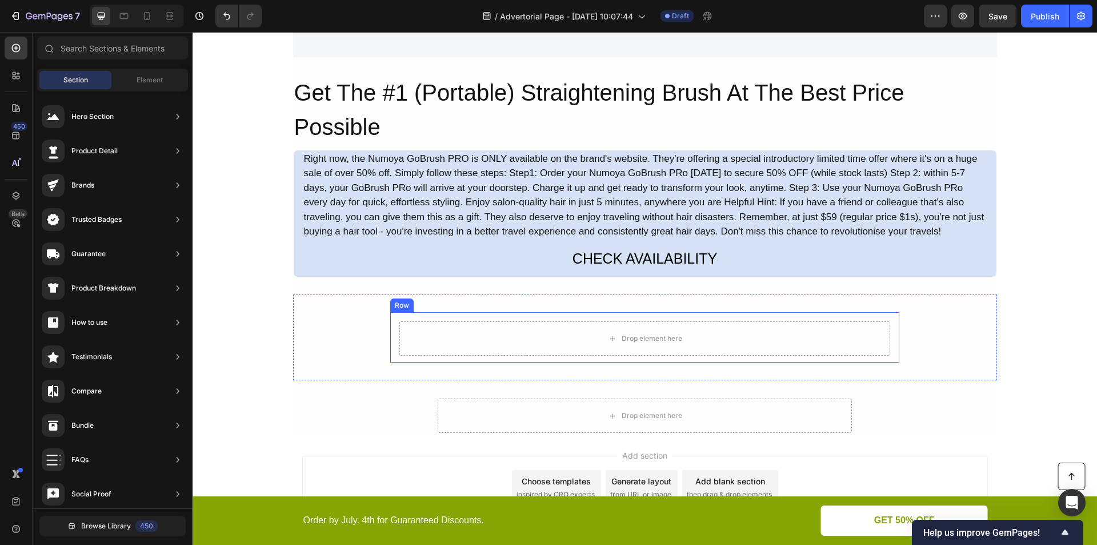
scroll to position [10482, 0]
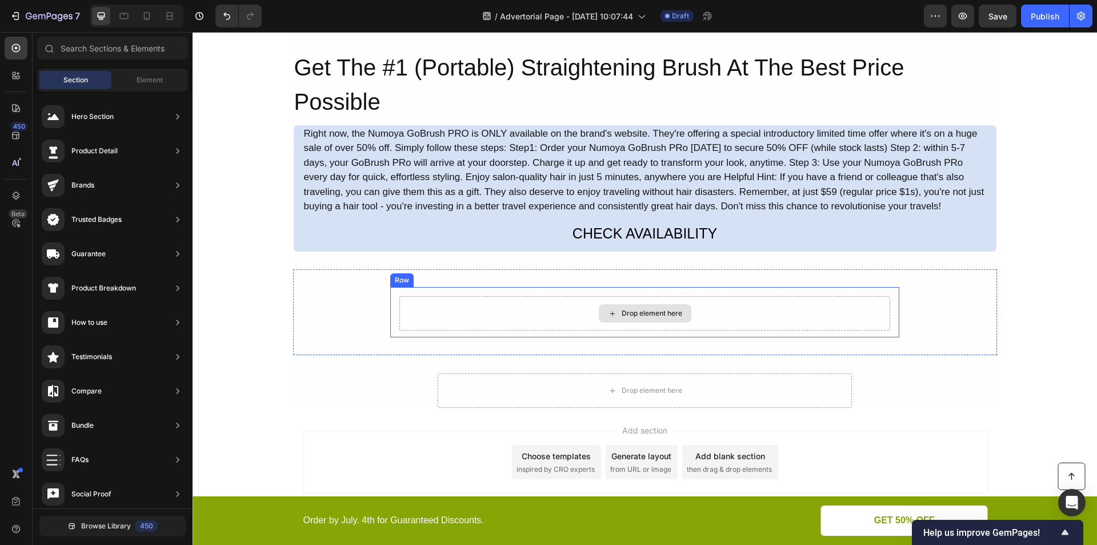
click at [631, 322] on div "Drop element here" at bounding box center [645, 313] width 93 height 18
click at [608, 390] on icon at bounding box center [612, 391] width 9 height 10
click at [560, 397] on div "Drop element here" at bounding box center [645, 390] width 414 height 34
click at [539, 310] on div "Drop element here" at bounding box center [644, 313] width 491 height 34
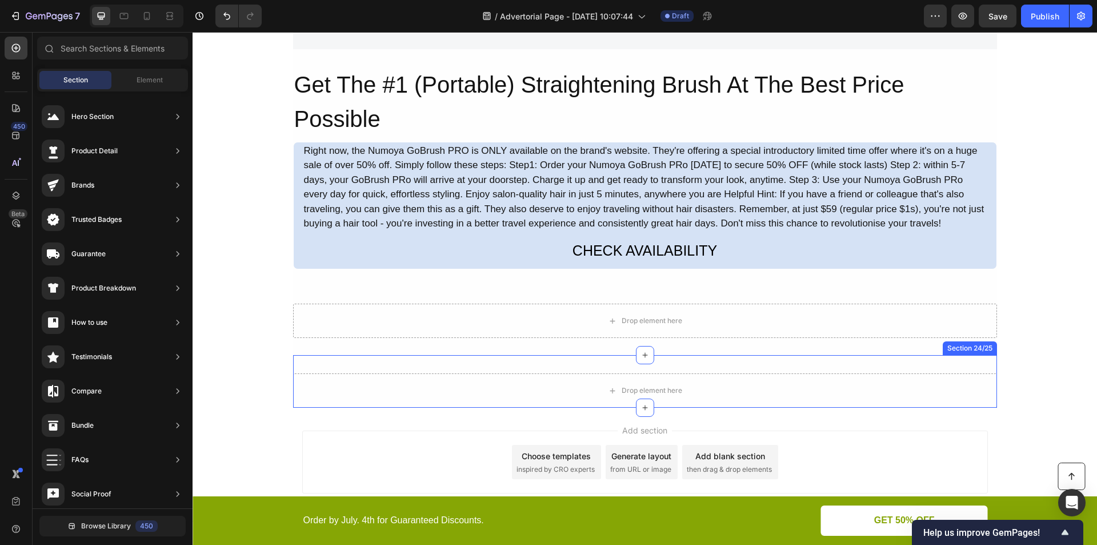
click at [503, 379] on div "Drop element here" at bounding box center [645, 390] width 704 height 34
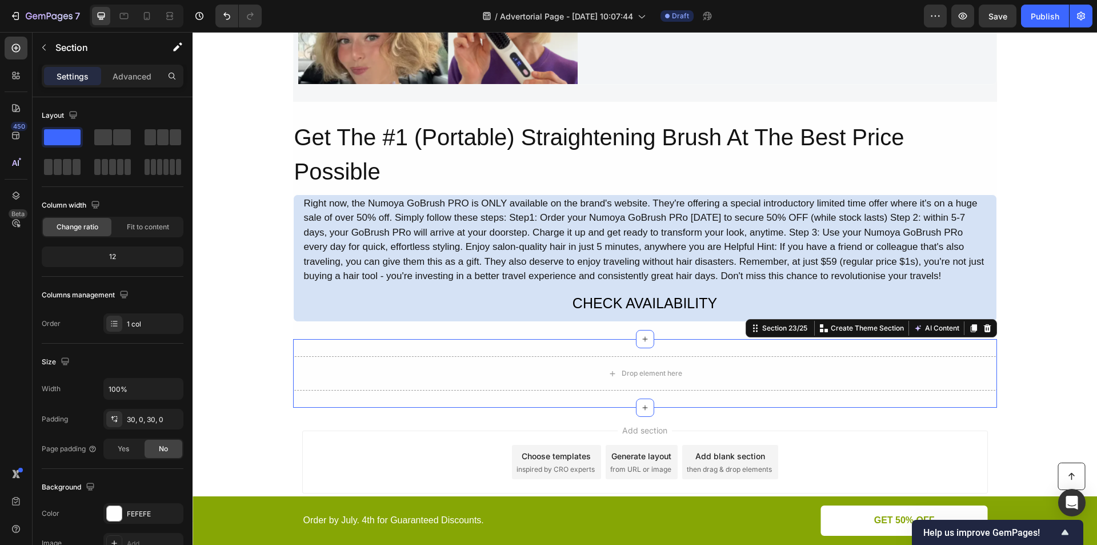
click at [503, 345] on div "Drop element here Section 23/25 You can create reusable sections Create Theme S…" at bounding box center [645, 373] width 704 height 69
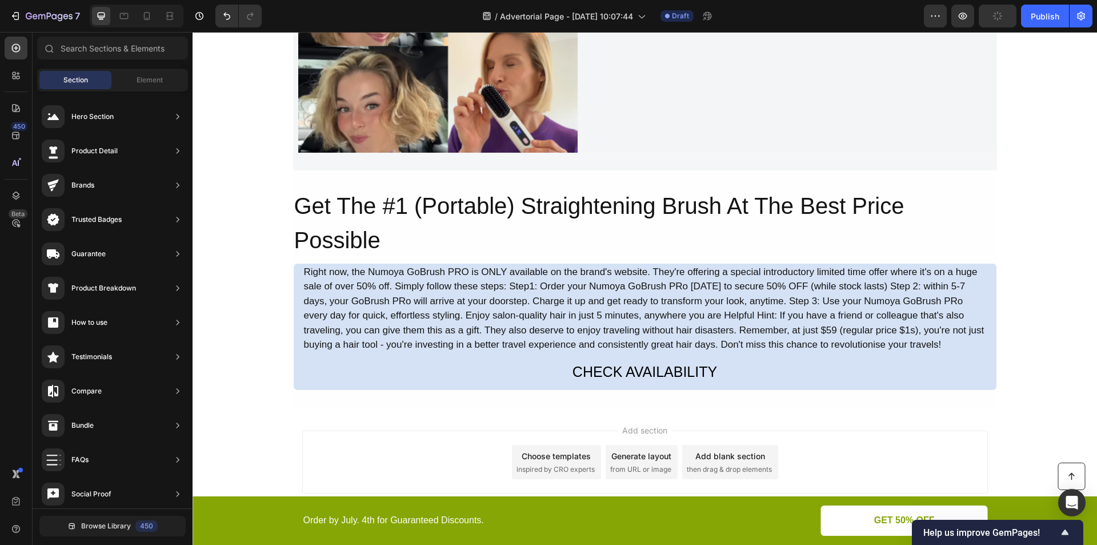
scroll to position [10344, 0]
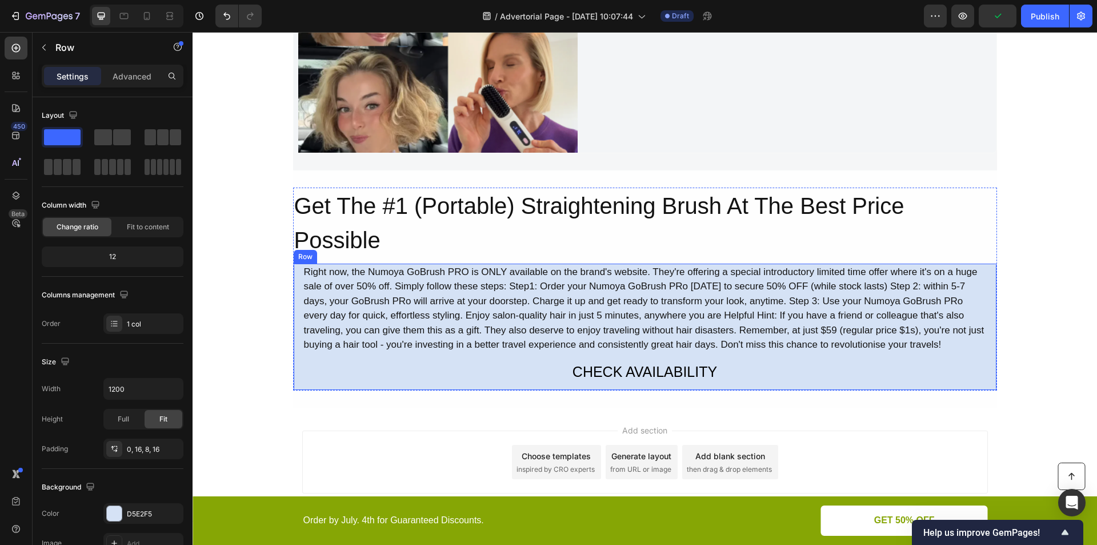
click at [493, 355] on div "Right now, the Numoya GoBrush PRO is ONLY available on the brand's website. The…" at bounding box center [645, 324] width 685 height 122
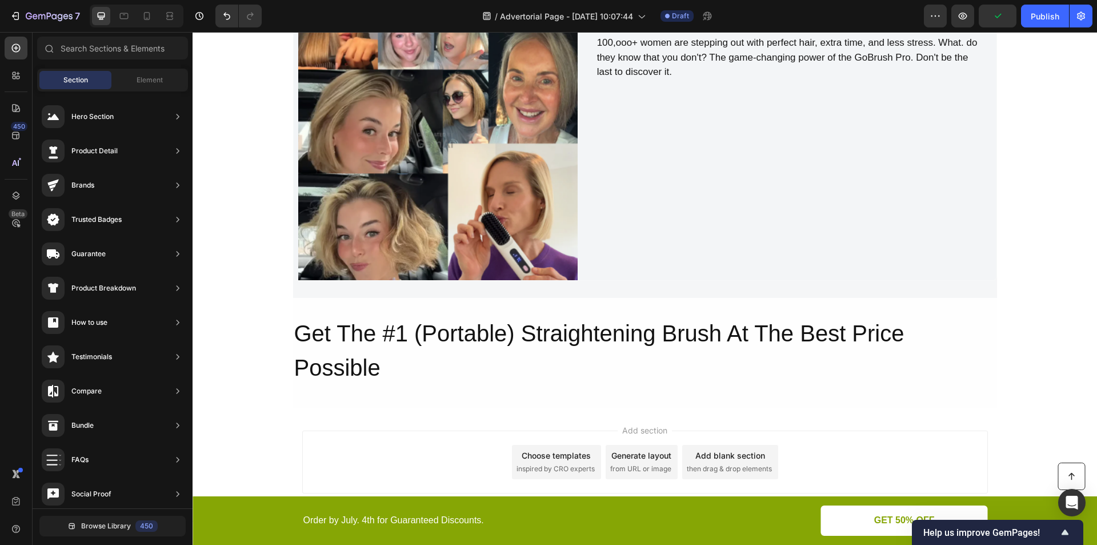
scroll to position [10216, 0]
click at [448, 470] on div "Add section Choose templates inspired by CRO experts Generate layout from URL o…" at bounding box center [645, 461] width 686 height 63
click at [569, 428] on div "Add section Choose templates inspired by CRO experts Generate layout from URL o…" at bounding box center [645, 463] width 904 height 113
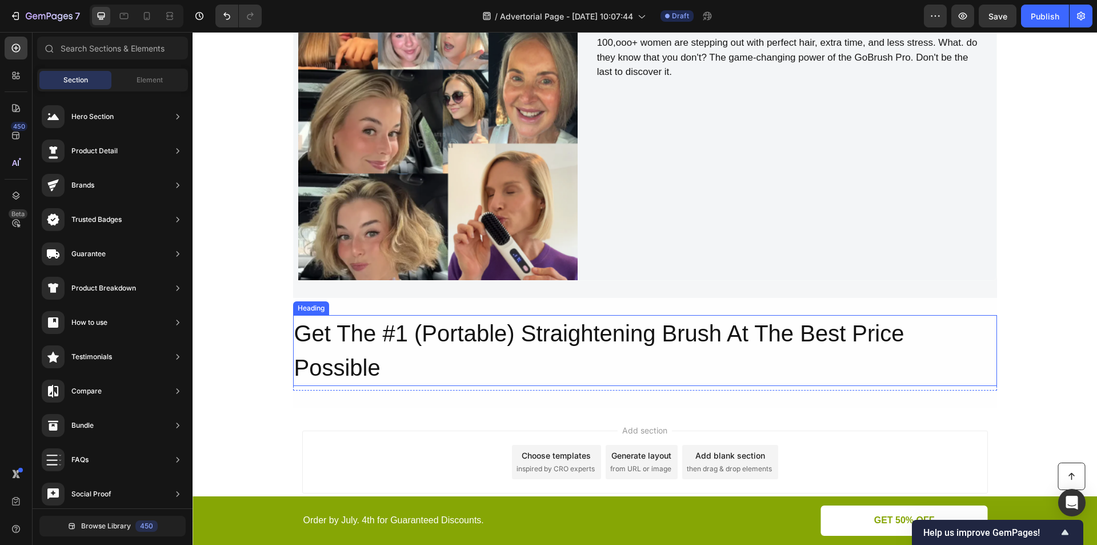
click at [570, 337] on h2 "Get The #1 (Portable) Straightening Brush At The Best Price Possible" at bounding box center [645, 350] width 704 height 71
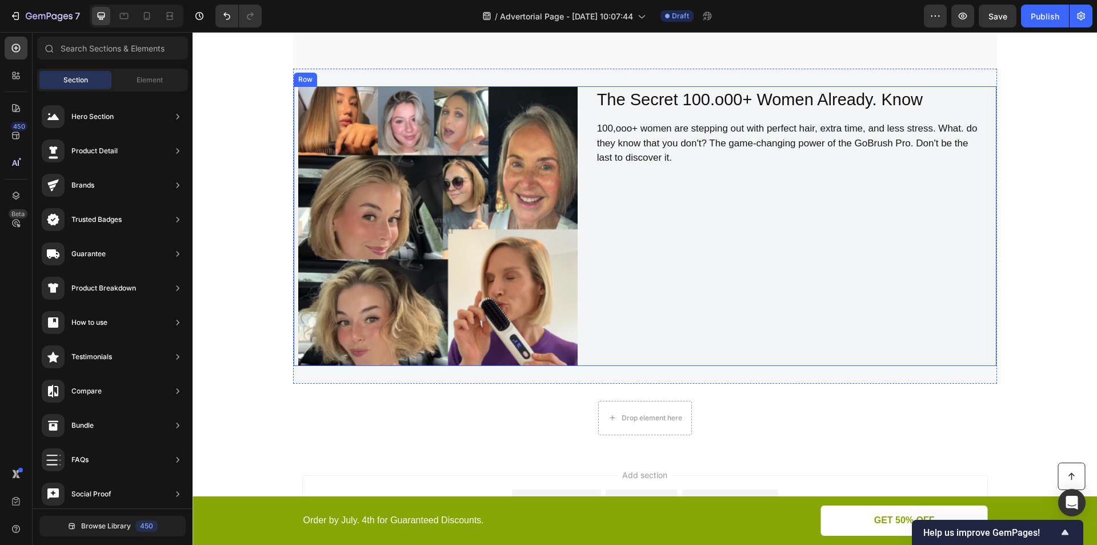
scroll to position [10175, 0]
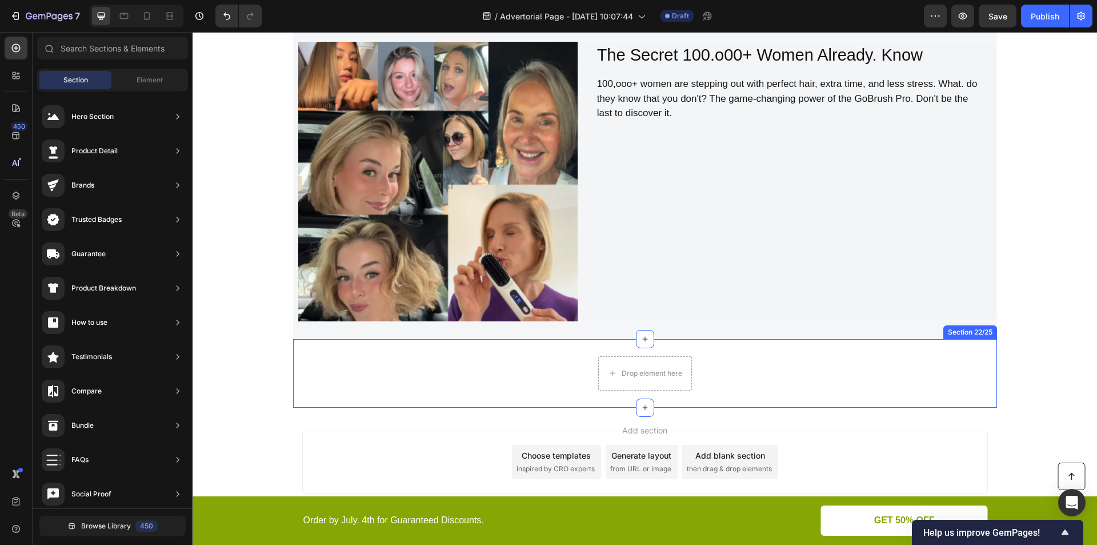
click at [533, 373] on div "Drop element here Row" at bounding box center [645, 373] width 704 height 34
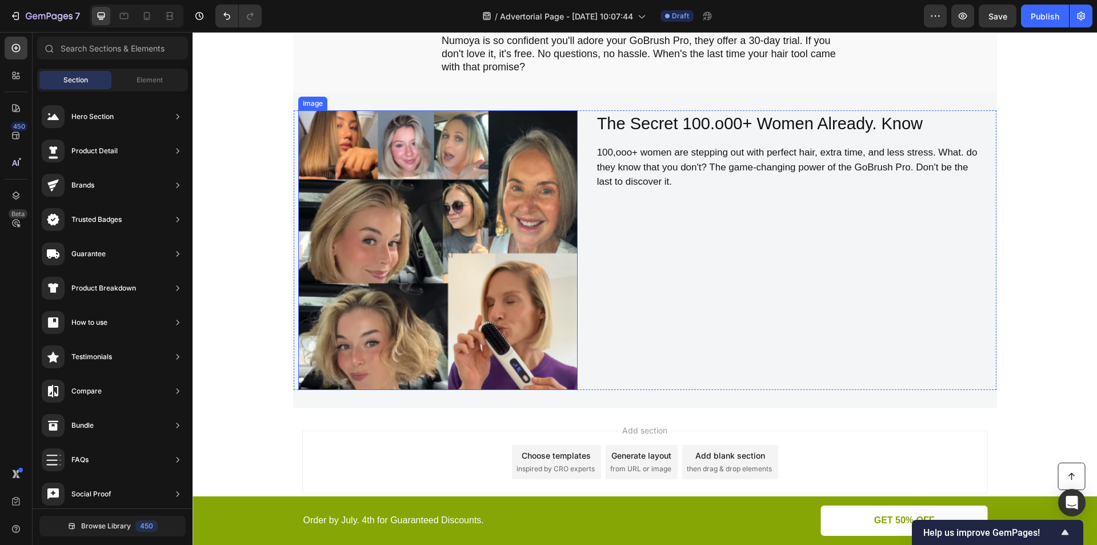
scroll to position [10106, 0]
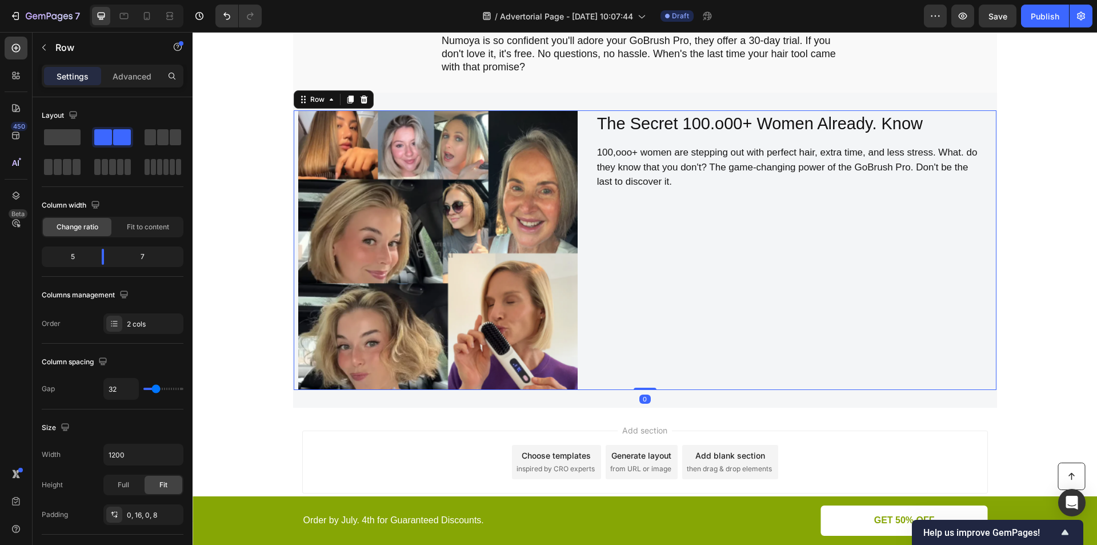
click at [609, 315] on div "The Secret 100.o00+ Women Already. Know Heading 100,ooo+ women are stepping out…" at bounding box center [791, 249] width 391 height 279
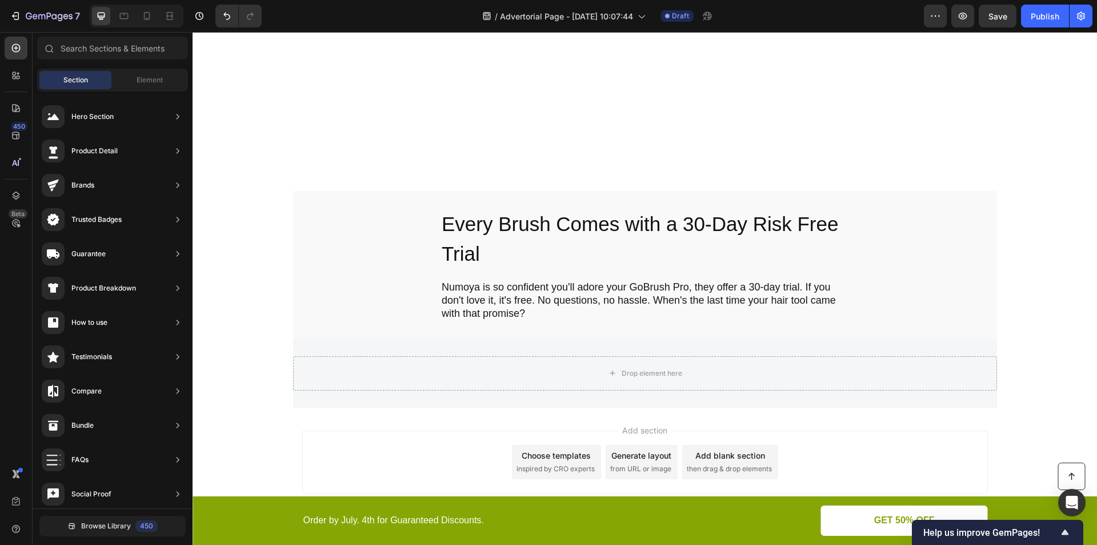
scroll to position [9860, 0]
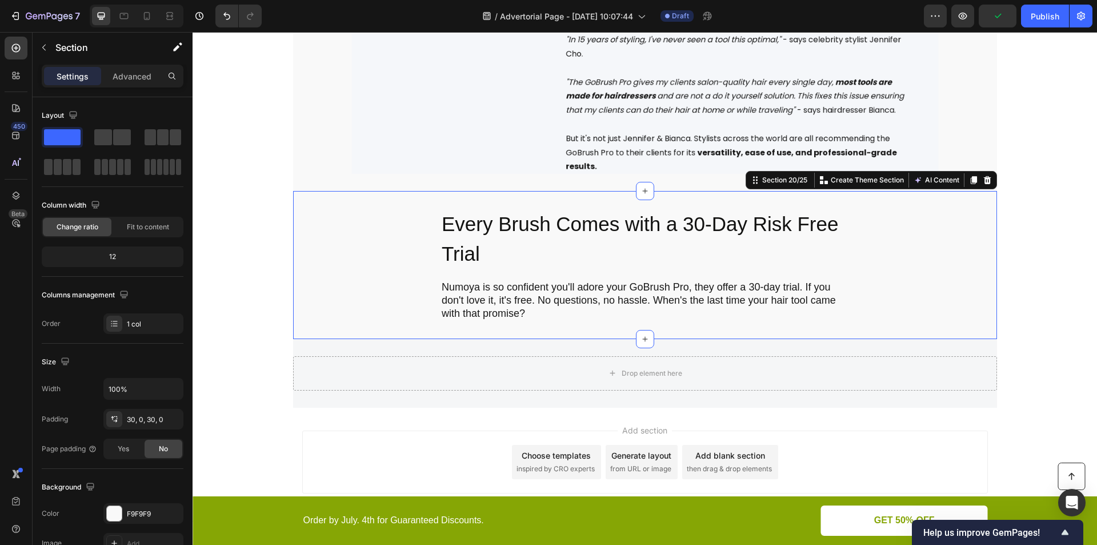
click at [361, 337] on div "Every Brush Comes with a 30-Day Risk Free Trial Heading Numoya is so confident …" at bounding box center [645, 265] width 704 height 148
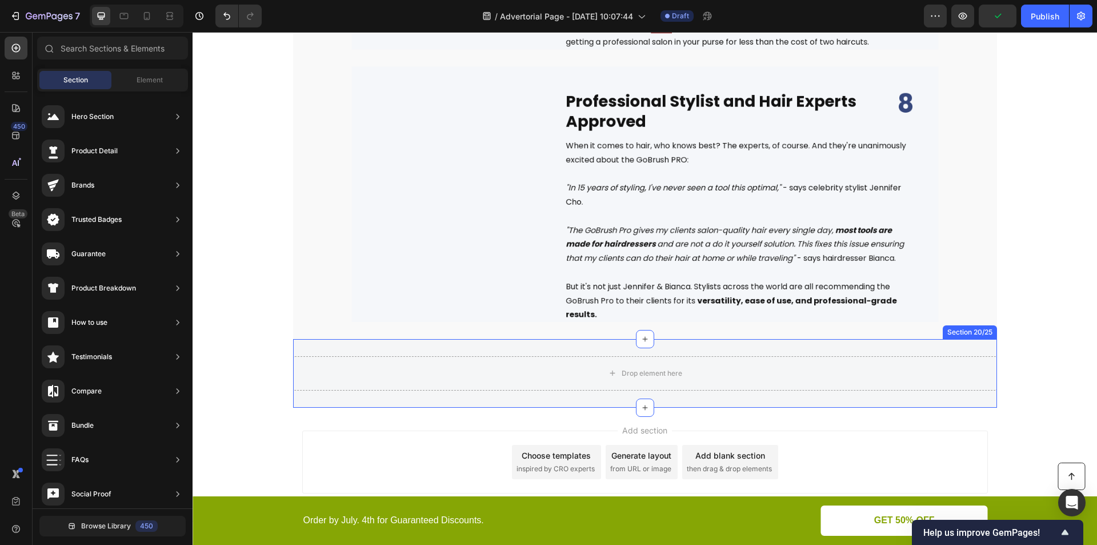
scroll to position [9712, 0]
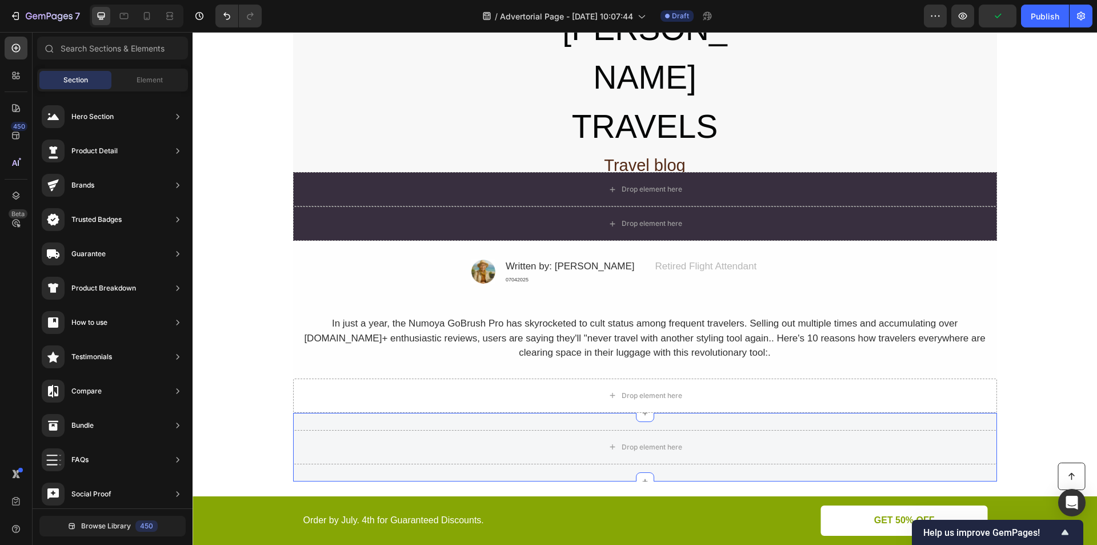
scroll to position [7756, 0]
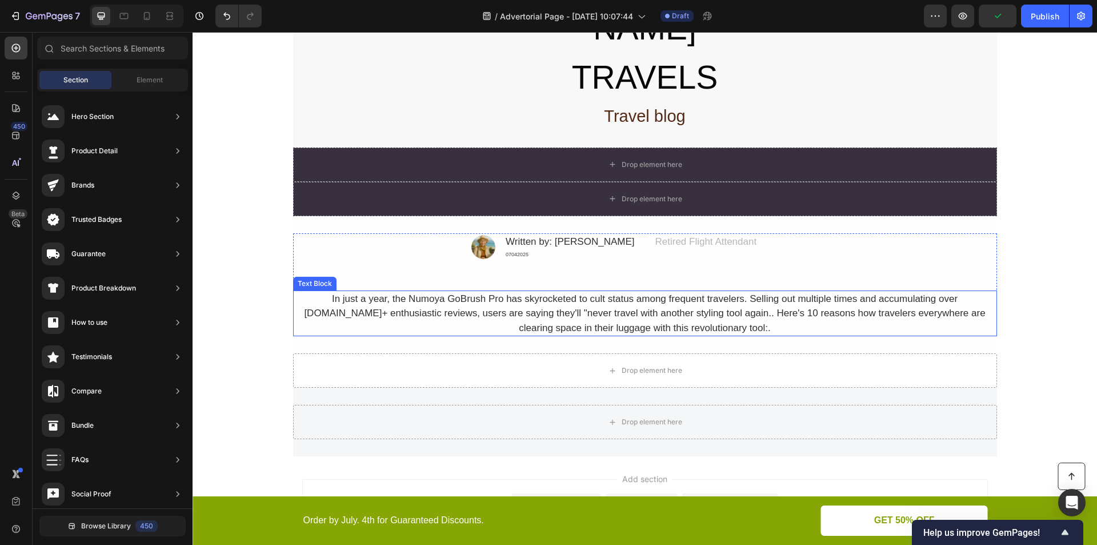
click at [378, 290] on div "In just a year, the Numoya GoBrush Pro has skyrocketed to cult status among fre…" at bounding box center [645, 313] width 704 height 46
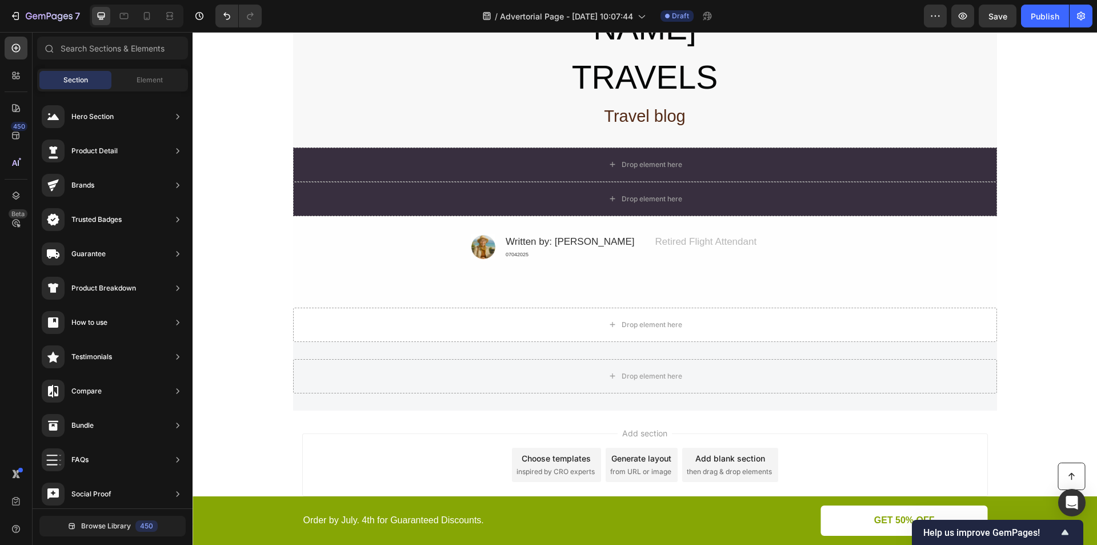
scroll to position [7710, 0]
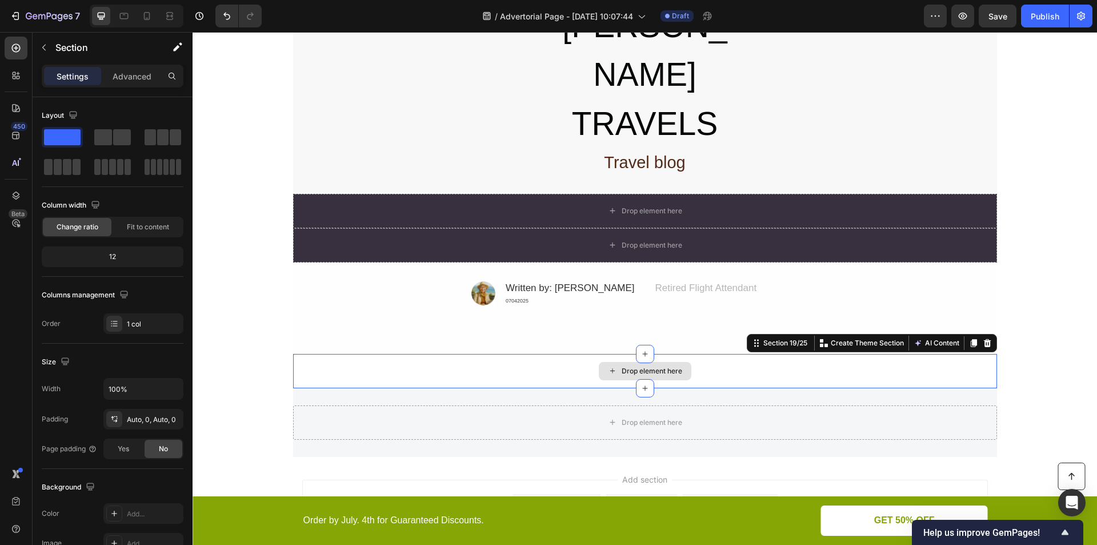
click at [484, 354] on div "Drop element here" at bounding box center [645, 371] width 704 height 34
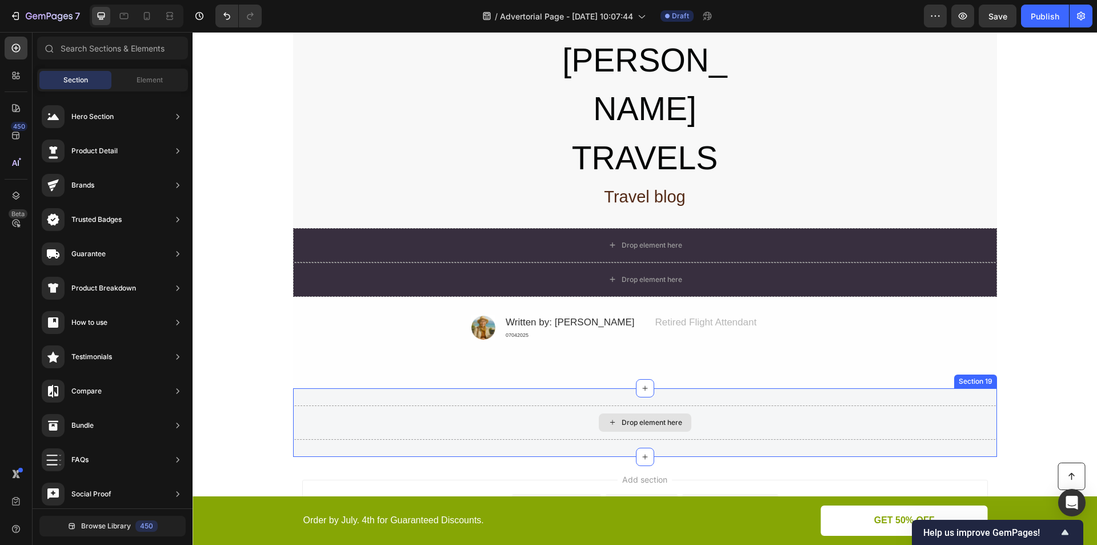
click at [481, 405] on div "Drop element here" at bounding box center [645, 422] width 704 height 34
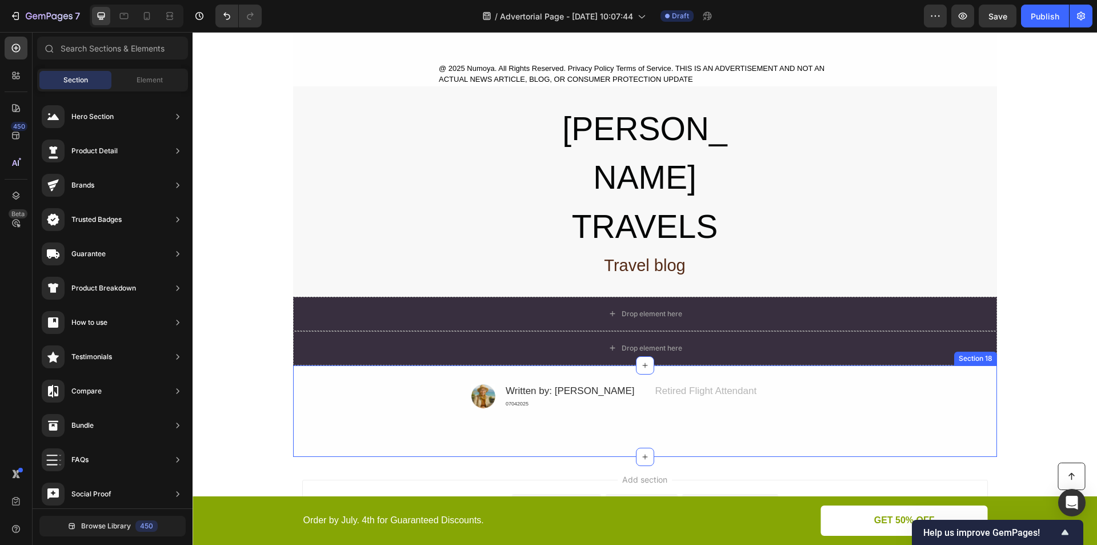
click at [458, 382] on div "Image Written by: Jessica M. Text Block 07042025 Text Block Row Advanced list R…" at bounding box center [645, 410] width 704 height 57
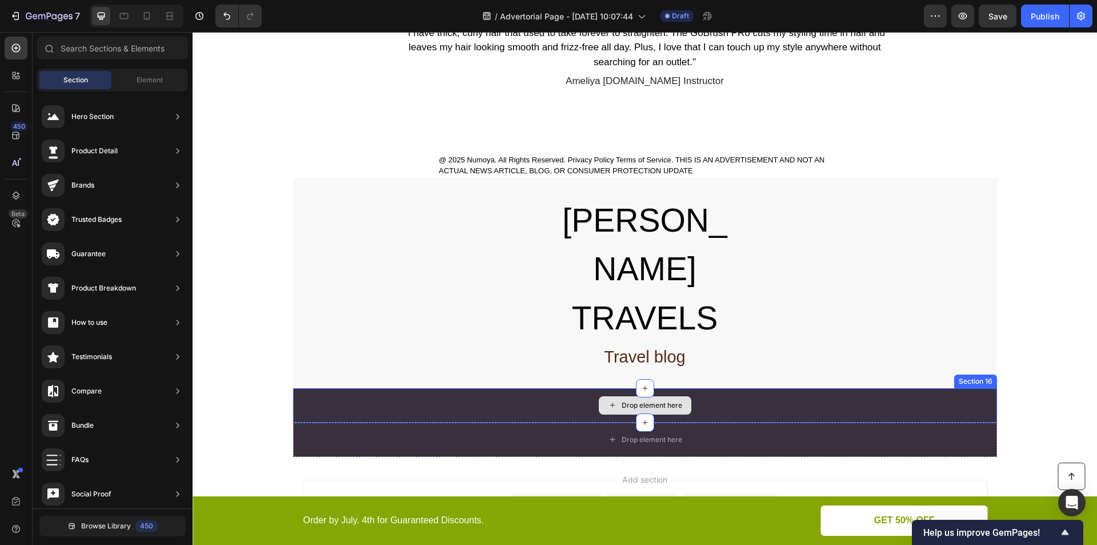
click at [466, 388] on div "Drop element here" at bounding box center [645, 405] width 704 height 34
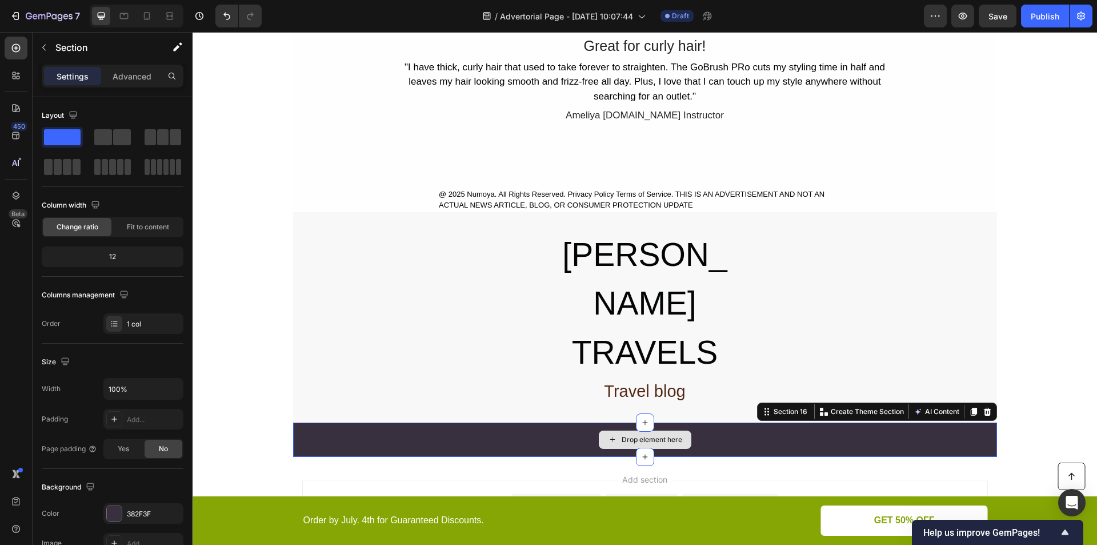
click at [458, 422] on div "Drop element here" at bounding box center [645, 439] width 704 height 34
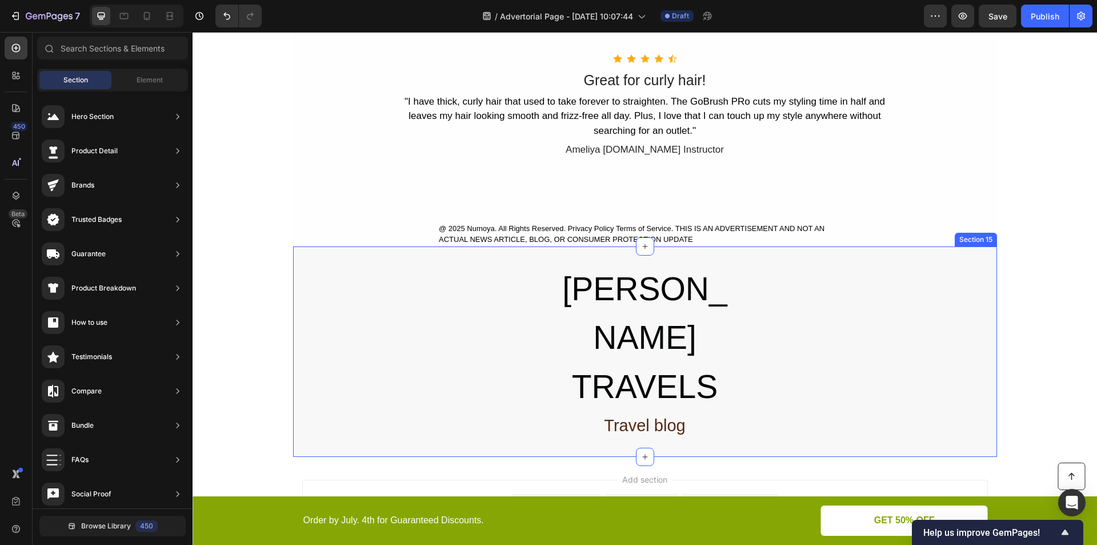
click at [454, 377] on div "JESSICA TRAVELS Heading Travel blog Heading Row" at bounding box center [645, 351] width 704 height 176
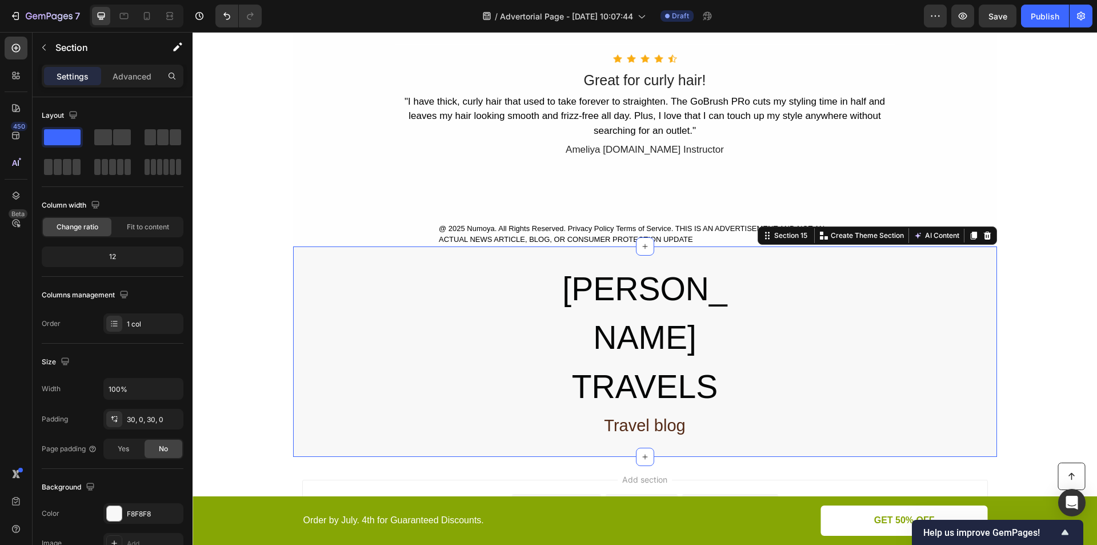
scroll to position [7286, 0]
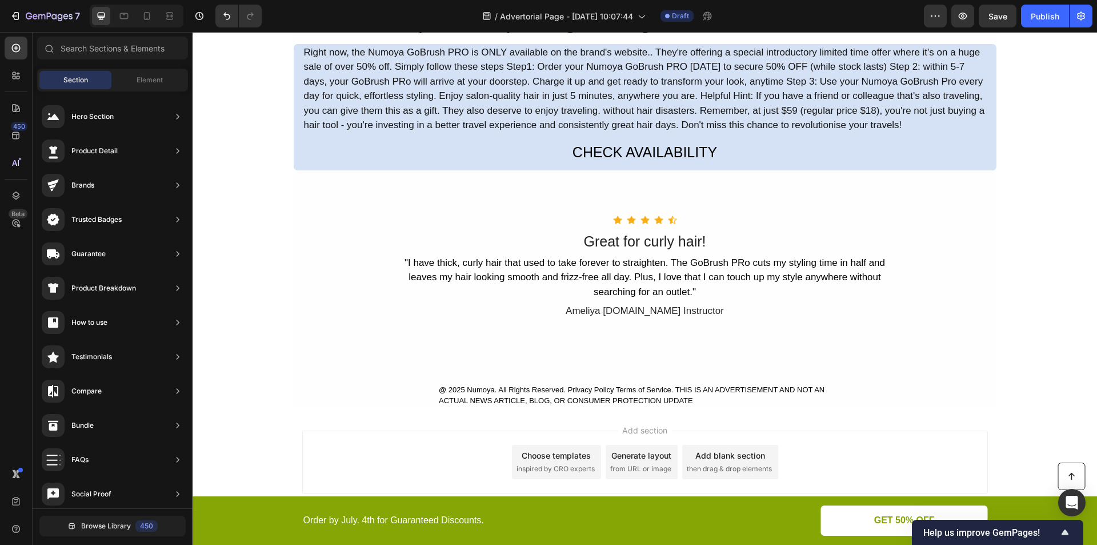
click at [442, 463] on div "Add section Choose templates inspired by CRO experts Generate layout from URL o…" at bounding box center [645, 461] width 686 height 63
click at [631, 432] on span "Add section" at bounding box center [645, 430] width 54 height 12
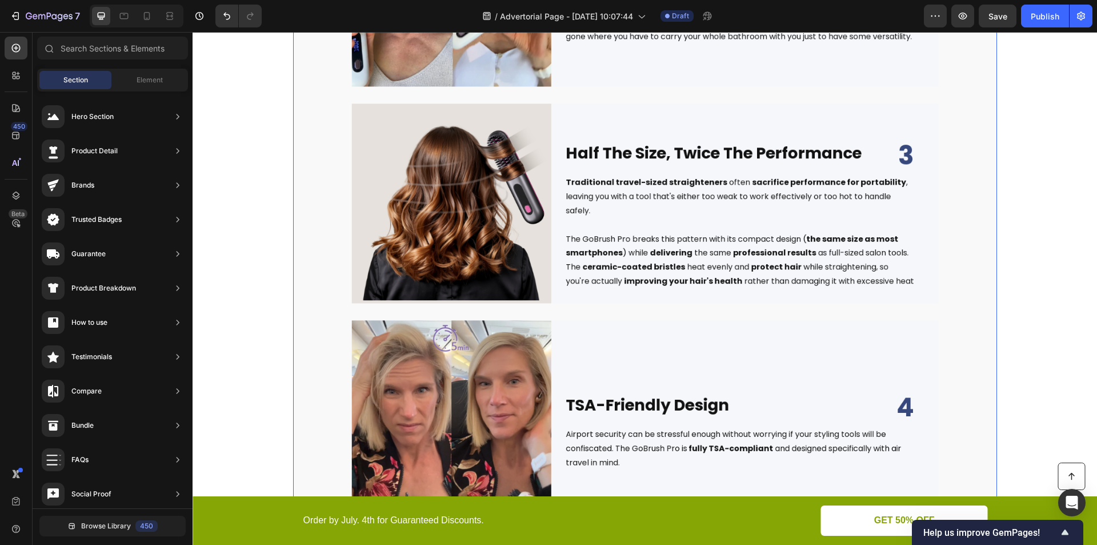
scroll to position [5020, 0]
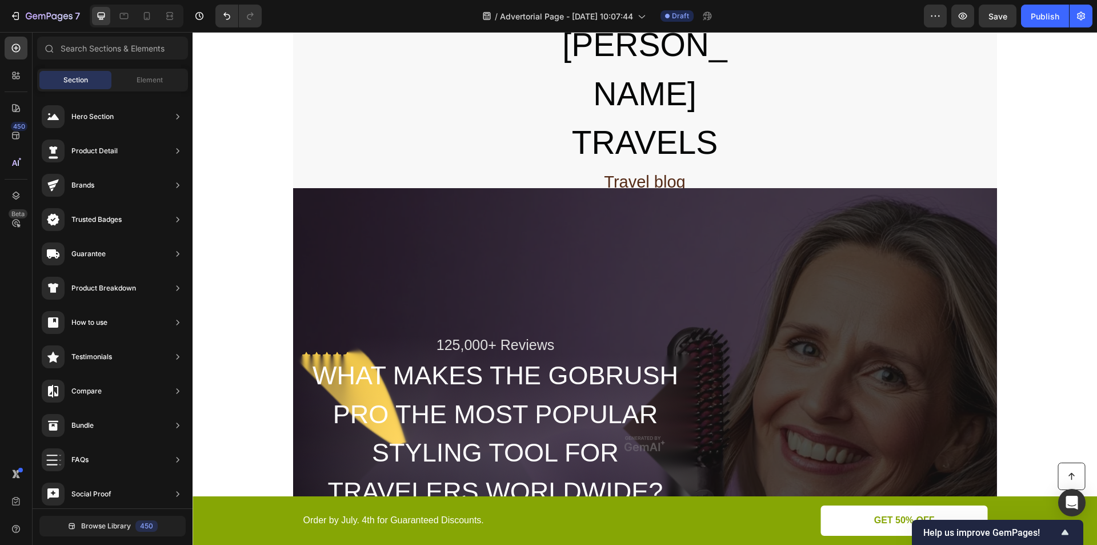
scroll to position [3953, 0]
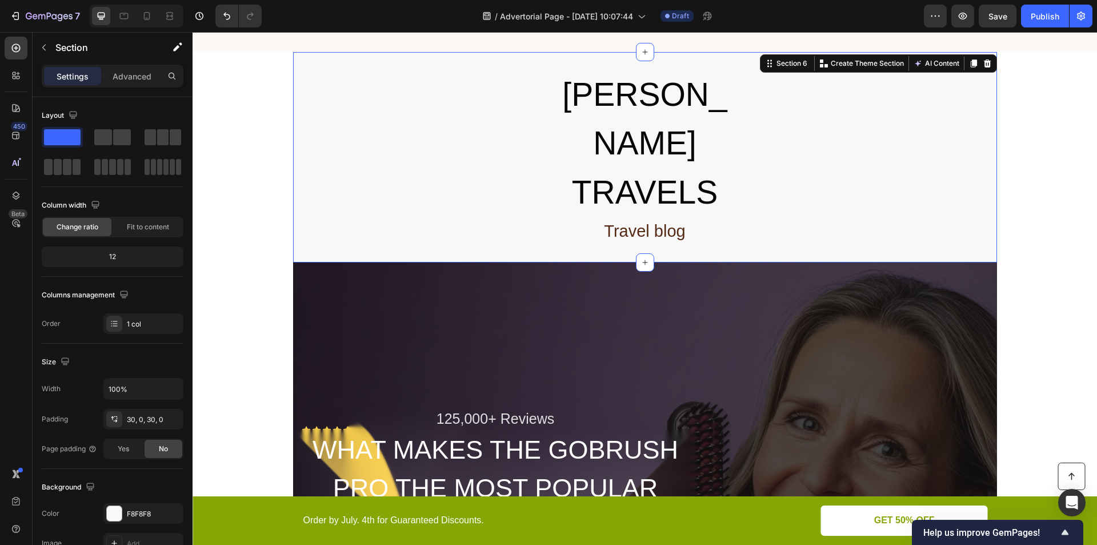
click at [407, 153] on div "JESSICA TRAVELS Heading Travel blog Heading Row" at bounding box center [645, 157] width 704 height 176
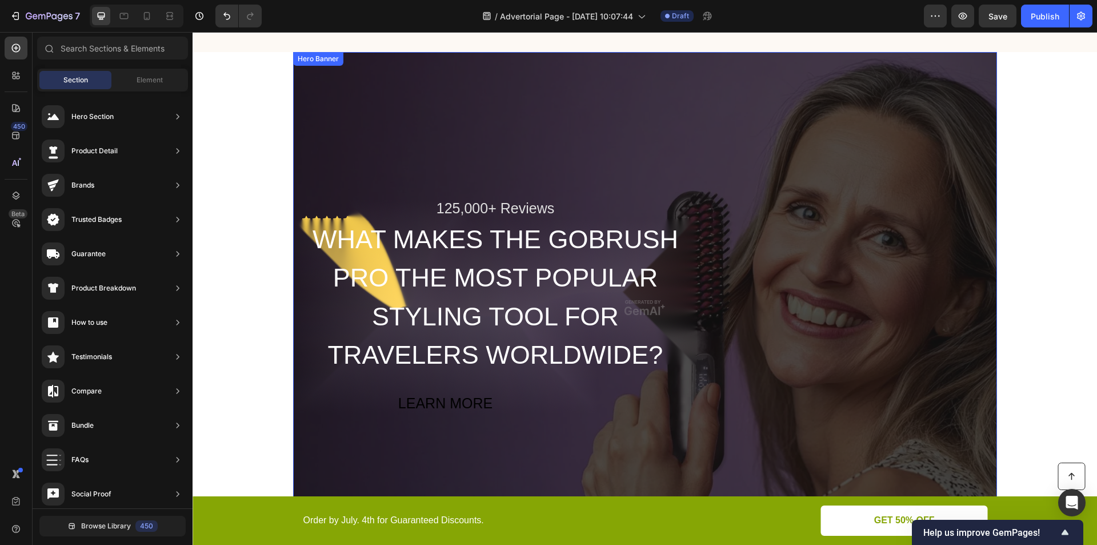
click at [388, 175] on div "Overlay" at bounding box center [645, 307] width 704 height 511
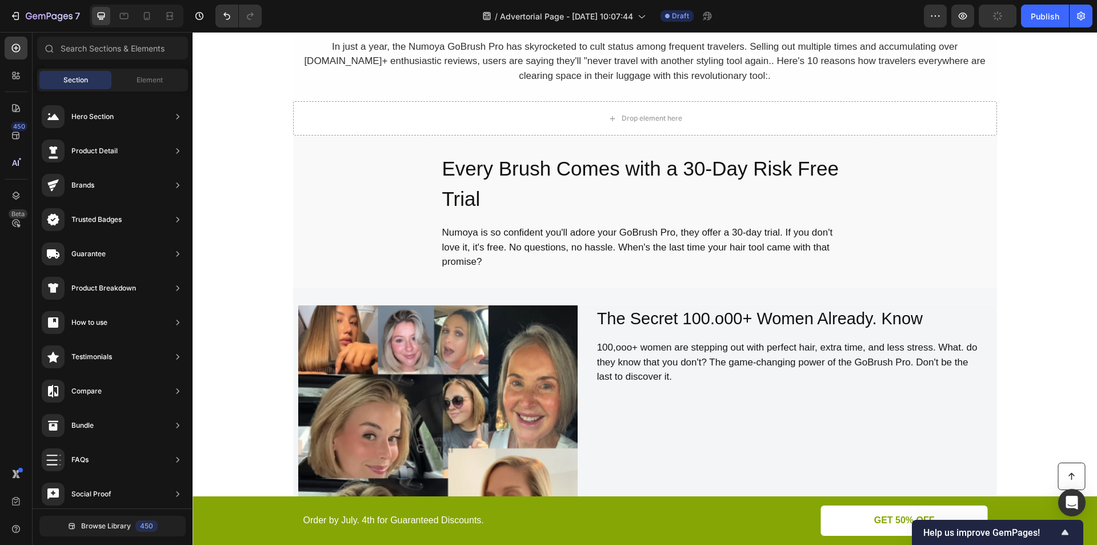
scroll to position [4086, 0]
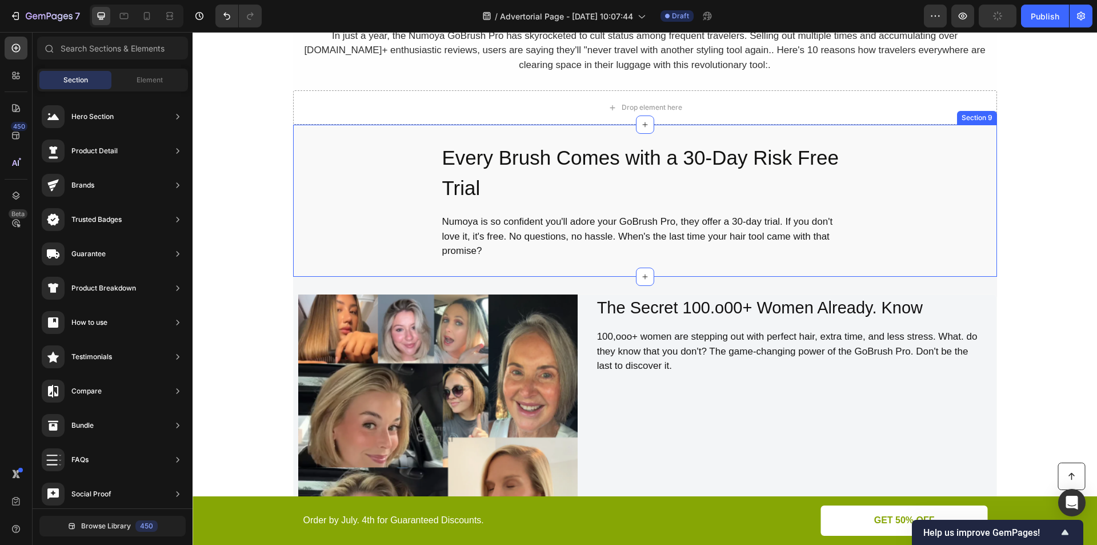
click at [345, 235] on div "Every Brush Comes with a 30-Day Risk Free Trial Heading Numoya is so confident …" at bounding box center [645, 201] width 704 height 118
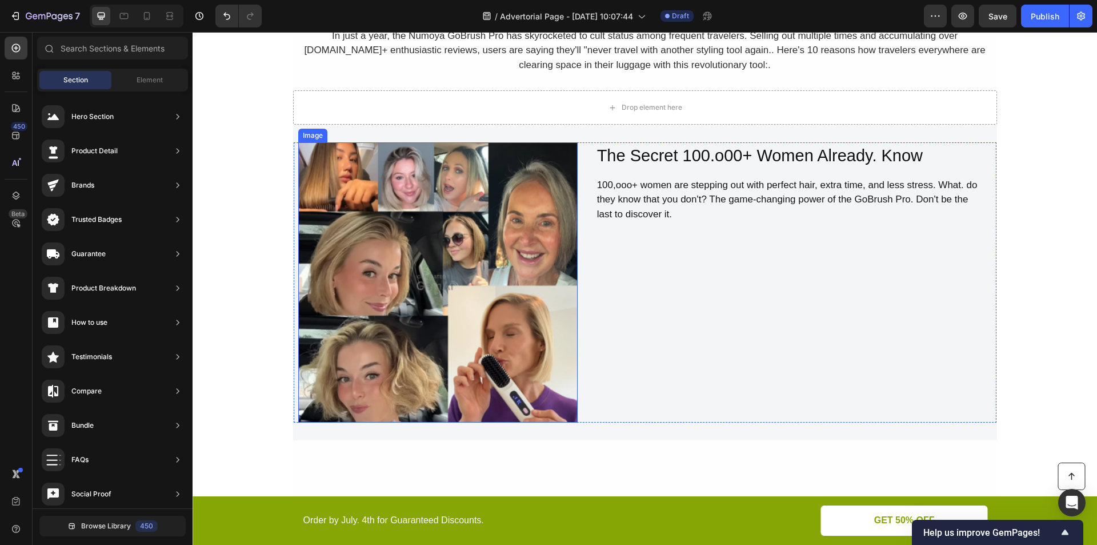
click at [353, 303] on img at bounding box center [437, 281] width 279 height 279
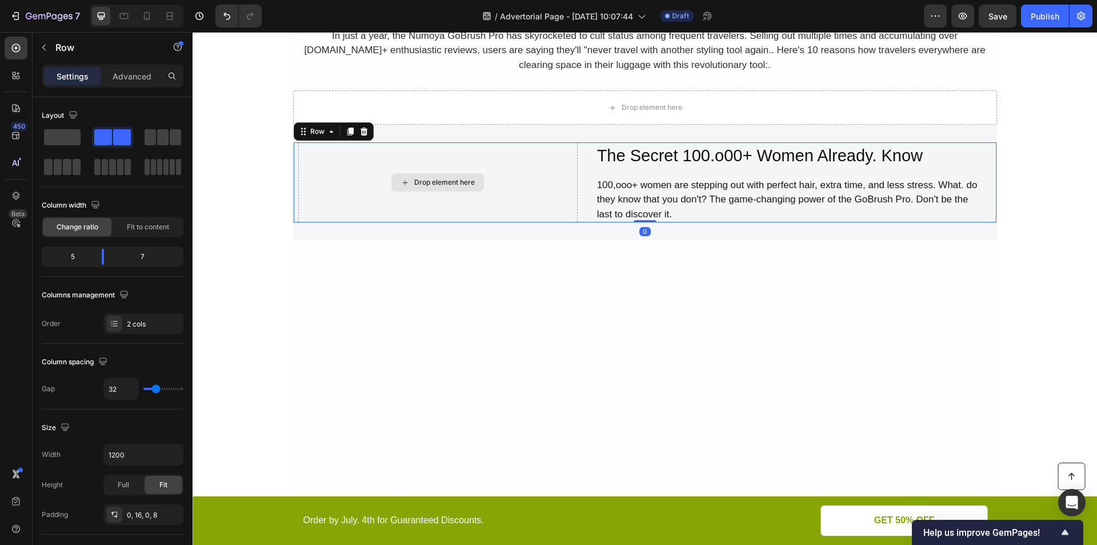
click at [400, 193] on div "Drop element here" at bounding box center [437, 182] width 279 height 80
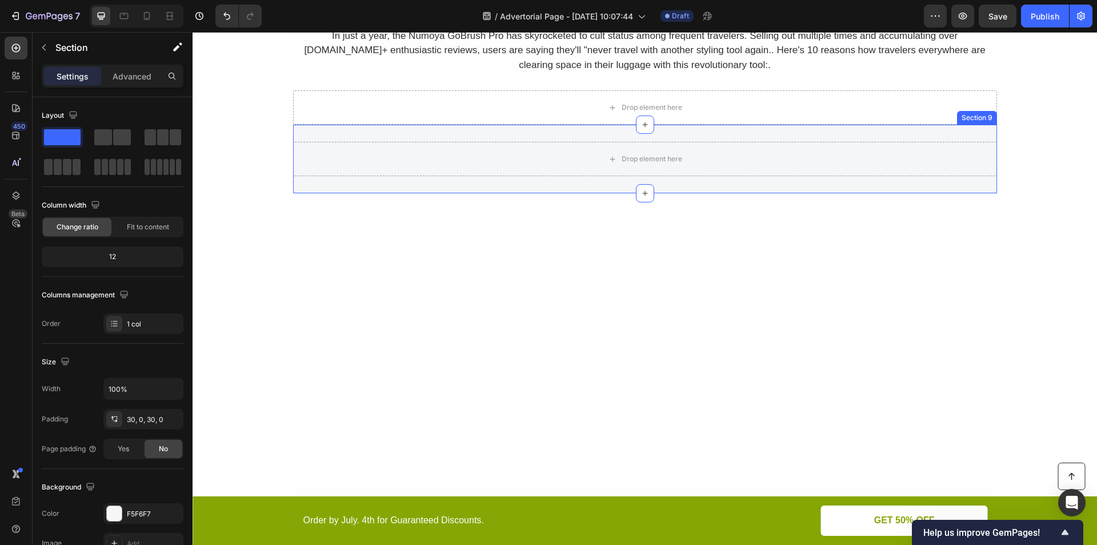
click at [569, 161] on div "Drop element here" at bounding box center [645, 159] width 704 height 34
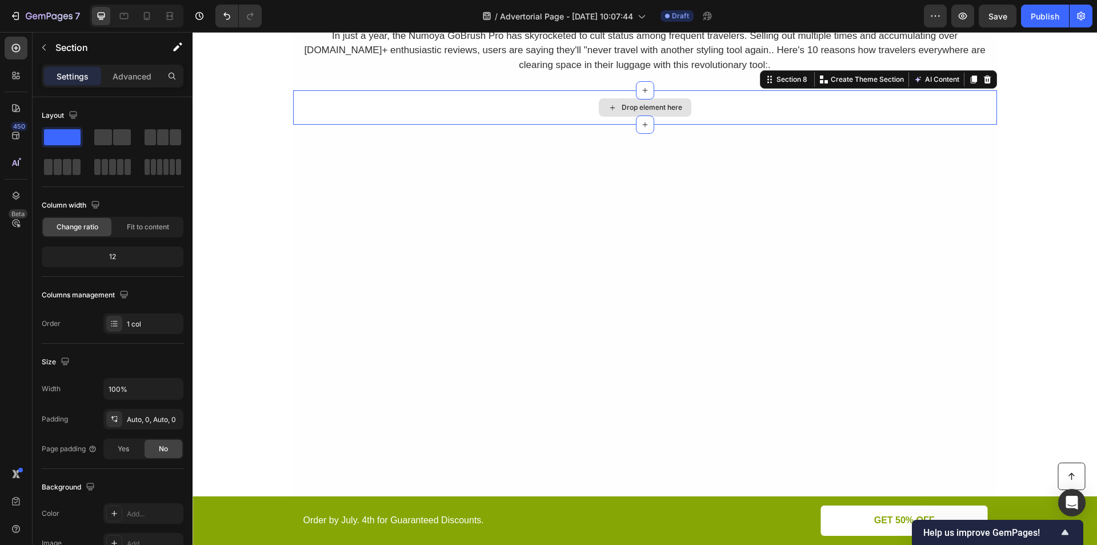
click at [513, 111] on div "Drop element here" at bounding box center [645, 107] width 704 height 34
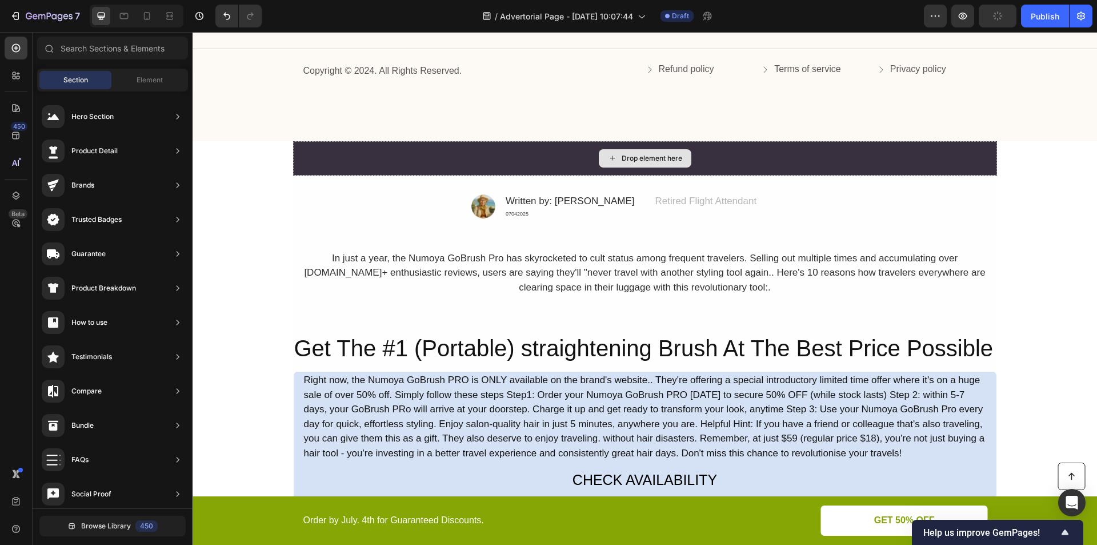
scroll to position [3820, 0]
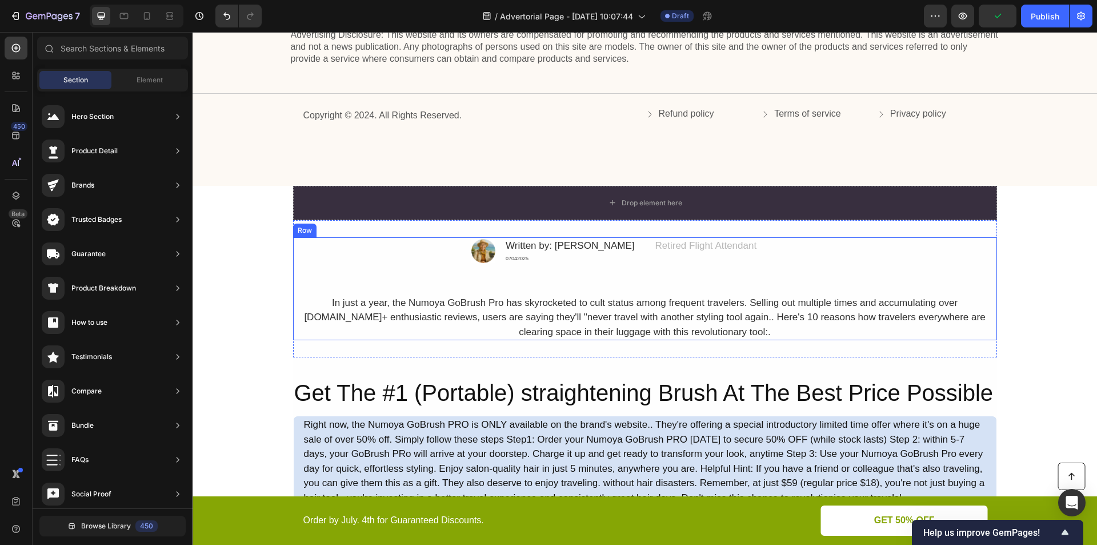
click at [457, 283] on div "Image Written by: Jessica M. Text Block 07042025 Text Block Row Advanced list R…" at bounding box center [645, 288] width 704 height 103
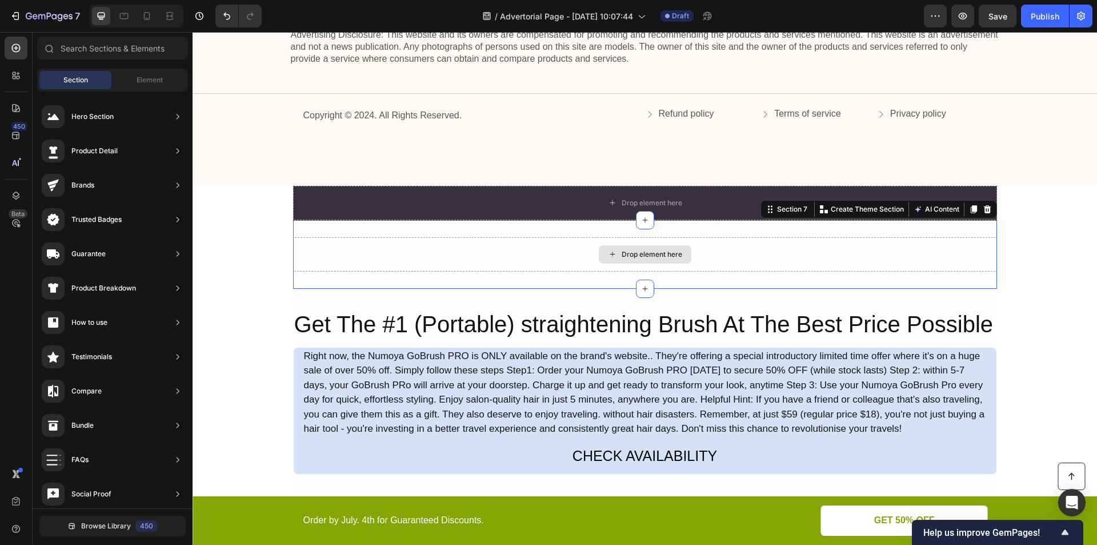
click at [412, 255] on div "Drop element here" at bounding box center [645, 254] width 704 height 34
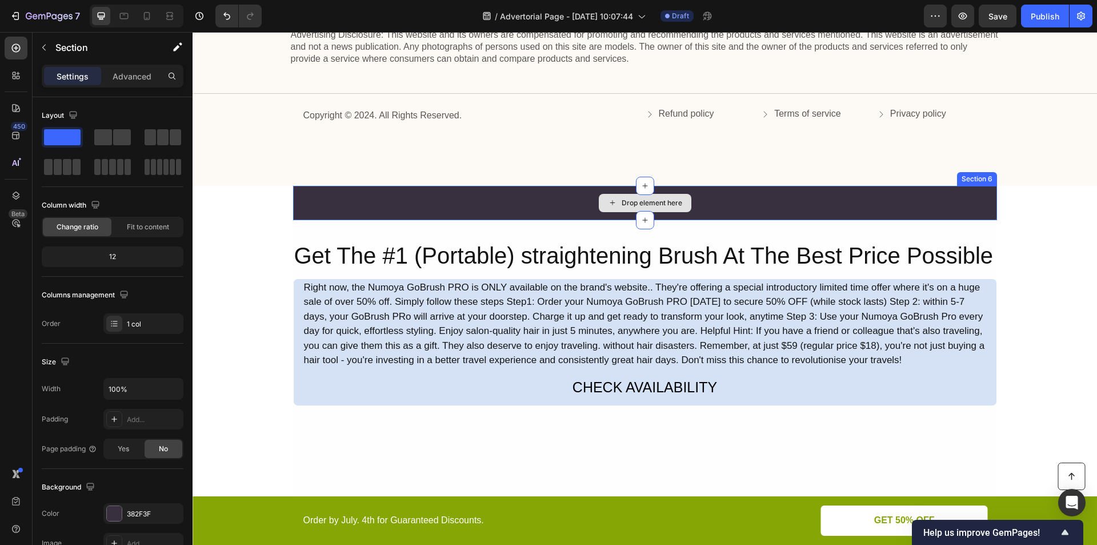
click at [389, 204] on div "Drop element here" at bounding box center [645, 203] width 704 height 34
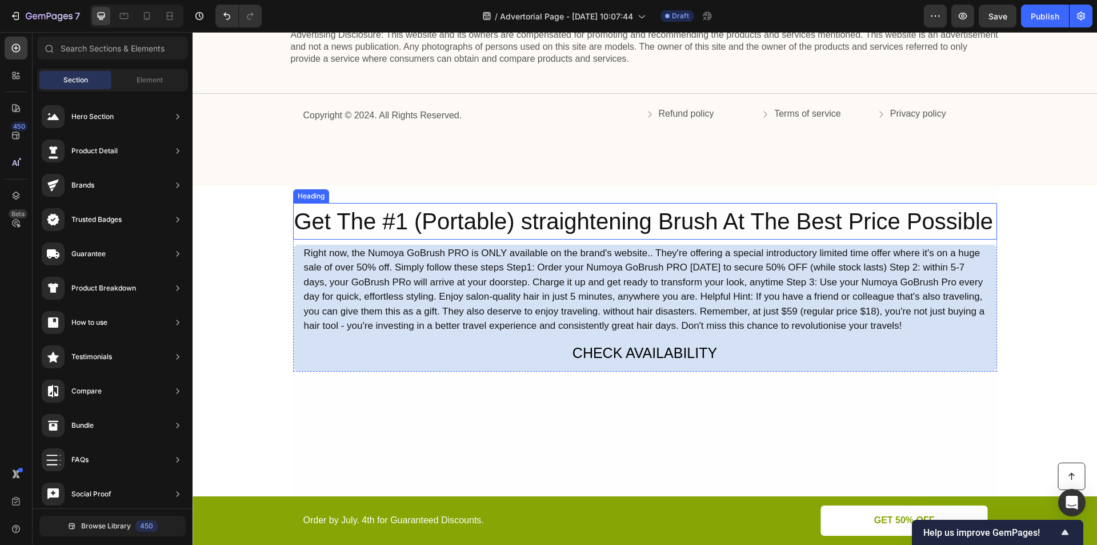
click at [395, 221] on h2 "Get The #1 (Portable) straightening Brush At The Best Price Possible" at bounding box center [645, 221] width 704 height 37
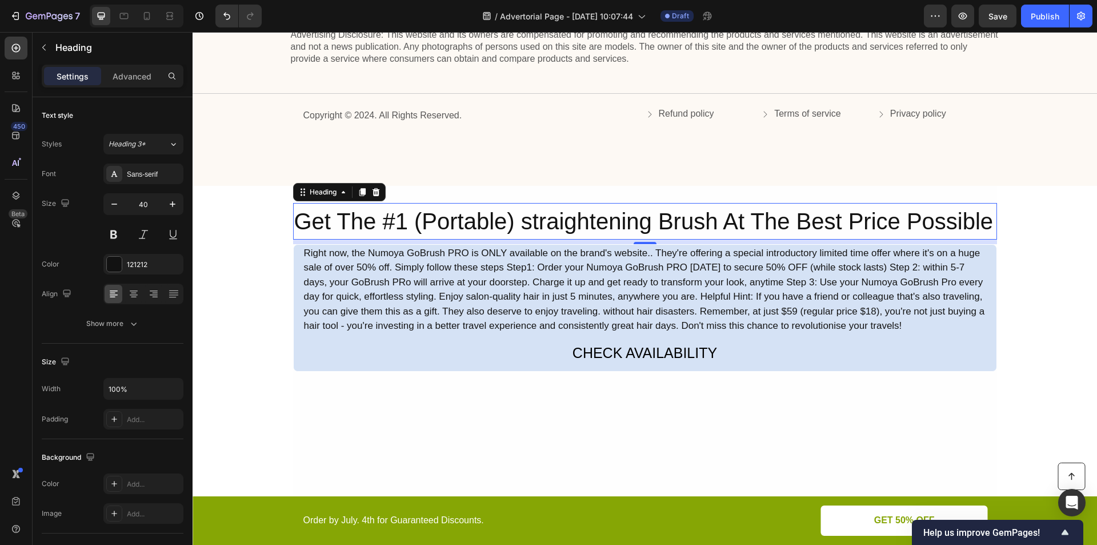
click at [395, 221] on h2 "Get The #1 (Portable) straightening Brush At The Best Price Possible" at bounding box center [645, 221] width 704 height 37
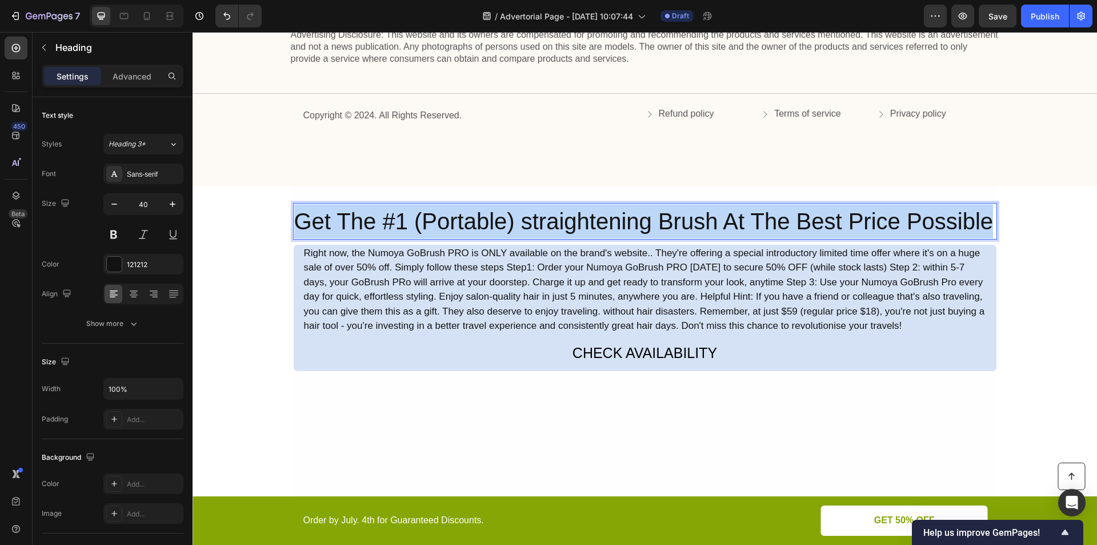
click at [395, 221] on p "Get The #1 (Portable) straightening Brush At The Best Price Possible" at bounding box center [645, 221] width 702 height 34
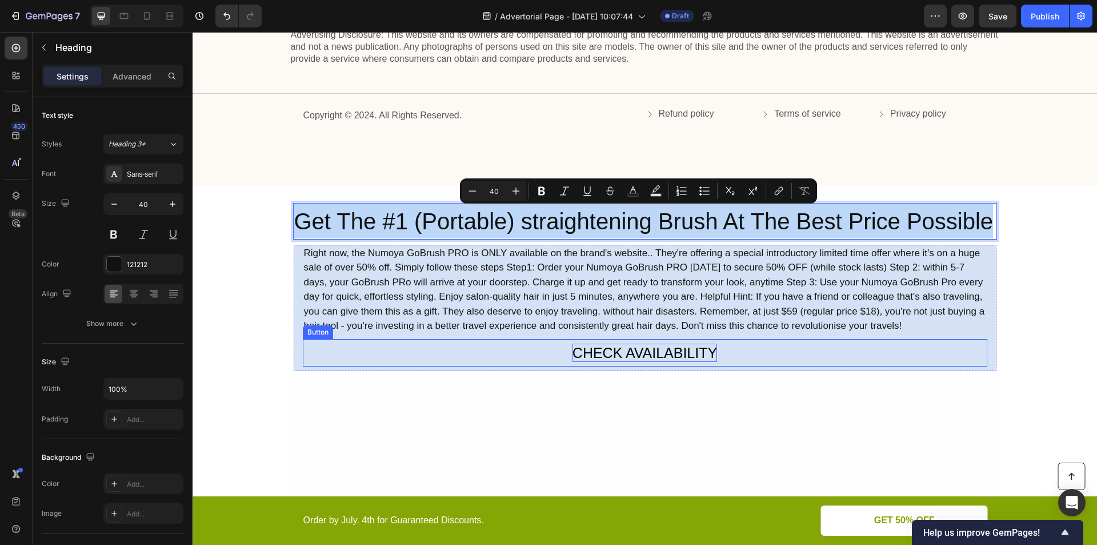
click at [617, 343] on div "CHECK AVAILABILITY" at bounding box center [645, 352] width 145 height 19
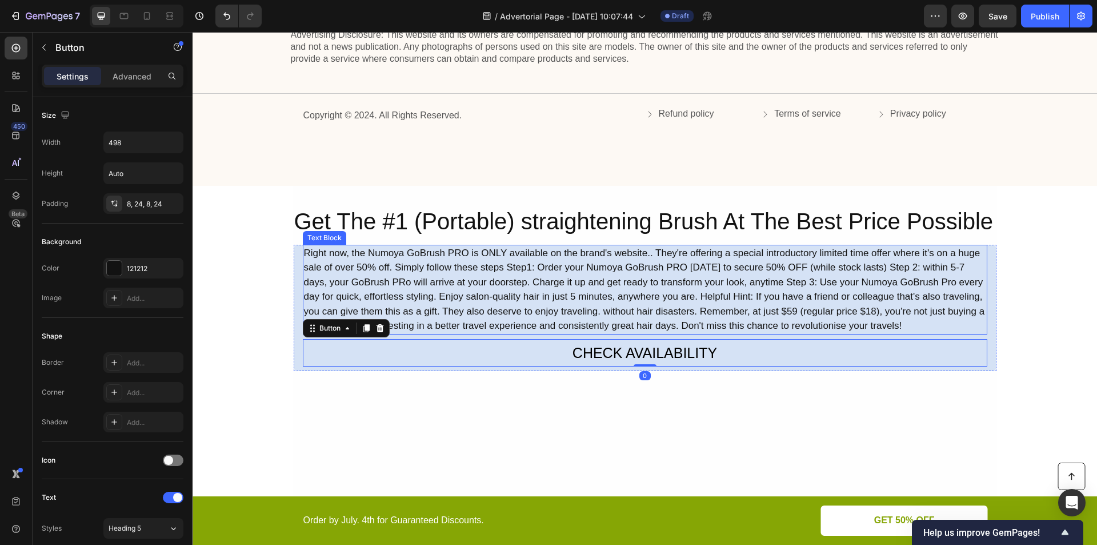
click at [524, 266] on div "Right now, the Numoya GoBrush PRO is ONLY available on the brand's website.. Th…" at bounding box center [645, 290] width 685 height 90
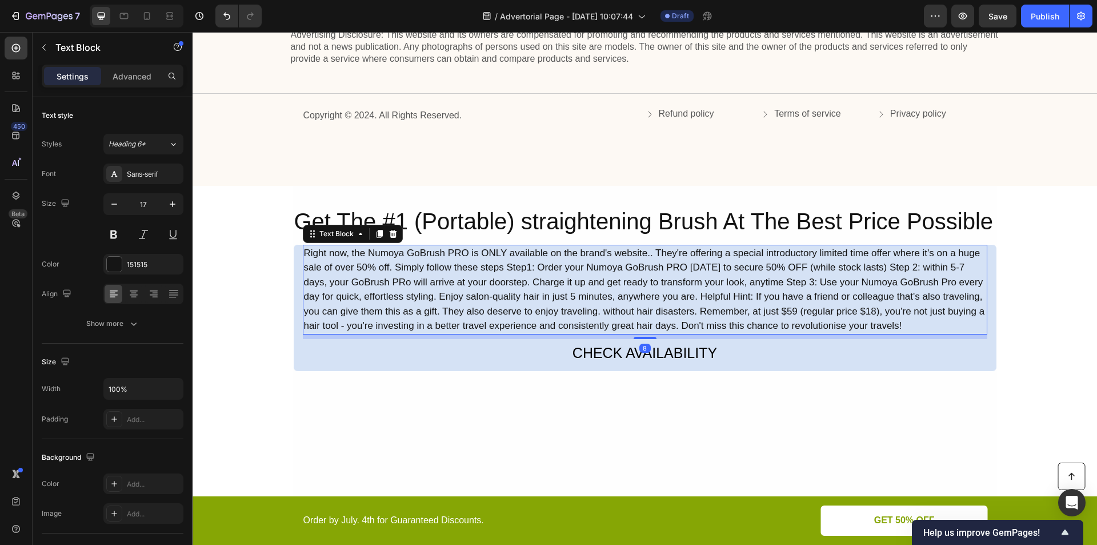
click at [524, 266] on div "Right now, the Numoya GoBrush PRO is ONLY available on the brand's website.. Th…" at bounding box center [645, 290] width 685 height 90
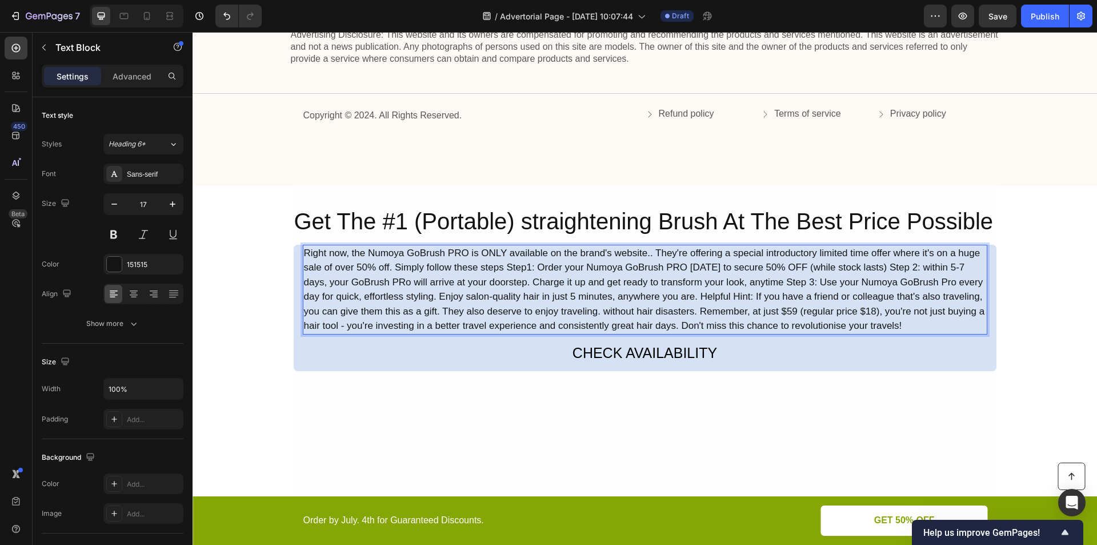
click at [524, 266] on p "Right now, the Numoya GoBrush PRO is ONLY available on the brand's website.. Th…" at bounding box center [645, 289] width 682 height 87
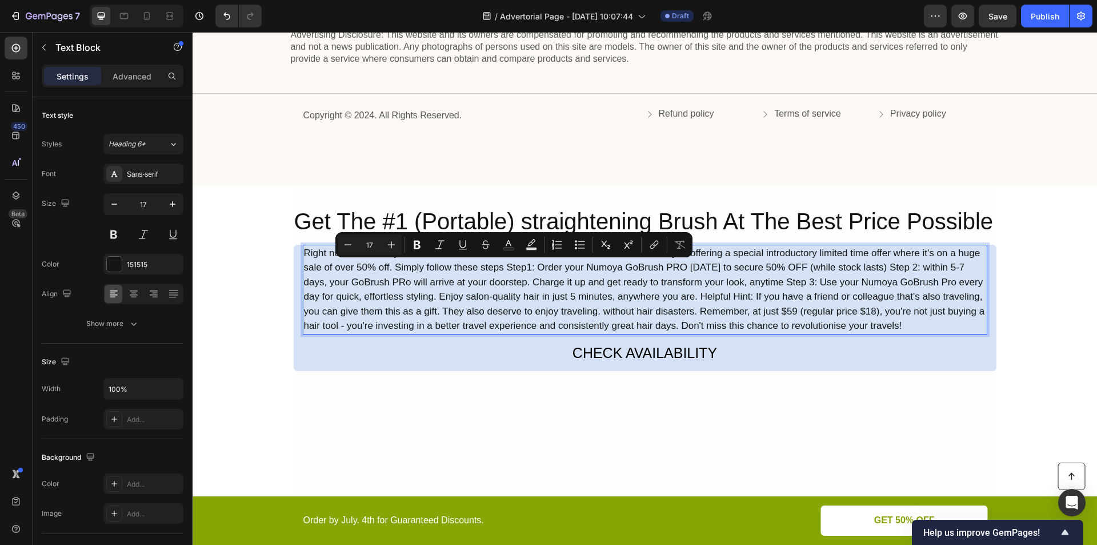
click at [513, 214] on p "Get The #1 (Portable) straightening Brush At The Best Price Possible" at bounding box center [645, 221] width 702 height 34
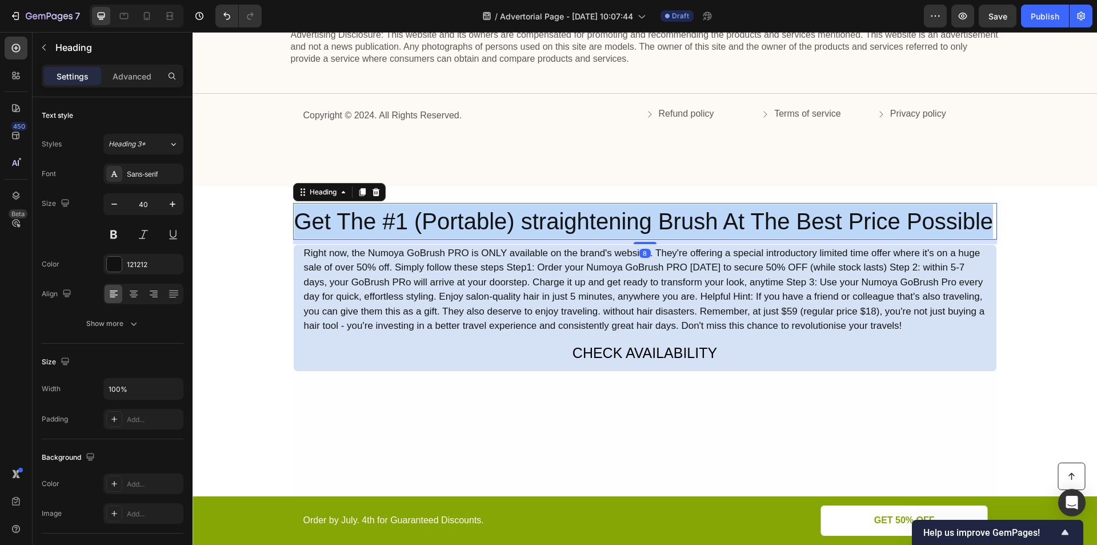
click at [513, 214] on p "Get The #1 (Portable) straightening Brush At The Best Price Possible" at bounding box center [645, 221] width 702 height 34
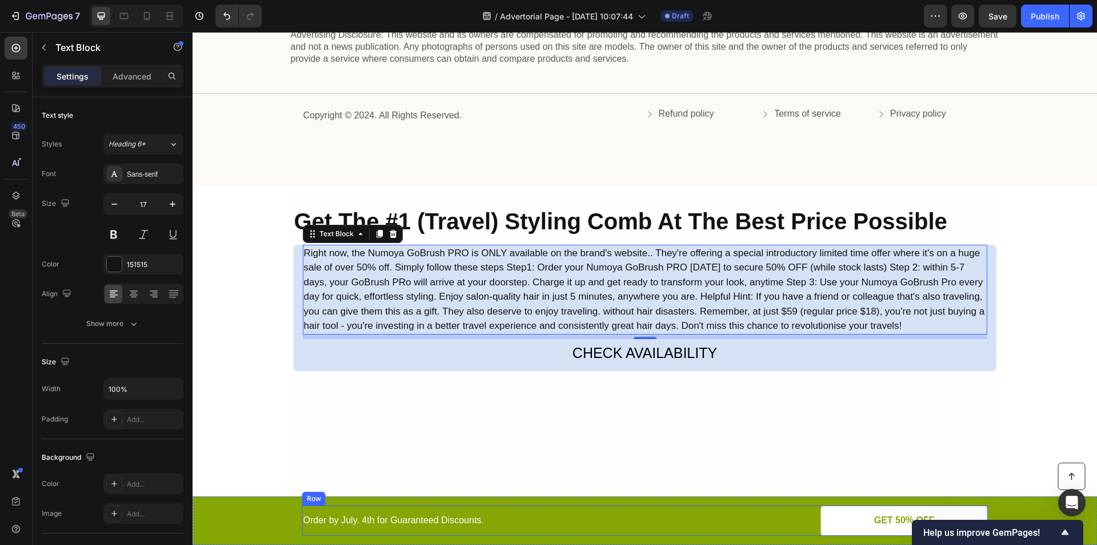
scroll to position [3820, 0]
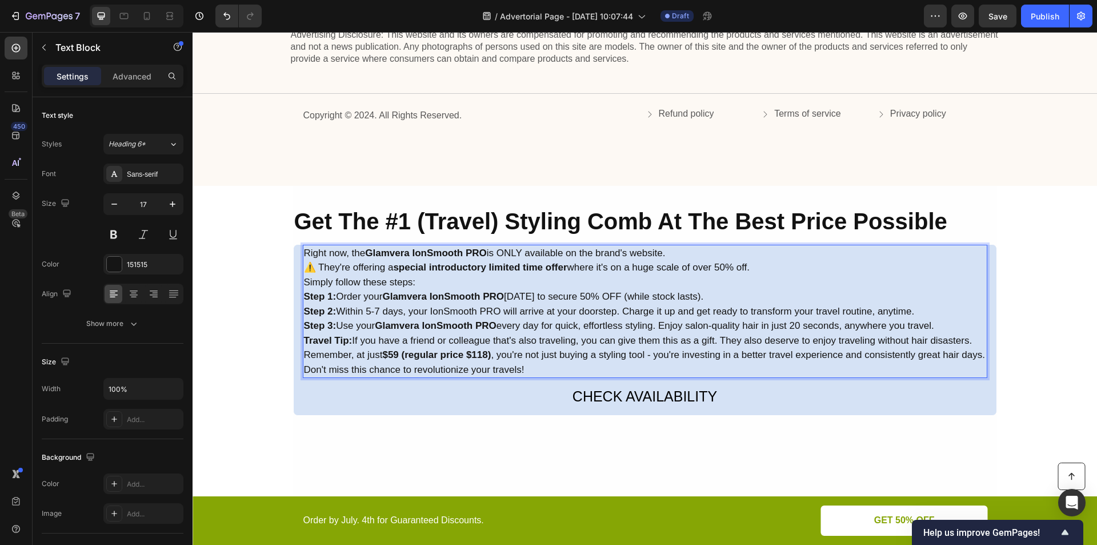
click at [578, 305] on p "Step 2: Within 5-7 days, your IonSmooth PRO will arrive at your doorstep. Charg…" at bounding box center [645, 311] width 682 height 15
click at [582, 400] on div "CHECK AVAILABILITY" at bounding box center [645, 396] width 145 height 19
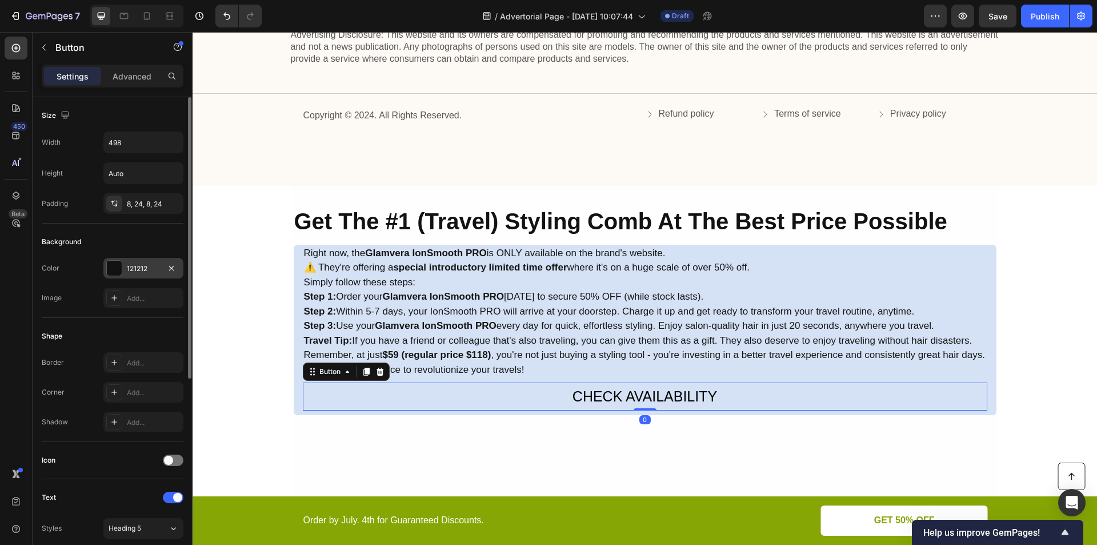
click at [118, 271] on div at bounding box center [114, 268] width 15 height 15
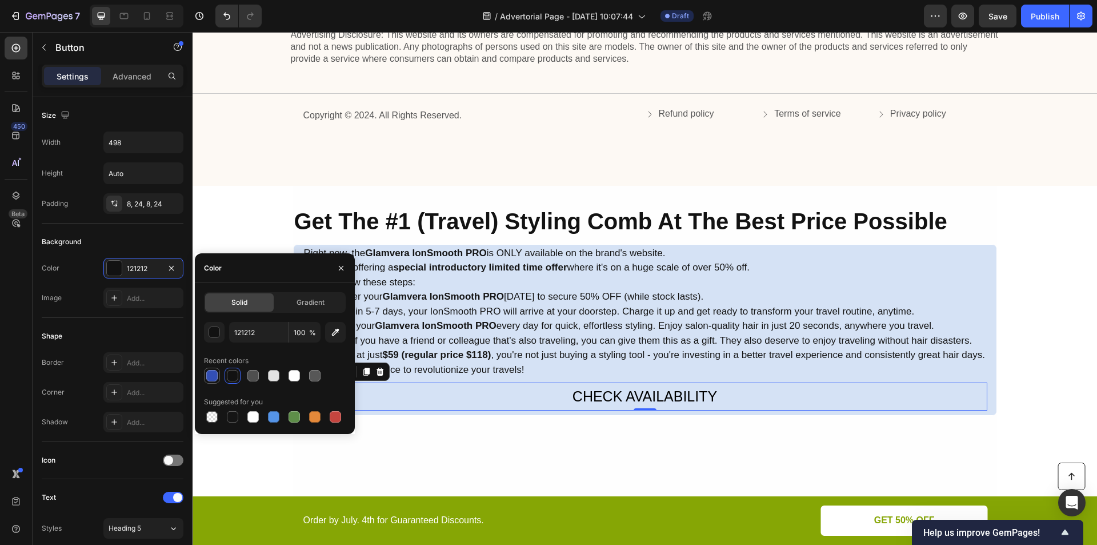
click at [214, 376] on div at bounding box center [211, 375] width 11 height 11
type input "334FB4"
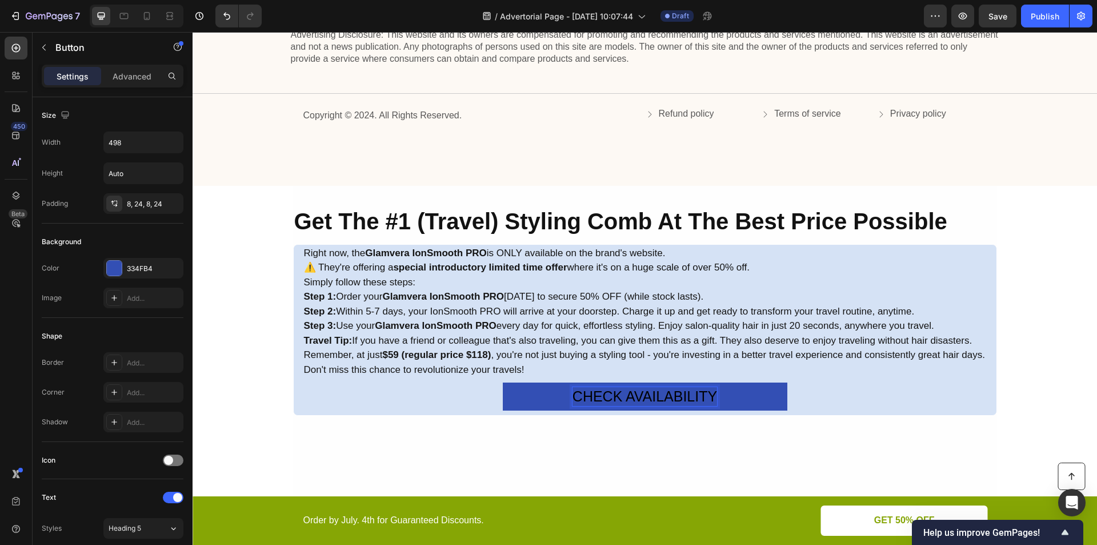
click at [613, 399] on div "CHECK AVAILABILITY" at bounding box center [645, 396] width 145 height 19
click at [609, 396] on p "CHECK AVAILABILITY" at bounding box center [645, 396] width 145 height 19
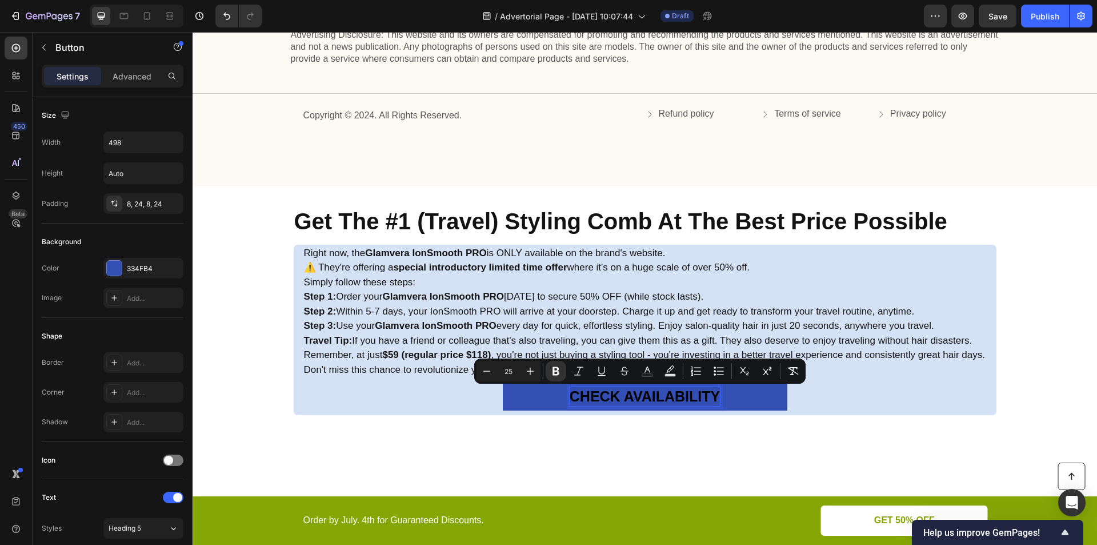
click at [855, 440] on div at bounding box center [645, 521] width 704 height 177
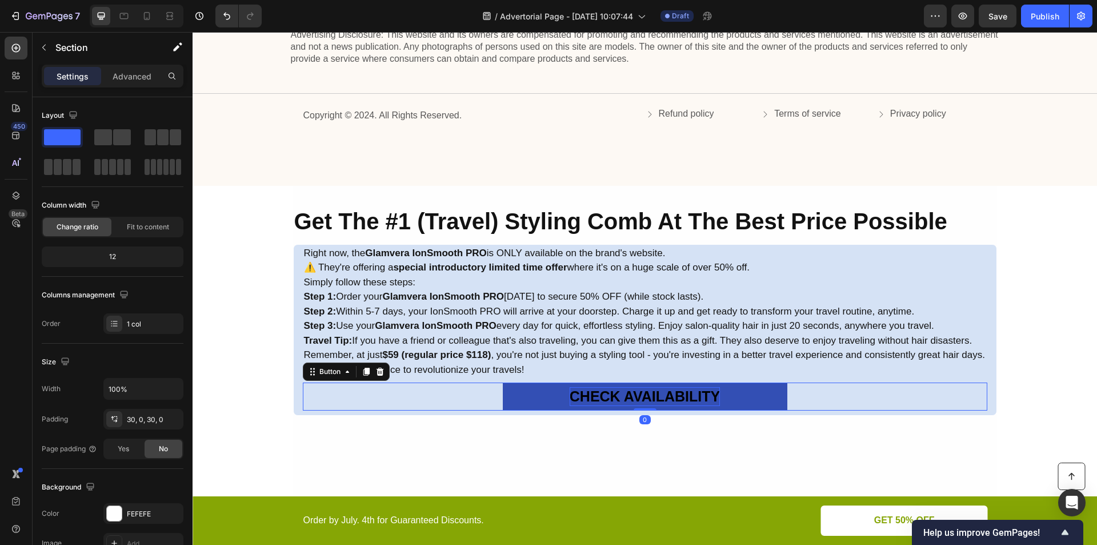
click at [635, 394] on strong "CHECK AVAILABILITY" at bounding box center [645, 396] width 150 height 16
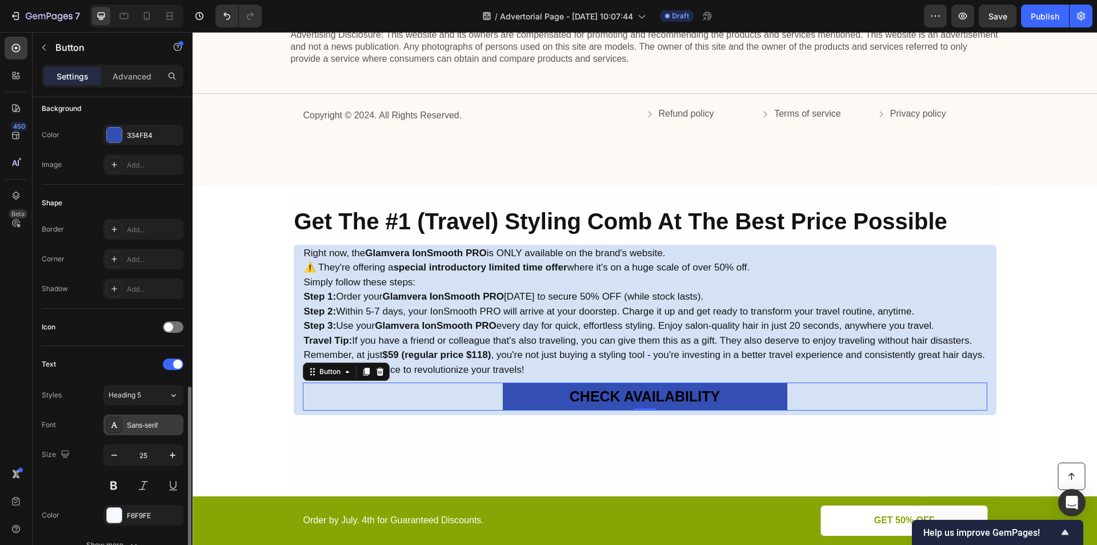
scroll to position [266, 0]
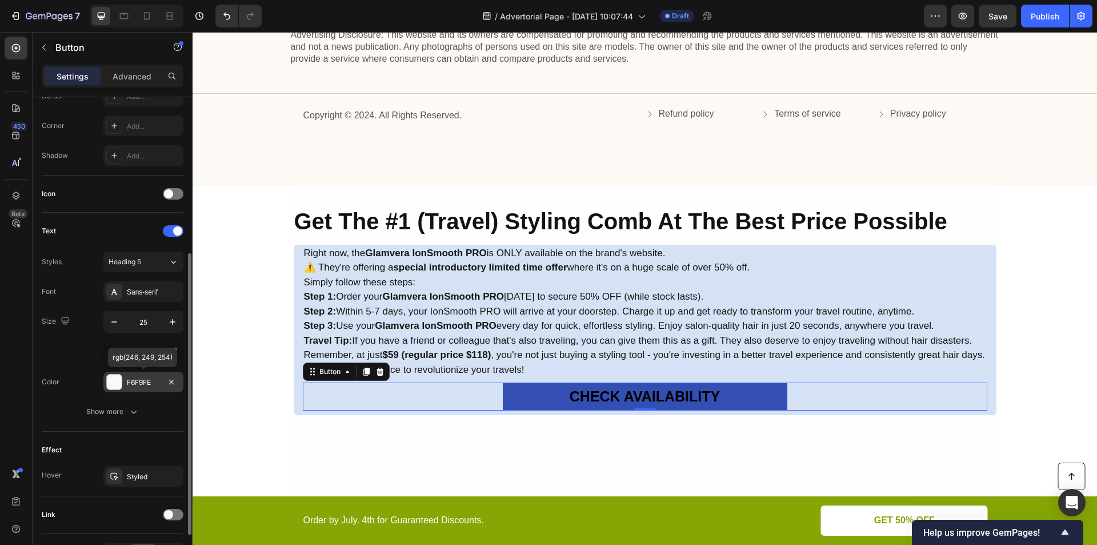
click at [112, 383] on div at bounding box center [114, 381] width 15 height 15
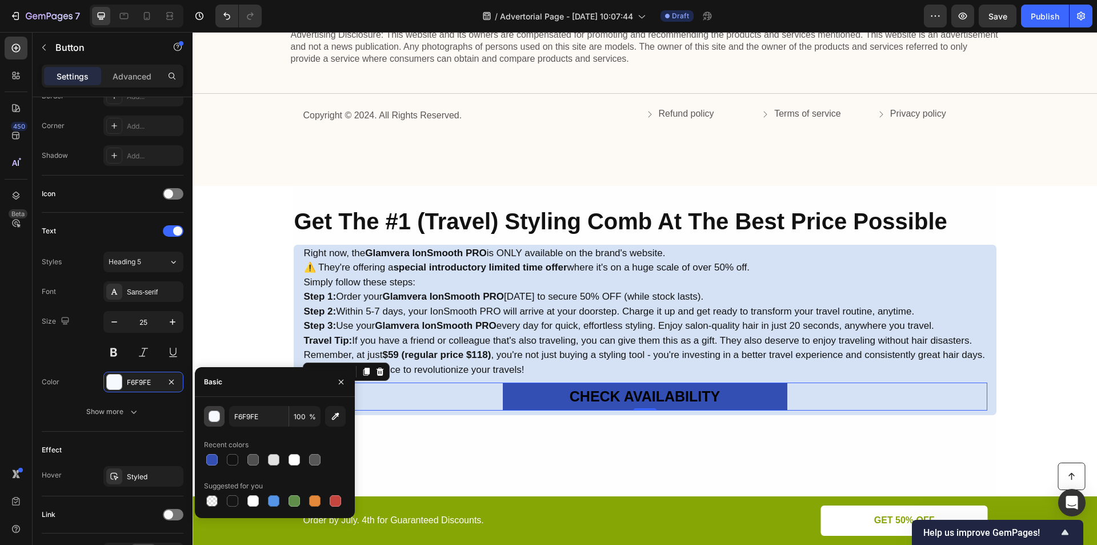
click at [208, 411] on button "button" at bounding box center [214, 416] width 21 height 21
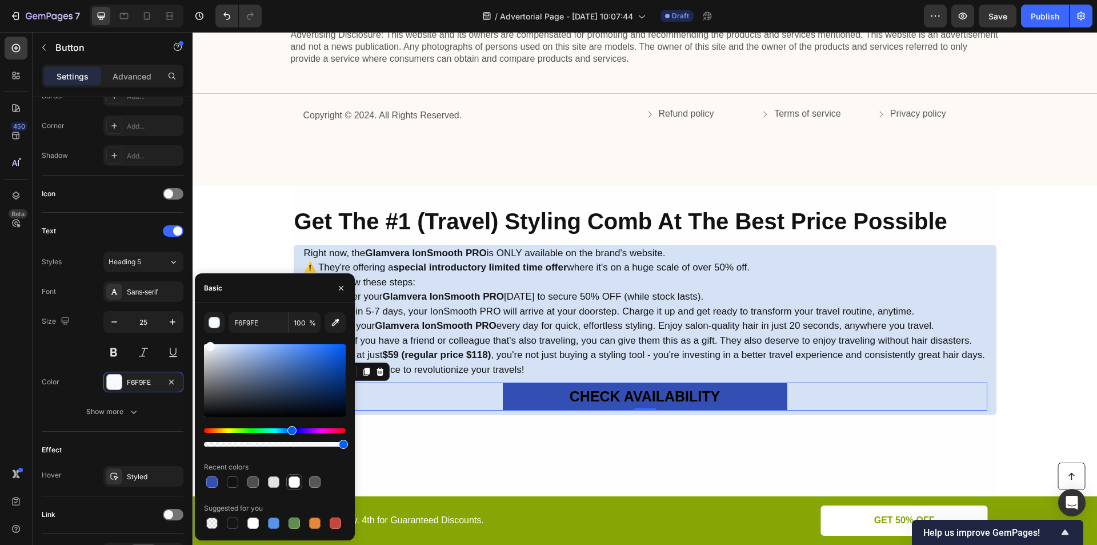
click at [293, 483] on div at bounding box center [294, 481] width 11 height 11
type input "FFFFFF"
click at [457, 446] on div at bounding box center [645, 521] width 704 height 177
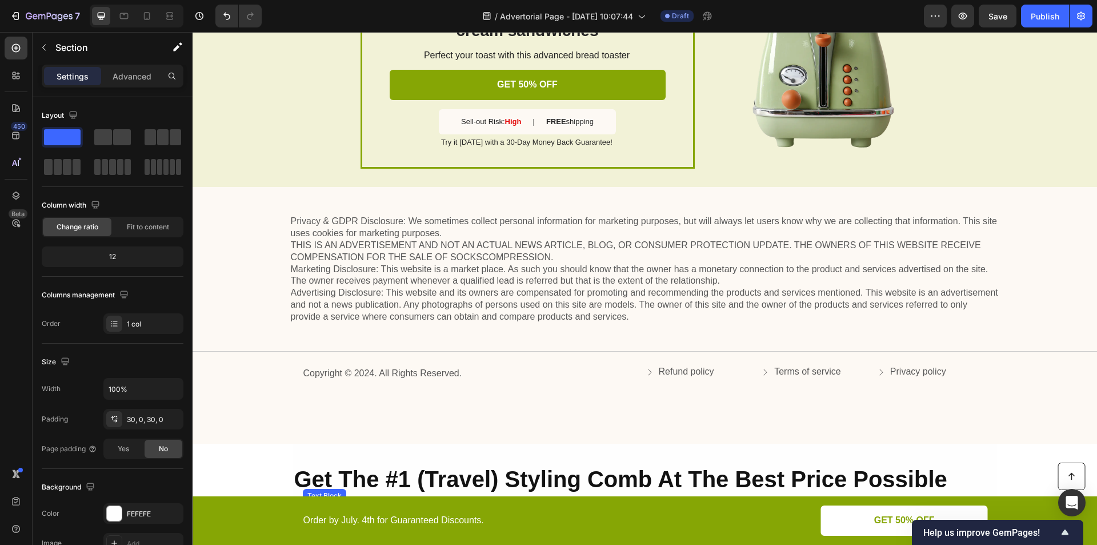
scroll to position [3553, 0]
